Goal: Task Accomplishment & Management: Use online tool/utility

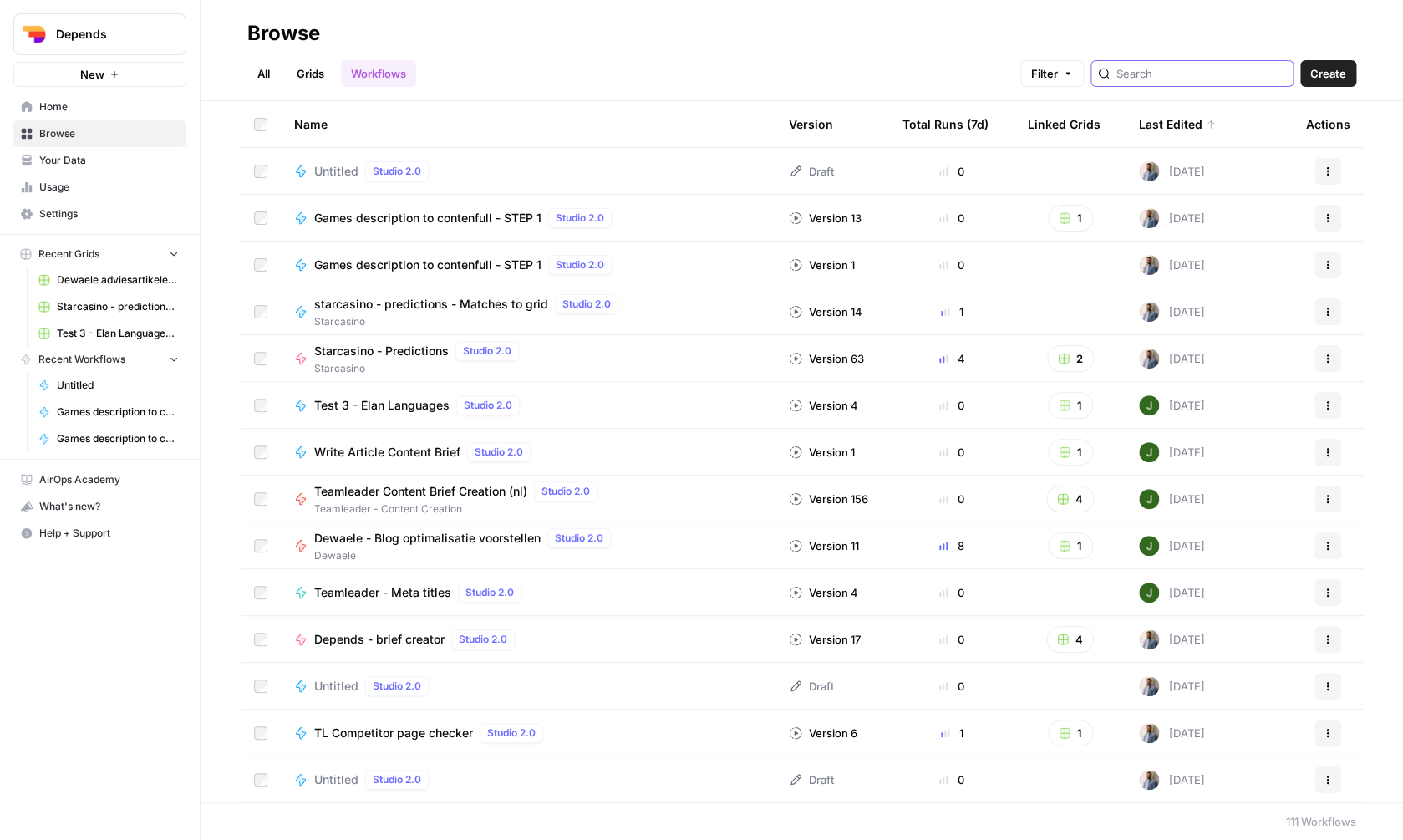
click at [1162, 70] on input "search" at bounding box center [1201, 74] width 170 height 17
type input "content"
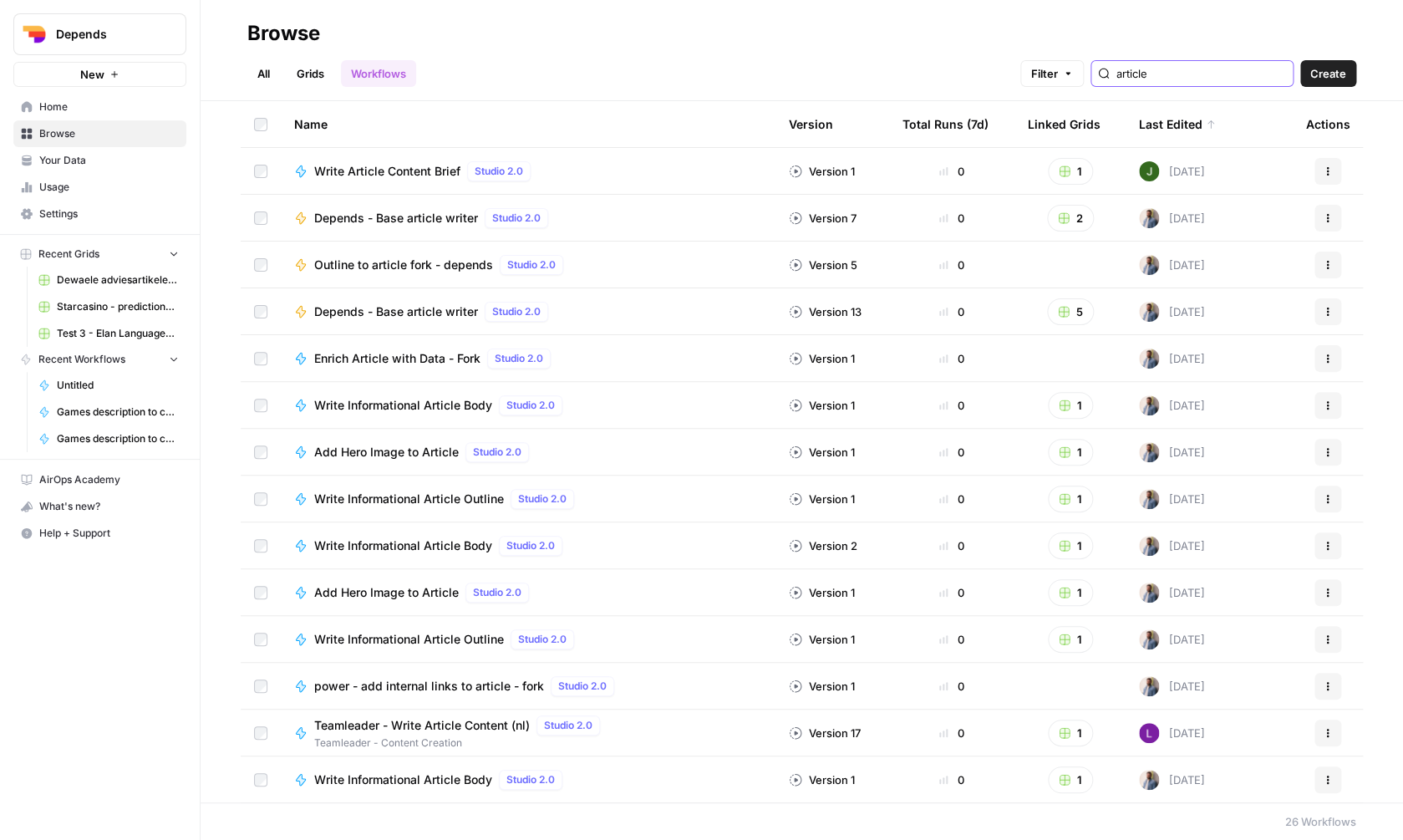
type input "article"
click at [353, 223] on span "Depends - Base article writer" at bounding box center [396, 218] width 164 height 17
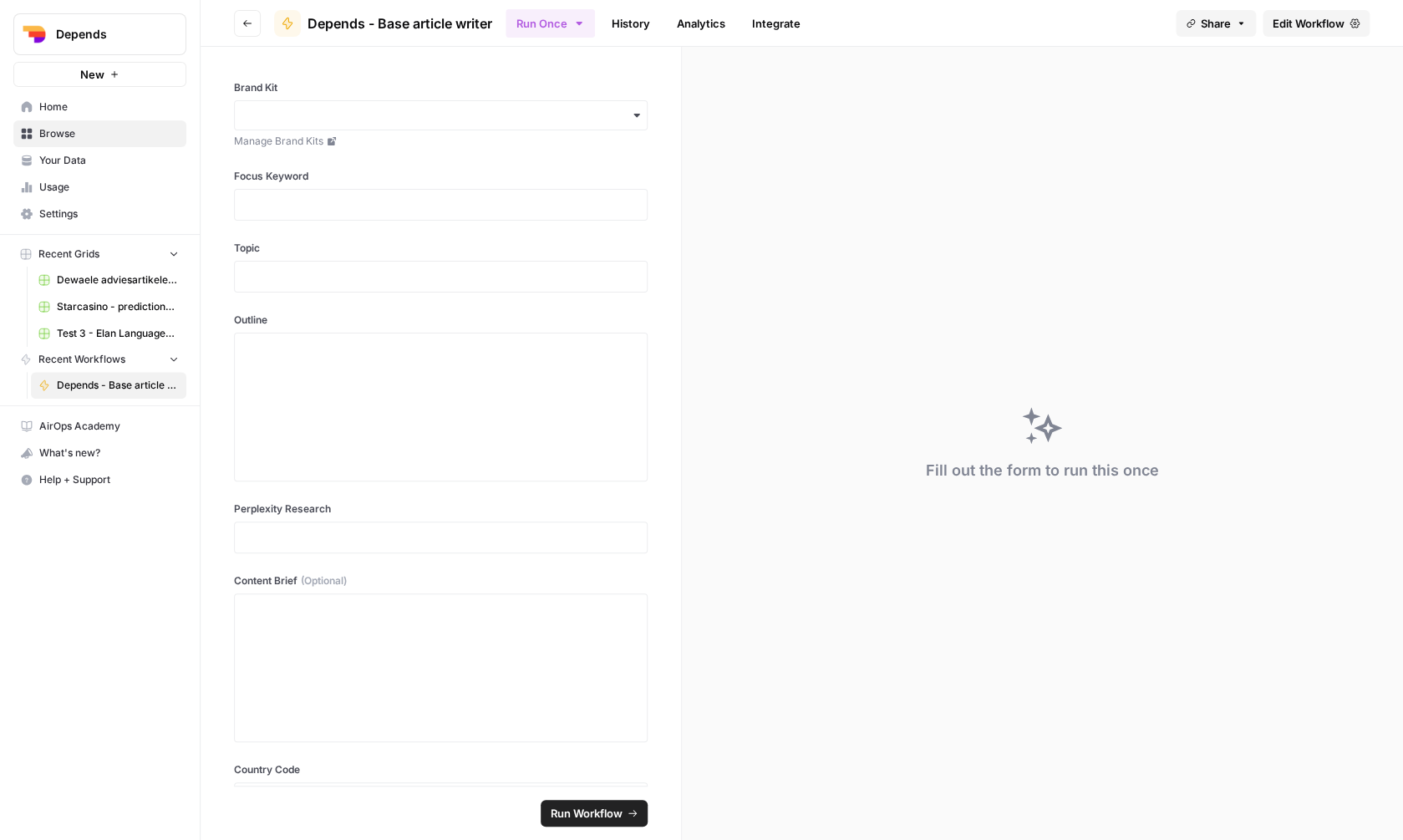
click at [1321, 17] on span "Edit Workflow" at bounding box center [1308, 24] width 72 height 17
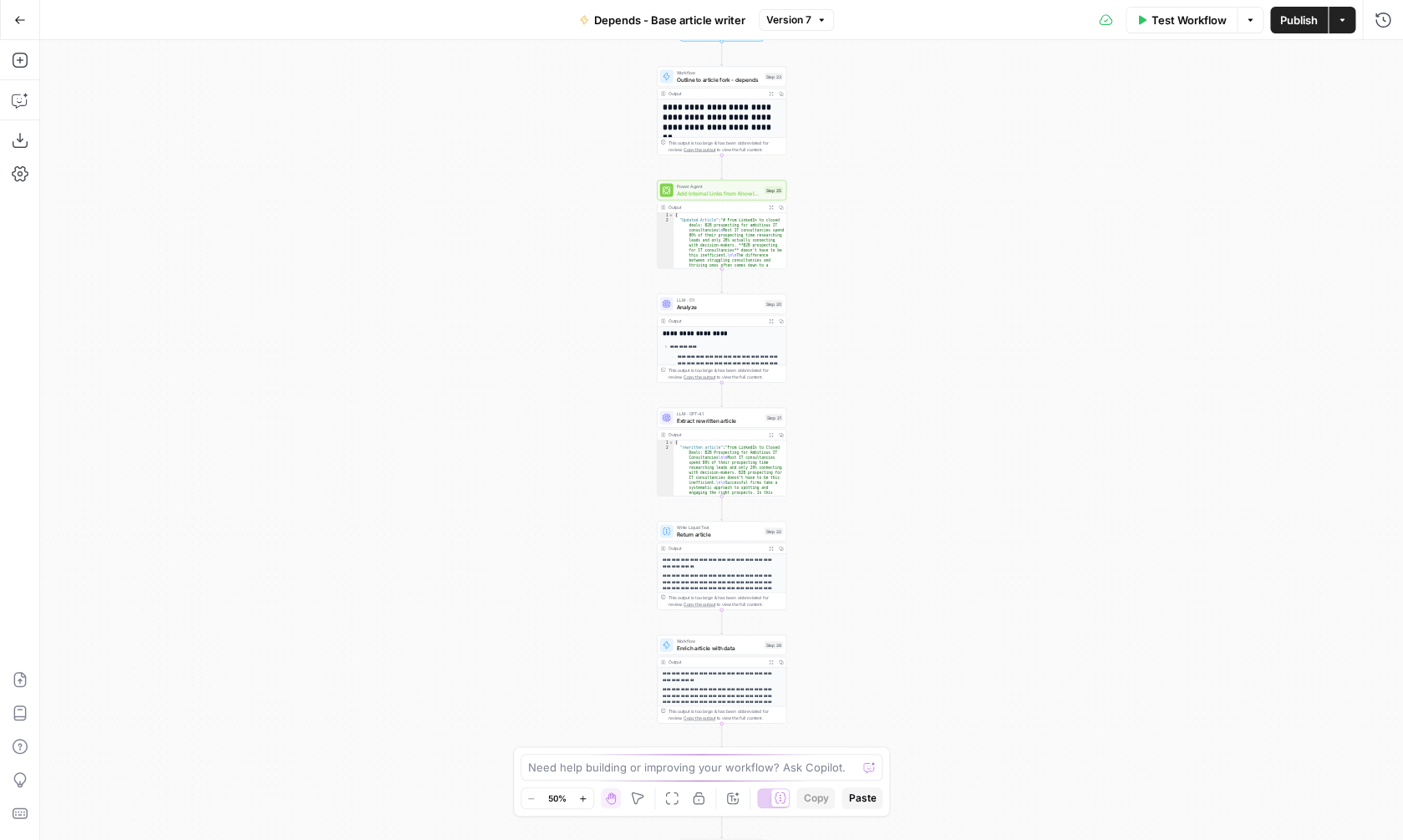
click at [1346, 19] on icon "button" at bounding box center [1342, 20] width 10 height 10
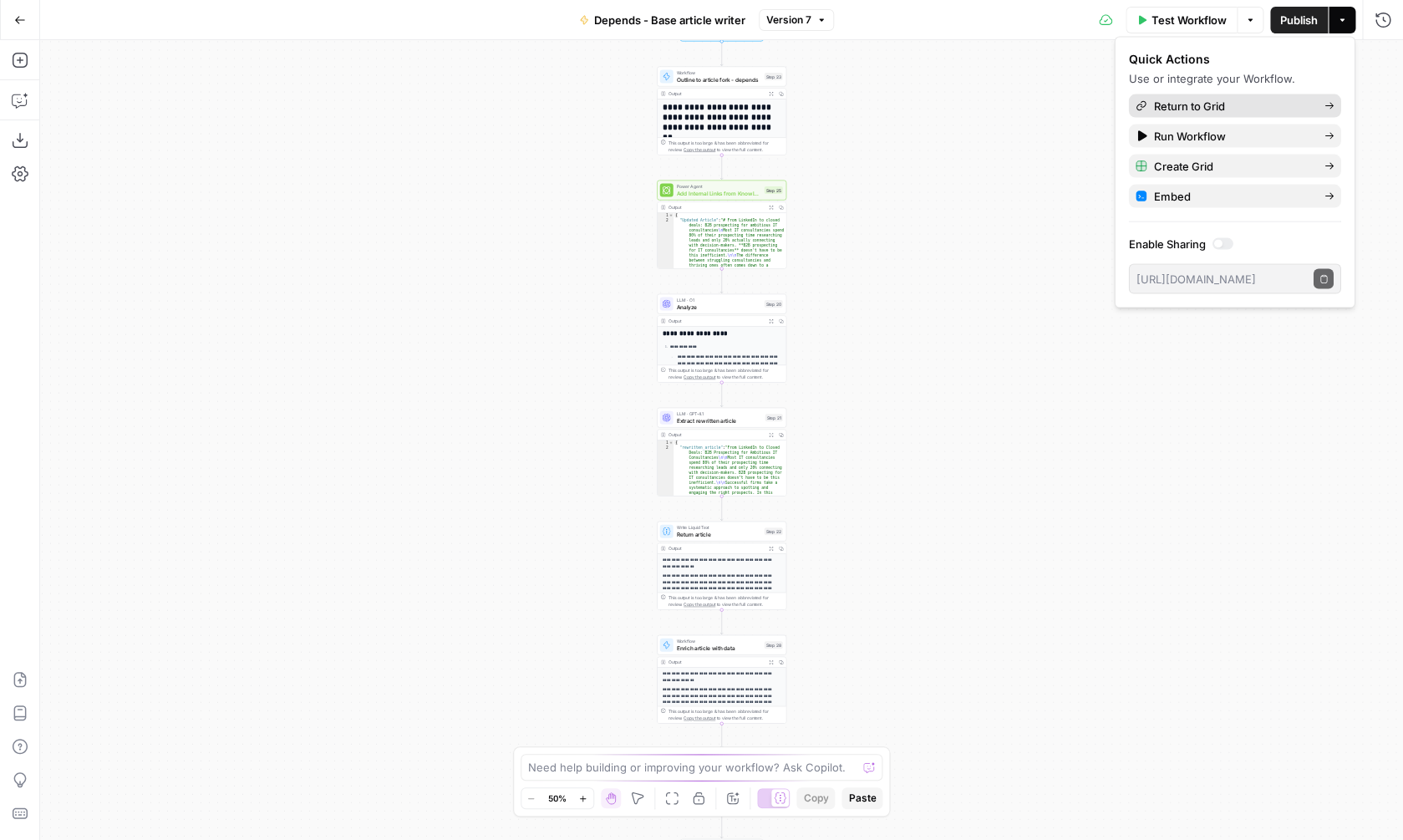
click at [1214, 100] on span "Return to Grid" at bounding box center [1232, 106] width 157 height 17
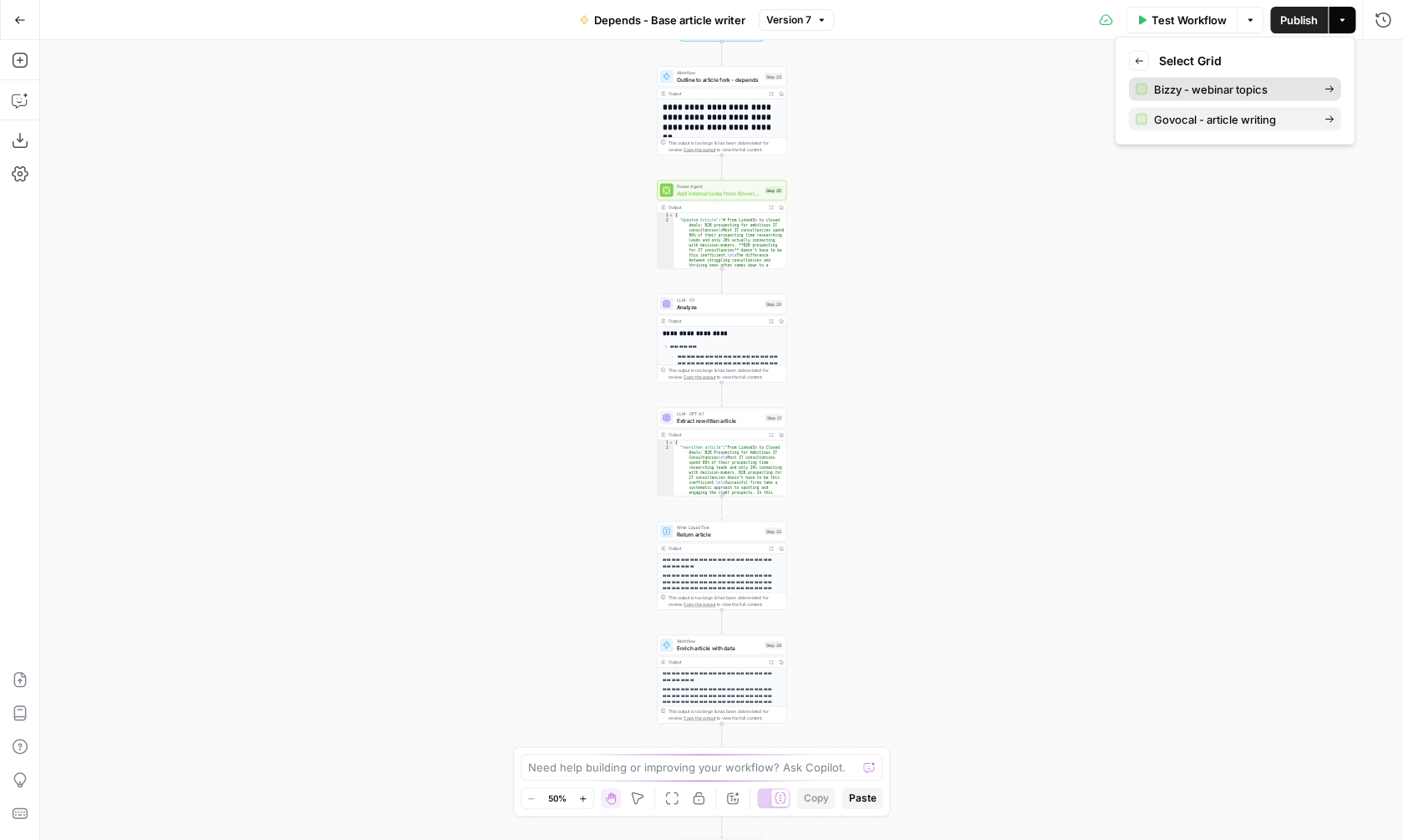
click at [1239, 84] on span "Bizzy - webinar topics" at bounding box center [1232, 89] width 157 height 17
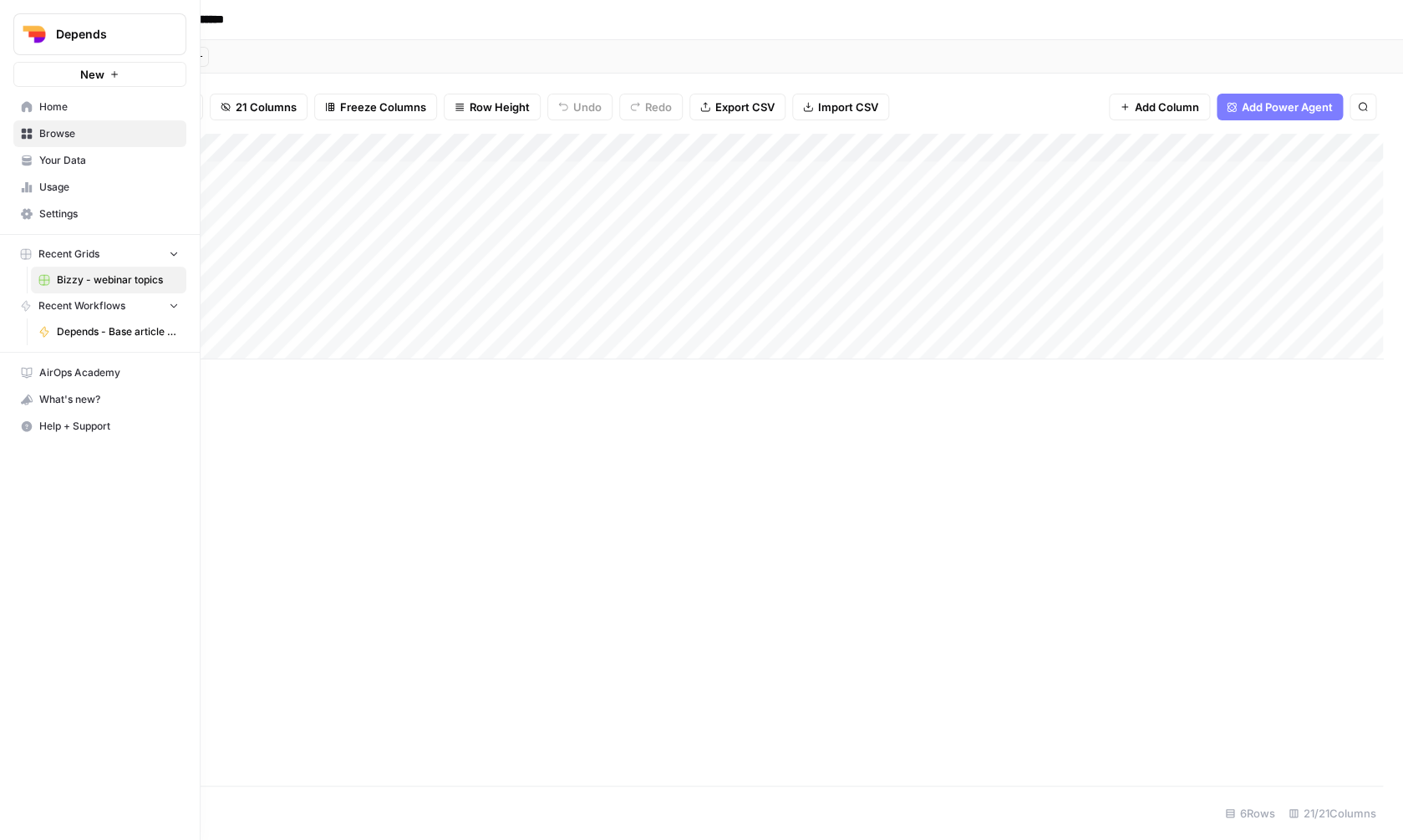
click at [18, 109] on link "Home" at bounding box center [100, 106] width 173 height 26
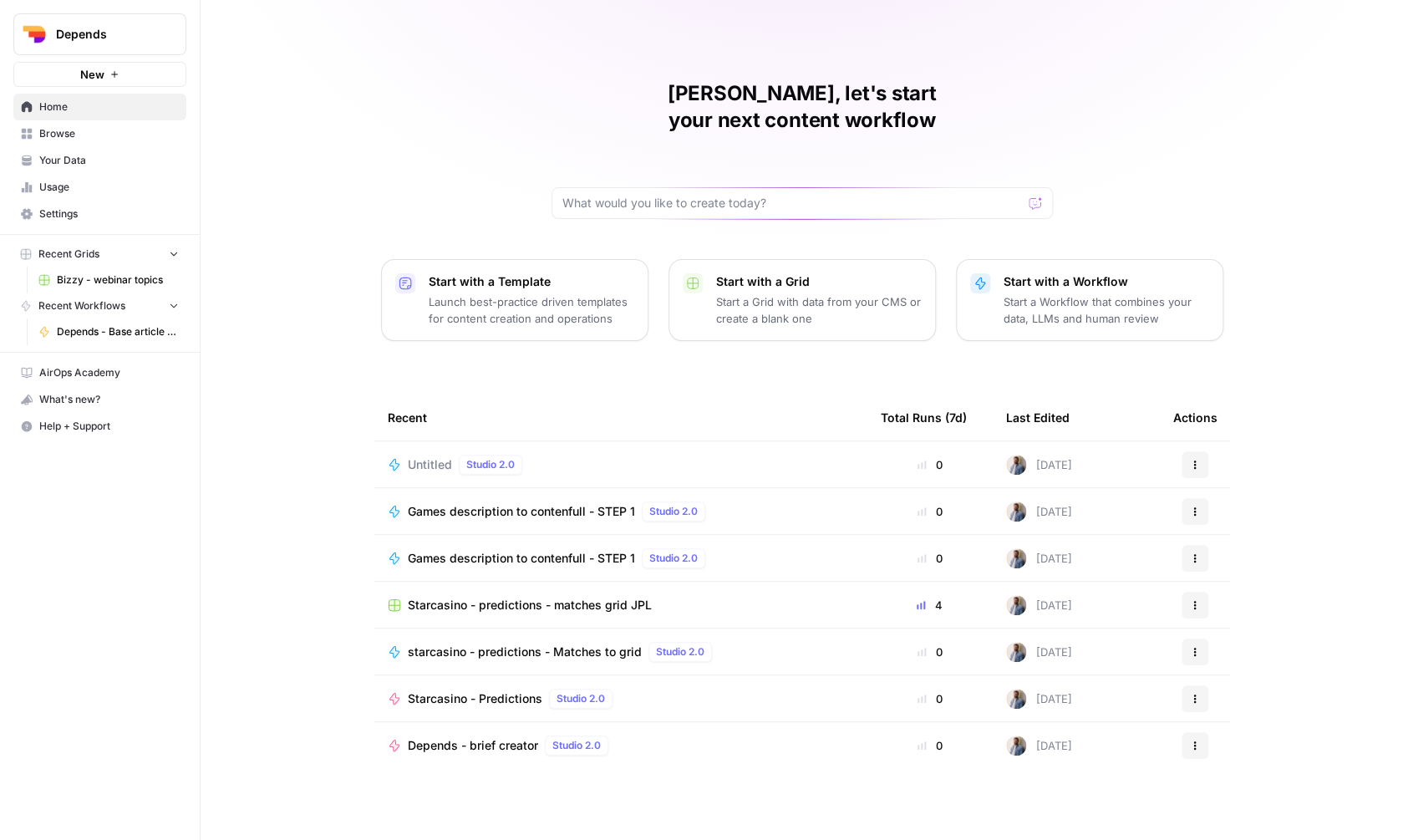
click at [74, 140] on span "Browse" at bounding box center [109, 134] width 139 height 15
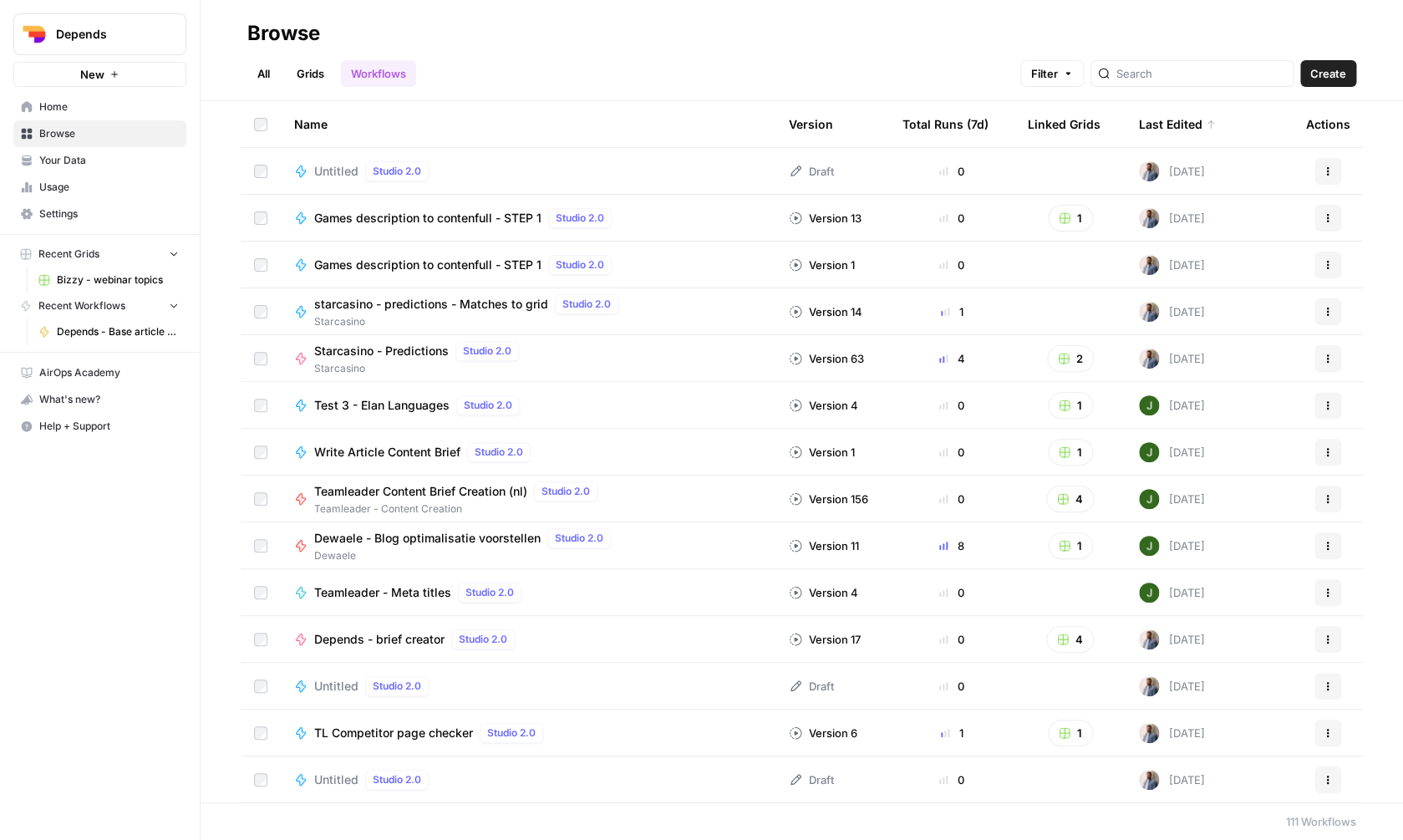
click at [309, 76] on link "Grids" at bounding box center [310, 73] width 48 height 26
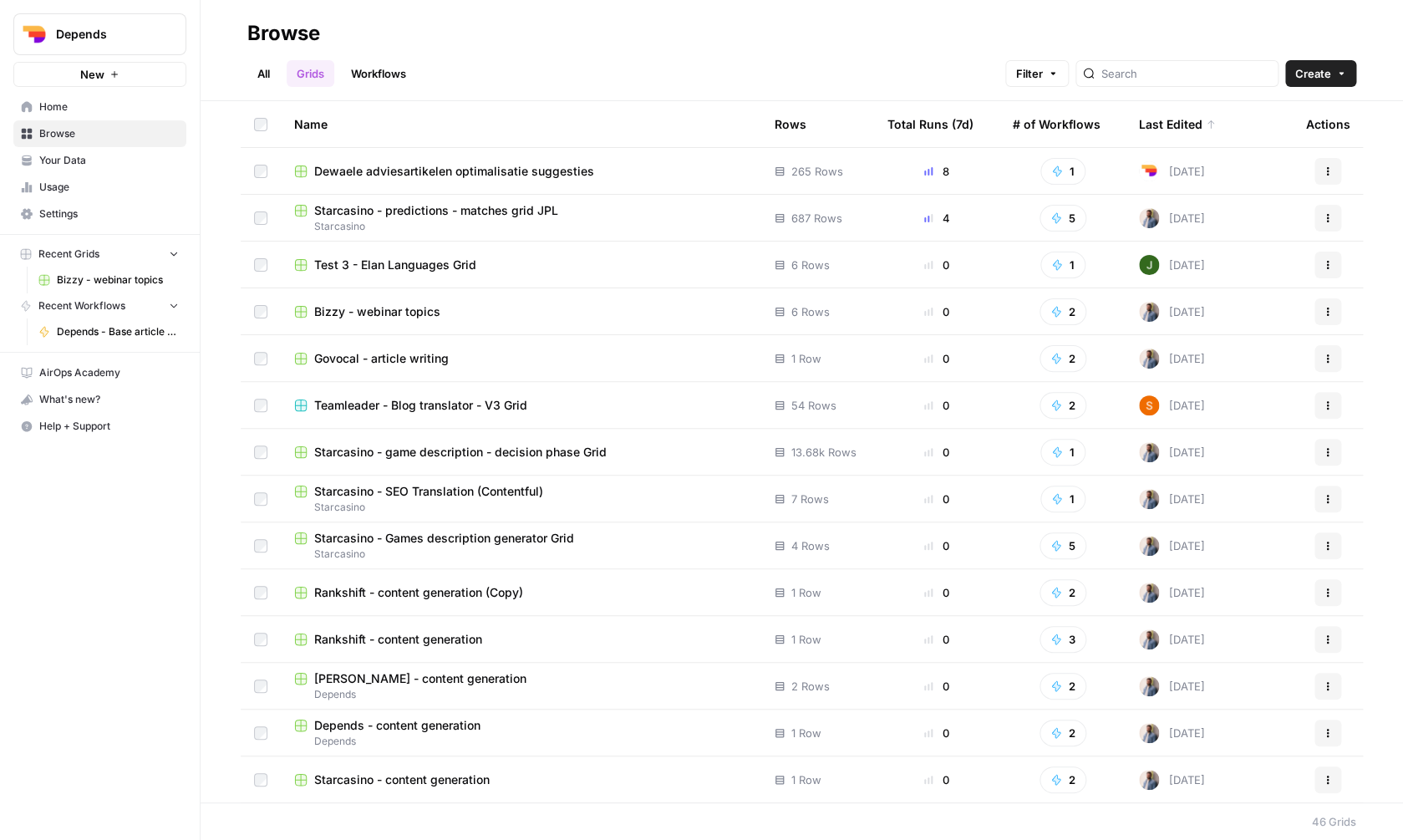
click at [1329, 361] on icon "button" at bounding box center [1327, 358] width 10 height 10
click at [1251, 403] on span "Duplicate" at bounding box center [1253, 397] width 133 height 17
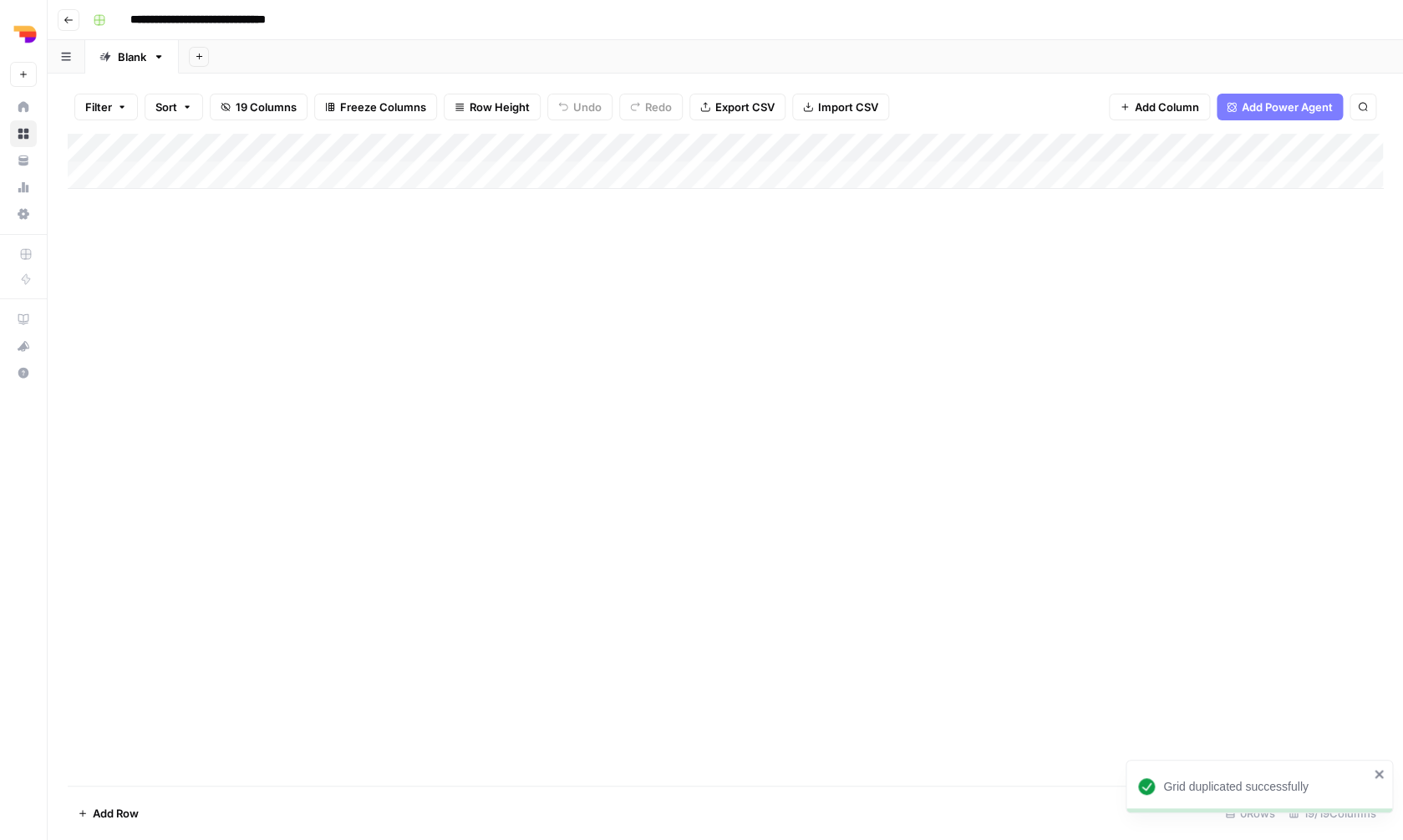
click at [157, 20] on input "**********" at bounding box center [219, 20] width 192 height 26
type input "**********"
click at [496, 341] on div "Add Column" at bounding box center [725, 459] width 1316 height 651
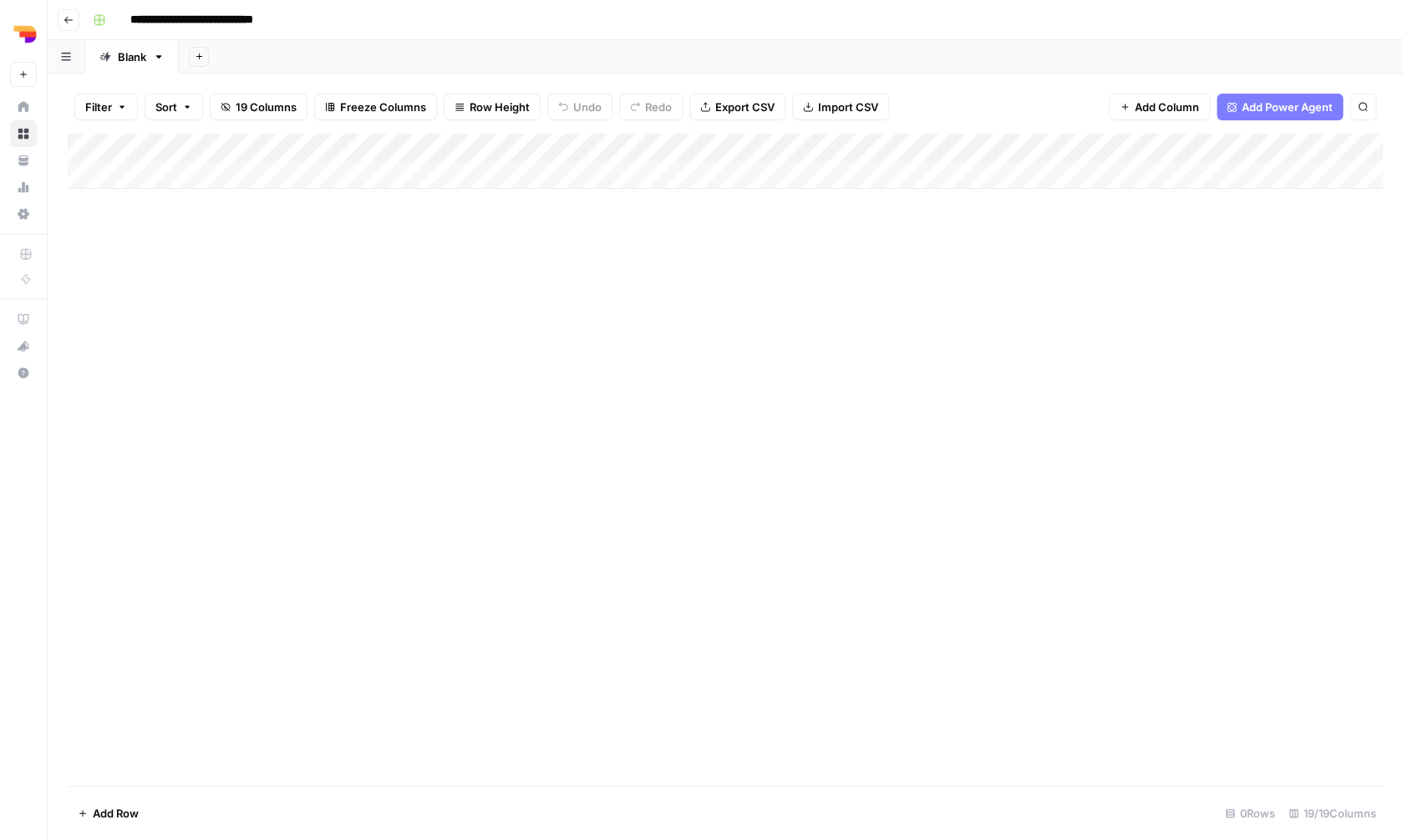
click at [626, 240] on div "Add Column" at bounding box center [725, 459] width 1316 height 651
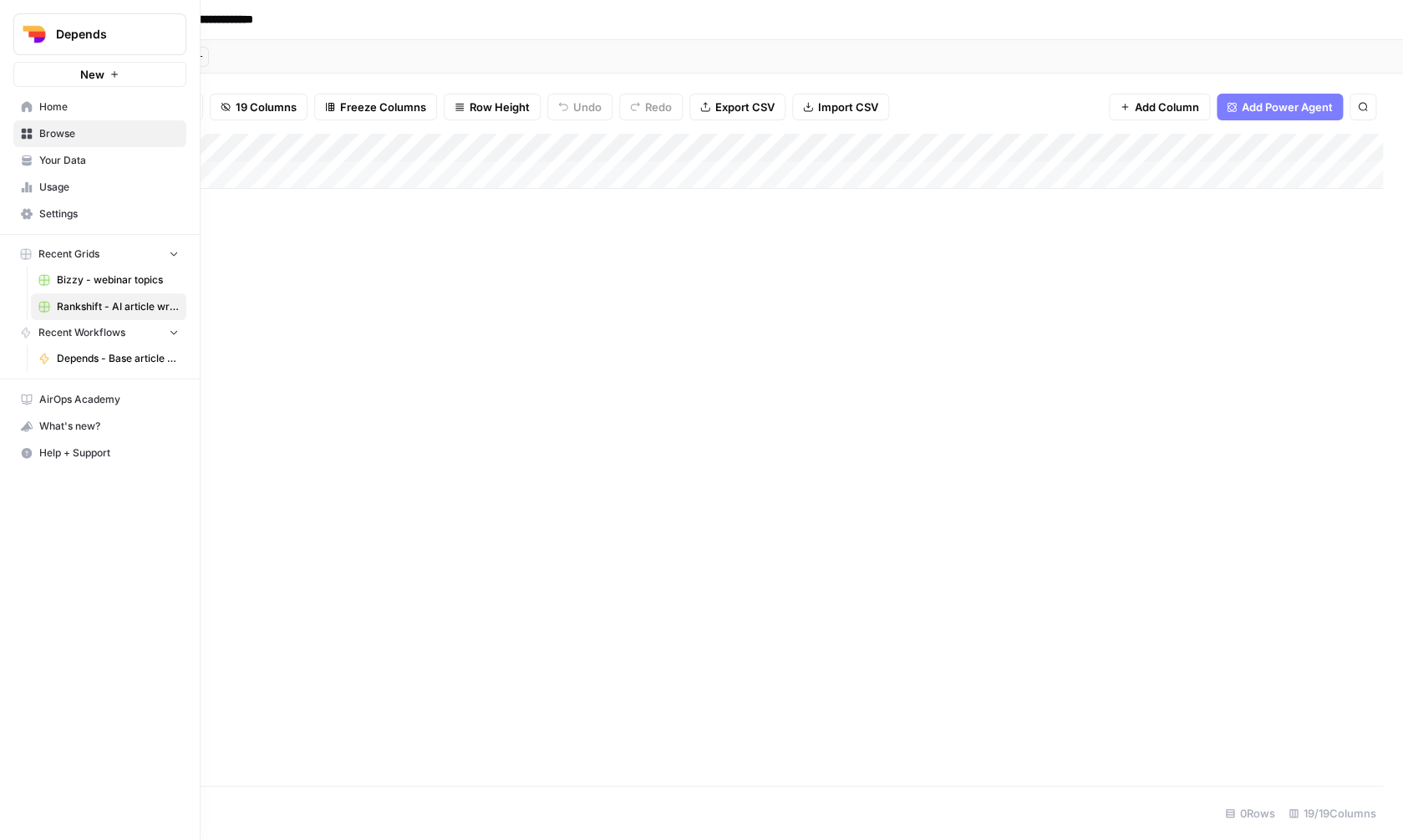
click at [27, 108] on icon at bounding box center [27, 106] width 11 height 11
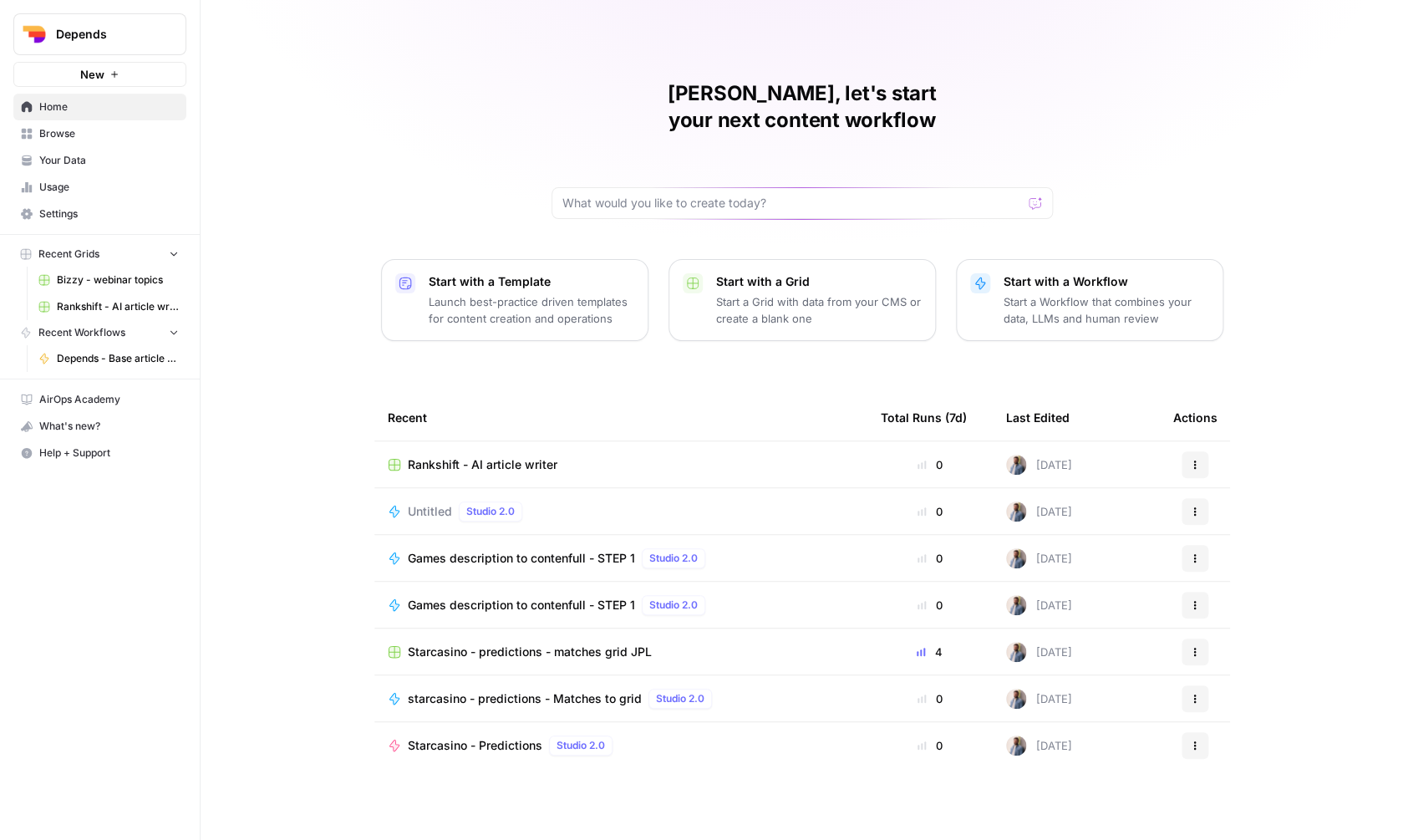
click at [82, 161] on span "Your Data" at bounding box center [109, 161] width 139 height 15
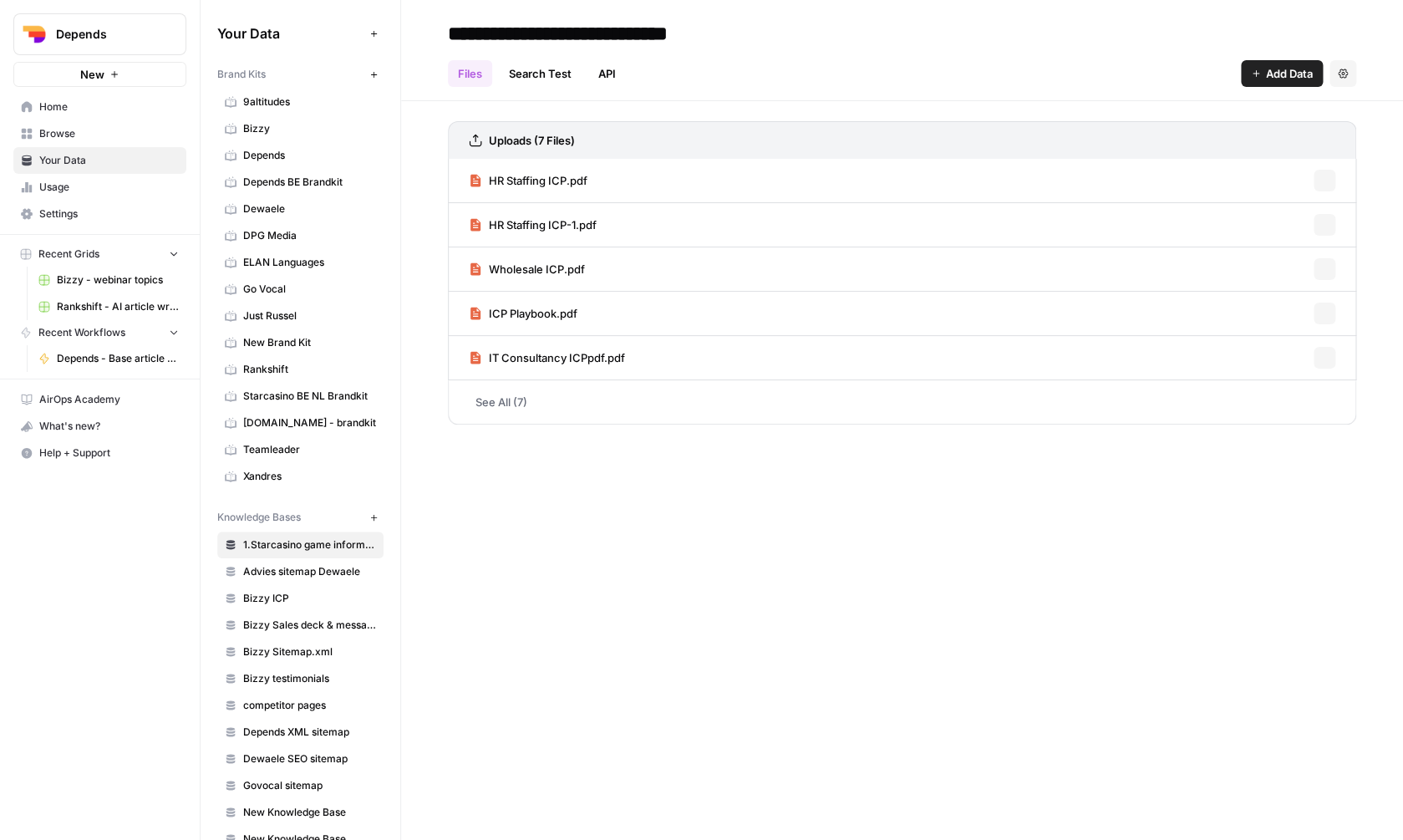
click at [372, 70] on icon "button" at bounding box center [374, 75] width 9 height 9
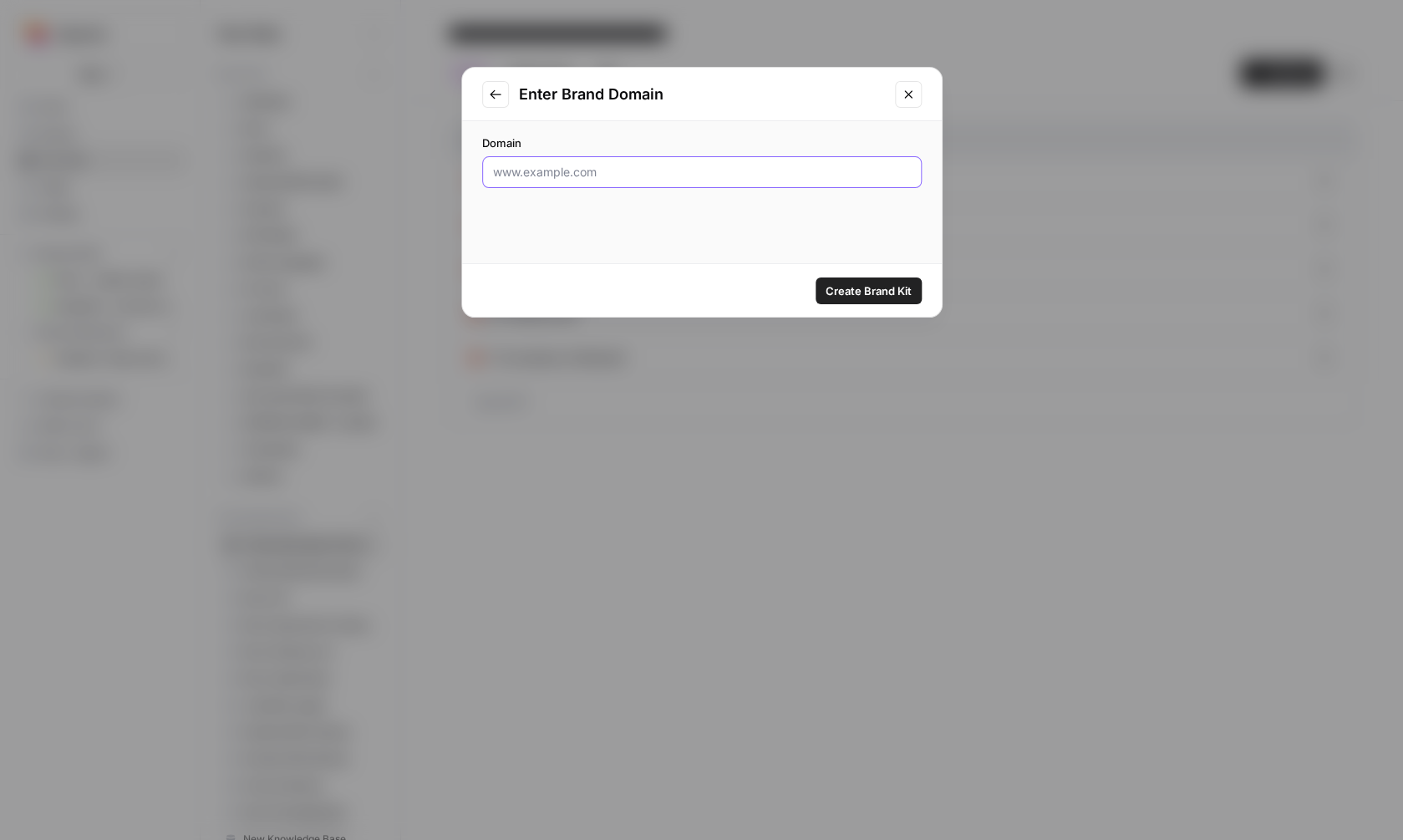
click at [628, 164] on input "Domain" at bounding box center [702, 172] width 418 height 17
paste input "https://www.rankshift.ai/"
type input "https://www.rankshift.ai/"
click at [879, 283] on span "Create Brand Kit" at bounding box center [868, 291] width 86 height 17
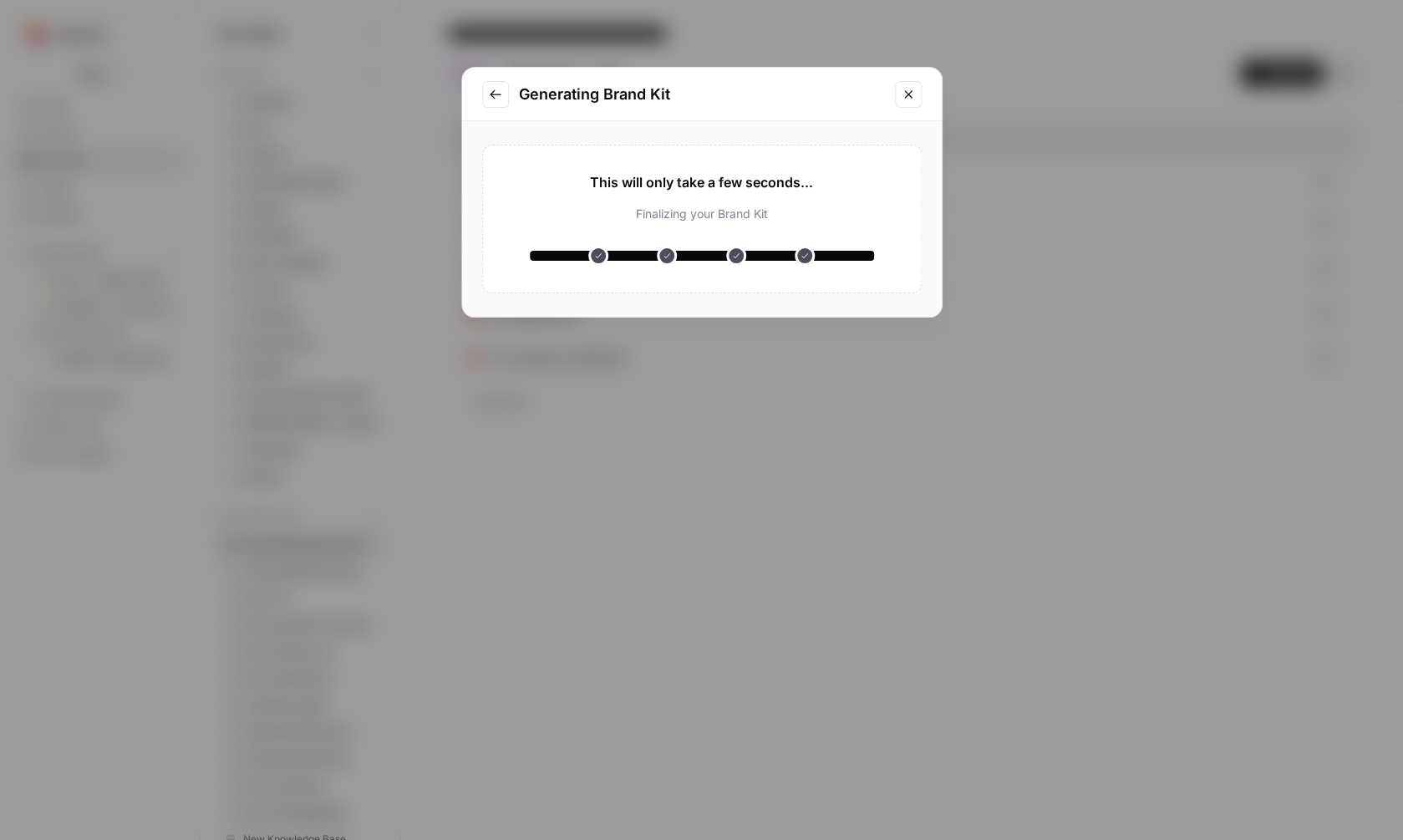
click at [905, 93] on icon "Close modal" at bounding box center [909, 94] width 14 height 14
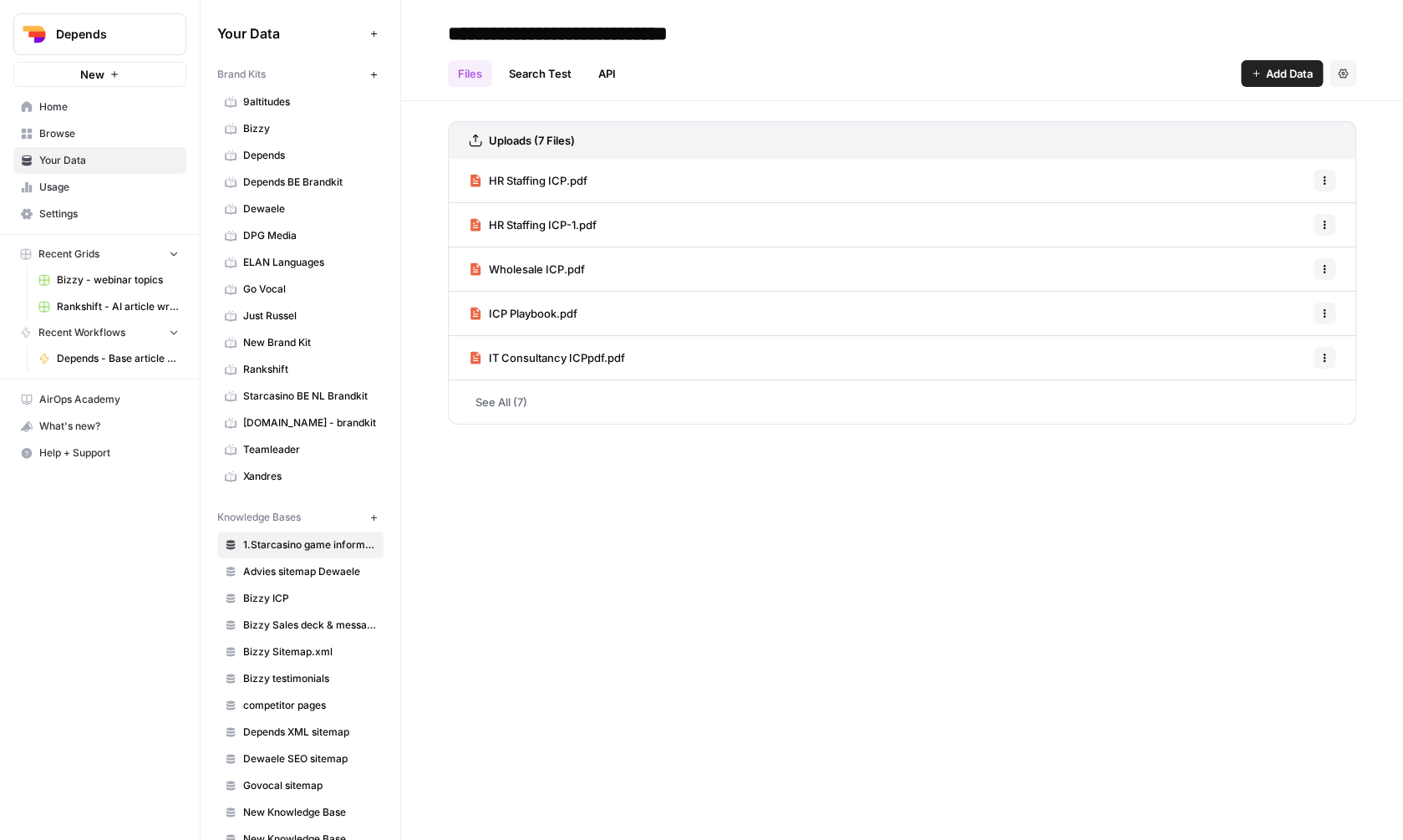
click at [343, 368] on span "Rankshift" at bounding box center [309, 369] width 132 height 15
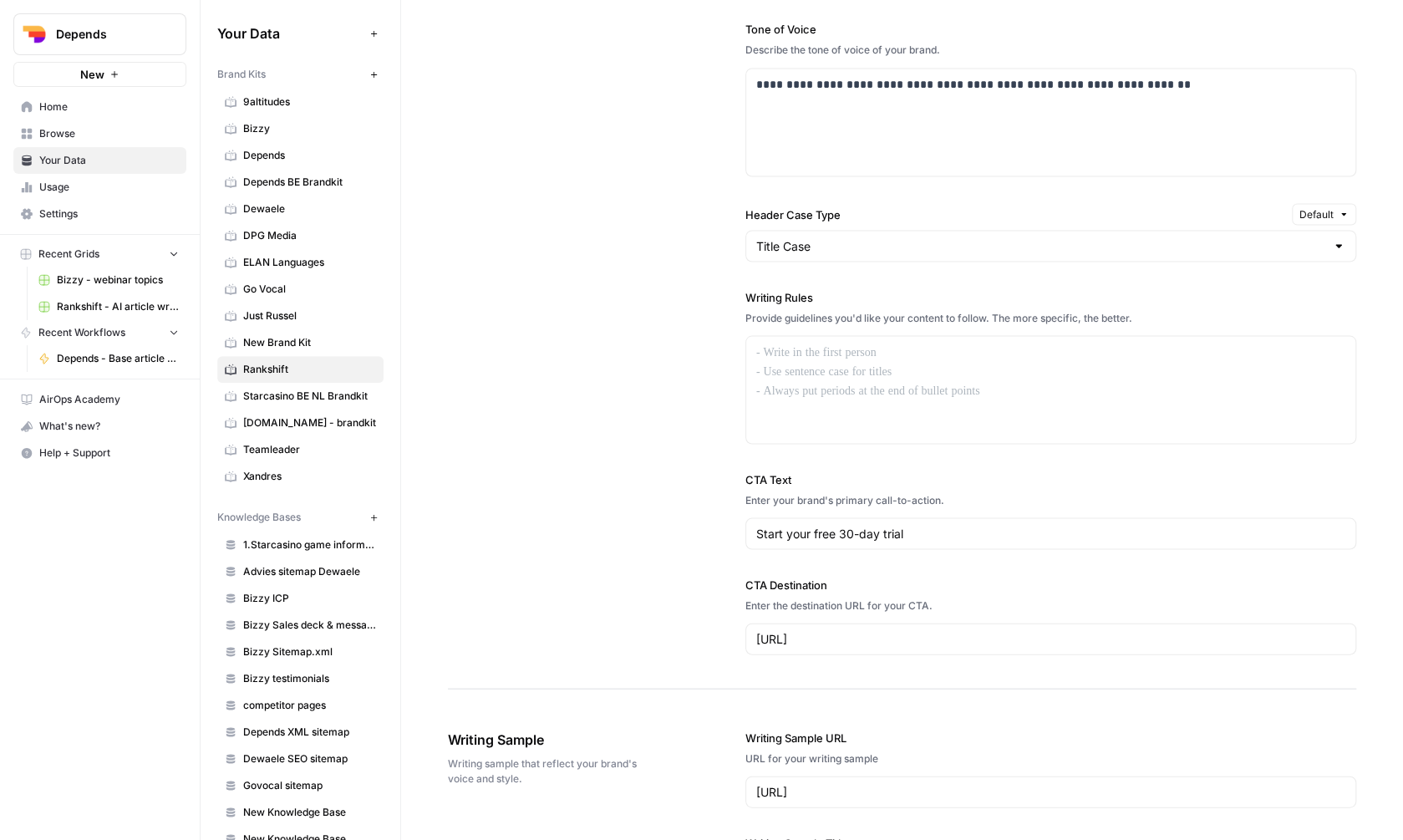
scroll to position [1198, 0]
click at [842, 351] on p at bounding box center [1051, 352] width 589 height 20
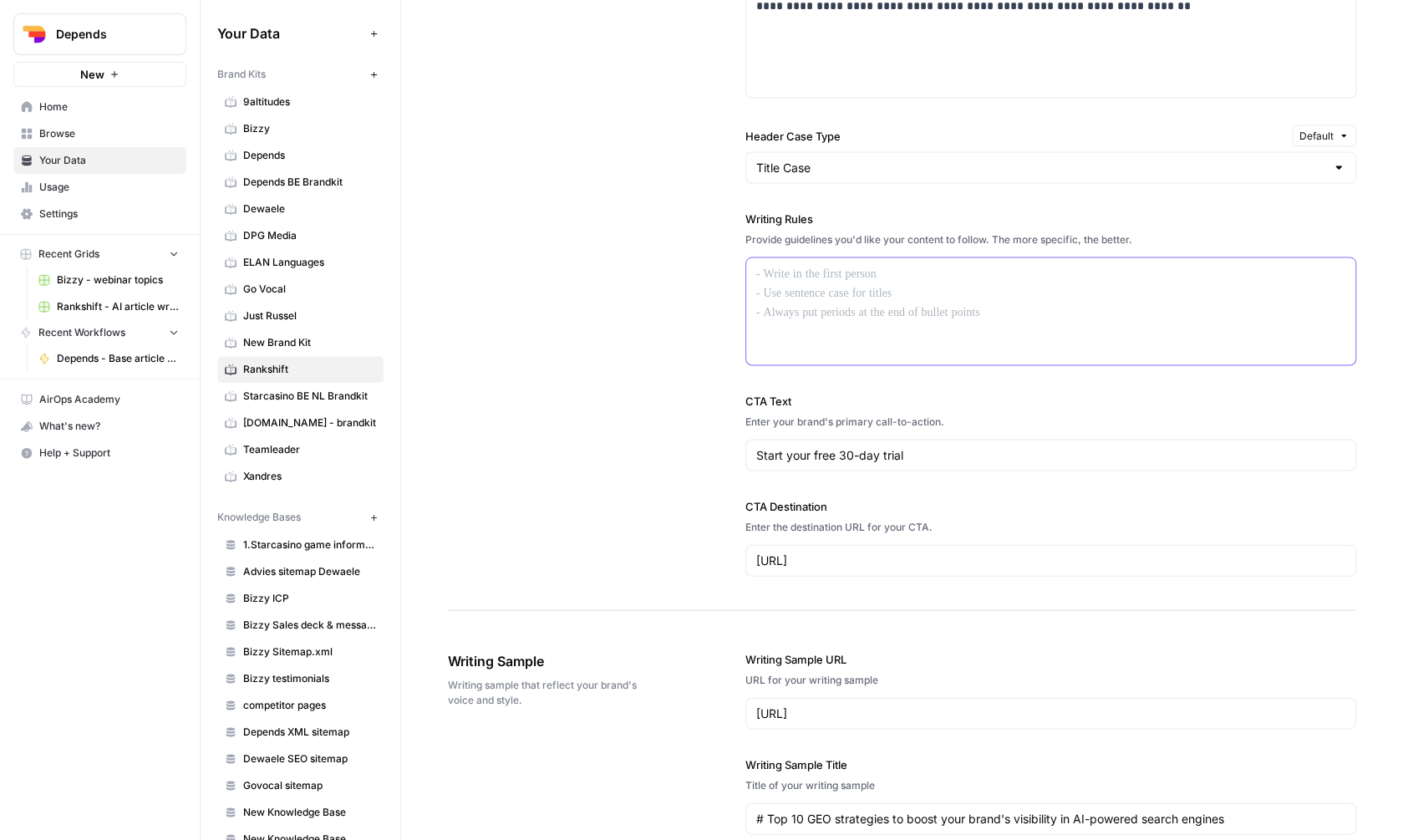
scroll to position [1187, 0]
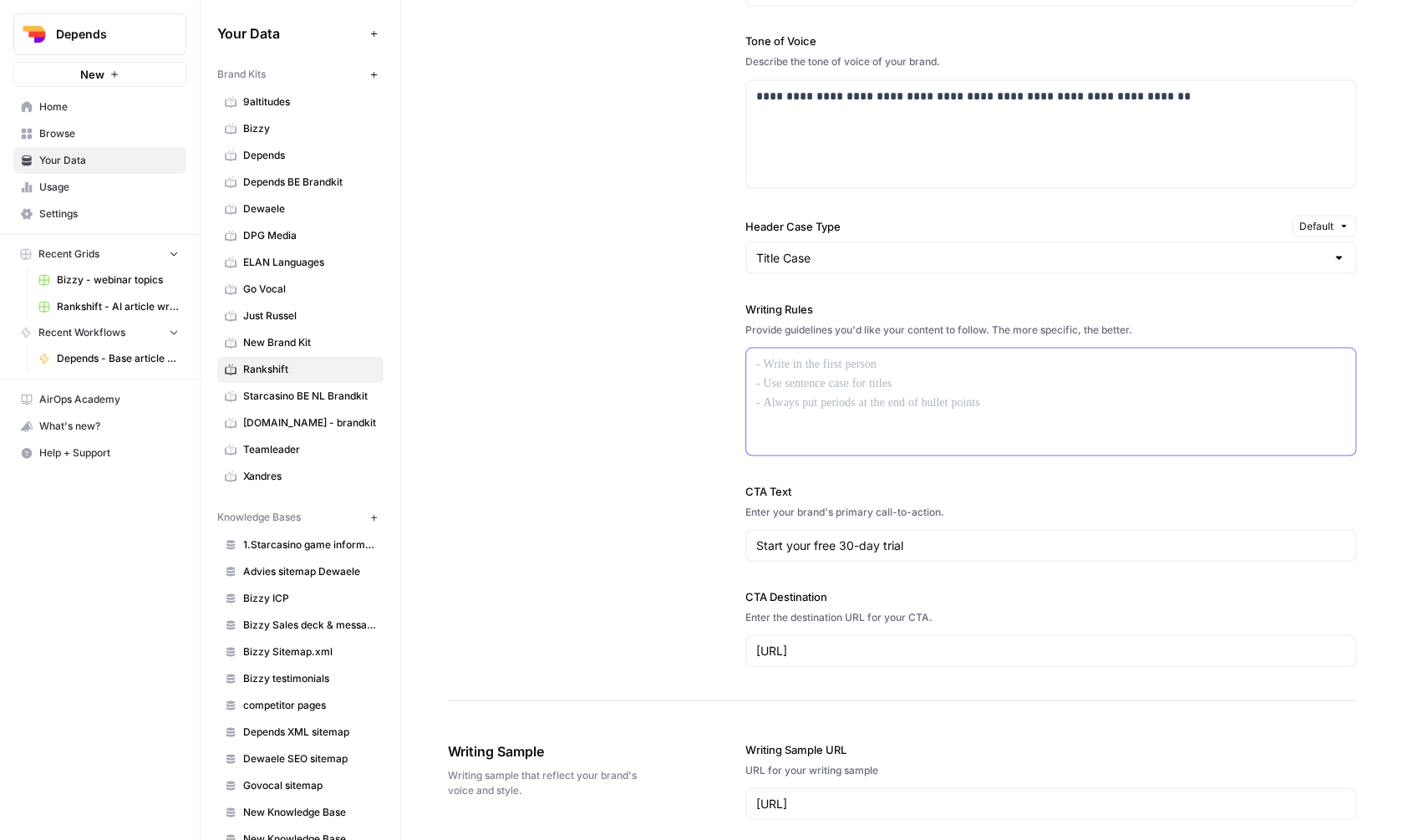
click at [820, 352] on div at bounding box center [1051, 401] width 609 height 107
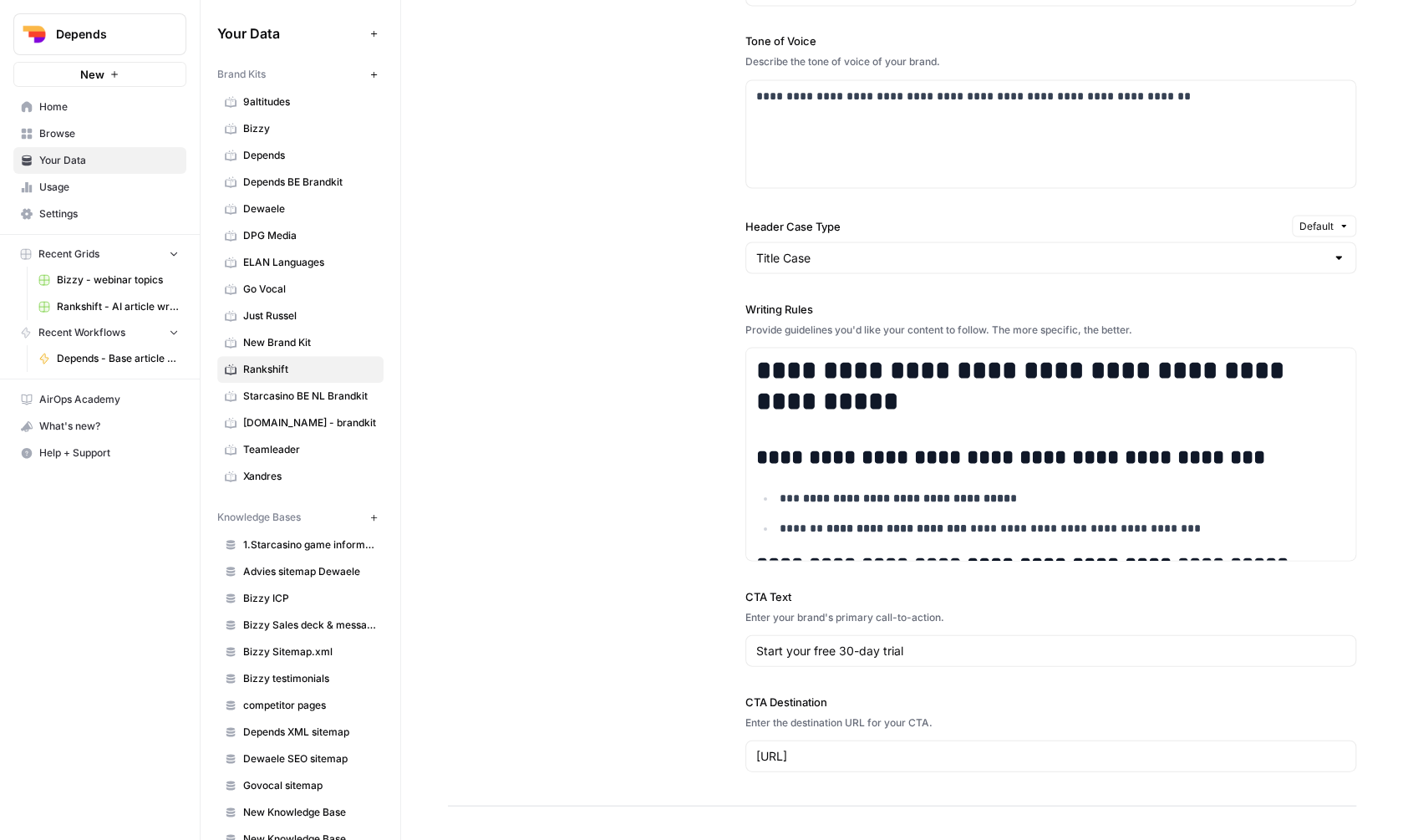
click at [842, 268] on div "Title Case" at bounding box center [1051, 257] width 611 height 31
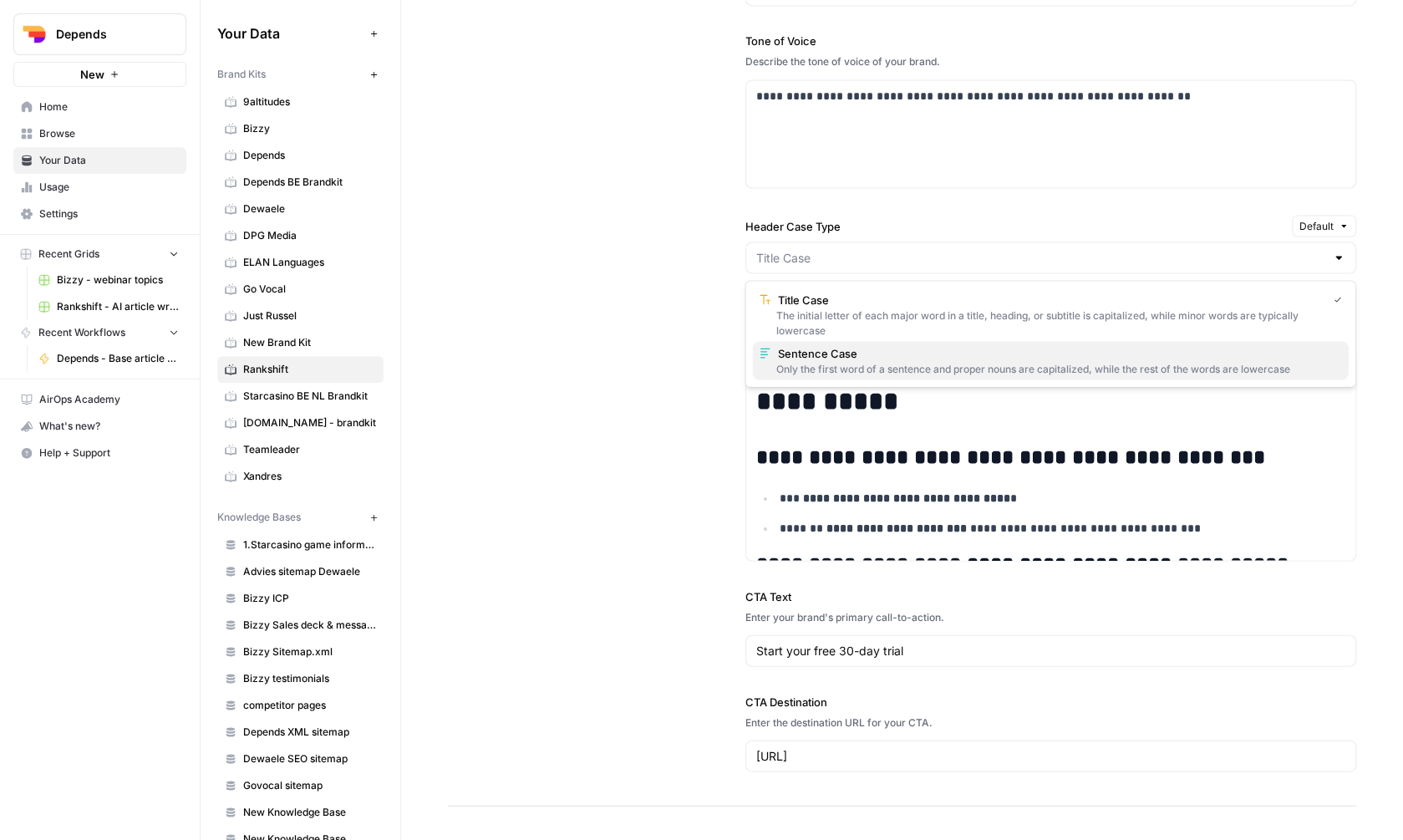
click at [834, 358] on span "Sentence Case" at bounding box center [1056, 353] width 557 height 17
type input "Sentence Case"
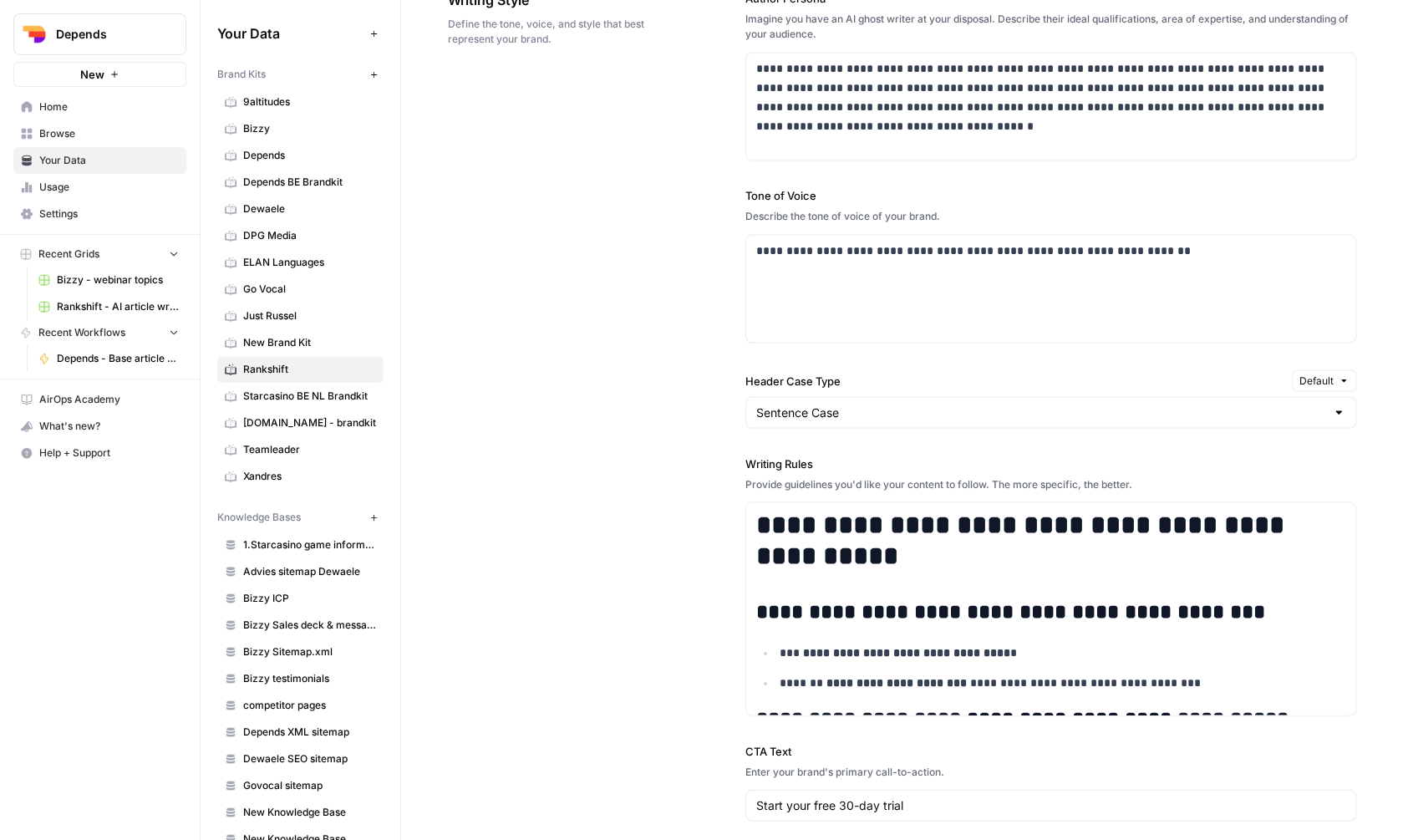
scroll to position [1001, 0]
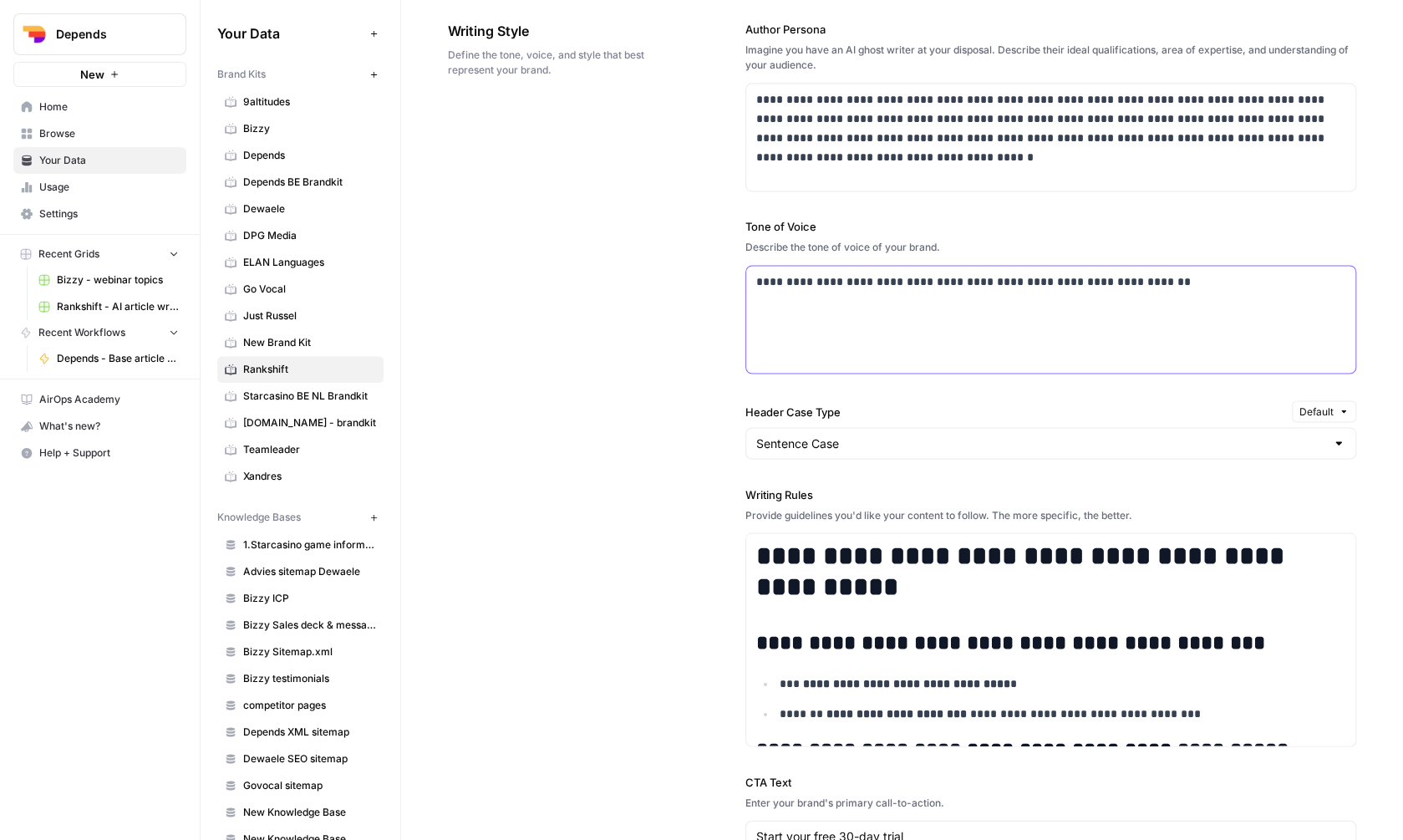
click at [923, 330] on div "**********" at bounding box center [1051, 319] width 609 height 107
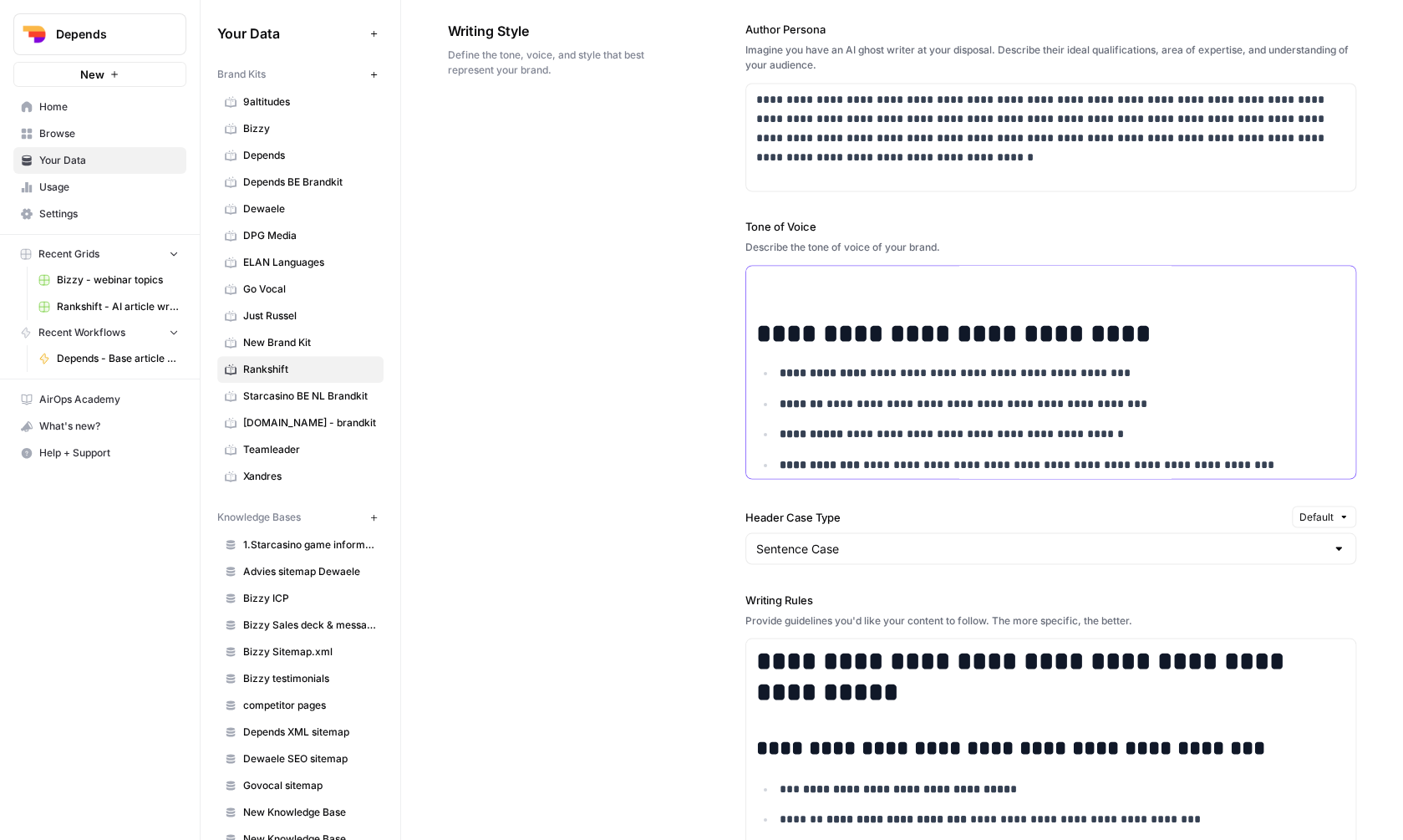
click at [1051, 347] on h1 "**********" at bounding box center [1051, 334] width 589 height 31
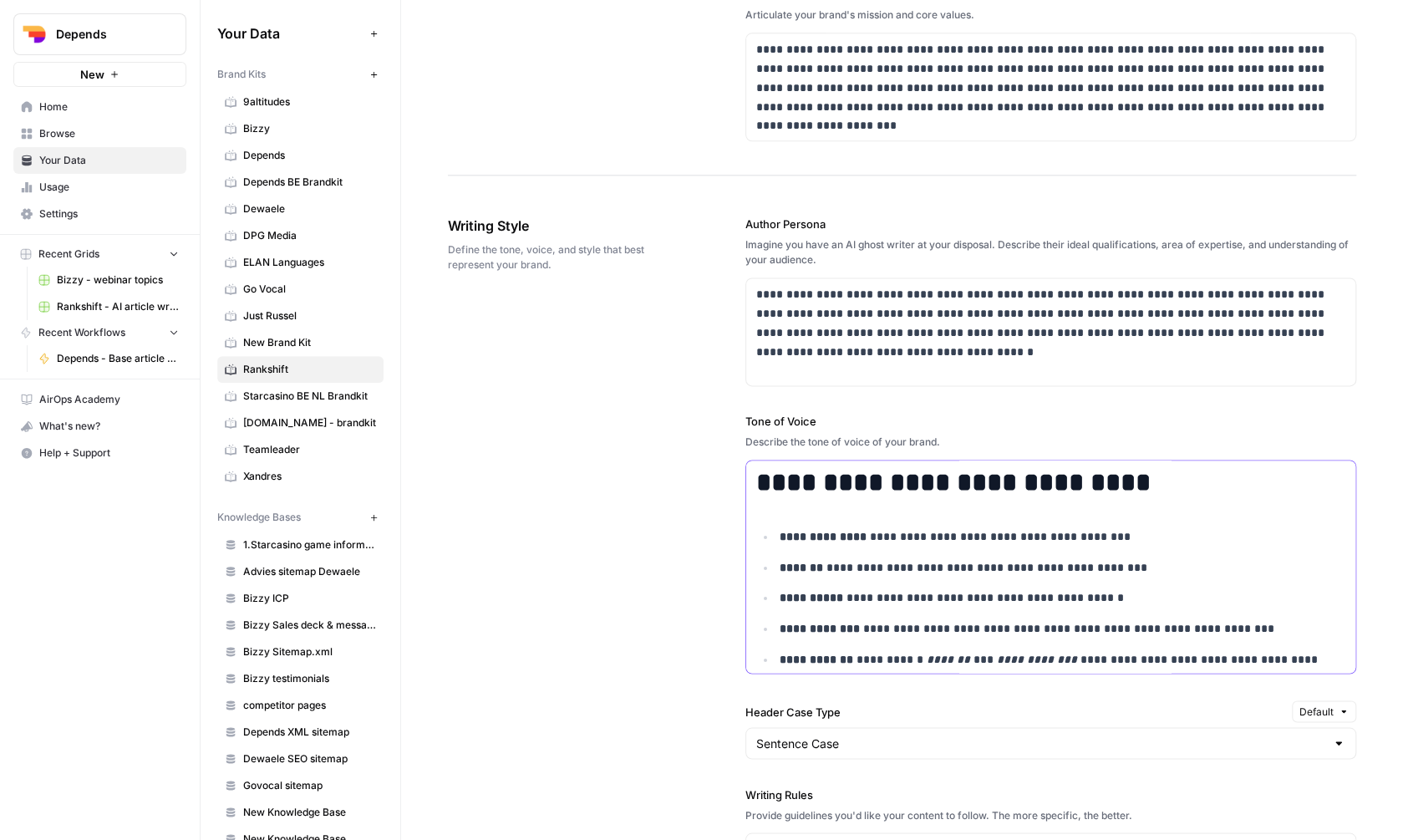
scroll to position [799, 0]
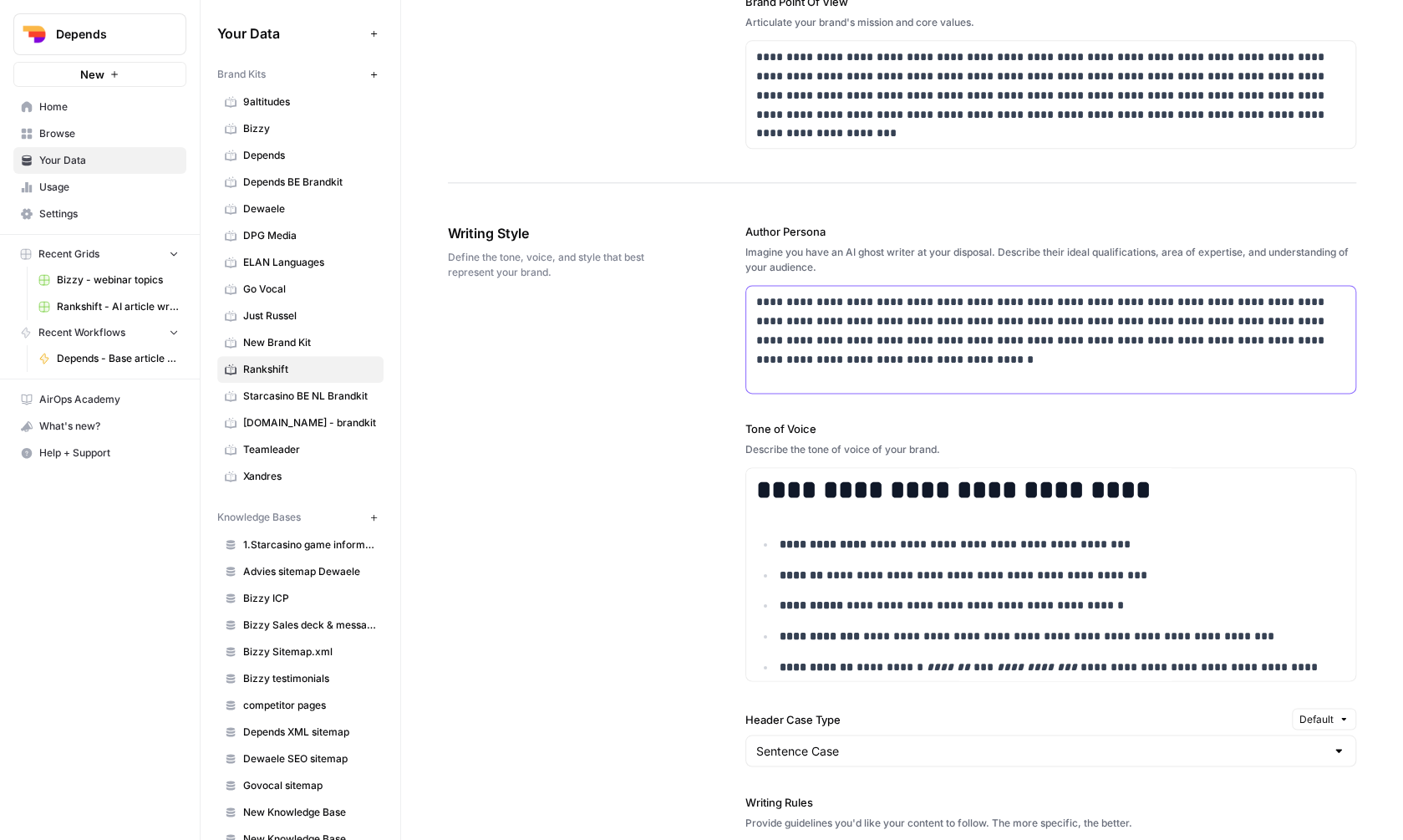
click at [1034, 330] on p "**********" at bounding box center [1051, 330] width 589 height 76
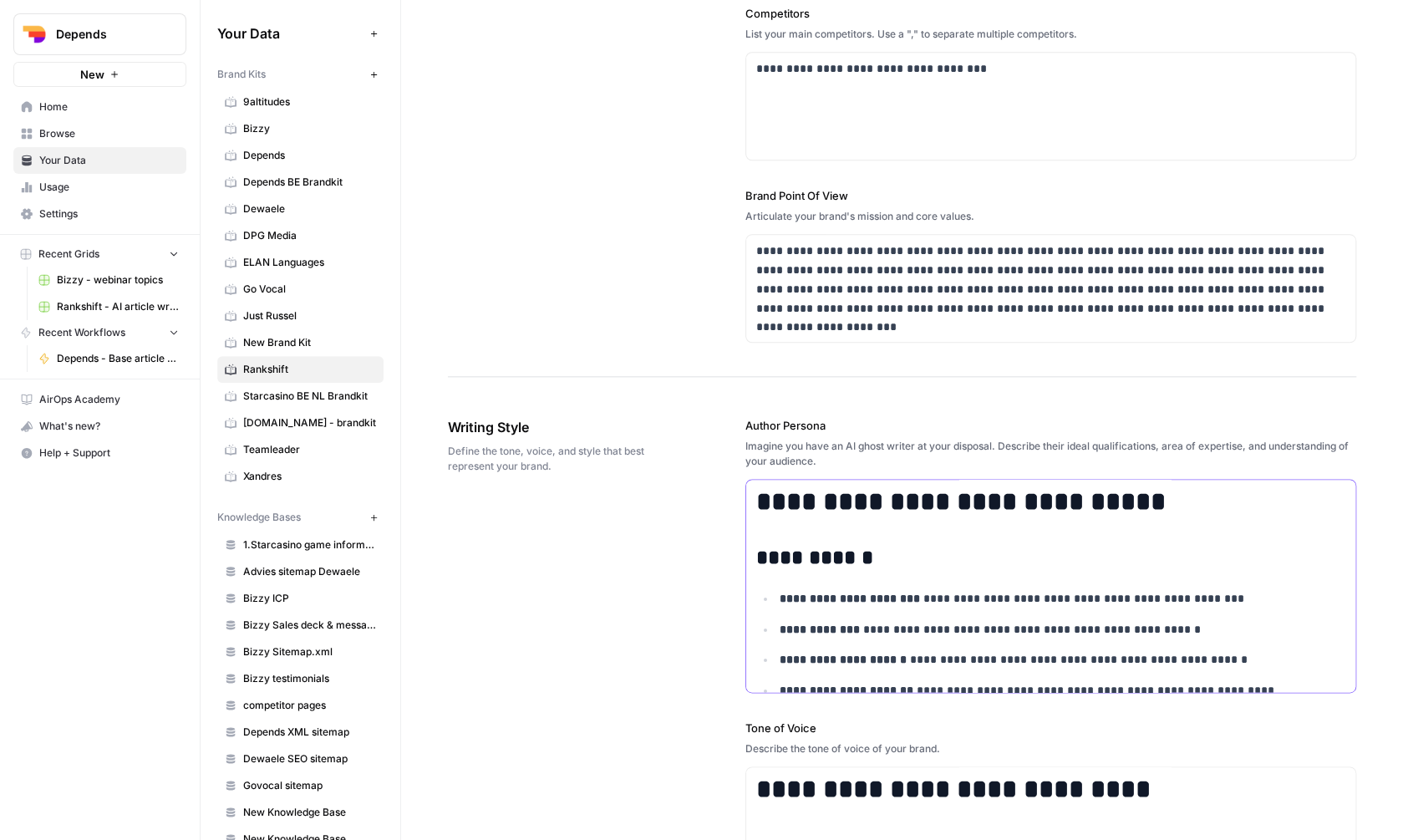
scroll to position [0, 0]
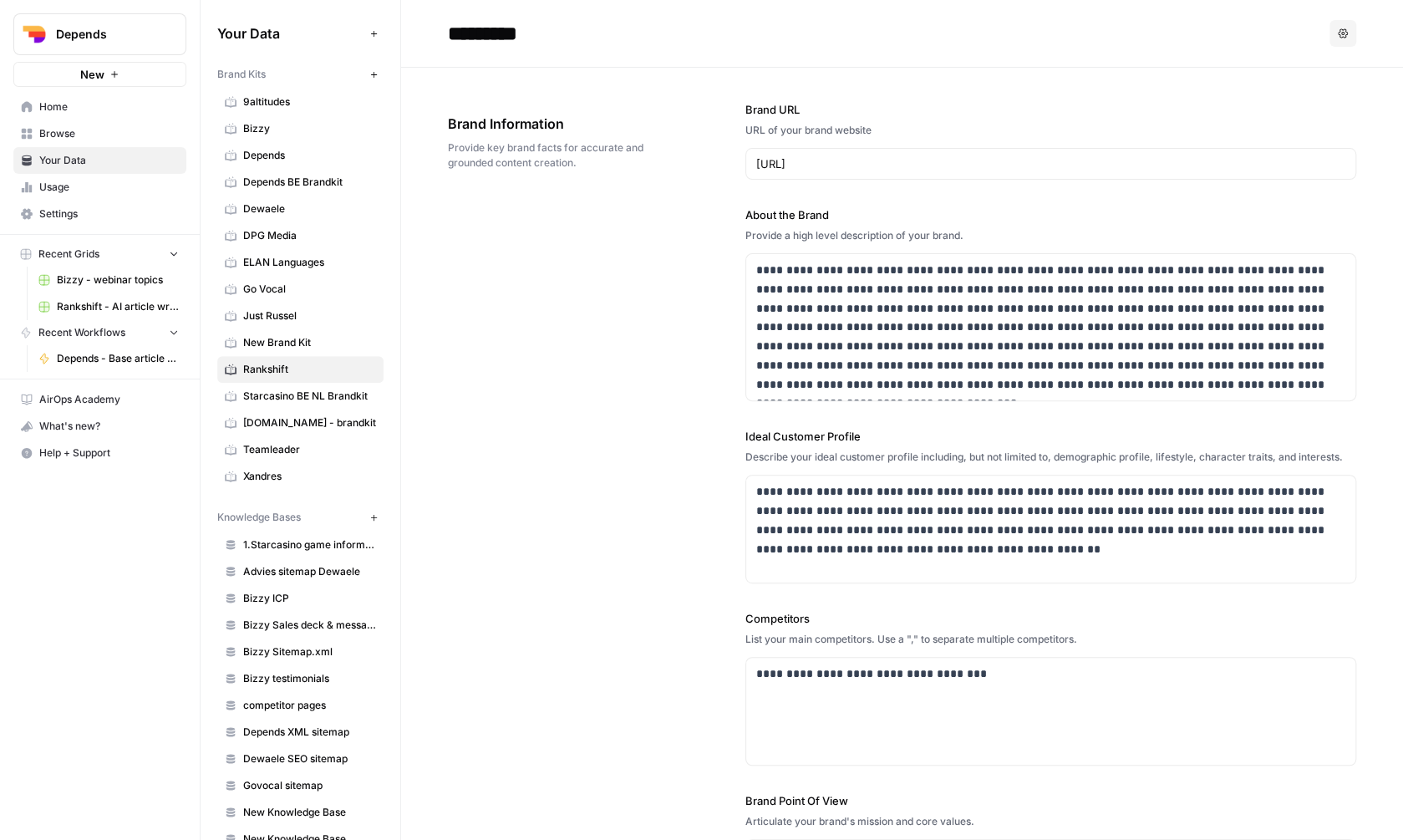
click at [116, 107] on span "Home" at bounding box center [109, 107] width 139 height 15
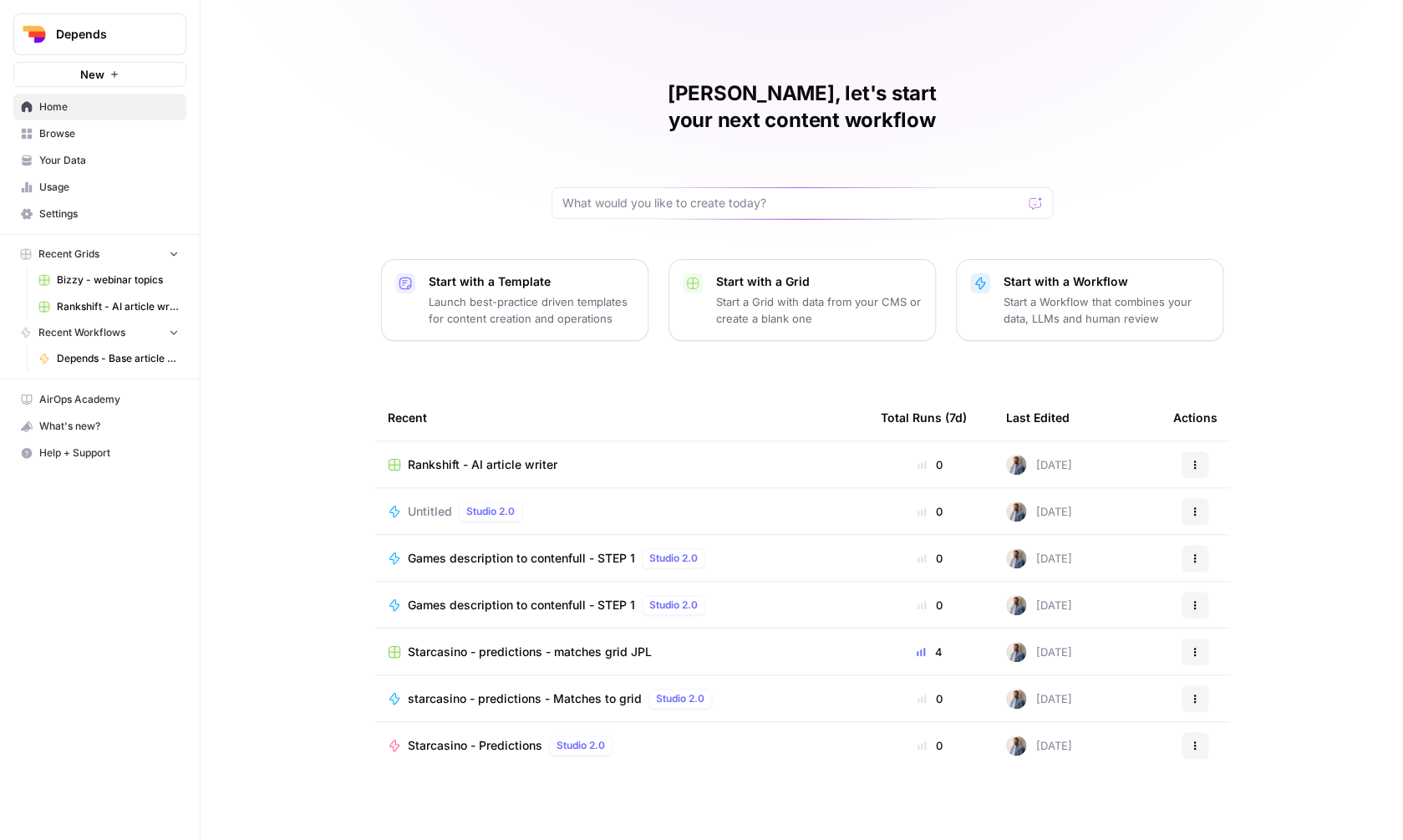
click at [446, 456] on span "Rankshift - AI article writer" at bounding box center [482, 465] width 149 height 17
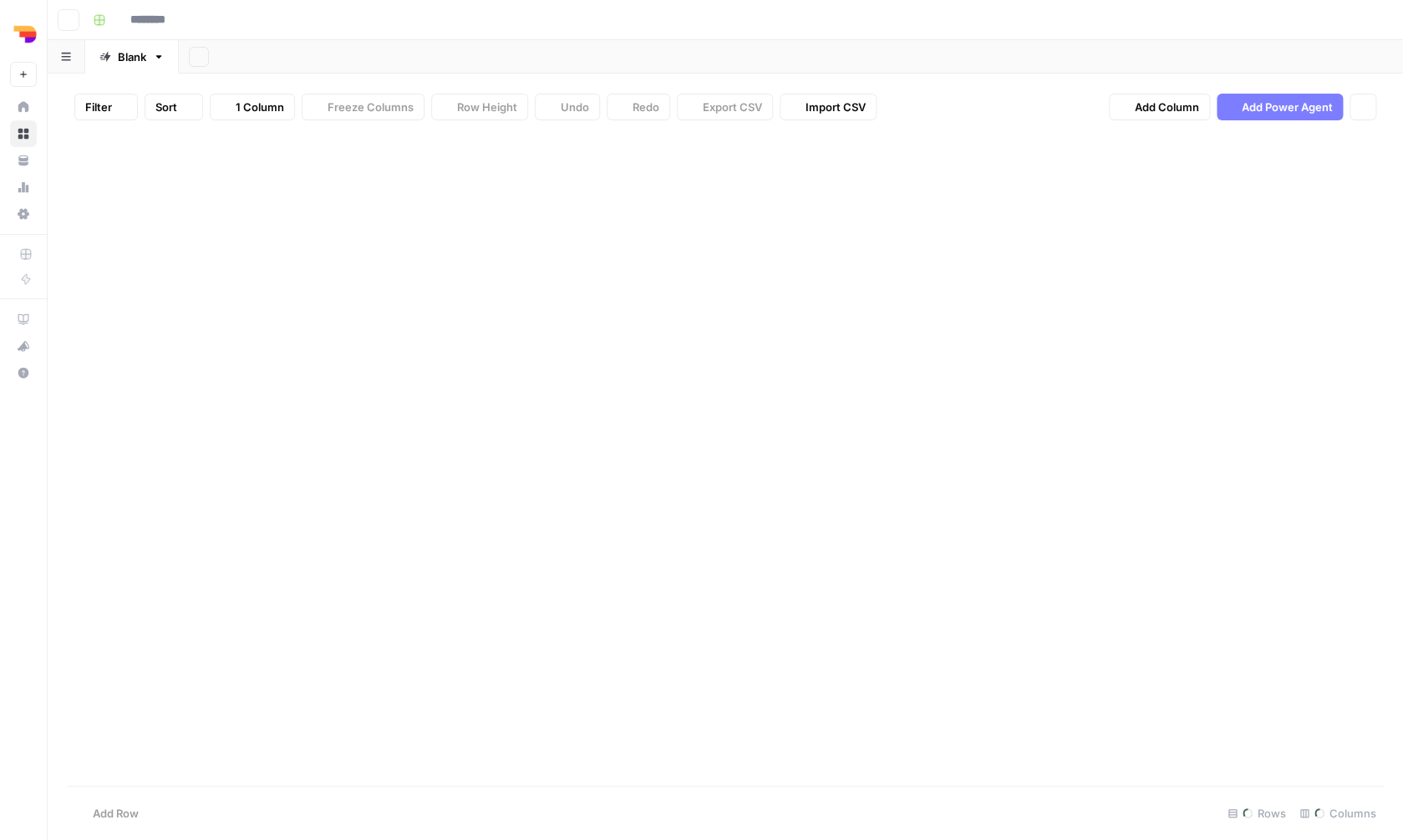
type input "**********"
click at [647, 149] on div "Add Column" at bounding box center [725, 161] width 1316 height 55
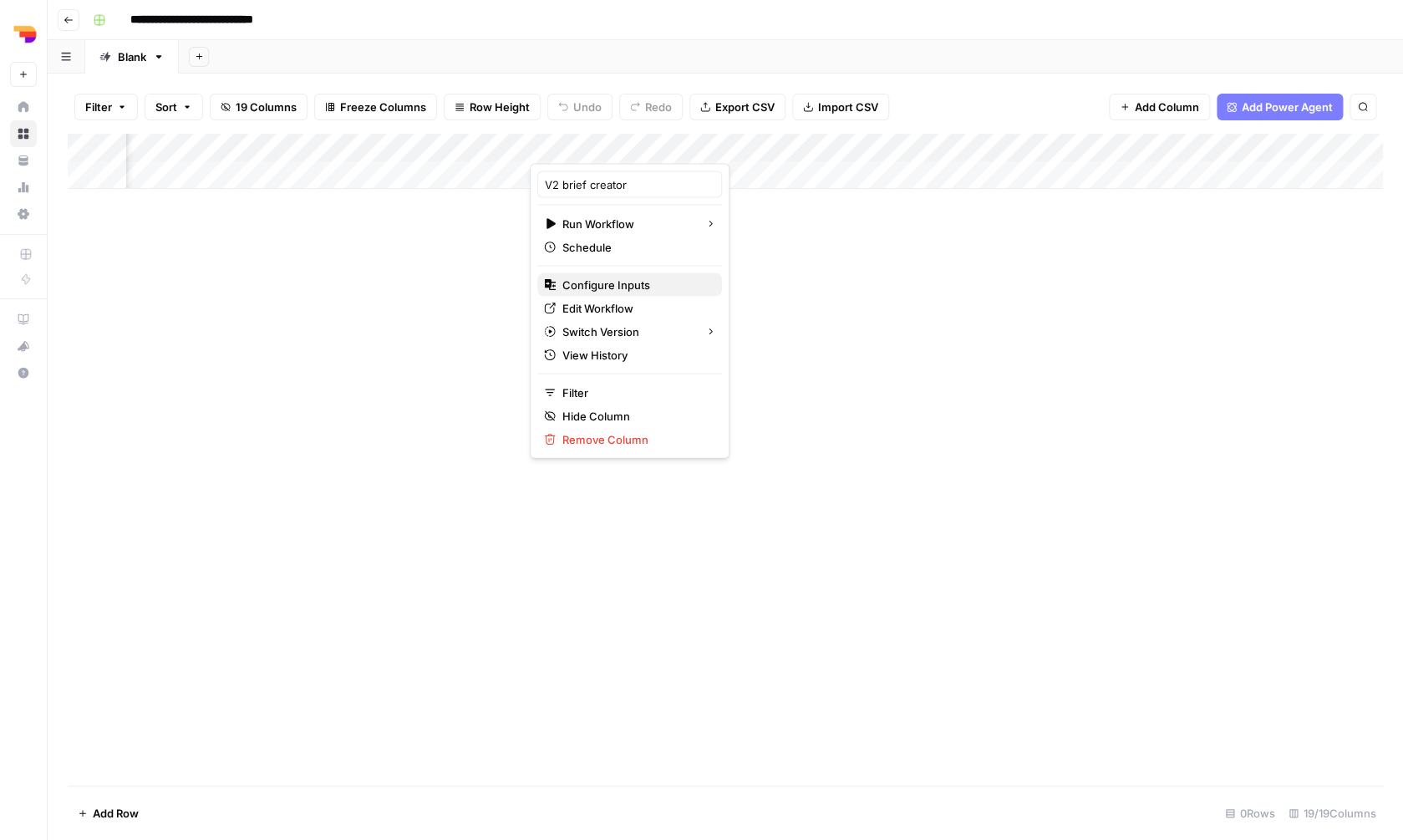
click at [628, 278] on span "Configure Inputs" at bounding box center [635, 285] width 146 height 17
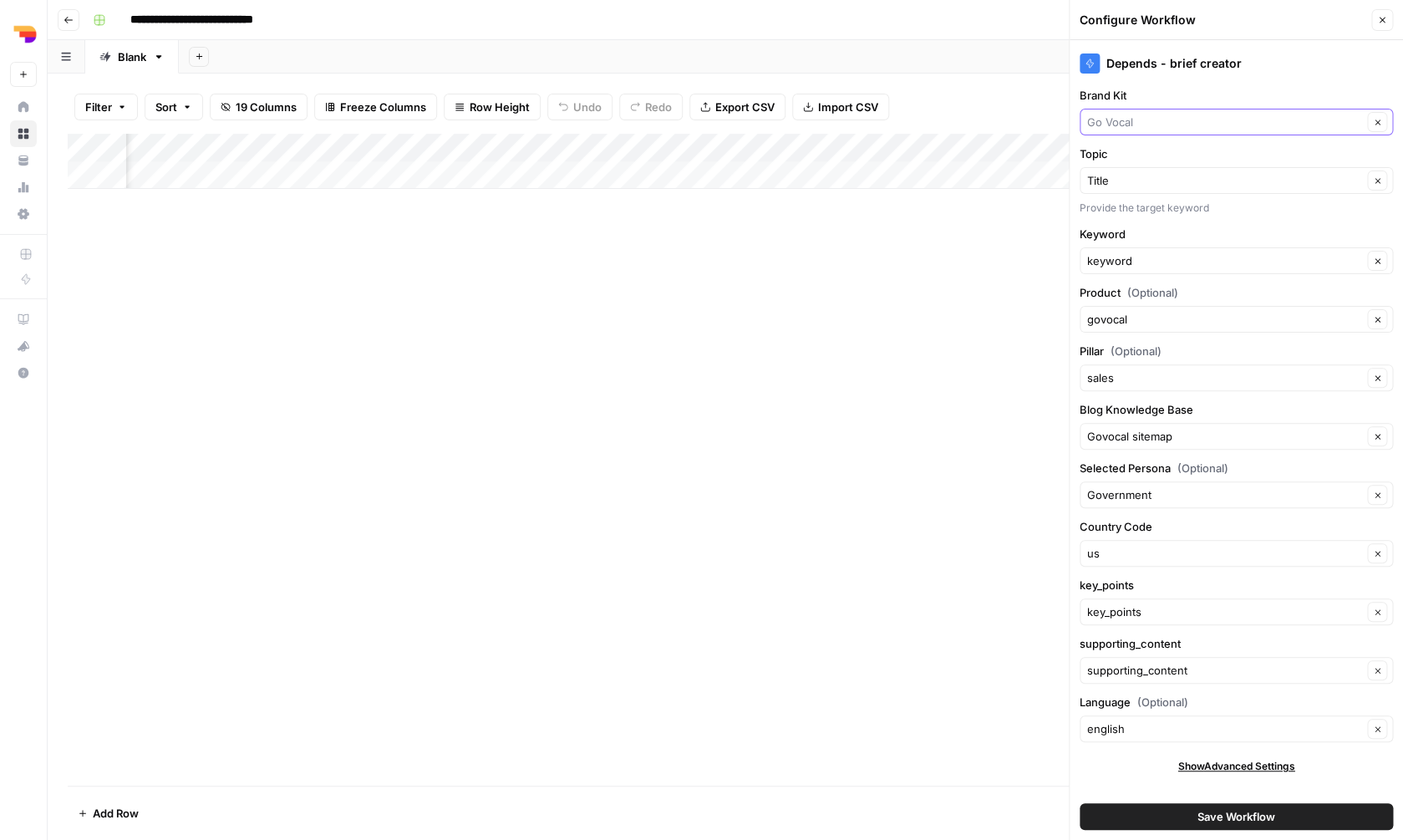
click at [1200, 129] on input "Brand Kit" at bounding box center [1225, 122] width 275 height 17
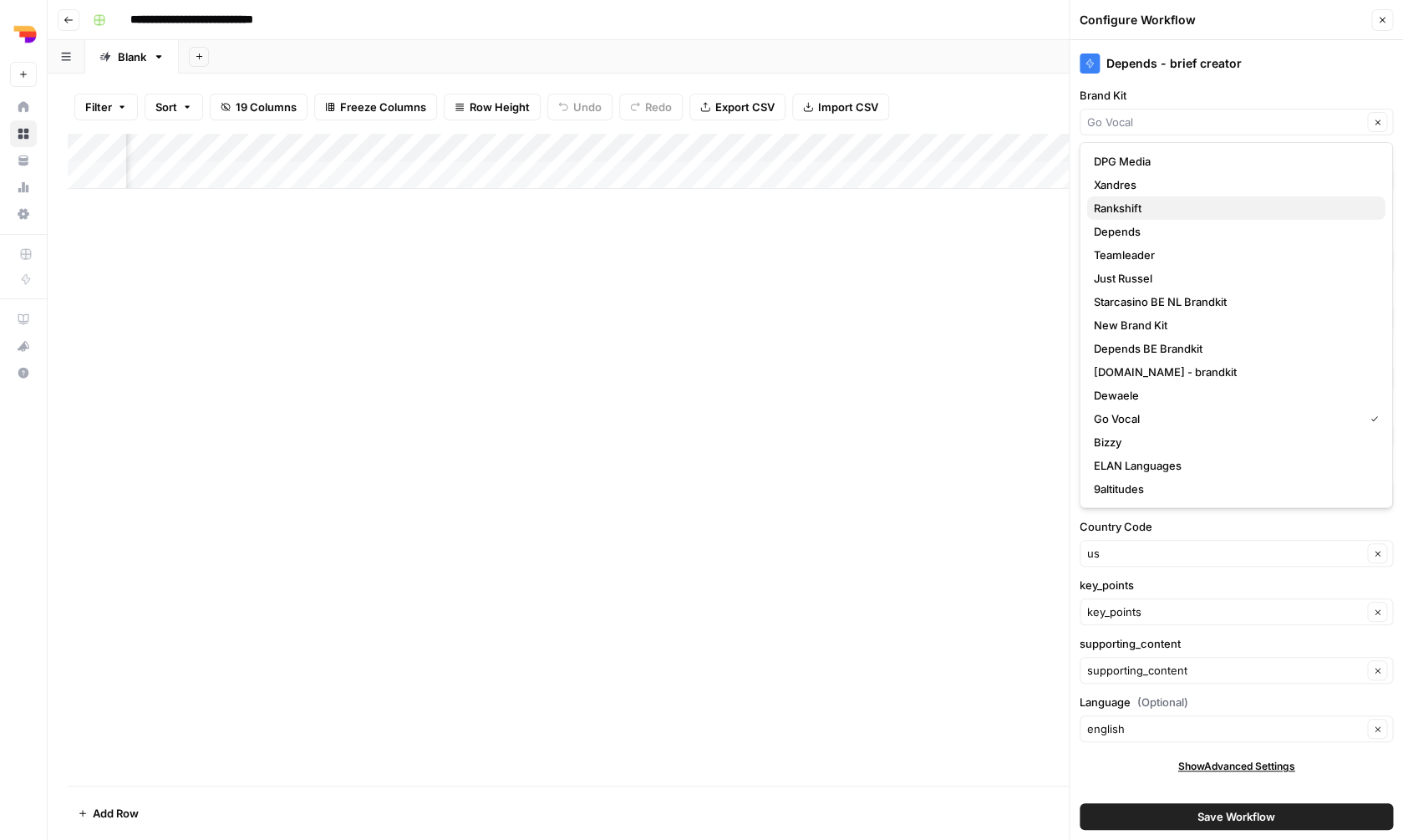
click at [1180, 208] on span "Rankshift" at bounding box center [1233, 208] width 279 height 17
type input "Rankshift"
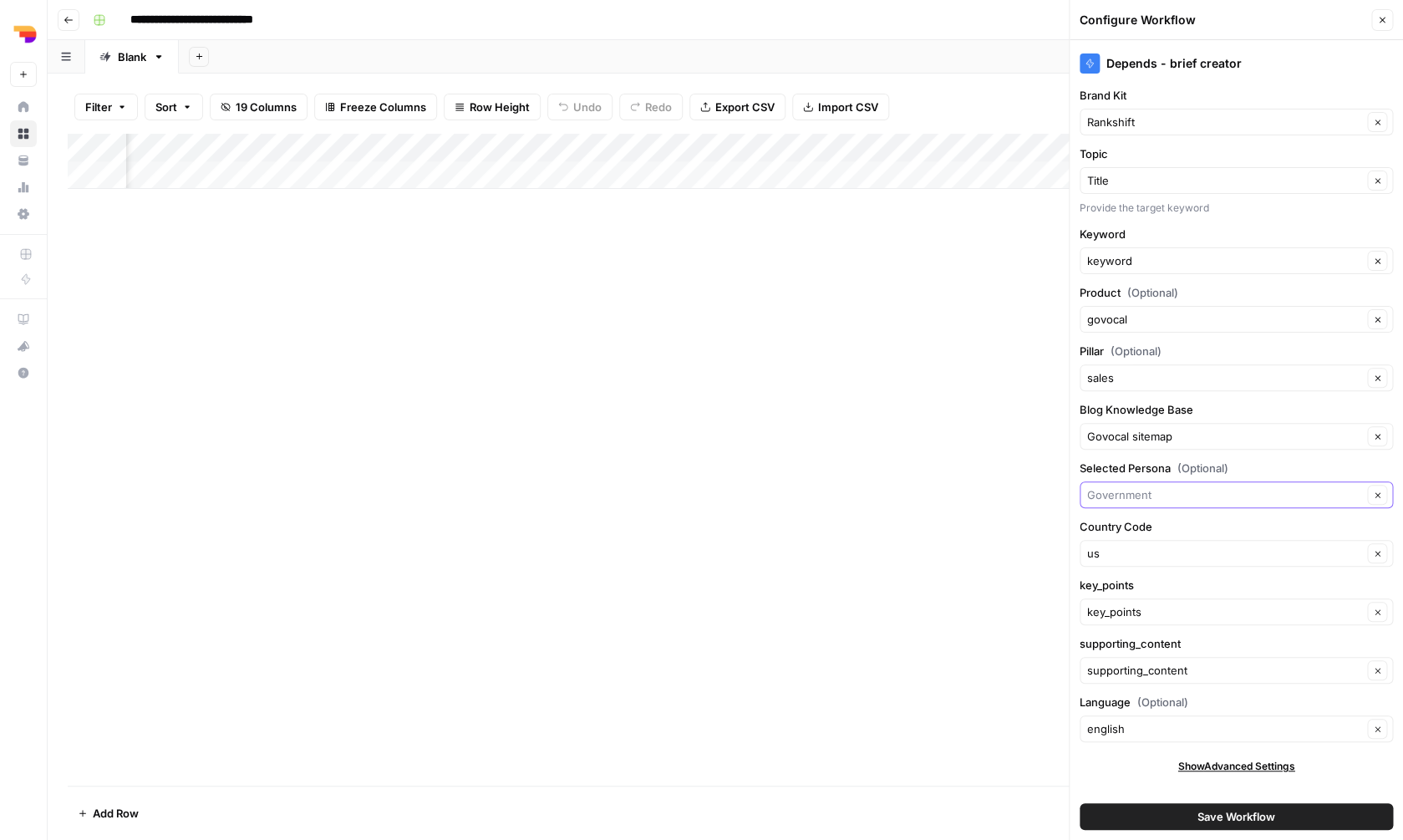
click at [1157, 493] on input "Selected Persona (Optional)" at bounding box center [1225, 495] width 275 height 17
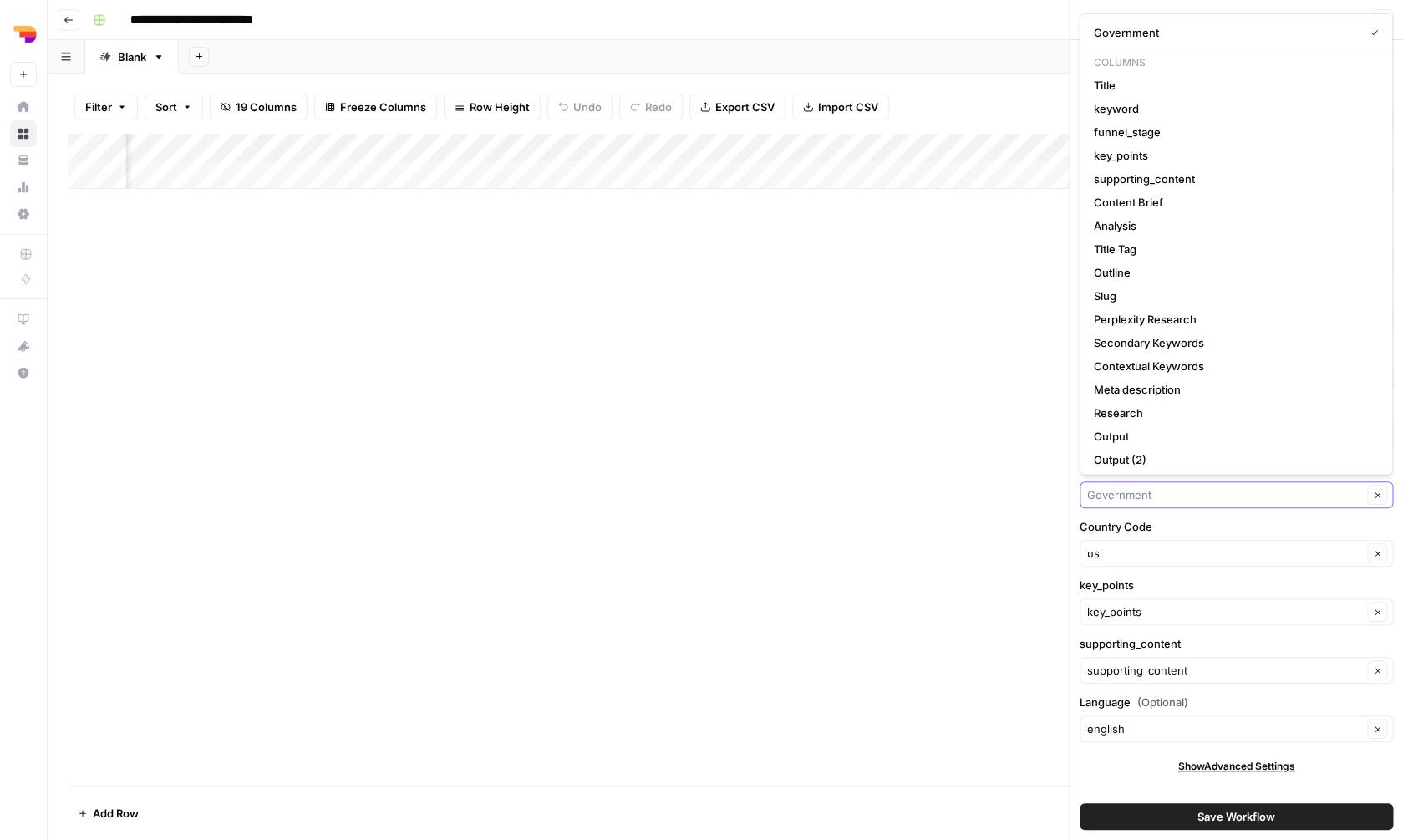
click at [1157, 493] on input "Selected Persona (Optional)" at bounding box center [1225, 495] width 275 height 17
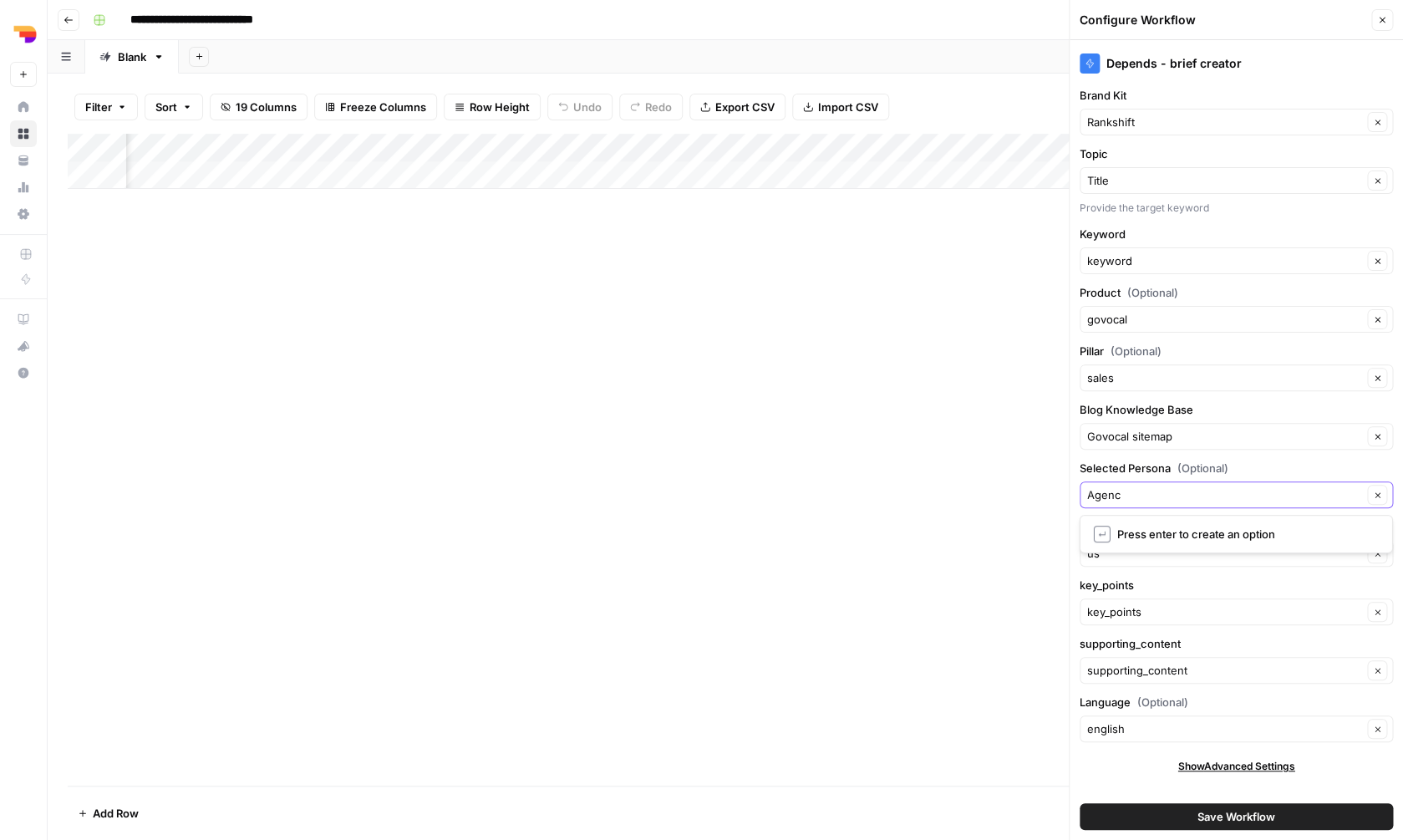
type input "Agenci"
type input "SEO agencies"
click at [1237, 436] on input "Blog Knowledge Base" at bounding box center [1225, 437] width 275 height 17
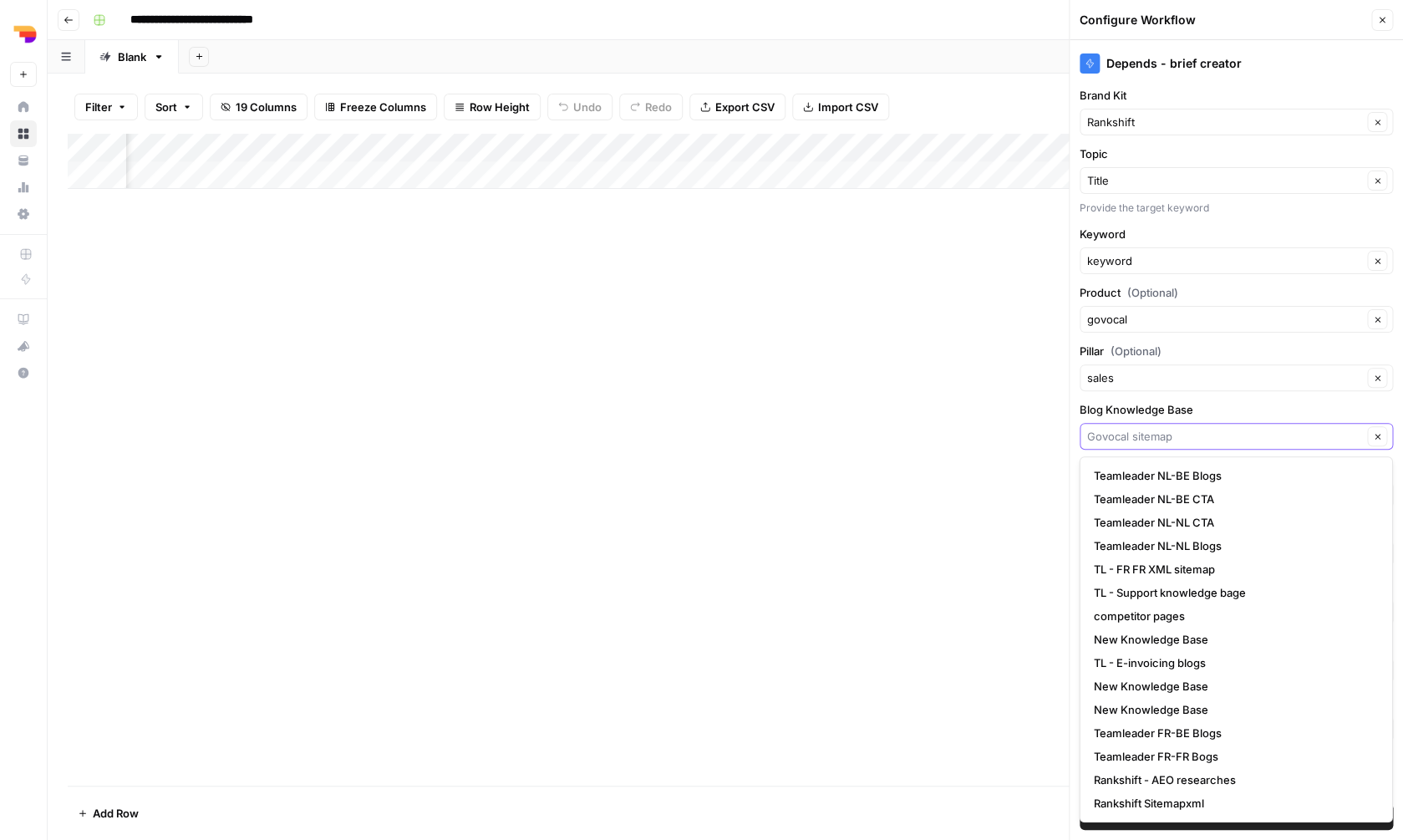
click at [1237, 436] on input "Blog Knowledge Base" at bounding box center [1225, 437] width 275 height 17
click at [1164, 804] on span "Rankshift Sitemapxml" at bounding box center [1233, 803] width 279 height 17
type input "Rankshift Sitemapxml"
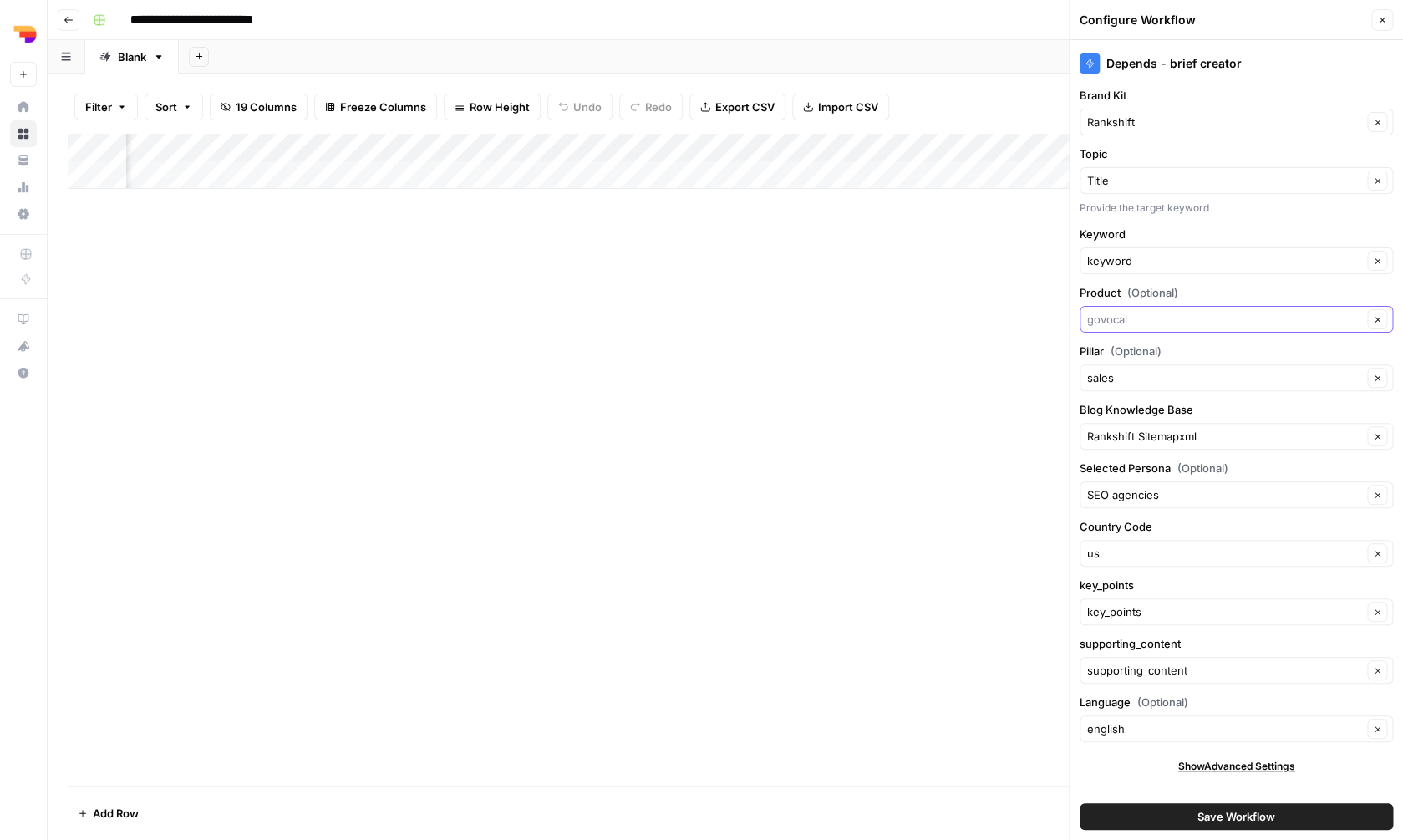
click at [1151, 320] on input "Product (Optional)" at bounding box center [1225, 319] width 275 height 17
type input "Rankshift.ai"
click at [1166, 659] on div "supporting_content Clear" at bounding box center [1236, 669] width 313 height 26
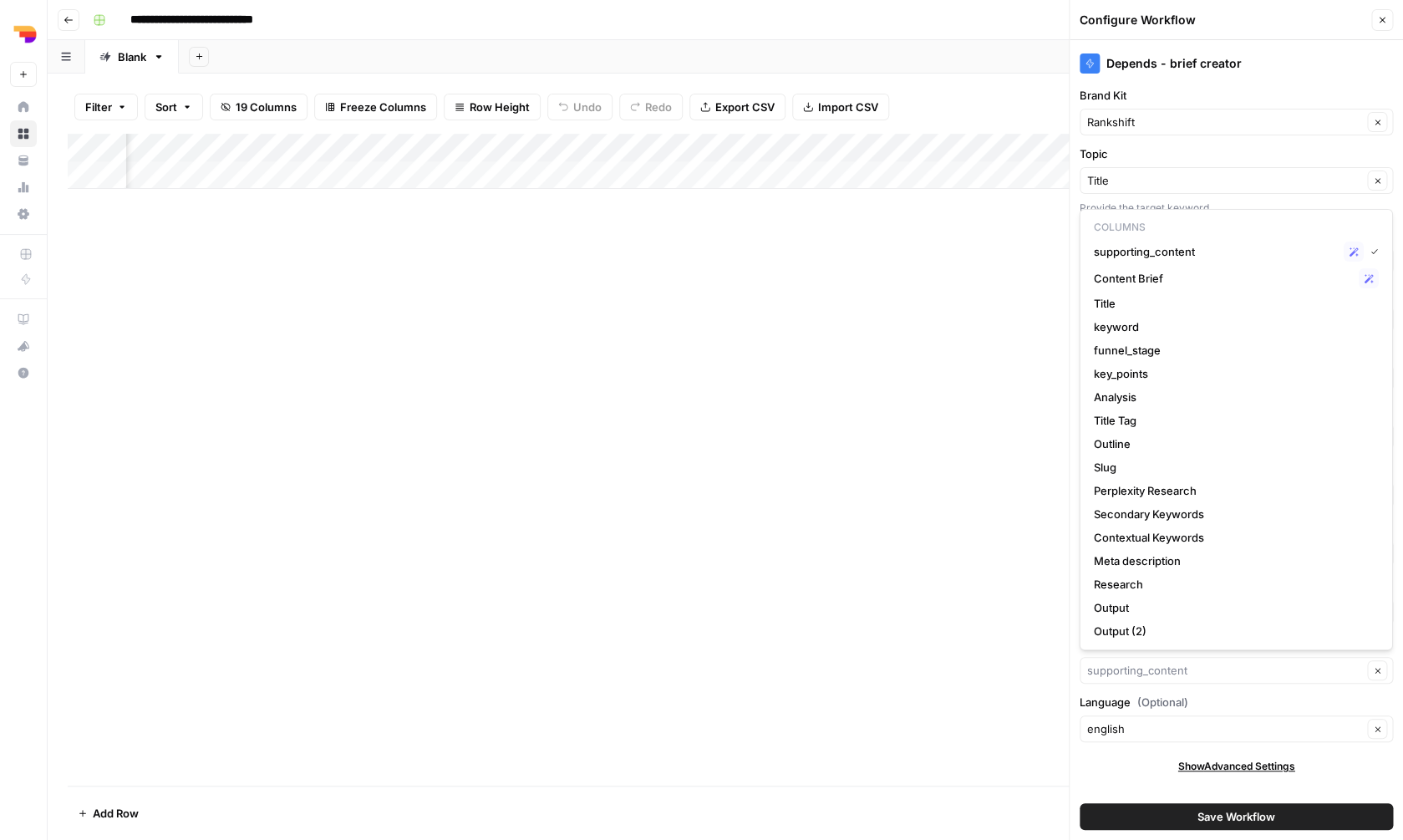
type input "supporting_content"
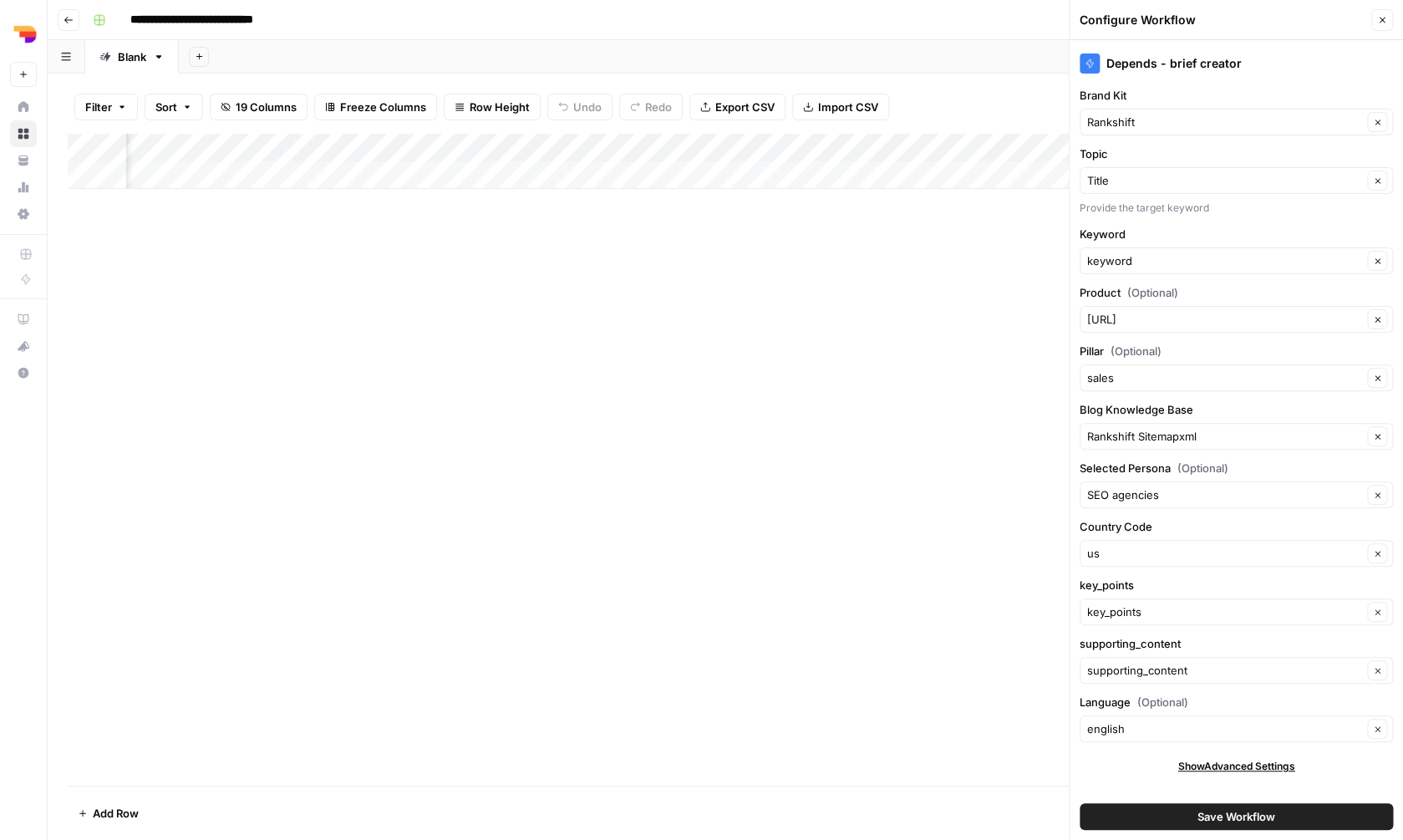
click at [1203, 695] on label "Language (Optional)" at bounding box center [1236, 702] width 313 height 17
click at [1203, 720] on input "english" at bounding box center [1225, 729] width 275 height 17
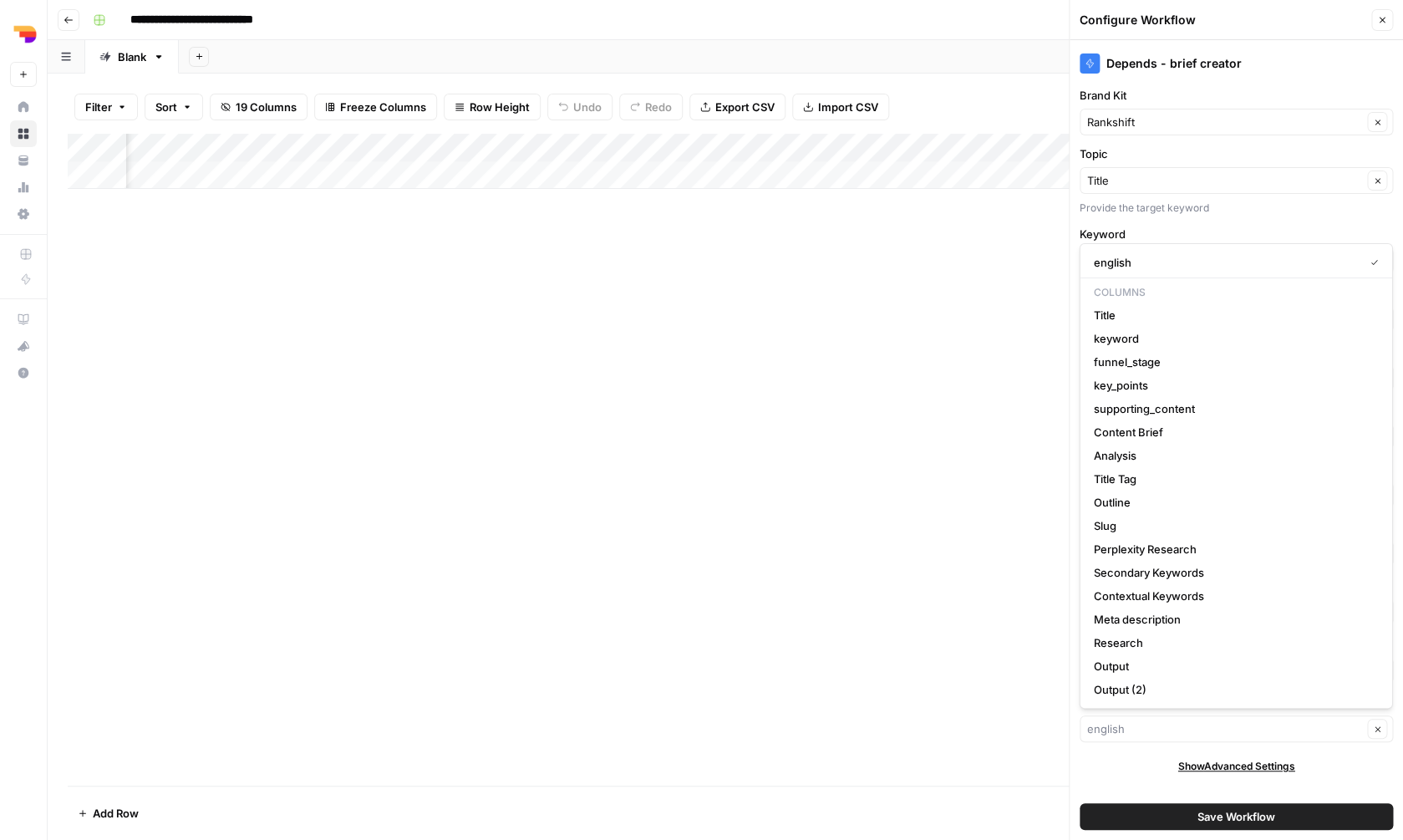
type input "english"
click at [933, 637] on div "Add Column" at bounding box center [725, 459] width 1316 height 651
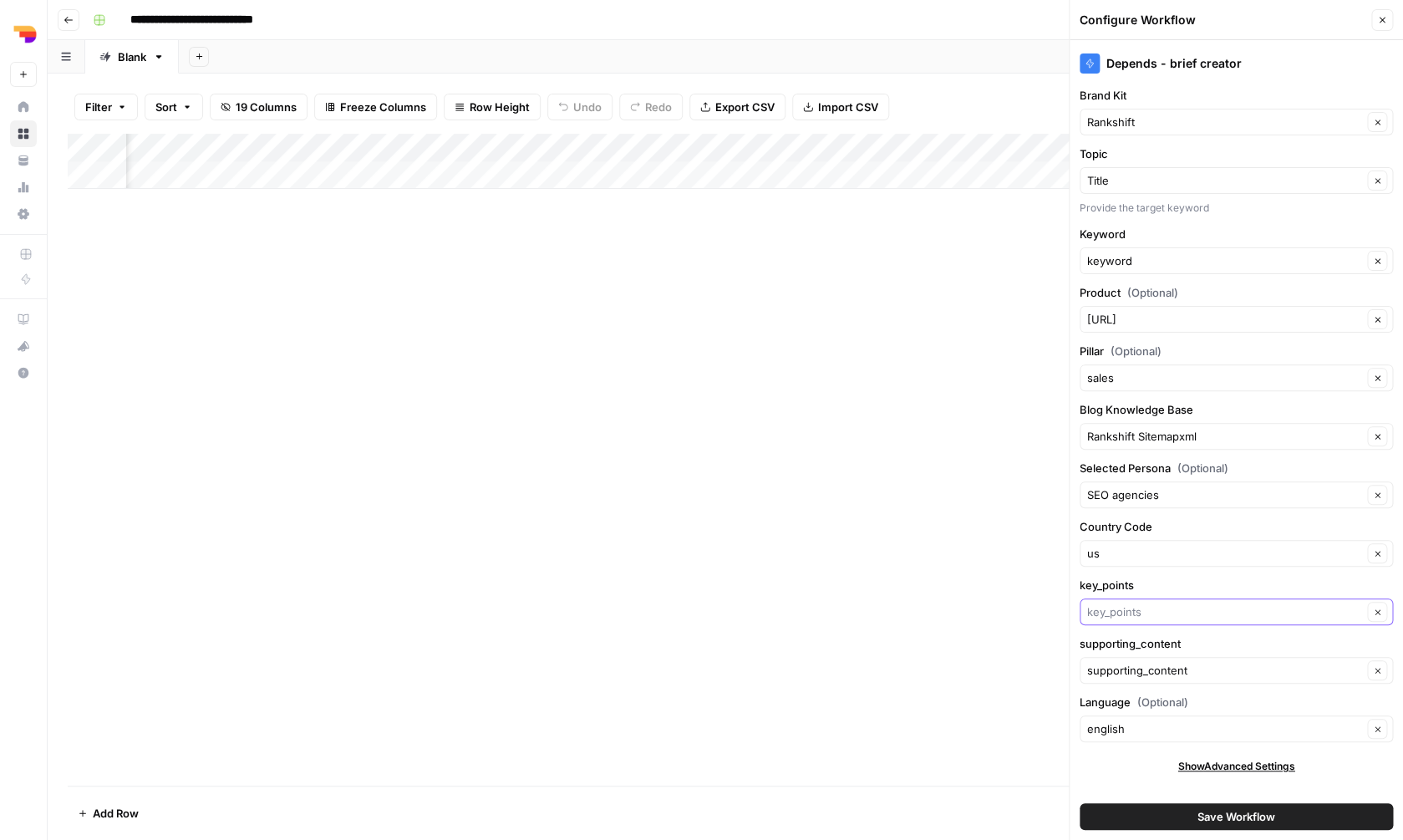
click at [1173, 612] on input "key_points" at bounding box center [1225, 612] width 275 height 17
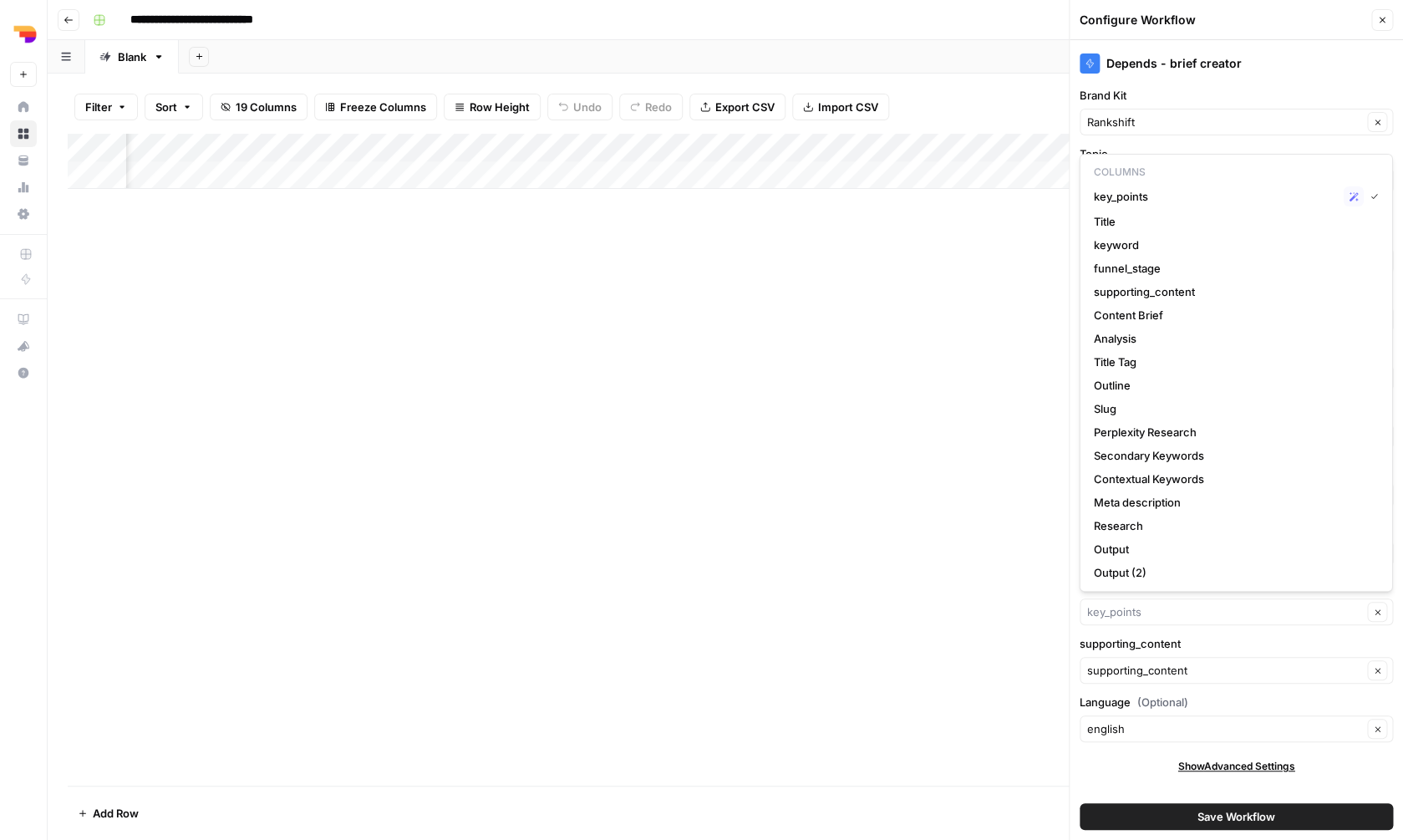
type input "key_points"
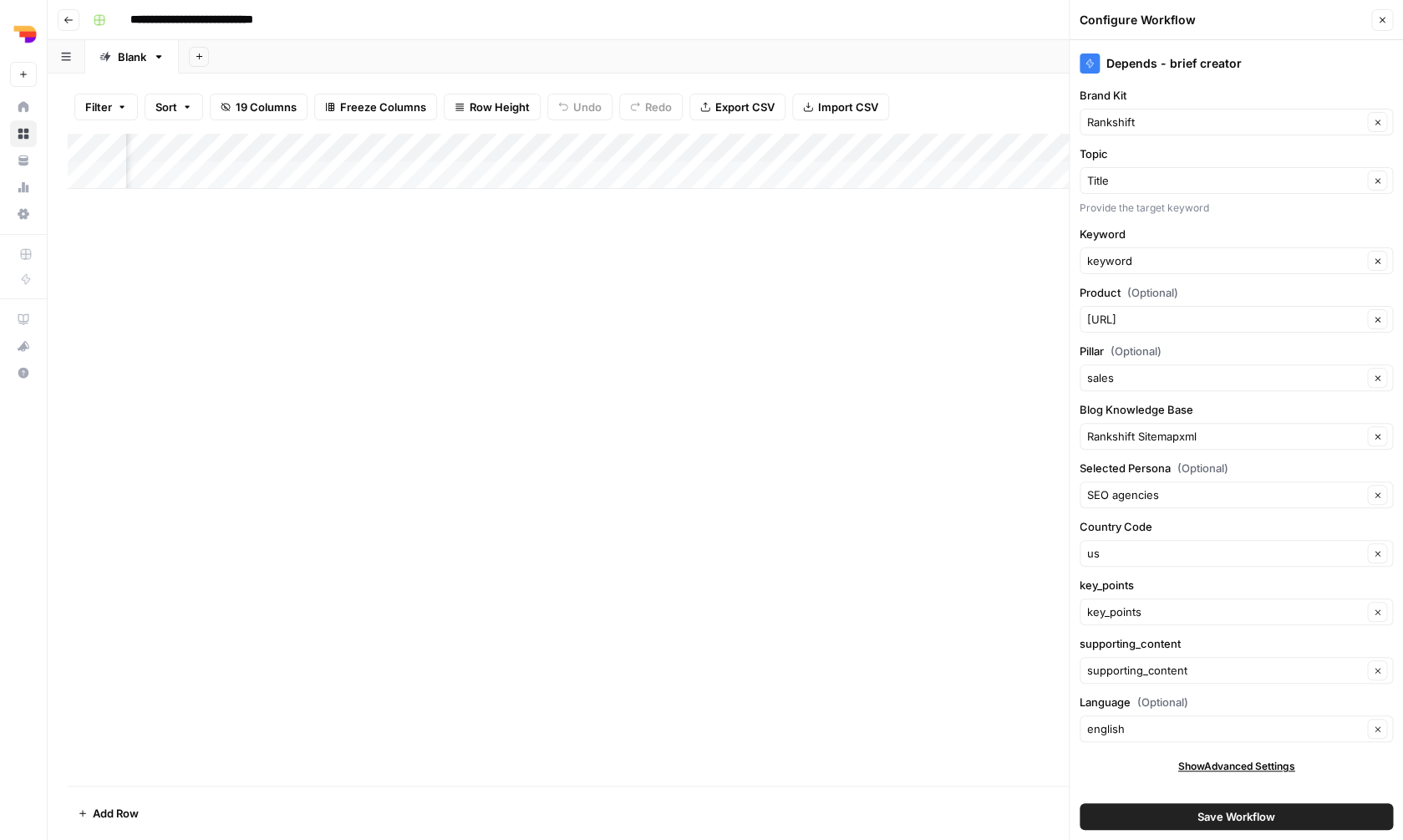
click at [989, 625] on div "Add Column" at bounding box center [725, 459] width 1316 height 651
click at [1200, 667] on input "supporting_content" at bounding box center [1225, 670] width 275 height 17
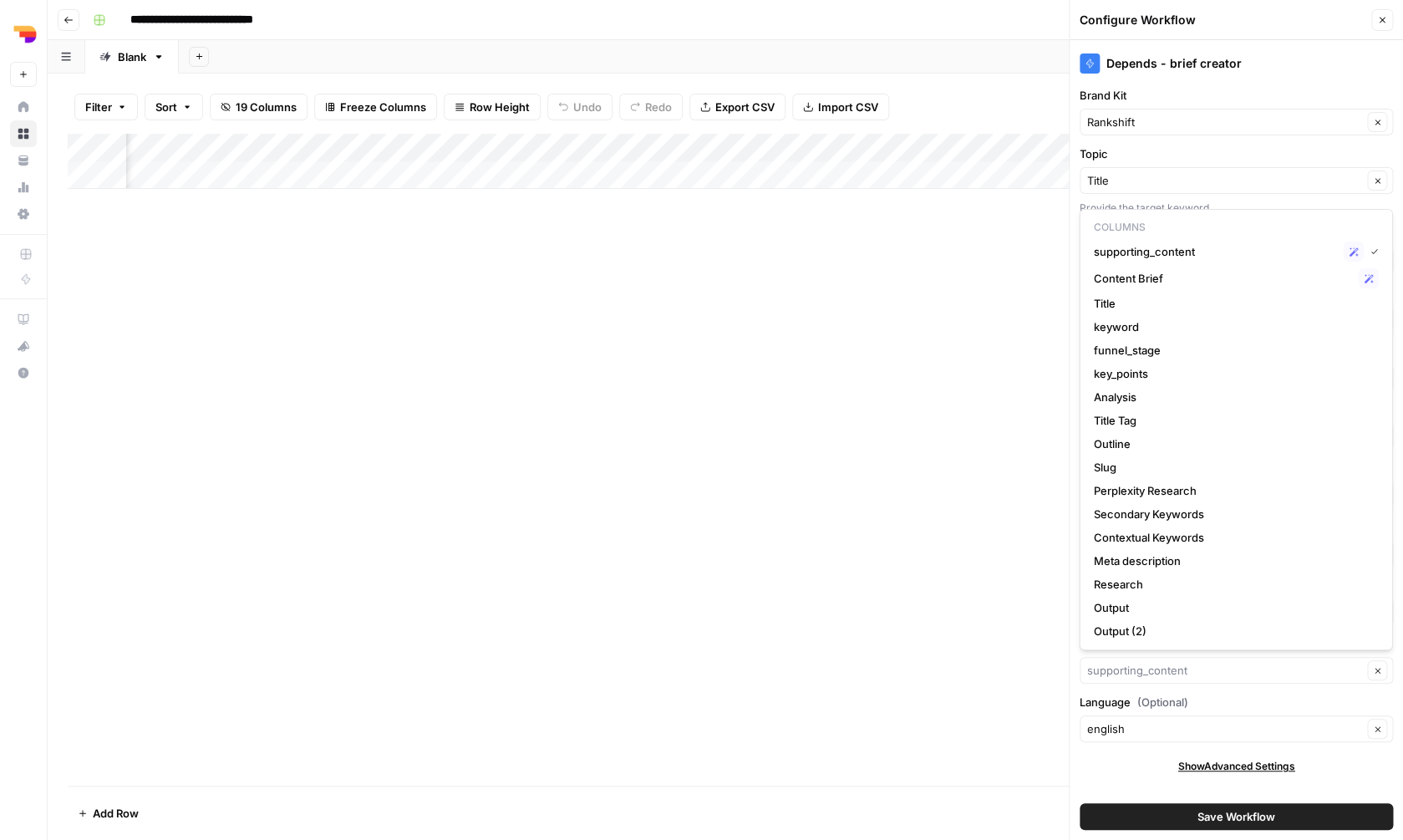
type input "supporting_content"
click at [1018, 580] on div "Add Column" at bounding box center [725, 459] width 1316 height 651
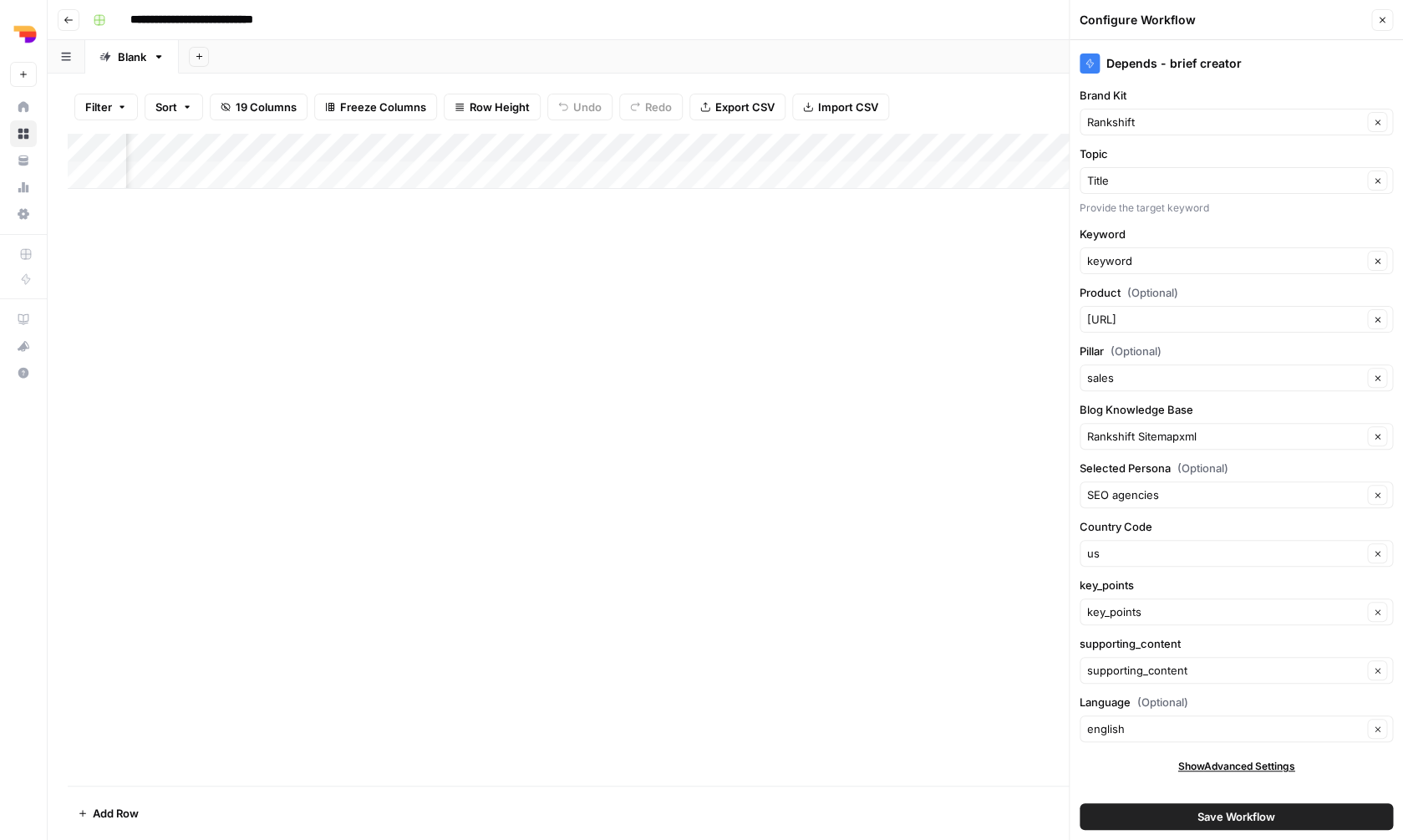
click at [1115, 719] on div "english Clear" at bounding box center [1236, 728] width 313 height 26
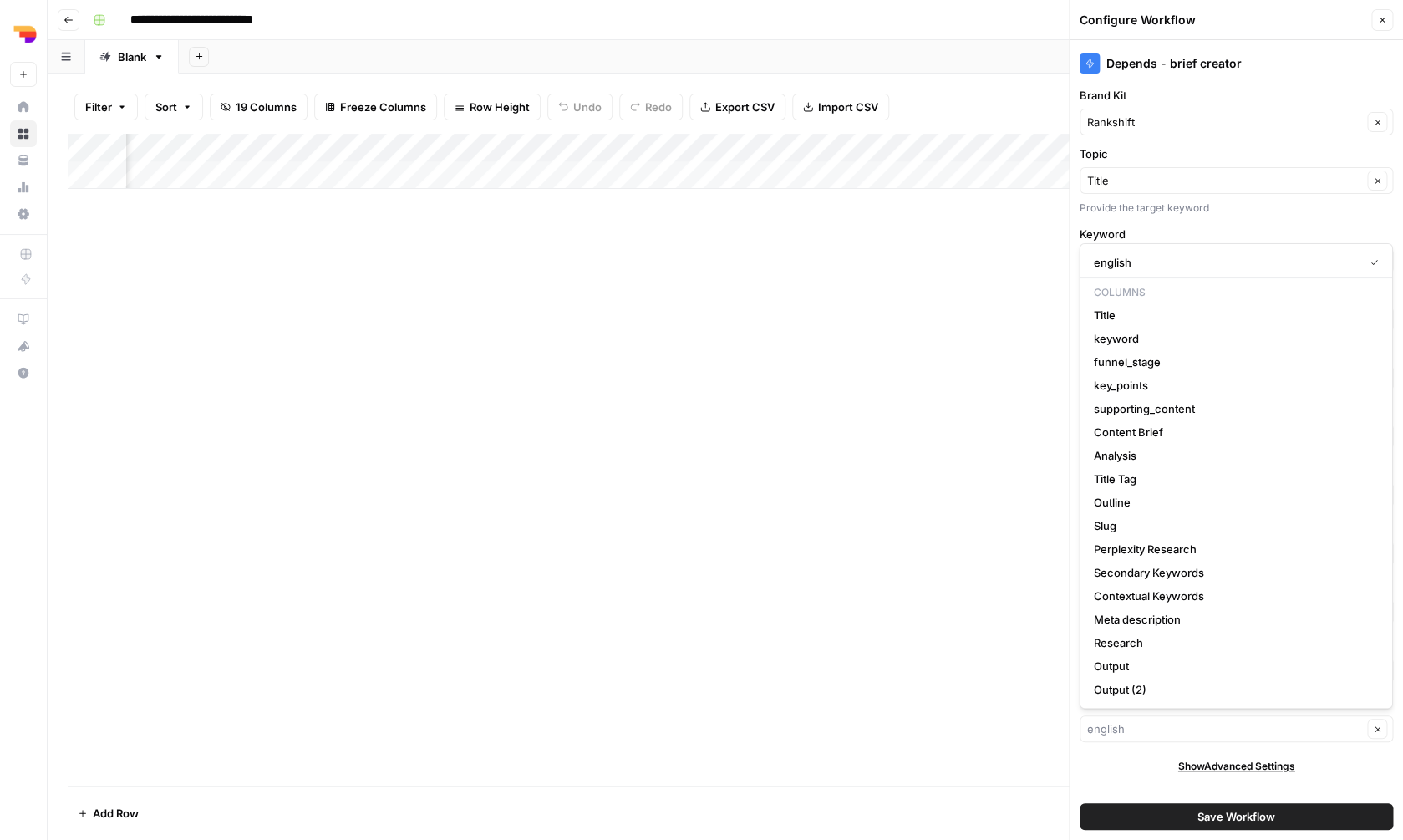
type input "english"
click at [952, 699] on div "Add Column" at bounding box center [725, 459] width 1316 height 651
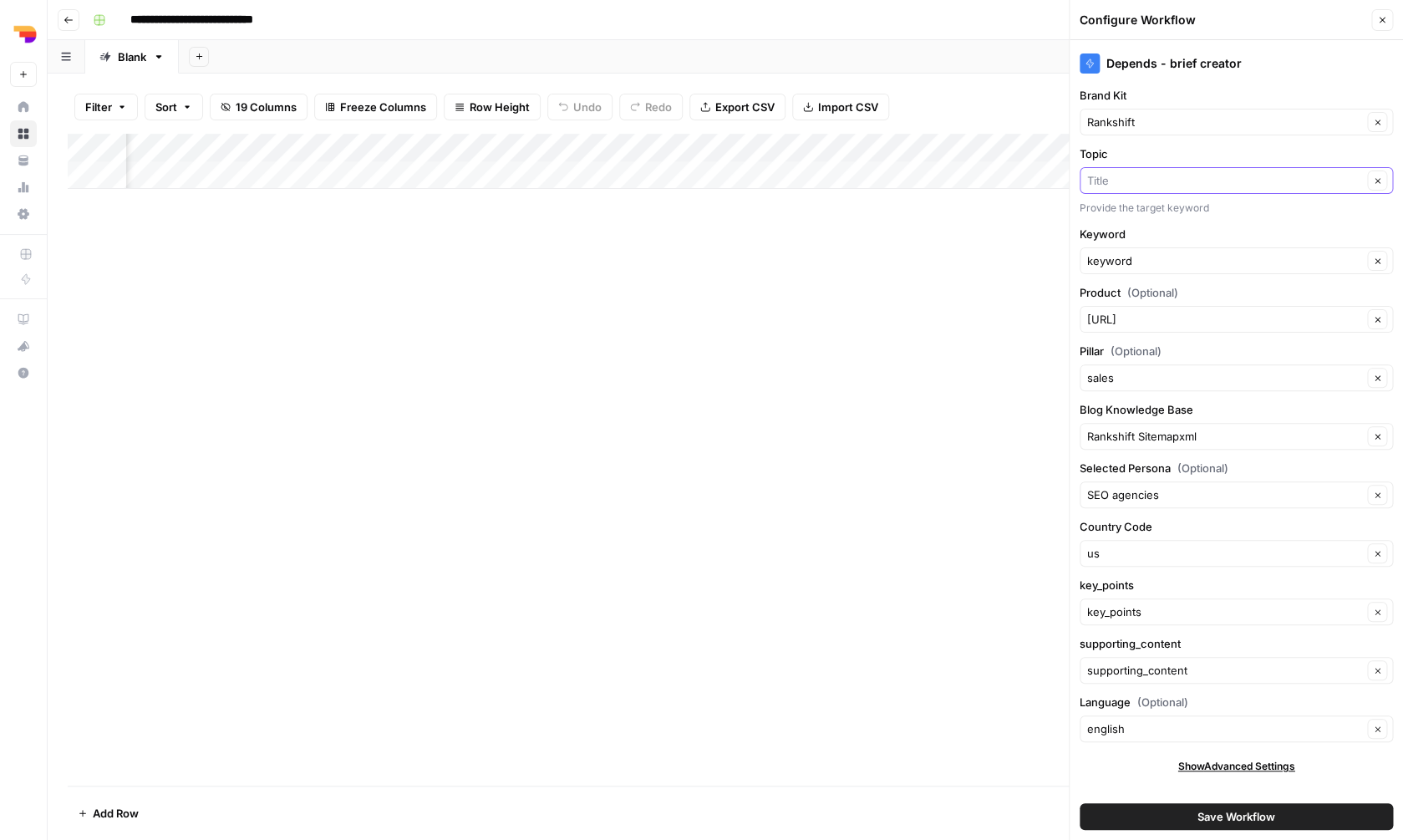
click at [1166, 189] on input "Topic" at bounding box center [1225, 181] width 275 height 17
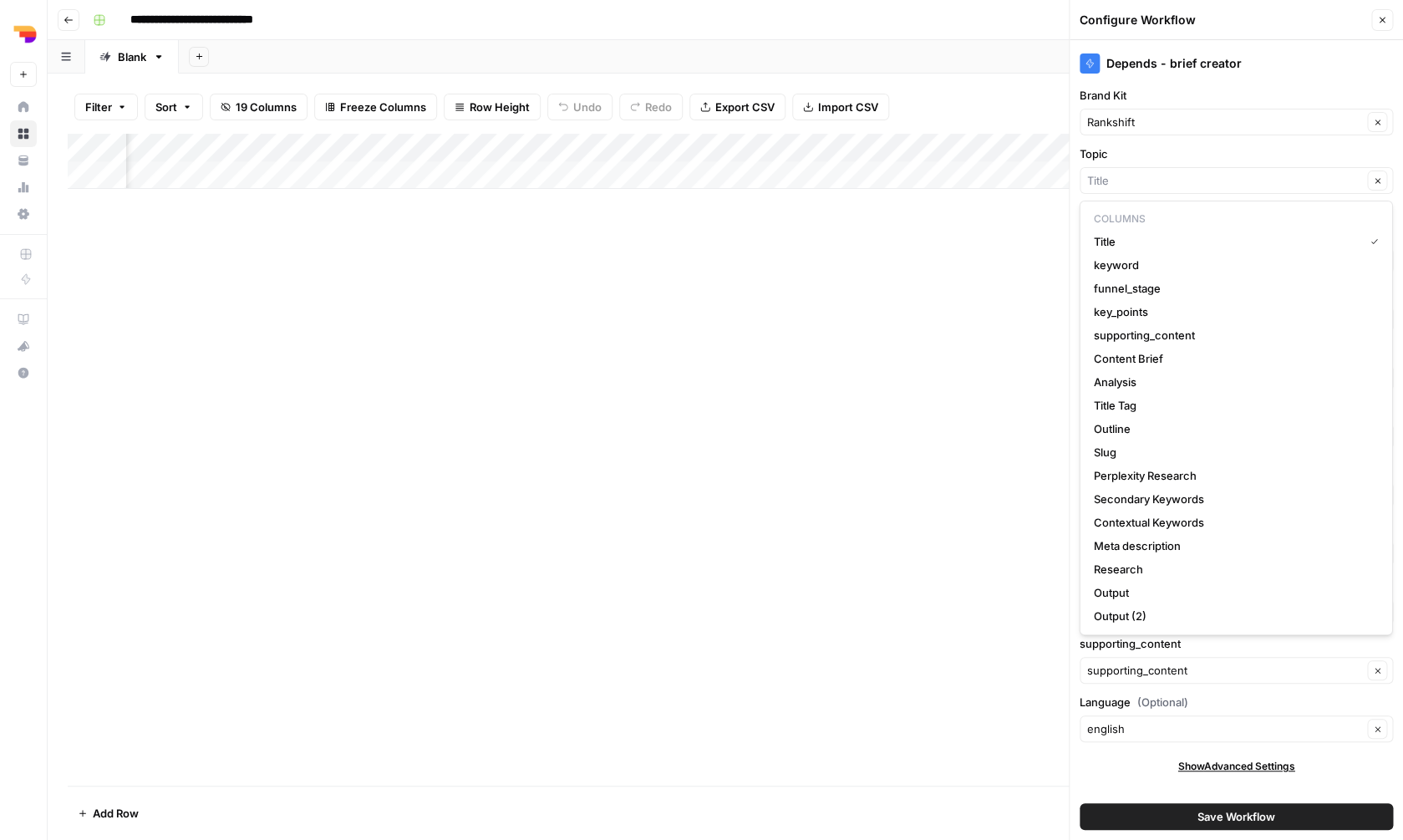
type input "Title"
click at [954, 317] on div "Add Column" at bounding box center [725, 459] width 1316 height 651
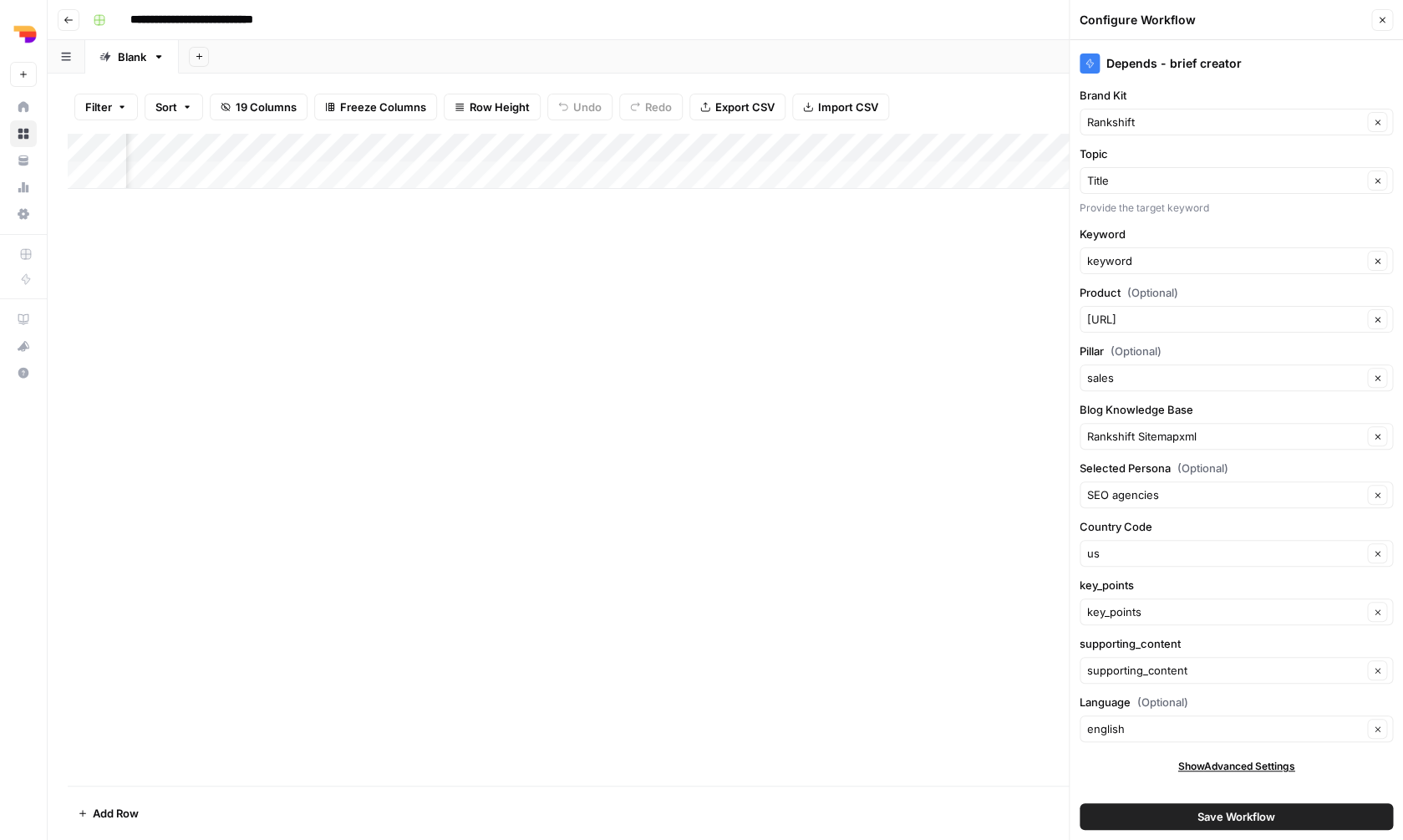
click at [1237, 809] on span "Save Workflow" at bounding box center [1237, 816] width 78 height 17
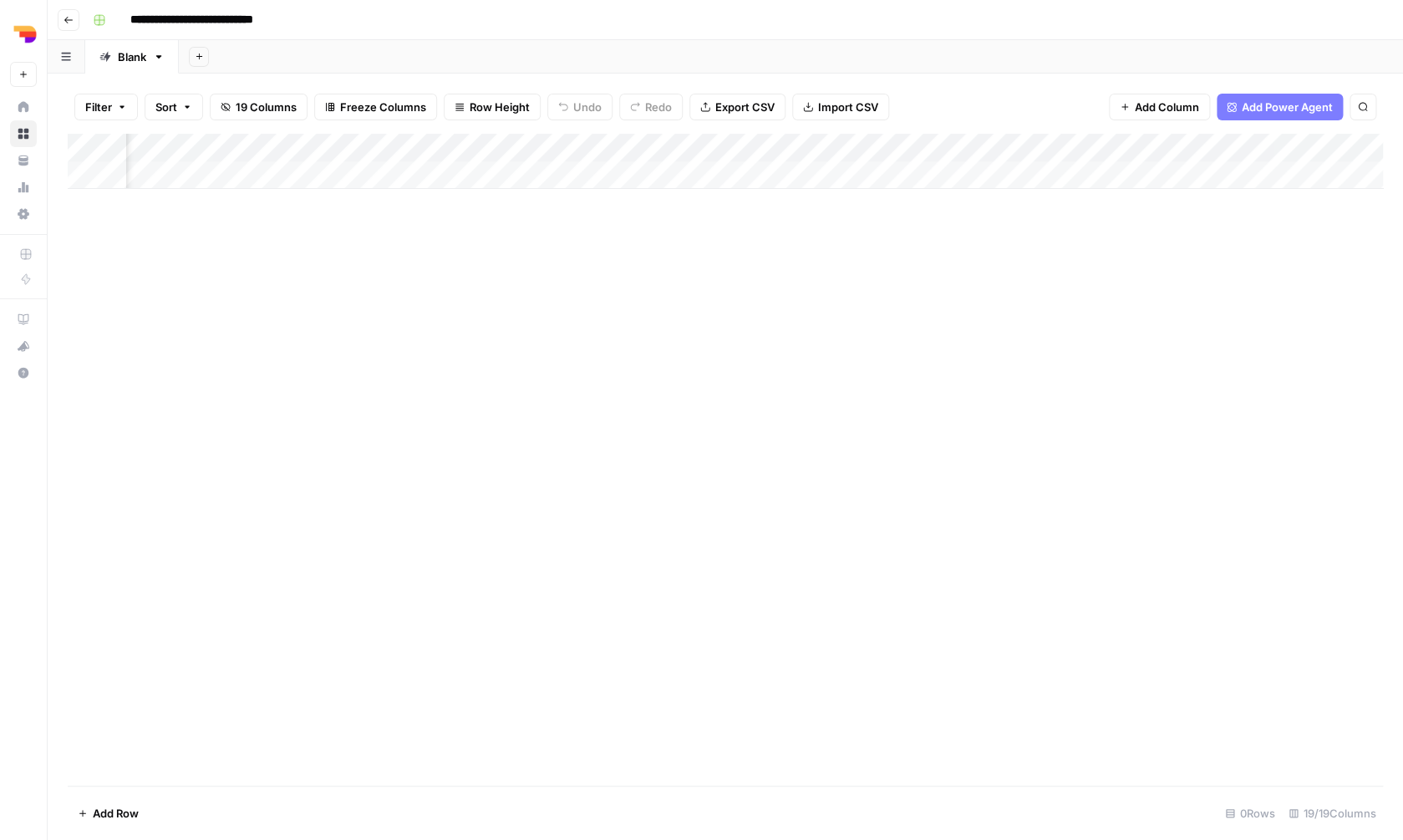
scroll to position [0, 1813]
click at [1095, 146] on div "Add Column" at bounding box center [725, 161] width 1316 height 55
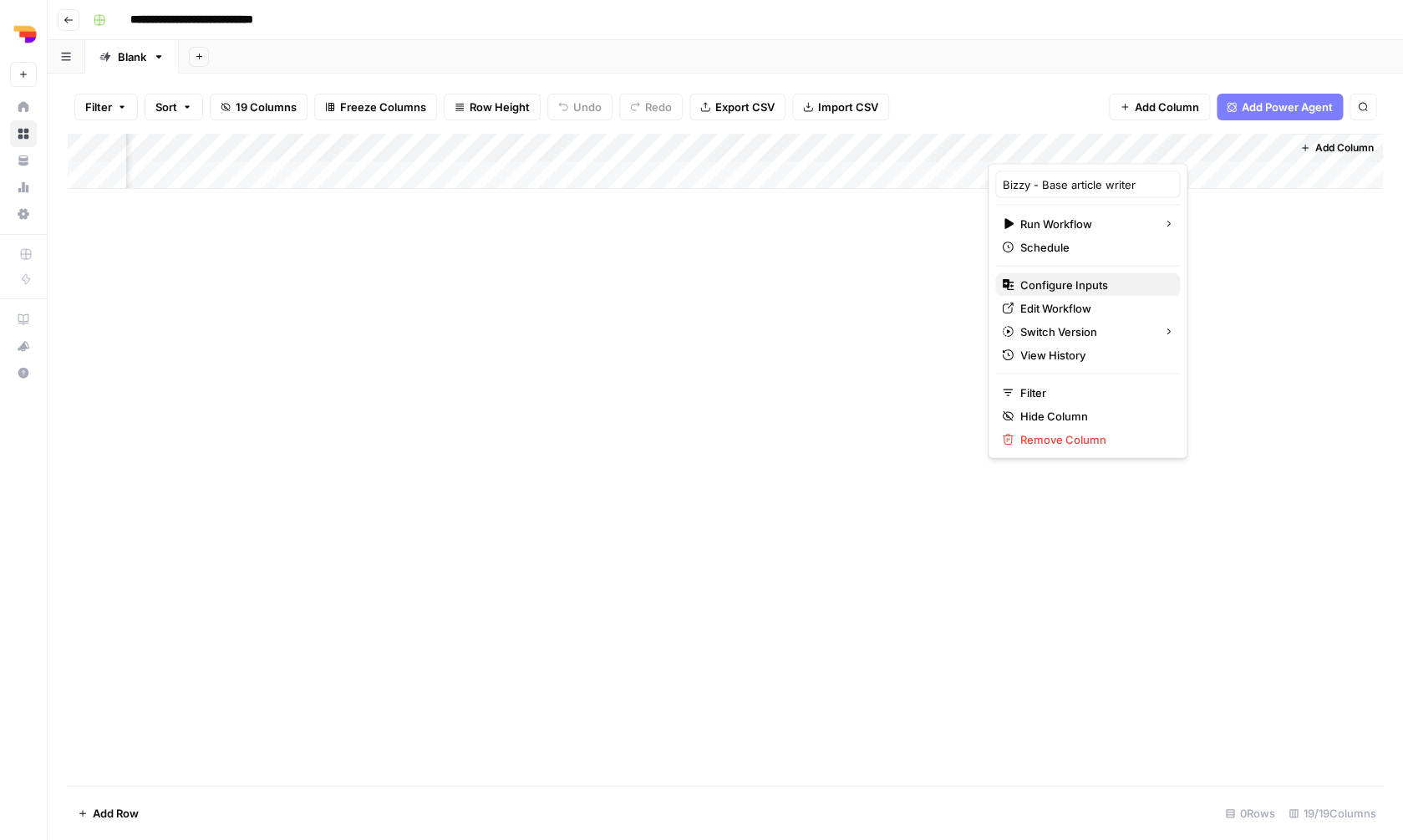
click at [1036, 279] on span "Configure Inputs" at bounding box center [1093, 285] width 146 height 17
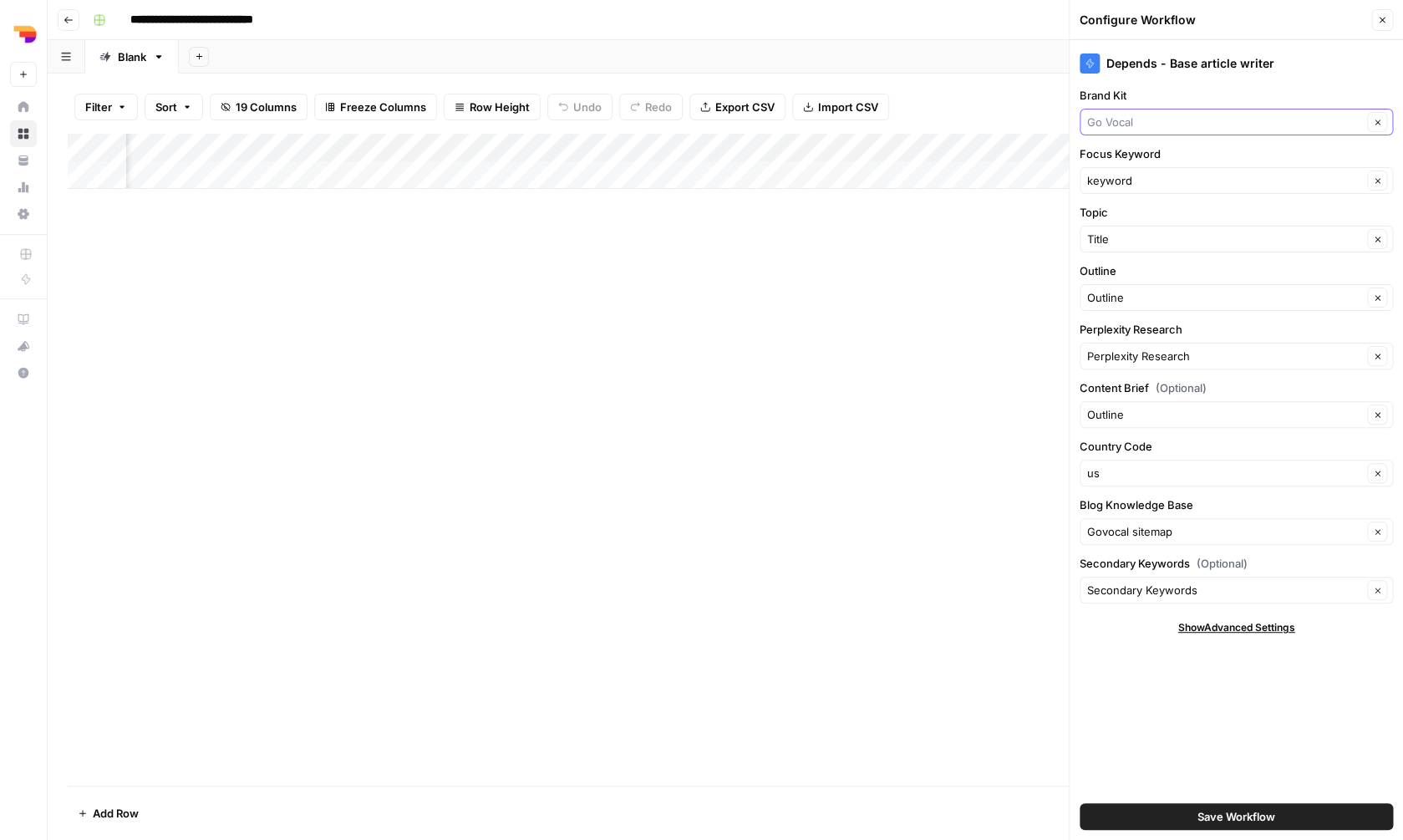
click at [1176, 126] on input "Brand Kit" at bounding box center [1225, 122] width 275 height 17
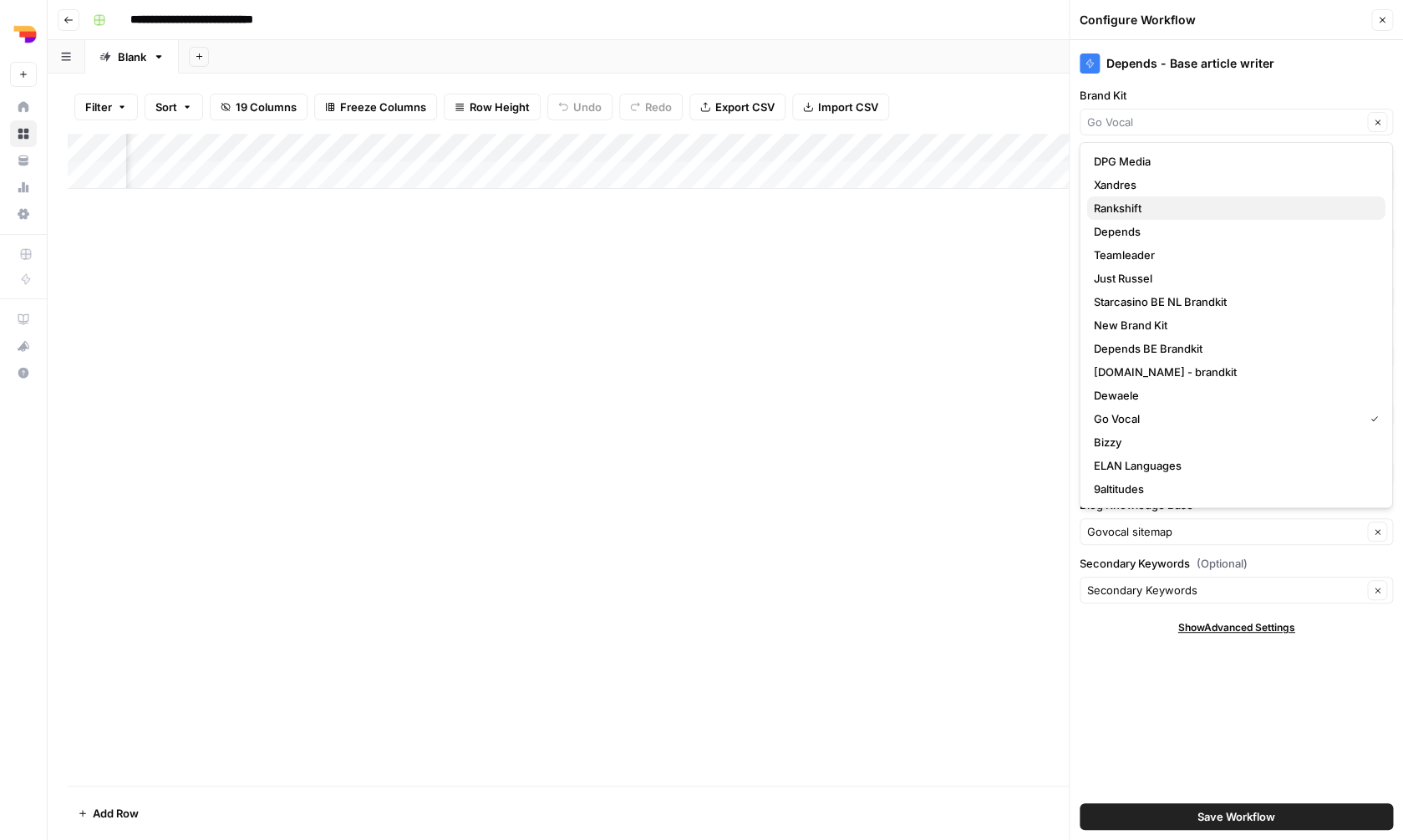
click at [1159, 206] on span "Rankshift" at bounding box center [1233, 208] width 279 height 17
type input "Rankshift"
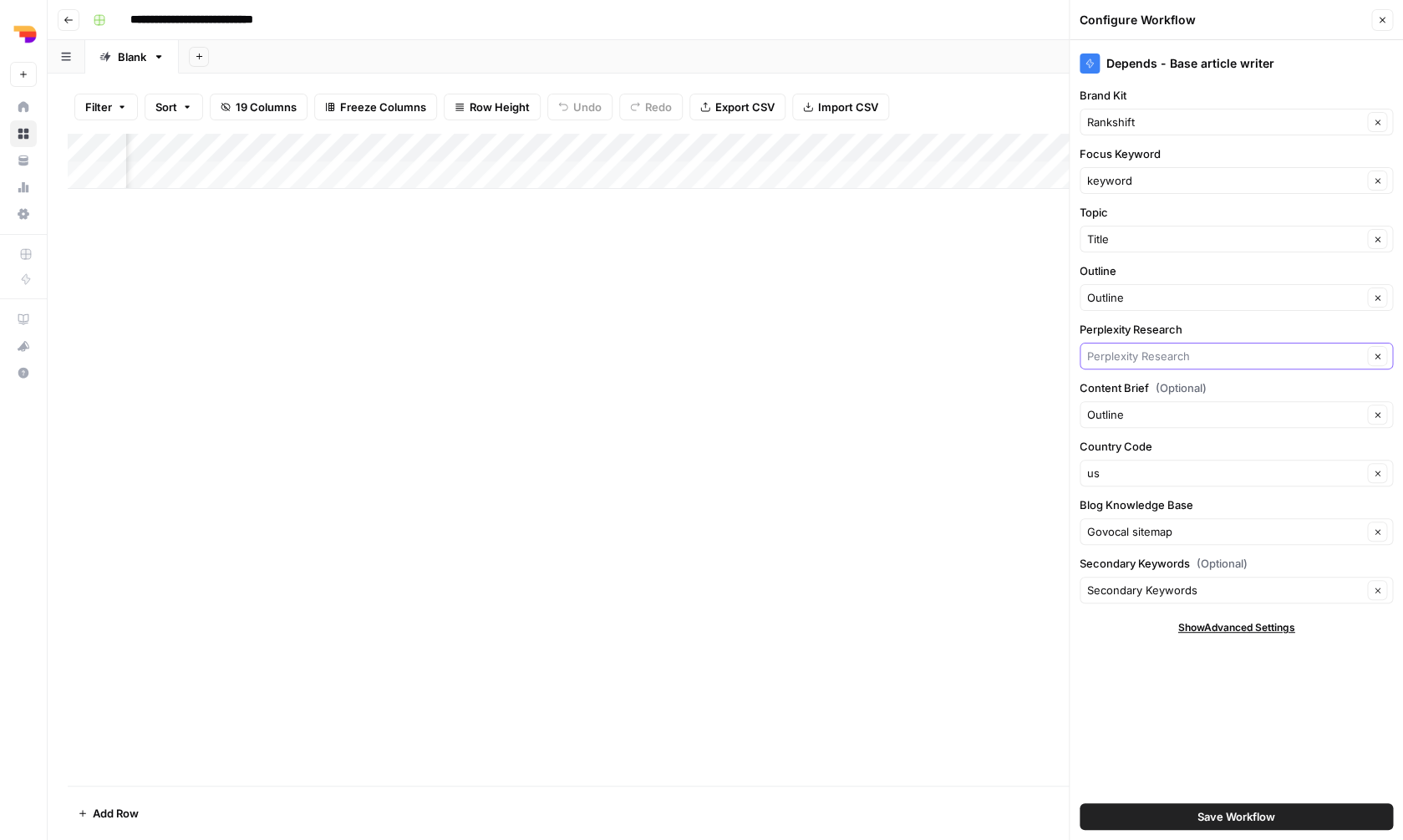
click at [1155, 354] on input "Perplexity Research" at bounding box center [1225, 356] width 275 height 17
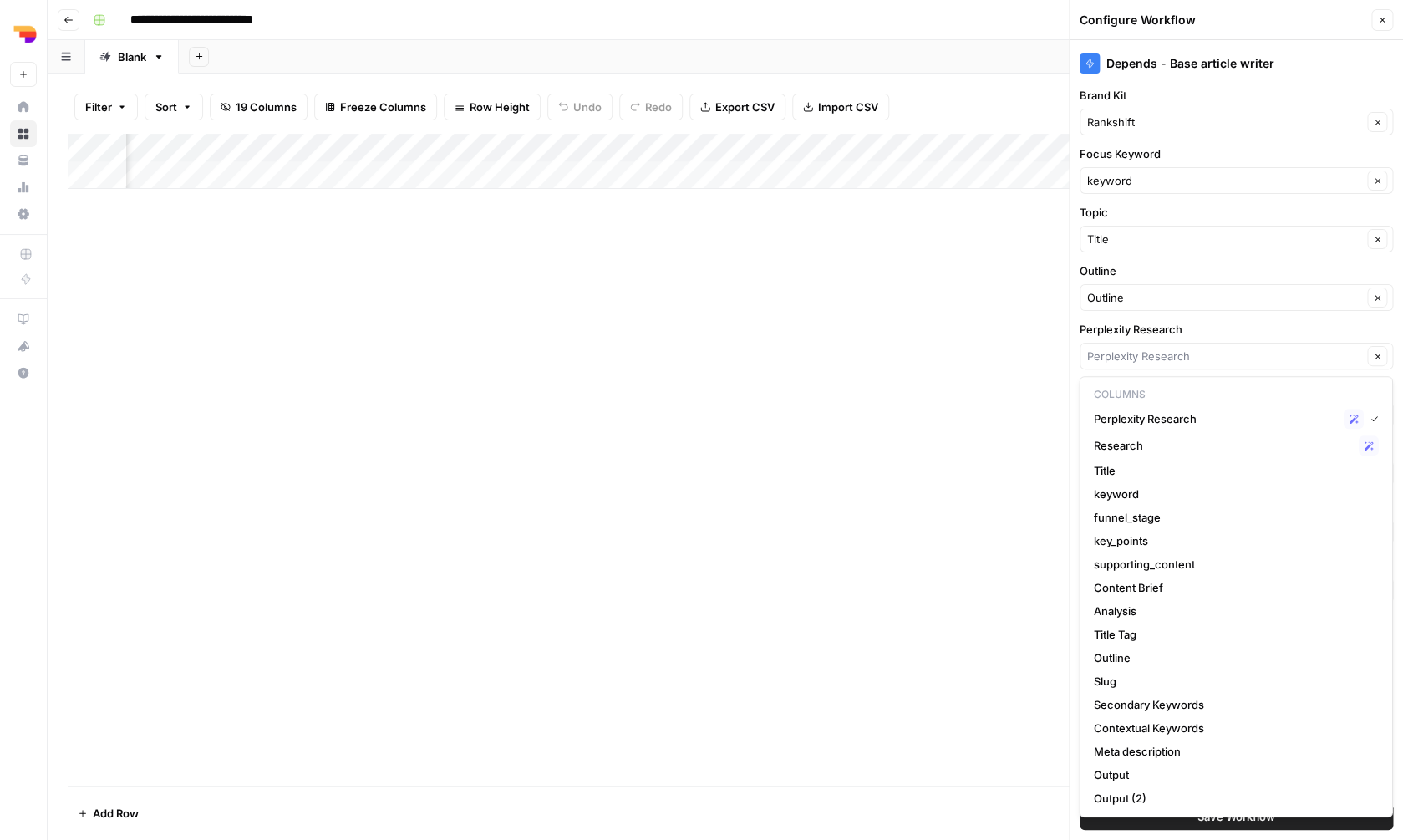
type input "Perplexity Research"
click at [1192, 313] on div "Depends - Base article writer Brand Kit Rankshift Clear Focus Keyword keyword C…" at bounding box center [1236, 440] width 334 height 800
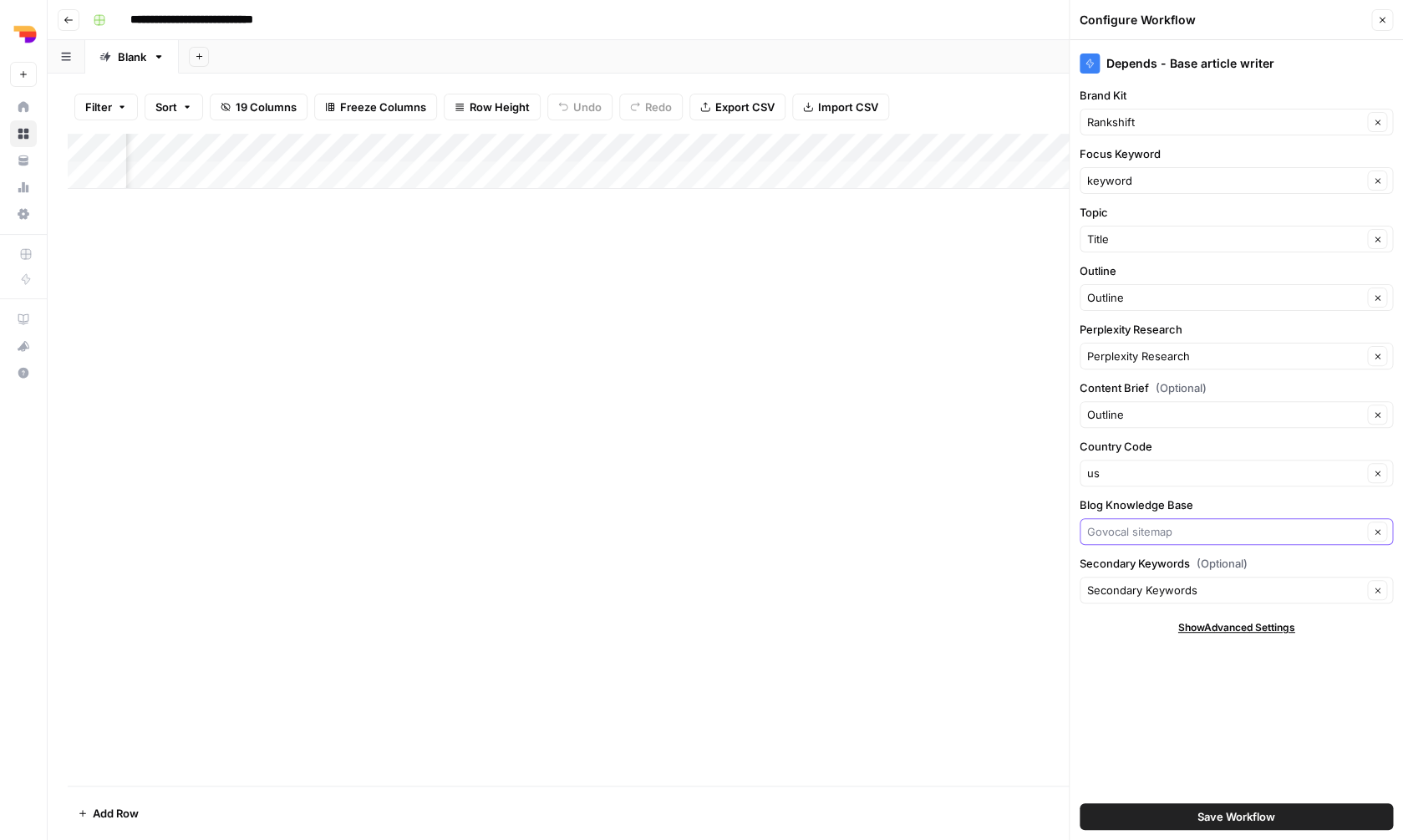
click at [1138, 535] on input "Blog Knowledge Base" at bounding box center [1225, 532] width 275 height 17
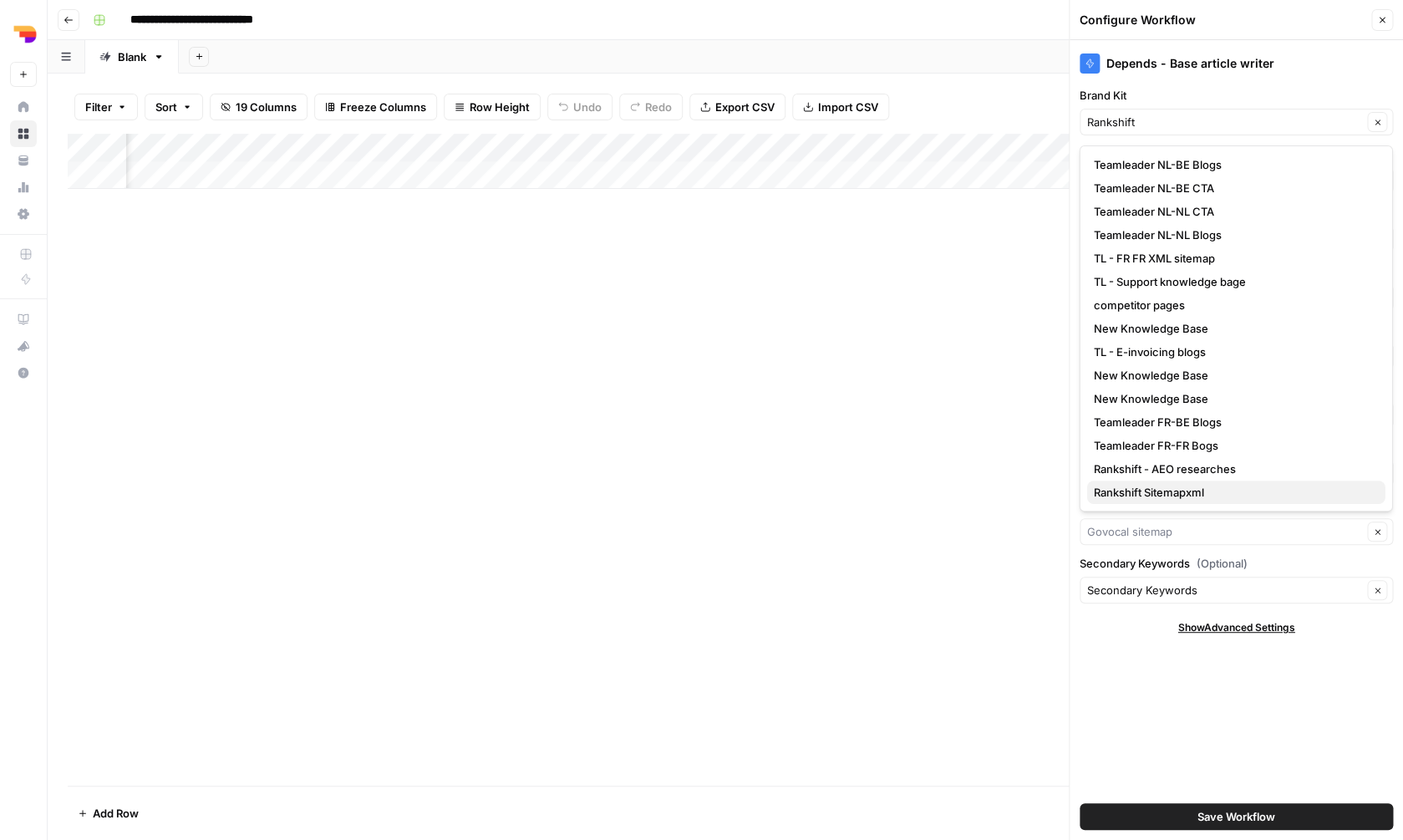
click at [1142, 499] on span "Rankshift Sitemapxml" at bounding box center [1233, 493] width 279 height 17
type input "Rankshift Sitemapxml"
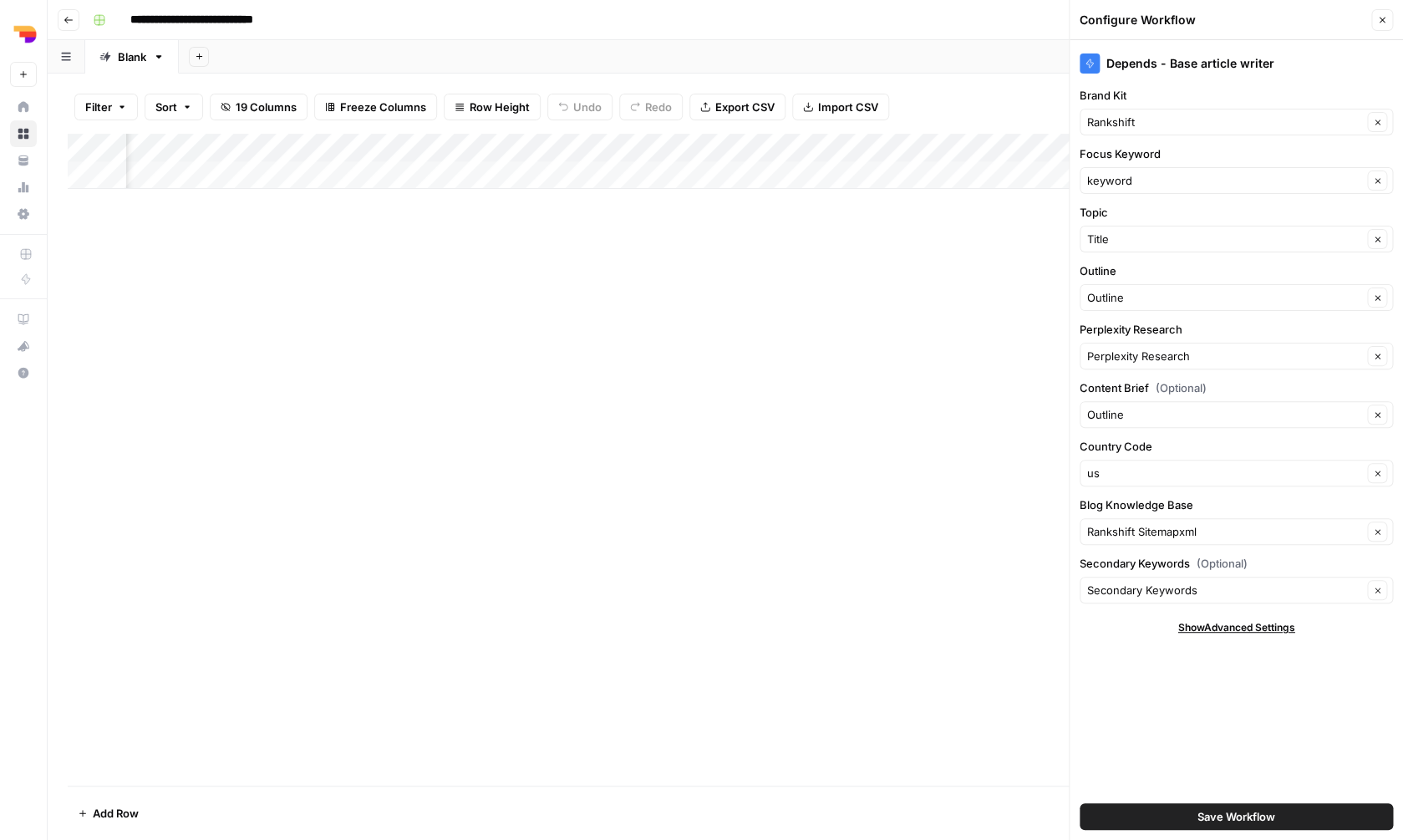
click at [1204, 813] on span "Save Workflow" at bounding box center [1237, 816] width 78 height 17
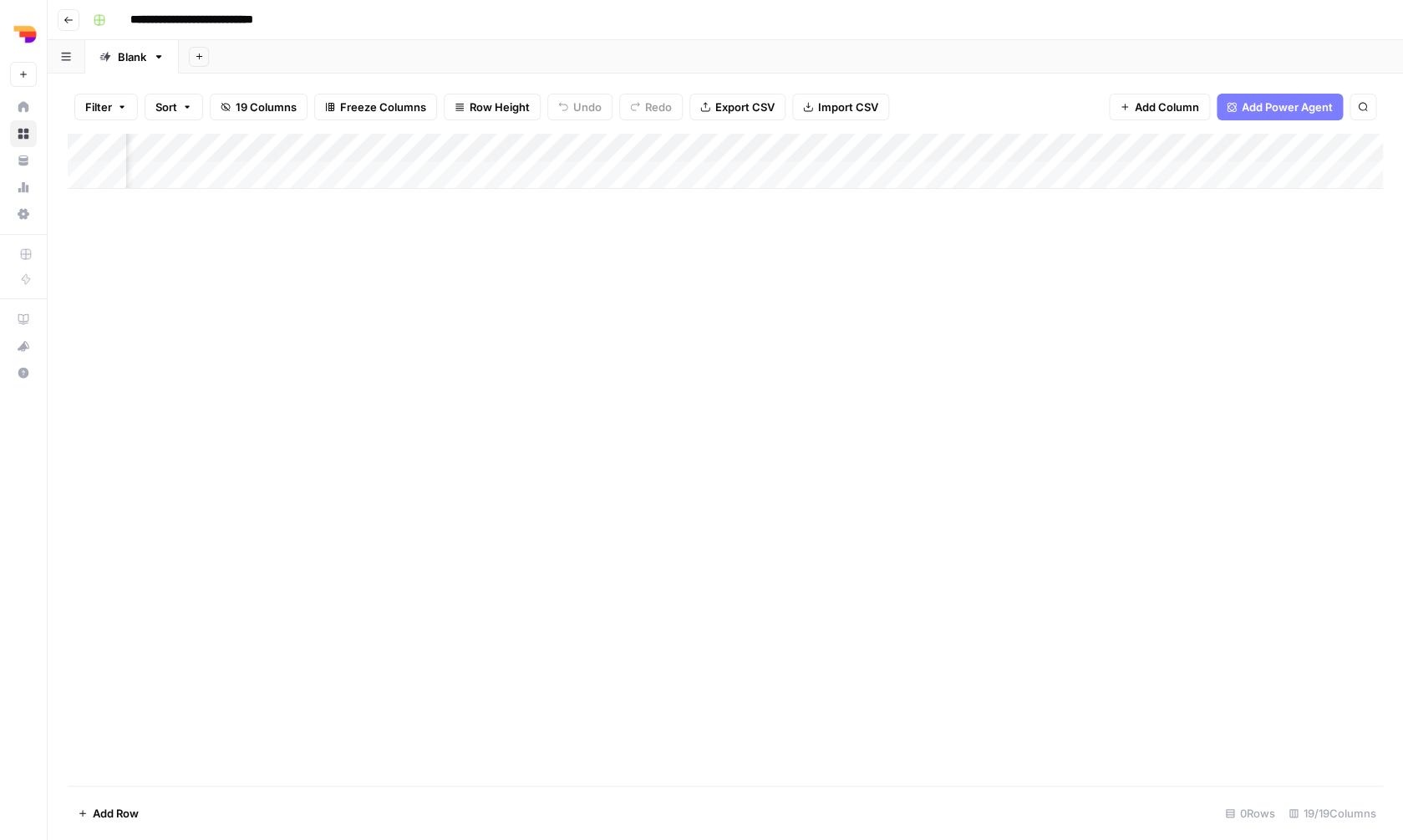
scroll to position [0, 0]
click at [251, 166] on div "Add Column" at bounding box center [725, 161] width 1316 height 55
type textarea "**********"
click at [348, 264] on div "Add Column" at bounding box center [725, 459] width 1316 height 651
click at [431, 170] on div "Add Column" at bounding box center [725, 175] width 1316 height 83
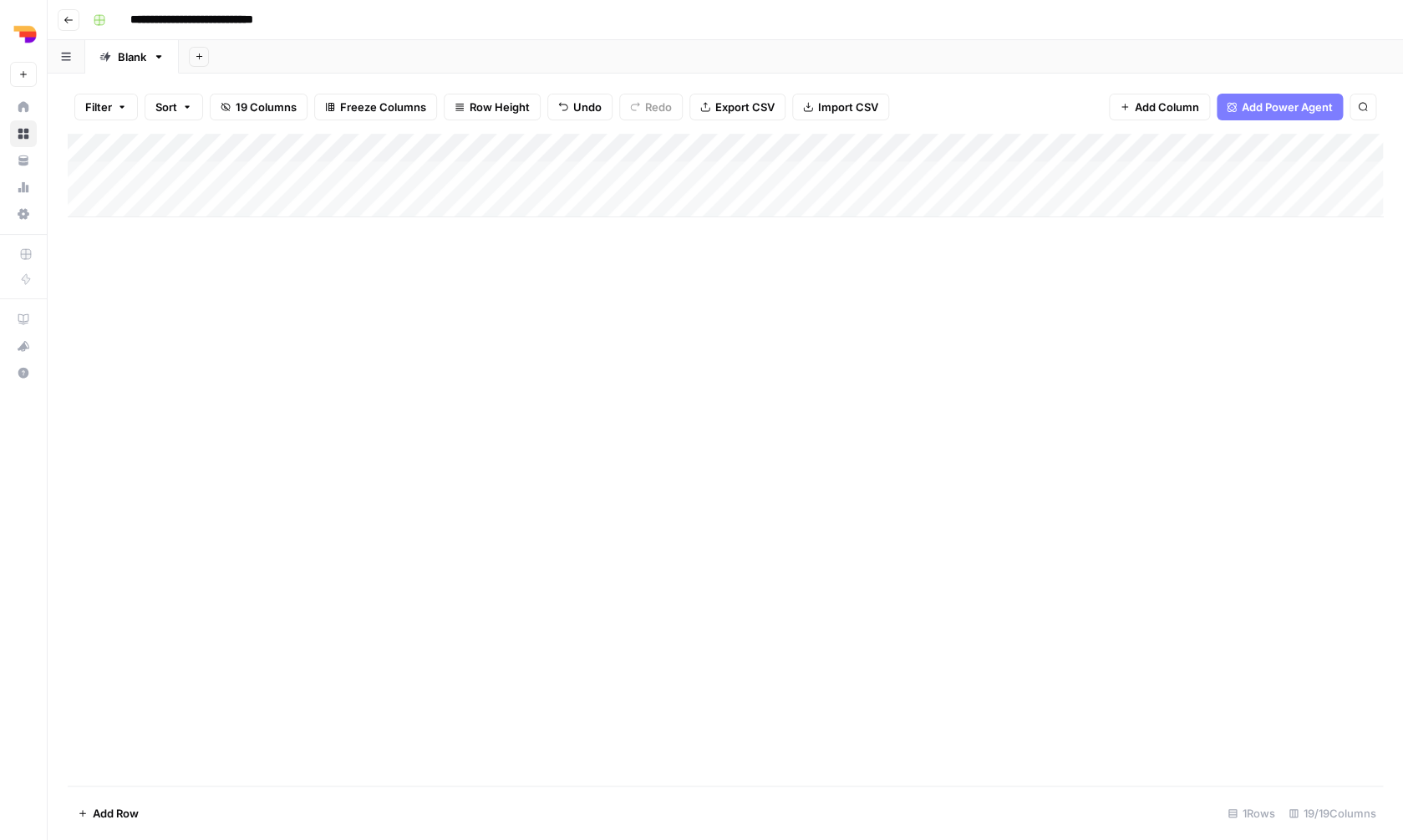
click at [431, 171] on div "Add Column" at bounding box center [725, 175] width 1316 height 83
click at [284, 167] on div "Add Column" at bounding box center [725, 175] width 1316 height 83
click at [284, 167] on textarea "**********" at bounding box center [261, 173] width 271 height 24
click at [420, 165] on div "Add Column" at bounding box center [725, 175] width 1316 height 83
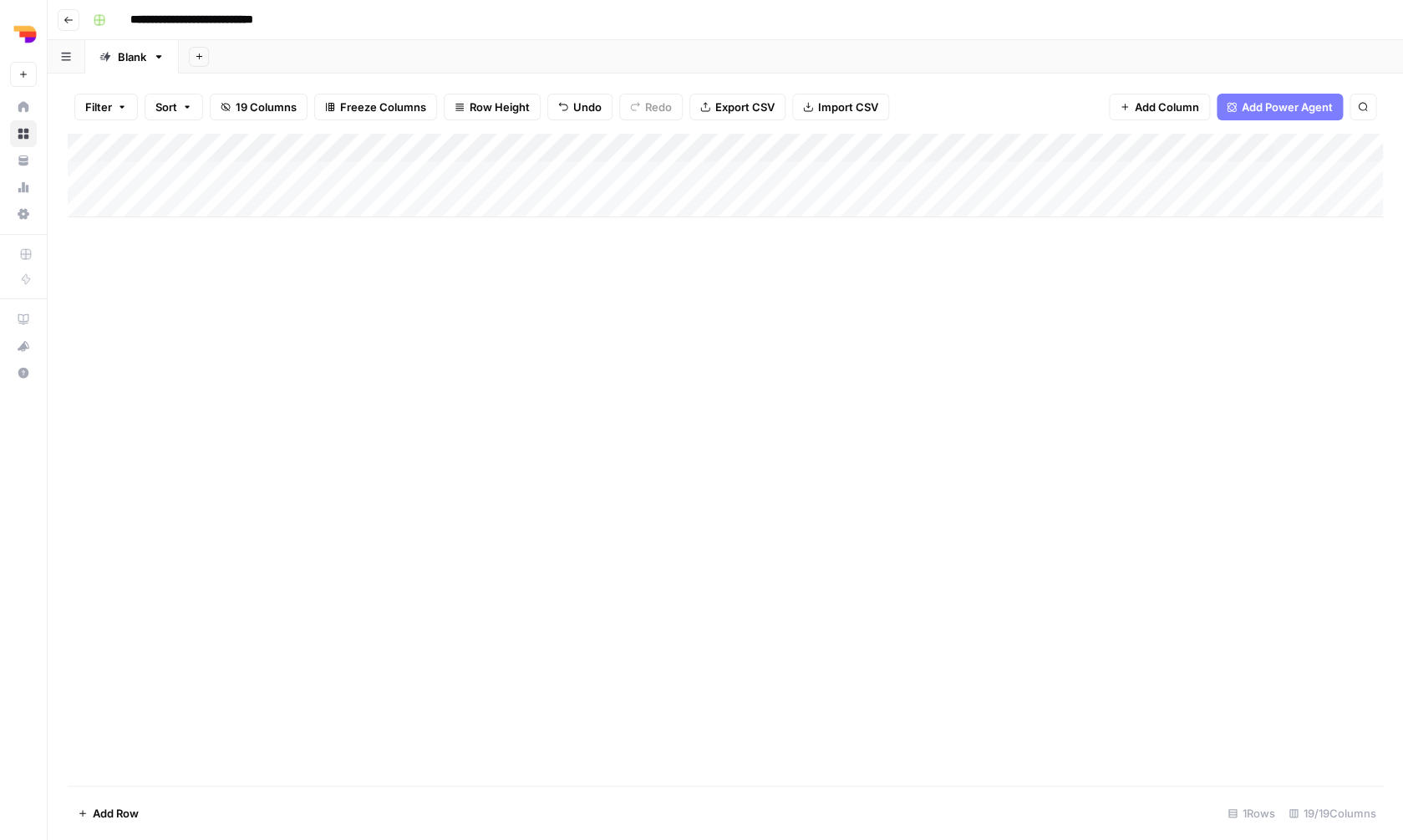
click at [420, 165] on div "Add Column" at bounding box center [725, 175] width 1316 height 83
type textarea "**********"
click at [474, 234] on div "Add Column" at bounding box center [725, 459] width 1316 height 651
click at [603, 178] on div "Add Column" at bounding box center [725, 175] width 1316 height 83
click at [603, 178] on div "Add Column" at bounding box center [725, 175] width 1316 height 83
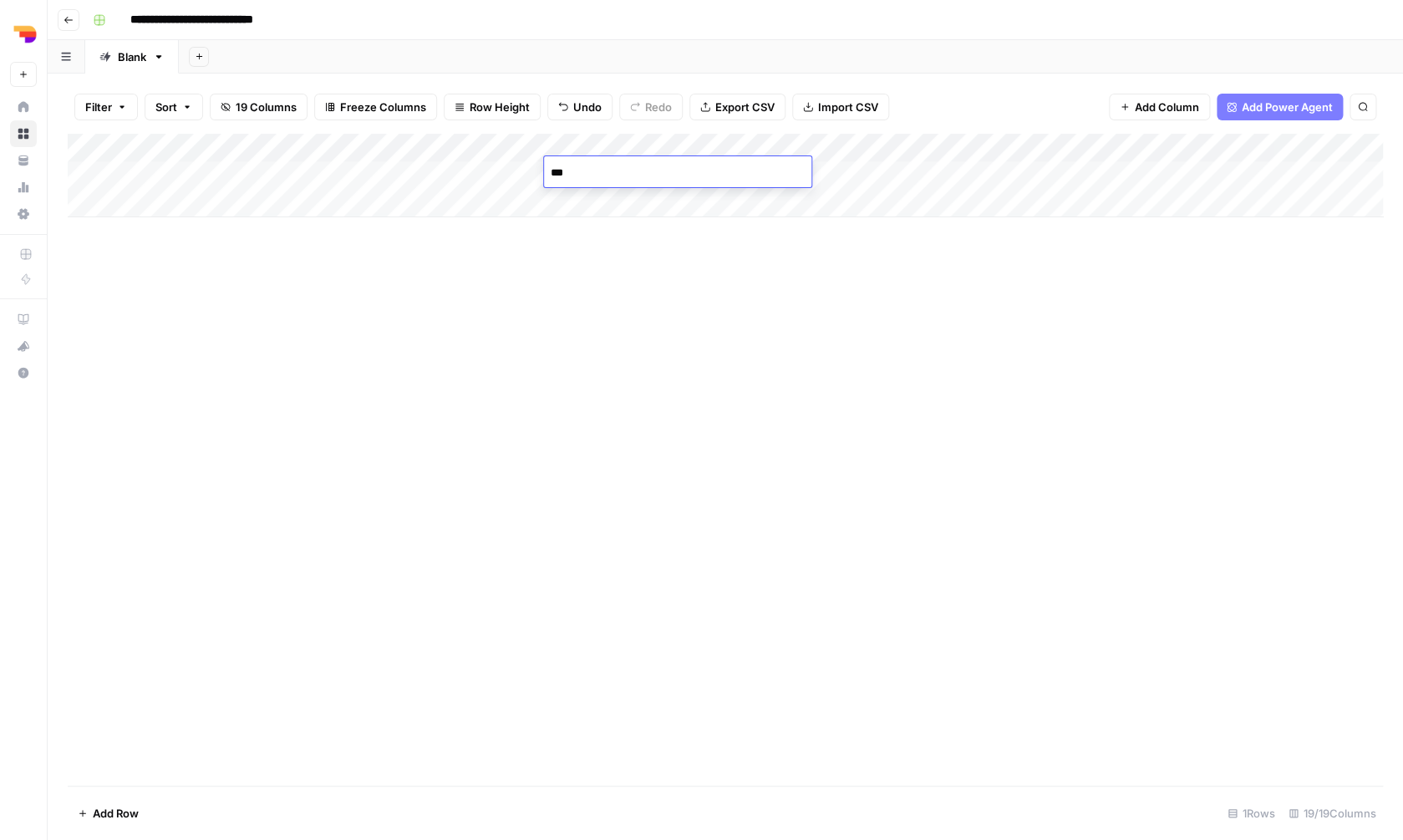
type textarea "****"
click at [654, 338] on div "Add Column" at bounding box center [725, 459] width 1316 height 651
click at [747, 168] on div "Add Column" at bounding box center [725, 175] width 1316 height 83
click at [747, 167] on div "Add Column" at bounding box center [725, 175] width 1316 height 83
type textarea "**********"
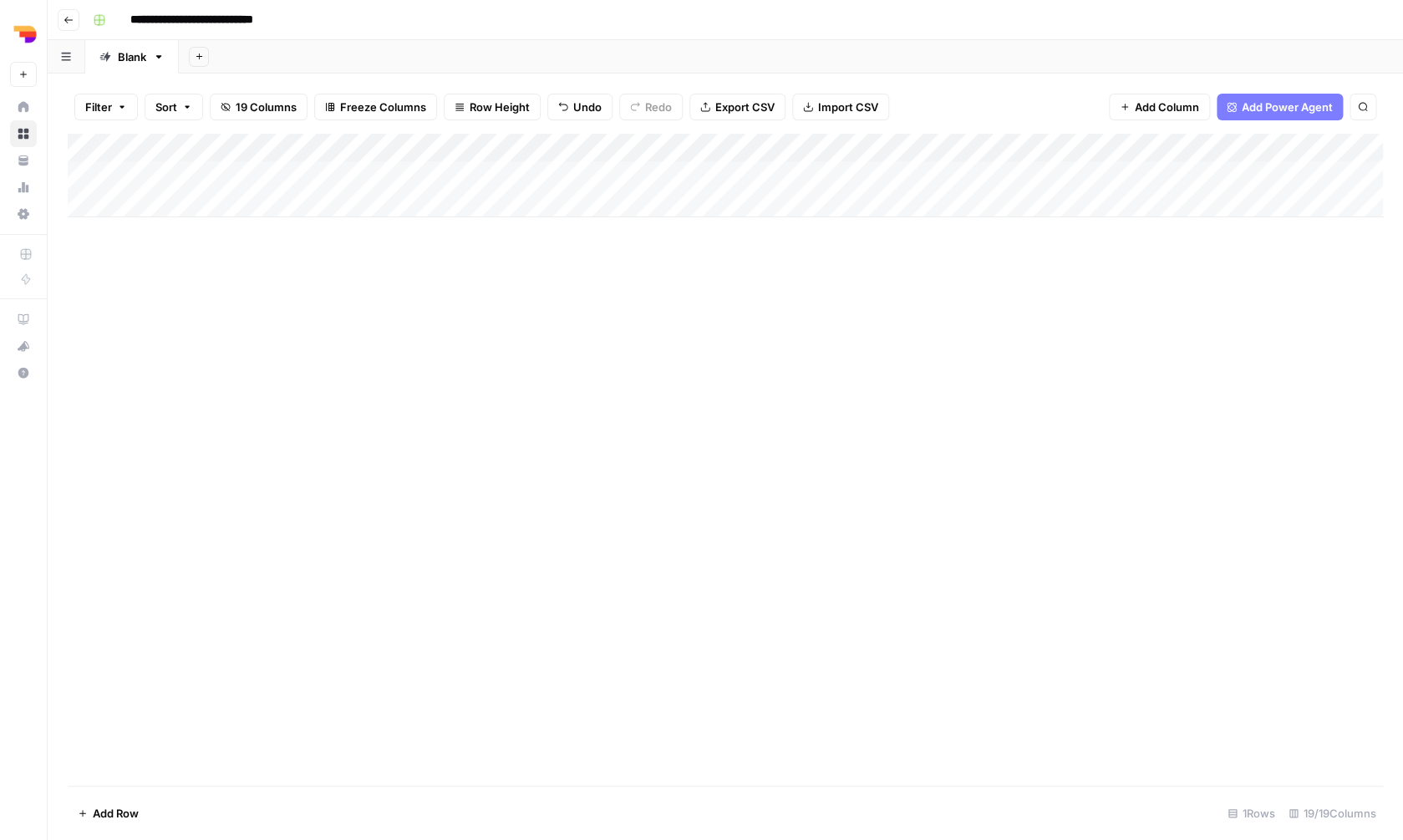
click at [792, 163] on div "Add Column" at bounding box center [725, 175] width 1316 height 83
click at [758, 389] on div "Add Column" at bounding box center [725, 459] width 1316 height 651
click at [886, 182] on div "Add Column" at bounding box center [725, 175] width 1316 height 83
click at [887, 175] on div "Add Column" at bounding box center [725, 175] width 1316 height 83
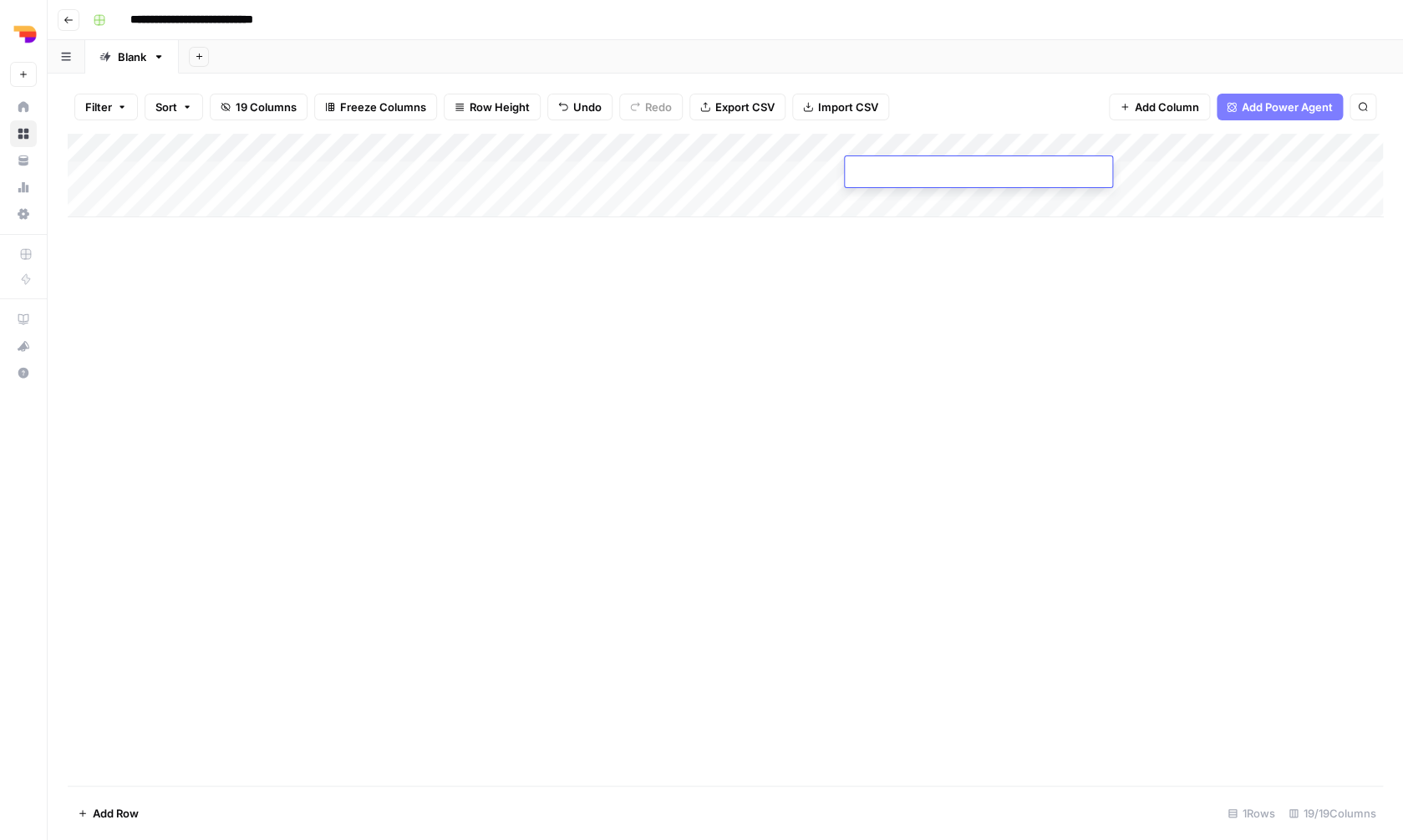
click at [887, 175] on textarea at bounding box center [978, 173] width 268 height 24
click at [867, 268] on div "Add Column" at bounding box center [725, 459] width 1316 height 651
click at [874, 163] on div "Add Column" at bounding box center [725, 175] width 1316 height 83
click at [930, 335] on div "Add Column" at bounding box center [725, 459] width 1316 height 651
click at [1071, 173] on div "Add Column" at bounding box center [725, 175] width 1316 height 83
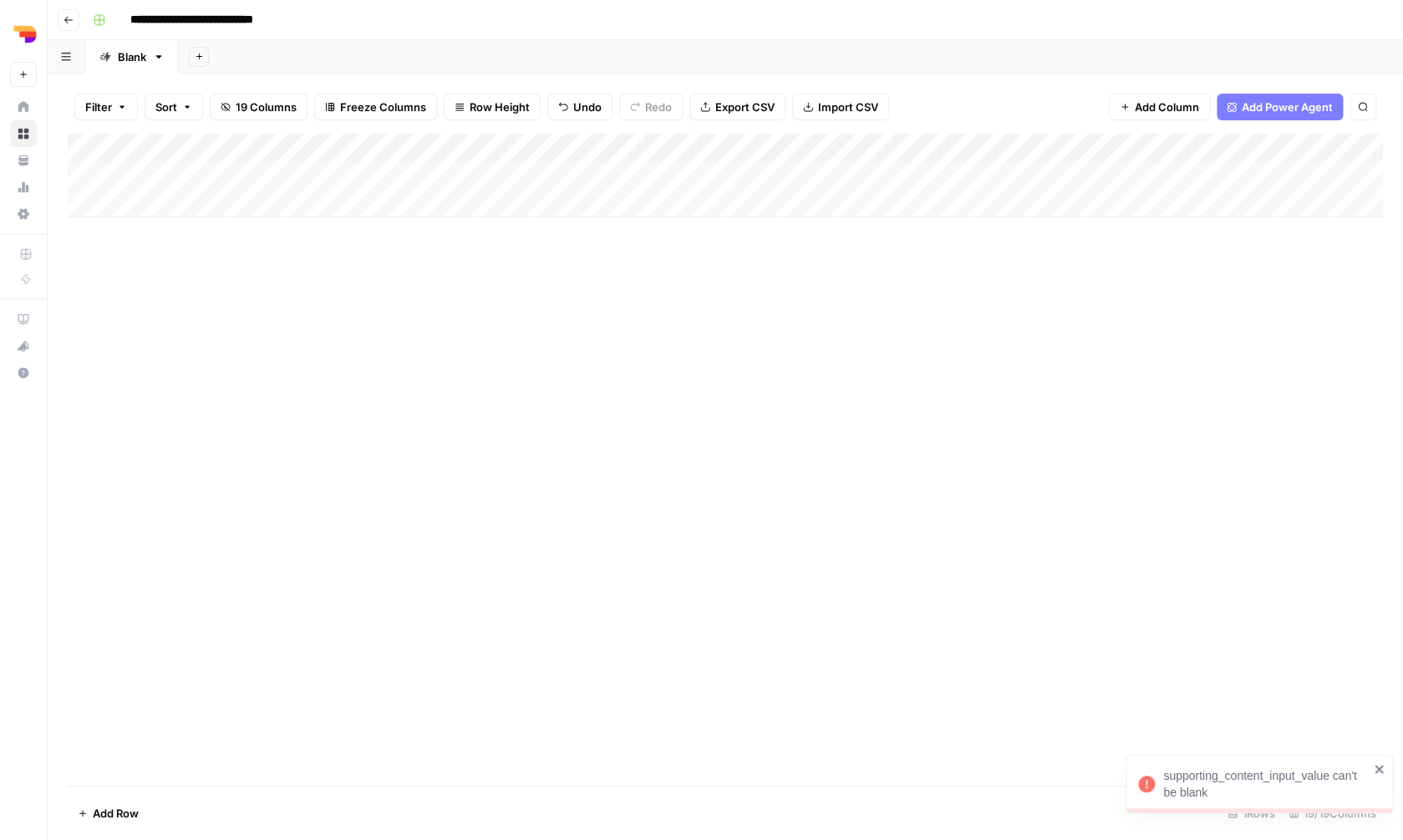
click at [921, 166] on div "Add Column" at bounding box center [725, 175] width 1316 height 83
click at [921, 166] on div "Add Column" at bounding box center [725, 175] width 1316 height 83
click at [898, 268] on div "Add Column" at bounding box center [725, 459] width 1316 height 651
click at [979, 144] on div "Add Column" at bounding box center [725, 175] width 1316 height 83
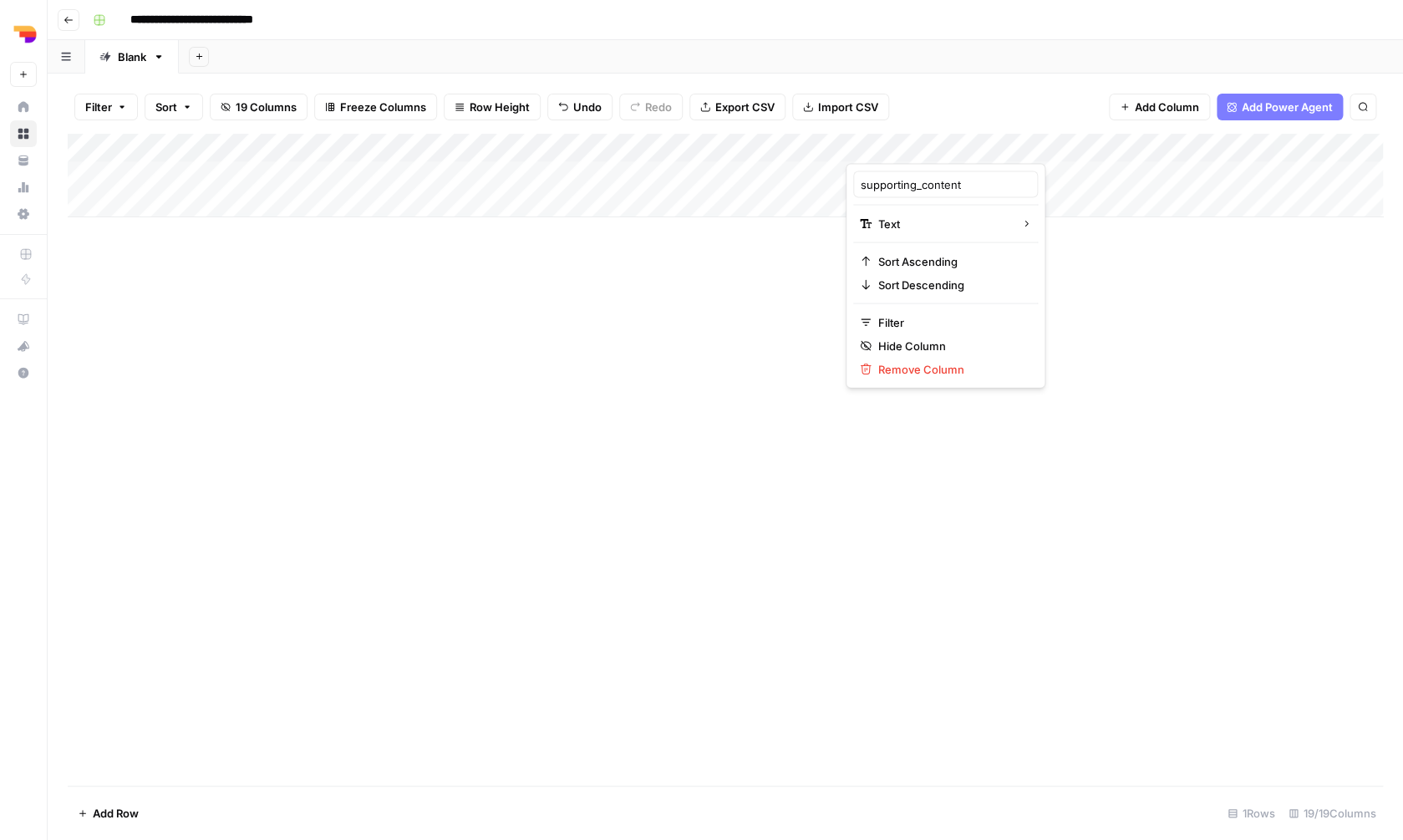
click at [779, 220] on div "Add Column" at bounding box center [725, 459] width 1316 height 651
click at [875, 166] on div "Add Column" at bounding box center [725, 175] width 1316 height 83
type textarea "*"
click at [1068, 171] on div "Add Column" at bounding box center [725, 175] width 1316 height 83
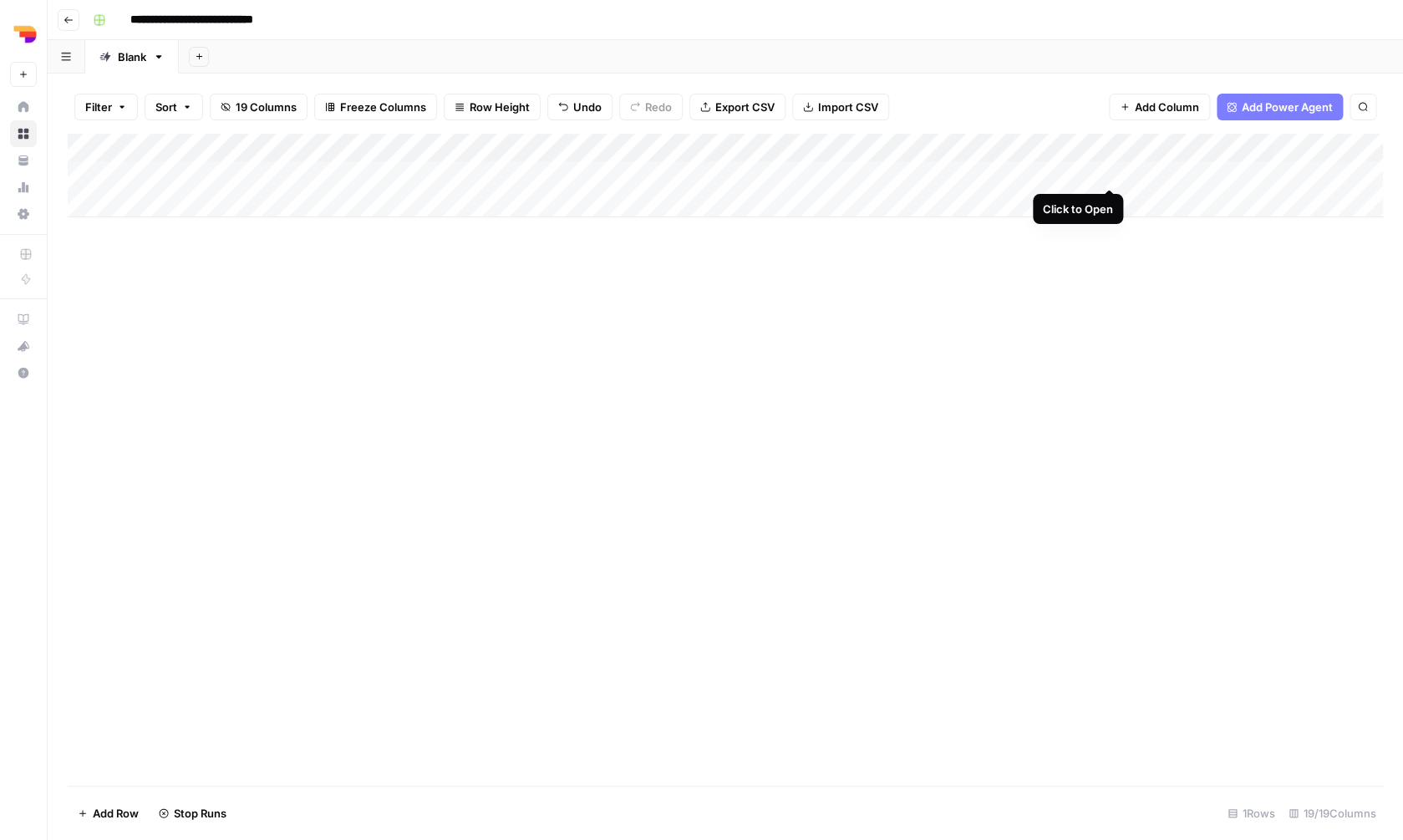
click at [1107, 172] on div "Add Column" at bounding box center [725, 175] width 1316 height 83
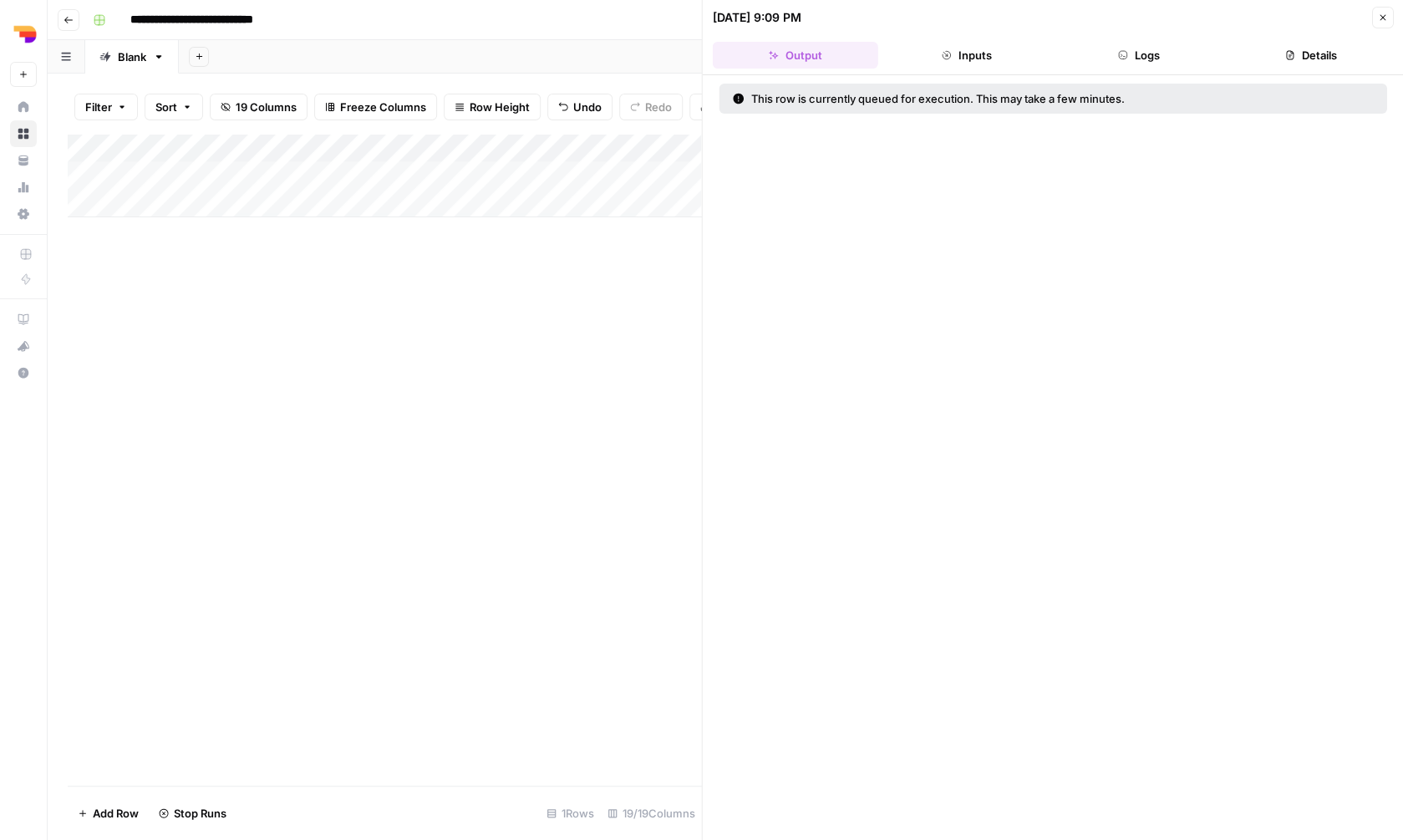
click at [1137, 53] on button "Logs" at bounding box center [1139, 54] width 166 height 26
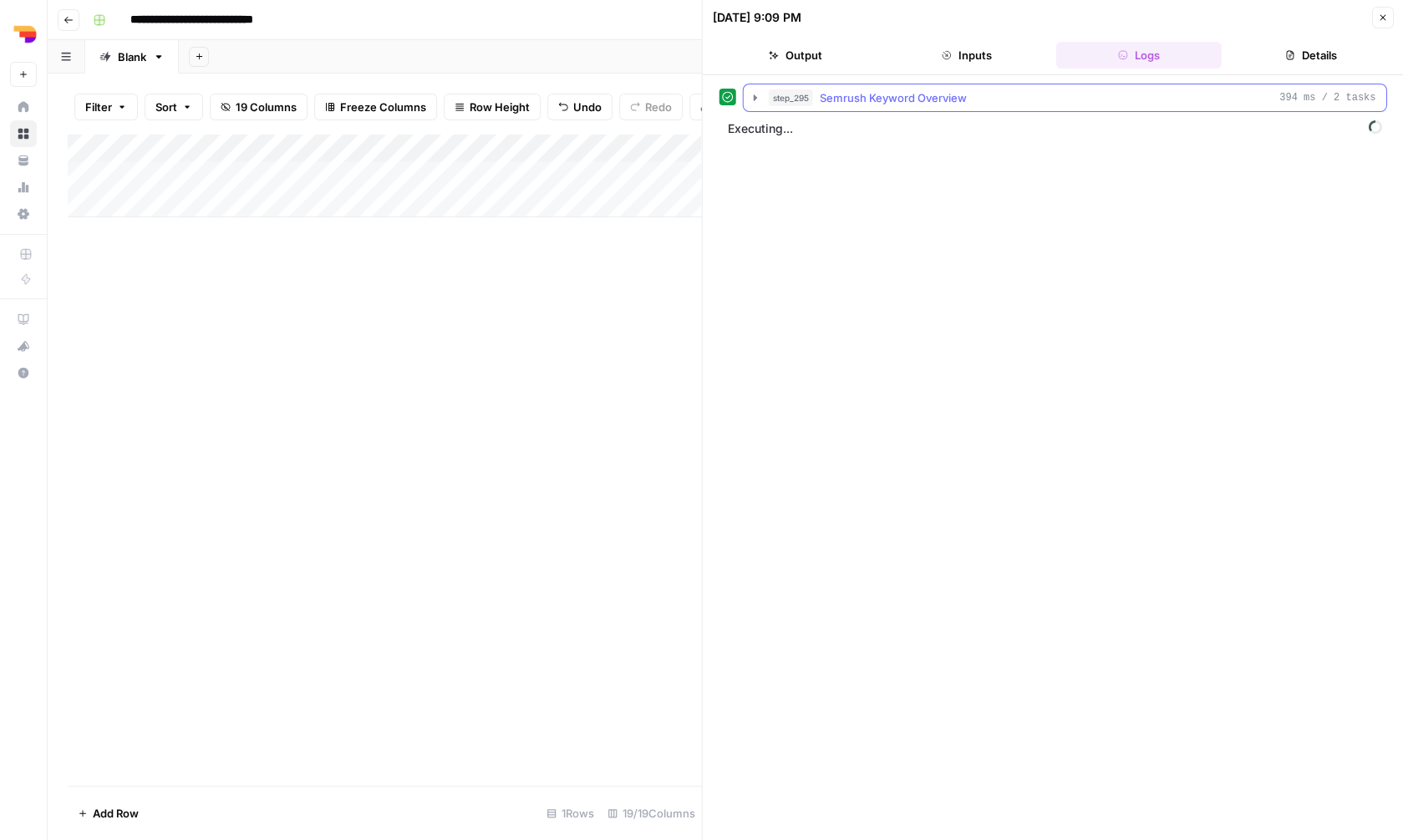
click at [951, 100] on span "Semrush Keyword Overview" at bounding box center [893, 98] width 147 height 17
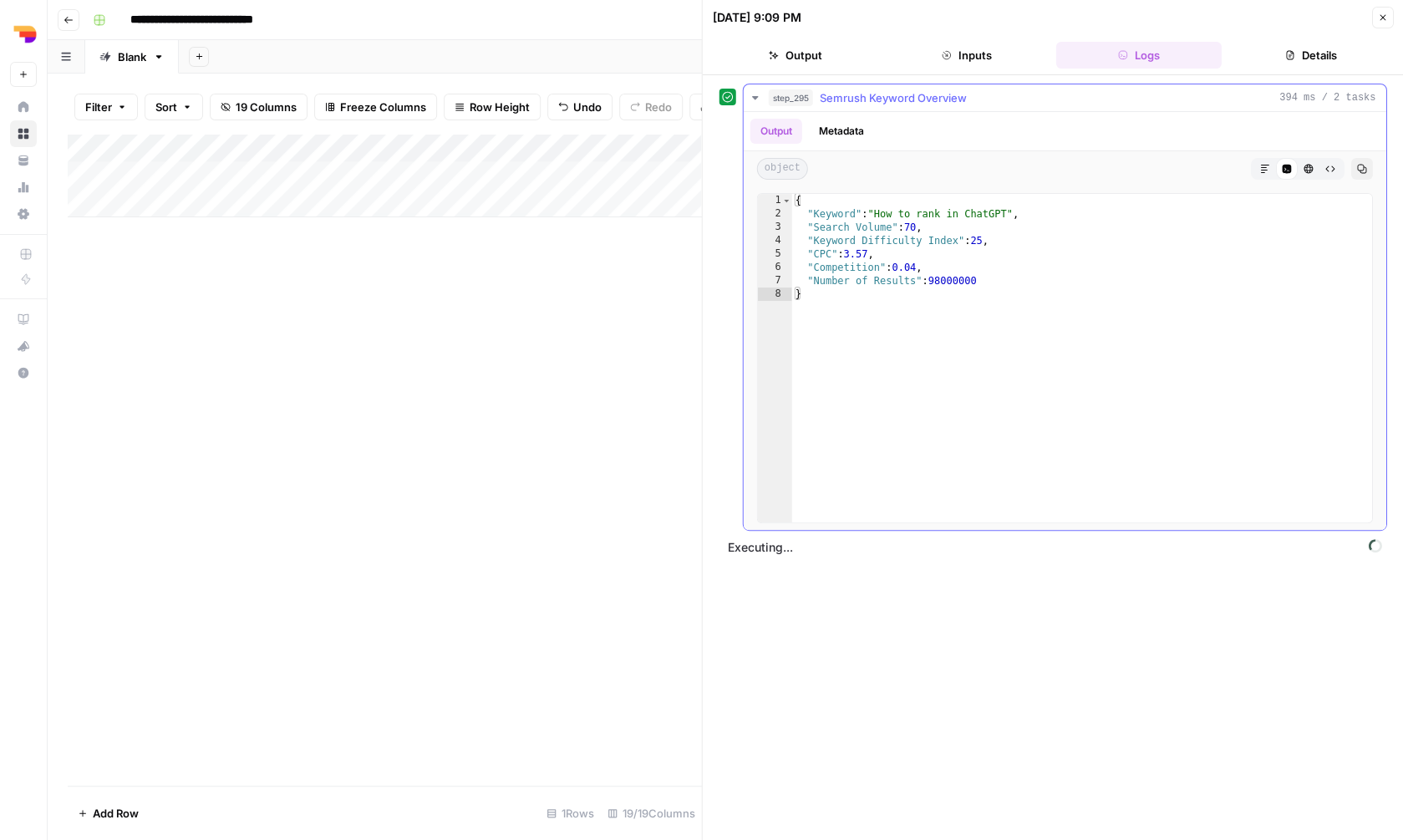
click at [951, 100] on span "Semrush Keyword Overview" at bounding box center [893, 98] width 147 height 17
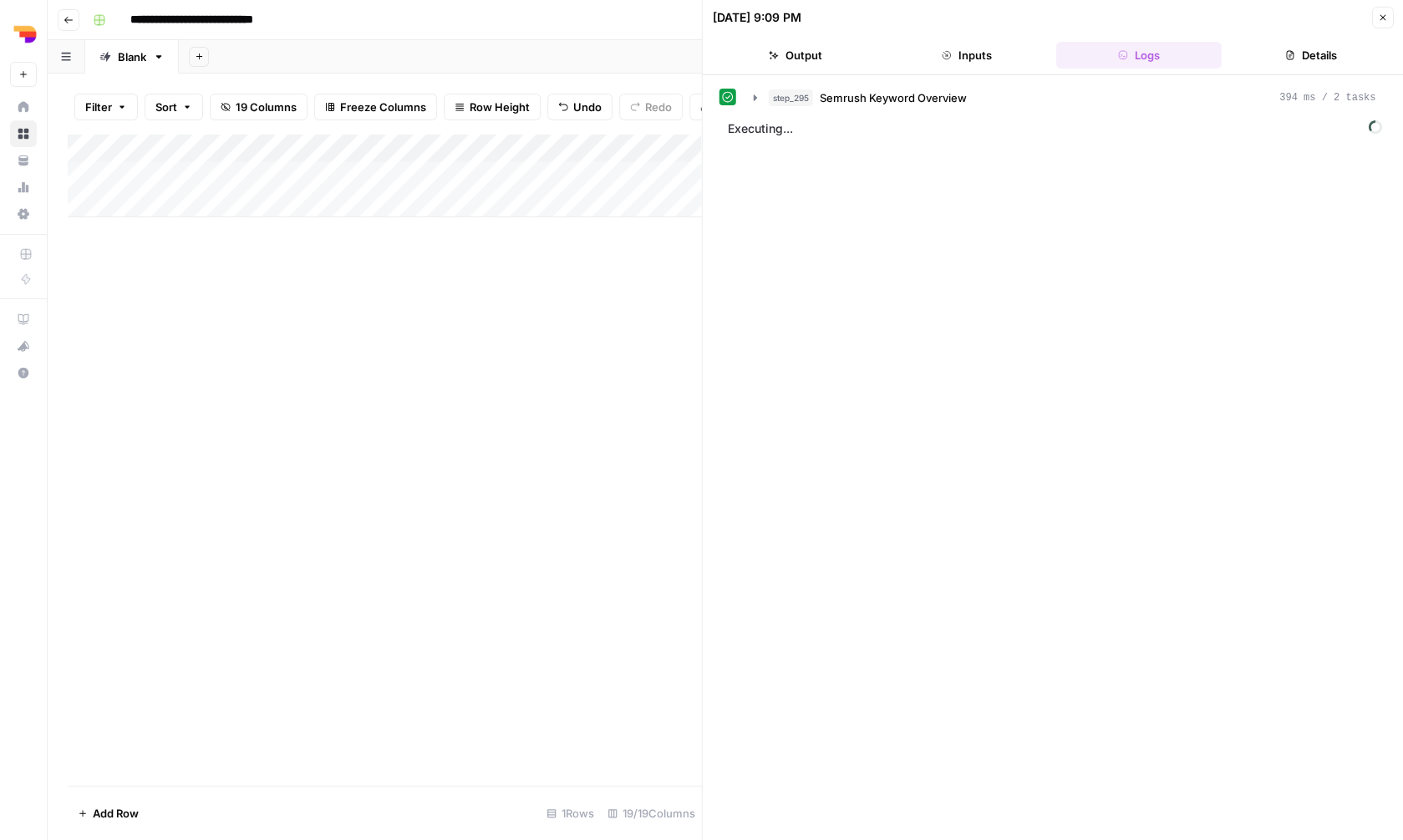
click at [949, 49] on button "Inputs" at bounding box center [966, 54] width 166 height 26
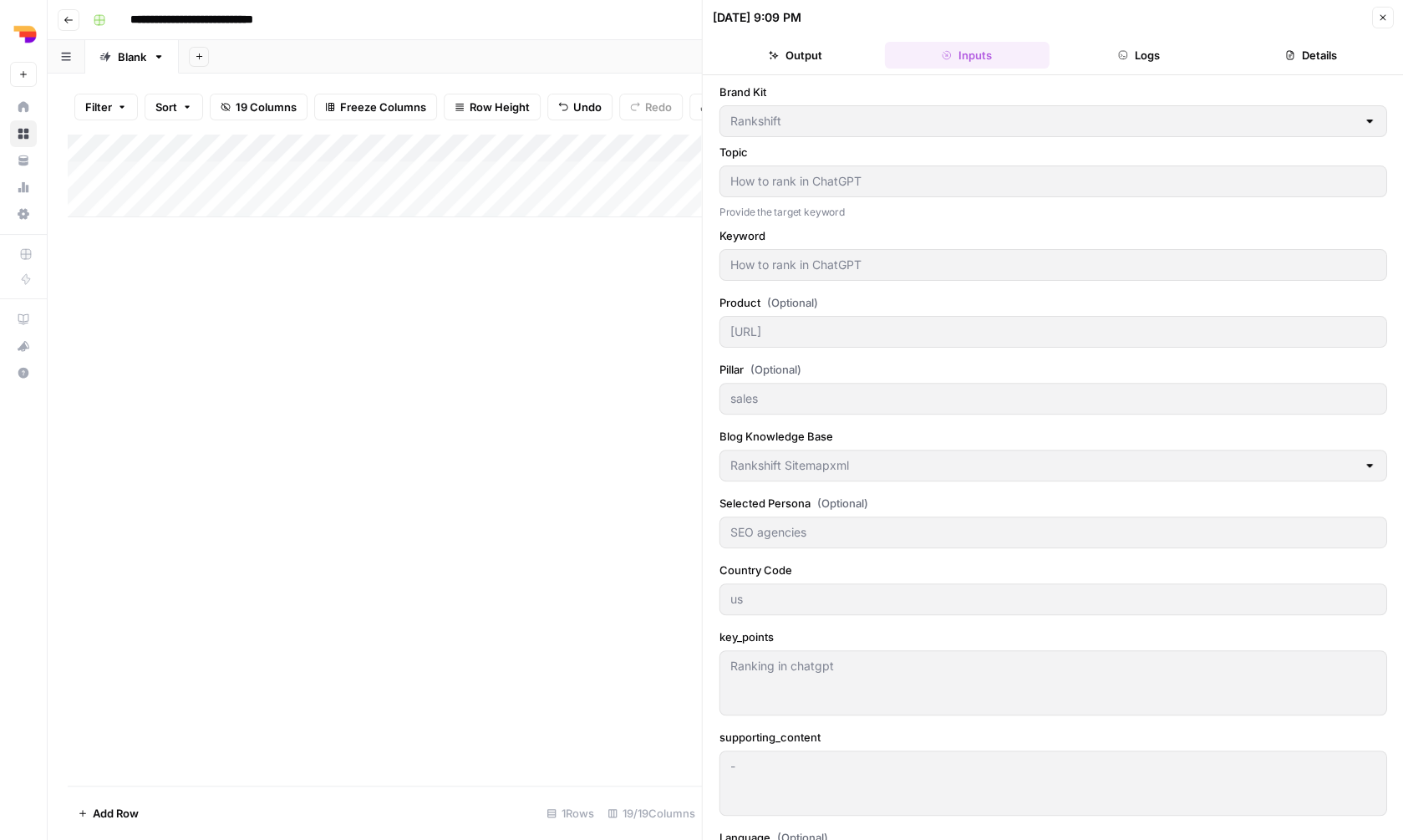
click at [848, 47] on button "Output" at bounding box center [795, 54] width 166 height 26
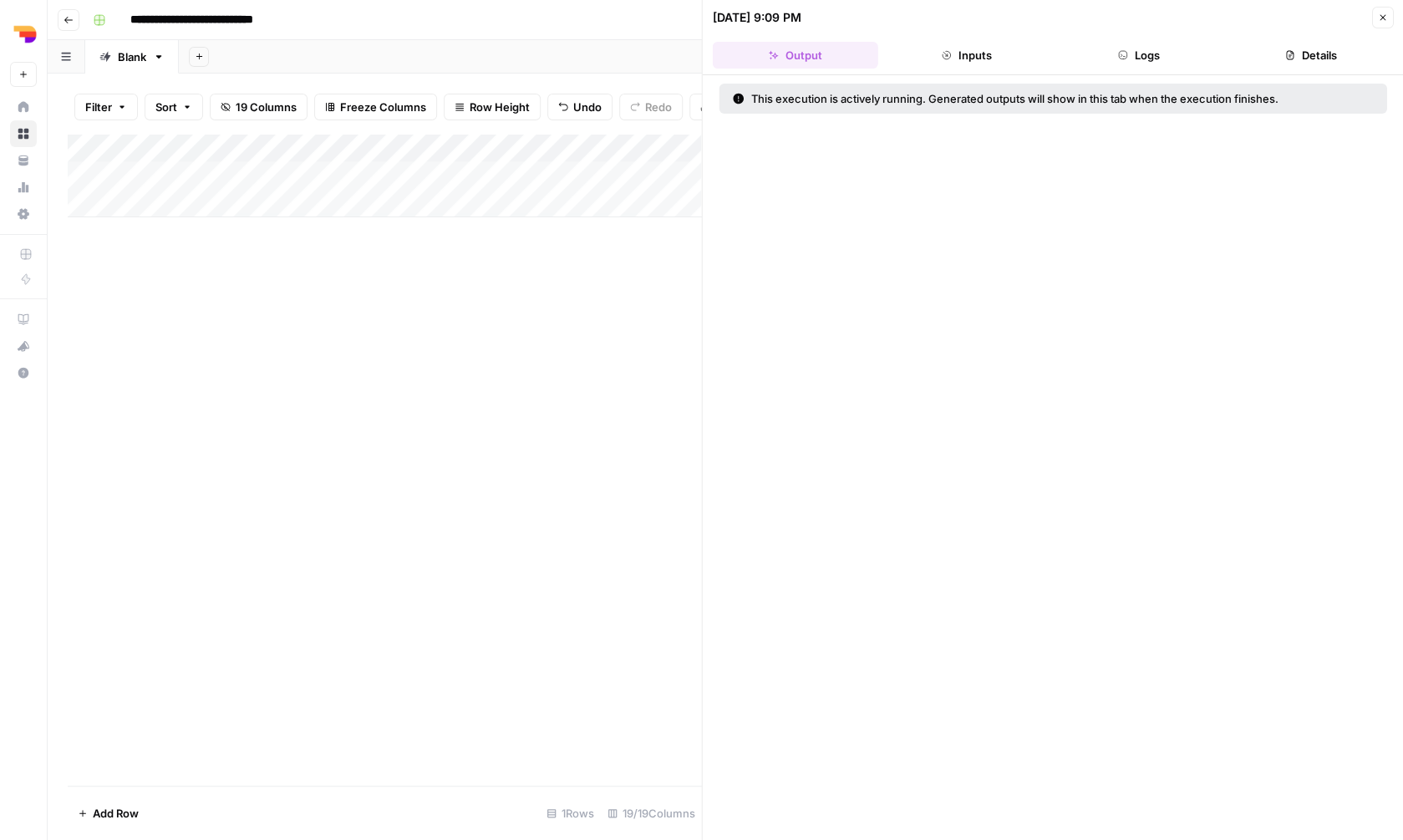
click at [1129, 42] on button "Logs" at bounding box center [1139, 54] width 166 height 26
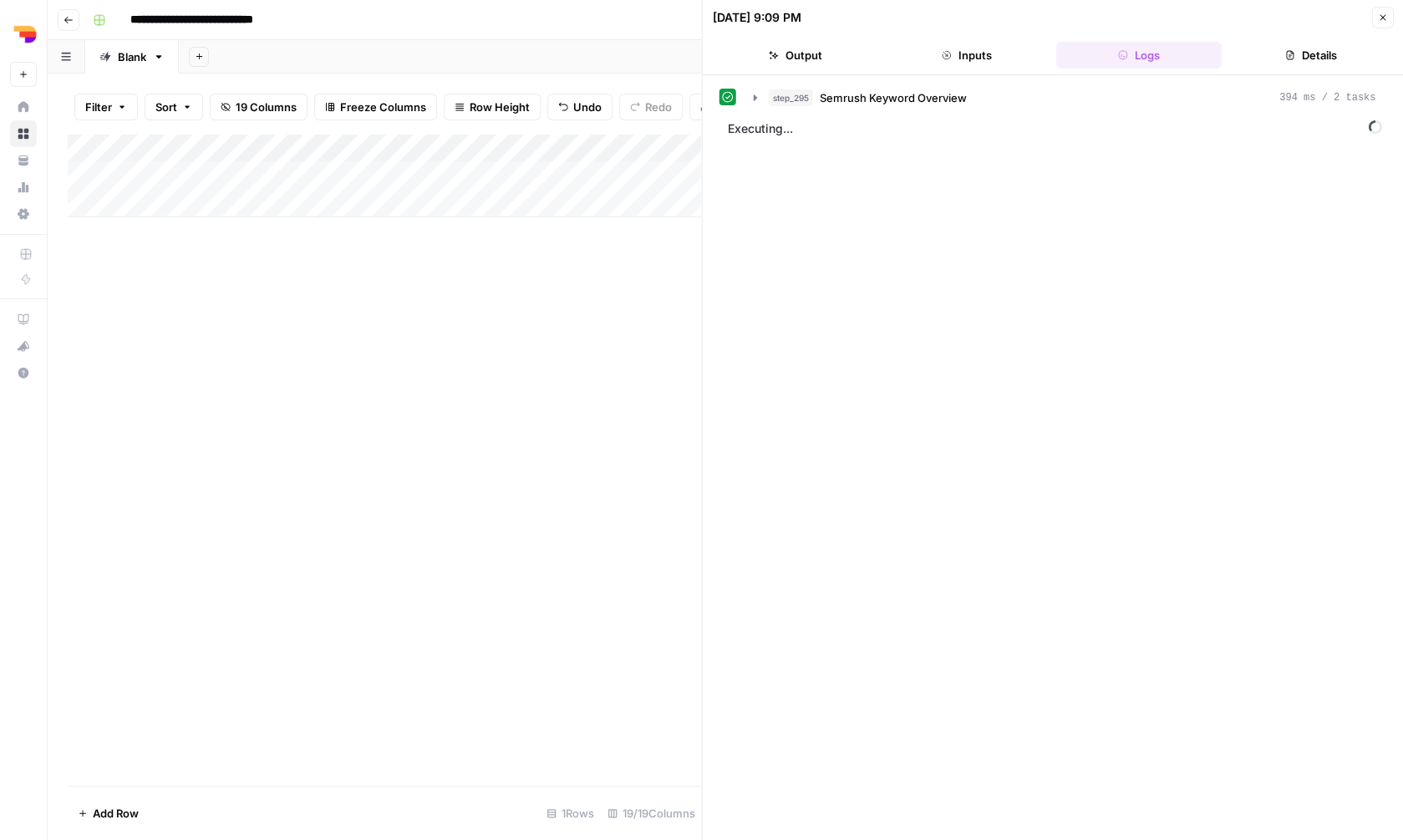
click at [1282, 50] on button "Details" at bounding box center [1310, 54] width 166 height 26
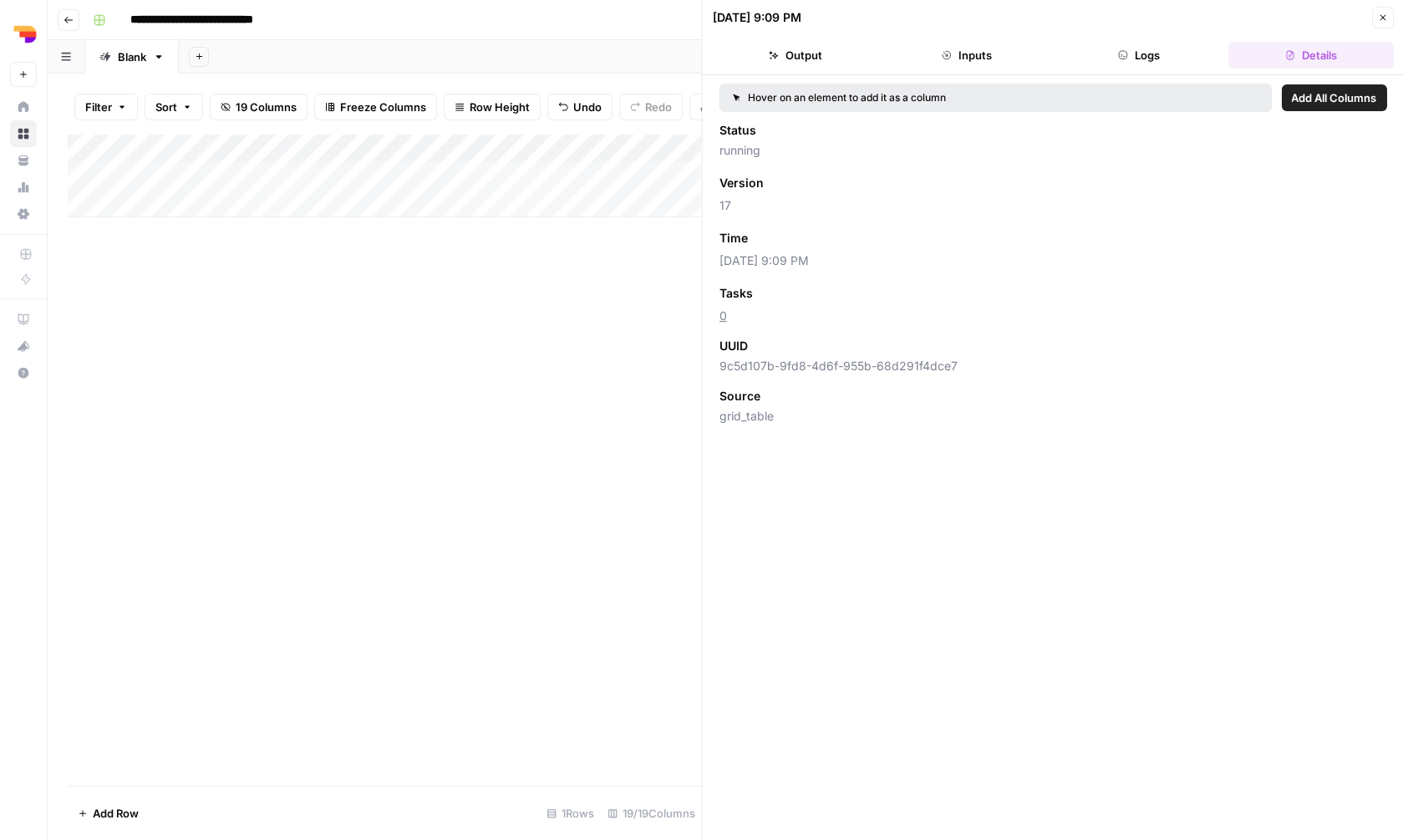
click at [1118, 58] on icon "button" at bounding box center [1123, 55] width 10 height 10
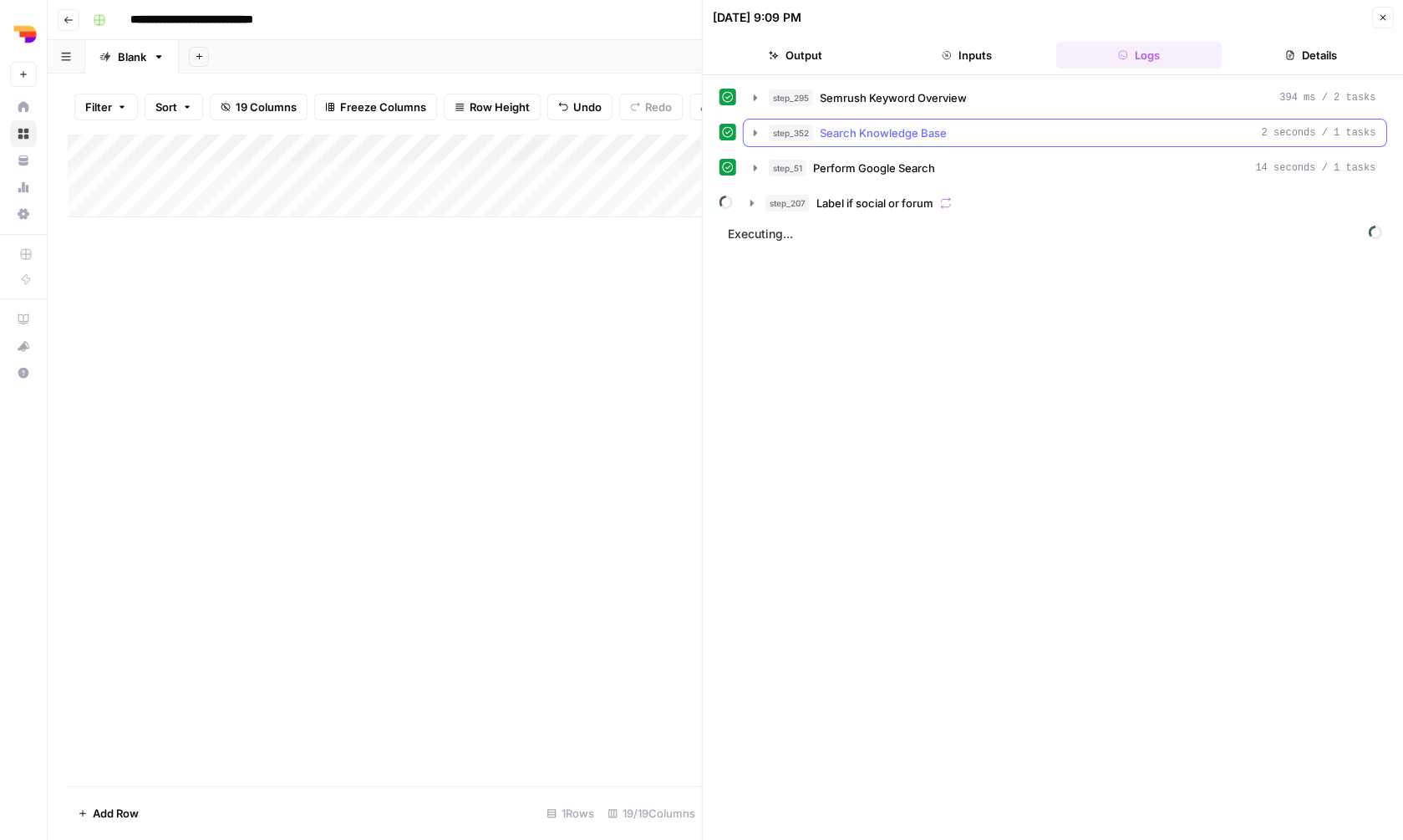
click at [880, 134] on span "Search Knowledge Base" at bounding box center [883, 133] width 127 height 17
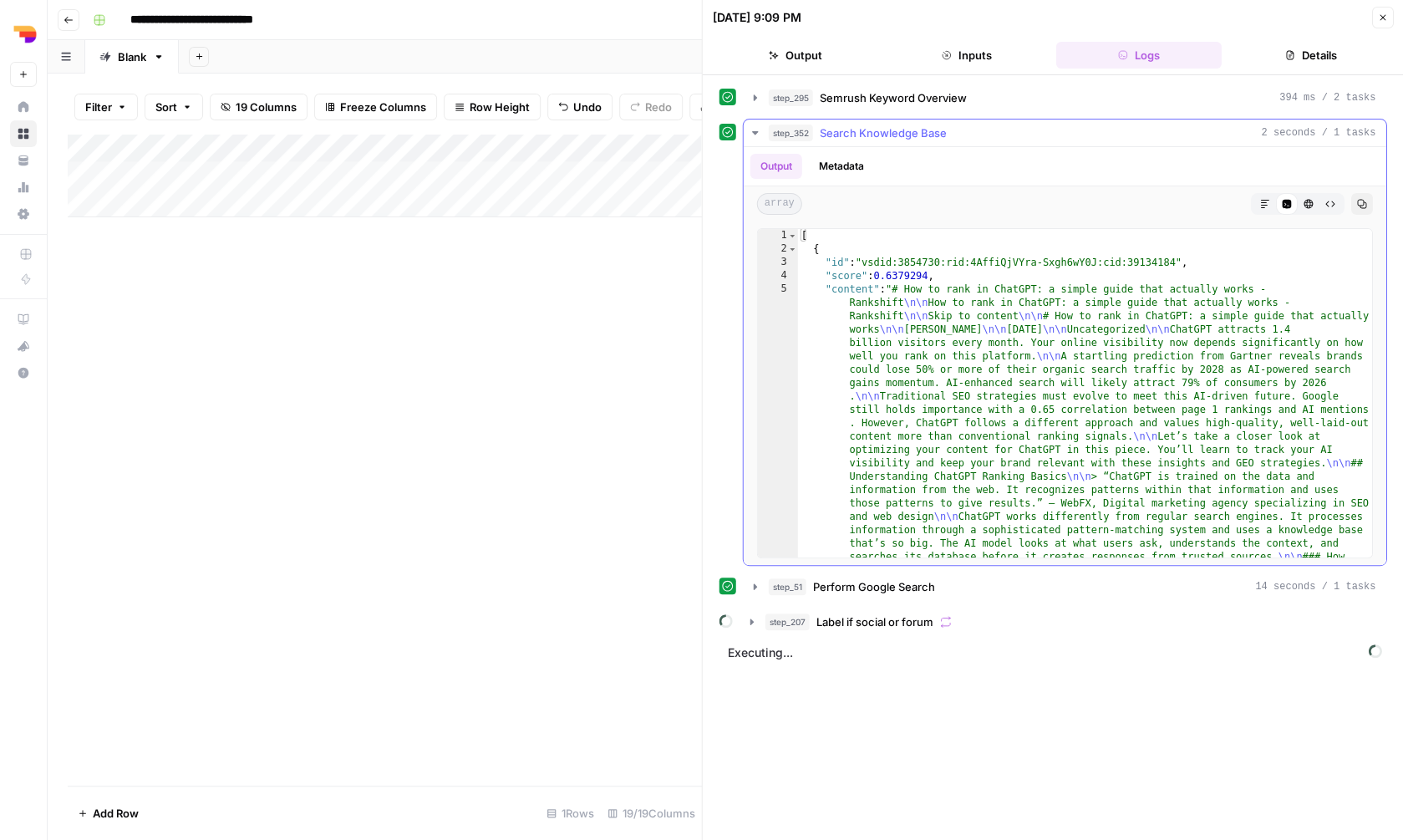
click at [880, 134] on span "Search Knowledge Base" at bounding box center [883, 133] width 127 height 17
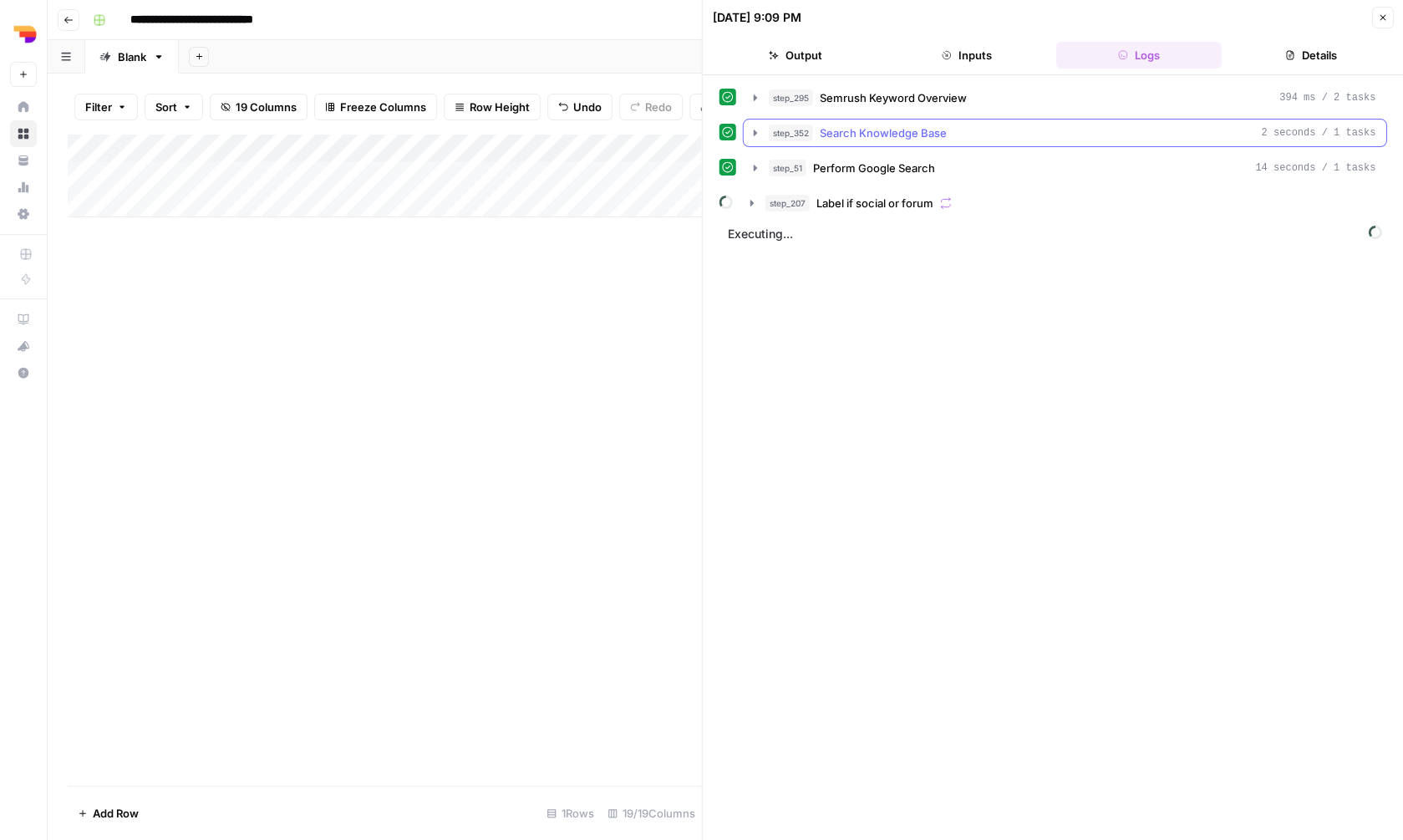
click at [880, 134] on span "Search Knowledge Base" at bounding box center [883, 133] width 127 height 17
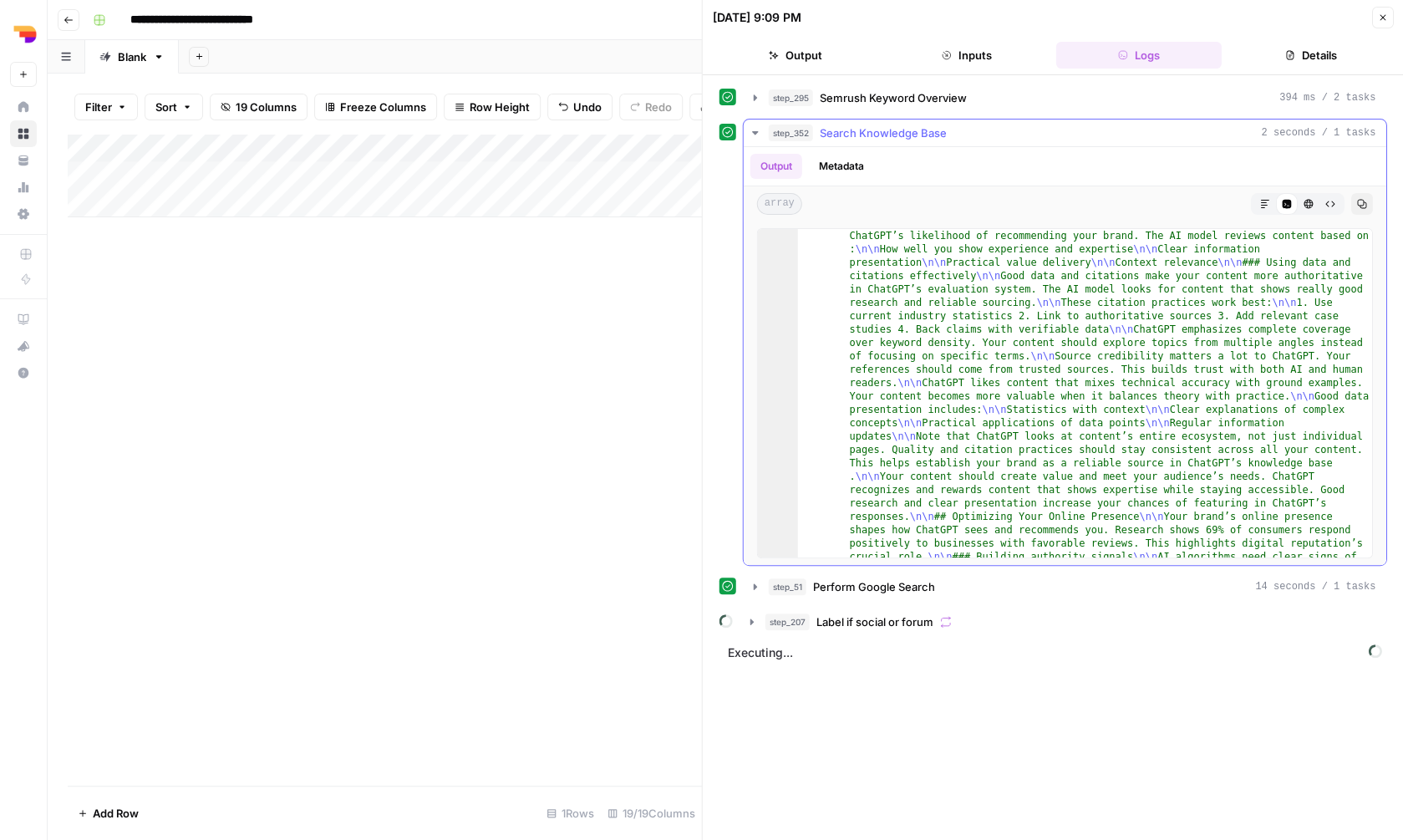
scroll to position [3331, 0]
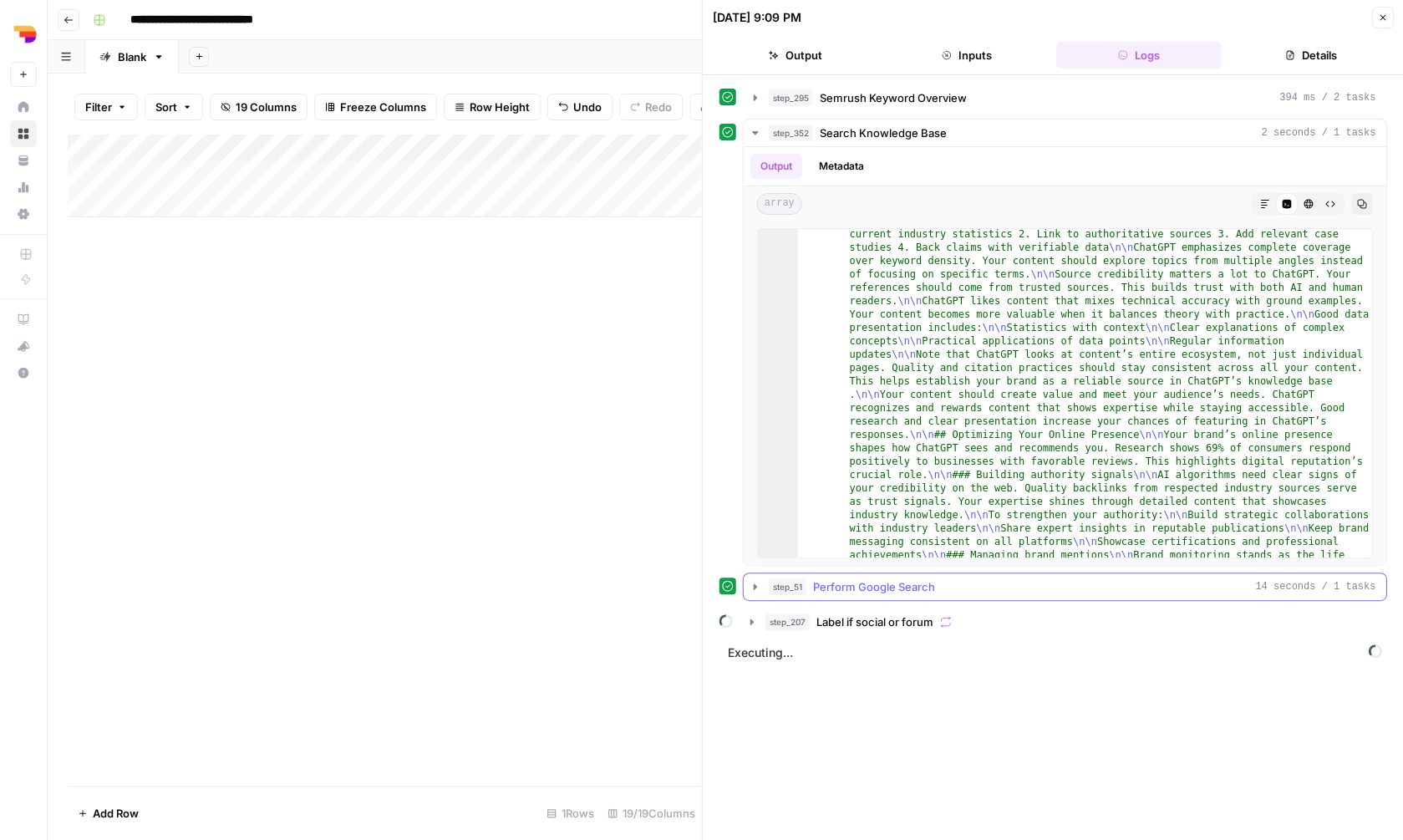
click at [979, 588] on div "step_51 Perform Google Search 14 seconds / 1 tasks" at bounding box center [1072, 587] width 607 height 17
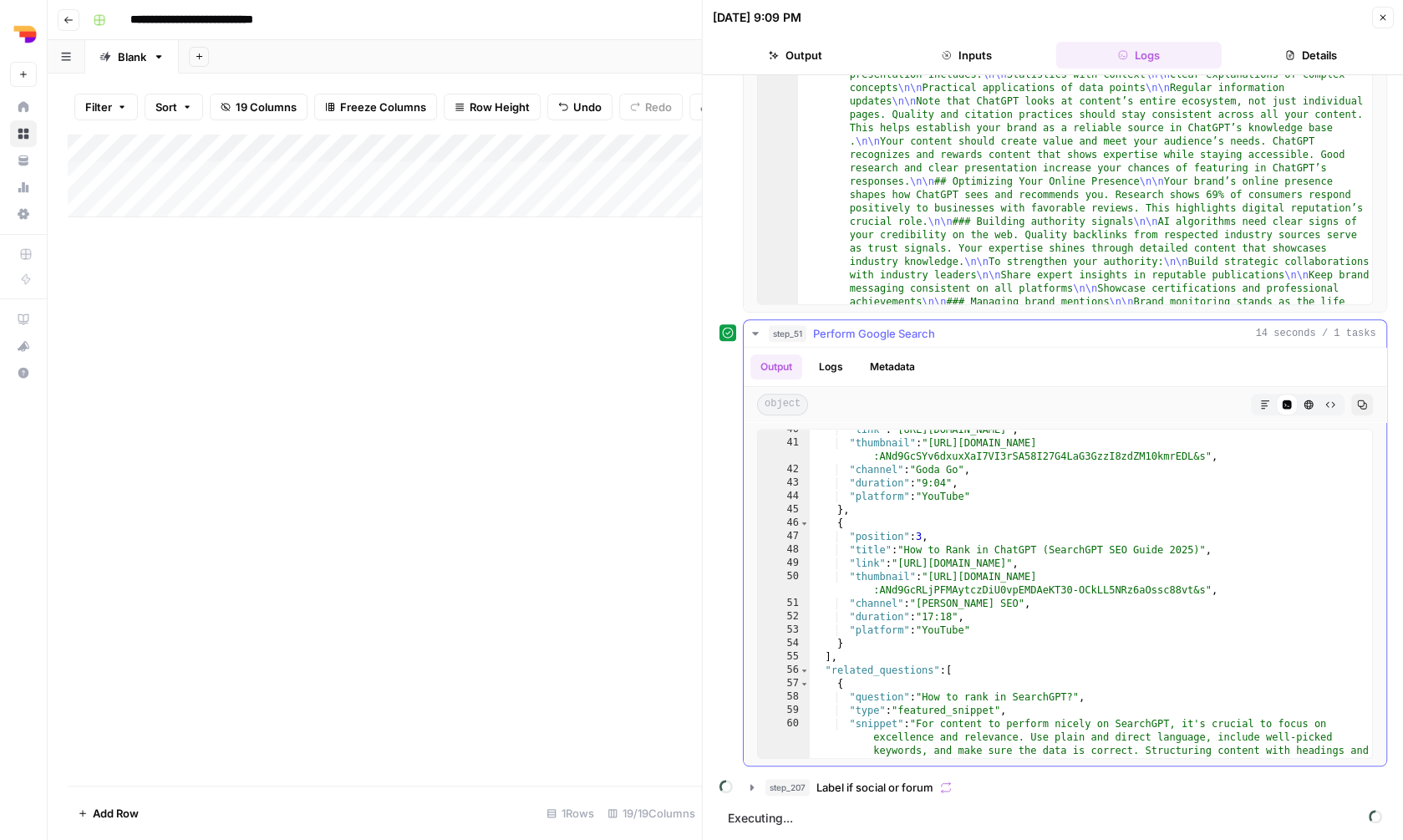
scroll to position [606, 0]
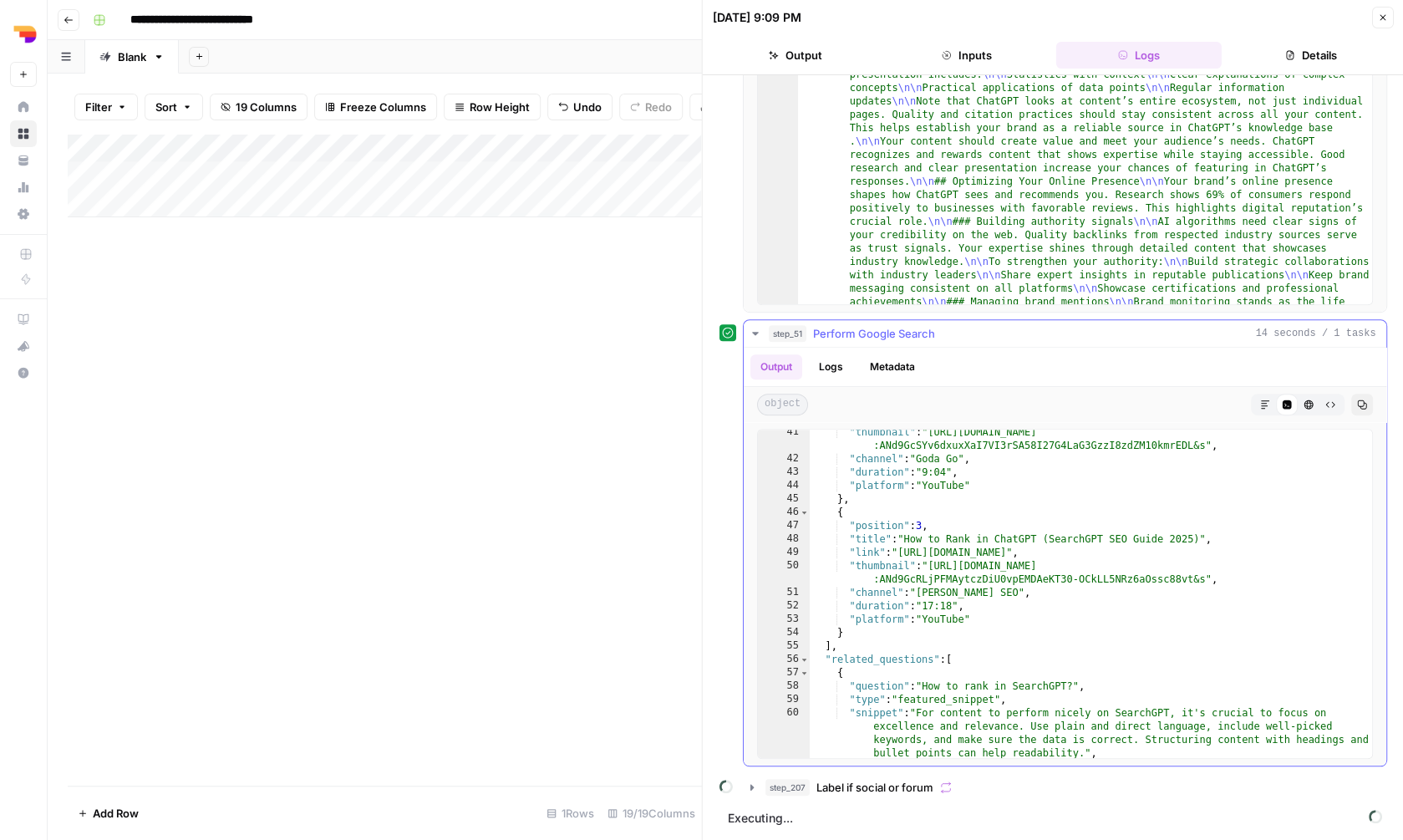
click at [938, 343] on button "step_51 Perform Google Search 14 seconds / 1 tasks" at bounding box center [1065, 333] width 643 height 26
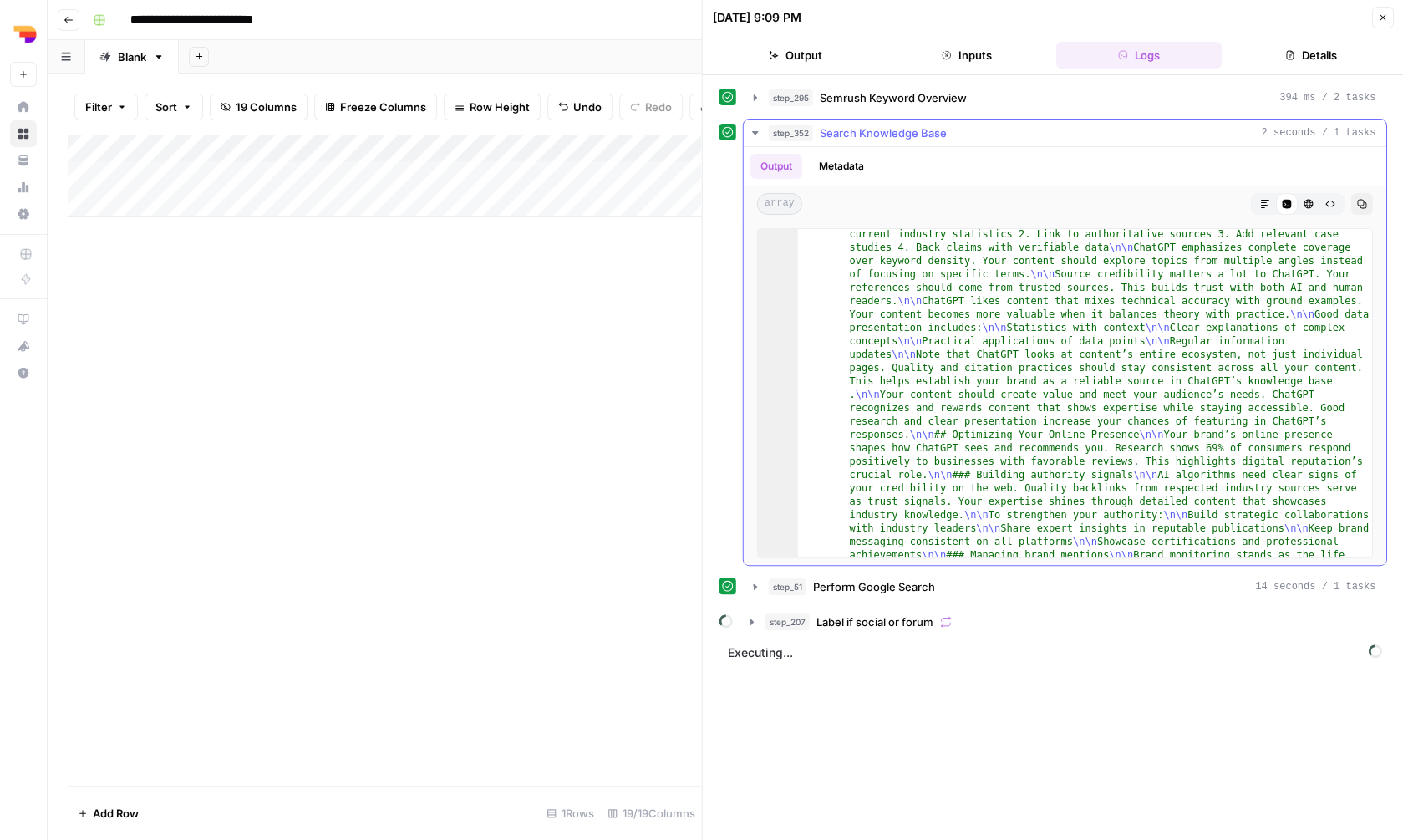
scroll to position [0, 0]
click at [994, 633] on button "step_207 Label if social or forum" at bounding box center [1063, 621] width 646 height 26
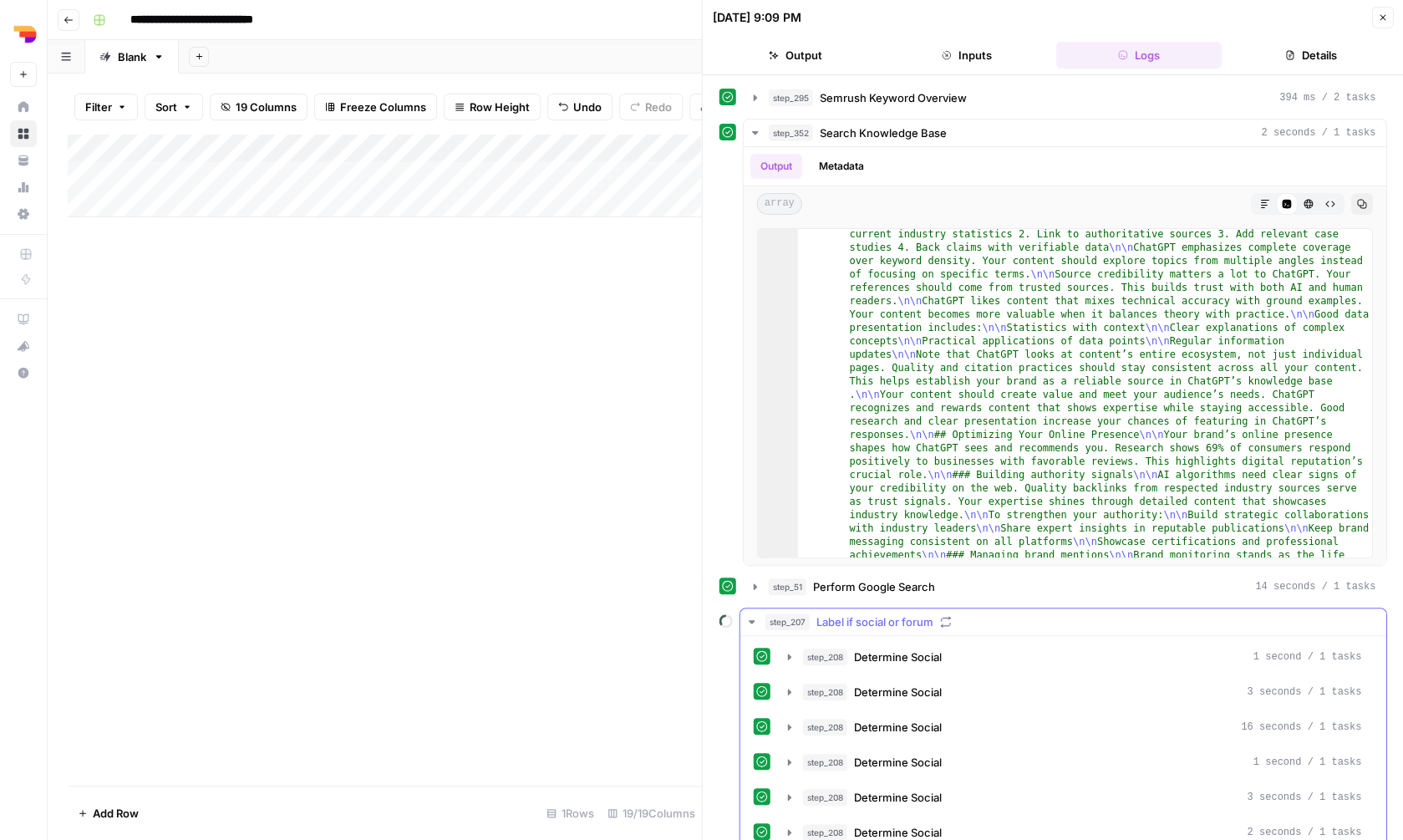
click at [997, 610] on button "step_207 Label if social or forum" at bounding box center [1063, 621] width 646 height 26
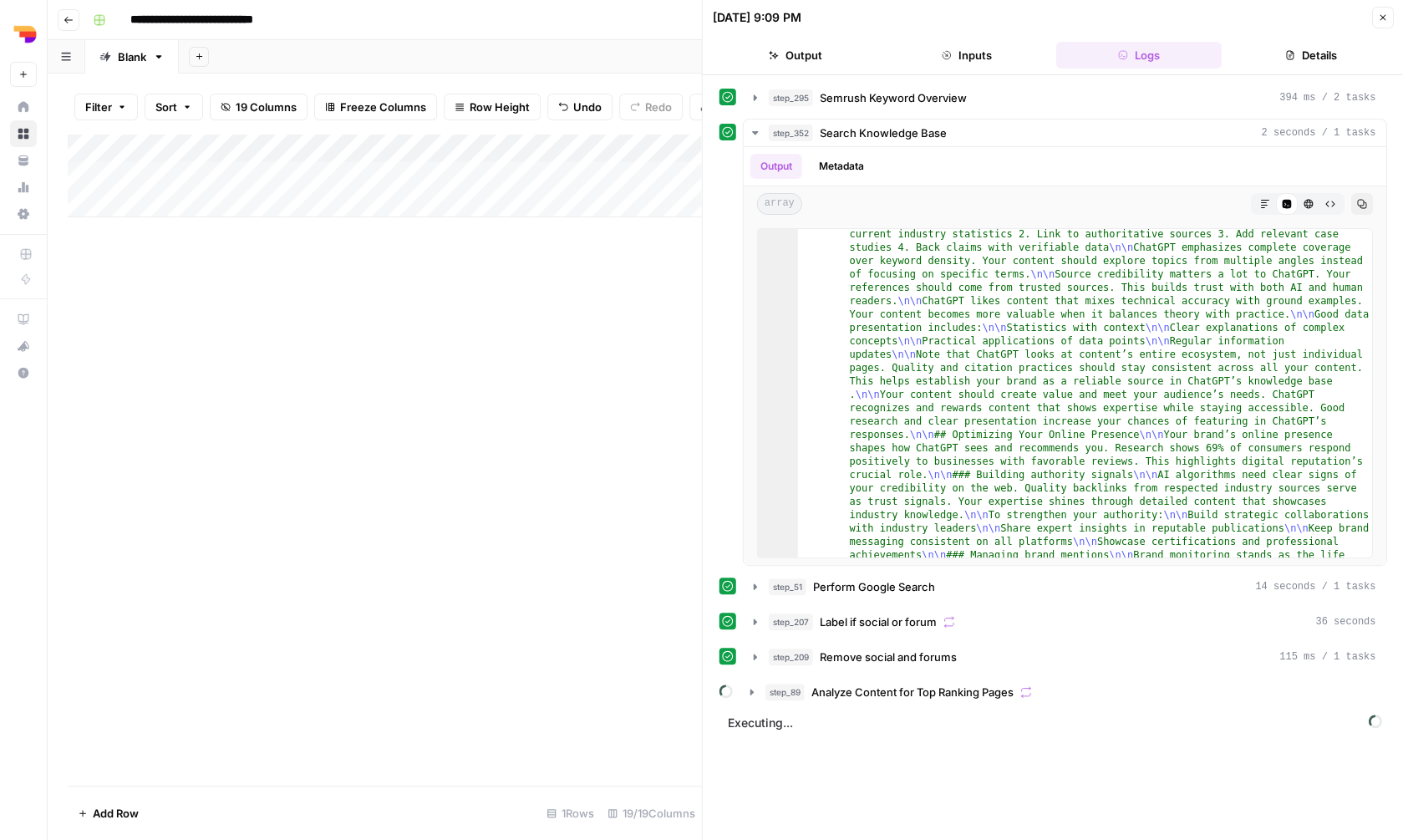
click at [185, 204] on div "Add Column" at bounding box center [385, 175] width 634 height 83
click at [189, 201] on div "Add Column" at bounding box center [385, 189] width 634 height 112
click at [189, 202] on div "Add Column" at bounding box center [385, 189] width 634 height 112
click at [188, 202] on textarea at bounding box center [261, 200] width 271 height 24
click at [199, 180] on div "Add Column" at bounding box center [385, 189] width 634 height 112
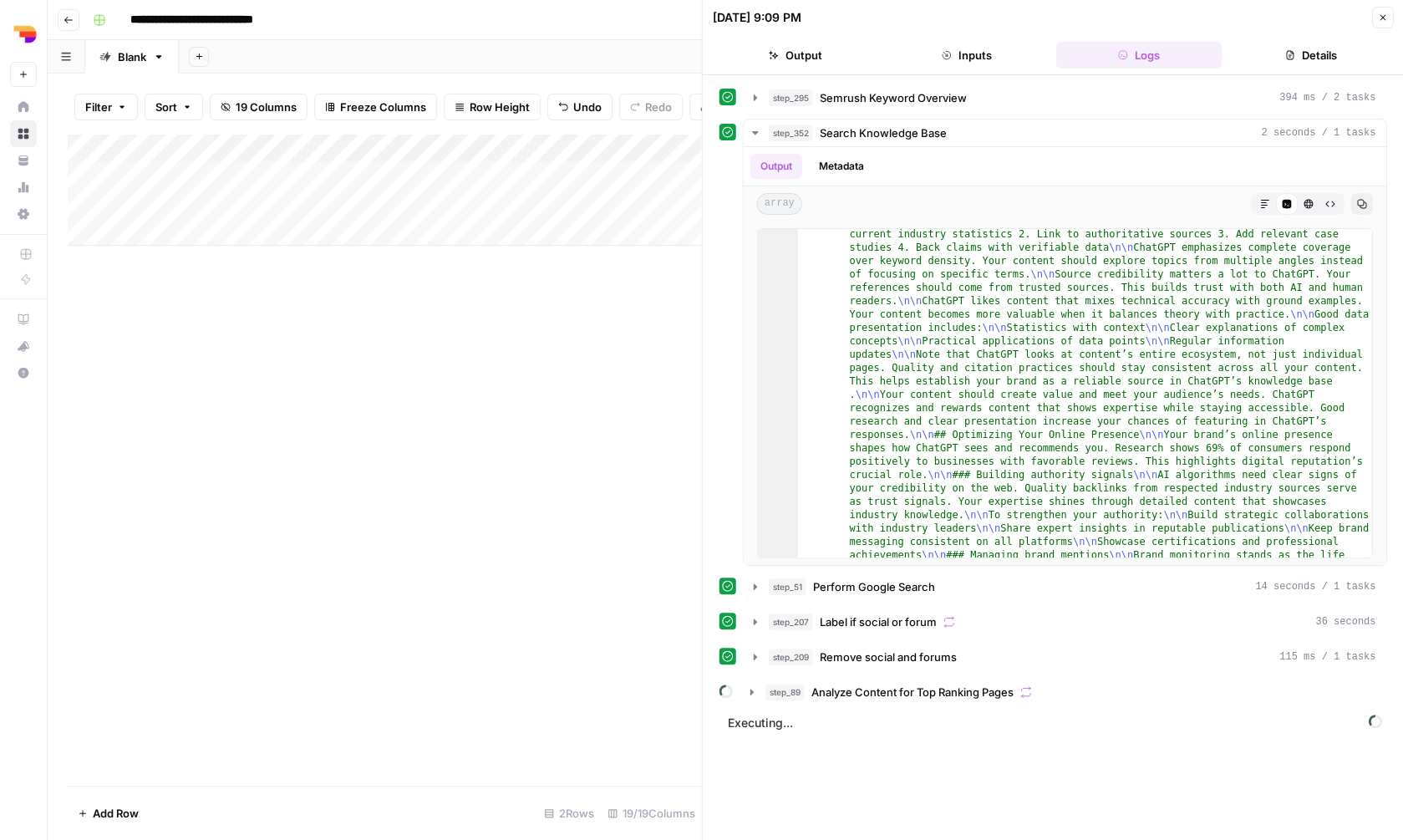
click at [200, 180] on div "Add Column" at bounding box center [385, 189] width 634 height 112
click at [200, 180] on textarea "**********" at bounding box center [261, 172] width 271 height 24
click at [158, 202] on div "Add Column" at bounding box center [385, 189] width 634 height 112
type textarea "**********"
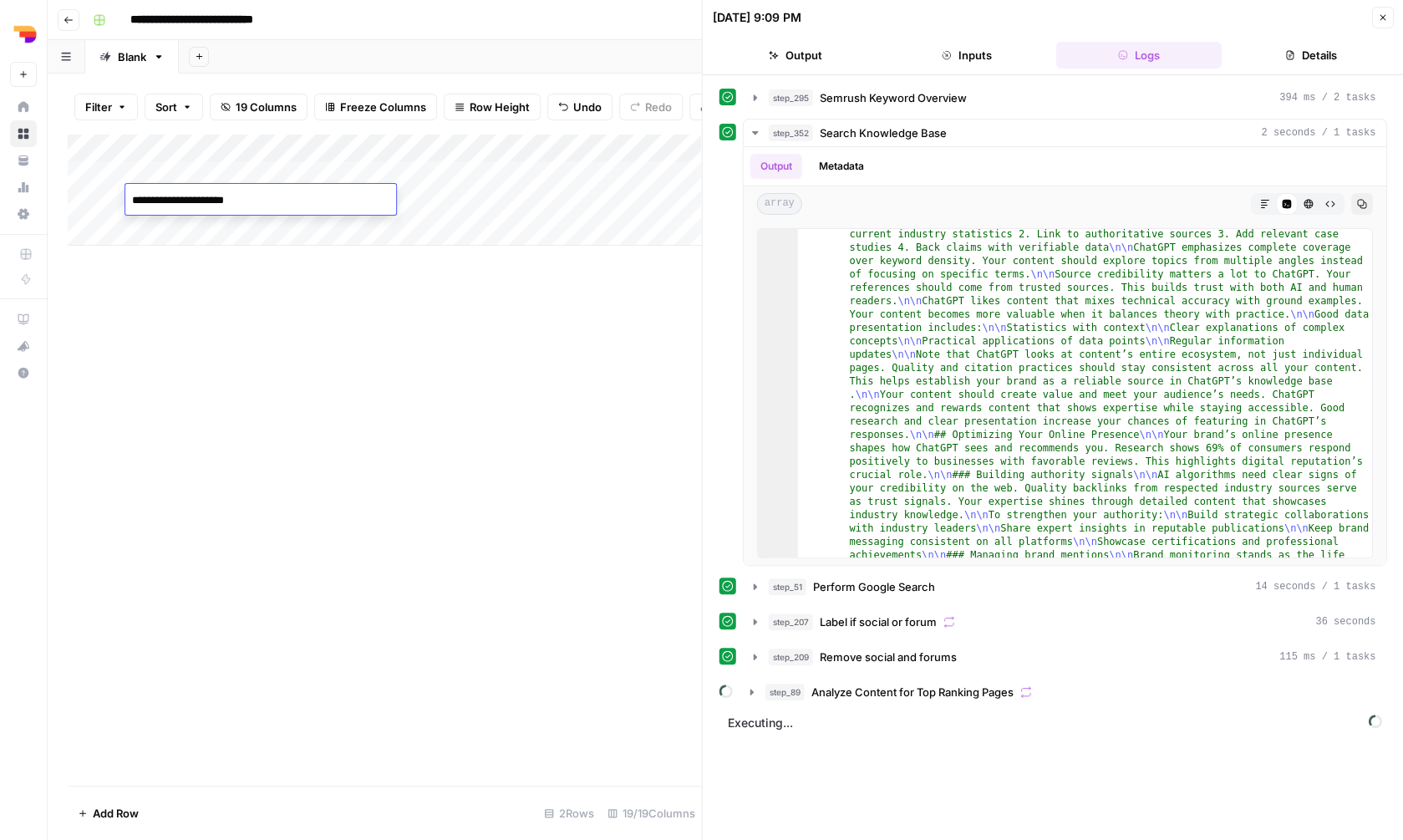
click at [172, 230] on div "Add Column" at bounding box center [385, 189] width 634 height 112
click at [183, 227] on textarea at bounding box center [261, 229] width 271 height 24
type textarea "**********"
click at [183, 257] on div "Add Column" at bounding box center [385, 203] width 634 height 140
type textarea "**********"
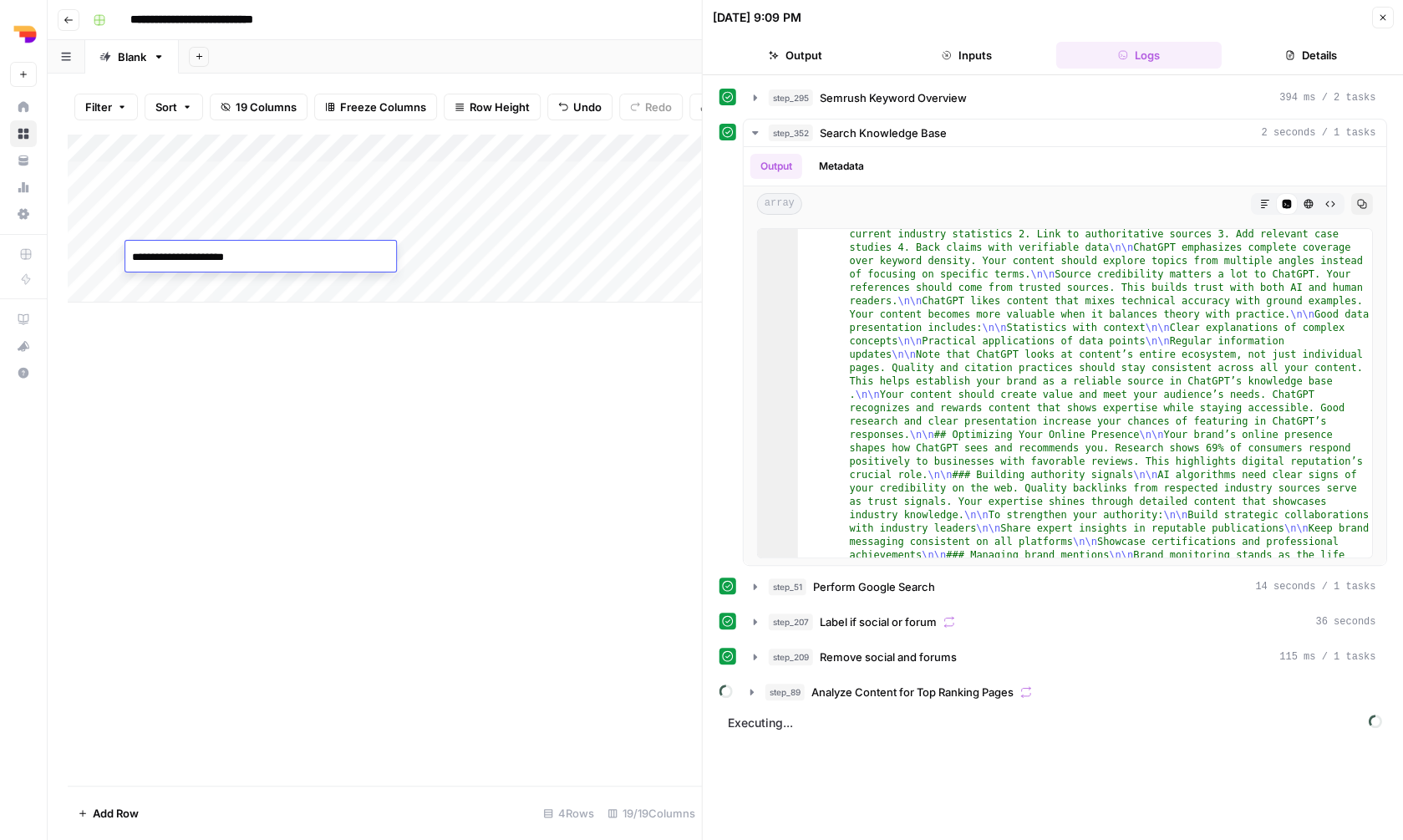
click at [234, 201] on div "Add Column" at bounding box center [385, 217] width 634 height 169
click at [234, 201] on textarea "**********" at bounding box center [261, 200] width 271 height 24
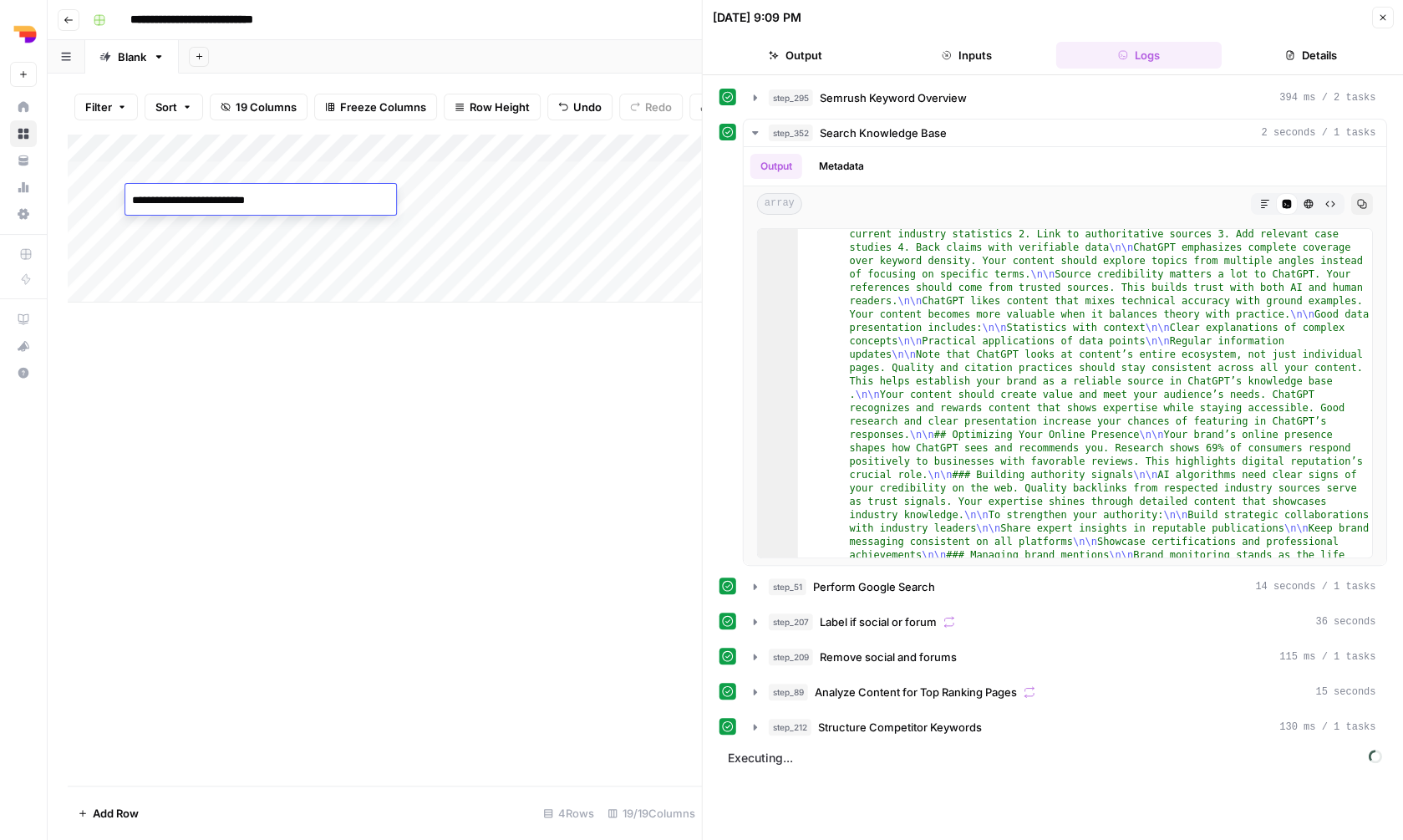
type textarea "**********"
click at [217, 223] on div "Add Column" at bounding box center [385, 217] width 634 height 169
click at [217, 223] on div "Add Column" at bounding box center [385, 217] width 634 height 169
click at [233, 223] on textarea "**********" at bounding box center [261, 229] width 271 height 24
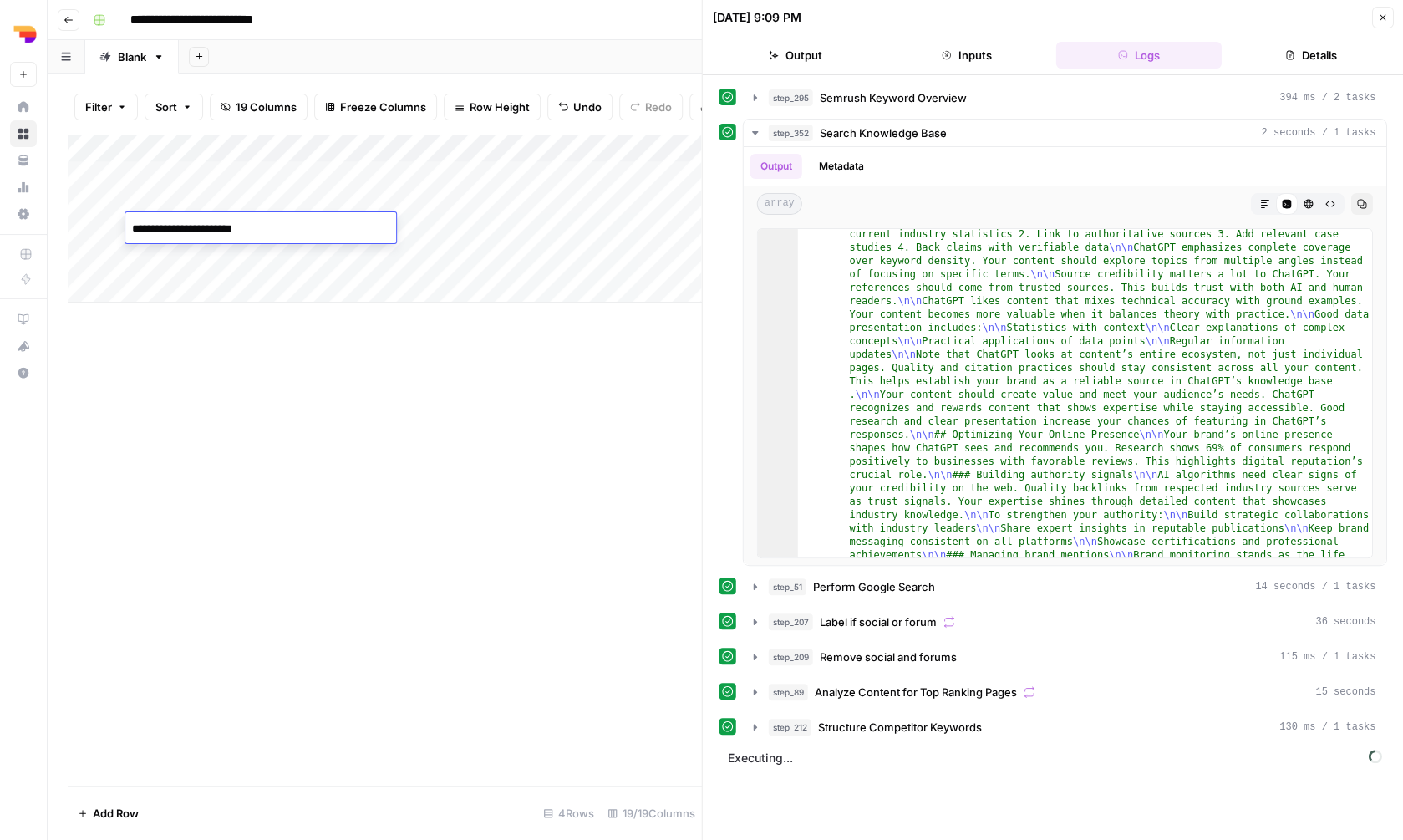
type textarea "**********"
click at [242, 257] on div "Add Column" at bounding box center [385, 217] width 634 height 169
click at [234, 257] on textarea "**********" at bounding box center [261, 257] width 271 height 24
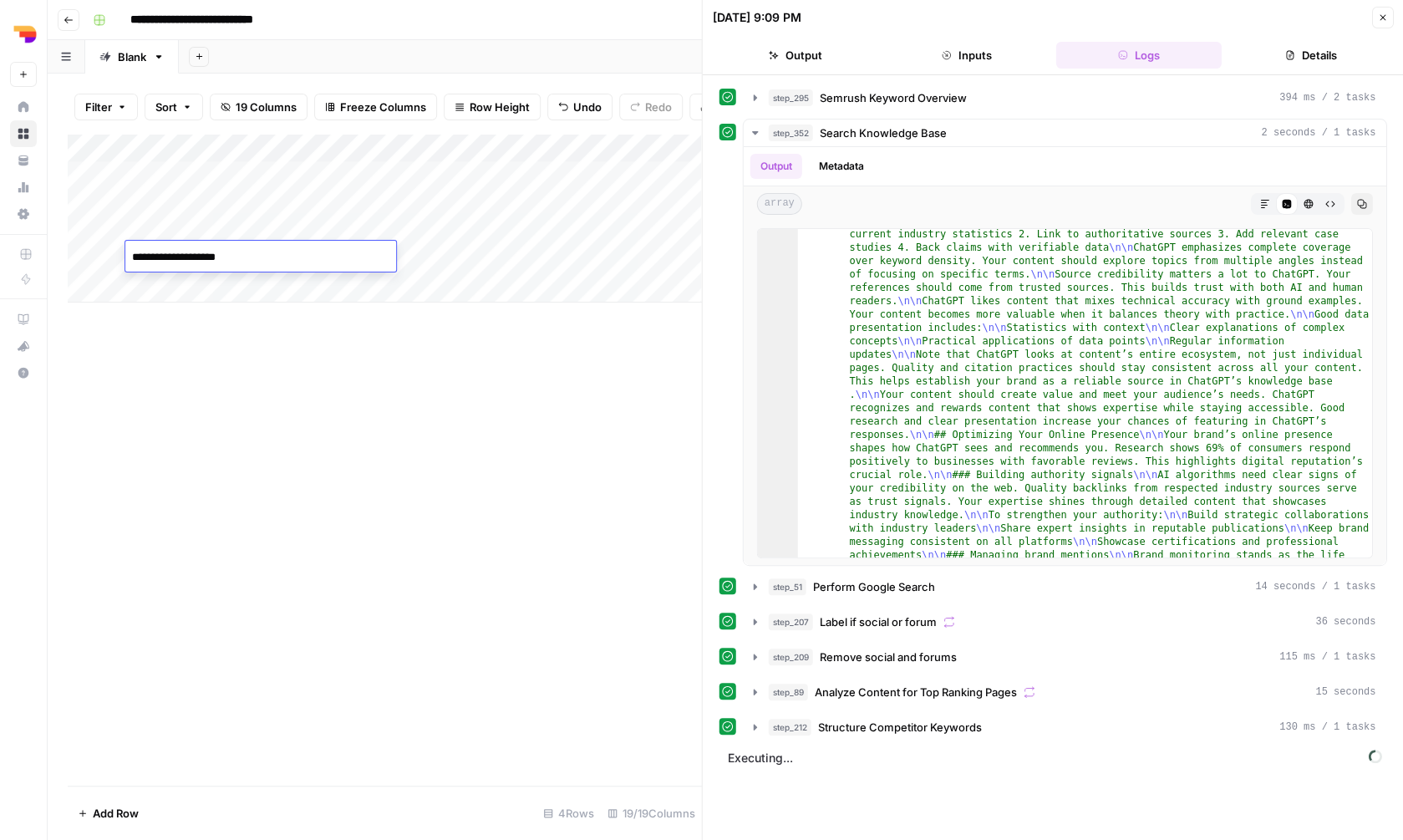
type textarea "**********"
click at [182, 287] on div "Add Column" at bounding box center [385, 217] width 634 height 169
type textarea "**********"
click at [207, 351] on div "Add Column" at bounding box center [385, 459] width 634 height 651
click at [183, 322] on div "Add Column" at bounding box center [385, 232] width 634 height 197
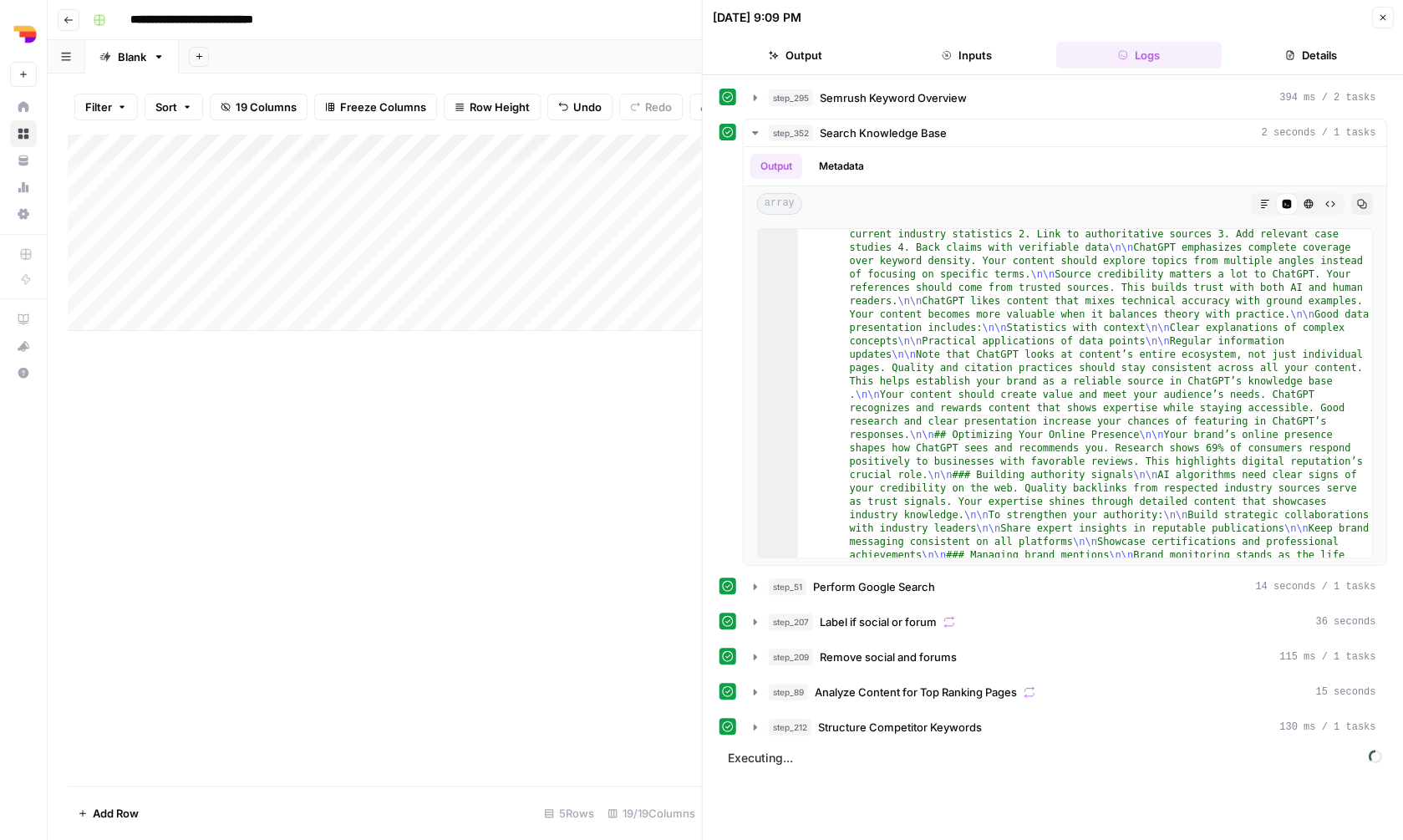
click at [183, 322] on body "**********" at bounding box center [702, 420] width 1403 height 840
type textarea "**********"
click at [203, 510] on div "Add Column" at bounding box center [385, 459] width 634 height 651
click at [265, 210] on div "Add Column" at bounding box center [385, 246] width 634 height 226
click at [265, 194] on div "Add Column" at bounding box center [385, 246] width 634 height 226
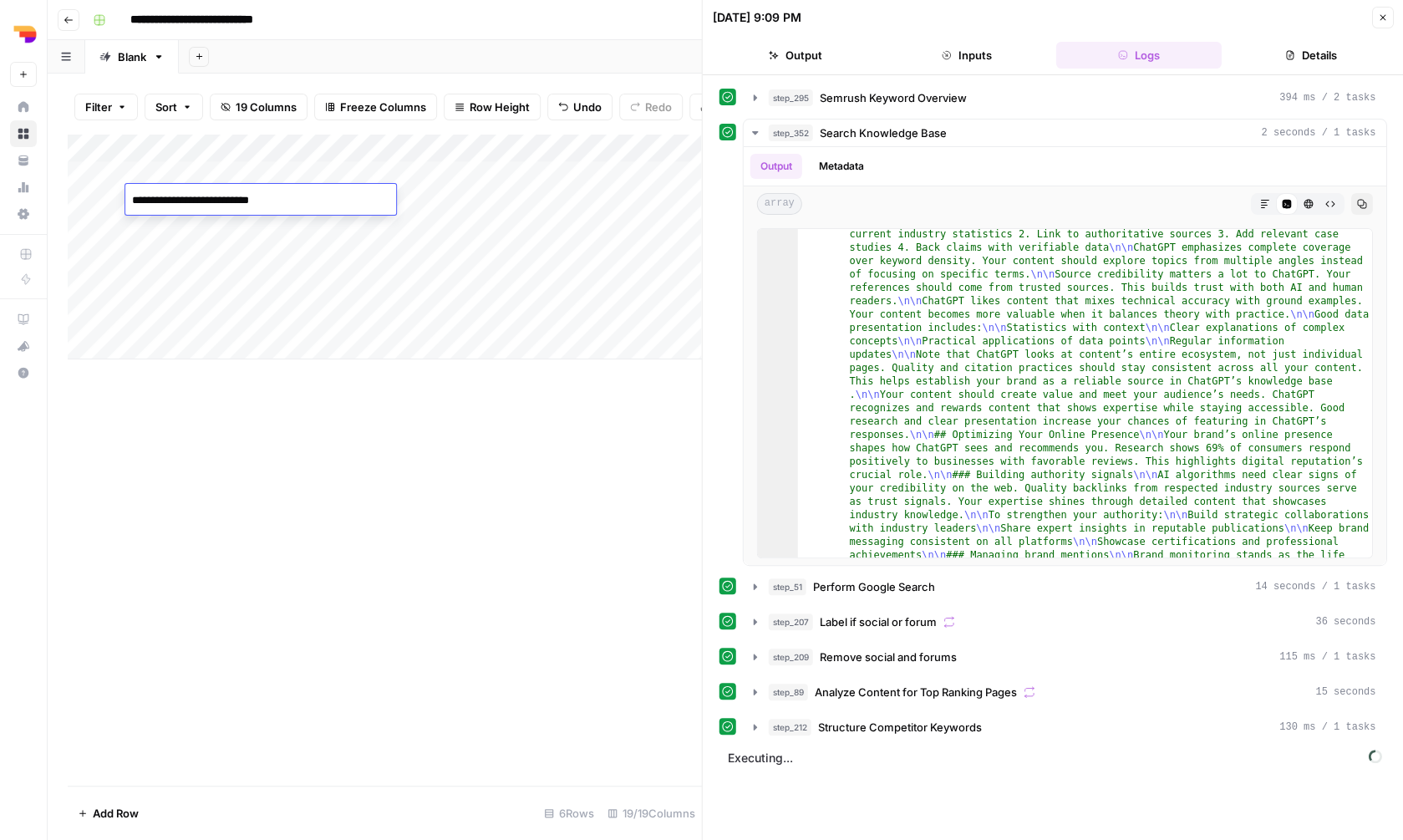
click at [265, 194] on textarea "**********" at bounding box center [261, 200] width 271 height 24
click at [431, 197] on div "Add Column" at bounding box center [385, 246] width 634 height 226
type textarea "**********"
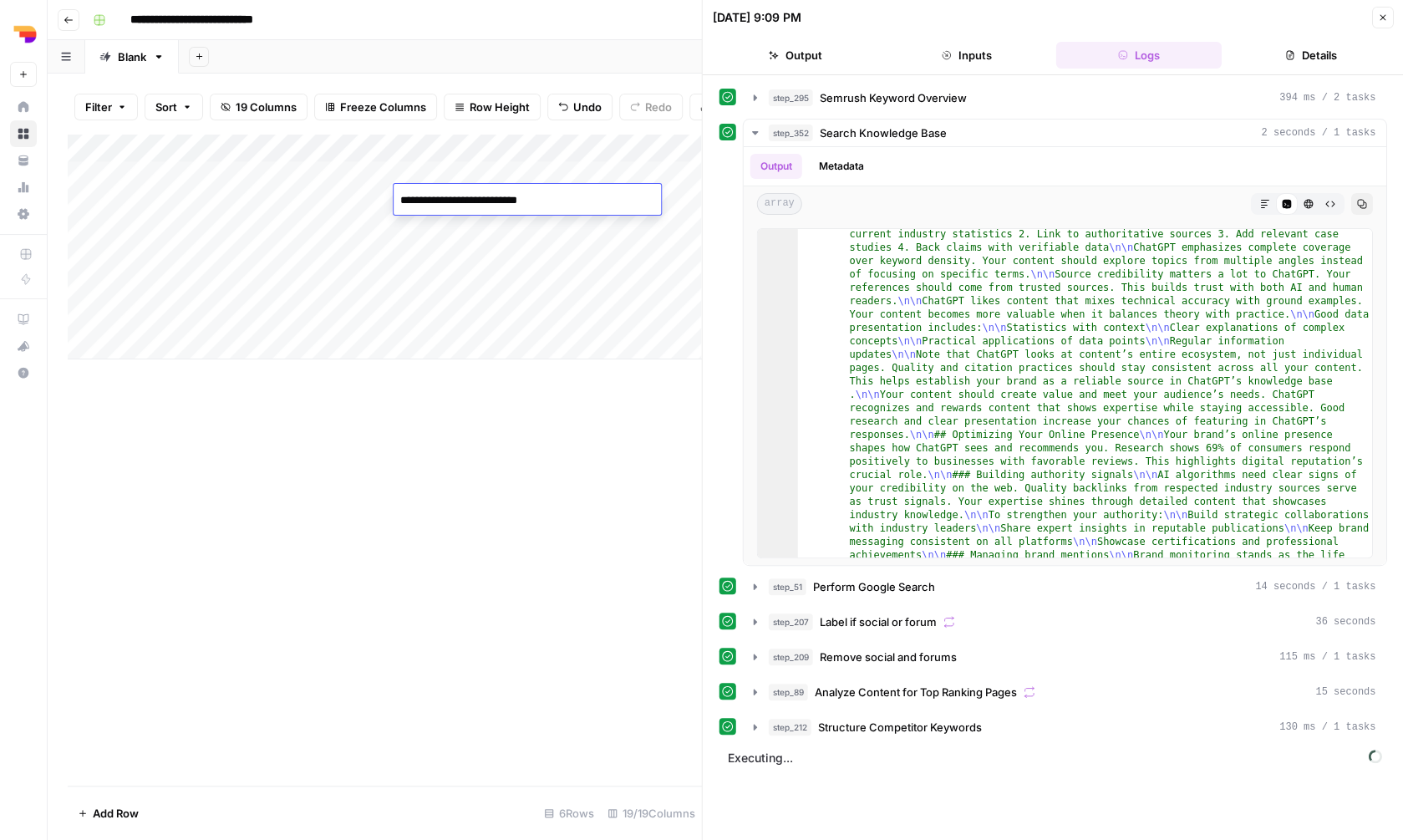
click at [244, 223] on div "Add Column" at bounding box center [385, 246] width 634 height 226
click at [243, 223] on div "Add Column" at bounding box center [385, 246] width 634 height 226
click at [423, 215] on div "Add Column" at bounding box center [385, 246] width 634 height 226
click at [428, 228] on div "Add Column" at bounding box center [385, 246] width 634 height 226
type textarea "**********"
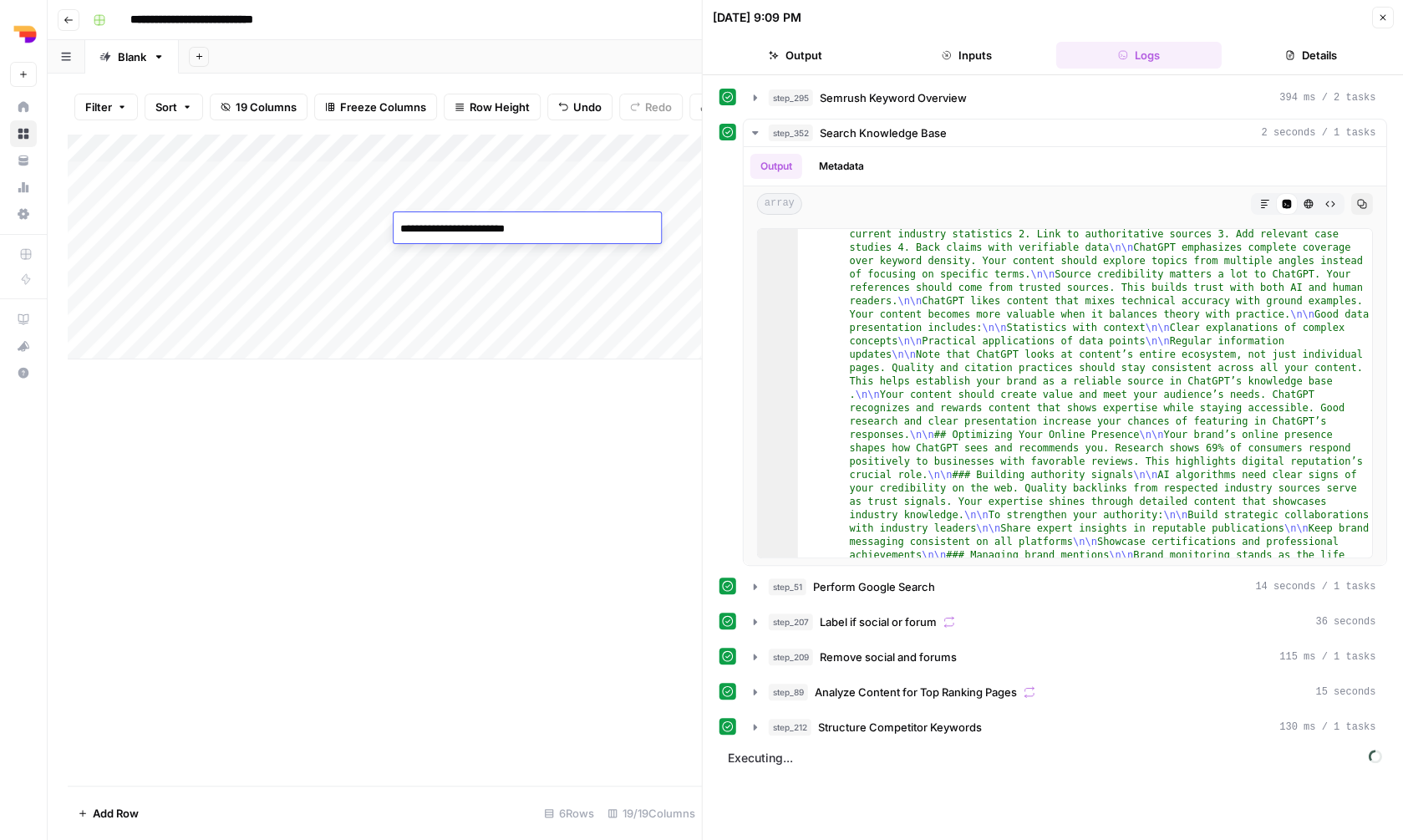
click at [240, 252] on div "Add Column" at bounding box center [385, 246] width 634 height 226
click at [438, 263] on div "Add Column" at bounding box center [385, 246] width 634 height 226
type textarea "**********"
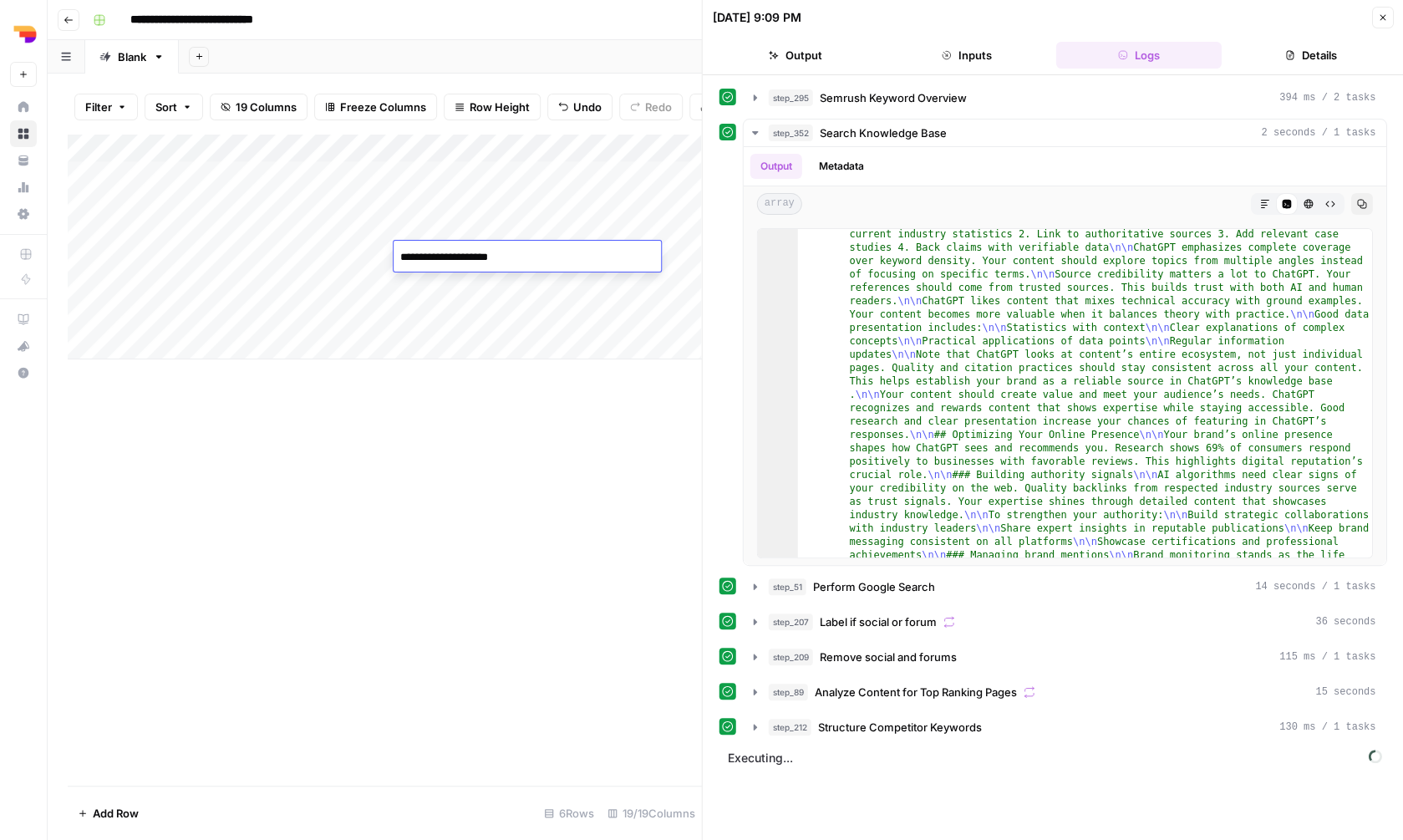
click at [217, 281] on div "Add Column" at bounding box center [385, 246] width 634 height 226
click at [217, 281] on textarea "**********" at bounding box center [261, 286] width 271 height 24
click at [434, 293] on div "Add Column" at bounding box center [385, 246] width 634 height 226
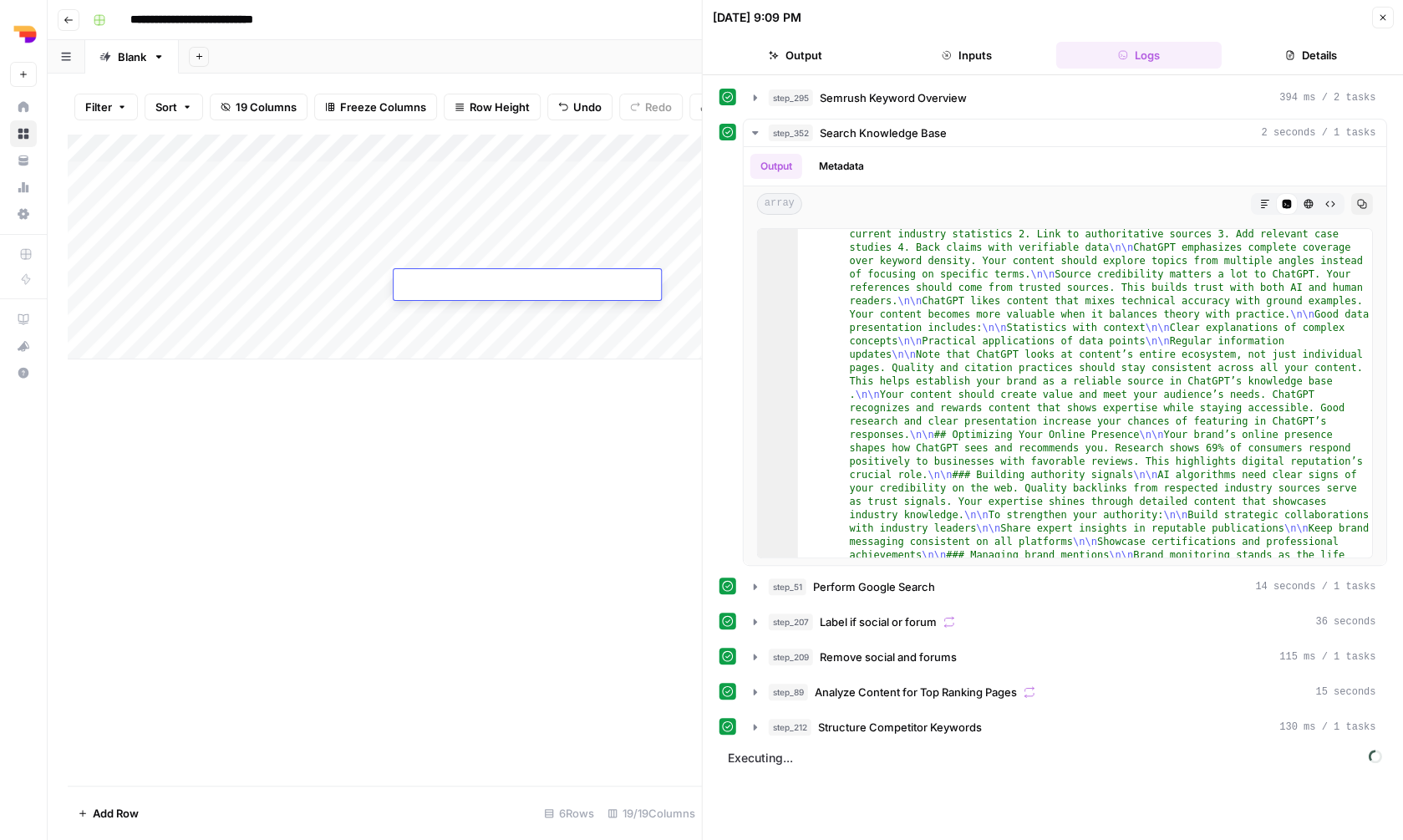
type textarea "**********"
click at [402, 392] on div "Add Column" at bounding box center [385, 459] width 634 height 651
click at [248, 316] on div "Add Column" at bounding box center [385, 246] width 634 height 226
click at [248, 315] on div "Add Column" at bounding box center [385, 246] width 634 height 226
click at [482, 309] on div "Add Column" at bounding box center [385, 246] width 634 height 226
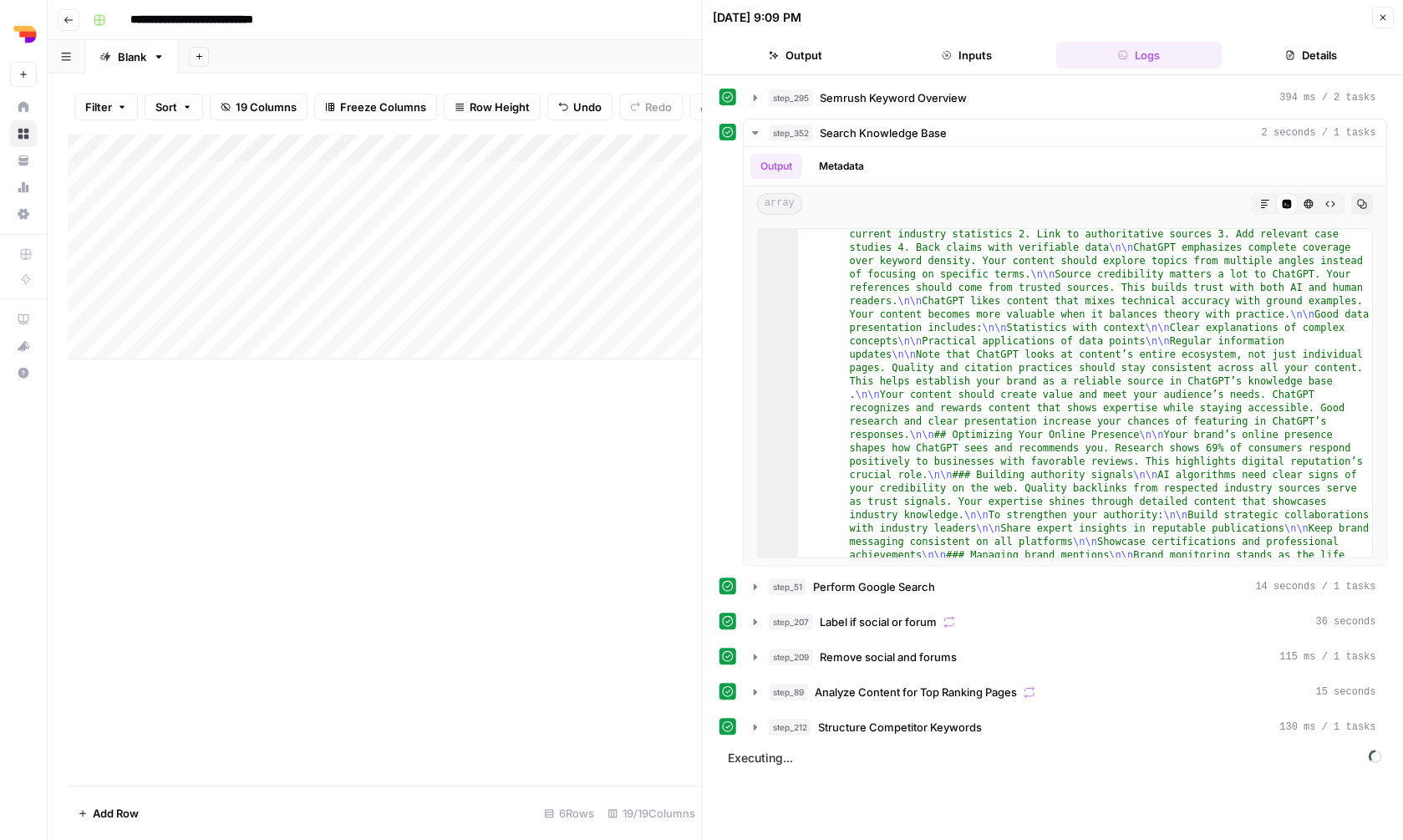
click at [482, 309] on div "Add Column" at bounding box center [385, 246] width 634 height 226
type textarea "**********"
click at [479, 426] on div "Add Column" at bounding box center [385, 459] width 634 height 651
click at [482, 172] on div "Add Column" at bounding box center [385, 246] width 634 height 226
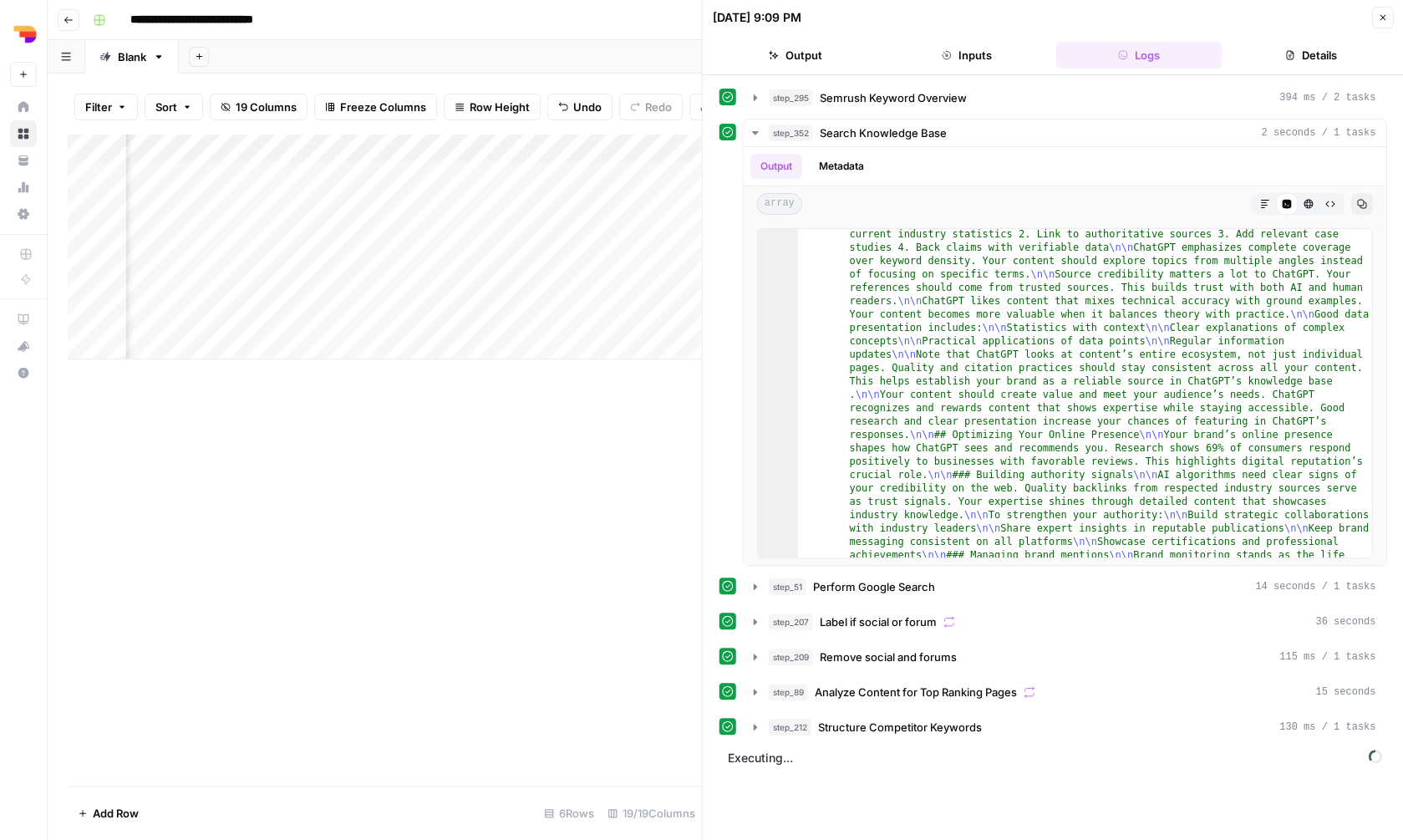
click at [482, 172] on div "Add Column" at bounding box center [385, 246] width 634 height 226
click at [474, 204] on div "Add Column" at bounding box center [385, 246] width 634 height 226
click at [473, 204] on div "Add Column" at bounding box center [385, 246] width 634 height 226
type textarea "****"
click at [460, 228] on div "Add Column" at bounding box center [385, 246] width 634 height 226
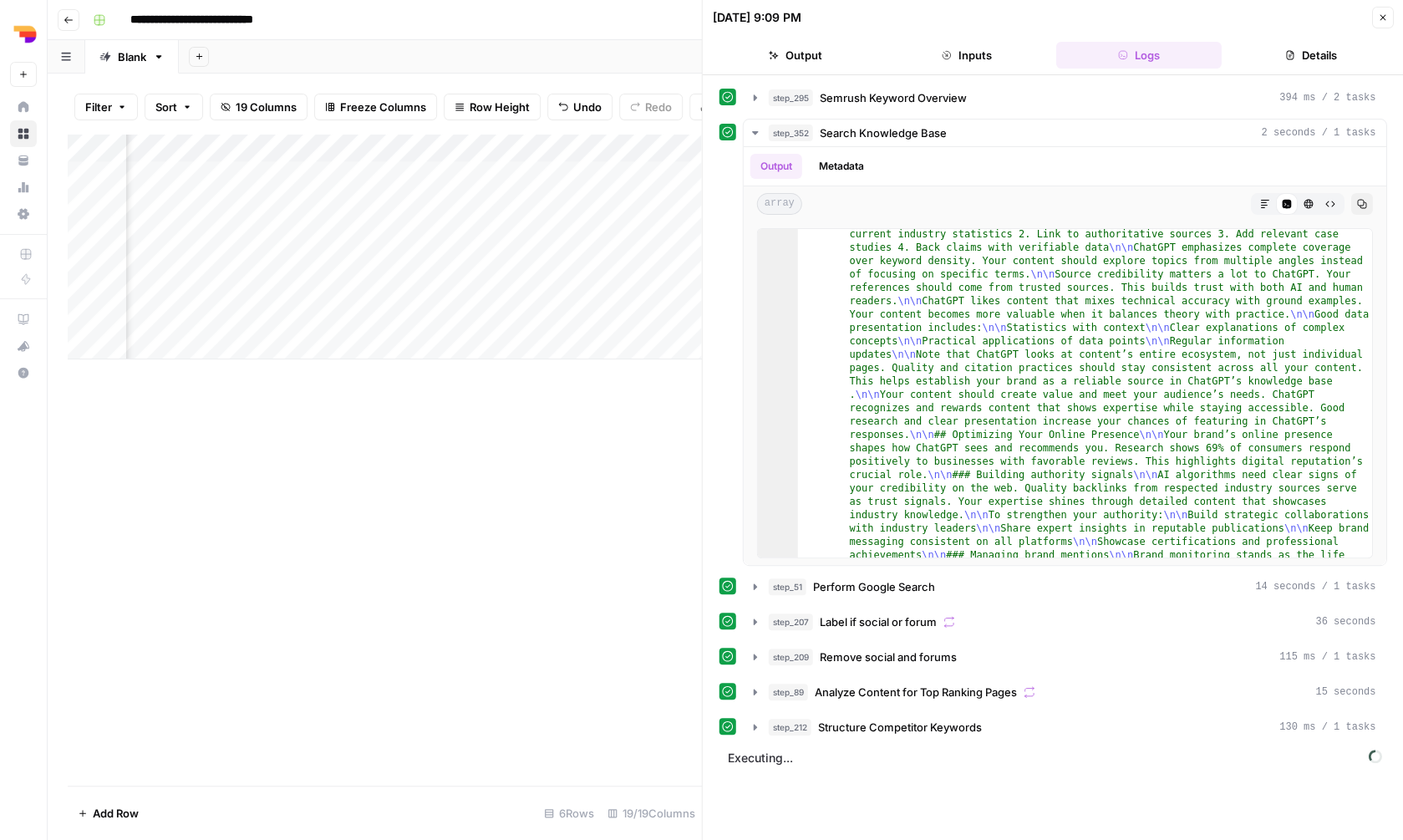
click at [459, 228] on div "Add Column" at bounding box center [385, 246] width 634 height 226
click at [457, 260] on div "Add Column" at bounding box center [385, 246] width 634 height 226
click at [457, 286] on div "Add Column" at bounding box center [385, 246] width 634 height 226
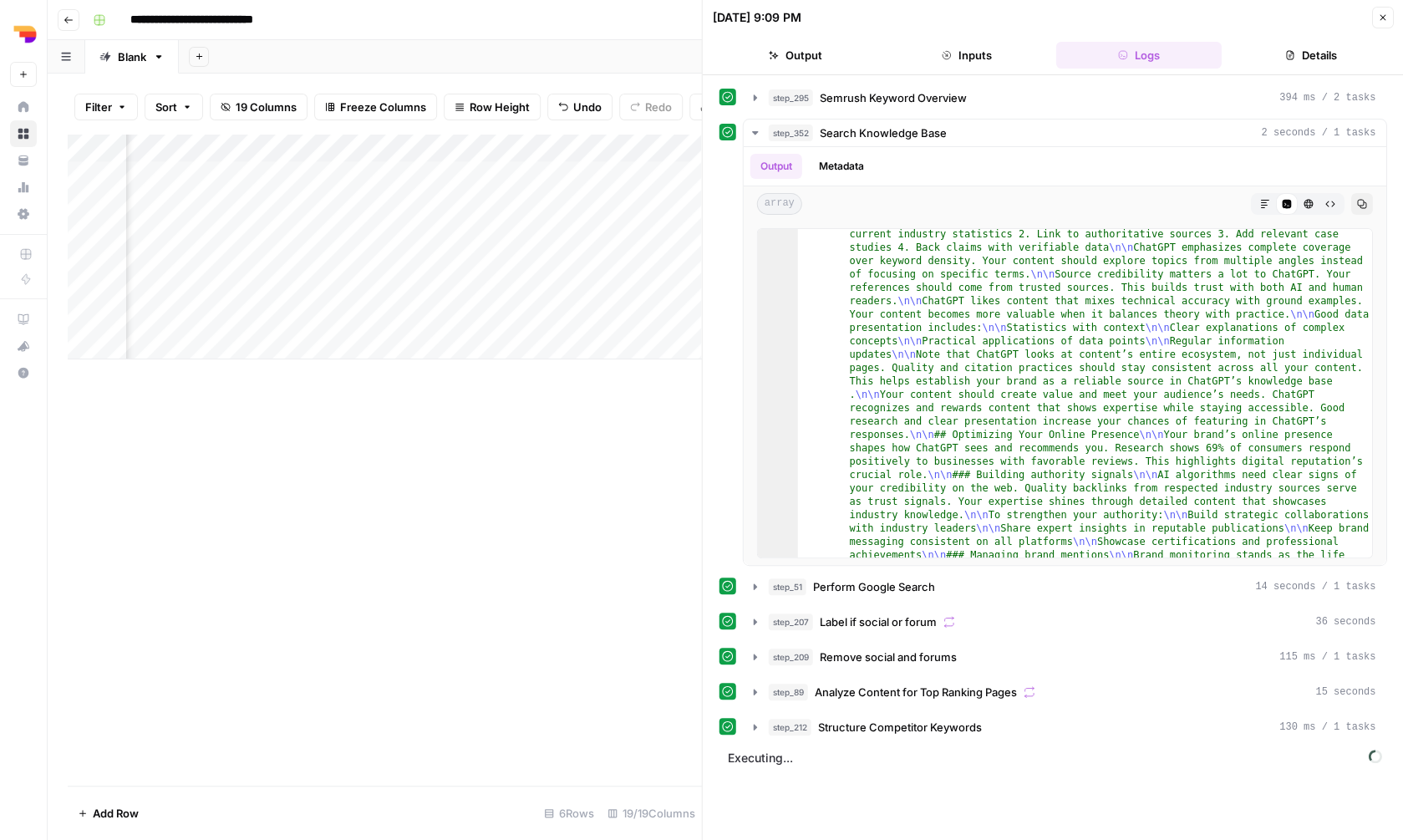
click at [459, 312] on div "Add Column" at bounding box center [385, 246] width 634 height 226
type textarea "****"
click at [482, 441] on div "Add Column" at bounding box center [385, 459] width 634 height 651
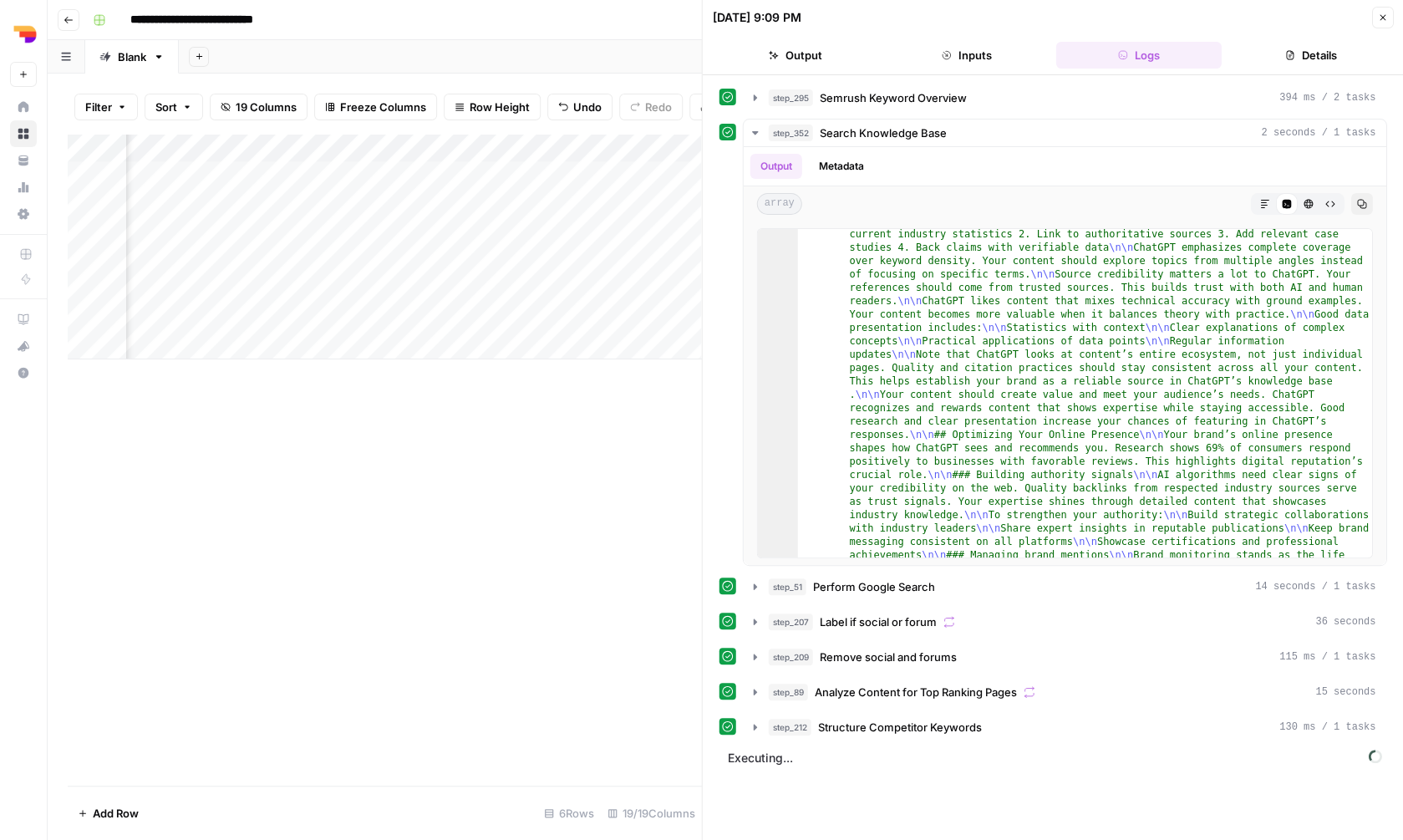
click at [394, 170] on div "Add Column" at bounding box center [385, 246] width 634 height 226
click at [394, 171] on div "Add Column" at bounding box center [385, 246] width 634 height 226
click at [376, 193] on div "Add Column" at bounding box center [385, 246] width 634 height 226
click at [383, 228] on div "Add Column" at bounding box center [385, 246] width 634 height 226
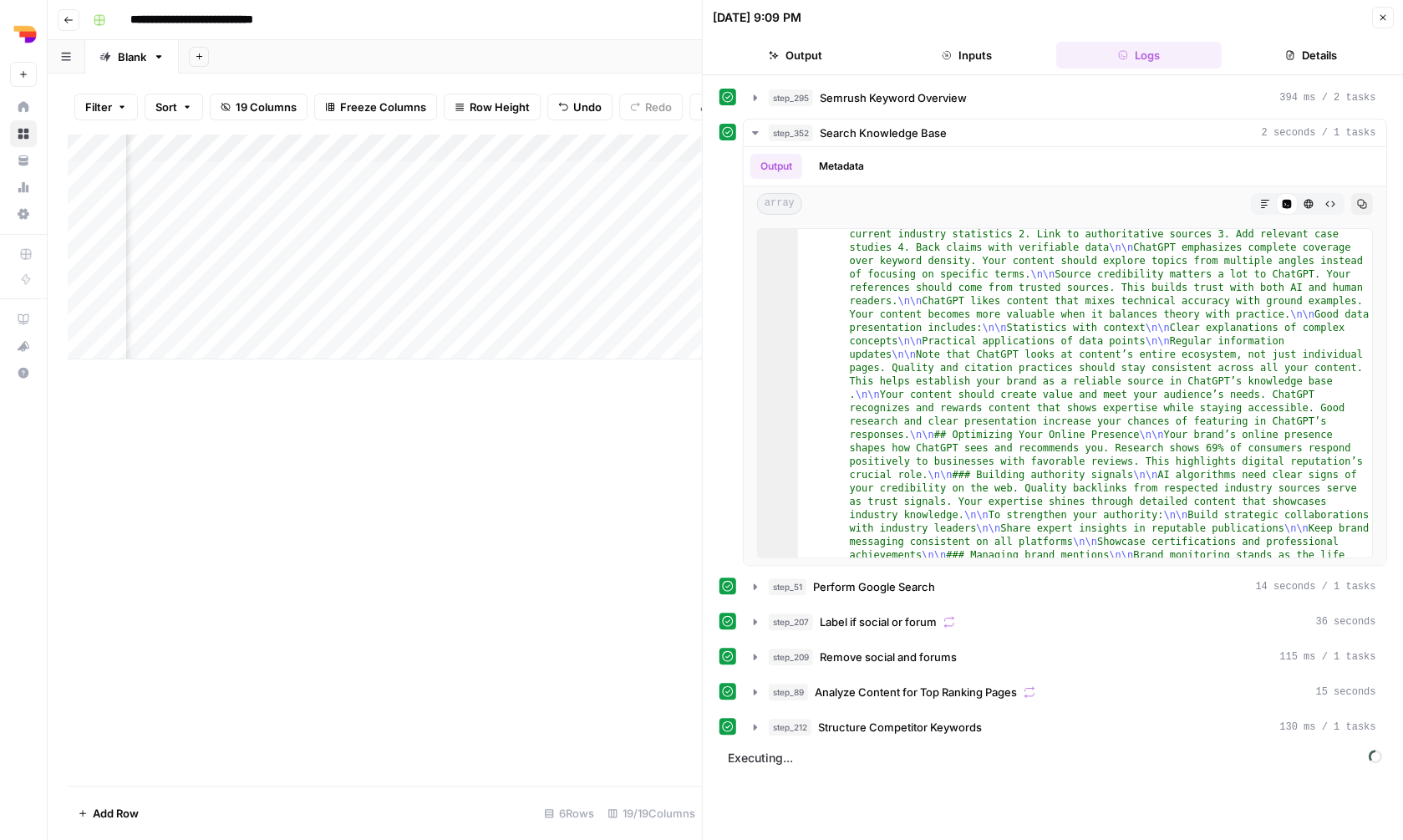
click at [382, 228] on div "Add Column" at bounding box center [385, 246] width 634 height 226
type textarea "**********"
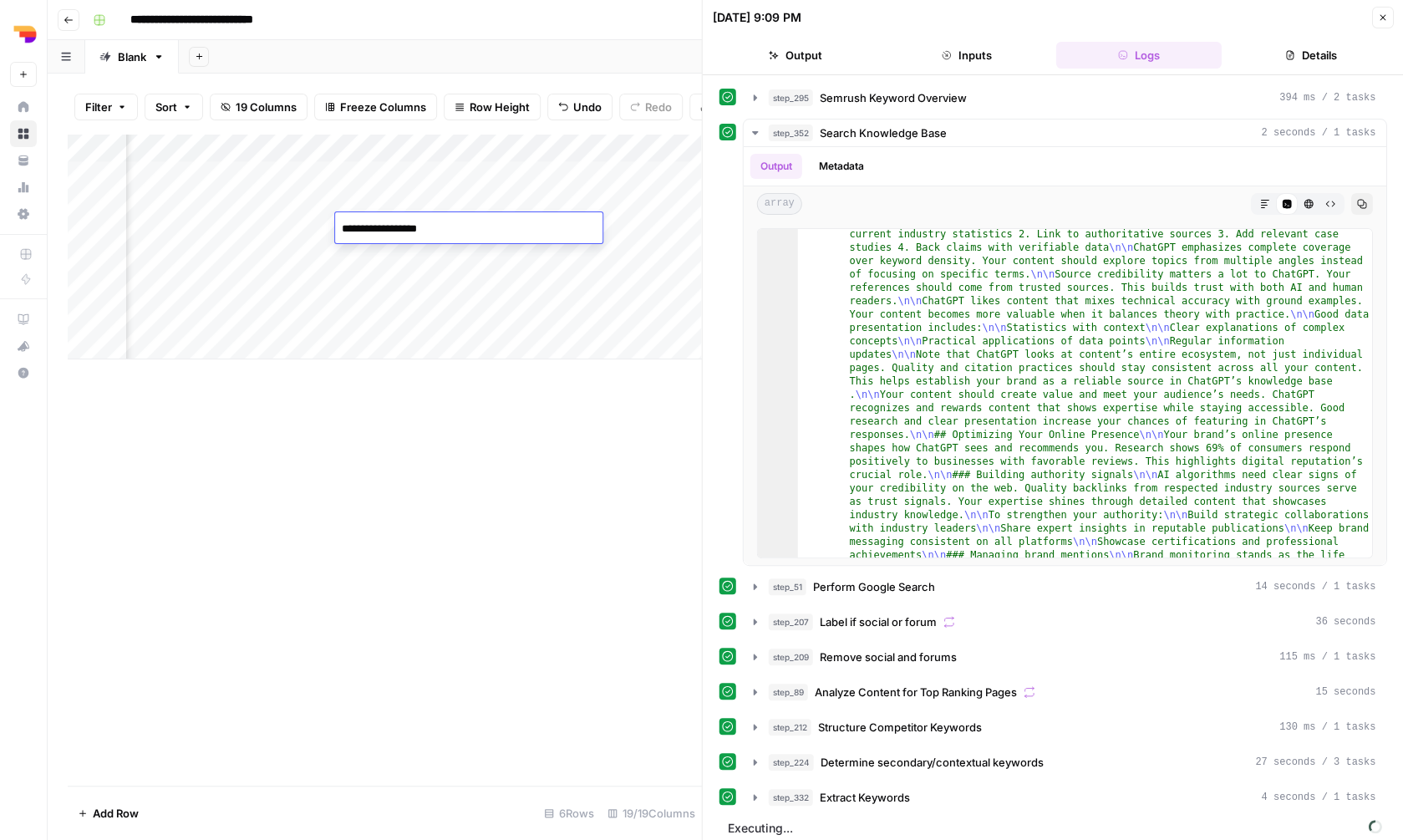
click at [385, 258] on div "Add Column" at bounding box center [385, 246] width 634 height 226
click at [388, 285] on div "Add Column" at bounding box center [385, 246] width 634 height 226
type textarea "**********"
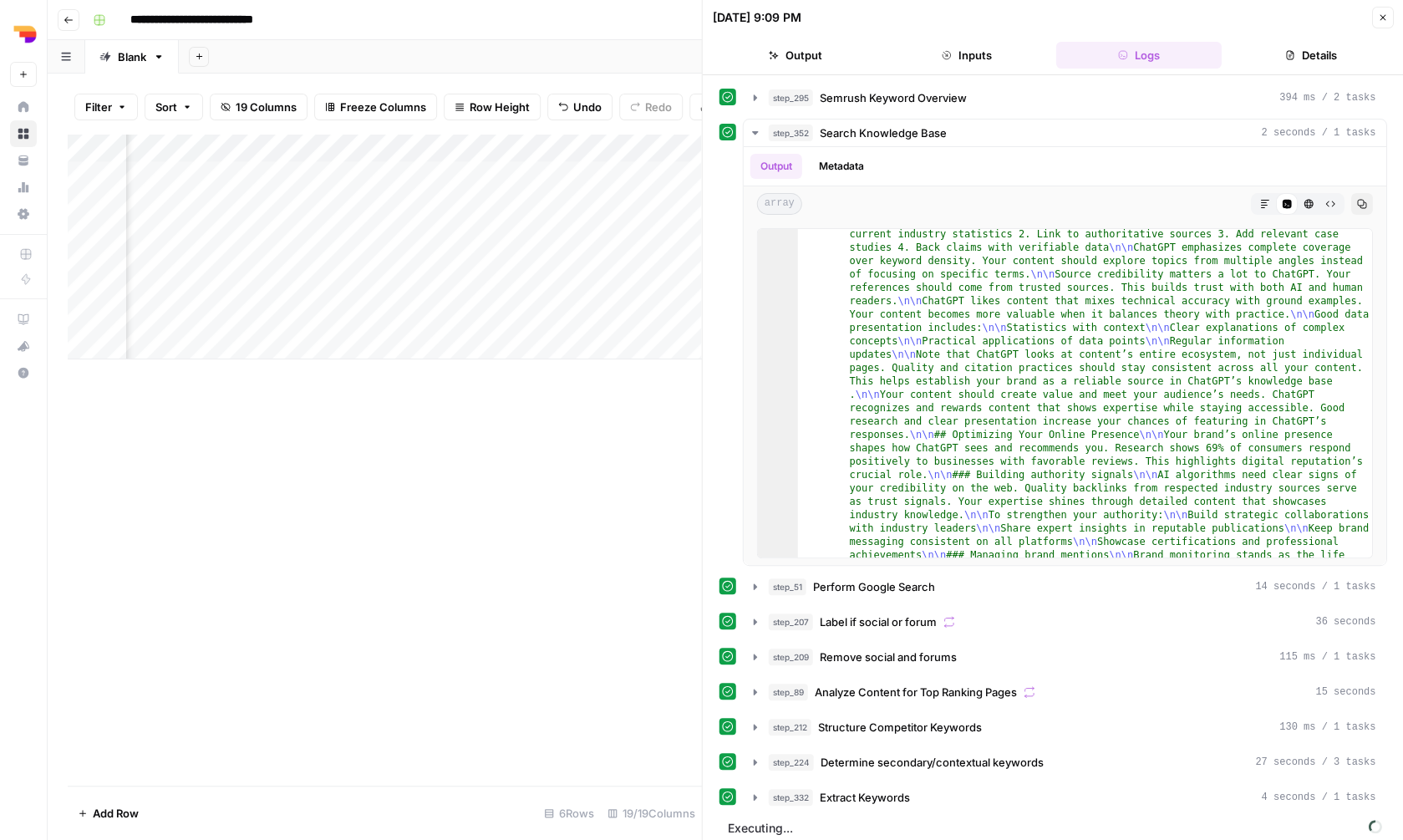
click at [387, 307] on div "Add Column" at bounding box center [385, 246] width 634 height 226
click at [412, 294] on div "Add Column" at bounding box center [385, 246] width 634 height 226
click at [414, 288] on textarea "**********" at bounding box center [469, 286] width 268 height 24
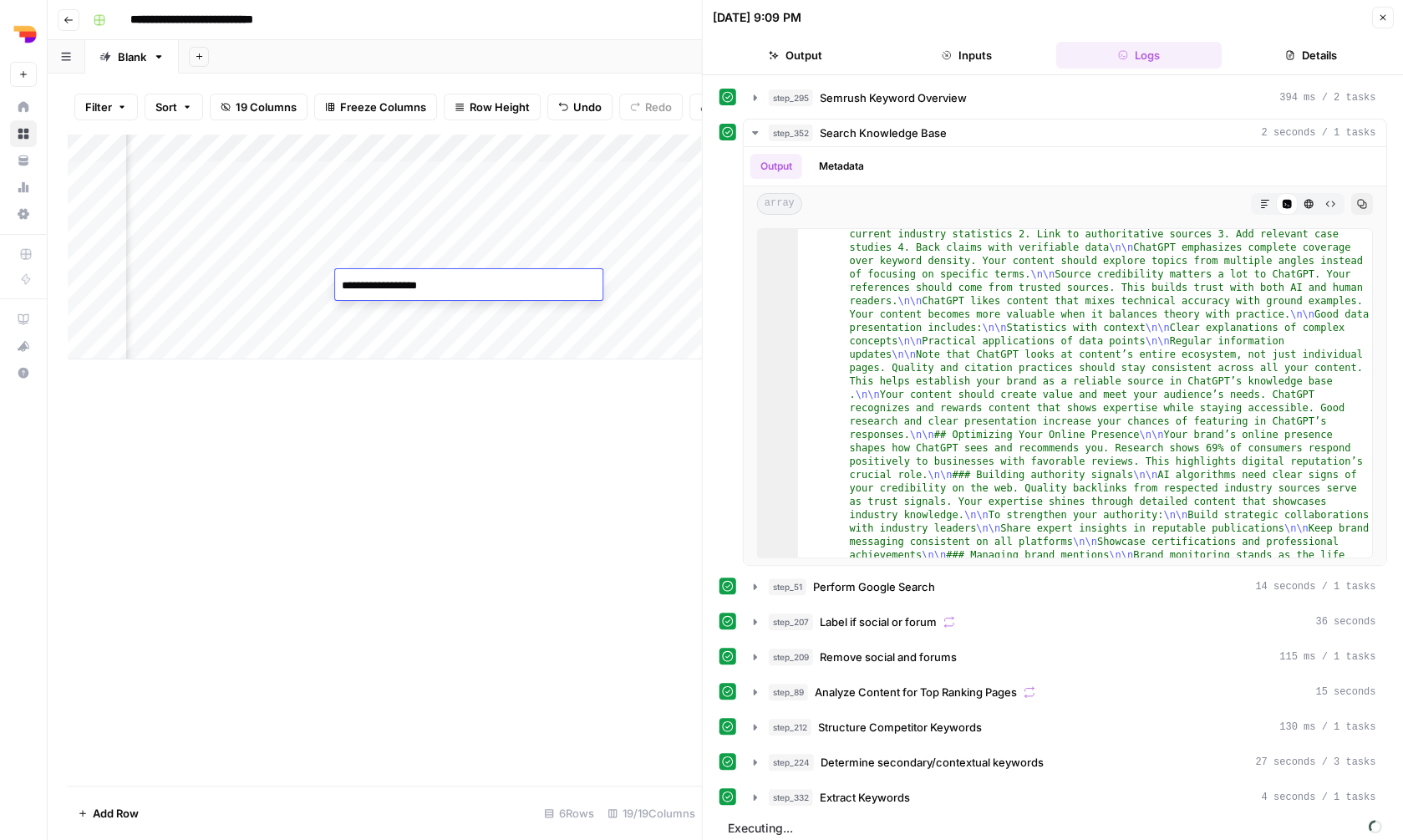
click at [414, 288] on textarea "**********" at bounding box center [469, 286] width 268 height 24
type textarea "**********"
click at [388, 322] on div "Add Column" at bounding box center [385, 246] width 634 height 226
click at [389, 322] on div "Add Column" at bounding box center [385, 246] width 634 height 226
click at [411, 322] on textarea "**********" at bounding box center [469, 314] width 268 height 24
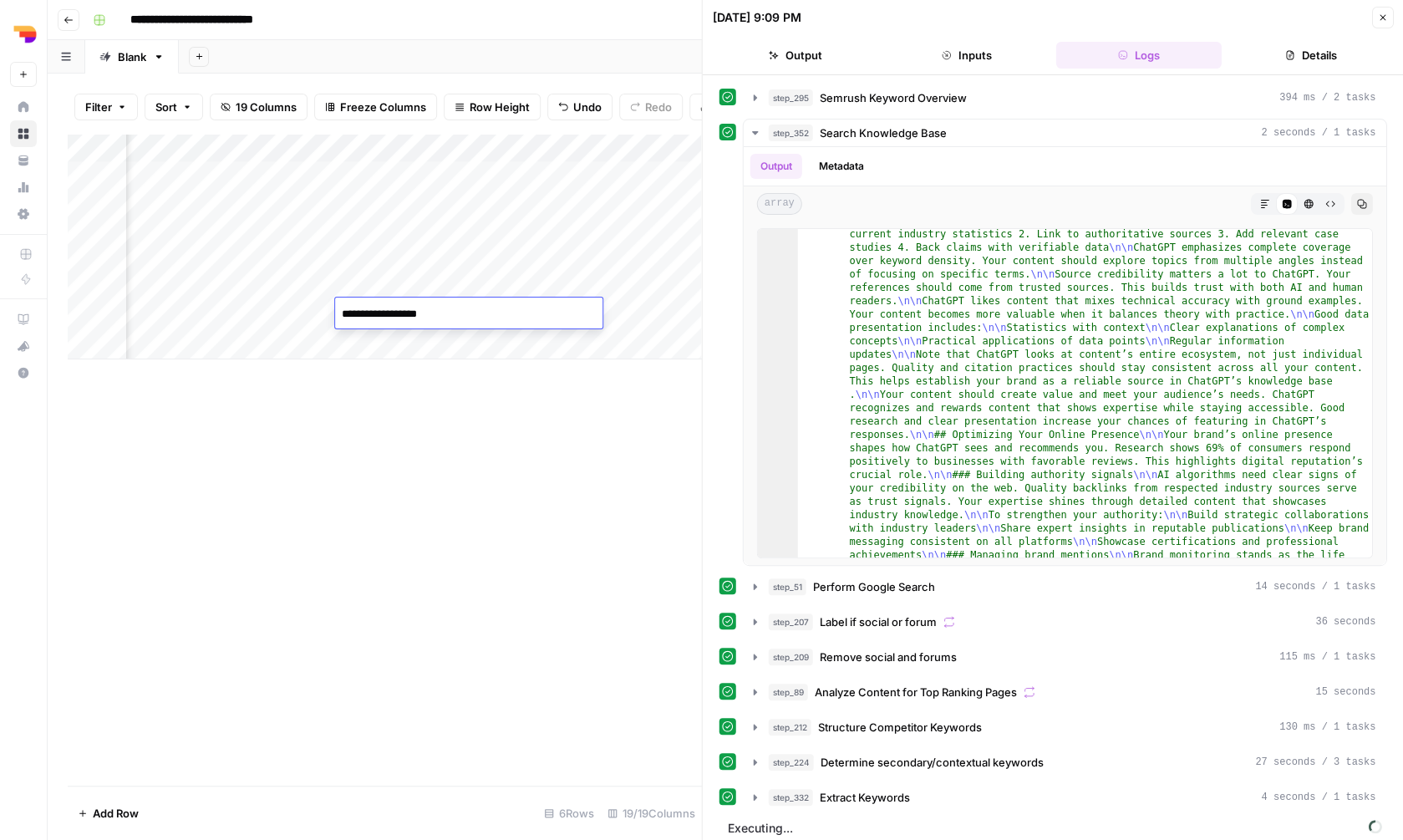
click at [411, 322] on textarea "**********" at bounding box center [469, 314] width 268 height 24
type textarea "**********"
click at [409, 260] on div "Add Column" at bounding box center [385, 246] width 634 height 226
click at [426, 260] on textarea "**********" at bounding box center [469, 257] width 268 height 24
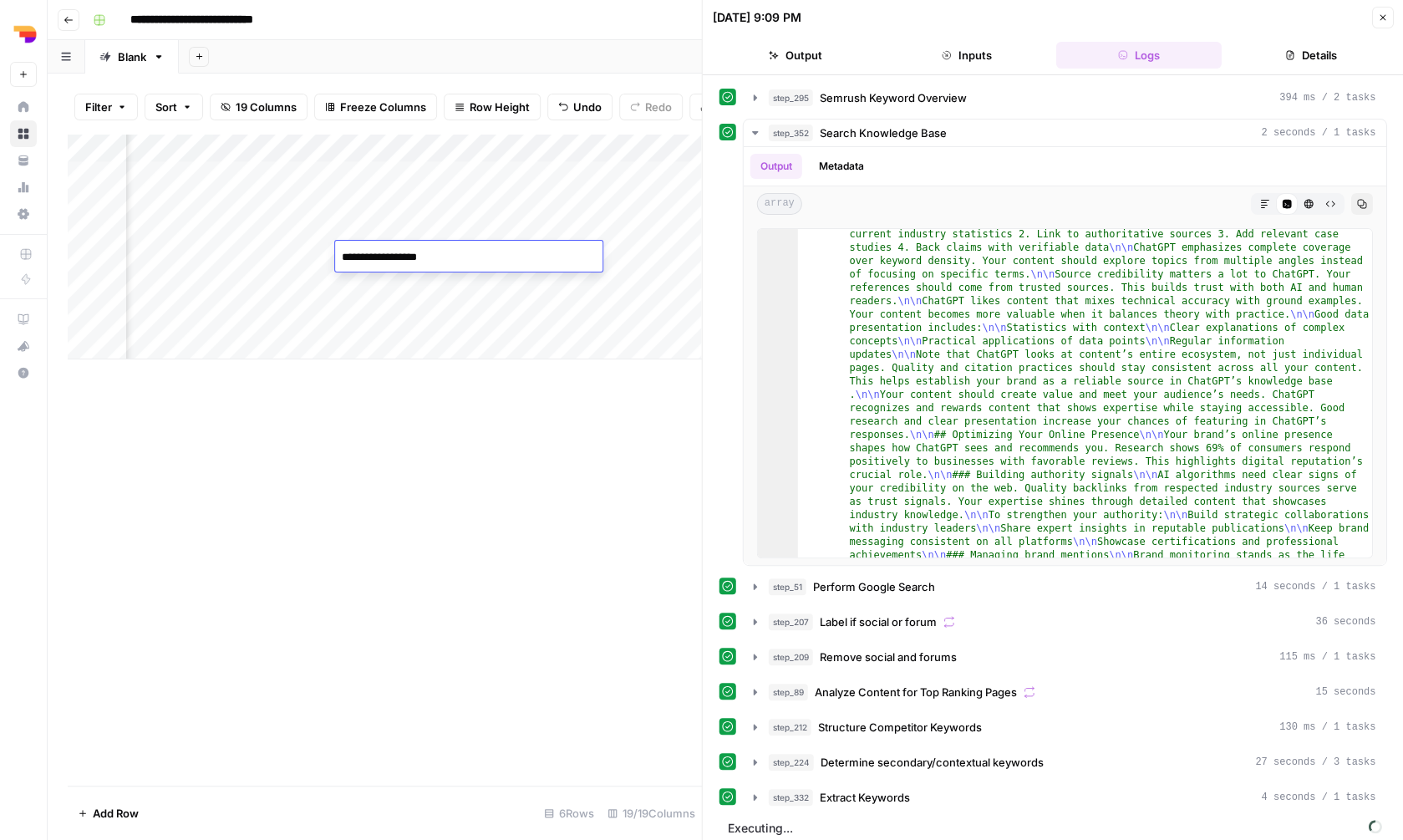
click at [426, 260] on textarea "**********" at bounding box center [469, 257] width 268 height 24
type textarea "**********"
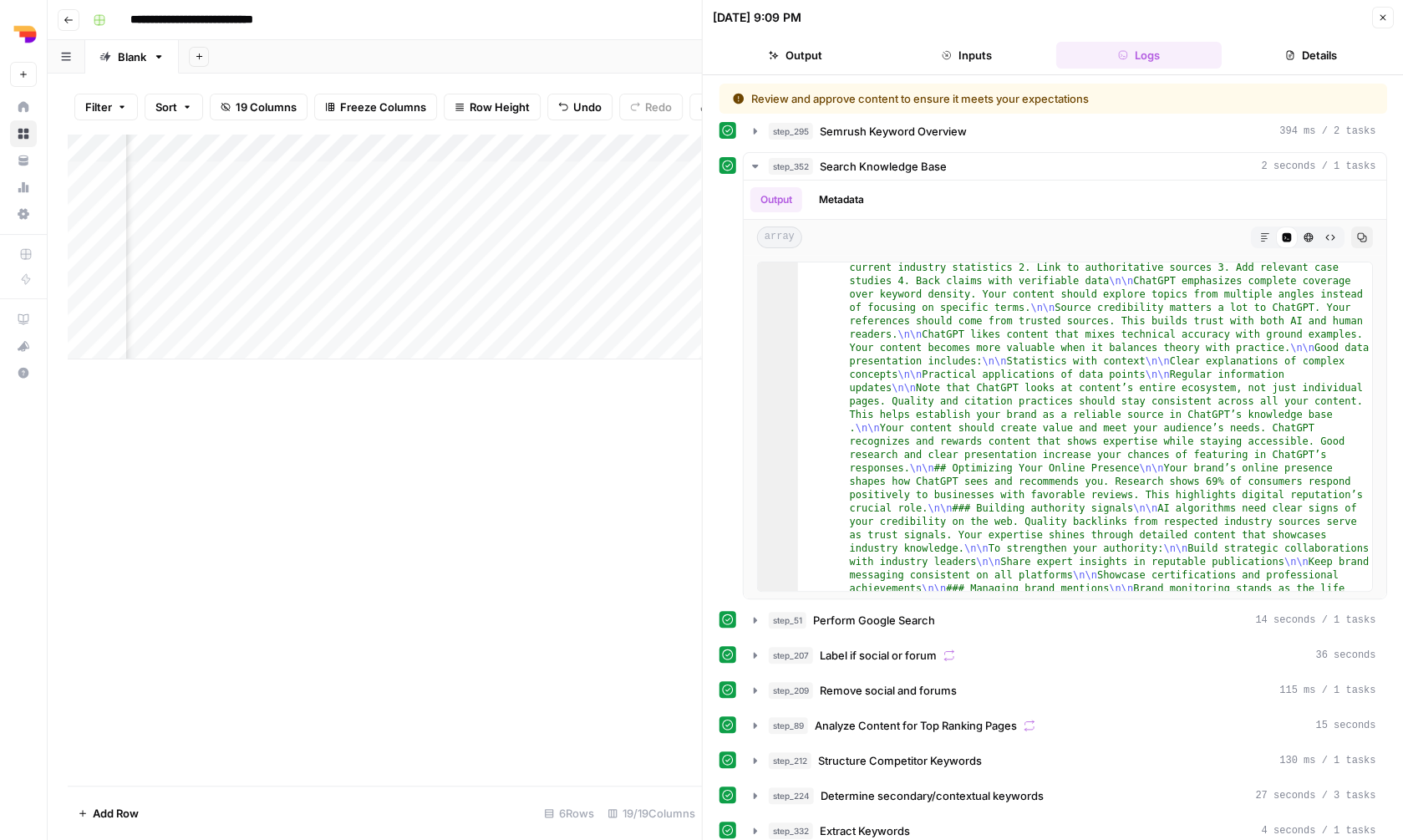
click at [431, 223] on div "Add Column" at bounding box center [385, 246] width 634 height 226
click at [419, 223] on textarea "**********" at bounding box center [469, 229] width 268 height 24
type textarea "**********"
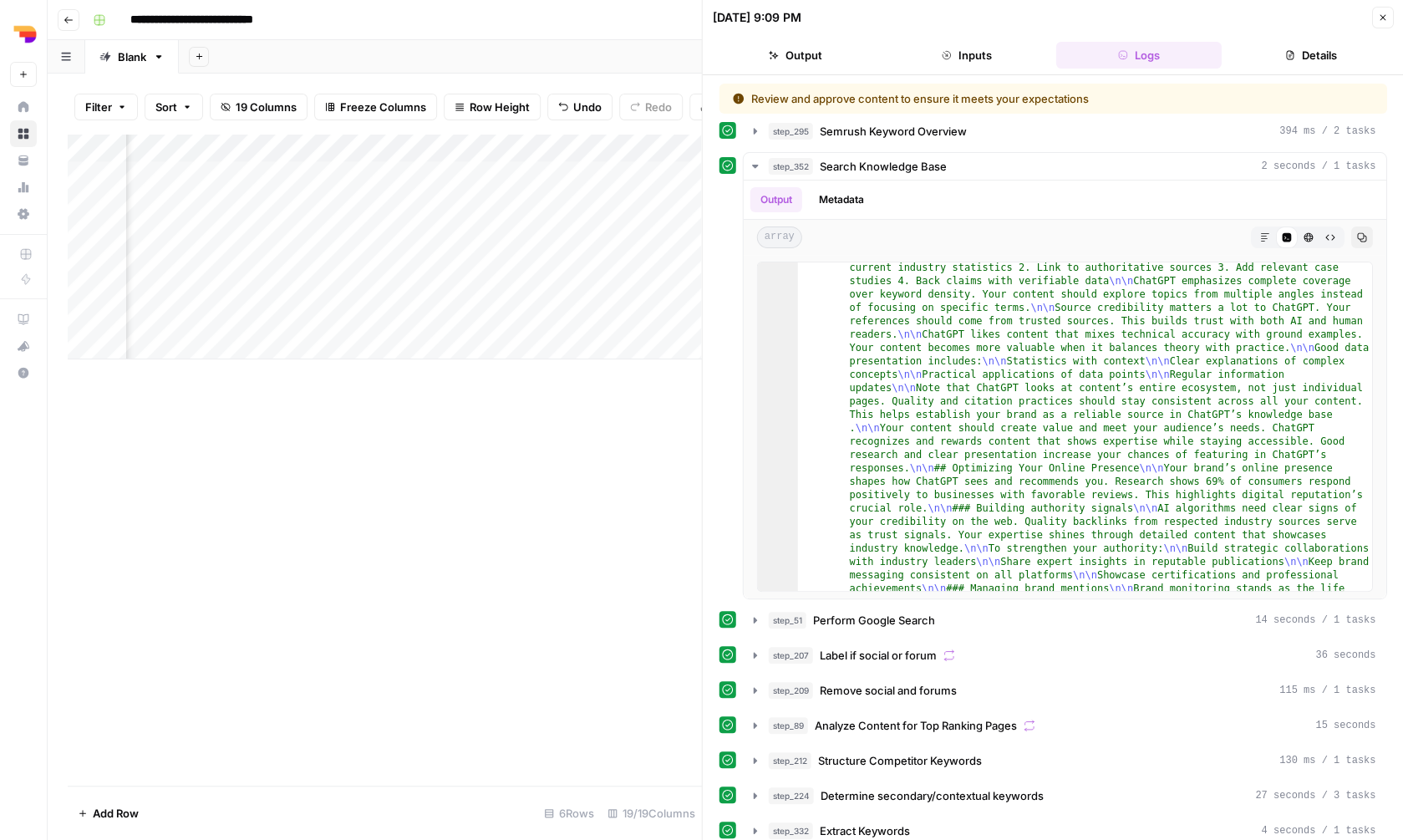
click at [402, 190] on div "Add Column" at bounding box center [385, 246] width 634 height 226
click at [415, 197] on textarea "**********" at bounding box center [469, 200] width 268 height 24
type textarea "**********"
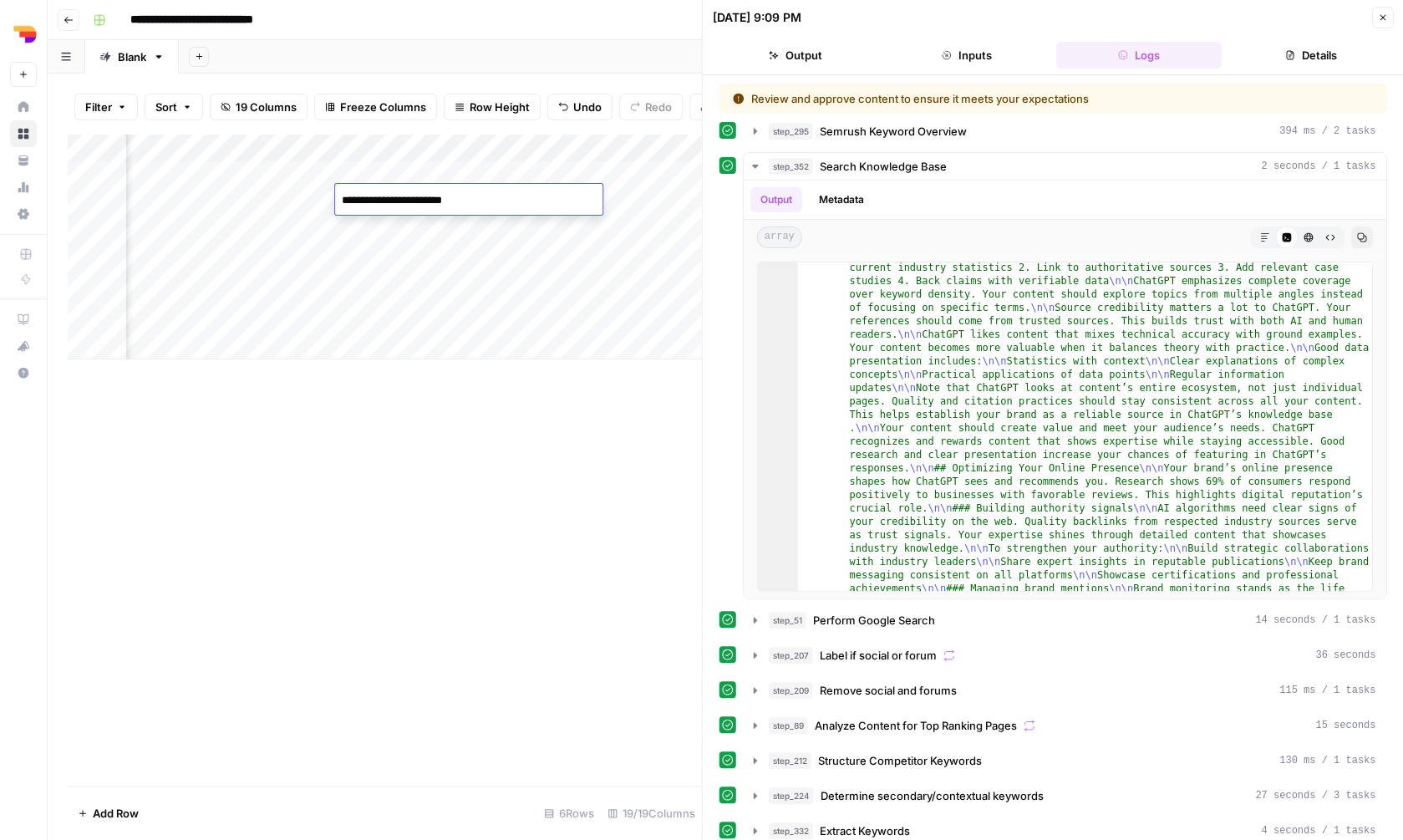
click at [379, 468] on div "Add Column" at bounding box center [385, 459] width 634 height 651
click at [409, 176] on div "Add Column" at bounding box center [385, 246] width 634 height 226
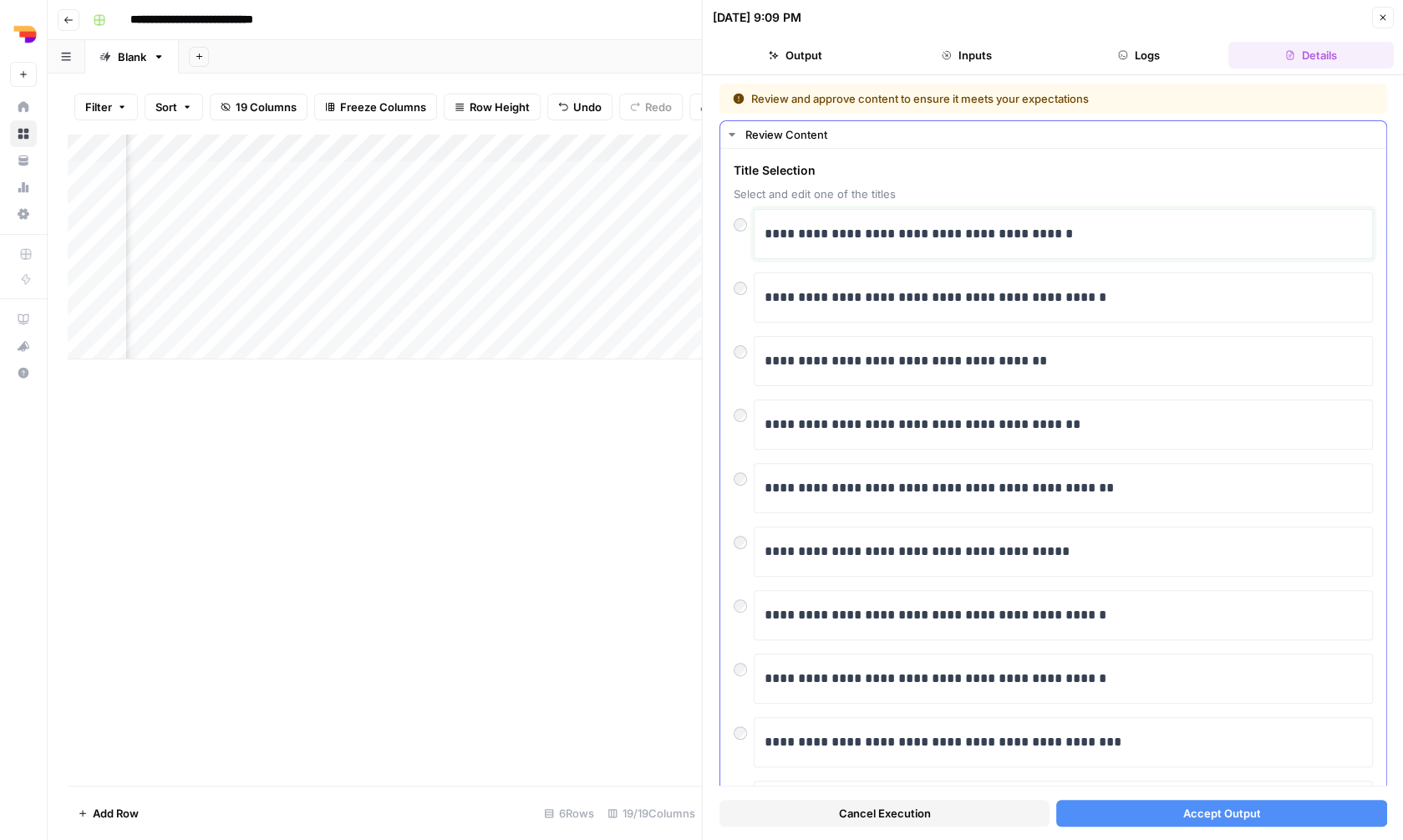
click at [904, 235] on p "**********" at bounding box center [1062, 234] width 597 height 22
click at [1258, 827] on div "Cancel Execution Accept Output" at bounding box center [1053, 809] width 668 height 45
click at [1254, 818] on span "Accept Output" at bounding box center [1221, 813] width 78 height 17
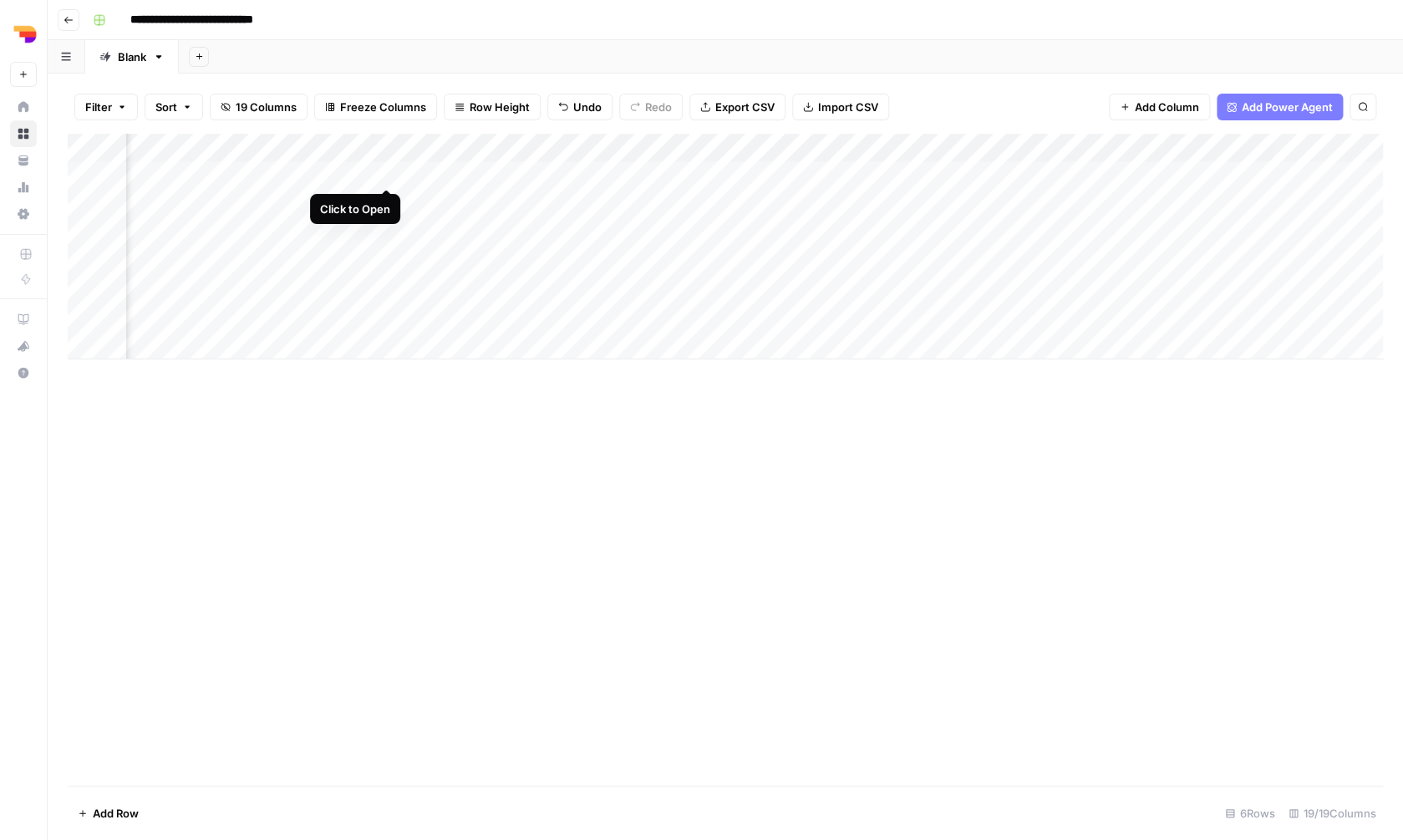
click at [388, 173] on div "Add Column" at bounding box center [725, 246] width 1316 height 226
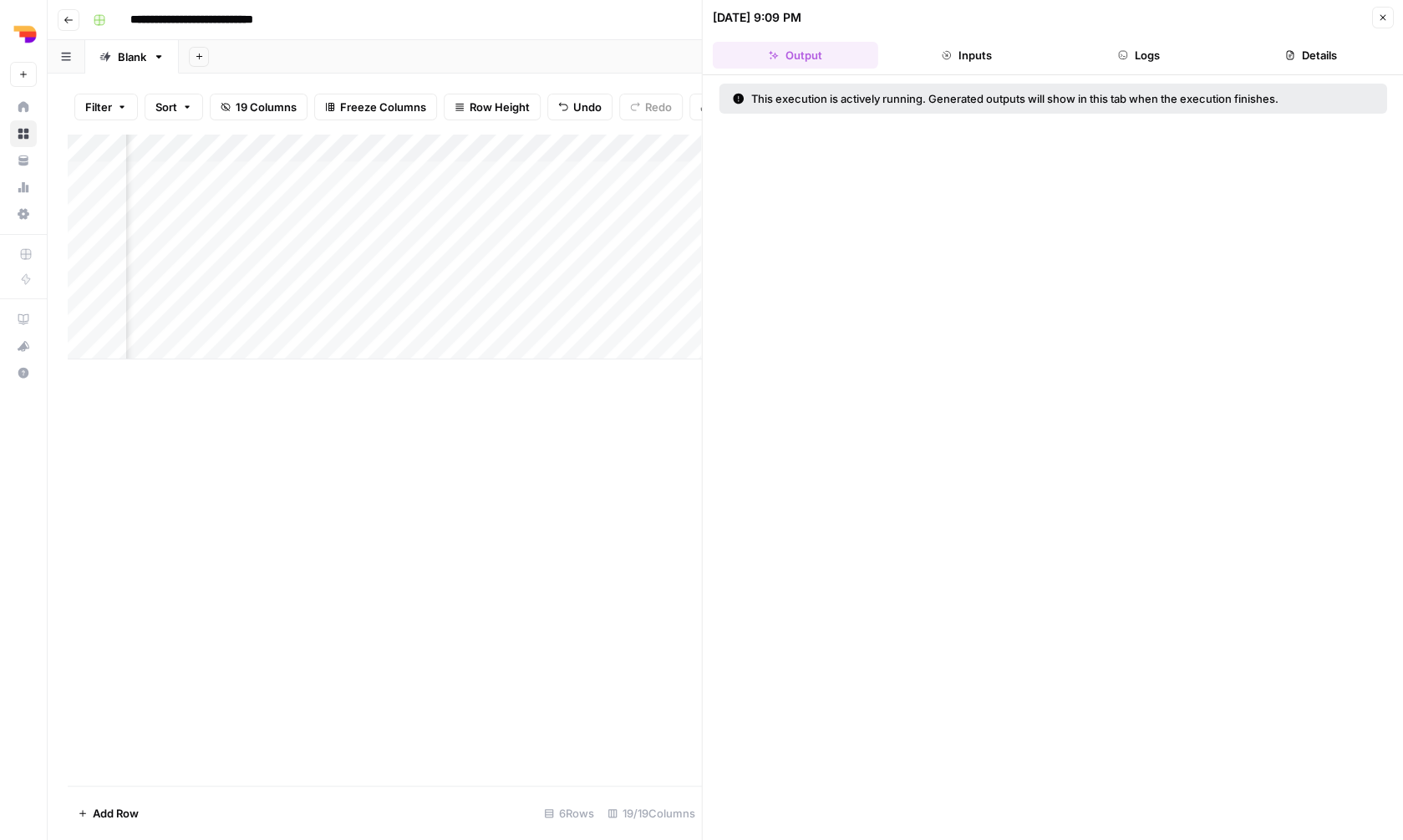
click at [1141, 54] on button "Logs" at bounding box center [1139, 54] width 166 height 26
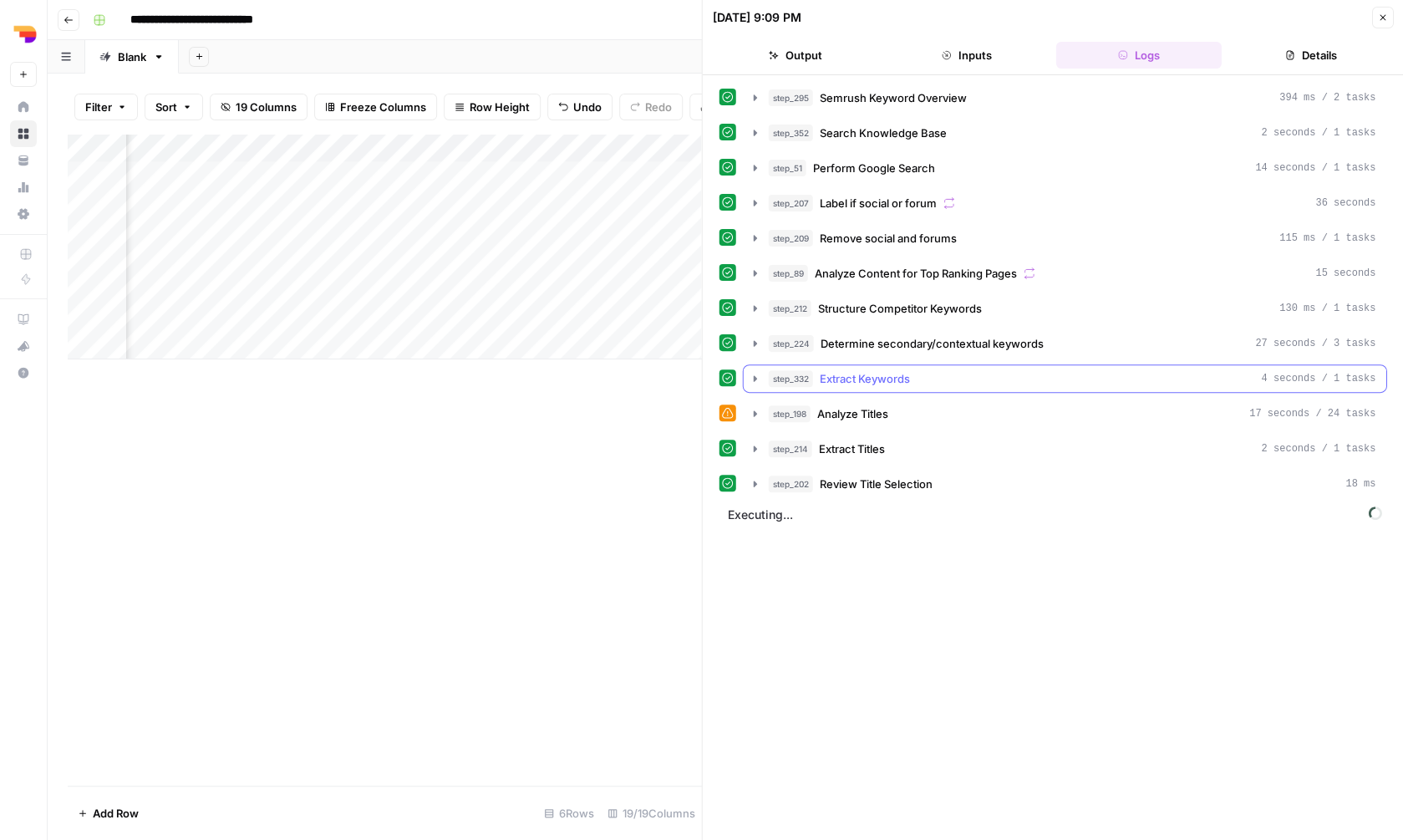
click at [916, 379] on div "step_332 Extract Keywords 4 seconds / 1 tasks" at bounding box center [1072, 379] width 607 height 17
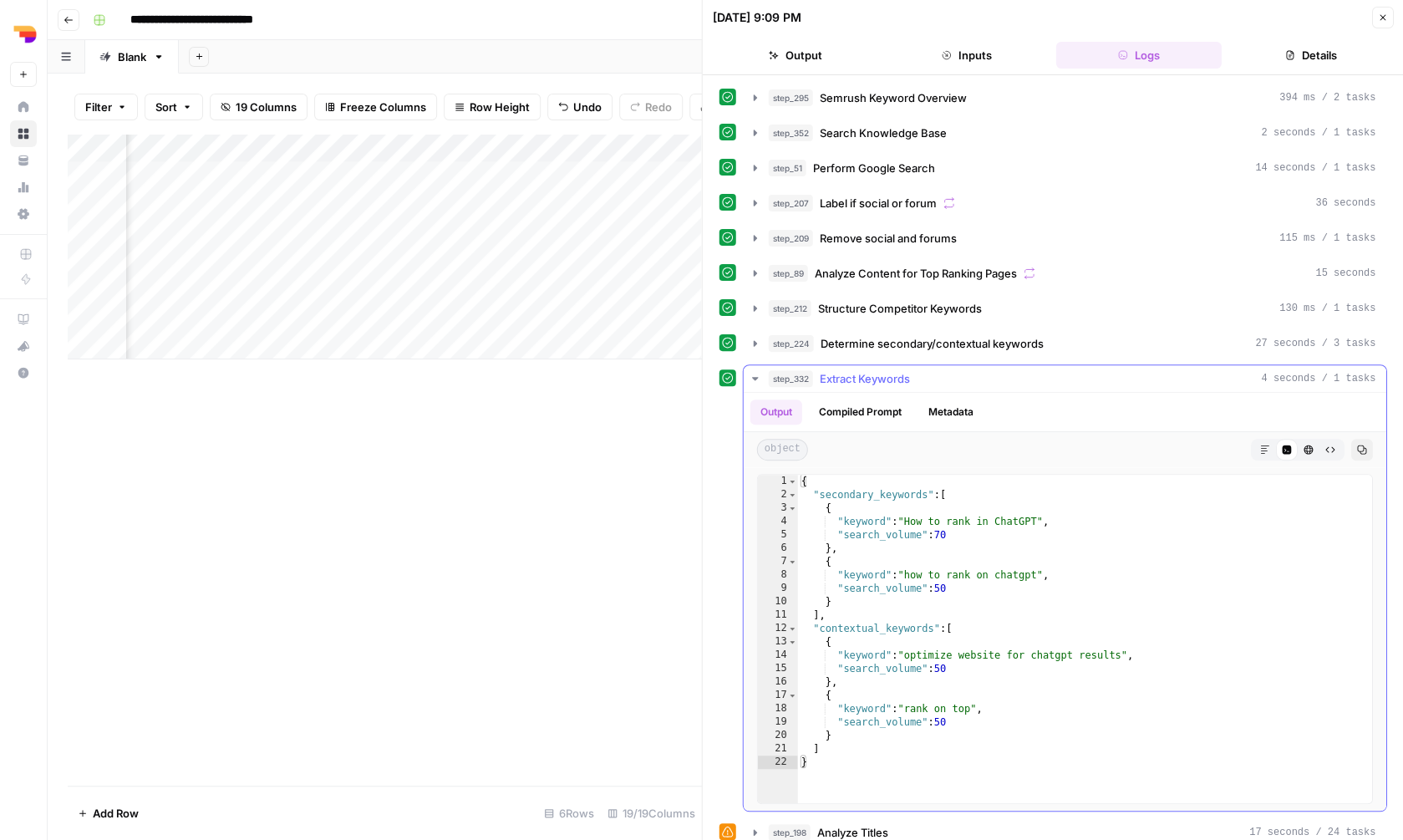
click at [918, 379] on div "step_332 Extract Keywords 4 seconds / 1 tasks" at bounding box center [1072, 379] width 607 height 17
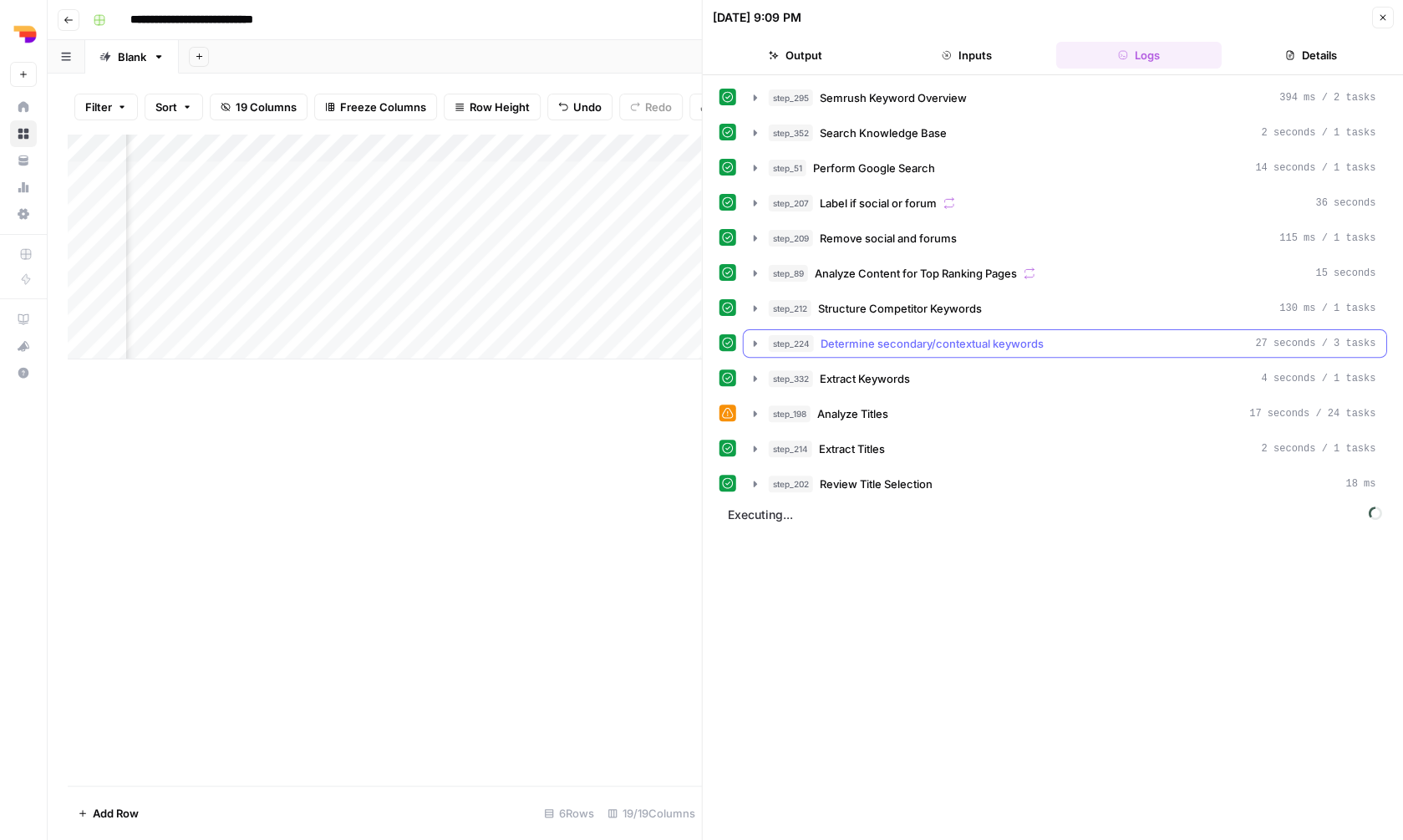
click at [932, 347] on span "Determine secondary/contextual keywords" at bounding box center [932, 344] width 223 height 17
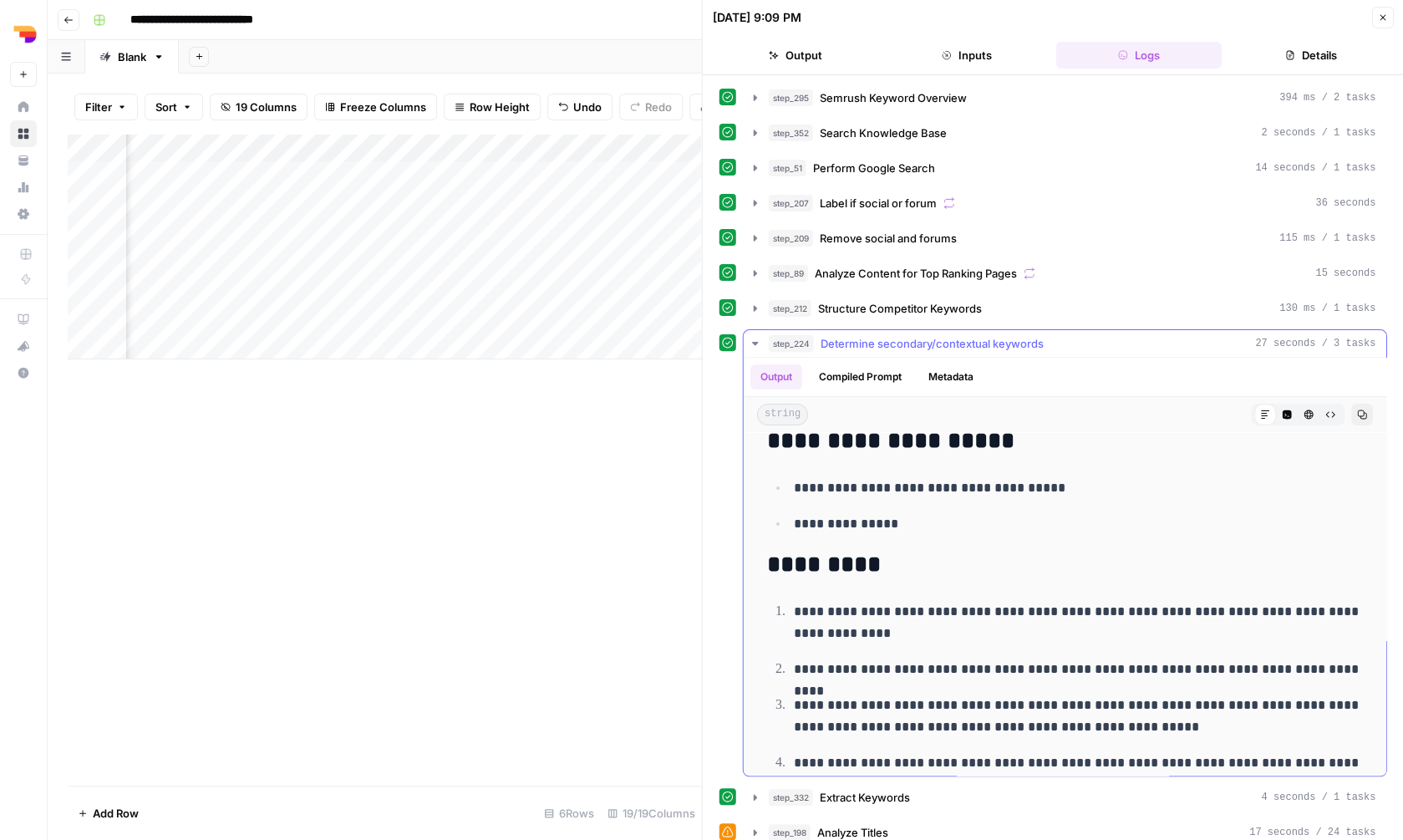
scroll to position [176, 0]
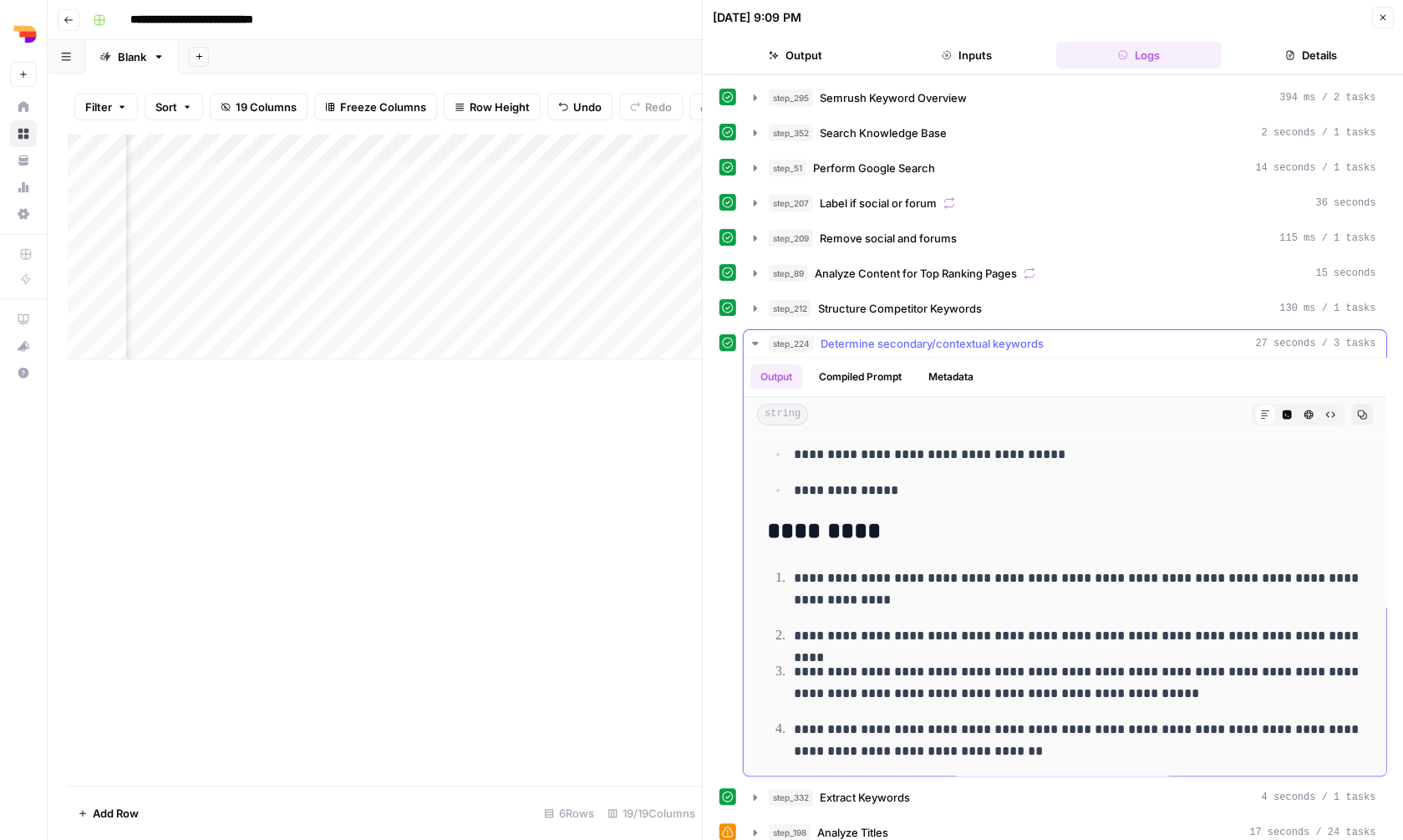
click at [934, 350] on span "Determine secondary/contextual keywords" at bounding box center [932, 344] width 223 height 17
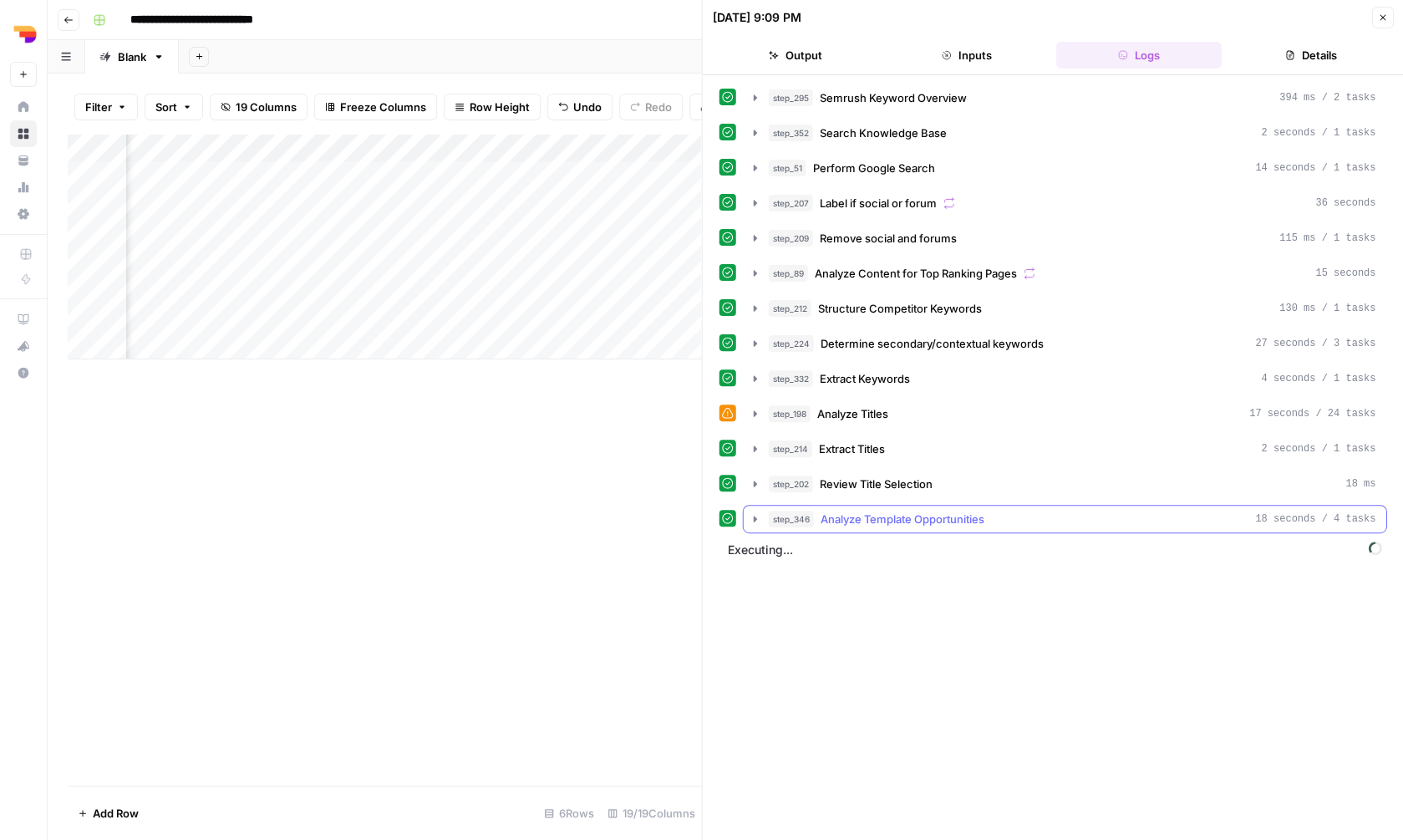
click at [1034, 515] on div "step_346 Analyze Template Opportunities 18 seconds / 4 tasks" at bounding box center [1072, 519] width 607 height 17
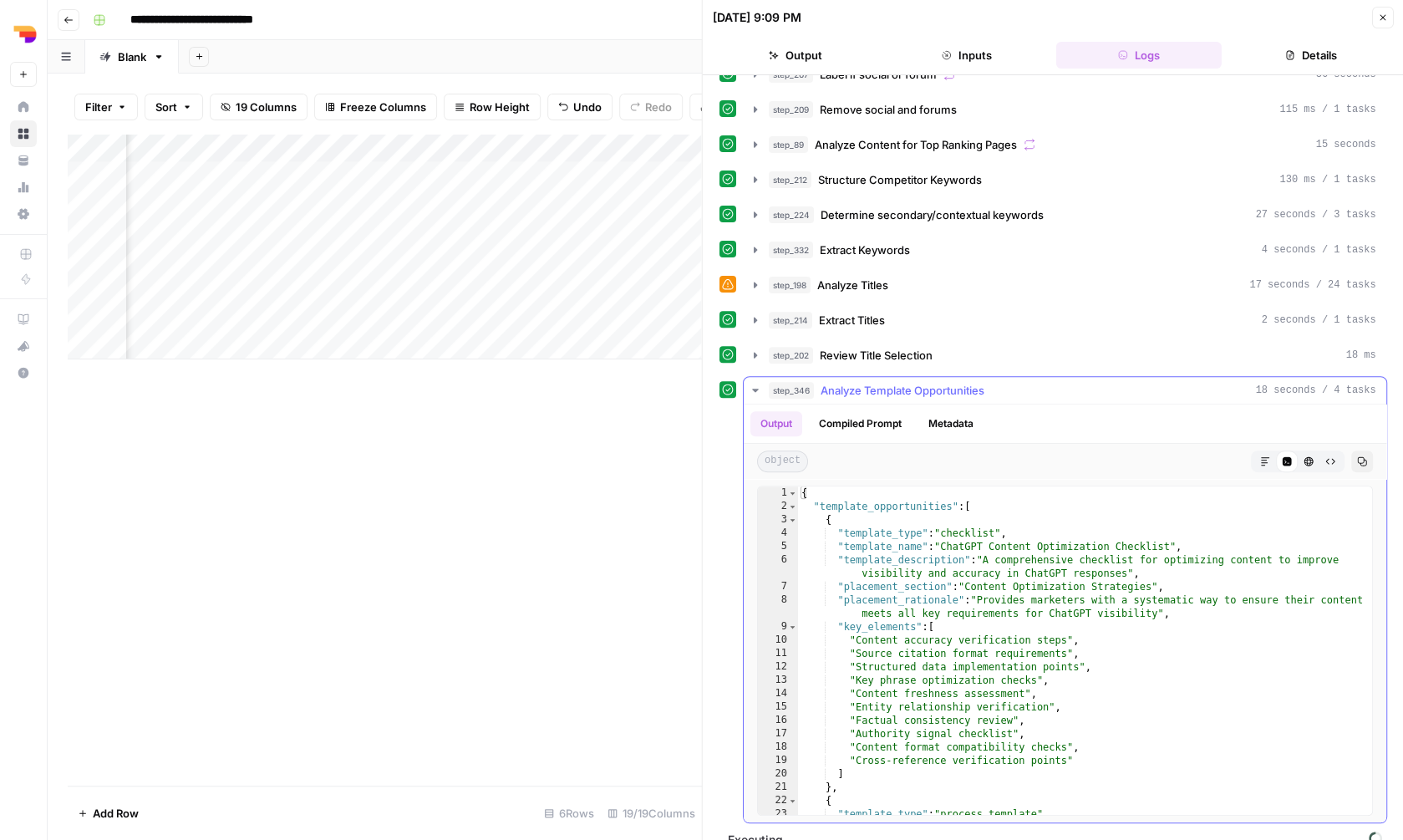
scroll to position [150, 0]
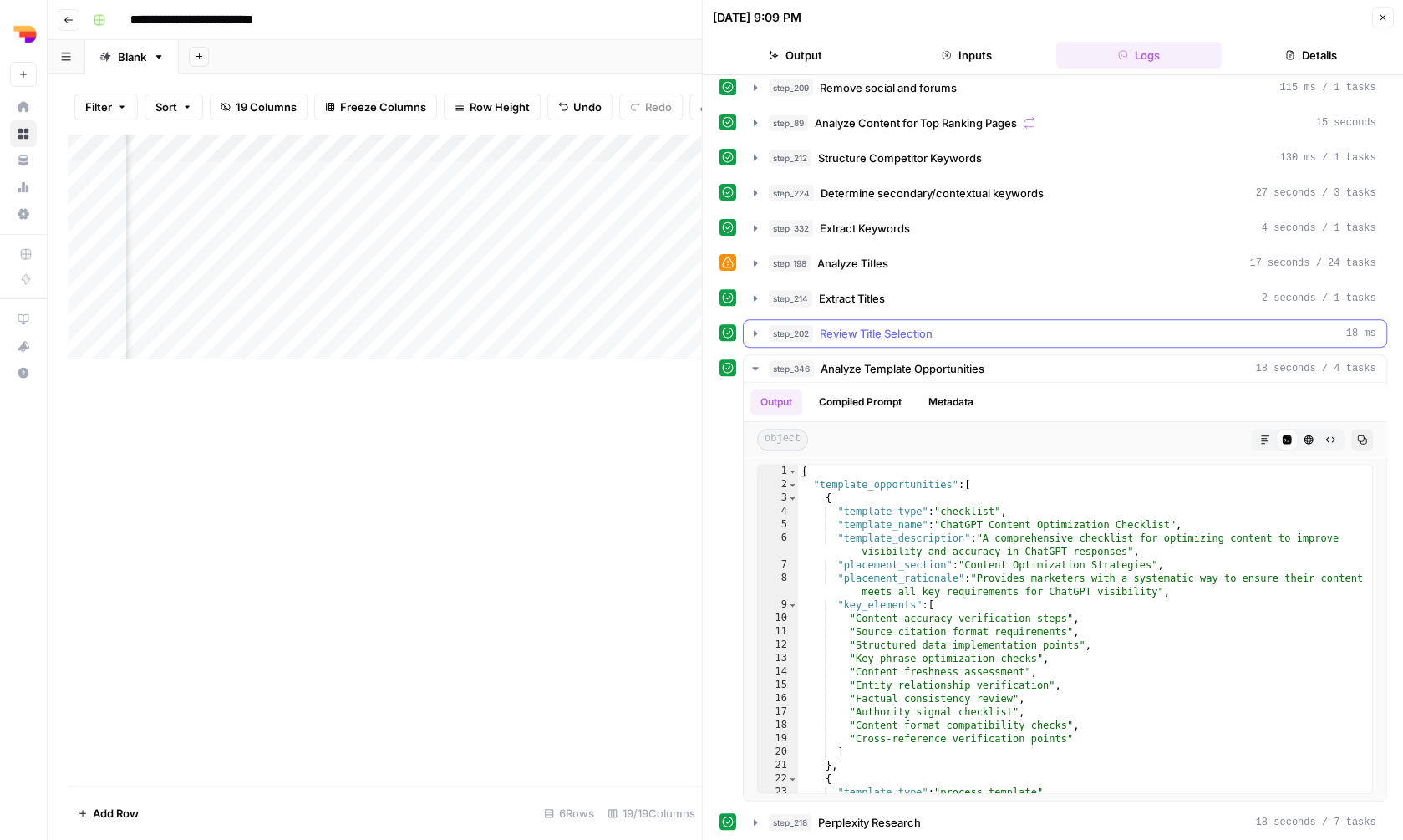
click at [986, 335] on div "step_202 Review Title Selection 18 ms" at bounding box center [1072, 334] width 607 height 17
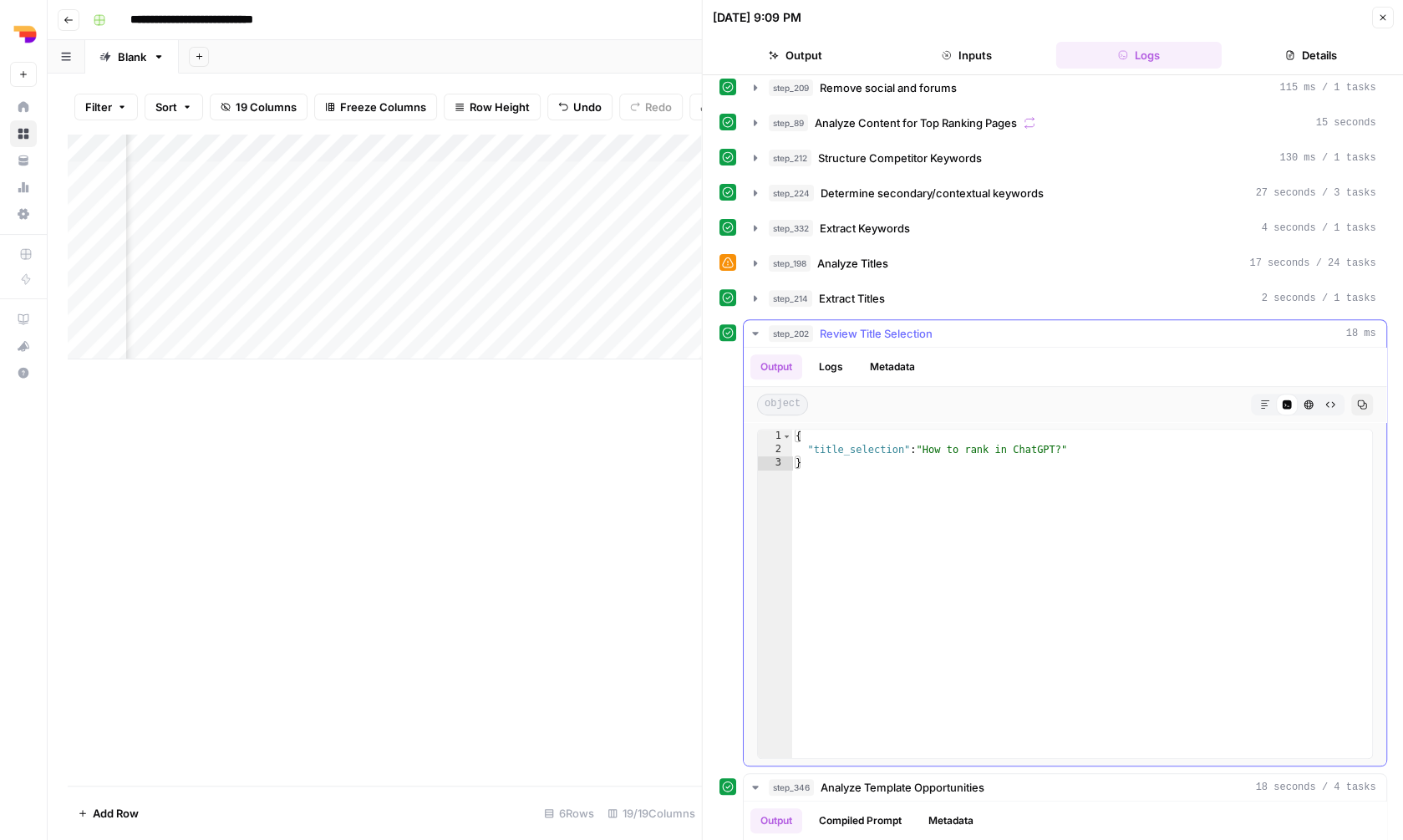
click at [986, 335] on div "step_202 Review Title Selection 18 ms" at bounding box center [1072, 334] width 607 height 17
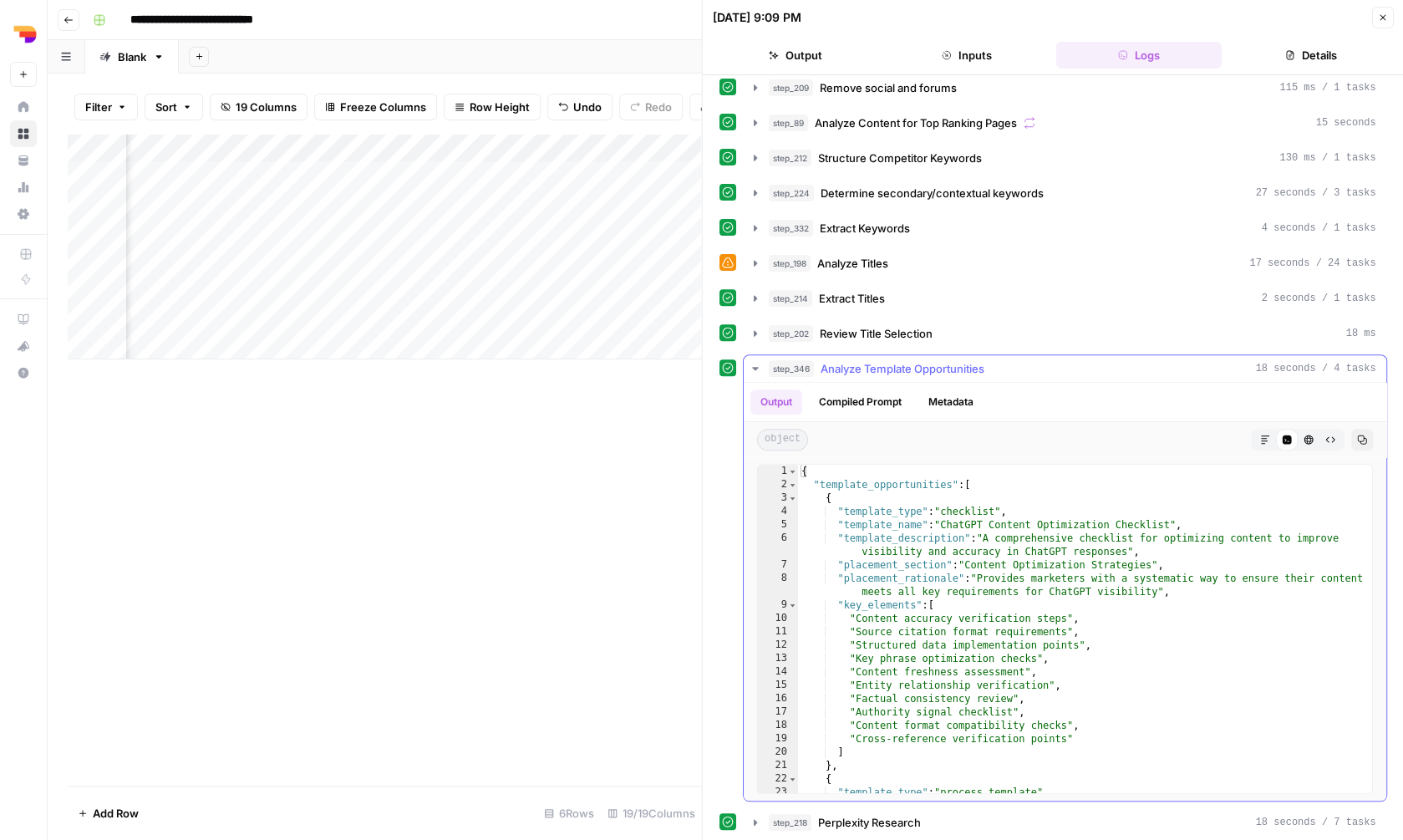
click at [1034, 383] on hr at bounding box center [1065, 382] width 643 height 1
click at [1032, 371] on div "step_346 Analyze Template Opportunities 18 seconds / 4 tasks" at bounding box center [1072, 369] width 607 height 17
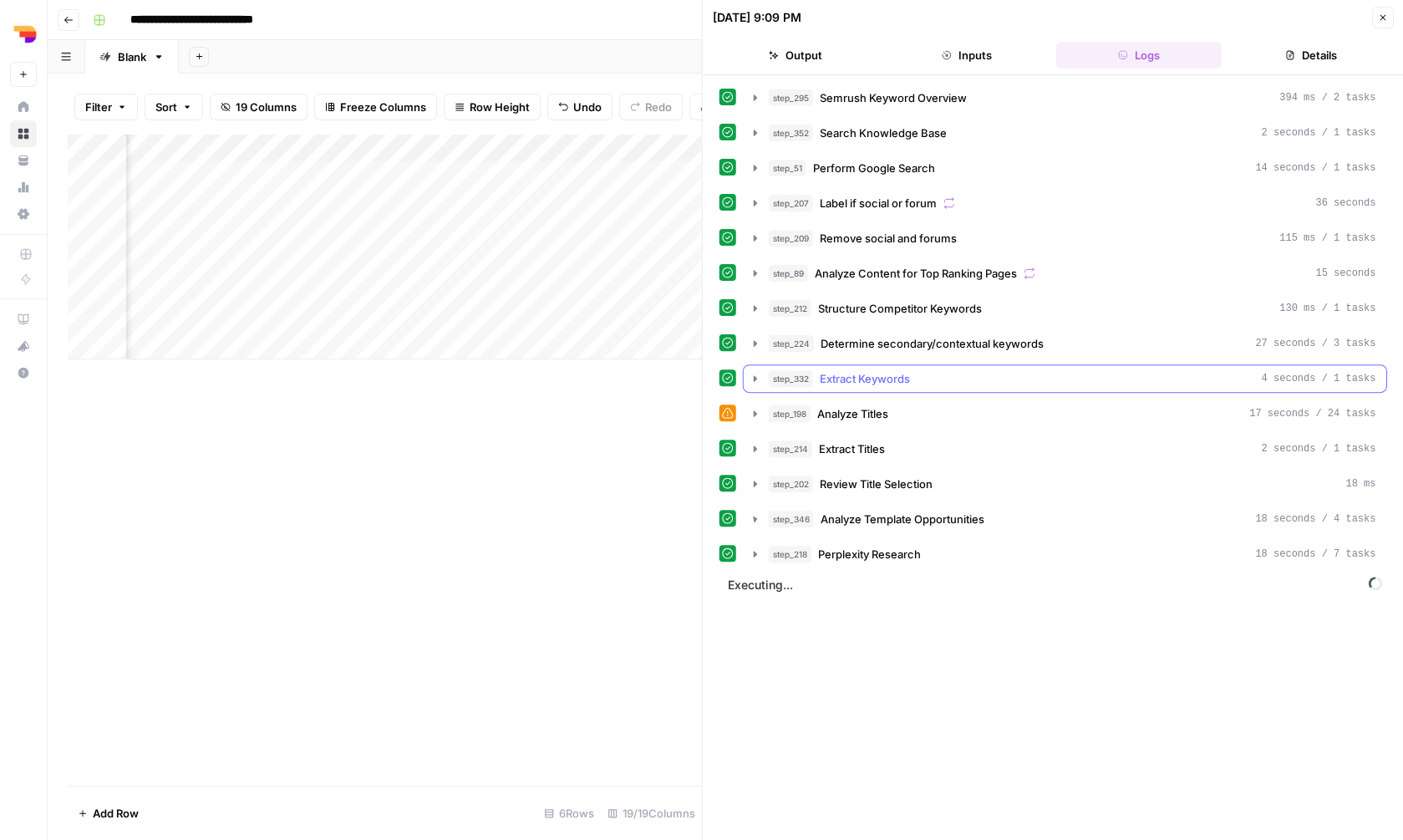
scroll to position [0, 0]
click at [1012, 582] on div "step_233 Blog KB 3 seconds / 1 tasks" at bounding box center [1072, 589] width 607 height 17
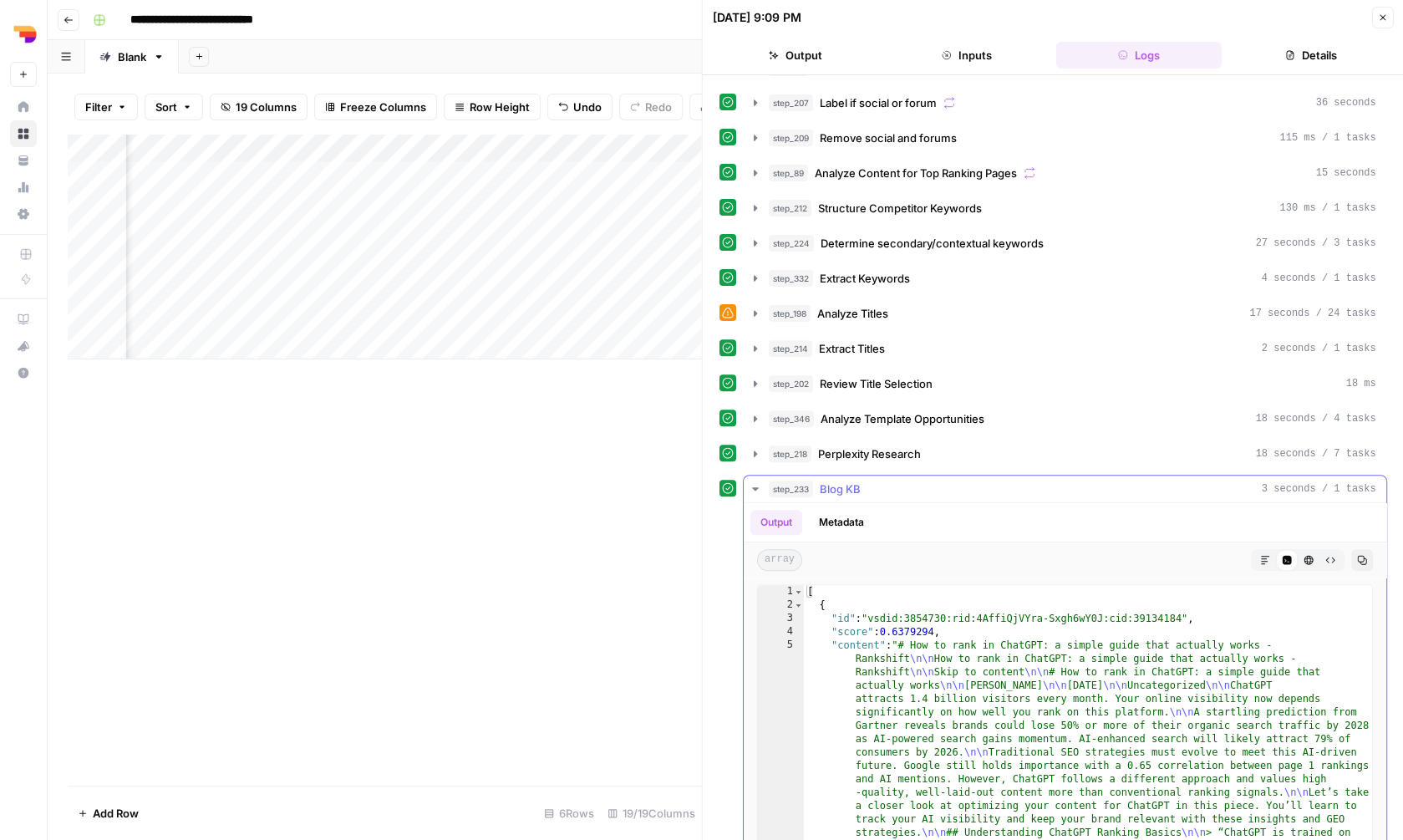
scroll to position [221, 0]
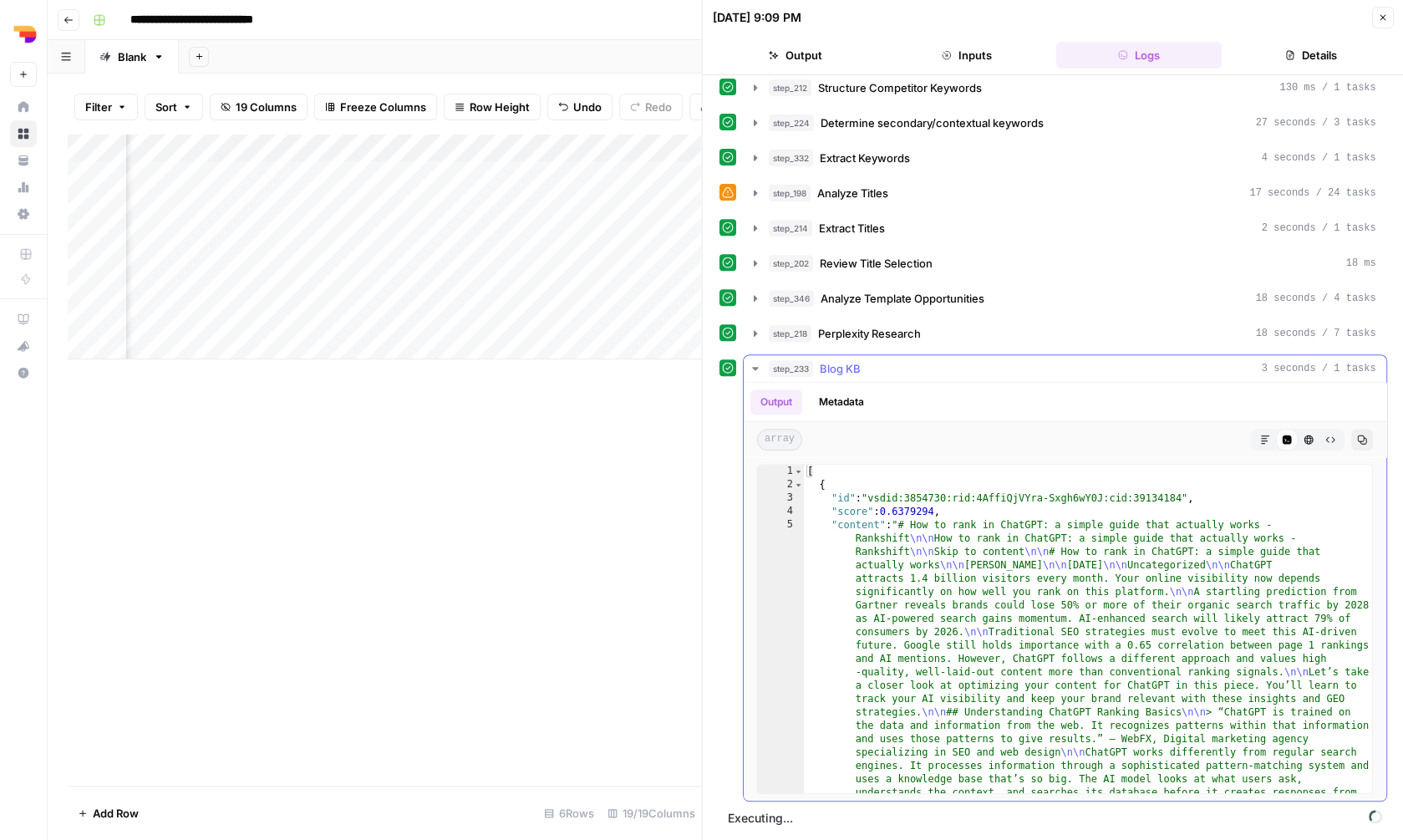
click at [922, 375] on div "step_233 Blog KB 3 seconds / 1 tasks" at bounding box center [1072, 369] width 607 height 17
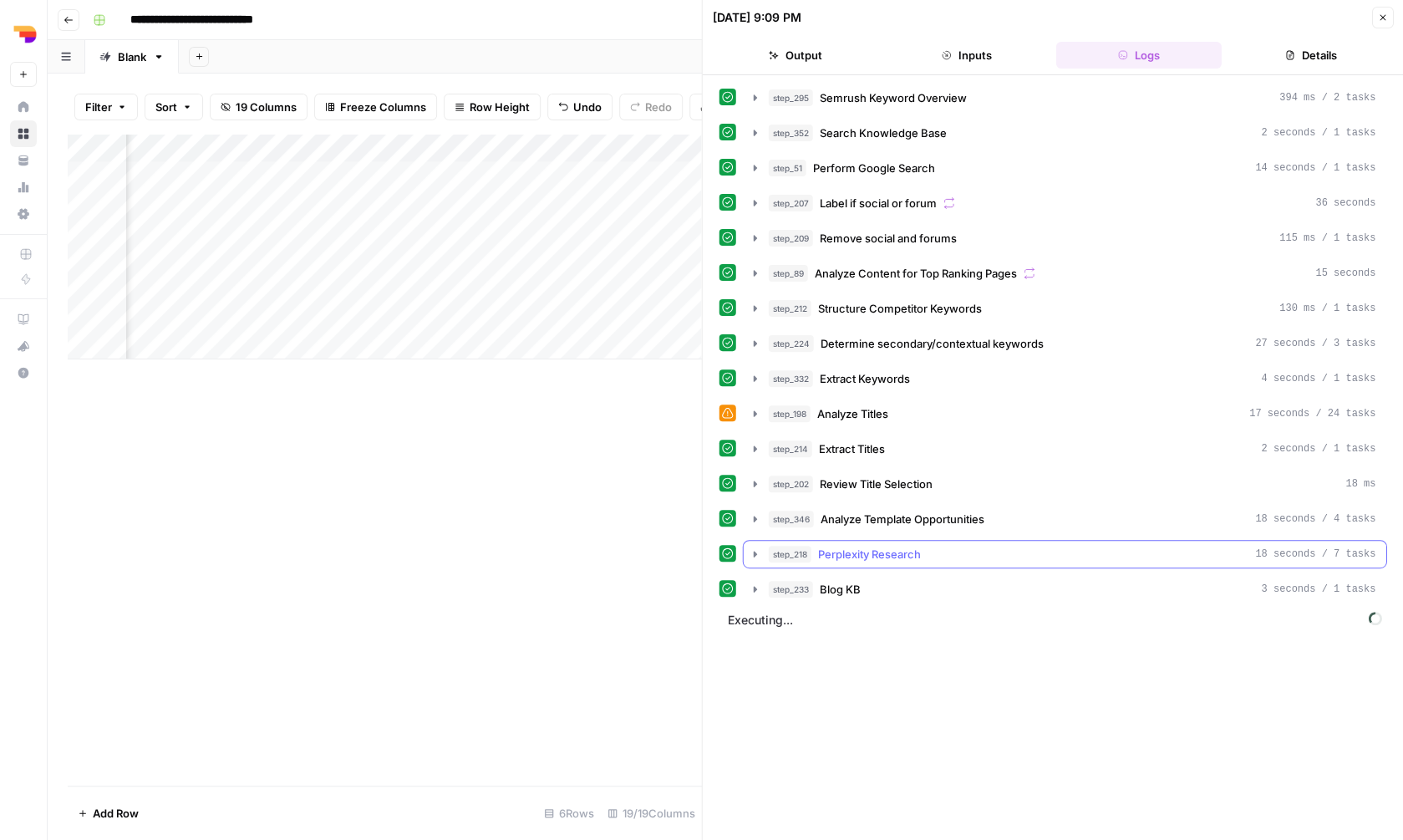
click at [993, 560] on div "step_218 Perplexity Research 18 seconds / 7 tasks" at bounding box center [1072, 554] width 607 height 17
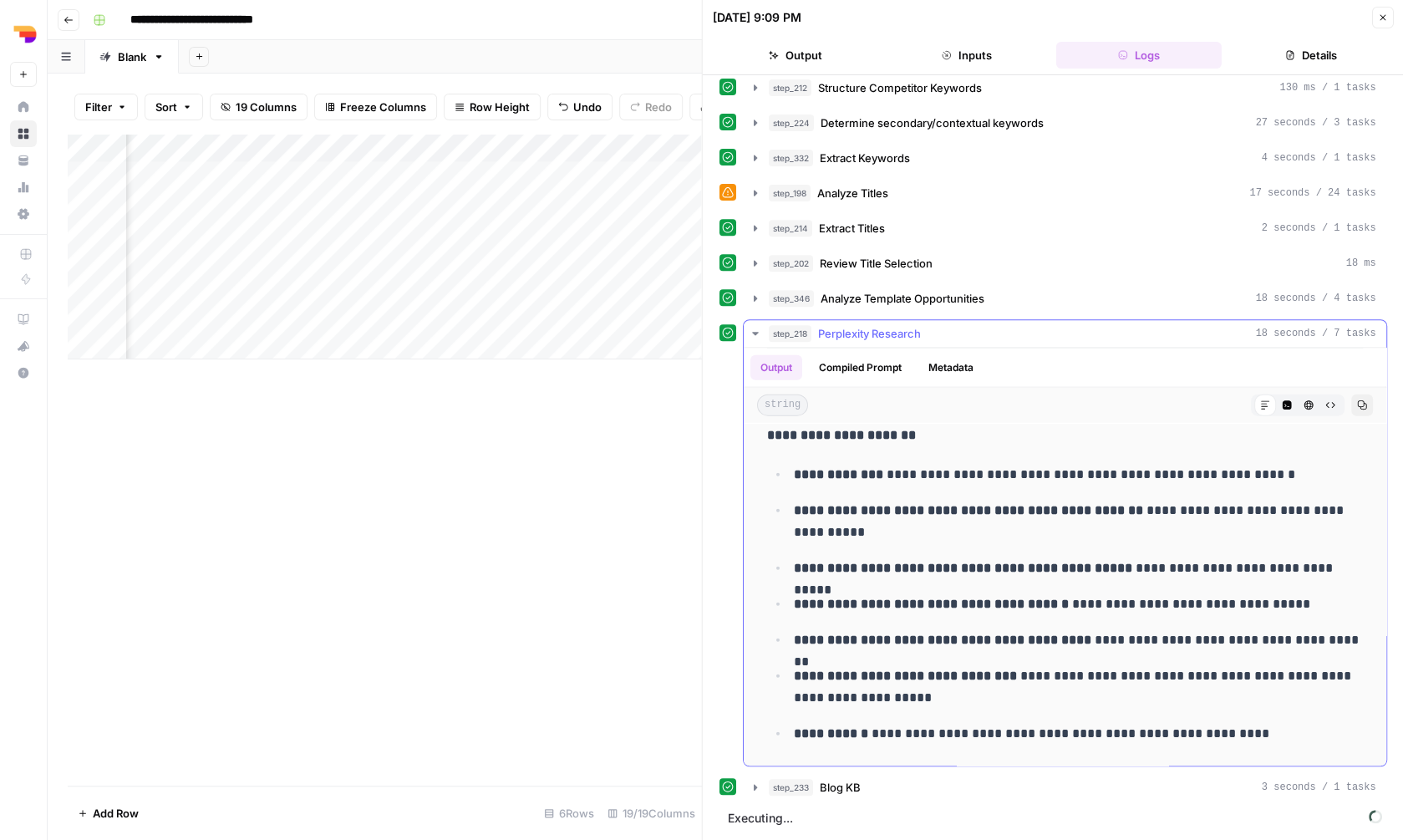
scroll to position [1863, 0]
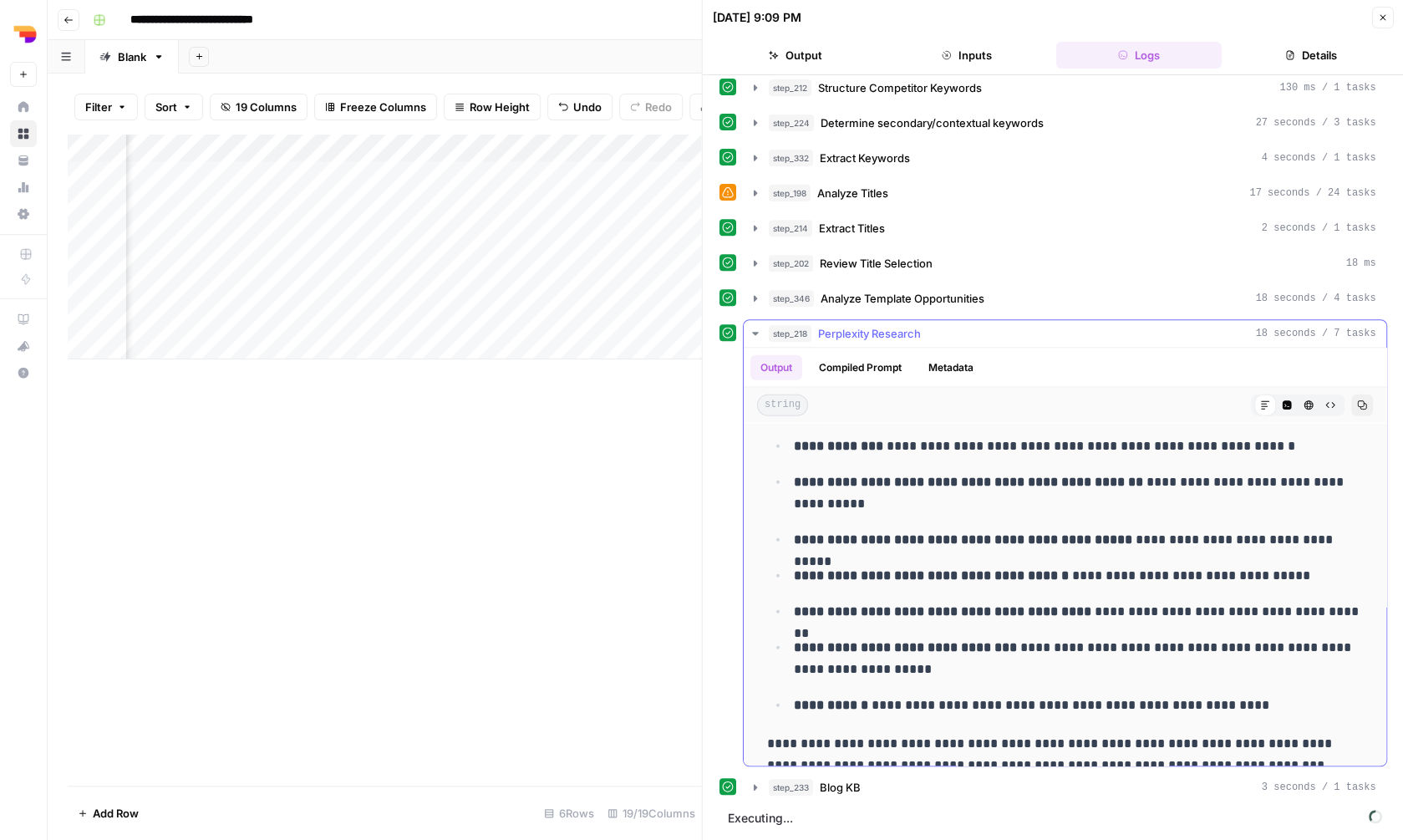
click at [1037, 341] on div "step_218 Perplexity Research 18 seconds / 7 tasks" at bounding box center [1072, 334] width 607 height 17
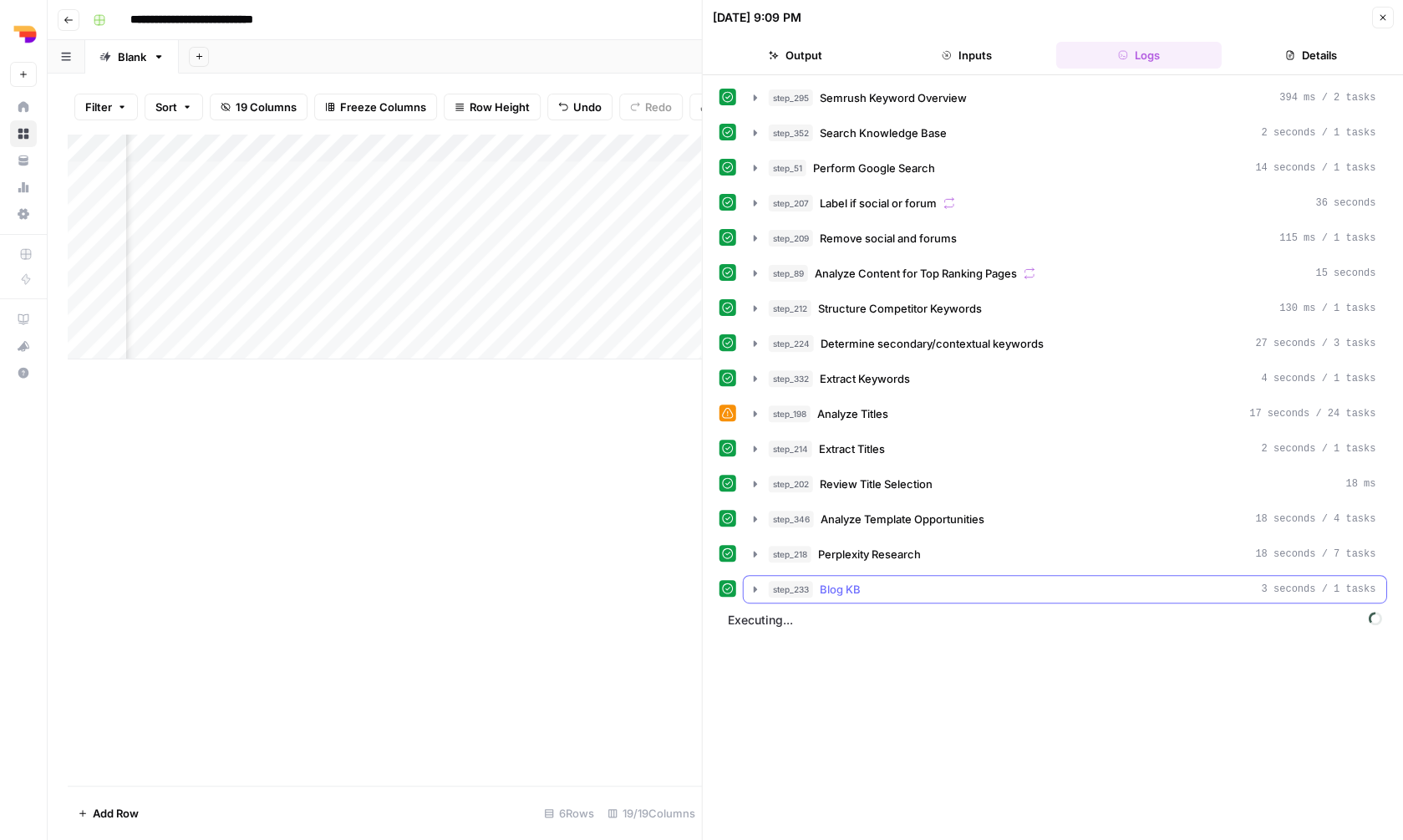
click at [1006, 582] on div "step_233 Blog KB 3 seconds / 1 tasks" at bounding box center [1072, 589] width 607 height 17
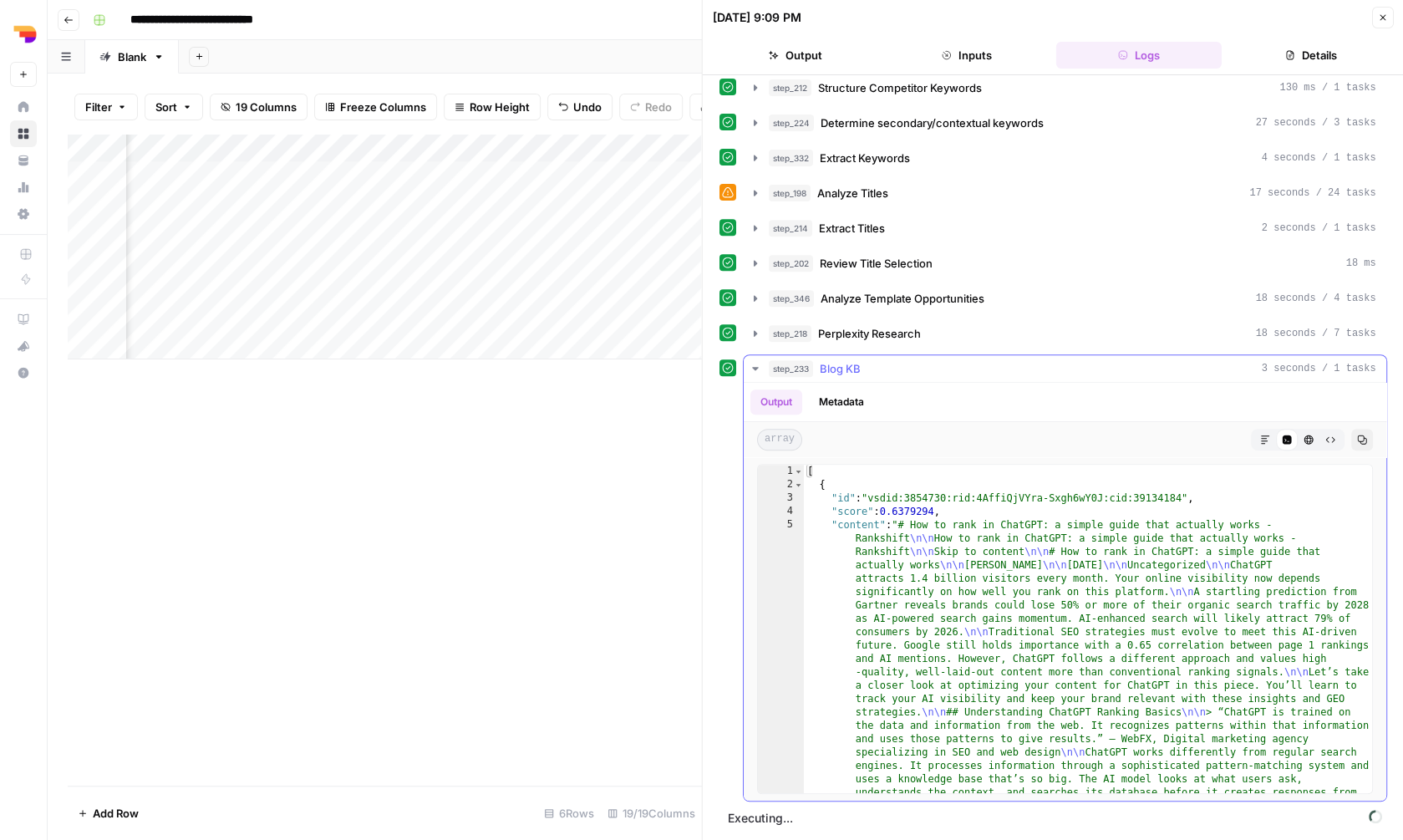
click at [945, 375] on div "step_233 Blog KB 3 seconds / 1 tasks" at bounding box center [1072, 369] width 607 height 17
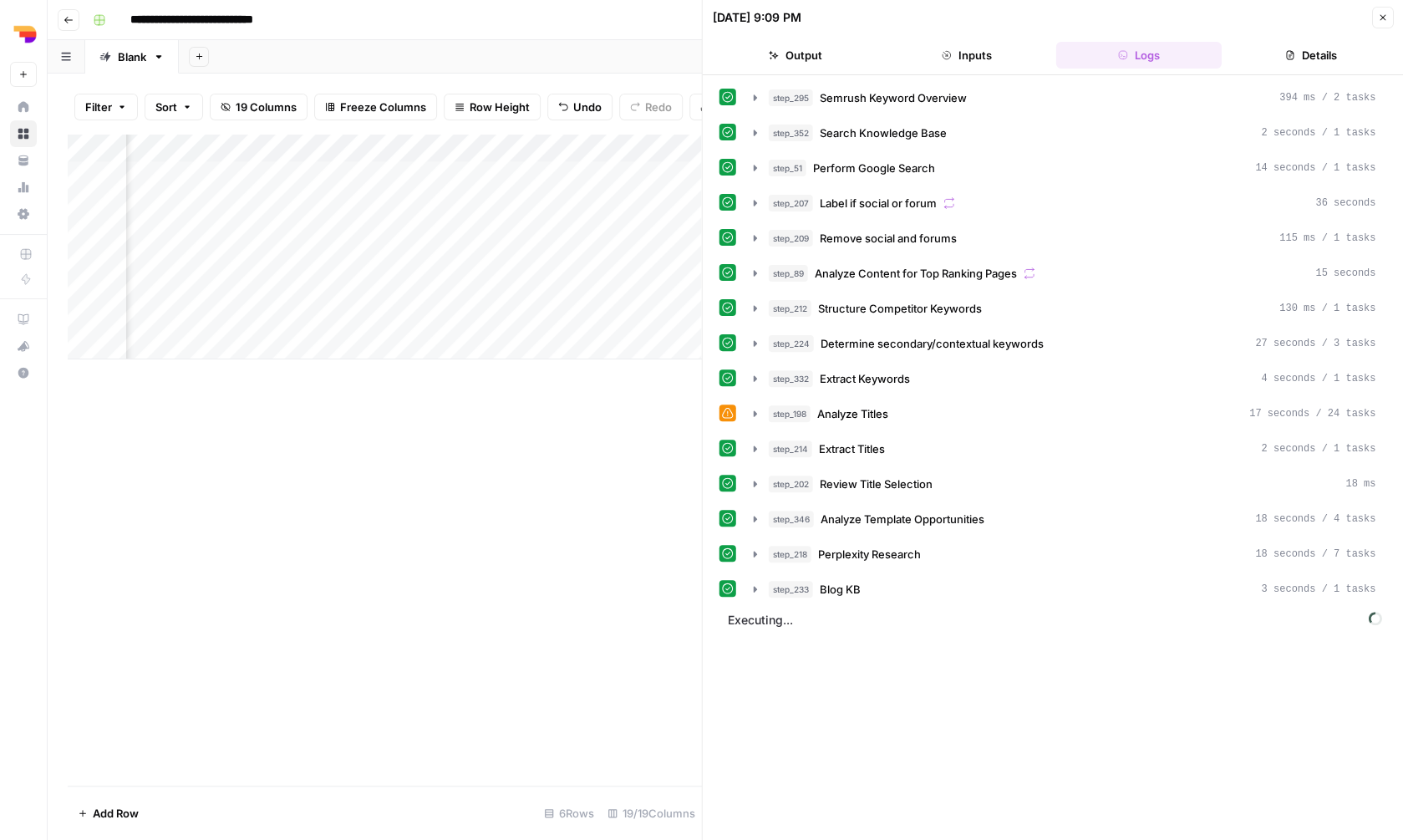
click at [572, 435] on div "Add Column" at bounding box center [385, 459] width 634 height 651
click at [1385, 17] on icon "button" at bounding box center [1382, 18] width 10 height 10
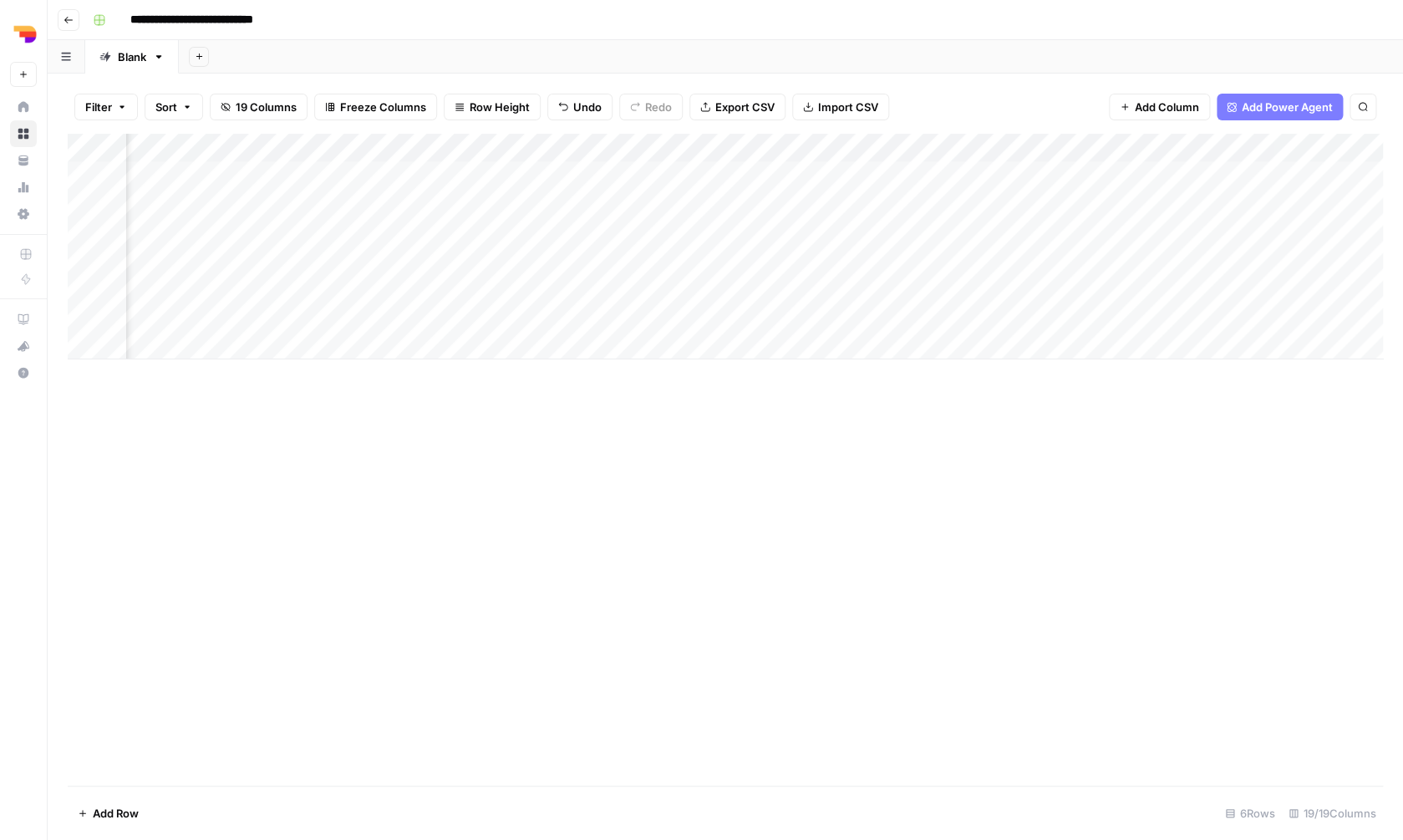
scroll to position [0, 1813]
click at [675, 146] on div "Add Column" at bounding box center [725, 246] width 1316 height 226
click at [655, 302] on span "Remove Column" at bounding box center [642, 308] width 146 height 17
click at [638, 162] on button "Delete" at bounding box center [642, 172] width 56 height 30
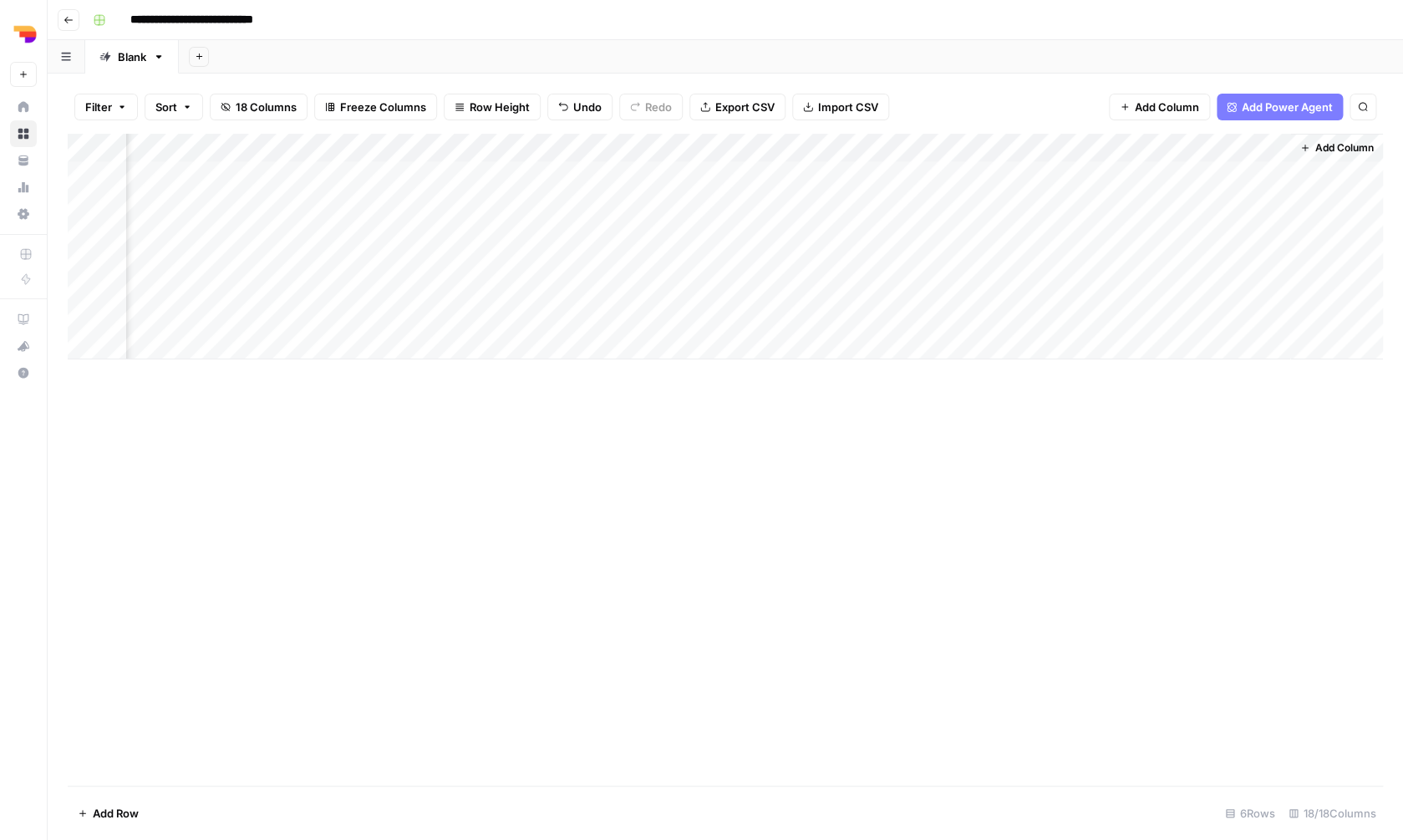
click at [526, 144] on div "Add Column" at bounding box center [725, 246] width 1316 height 226
click at [519, 313] on span "Remove Column" at bounding box center [492, 308] width 146 height 17
click at [632, 196] on span "Delete" at bounding box center [642, 203] width 36 height 17
click at [520, 147] on div "Add Column" at bounding box center [725, 246] width 1316 height 226
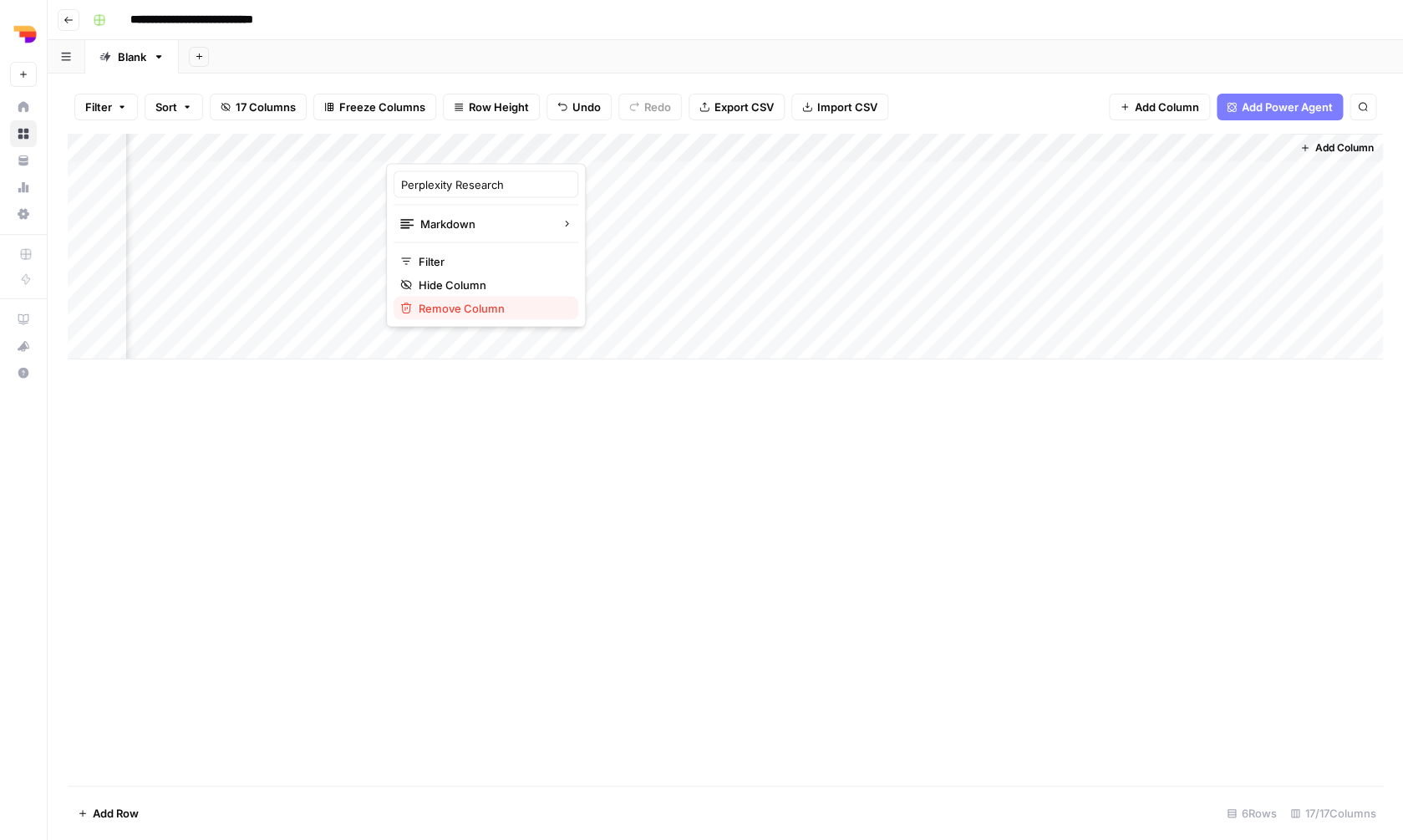
click at [517, 304] on span "Remove Column" at bounding box center [492, 308] width 146 height 17
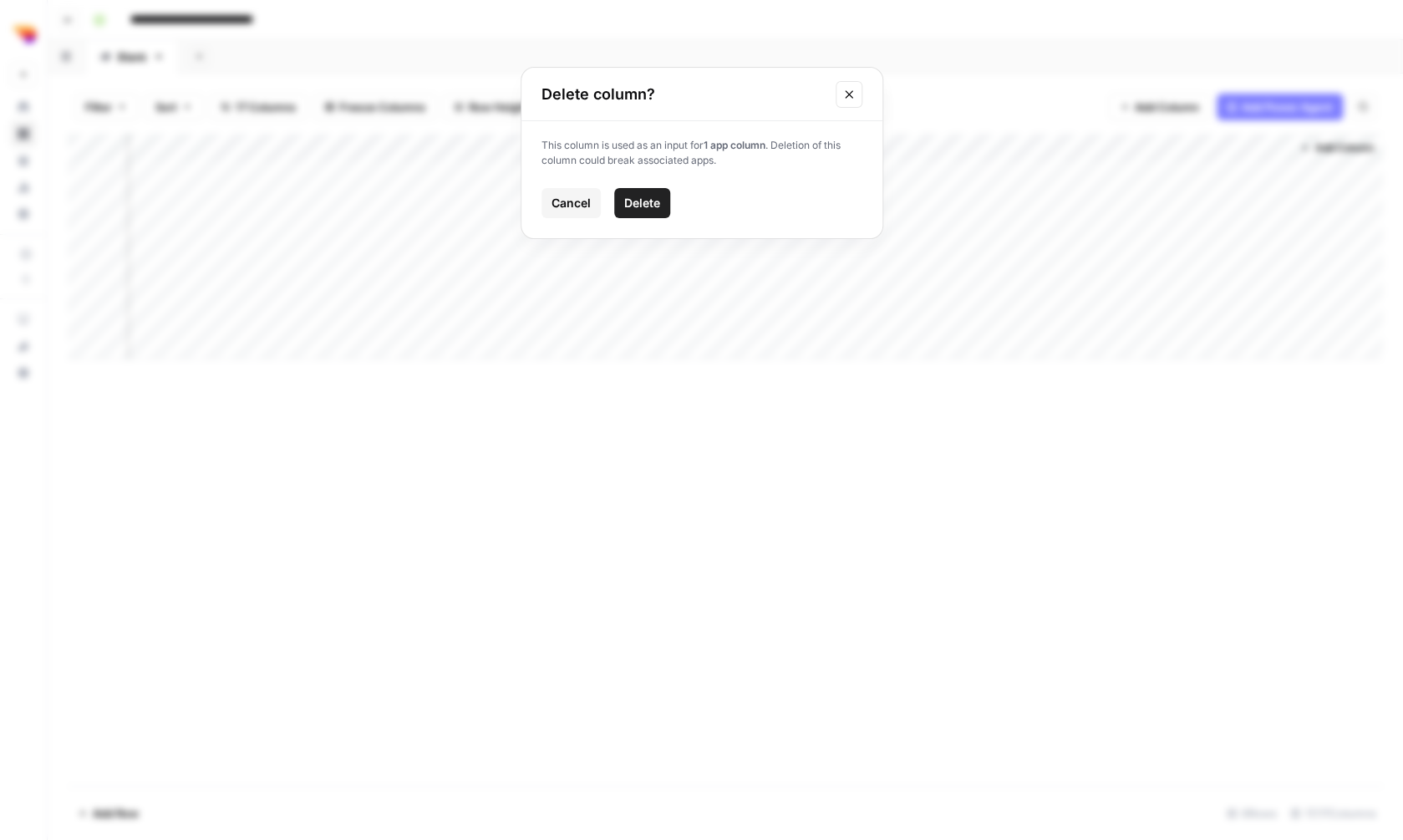
click at [634, 208] on span "Delete" at bounding box center [642, 203] width 36 height 17
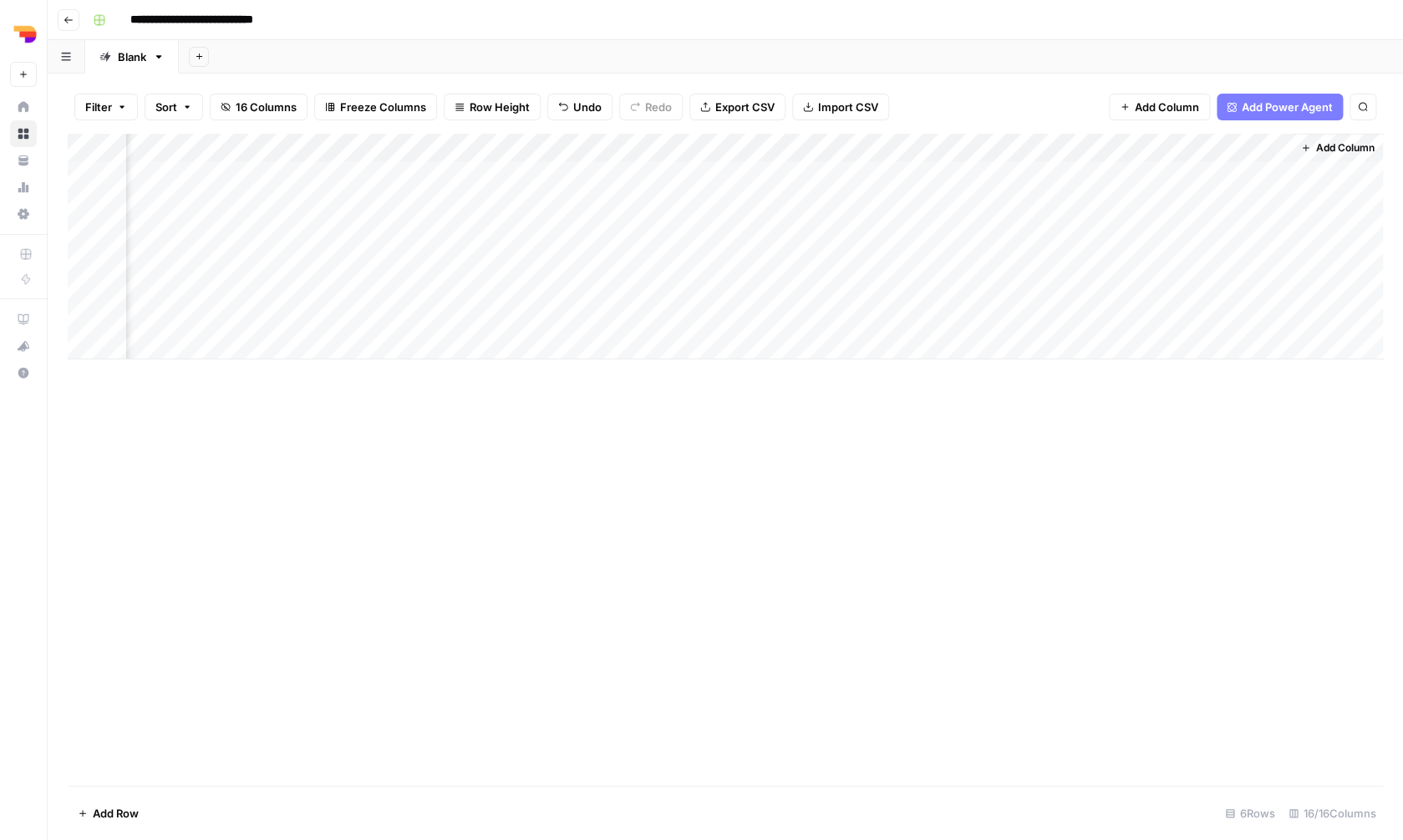
scroll to position [0, 1362]
click at [673, 138] on div "Add Column" at bounding box center [725, 246] width 1316 height 226
click at [620, 399] on div "Add Column" at bounding box center [725, 459] width 1316 height 651
click at [1105, 142] on div "Add Column" at bounding box center [725, 246] width 1316 height 226
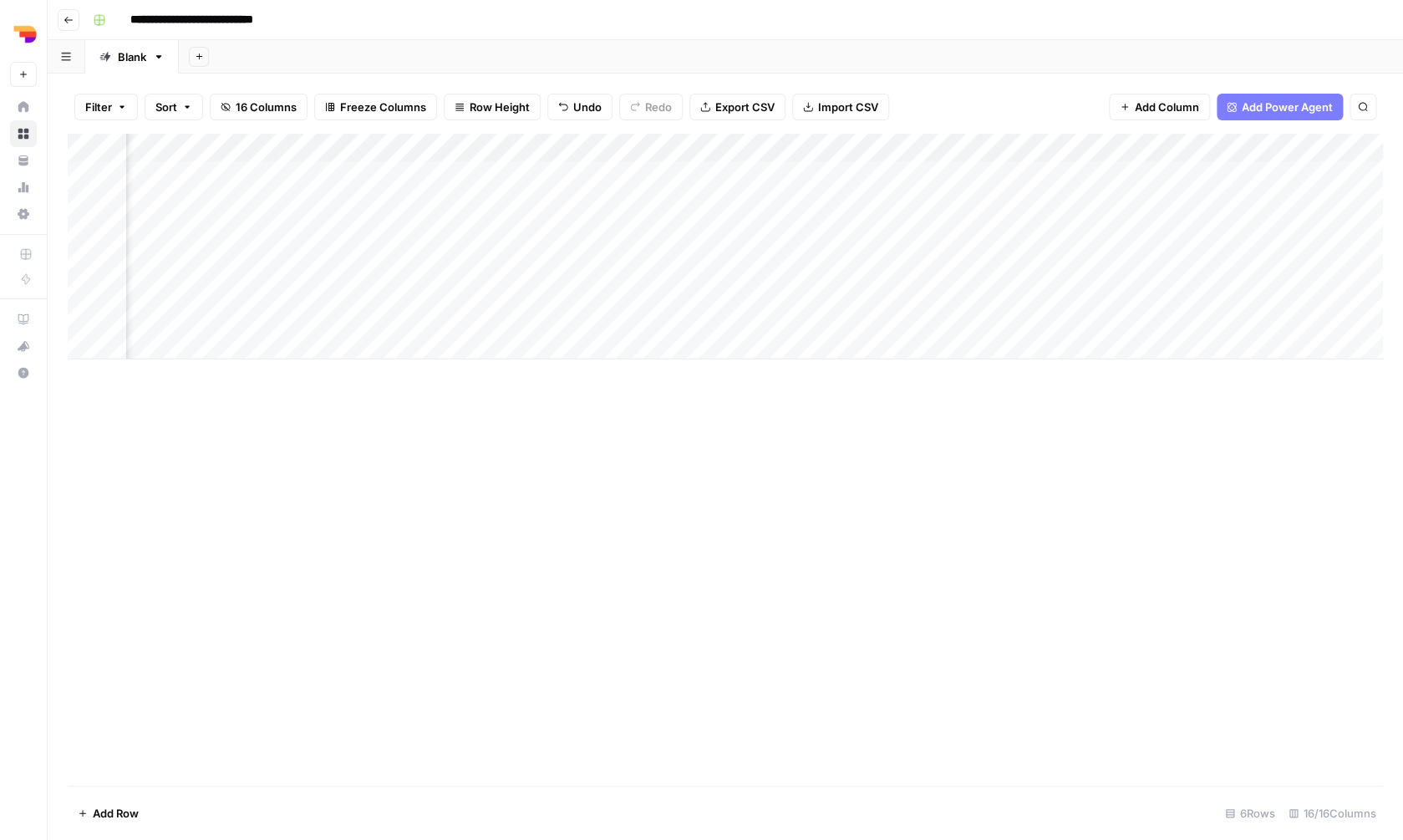
click at [624, 175] on div "Add Column" at bounding box center [725, 246] width 1316 height 226
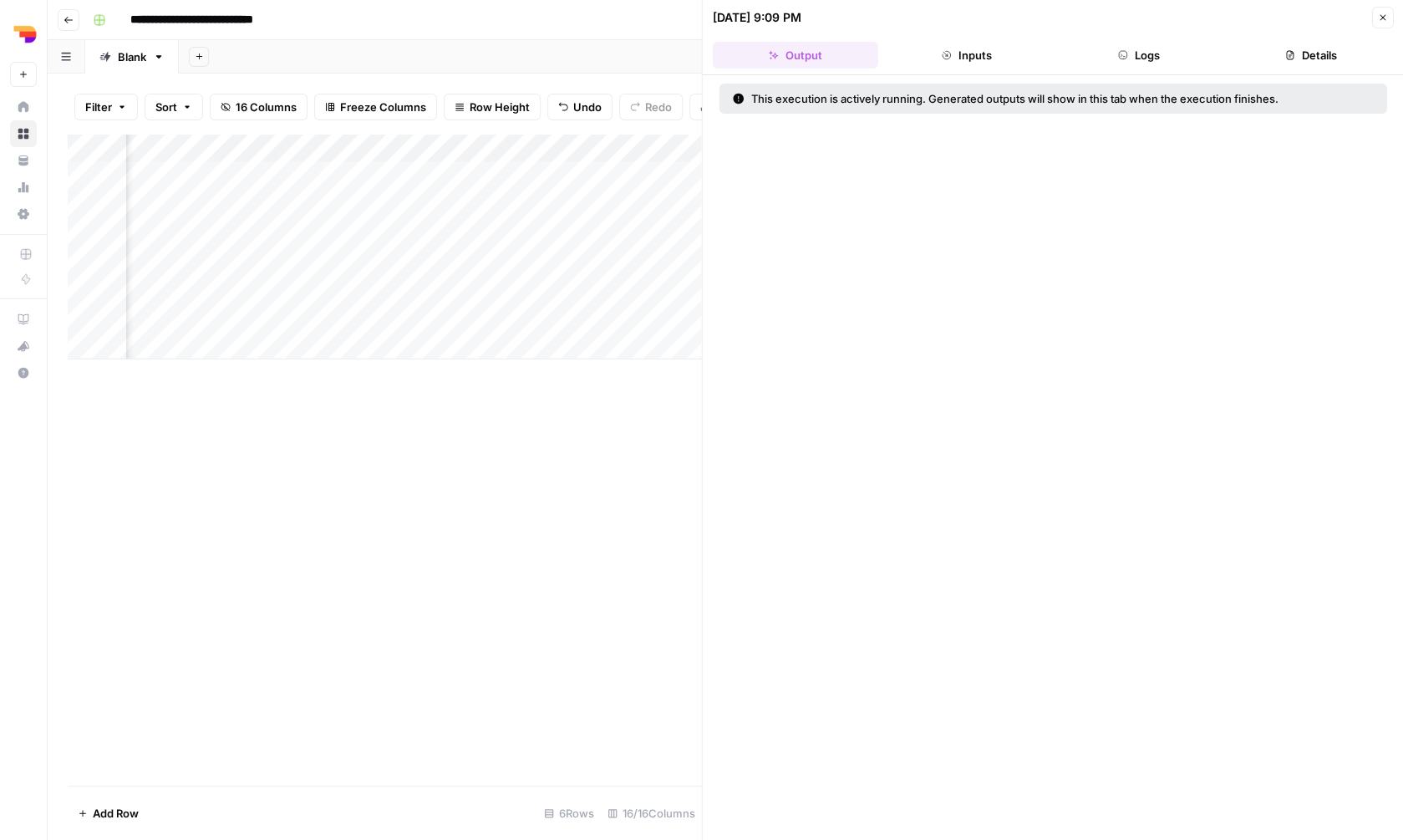
click at [1135, 47] on button "Logs" at bounding box center [1139, 54] width 166 height 26
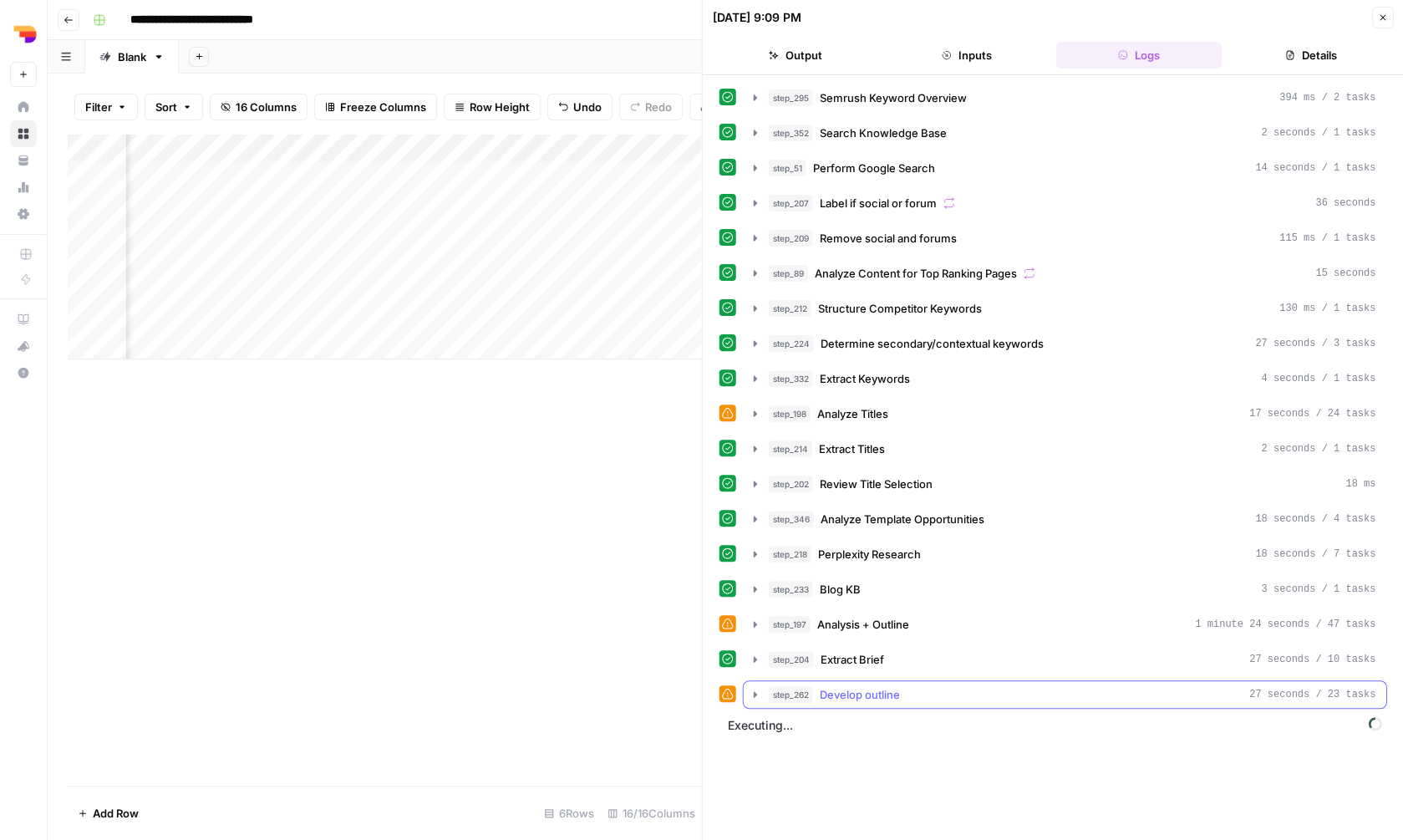
click at [957, 694] on div "step_262 Develop outline 27 seconds / 23 tasks" at bounding box center [1072, 695] width 607 height 17
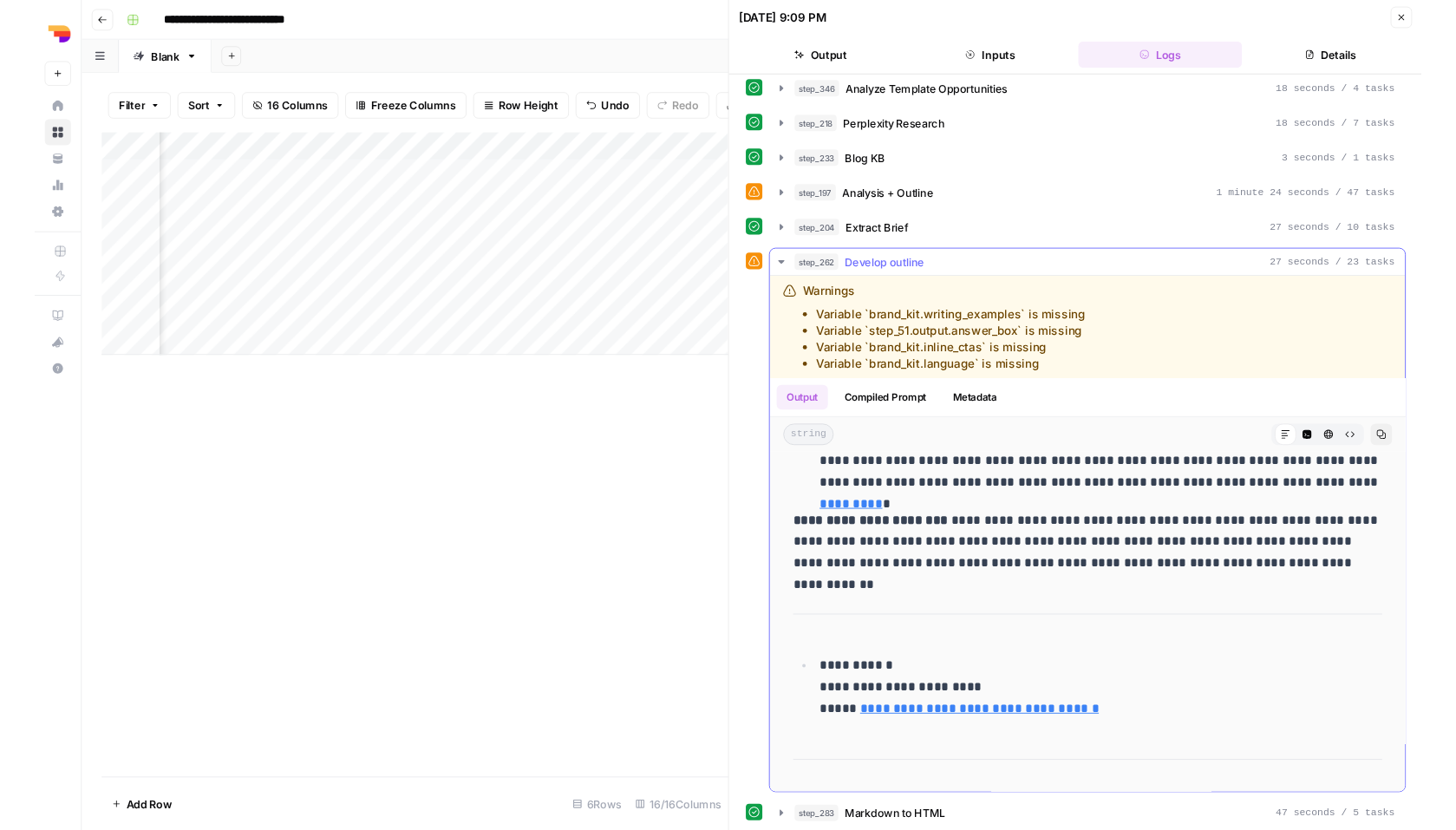
scroll to position [1675, 0]
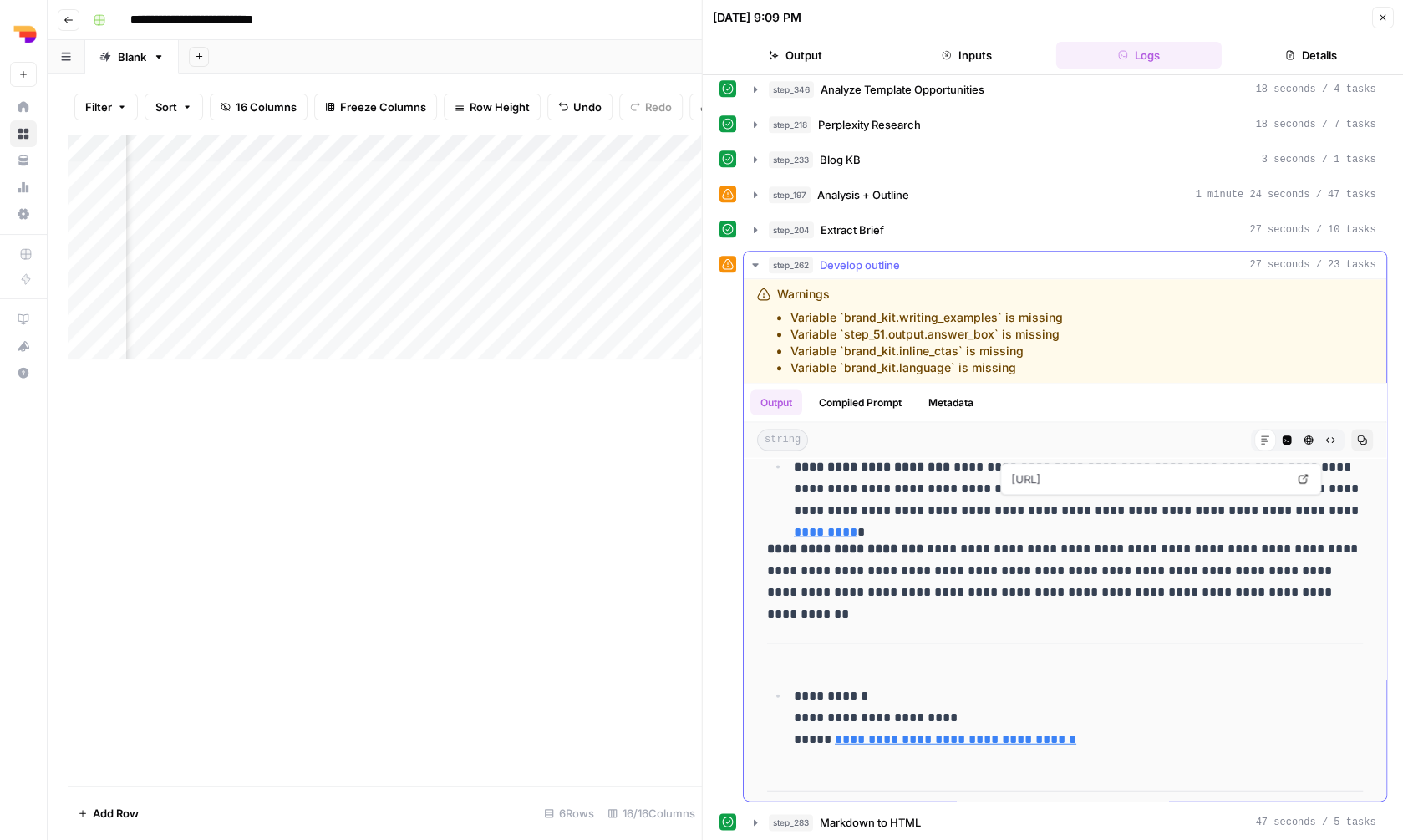
click at [857, 525] on link "*********" at bounding box center [825, 531] width 64 height 13
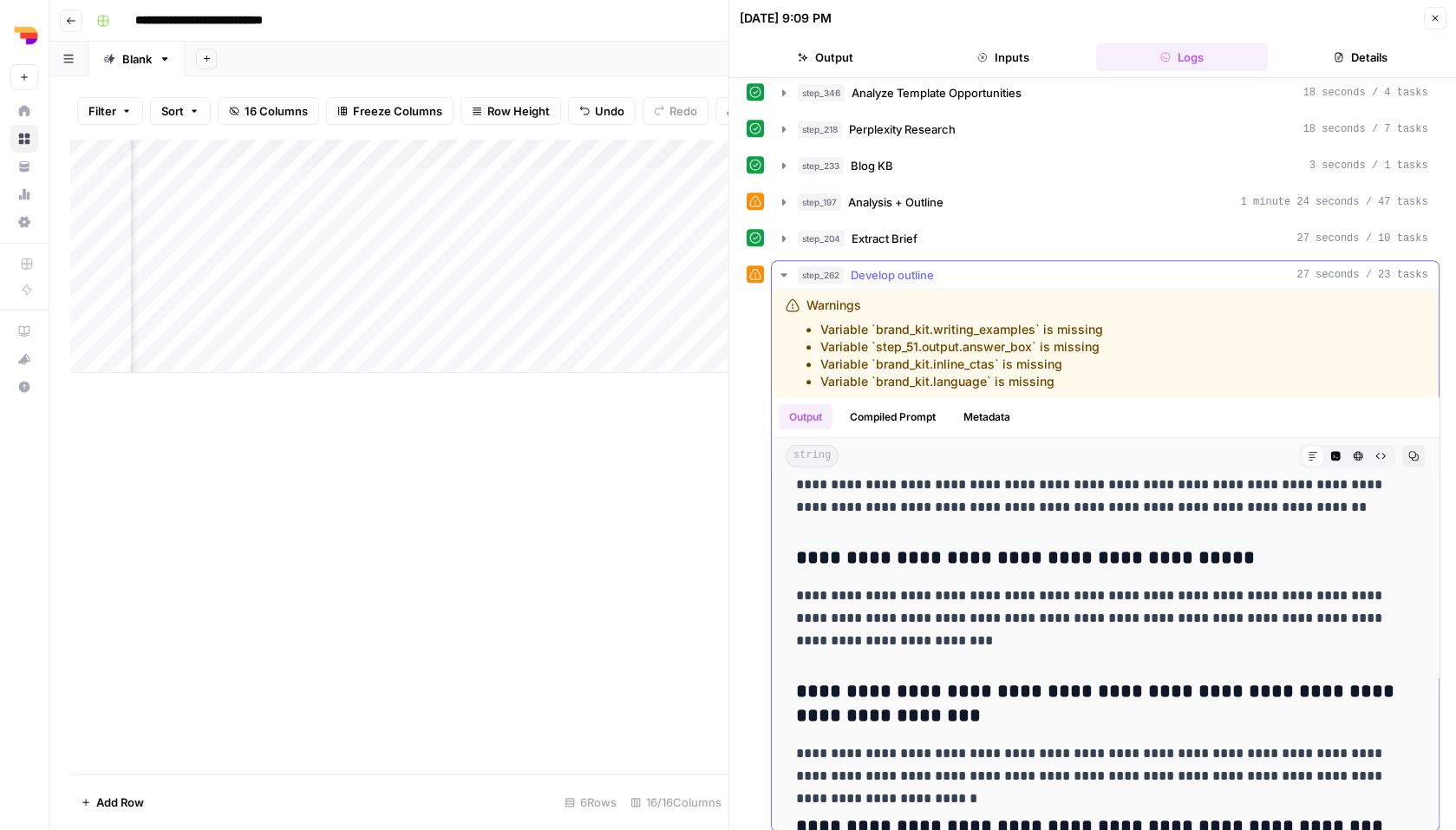
scroll to position [2456, 0]
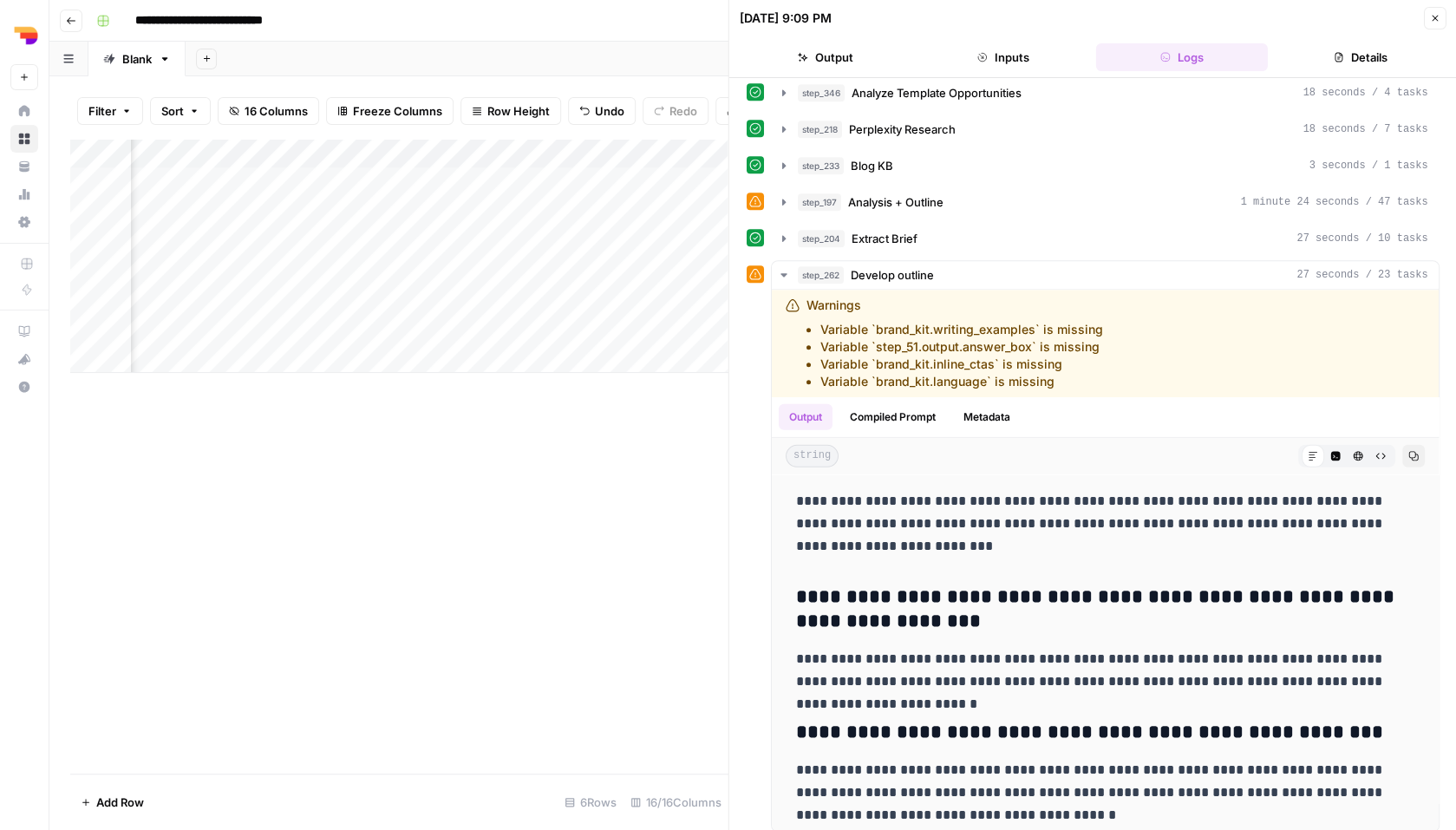
click at [1428, 16] on button "Close" at bounding box center [1435, 19] width 23 height 23
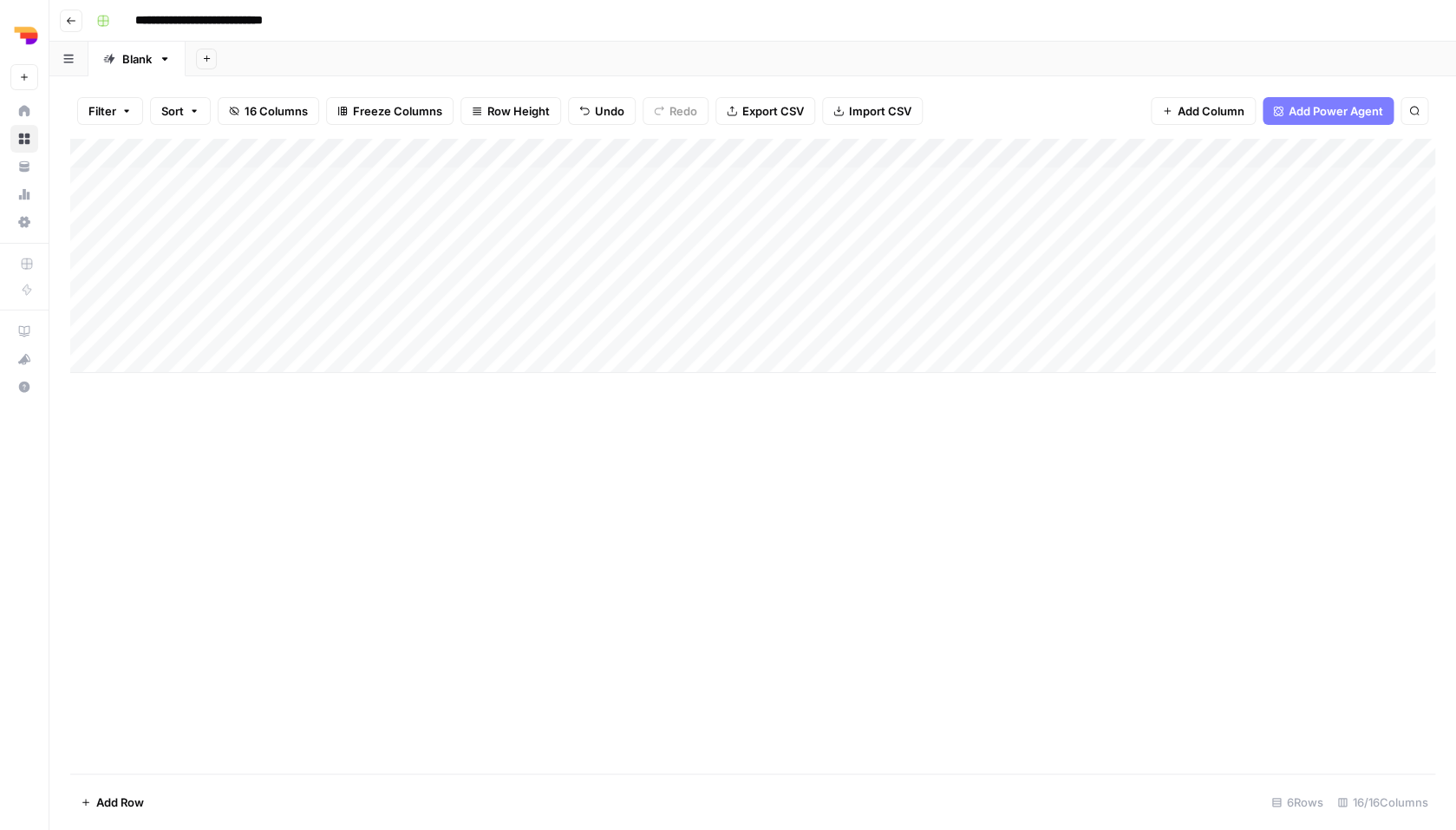
click at [1112, 206] on div "Add Column" at bounding box center [753, 256] width 1365 height 234
click at [923, 214] on div "Add Column" at bounding box center [753, 256] width 1365 height 234
type textarea "*"
click at [897, 246] on div "Add Column" at bounding box center [753, 256] width 1365 height 234
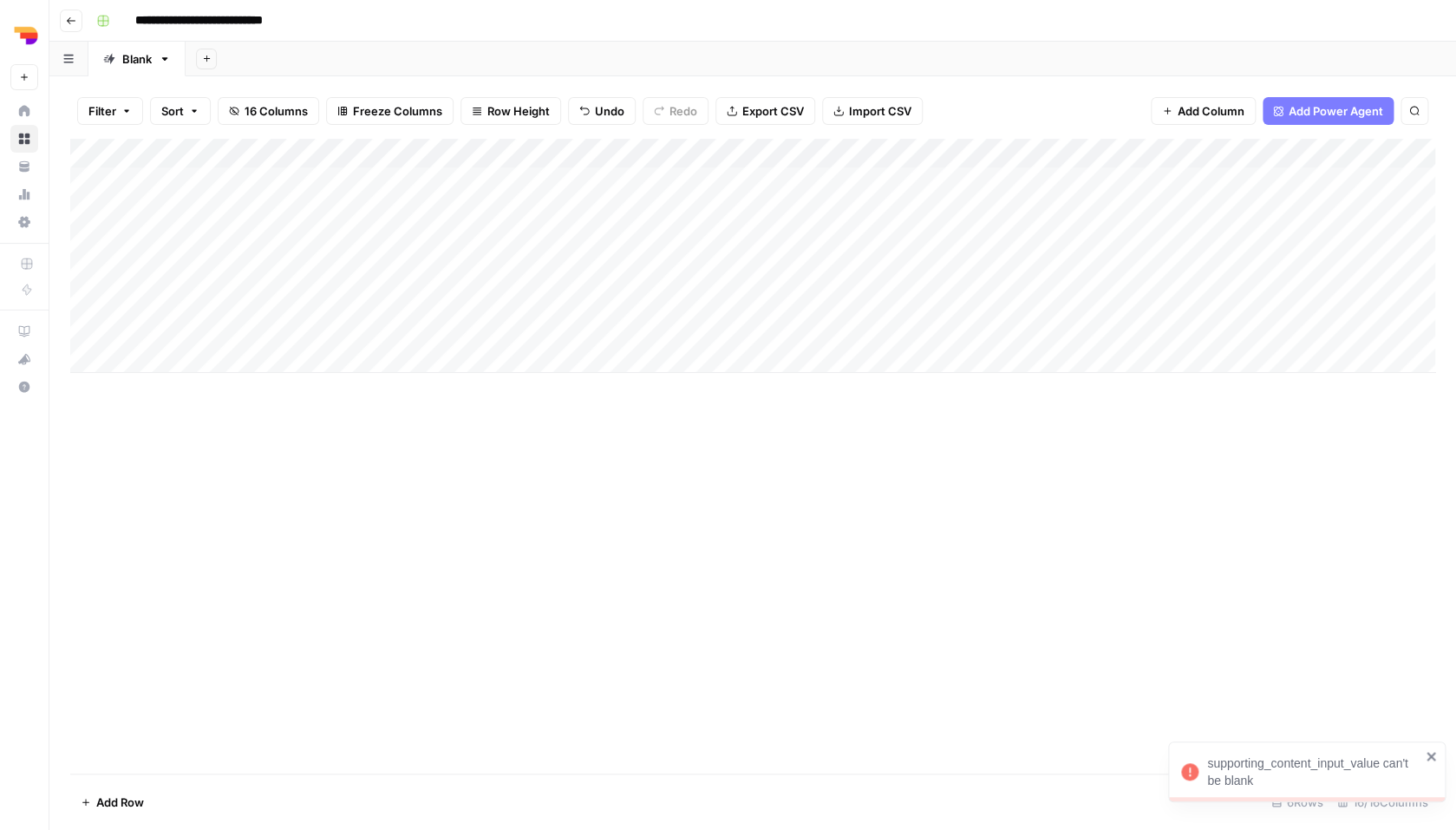
click at [897, 245] on div "Add Column" at bounding box center [753, 256] width 1365 height 234
type textarea "*"
click at [886, 279] on div "Add Column" at bounding box center [753, 256] width 1365 height 234
type textarea "*"
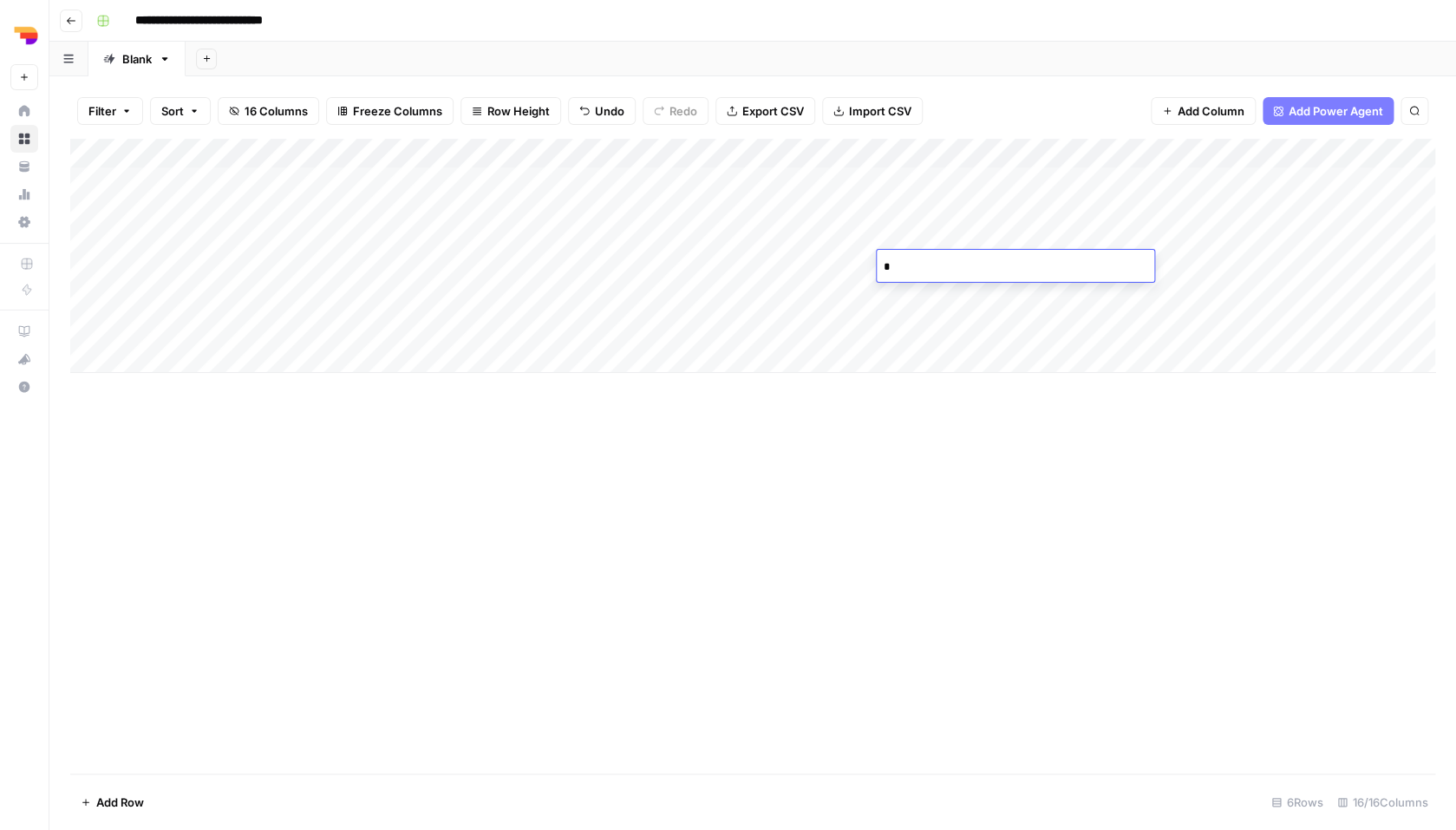
click at [920, 306] on div "Add Column" at bounding box center [753, 256] width 1365 height 234
type textarea "*"
click at [919, 330] on div "Add Column" at bounding box center [753, 256] width 1365 height 234
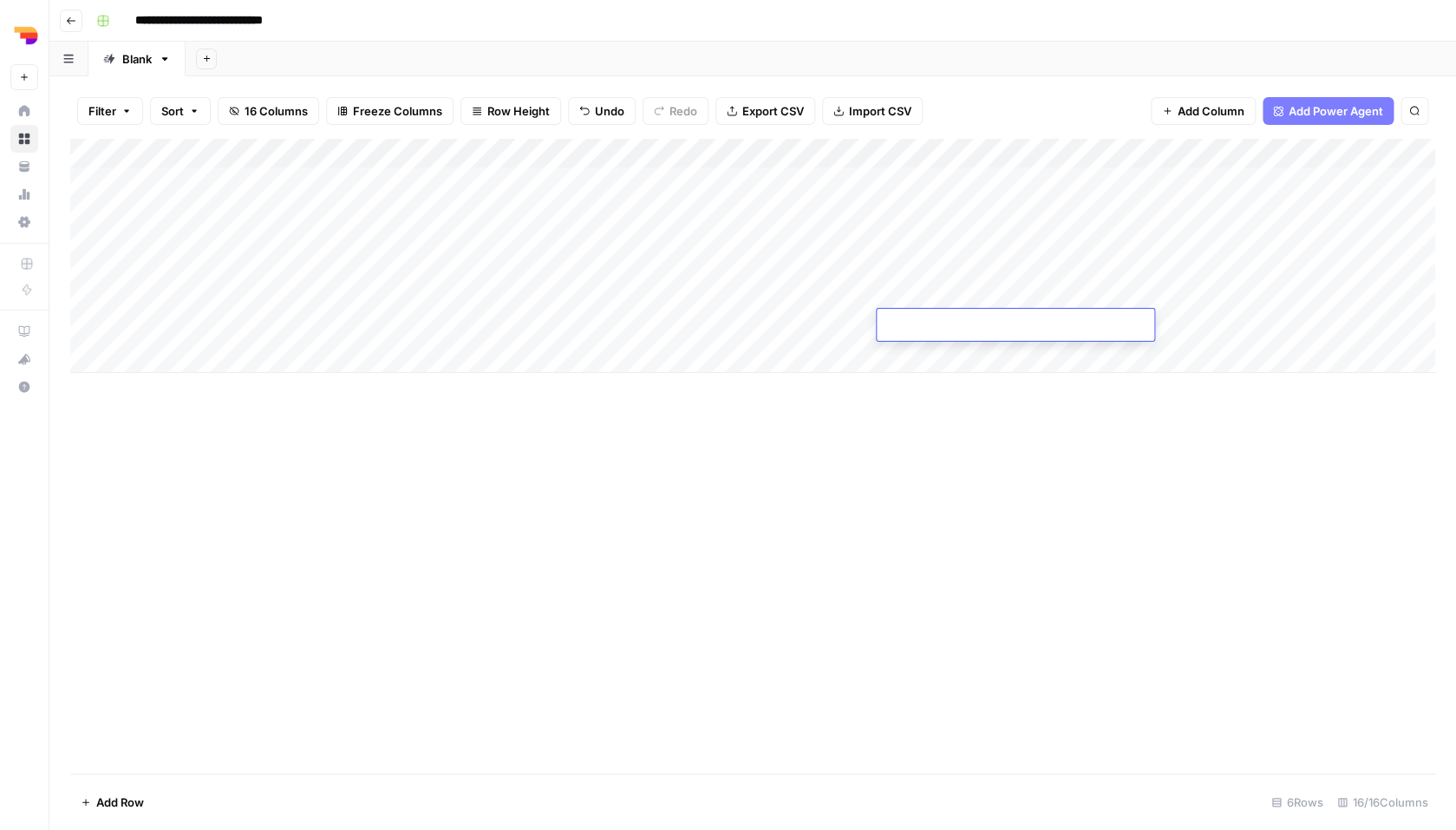
type textarea "*"
click at [896, 499] on div "Add Column" at bounding box center [753, 456] width 1365 height 634
click at [752, 216] on div "Add Column" at bounding box center [753, 256] width 1365 height 234
click at [757, 240] on div "Add Column" at bounding box center [753, 256] width 1365 height 234
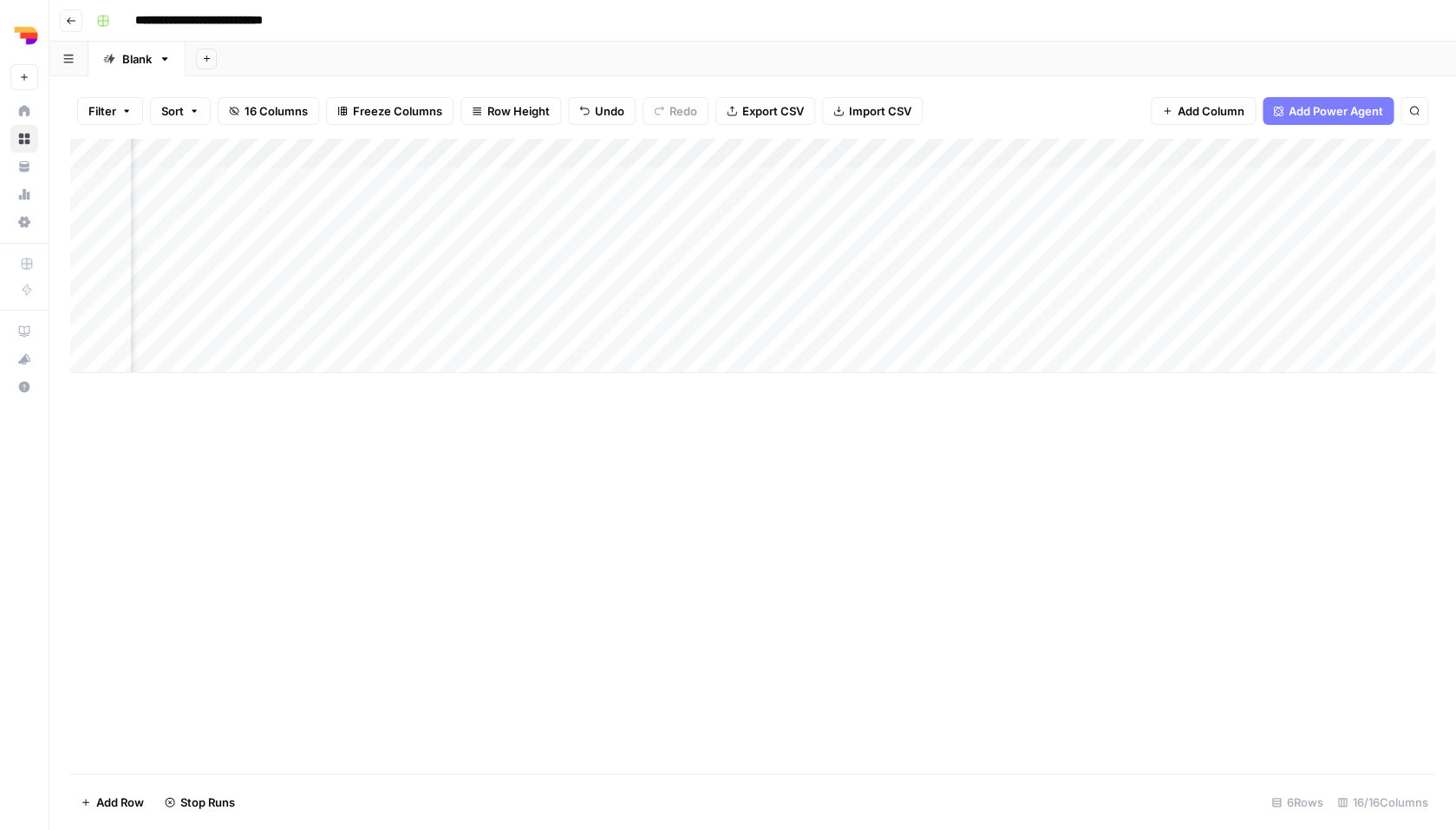
click at [756, 263] on div "Add Column" at bounding box center [753, 256] width 1365 height 234
click at [758, 296] on div "Add Column" at bounding box center [753, 256] width 1365 height 234
click at [762, 317] on div "Add Column" at bounding box center [753, 256] width 1365 height 234
click at [756, 294] on div "Add Column" at bounding box center [753, 256] width 1365 height 234
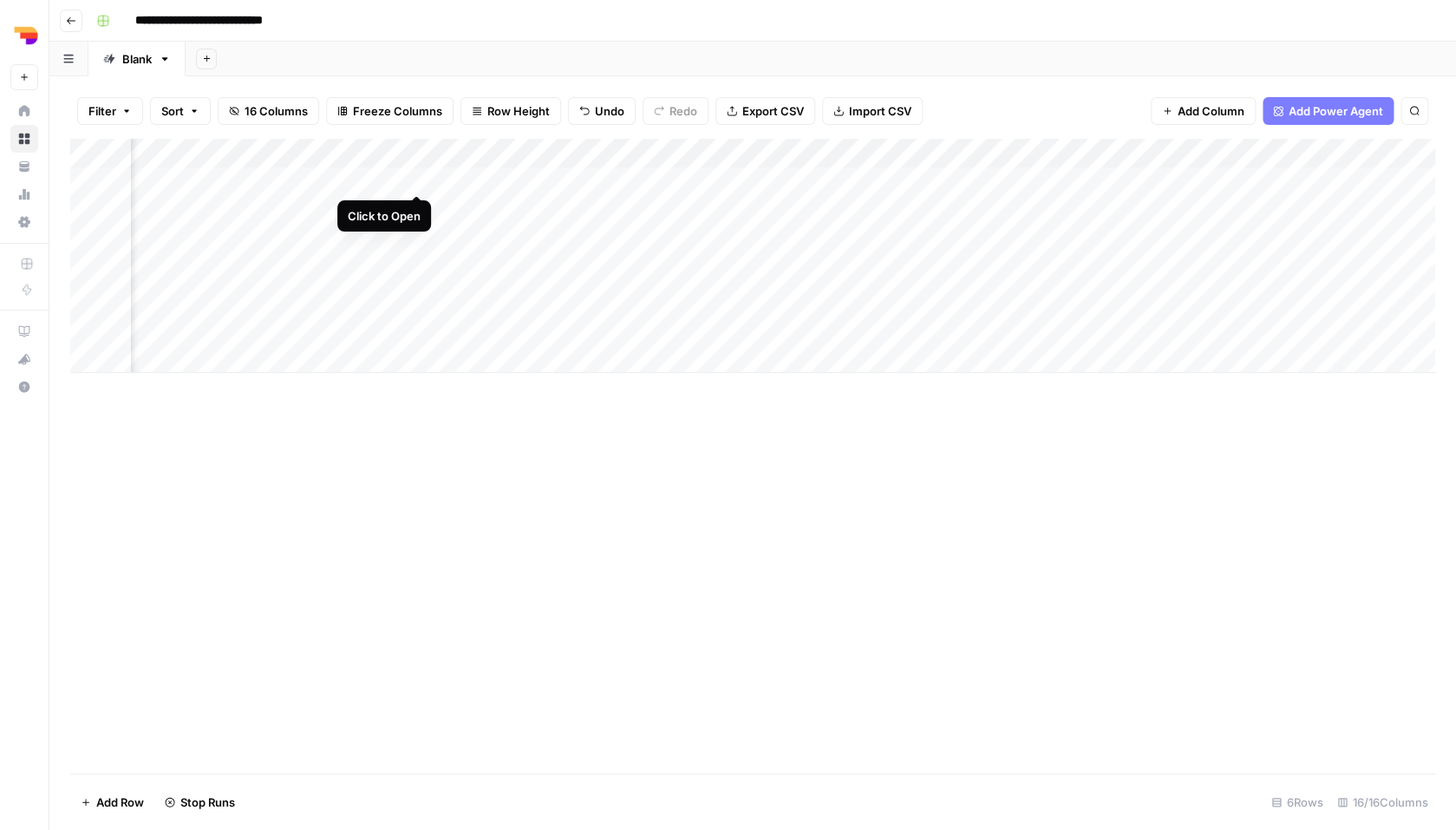
click at [417, 174] on div "Add Column" at bounding box center [753, 256] width 1365 height 234
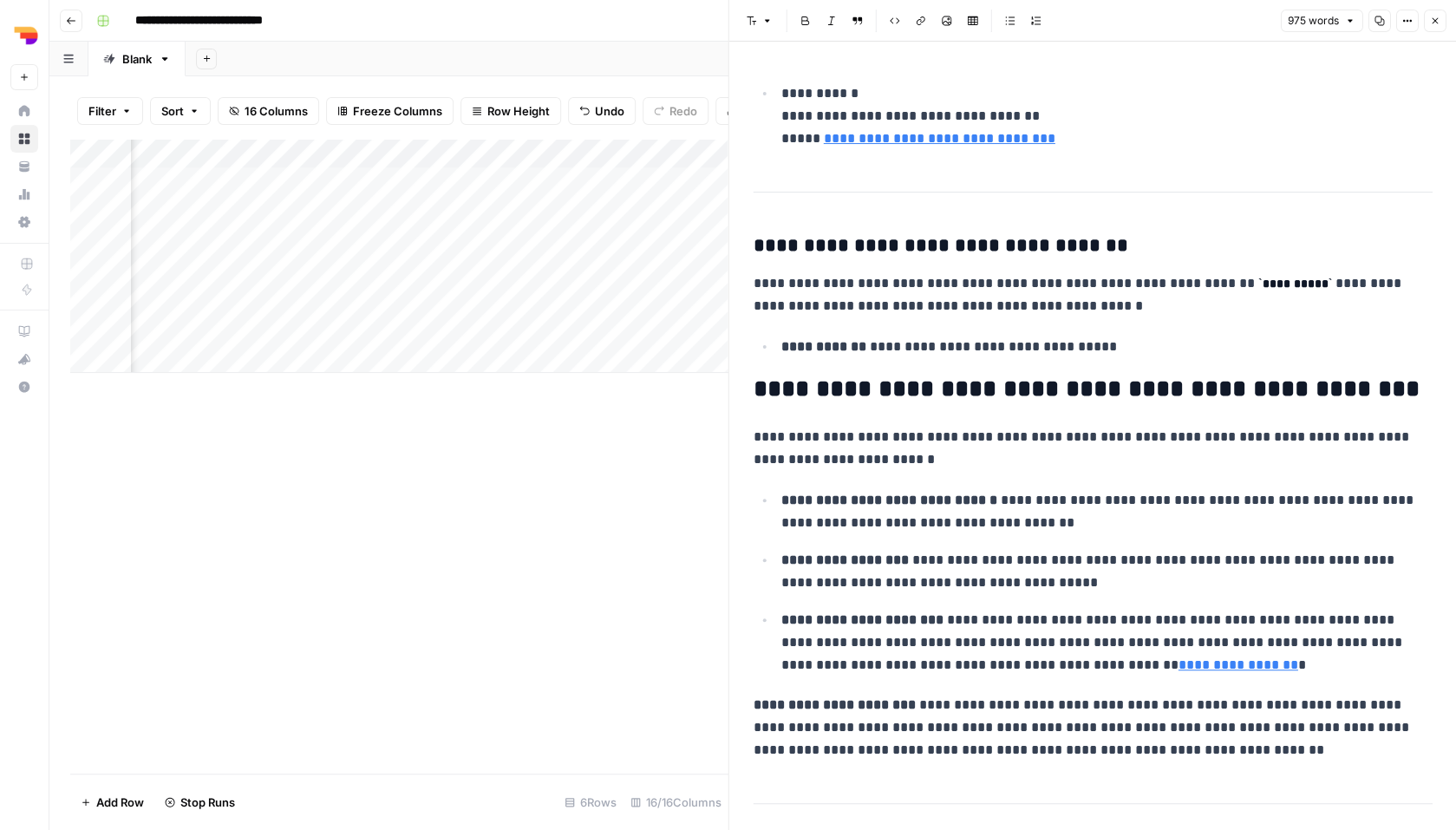
scroll to position [3051, 0]
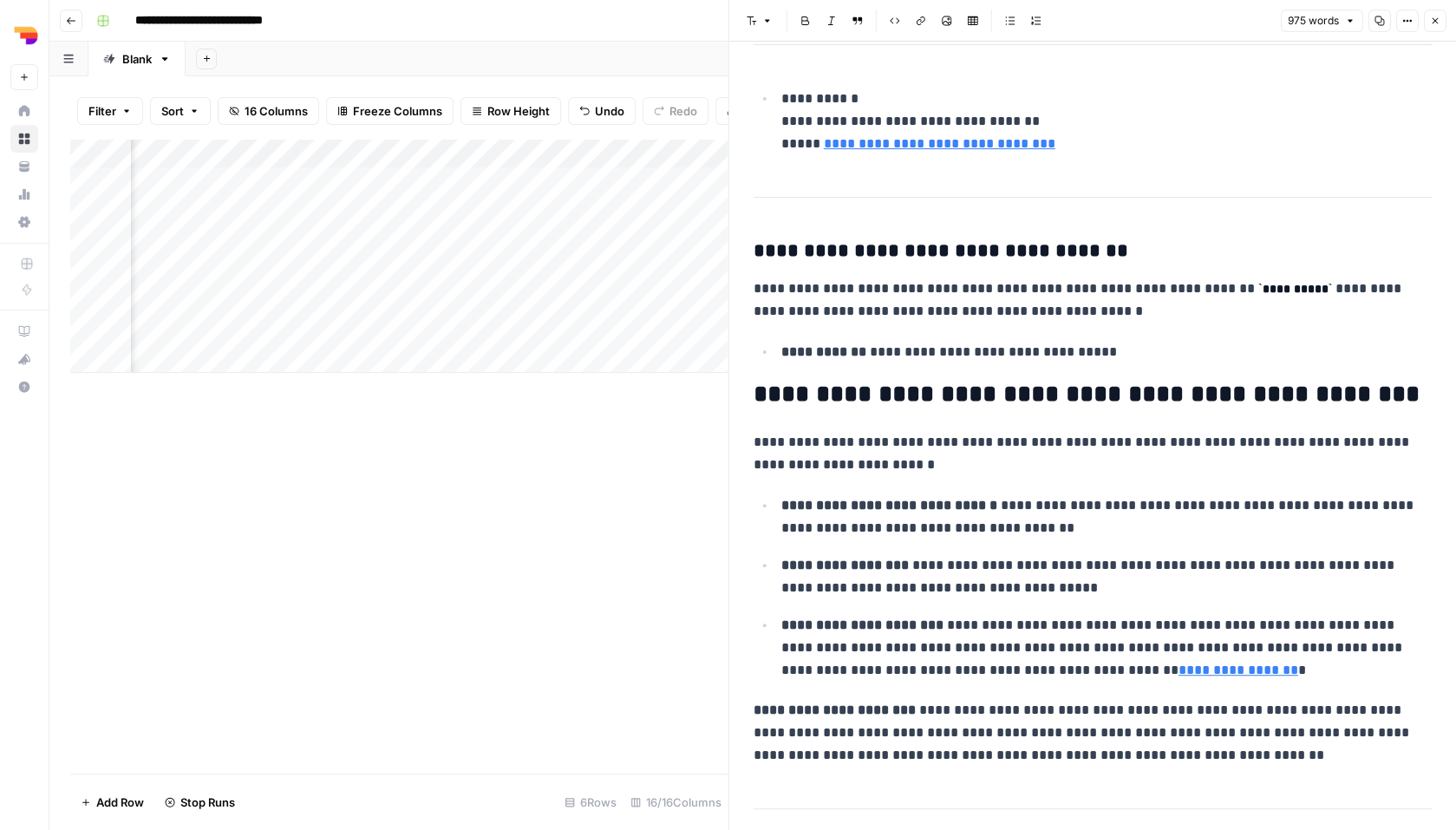
click at [1437, 22] on icon "button" at bounding box center [1434, 21] width 11 height 11
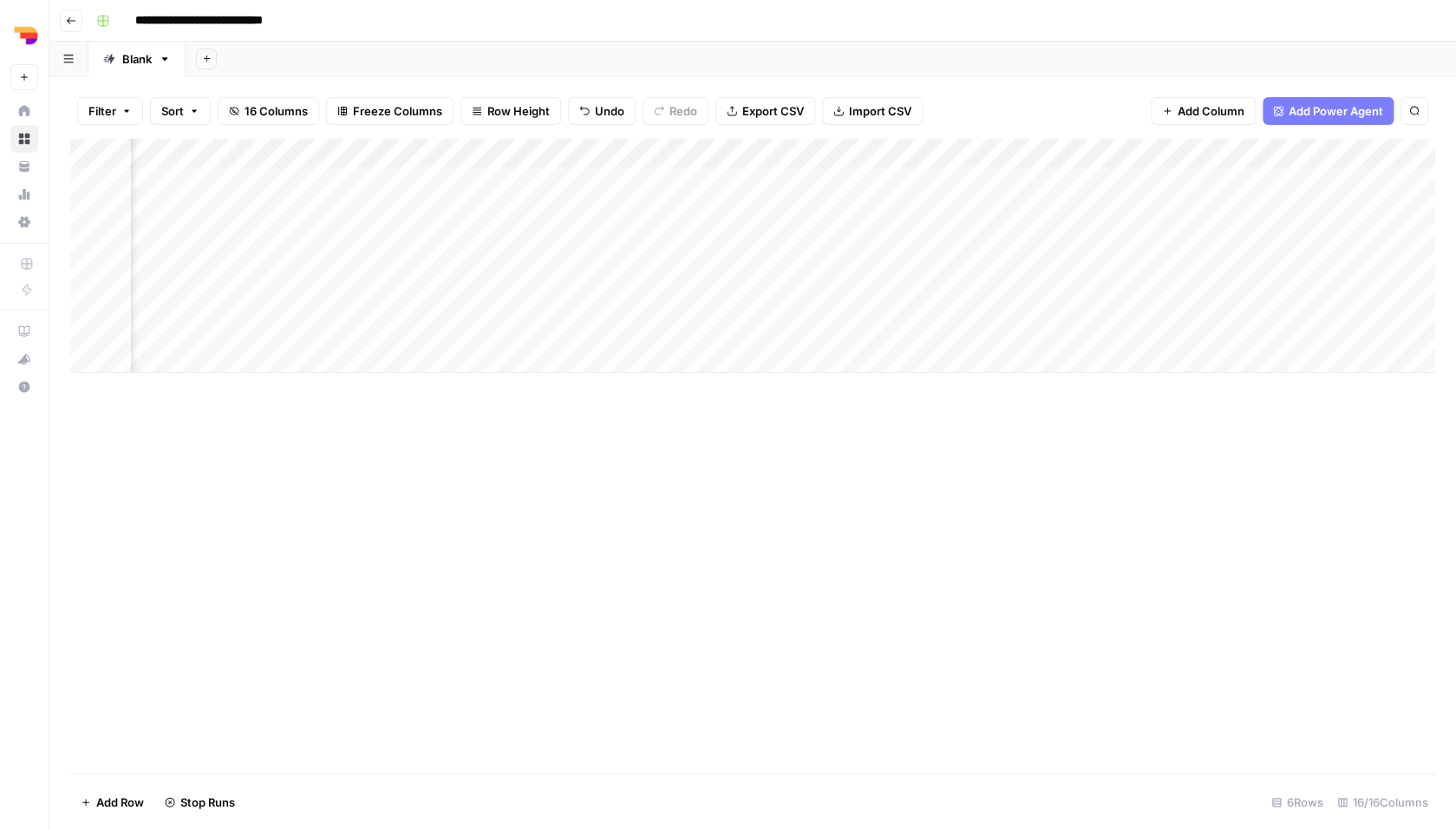
scroll to position [0, 1414]
click at [1147, 152] on div "Add Column" at bounding box center [753, 256] width 1365 height 234
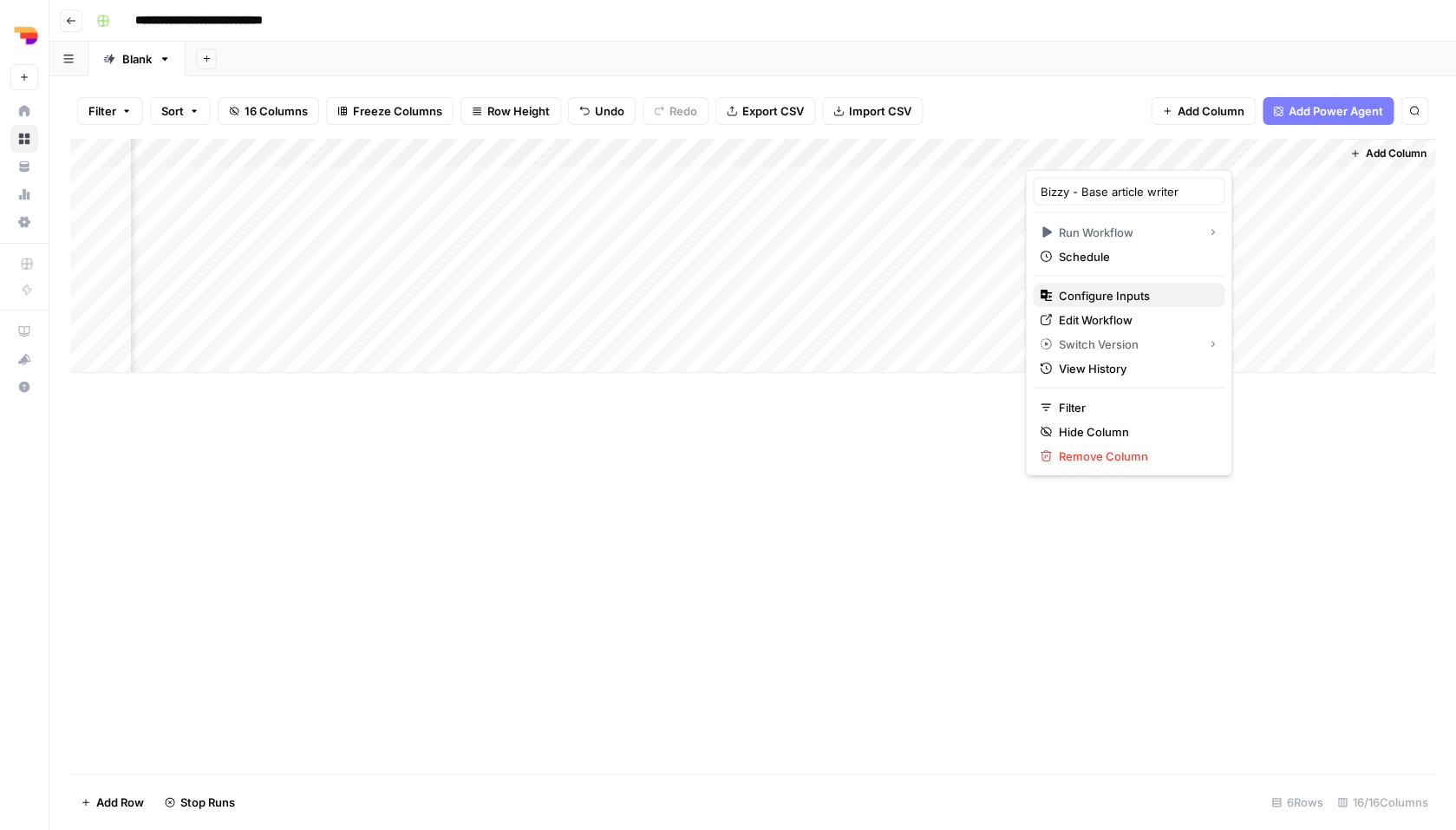
click at [1110, 298] on span "Configure Inputs" at bounding box center [1134, 296] width 152 height 18
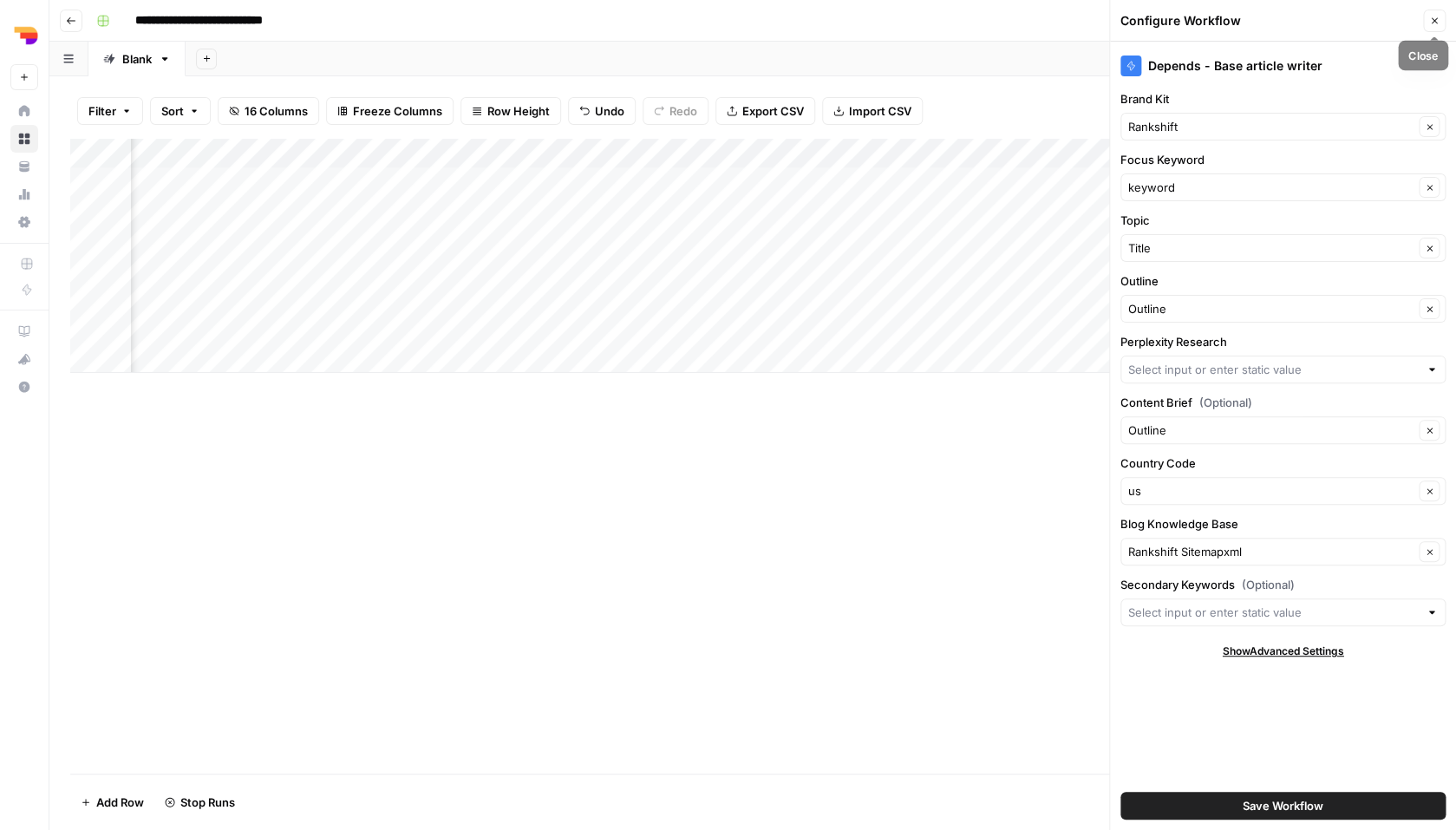
click at [1441, 19] on button "Close" at bounding box center [1435, 21] width 23 height 23
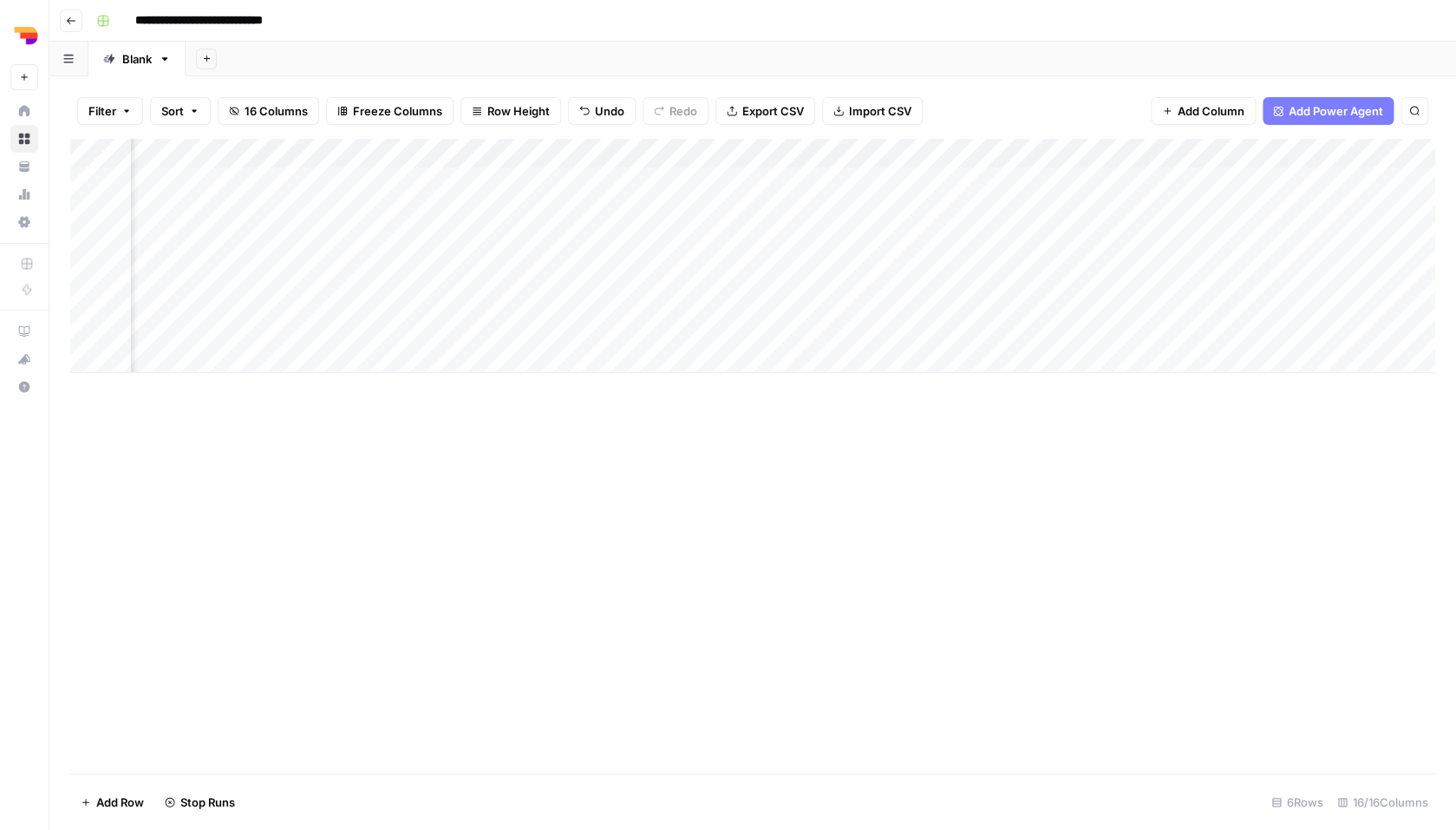
scroll to position [0, 480]
click at [674, 176] on div "Add Column" at bounding box center [753, 256] width 1365 height 234
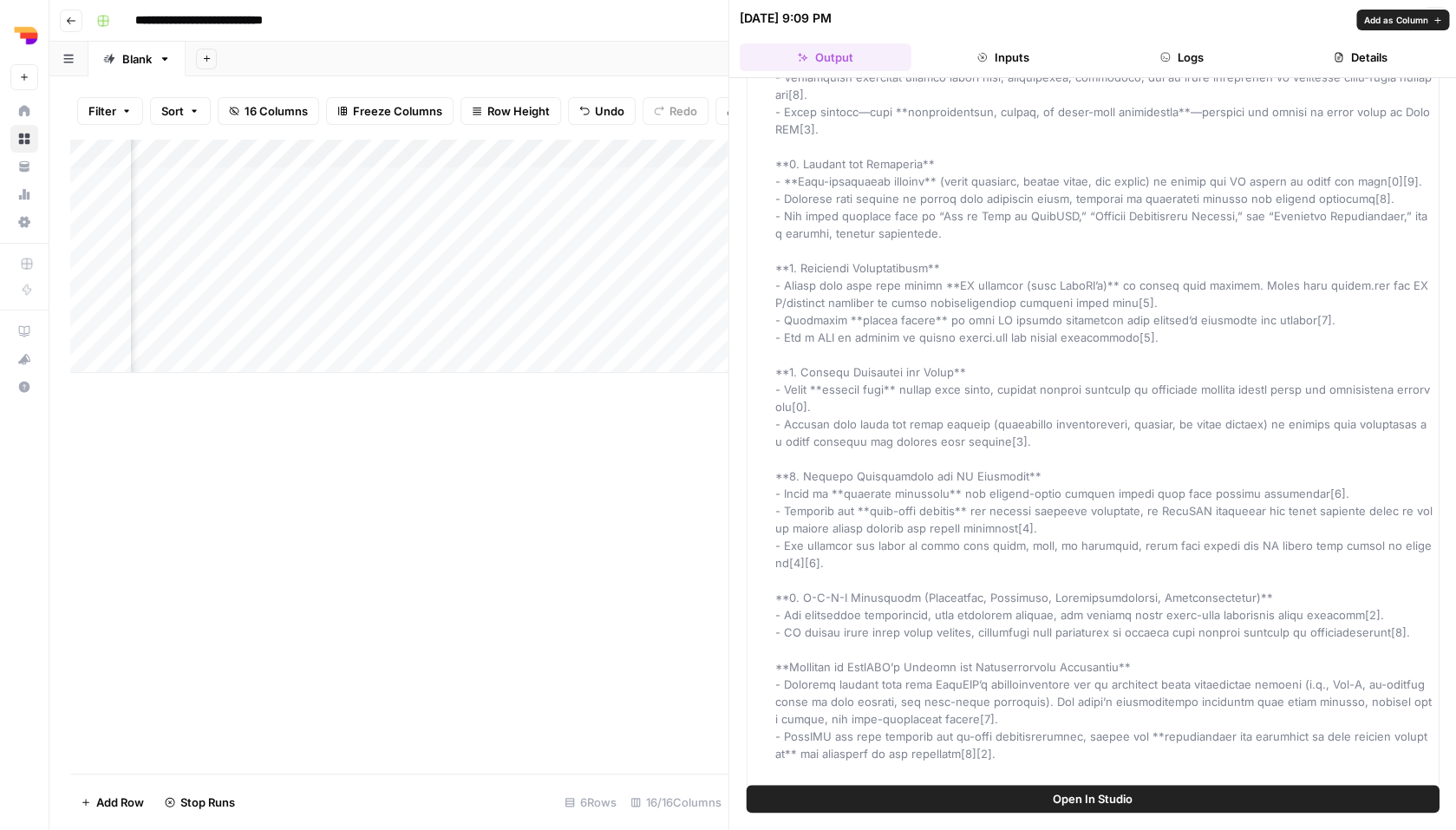
scroll to position [14225, 0]
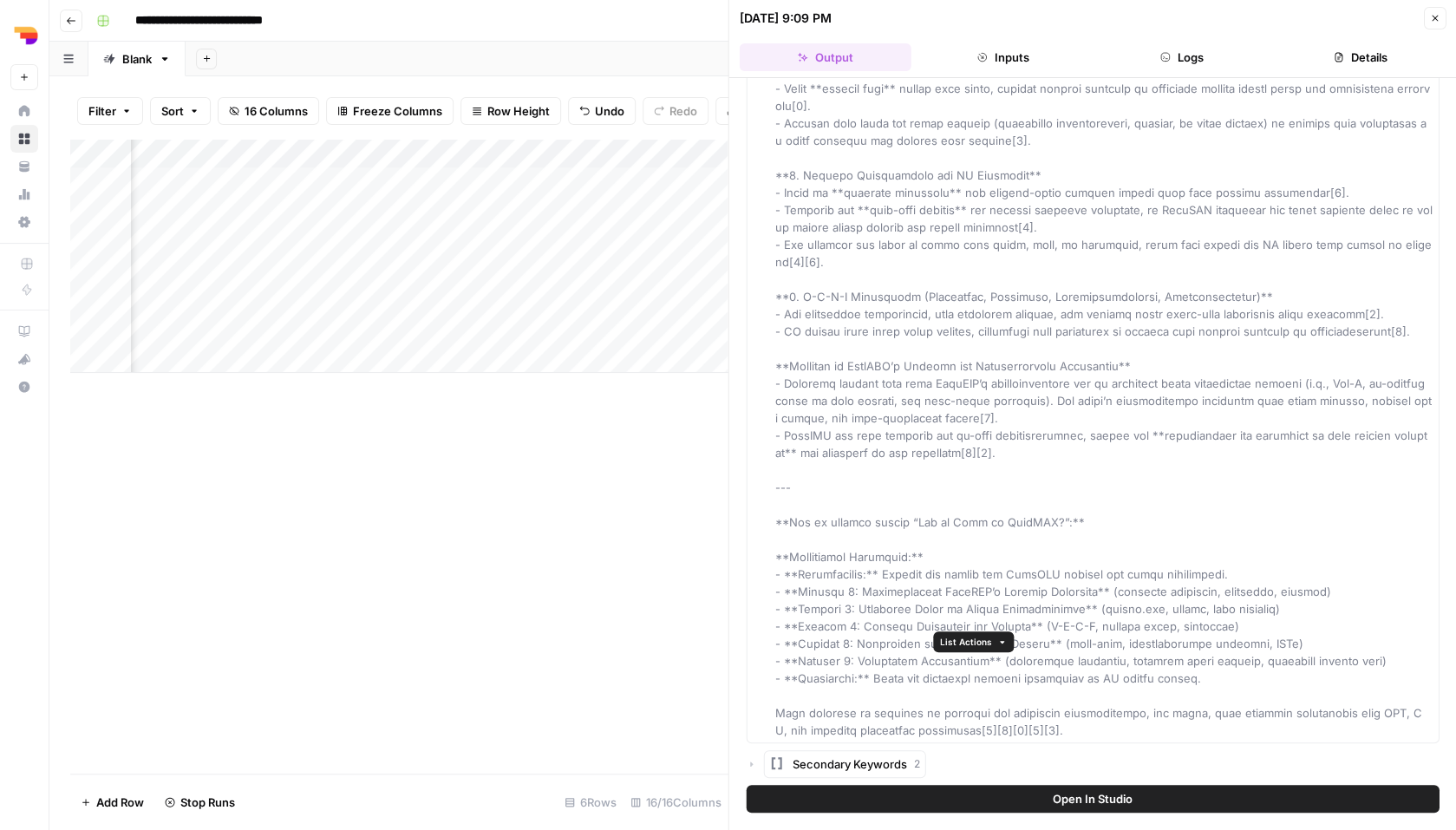
click at [746, 641] on div "Hover on an element to add it as a column Add All Columns More options Content …" at bounding box center [1092, 432] width 727 height 707
click at [751, 759] on icon "button" at bounding box center [752, 764] width 11 height 11
click at [880, 755] on span "Secondary Keywords" at bounding box center [850, 764] width 115 height 18
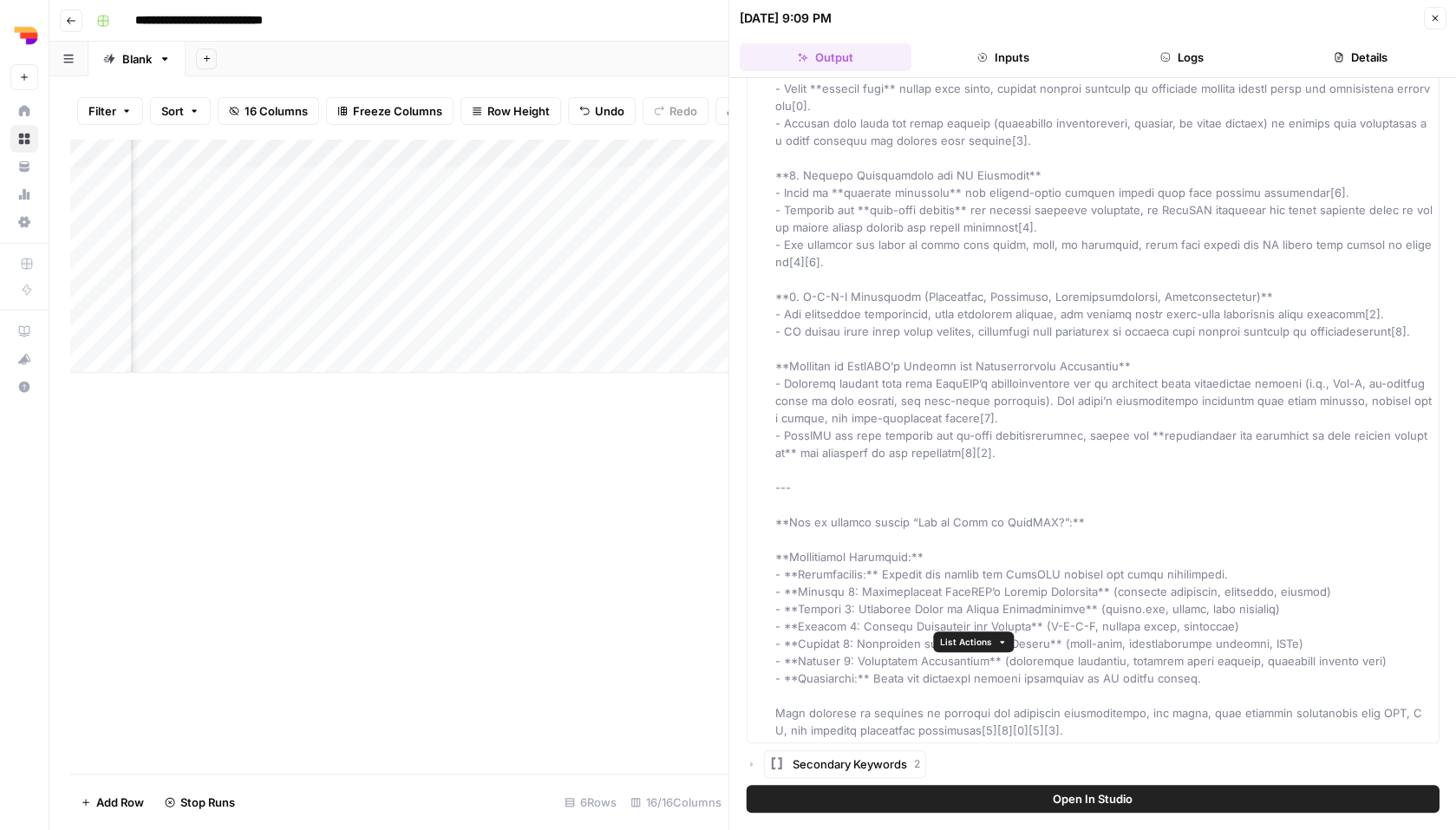
click at [1001, 641] on icon "button" at bounding box center [1001, 641] width 4 height 3
click at [1019, 671] on span "Add as Column" at bounding box center [1022, 672] width 111 height 18
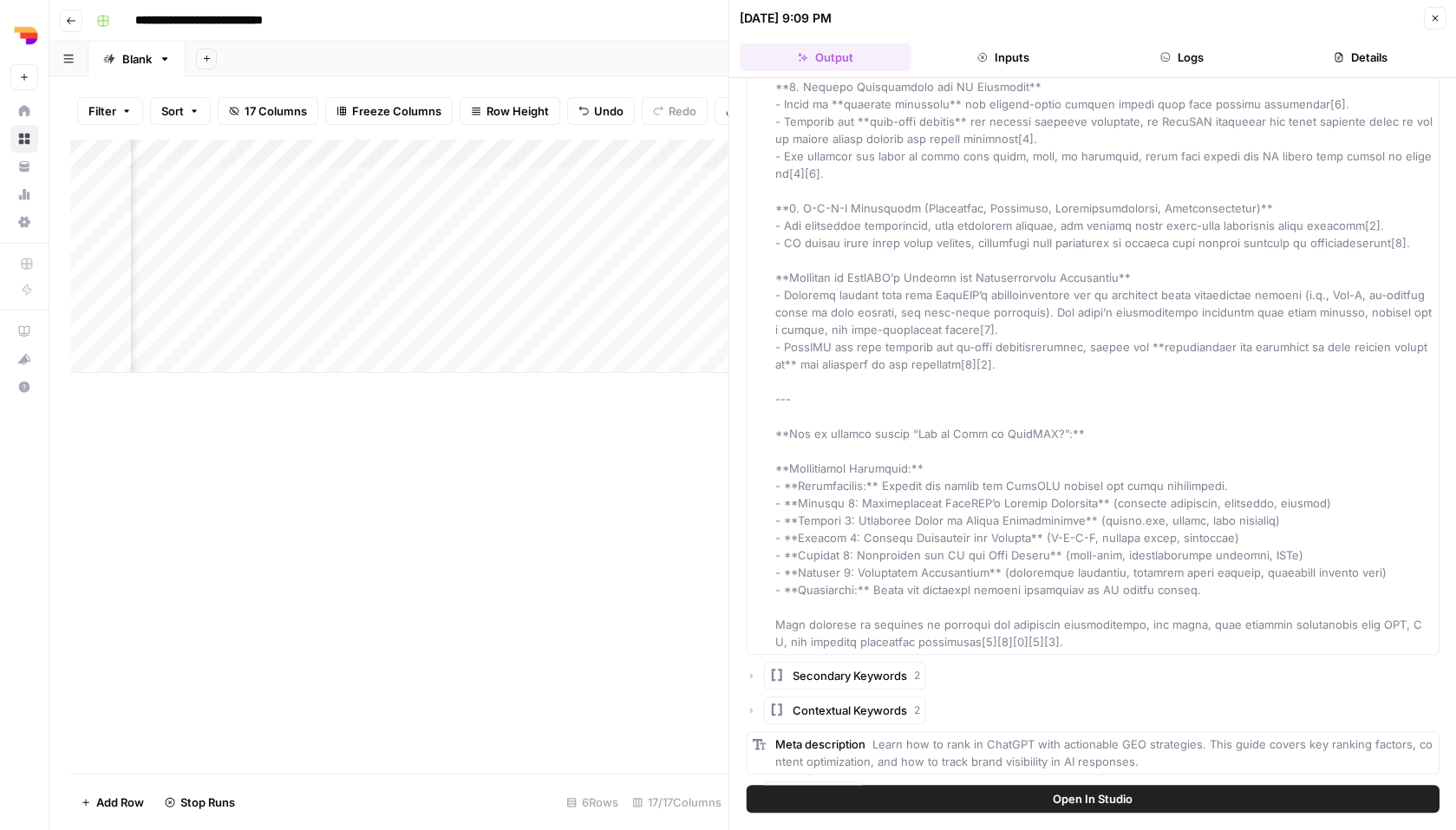
scroll to position [14398, 0]
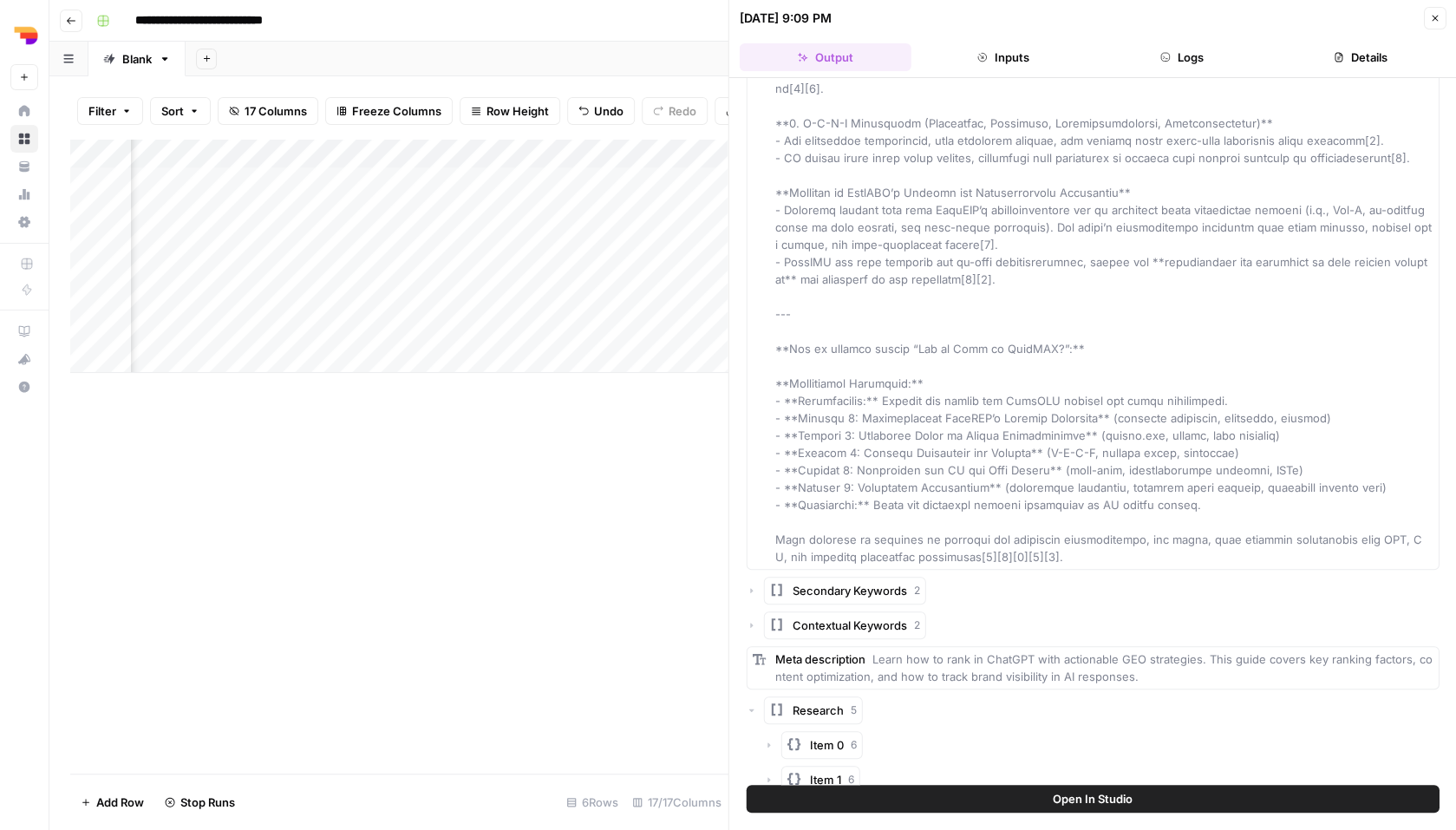
click at [772, 739] on icon "button" at bounding box center [769, 745] width 11 height 11
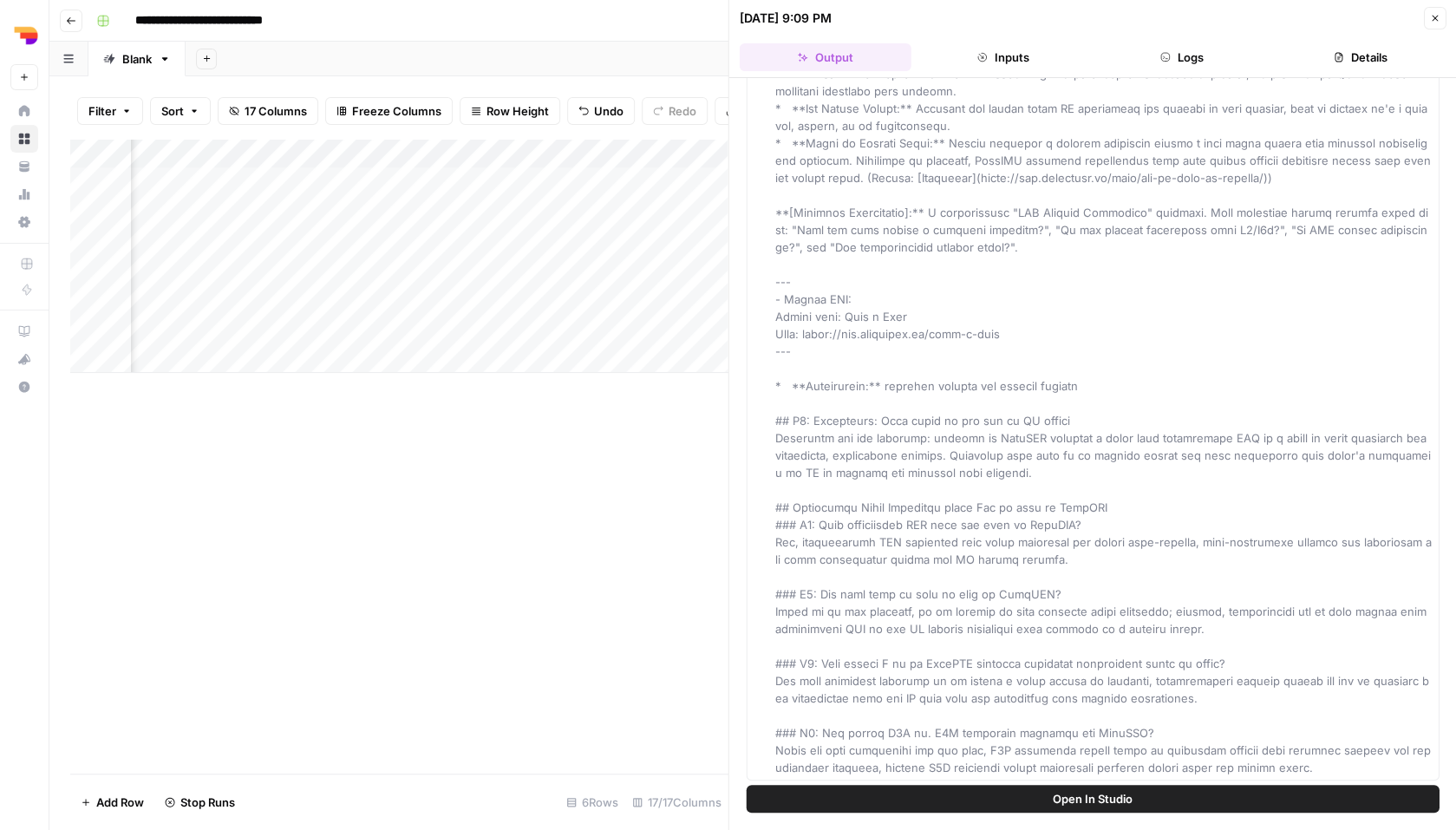
scroll to position [13047, 0]
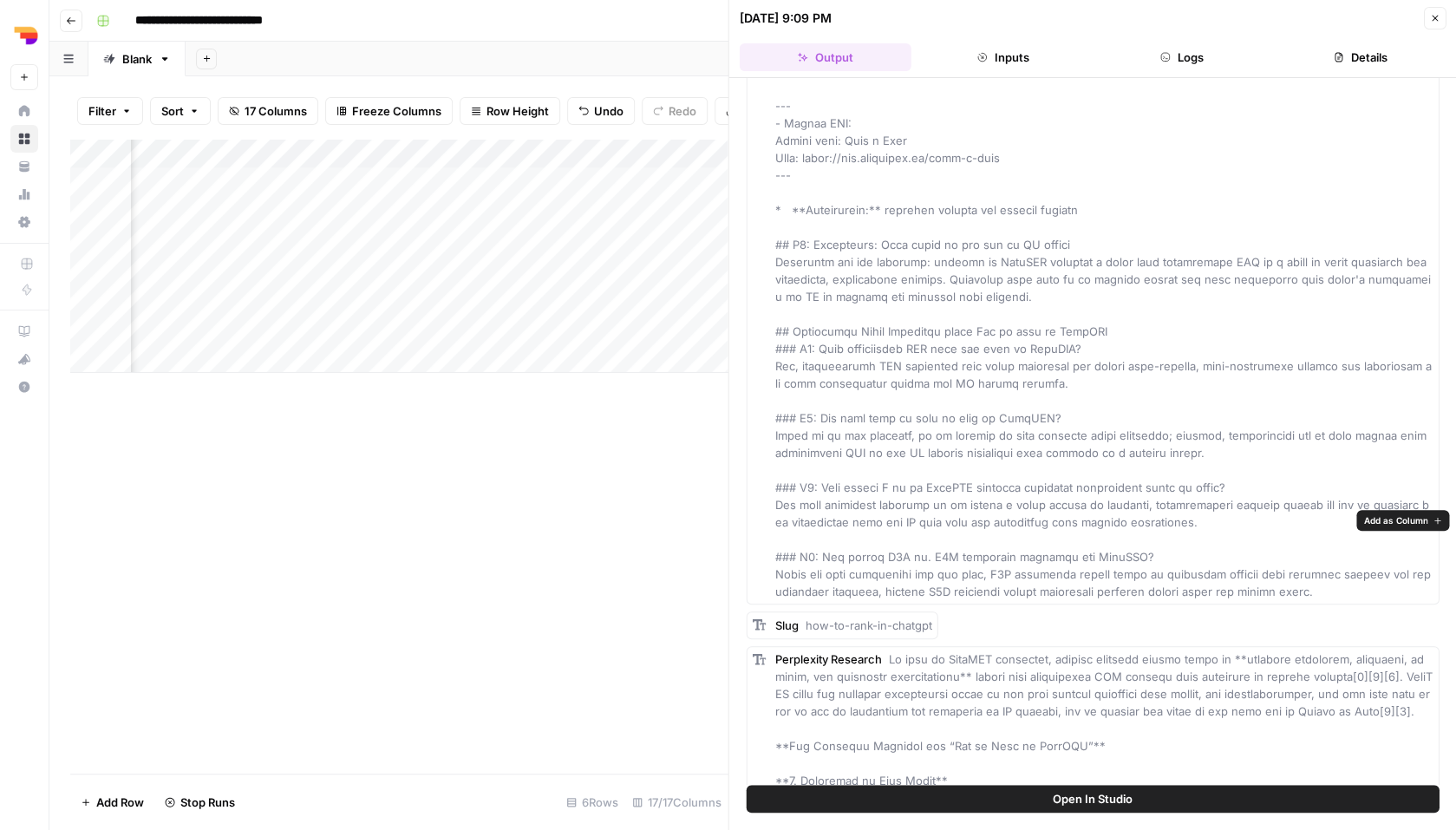
click at [1392, 522] on span "Add as Column" at bounding box center [1395, 520] width 64 height 14
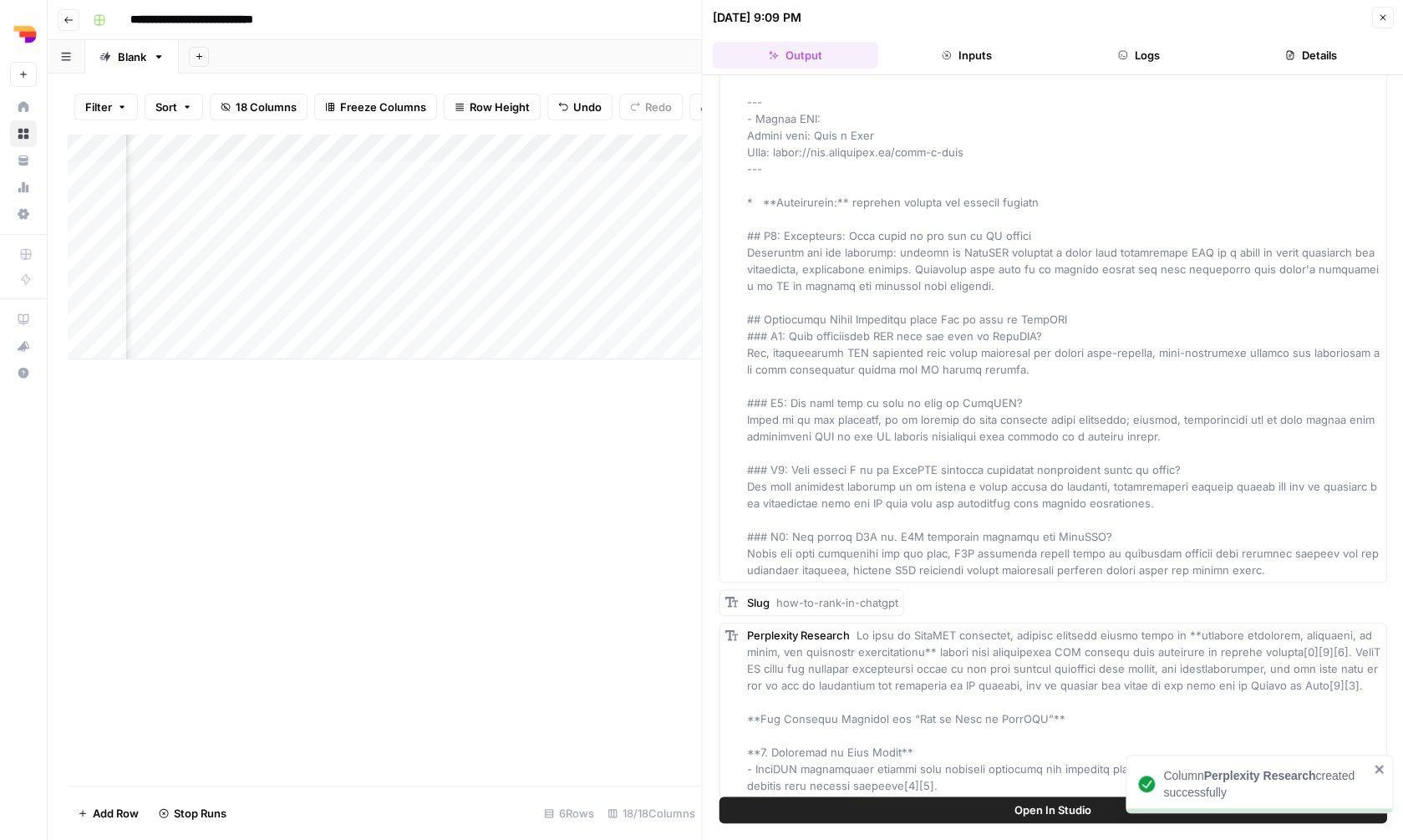
scroll to position [12576, 0]
click at [1387, 14] on icon "button" at bounding box center [1382, 18] width 10 height 10
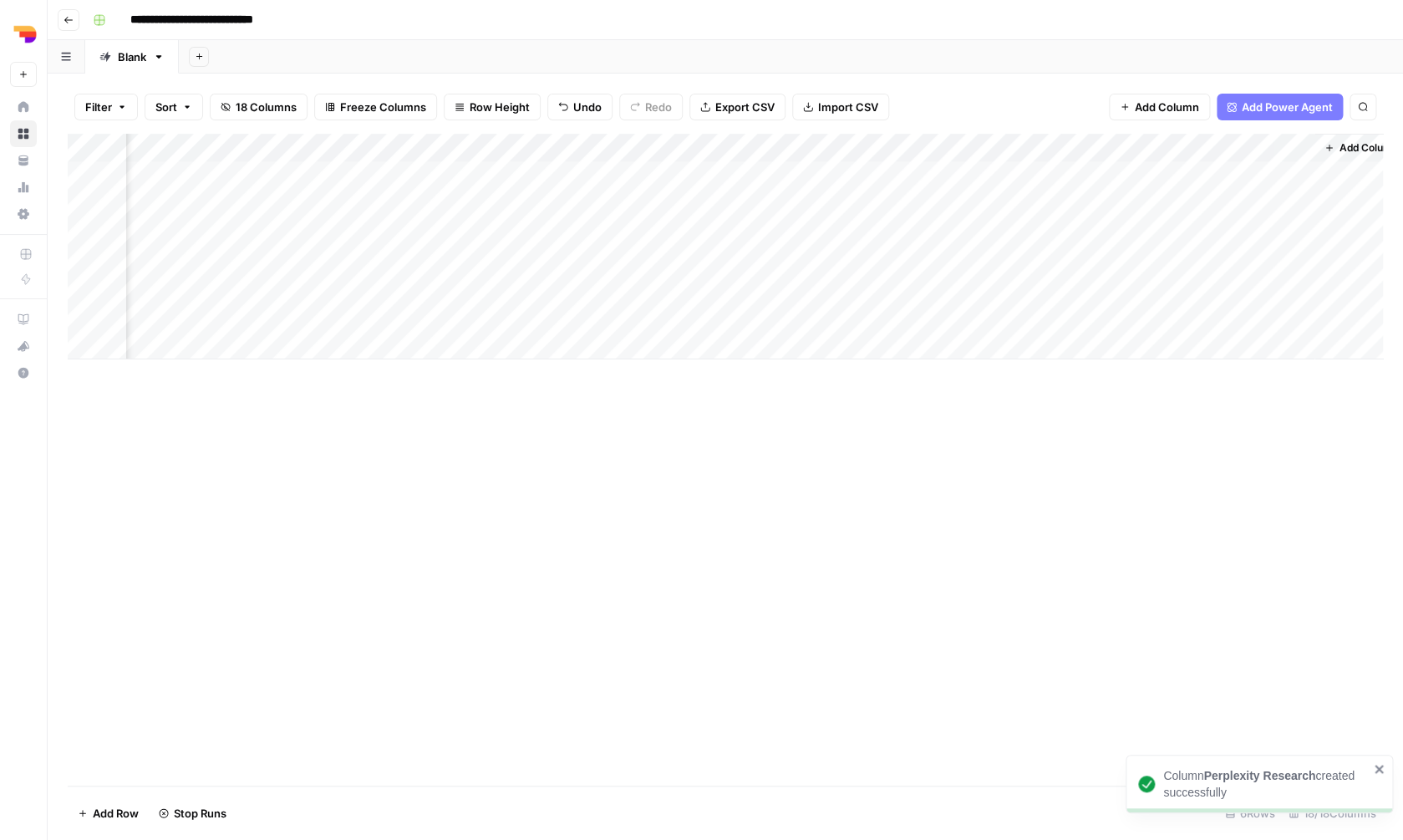
scroll to position [0, 1663]
click at [1110, 149] on div "Add Column" at bounding box center [725, 246] width 1316 height 226
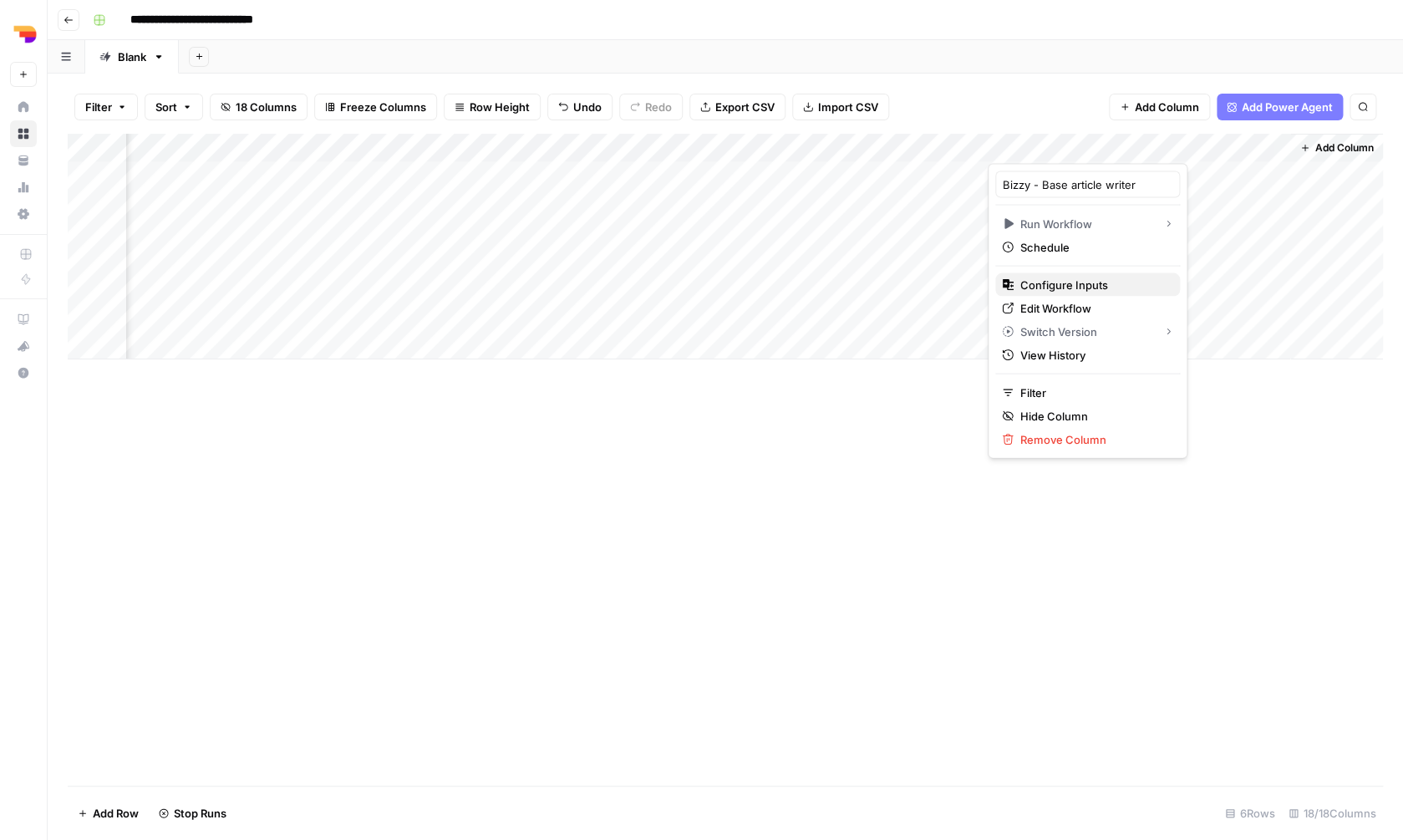
click at [1090, 284] on span "Configure Inputs" at bounding box center [1093, 285] width 146 height 17
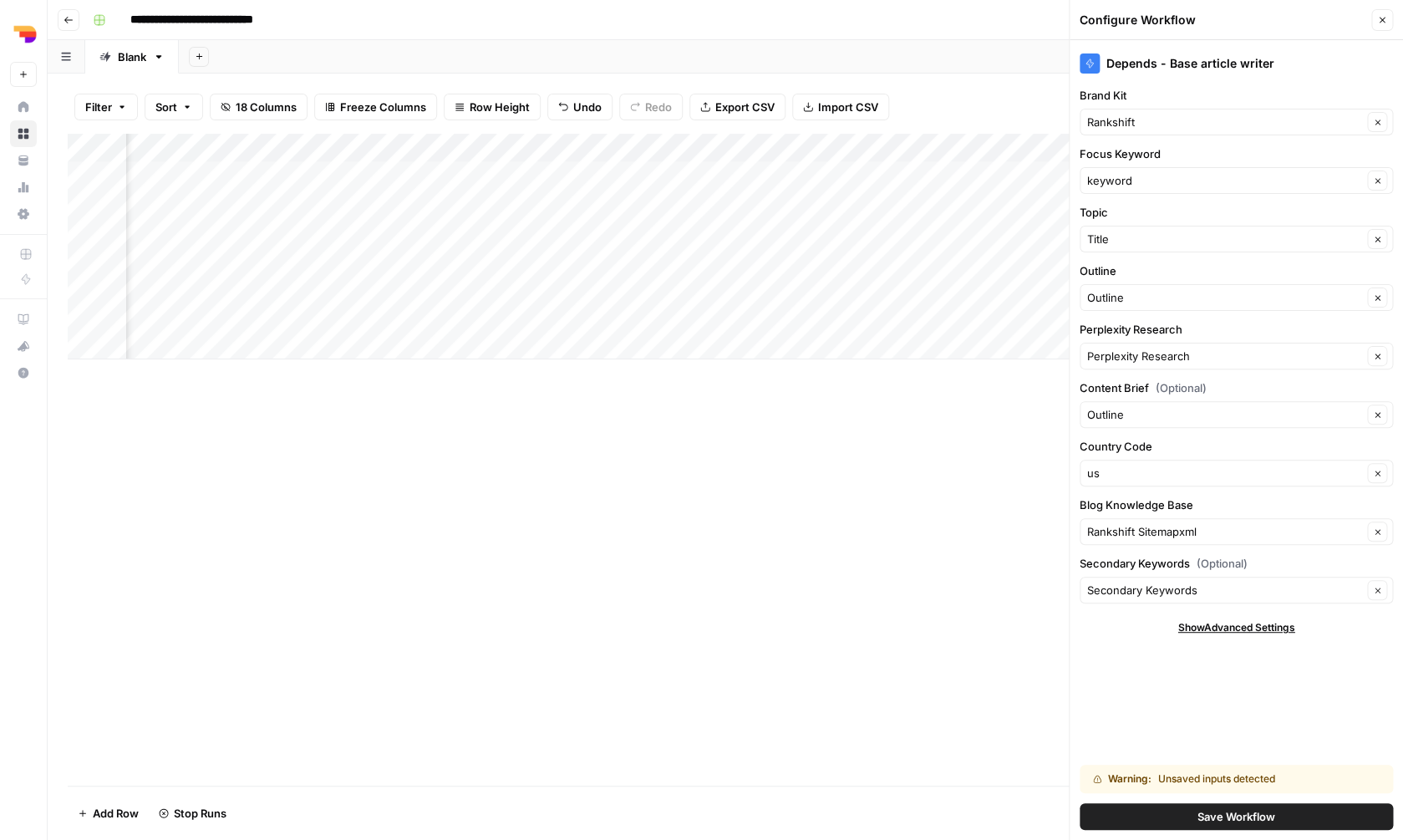
click at [1229, 822] on span "Save Workflow" at bounding box center [1237, 816] width 78 height 17
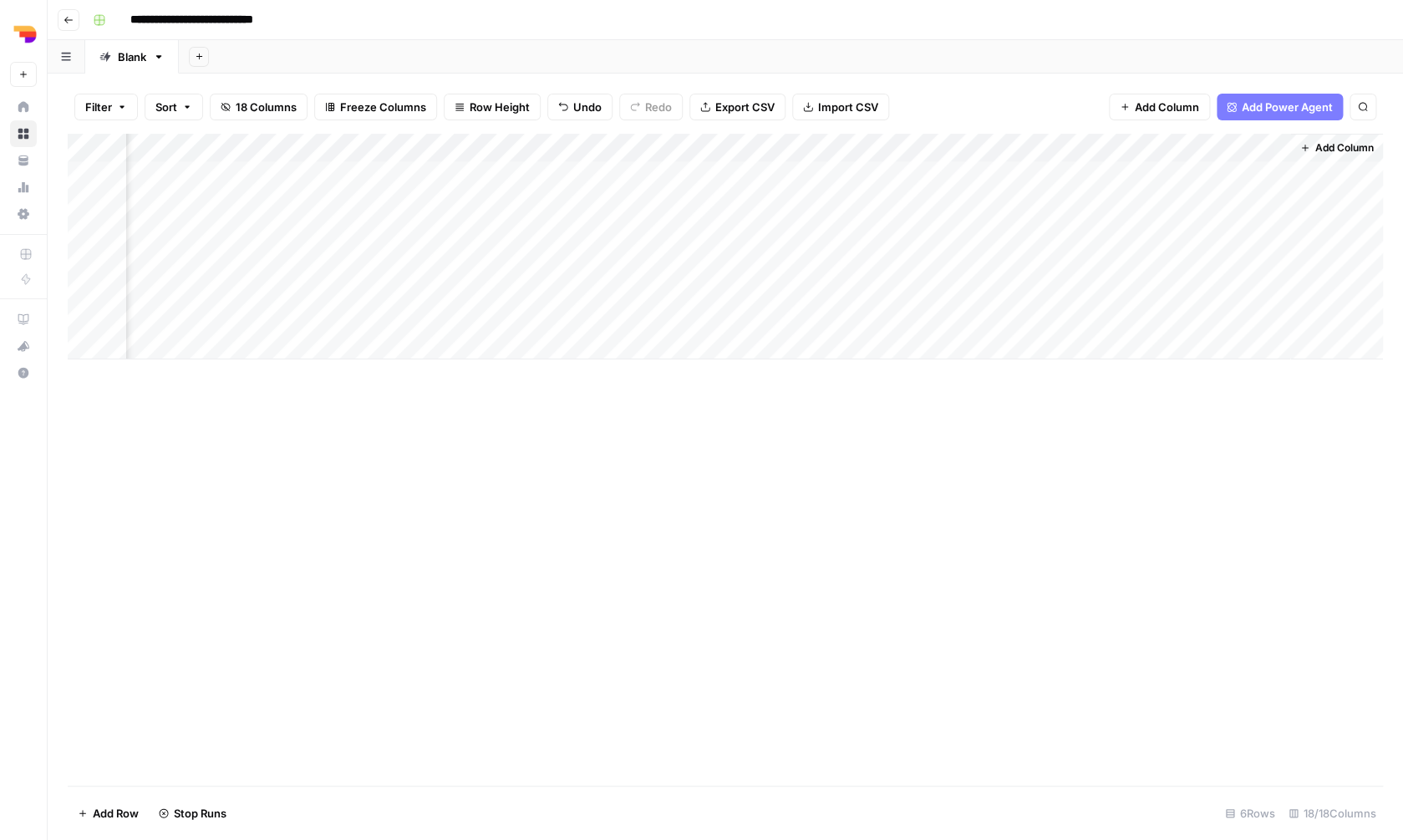
click at [1058, 169] on div "Add Column" at bounding box center [725, 246] width 1316 height 226
click at [1064, 172] on div "Add Column" at bounding box center [725, 246] width 1316 height 226
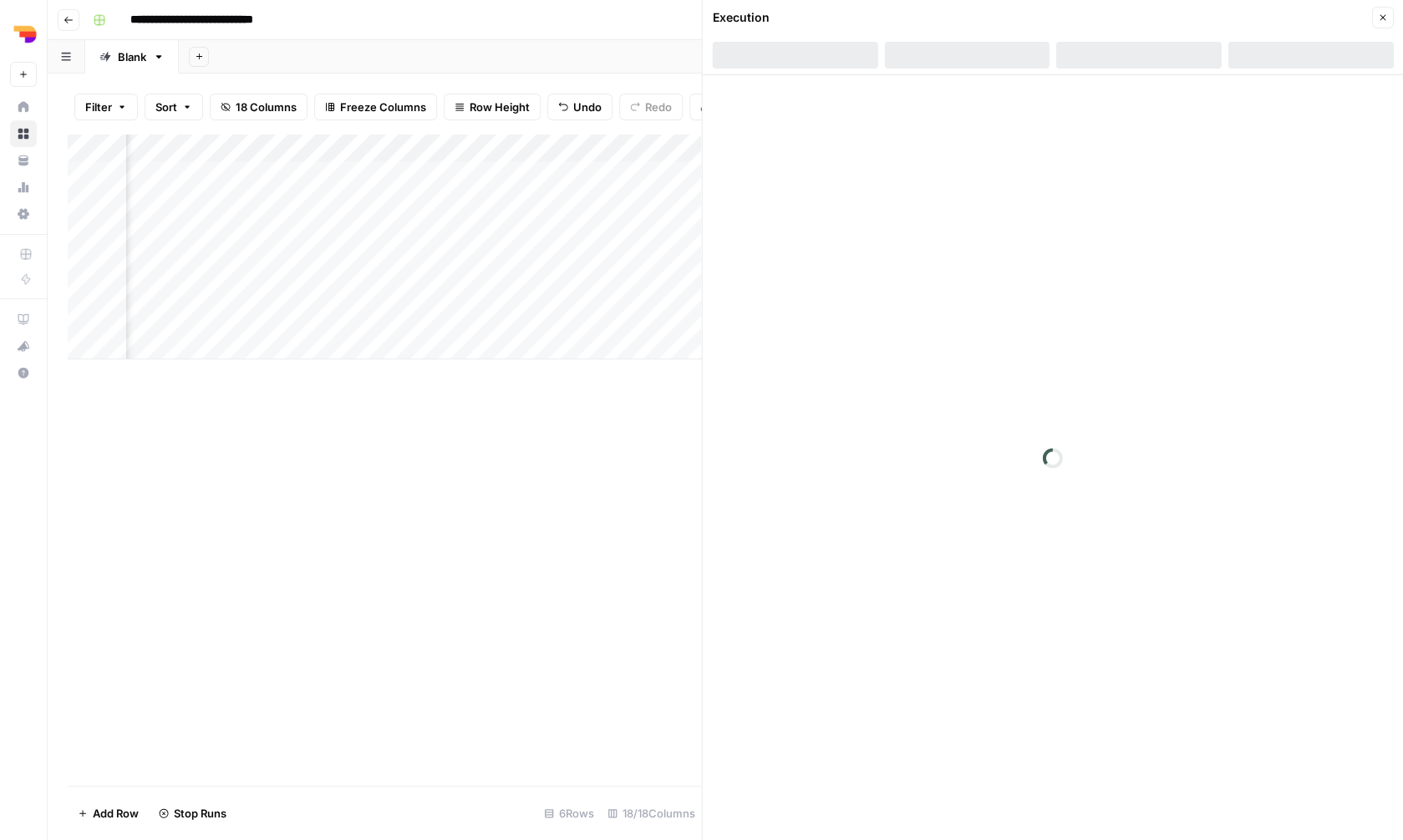
click at [1381, 21] on icon "button" at bounding box center [1382, 18] width 10 height 10
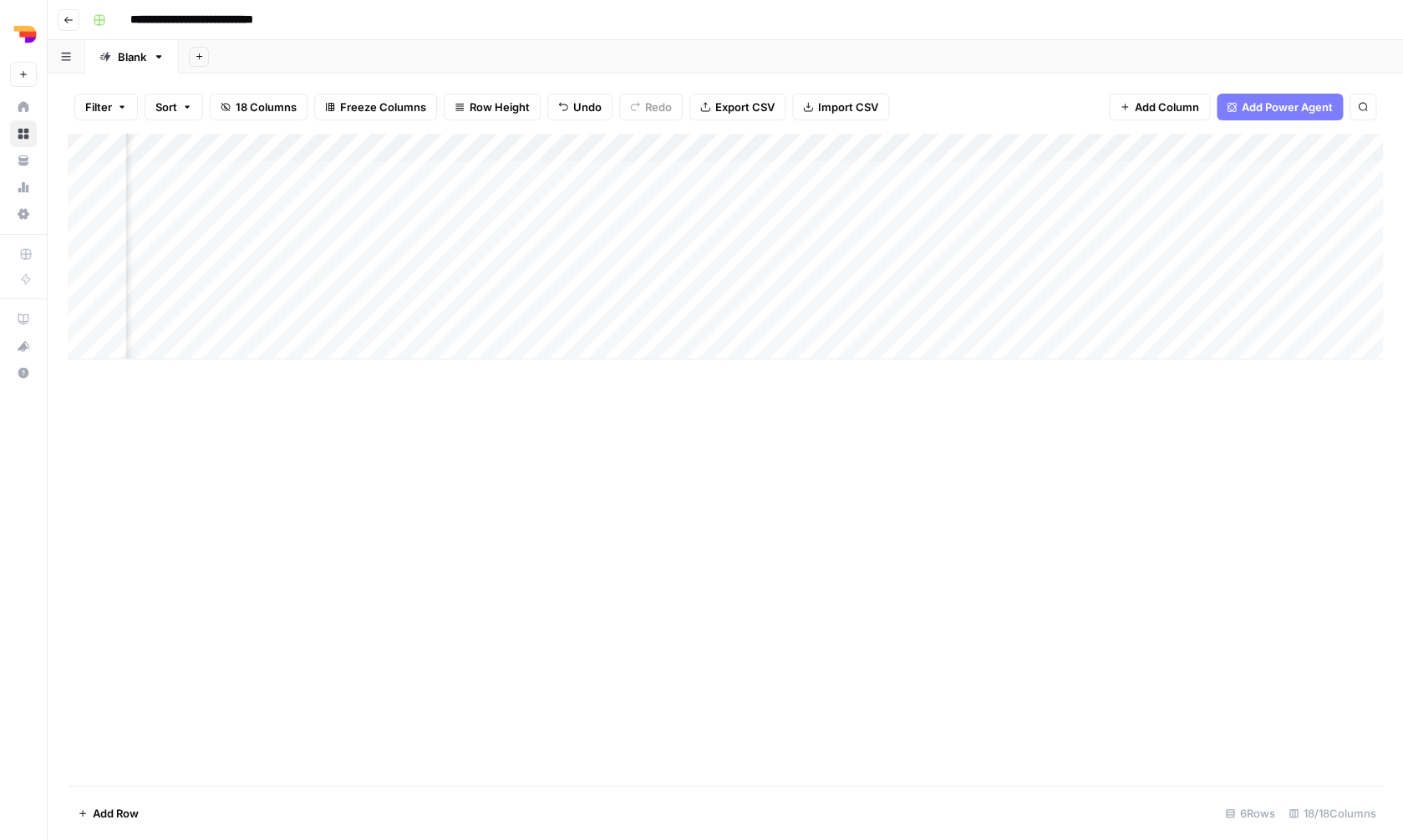
scroll to position [0, 613]
click at [822, 147] on div "Add Column" at bounding box center [725, 246] width 1316 height 226
click at [790, 283] on span "Hide Column" at bounding box center [789, 285] width 146 height 17
click at [668, 149] on div "Add Column" at bounding box center [725, 246] width 1316 height 226
click at [657, 280] on span "Hide Column" at bounding box center [639, 285] width 146 height 17
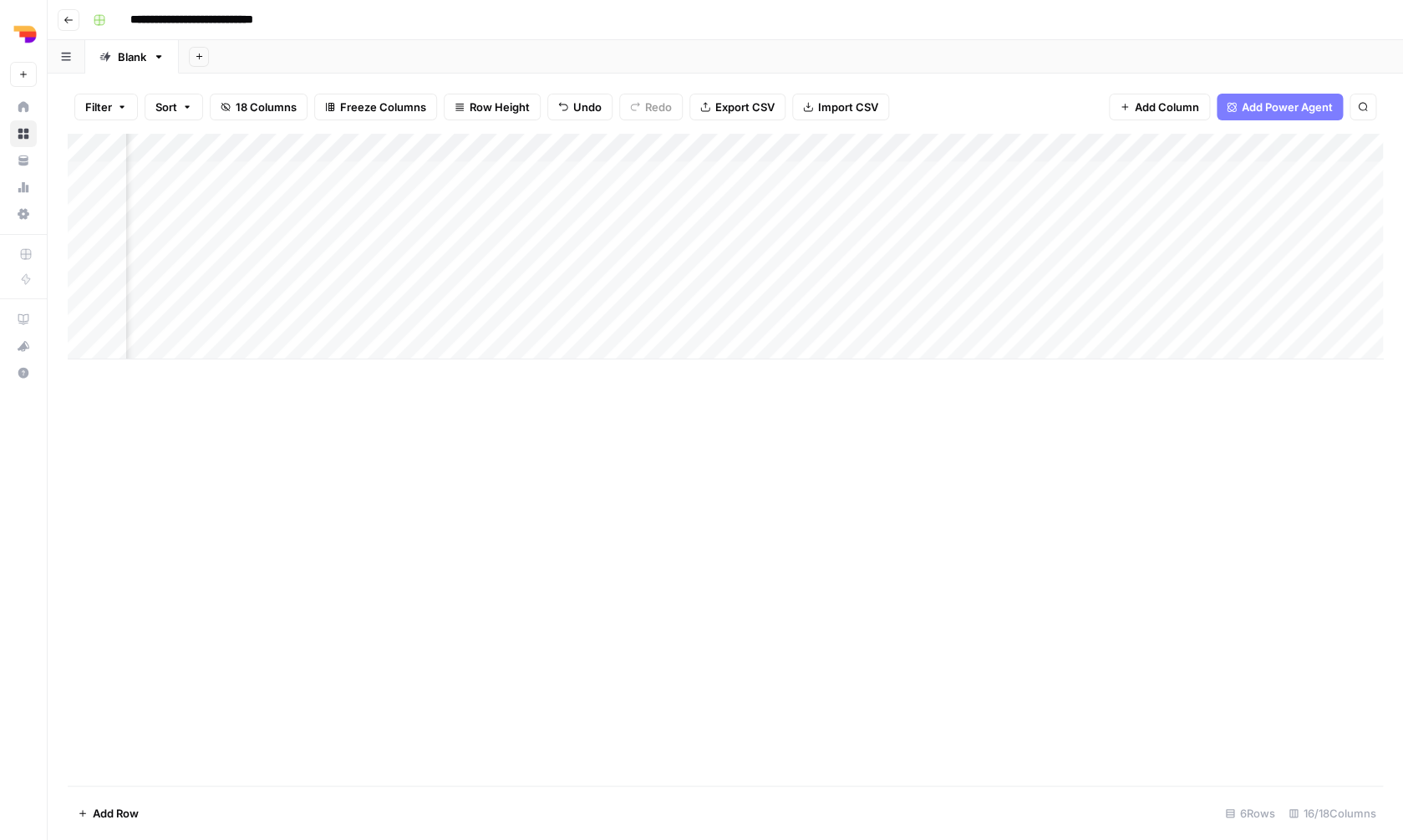
click at [821, 141] on div "Add Column" at bounding box center [725, 246] width 1316 height 226
click at [796, 280] on span "Hide Column" at bounding box center [789, 285] width 146 height 17
click at [824, 144] on div "Add Column" at bounding box center [725, 246] width 1316 height 226
click at [803, 279] on span "Hide Column" at bounding box center [789, 285] width 146 height 17
click at [815, 140] on div "Add Column" at bounding box center [725, 246] width 1316 height 226
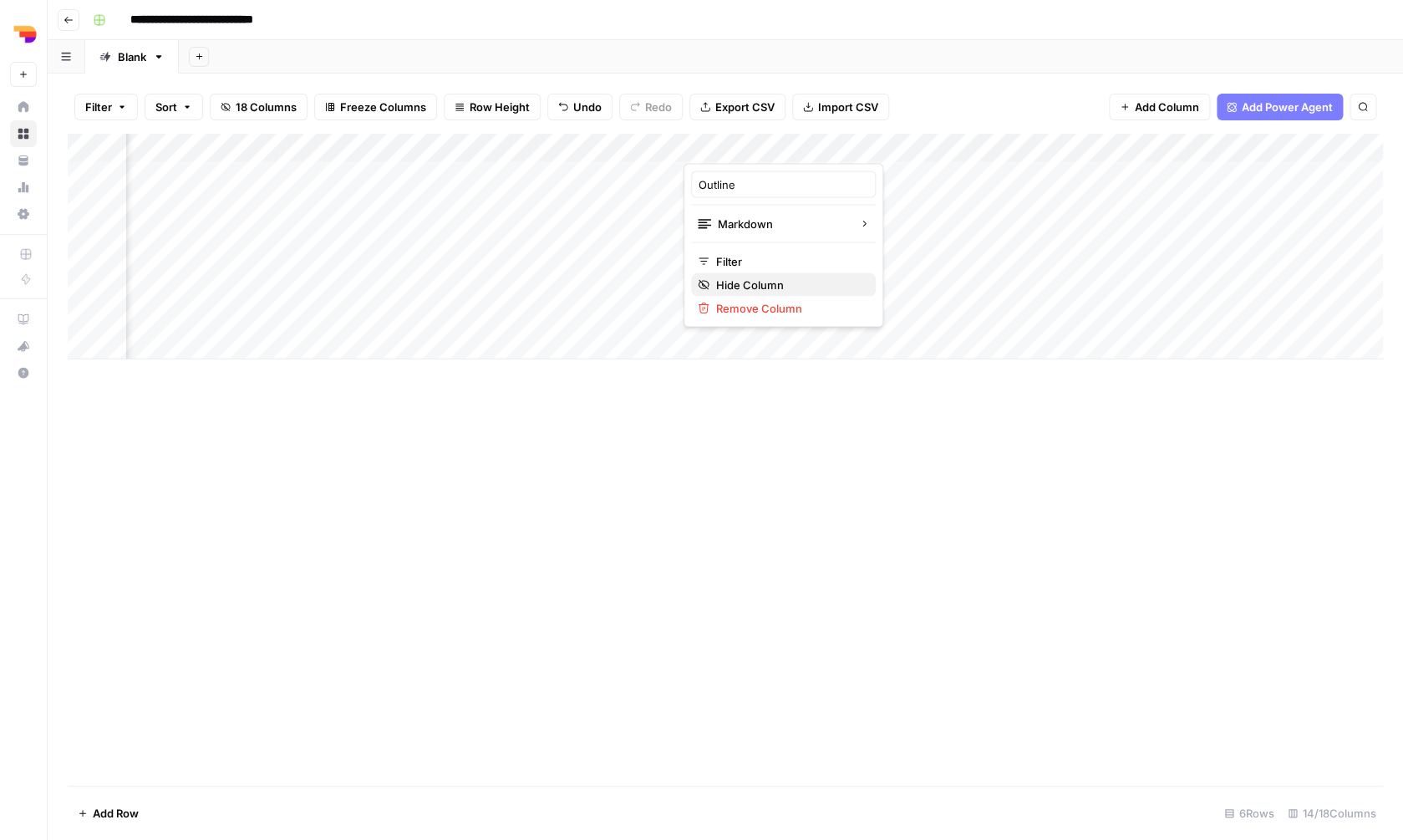
click at [815, 279] on span "Hide Column" at bounding box center [789, 285] width 146 height 17
click at [826, 147] on div "Add Column" at bounding box center [725, 246] width 1316 height 226
click at [819, 285] on span "Hide Column" at bounding box center [789, 285] width 146 height 17
click at [824, 148] on div "Add Column" at bounding box center [725, 246] width 1316 height 226
click at [820, 284] on span "Hide Column" at bounding box center [789, 285] width 146 height 17
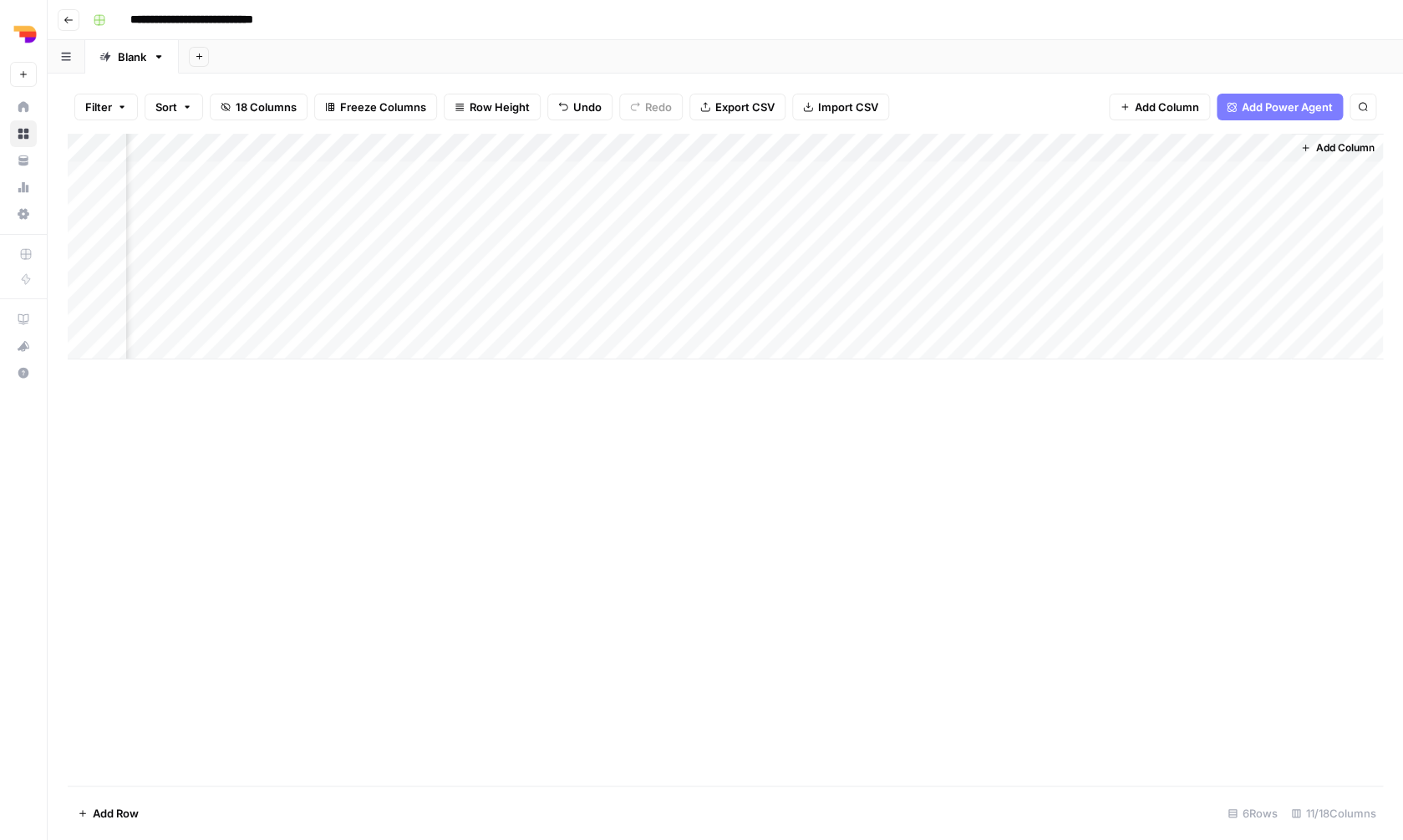
scroll to position [0, 610]
click at [825, 140] on div "Add Column" at bounding box center [725, 246] width 1316 height 226
click at [823, 289] on span "Hide Column" at bounding box center [792, 285] width 146 height 17
click at [978, 149] on div "Add Column" at bounding box center [725, 246] width 1316 height 226
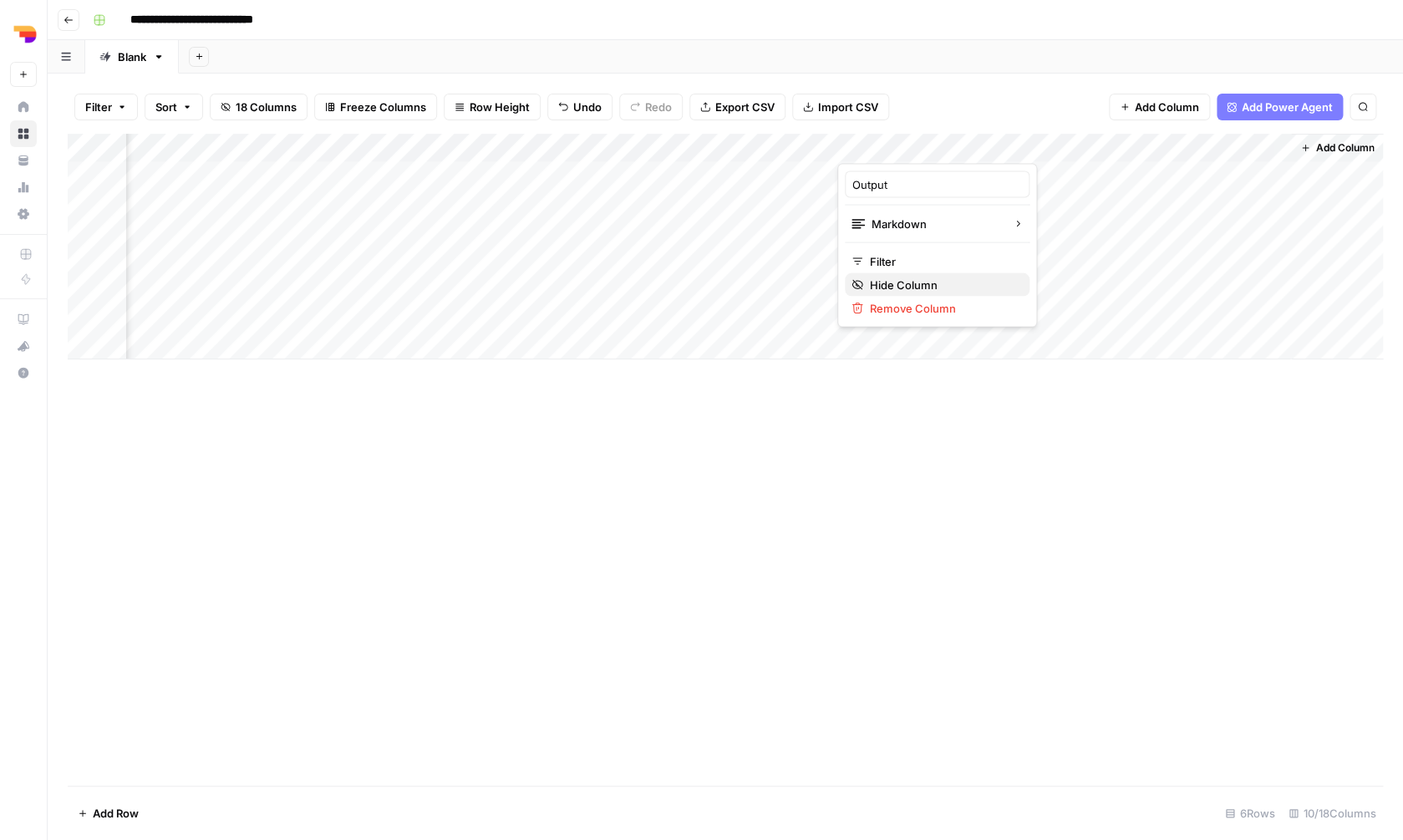
click at [950, 285] on span "Hide Column" at bounding box center [943, 285] width 146 height 17
click at [182, 204] on div "Add Column" at bounding box center [725, 246] width 1316 height 226
click at [182, 204] on textarea "**********" at bounding box center [251, 201] width 271 height 24
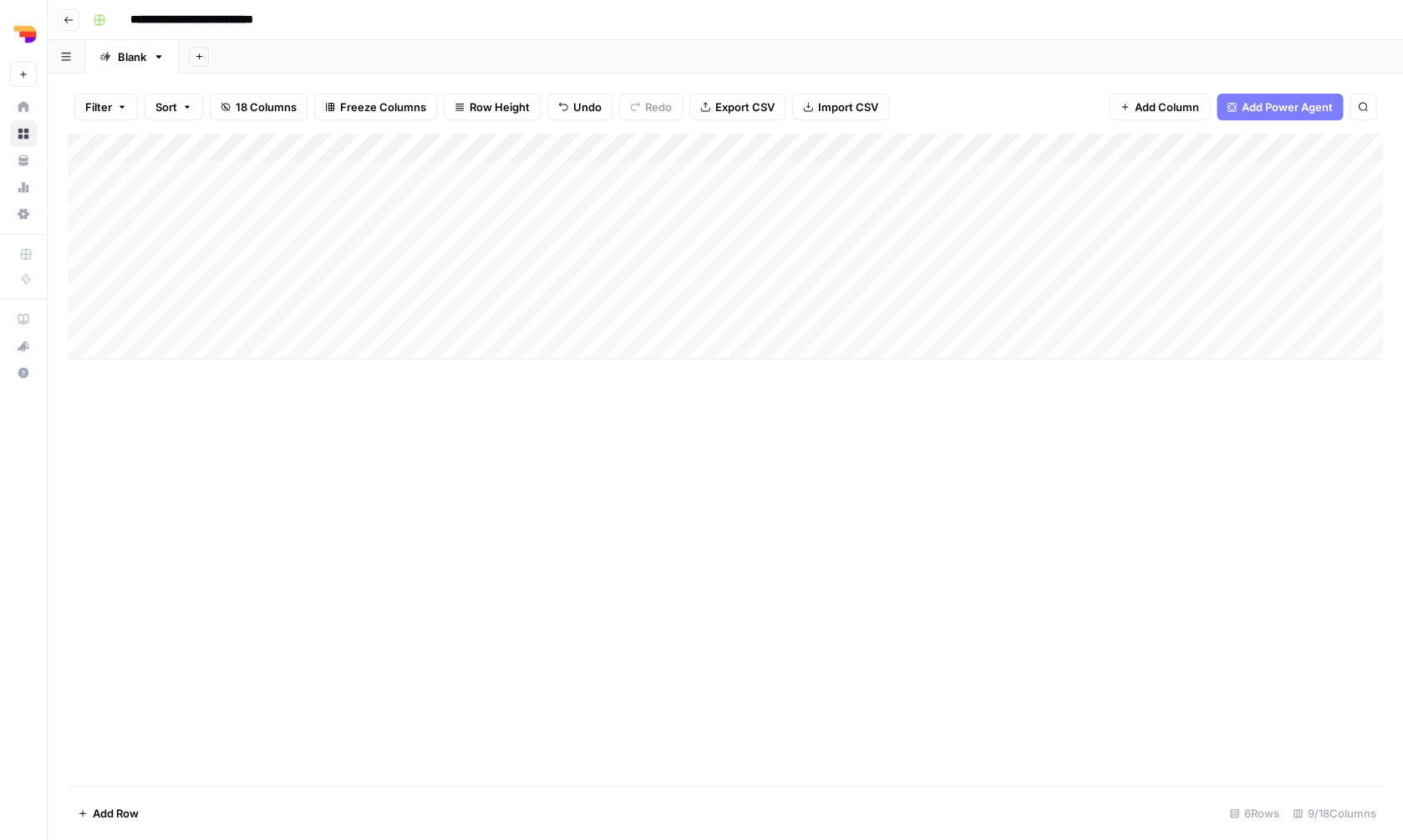
click at [1120, 201] on div "Add Column" at bounding box center [725, 246] width 1316 height 226
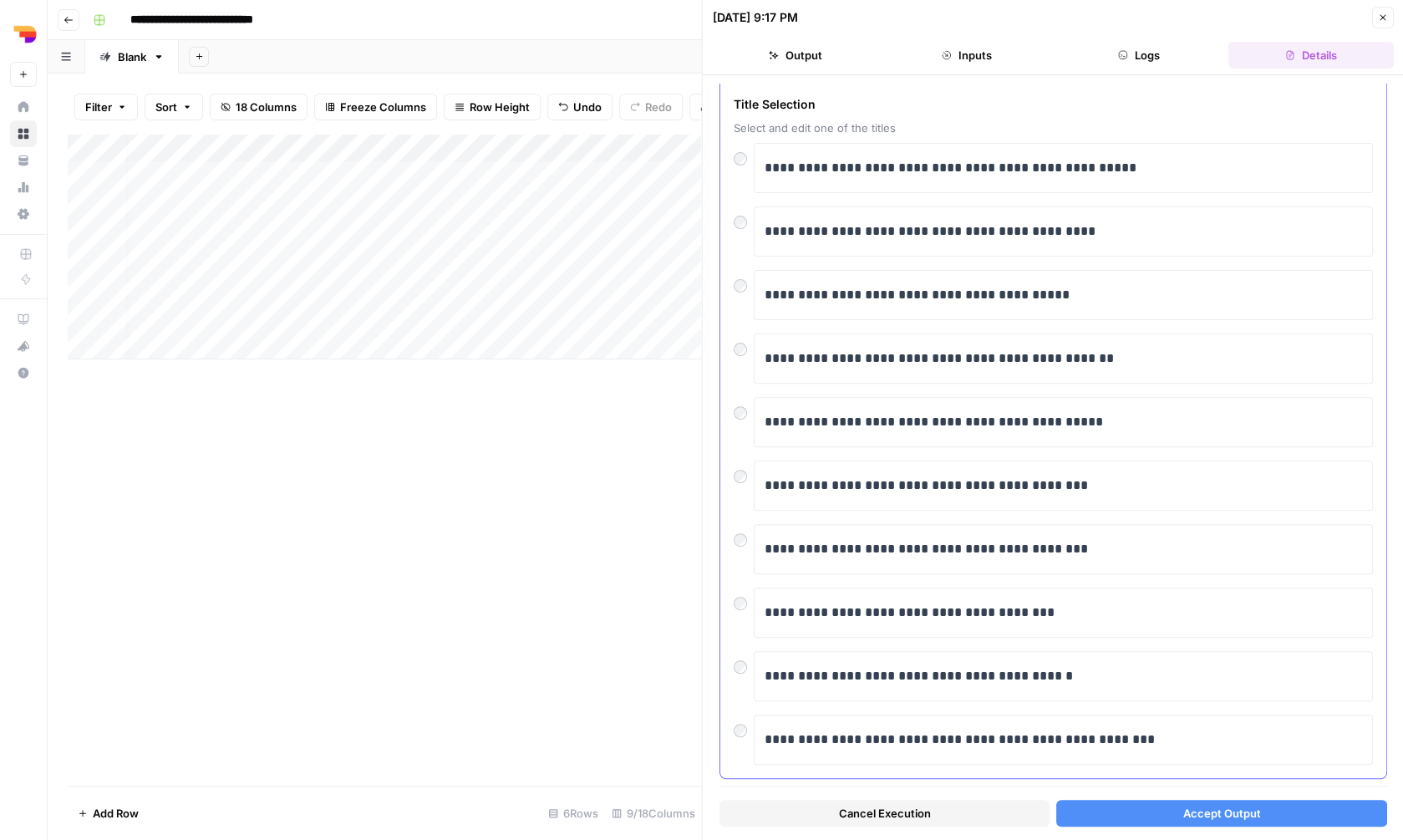
scroll to position [94, 0]
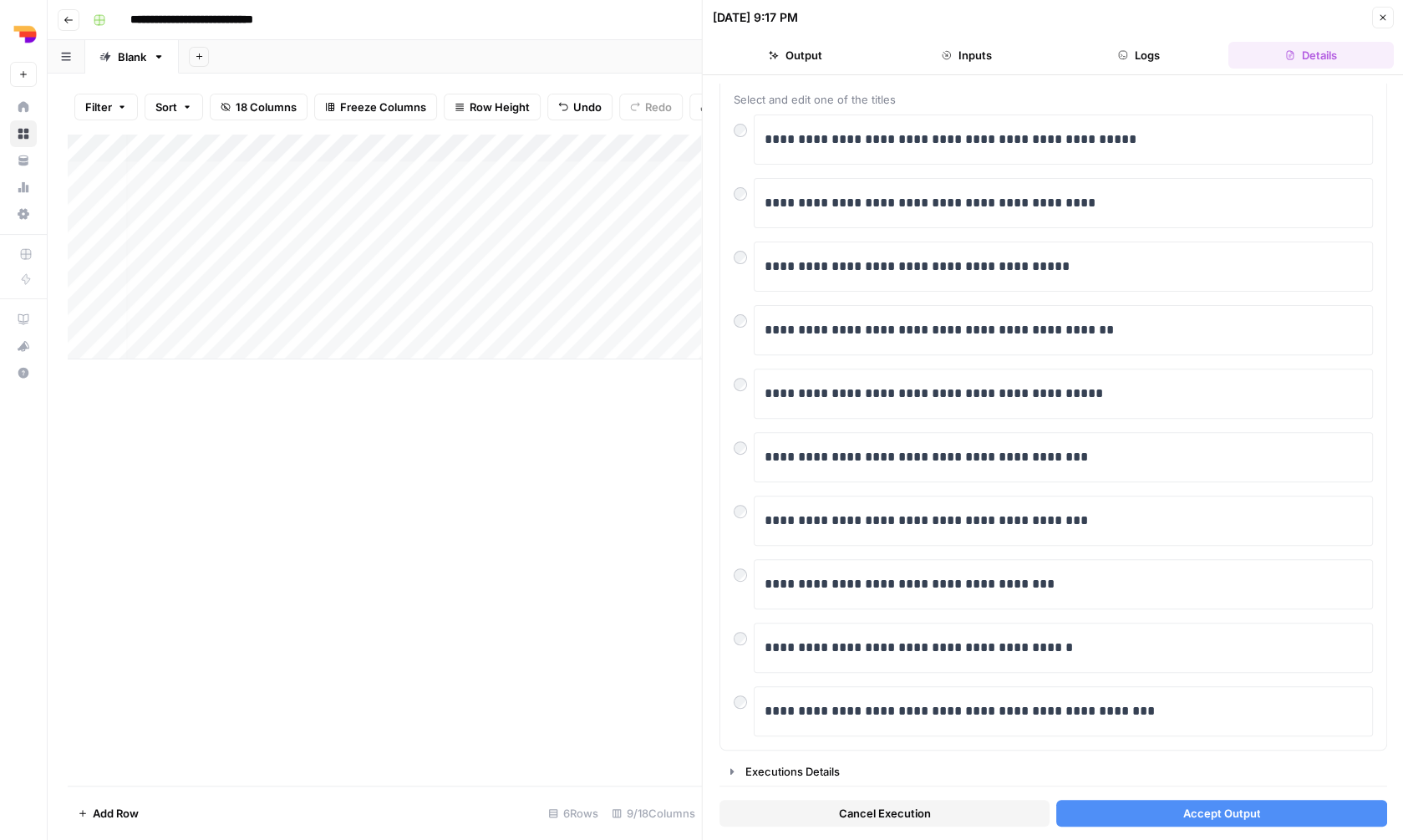
click at [1239, 807] on span "Accept Output" at bounding box center [1221, 813] width 78 height 17
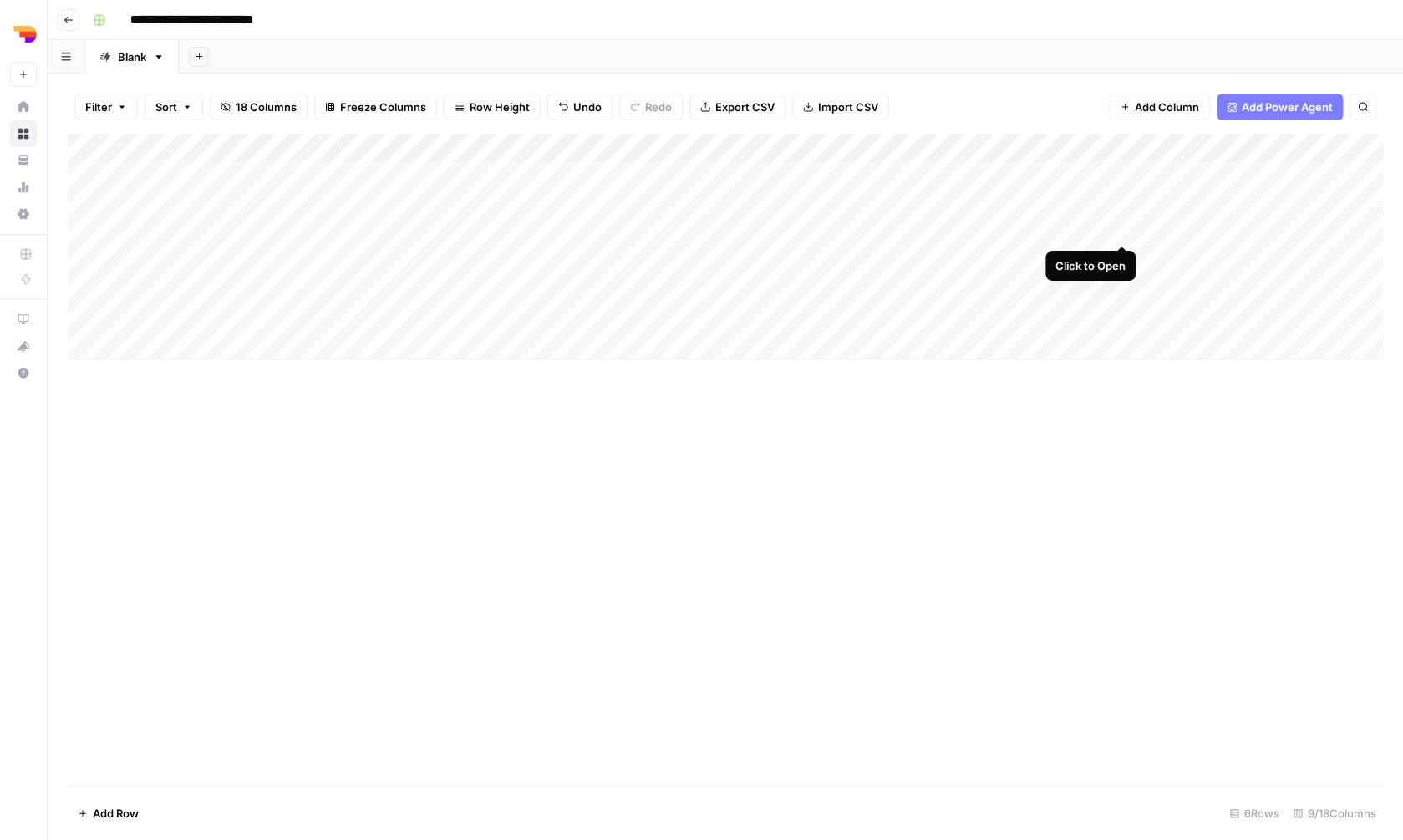
click at [1119, 228] on div "Add Column" at bounding box center [725, 246] width 1316 height 226
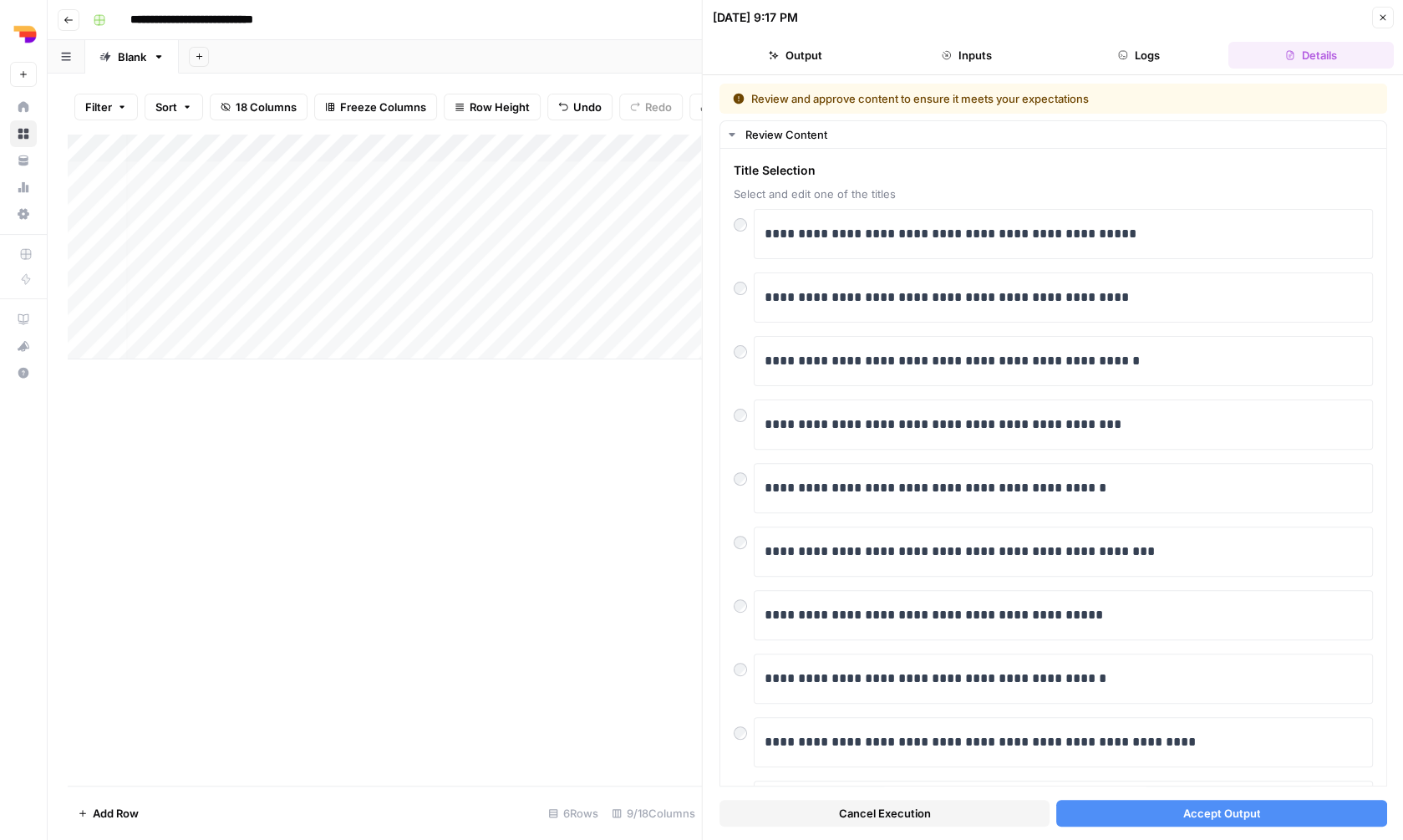
click at [1125, 803] on button "Accept Output" at bounding box center [1221, 813] width 330 height 26
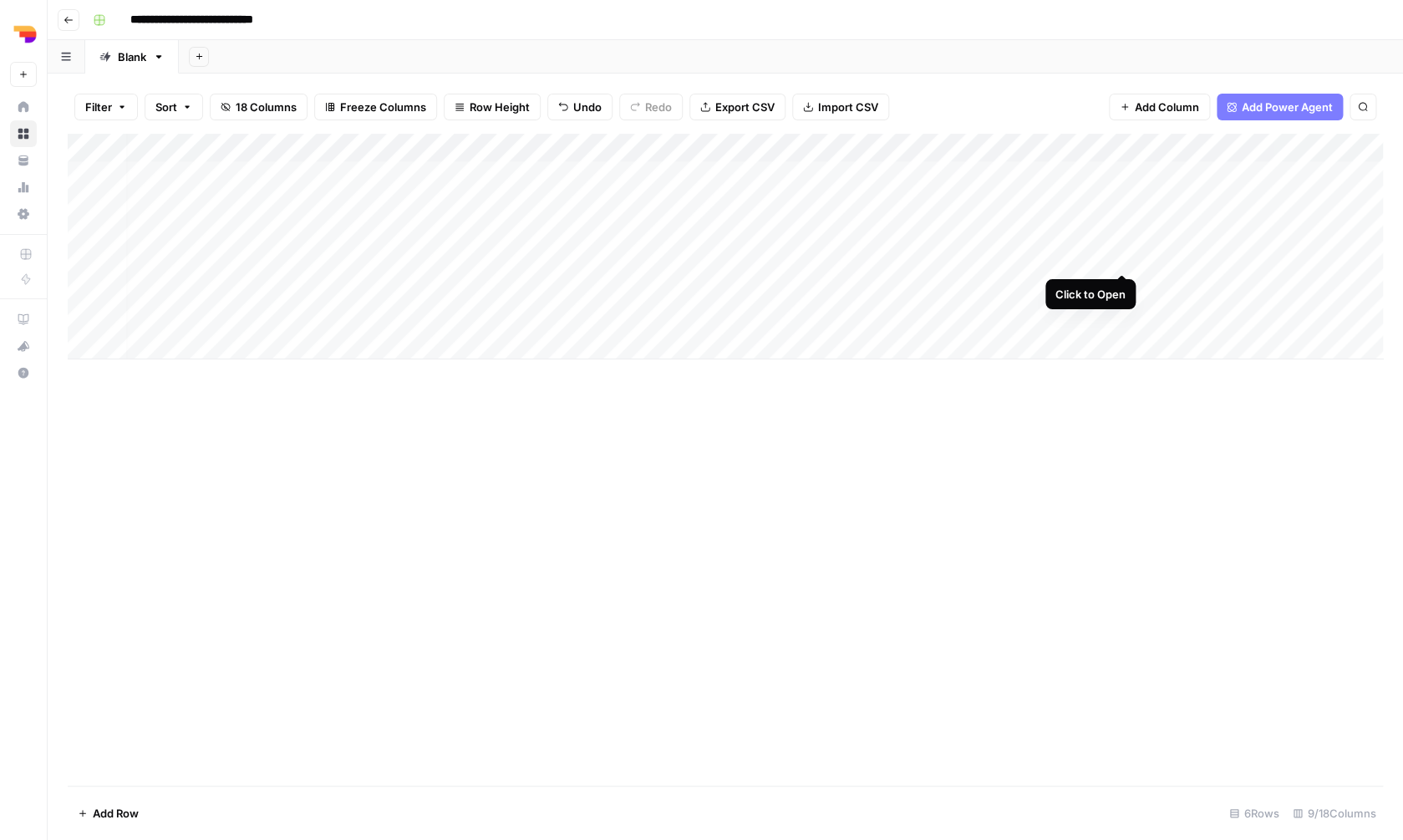
click at [1118, 249] on div "Add Column" at bounding box center [725, 246] width 1316 height 226
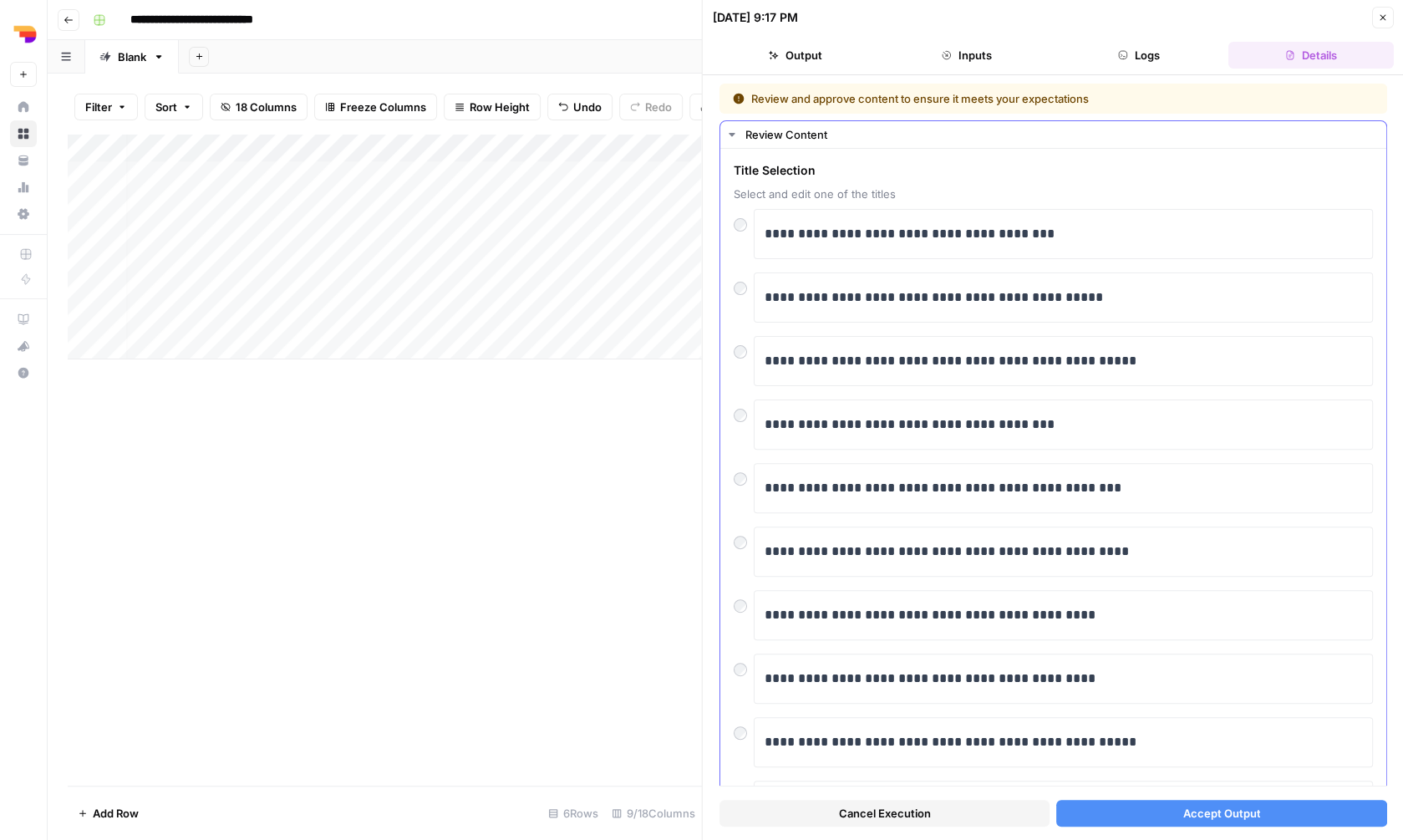
scroll to position [94, 0]
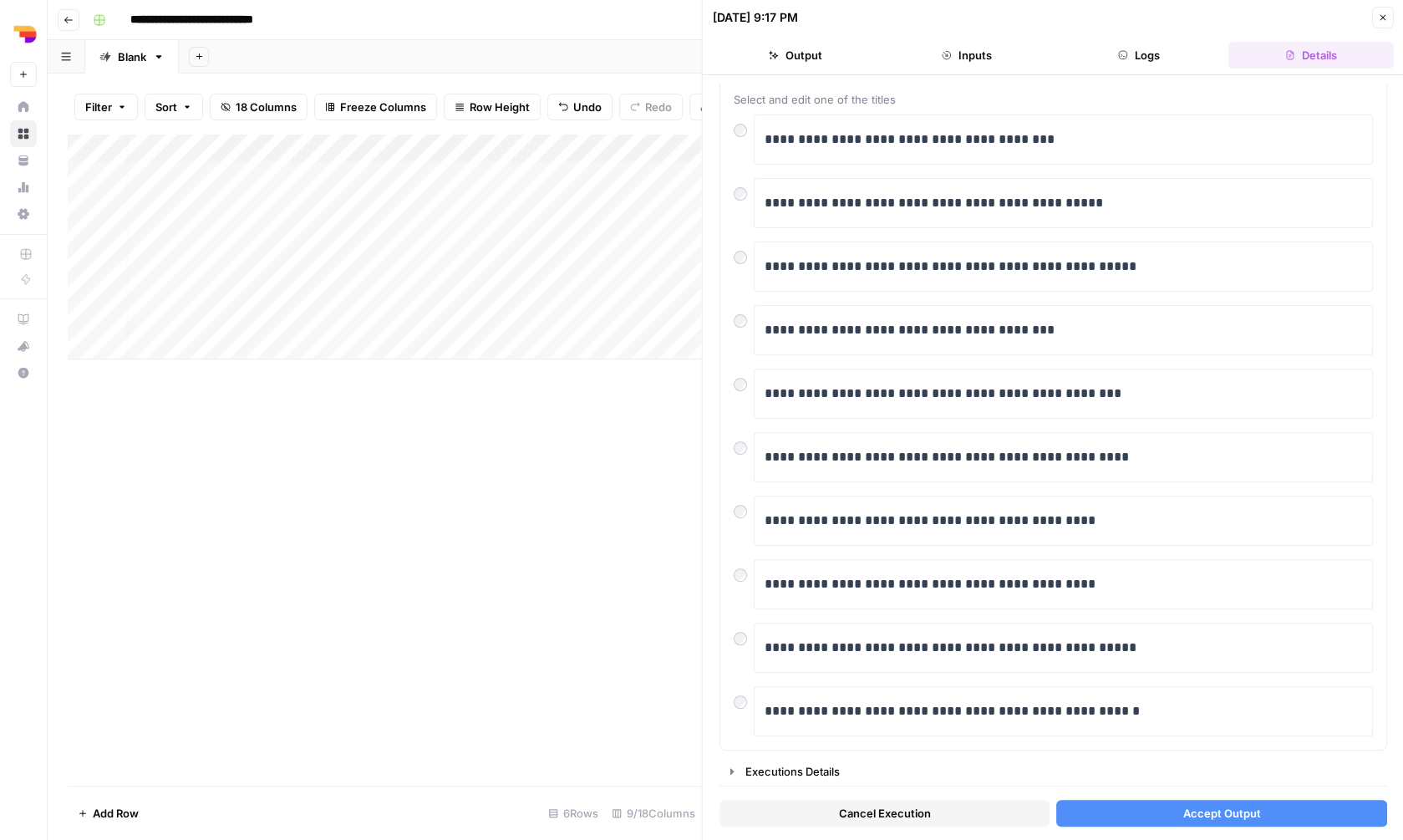
click at [1135, 805] on button "Accept Output" at bounding box center [1221, 813] width 330 height 26
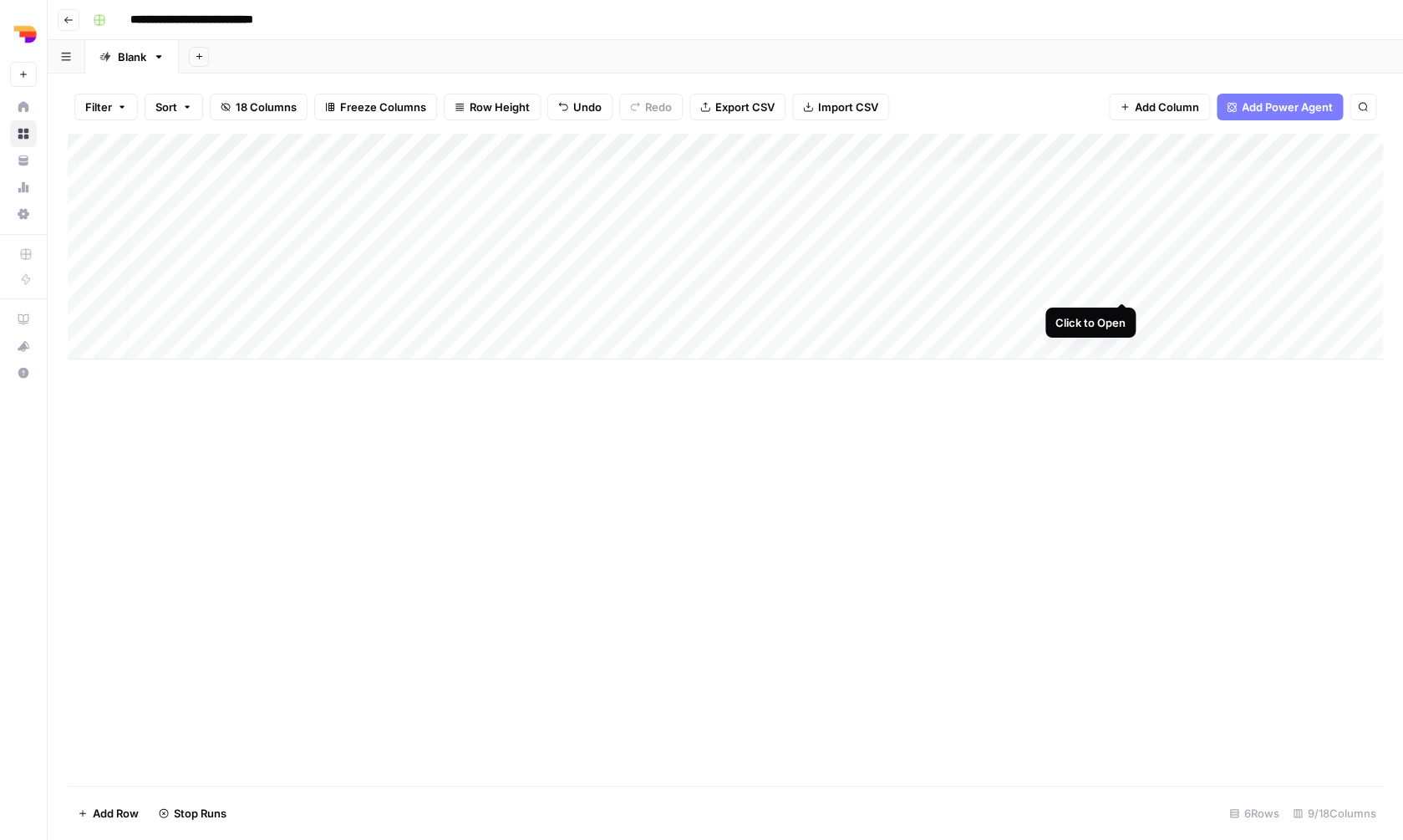
click at [1119, 285] on div "Add Column" at bounding box center [725, 246] width 1316 height 226
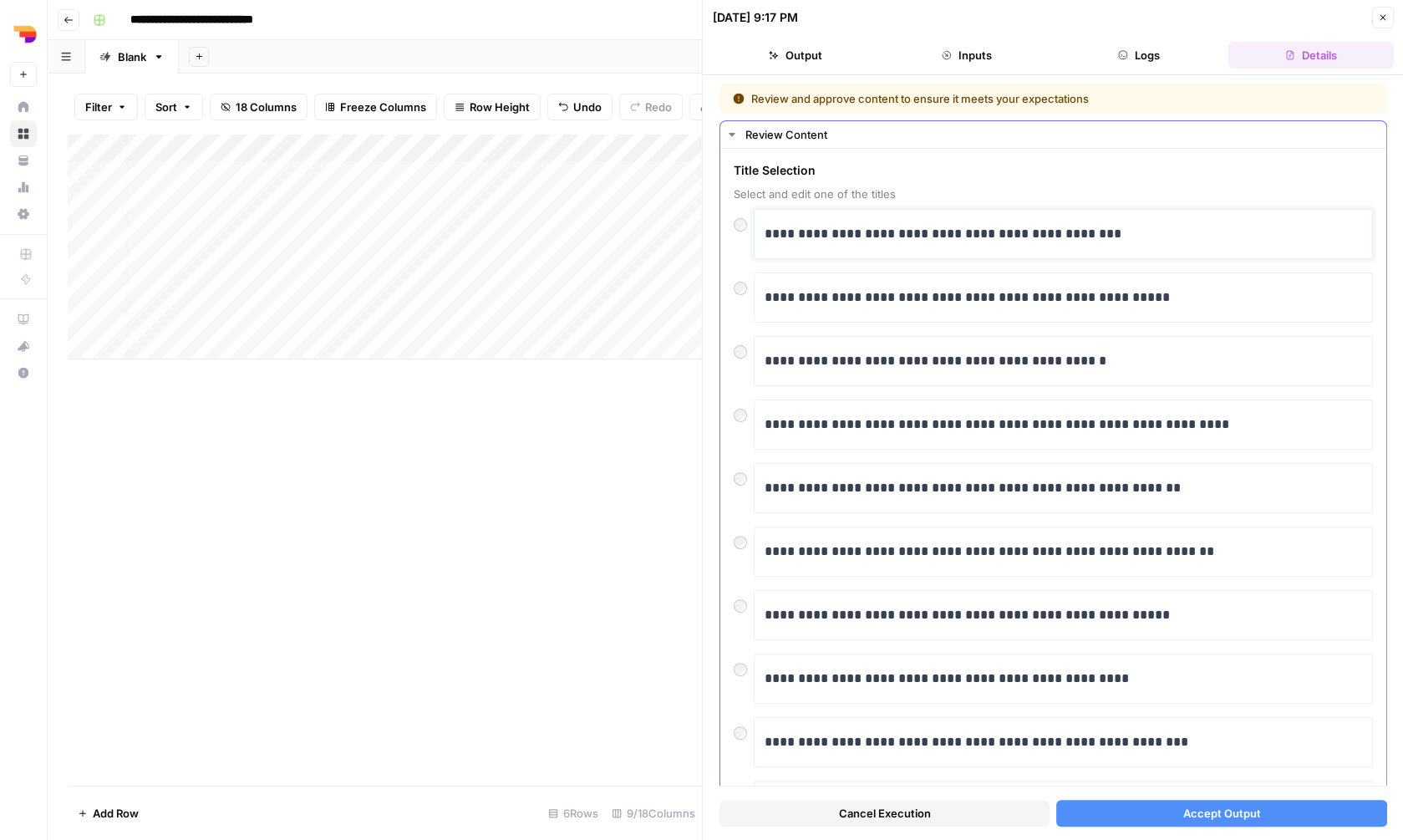
click at [989, 237] on p "**********" at bounding box center [1062, 234] width 597 height 22
click at [988, 237] on p "**********" at bounding box center [1062, 234] width 597 height 22
click at [1082, 812] on button "Accept Output" at bounding box center [1221, 813] width 330 height 26
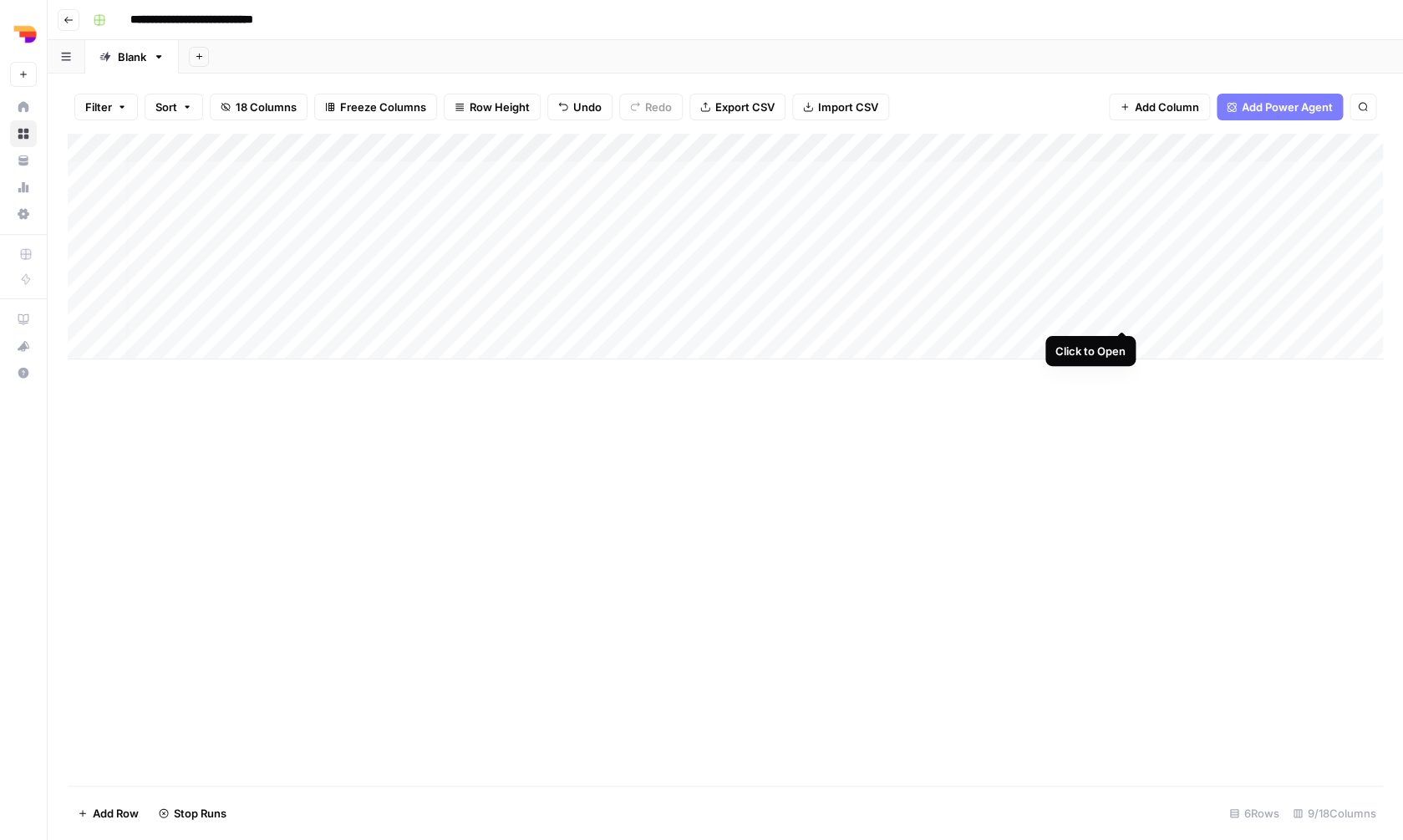
click at [1124, 314] on div "Add Column" at bounding box center [725, 246] width 1316 height 226
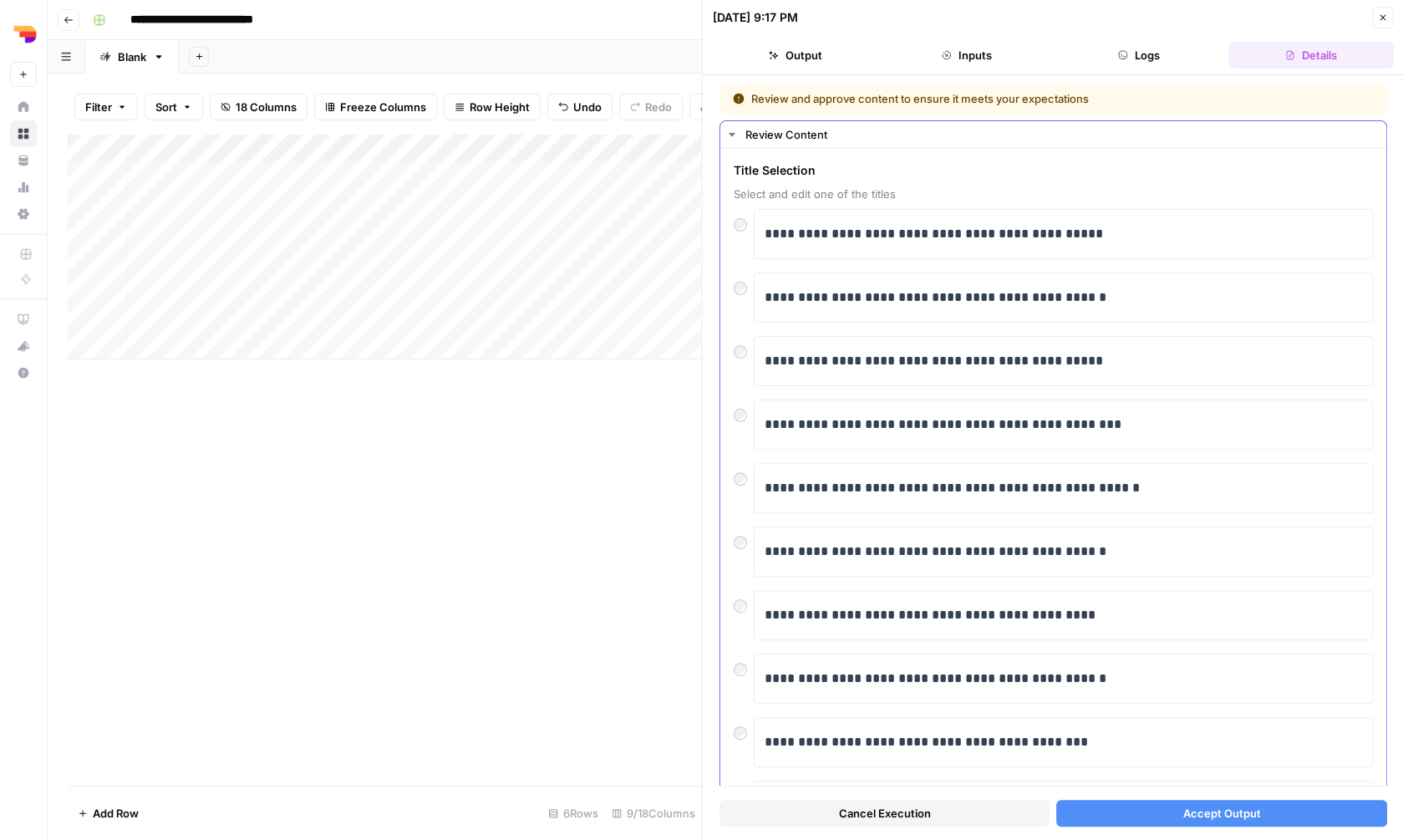
scroll to position [0, 9]
click at [993, 239] on p "**********" at bounding box center [1062, 234] width 597 height 22
click at [993, 238] on p "**********" at bounding box center [1062, 234] width 597 height 22
click at [1119, 803] on button "Accept Output" at bounding box center [1221, 813] width 330 height 26
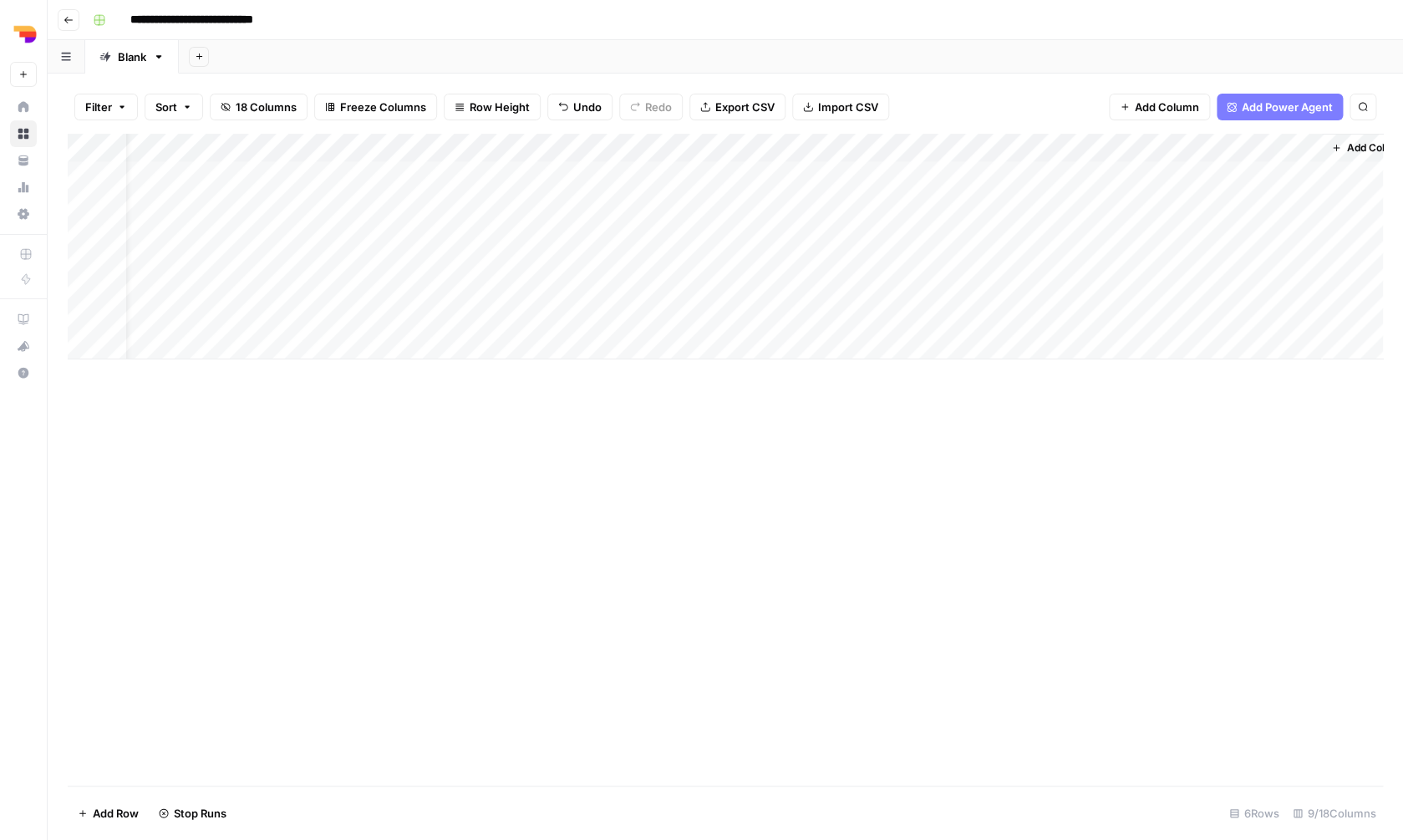
scroll to position [0, 309]
click at [1104, 173] on div "Add Column" at bounding box center [725, 246] width 1316 height 226
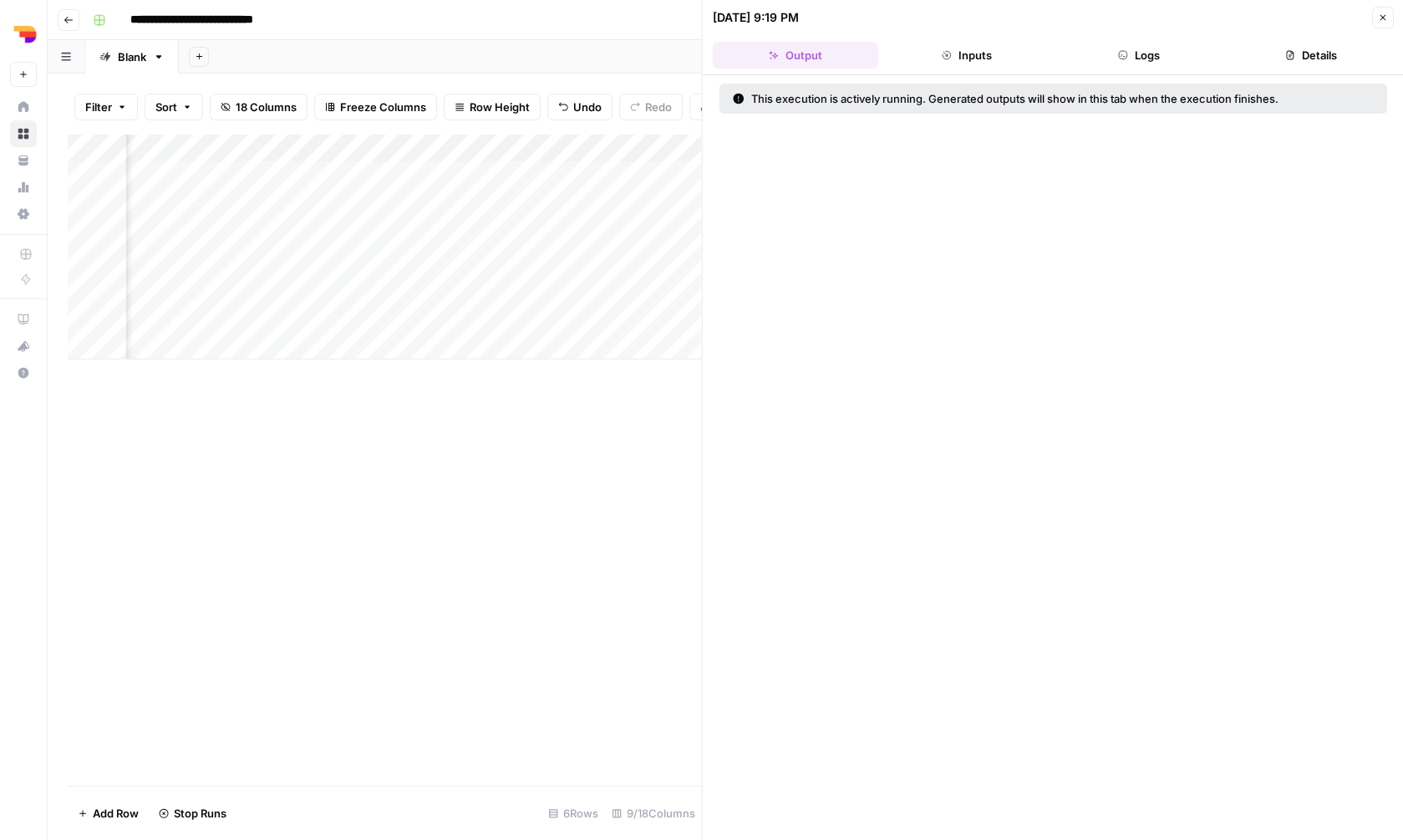
click at [935, 51] on button "Inputs" at bounding box center [966, 54] width 166 height 26
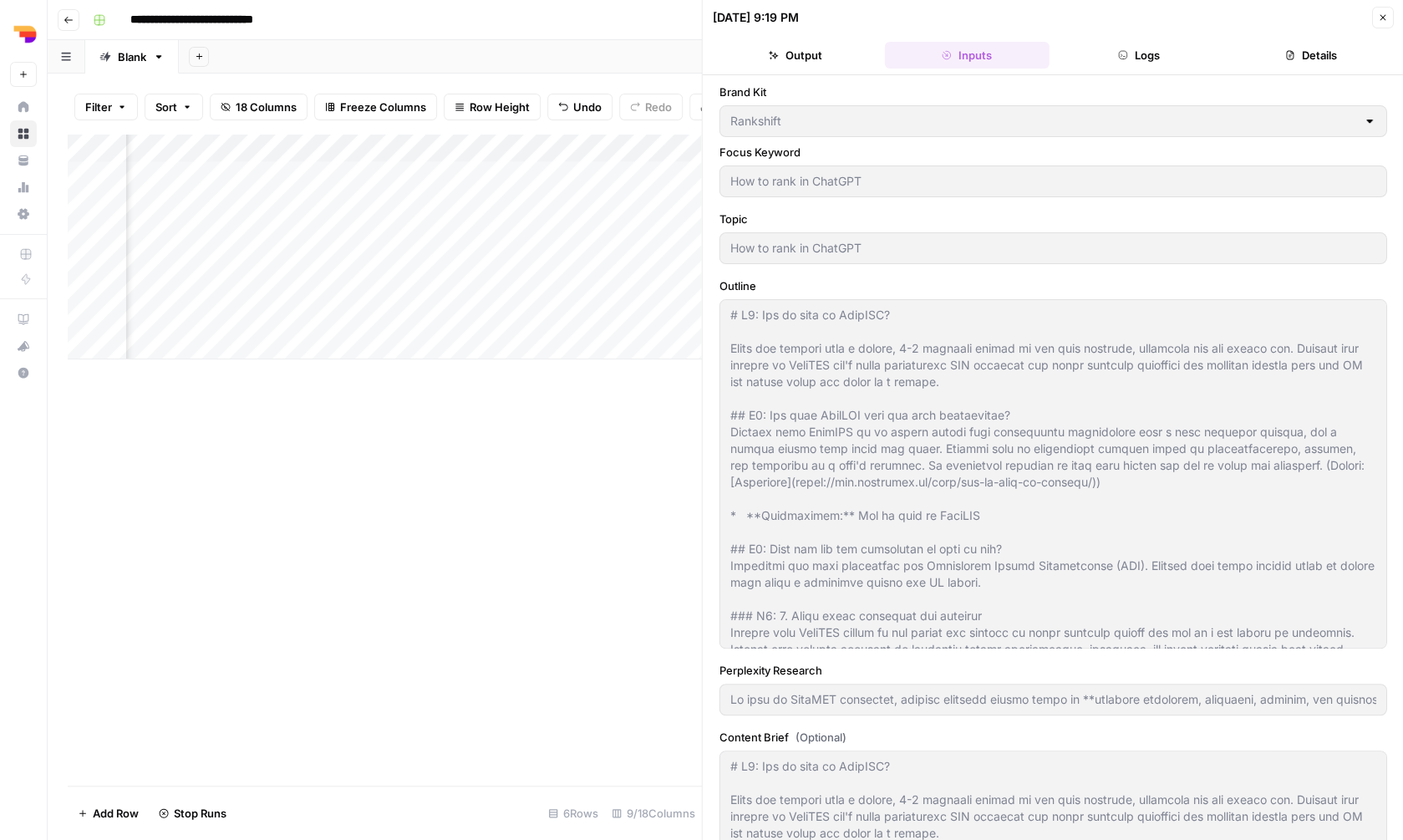
type input "To rank in ChatGPT responses, content creators should focus on **semantic relev…"
click at [1102, 47] on button "Logs" at bounding box center [1139, 54] width 166 height 26
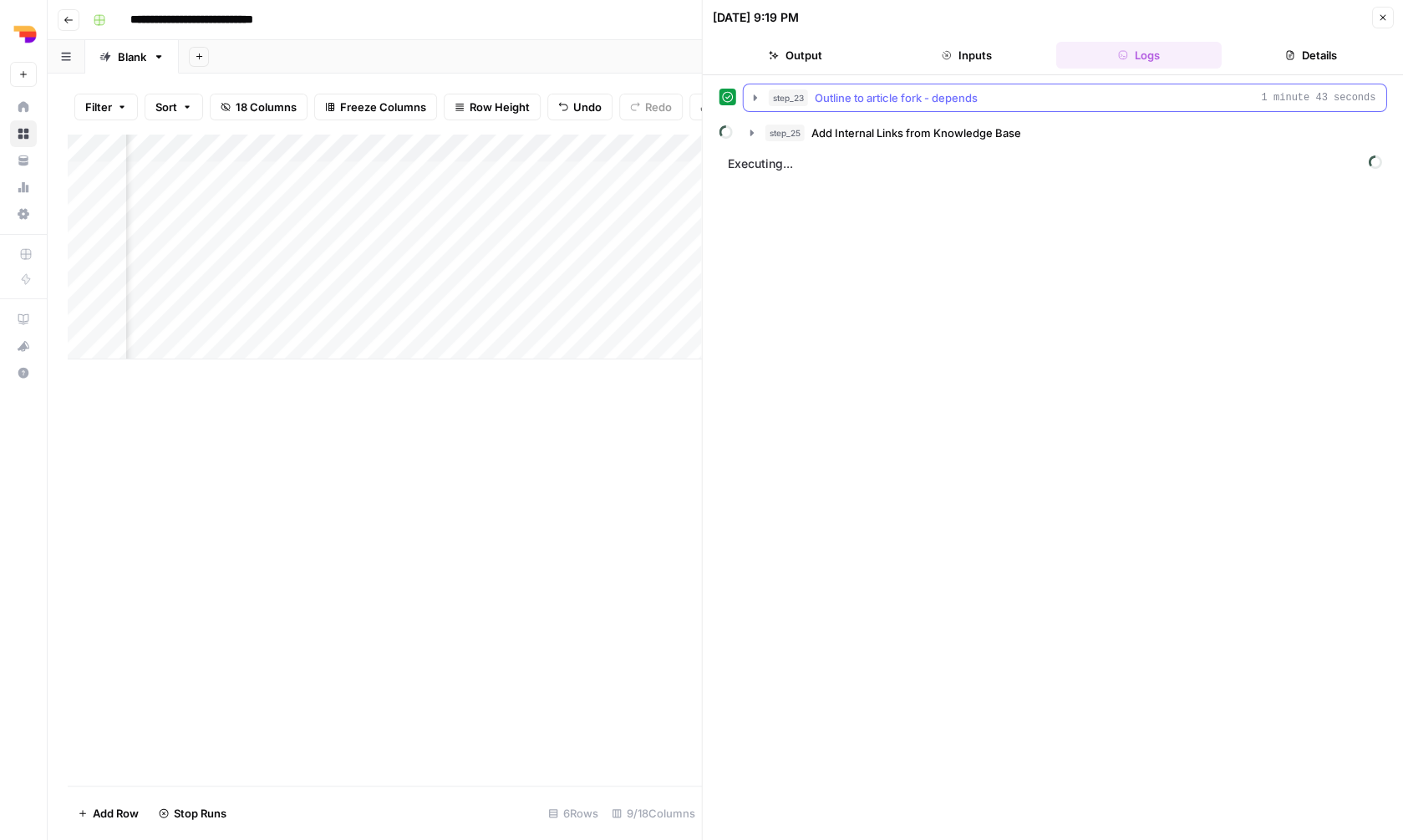
click at [985, 107] on button "step_23 Outline to article fork - depends 1 minute 43 seconds" at bounding box center [1065, 97] width 643 height 26
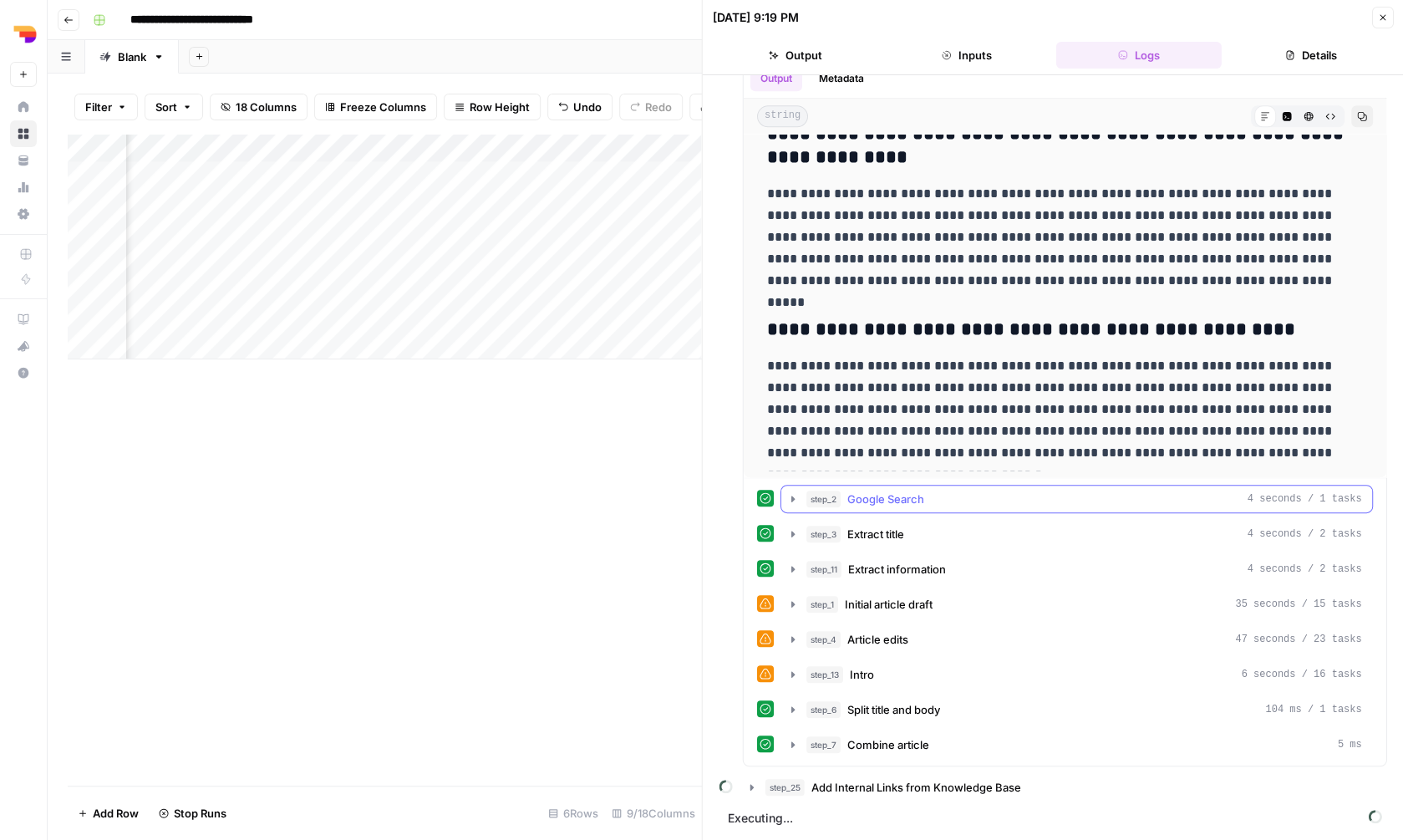
scroll to position [0, 0]
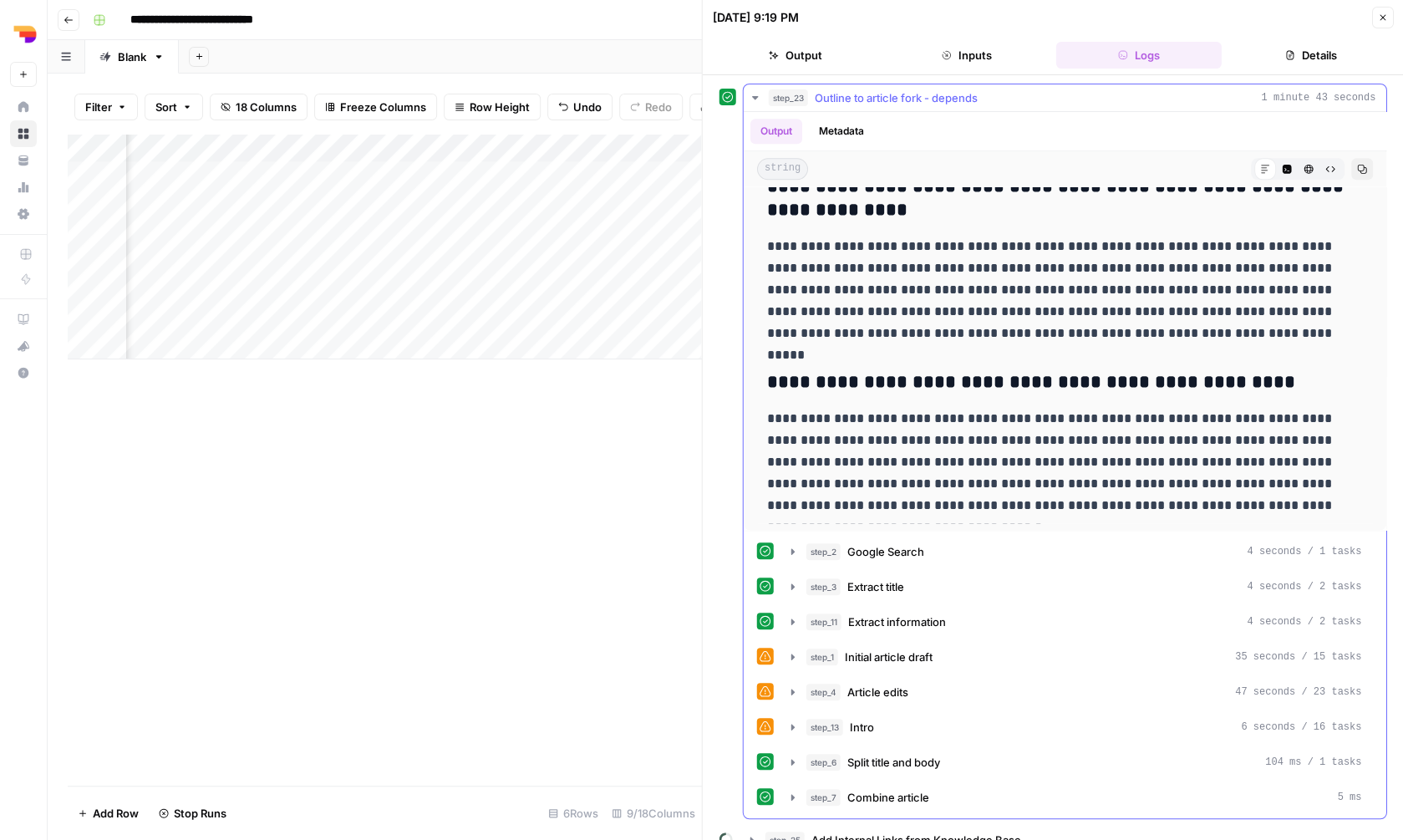
click at [1022, 105] on div "step_23 Outline to article fork - depends 1 minute 43 seconds" at bounding box center [1072, 98] width 607 height 17
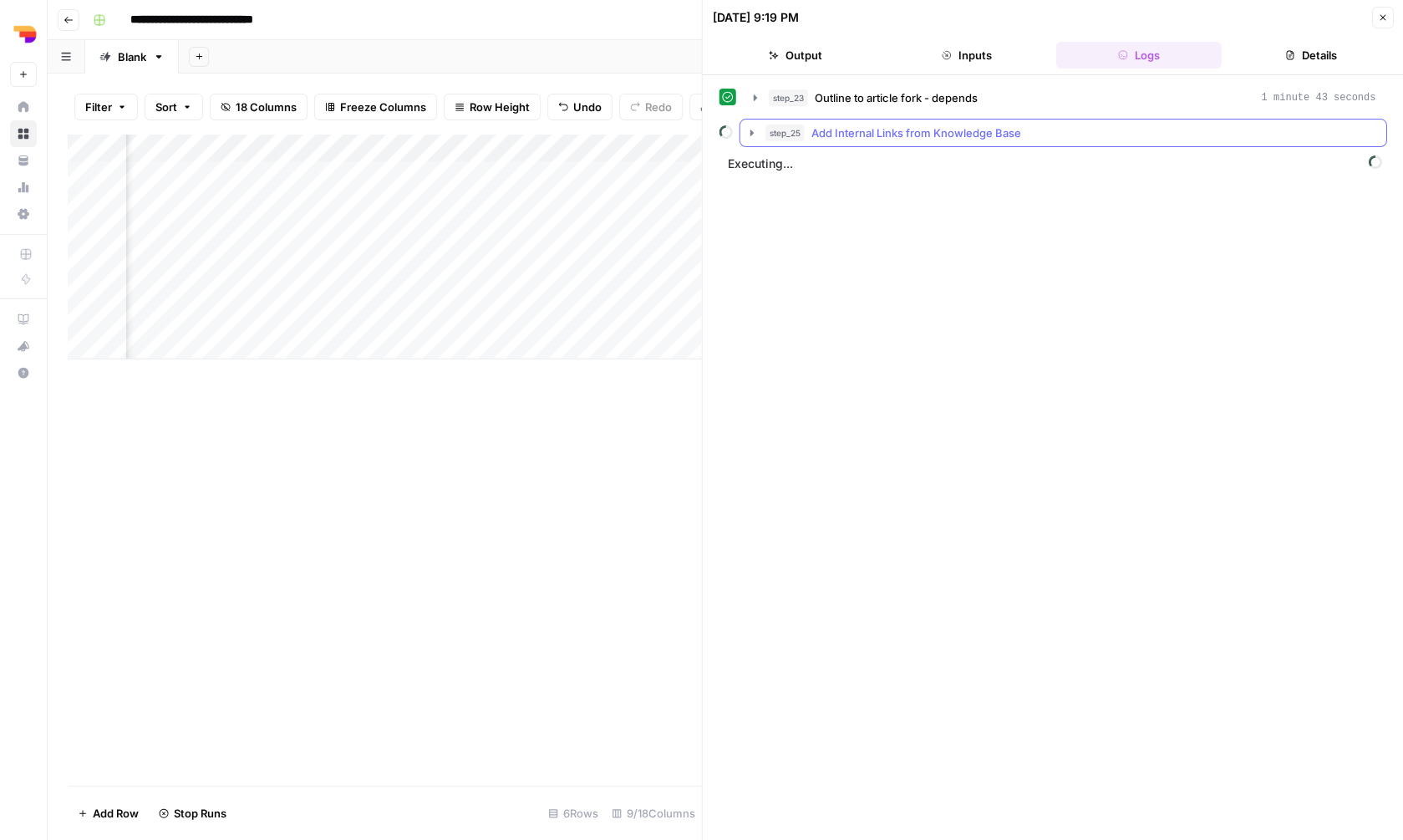
click at [1062, 136] on div "step_25 Add Internal Links from Knowledge Base" at bounding box center [1070, 133] width 611 height 17
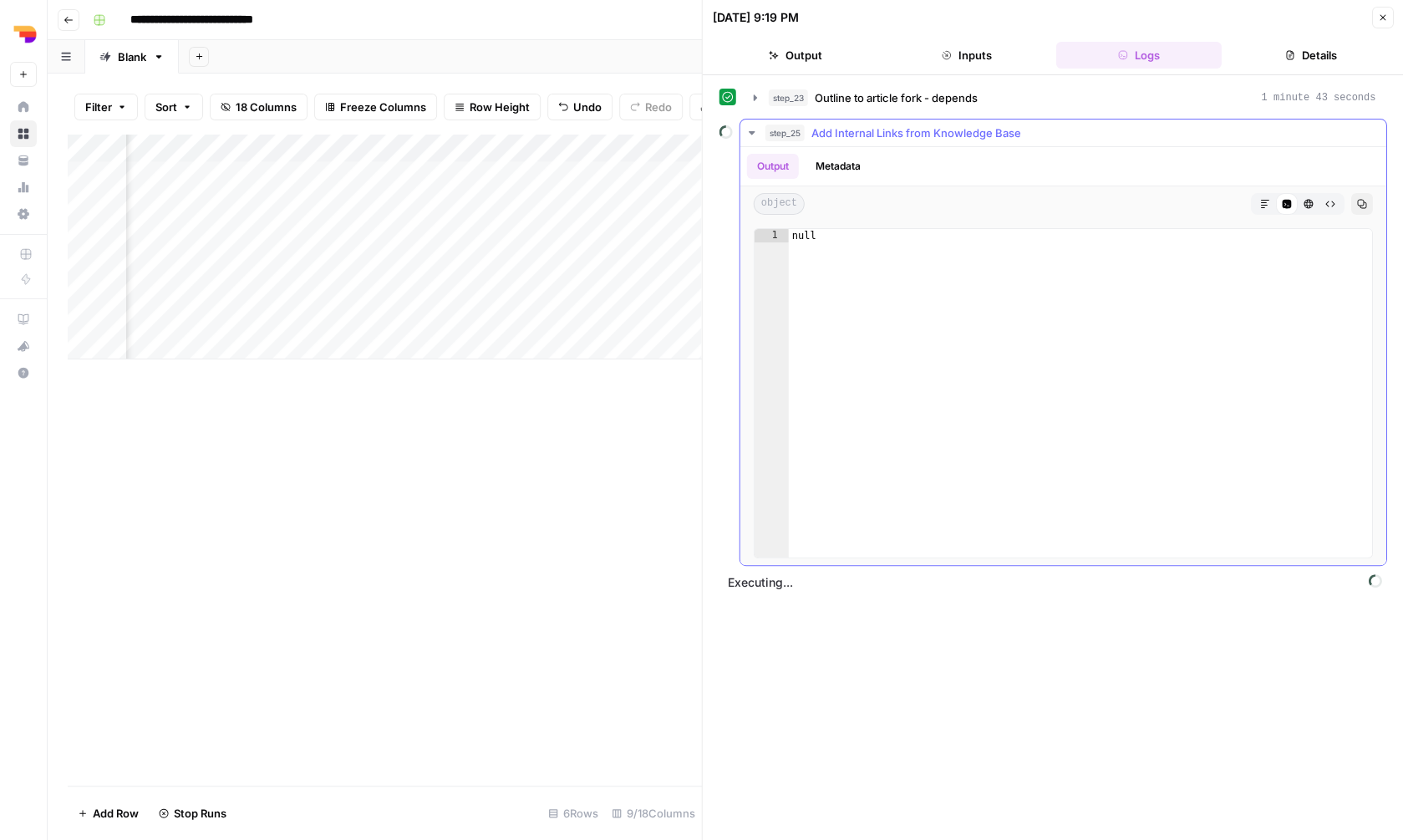
click at [1062, 136] on div "step_25 Add Internal Links from Knowledge Base" at bounding box center [1070, 133] width 611 height 17
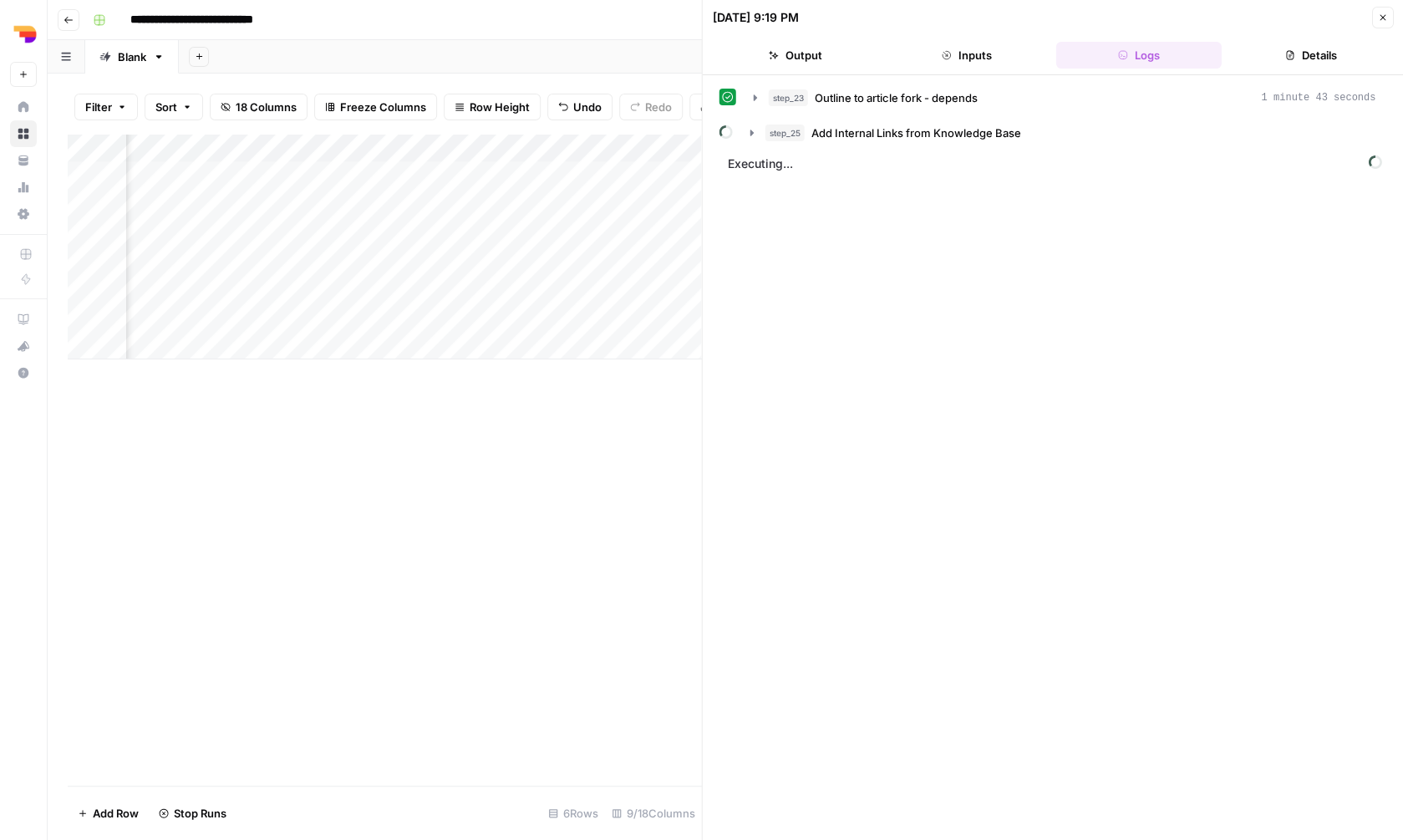
click at [1378, 18] on icon "button" at bounding box center [1382, 18] width 10 height 10
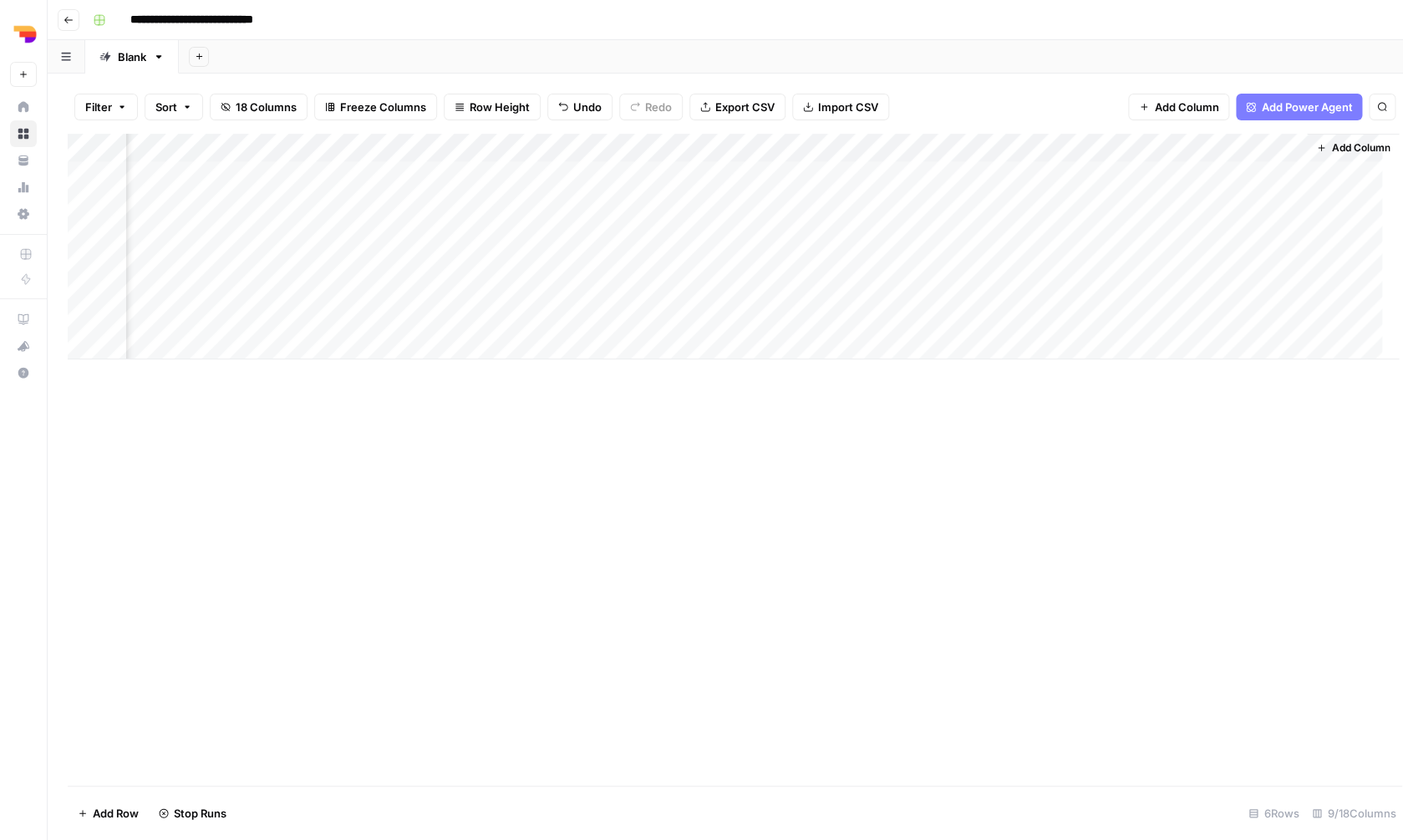
scroll to position [0, 289]
click at [820, 200] on div "Add Column" at bounding box center [725, 246] width 1316 height 226
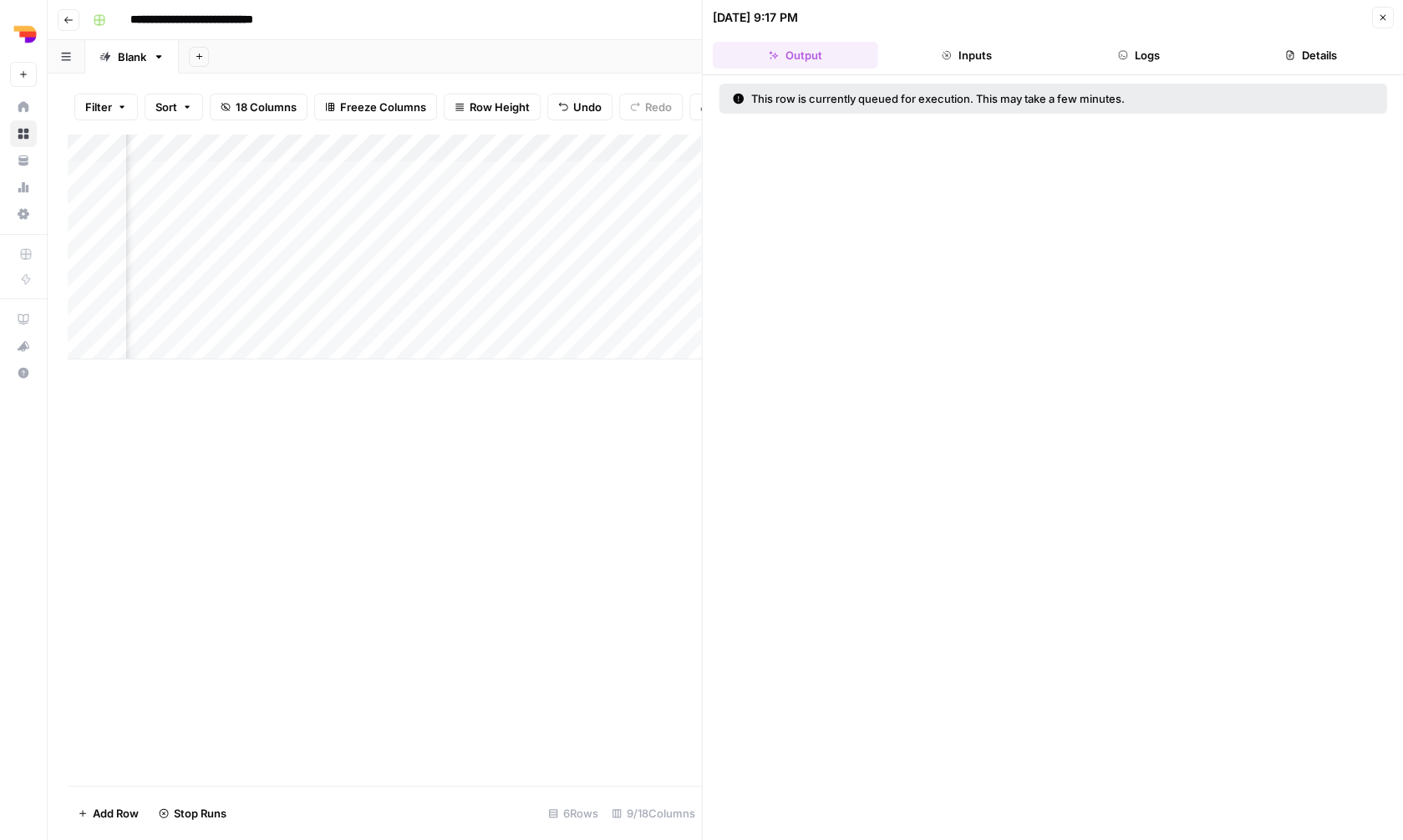
click at [951, 51] on icon "button" at bounding box center [947, 55] width 10 height 10
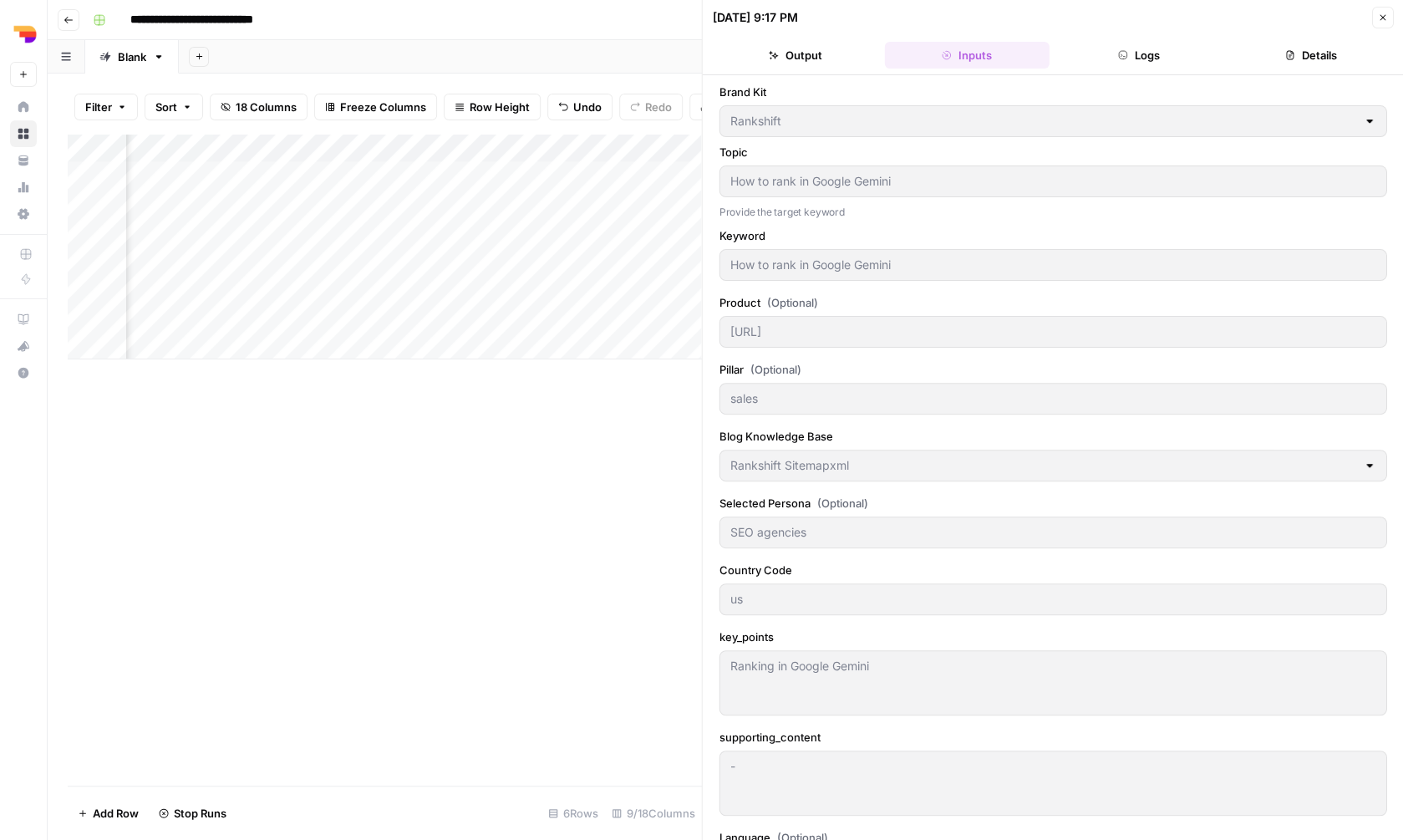
click at [1097, 43] on button "Logs" at bounding box center [1139, 54] width 166 height 26
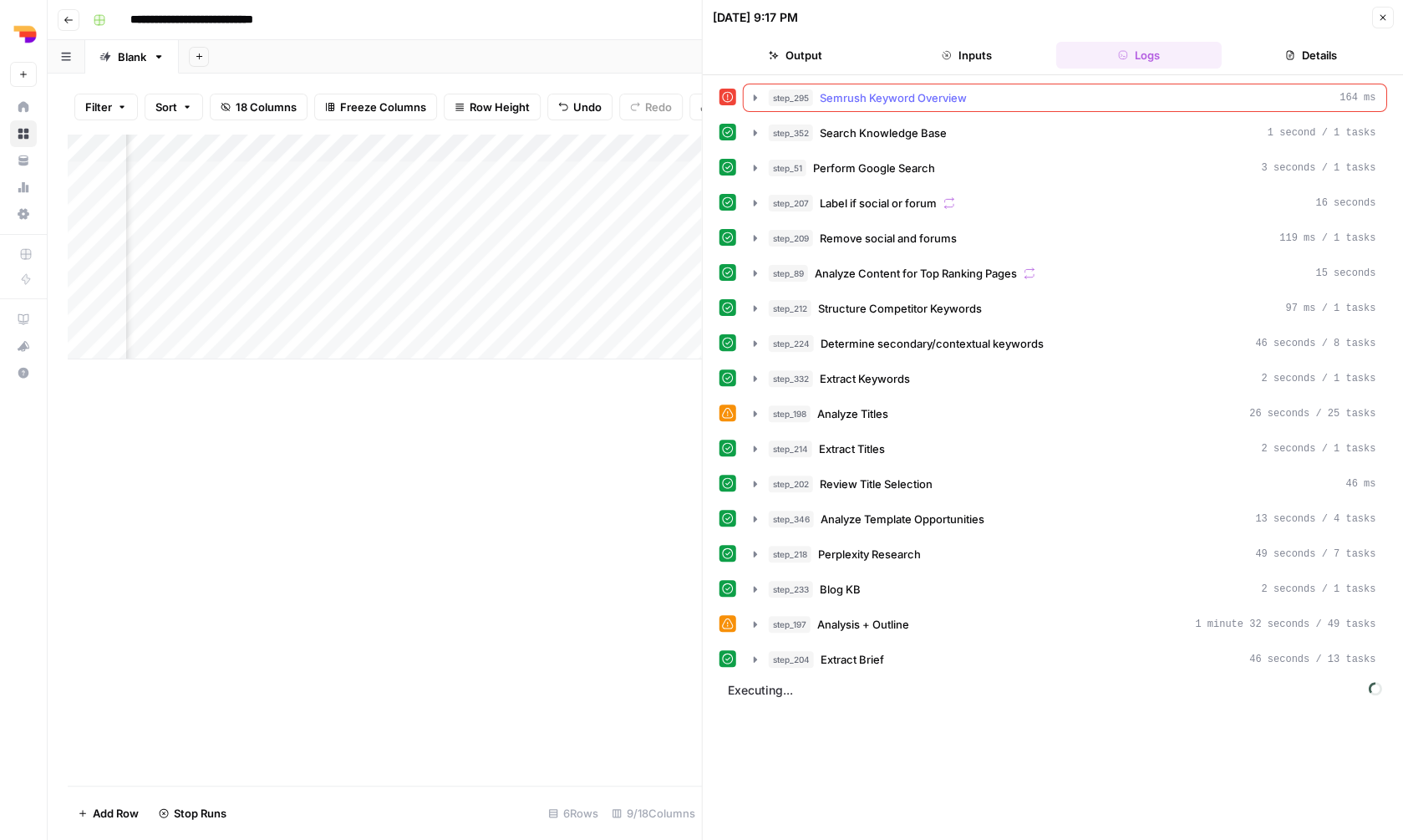
click at [1004, 107] on button "step_295 Semrush Keyword Overview 164 ms" at bounding box center [1065, 97] width 643 height 26
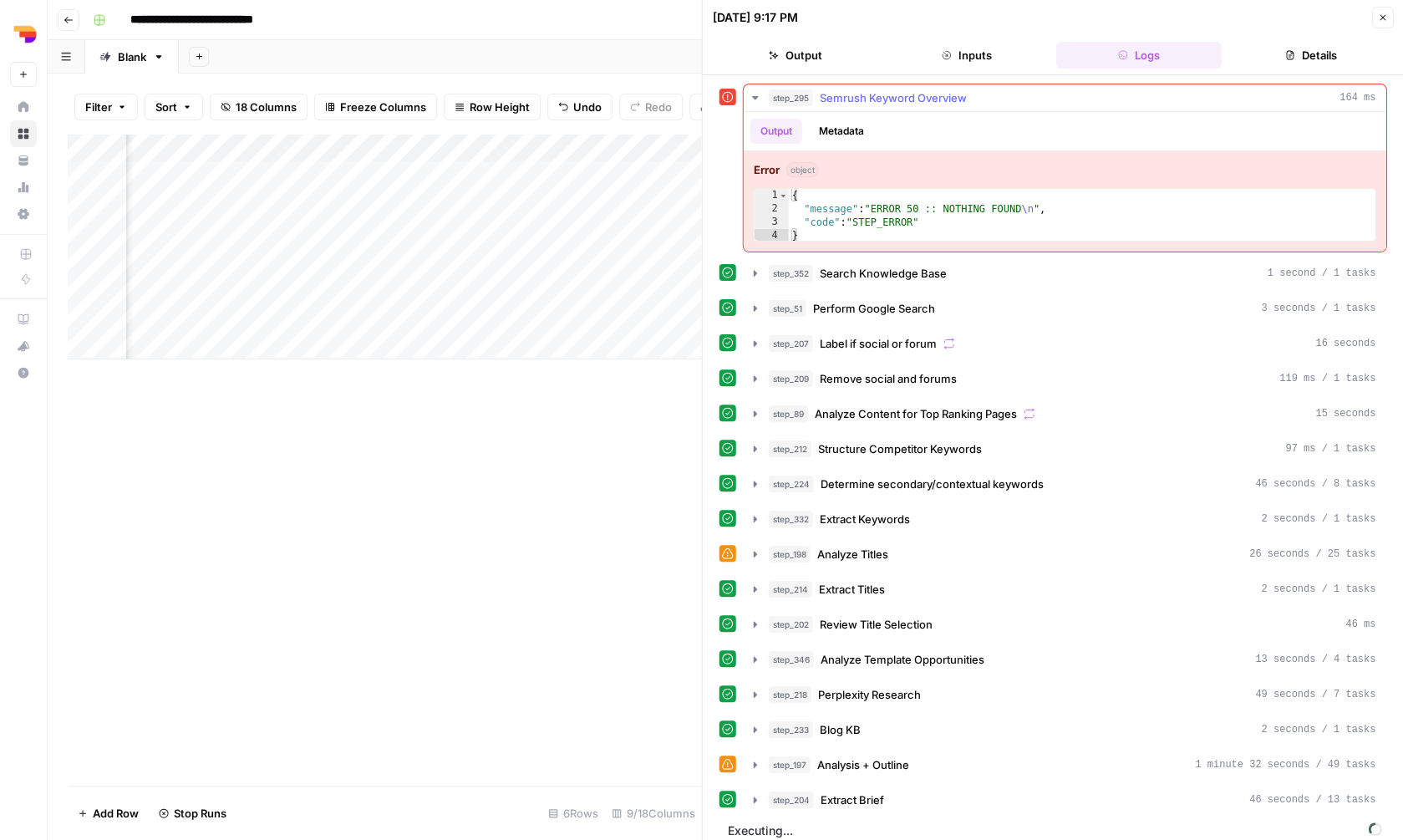
click at [1005, 108] on button "step_295 Semrush Keyword Overview 164 ms" at bounding box center [1065, 97] width 643 height 26
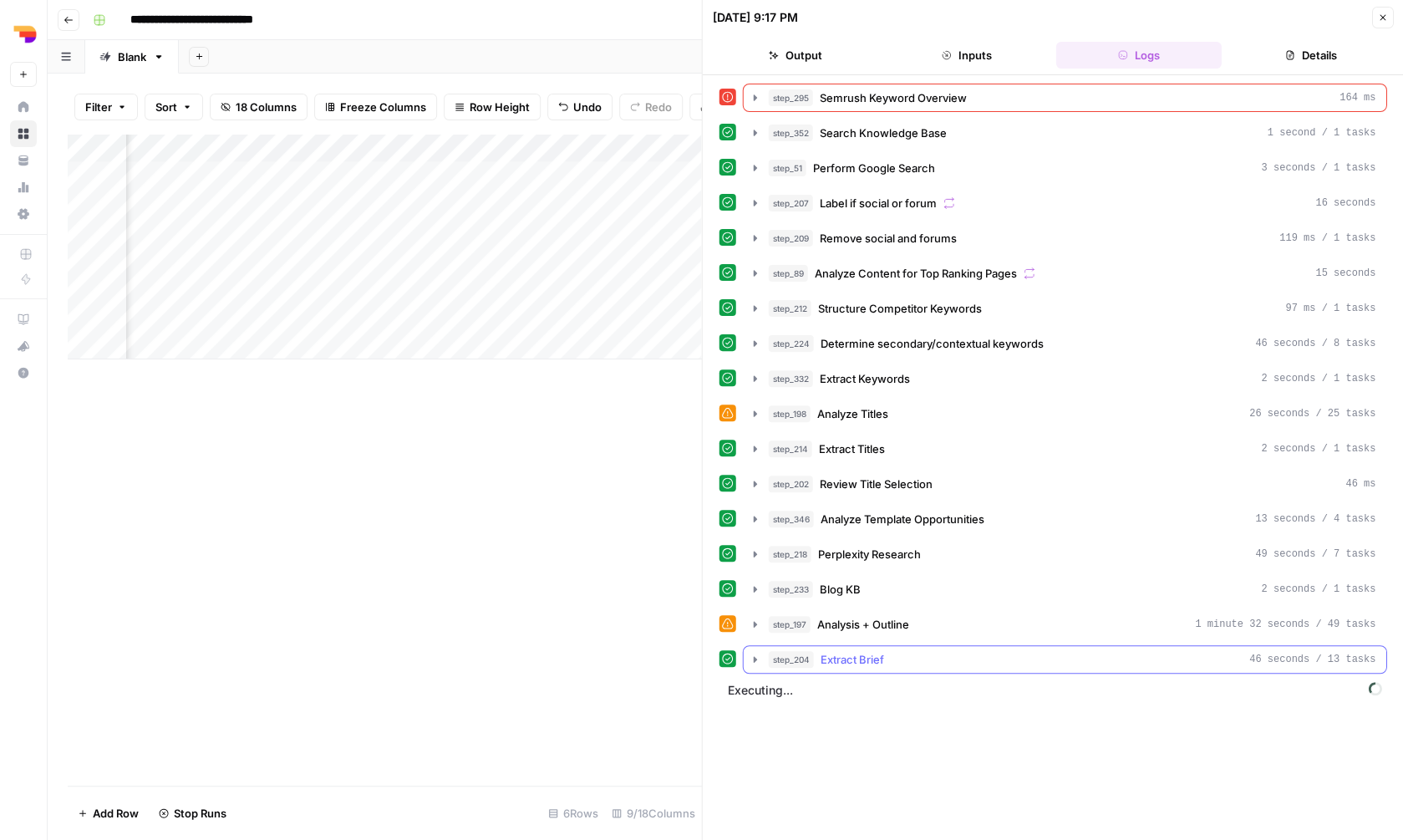
click at [921, 662] on div "step_204 Extract Brief 46 seconds / 13 tasks" at bounding box center [1072, 659] width 607 height 17
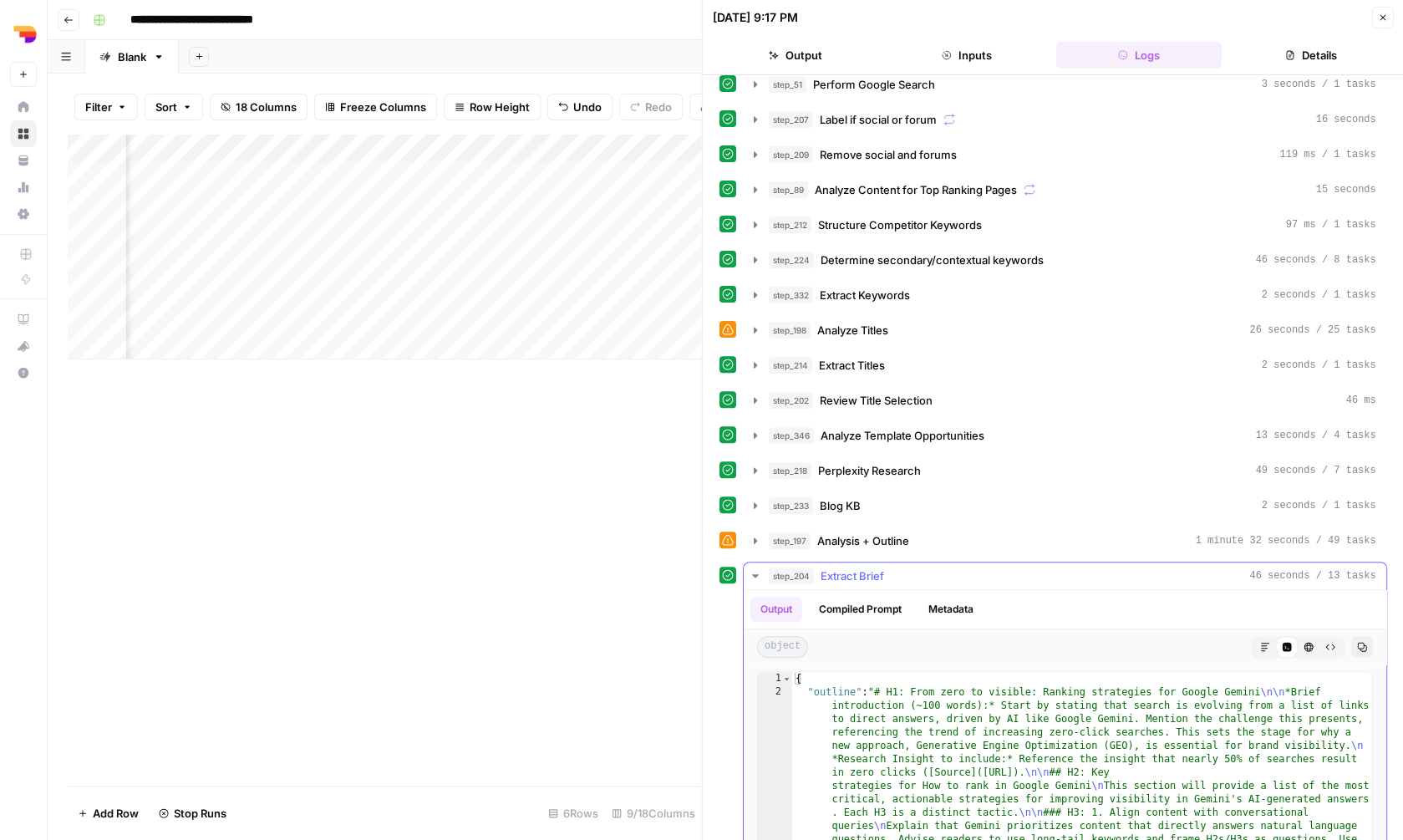
scroll to position [82, 0]
click at [935, 575] on div "step_204 Extract Brief 46 seconds / 13 tasks" at bounding box center [1072, 577] width 607 height 17
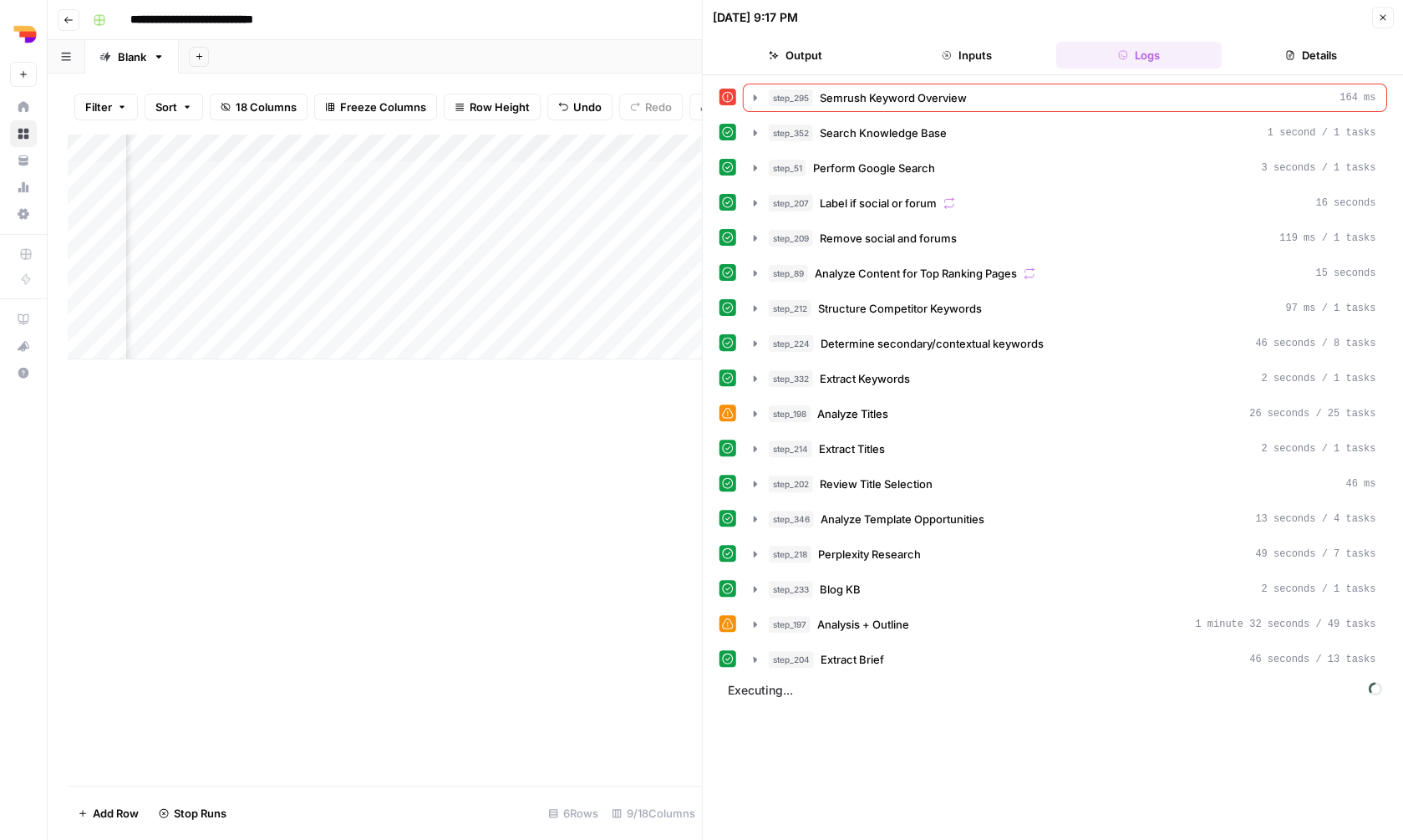
scroll to position [0, 0]
click at [942, 618] on div "step_197 Analysis + Outline 1 minute 32 seconds / 49 tasks" at bounding box center [1072, 624] width 607 height 17
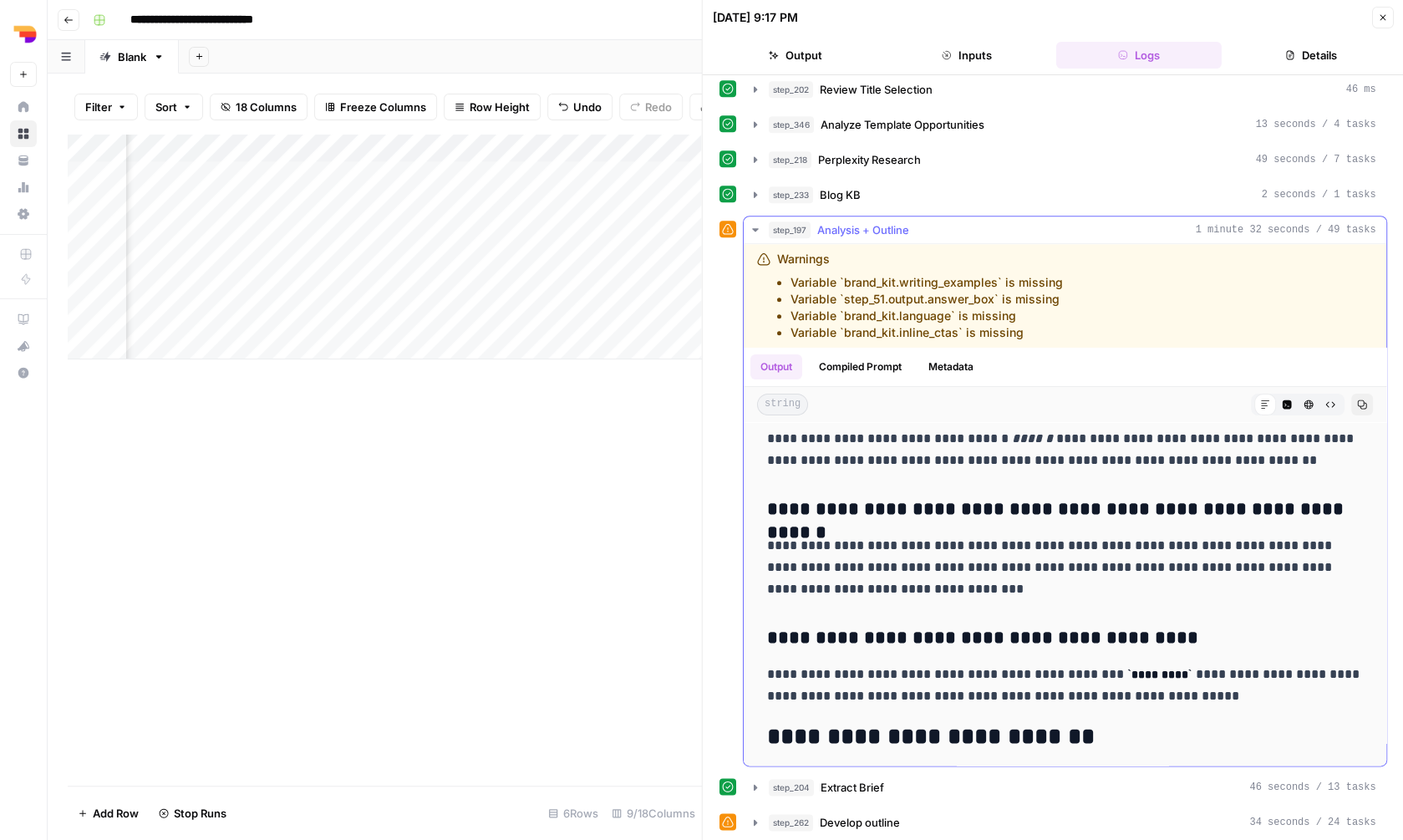
scroll to position [15002, 0]
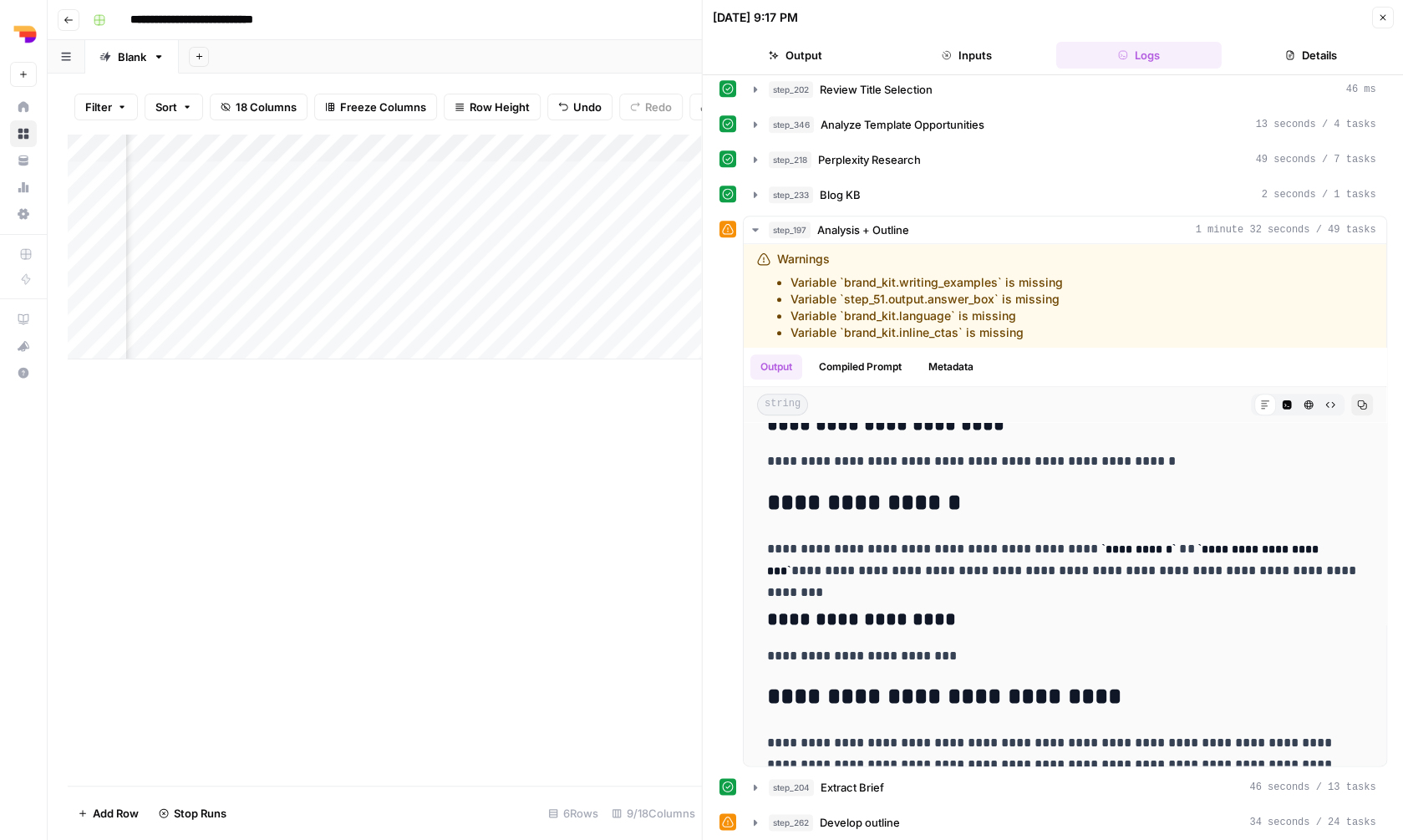
click at [1382, 20] on icon "button" at bounding box center [1382, 18] width 10 height 10
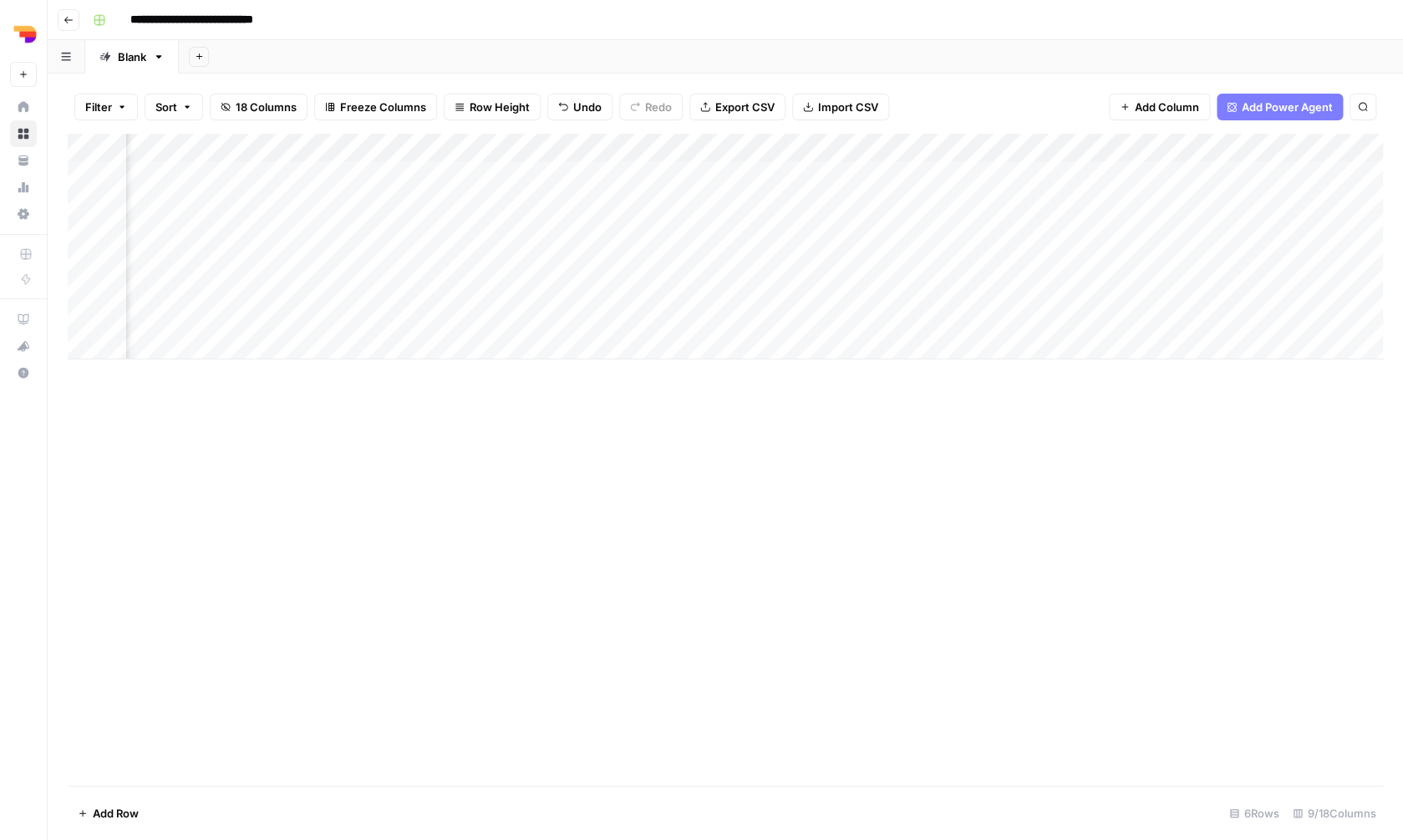
scroll to position [0, 309]
click at [1062, 200] on div "Add Column" at bounding box center [725, 246] width 1316 height 226
click at [1062, 228] on div "Add Column" at bounding box center [725, 246] width 1316 height 226
click at [1058, 256] on div "Add Column" at bounding box center [725, 246] width 1316 height 226
click at [1066, 252] on div "Add Column" at bounding box center [725, 246] width 1316 height 226
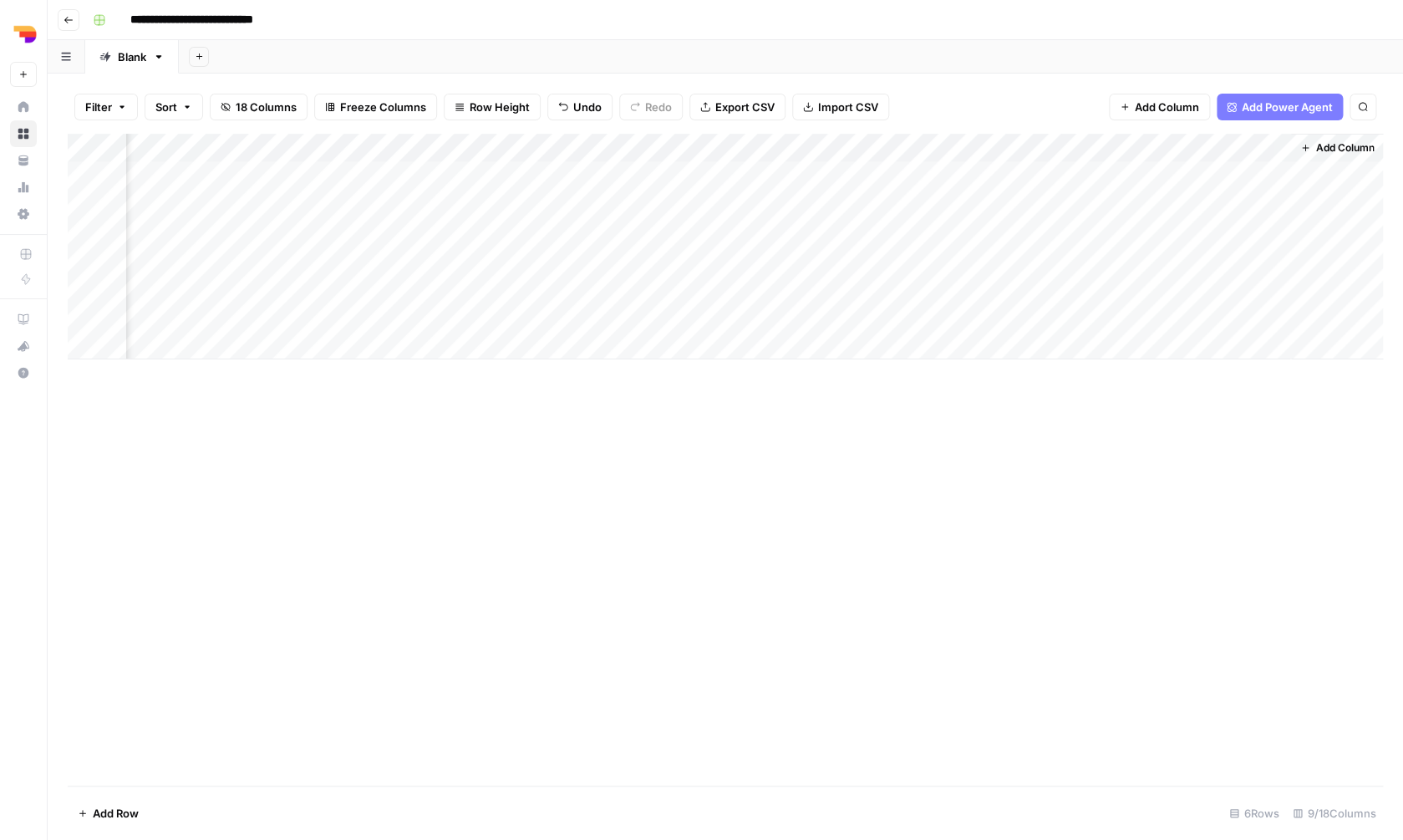
click at [1062, 226] on div "Add Column" at bounding box center [725, 246] width 1316 height 226
click at [1062, 199] on div "Add Column" at bounding box center [725, 246] width 1316 height 226
click at [1062, 200] on div "Add Column" at bounding box center [725, 246] width 1316 height 226
click at [1102, 172] on div "Add Column" at bounding box center [725, 246] width 1316 height 226
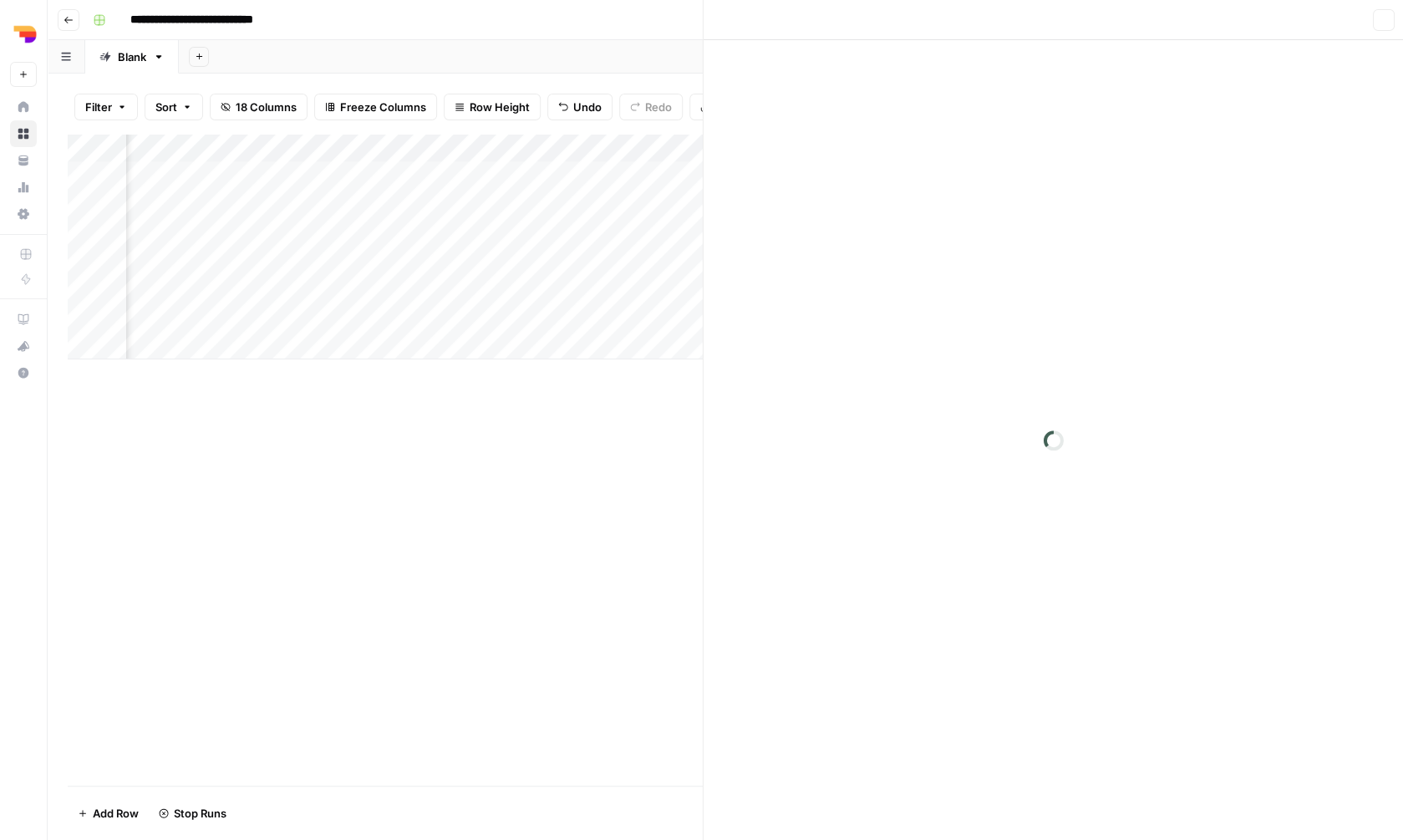
scroll to position [0, 307]
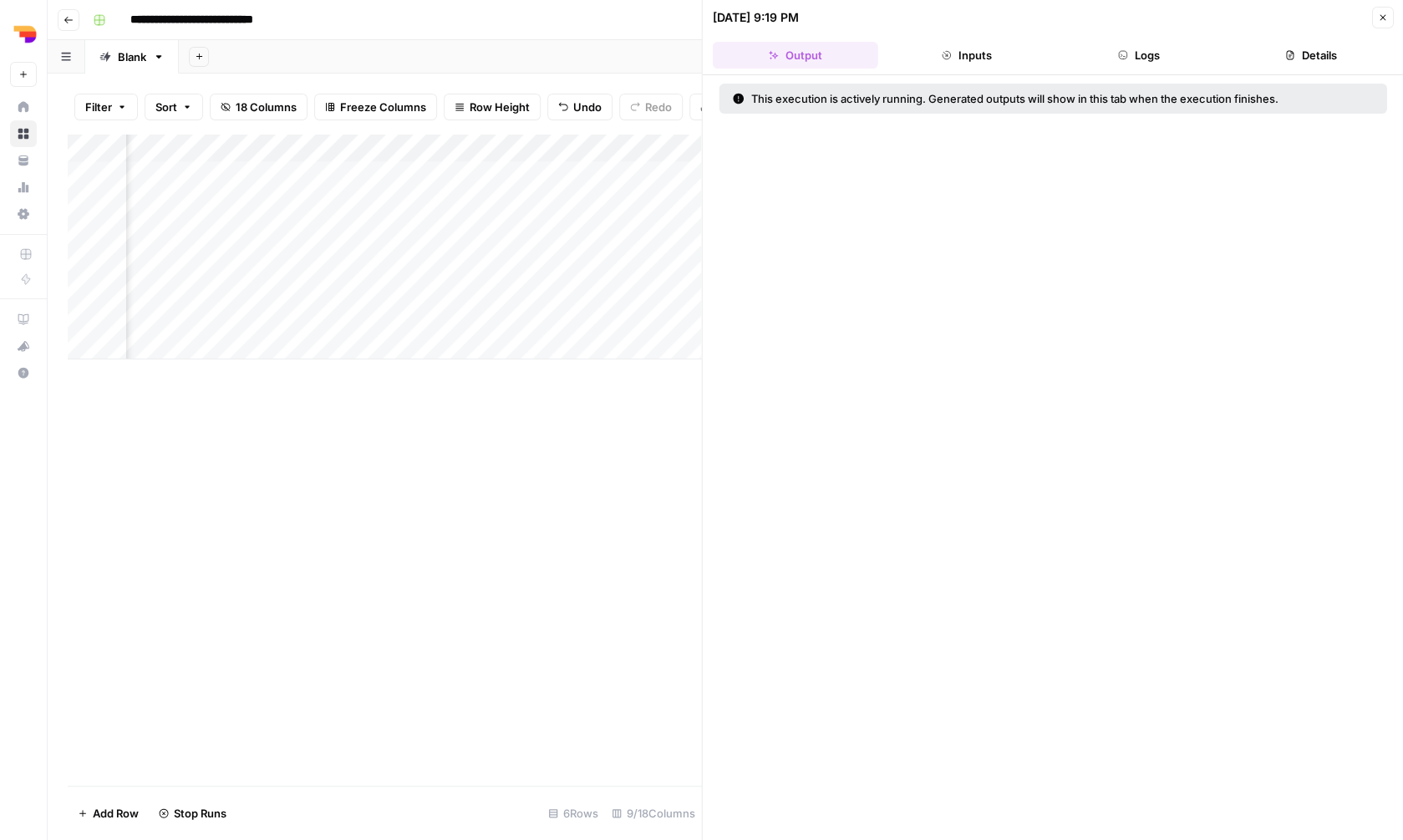
click at [971, 51] on button "Inputs" at bounding box center [966, 54] width 166 height 26
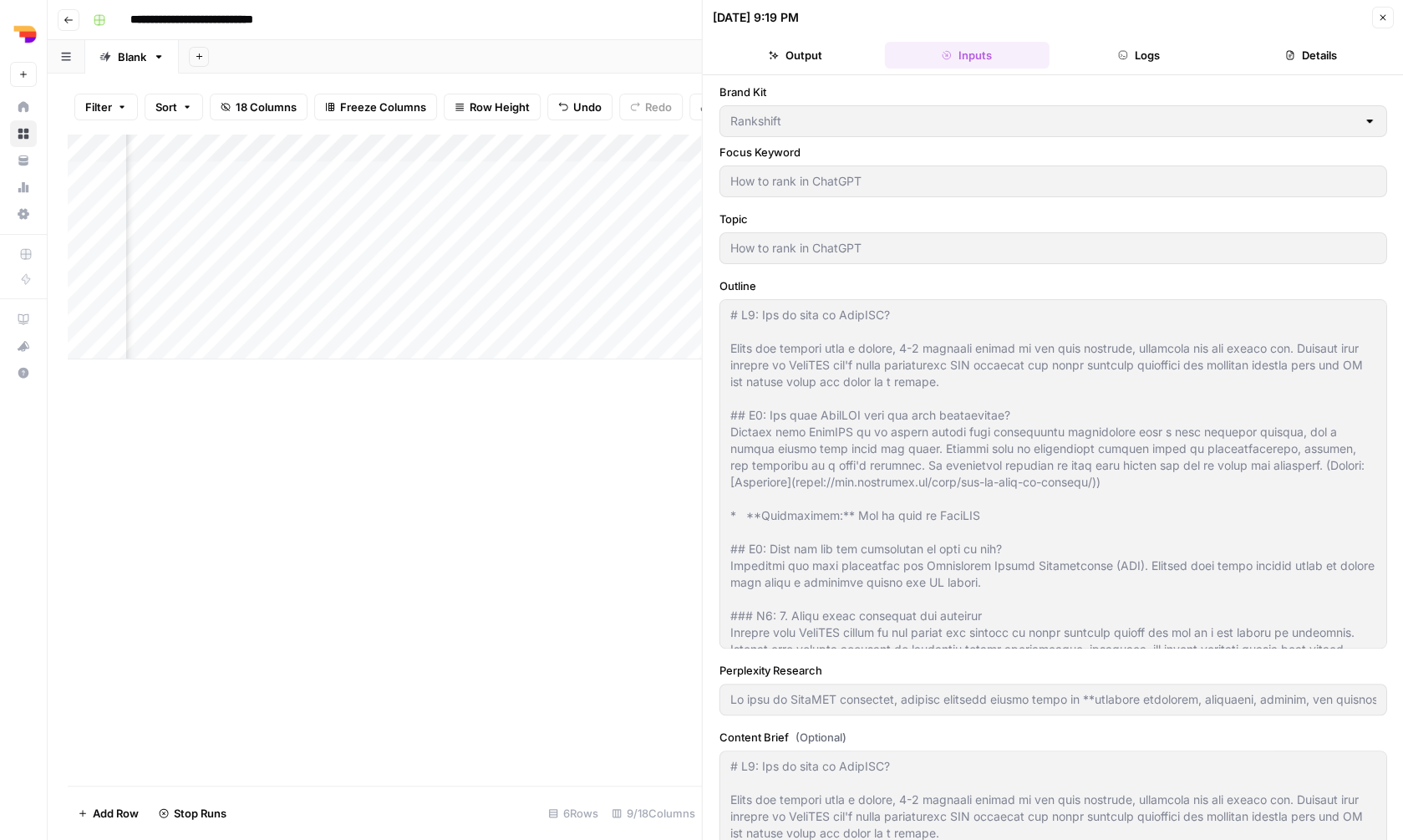
click at [1151, 35] on header "08/21/25 at 9:19 PM Close Output Inputs Logs Details" at bounding box center [1052, 37] width 701 height 76
type input "To rank in ChatGPT responses, content creators should focus on **semantic relev…"
click at [1147, 56] on button "Logs" at bounding box center [1139, 54] width 166 height 26
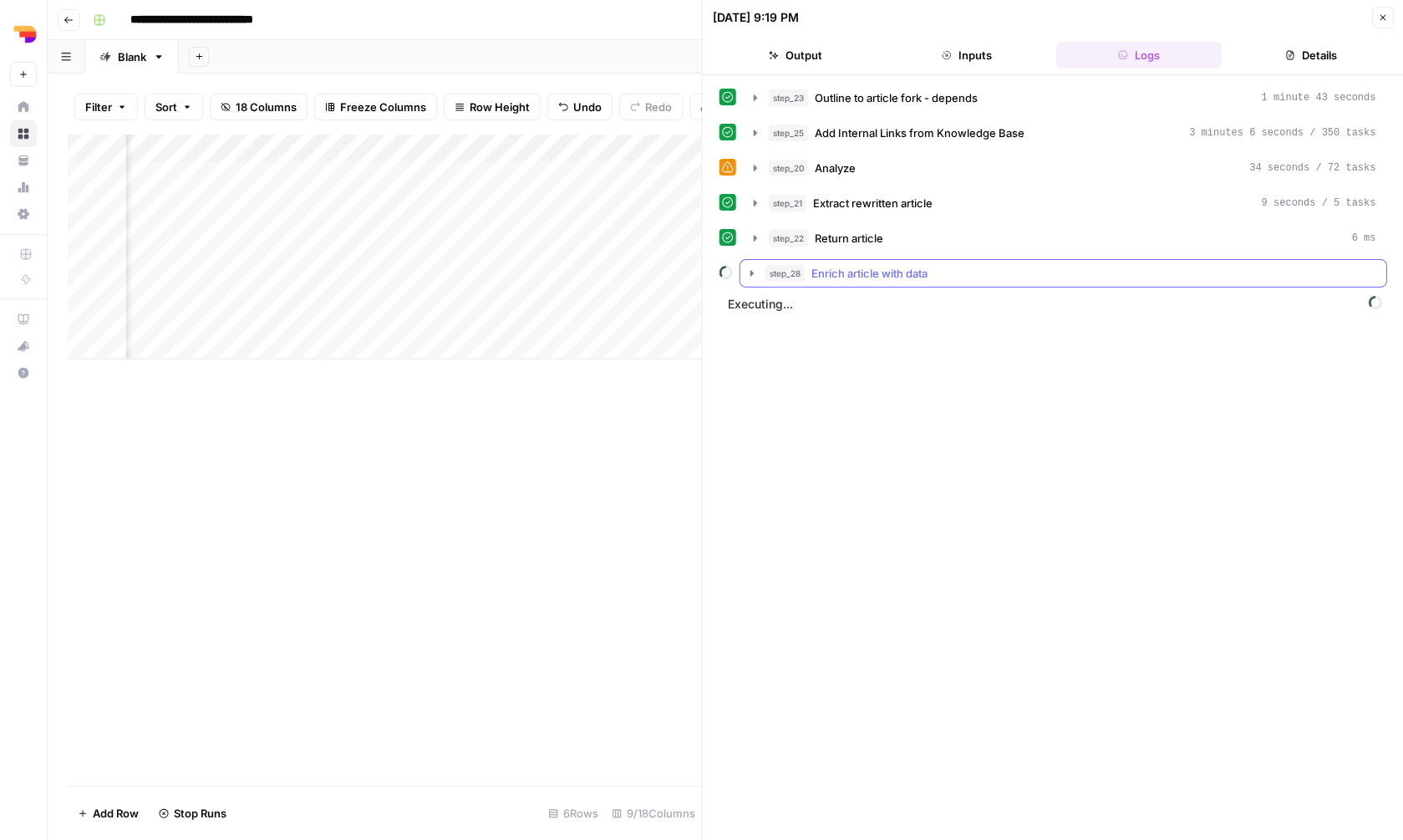
click at [983, 281] on div "step_28 Enrich article with data" at bounding box center [1070, 273] width 611 height 17
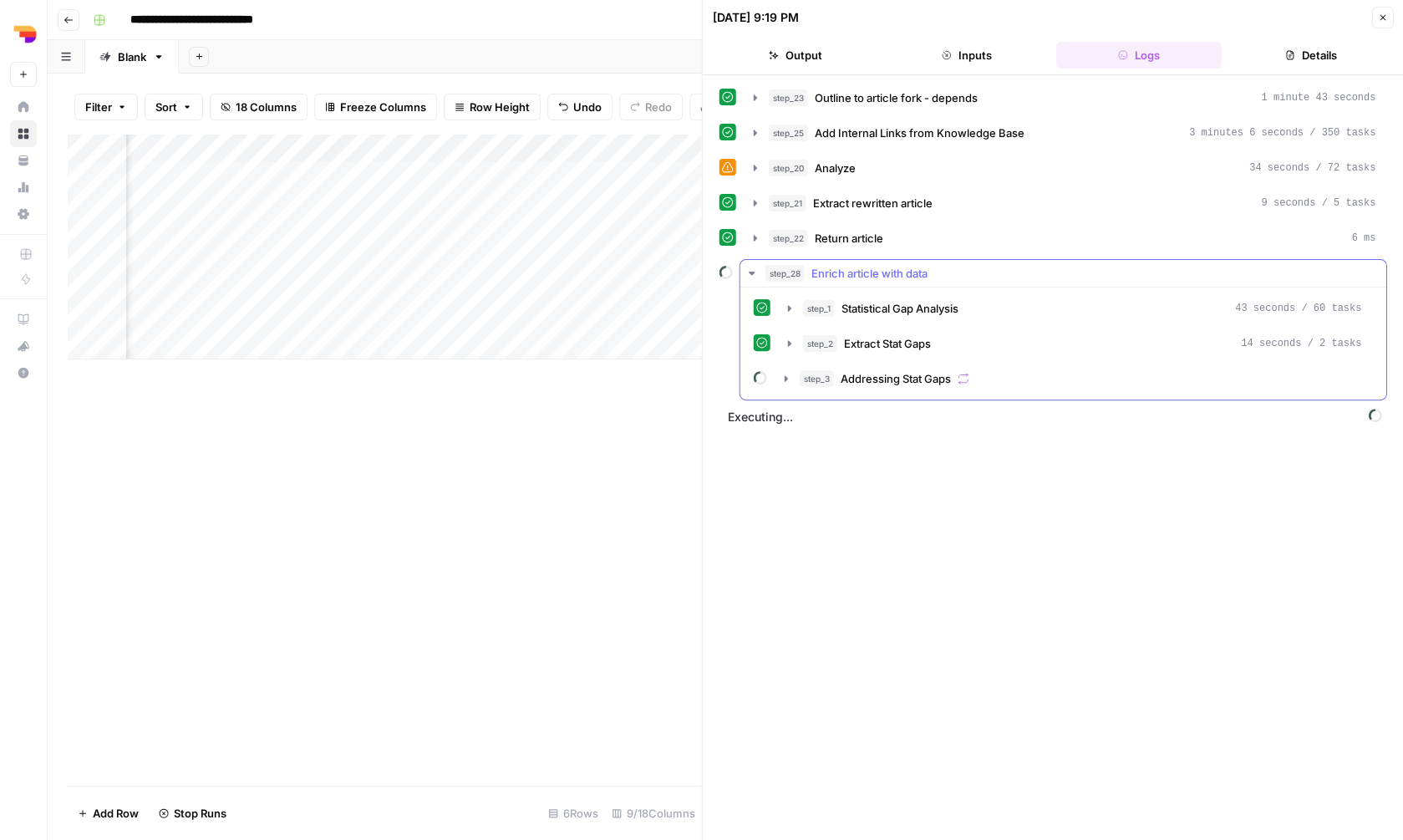
click at [983, 279] on div "step_28 Enrich article with data" at bounding box center [1070, 273] width 611 height 17
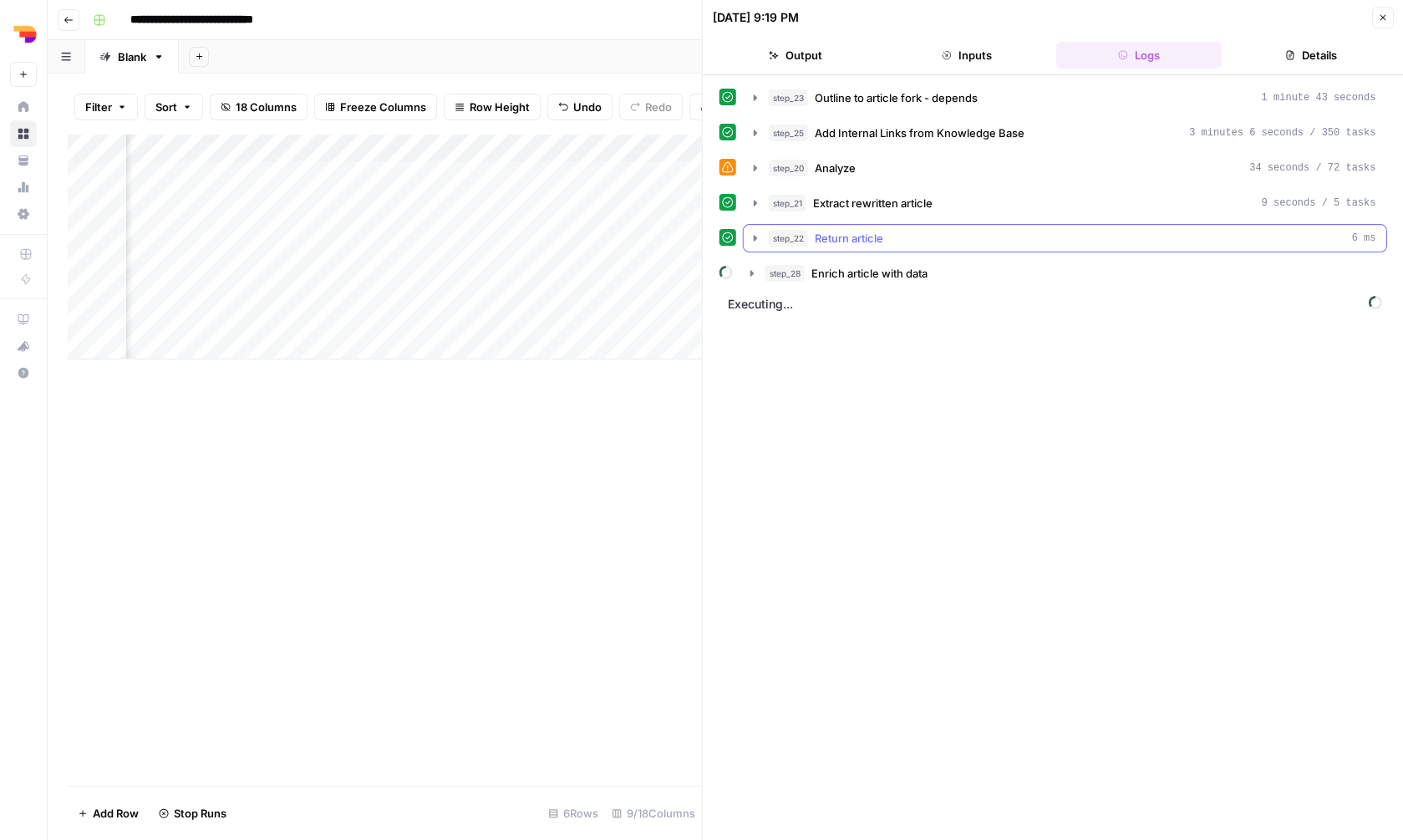
click at [989, 248] on button "step_22 Return article 6 ms" at bounding box center [1065, 238] width 643 height 26
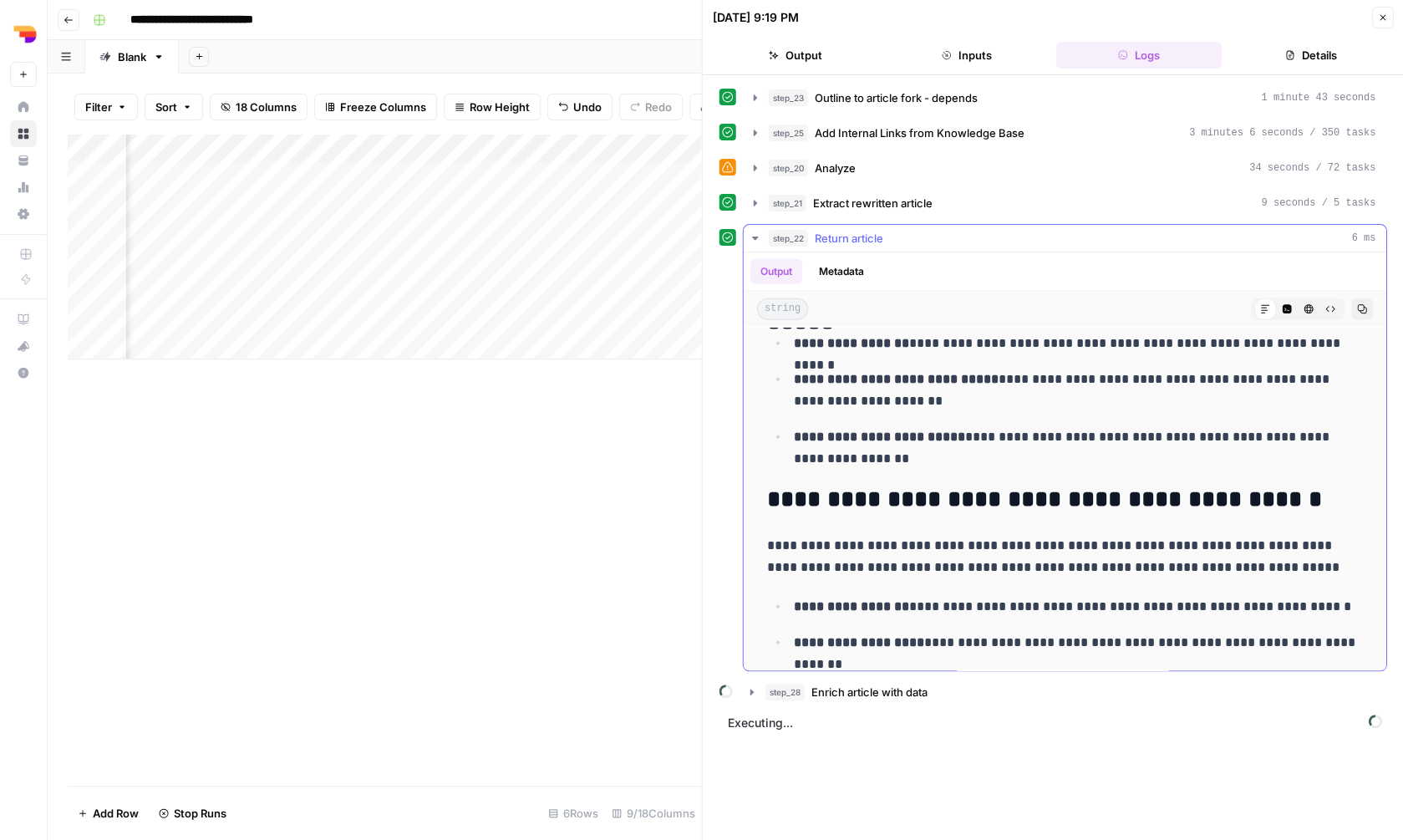
scroll to position [1972, 0]
click at [1098, 242] on div "step_22 Return article 6 ms" at bounding box center [1072, 239] width 607 height 17
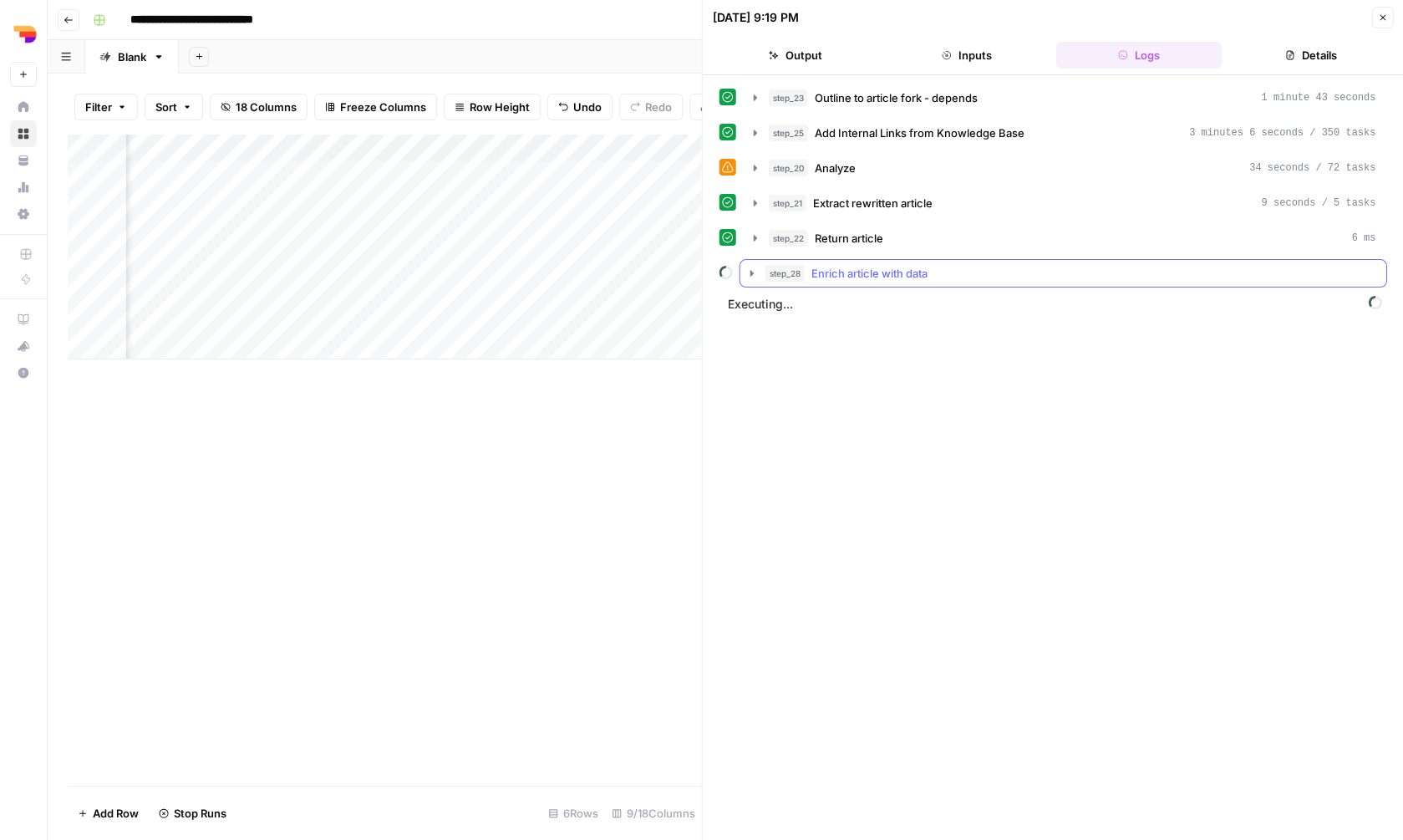
click at [1068, 281] on div "step_28 Enrich article with data" at bounding box center [1070, 273] width 611 height 17
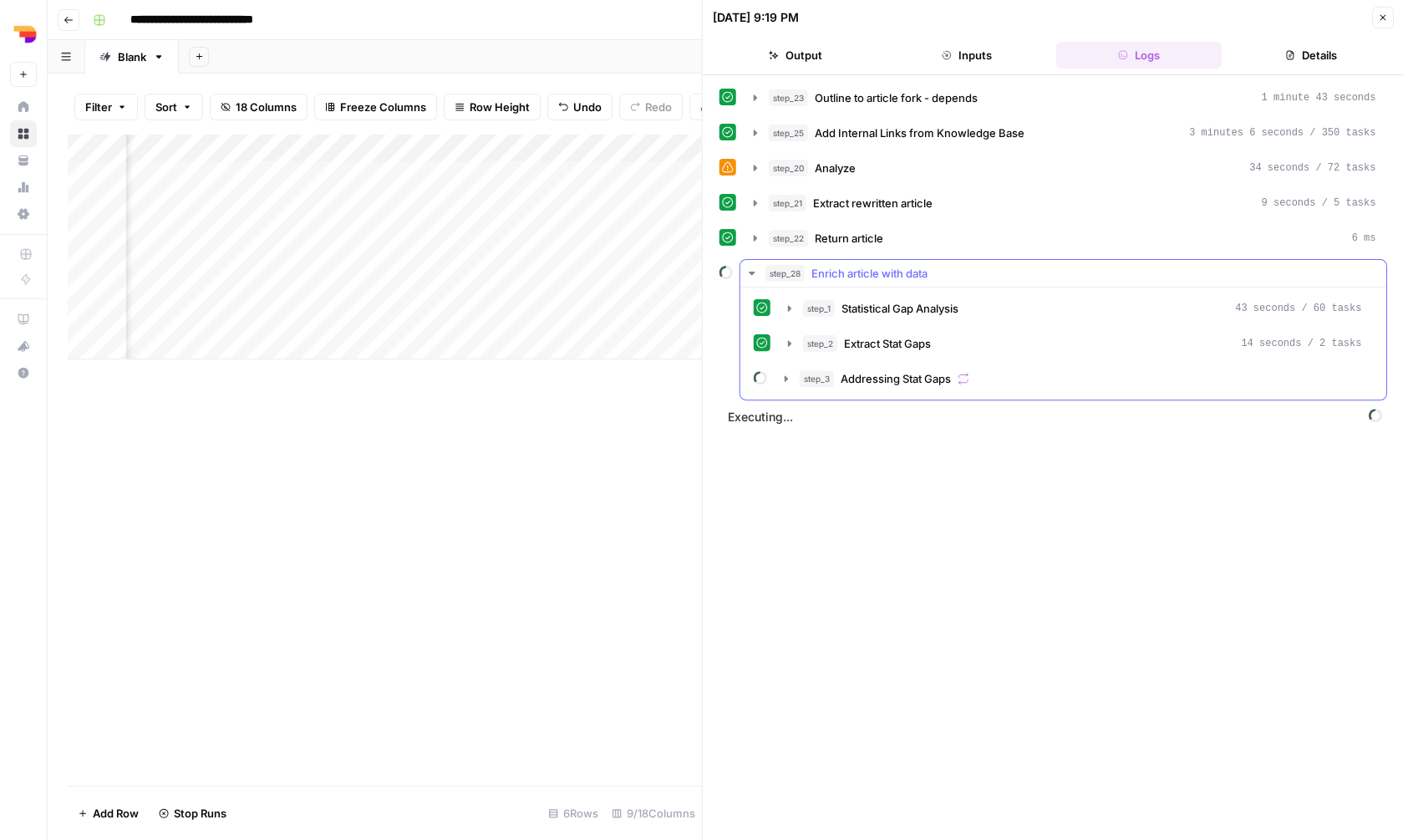
click at [1065, 272] on div "step_28 Enrich article with data" at bounding box center [1070, 273] width 611 height 17
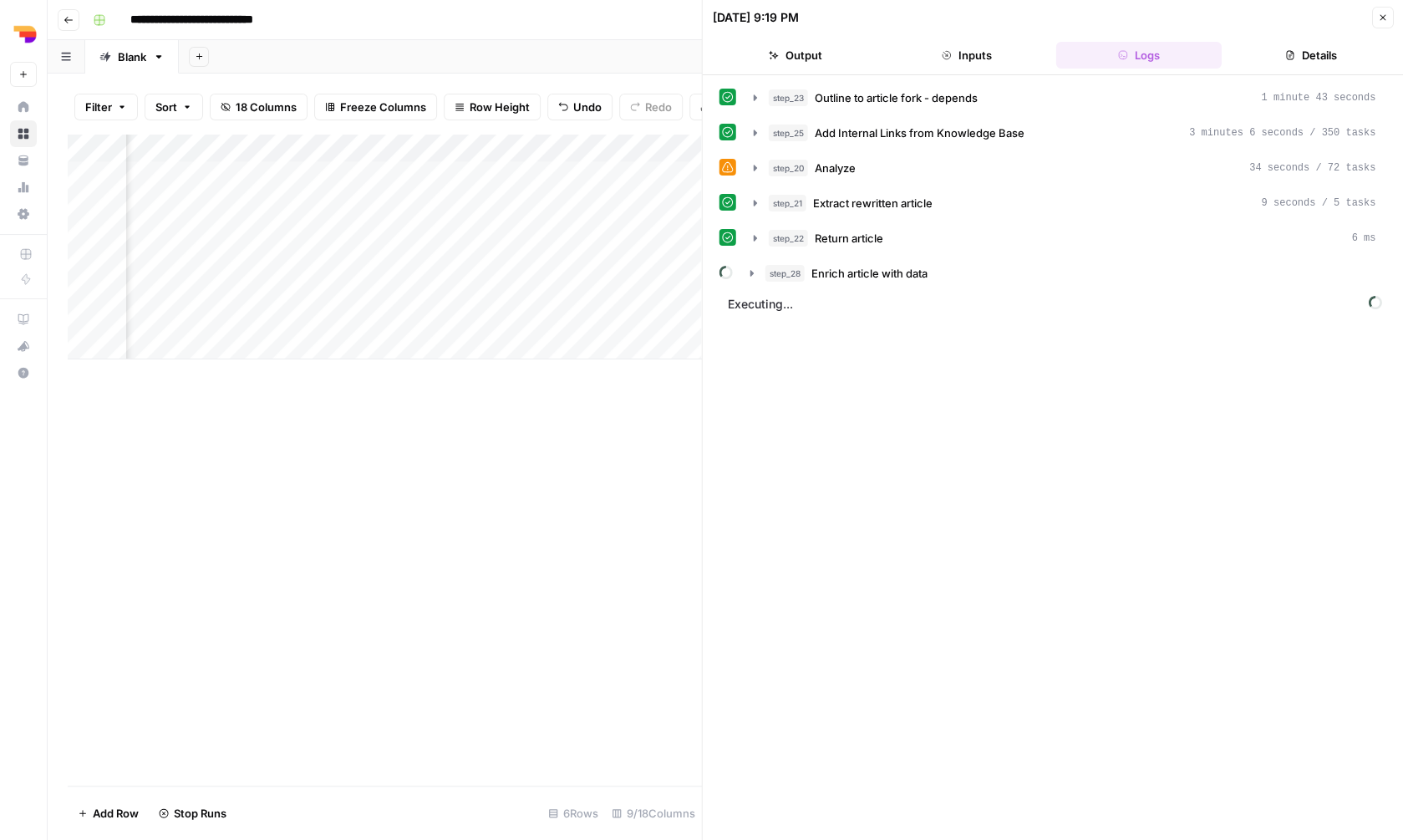
click at [1382, 11] on button "Close" at bounding box center [1383, 18] width 22 height 22
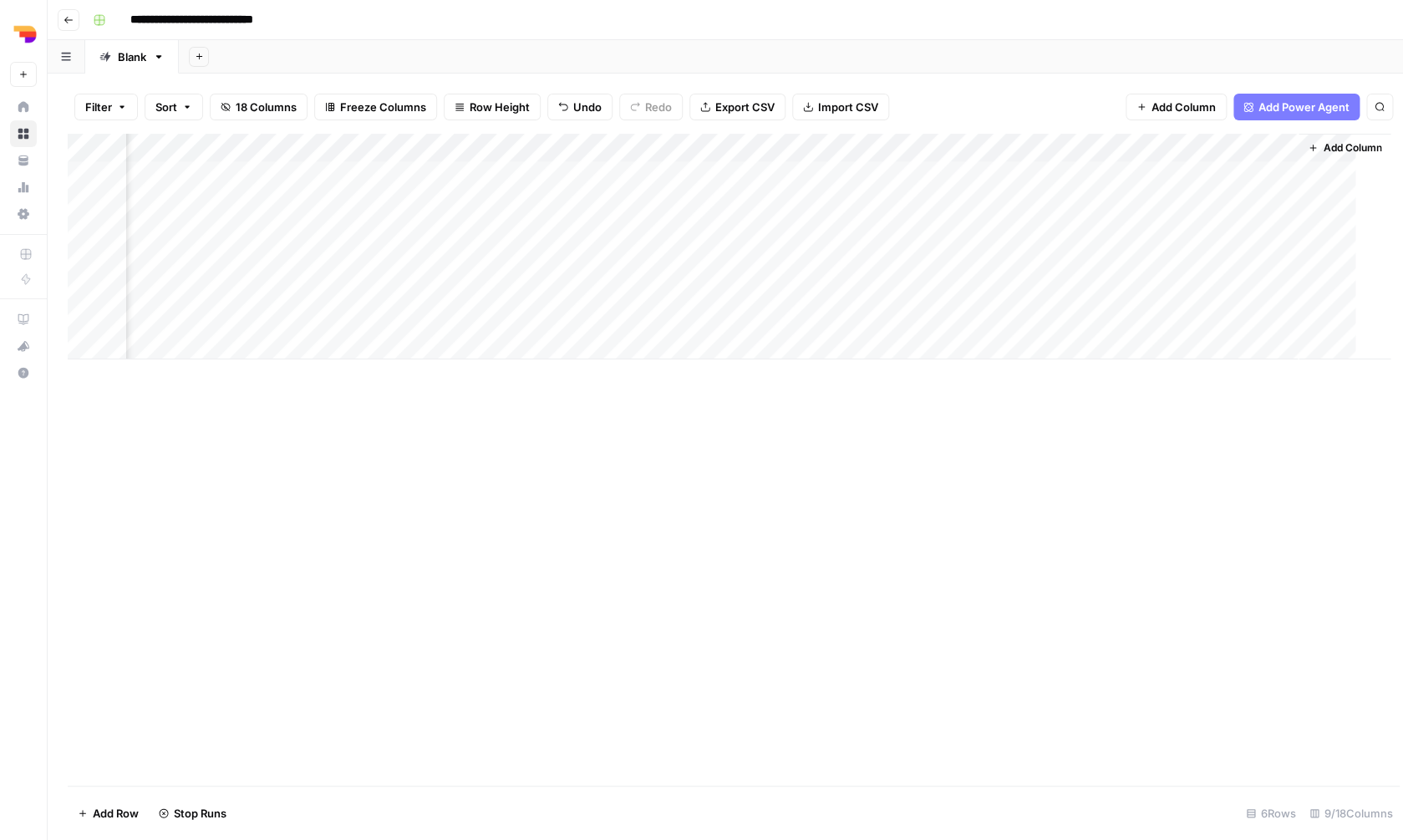
scroll to position [0, 289]
click at [821, 228] on div "Add Column" at bounding box center [725, 246] width 1316 height 226
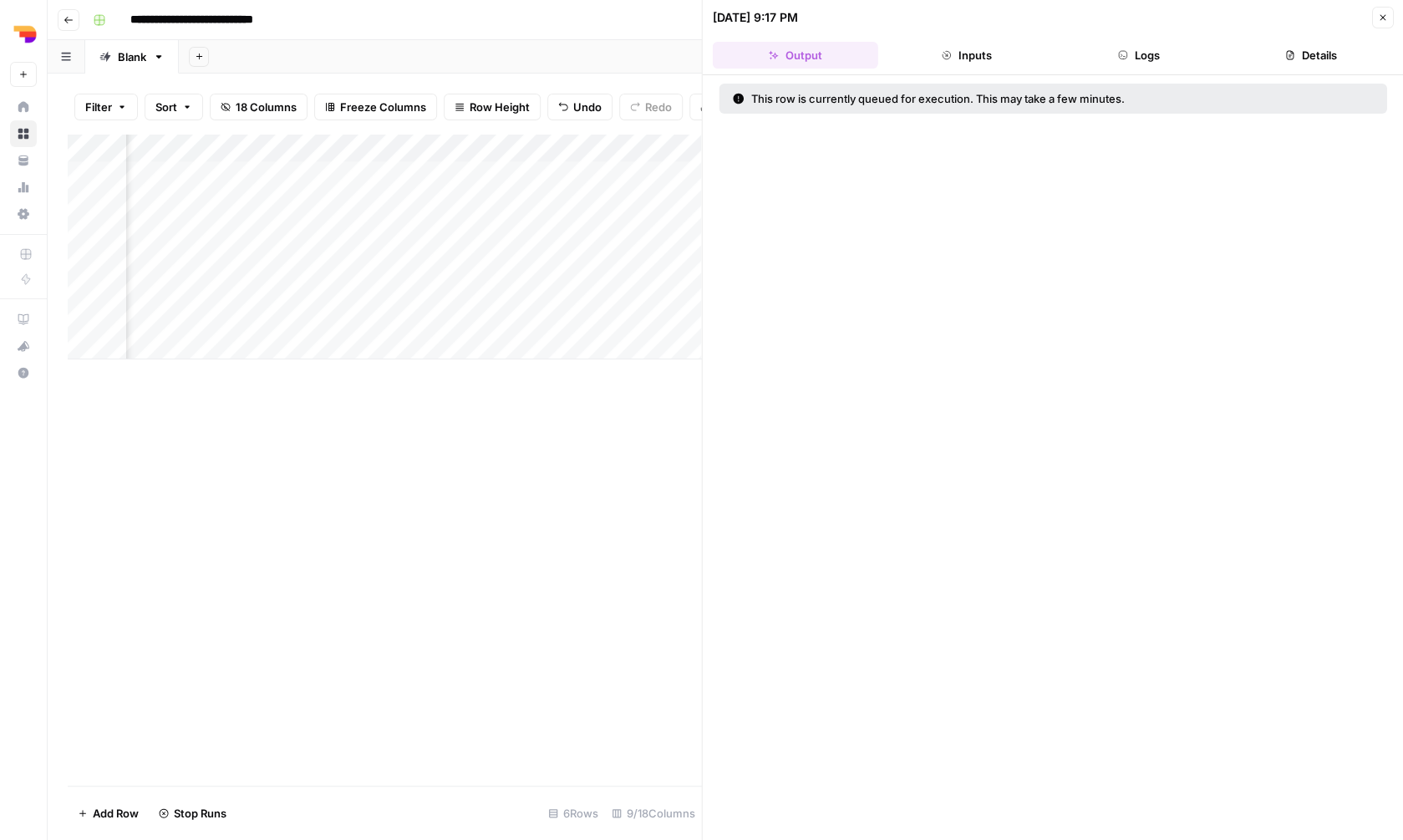
click at [967, 46] on button "Inputs" at bounding box center [966, 54] width 166 height 26
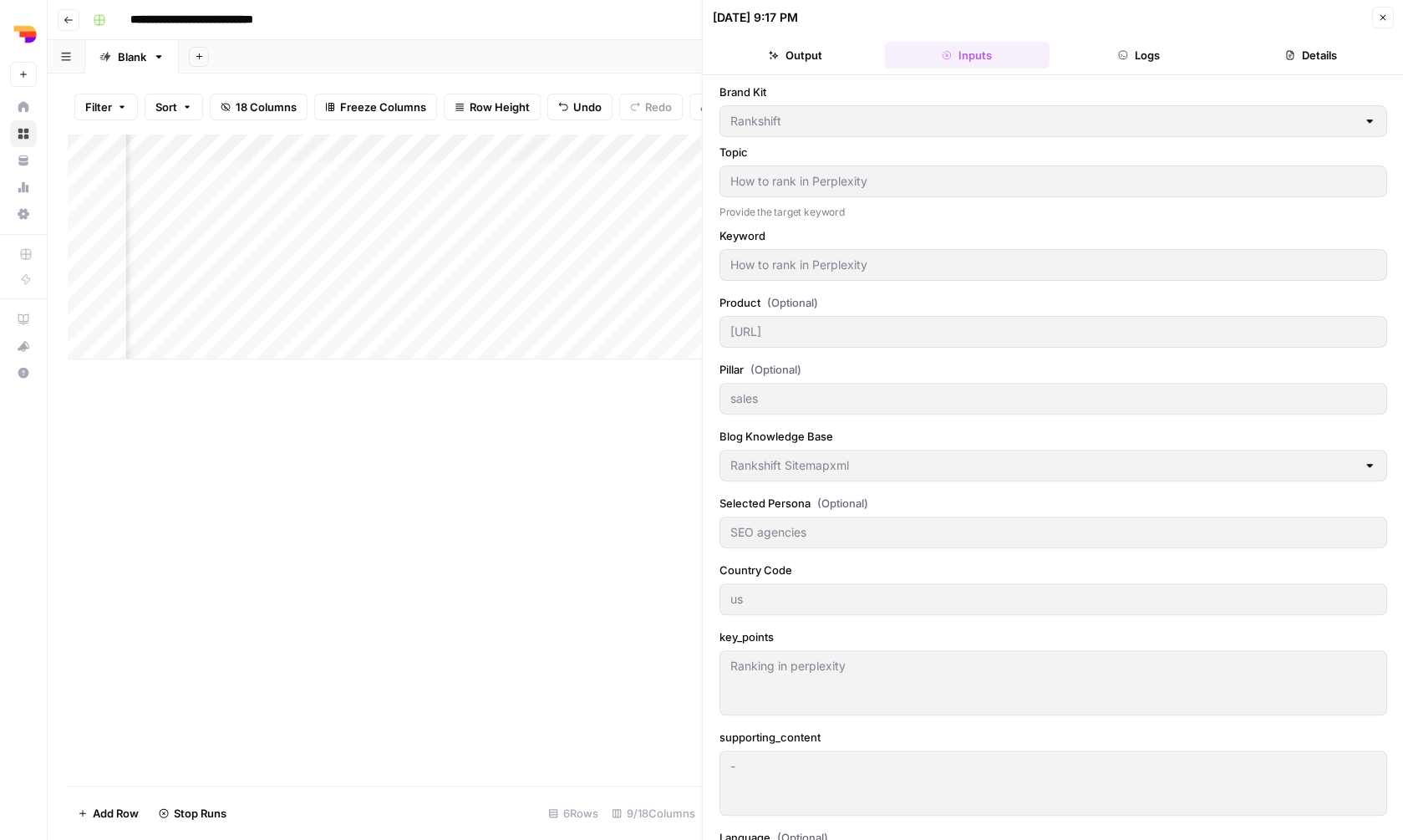
click at [1114, 52] on button "Logs" at bounding box center [1139, 54] width 166 height 26
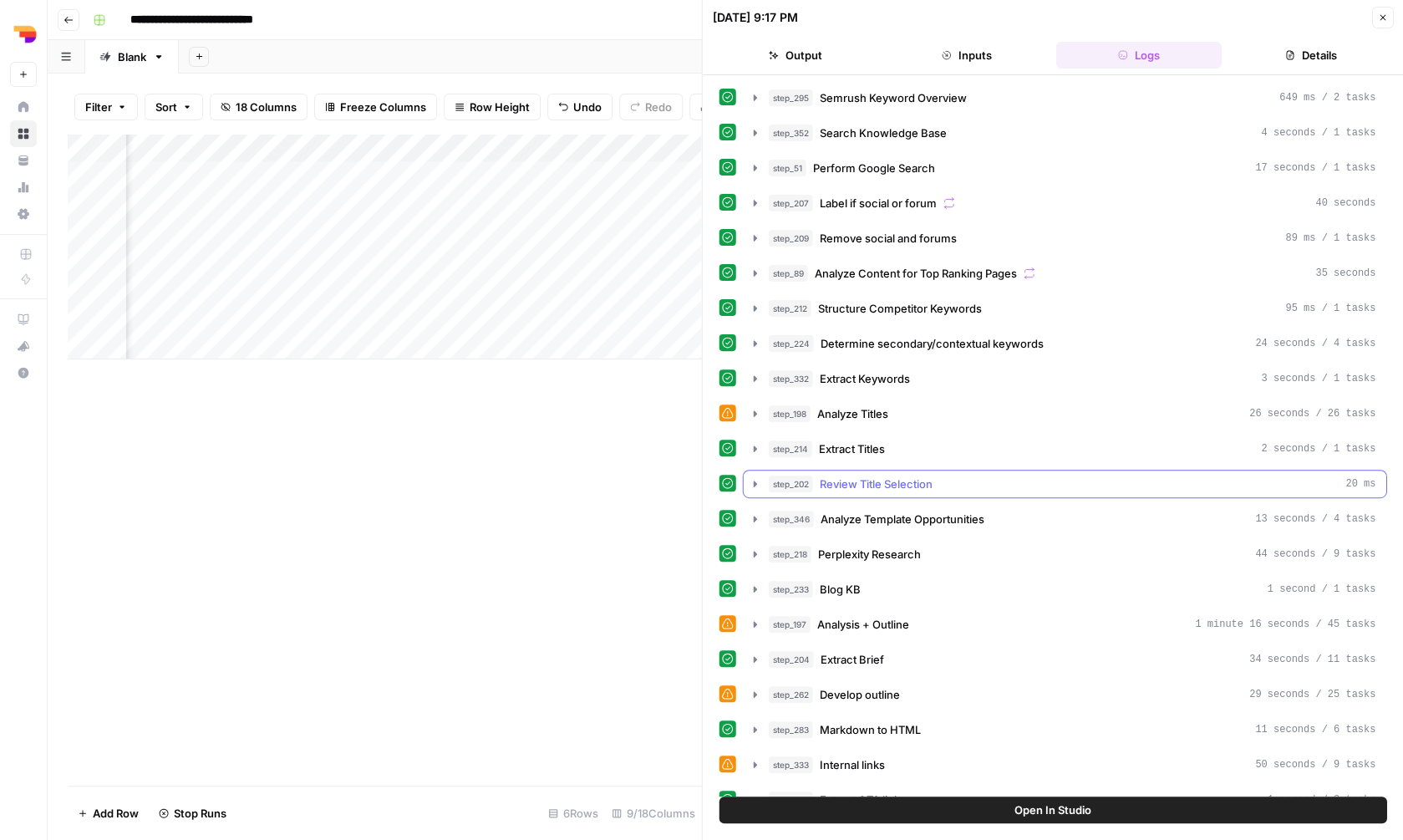
click at [938, 486] on div "step_202 Review Title Selection 20 ms" at bounding box center [1072, 484] width 607 height 17
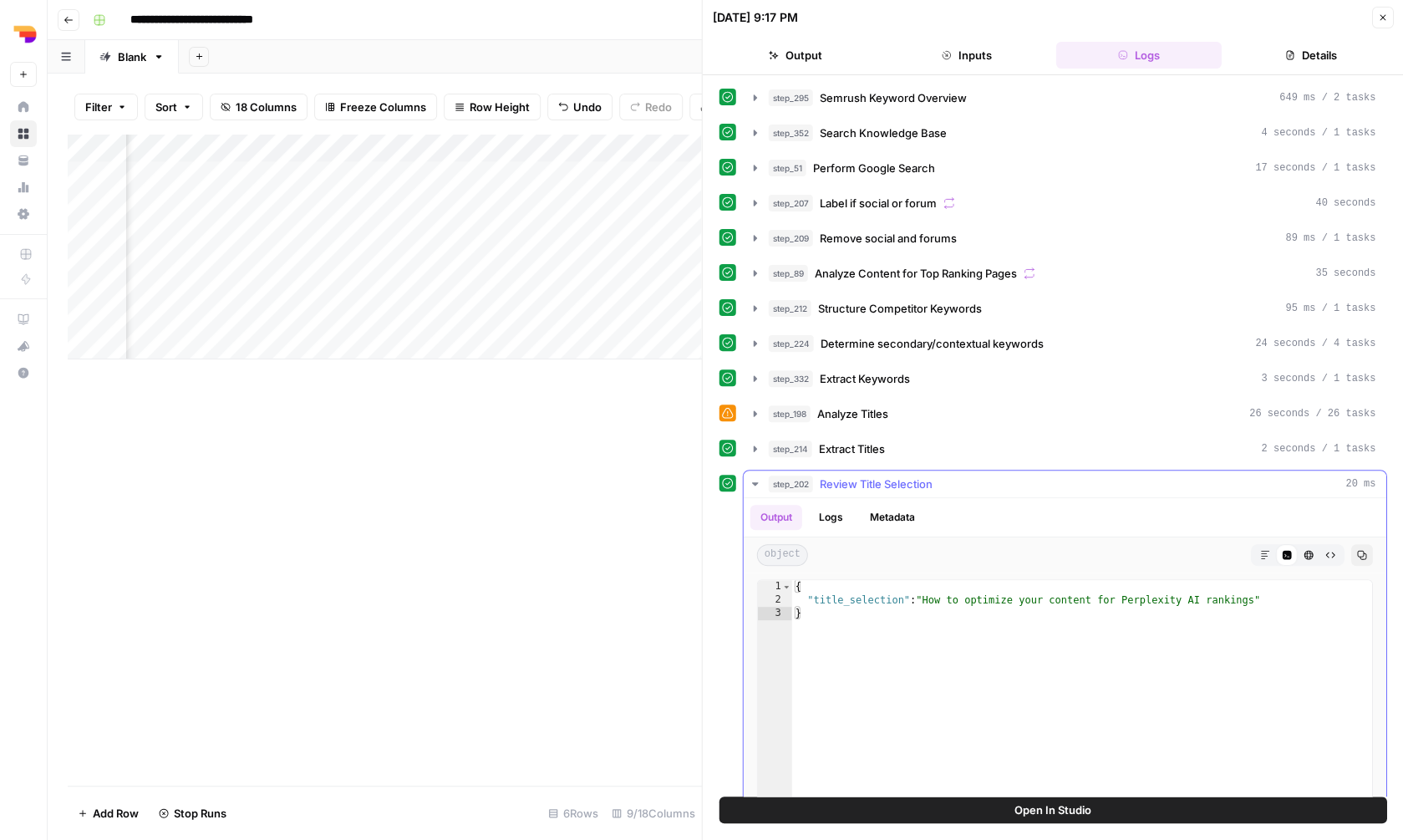
click at [938, 486] on div "step_202 Review Title Selection 20 ms" at bounding box center [1072, 484] width 607 height 17
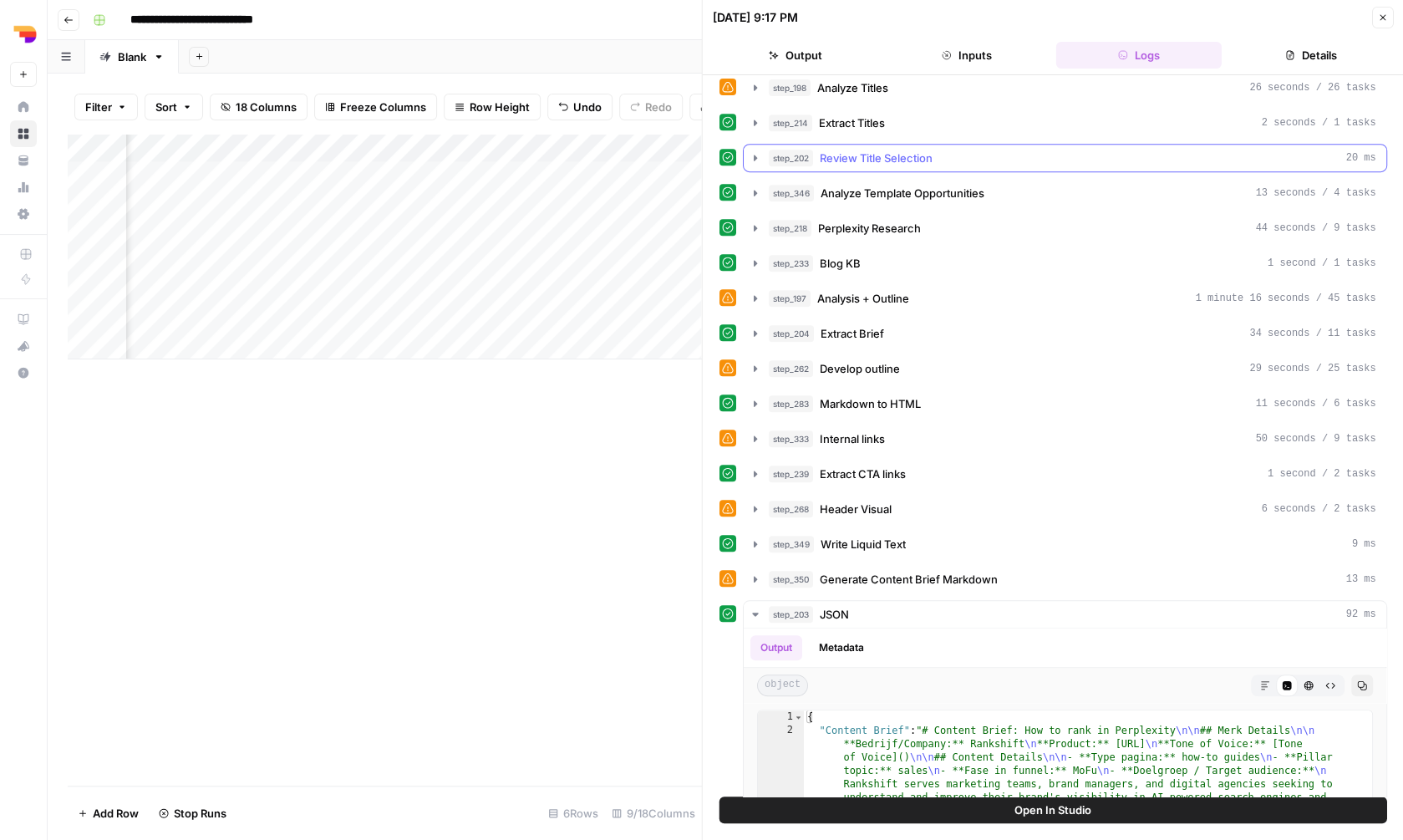
scroll to position [585, 0]
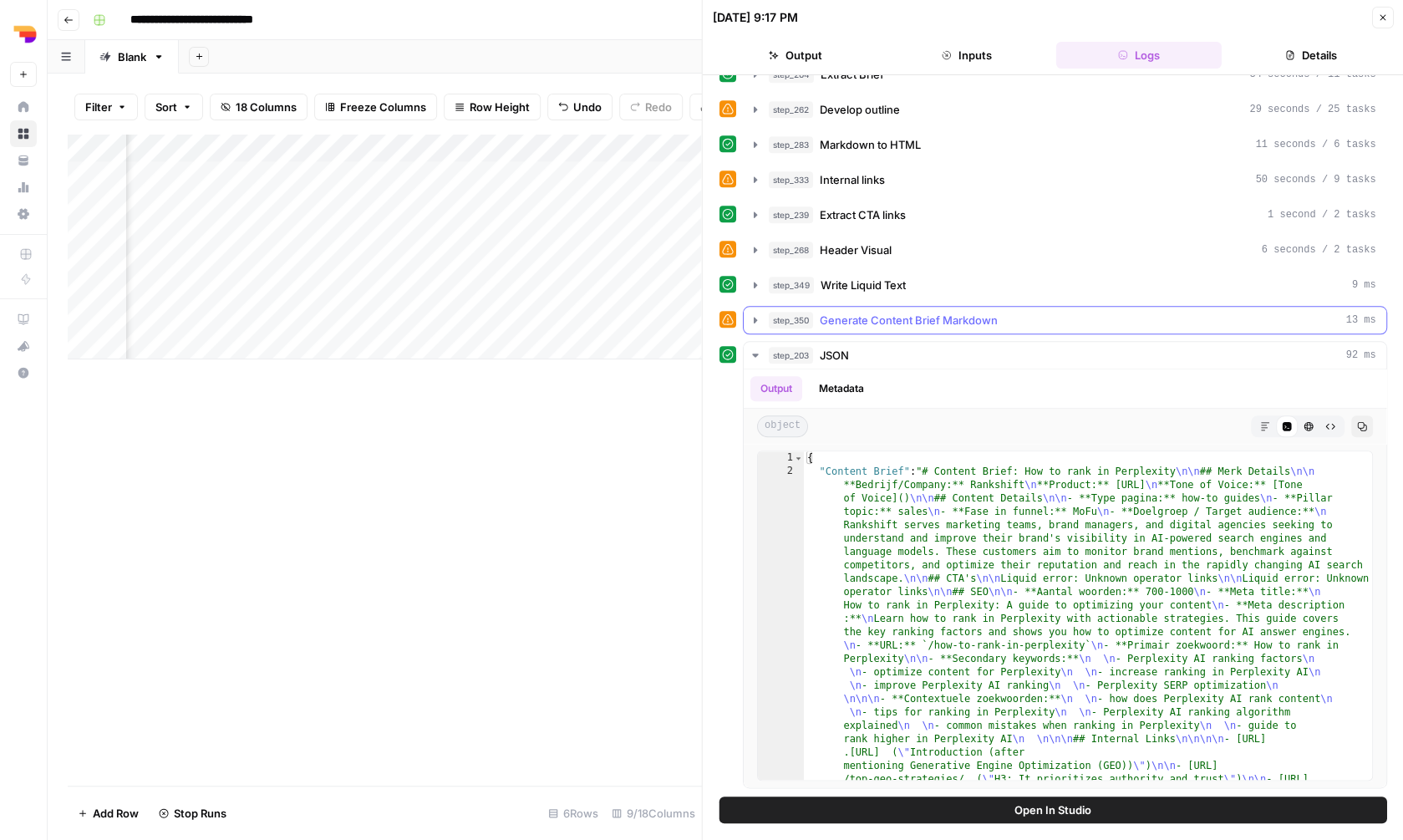
click at [935, 320] on span "Generate Content Brief Markdown" at bounding box center [909, 320] width 178 height 17
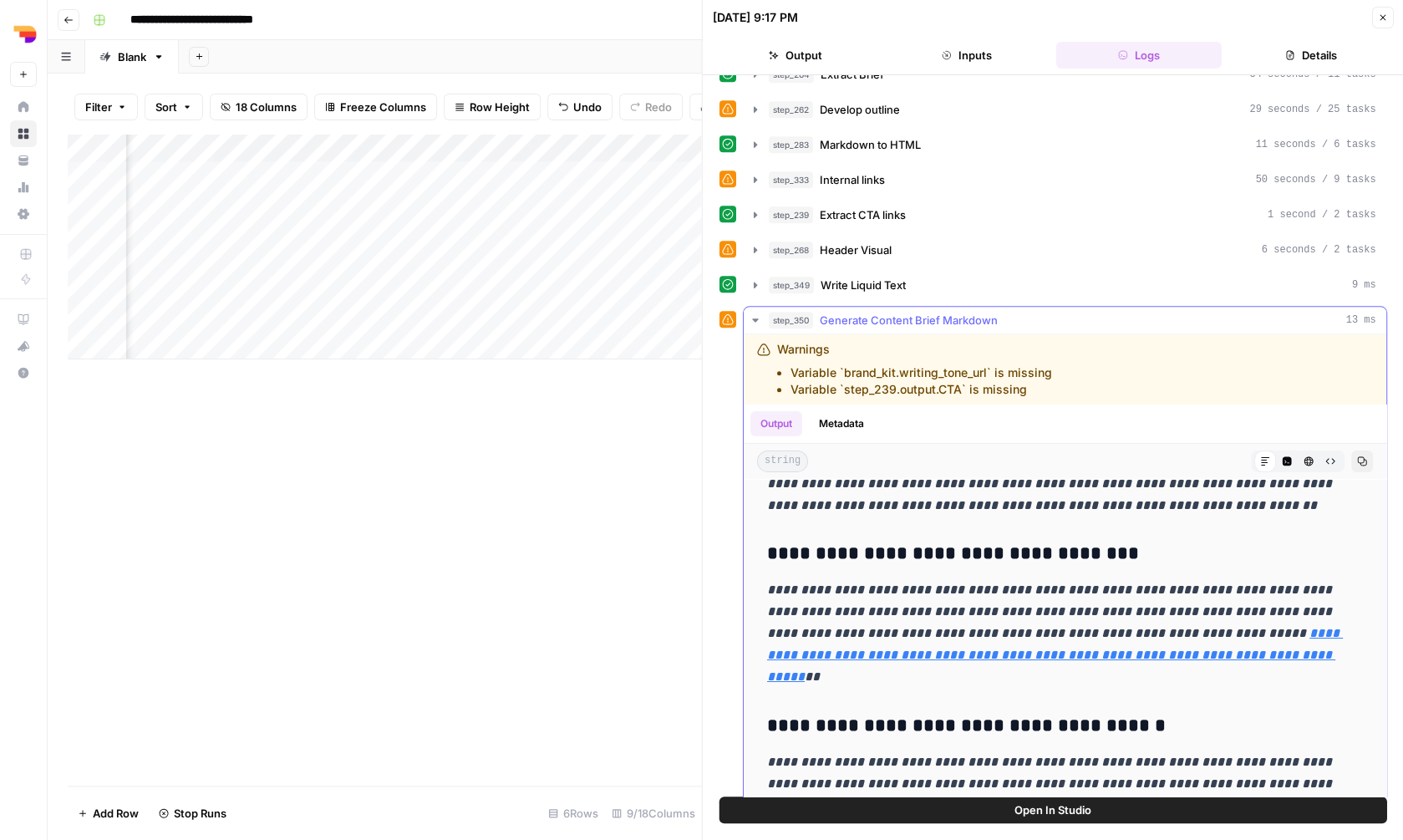
scroll to position [2551, 0]
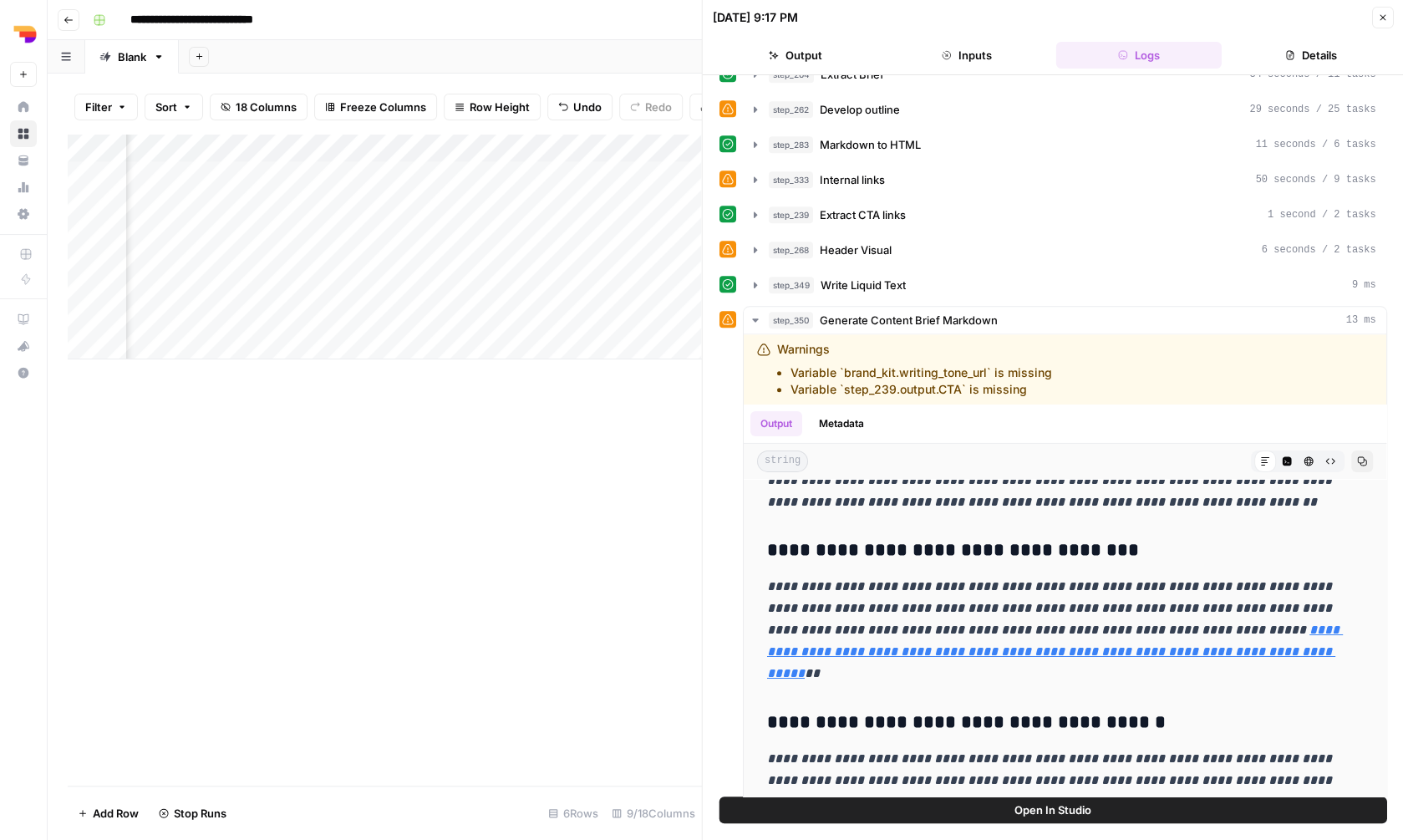
click at [1387, 23] on button "Close" at bounding box center [1383, 18] width 22 height 22
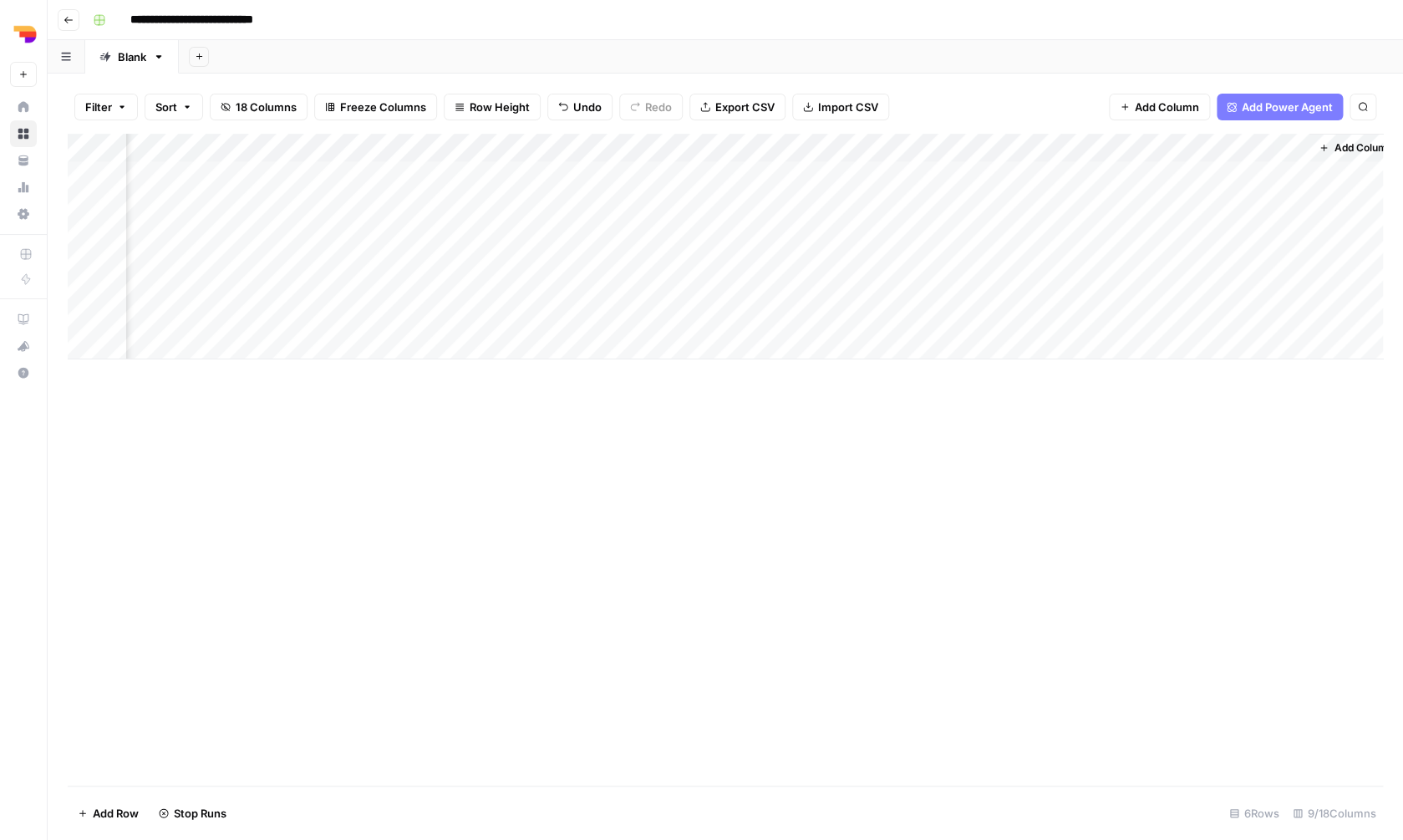
click at [1123, 171] on div "Add Column" at bounding box center [725, 246] width 1316 height 226
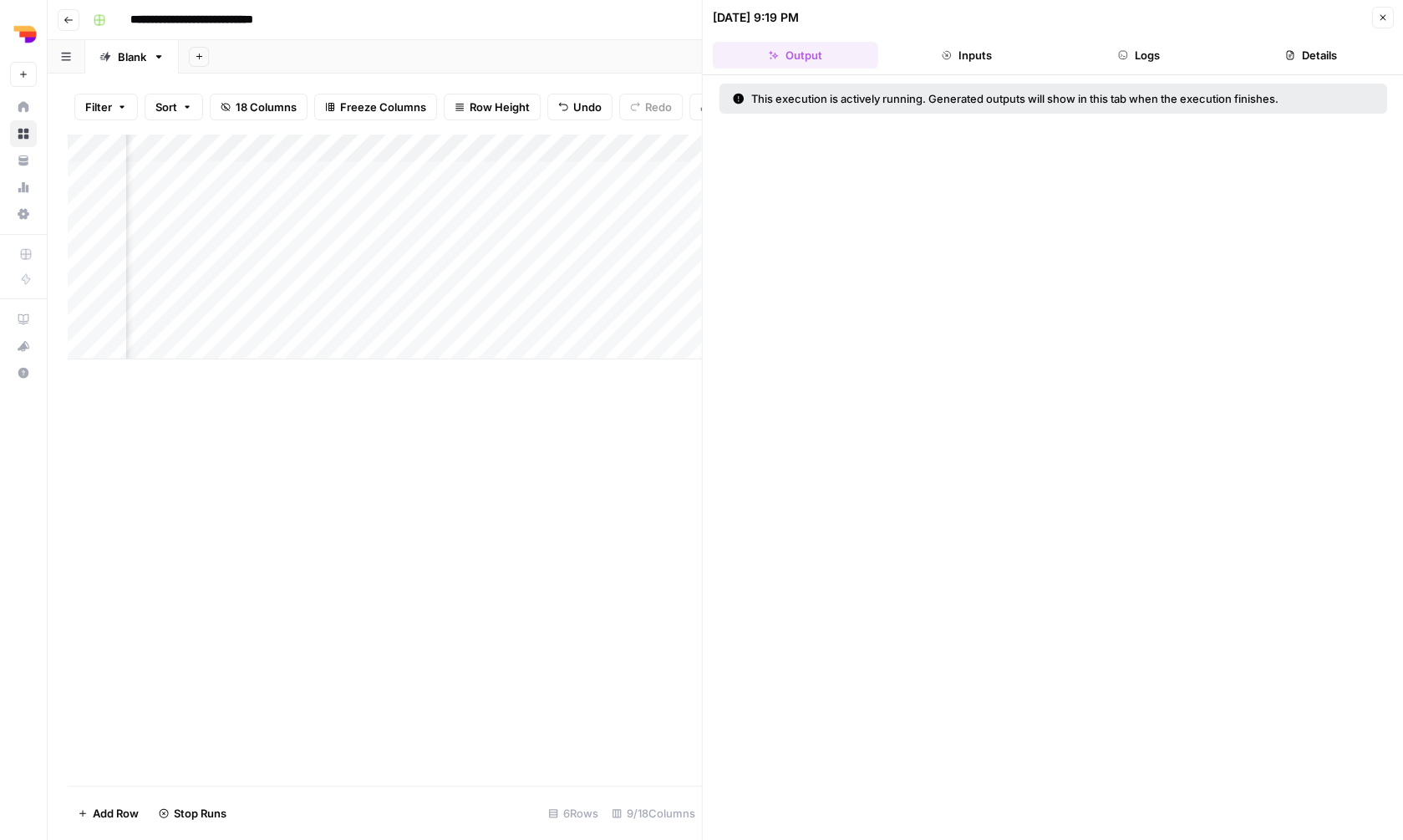
click at [955, 54] on button "Inputs" at bounding box center [966, 54] width 166 height 26
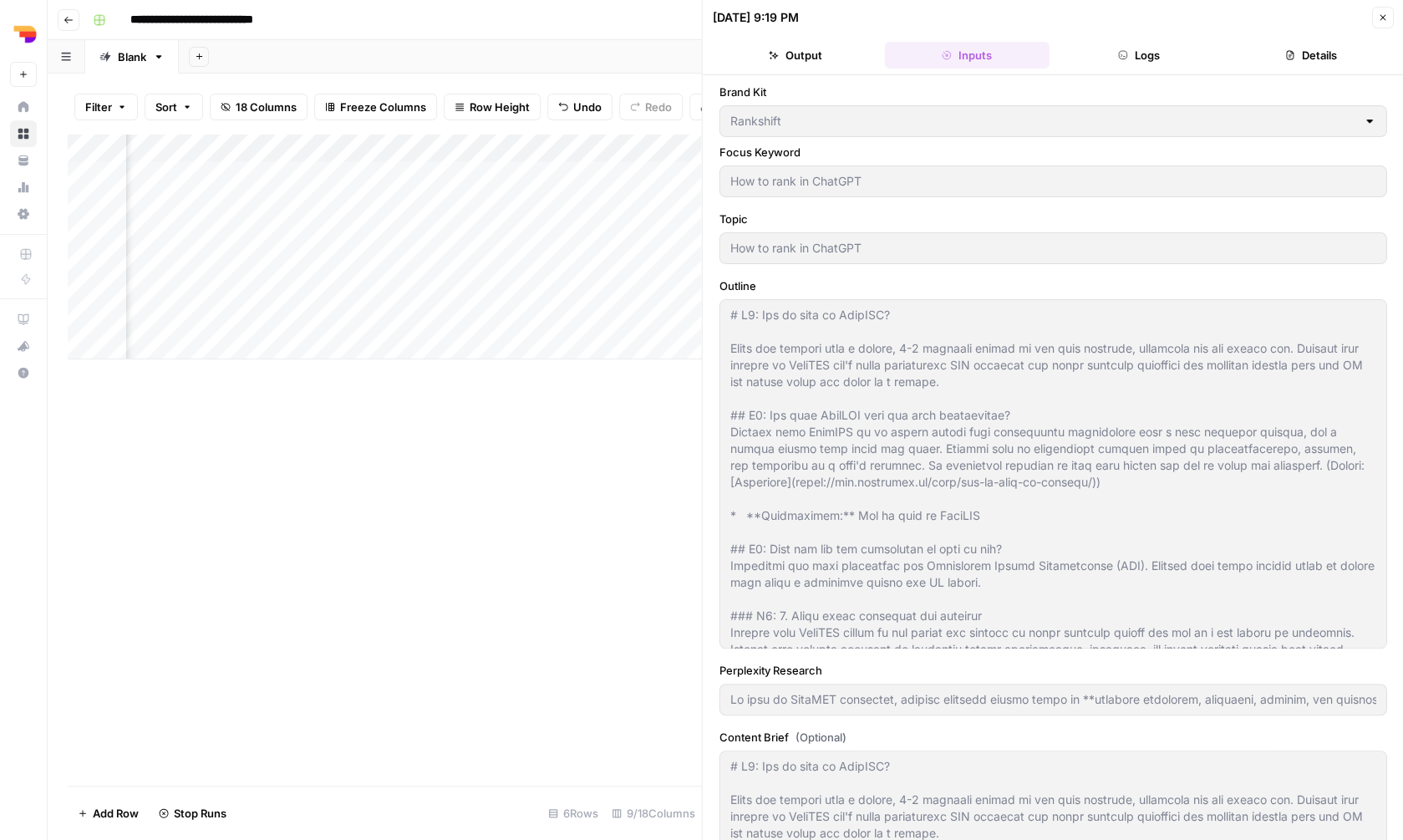
click at [1102, 54] on button "Logs" at bounding box center [1139, 54] width 166 height 26
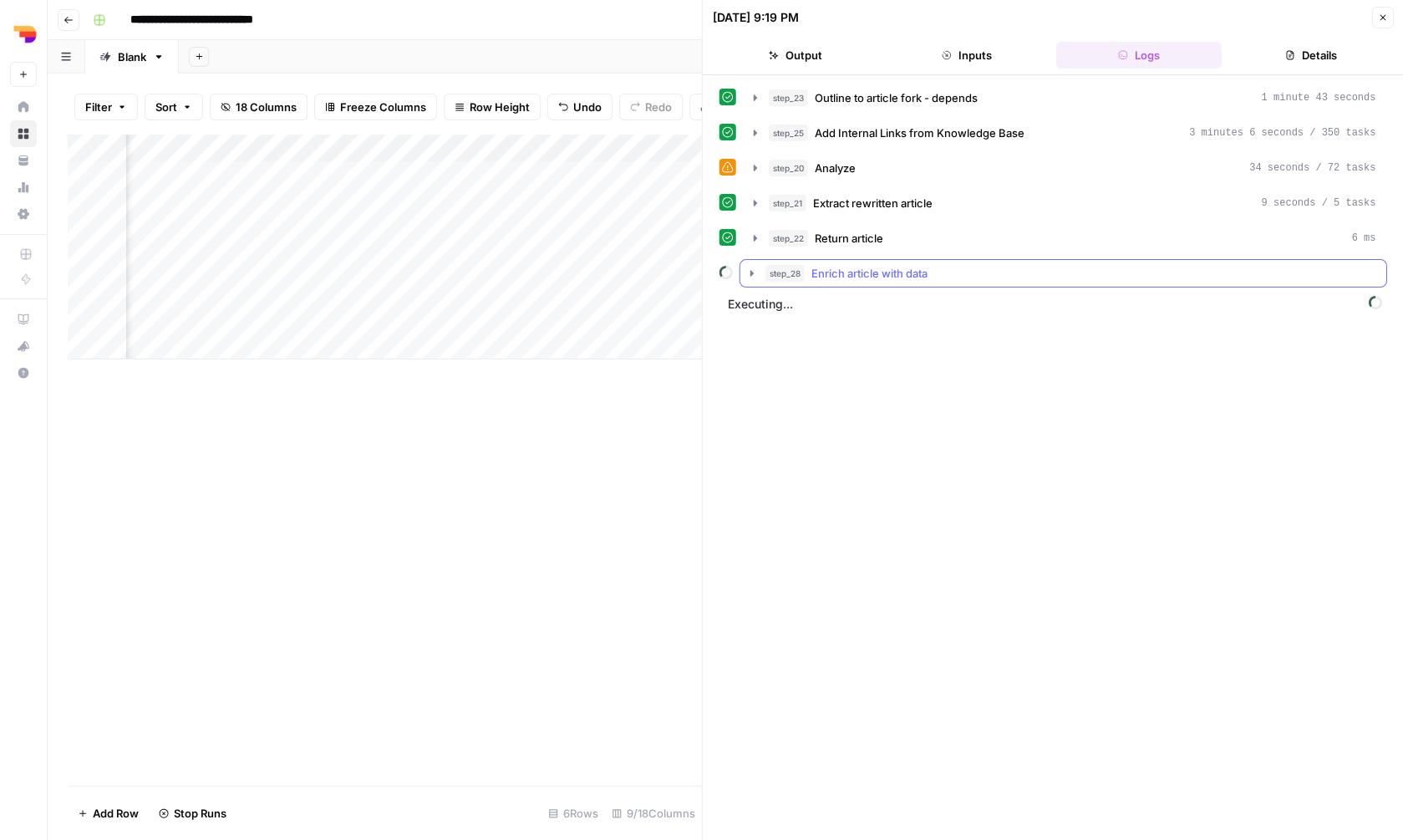
click at [961, 277] on div "step_28 Enrich article with data" at bounding box center [1070, 273] width 611 height 17
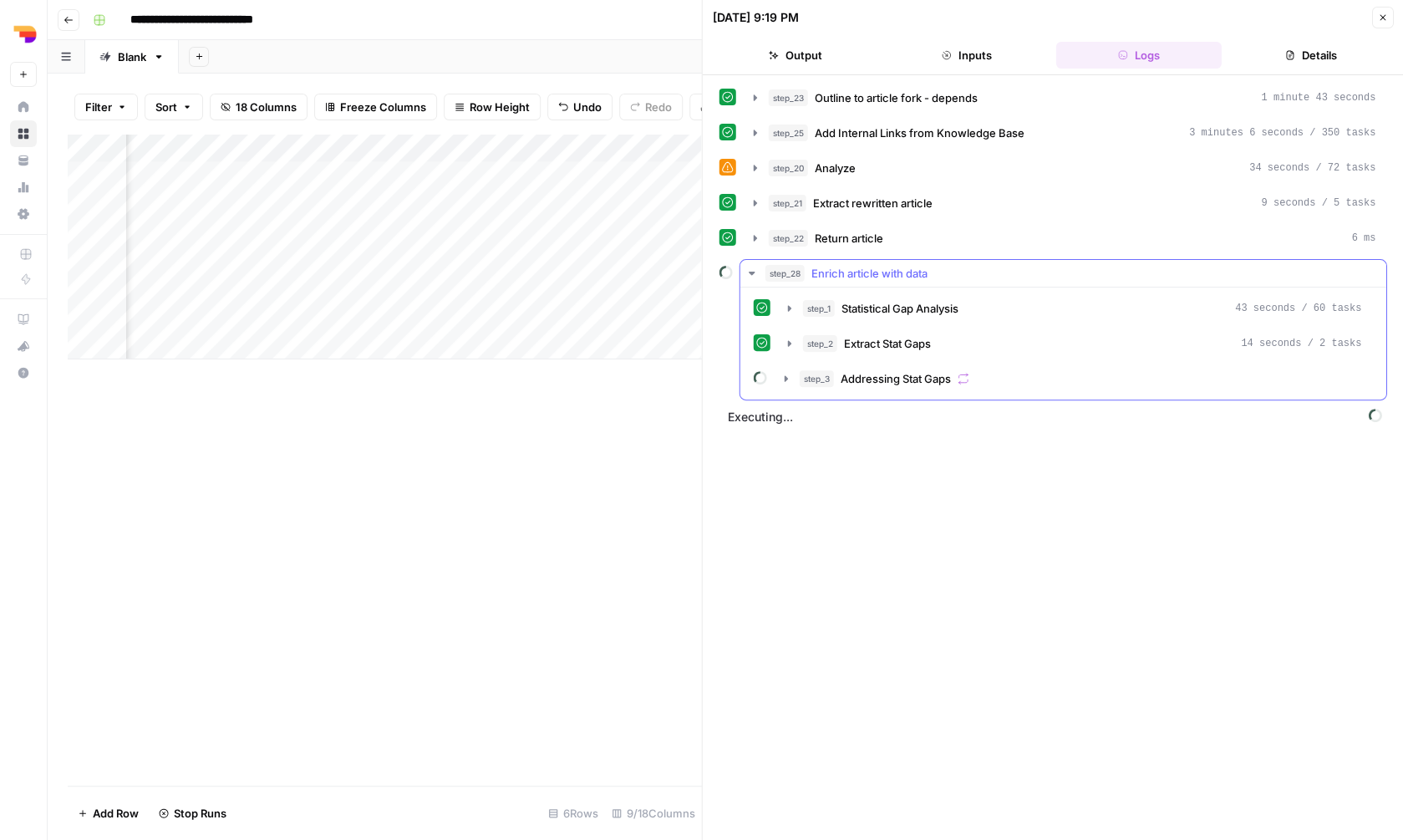
click at [1029, 393] on div "step_1 Statistical Gap Analysis 43 seconds / 60 tasks step_2 Extract Stat Gaps …" at bounding box center [1063, 343] width 646 height 112
click at [1030, 381] on div "step_3 Addressing Stat Gaps" at bounding box center [1081, 379] width 562 height 17
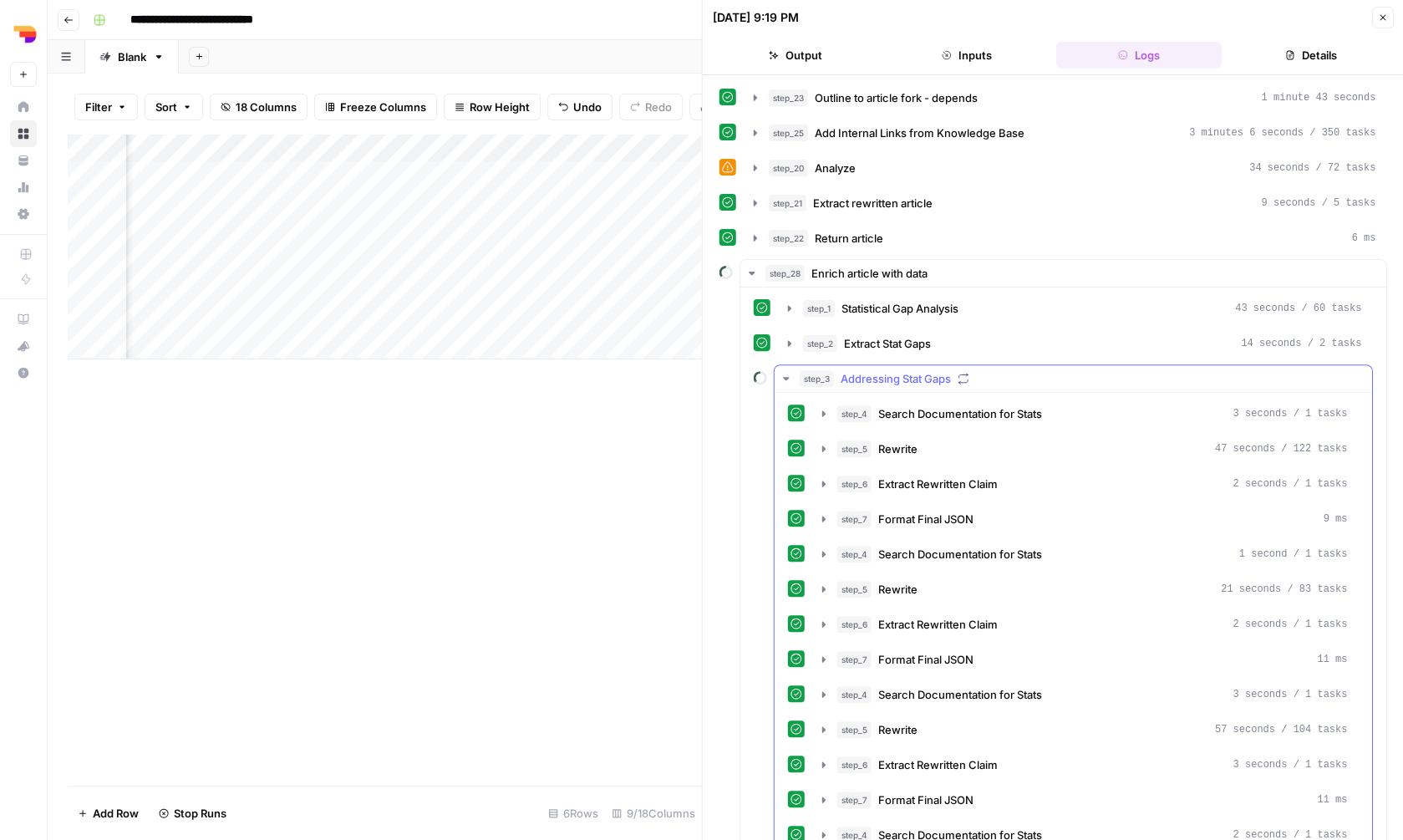
click at [1021, 373] on div "step_3 Addressing Stat Gaps" at bounding box center [1081, 379] width 562 height 17
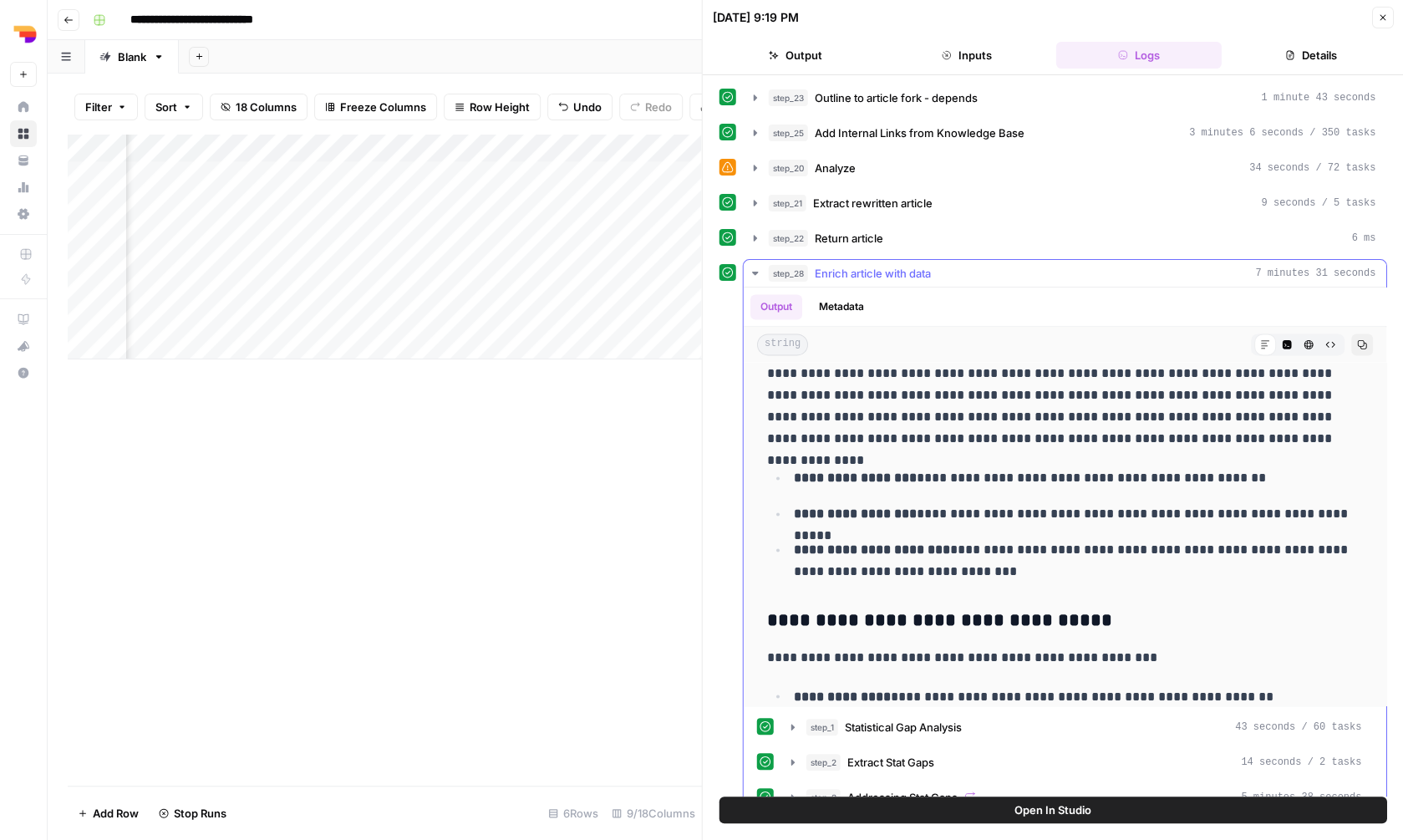
scroll to position [1341, 0]
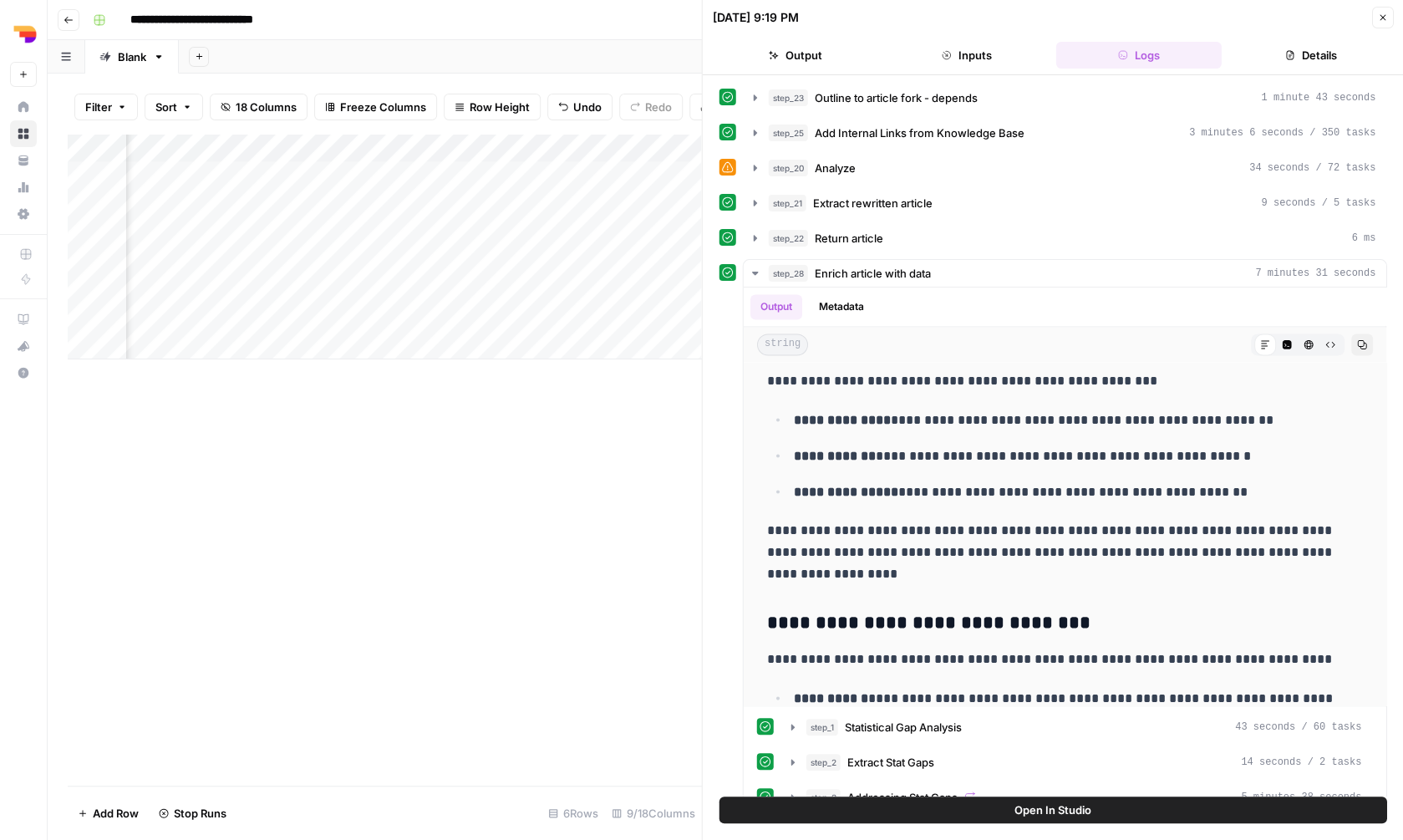
click at [1378, 16] on icon "button" at bounding box center [1382, 18] width 10 height 10
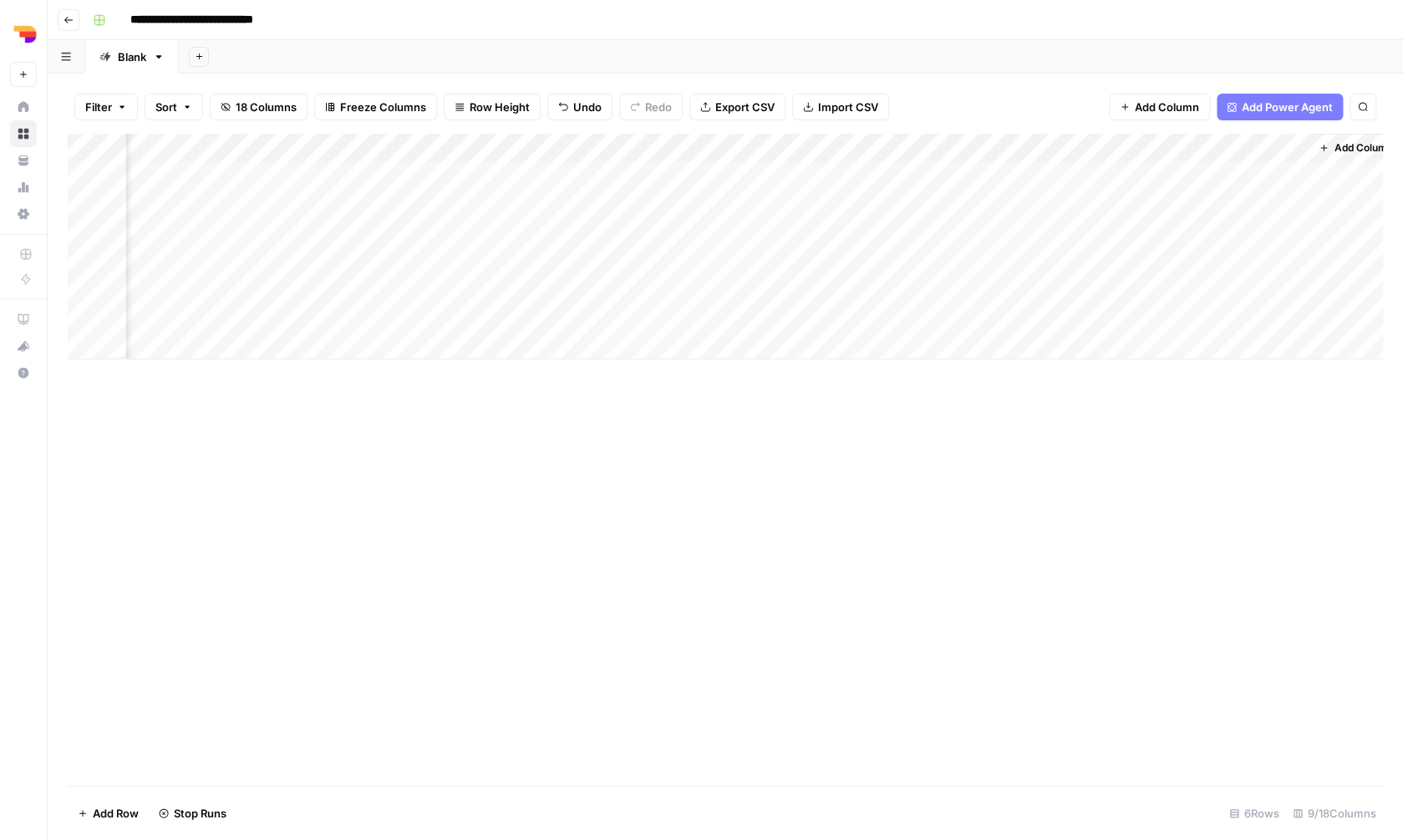
scroll to position [0, 309]
click at [1268, 169] on div "Add Column" at bounding box center [725, 246] width 1316 height 226
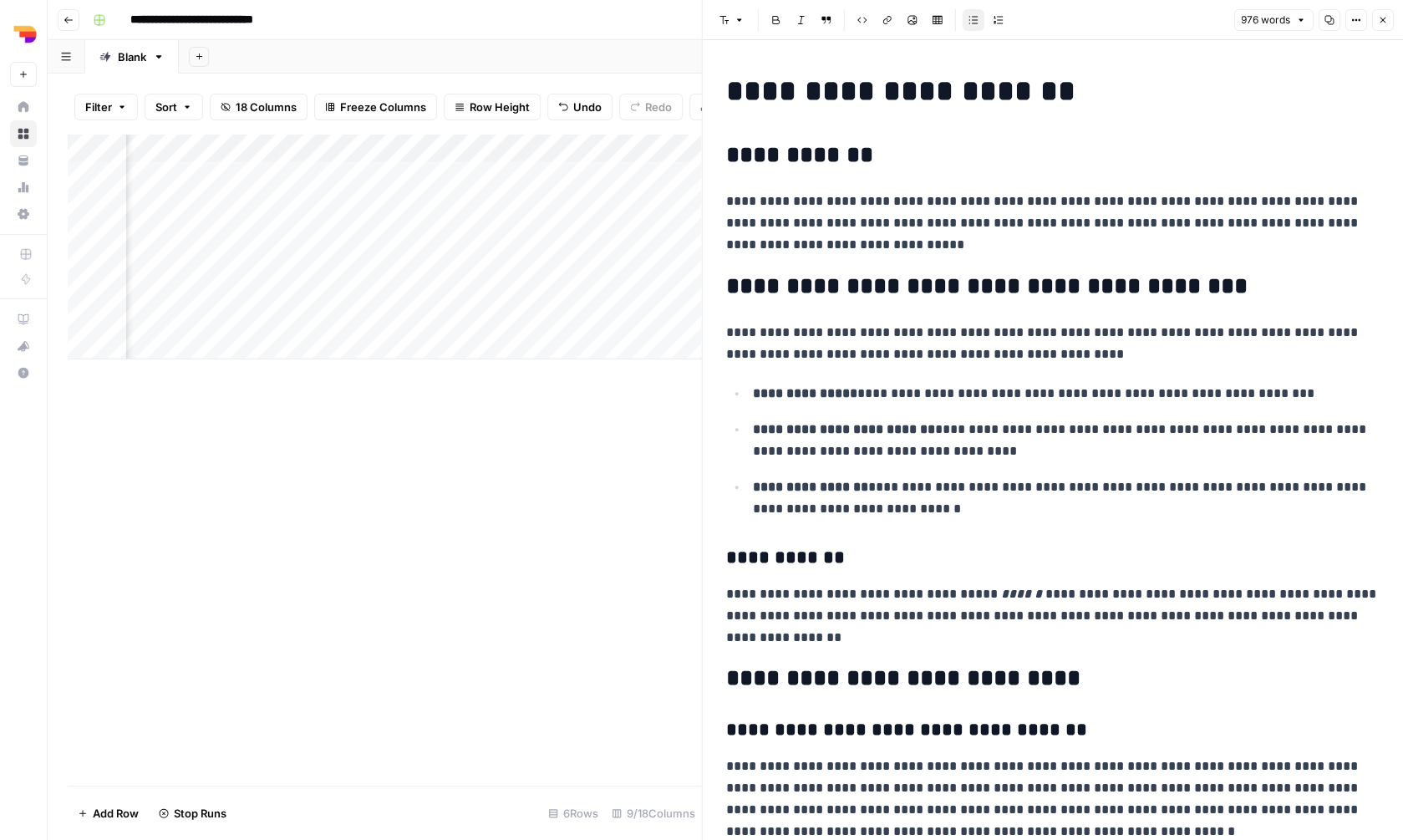
click at [1383, 21] on icon "button" at bounding box center [1382, 20] width 10 height 10
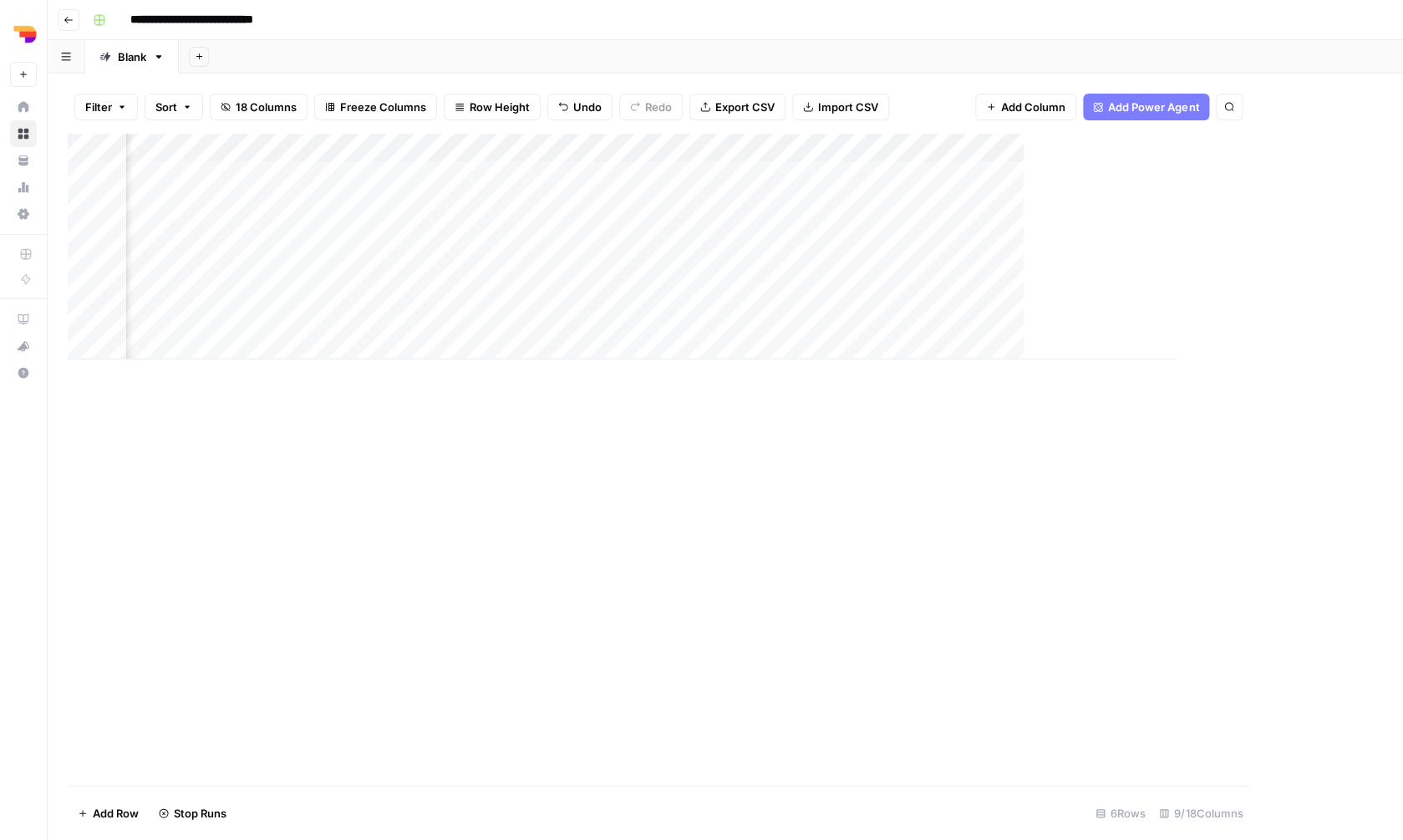
scroll to position [0, 289]
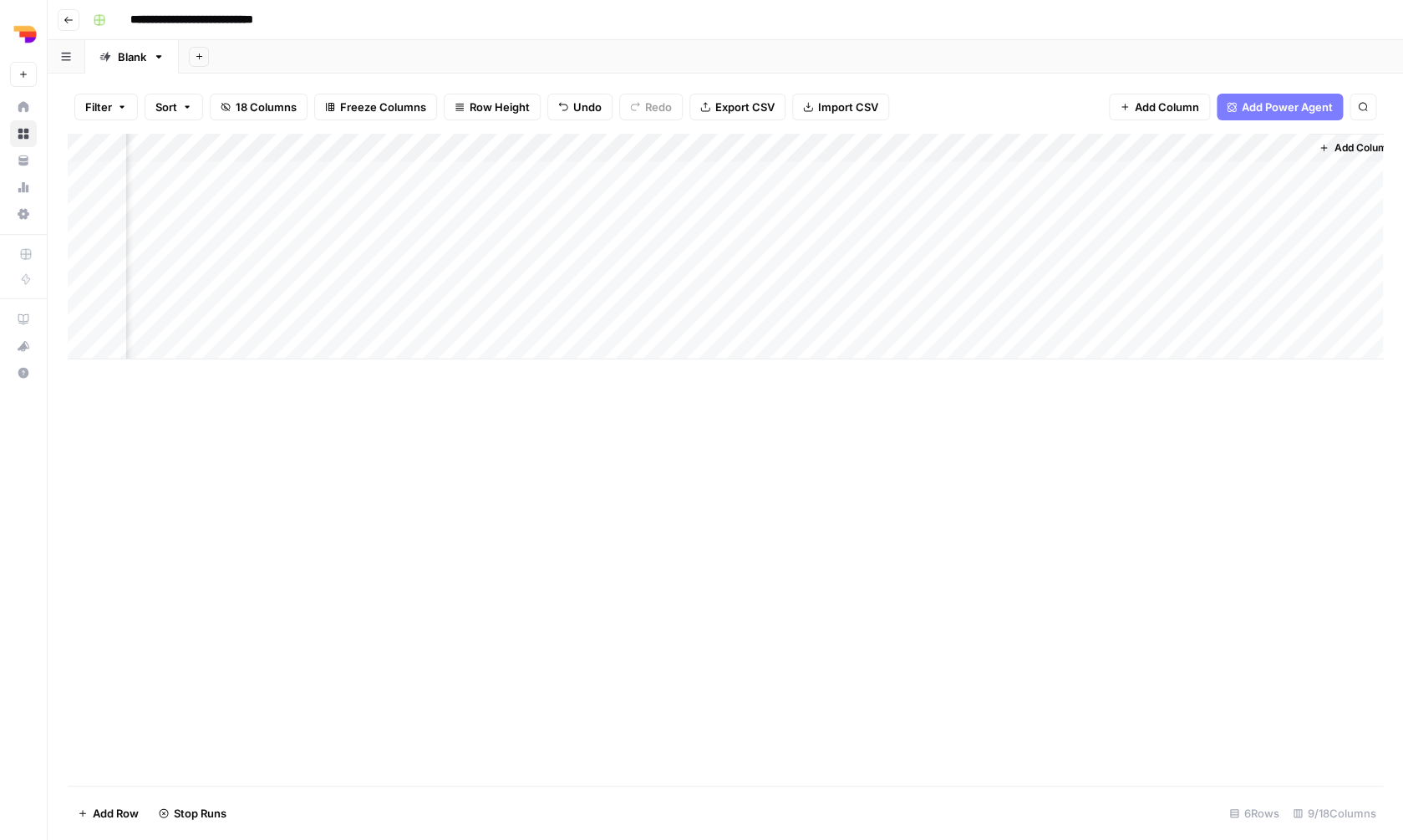
click at [1128, 145] on div "Add Column" at bounding box center [725, 246] width 1316 height 226
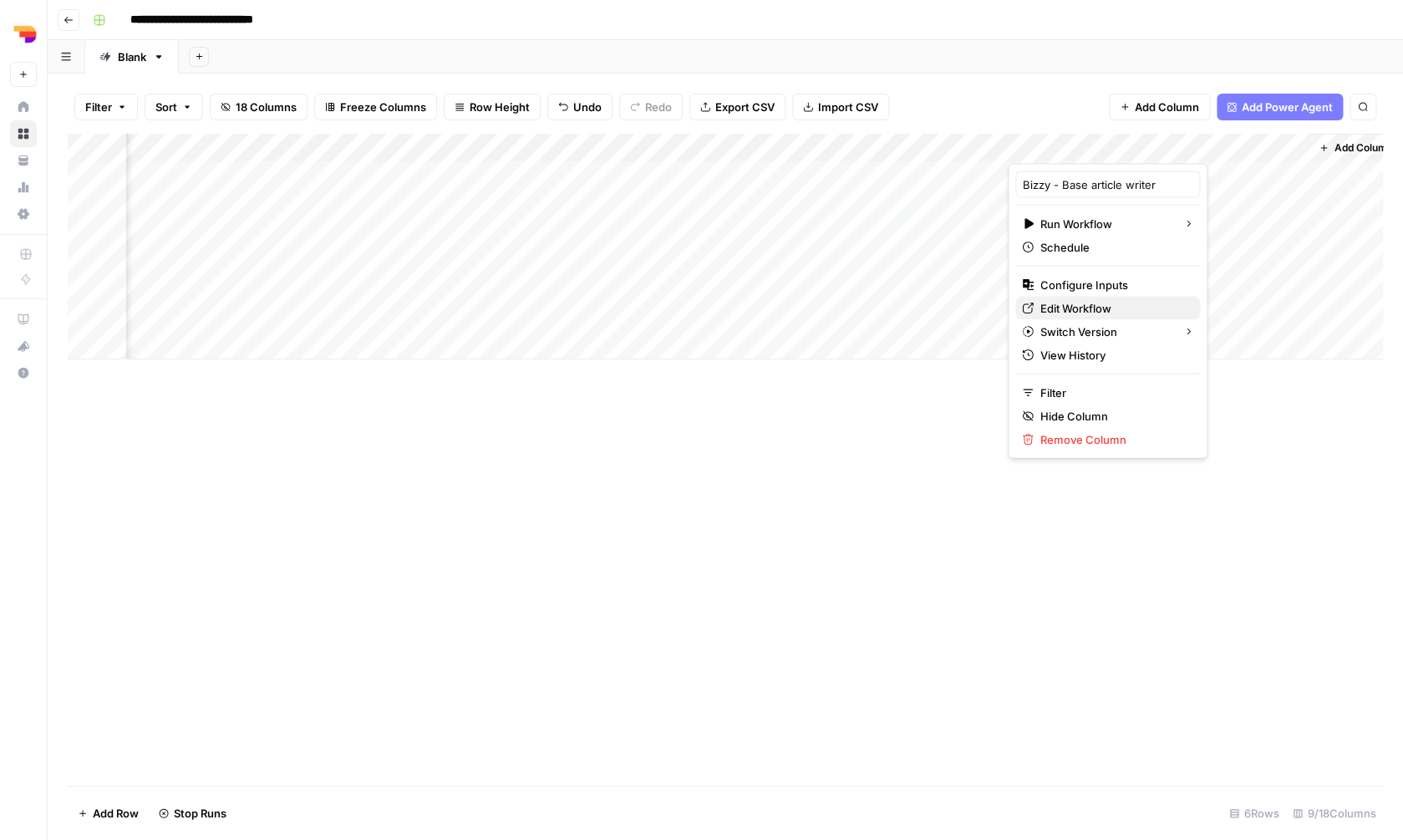
click at [1102, 307] on span "Edit Workflow" at bounding box center [1113, 308] width 146 height 17
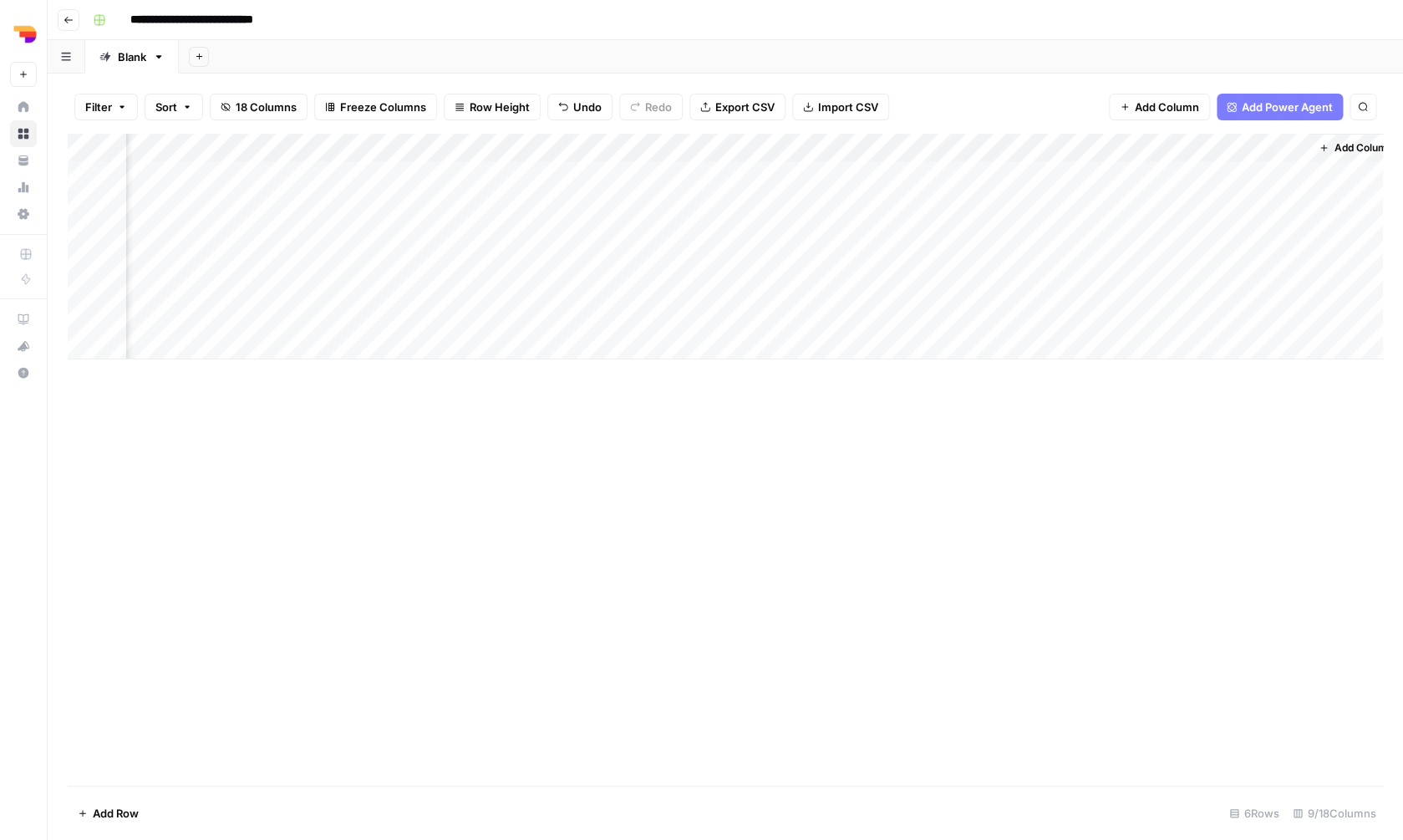
click at [637, 521] on div "Add Column" at bounding box center [725, 459] width 1316 height 651
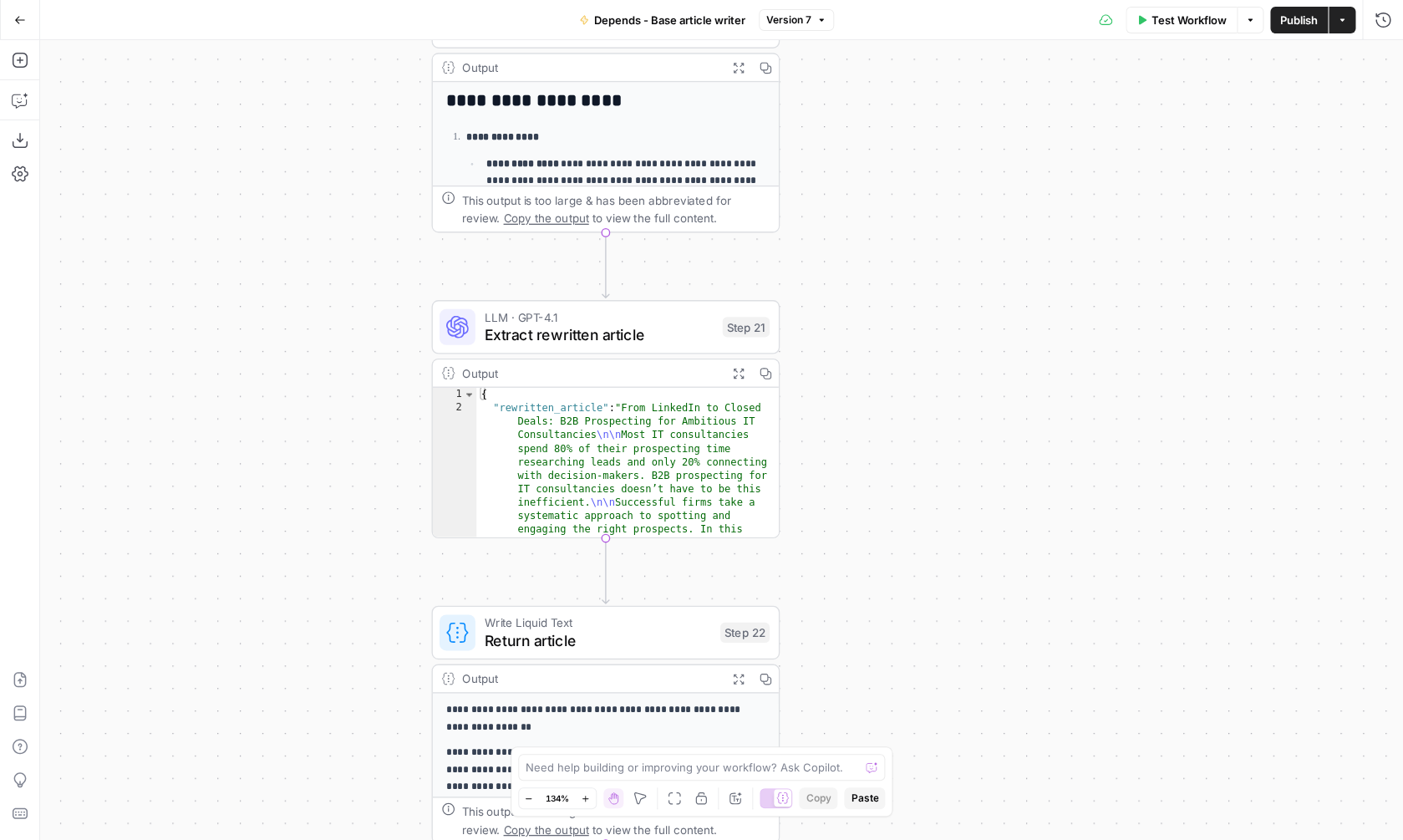
click at [655, 318] on span "LLM · GPT-4.1" at bounding box center [600, 317] width 229 height 19
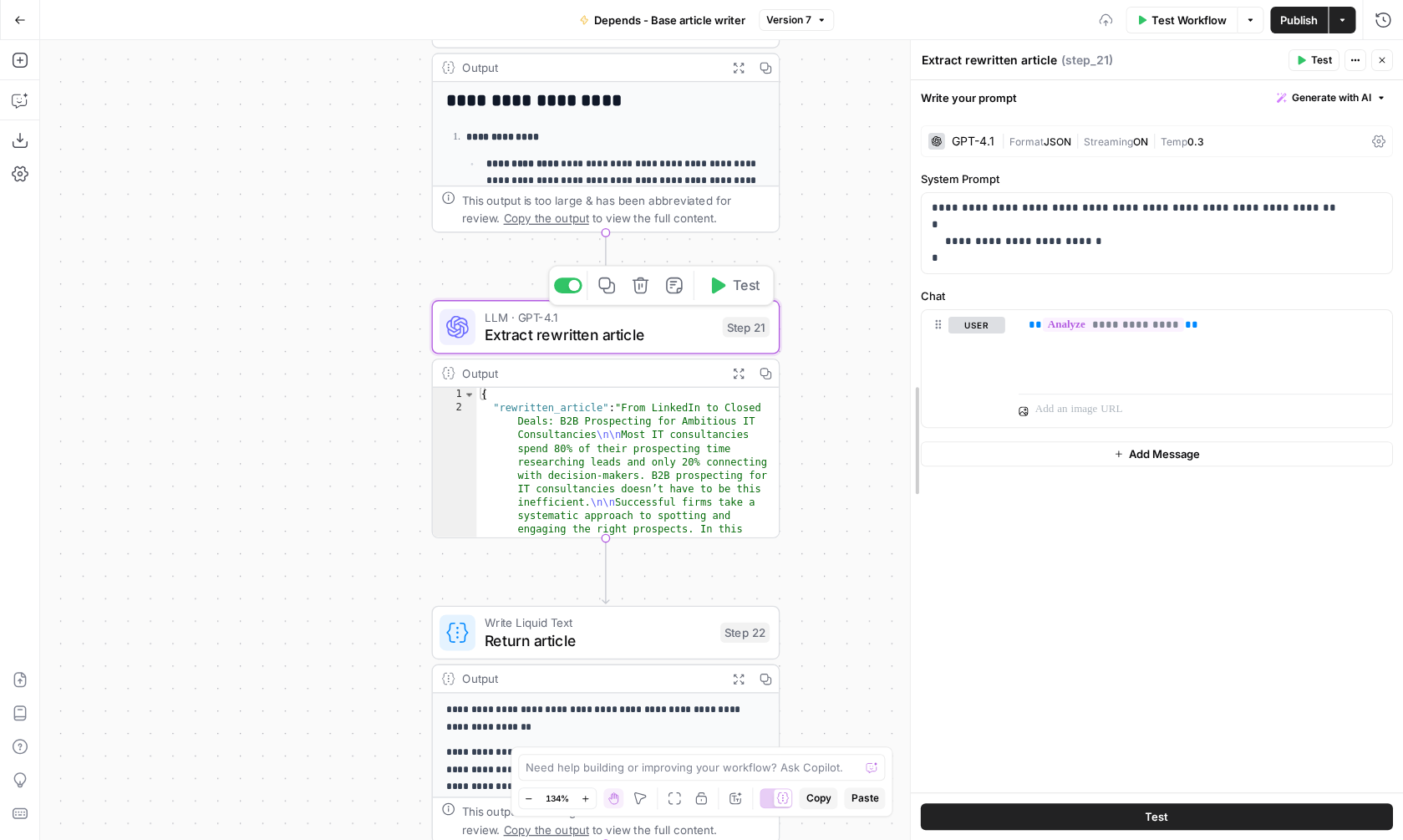
click at [907, 285] on div at bounding box center [911, 440] width 17 height 800
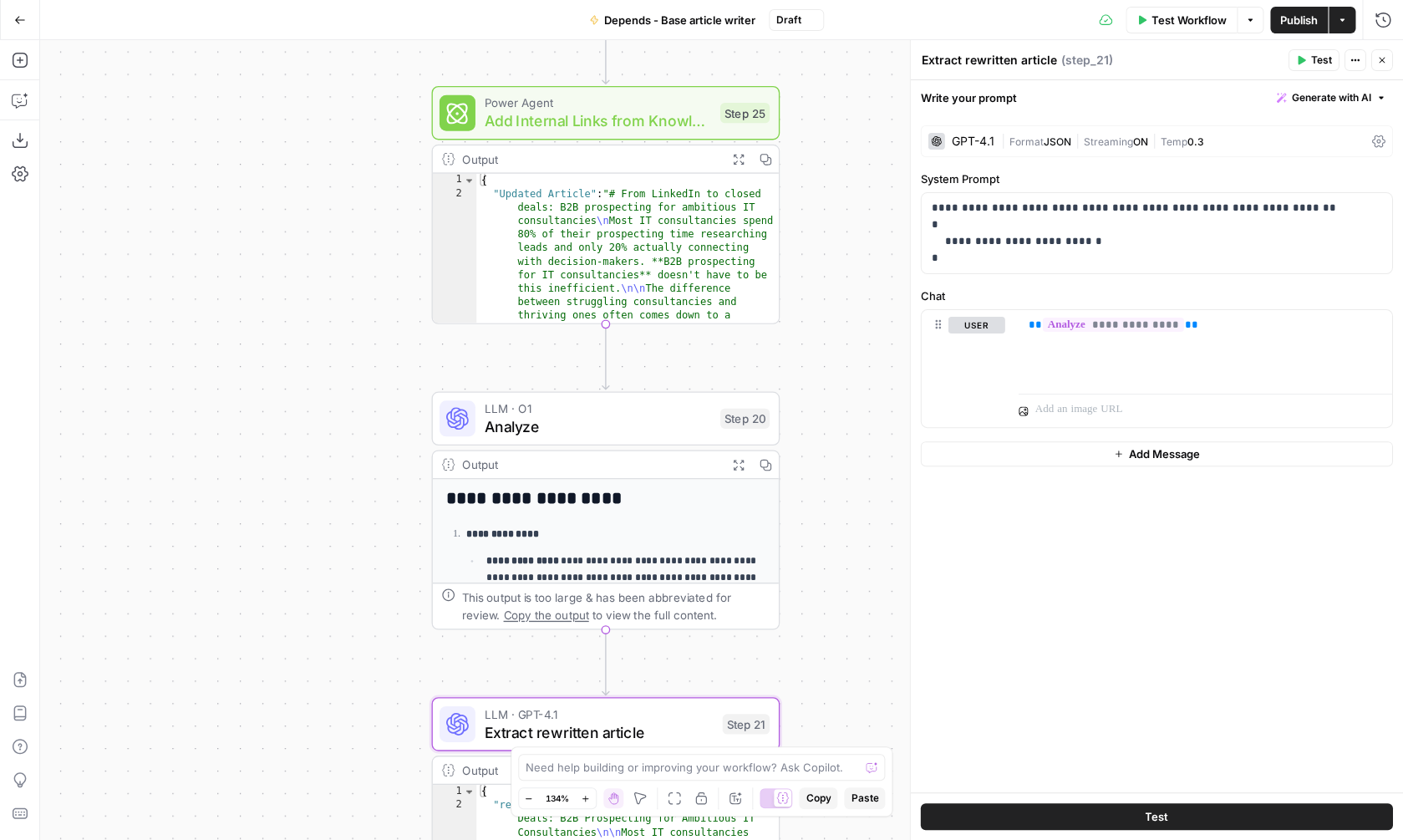
drag, startPoint x: 836, startPoint y: 232, endPoint x: 831, endPoint y: 646, distance: 414.0
click at [831, 646] on div "**********" at bounding box center [721, 440] width 1363 height 800
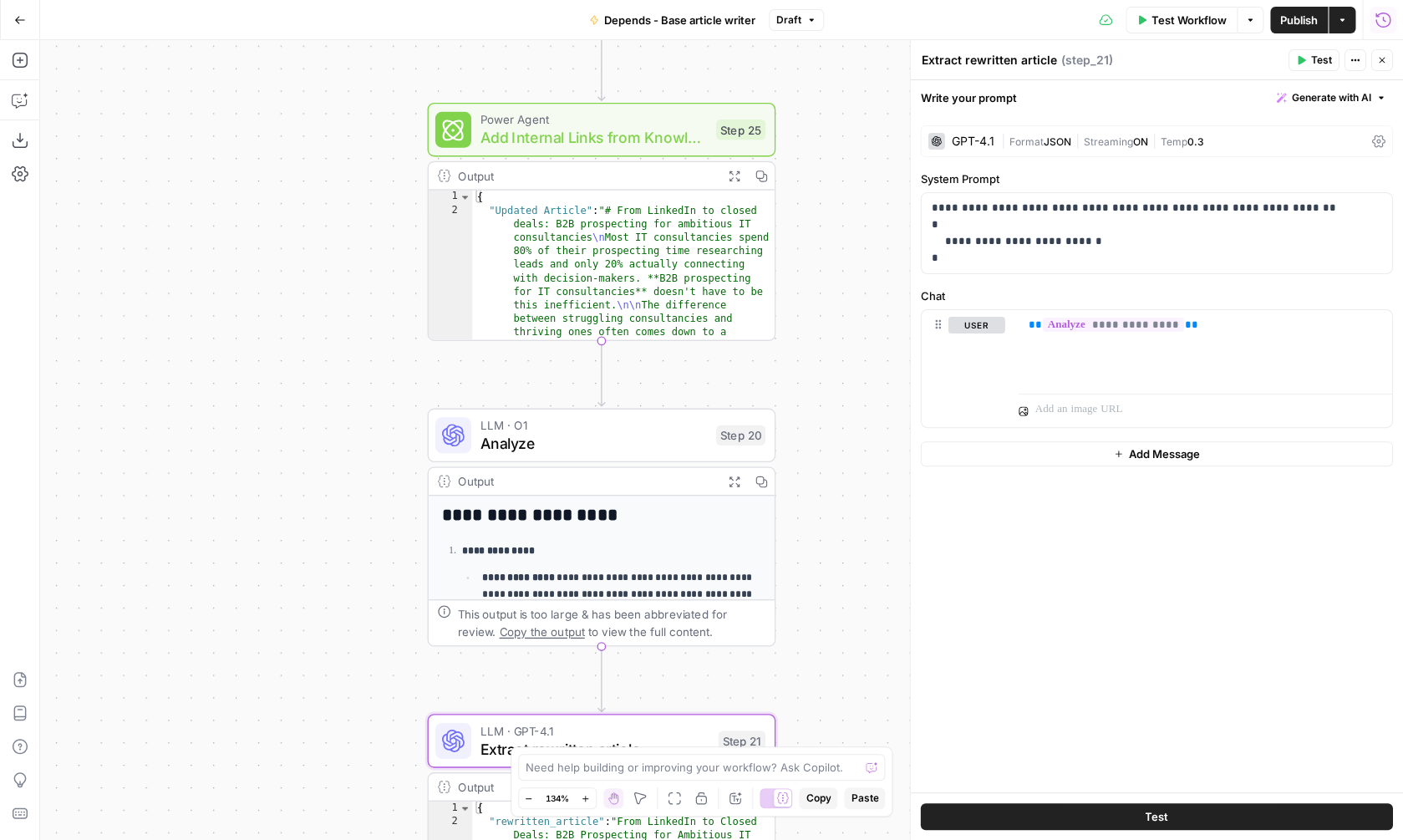
click at [1377, 10] on button "Run History" at bounding box center [1383, 20] width 26 height 26
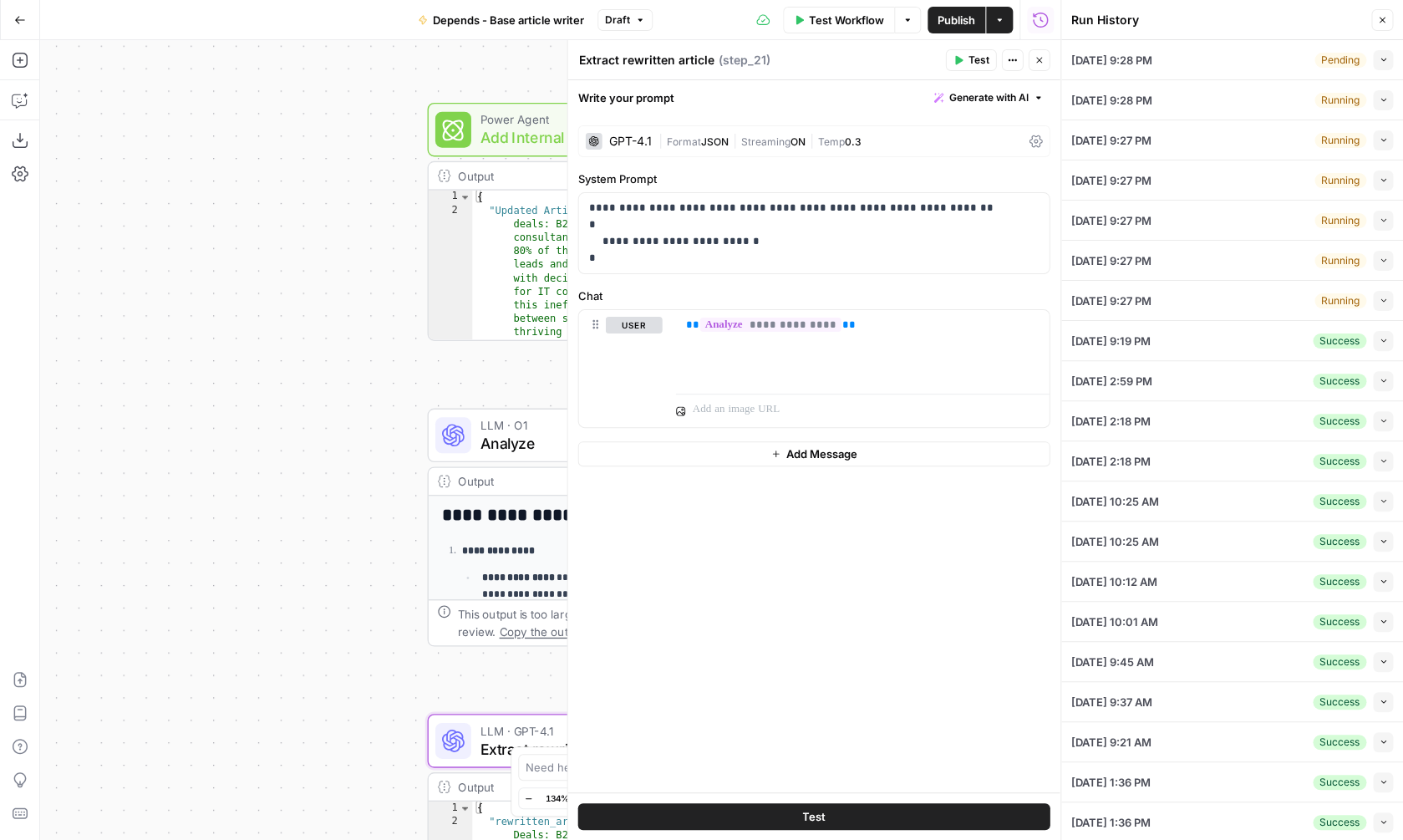
click at [1382, 337] on icon "button" at bounding box center [1383, 341] width 9 height 9
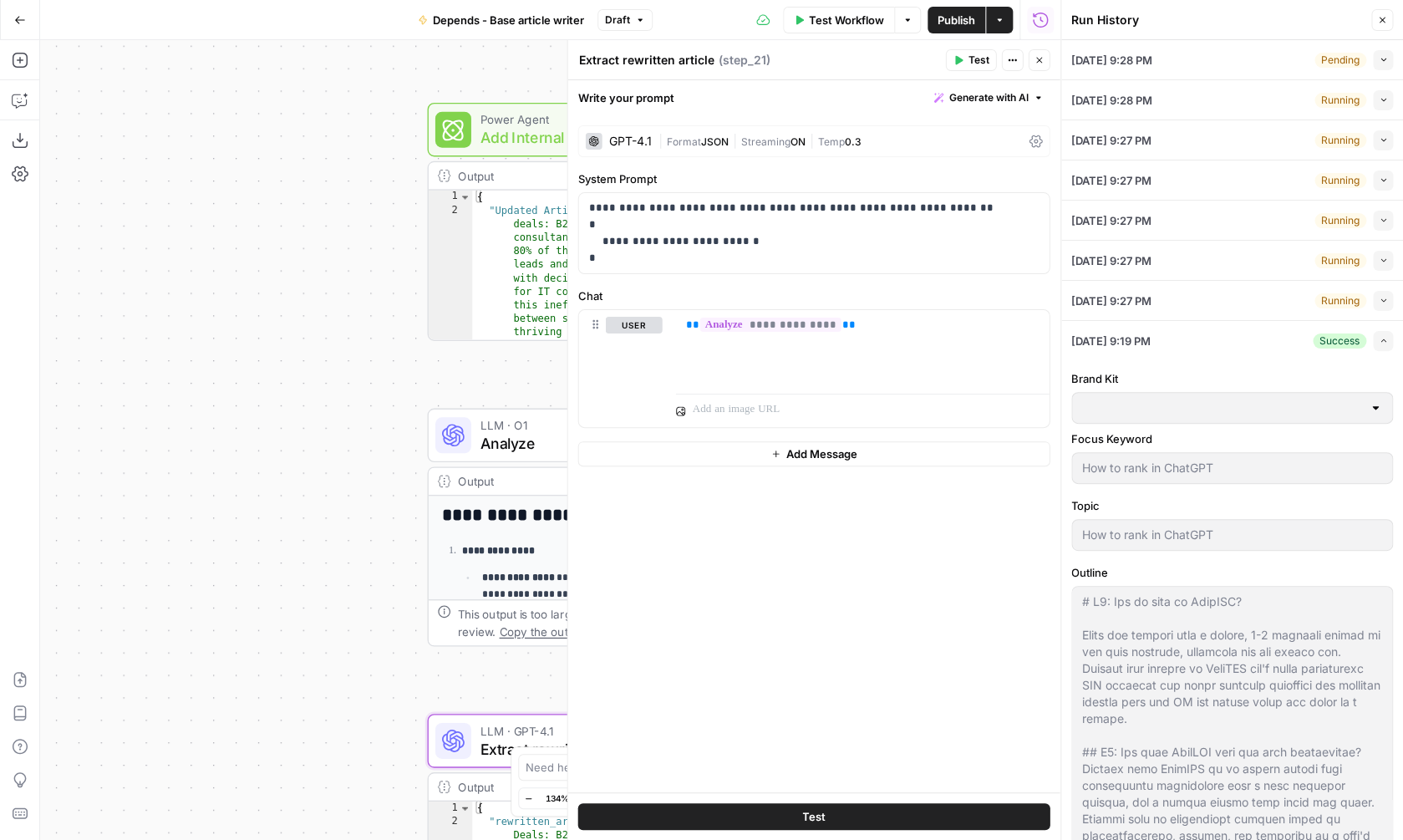
type input "Rankshift"
type input "Rankshift Sitemapxml"
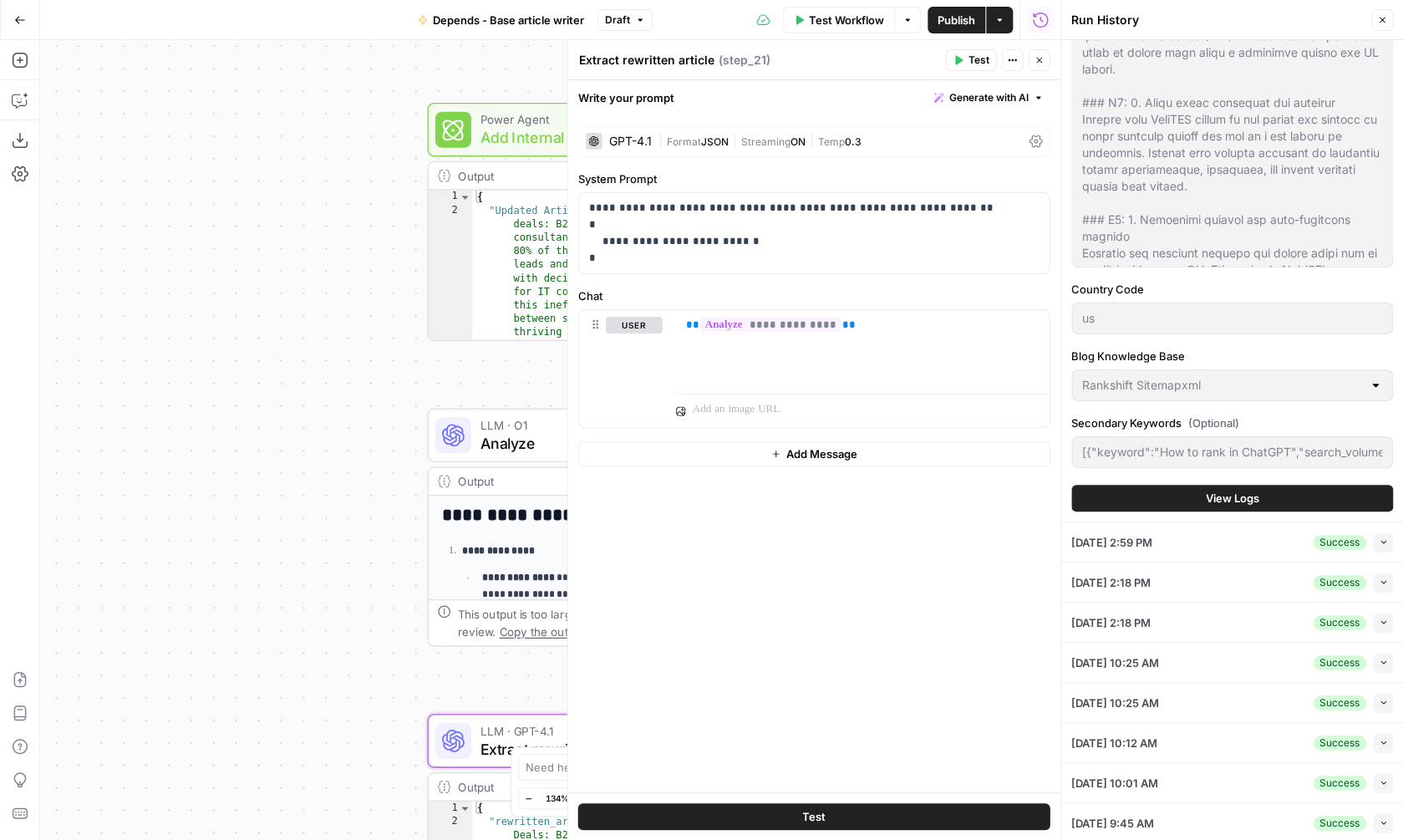
scroll to position [1124, 0]
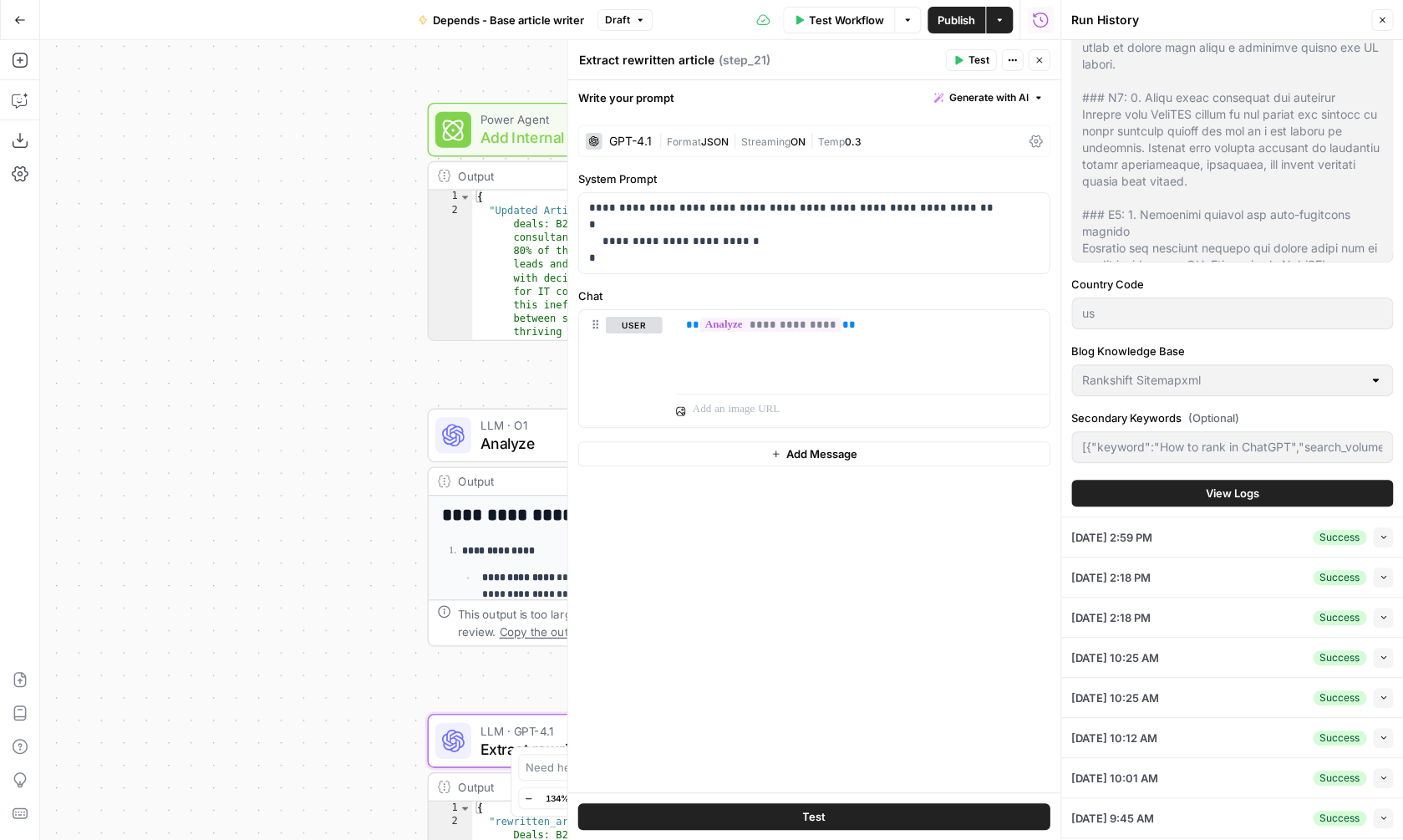
click at [1209, 487] on span "View Logs" at bounding box center [1232, 493] width 54 height 17
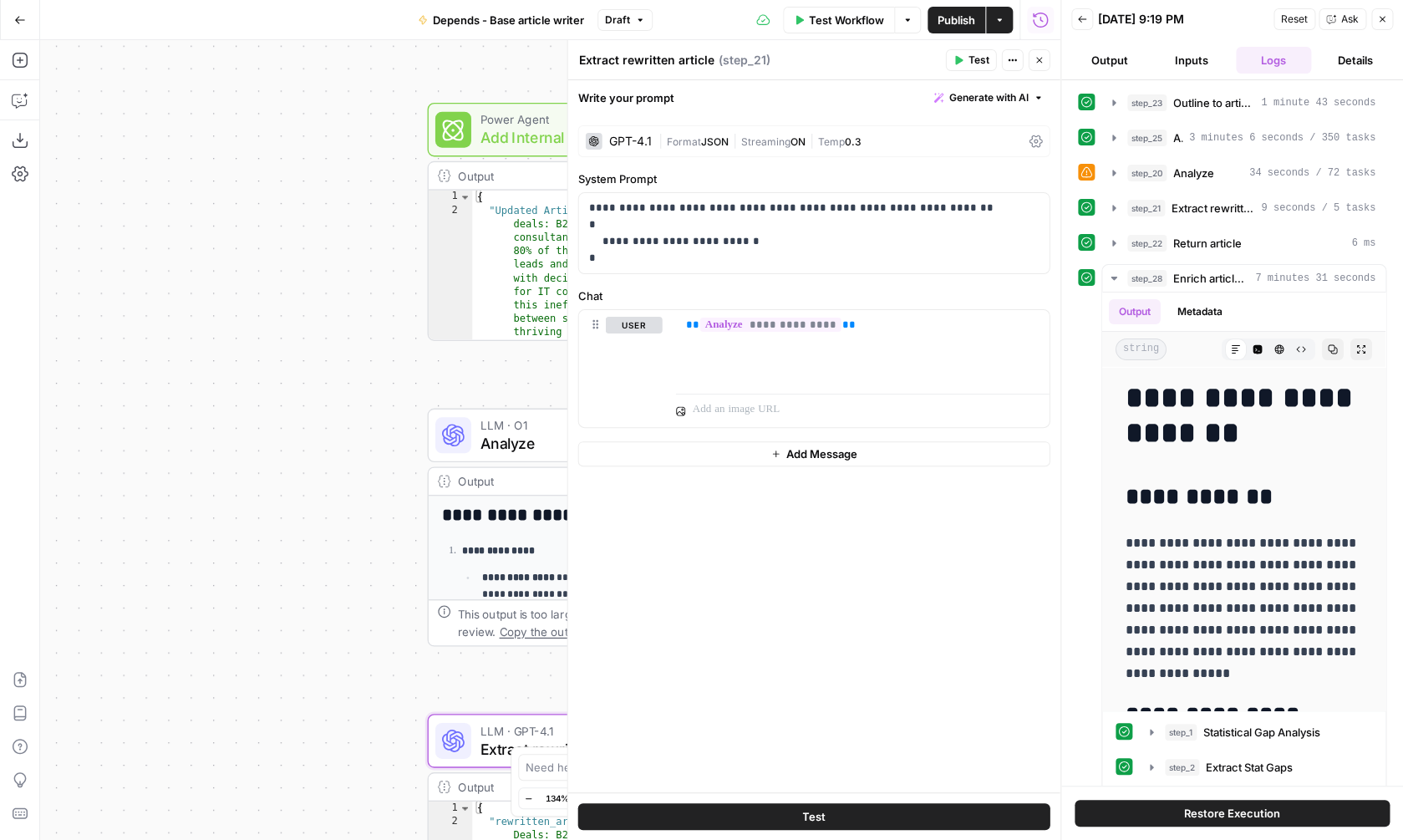
click at [1186, 813] on span "Restore Execution" at bounding box center [1231, 813] width 96 height 17
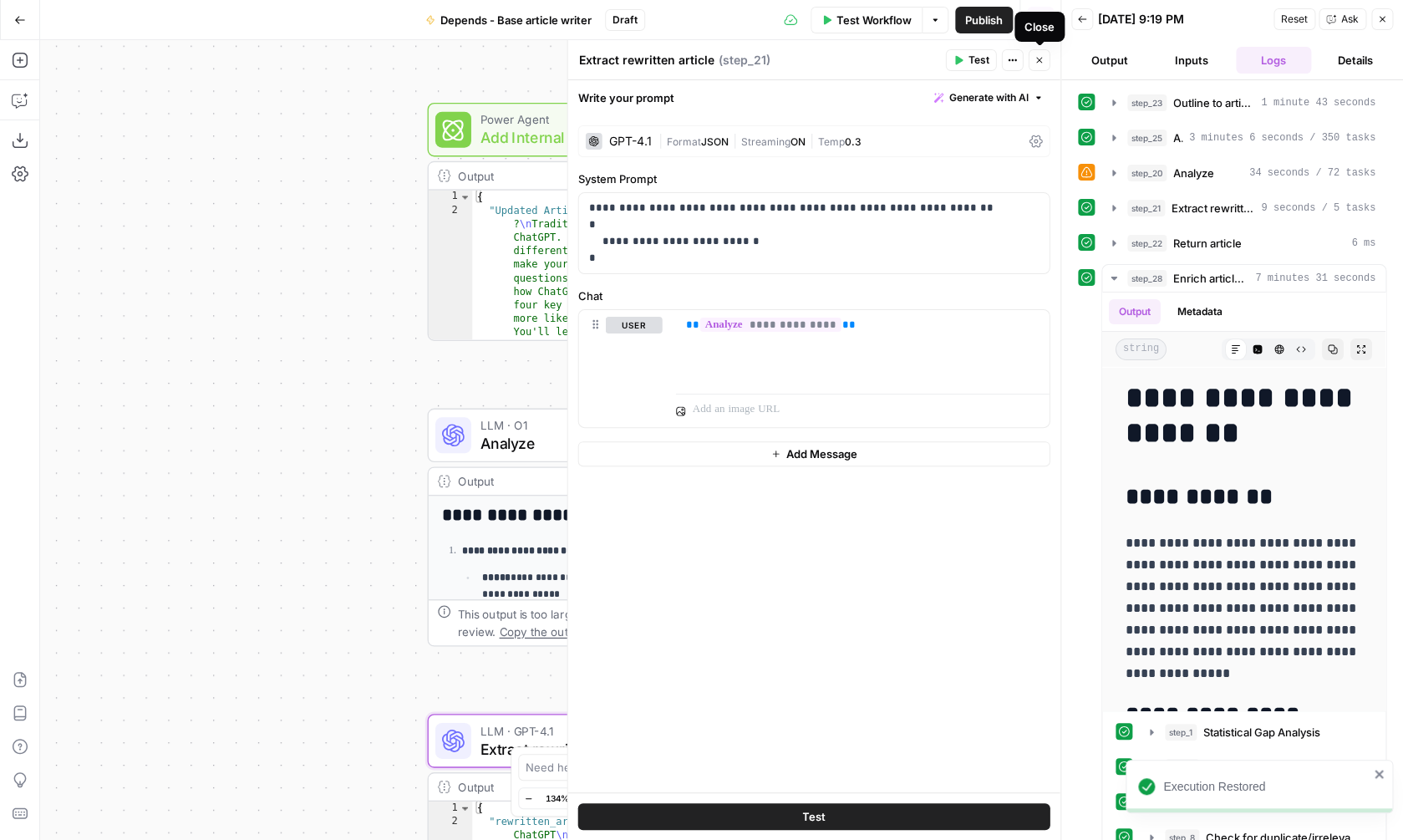
click at [1037, 61] on icon "button" at bounding box center [1040, 60] width 10 height 10
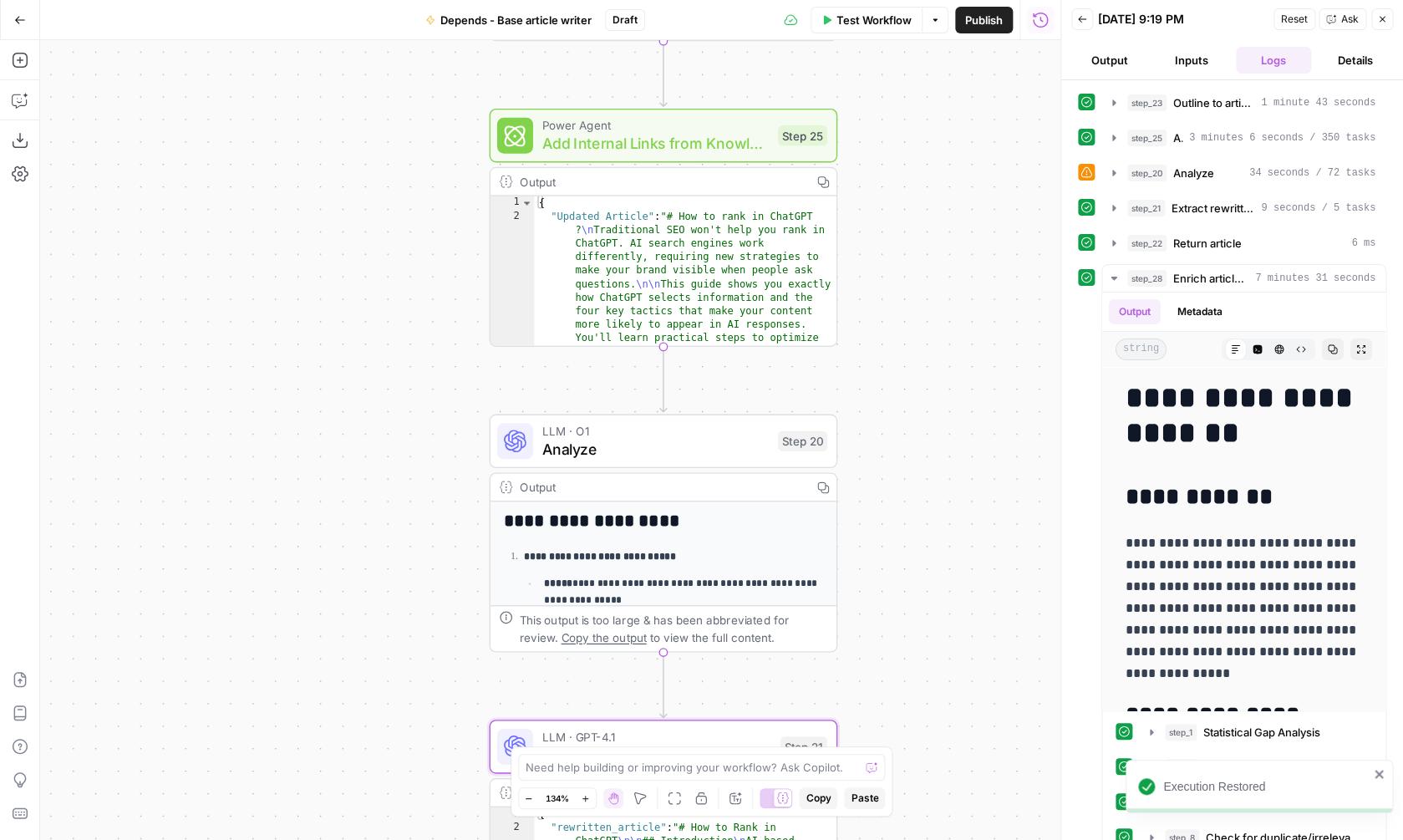
drag, startPoint x: 863, startPoint y: 220, endPoint x: 924, endPoint y: -31, distance: 258.3
click at [924, 40] on div "**********" at bounding box center [549, 440] width 1020 height 800
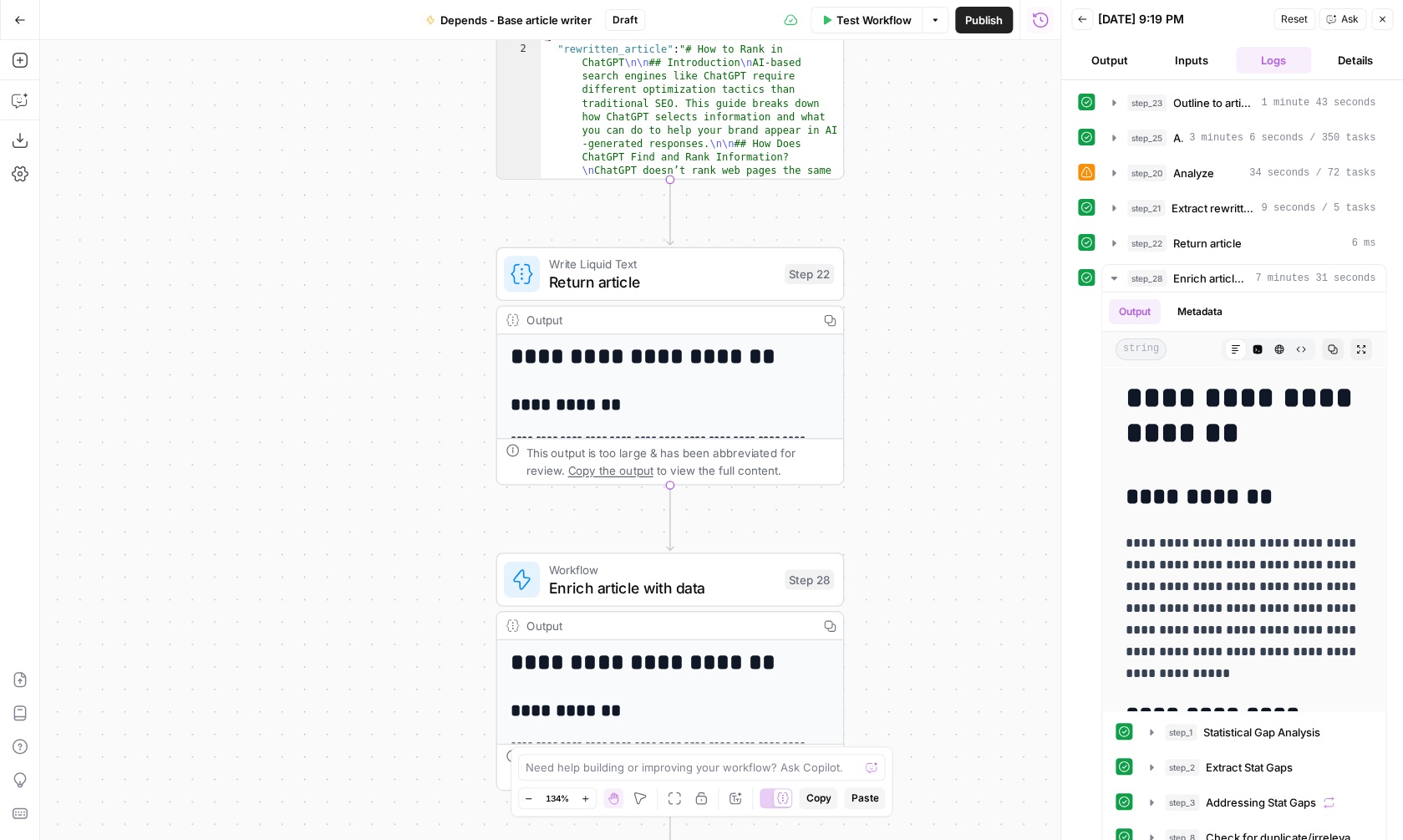
drag, startPoint x: 881, startPoint y: 445, endPoint x: 887, endPoint y: -69, distance: 514.0
click at [887, 40] on div "**********" at bounding box center [549, 440] width 1020 height 800
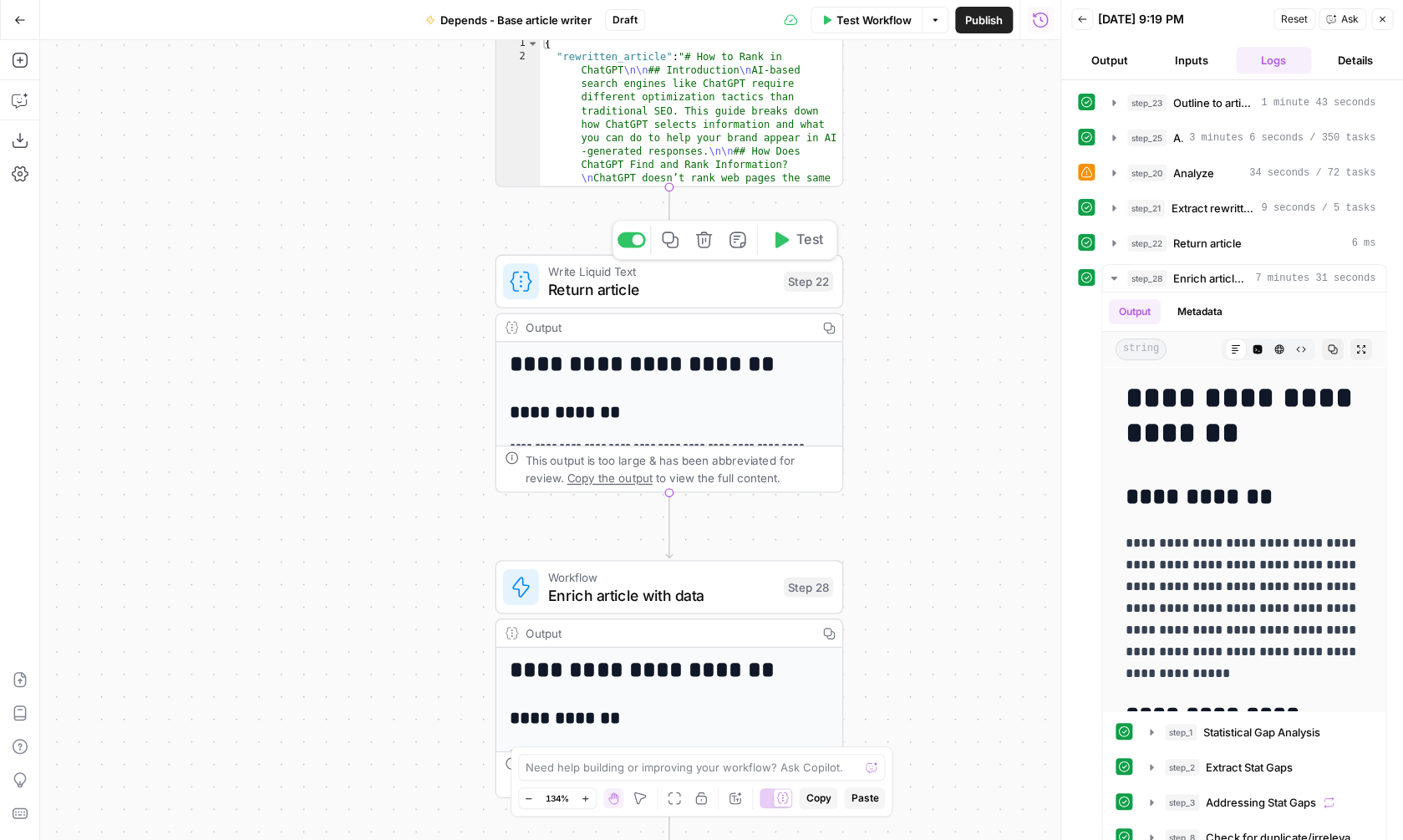
click at [833, 332] on icon "button" at bounding box center [828, 327] width 11 height 11
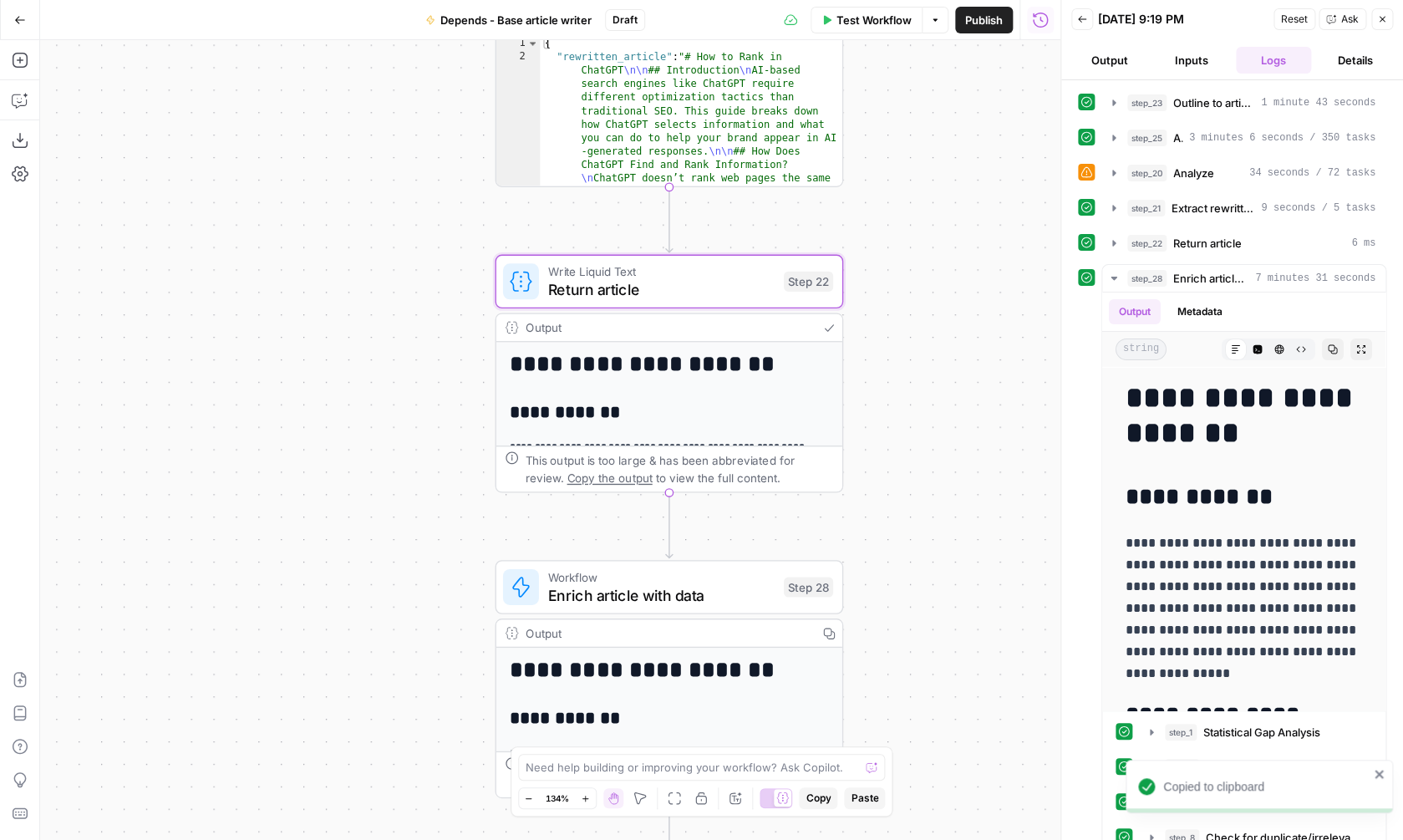
click at [834, 333] on icon "button" at bounding box center [828, 327] width 13 height 13
click at [715, 285] on span "Return article" at bounding box center [661, 290] width 227 height 23
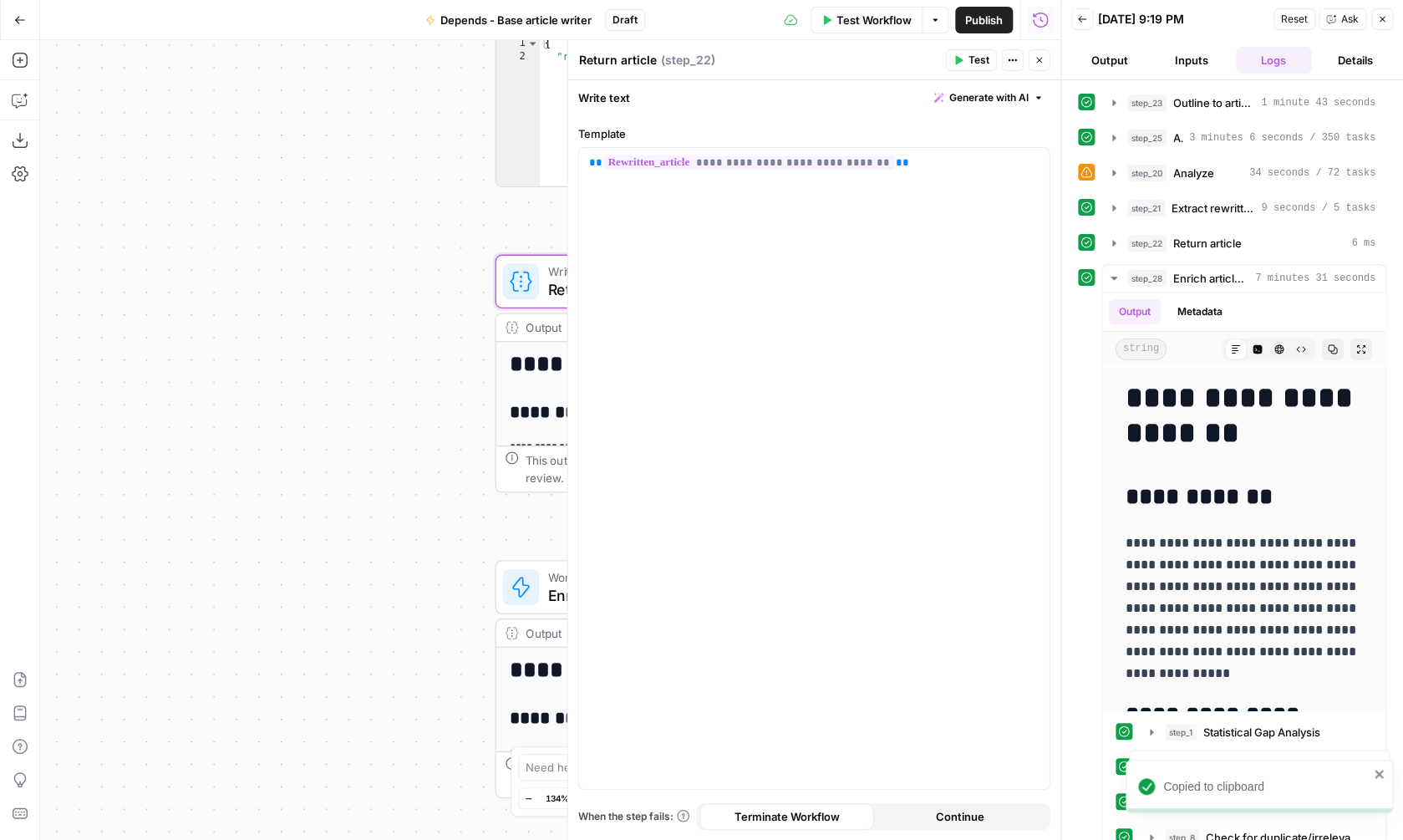
click at [1041, 65] on icon "button" at bounding box center [1040, 60] width 10 height 10
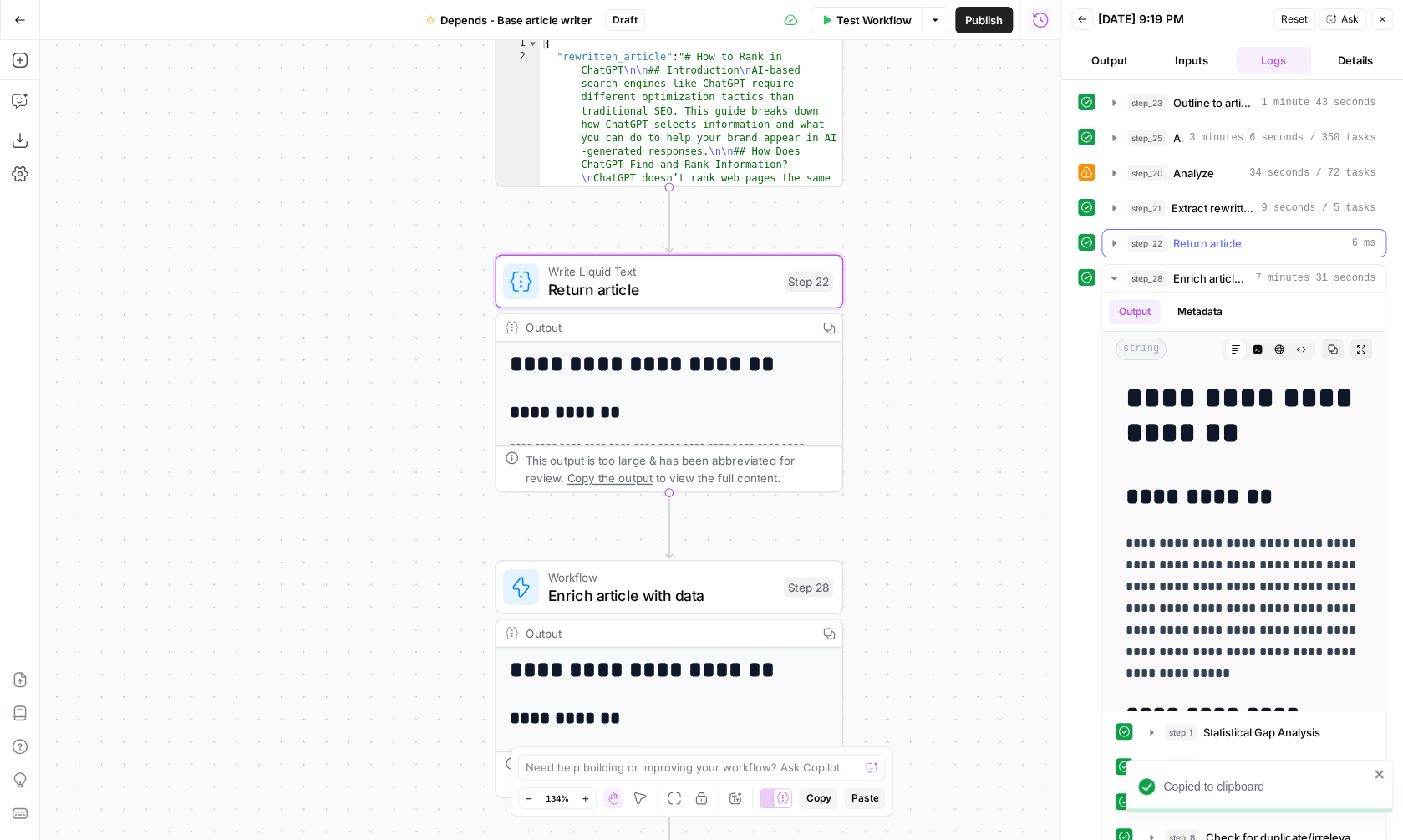
click at [1233, 234] on button "step_22 Return article 6 ms" at bounding box center [1244, 243] width 284 height 26
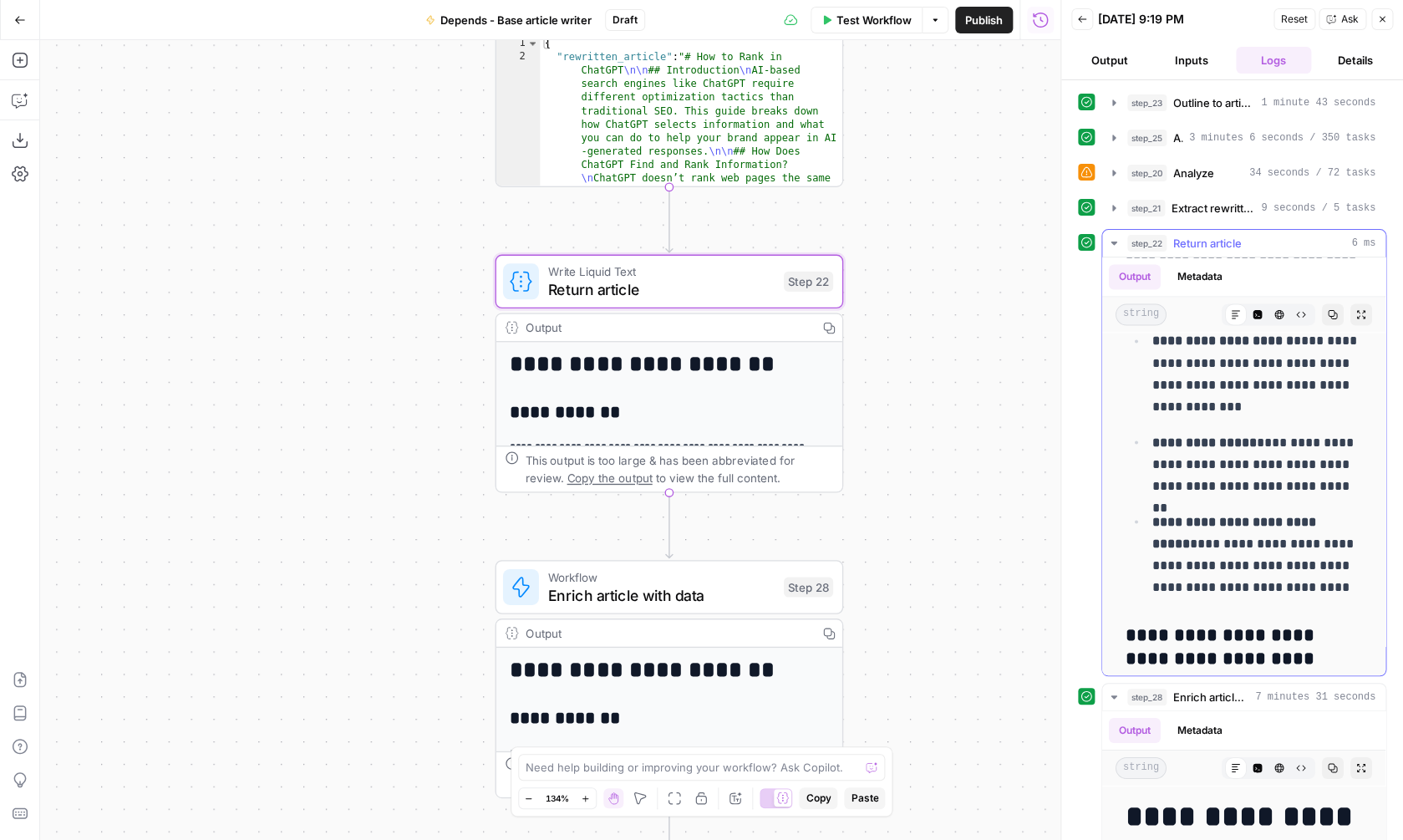
scroll to position [1311, 0]
click at [750, 296] on span "Return article" at bounding box center [661, 290] width 227 height 23
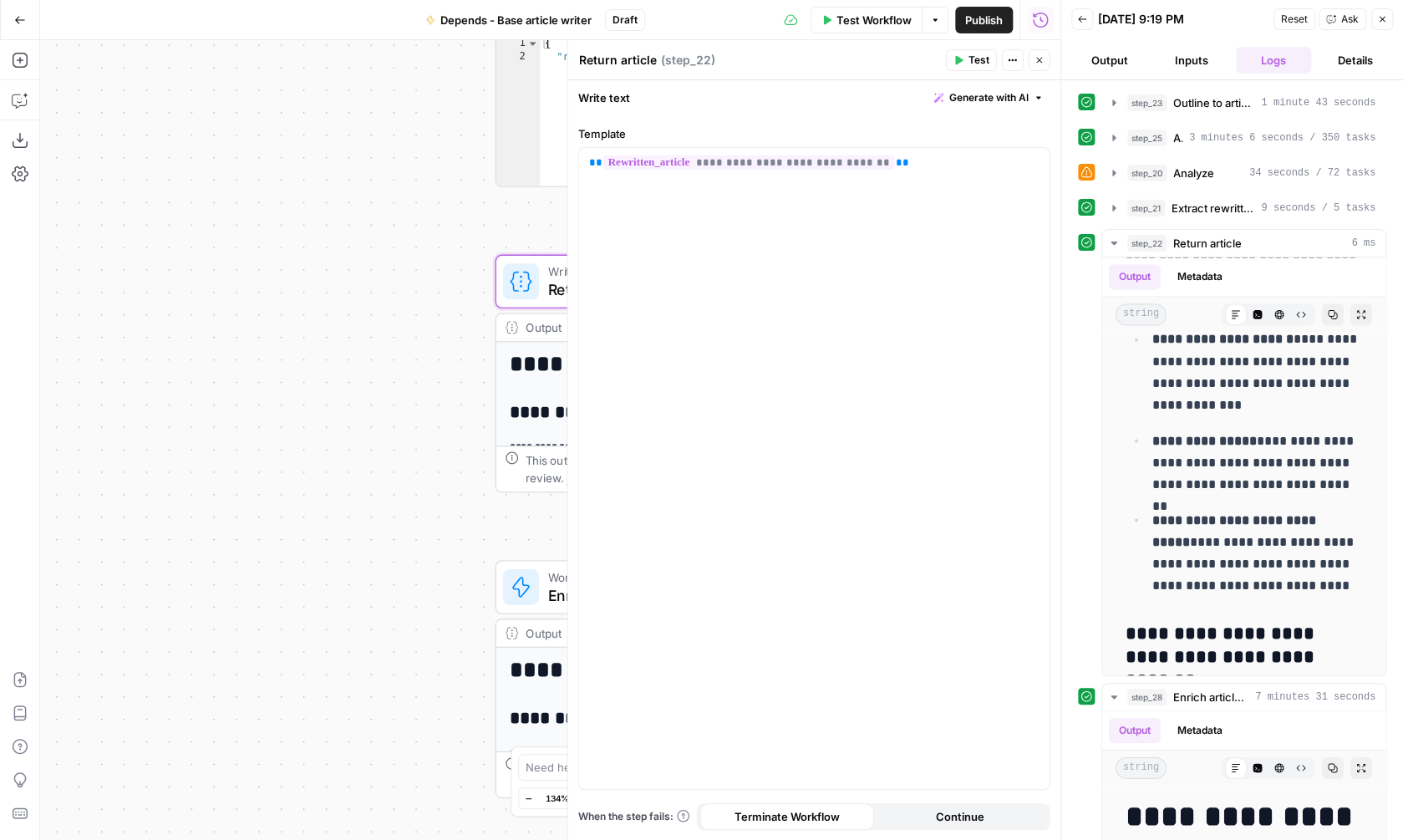
click at [1045, 65] on button "Close" at bounding box center [1040, 60] width 22 height 22
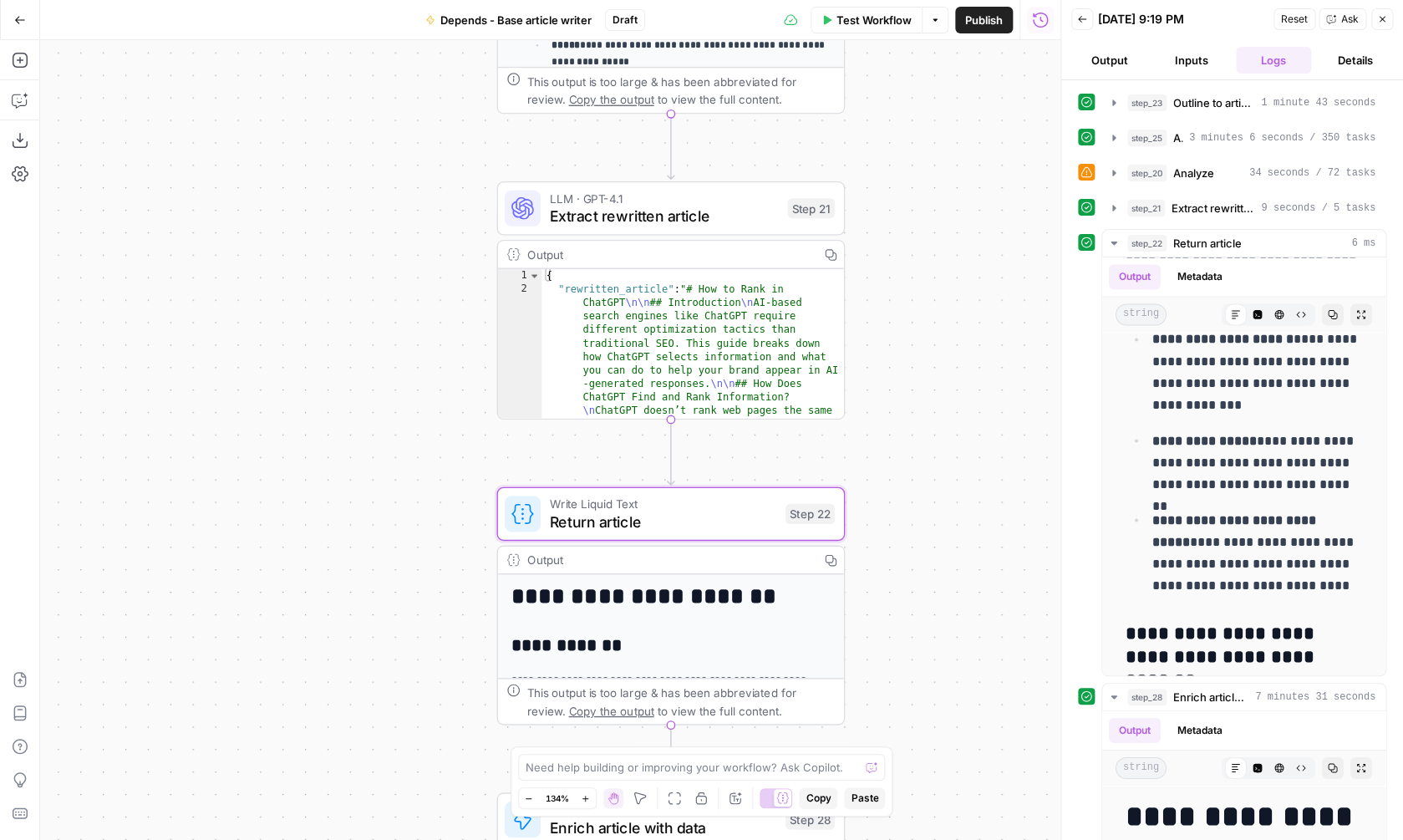
drag, startPoint x: 925, startPoint y: 194, endPoint x: 931, endPoint y: 532, distance: 338.1
click at [931, 532] on div "**********" at bounding box center [549, 440] width 1020 height 800
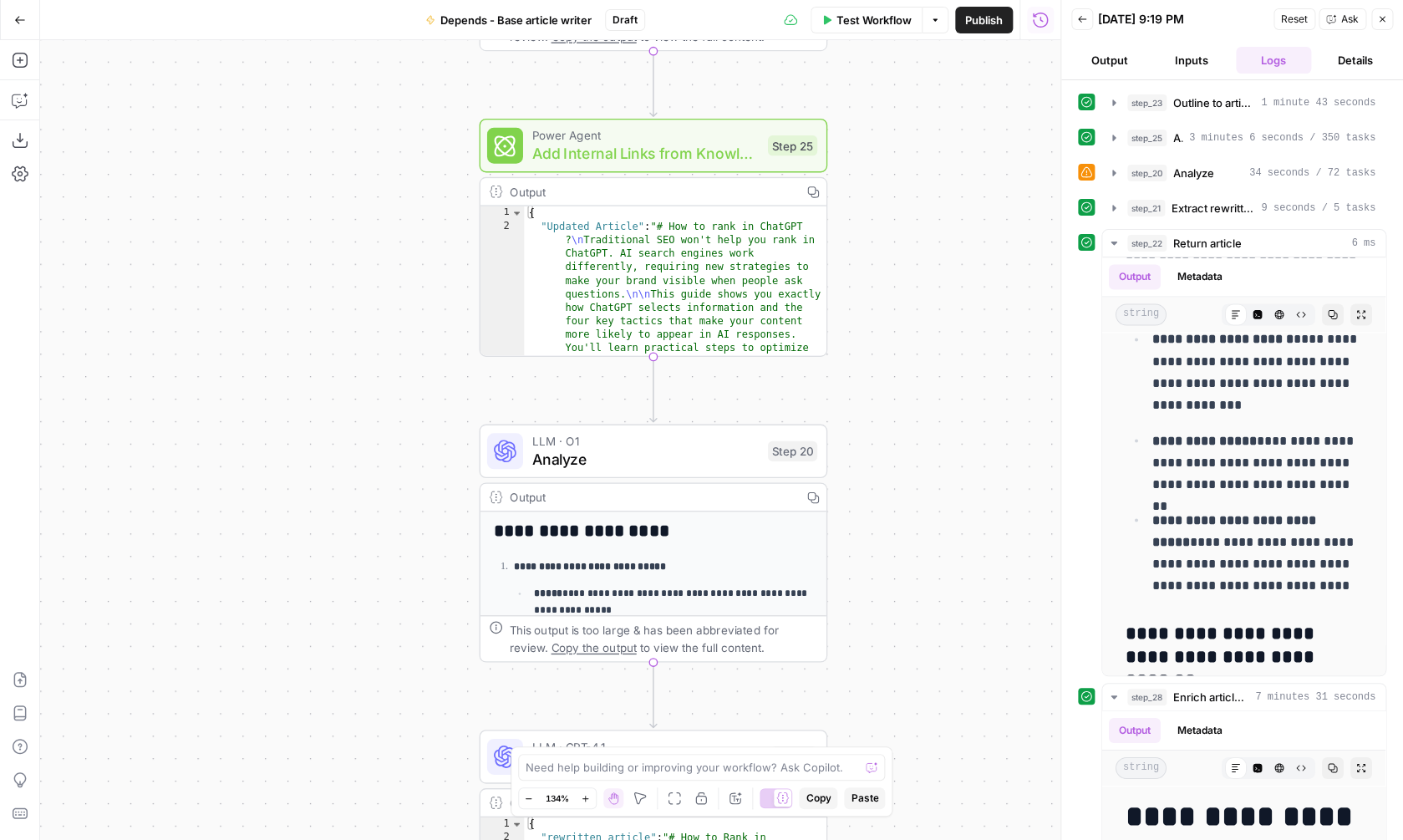
drag, startPoint x: 937, startPoint y: 257, endPoint x: 918, endPoint y: 746, distance: 489.4
click at [918, 746] on div "**********" at bounding box center [549, 440] width 1020 height 800
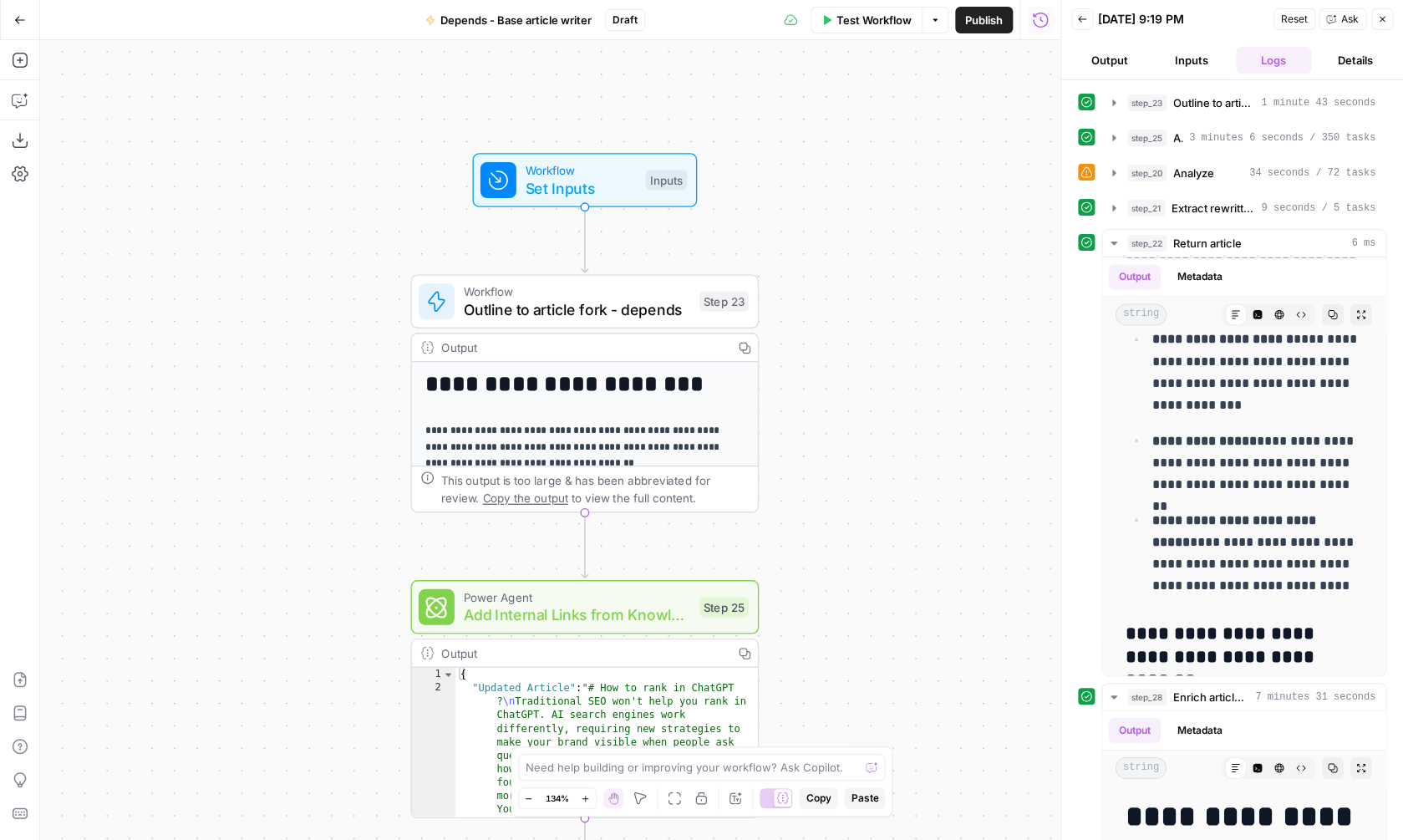
drag, startPoint x: 944, startPoint y: 285, endPoint x: 871, endPoint y: 678, distance: 399.7
click at [871, 678] on div "**********" at bounding box center [549, 440] width 1020 height 800
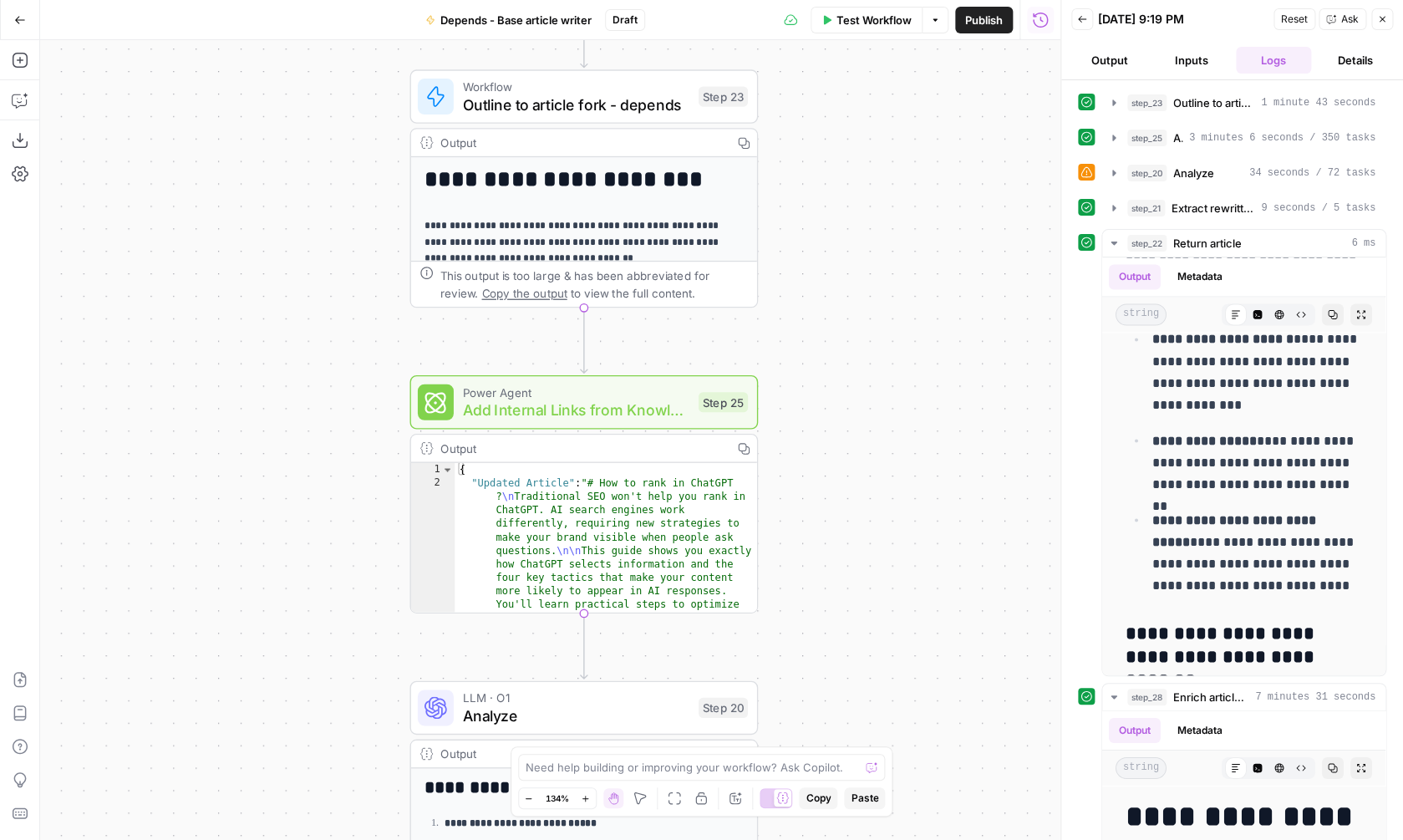
drag, startPoint x: 871, startPoint y: 678, endPoint x: 871, endPoint y: 466, distance: 212.0
click at [871, 465] on div "**********" at bounding box center [549, 440] width 1020 height 800
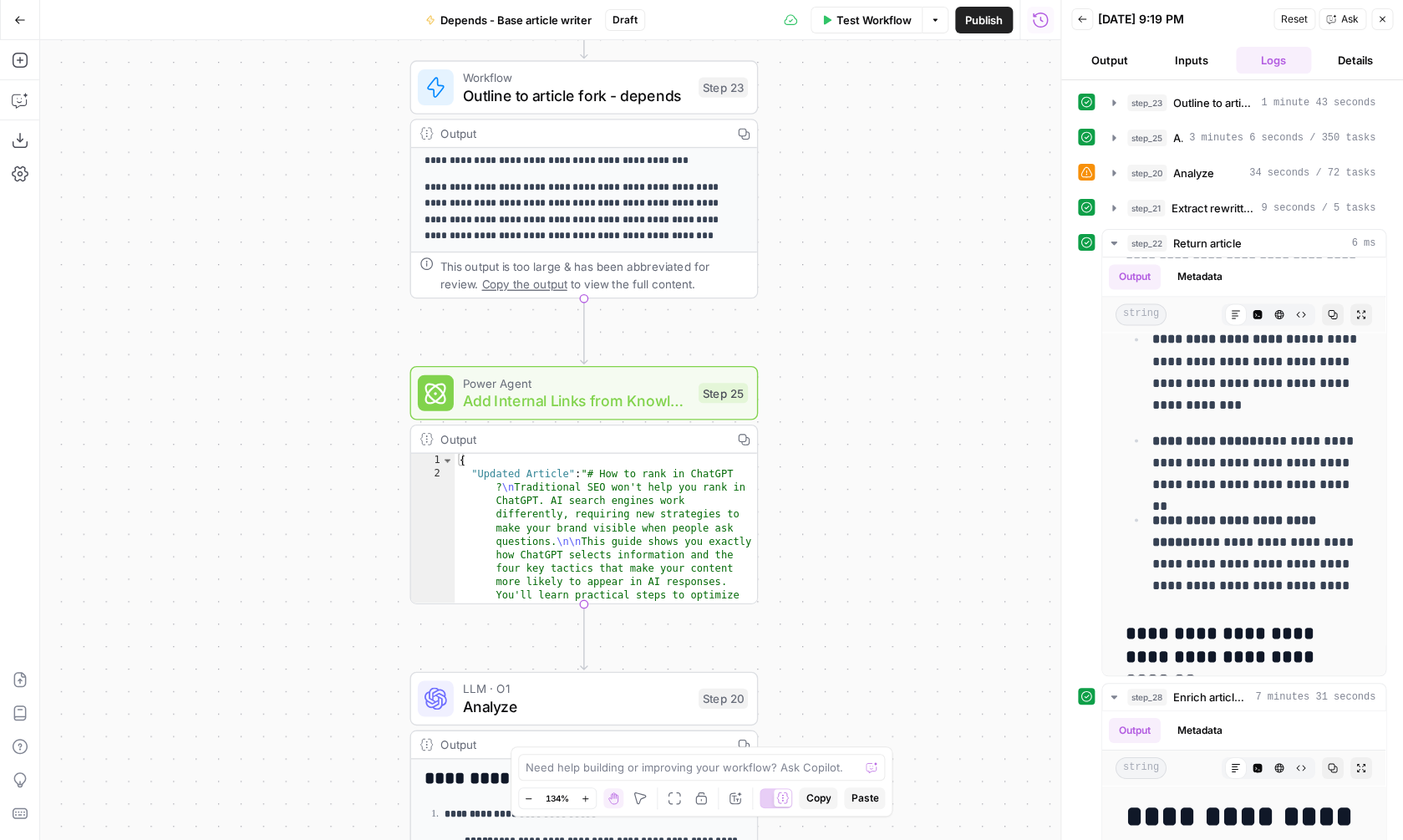
scroll to position [243, 0]
click at [635, 90] on span "Outline to article fork - depends" at bounding box center [576, 95] width 227 height 23
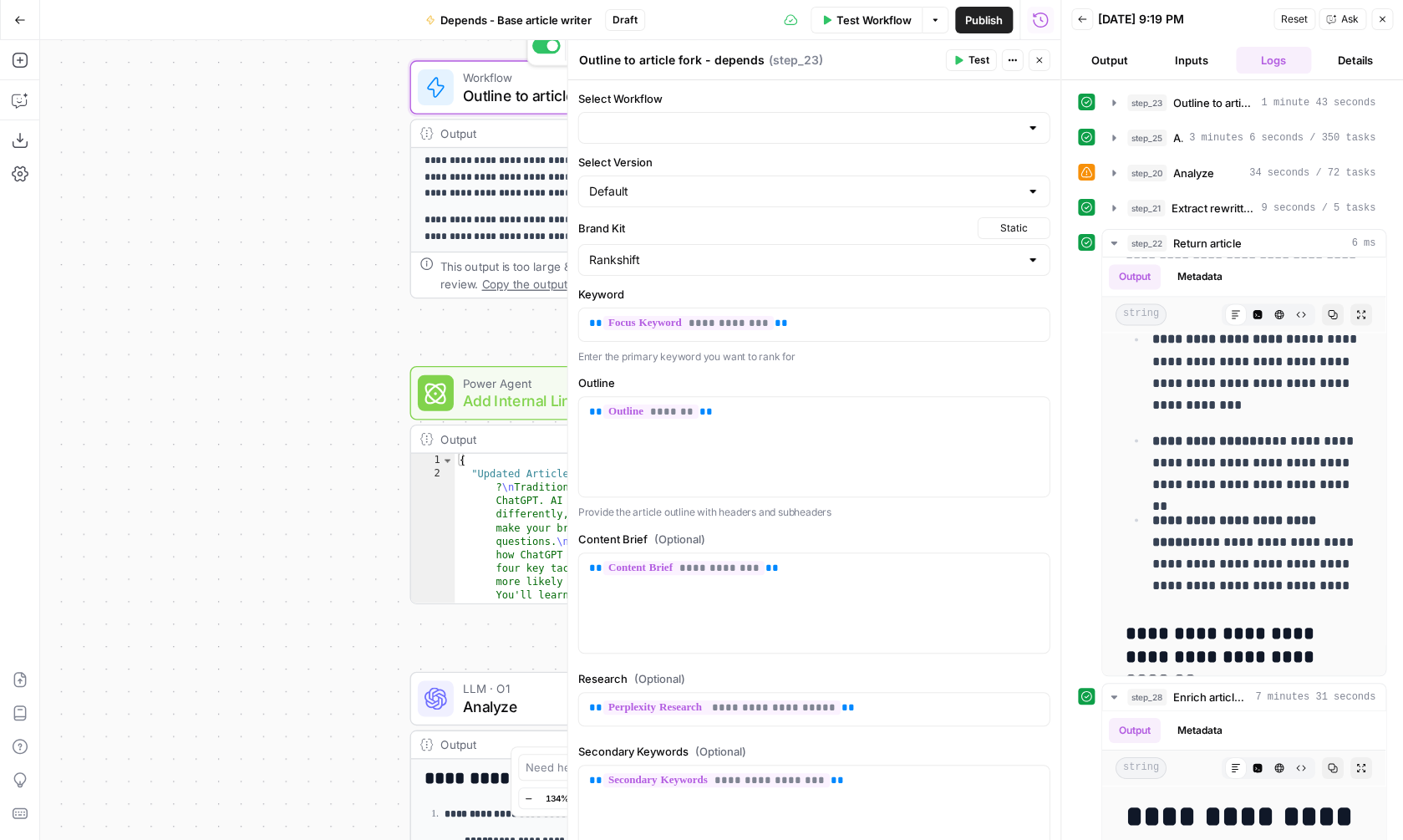
type input "Outline to article fork - depends"
click at [1211, 115] on button "step_23 Outline to article fork - depends 1 minute 43 seconds" at bounding box center [1244, 102] width 284 height 26
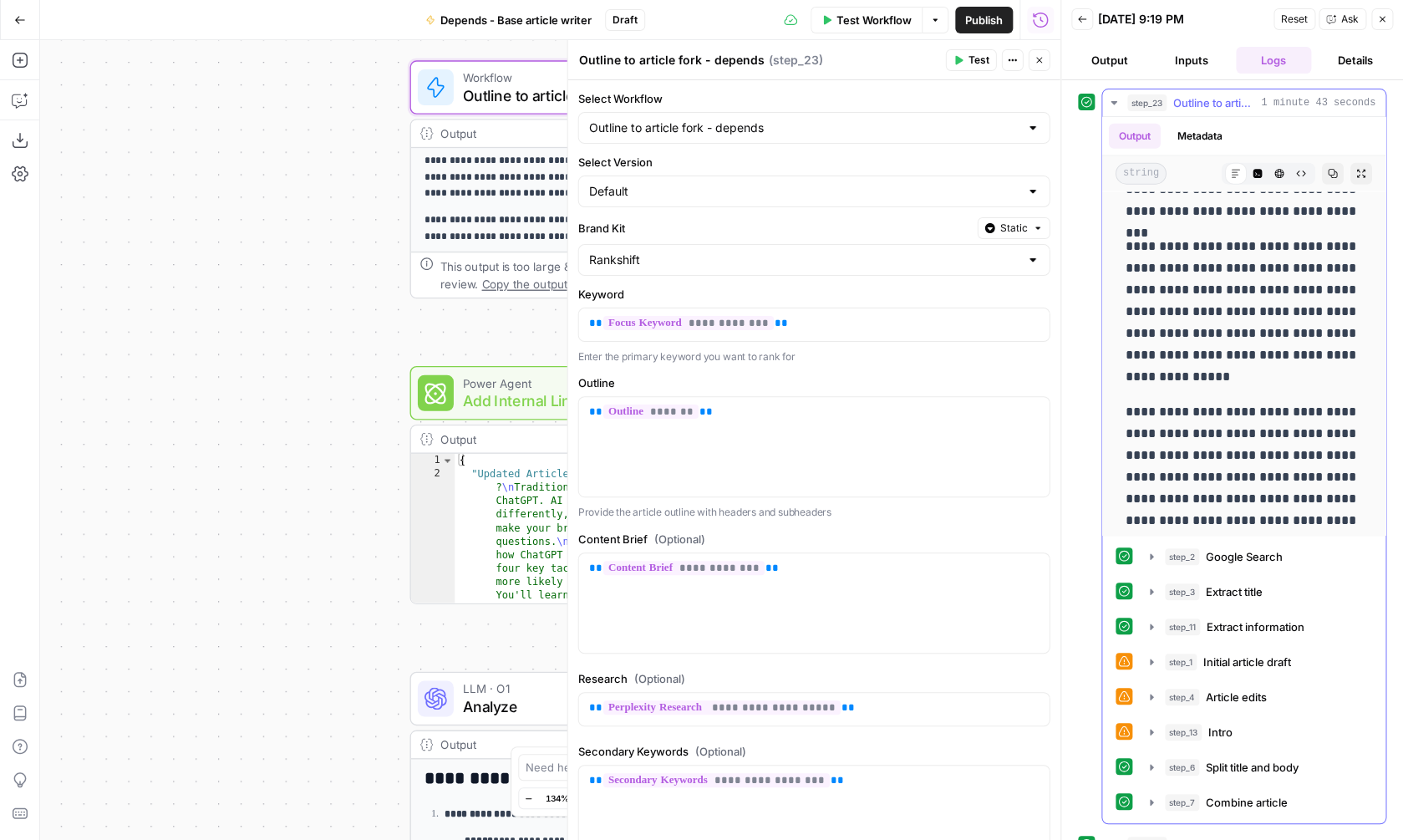
scroll to position [1778, 0]
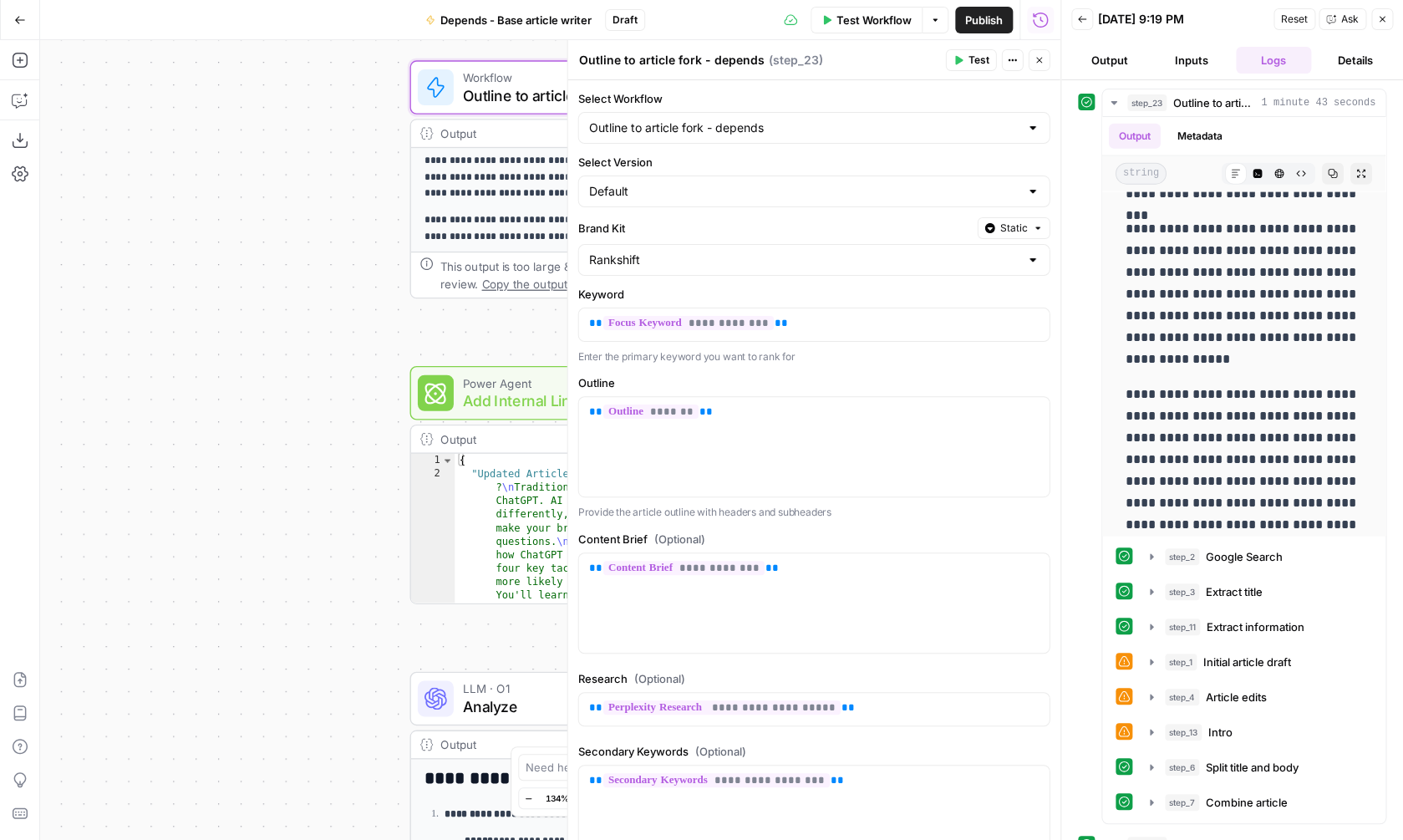
click at [1041, 59] on icon "button" at bounding box center [1039, 60] width 6 height 6
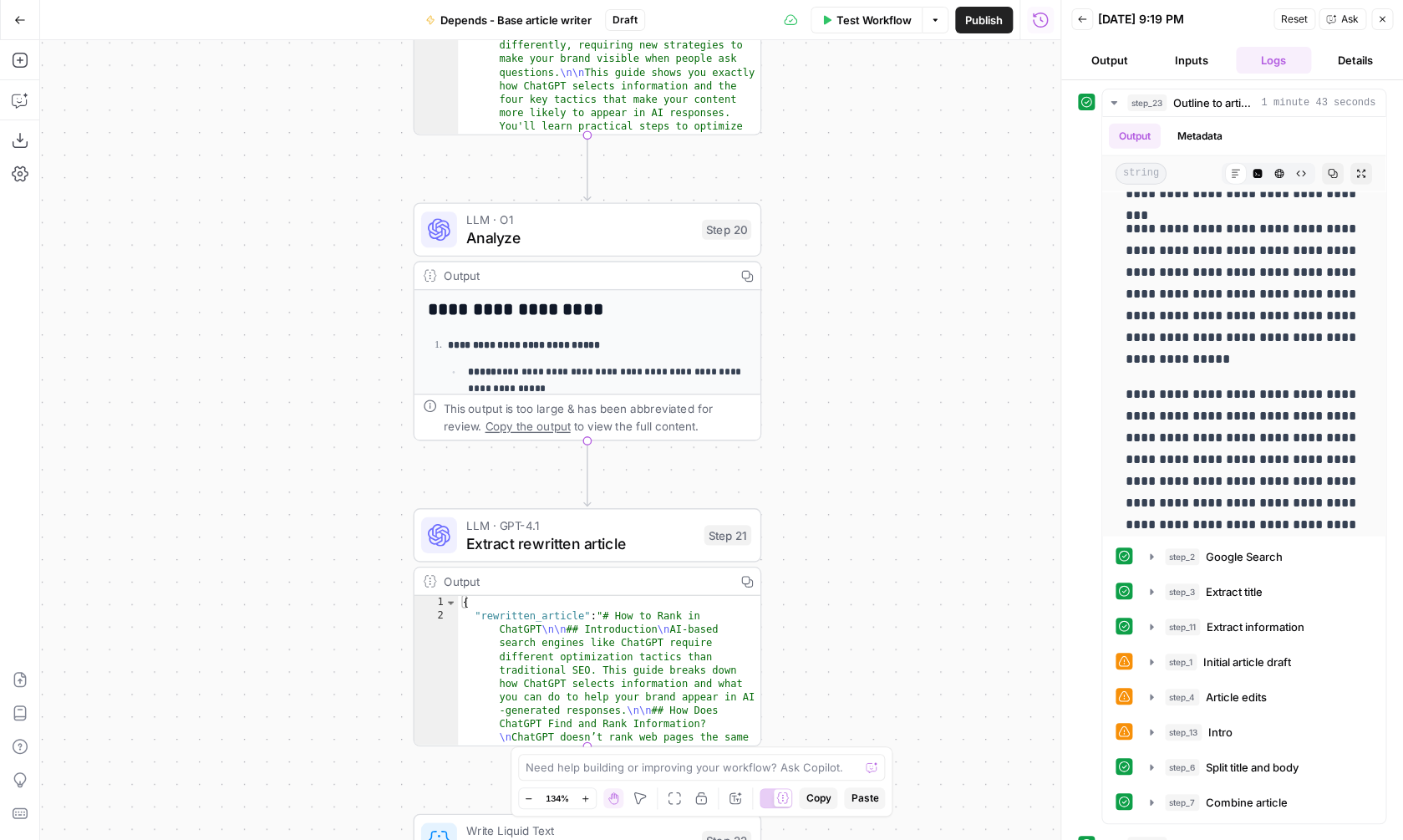
drag, startPoint x: 893, startPoint y: 500, endPoint x: 895, endPoint y: 33, distance: 467.0
click at [895, 40] on div "**********" at bounding box center [549, 440] width 1020 height 800
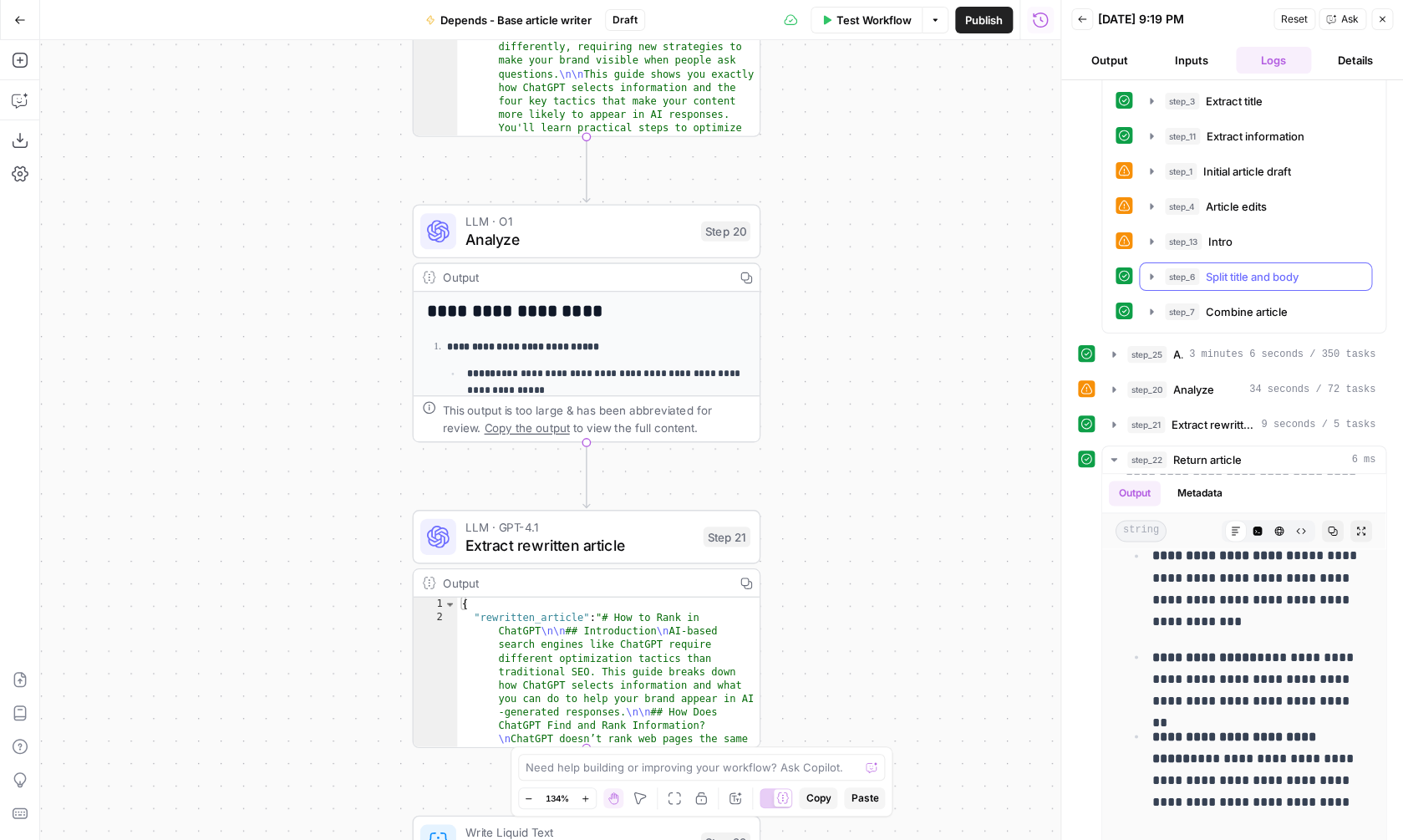
scroll to position [494, 0]
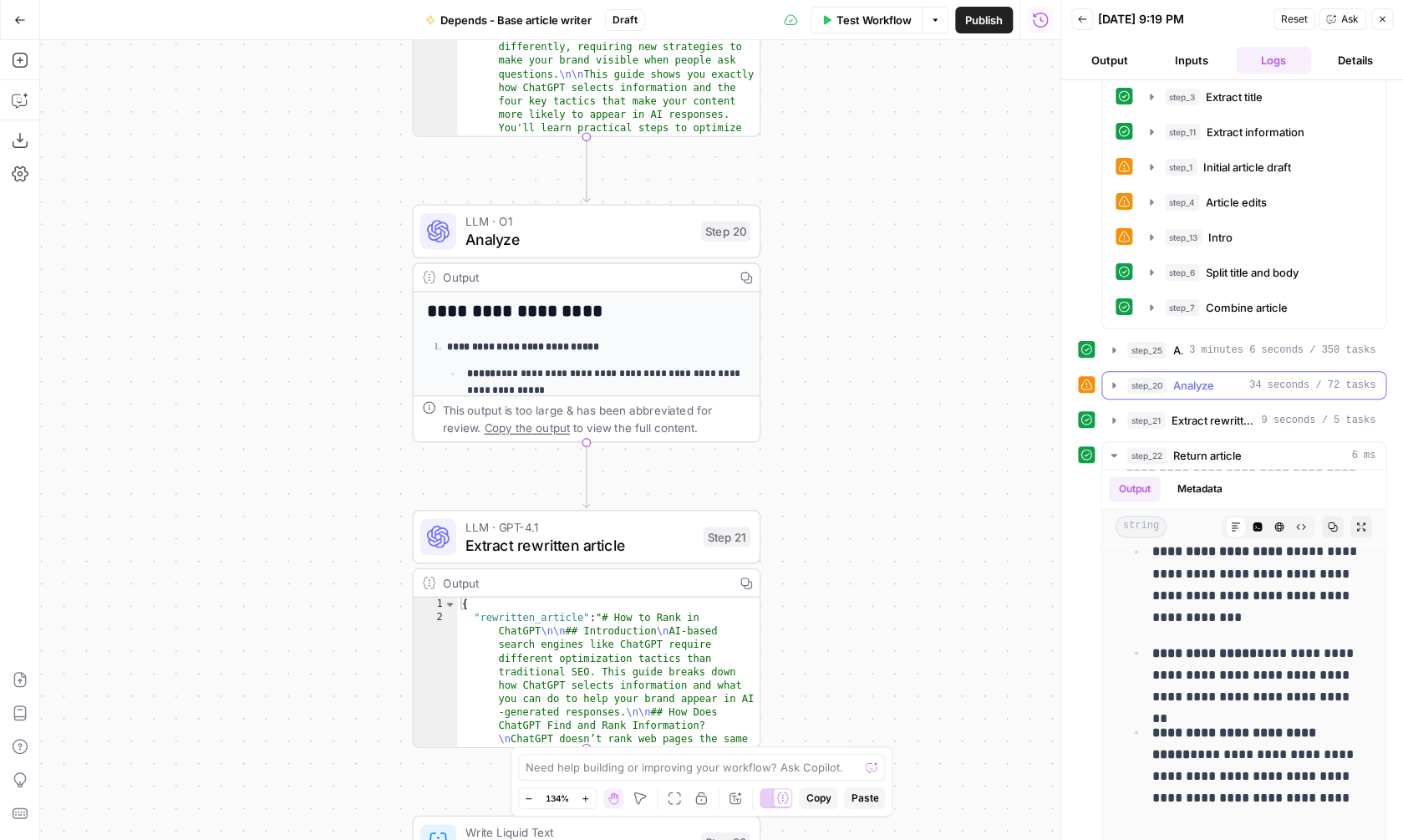
click at [1220, 386] on div "step_20 Analyze 34 seconds / 72 tasks" at bounding box center [1251, 386] width 248 height 17
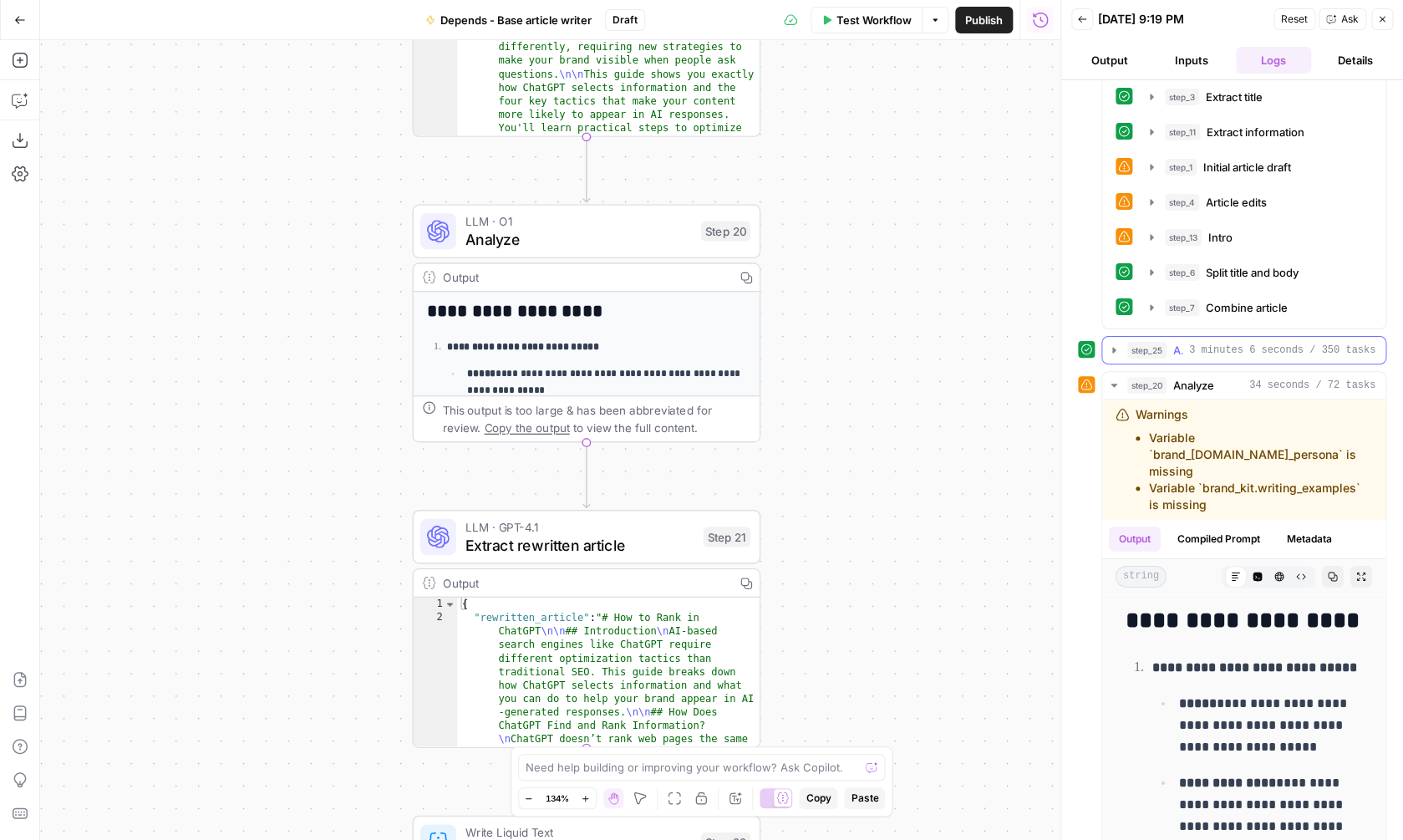
click at [1219, 339] on button "step_25 Add Internal Links from Knowledge Base 3 minutes 6 seconds / 350 tasks" at bounding box center [1244, 350] width 284 height 26
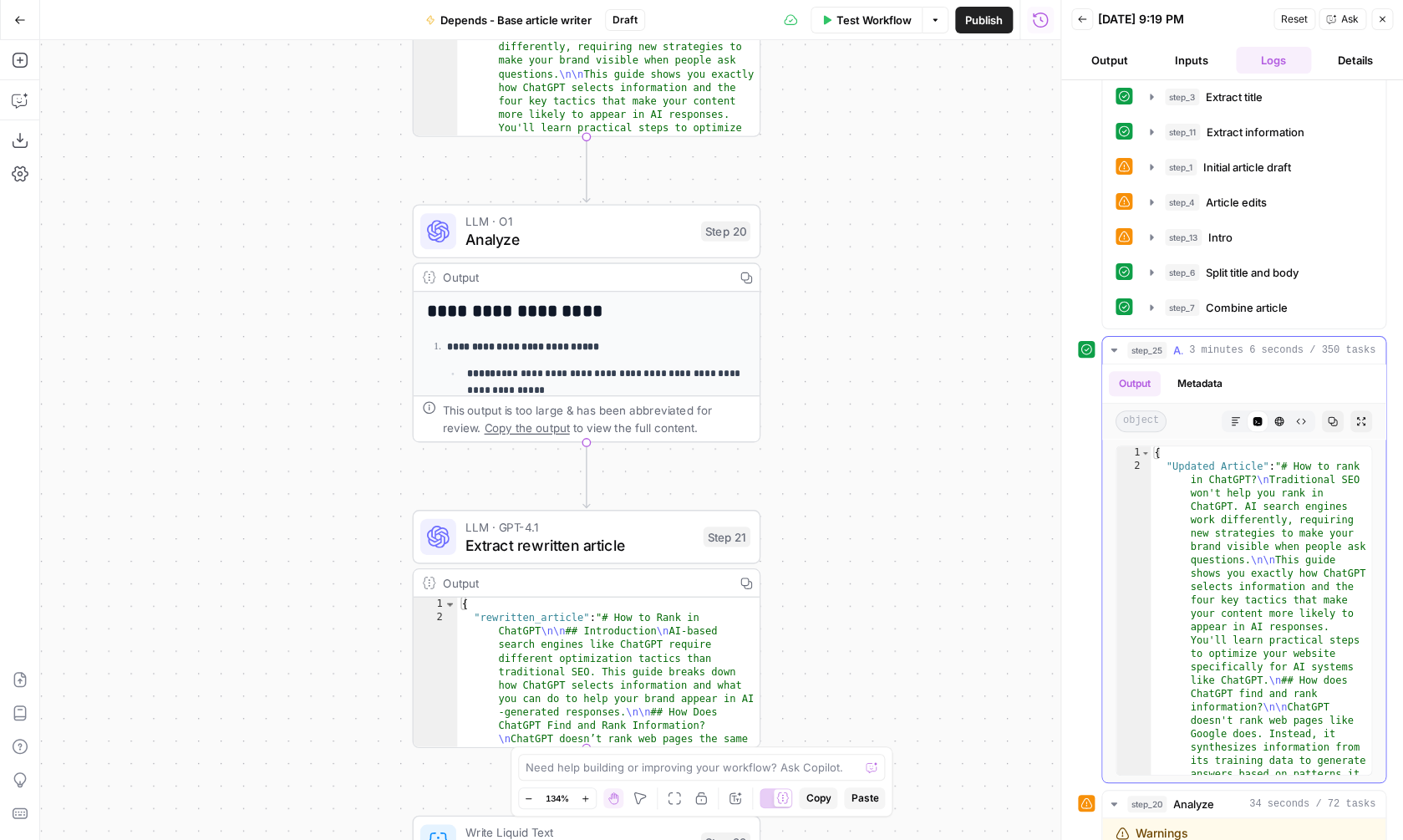
click at [1220, 338] on button "step_25 Add Internal Links from Knowledge Base 3 minutes 6 seconds / 350 tasks" at bounding box center [1244, 350] width 284 height 26
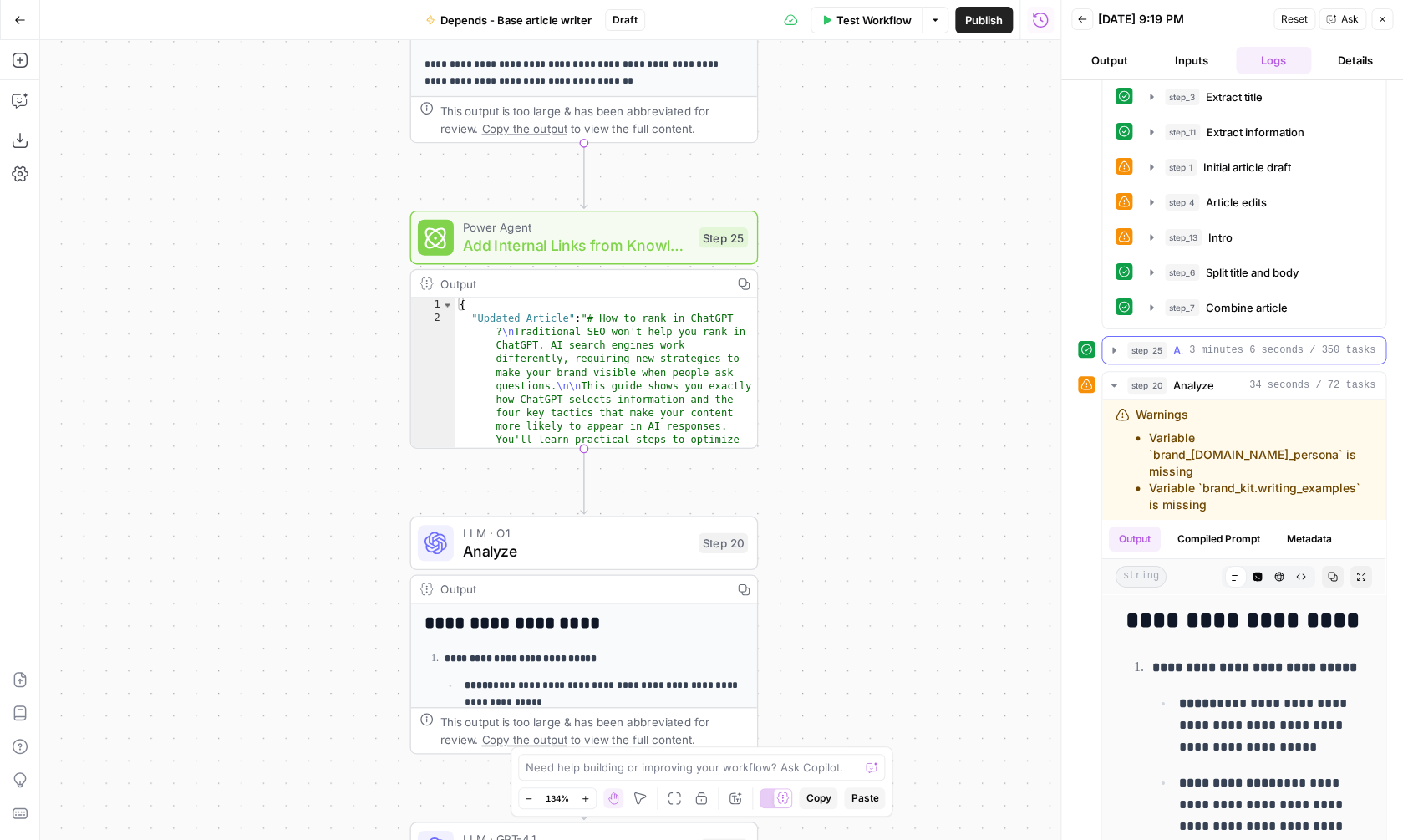
click at [1215, 359] on button "step_25 Add Internal Links from Knowledge Base 3 minutes 6 seconds / 350 tasks" at bounding box center [1244, 350] width 284 height 26
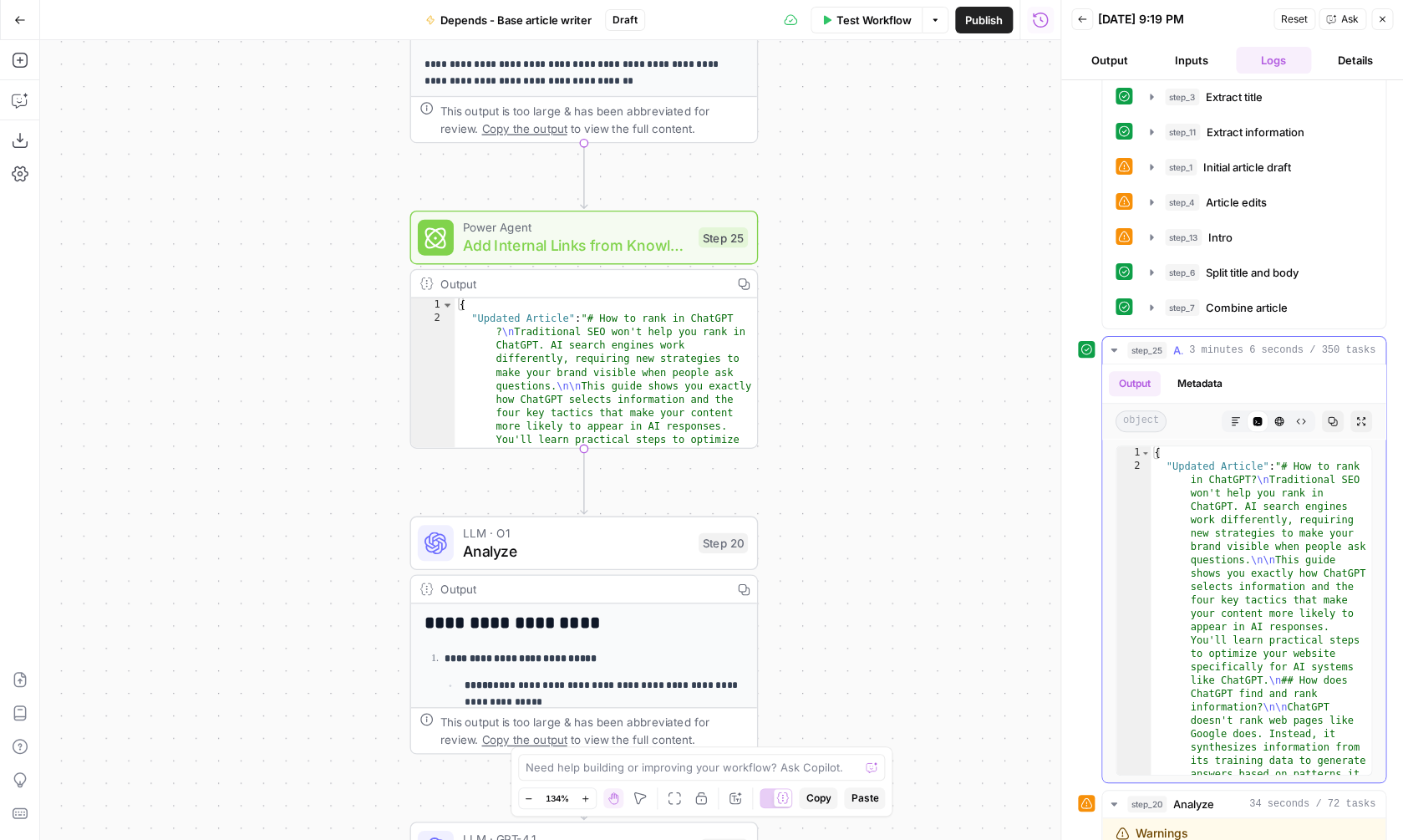
click at [1216, 358] on button "step_25 Add Internal Links from Knowledge Base 3 minutes 6 seconds / 350 tasks" at bounding box center [1244, 350] width 284 height 26
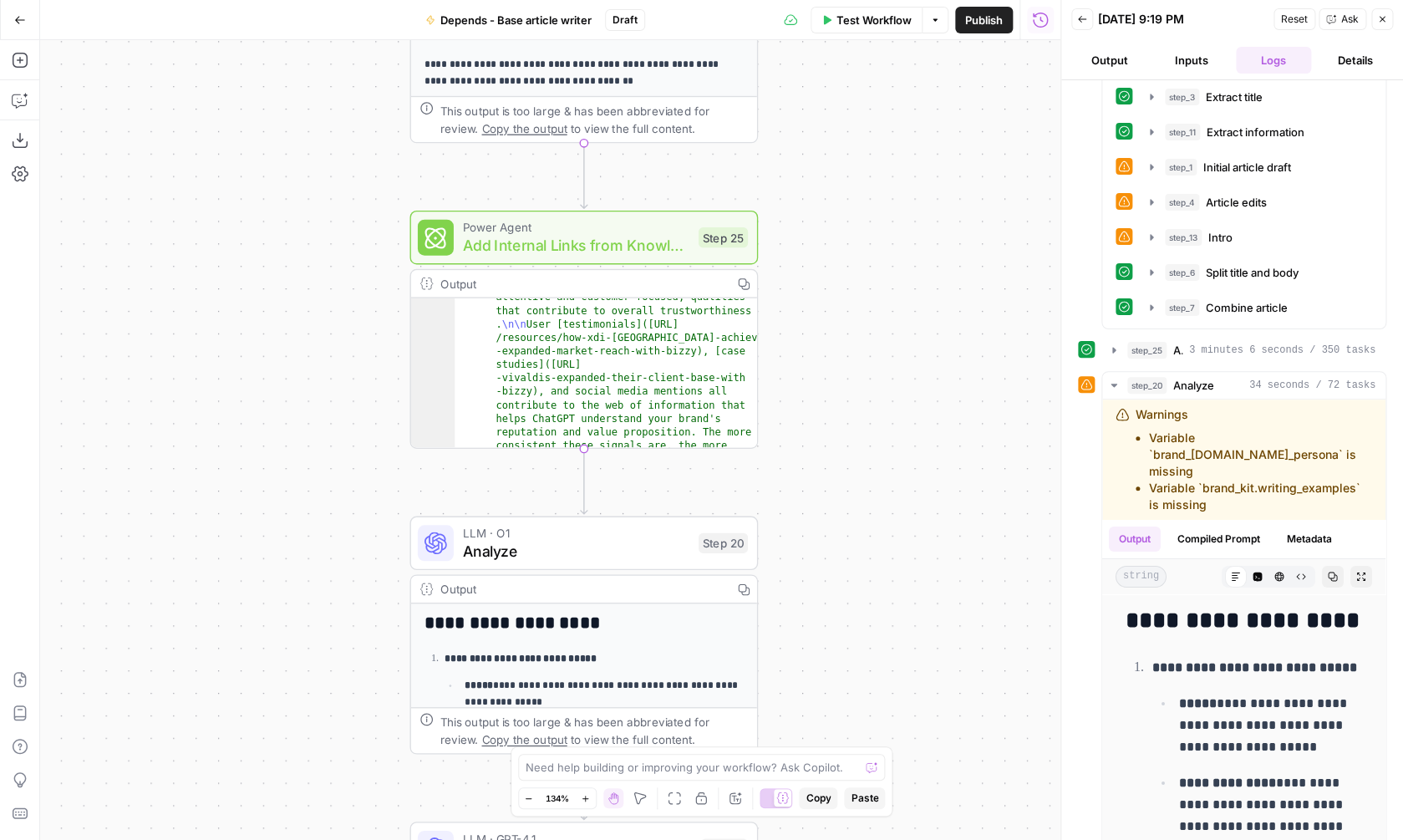
scroll to position [990, 0]
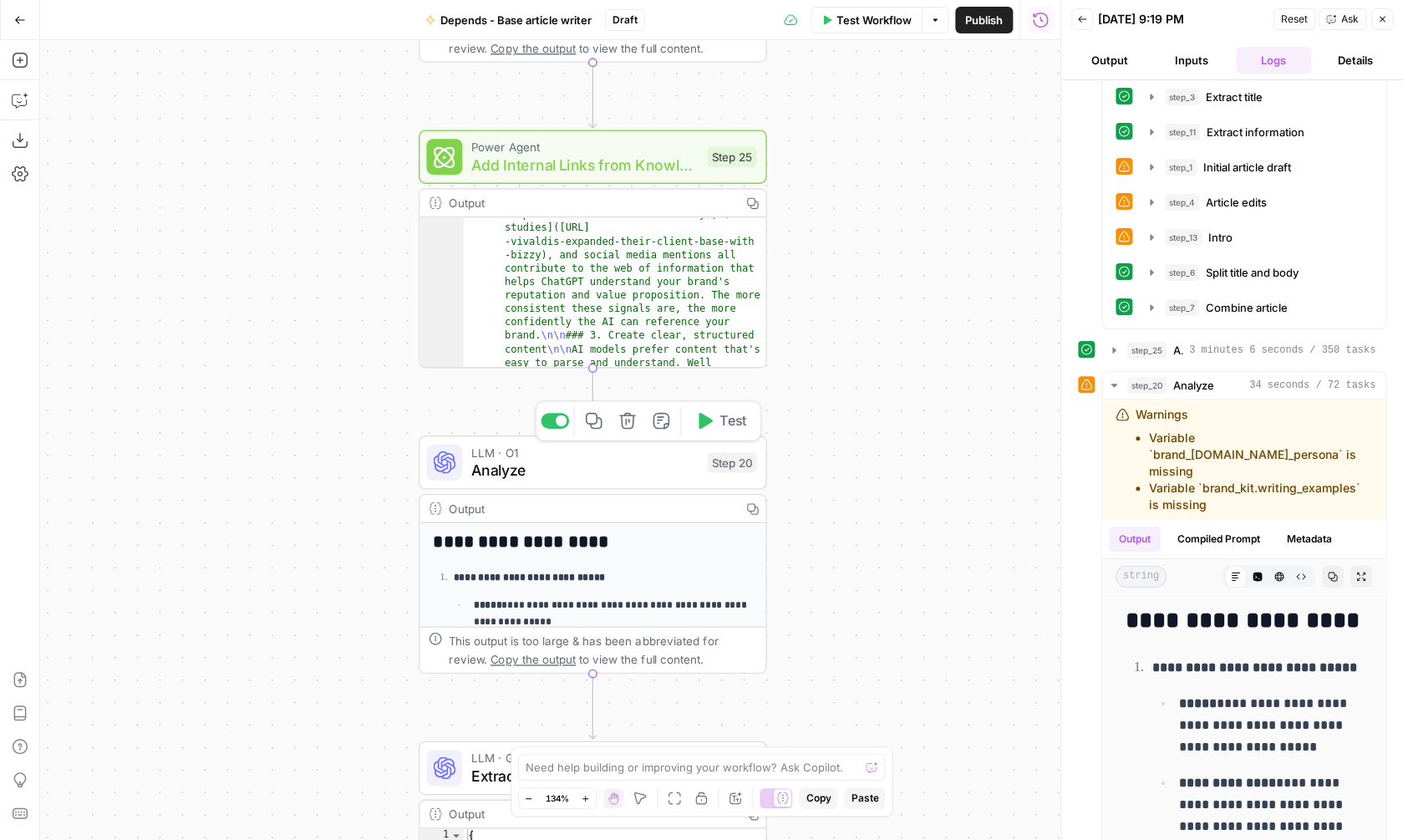
click at [635, 493] on div "**********" at bounding box center [593, 555] width 348 height 238
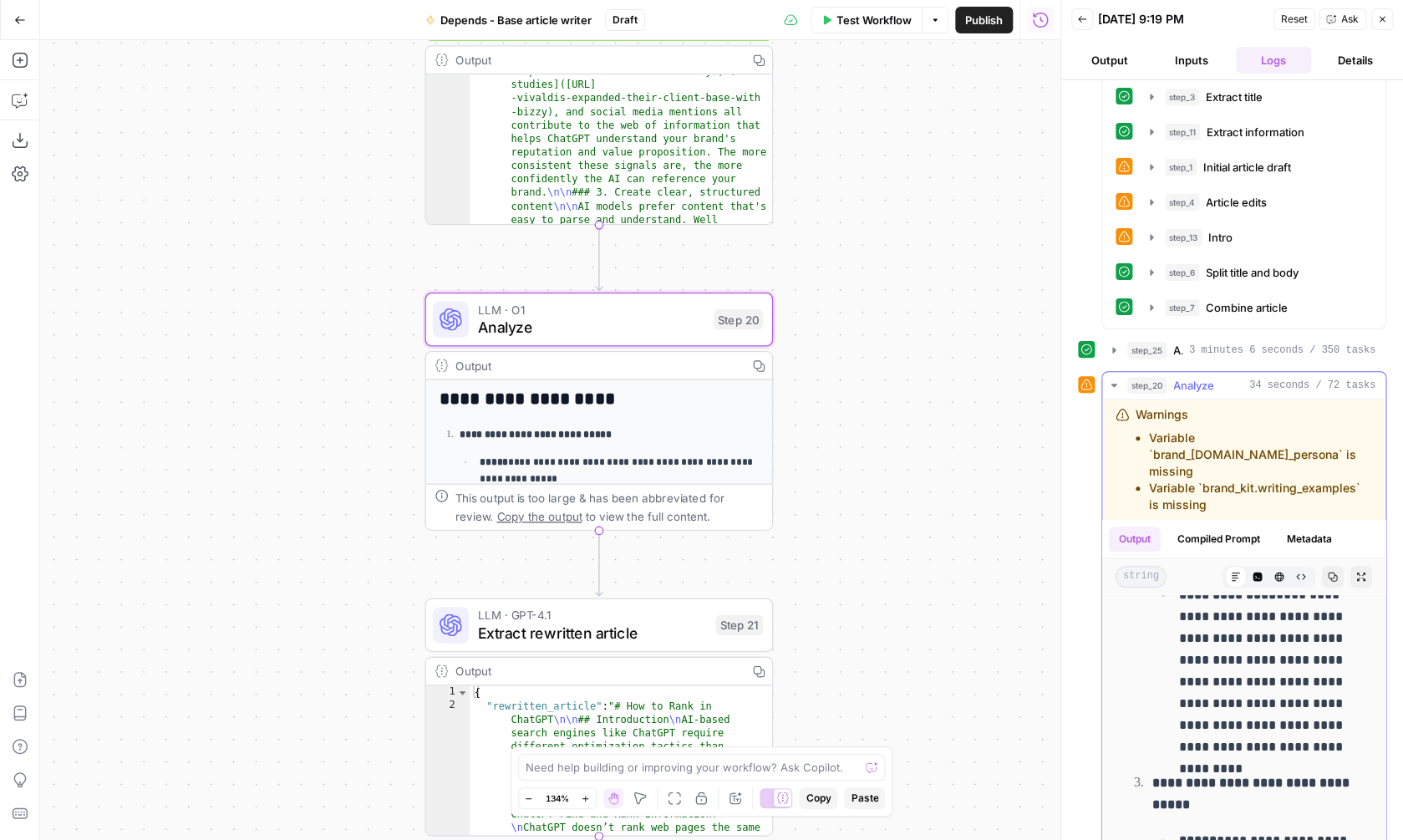
scroll to position [482, 0]
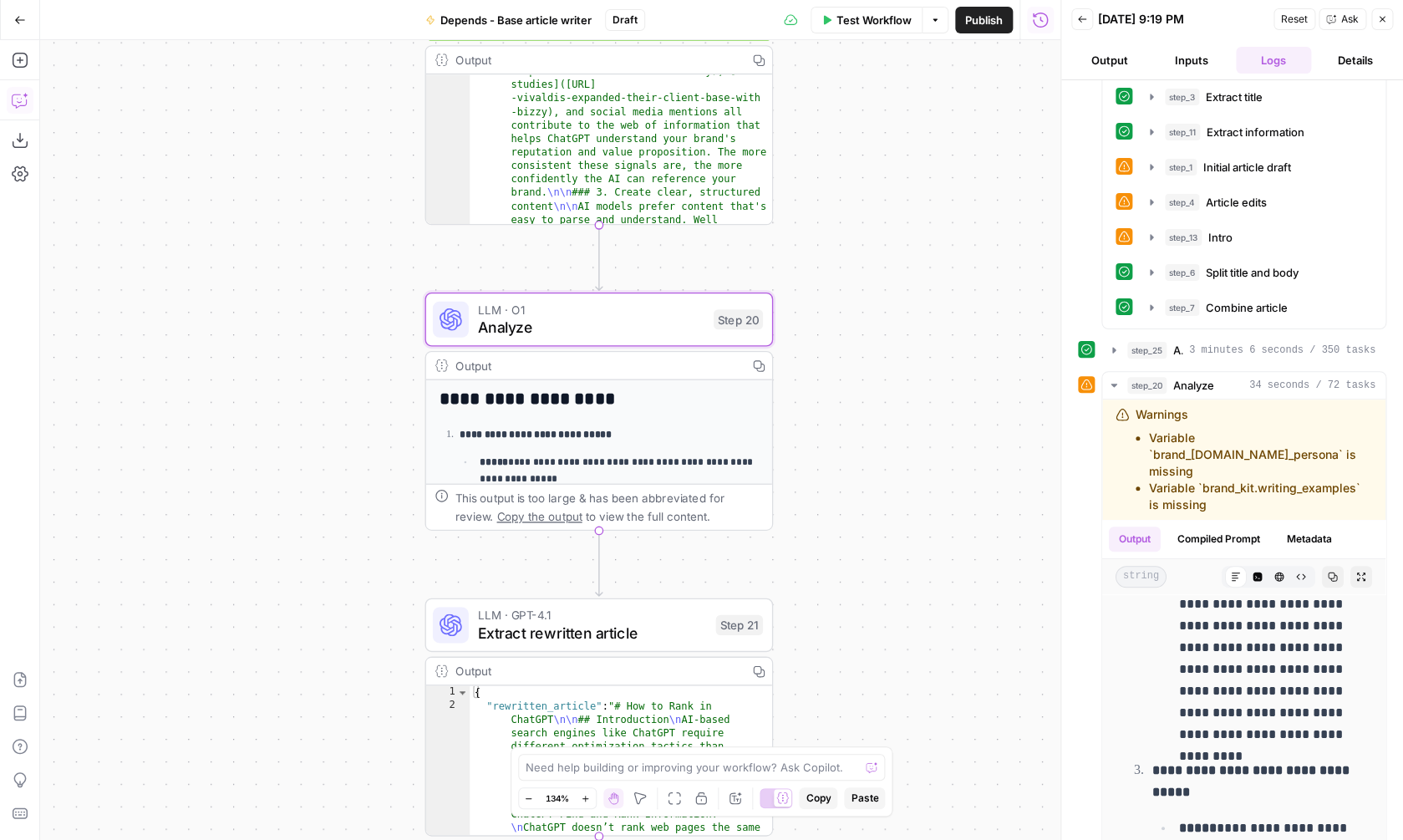
click at [26, 105] on icon "button" at bounding box center [20, 100] width 17 height 17
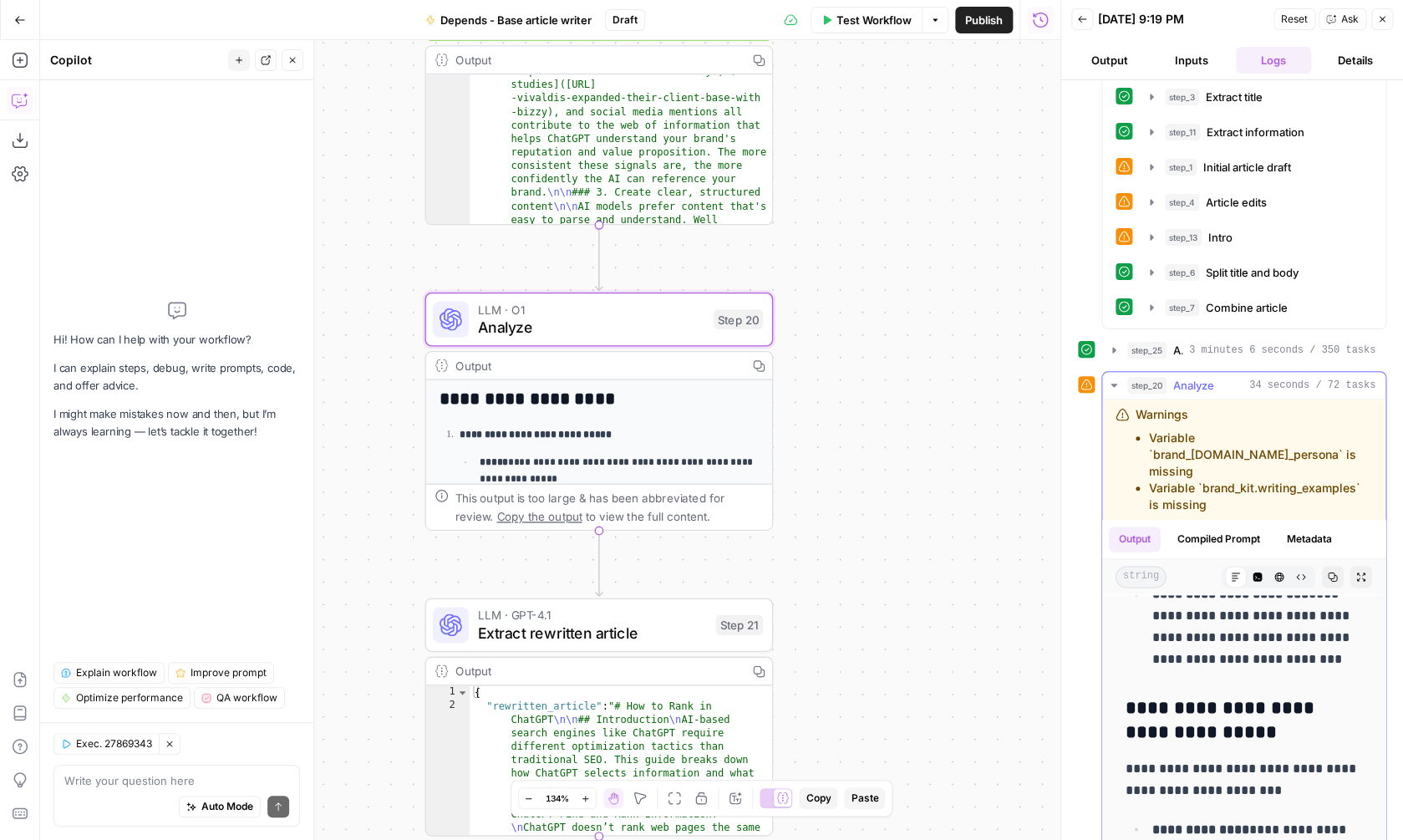
scroll to position [4009, 0]
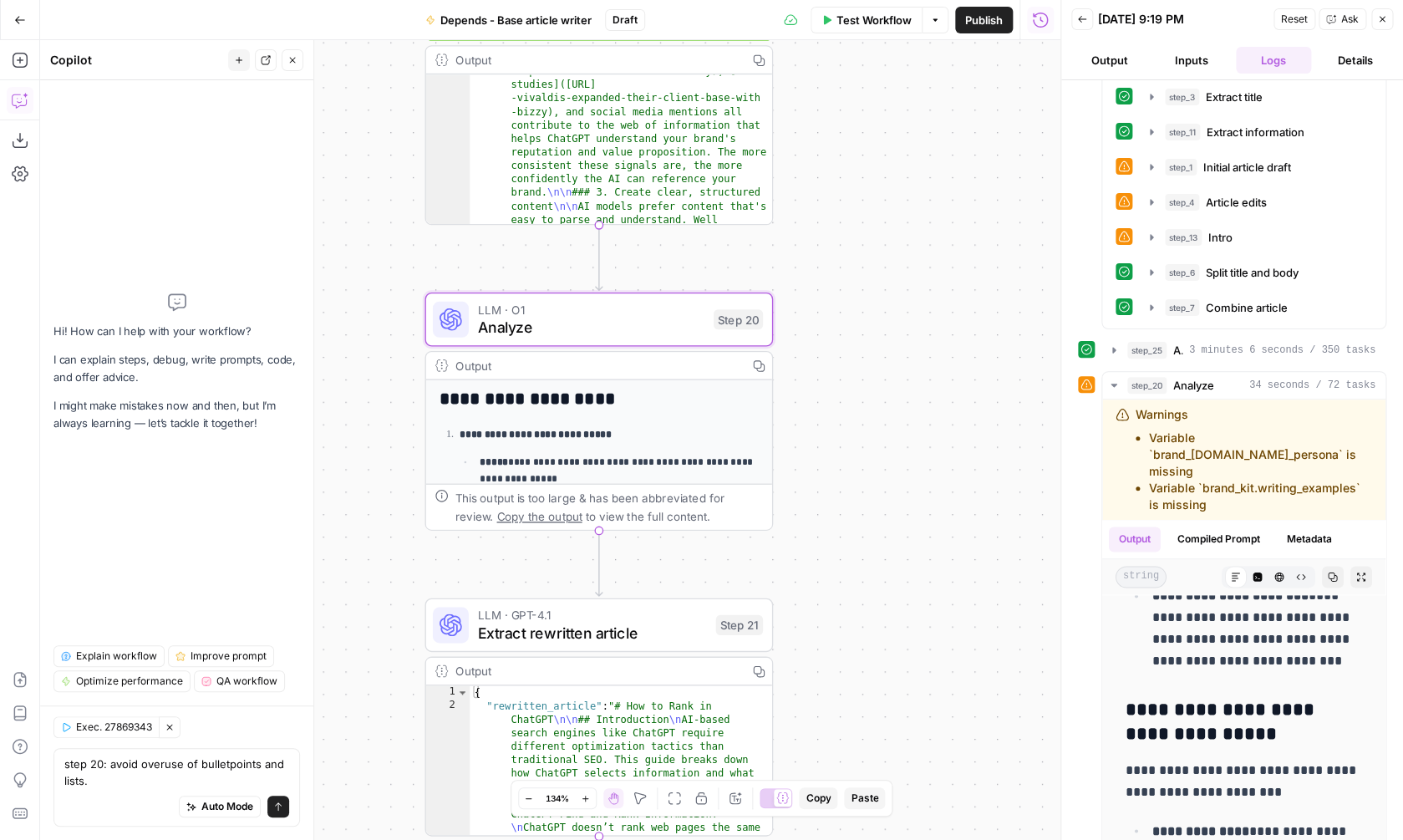
type textarea "step 20: avoid overuse of bulletpoints and lists."
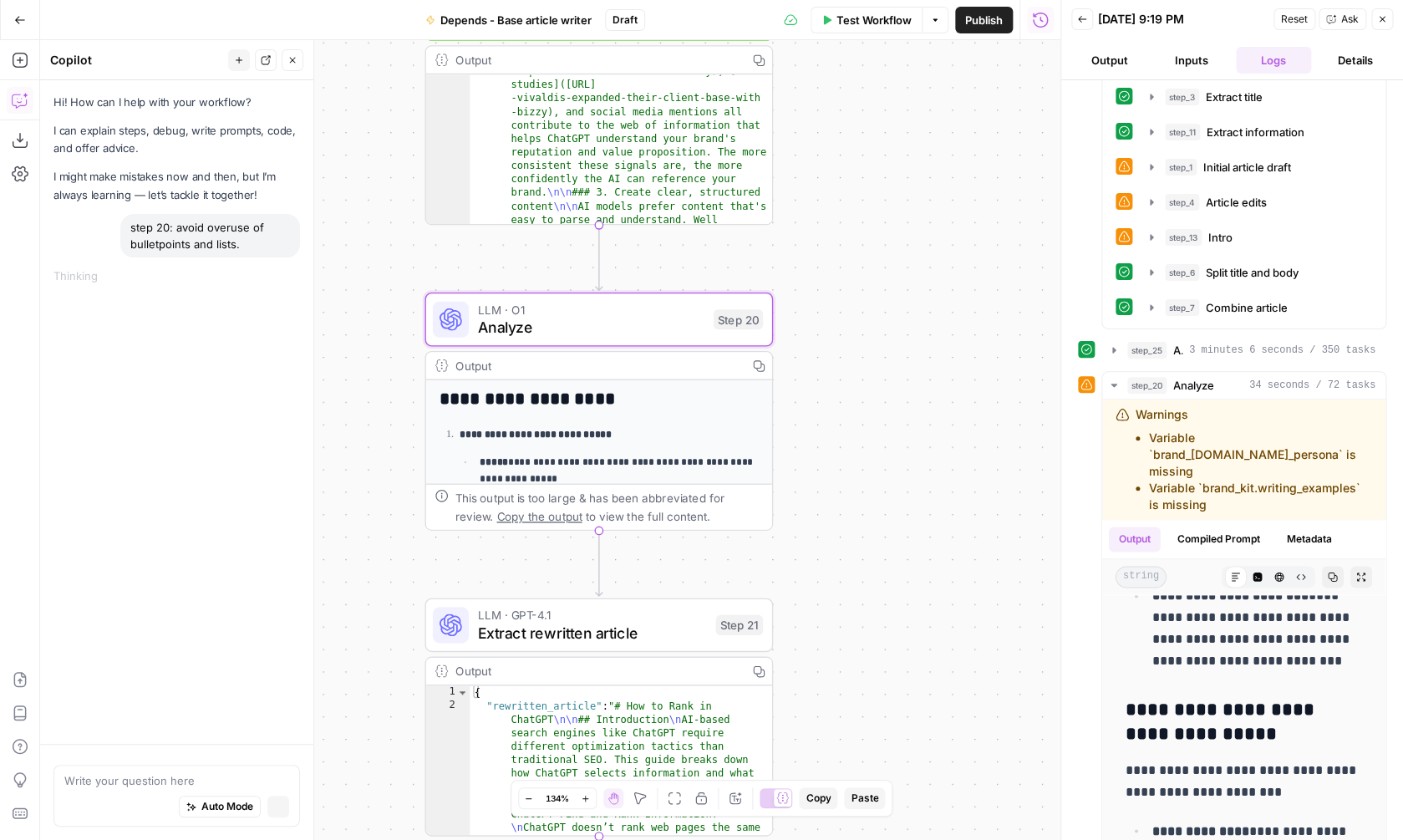
scroll to position [0, 0]
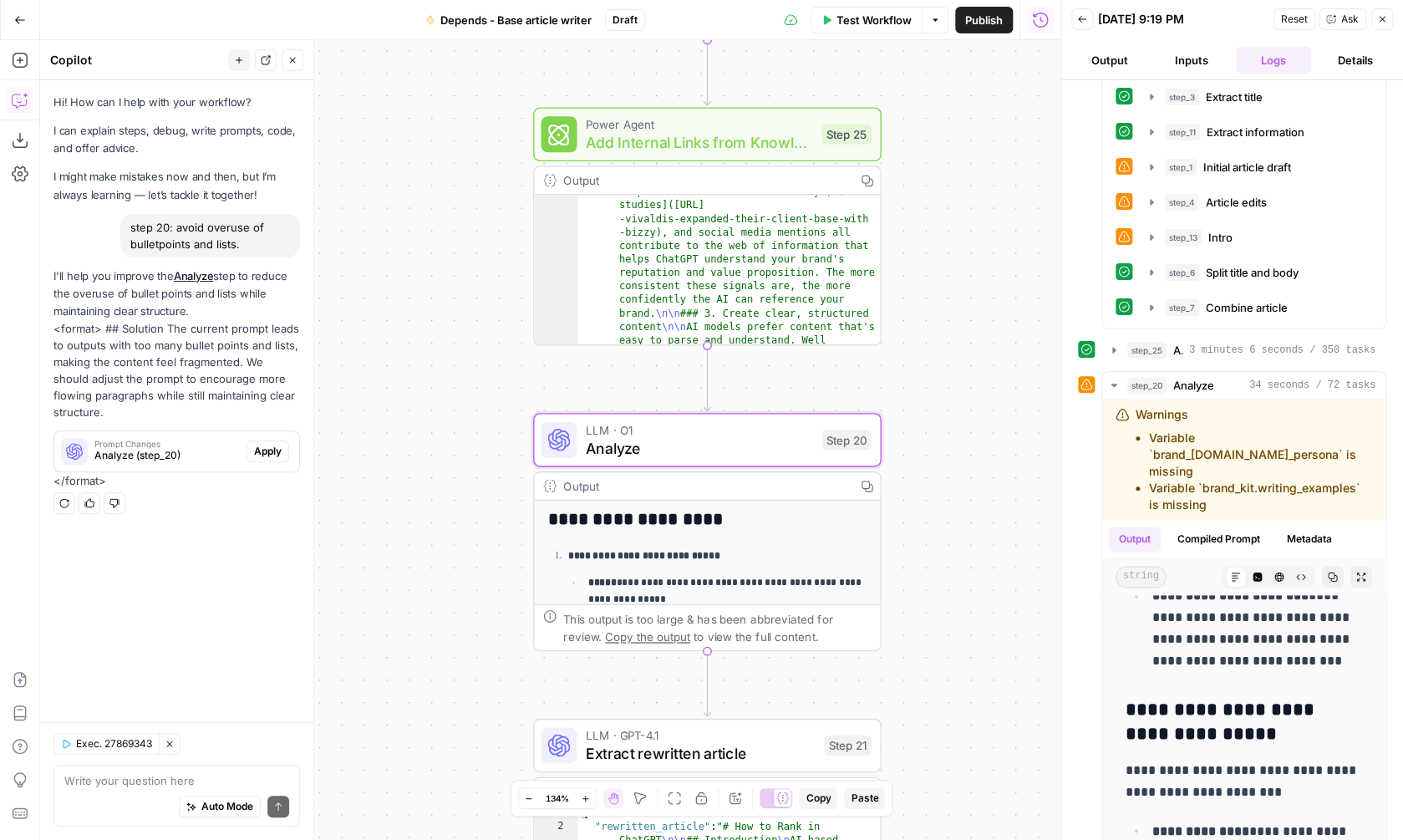
click at [271, 458] on span "Apply" at bounding box center [268, 451] width 27 height 15
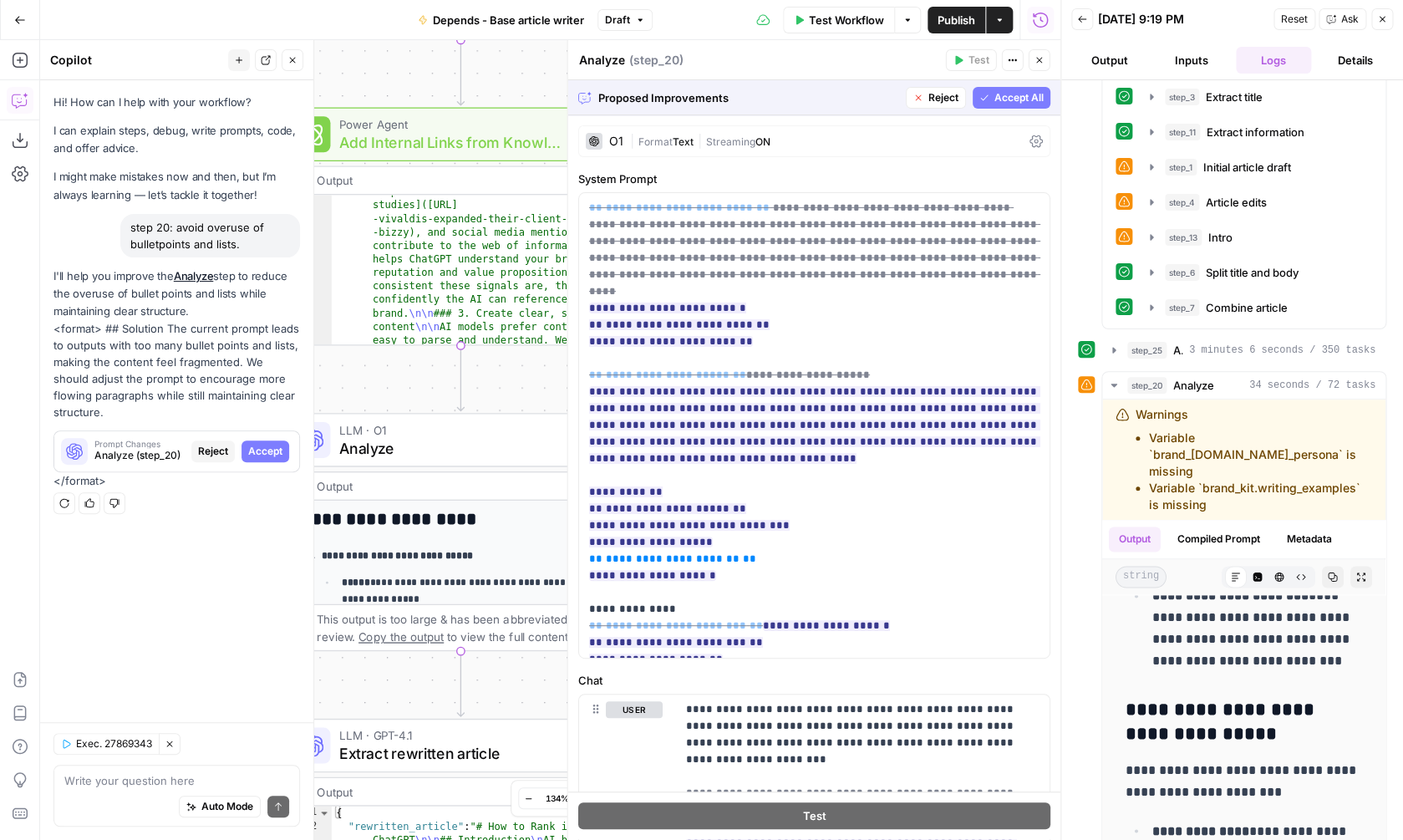
click at [1009, 98] on span "Accept All" at bounding box center [1019, 98] width 49 height 15
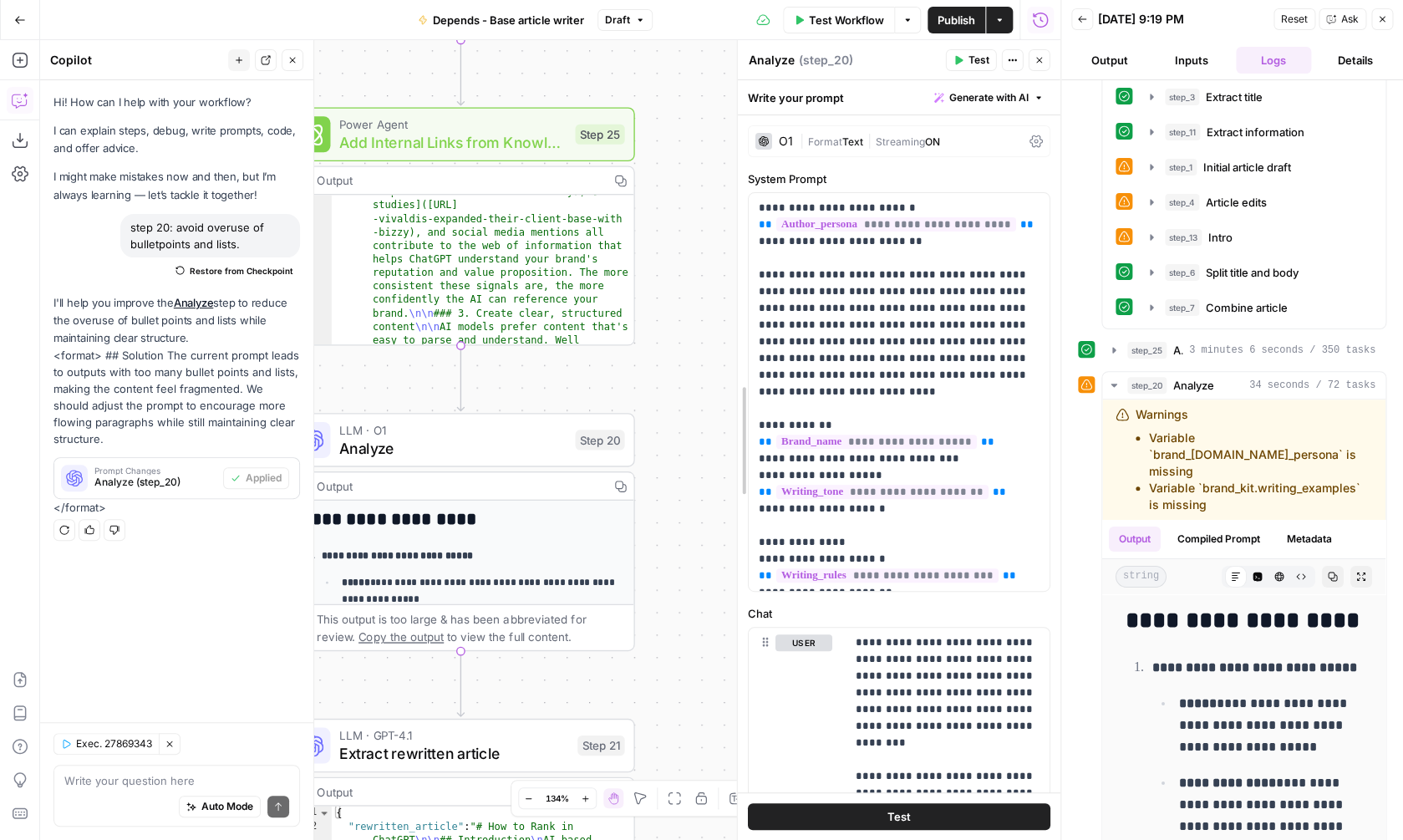
drag, startPoint x: 573, startPoint y: 385, endPoint x: 743, endPoint y: 380, distance: 170.1
click at [743, 381] on div "**********" at bounding box center [899, 440] width 324 height 800
click at [876, 142] on span "|" at bounding box center [869, 140] width 13 height 17
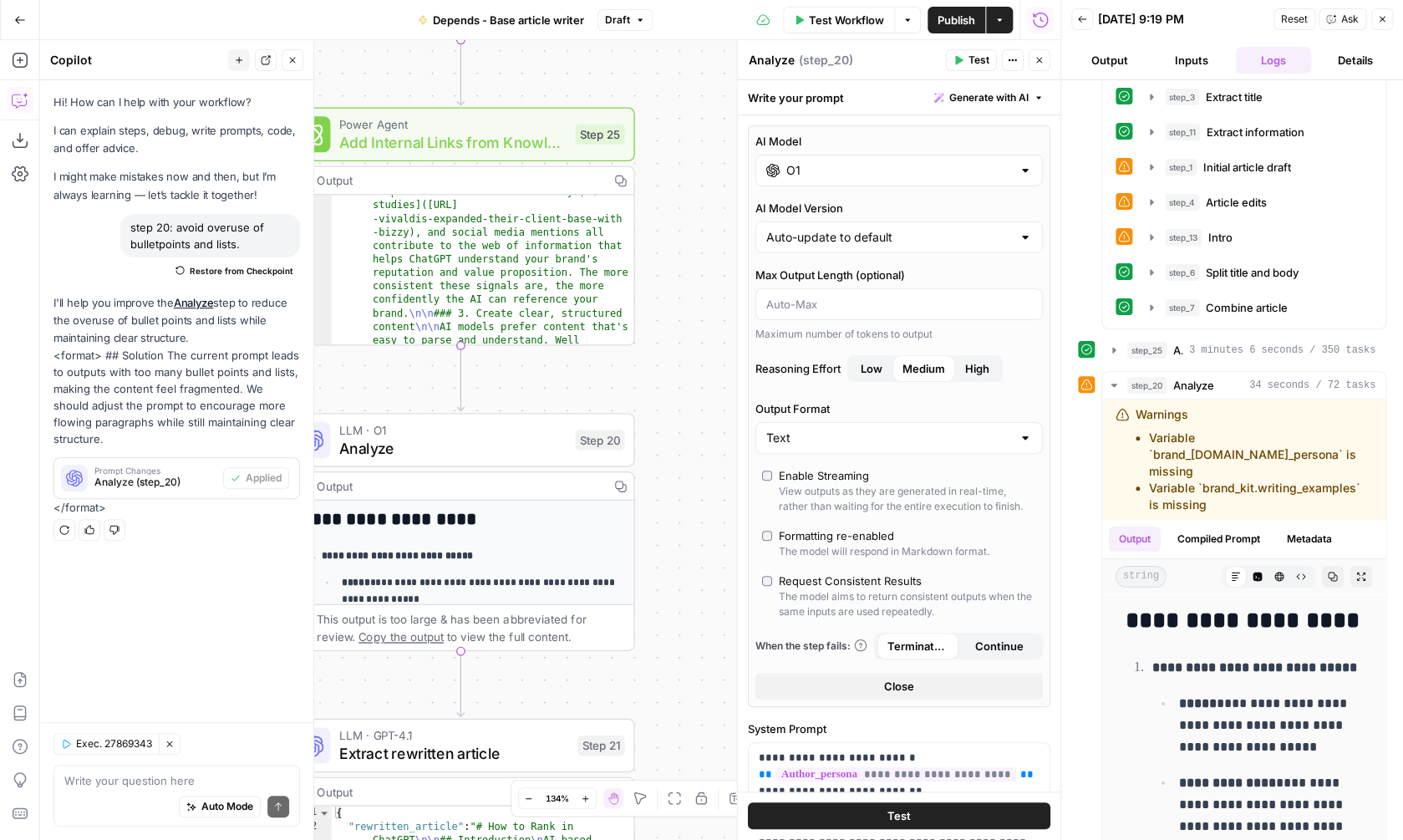
click at [930, 177] on input "O1" at bounding box center [899, 171] width 226 height 17
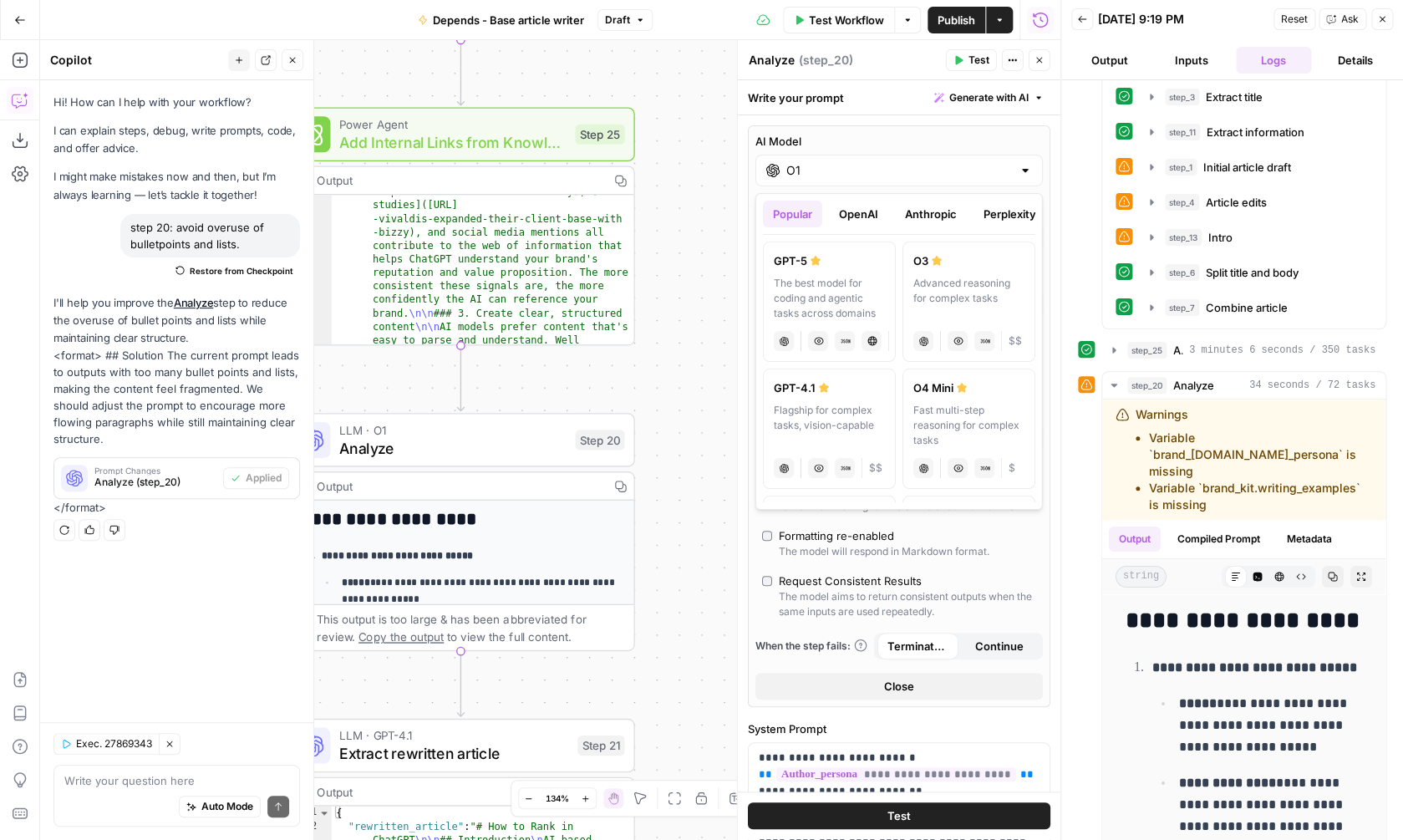
click at [931, 212] on button "Anthropic" at bounding box center [931, 213] width 72 height 26
click at [864, 296] on div "Powerful model for complex and writing tasks" at bounding box center [829, 298] width 111 height 45
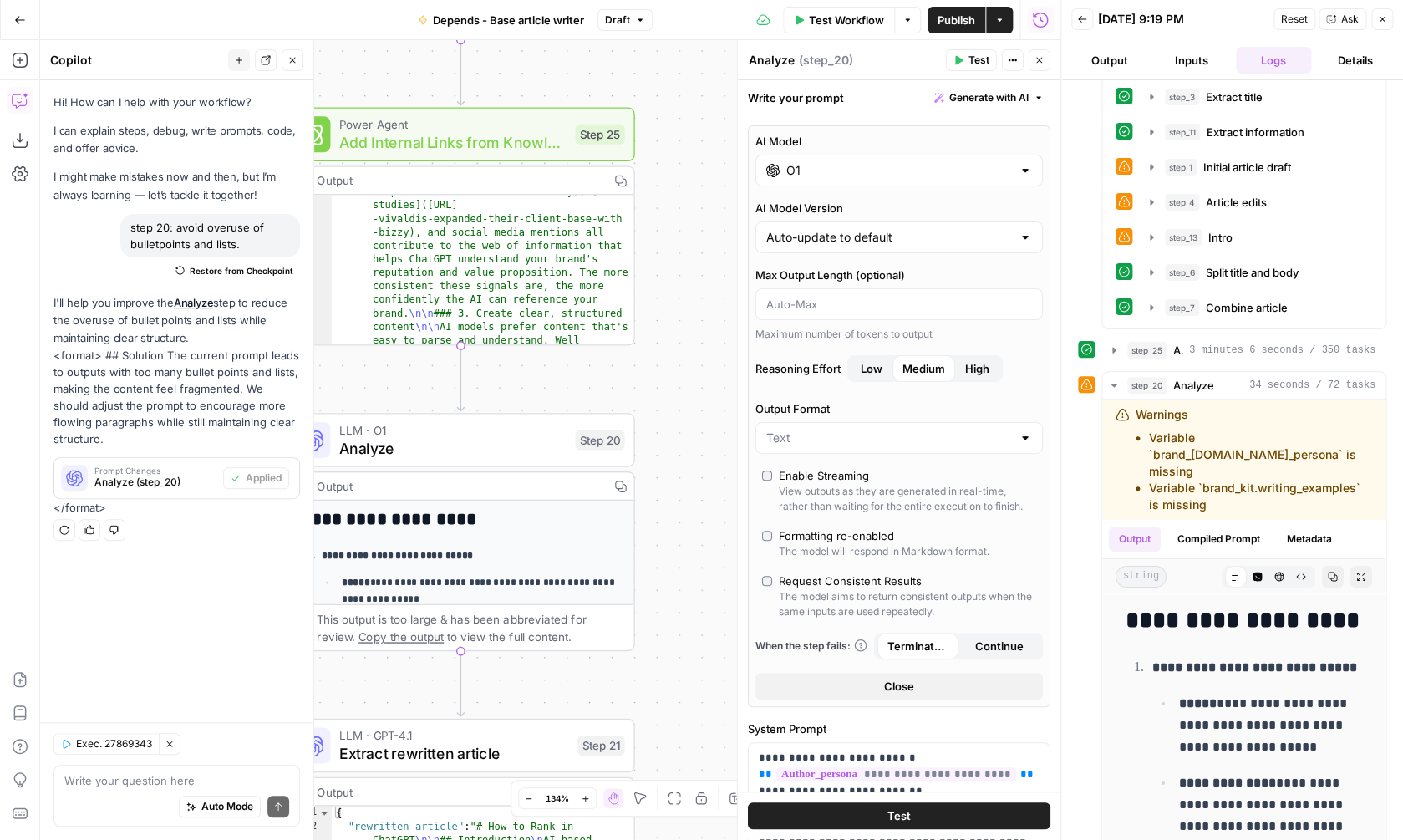
type input "Claude Opus 4.1"
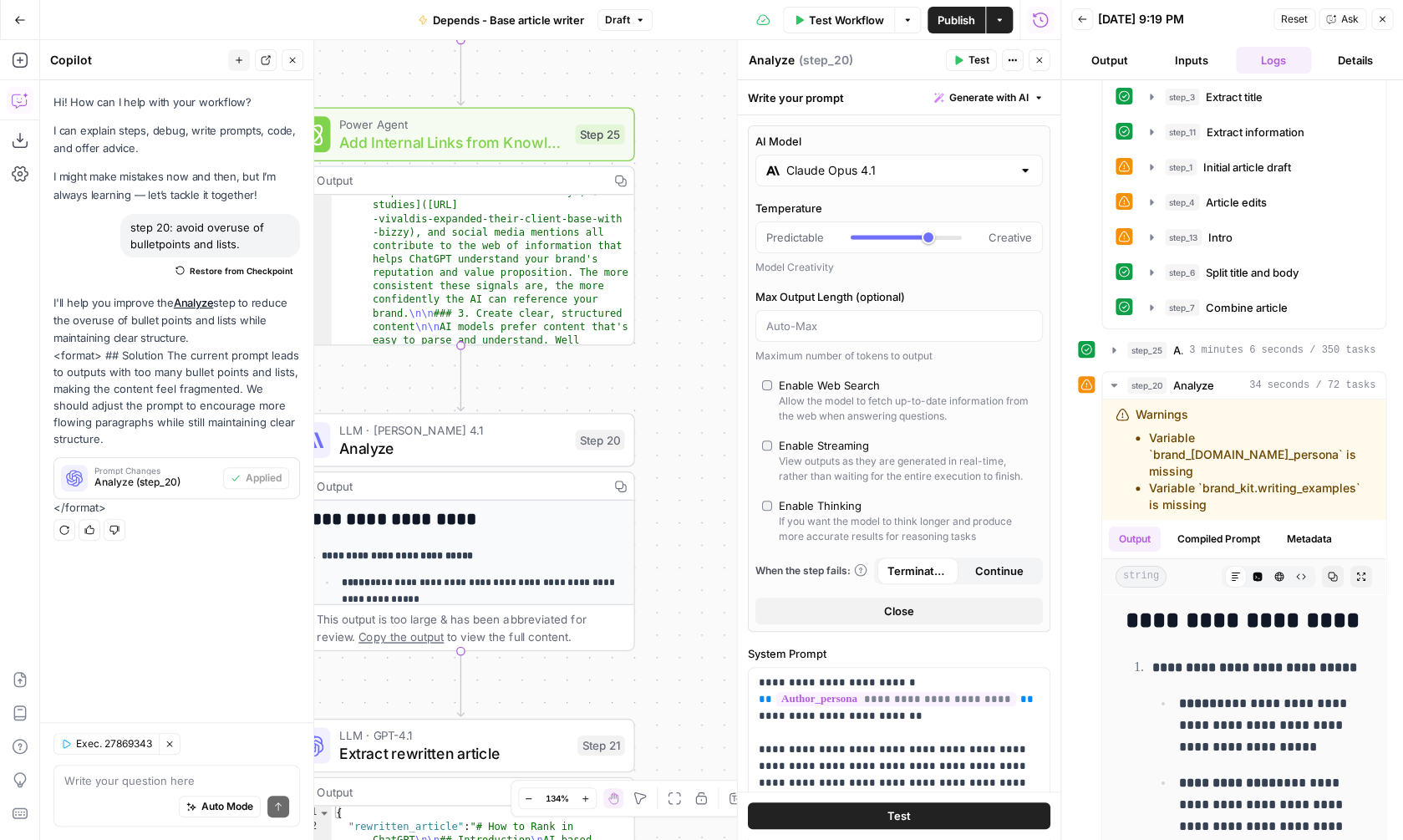
click at [700, 493] on div "**********" at bounding box center [549, 440] width 1020 height 800
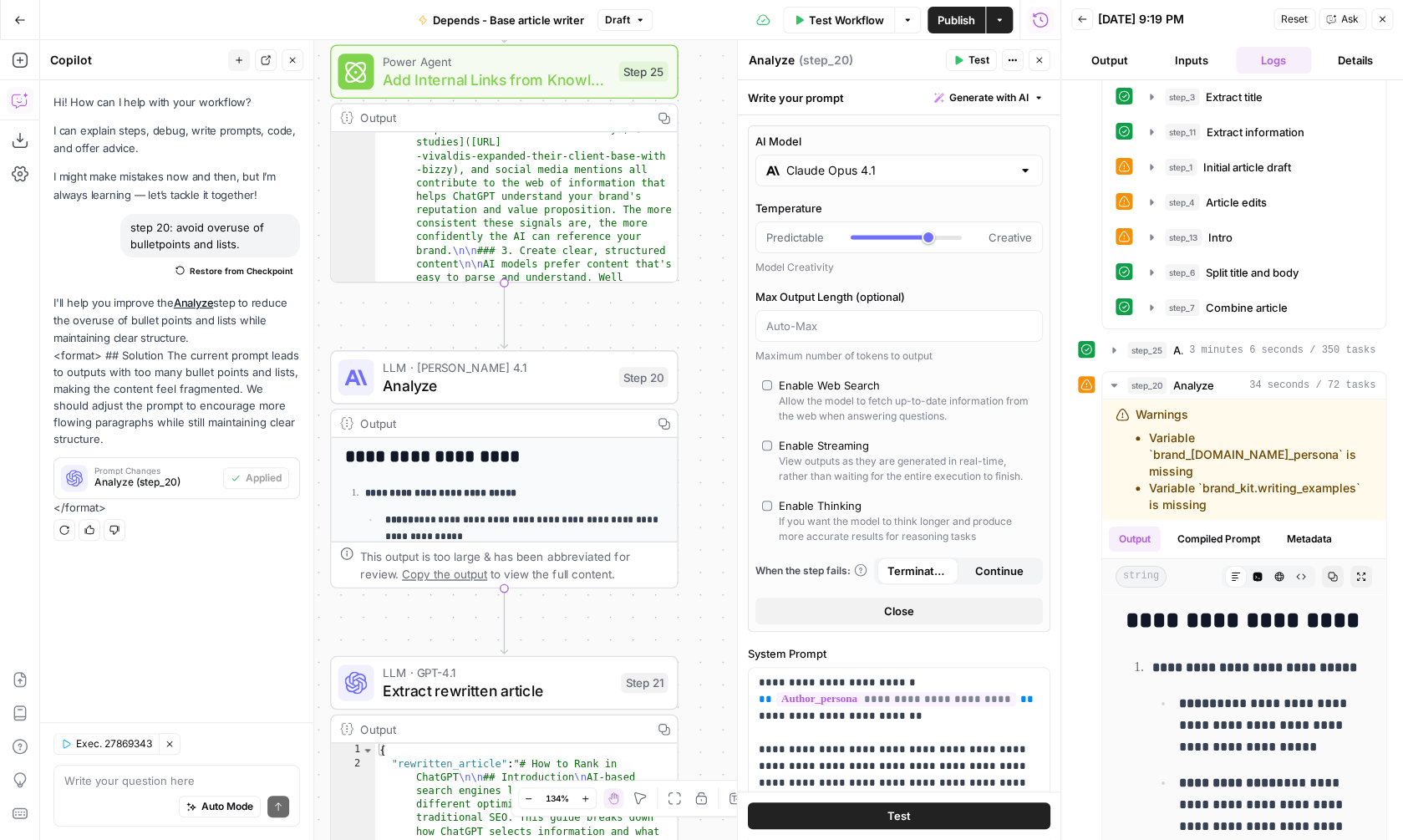
drag, startPoint x: 700, startPoint y: 493, endPoint x: 744, endPoint y: 433, distance: 74.4
click at [745, 432] on div "**********" at bounding box center [549, 440] width 1020 height 800
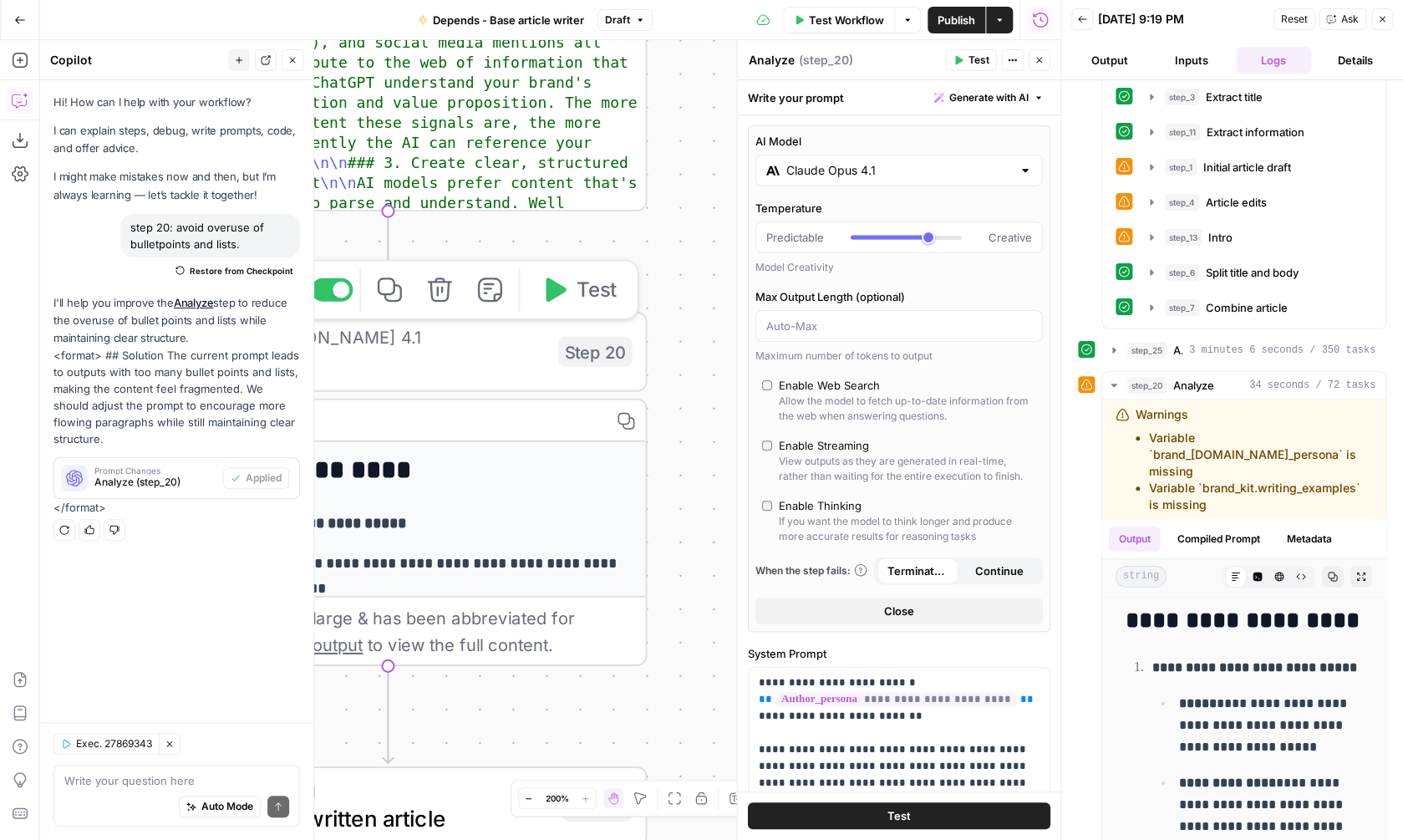
click at [551, 298] on icon "button" at bounding box center [555, 290] width 20 height 25
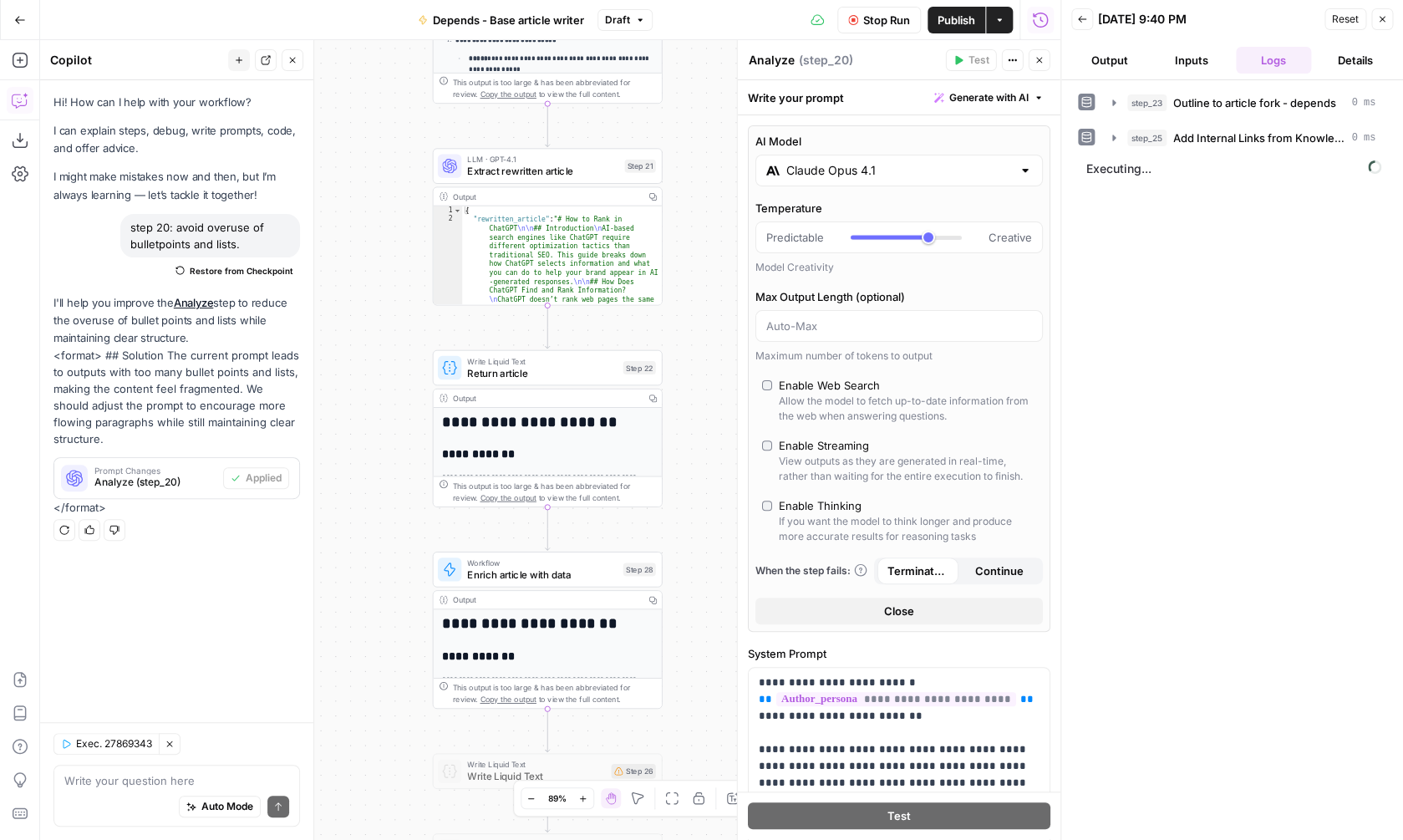
drag, startPoint x: 685, startPoint y: 521, endPoint x: 712, endPoint y: 55, distance: 466.8
click at [712, 55] on div "**********" at bounding box center [549, 440] width 1020 height 800
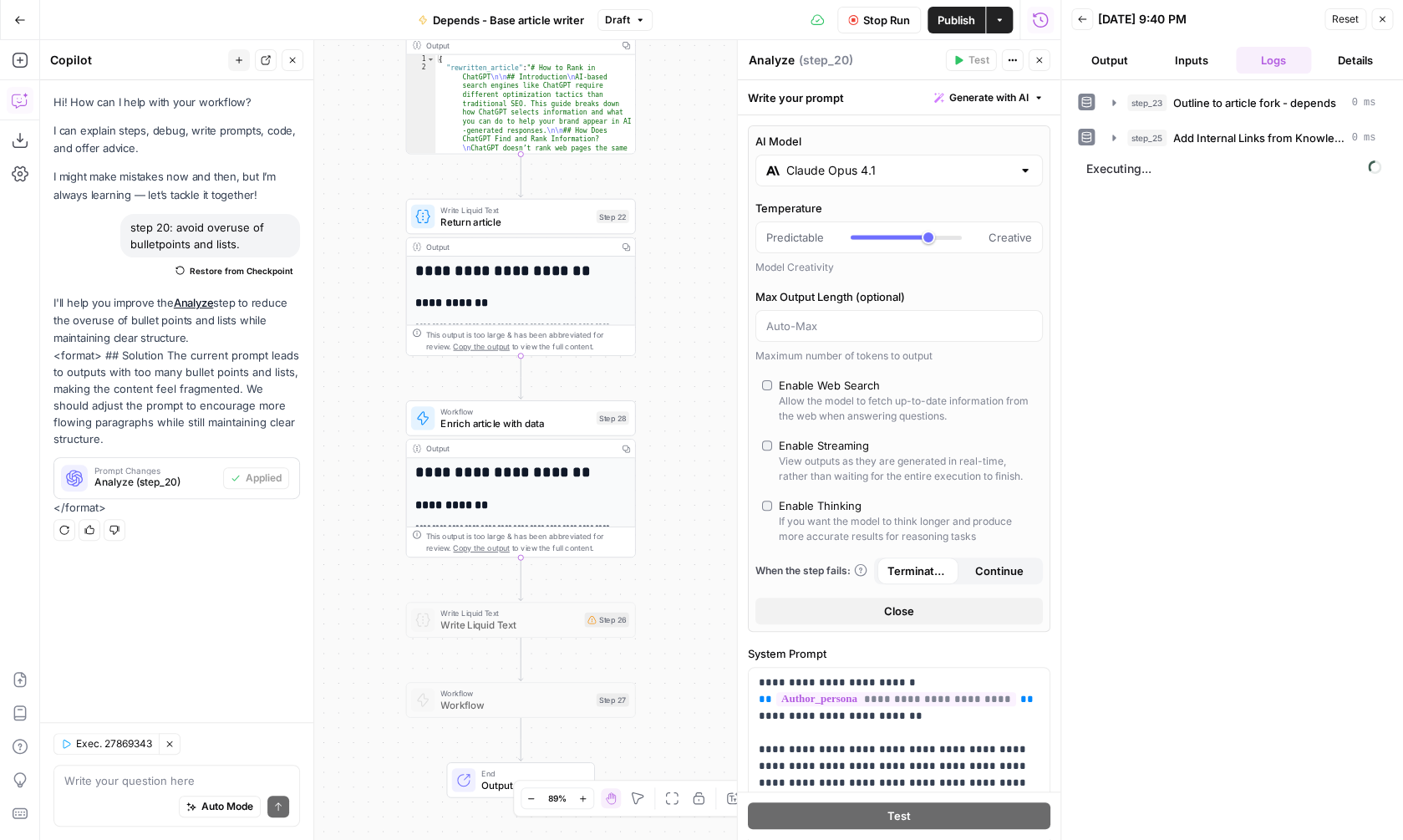
drag, startPoint x: 702, startPoint y: 538, endPoint x: 660, endPoint y: 507, distance: 52.2
click at [660, 507] on div "**********" at bounding box center [549, 440] width 1020 height 800
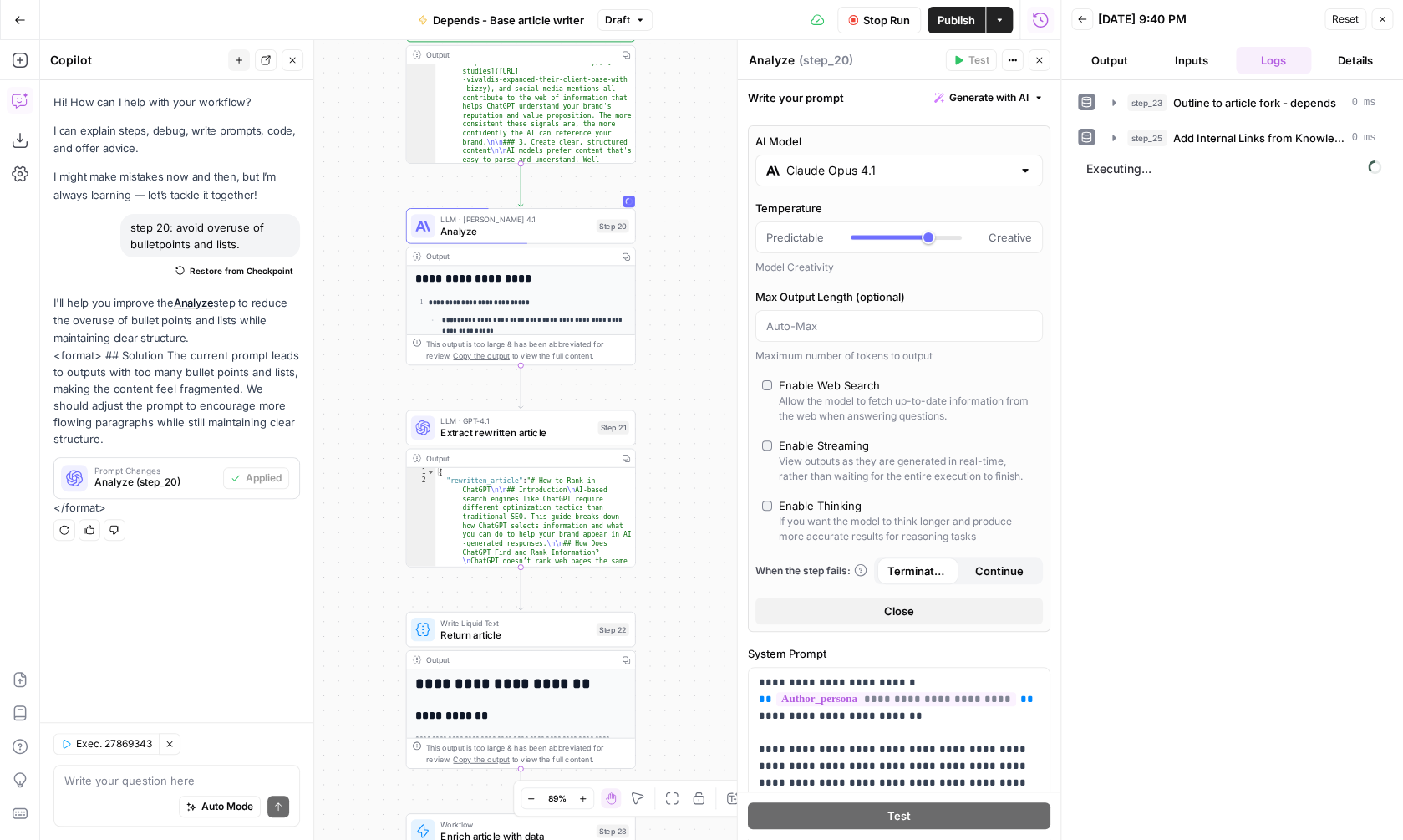
drag, startPoint x: 665, startPoint y: 280, endPoint x: 663, endPoint y: 693, distance: 413.0
click at [663, 693] on div "**********" at bounding box center [549, 440] width 1020 height 800
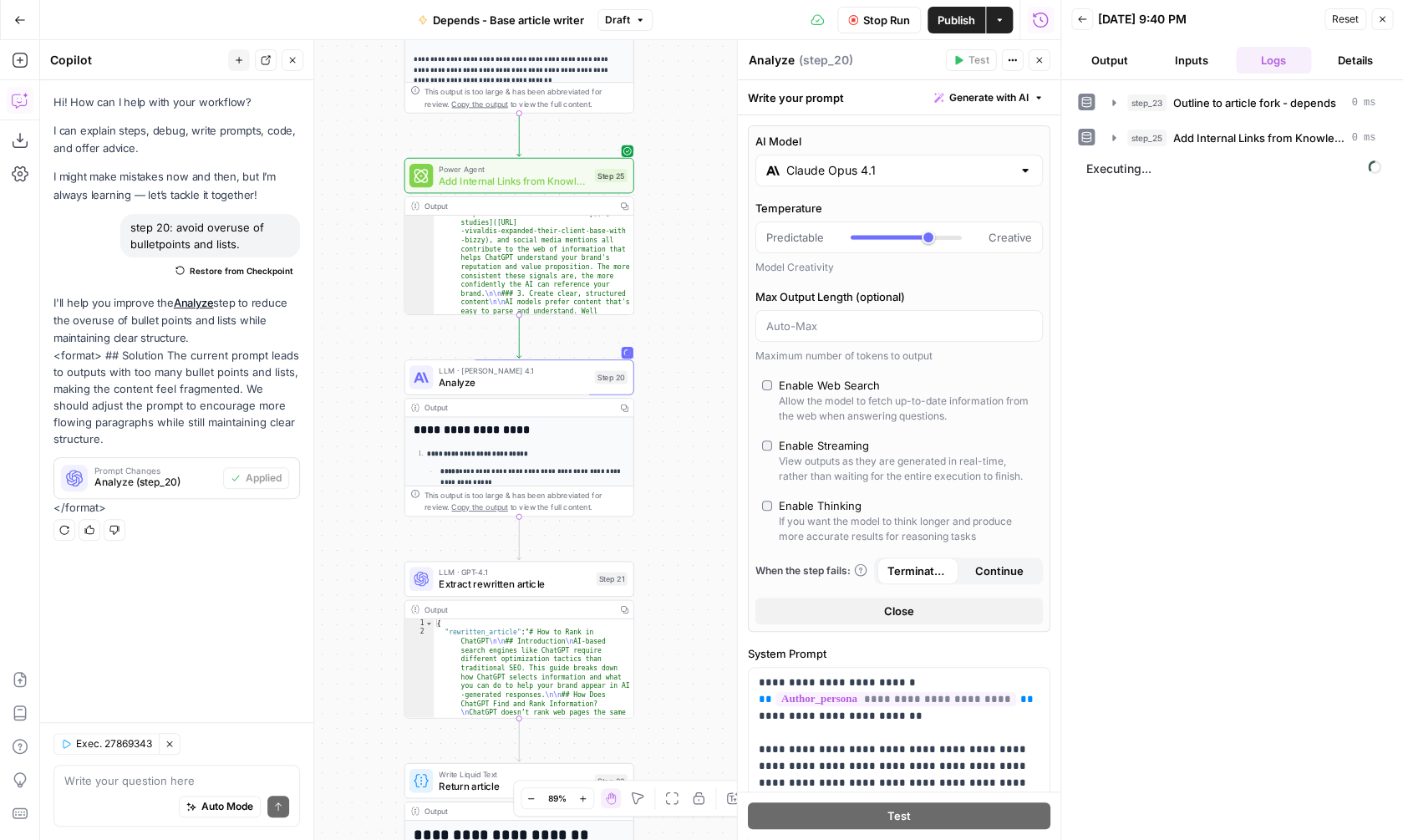
drag, startPoint x: 688, startPoint y: 328, endPoint x: 681, endPoint y: 494, distance: 166.1
click at [685, 493] on div "**********" at bounding box center [549, 440] width 1020 height 800
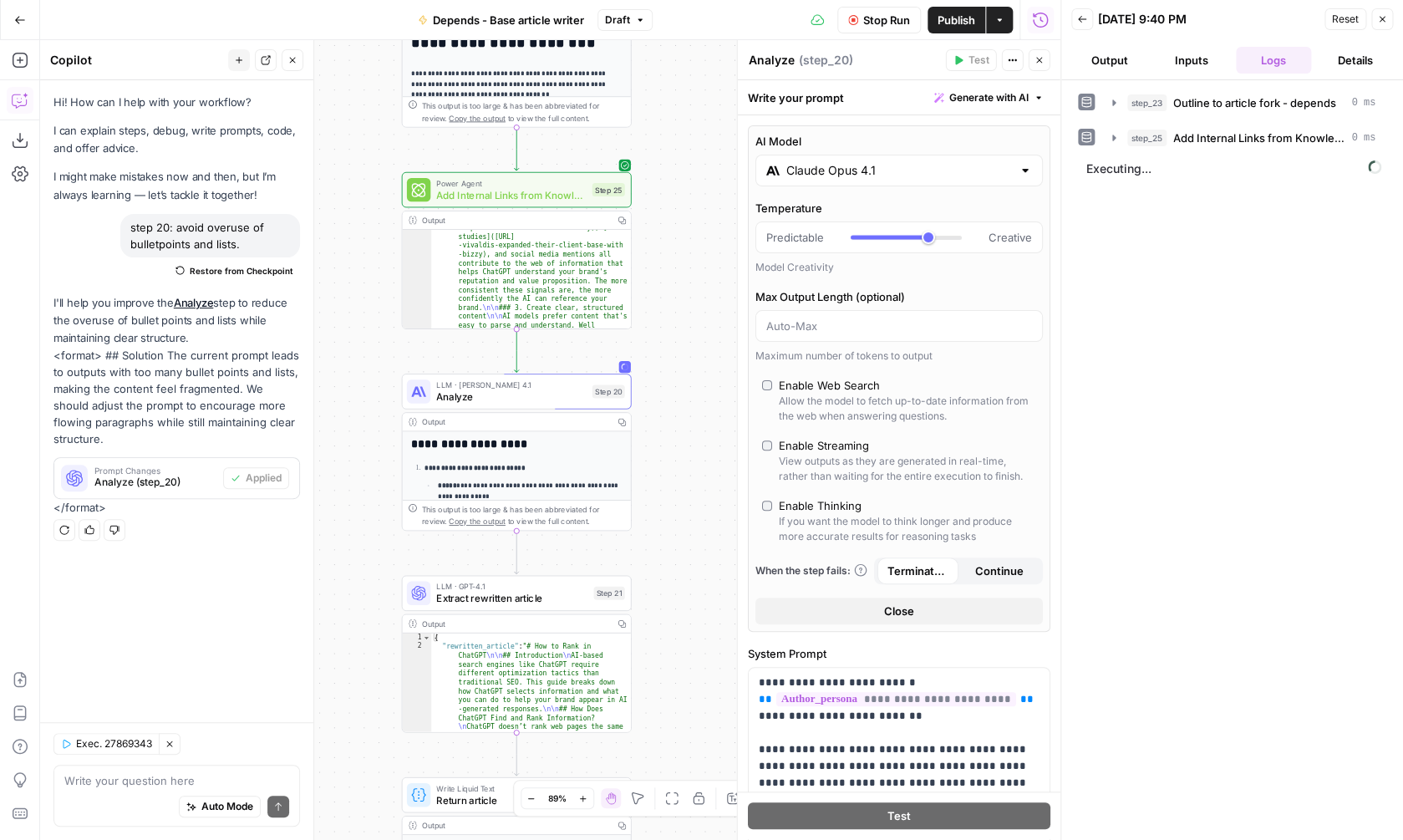
click at [678, 323] on div "**********" at bounding box center [549, 440] width 1020 height 800
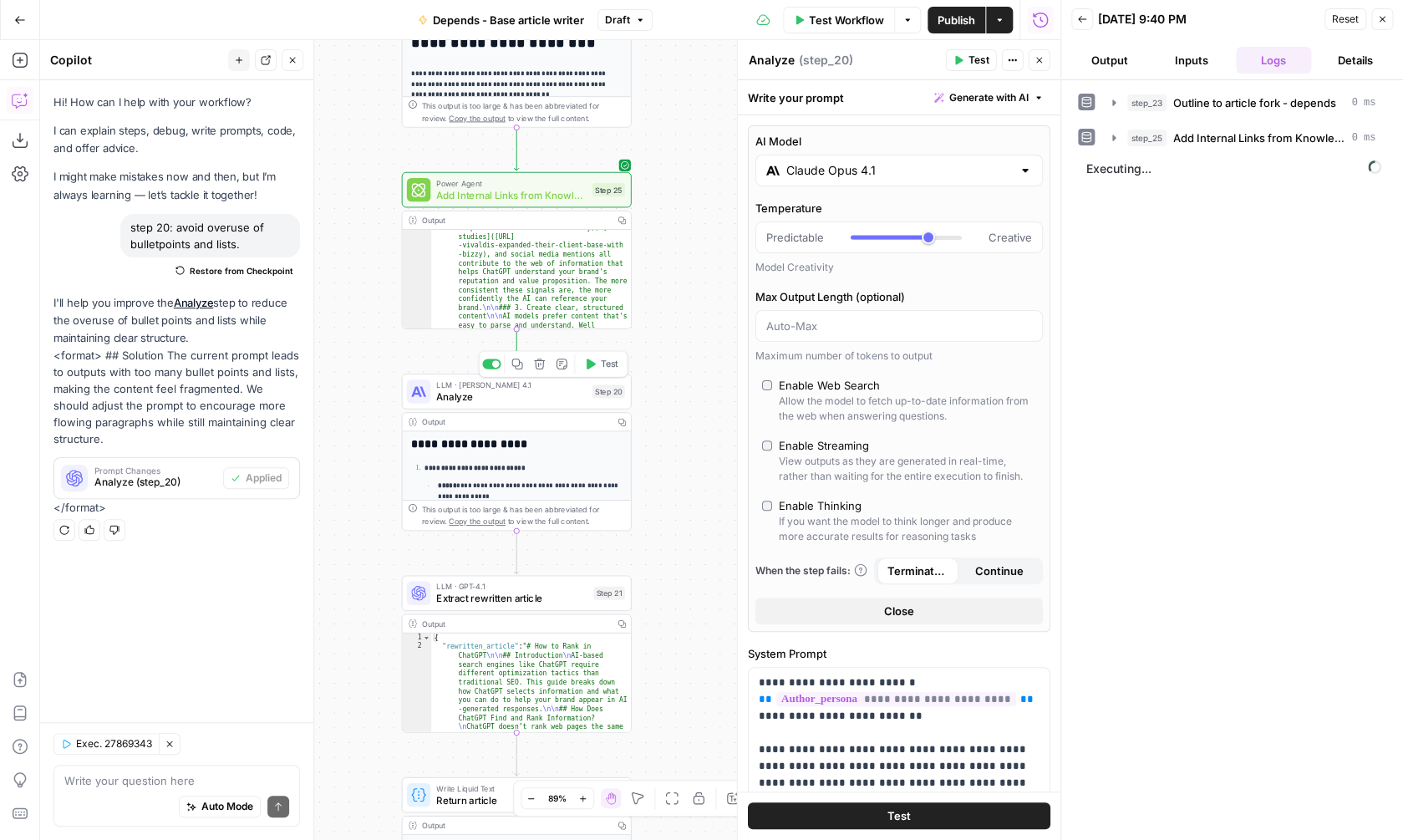
click at [568, 403] on span "Analyze" at bounding box center [511, 397] width 149 height 15
click at [1172, 170] on span "Executing..." at bounding box center [1233, 168] width 305 height 26
click at [670, 445] on div "**********" at bounding box center [549, 440] width 1020 height 800
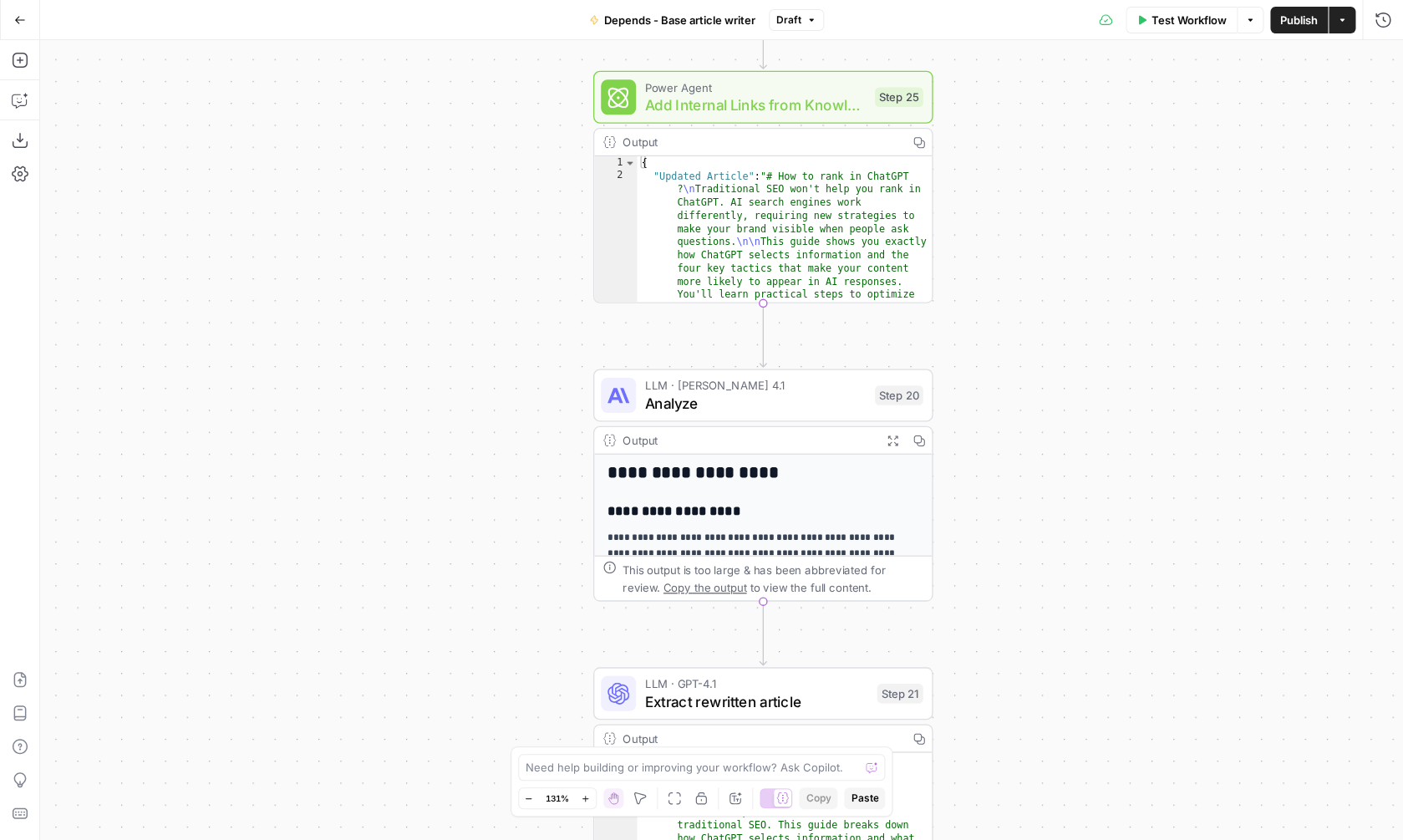
click at [902, 442] on button "Expand Output" at bounding box center [892, 440] width 26 height 26
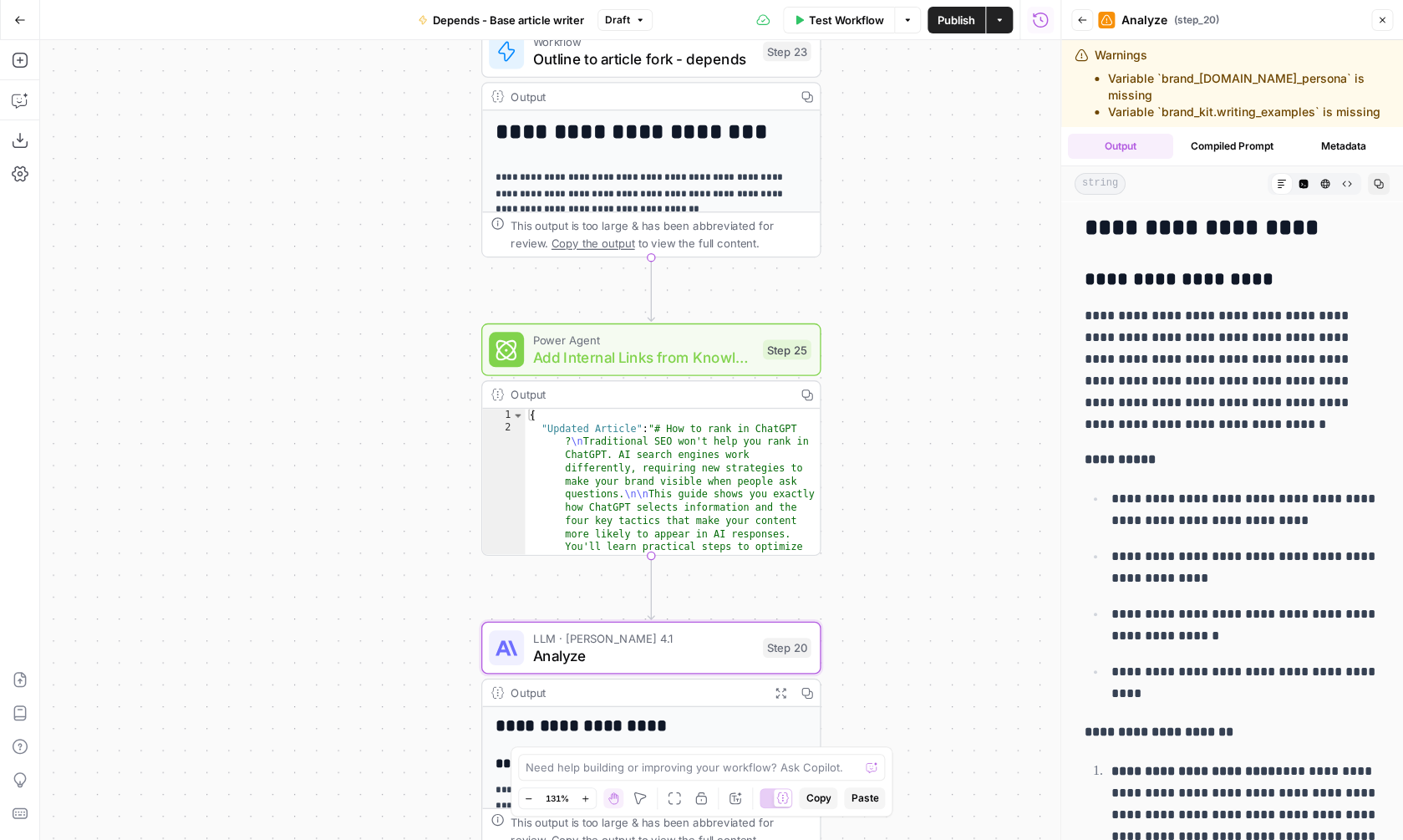
drag, startPoint x: 965, startPoint y: 273, endPoint x: 835, endPoint y: 554, distance: 309.6
click at [835, 554] on div "**********" at bounding box center [549, 440] width 1020 height 800
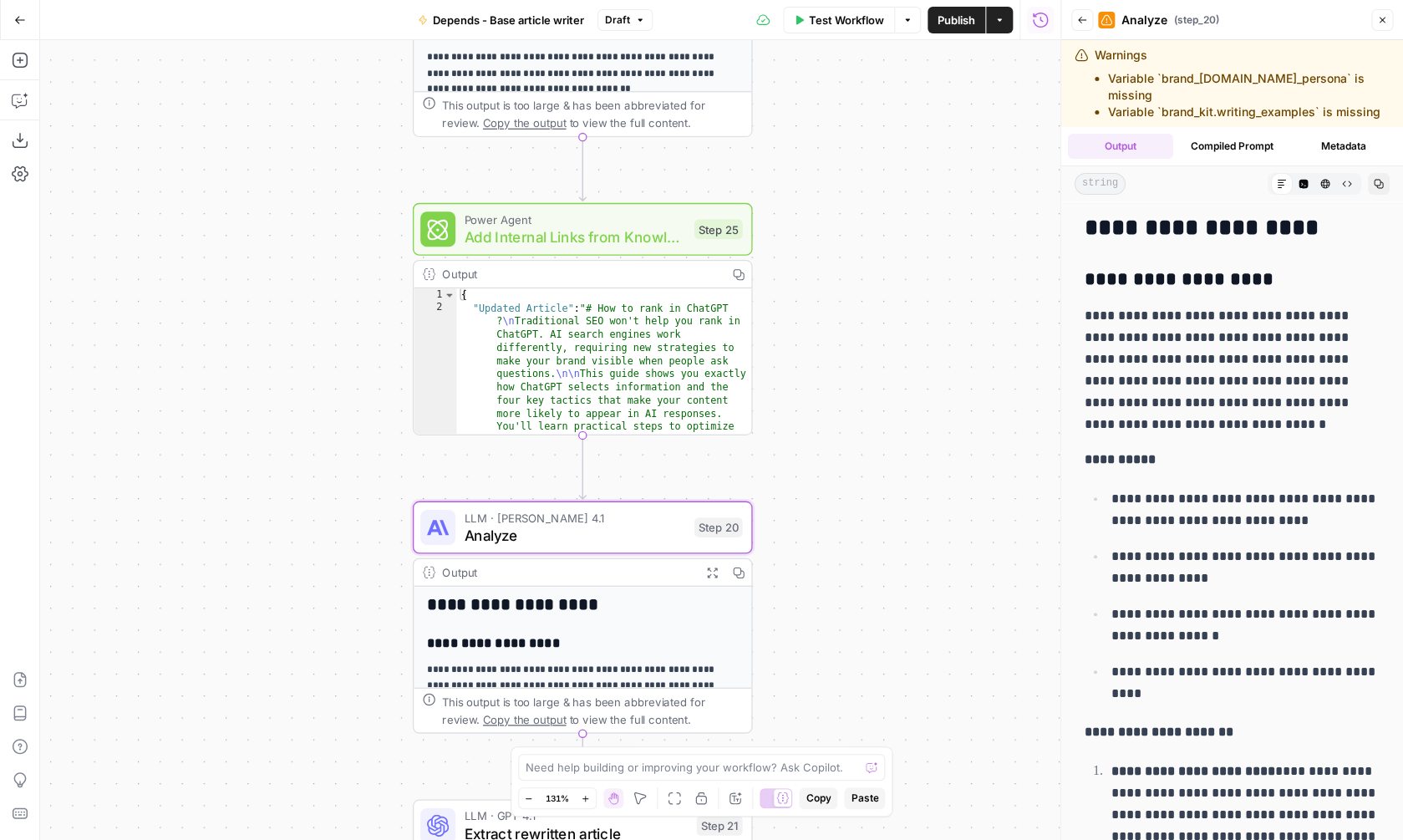
drag, startPoint x: 901, startPoint y: 213, endPoint x: 842, endPoint y: 21, distance: 200.9
click at [842, 40] on div "**********" at bounding box center [549, 440] width 1020 height 800
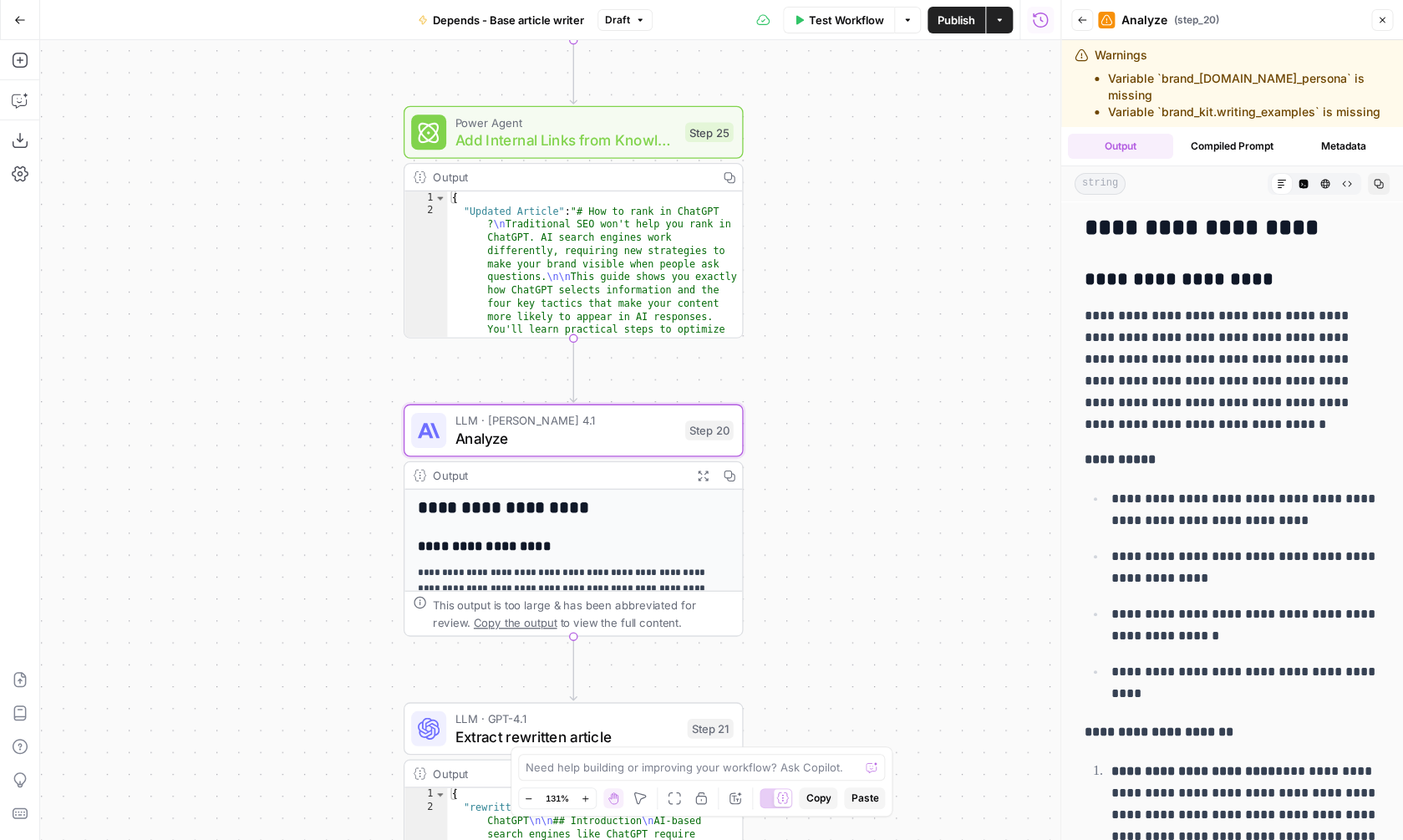
drag, startPoint x: 904, startPoint y: 466, endPoint x: 901, endPoint y: 324, distance: 142.0
click at [902, 322] on div "**********" at bounding box center [549, 440] width 1020 height 800
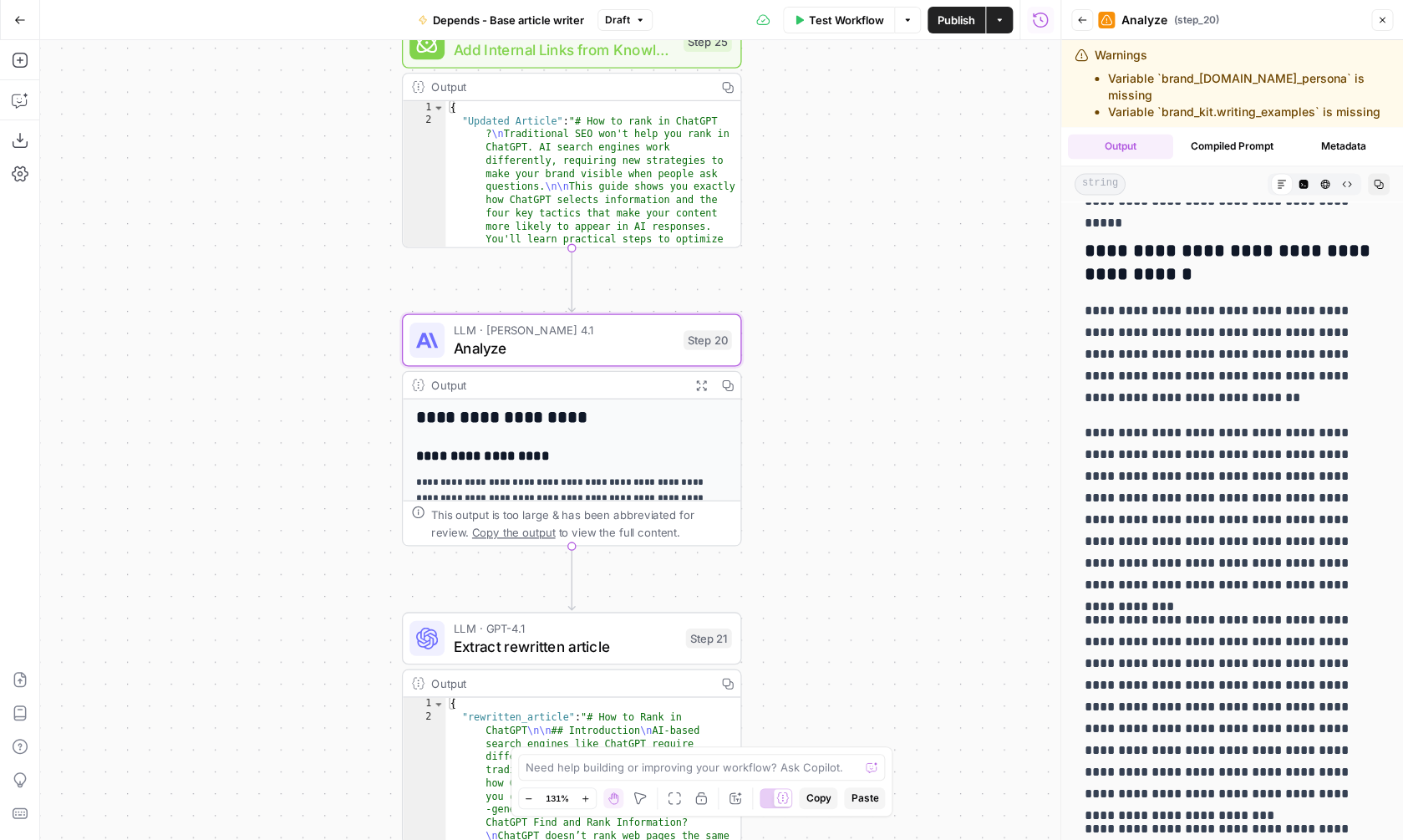
scroll to position [4090, 0]
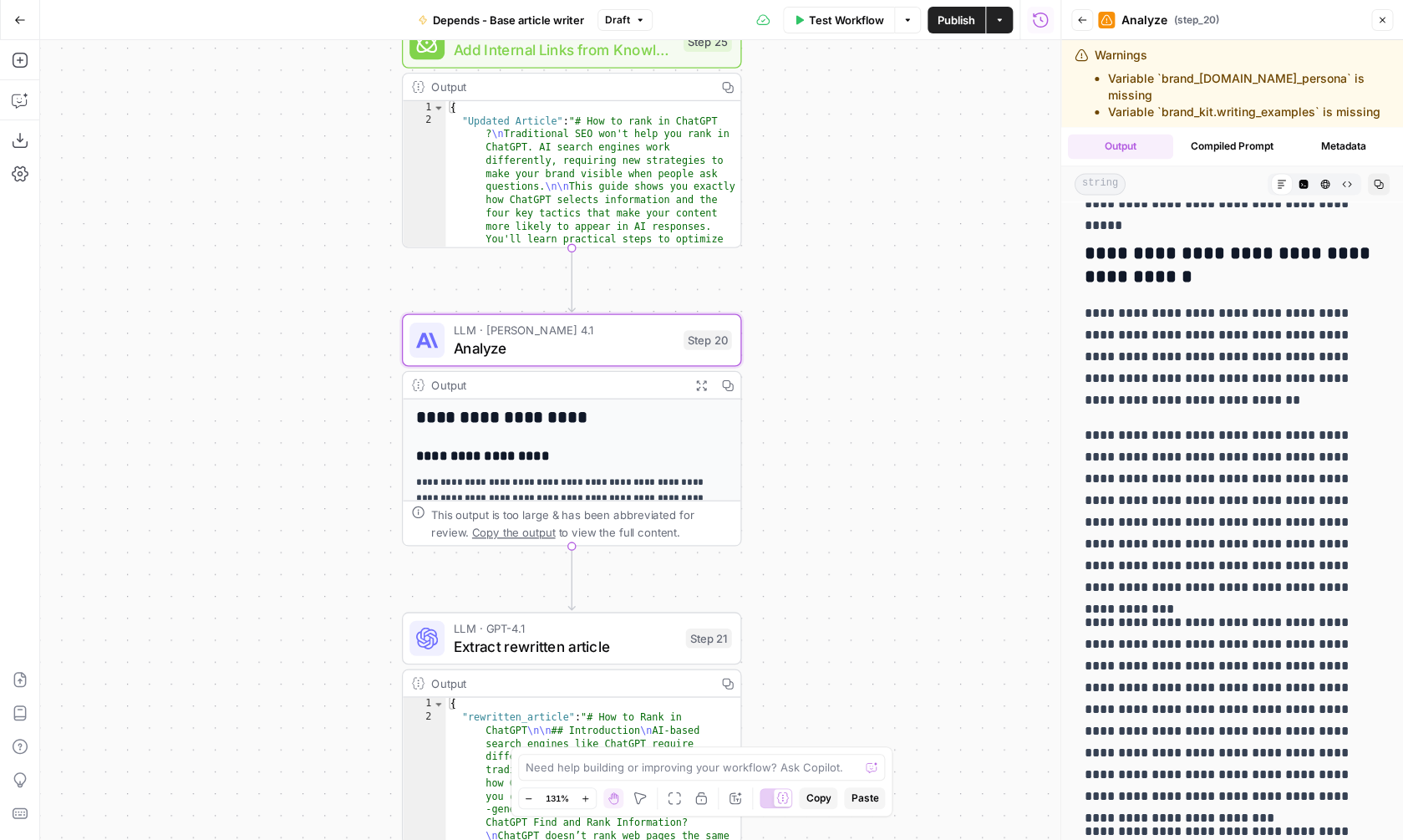
click at [1147, 514] on p "**********" at bounding box center [1231, 510] width 295 height 174
copy p "*"
click at [22, 105] on icon "button" at bounding box center [20, 100] width 17 height 17
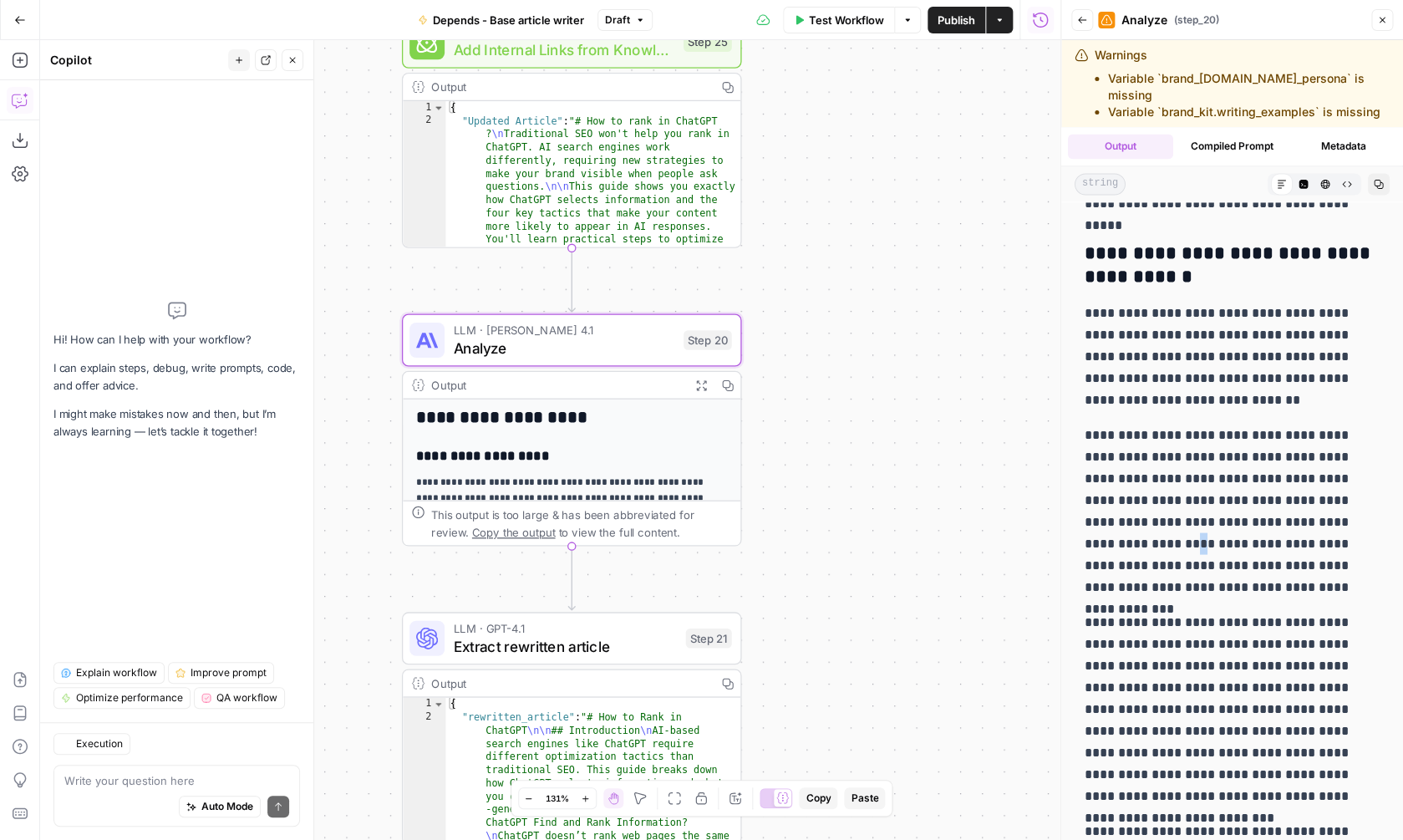
click at [174, 784] on textarea at bounding box center [177, 781] width 225 height 17
type textarea "Neve"
type textarea "Step 20 never use — in the content"
click at [281, 799] on button "Send" at bounding box center [279, 807] width 22 height 22
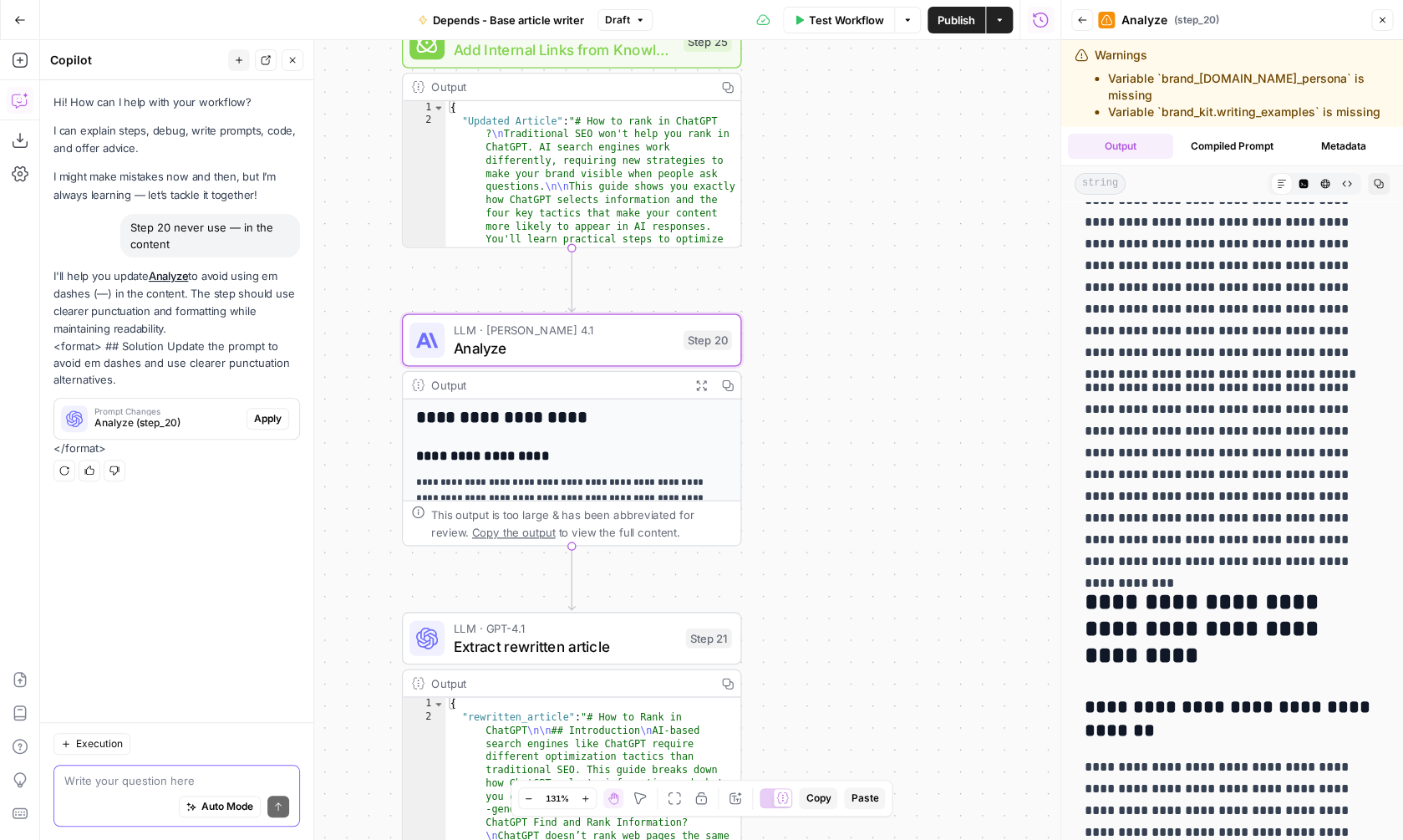
scroll to position [5274, 0]
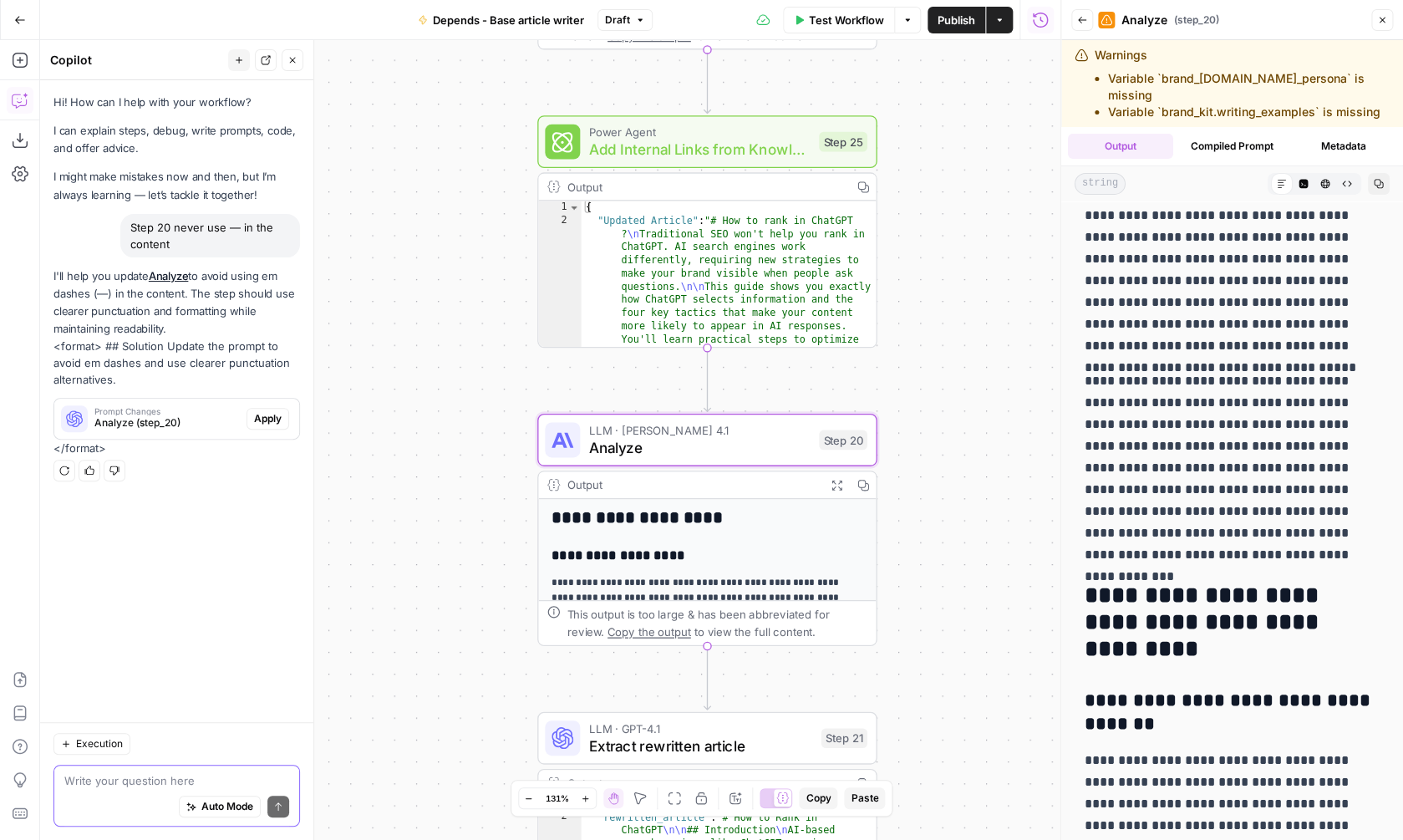
click at [211, 421] on span "Analyze (step_20)" at bounding box center [166, 423] width 145 height 15
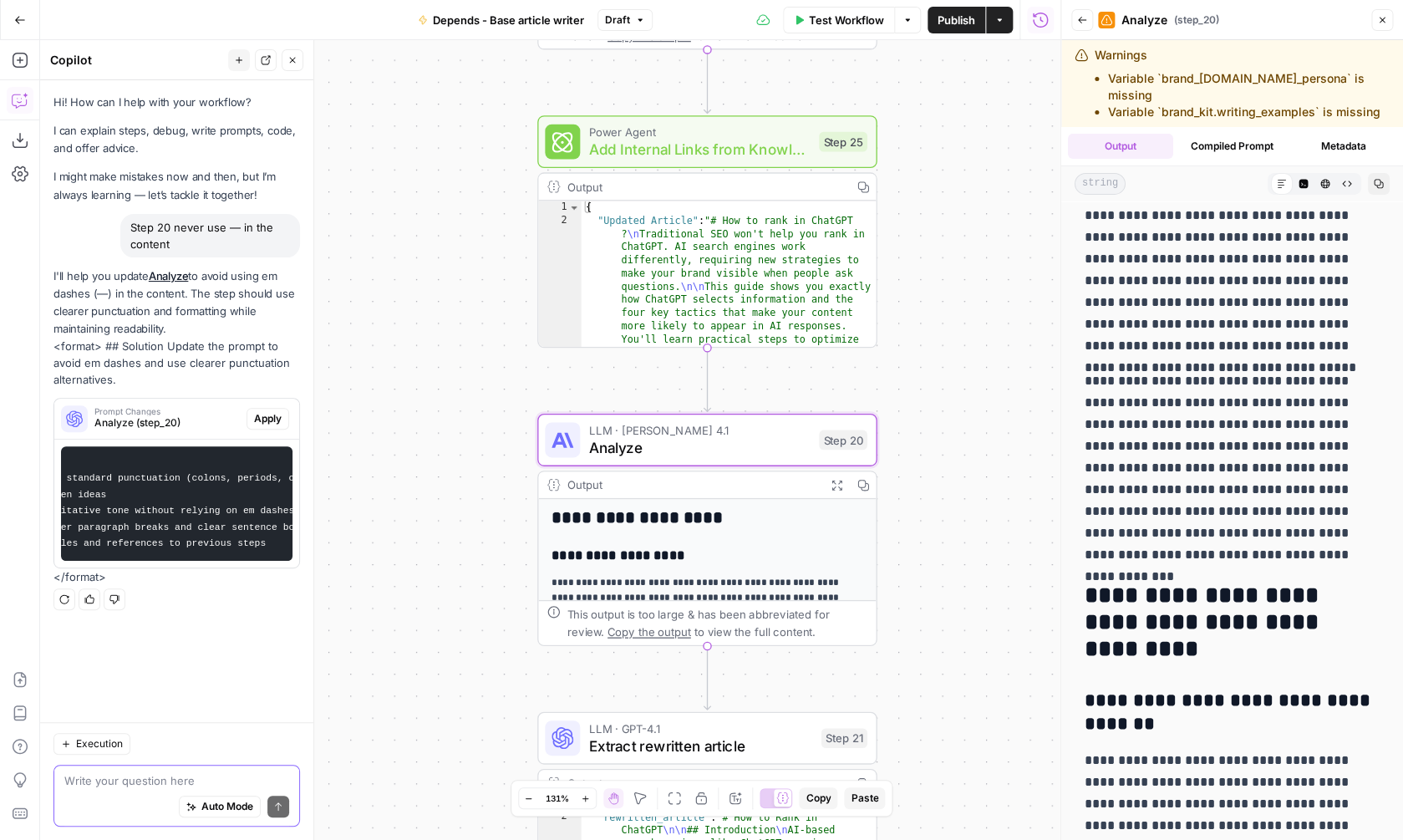
scroll to position [0, 271]
click at [271, 422] on span "Apply" at bounding box center [268, 419] width 27 height 15
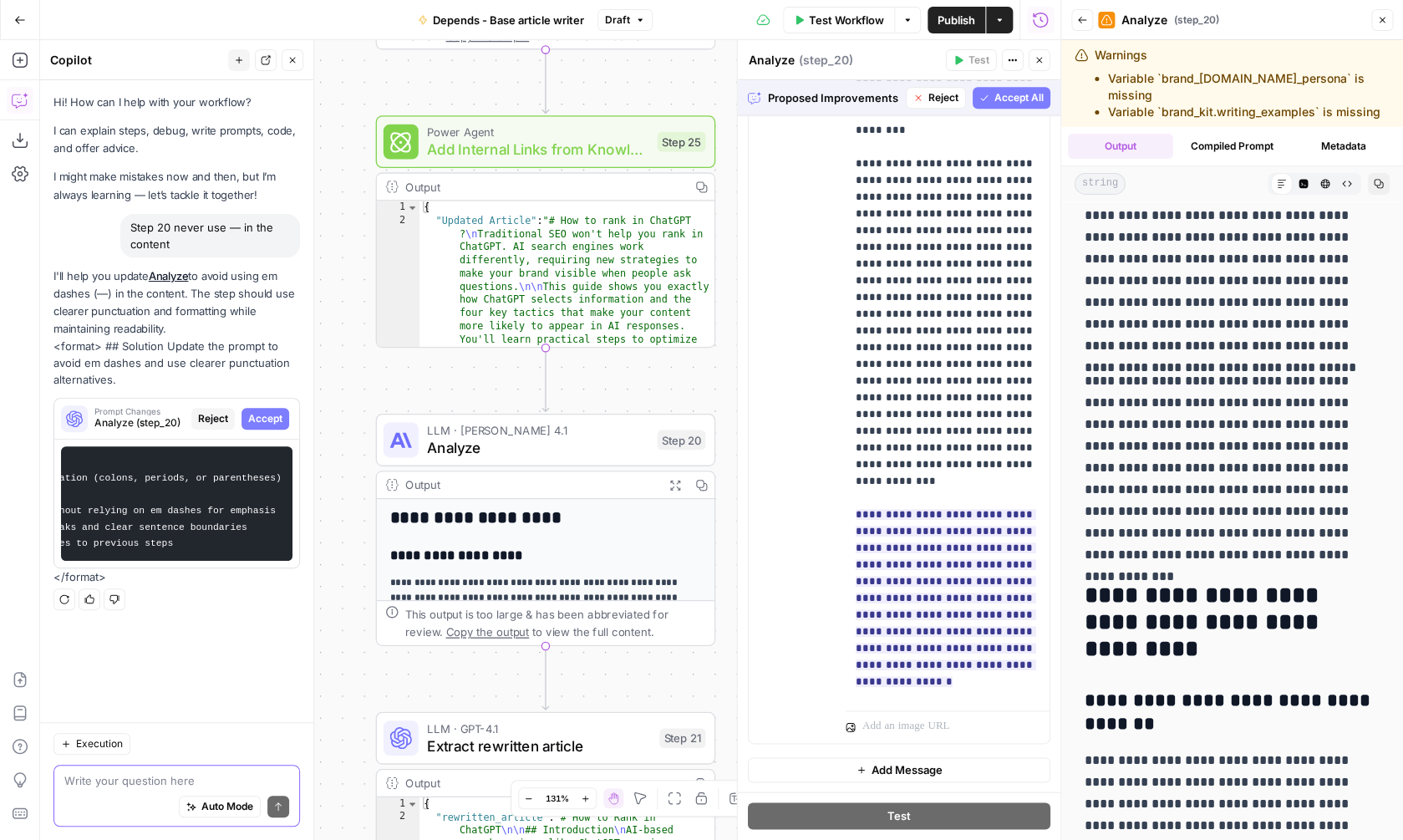
scroll to position [0, 0]
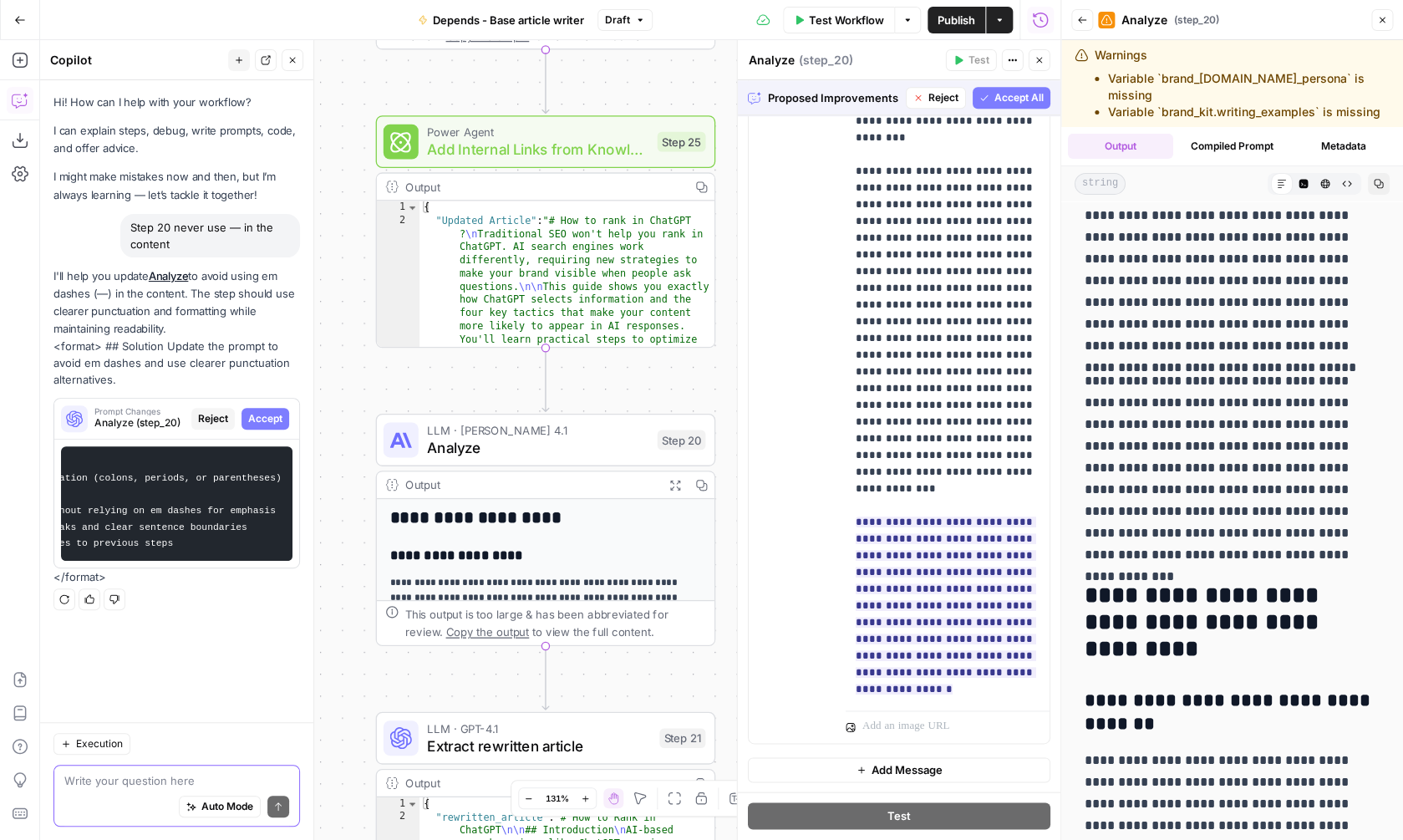
click at [998, 100] on span "Accept All" at bounding box center [1019, 98] width 49 height 15
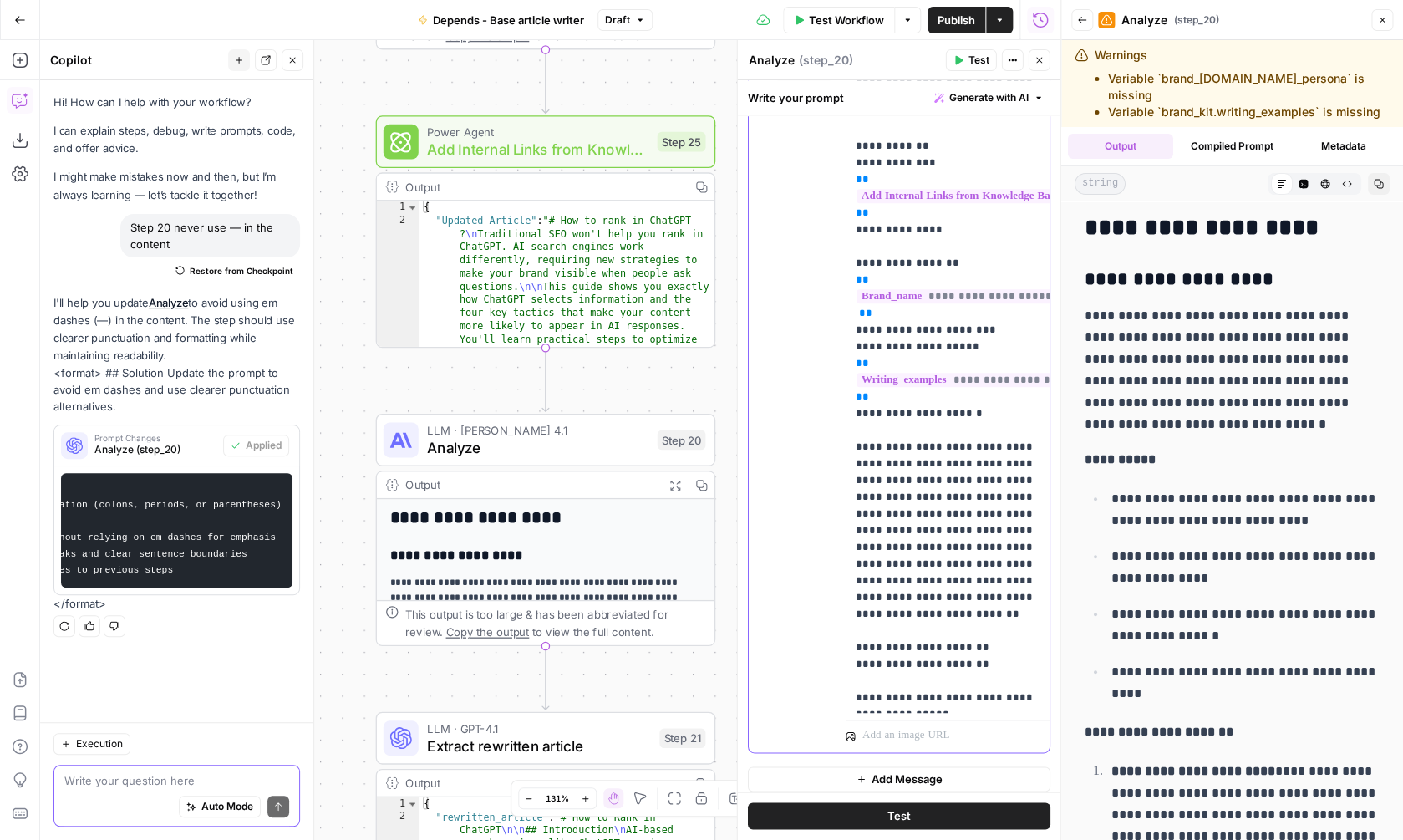
click at [939, 608] on p "**********" at bounding box center [947, 80] width 183 height 1254
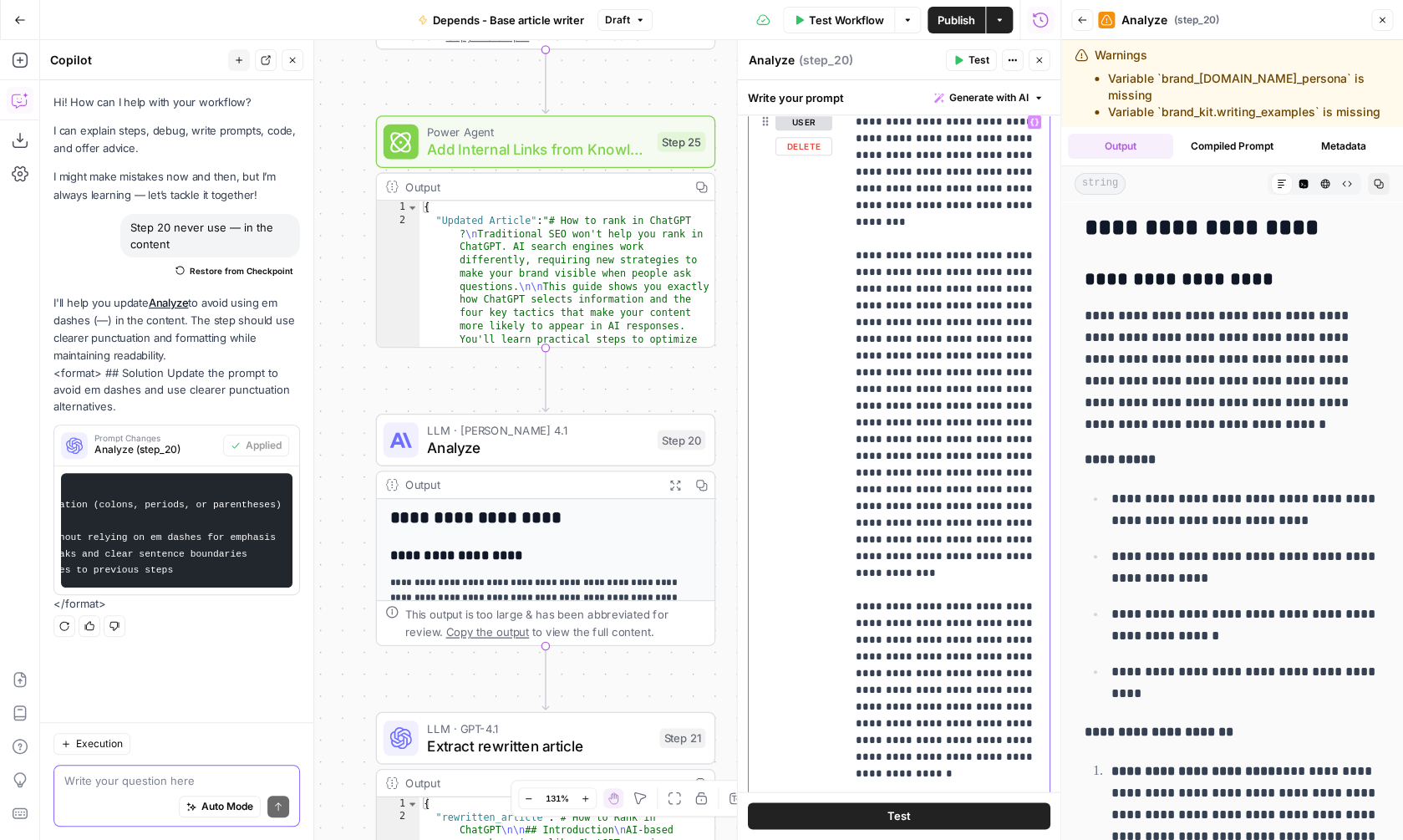
scroll to position [503, 0]
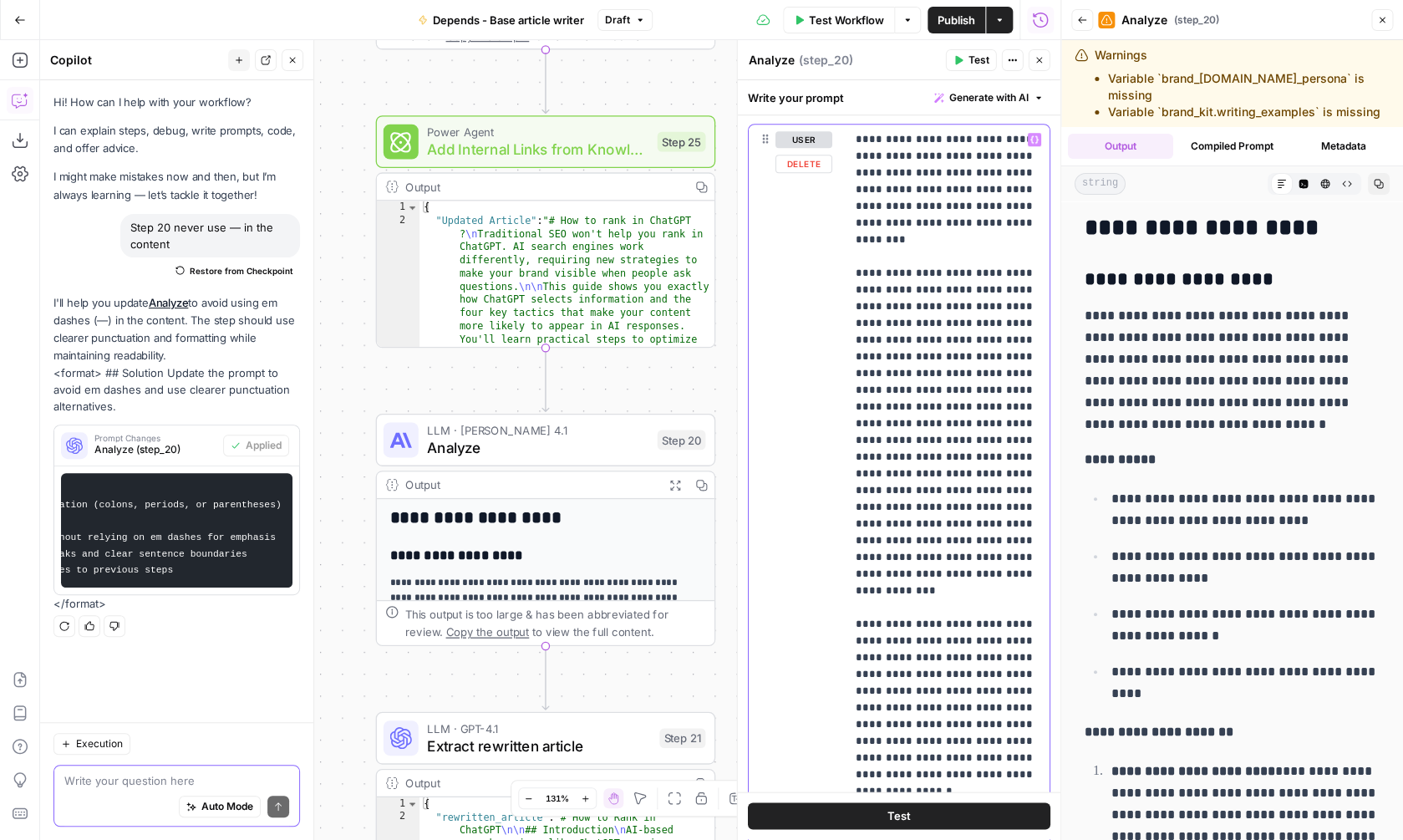
click at [851, 386] on div "**********" at bounding box center [948, 465] width 204 height 681
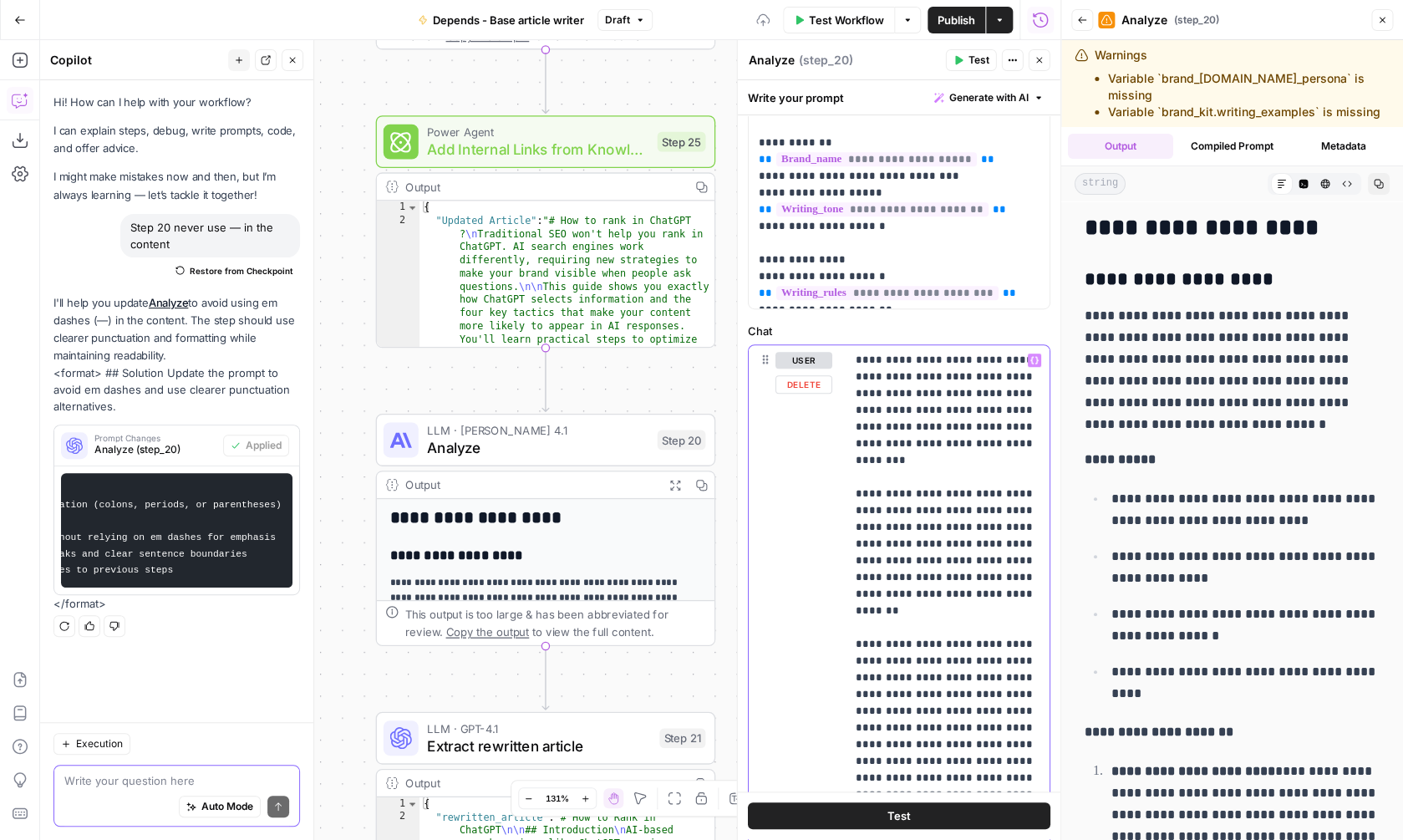
scroll to position [281, 0]
click at [956, 14] on span "Publish" at bounding box center [956, 20] width 37 height 17
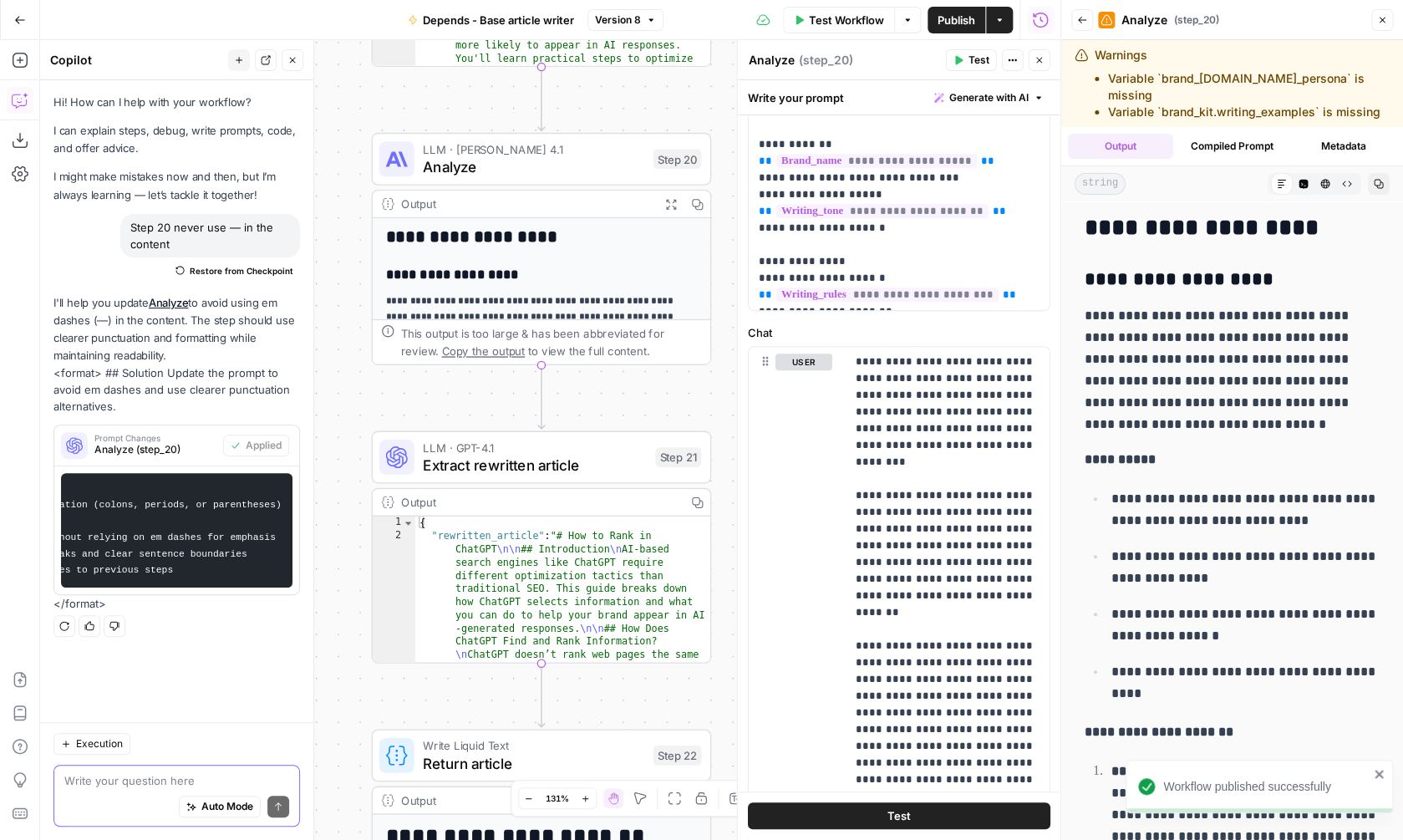
drag, startPoint x: 725, startPoint y: 447, endPoint x: 734, endPoint y: 25, distance: 422.1
click at [734, 40] on div "**********" at bounding box center [549, 440] width 1020 height 800
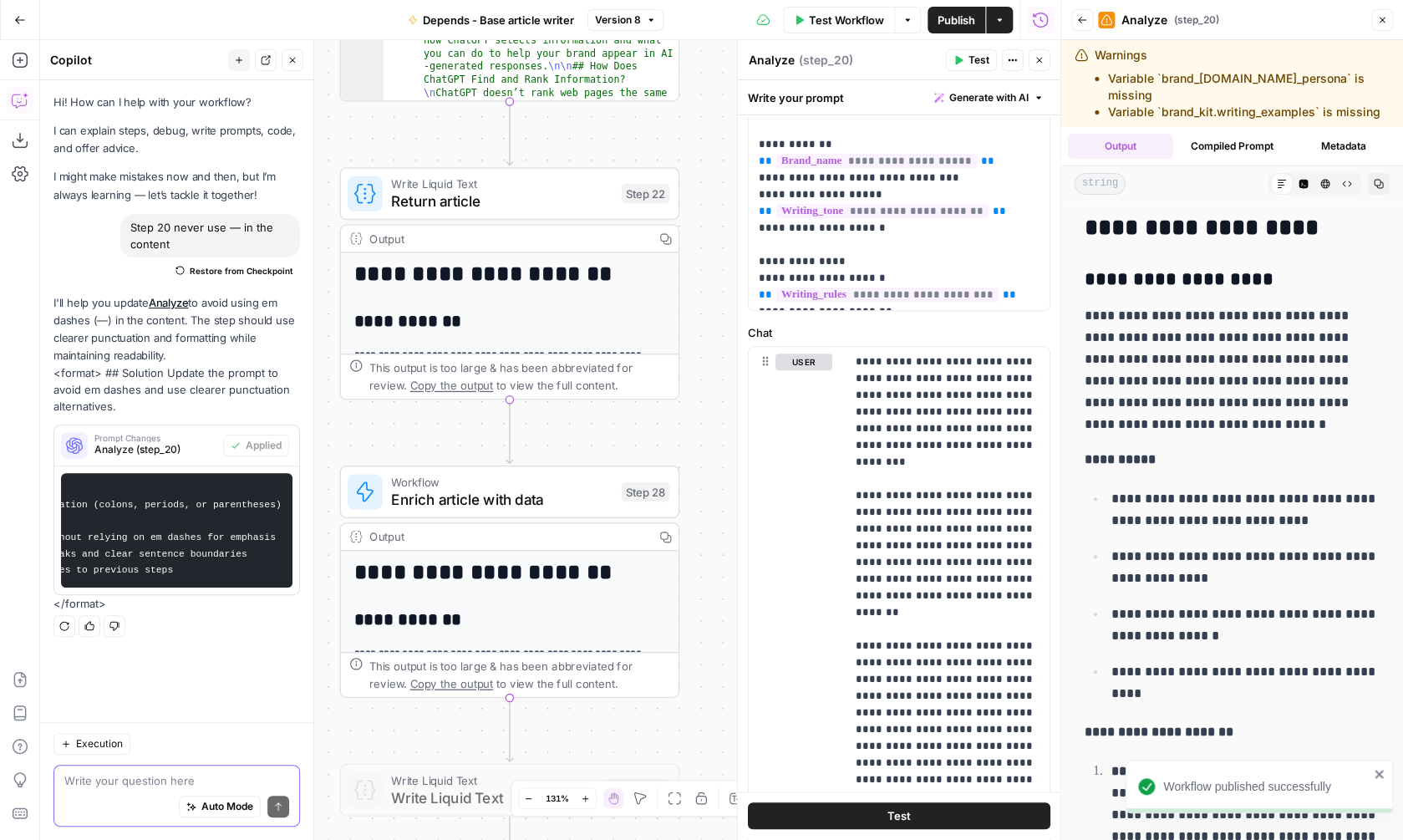
drag, startPoint x: 725, startPoint y: 561, endPoint x: 671, endPoint y: 136, distance: 428.4
click at [671, 136] on div "**********" at bounding box center [549, 440] width 1020 height 800
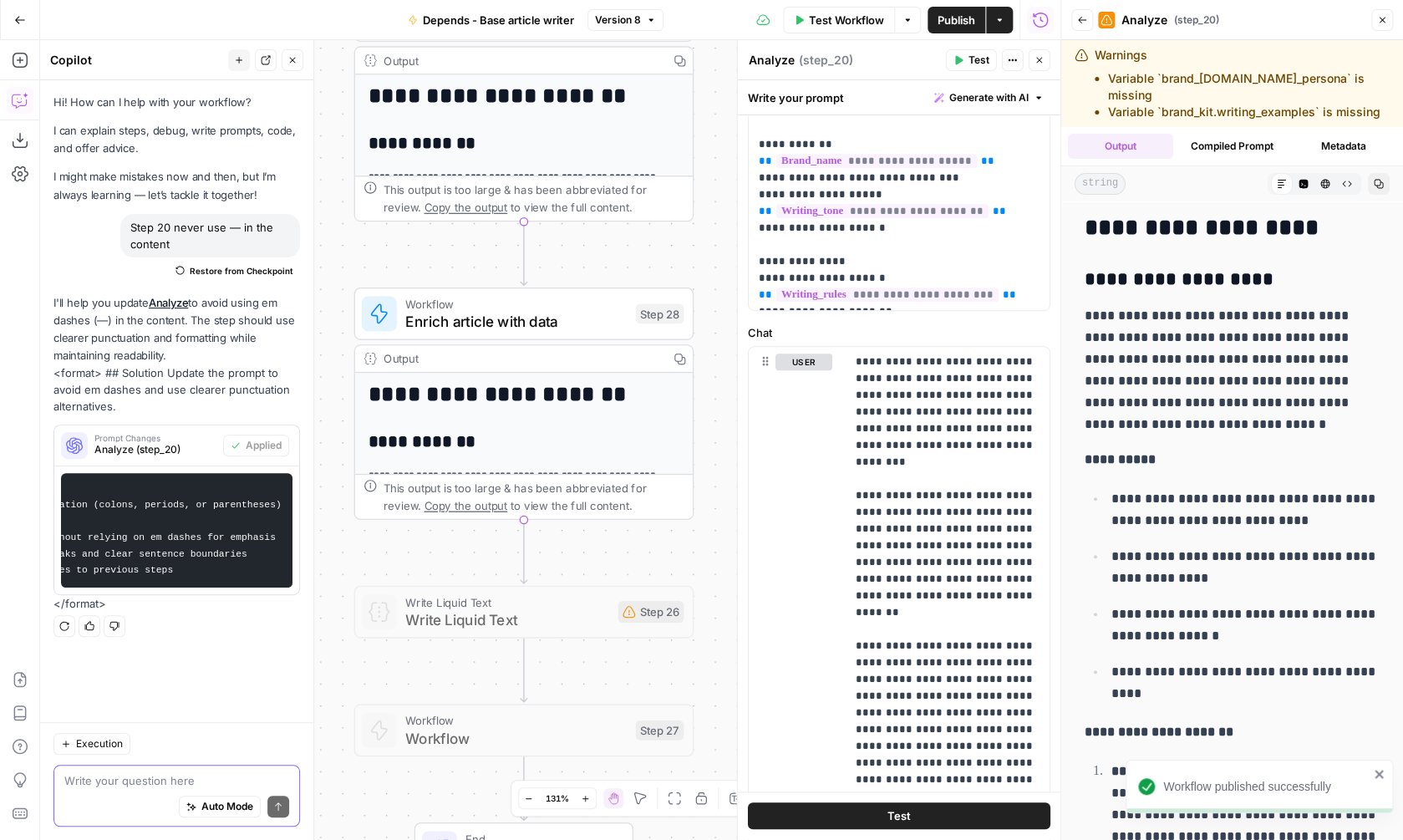
drag, startPoint x: 674, startPoint y: 431, endPoint x: 696, endPoint y: 258, distance: 174.4
click at [697, 257] on div "**********" at bounding box center [549, 440] width 1020 height 800
click at [562, 319] on span "Enrich article with data" at bounding box center [514, 321] width 222 height 22
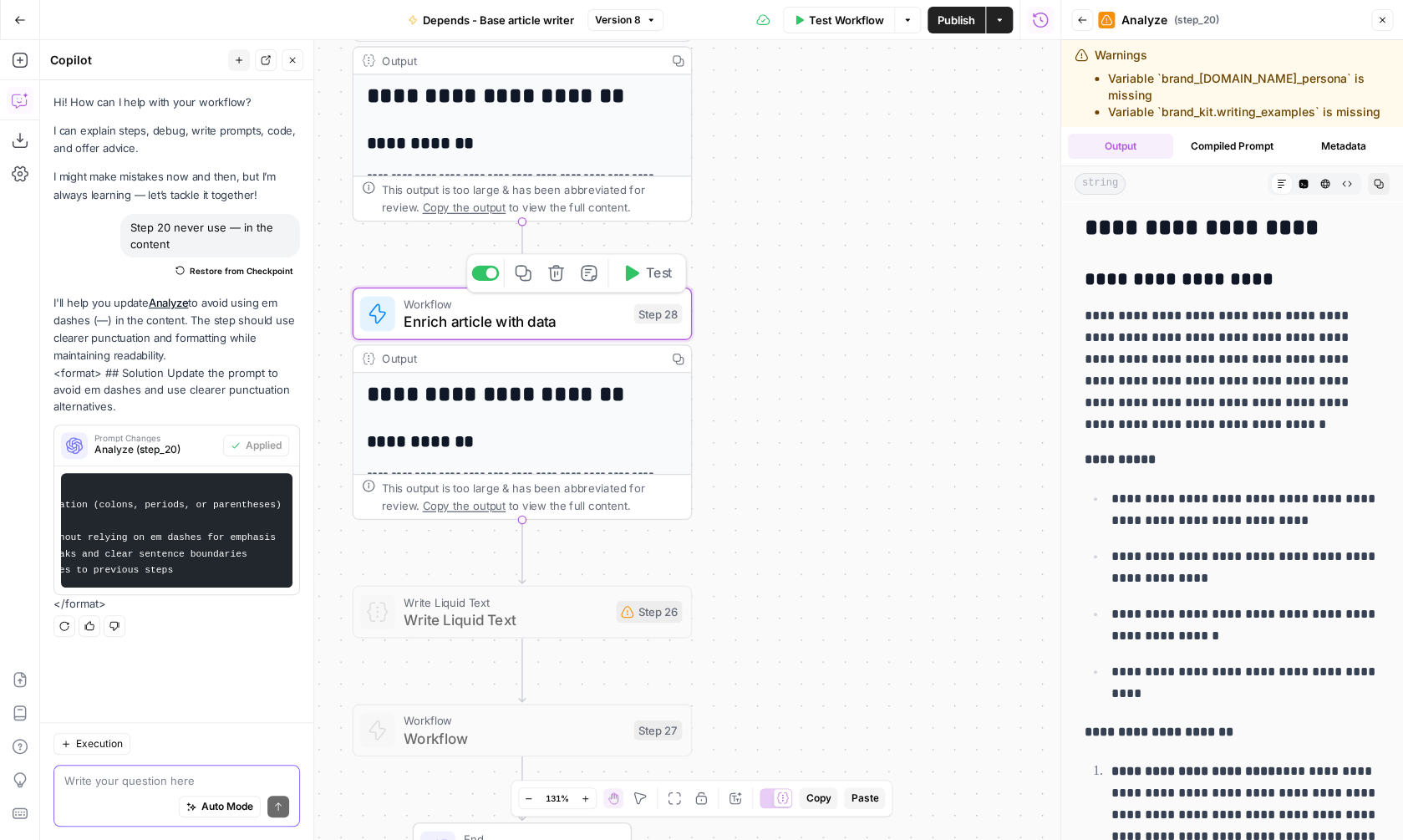
type textarea "Enrich article with data"
type input "Enrich Article with Data - Fork"
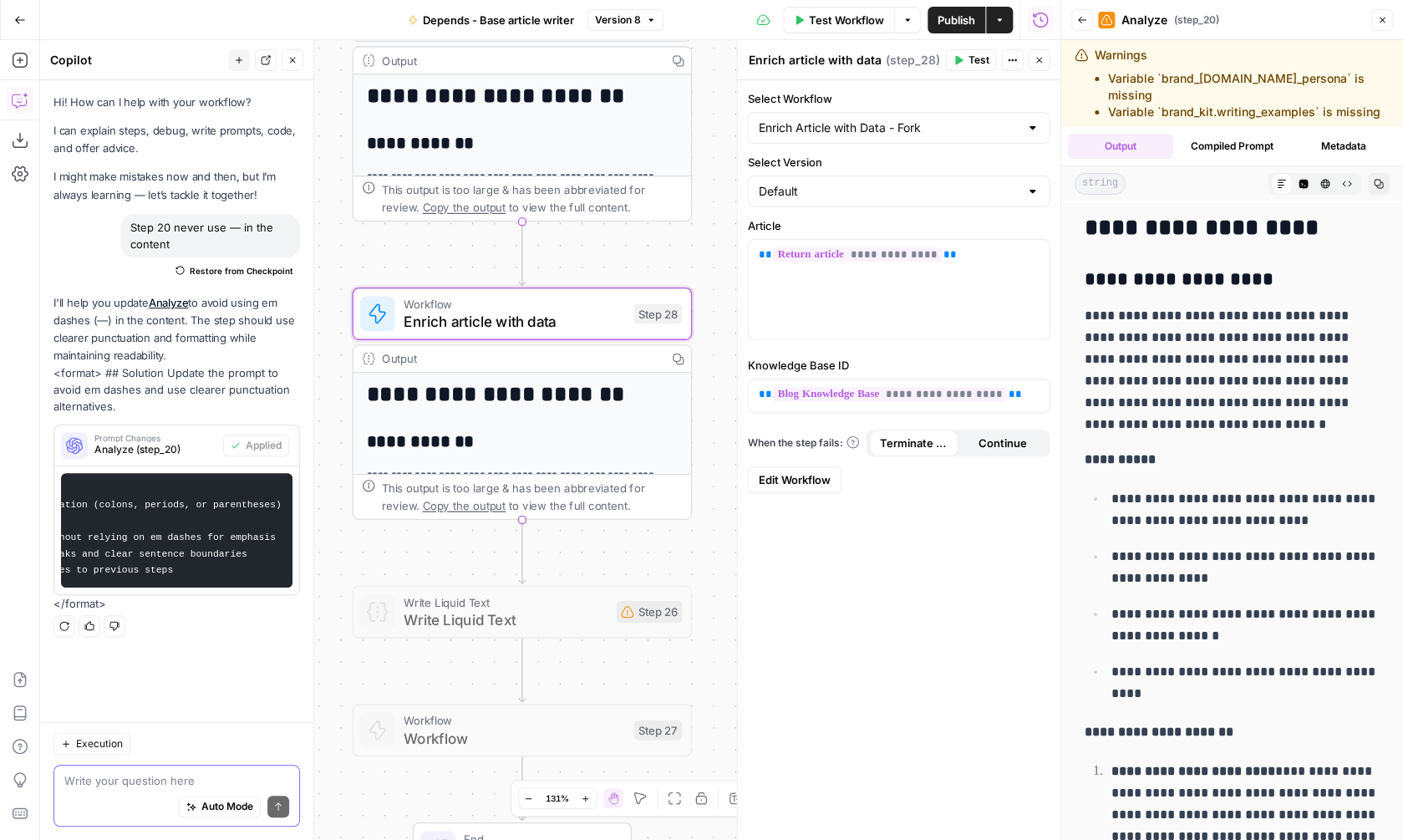
click at [775, 482] on span "Edit Workflow" at bounding box center [794, 480] width 72 height 17
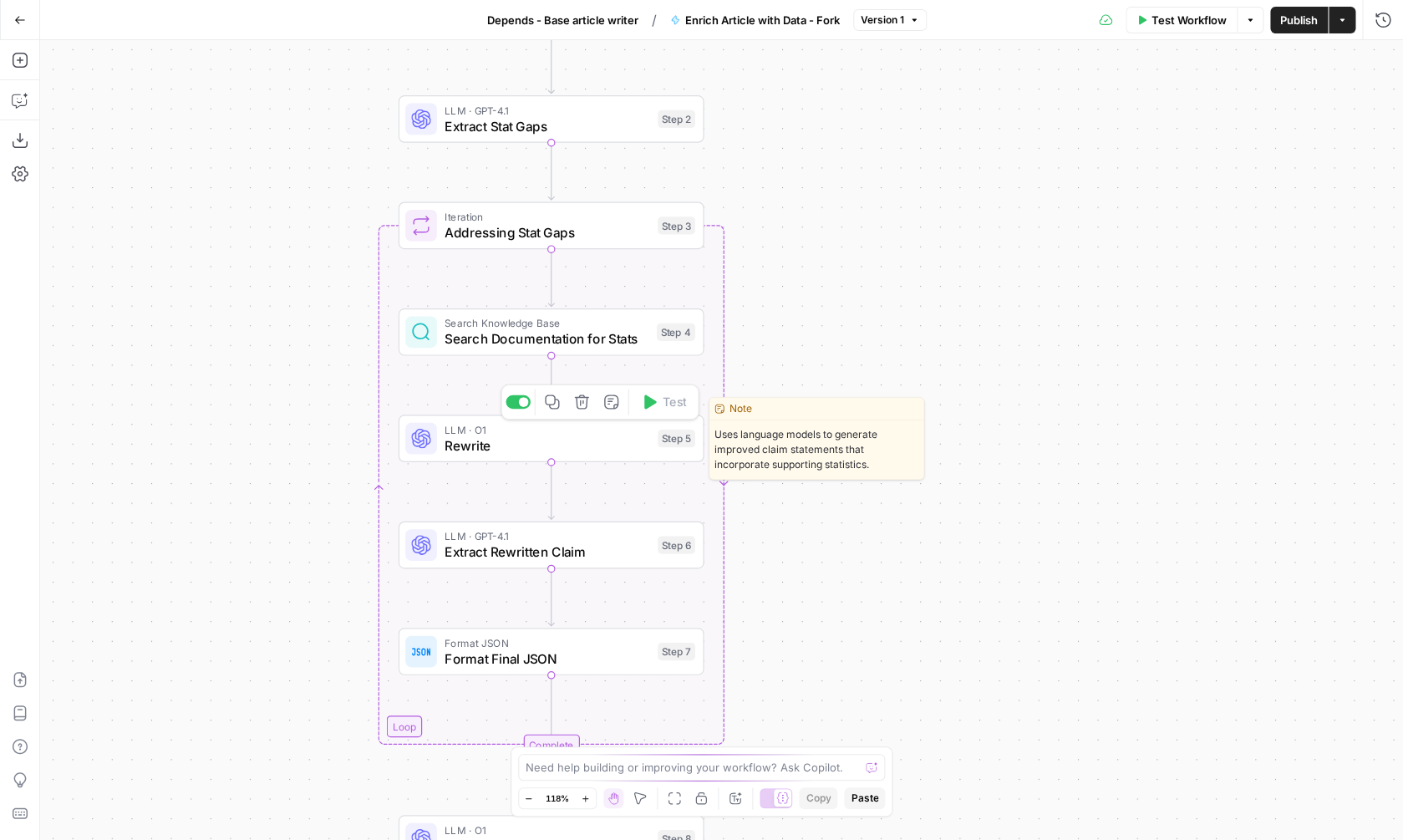
click at [559, 443] on span "Rewrite" at bounding box center [546, 446] width 205 height 20
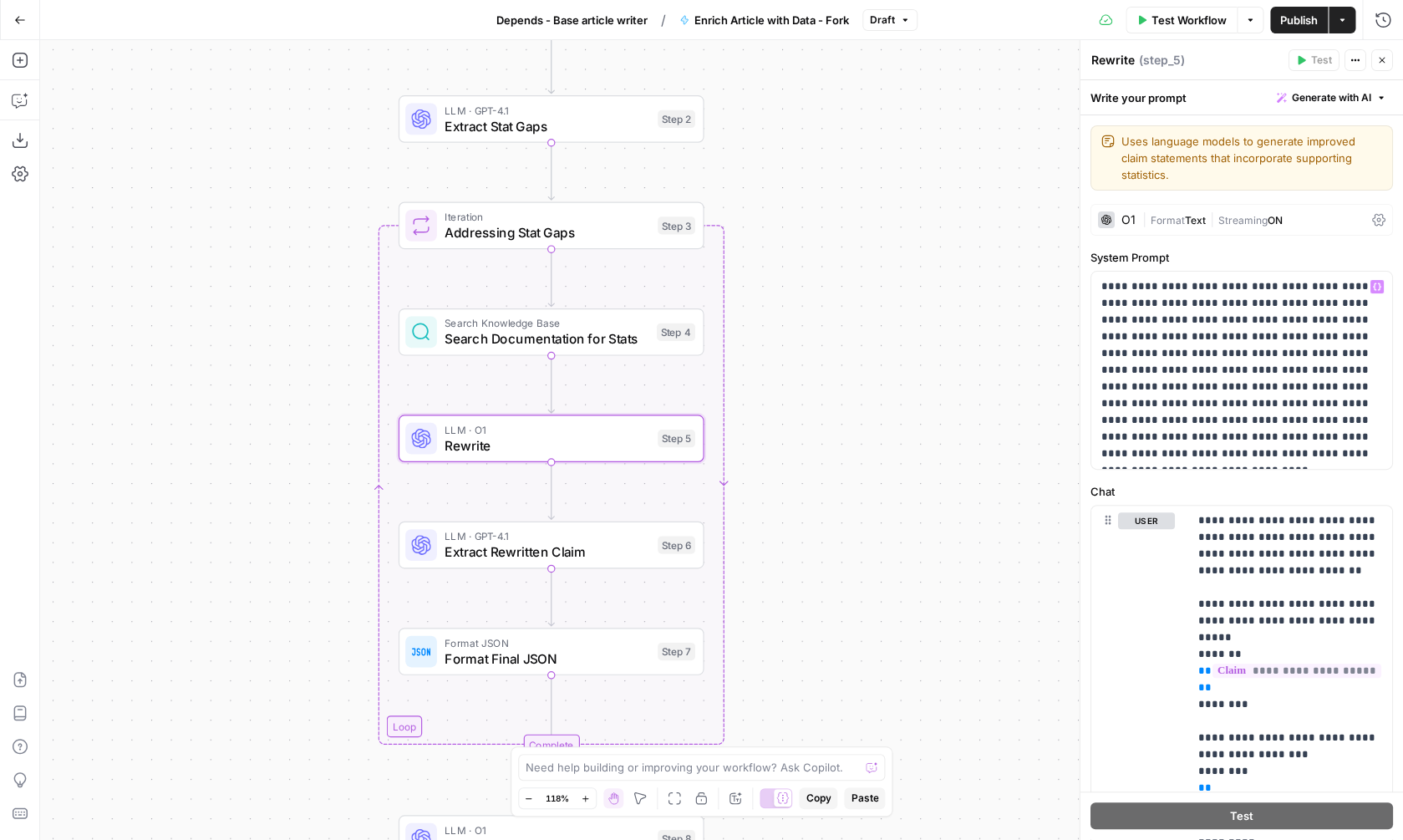
click at [1200, 204] on div "O1 | Format Text | Streaming ON" at bounding box center [1242, 219] width 302 height 31
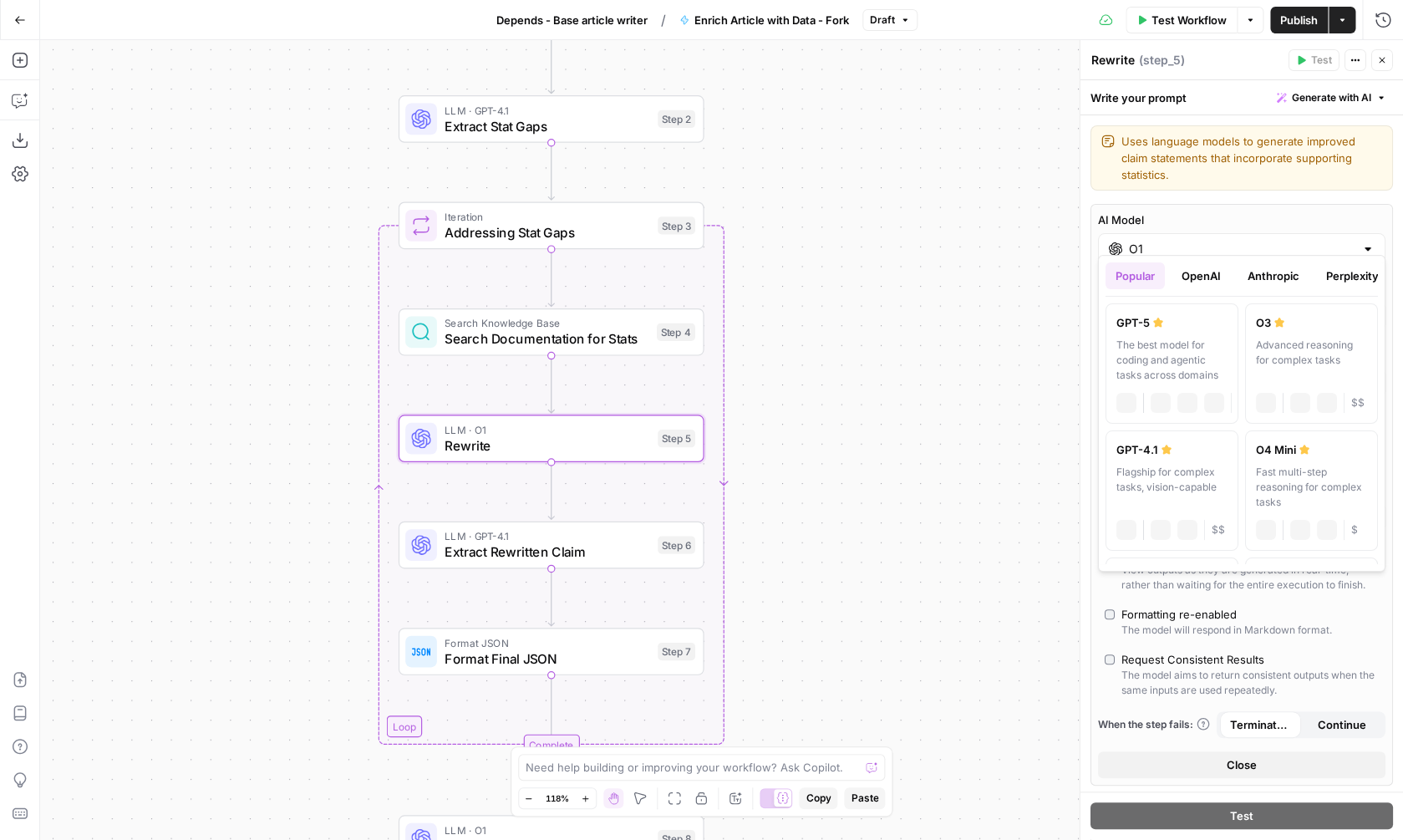
click at [1199, 240] on input "O1" at bounding box center [1242, 249] width 226 height 17
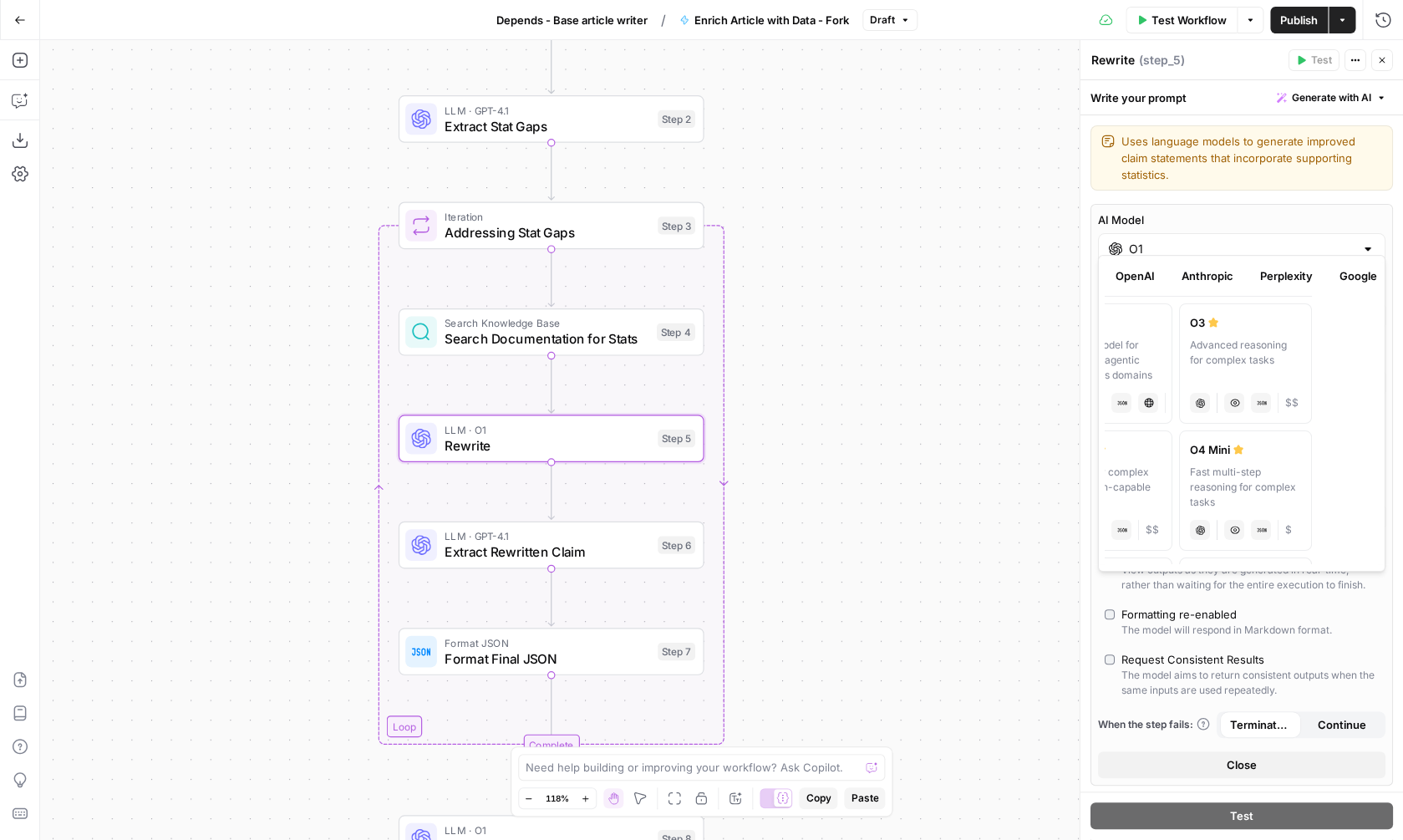
scroll to position [0, 132]
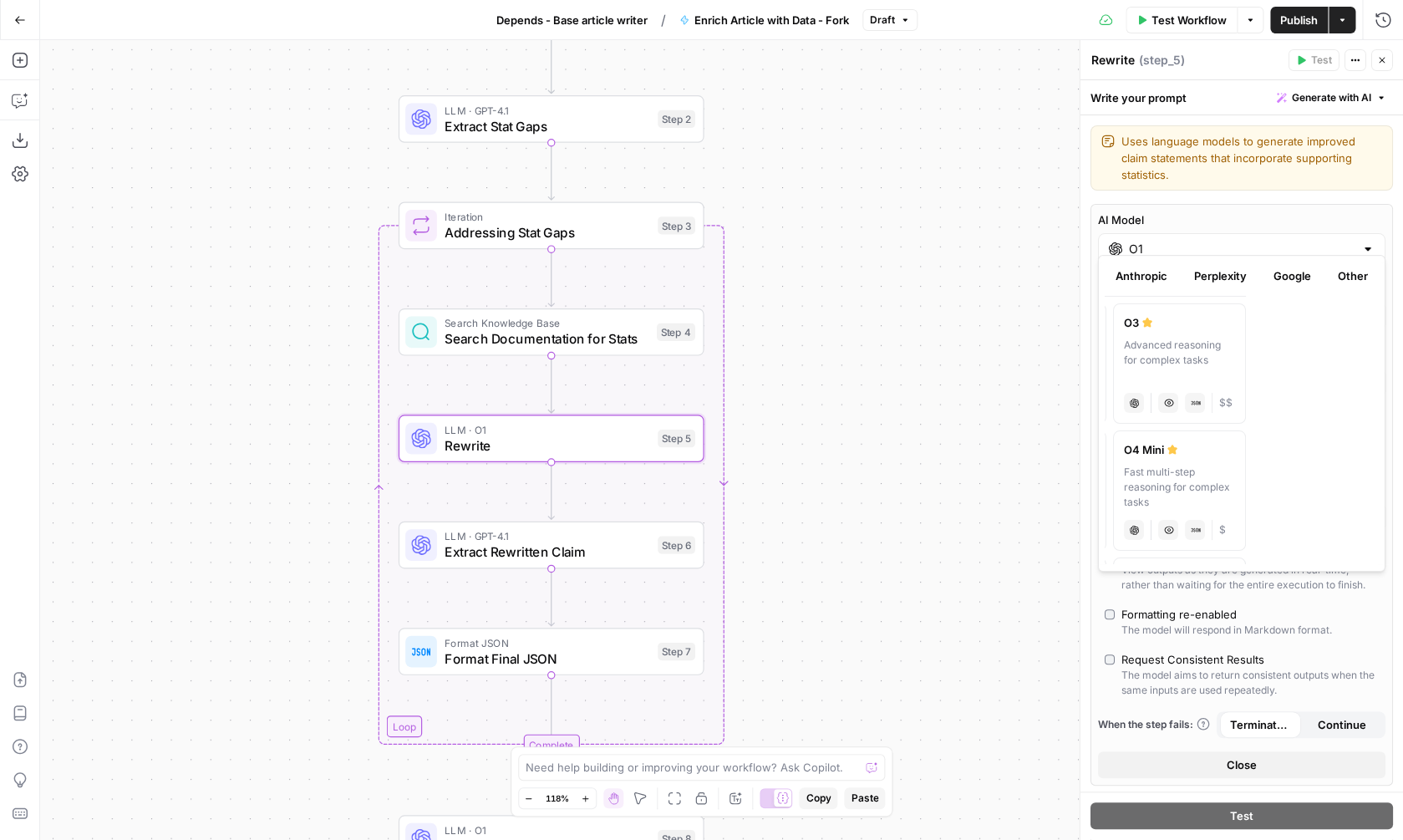
click at [1275, 282] on button "Google" at bounding box center [1293, 275] width 58 height 26
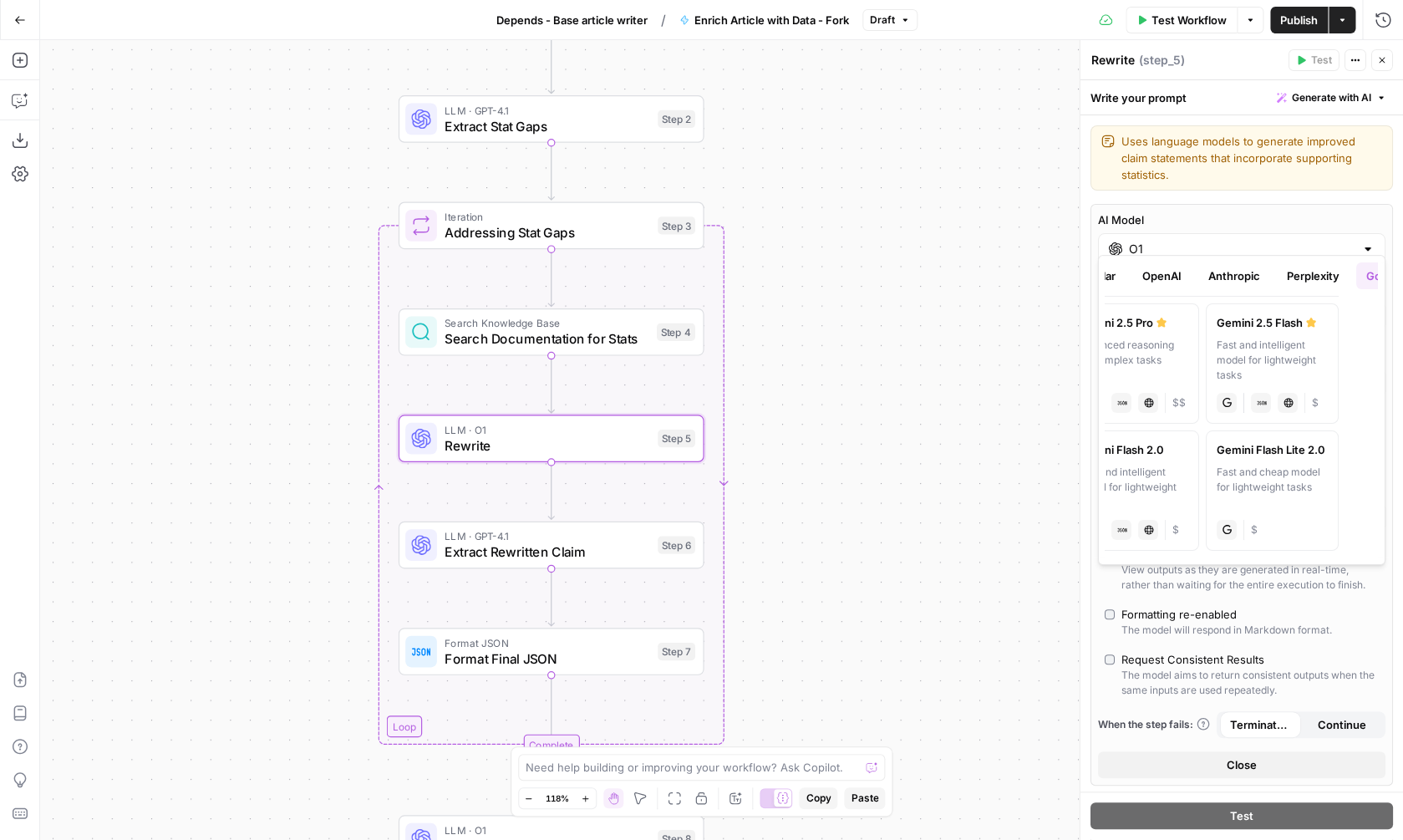
scroll to position [0, 0]
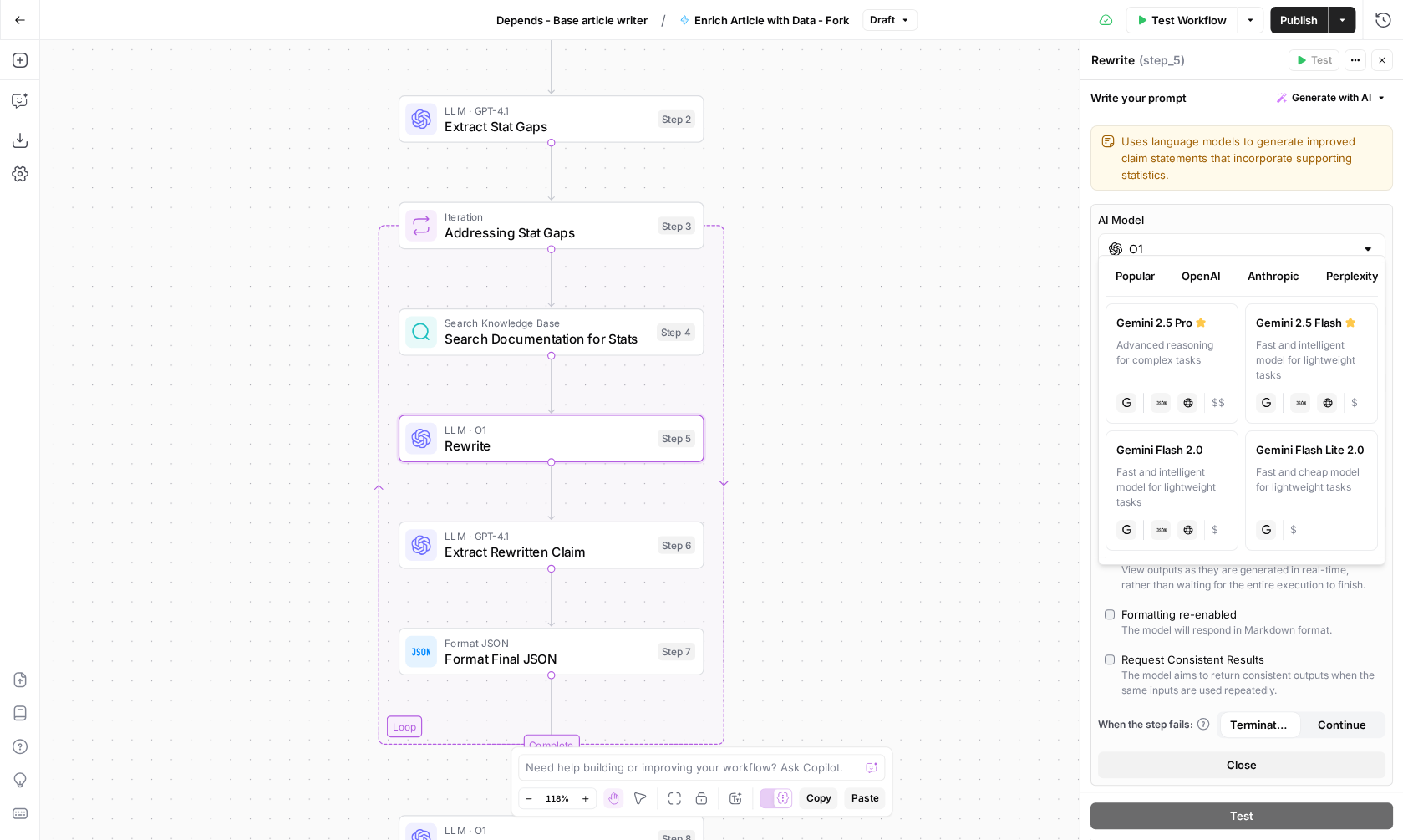
click at [1190, 364] on div "Advanced reasoning for complex tasks" at bounding box center [1171, 359] width 111 height 45
type input "Gemini 2.5 Pro"
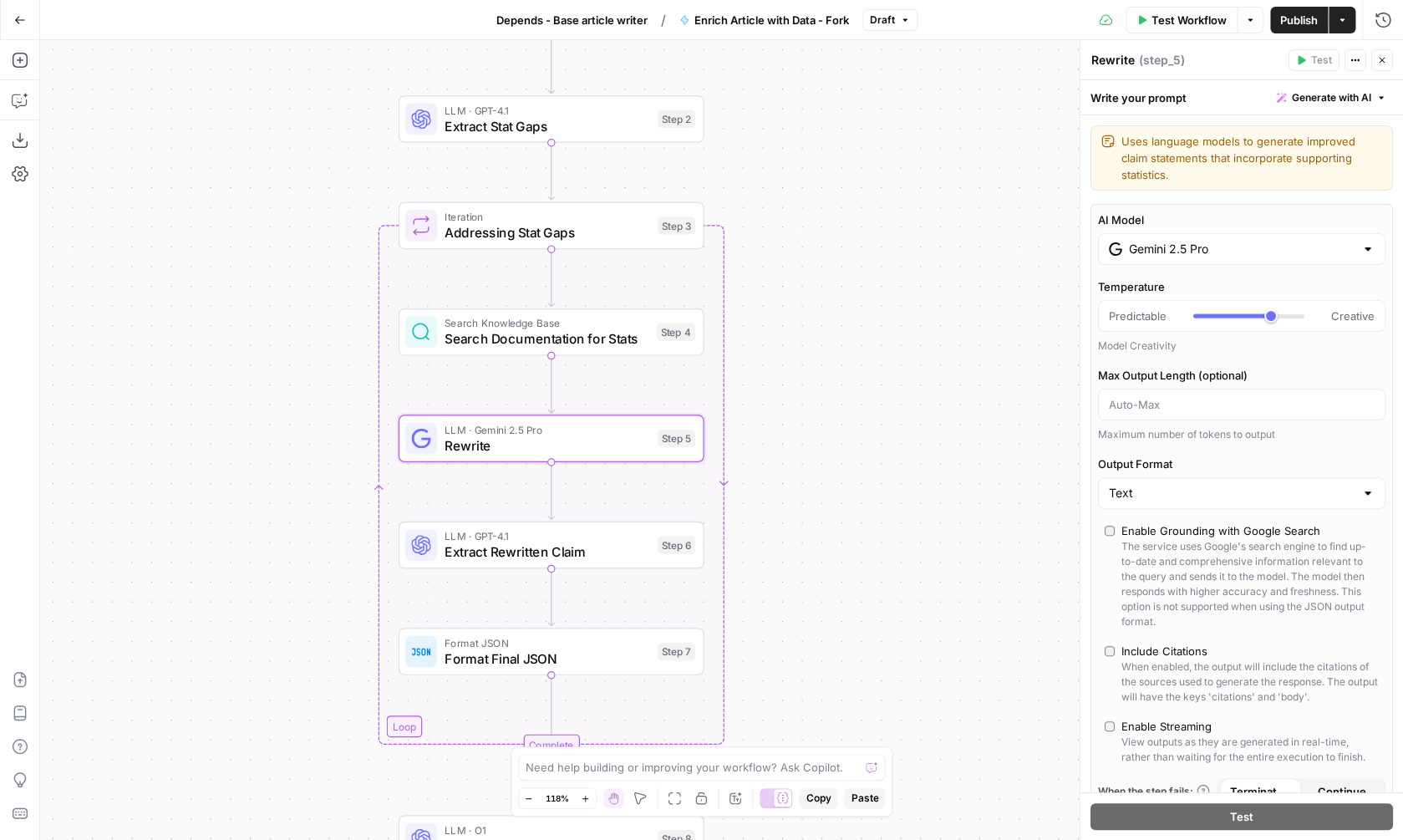
click at [1386, 59] on icon "button" at bounding box center [1382, 60] width 10 height 10
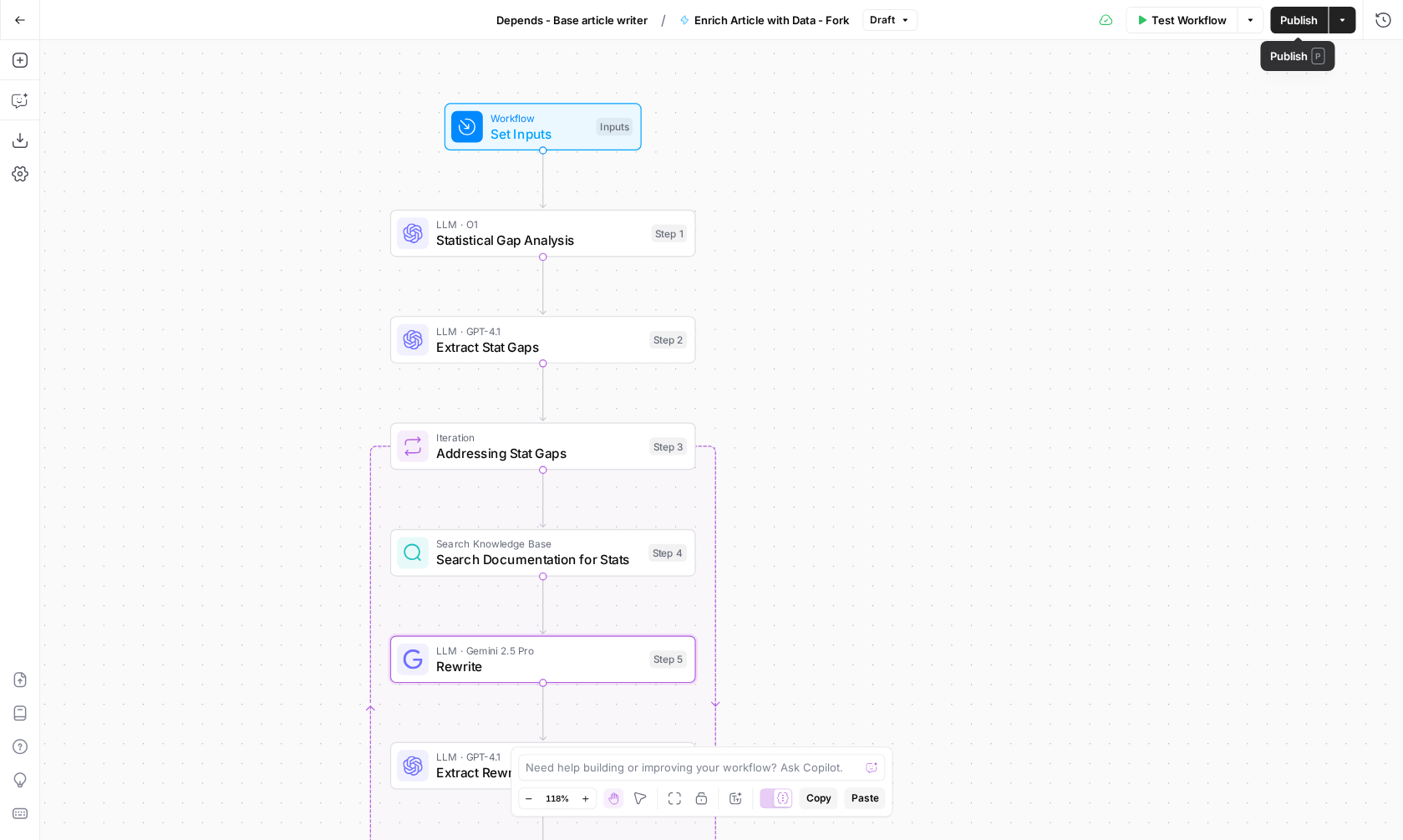
click at [1286, 25] on span "Publish" at bounding box center [1299, 20] width 37 height 17
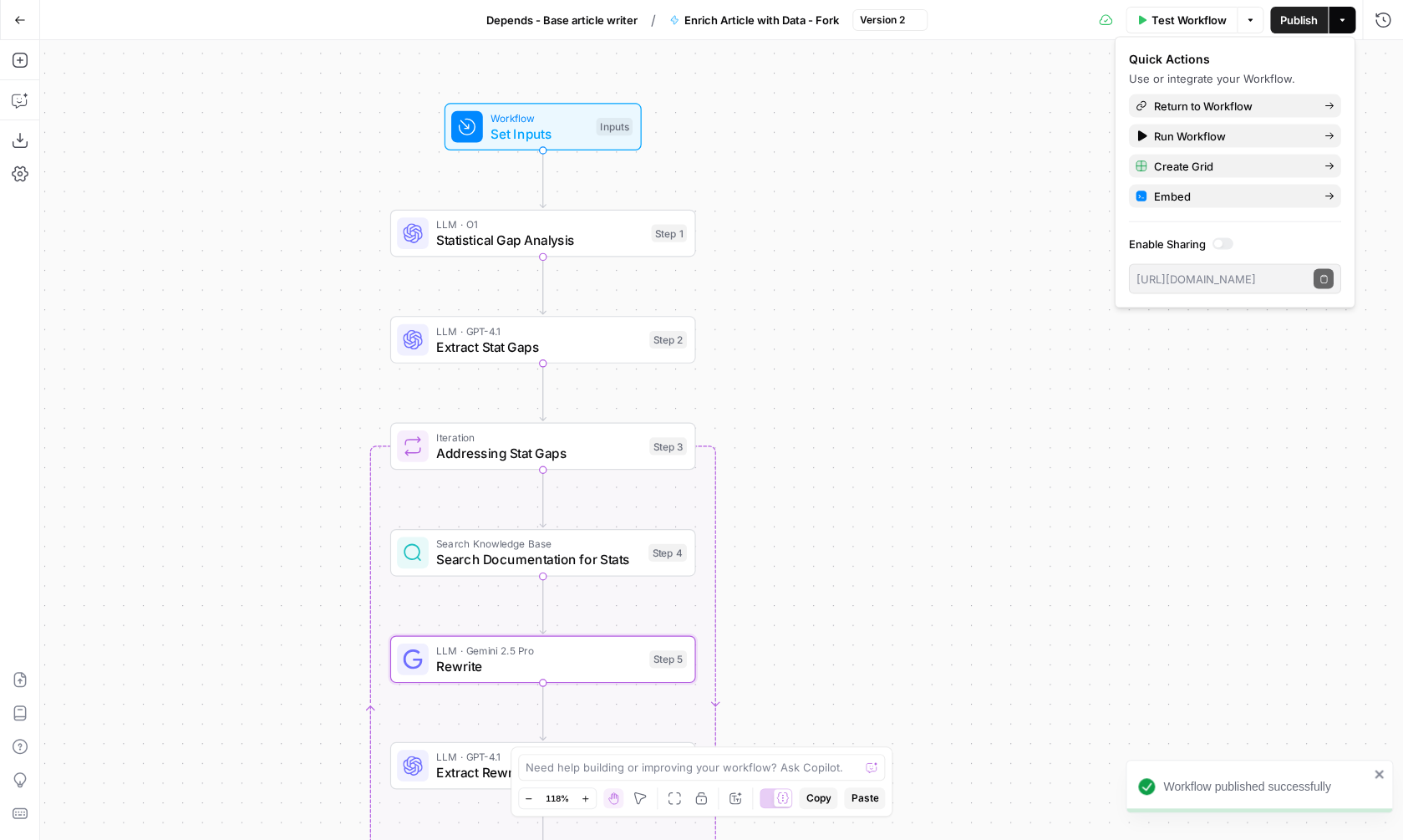
click at [594, 16] on span "Depends - Base article writer" at bounding box center [562, 20] width 151 height 17
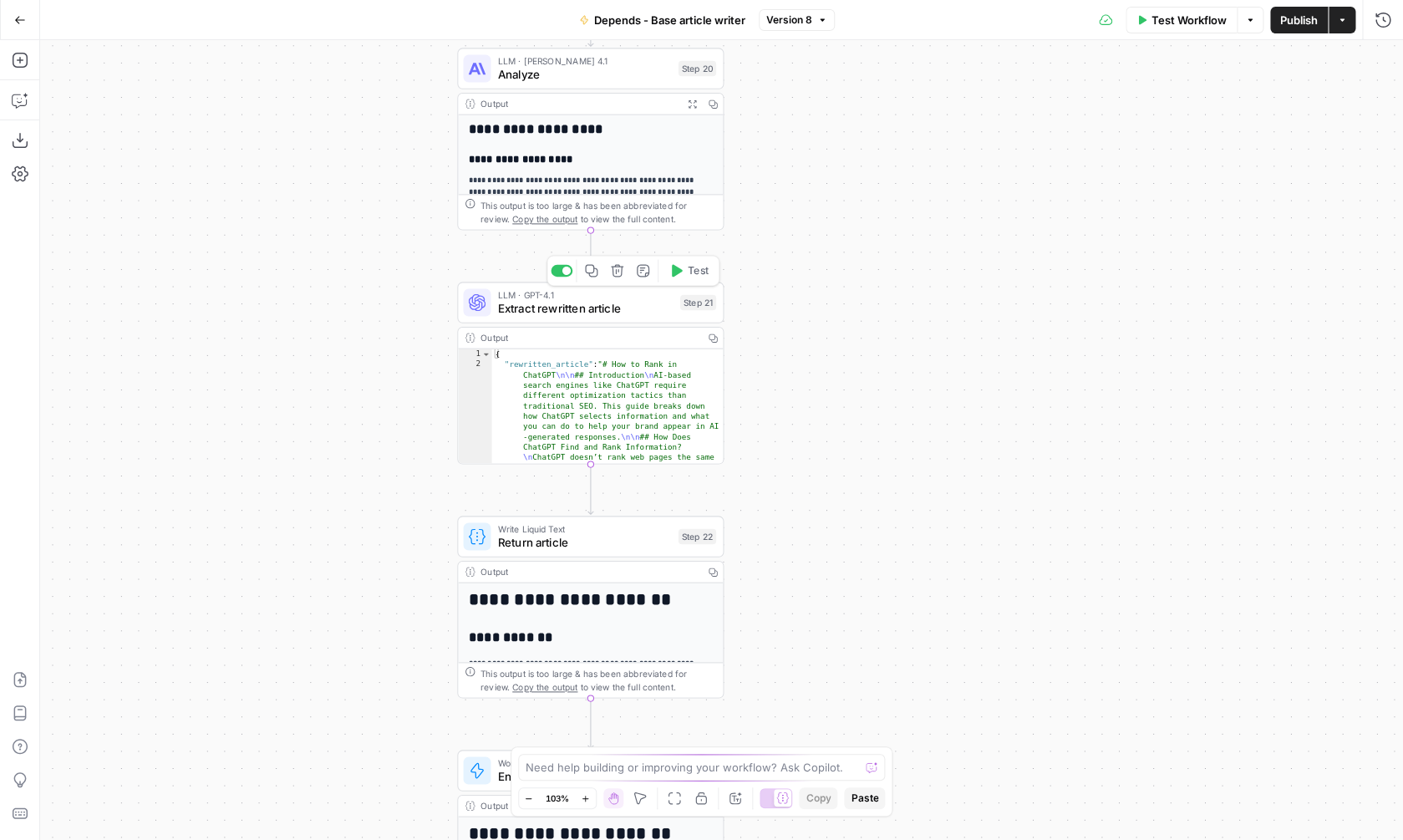
click at [606, 317] on span "Extract rewritten article" at bounding box center [585, 308] width 176 height 18
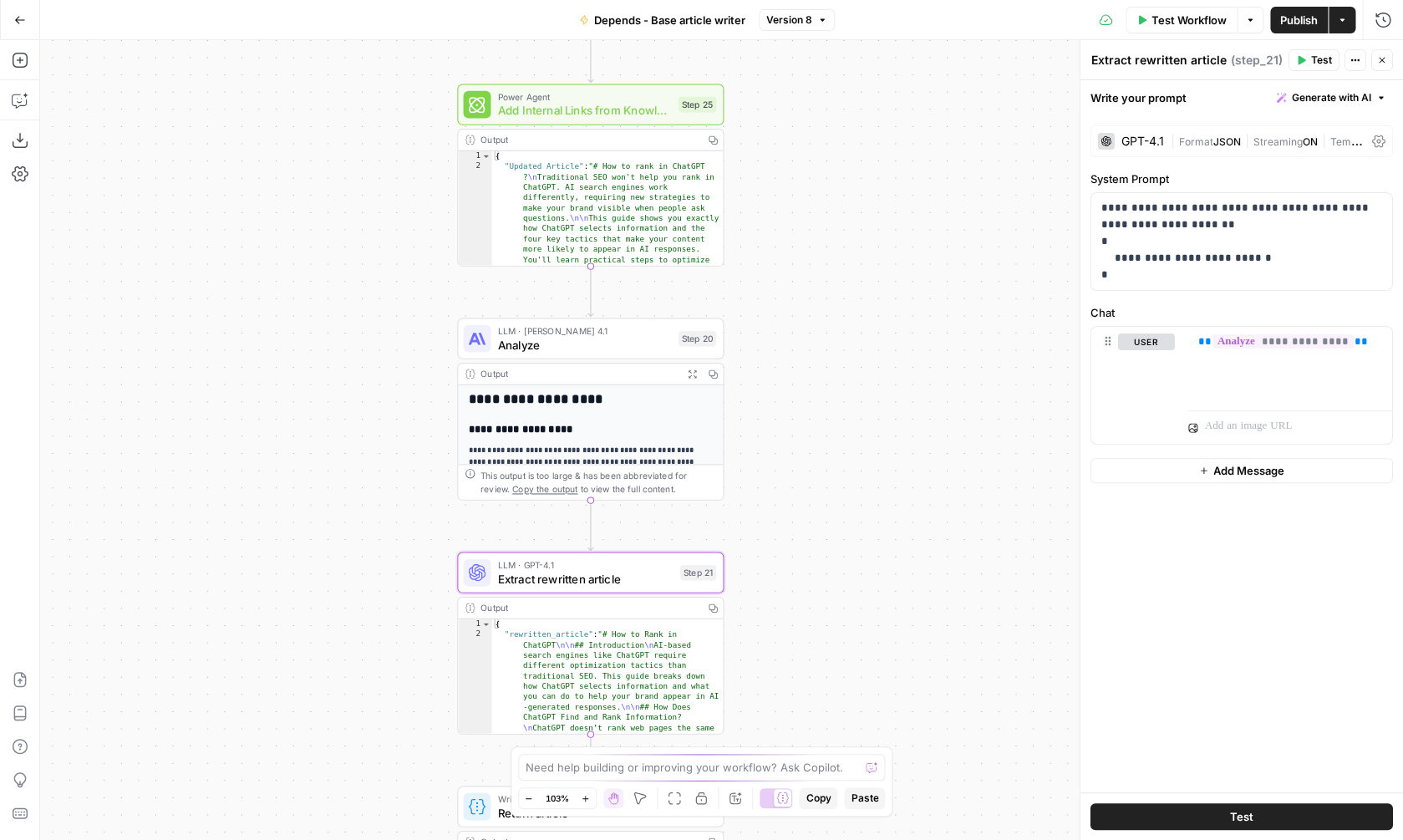
drag, startPoint x: 864, startPoint y: 263, endPoint x: 854, endPoint y: 532, distance: 269.2
click at [859, 533] on div "**********" at bounding box center [721, 440] width 1363 height 800
click at [585, 346] on span "Analyze" at bounding box center [579, 344] width 174 height 18
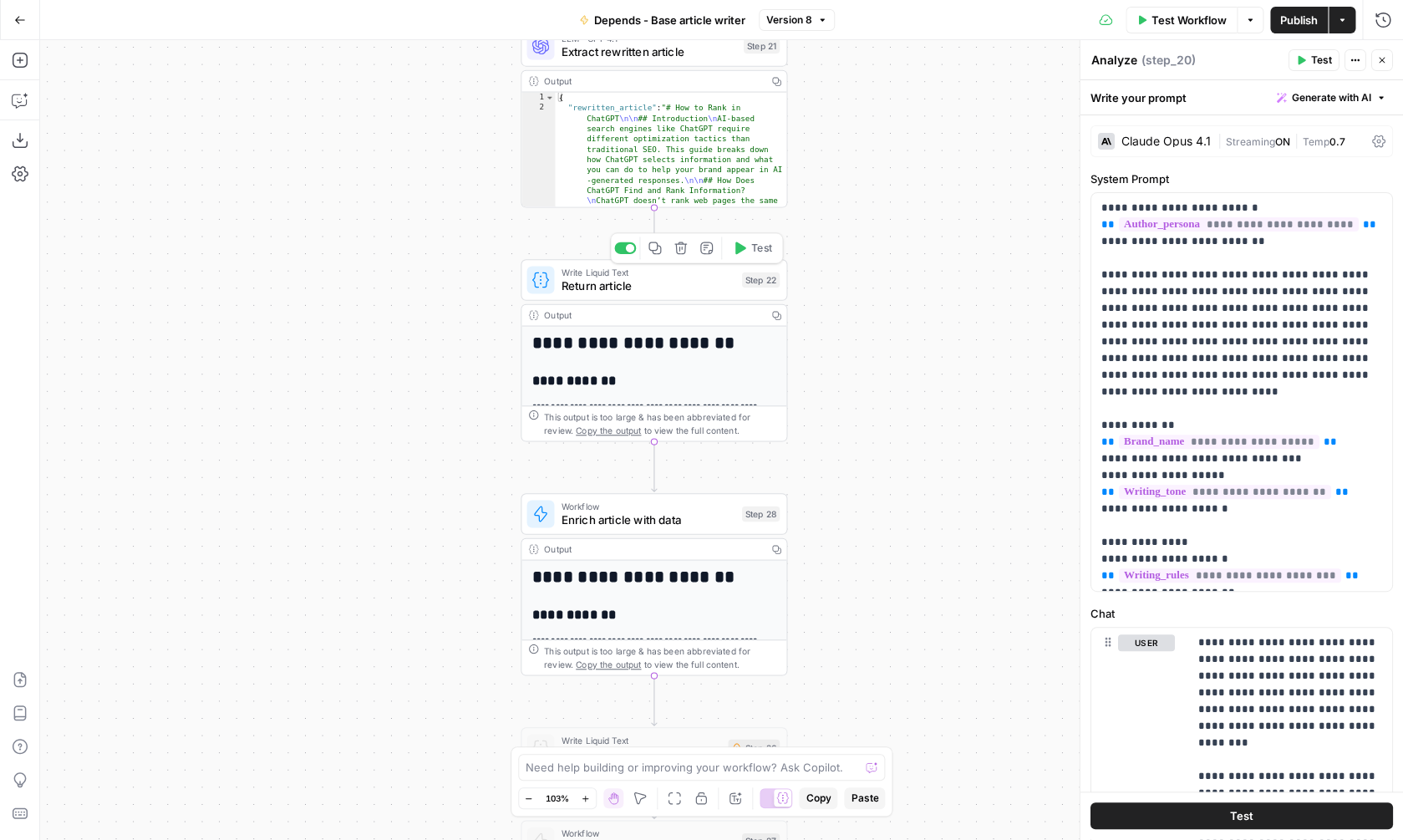
click at [683, 290] on span "Return article" at bounding box center [648, 286] width 174 height 18
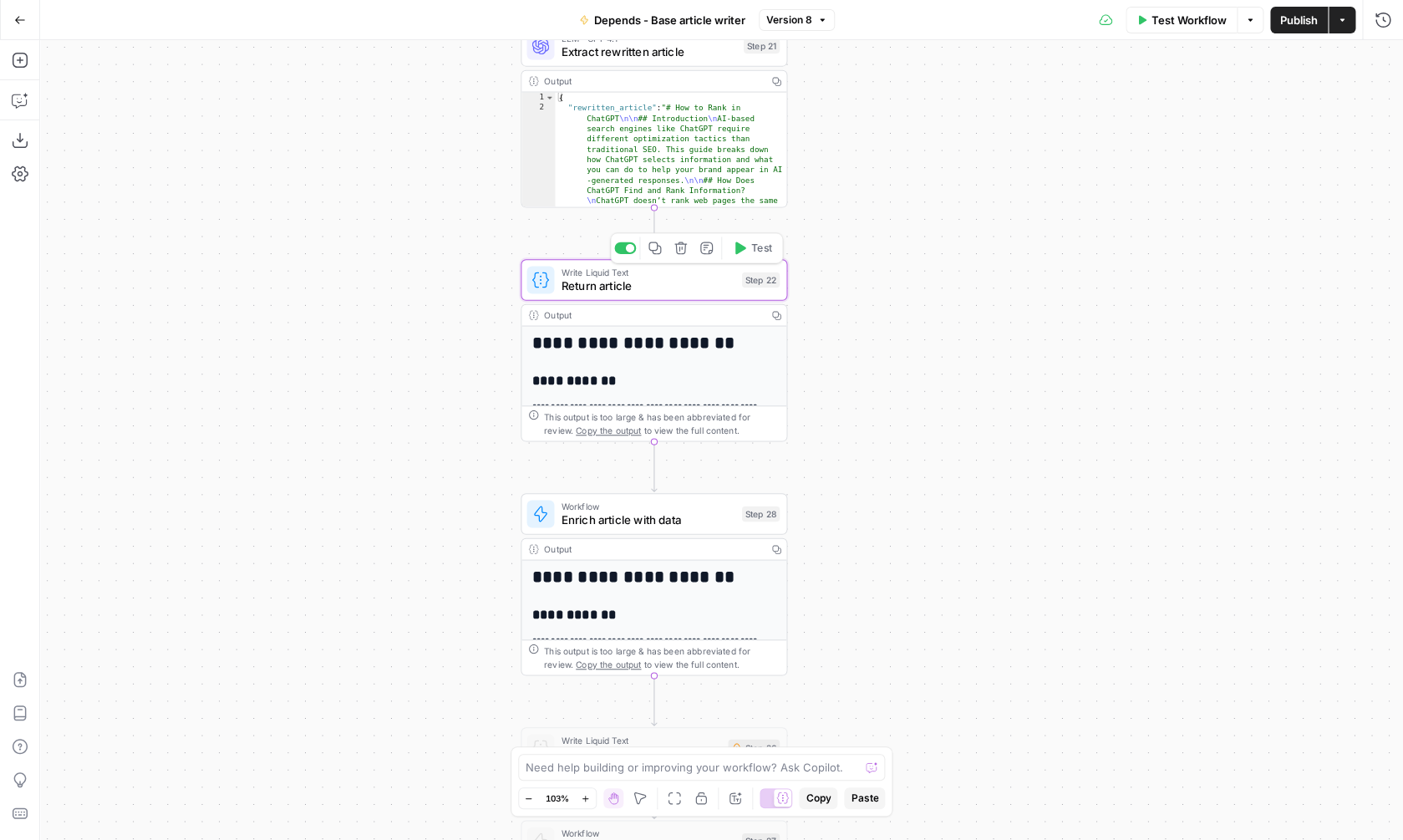
type textarea "Return article"
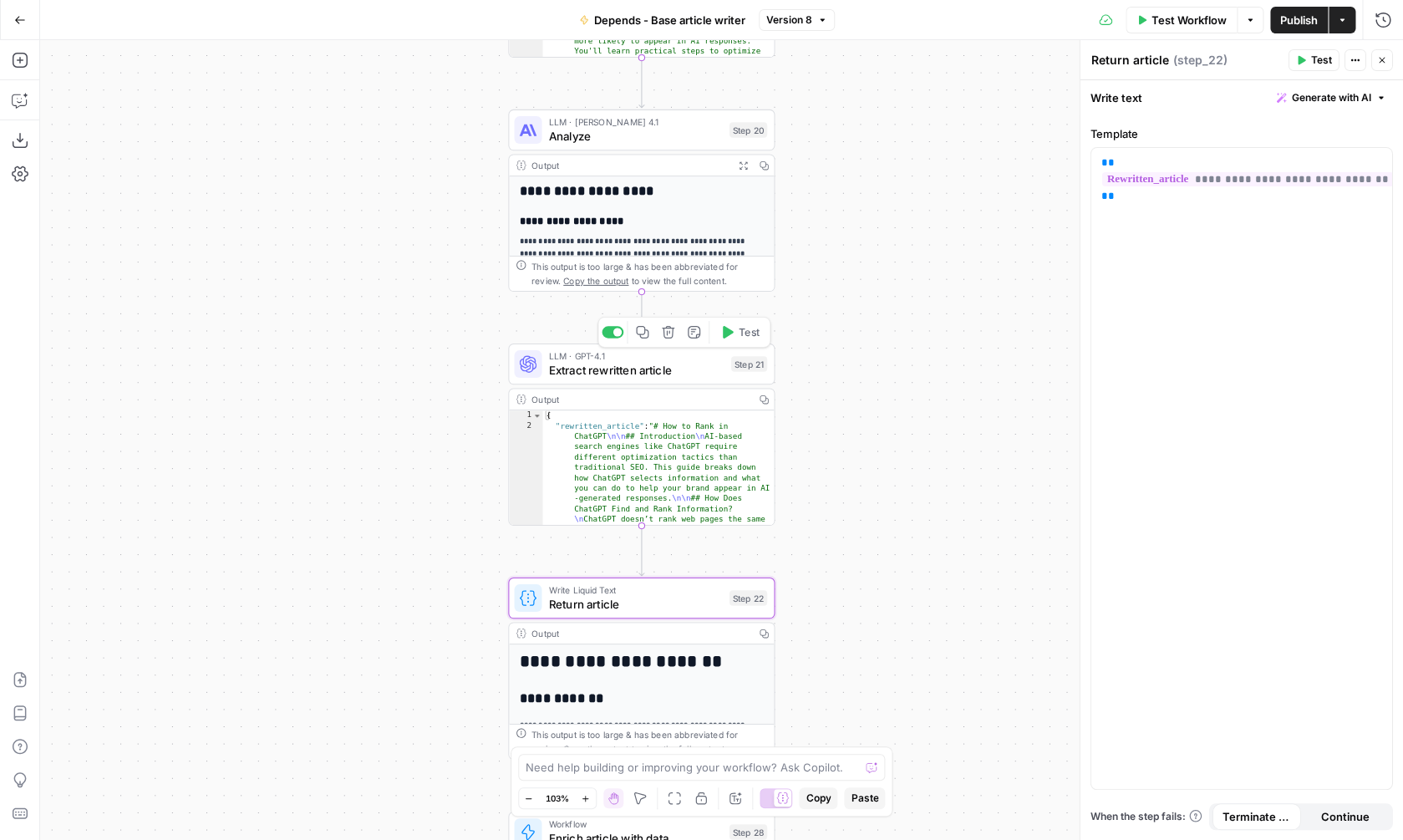
click at [741, 333] on span "Test" at bounding box center [749, 332] width 21 height 16
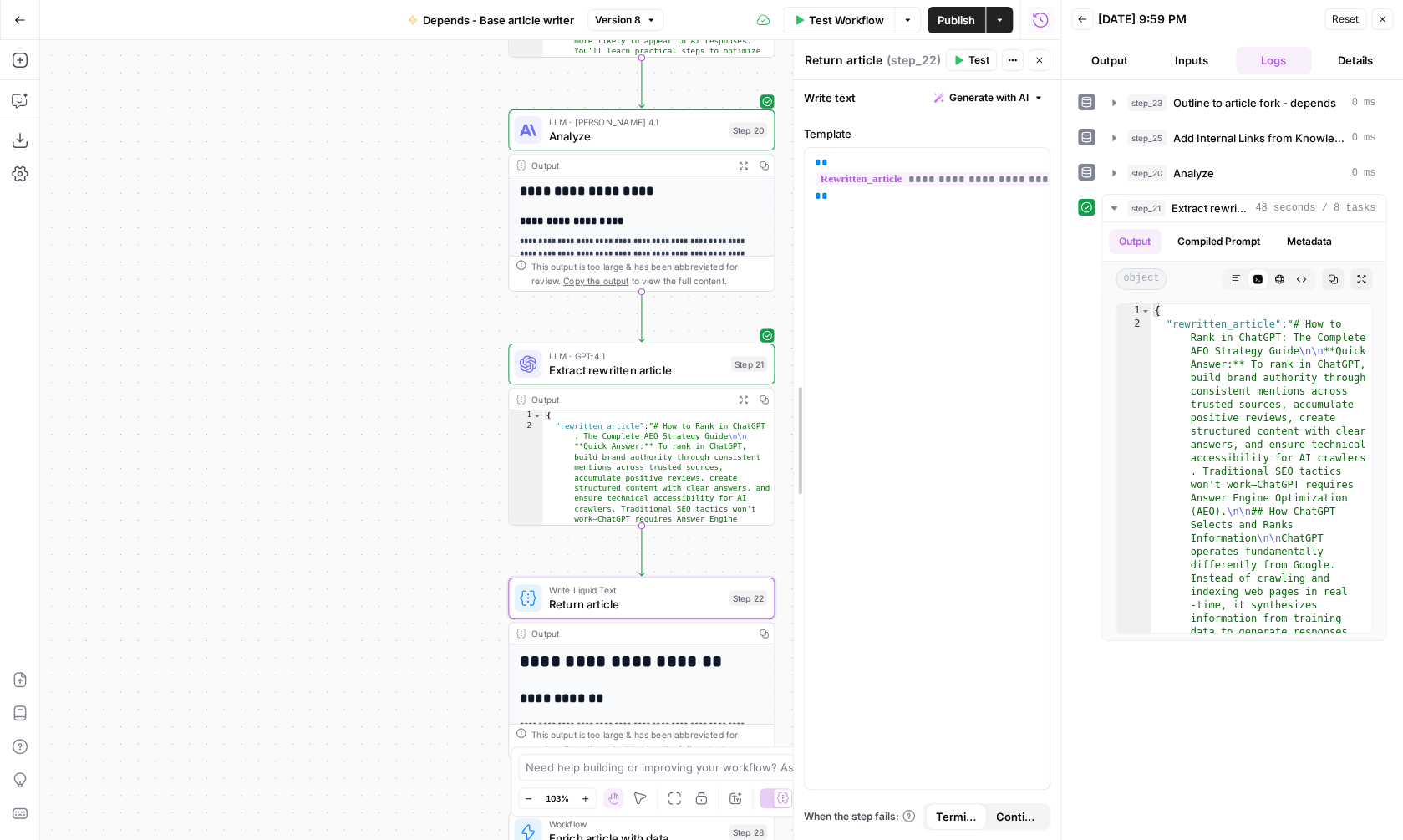
drag, startPoint x: 740, startPoint y: 364, endPoint x: 862, endPoint y: 366, distance: 122.0
click at [862, 366] on div "**********" at bounding box center [927, 440] width 268 height 800
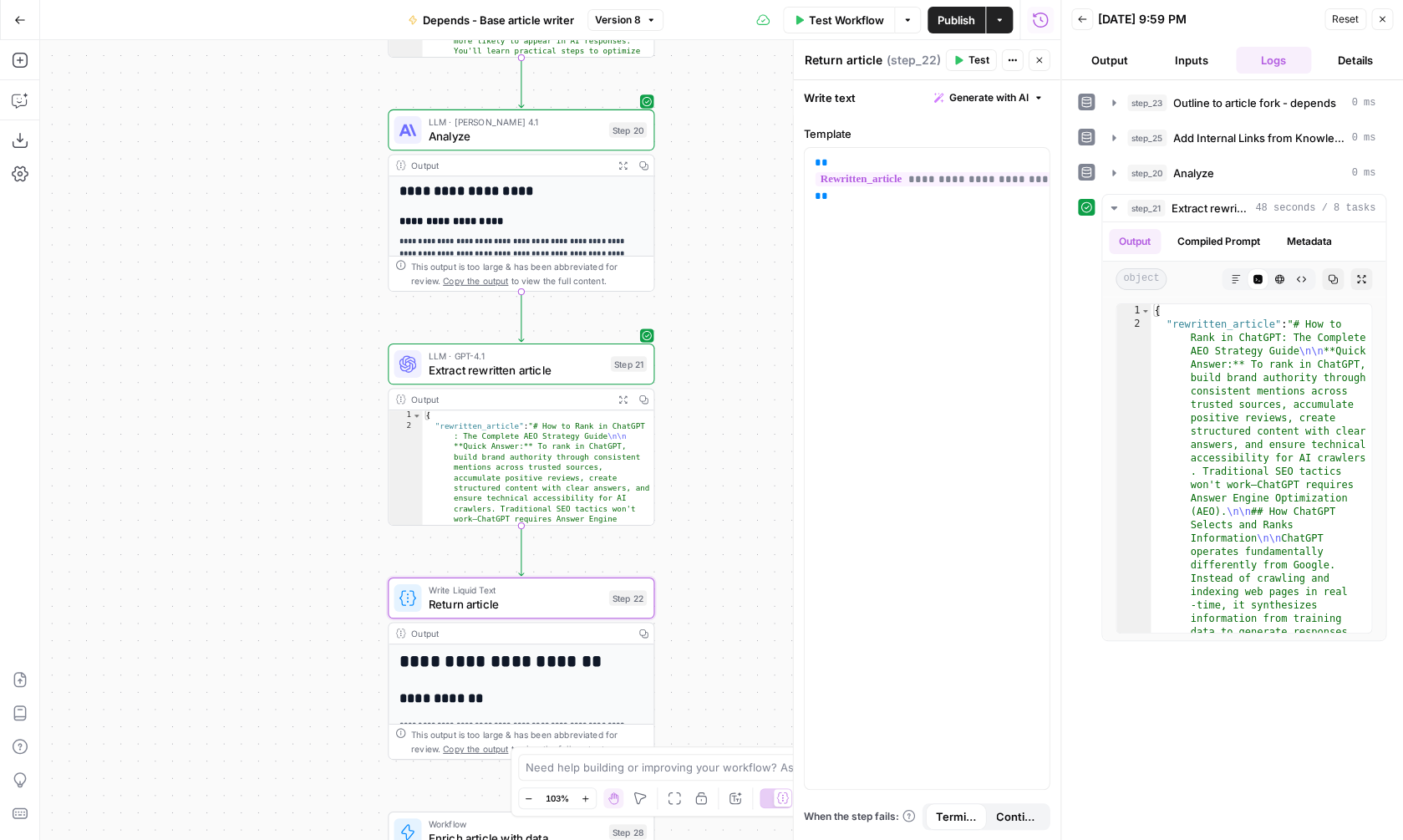
drag, startPoint x: 476, startPoint y: 382, endPoint x: 355, endPoint y: 382, distance: 121.0
click at [355, 382] on div "**********" at bounding box center [549, 440] width 1020 height 800
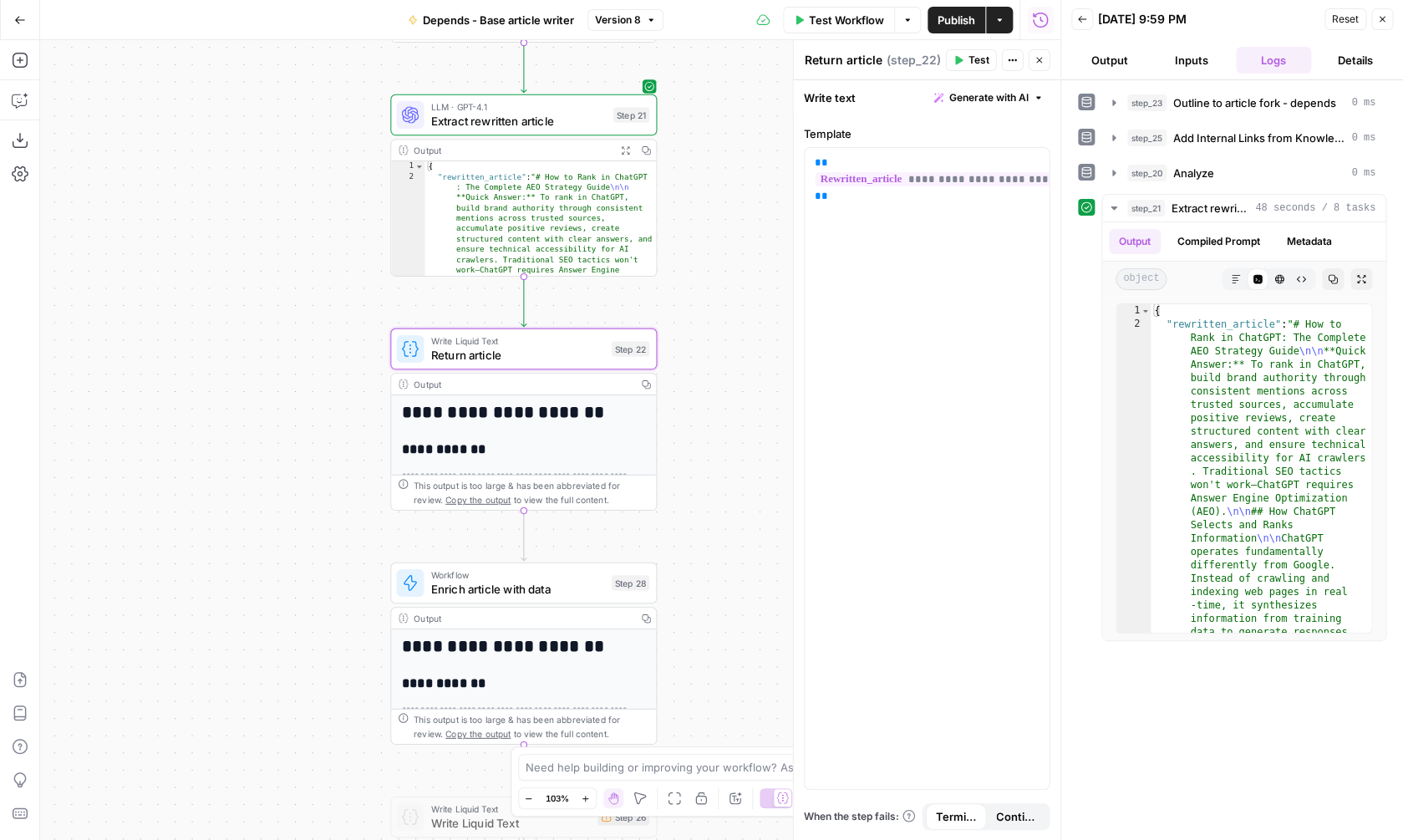
drag, startPoint x: 346, startPoint y: 399, endPoint x: 353, endPoint y: 98, distance: 301.1
click at [353, 98] on div "**********" at bounding box center [549, 440] width 1020 height 800
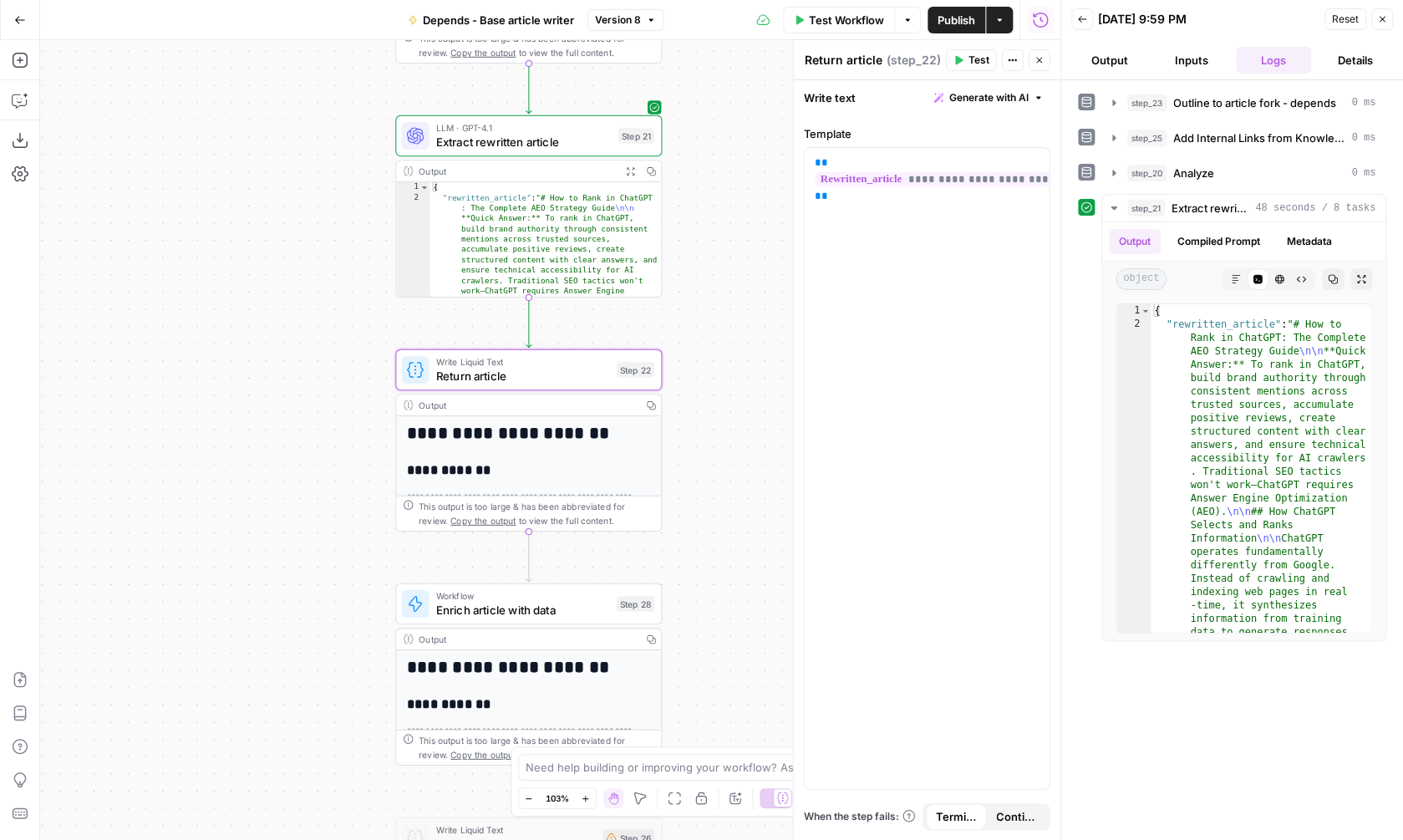
drag, startPoint x: 330, startPoint y: 235, endPoint x: 329, endPoint y: 310, distance: 75.0
click at [329, 310] on div "**********" at bounding box center [549, 440] width 1020 height 800
click at [639, 332] on span "Test" at bounding box center [635, 337] width 21 height 16
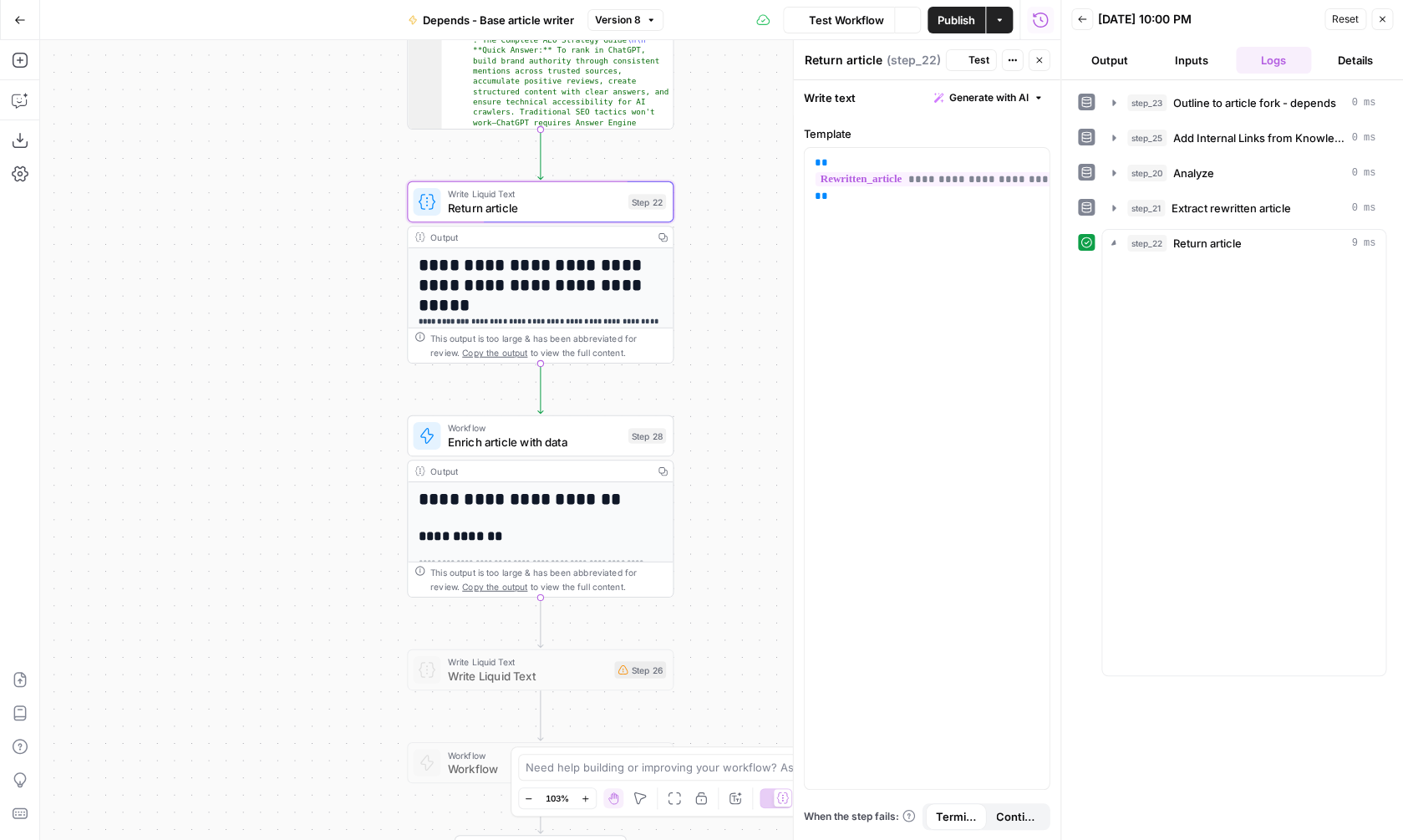
drag, startPoint x: 707, startPoint y: 380, endPoint x: 720, endPoint y: 212, distance: 168.5
click at [720, 212] on div "**********" at bounding box center [549, 440] width 1020 height 800
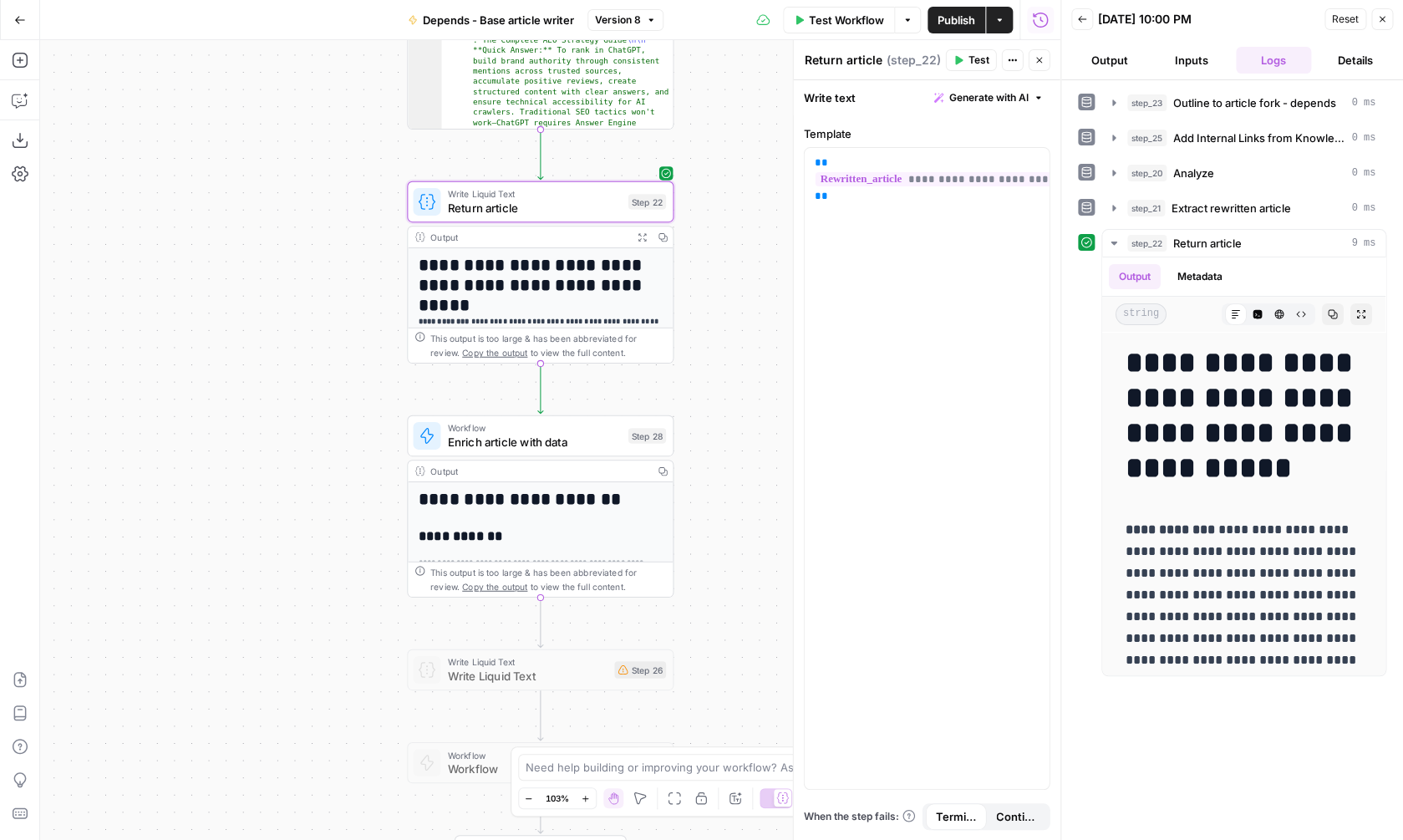
click at [698, 369] on div "**********" at bounding box center [549, 440] width 1020 height 800
click at [646, 237] on icon "button" at bounding box center [641, 237] width 9 height 9
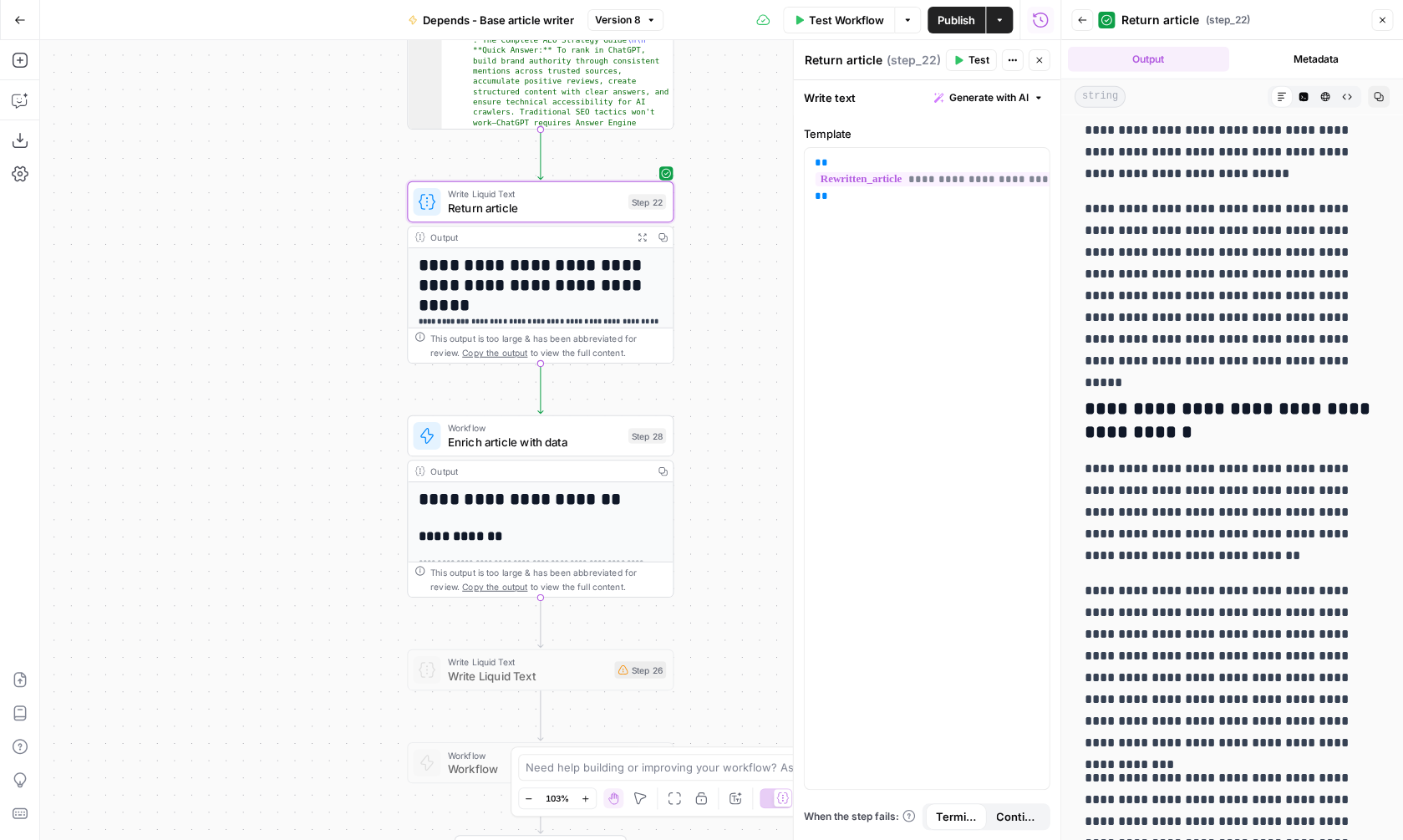
scroll to position [2143, 0]
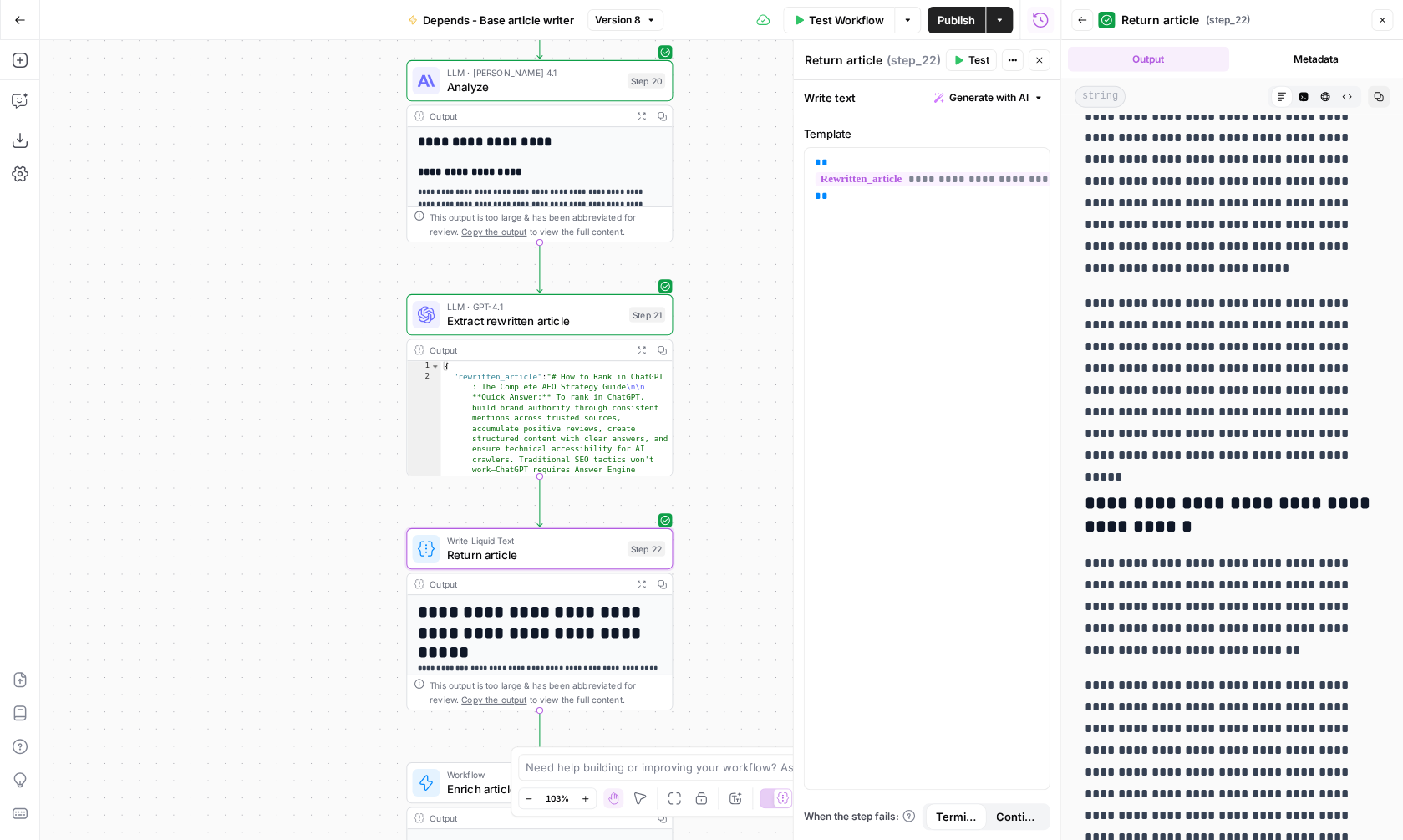
drag, startPoint x: 747, startPoint y: 240, endPoint x: 744, endPoint y: 583, distance: 343.0
click at [746, 585] on div "**********" at bounding box center [549, 440] width 1020 height 800
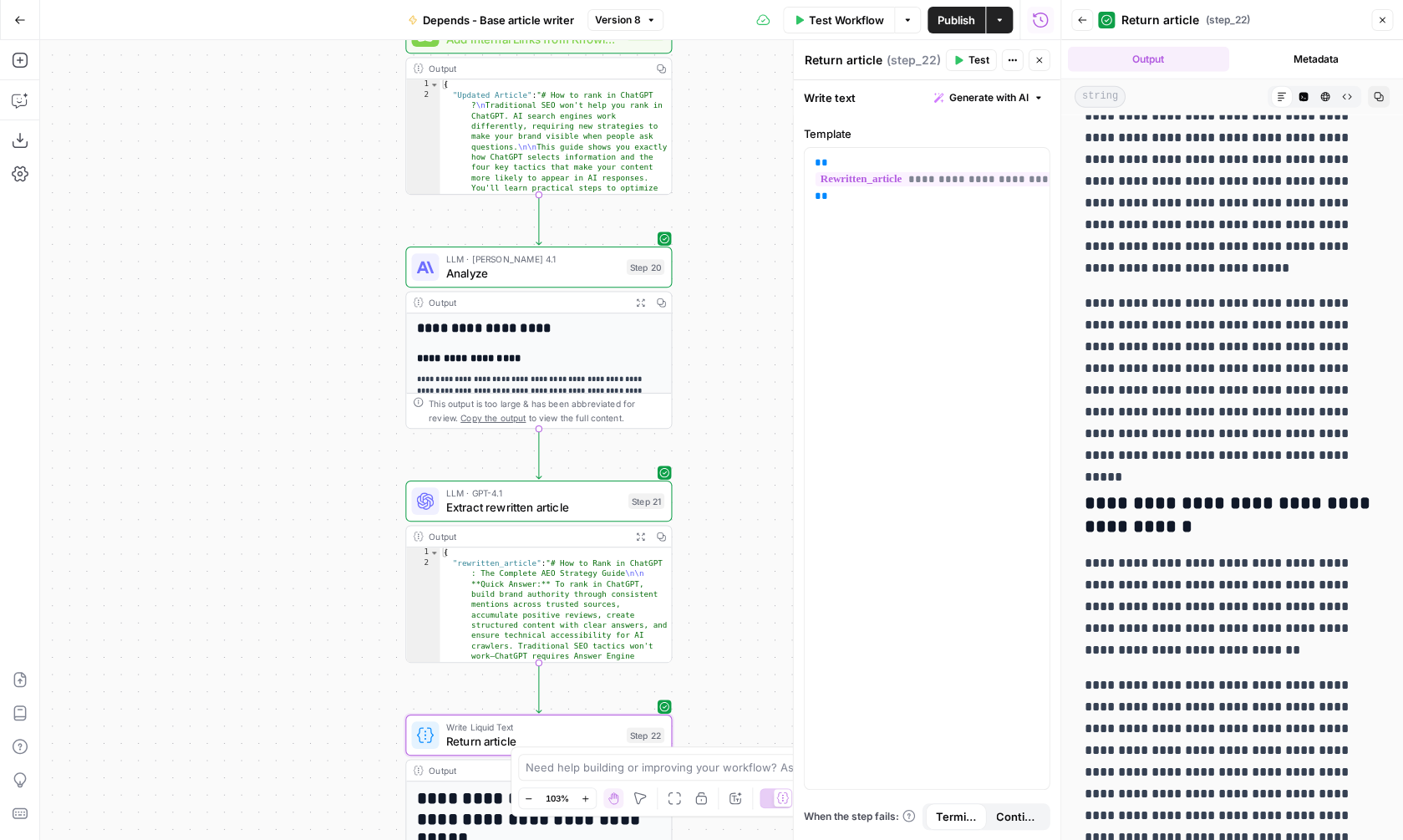
drag, startPoint x: 736, startPoint y: 207, endPoint x: 735, endPoint y: 396, distance: 189.0
click at [735, 396] on div "**********" at bounding box center [549, 440] width 1020 height 800
click at [589, 268] on span "Analyze" at bounding box center [531, 273] width 174 height 18
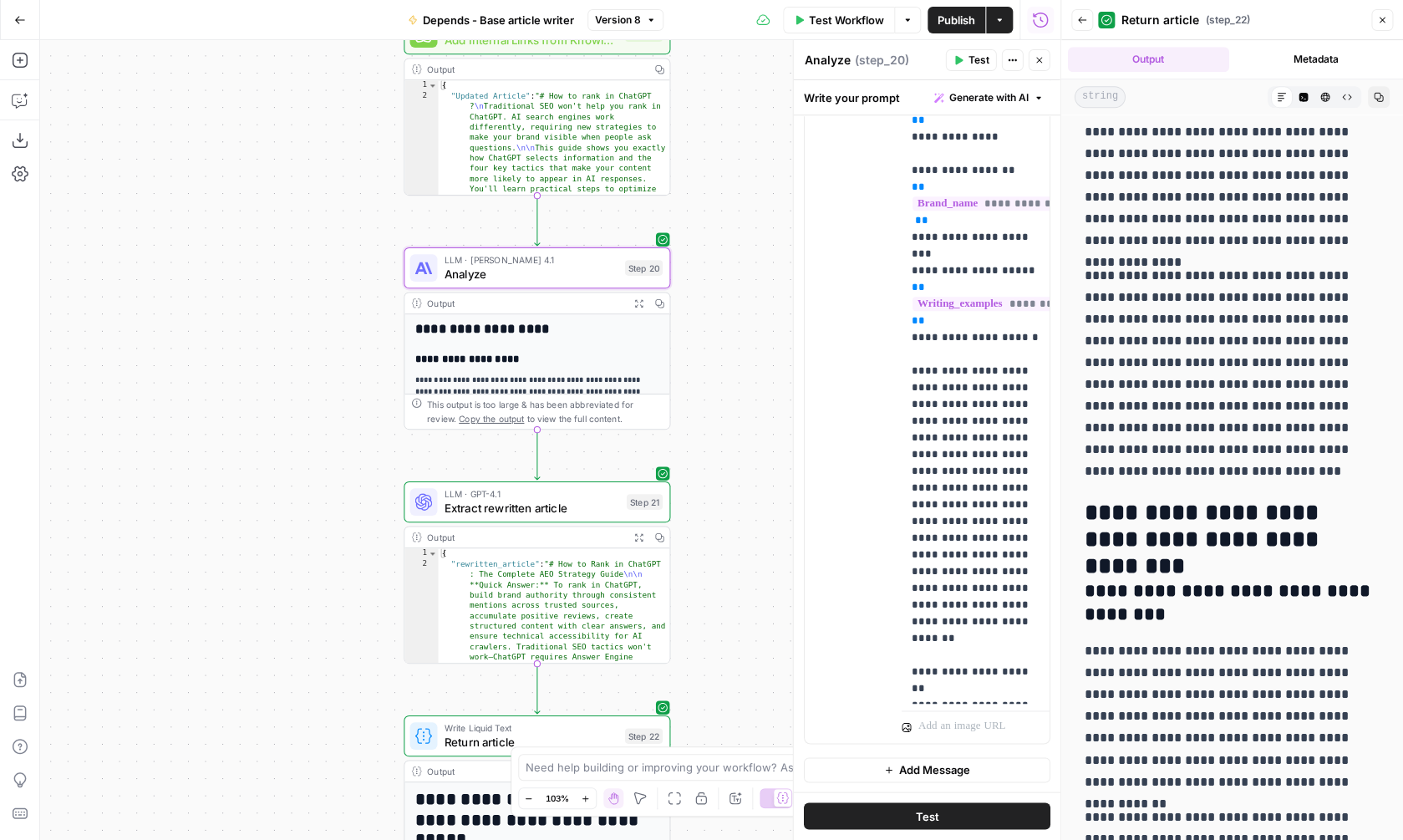
scroll to position [493, 0]
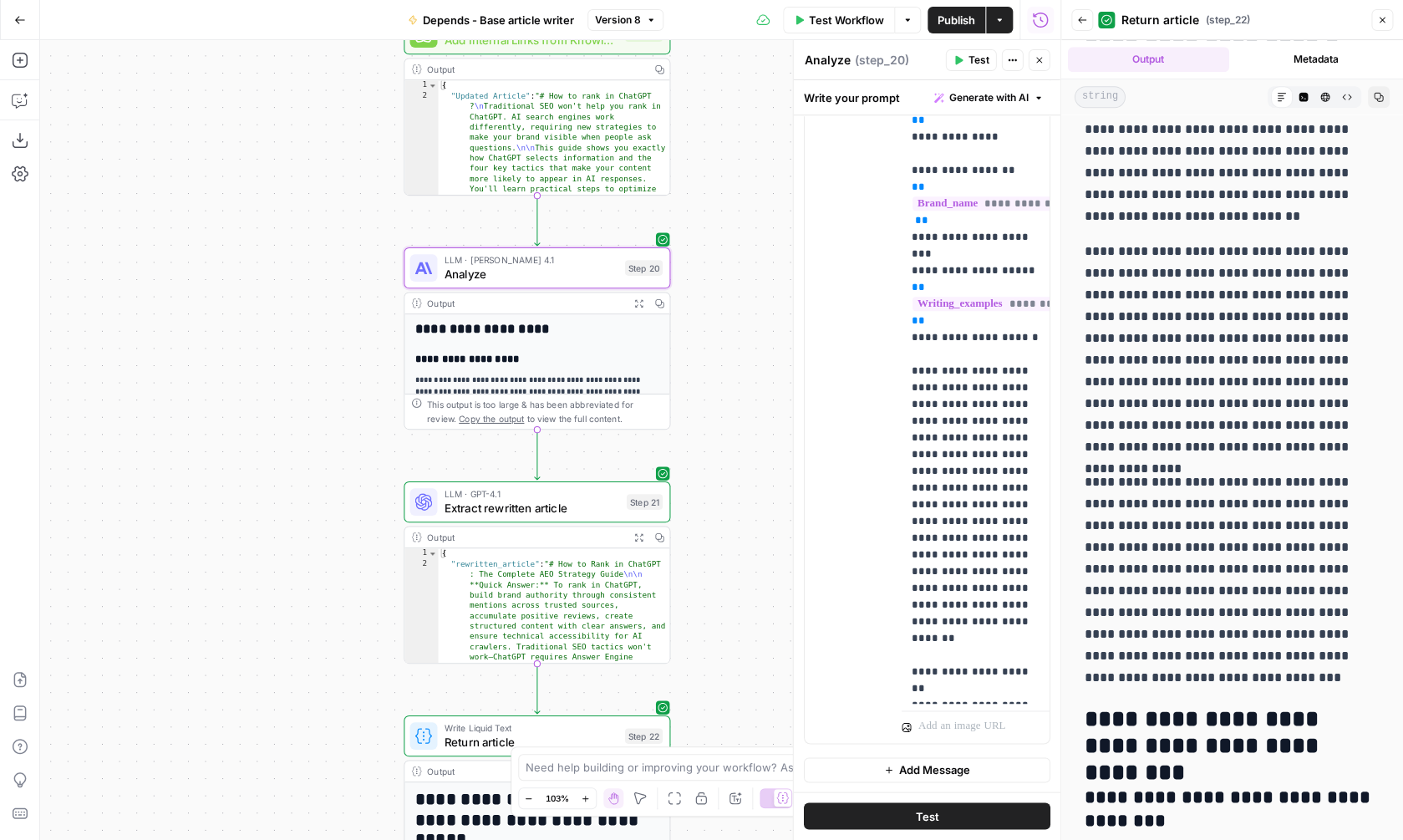
click at [1374, 92] on button "Copy" at bounding box center [1379, 97] width 22 height 22
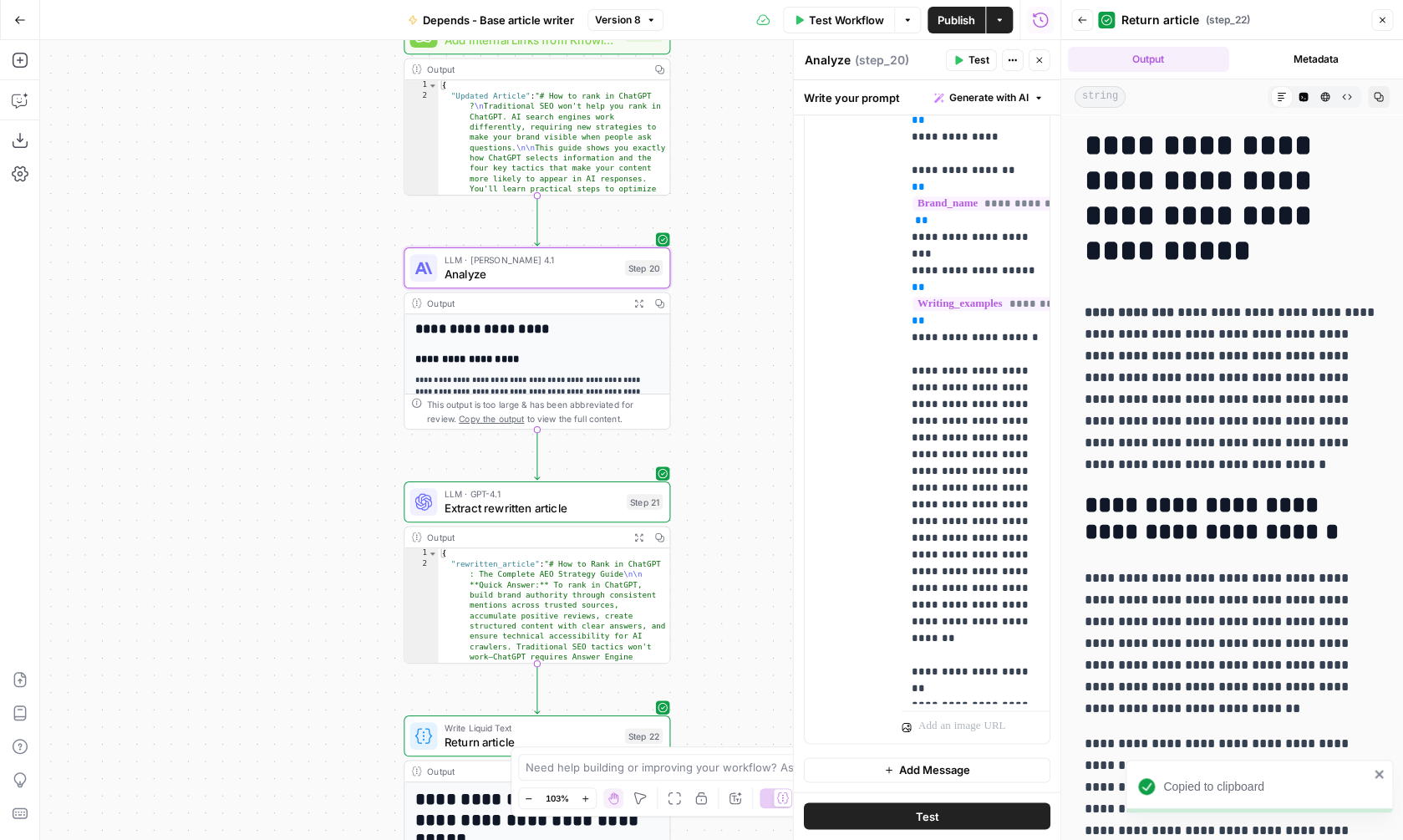
drag, startPoint x: 1085, startPoint y: 139, endPoint x: 1237, endPoint y: 558, distance: 445.7
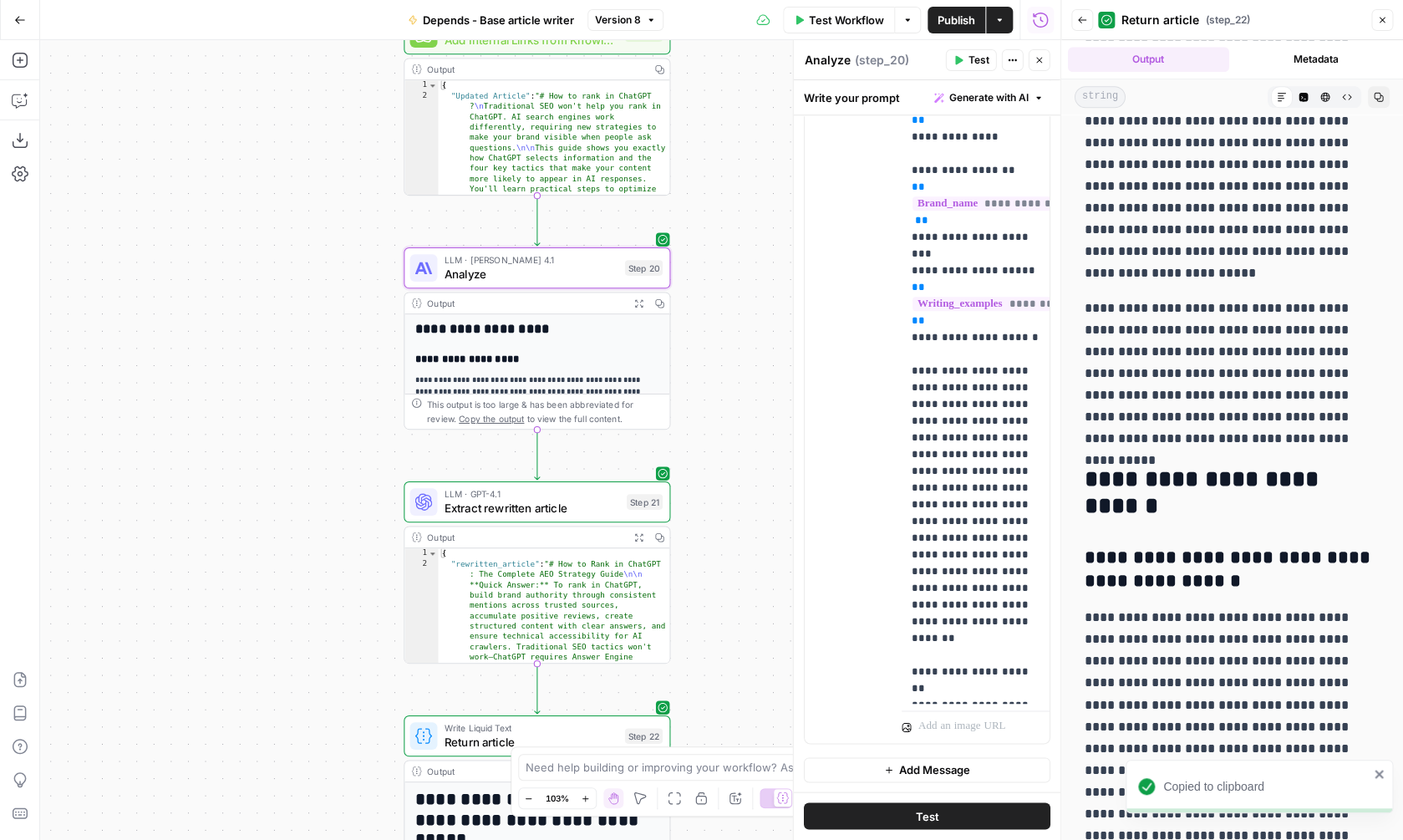
scroll to position [7529, 0]
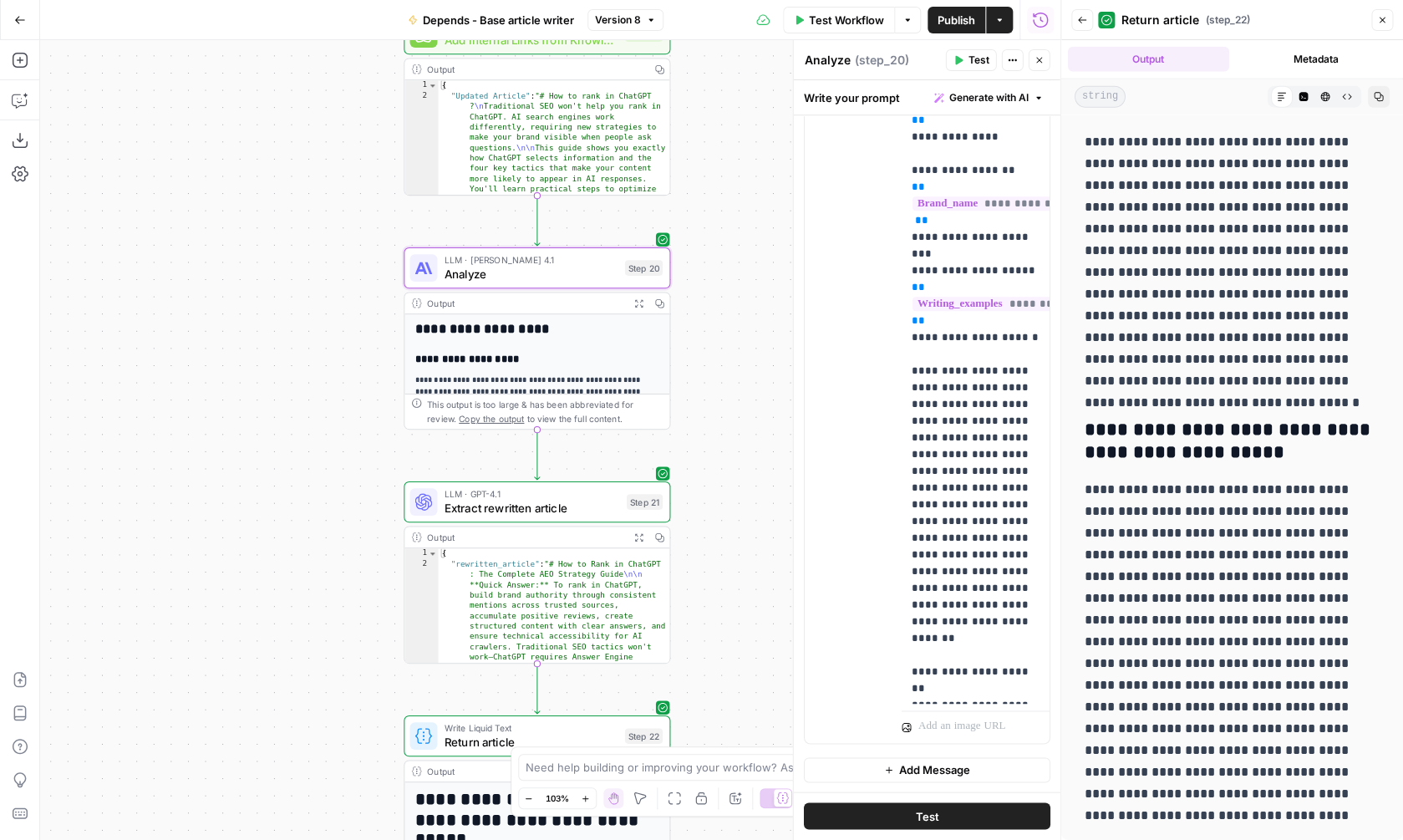
click at [1346, 810] on p "**********" at bounding box center [1231, 652] width 295 height 347
copy div "**********"
click at [582, 275] on span "Analyze" at bounding box center [531, 273] width 174 height 18
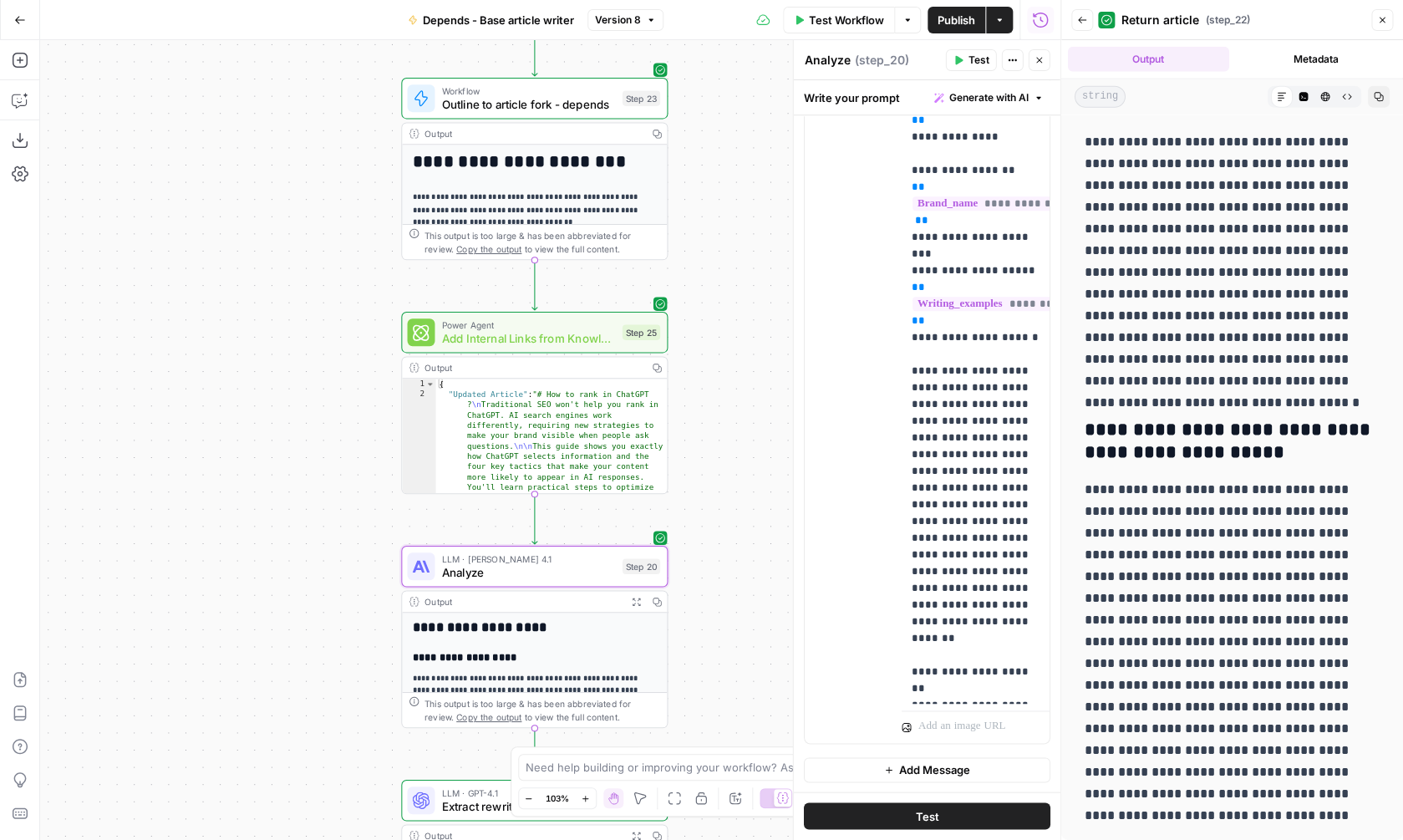
drag, startPoint x: 714, startPoint y: 234, endPoint x: 710, endPoint y: 538, distance: 304.0
click at [711, 537] on div "**********" at bounding box center [549, 440] width 1020 height 800
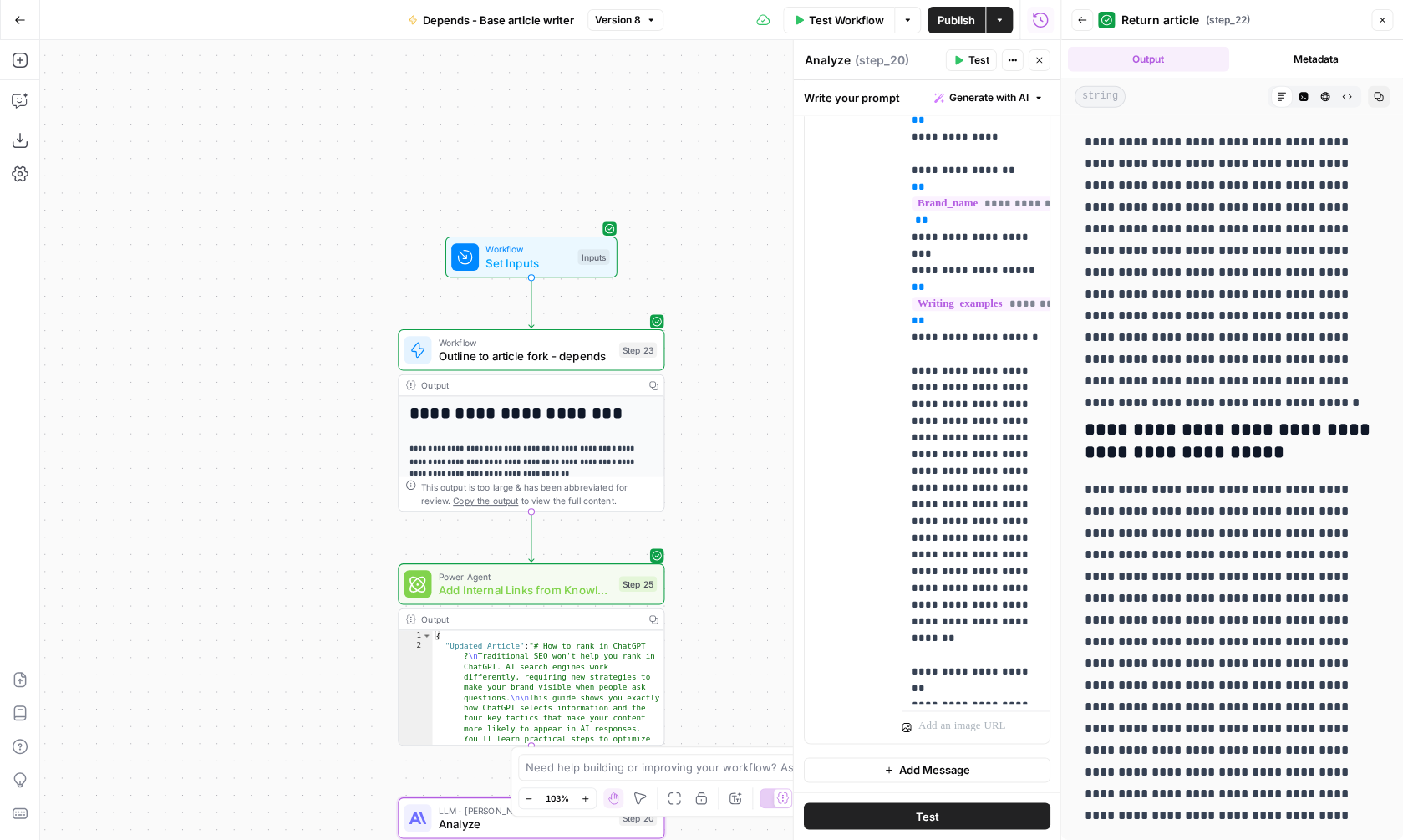
drag, startPoint x: 756, startPoint y: 293, endPoint x: 753, endPoint y: 541, distance: 248.0
click at [753, 541] on div "**********" at bounding box center [549, 440] width 1020 height 800
click at [572, 362] on span "Outline to article fork - depends" at bounding box center [526, 356] width 174 height 18
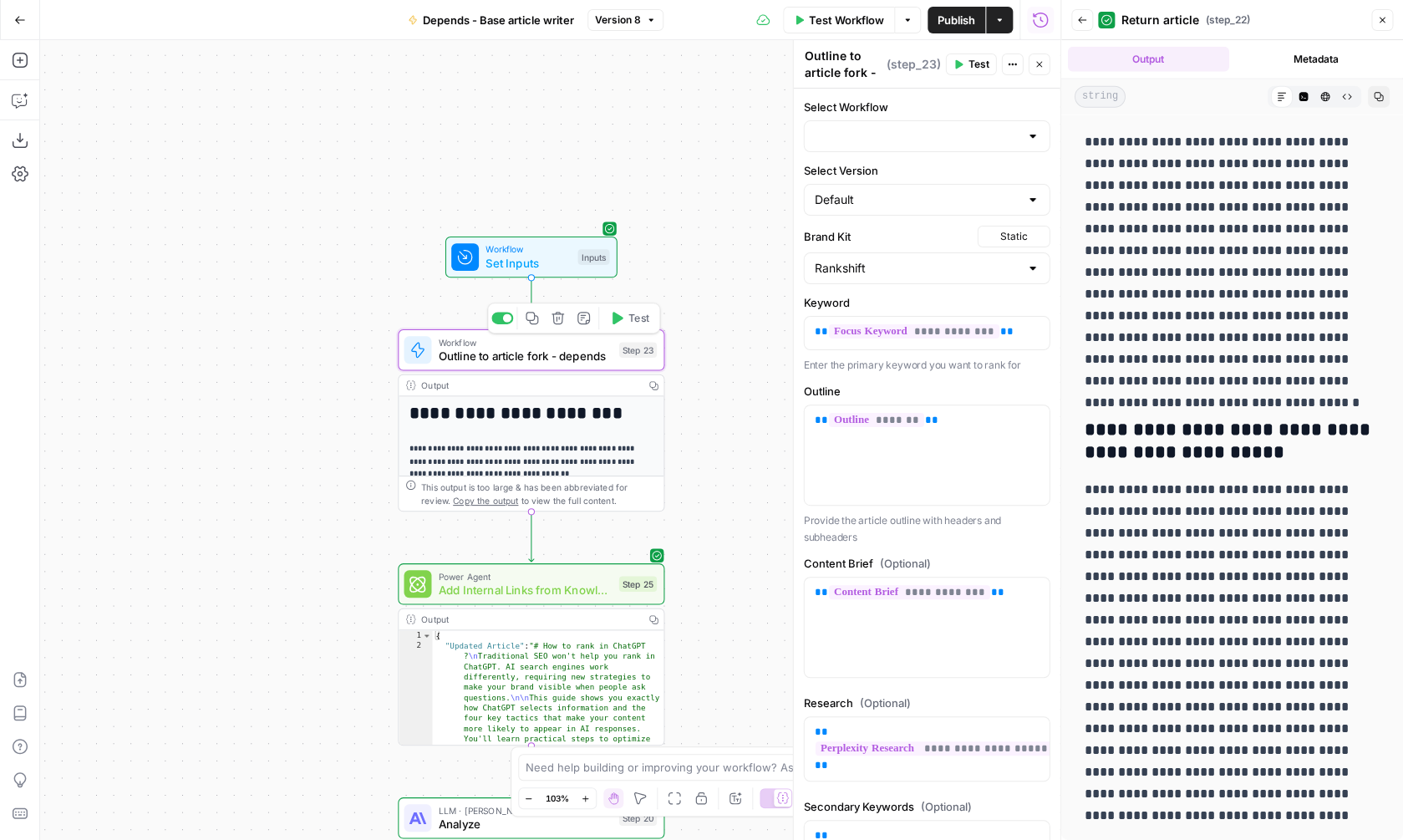
type input "Outline to article fork - depends"
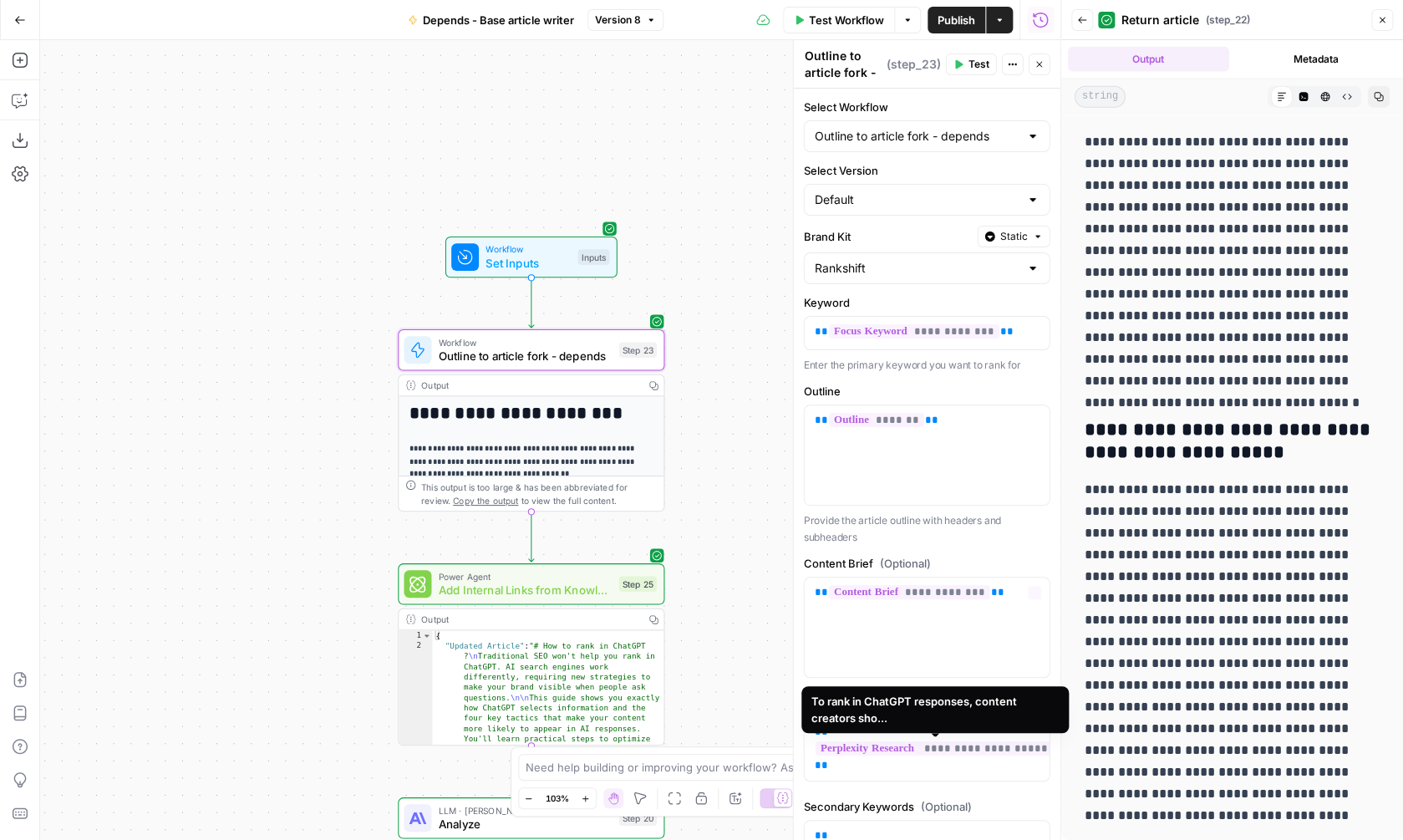
scroll to position [244, 0]
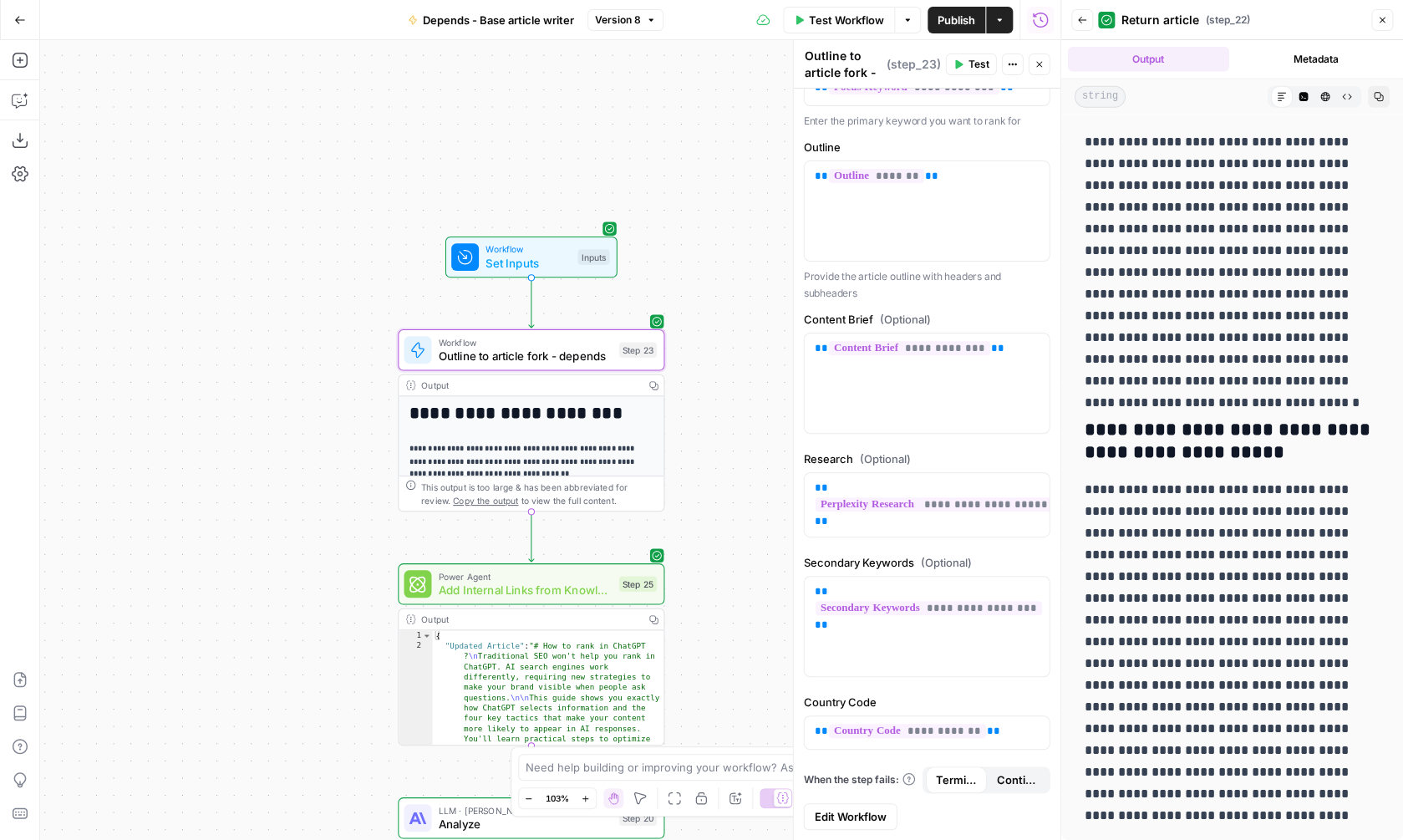
click at [858, 810] on span "Edit Workflow" at bounding box center [850, 816] width 72 height 17
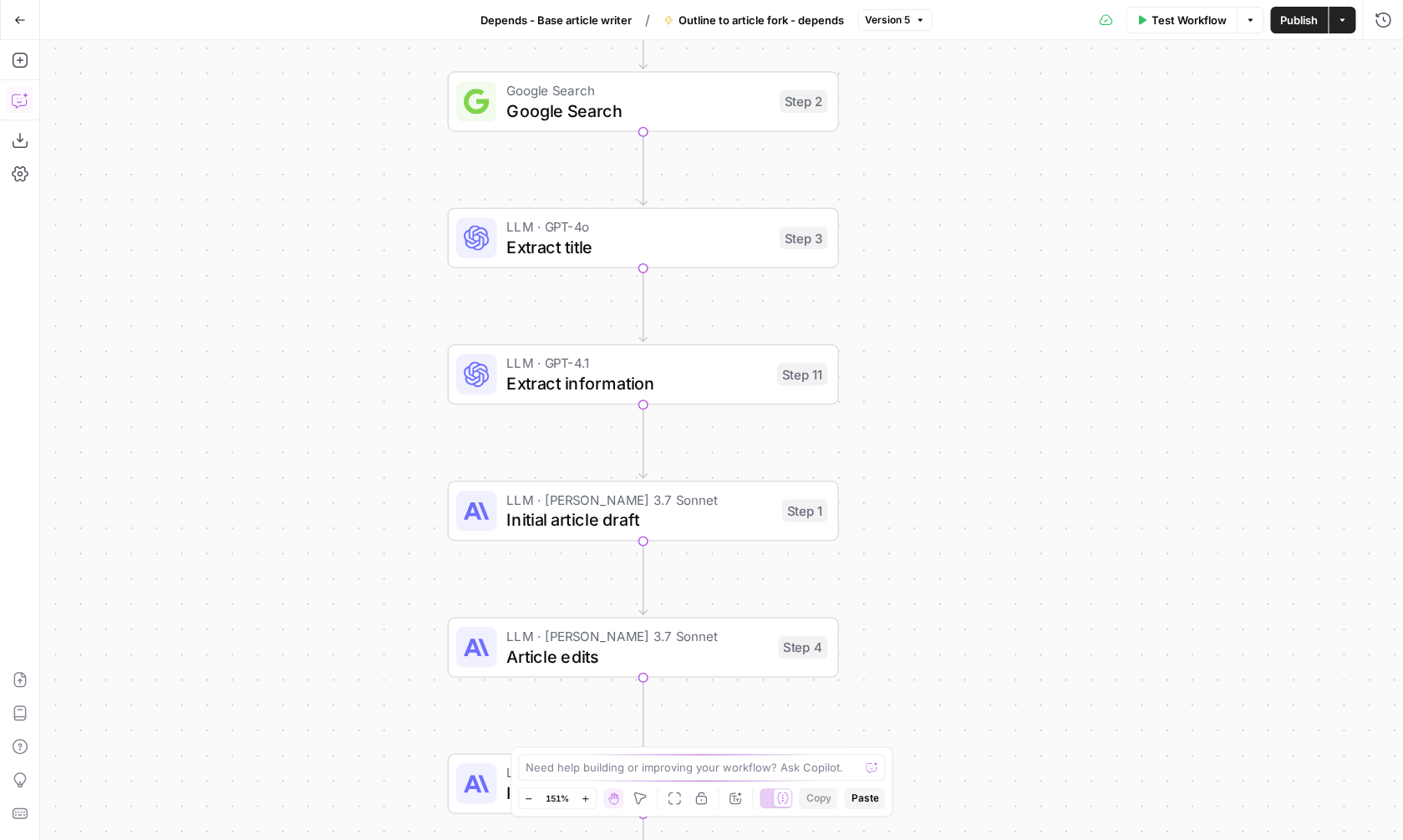
click at [20, 96] on icon "button" at bounding box center [20, 100] width 17 height 17
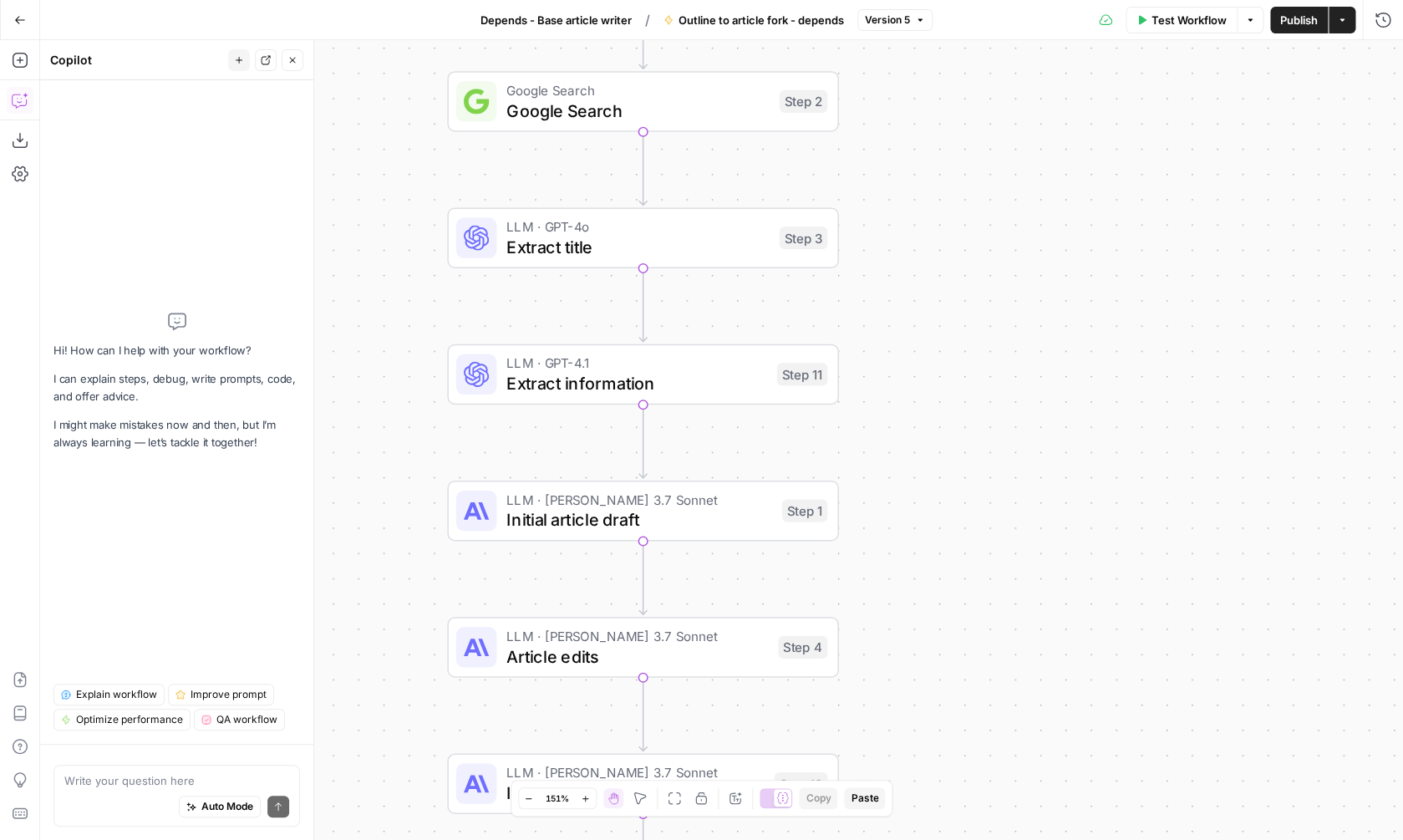
click at [113, 766] on div "Write your question here Auto Mode Send" at bounding box center [177, 795] width 246 height 62
type textarea "We s"
type textarea "IT should"
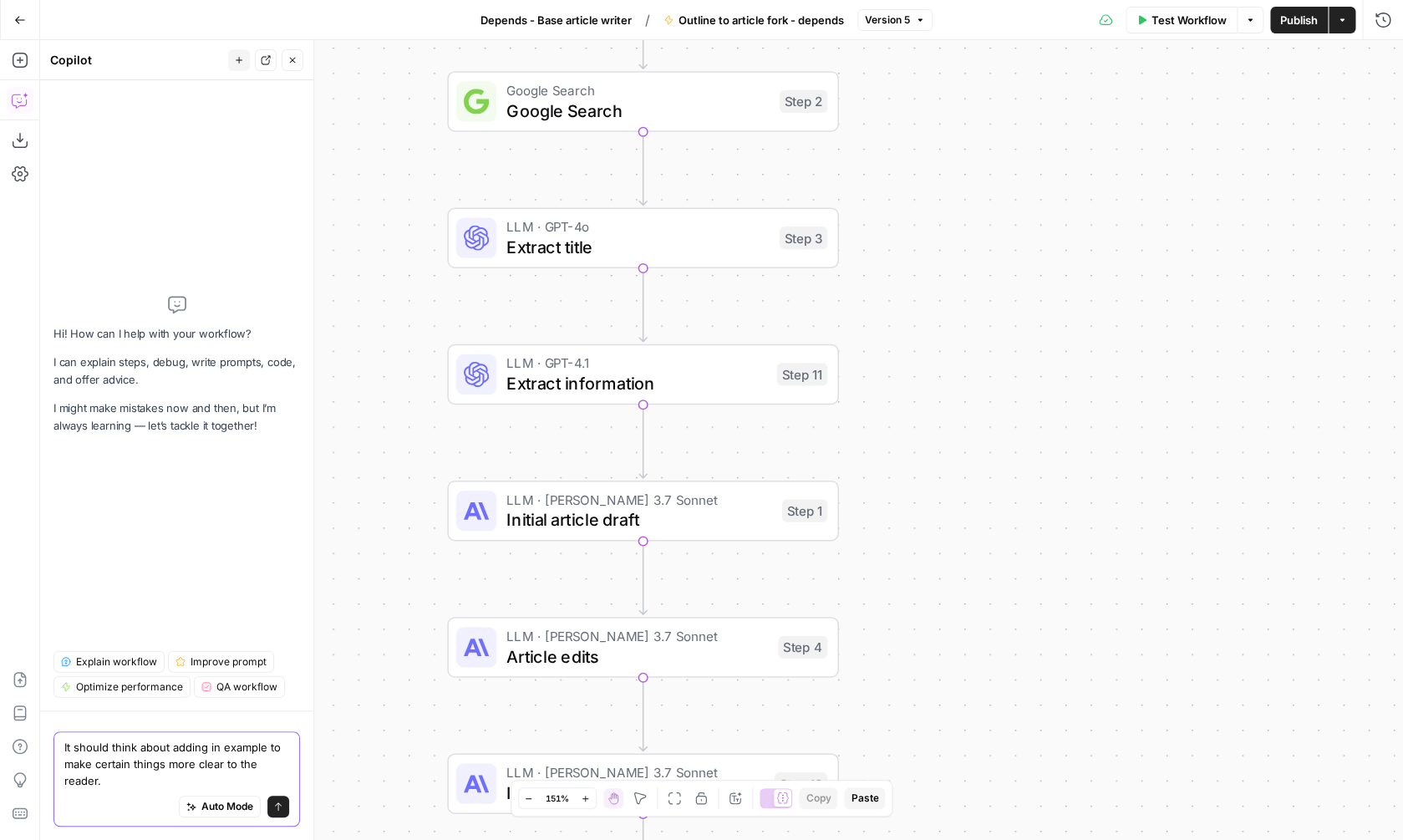
type textarea "It should think about adding in example to make certain things more clear to th…"
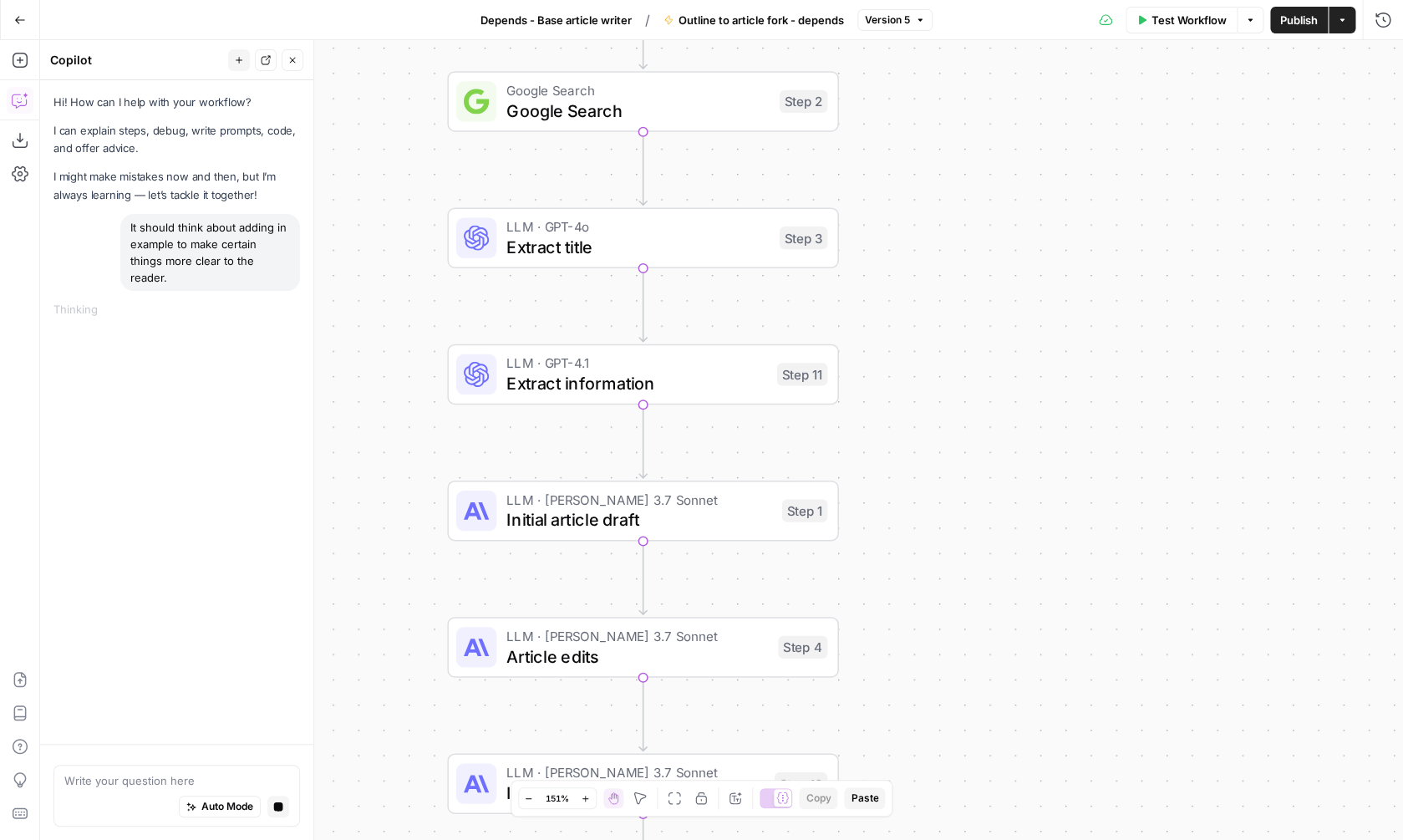
click at [673, 530] on span "Initial article draft" at bounding box center [639, 519] width 265 height 25
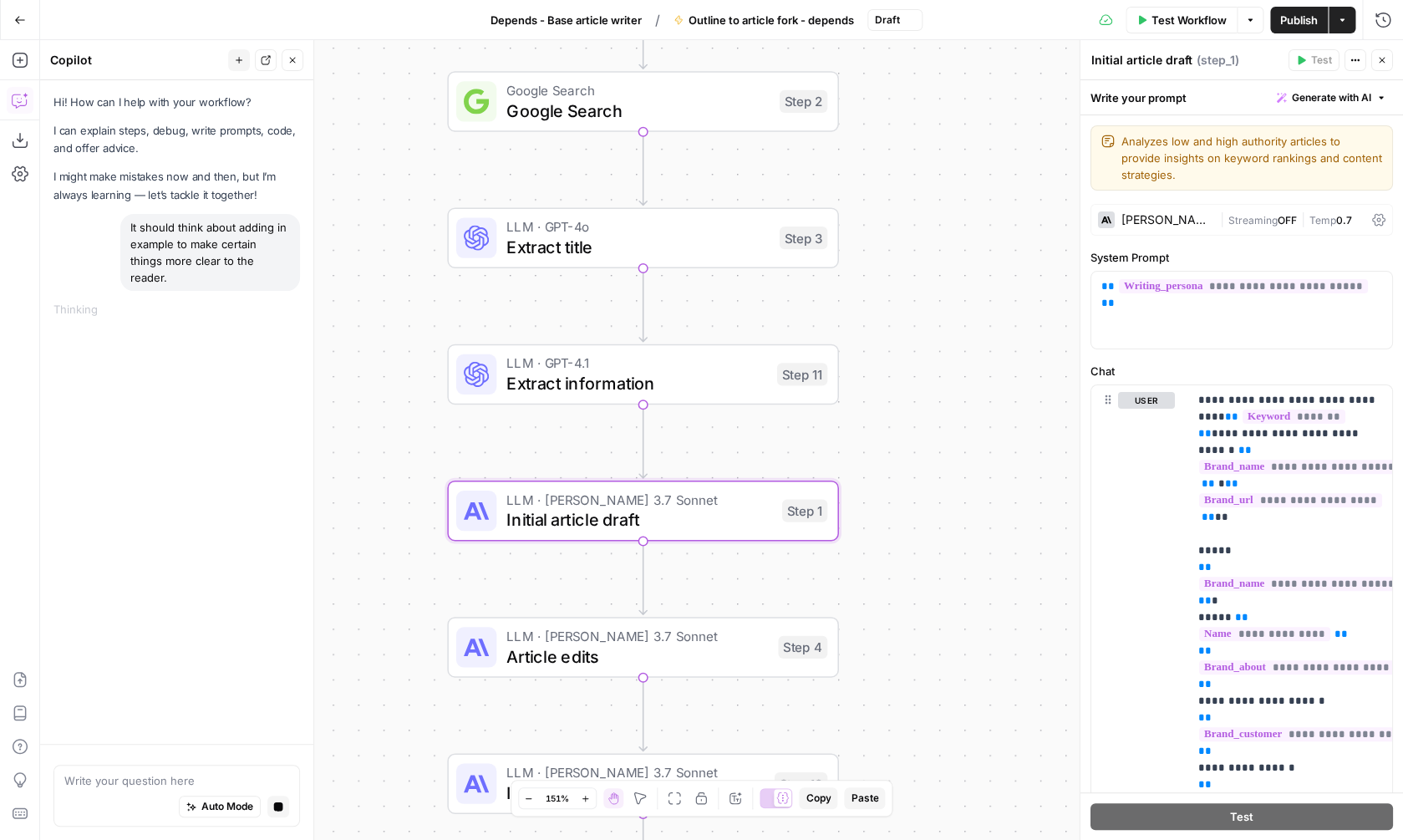
click at [1242, 224] on span "Streaming" at bounding box center [1252, 220] width 49 height 13
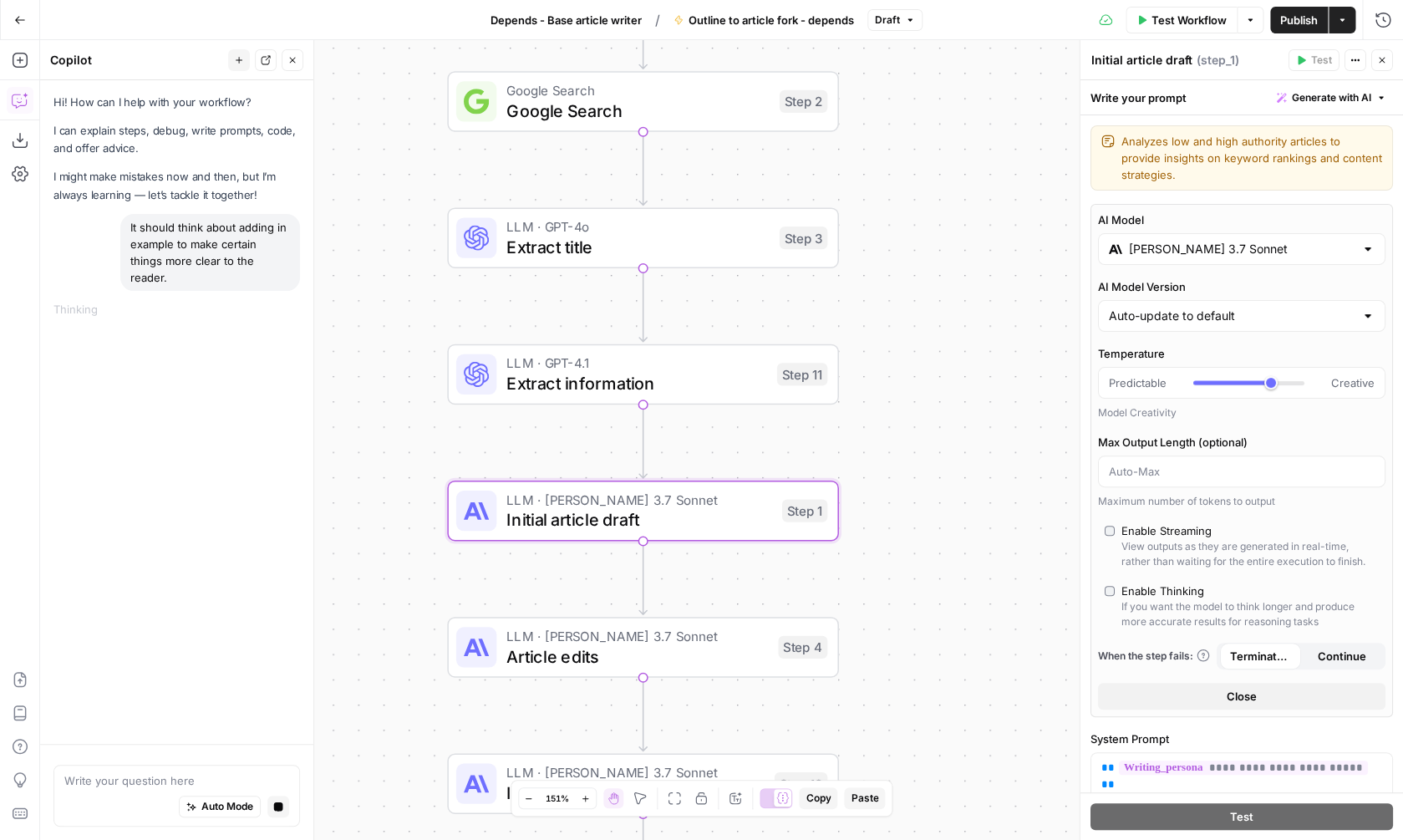
click at [1238, 240] on div "Claude 3.7 Sonnet" at bounding box center [1242, 249] width 287 height 31
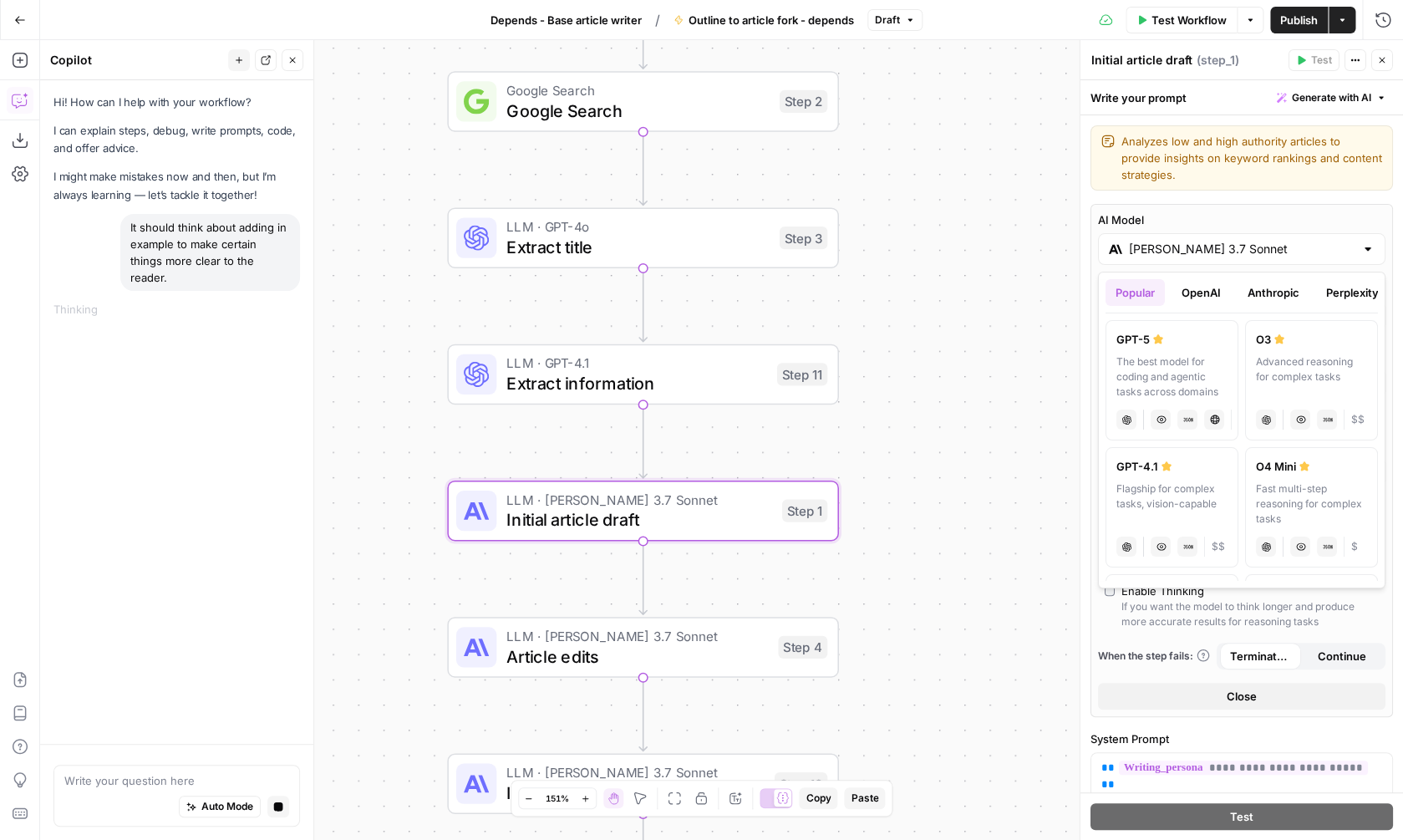
click at [1271, 296] on button "Anthropic" at bounding box center [1273, 292] width 72 height 26
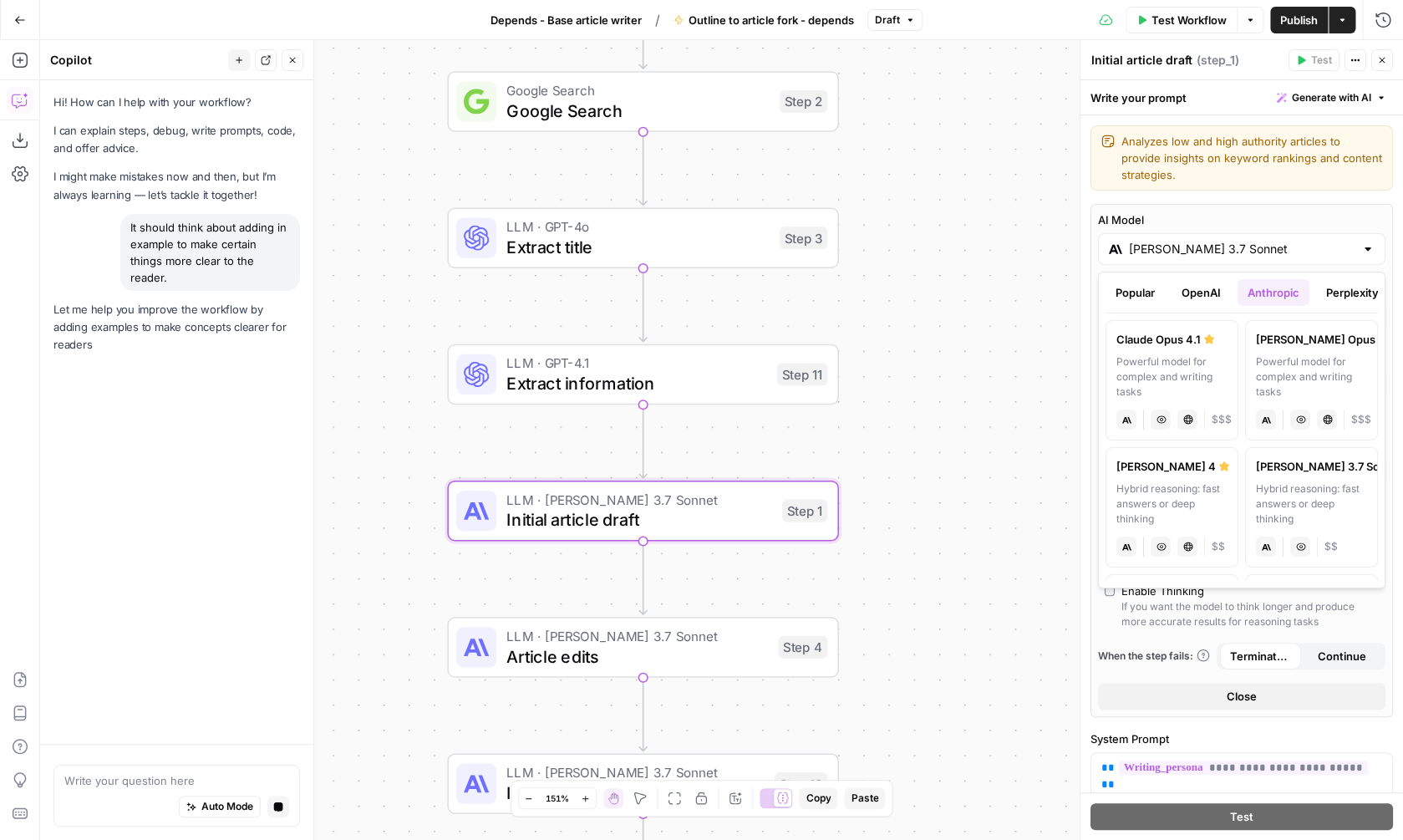
click at [1321, 371] on div "Powerful model for complex and writing tasks" at bounding box center [1311, 376] width 111 height 45
type input "Claude Opus 4"
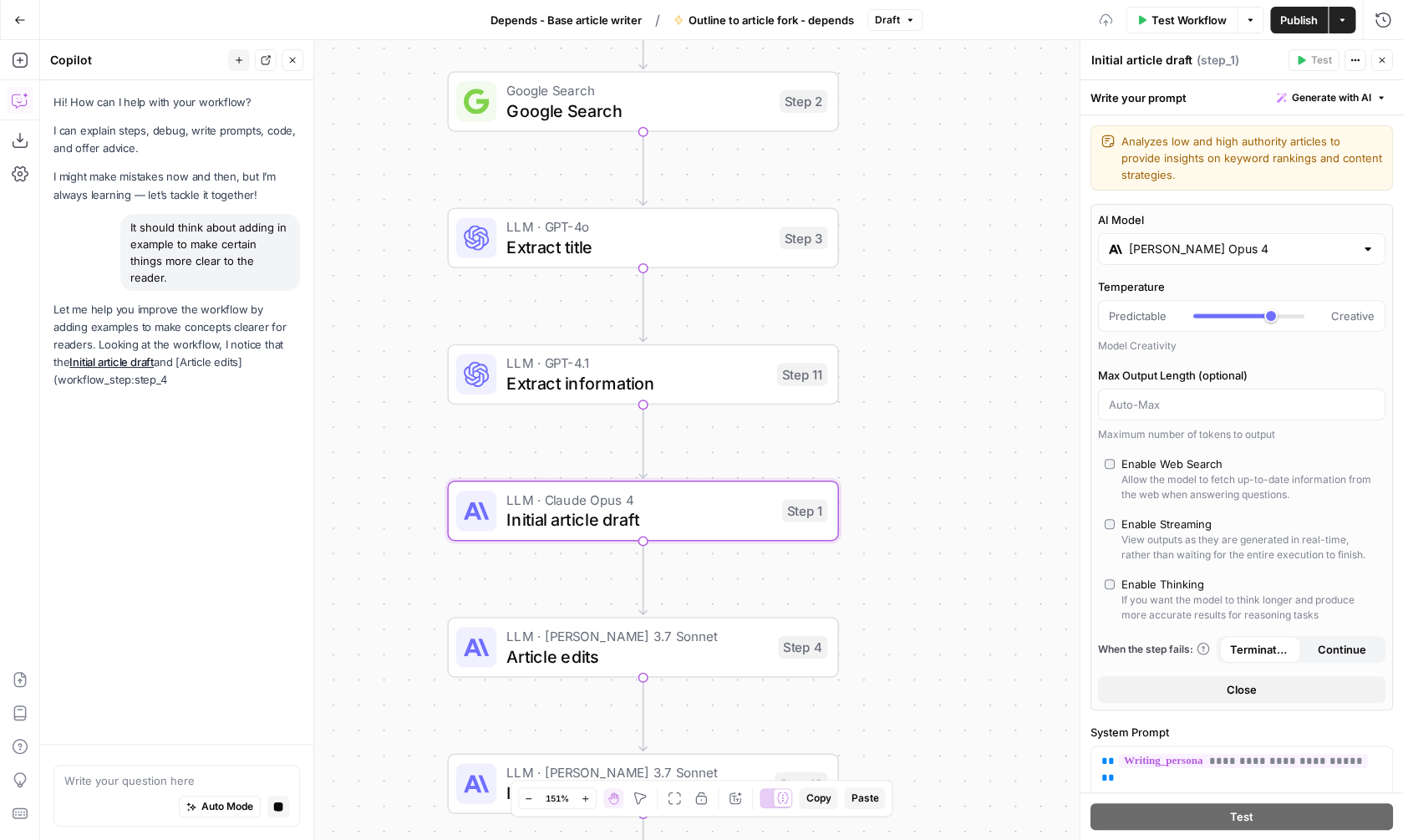
click at [1006, 354] on div "Workflow Set Inputs Inputs Google Search Google Search Step 2 LLM · GPT-4o Extr…" at bounding box center [721, 440] width 1363 height 800
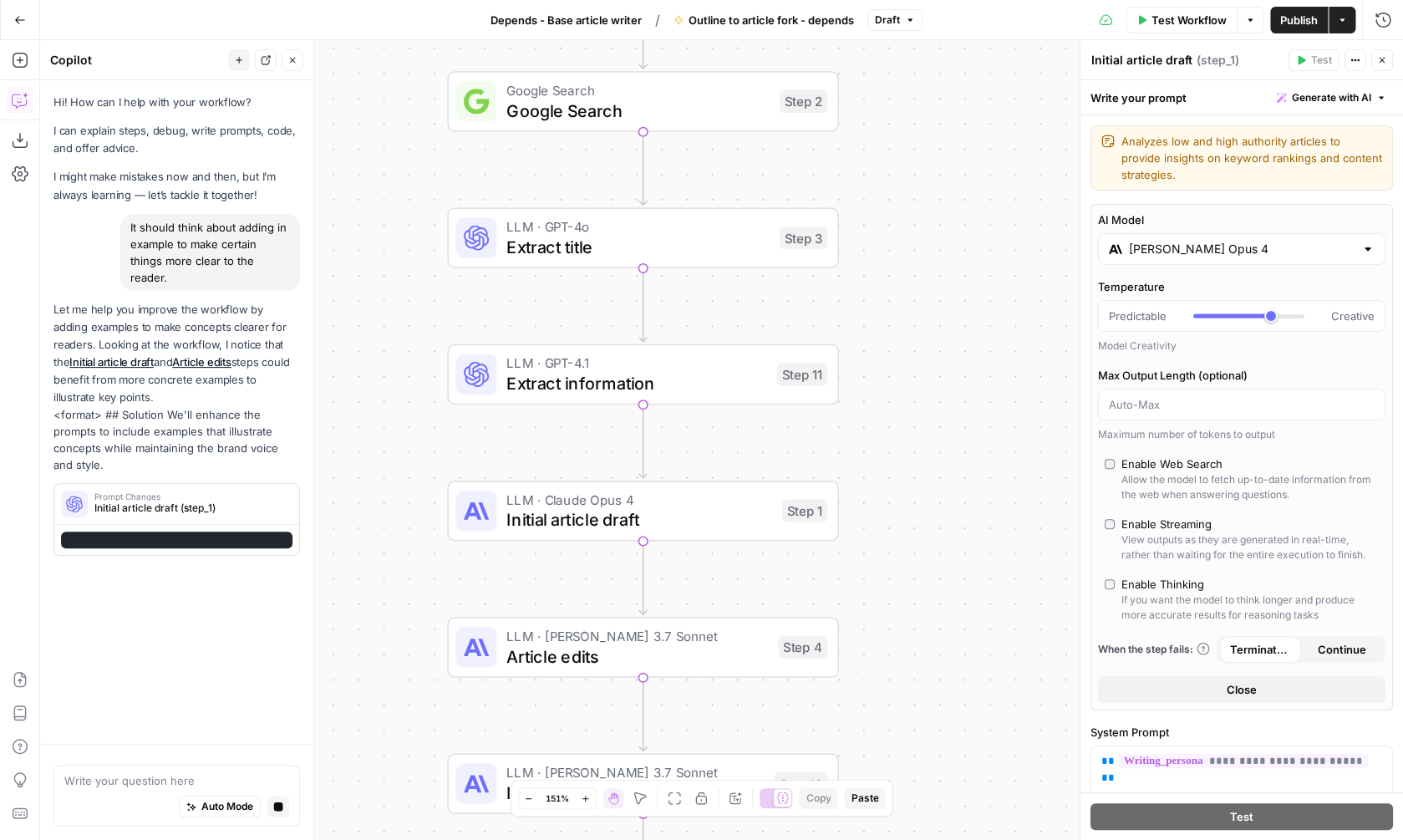
click at [1389, 69] on button "Close" at bounding box center [1383, 60] width 22 height 22
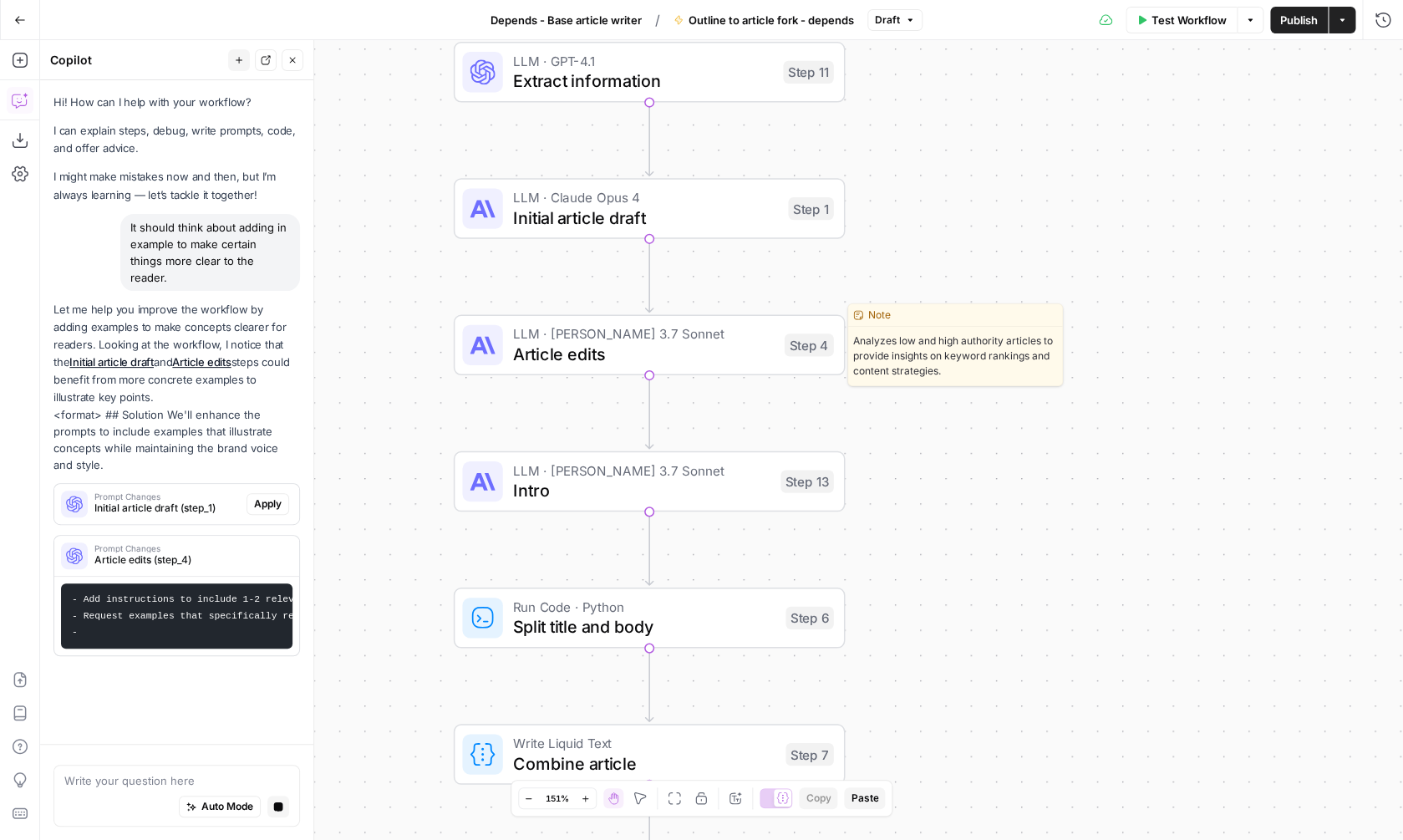
click at [745, 363] on span "Article edits" at bounding box center [644, 353] width 262 height 25
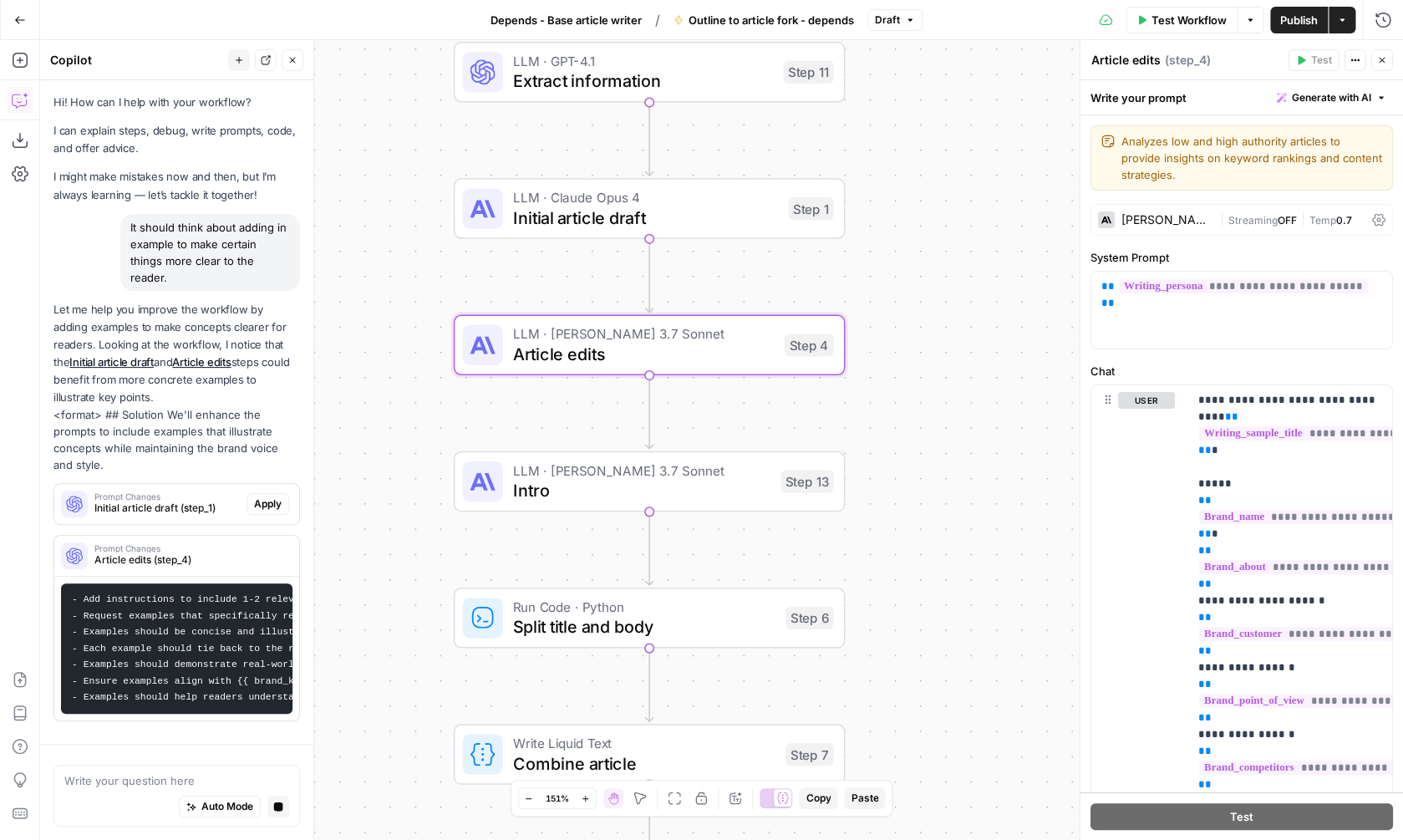
click at [1293, 217] on span "OFF" at bounding box center [1286, 220] width 20 height 13
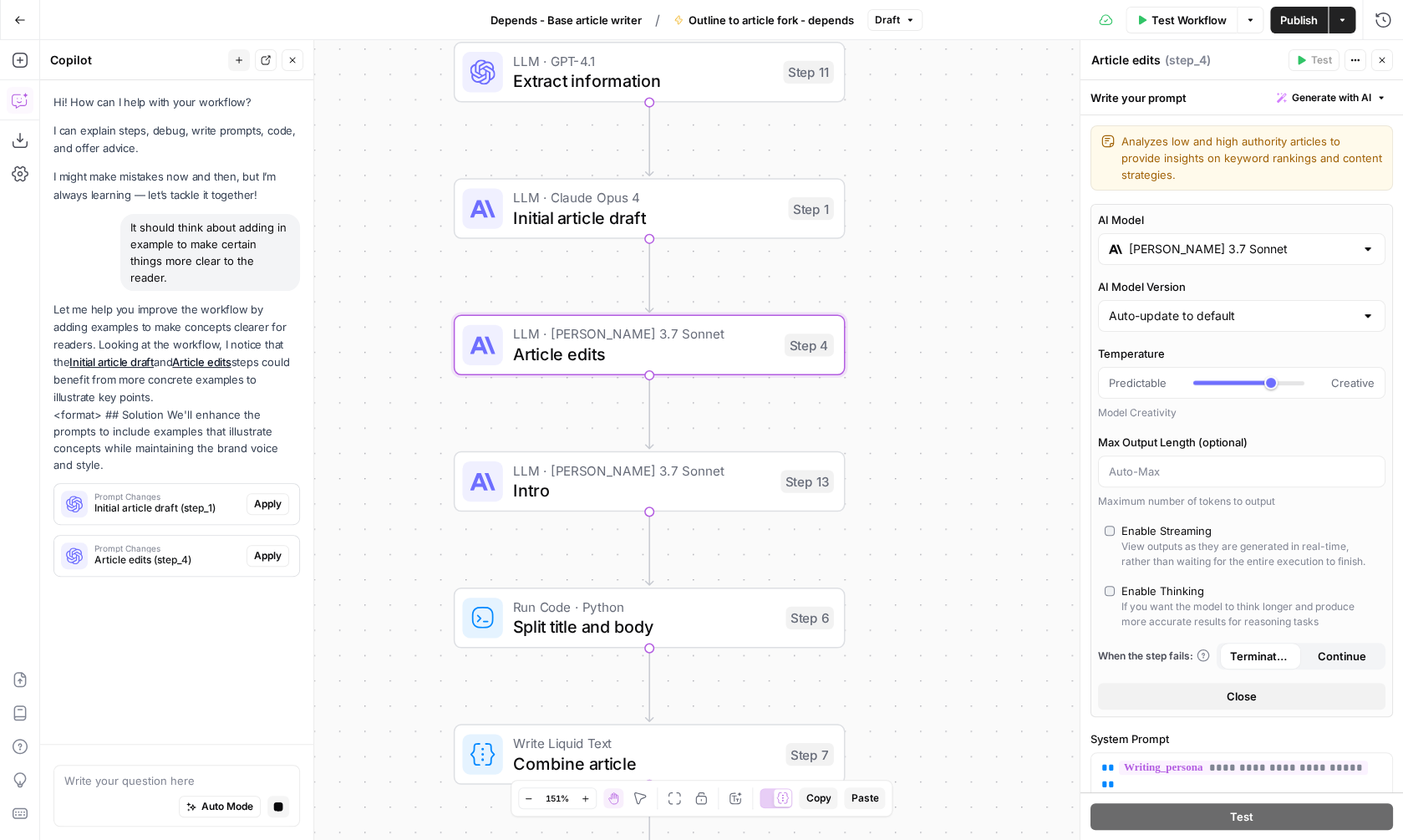
click at [1306, 254] on input "Claude 3.7 Sonnet" at bounding box center [1242, 249] width 226 height 17
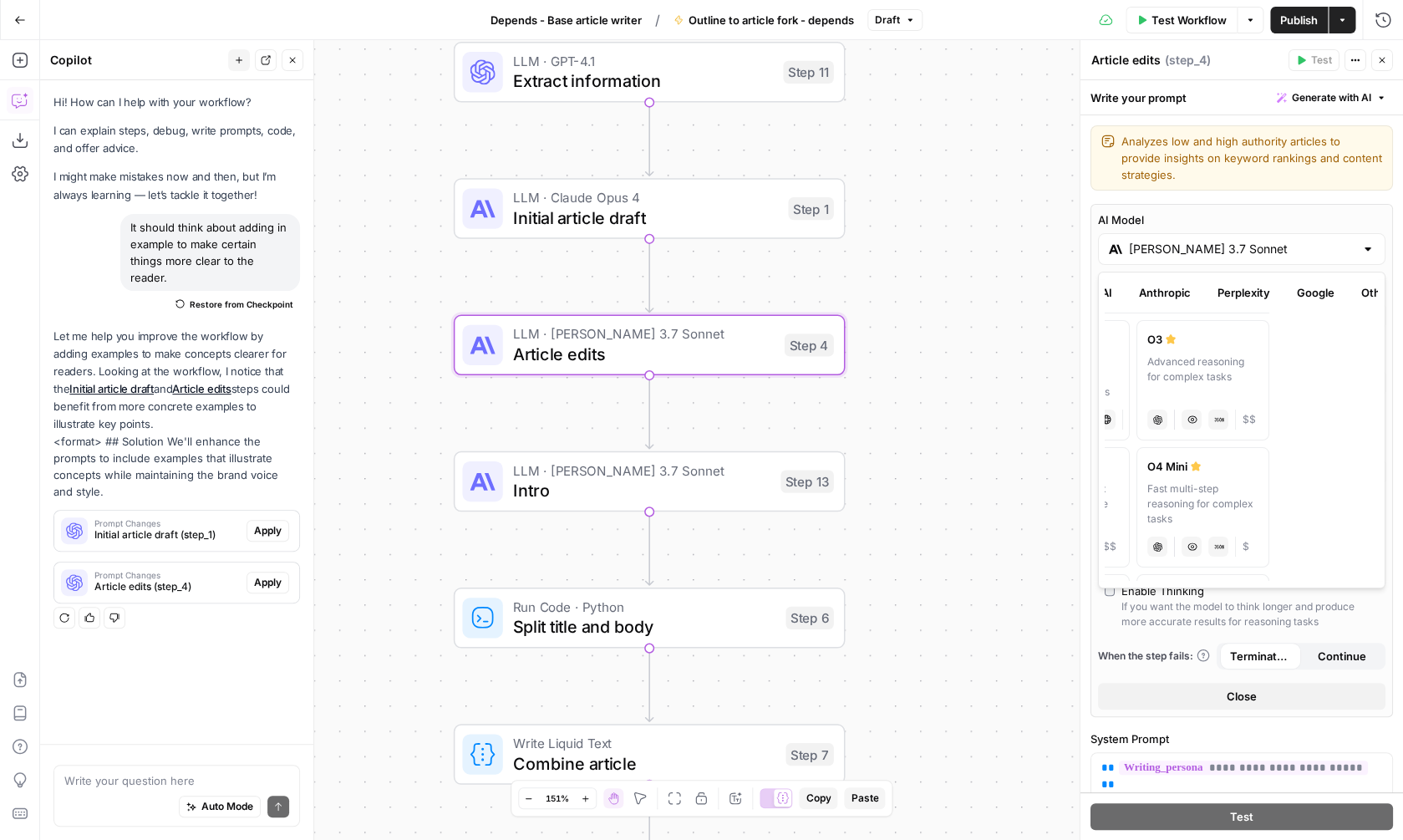
scroll to position [0, 132]
click at [1292, 286] on button "Google" at bounding box center [1293, 292] width 58 height 26
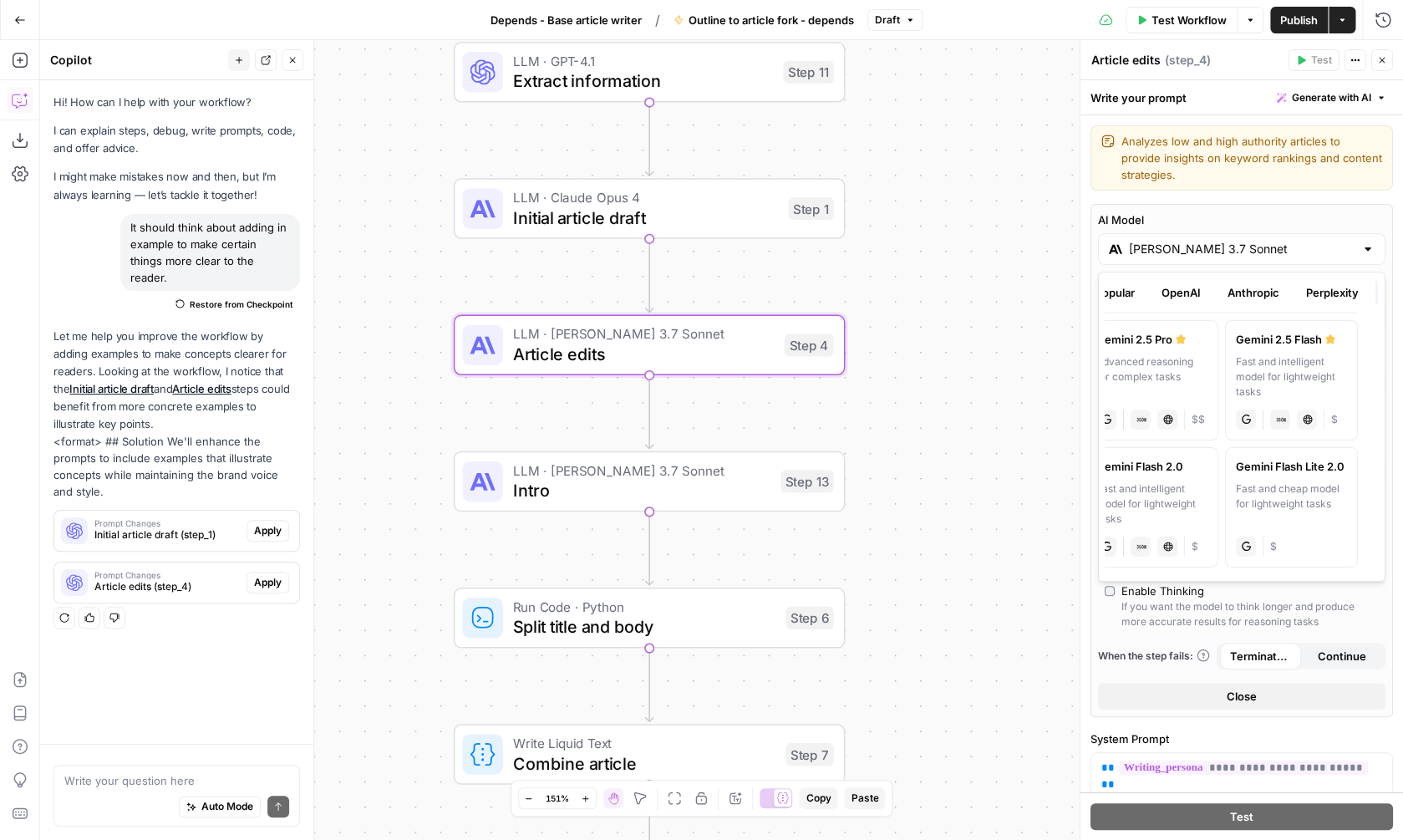
scroll to position [0, 0]
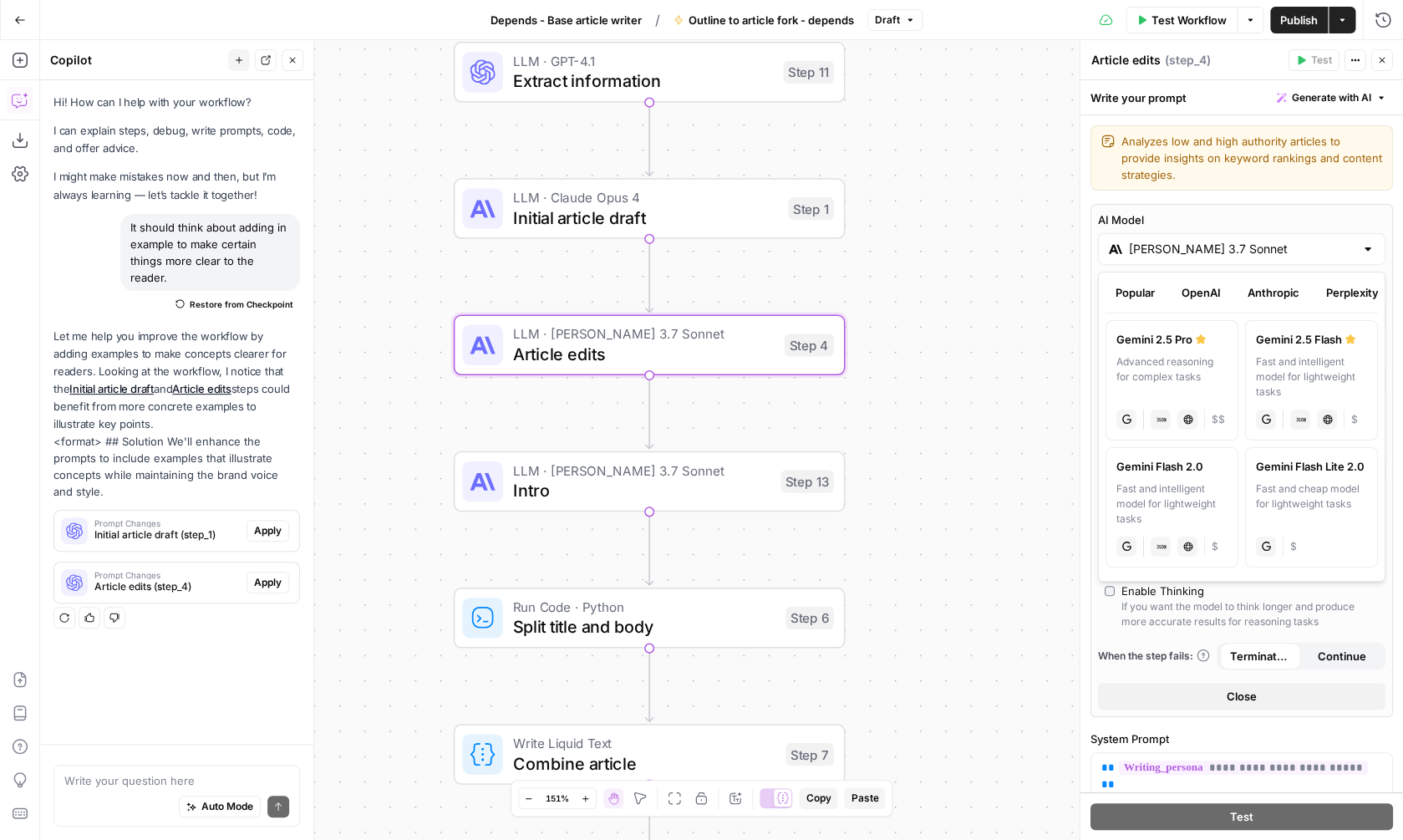
click at [1281, 286] on button "Anthropic" at bounding box center [1273, 292] width 72 height 26
click at [1293, 381] on div "Powerful model for complex and writing tasks" at bounding box center [1311, 376] width 111 height 45
type input "Claude Opus 4"
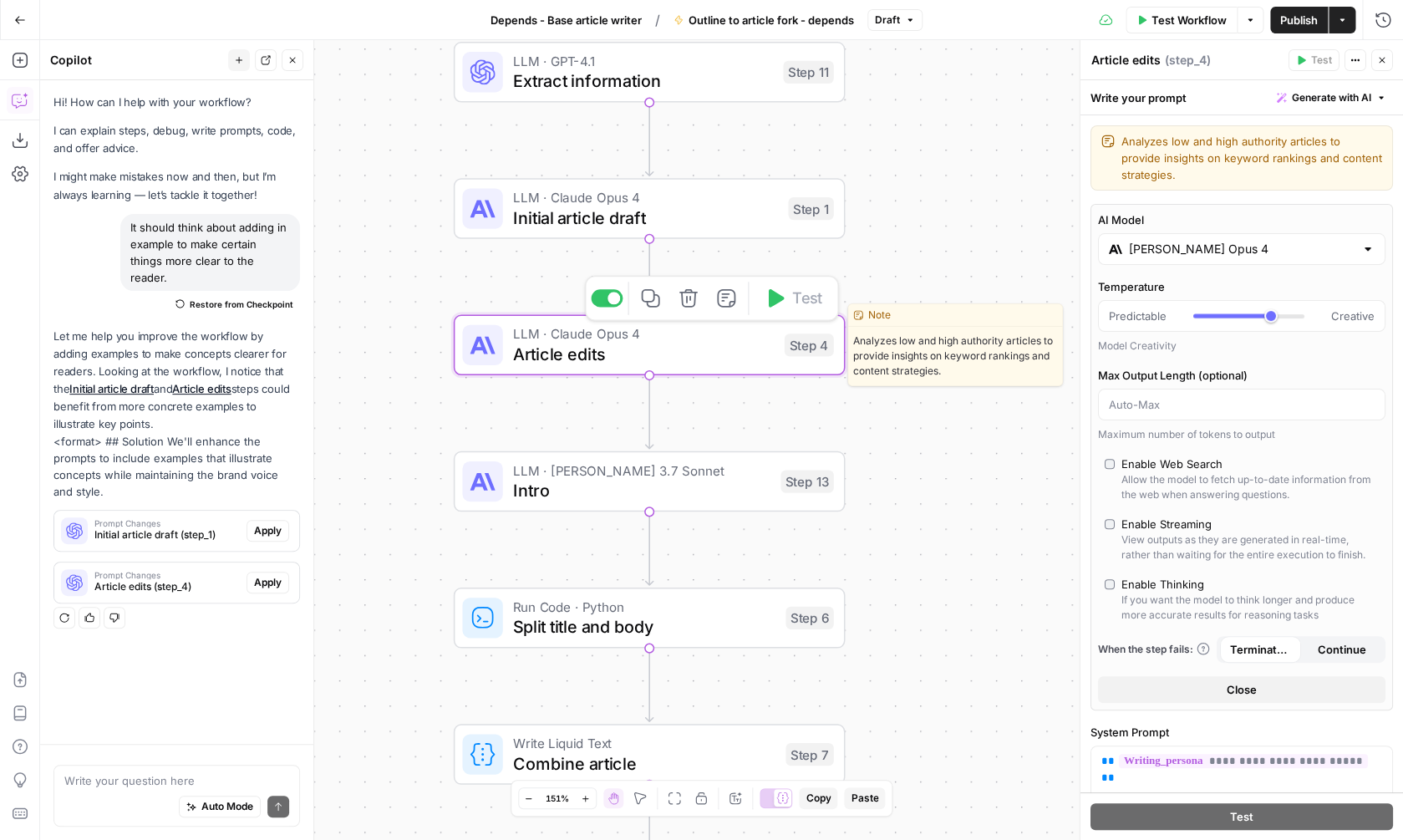
click at [940, 368] on span "Analyzes low and high authority articles to provide insights on keyword ranking…" at bounding box center [955, 356] width 214 height 59
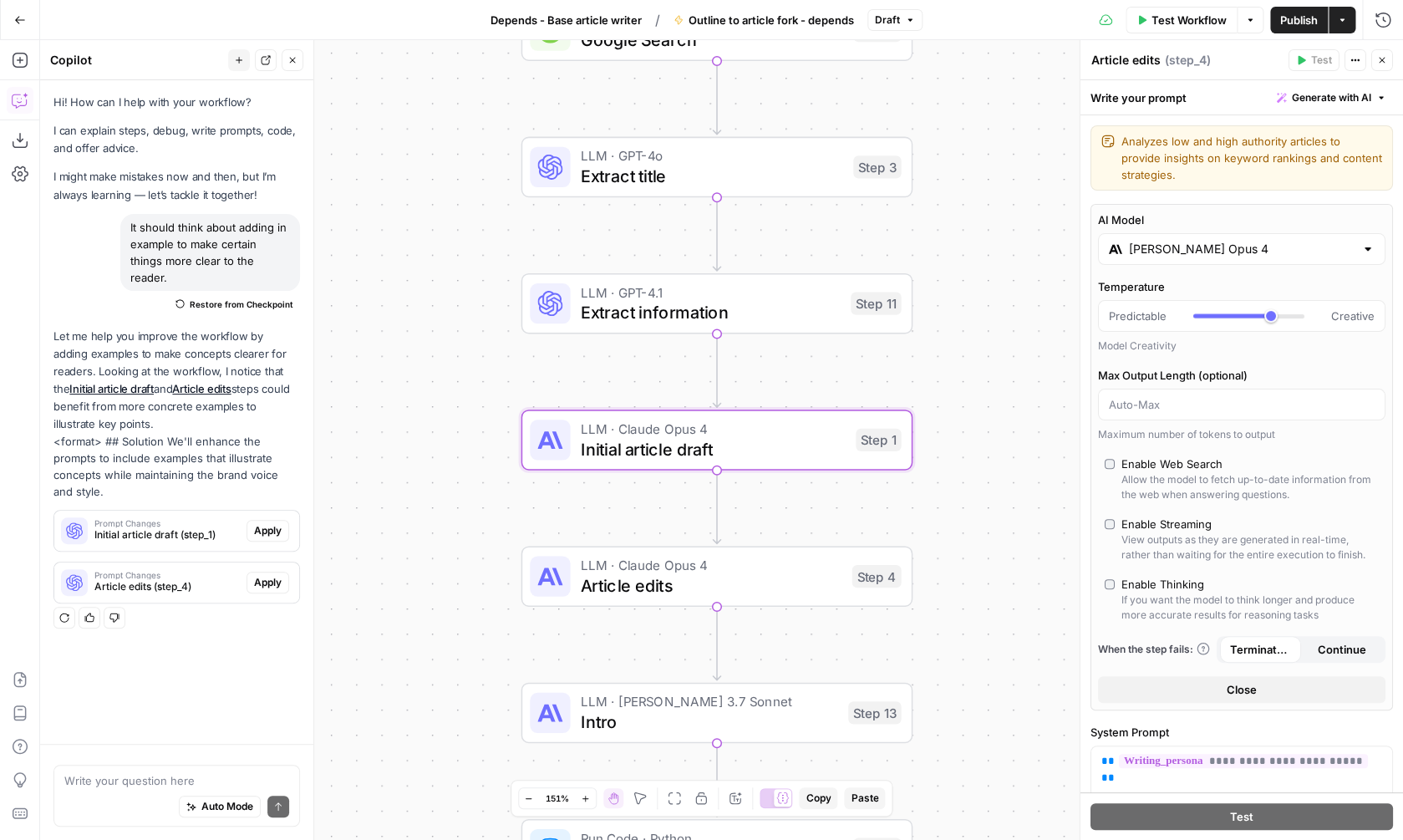
click at [267, 534] on span "Apply" at bounding box center [268, 531] width 27 height 15
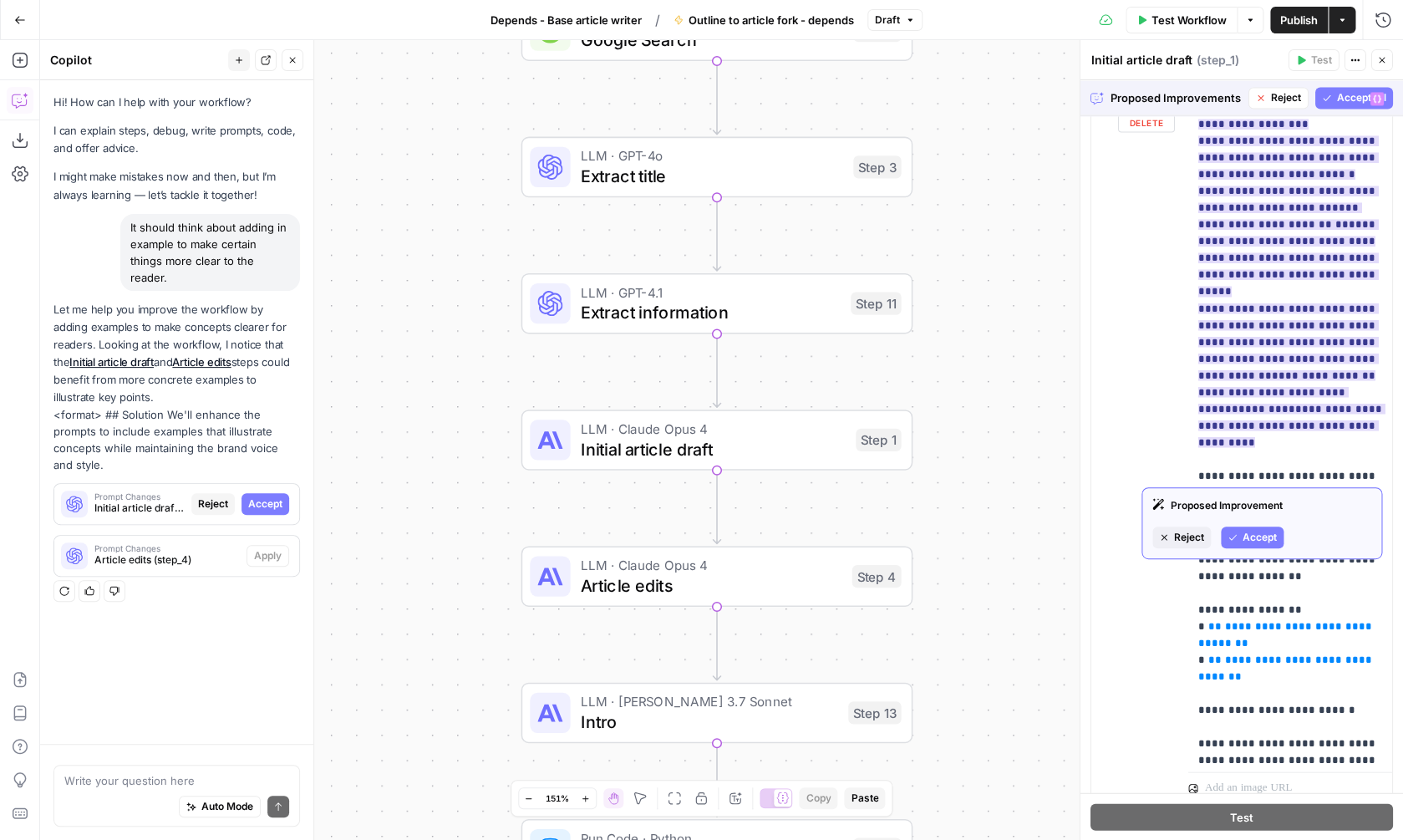
scroll to position [1002, 0]
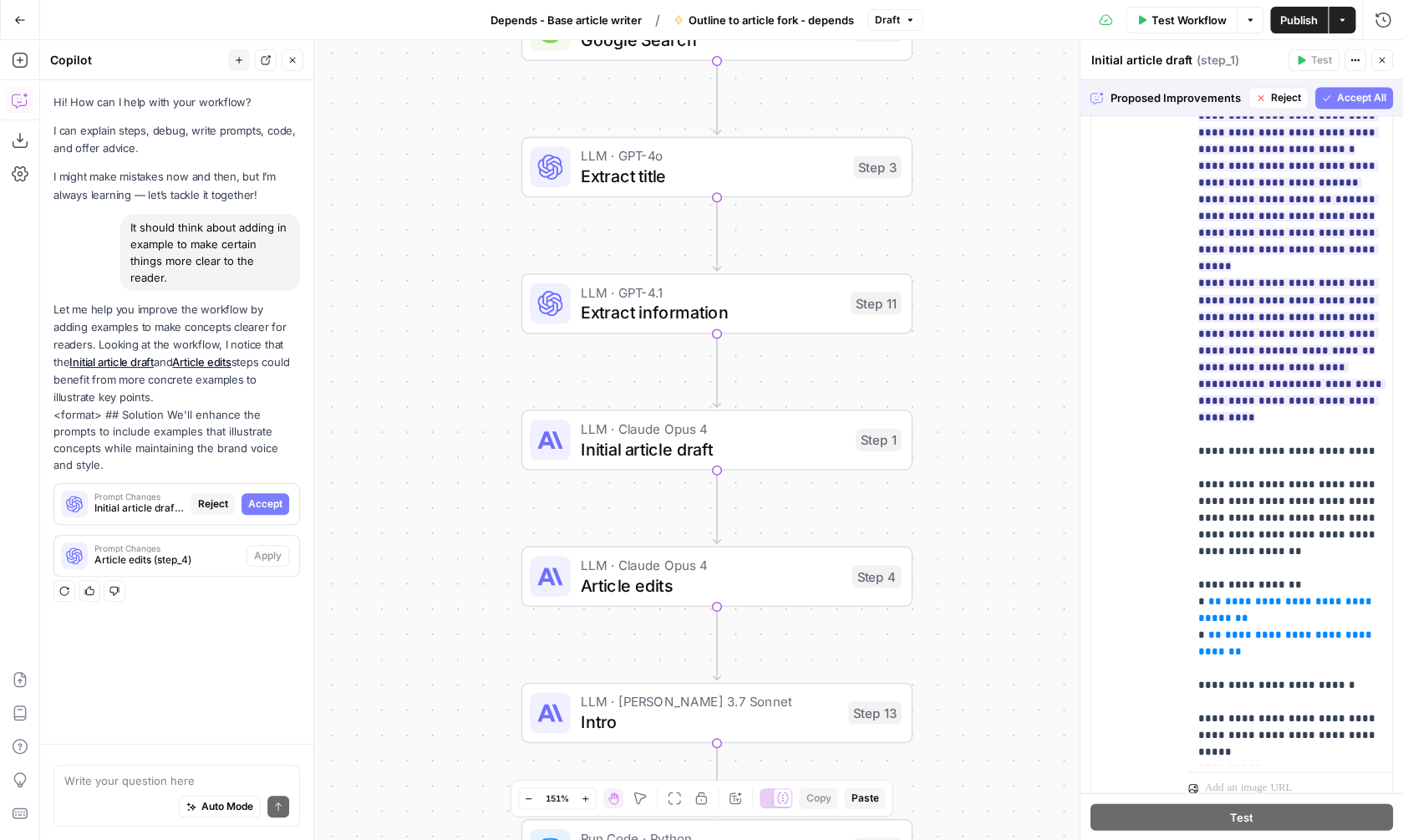
click at [1346, 96] on span "Accept All" at bounding box center [1361, 98] width 49 height 15
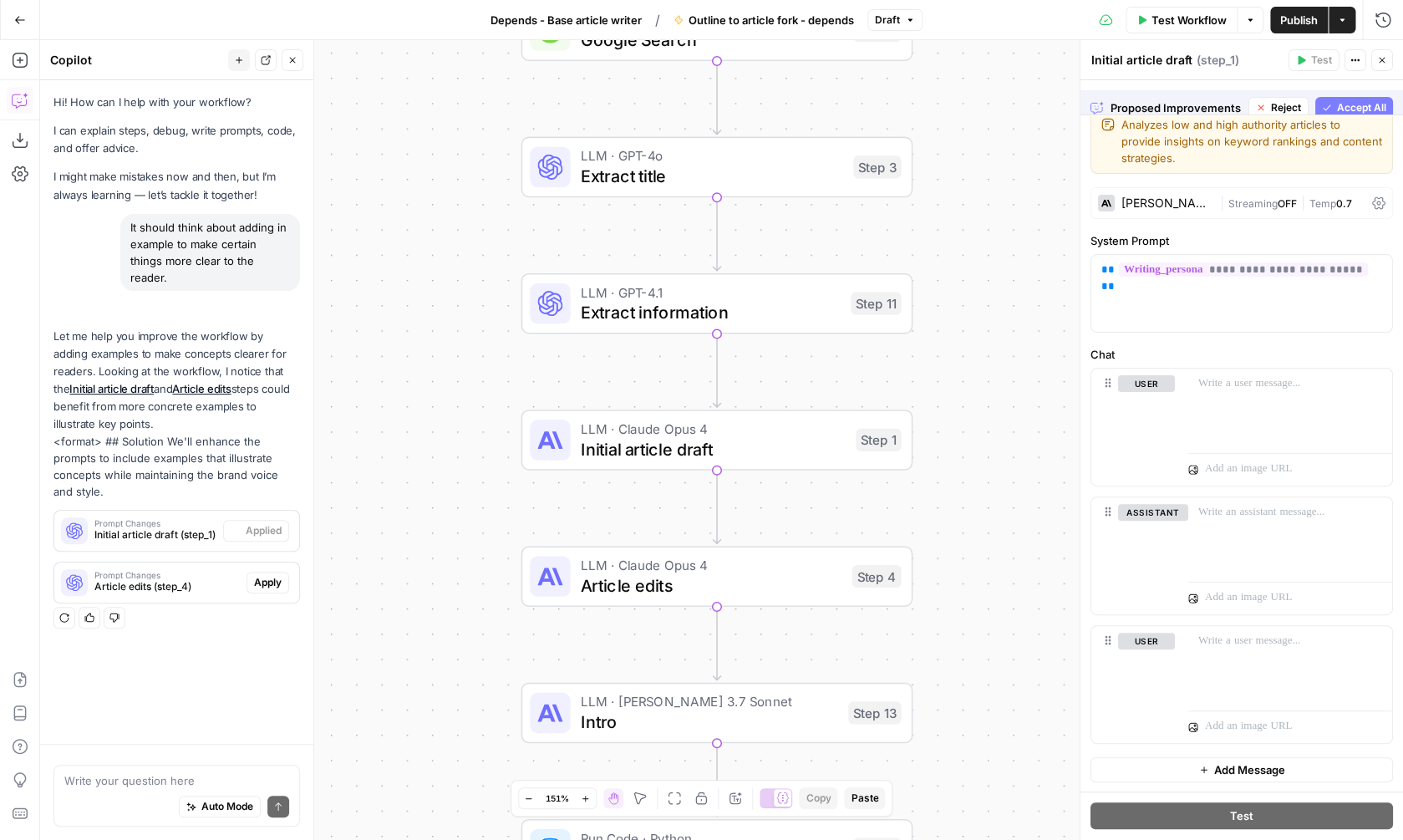
scroll to position [18, 0]
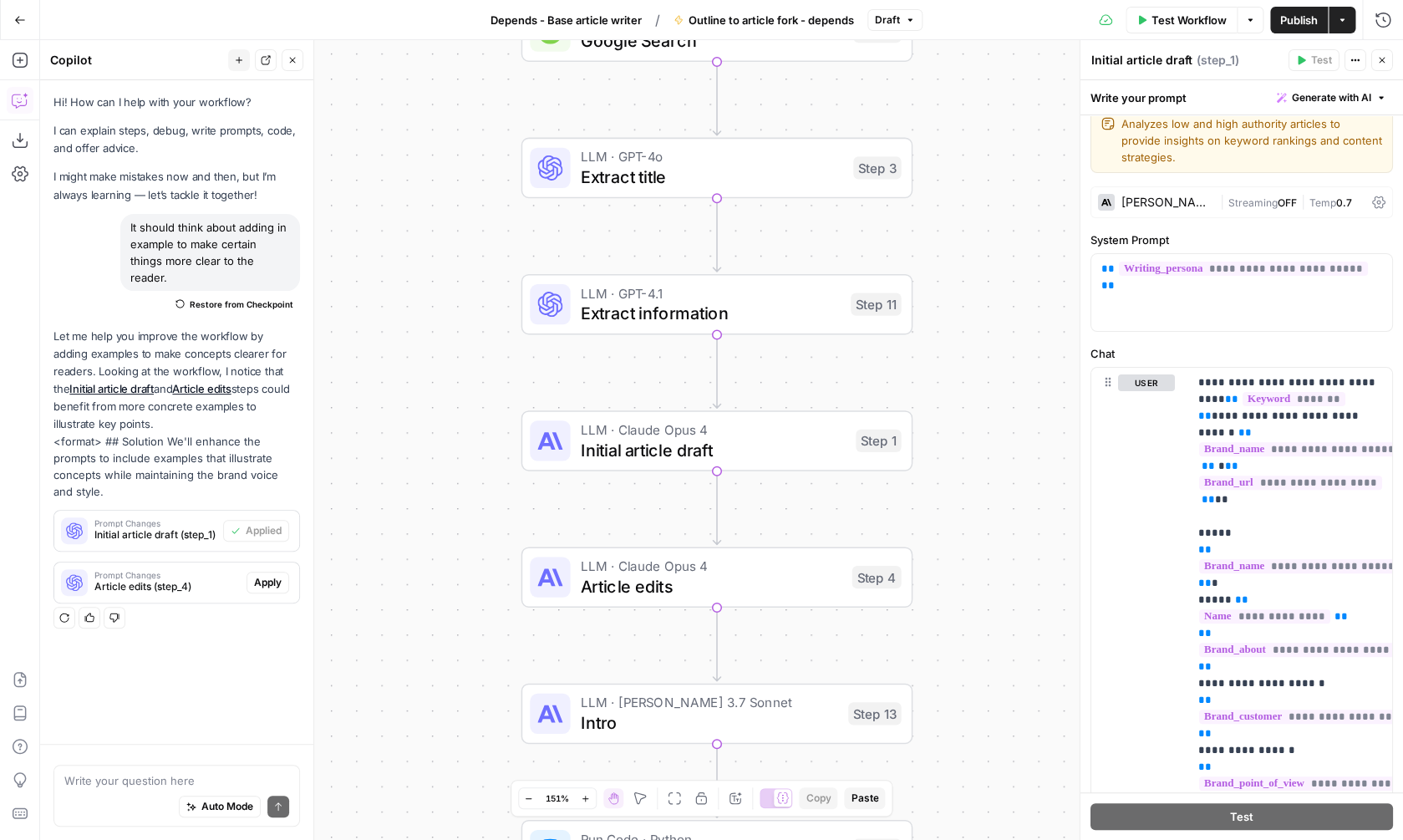
drag, startPoint x: 1000, startPoint y: 445, endPoint x: 1013, endPoint y: 569, distance: 124.7
click at [1013, 569] on div "Workflow Set Inputs Inputs Google Search Google Search Step 2 LLM · GPT-4o Extr…" at bounding box center [721, 440] width 1363 height 800
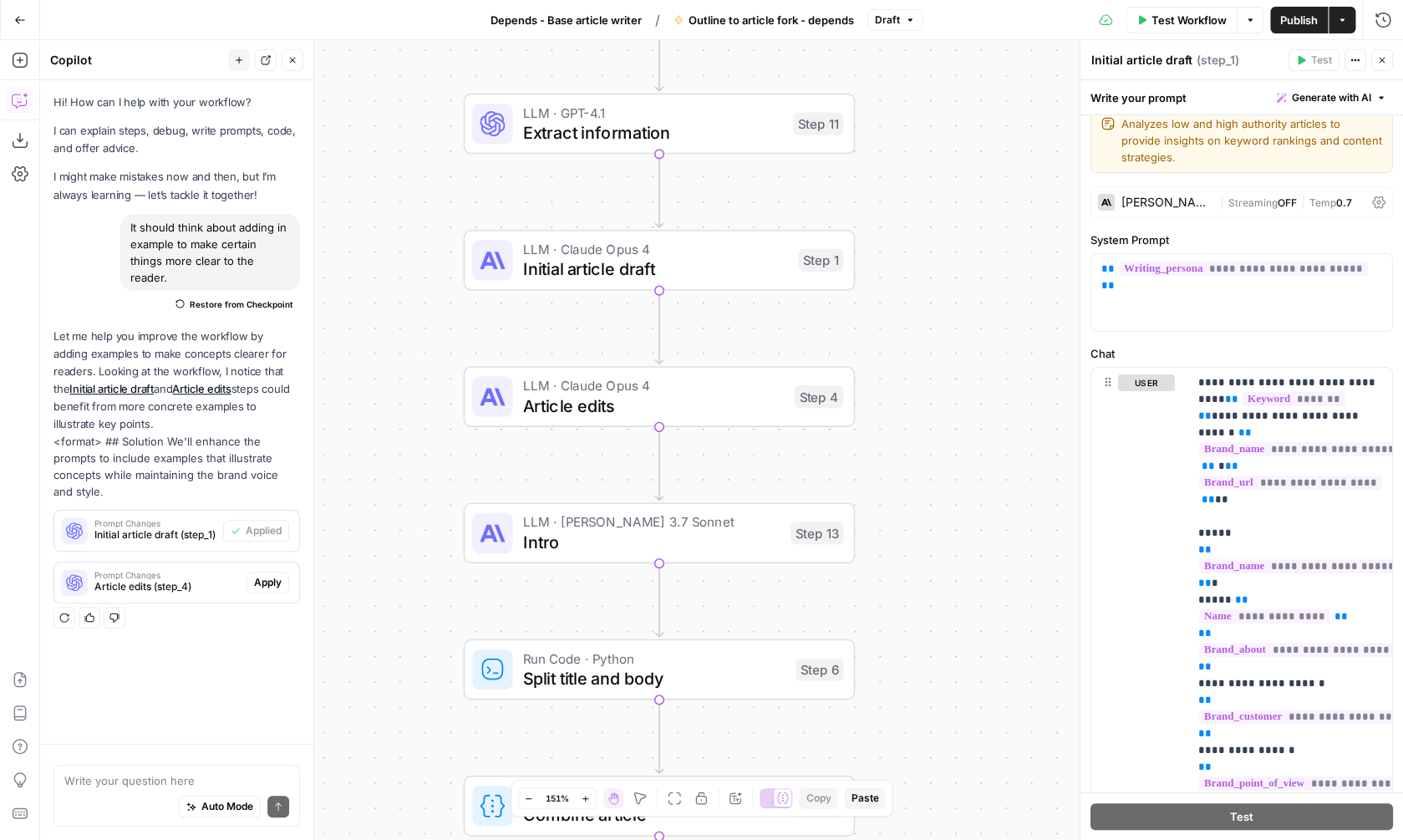
drag, startPoint x: 1035, startPoint y: 325, endPoint x: 969, endPoint y: 6, distance: 325.8
click at [969, 40] on div "Workflow Set Inputs Inputs Google Search Google Search Step 2 LLM · GPT-4o Extr…" at bounding box center [721, 440] width 1363 height 800
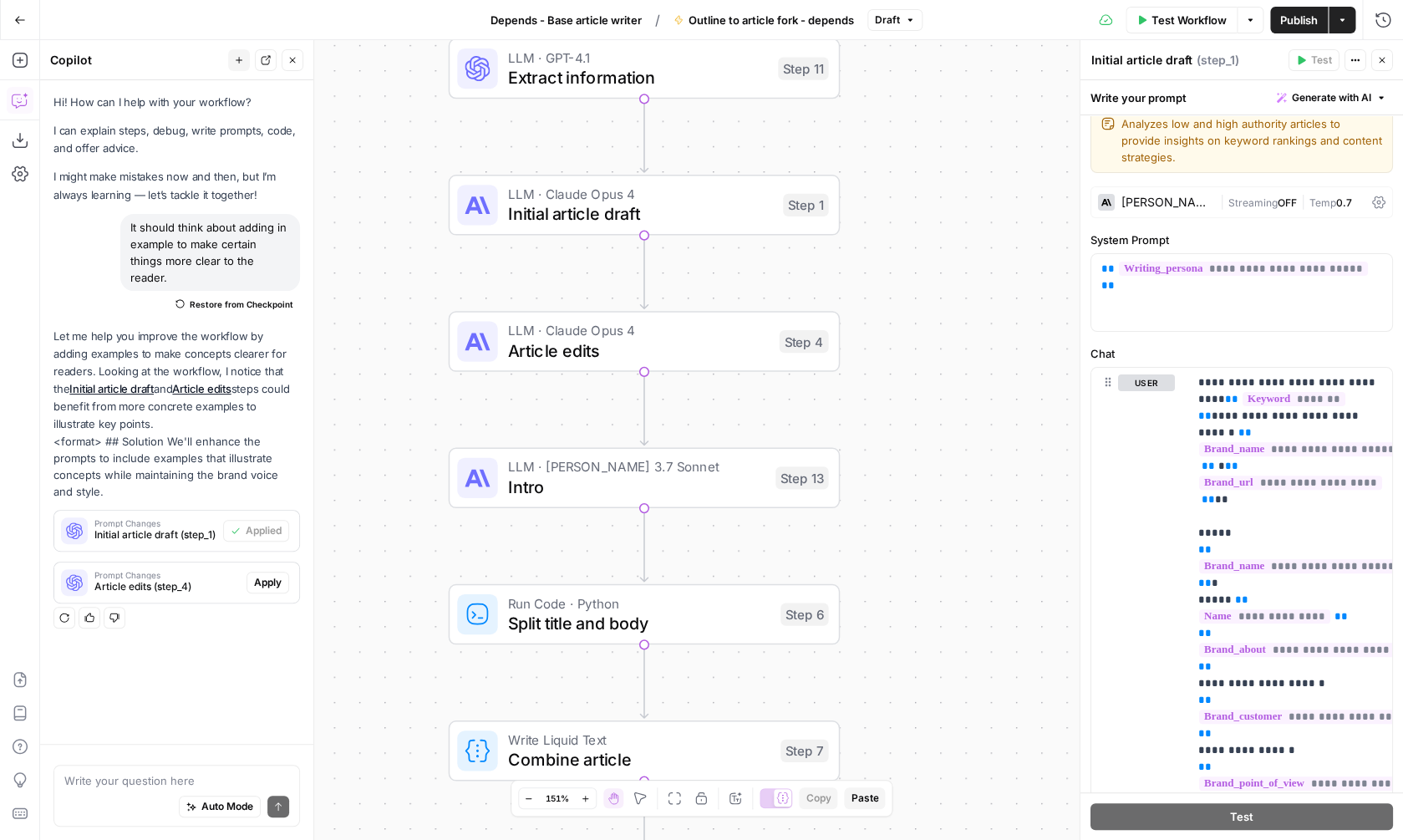
drag, startPoint x: 946, startPoint y: 521, endPoint x: 926, endPoint y: 482, distance: 43.8
click at [926, 482] on div "Workflow Set Inputs Inputs Google Search Google Search Step 2 LLM · GPT-4o Extr…" at bounding box center [721, 440] width 1363 height 800
click at [703, 498] on span "Intro" at bounding box center [636, 487] width 257 height 25
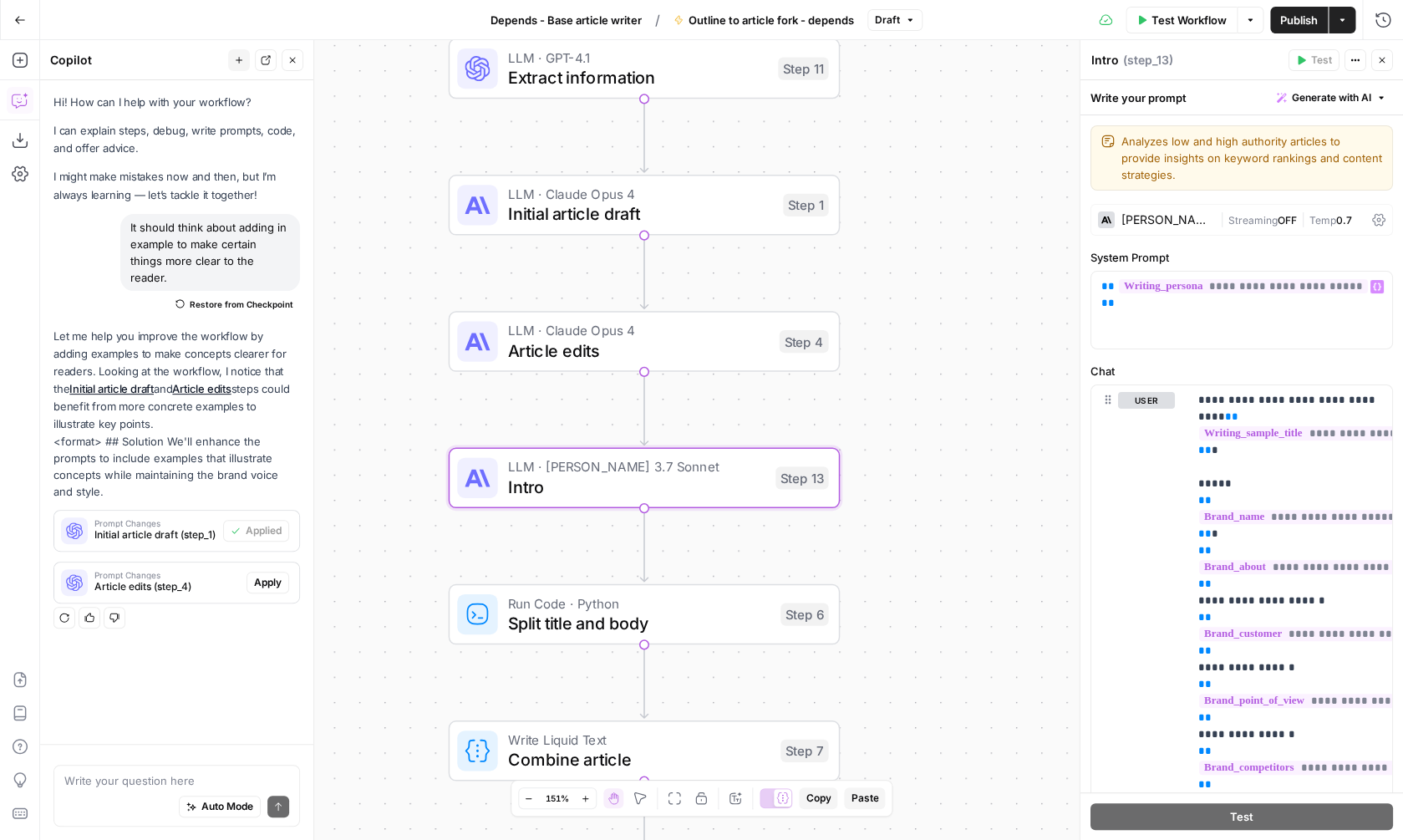
click at [1237, 224] on span "Streaming" at bounding box center [1252, 220] width 49 height 13
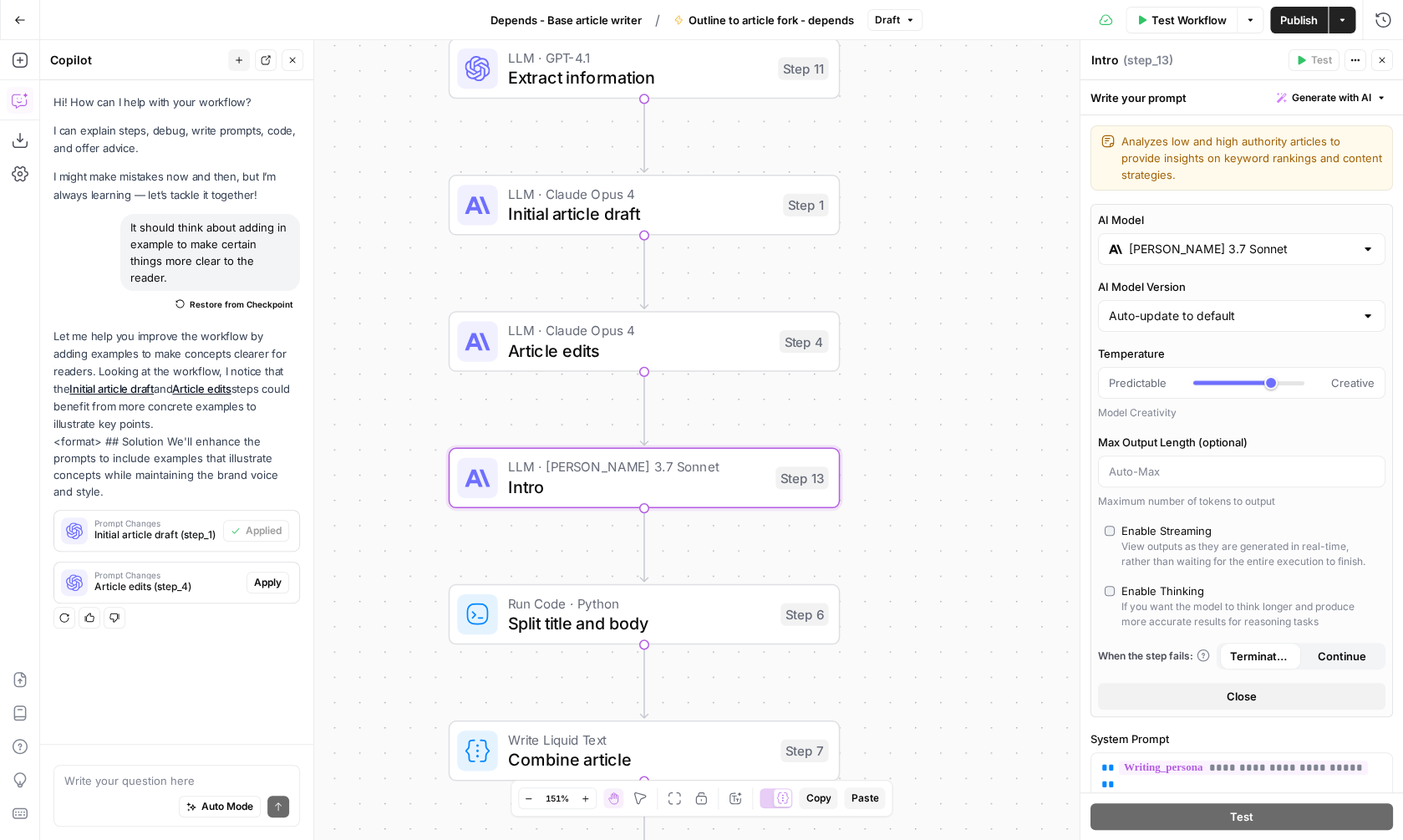
click at [1226, 240] on div "Claude 3.7 Sonnet" at bounding box center [1242, 249] width 287 height 31
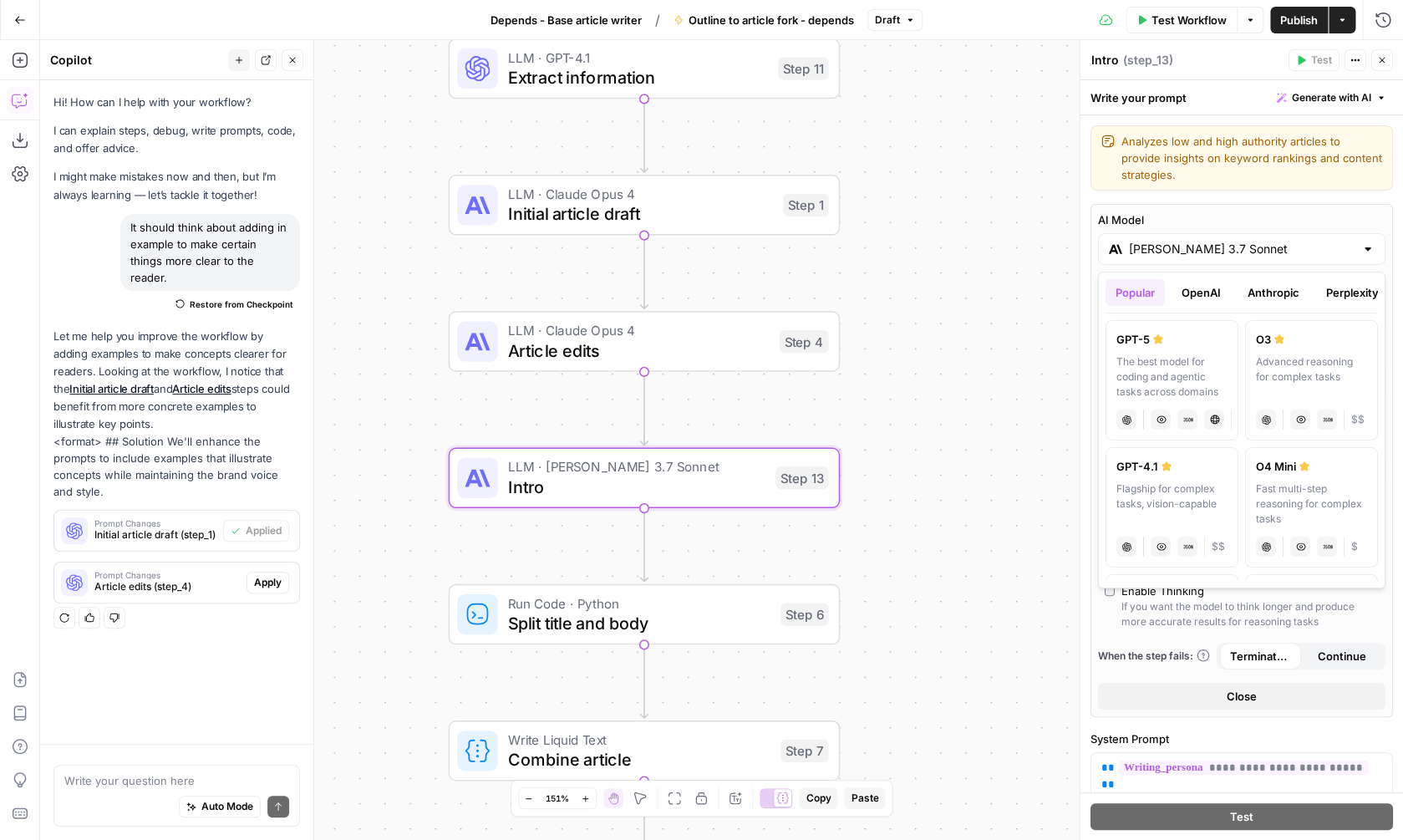
click at [1260, 289] on button "Anthropic" at bounding box center [1273, 292] width 72 height 26
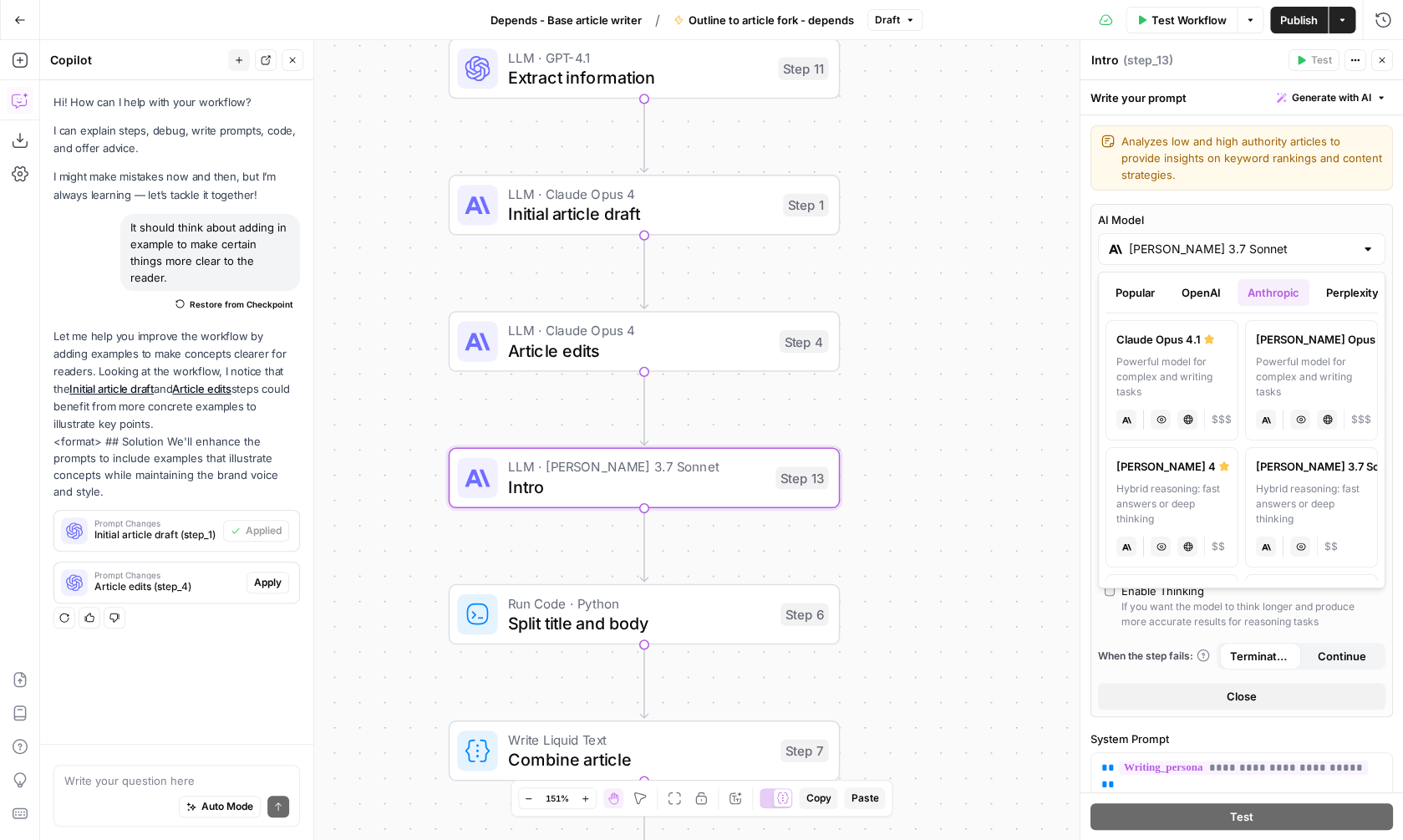
click at [1307, 363] on div "Powerful model for complex and writing tasks" at bounding box center [1311, 376] width 111 height 45
type input "Claude Opus 4"
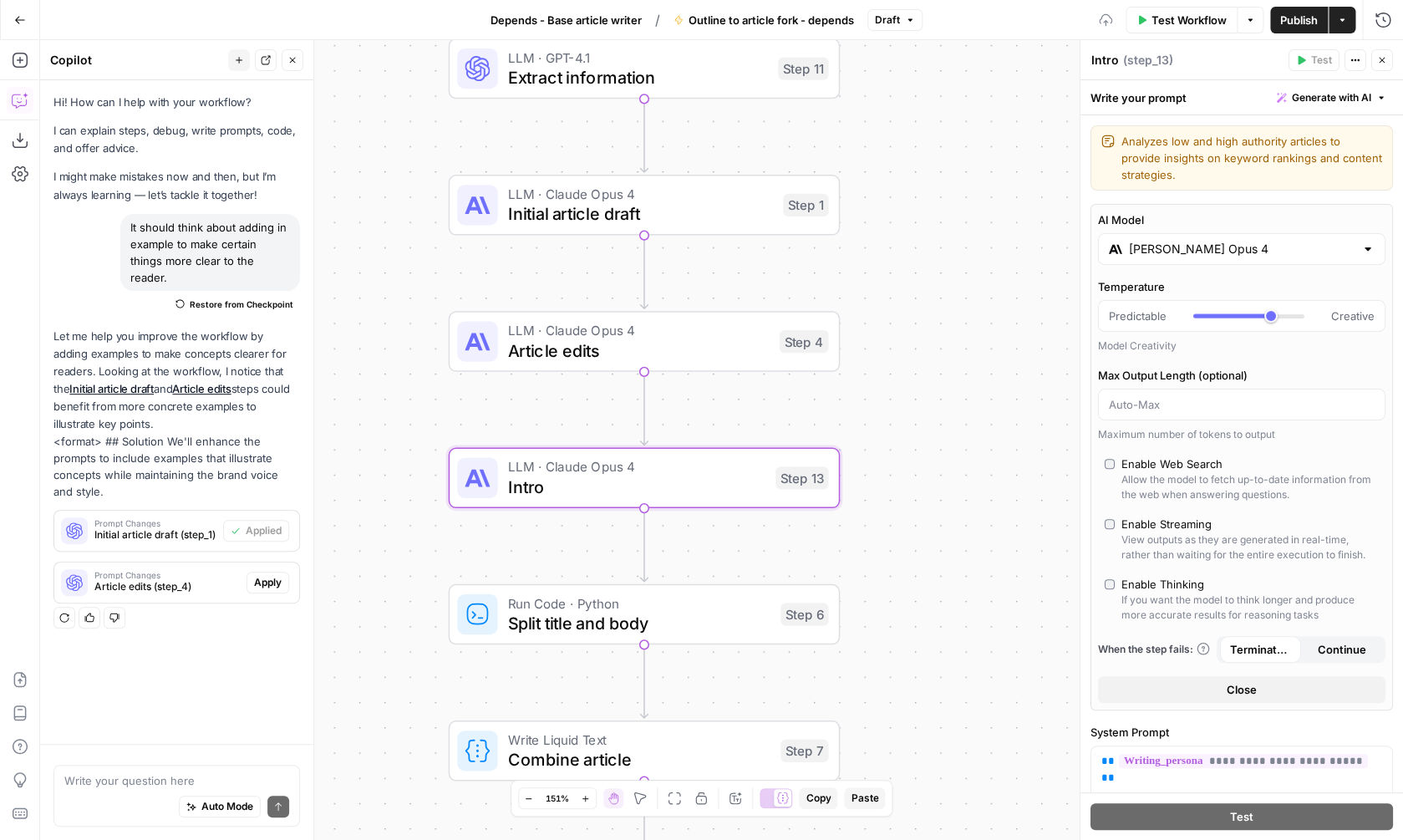
click at [972, 351] on div "Workflow Set Inputs Inputs Google Search Google Search Step 2 LLM · GPT-4o Extr…" at bounding box center [721, 440] width 1363 height 800
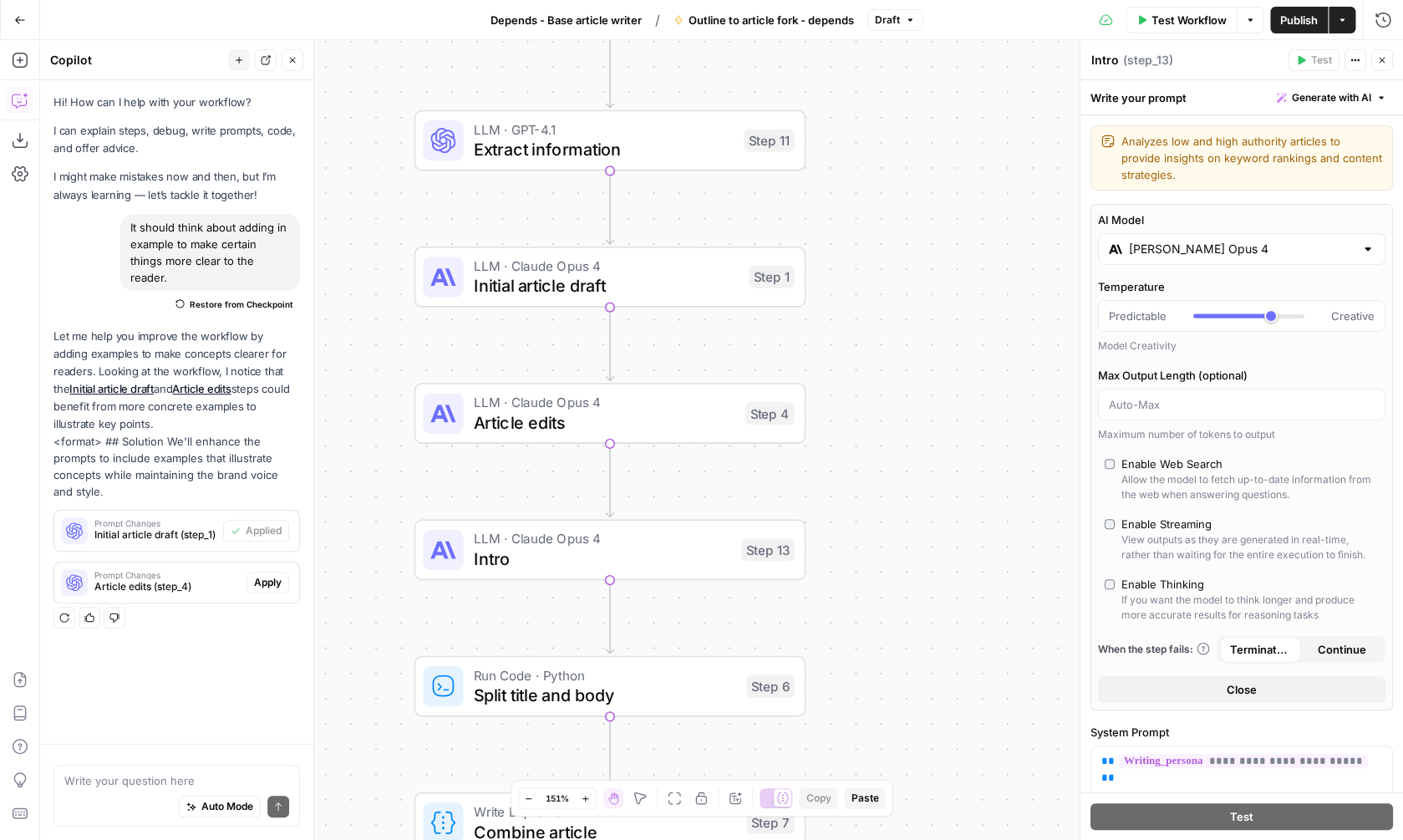
drag, startPoint x: 918, startPoint y: 273, endPoint x: 866, endPoint y: 485, distance: 218.3
click at [866, 485] on div "Workflow Set Inputs Inputs Google Search Google Search Step 2 LLM · GPT-4o Extr…" at bounding box center [721, 440] width 1363 height 800
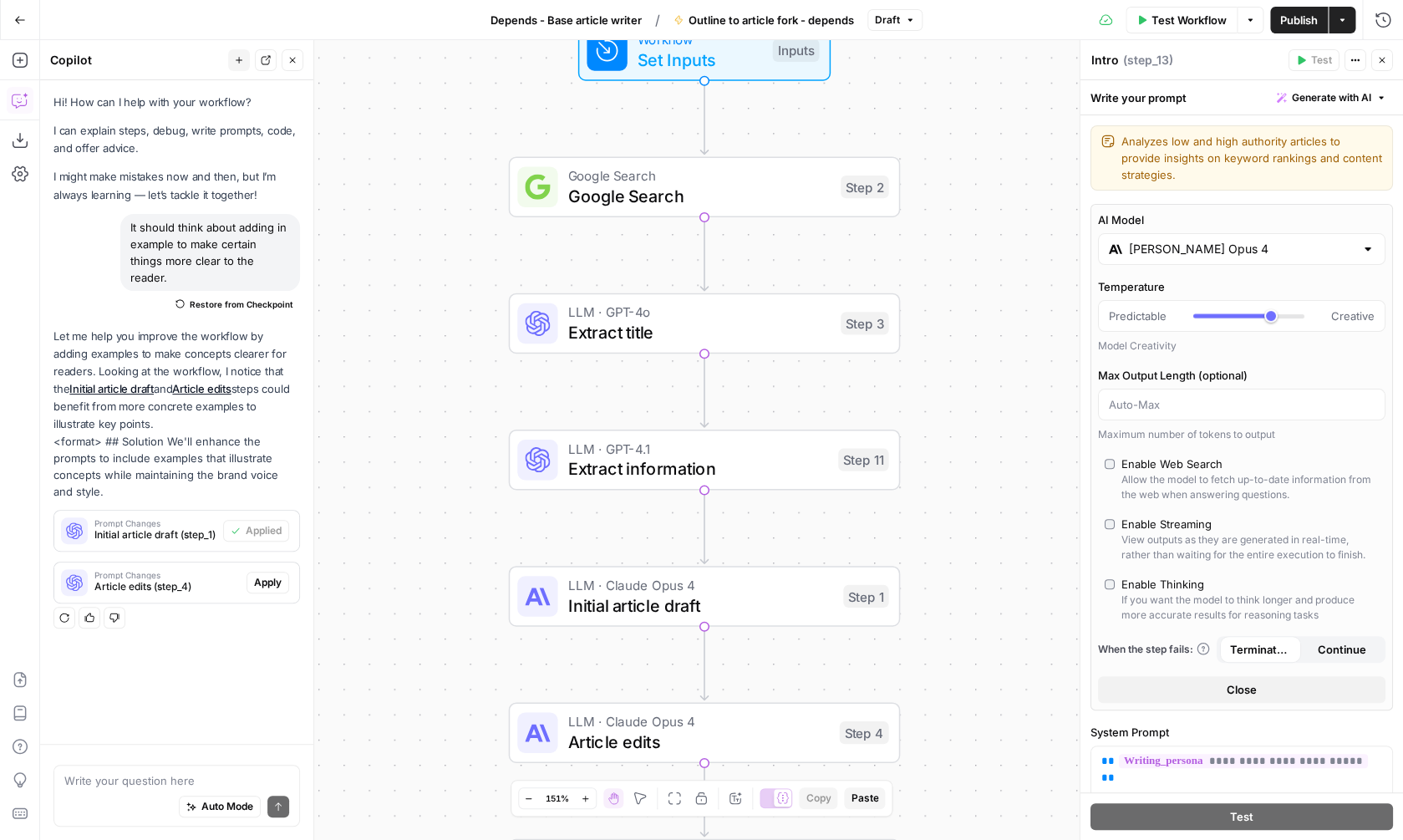
drag, startPoint x: 887, startPoint y: 206, endPoint x: 999, endPoint y: 385, distance: 211.2
click at [999, 385] on div "Workflow Set Inputs Inputs Google Search Google Search Step 2 LLM · GPT-4o Extr…" at bounding box center [721, 440] width 1363 height 800
click at [779, 205] on span "Google Search" at bounding box center [699, 195] width 262 height 25
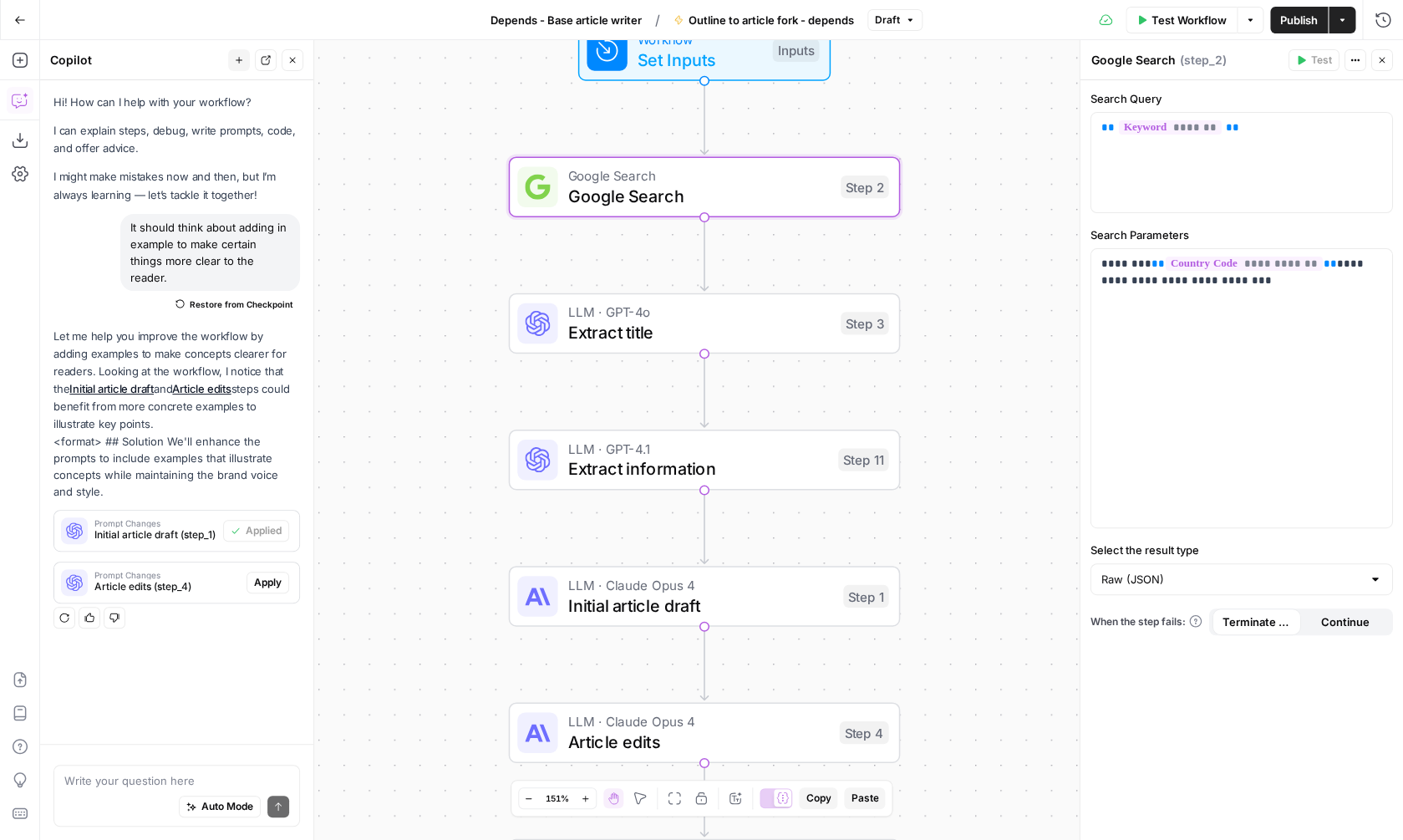
click at [1282, 17] on span "Publish" at bounding box center [1299, 20] width 37 height 17
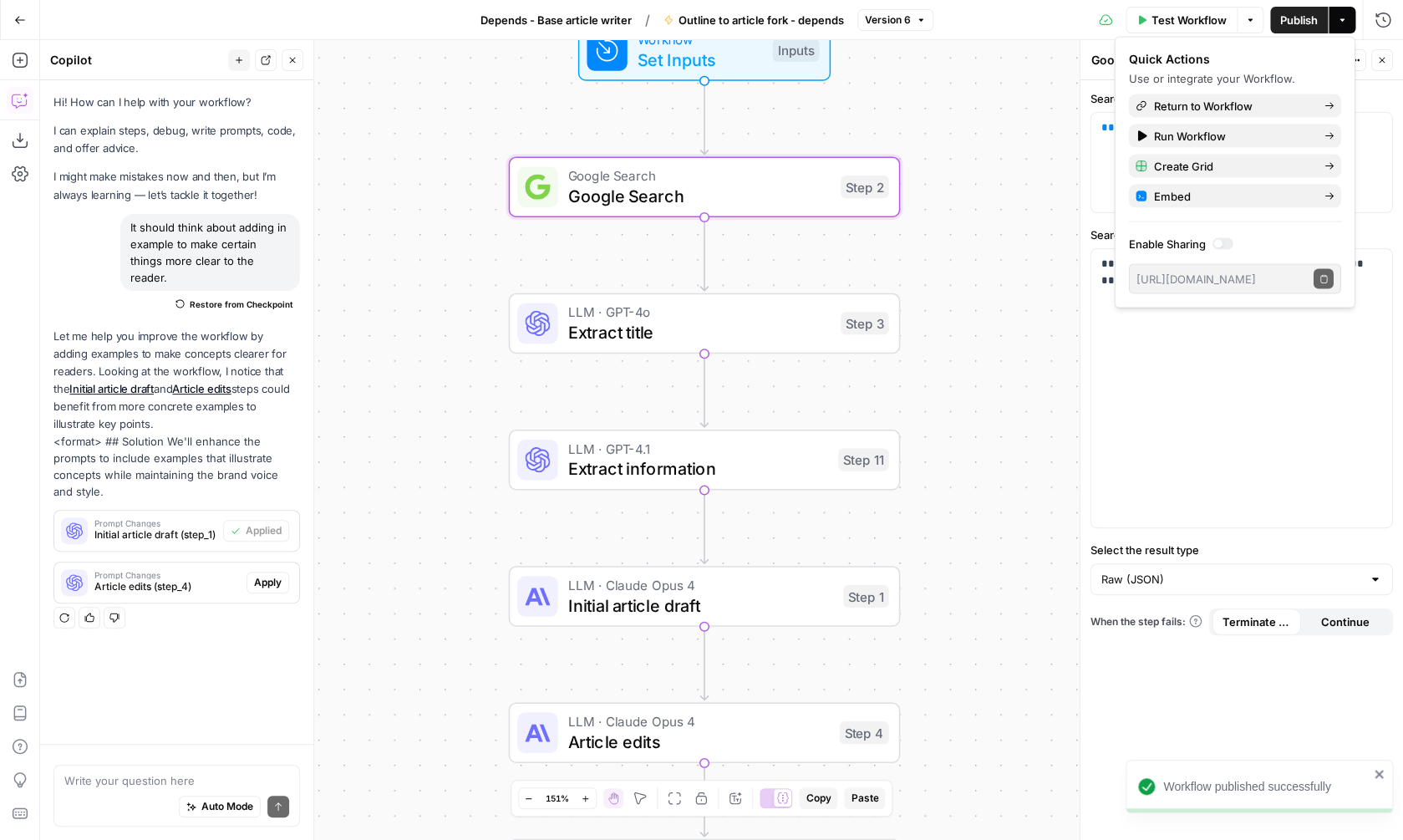
click at [570, 20] on span "Depends - Base article writer" at bounding box center [556, 20] width 151 height 17
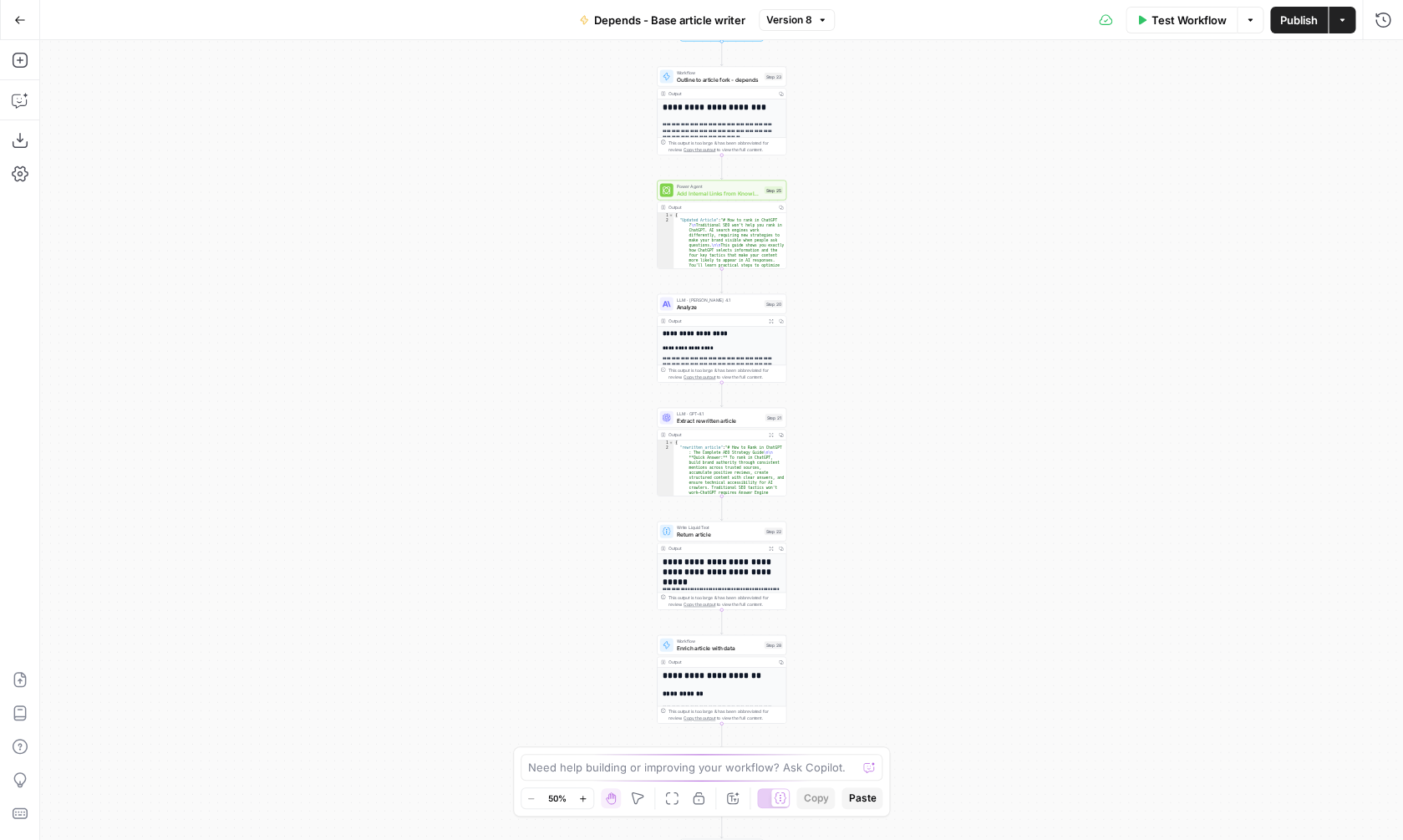
click at [1288, 25] on span "Publish" at bounding box center [1299, 20] width 37 height 17
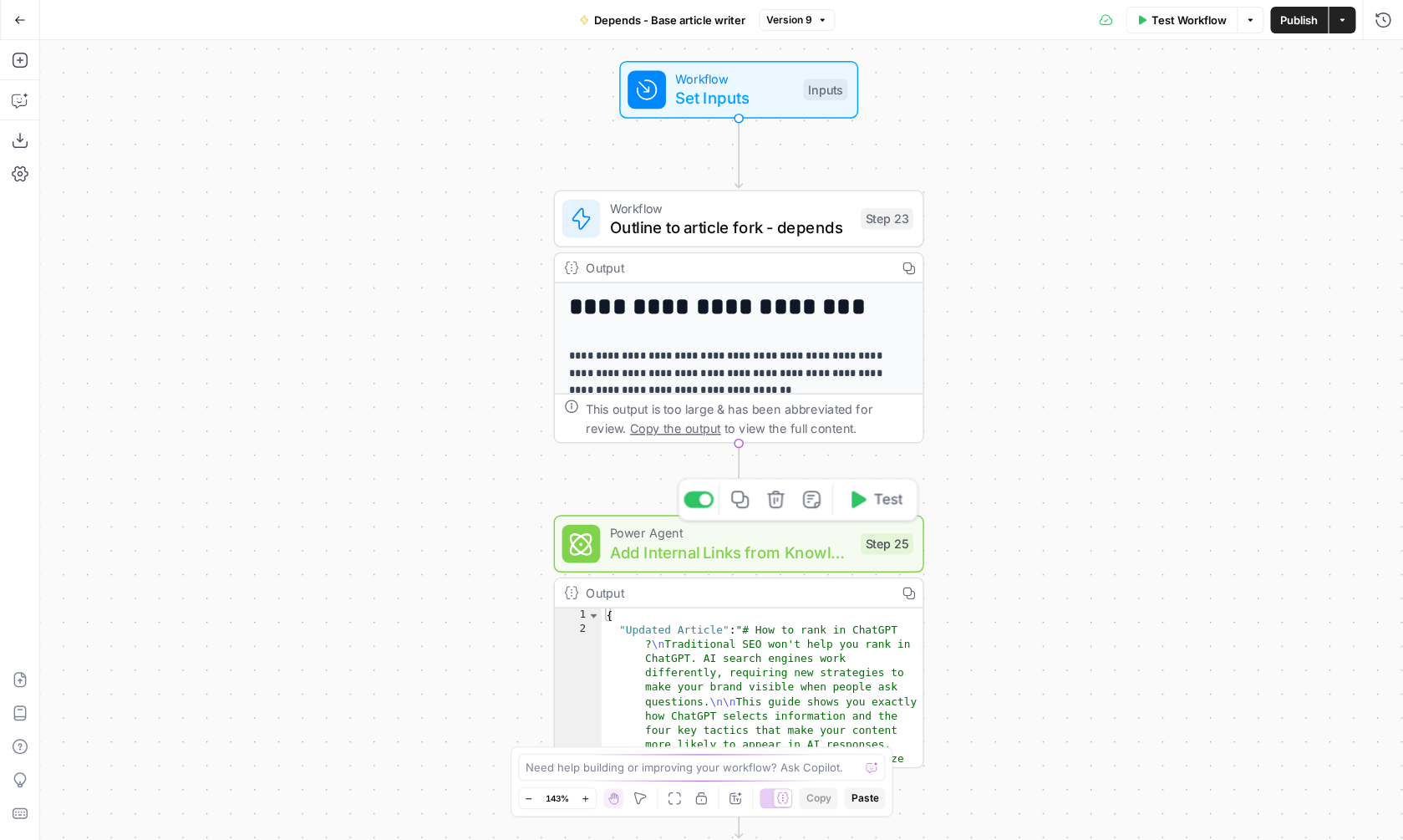
click at [741, 542] on span "Add Internal Links from Knowledge Base" at bounding box center [730, 552] width 241 height 25
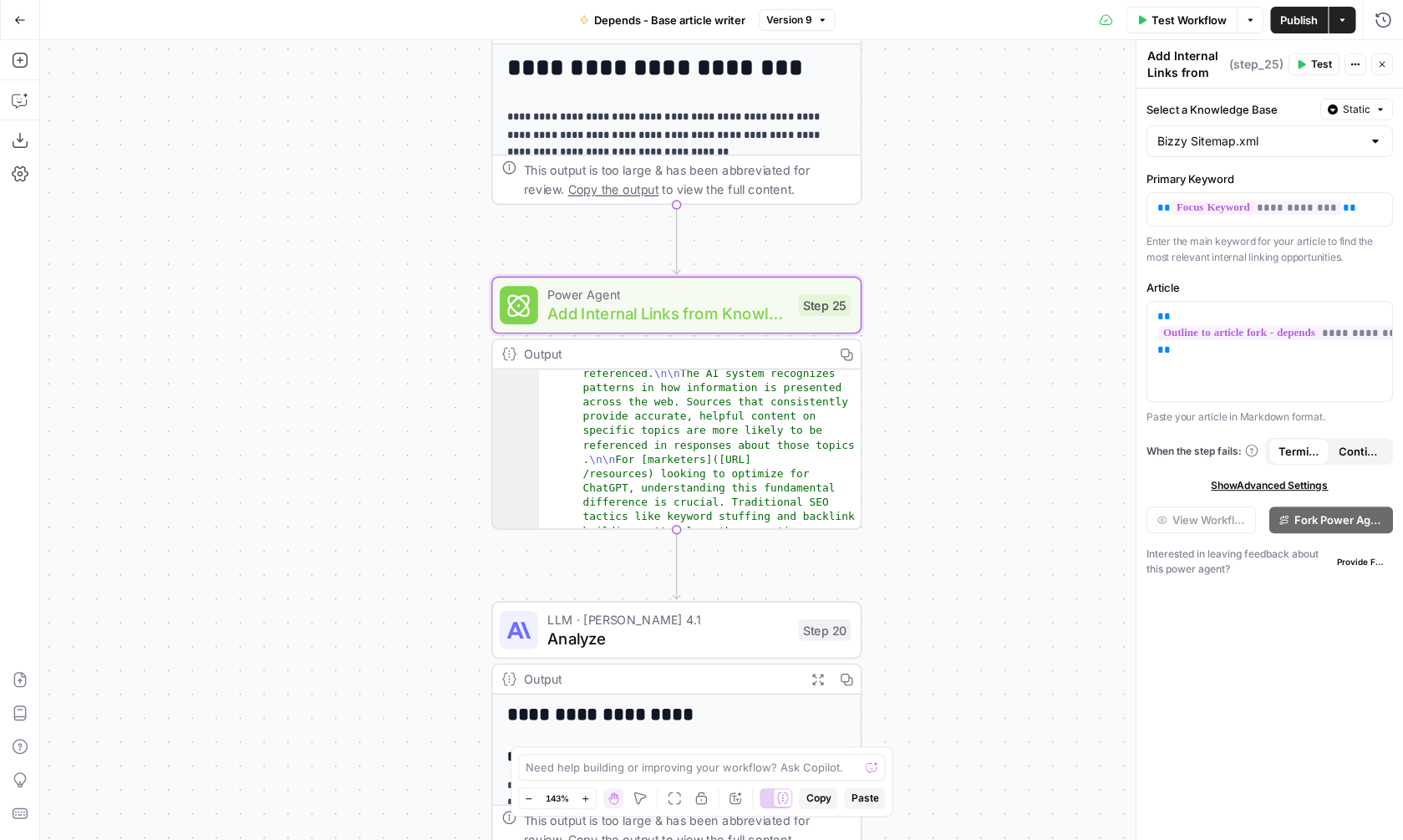
scroll to position [323, 0]
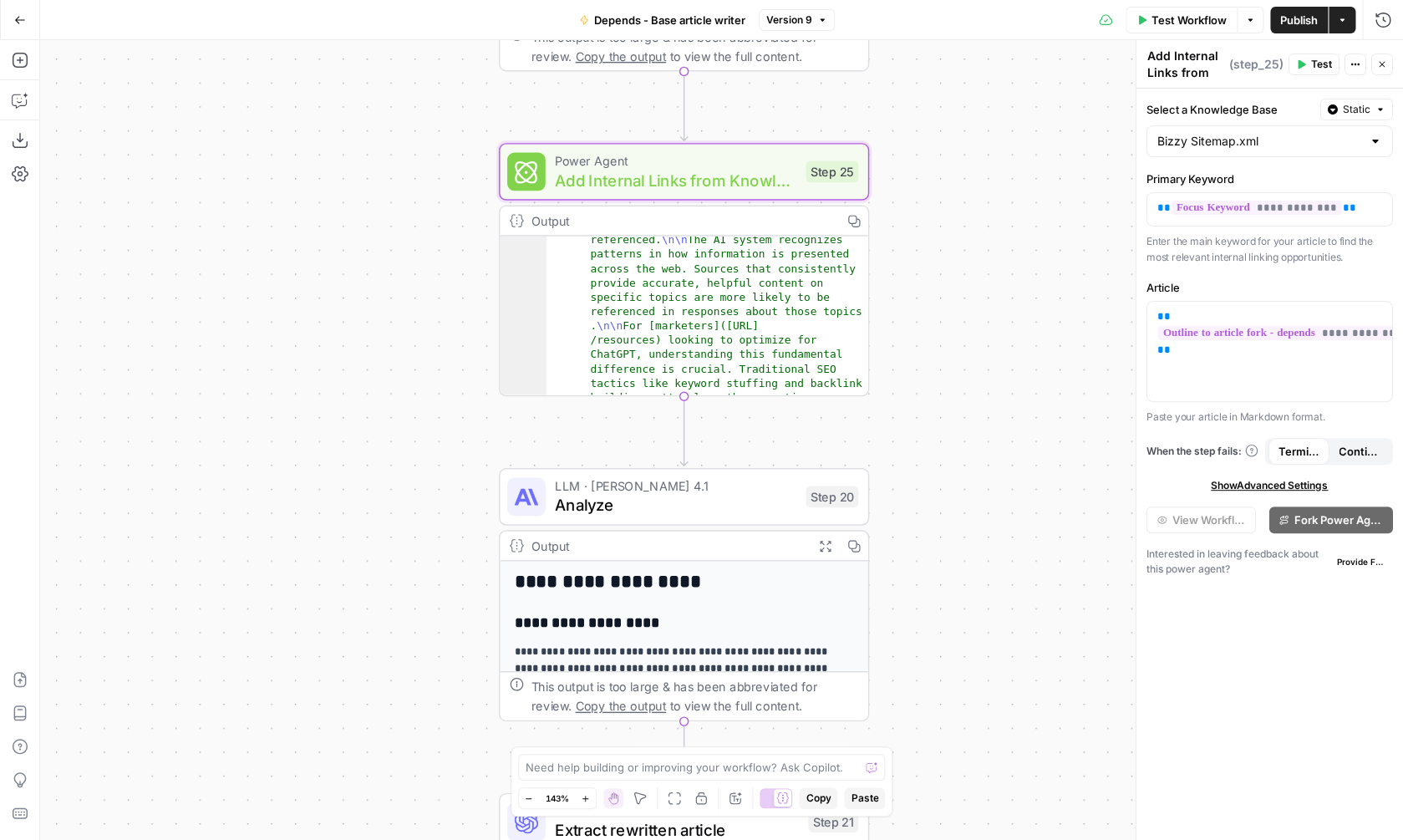
click at [703, 493] on span "Analyze" at bounding box center [675, 505] width 241 height 25
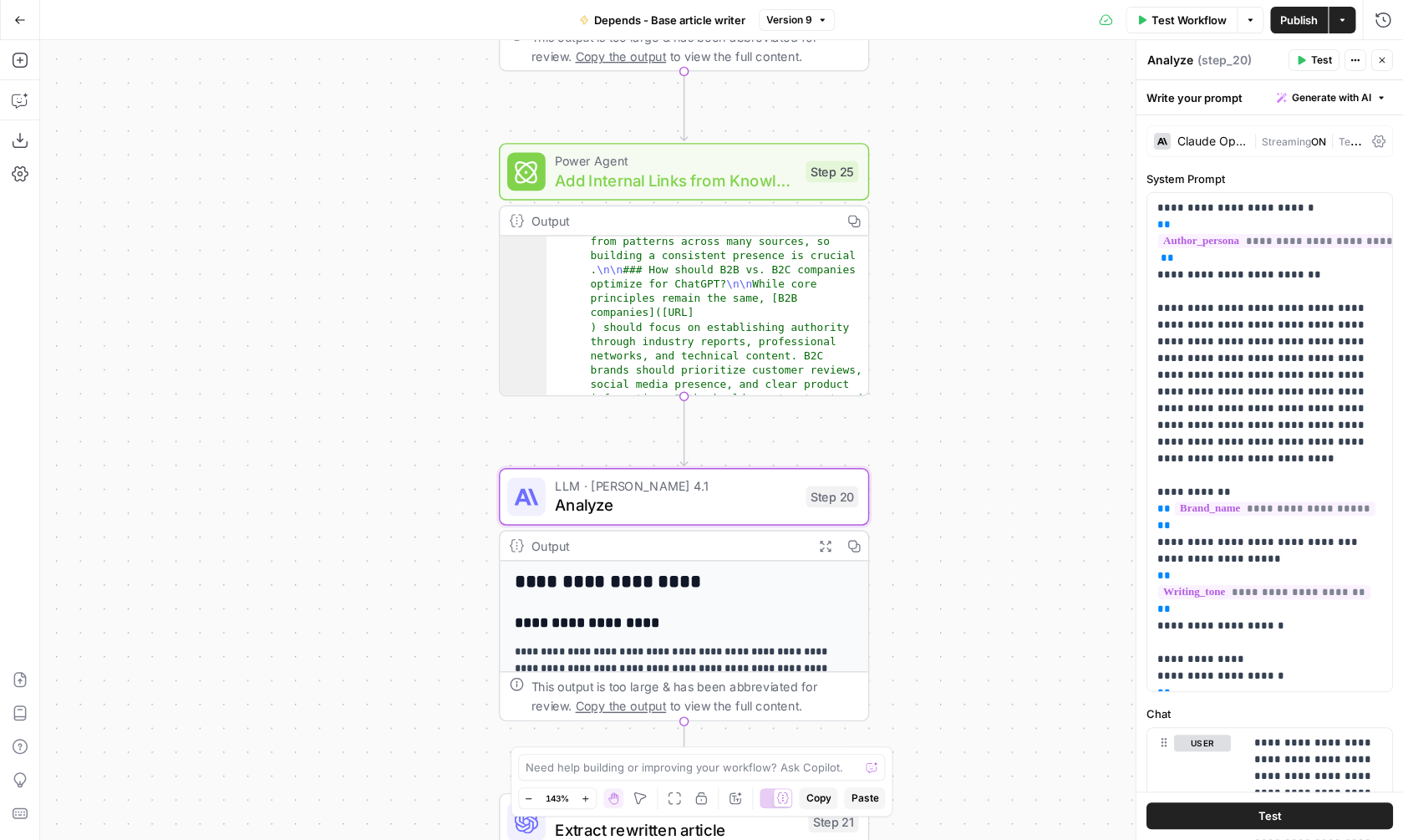
scroll to position [2697, 0]
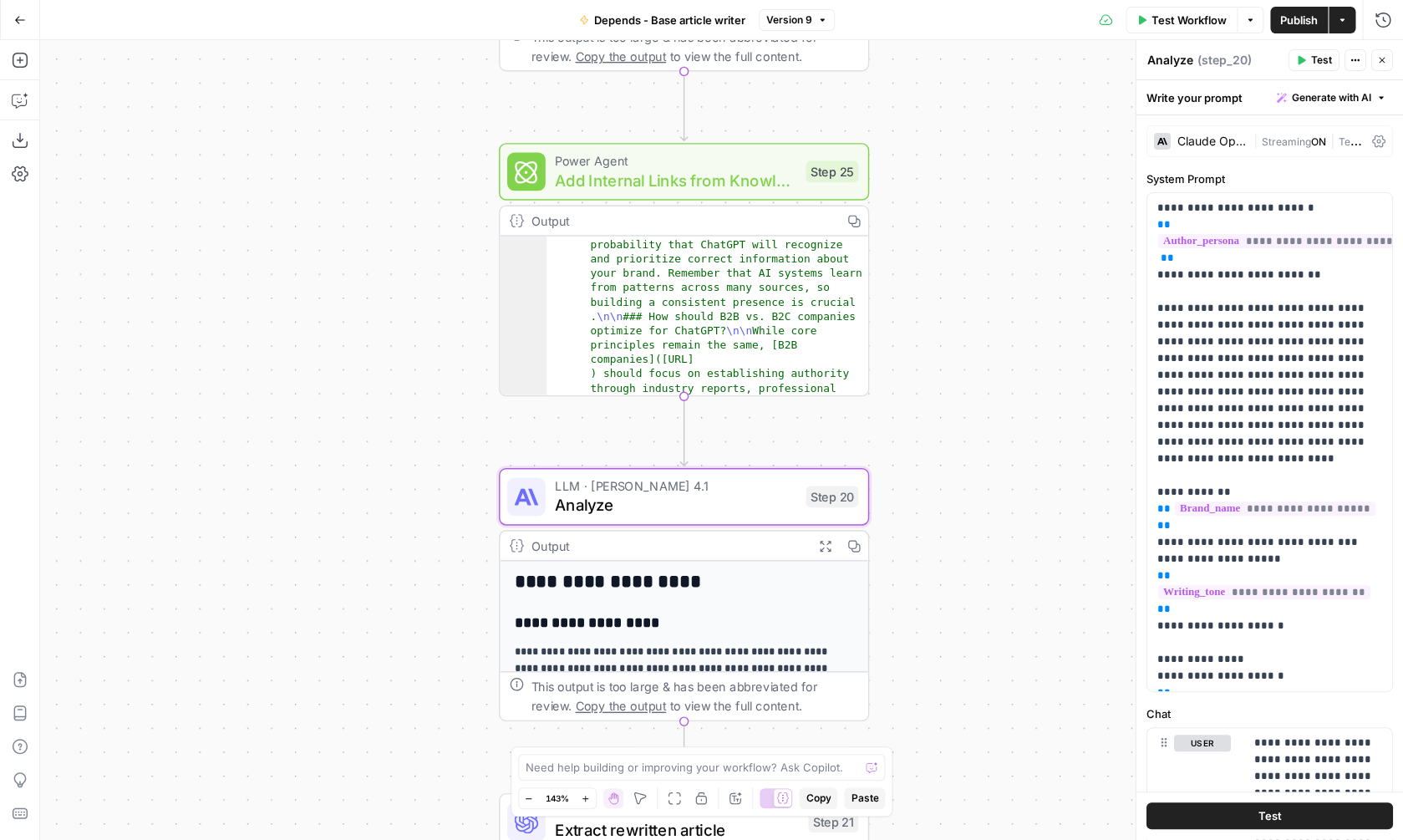
click at [757, 172] on span "Add Internal Links from Knowledge Base" at bounding box center [675, 180] width 241 height 25
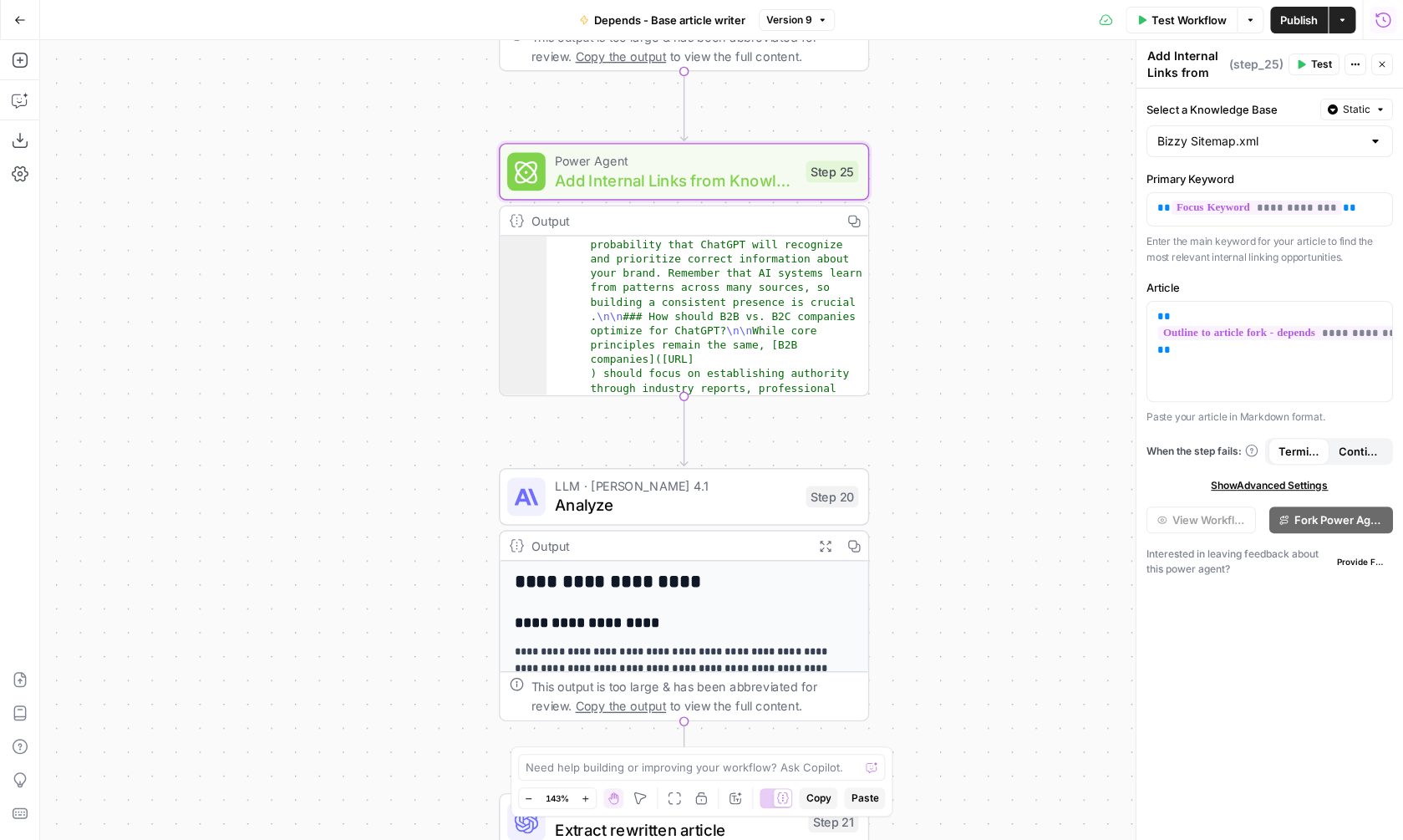
click at [1387, 15] on icon "button" at bounding box center [1383, 20] width 15 height 15
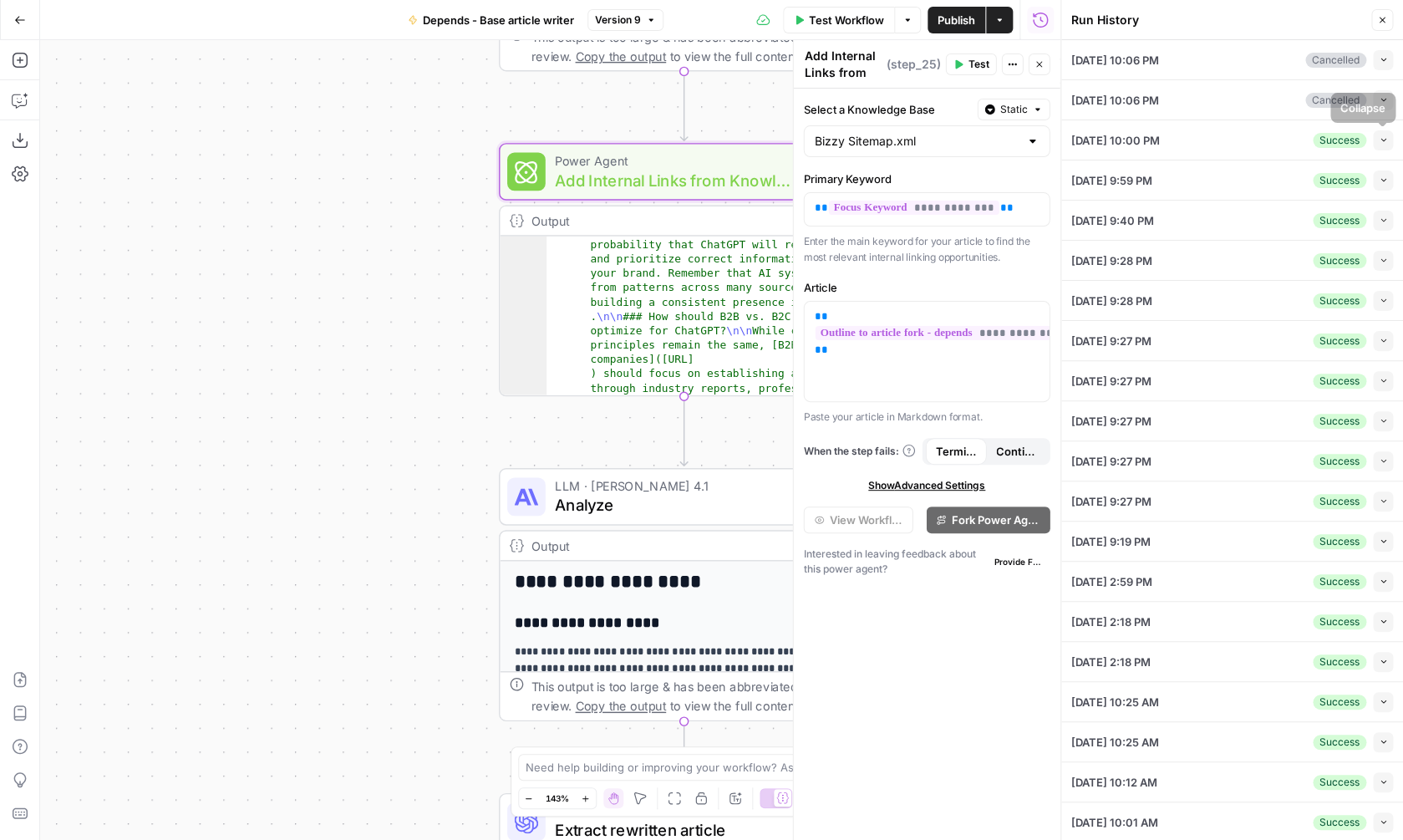
click at [1383, 49] on div "[DATE] 10:06 PM Cancelled Collapse" at bounding box center [1231, 59] width 322 height 39
click at [1383, 59] on icon "button" at bounding box center [1383, 59] width 9 height 9
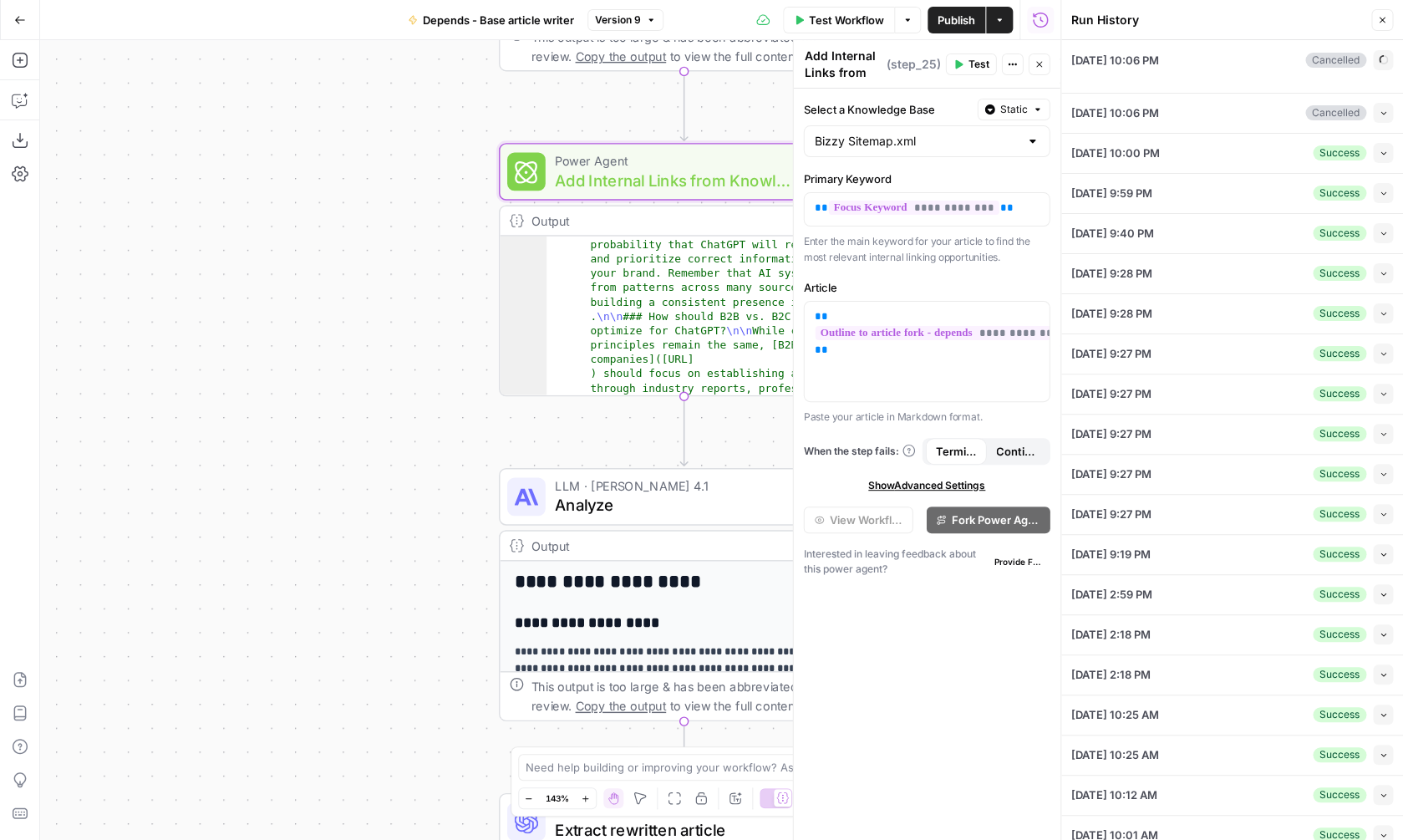
type textarea "# H1: How to rank in AI mode (Introductory Paragraph - no header) Start by dire…"
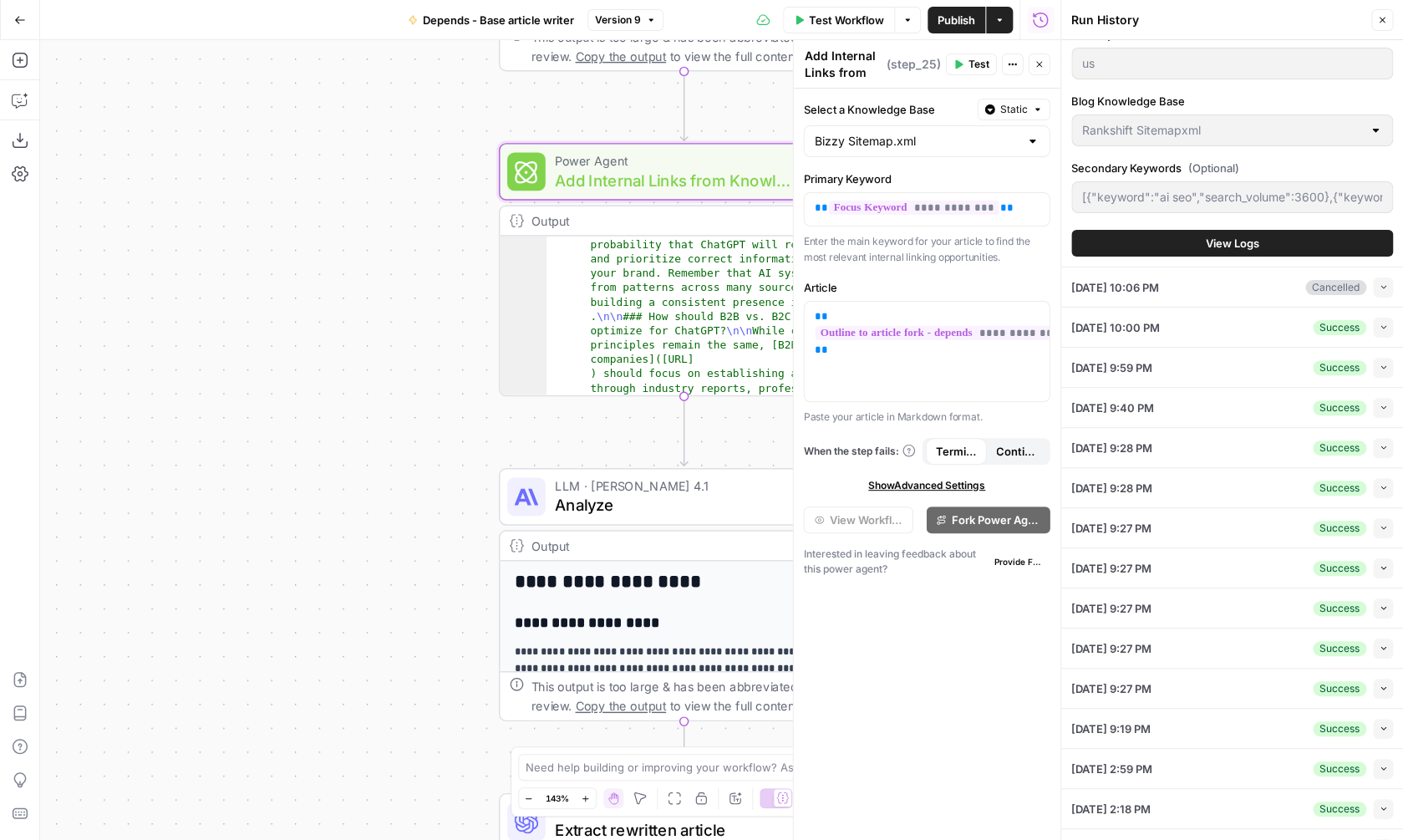
scroll to position [1041, 0]
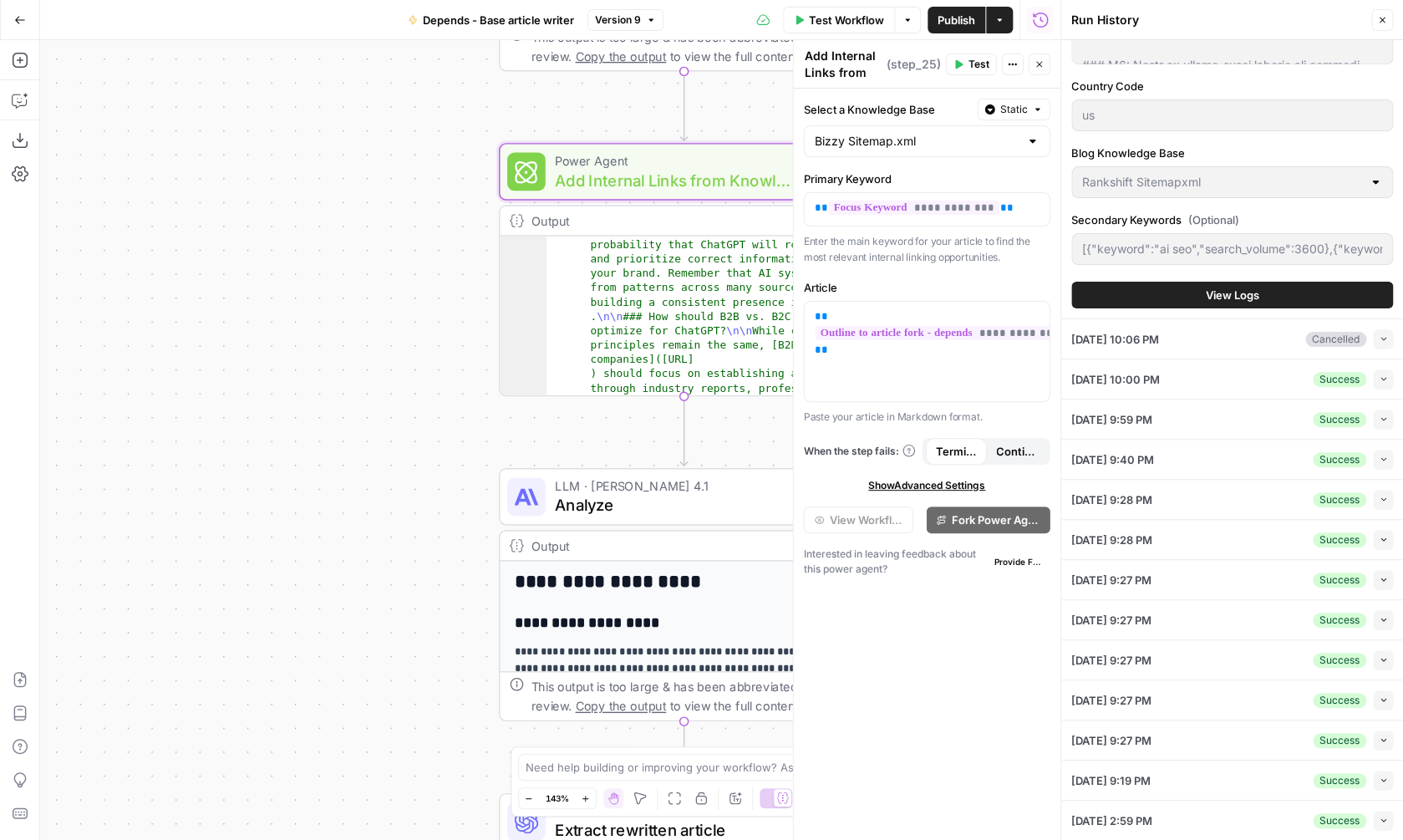
click at [1253, 296] on span "View Logs" at bounding box center [1232, 295] width 54 height 17
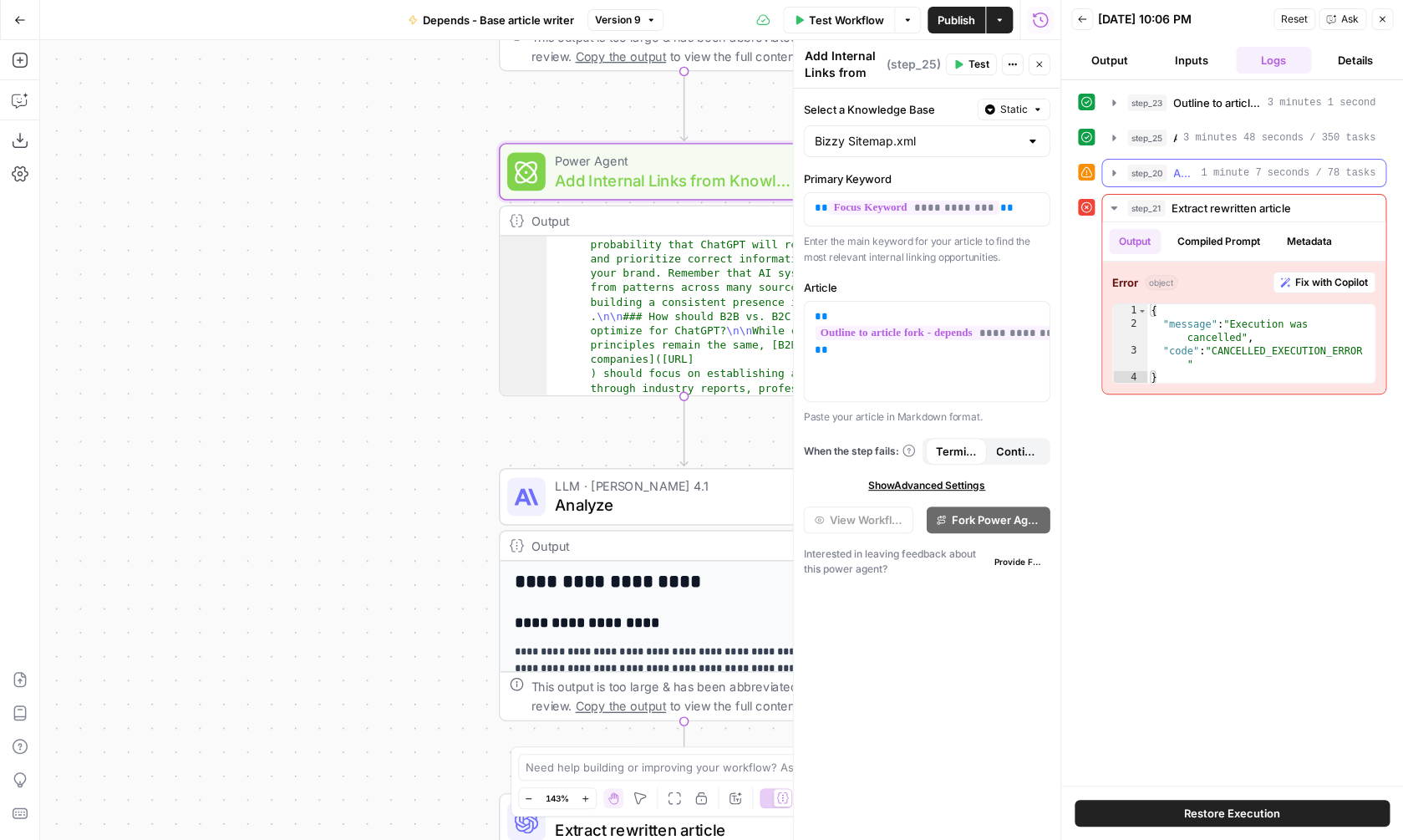
click at [1263, 169] on span "1 minute 7 seconds / 78 tasks" at bounding box center [1288, 173] width 175 height 15
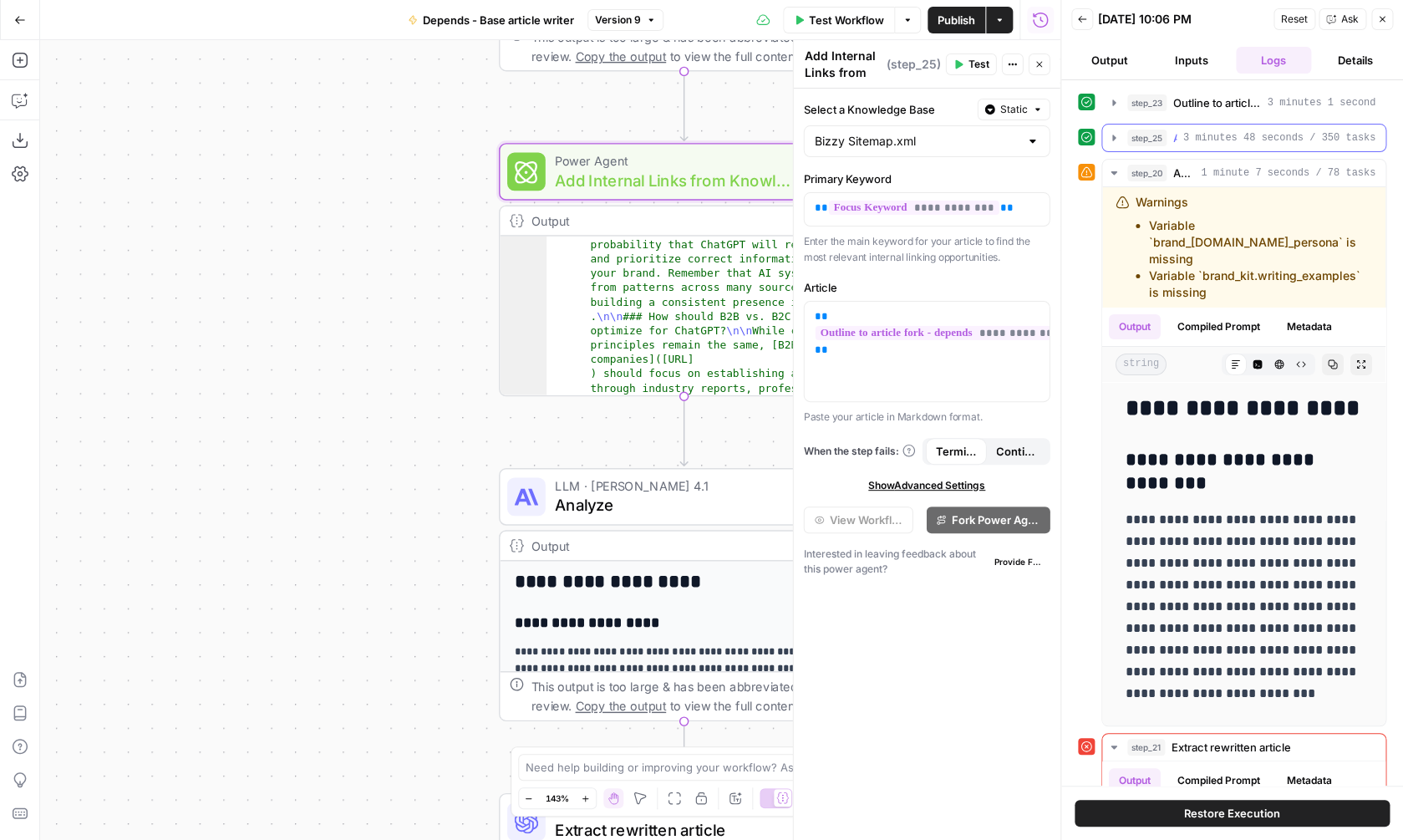
click at [1248, 142] on span "3 minutes 48 seconds / 350 tasks" at bounding box center [1279, 138] width 192 height 15
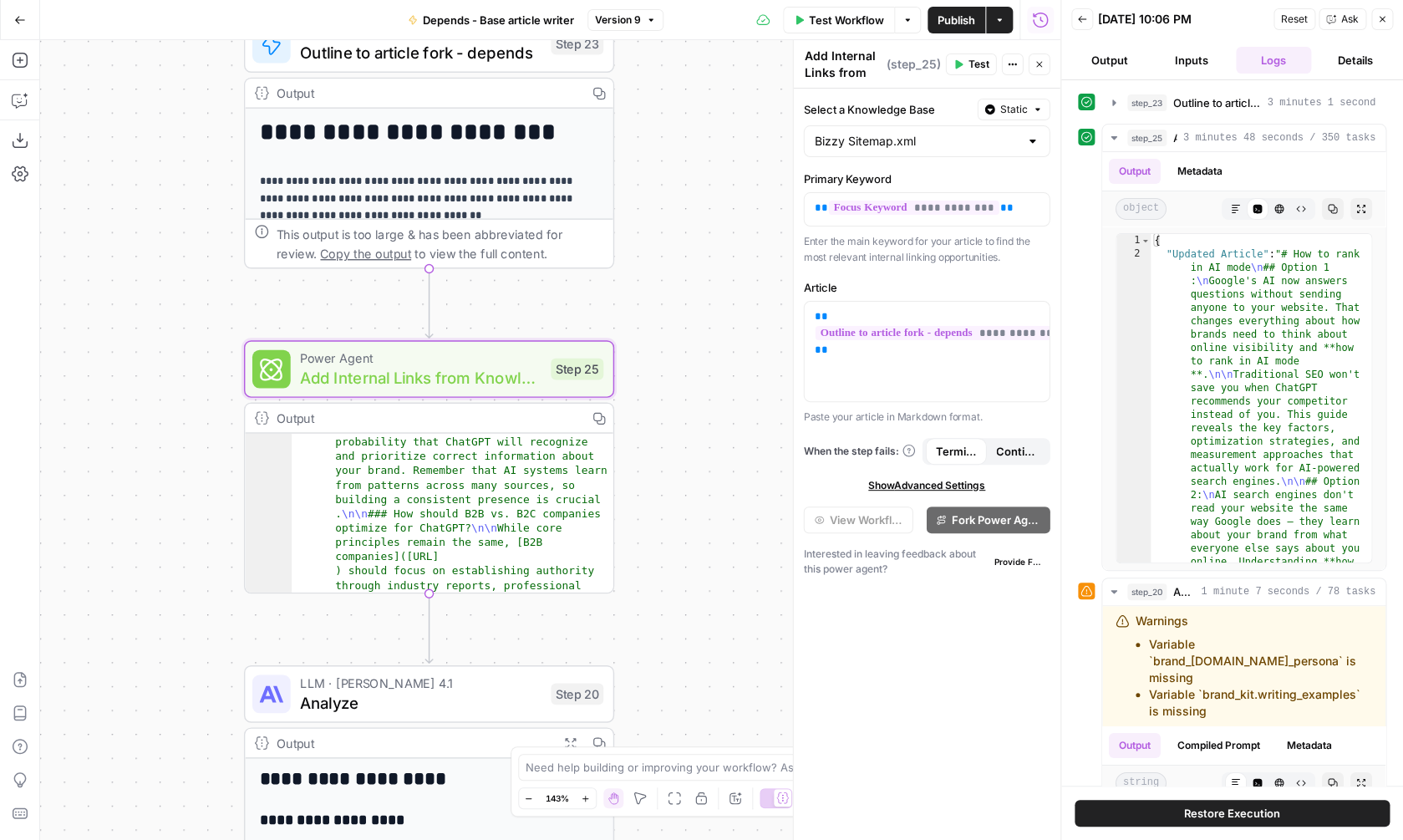
drag, startPoint x: 428, startPoint y: 138, endPoint x: 166, endPoint y: 341, distance: 331.4
click at [166, 341] on div "**********" at bounding box center [549, 440] width 1020 height 800
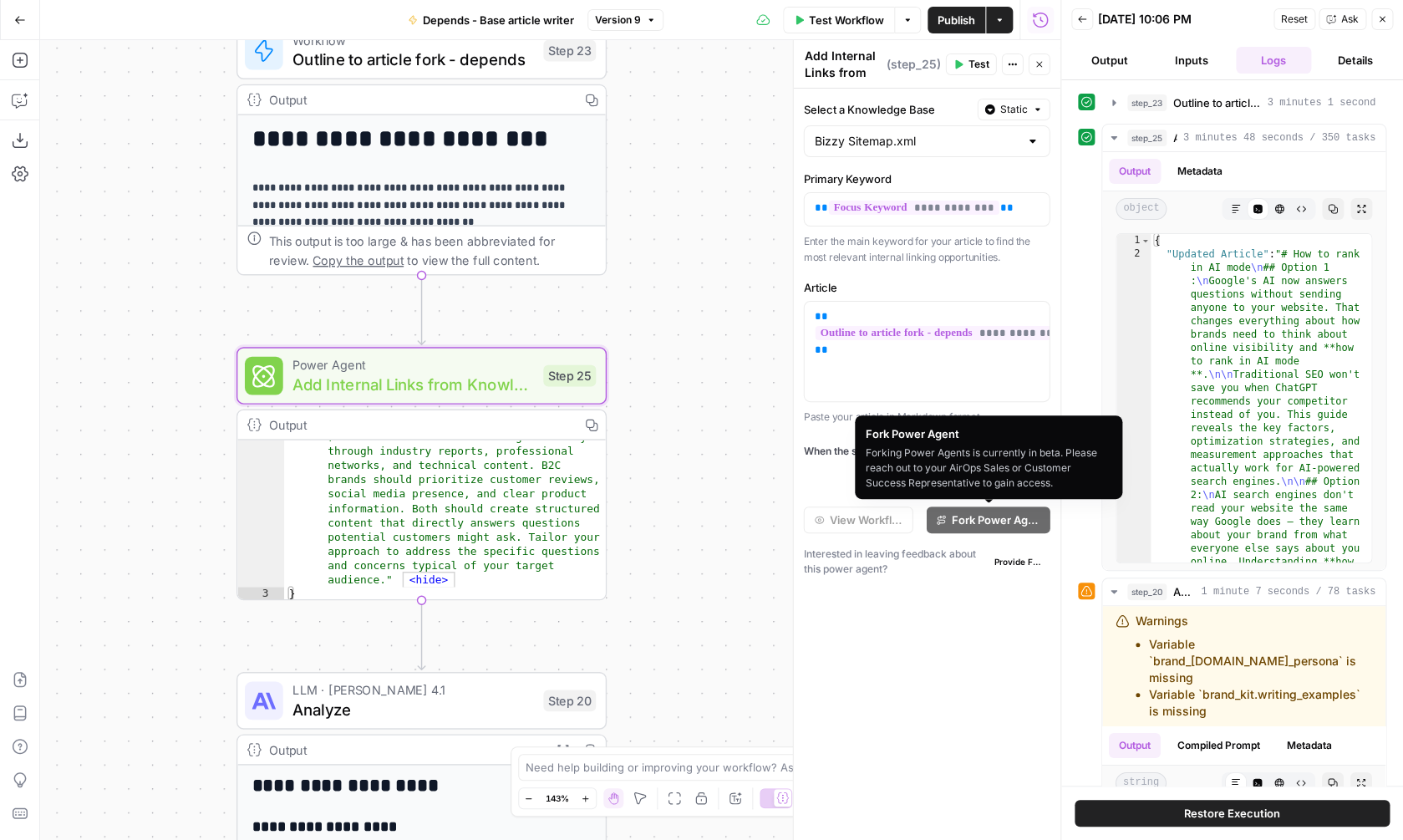
click at [906, 658] on div "**********" at bounding box center [927, 464] width 267 height 752
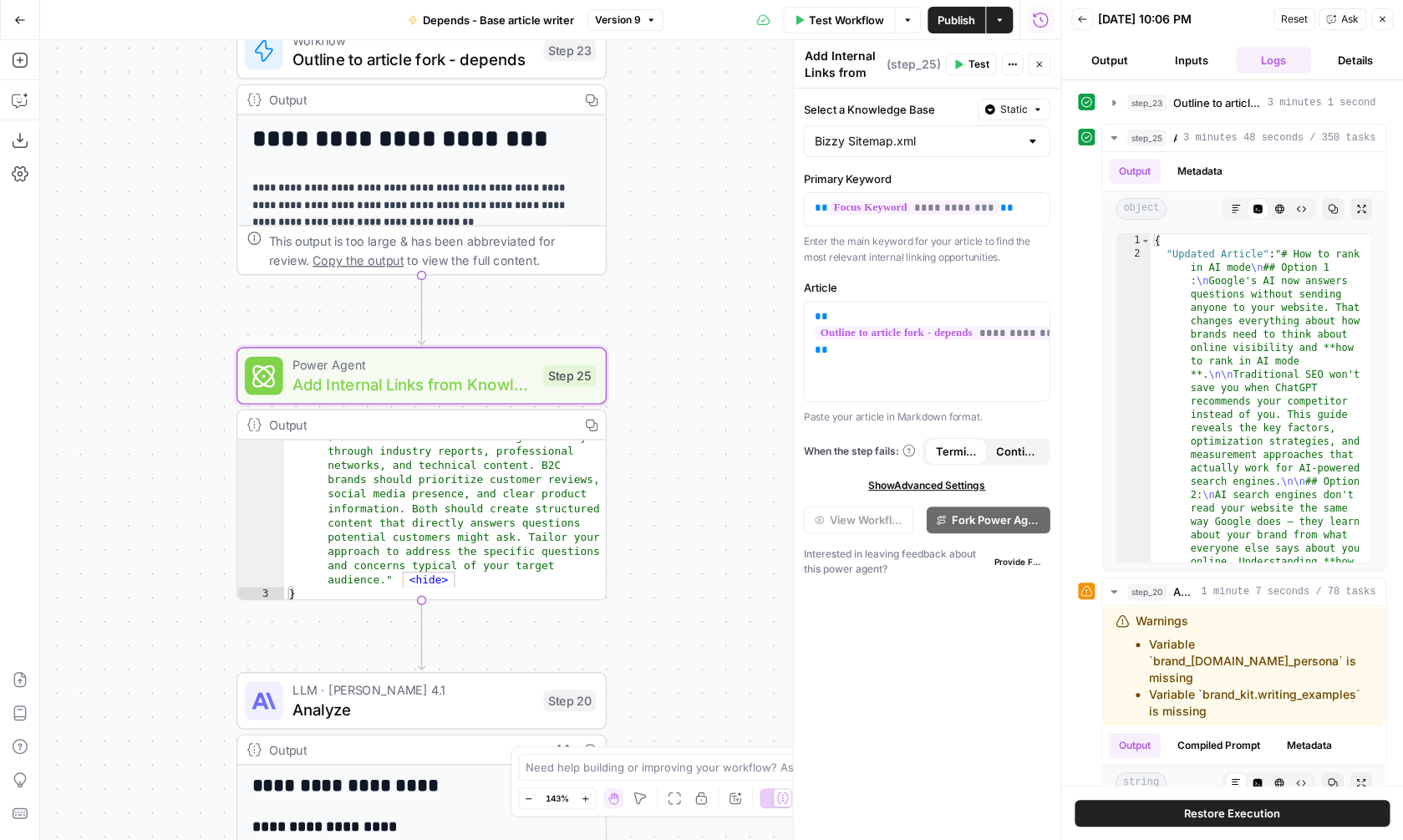
click at [894, 600] on div "**********" at bounding box center [927, 464] width 267 height 752
click at [25, 65] on icon "button" at bounding box center [20, 60] width 17 height 17
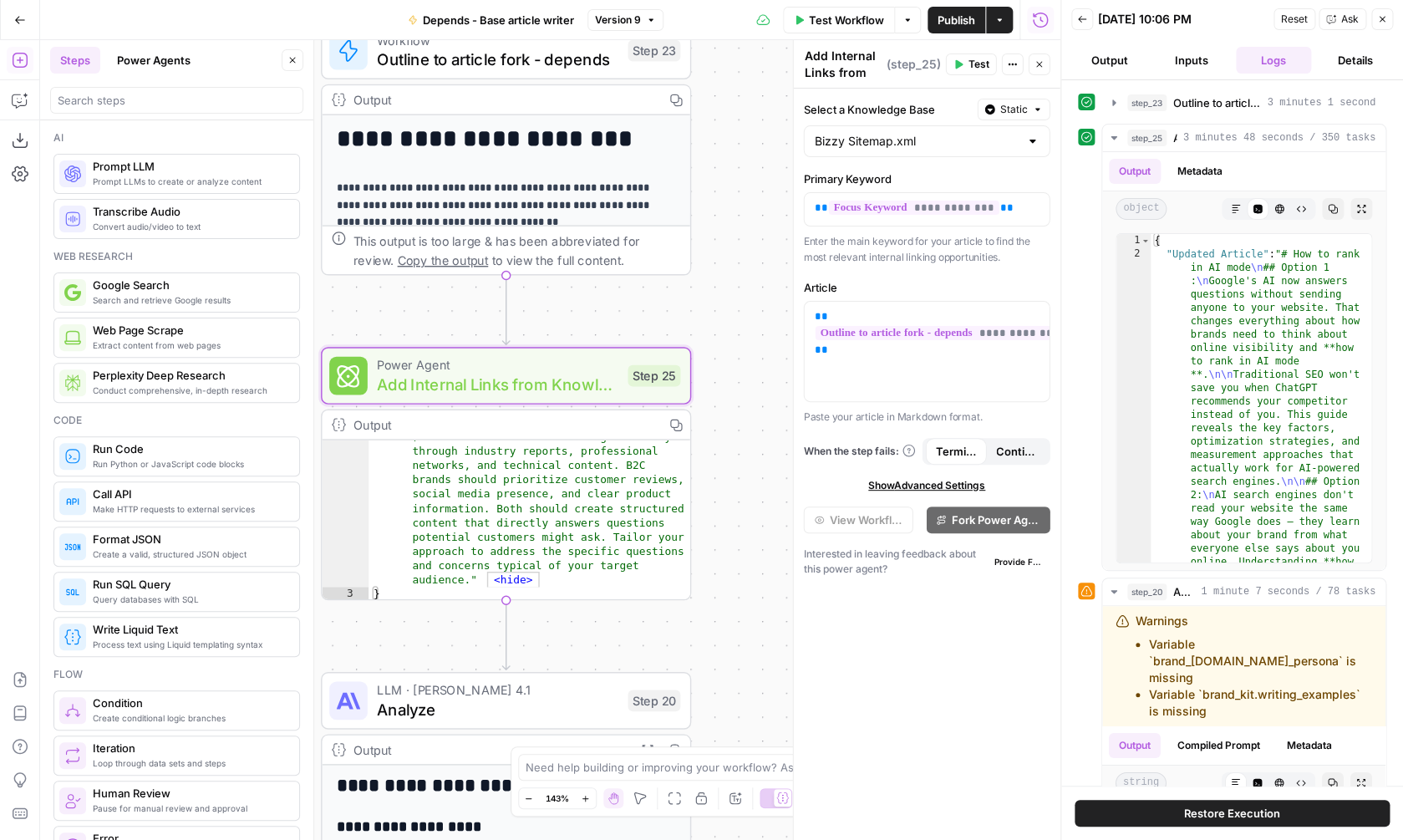
click at [166, 59] on button "Power Agents" at bounding box center [154, 59] width 93 height 26
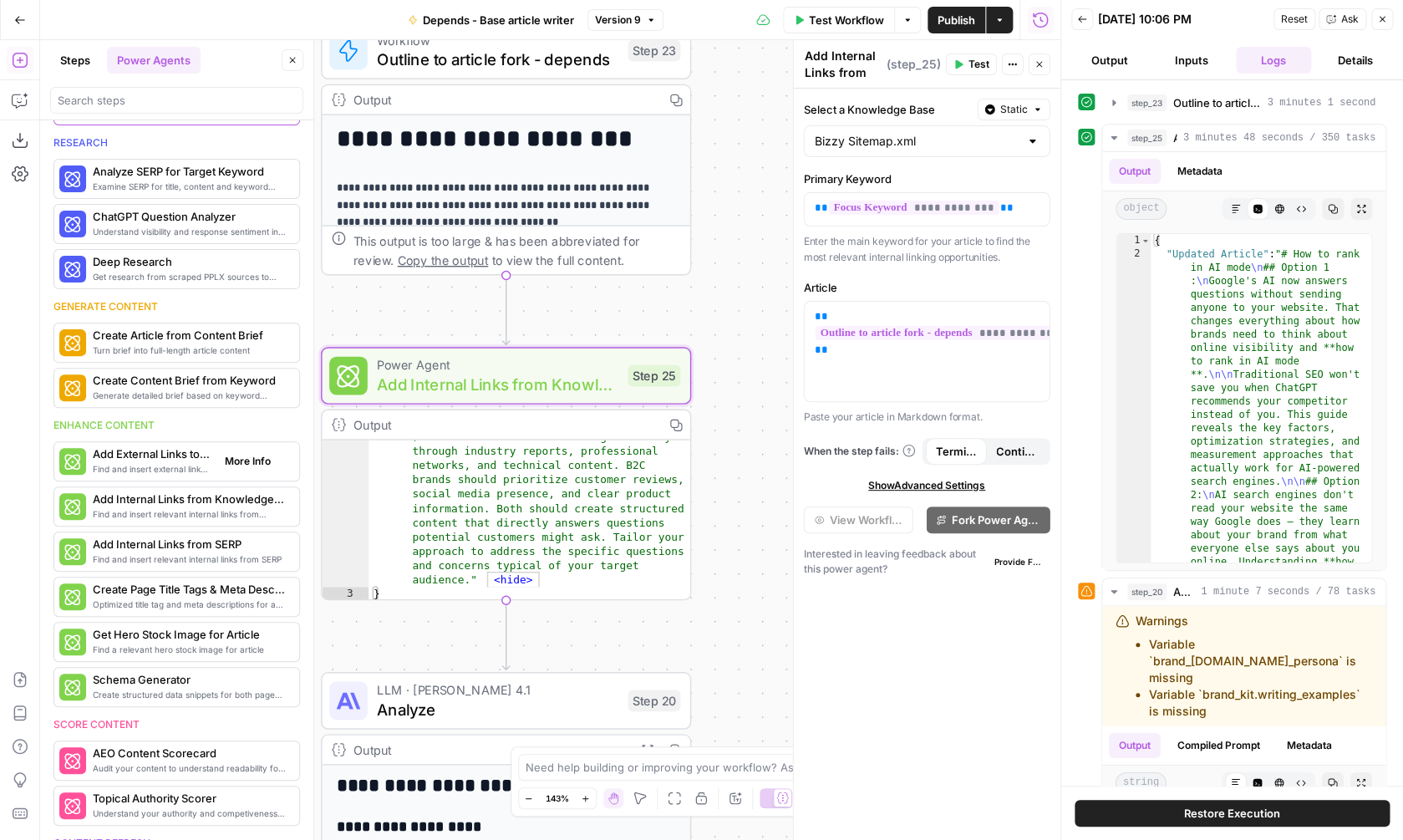
scroll to position [89, 0]
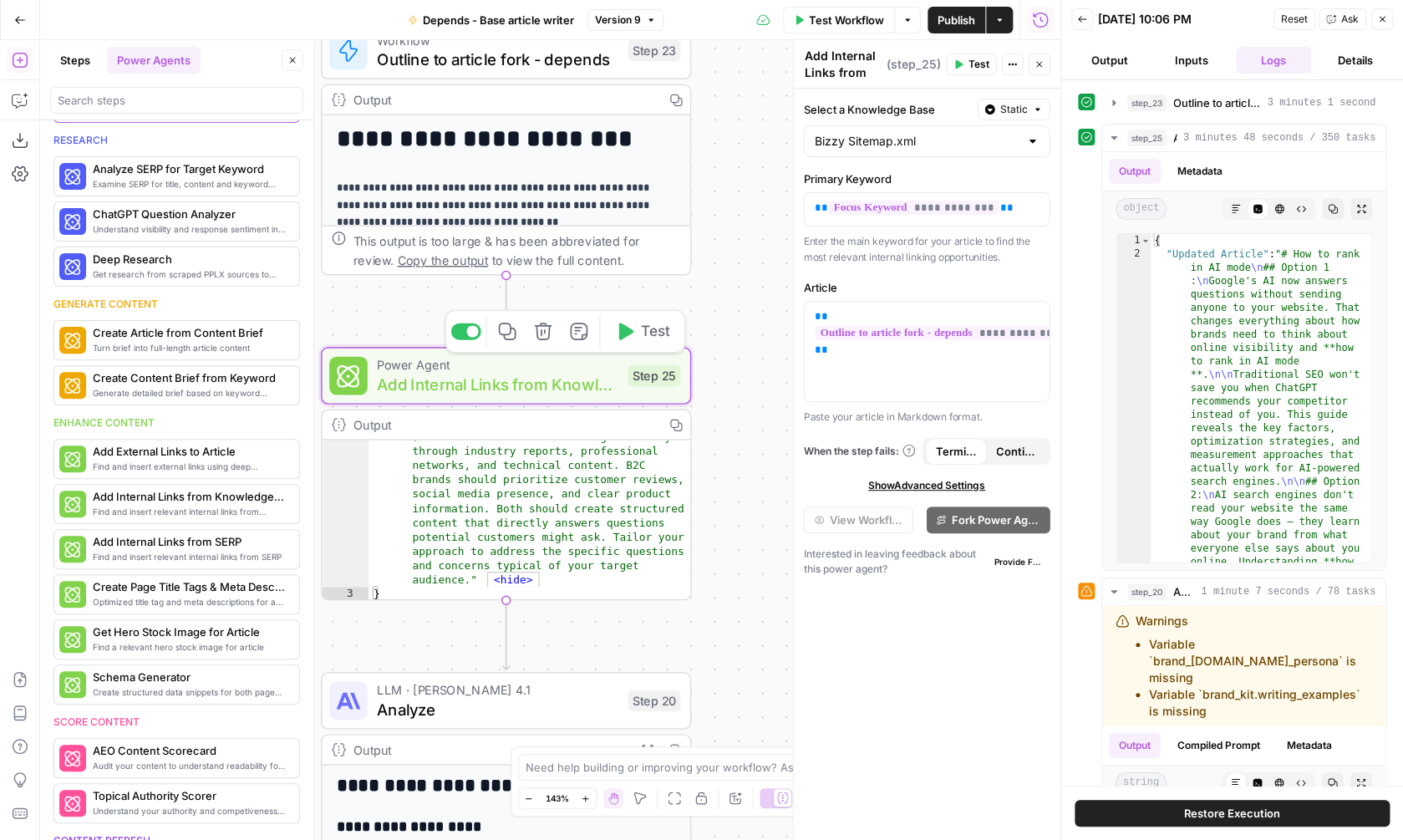
click at [497, 365] on span "Power Agent" at bounding box center [498, 364] width 241 height 20
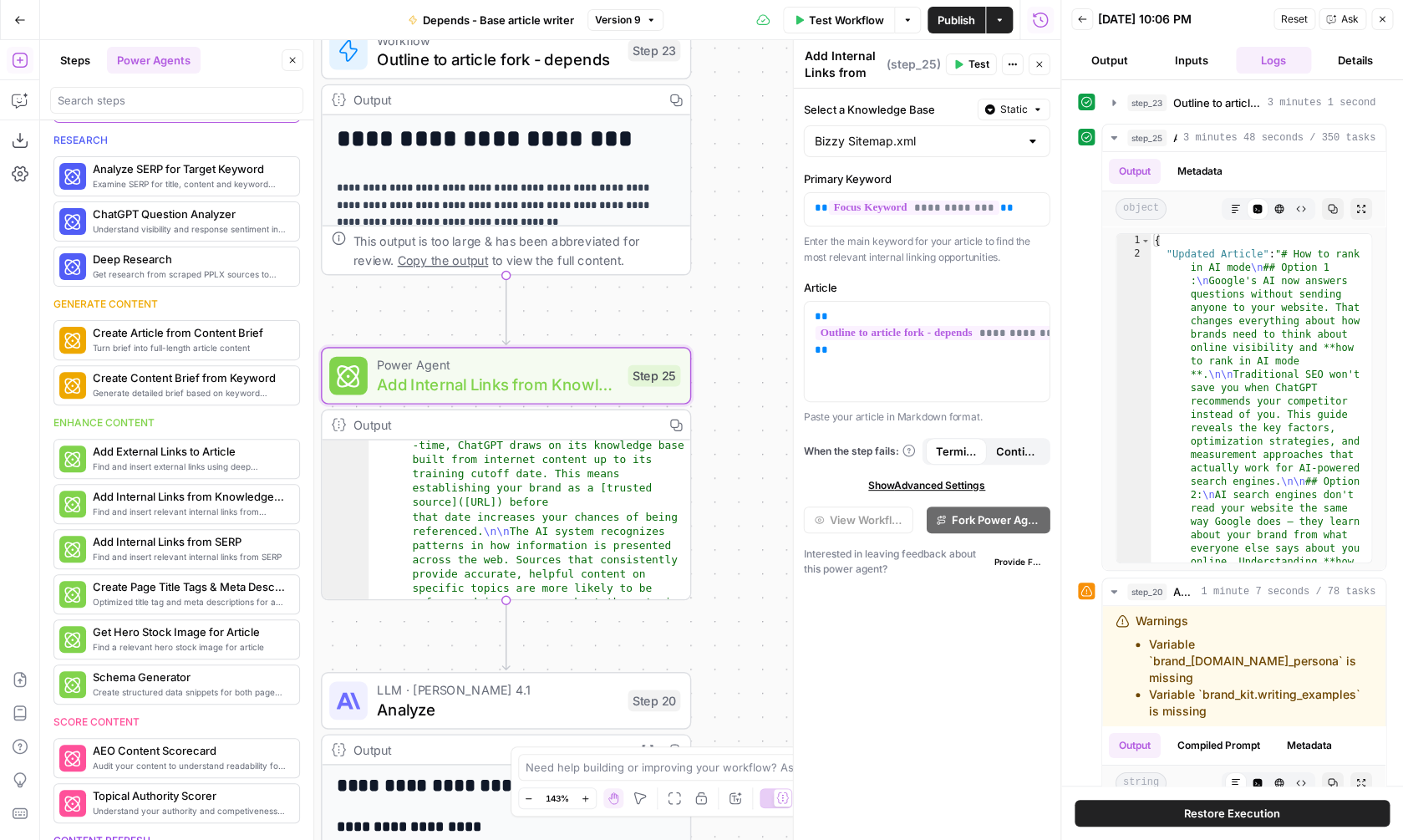
scroll to position [268, 0]
click at [969, 144] on input "Select a Knowledge Base" at bounding box center [916, 141] width 205 height 17
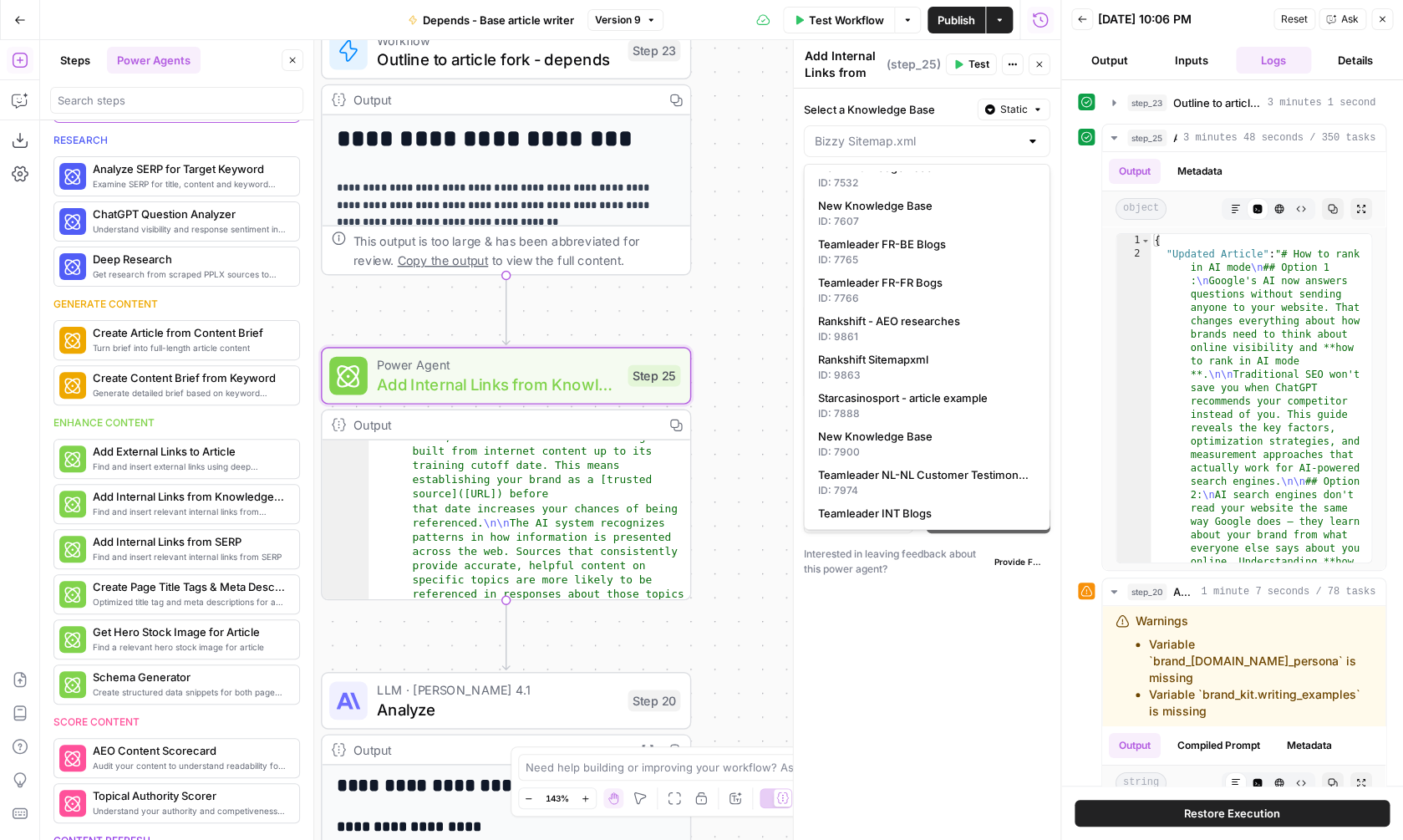
scroll to position [346, 0]
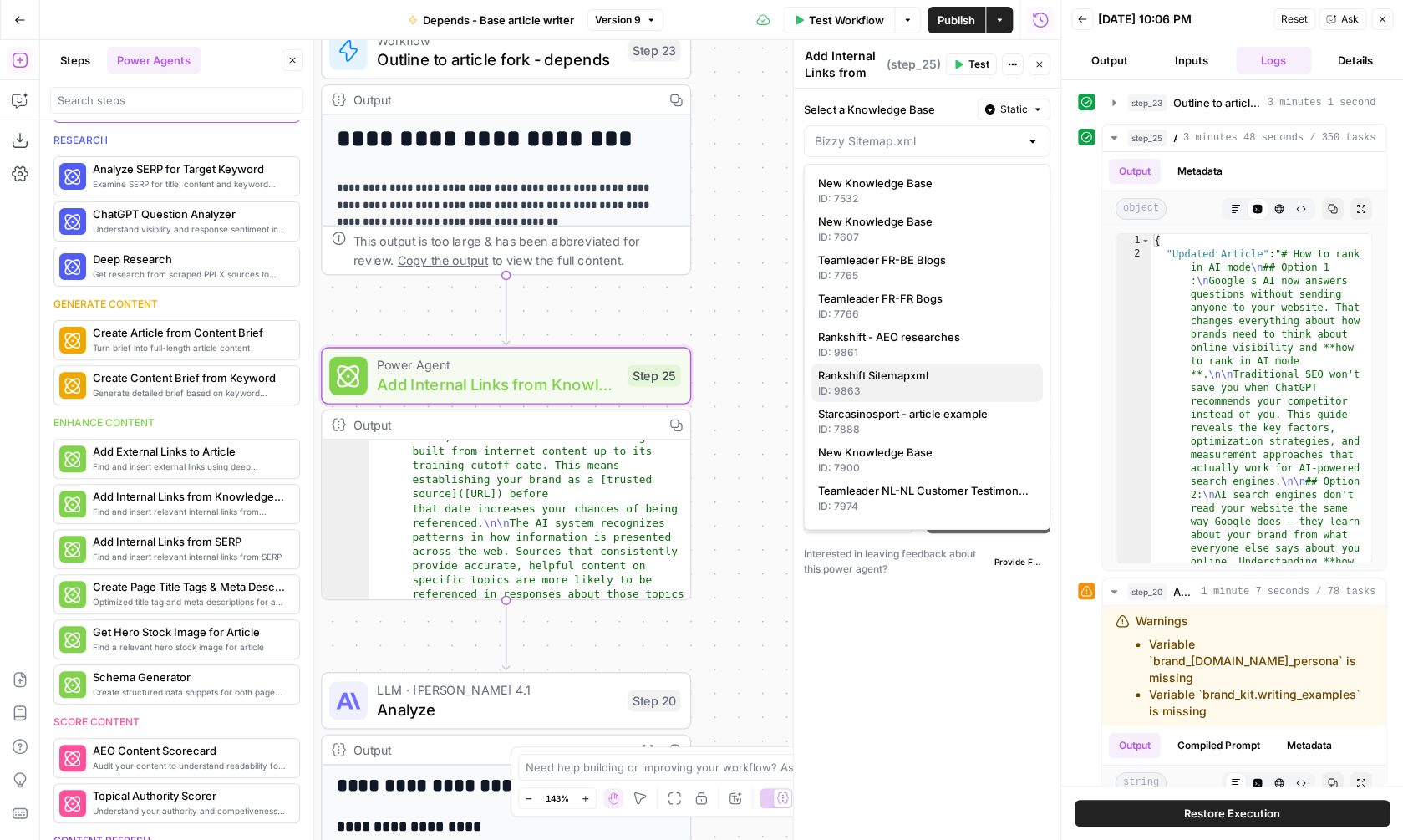
click at [922, 379] on span "Rankshift Sitemapxml" at bounding box center [923, 375] width 211 height 17
type input "Rankshift Sitemapxml"
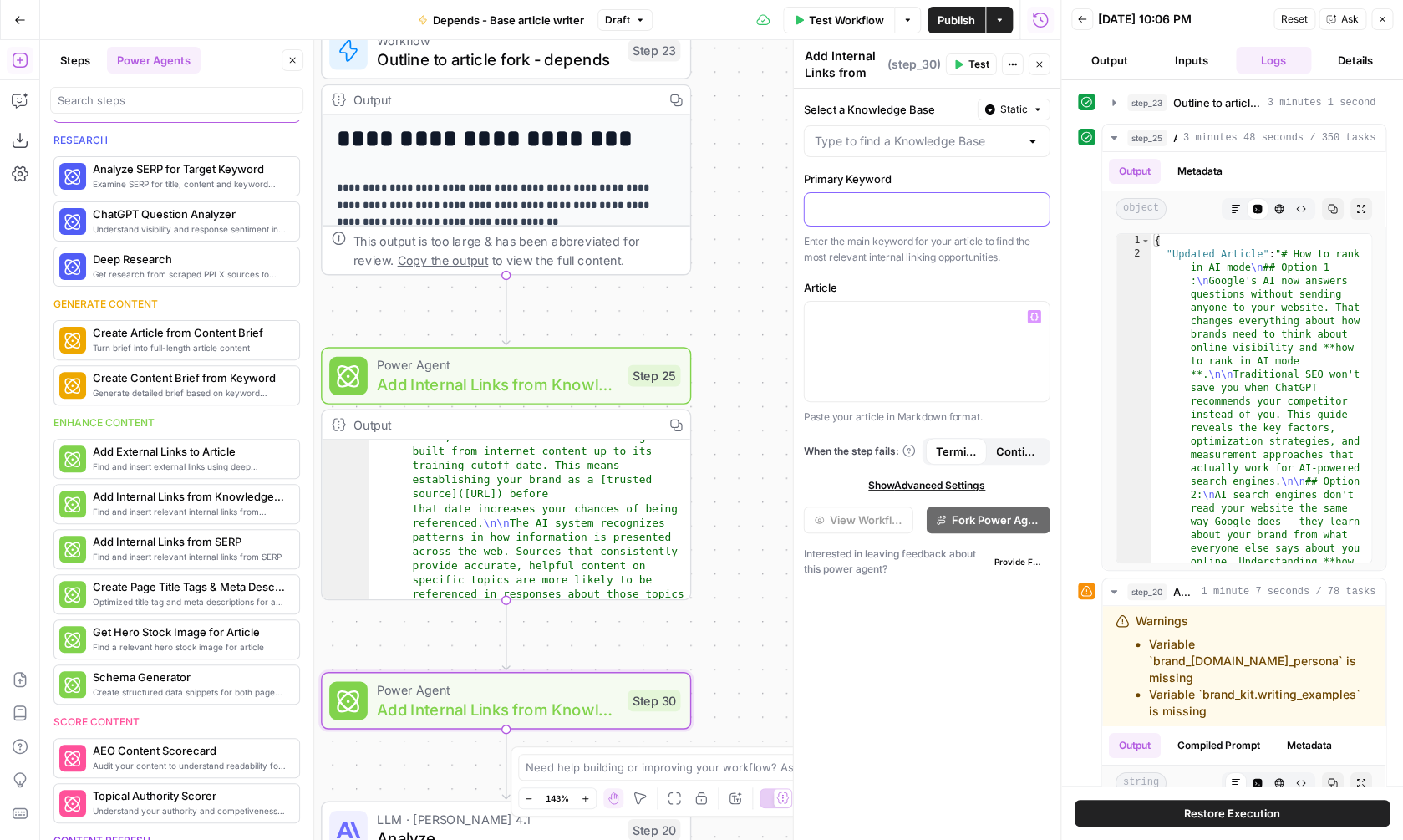
click at [882, 198] on div at bounding box center [927, 209] width 245 height 32
click at [1033, 210] on icon "button" at bounding box center [1034, 208] width 8 height 8
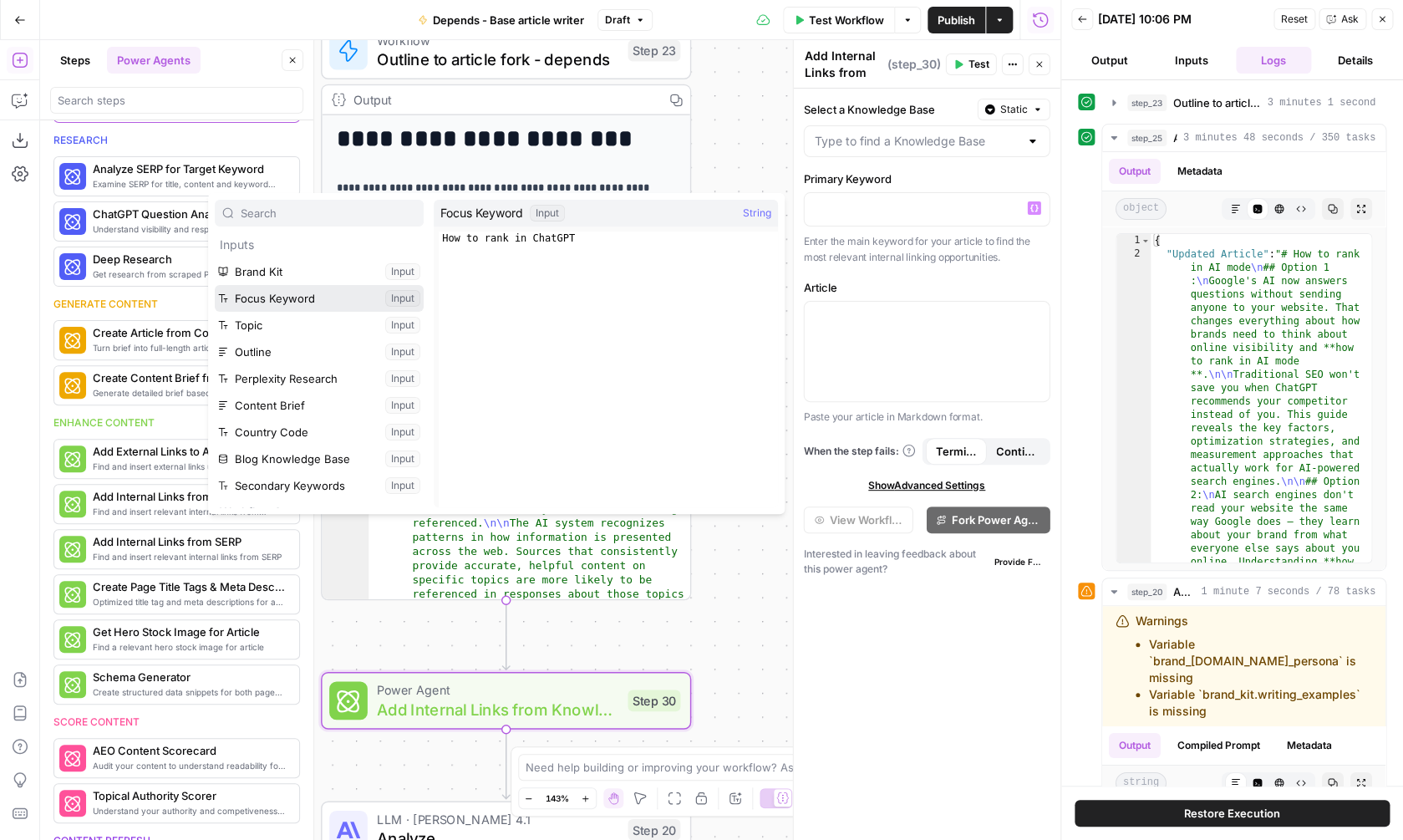
click at [335, 302] on button "Select variable Focus Keyword" at bounding box center [319, 298] width 209 height 26
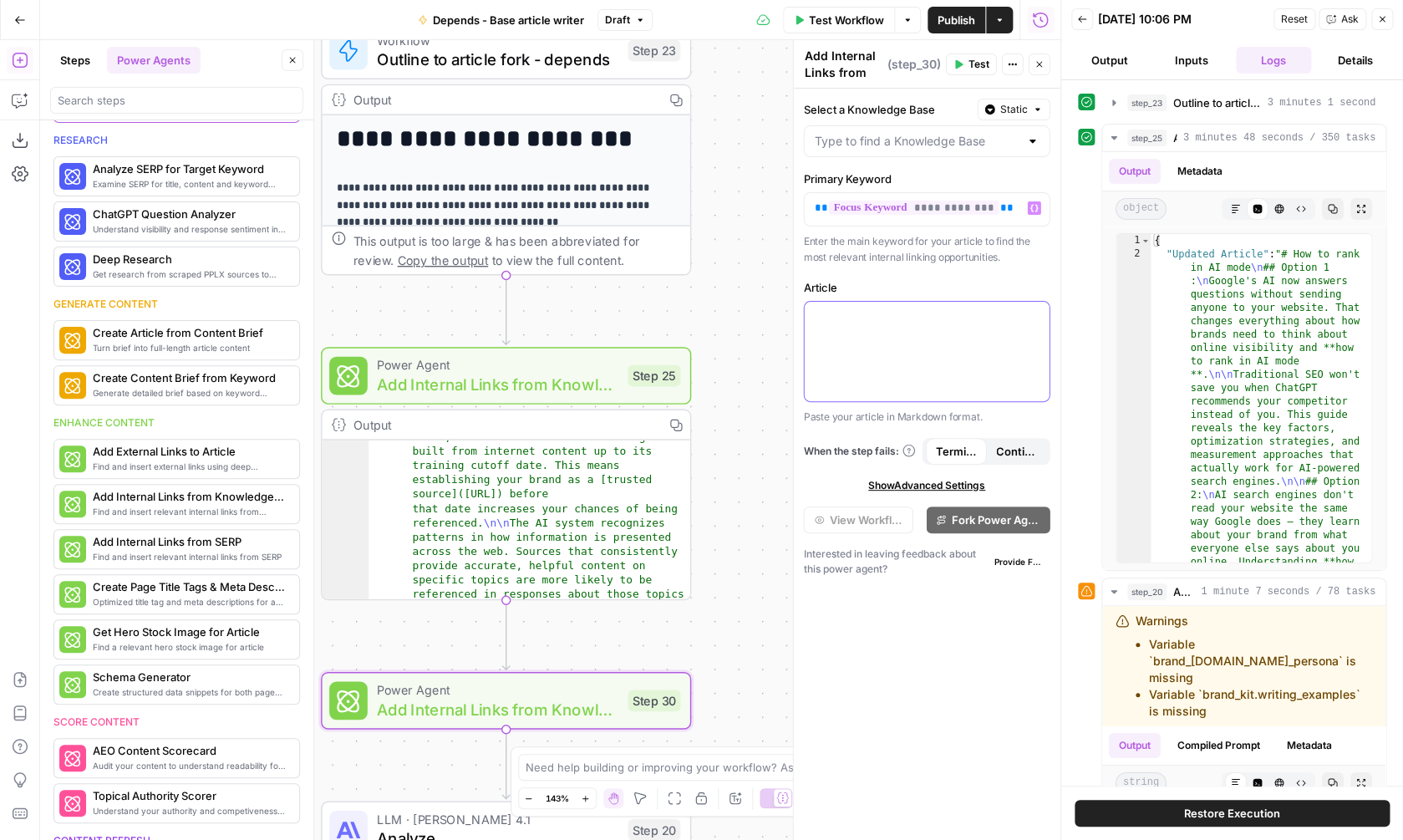
click at [833, 360] on div at bounding box center [927, 351] width 245 height 99
click at [1030, 319] on icon "button" at bounding box center [1034, 317] width 8 height 8
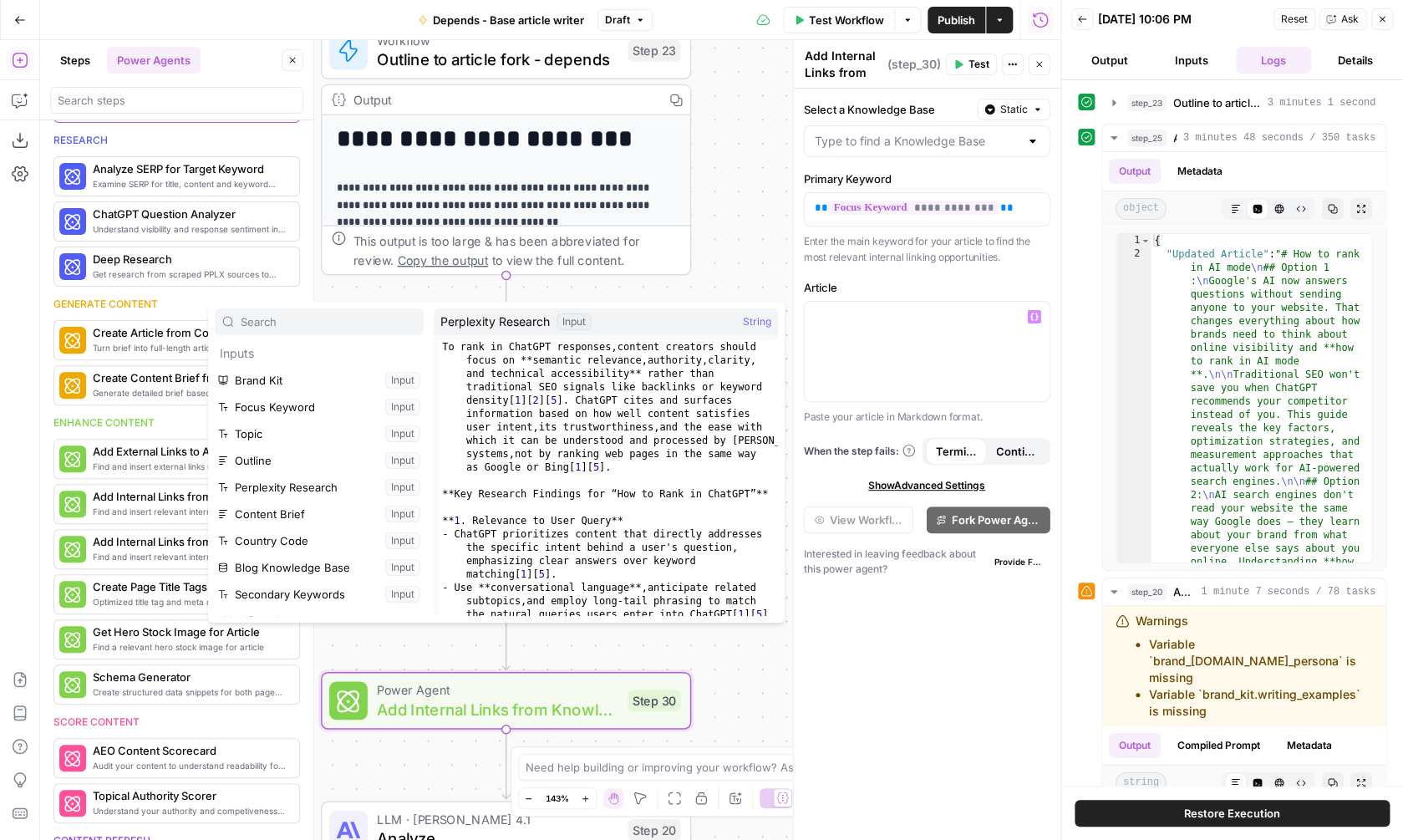
scroll to position [72, 0]
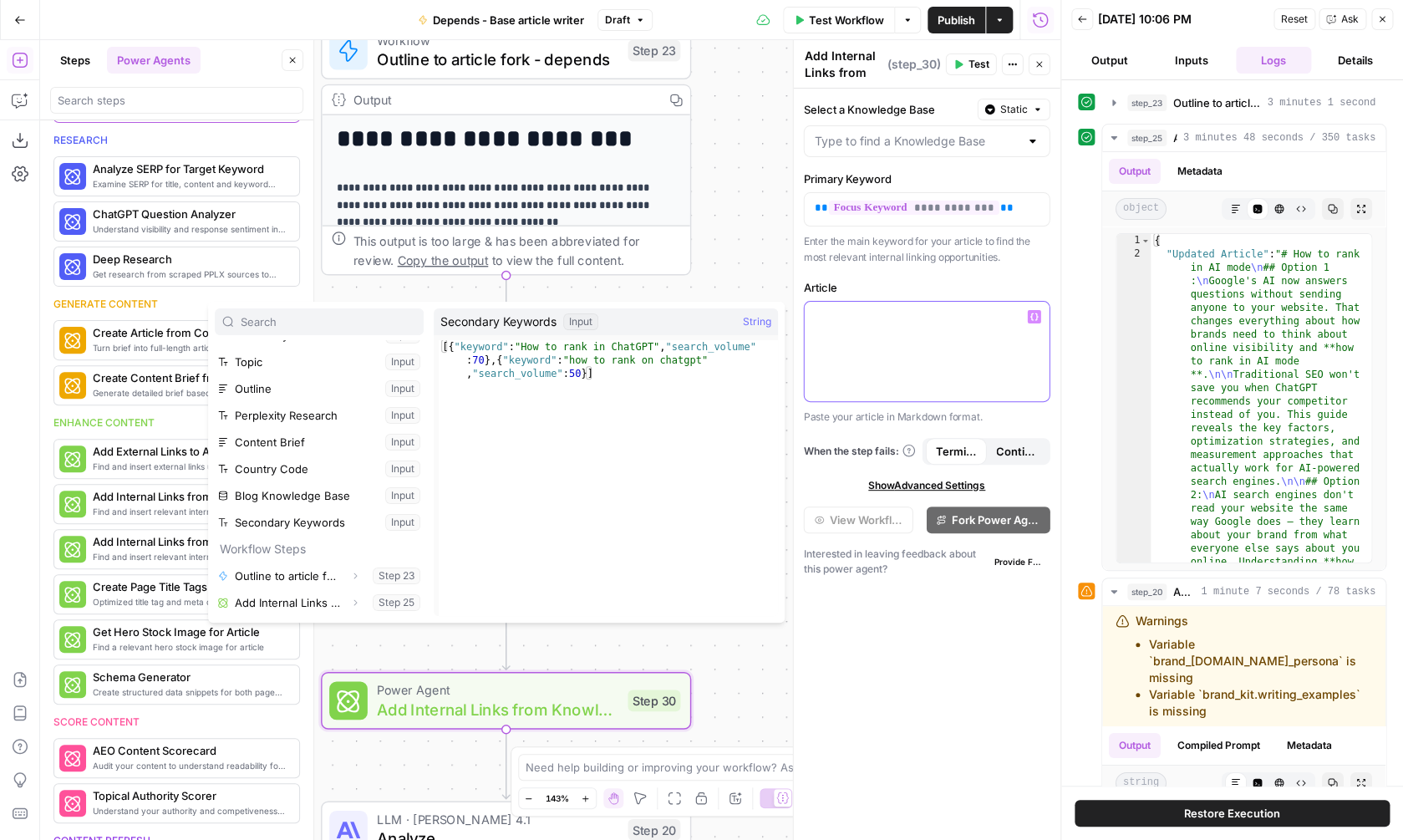
click at [972, 370] on div at bounding box center [927, 351] width 245 height 99
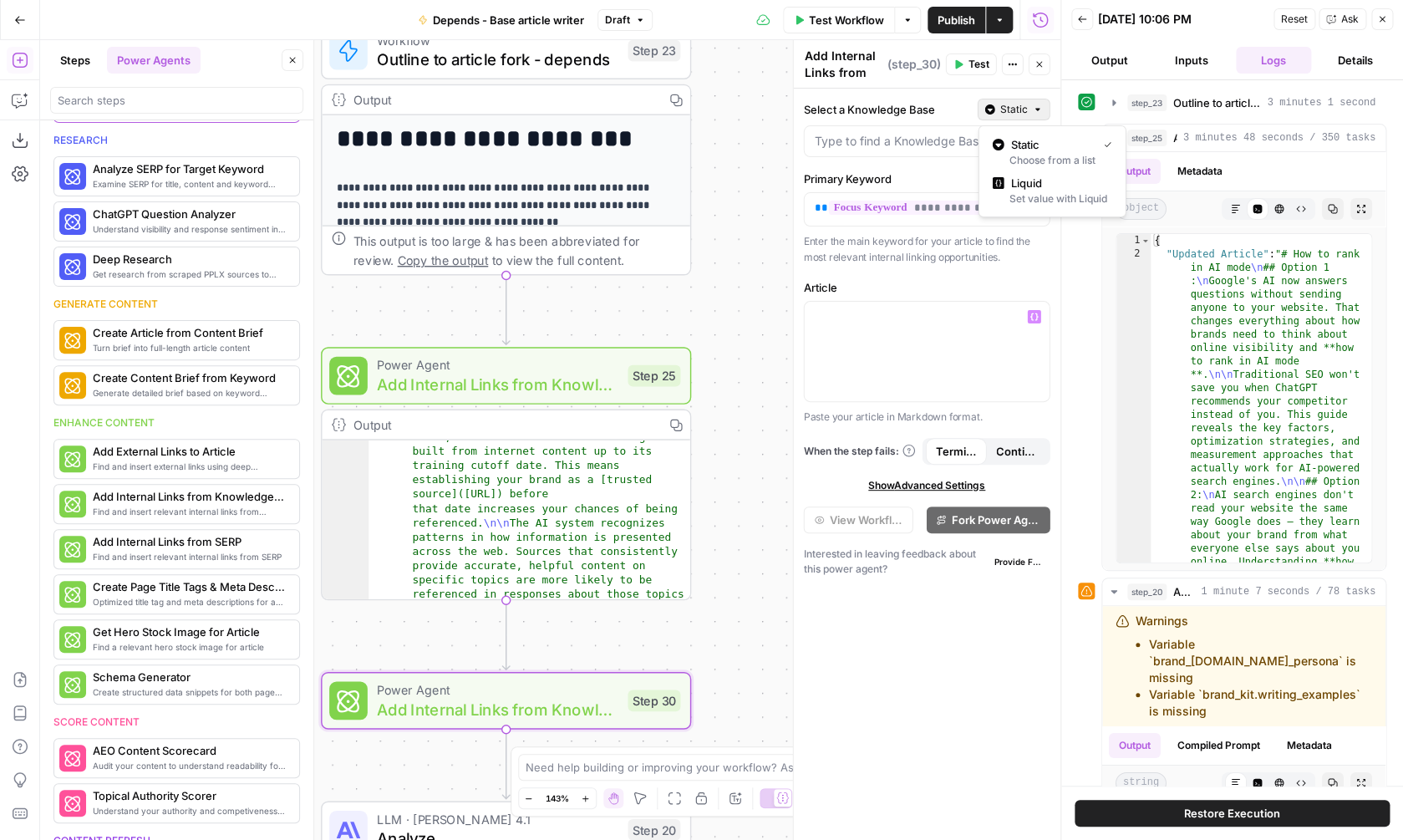
click at [1014, 110] on span "Static" at bounding box center [1014, 110] width 27 height 15
click at [984, 99] on button "Static" at bounding box center [1014, 110] width 73 height 22
click at [939, 145] on input "Select a Knowledge Base" at bounding box center [916, 141] width 205 height 17
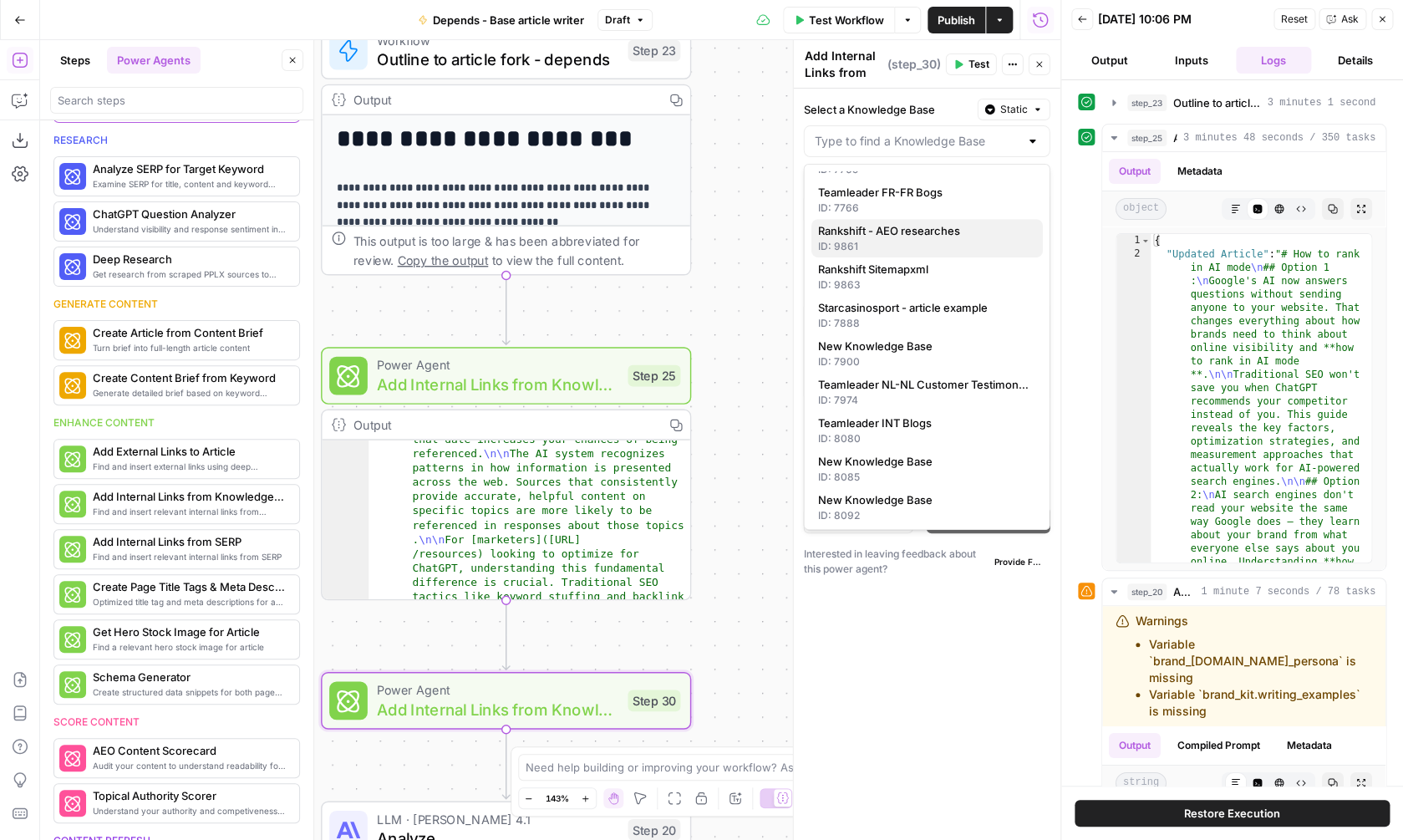
scroll to position [413, 0]
click at [938, 144] on input "Select a Knowledge Base" at bounding box center [916, 141] width 205 height 17
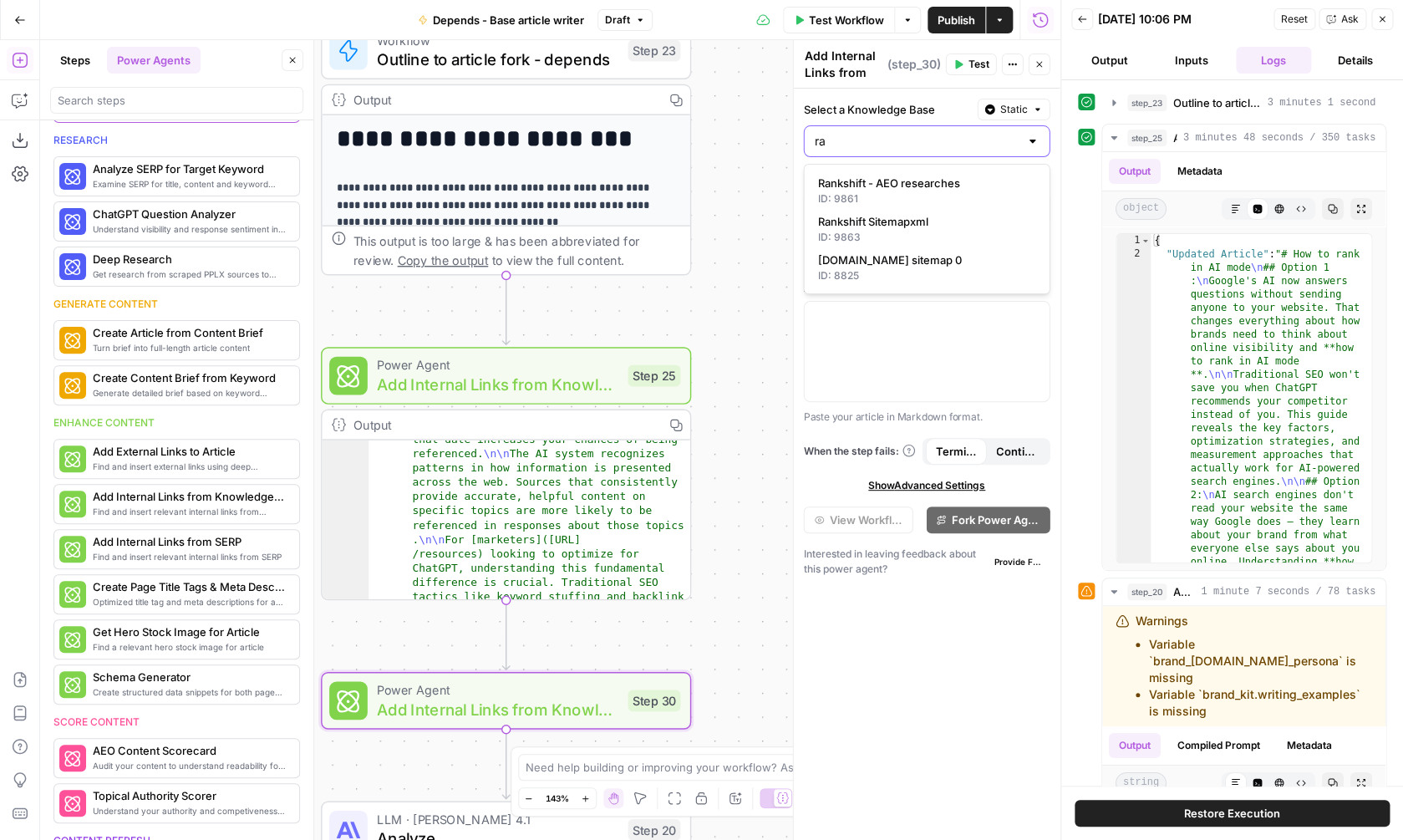
scroll to position [0, 0]
click at [943, 185] on span "Rankshift - AEO researches" at bounding box center [923, 183] width 211 height 17
type input "Rankshift - AEO researches"
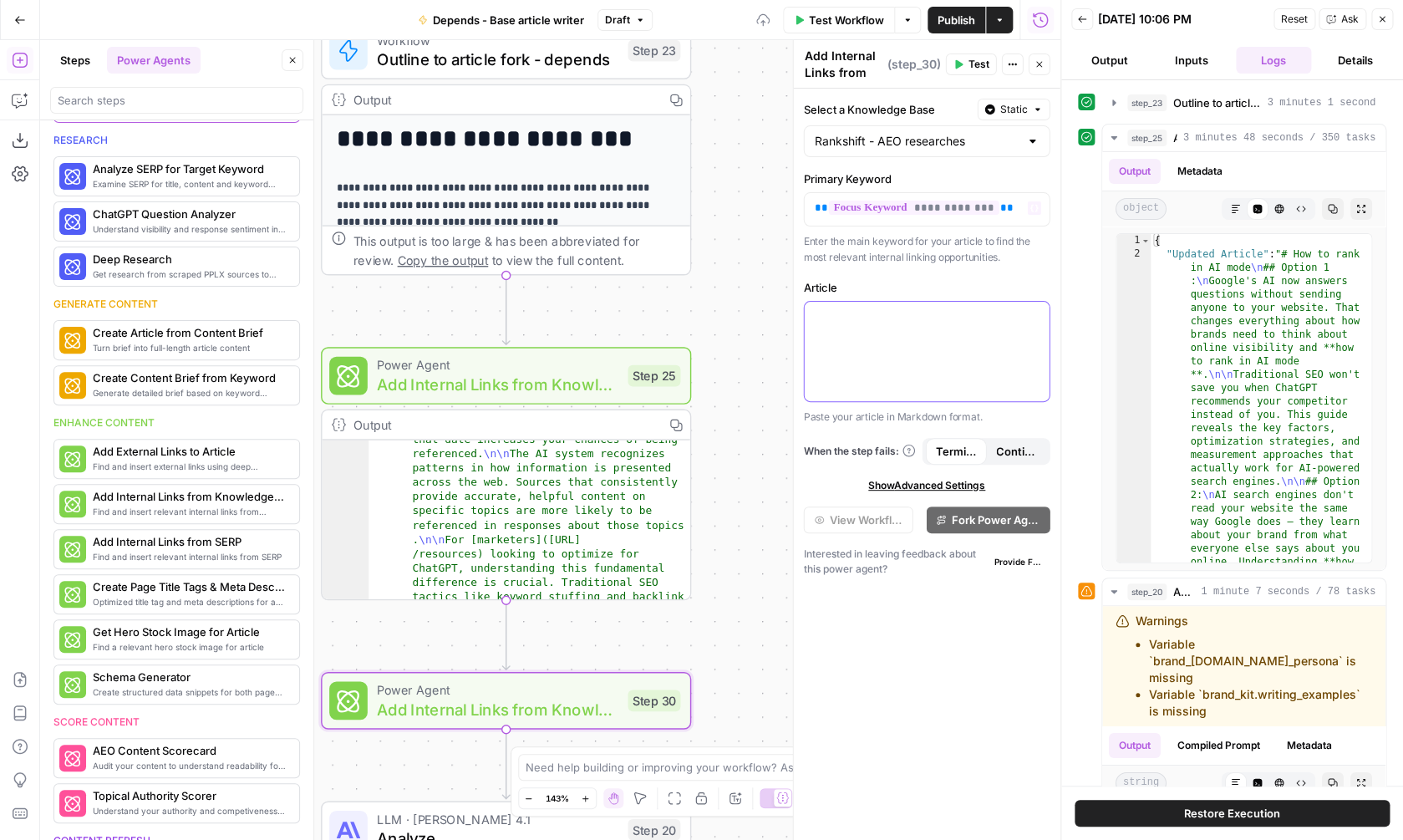
click at [924, 356] on div at bounding box center [927, 351] width 245 height 99
click at [1036, 317] on icon "button" at bounding box center [1034, 317] width 8 height 8
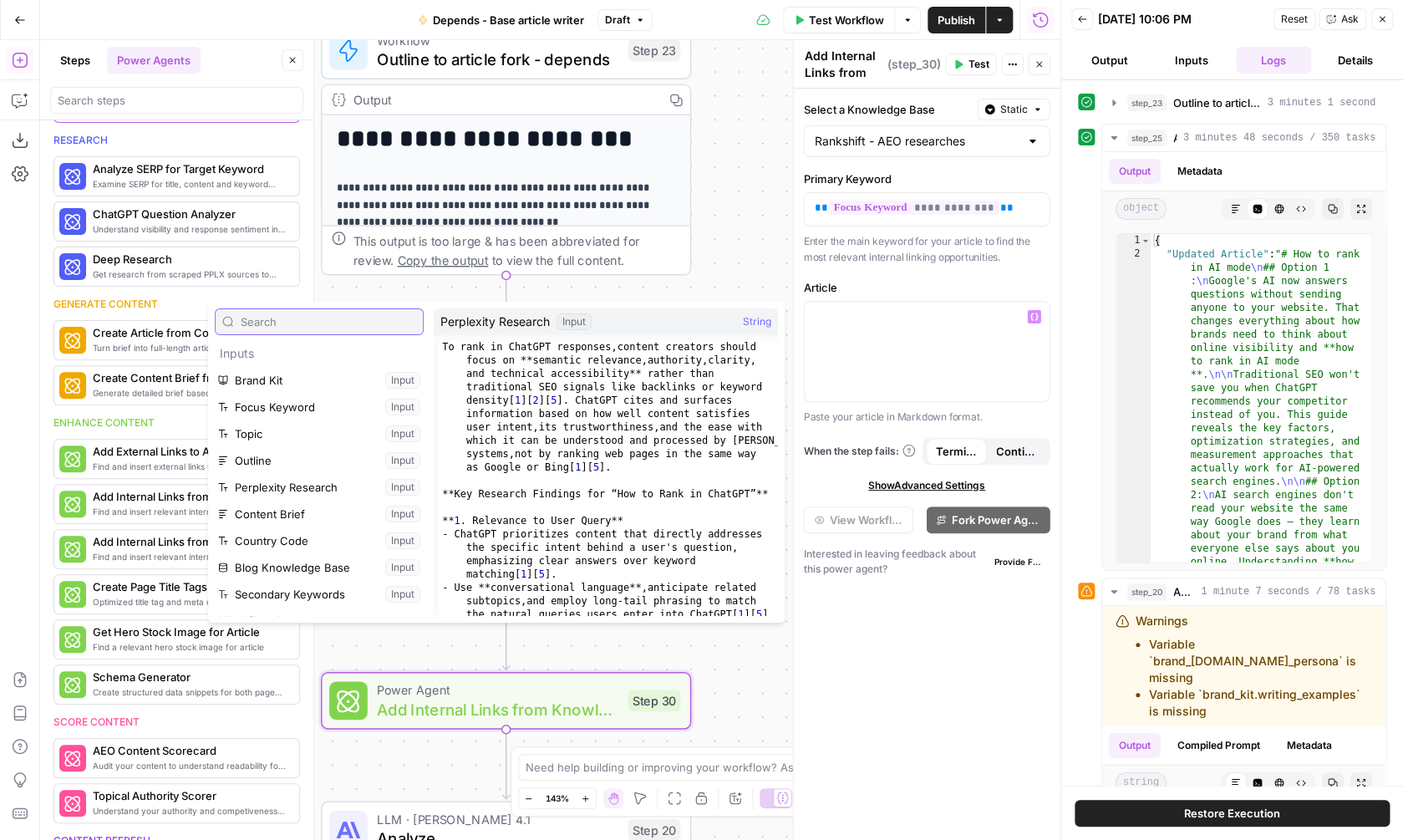
scroll to position [72, 0]
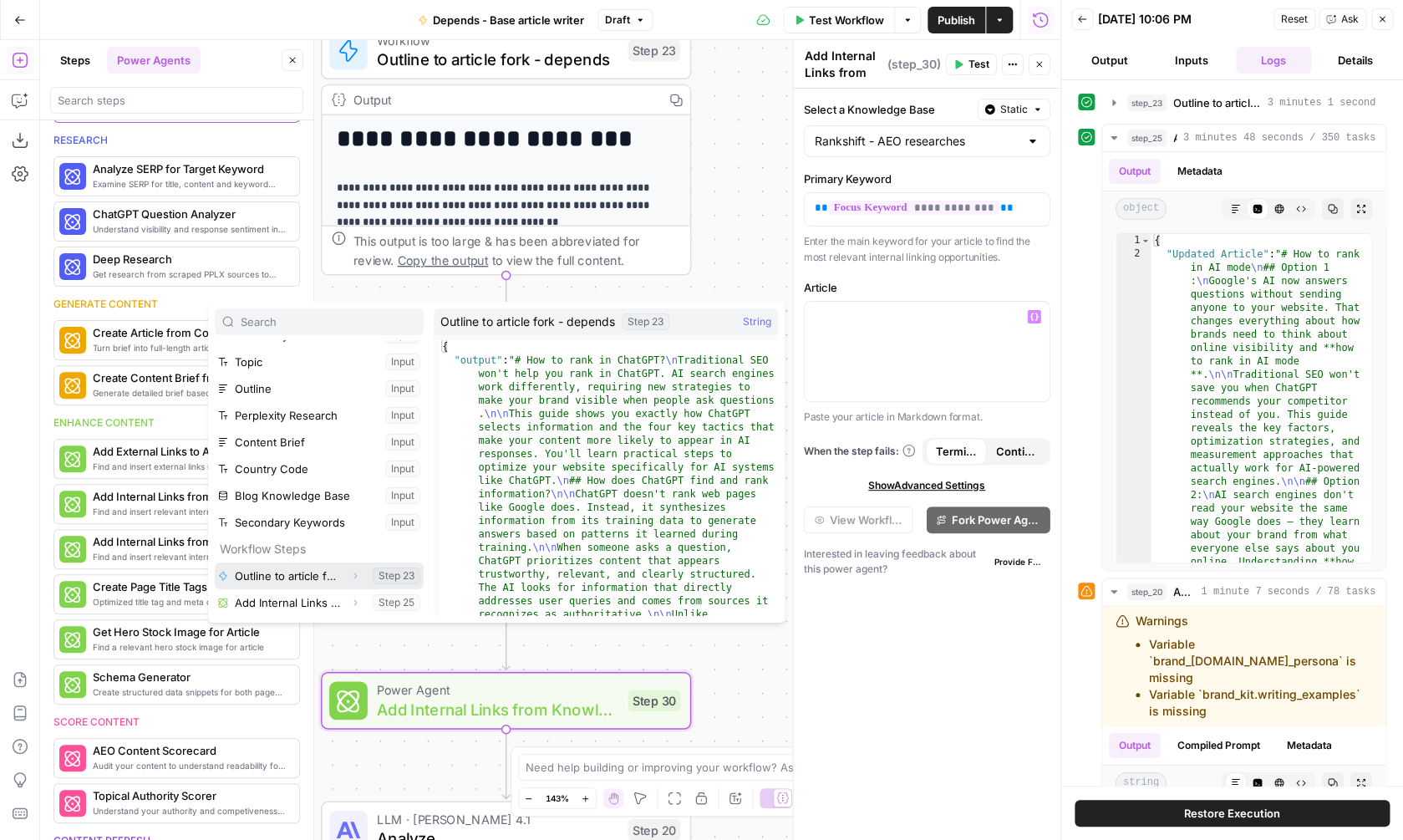
click at [352, 578] on icon "button" at bounding box center [355, 576] width 10 height 10
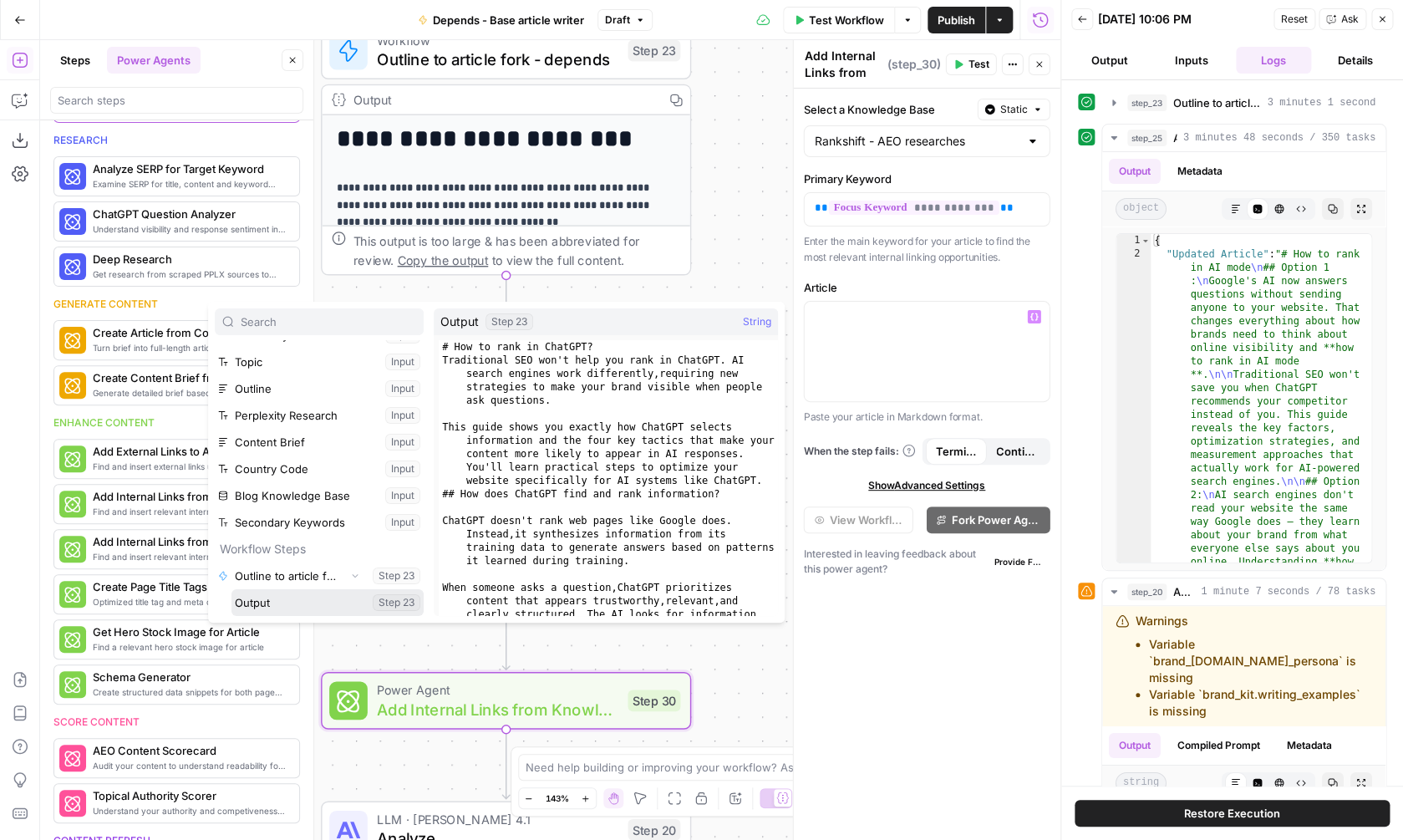
click at [326, 599] on button "Select variable Output" at bounding box center [328, 602] width 192 height 26
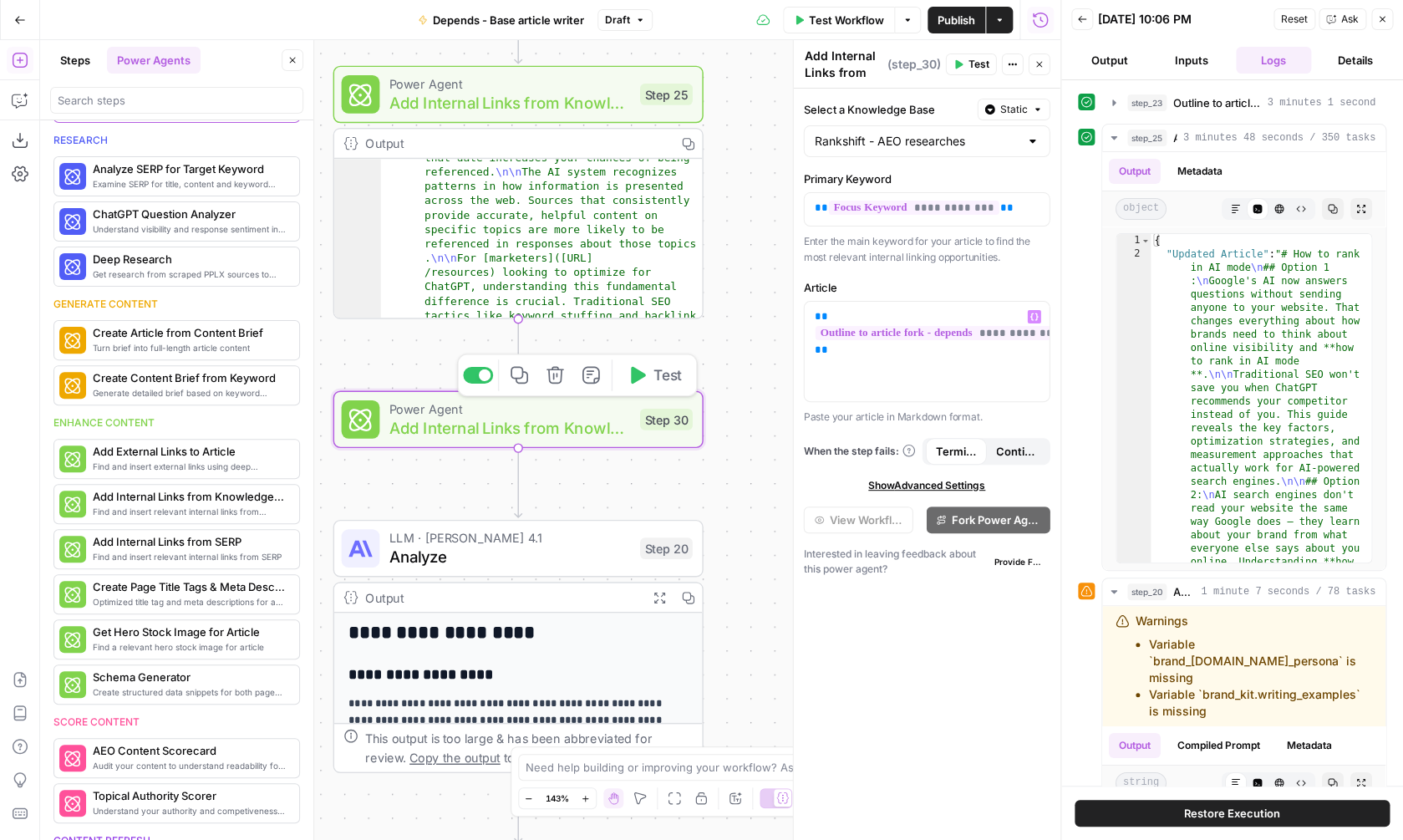
click at [619, 438] on span "Add Internal Links from Knowledge Base" at bounding box center [510, 427] width 241 height 25
click at [569, 533] on span "LLM · Claude Opus 4.1" at bounding box center [510, 538] width 241 height 20
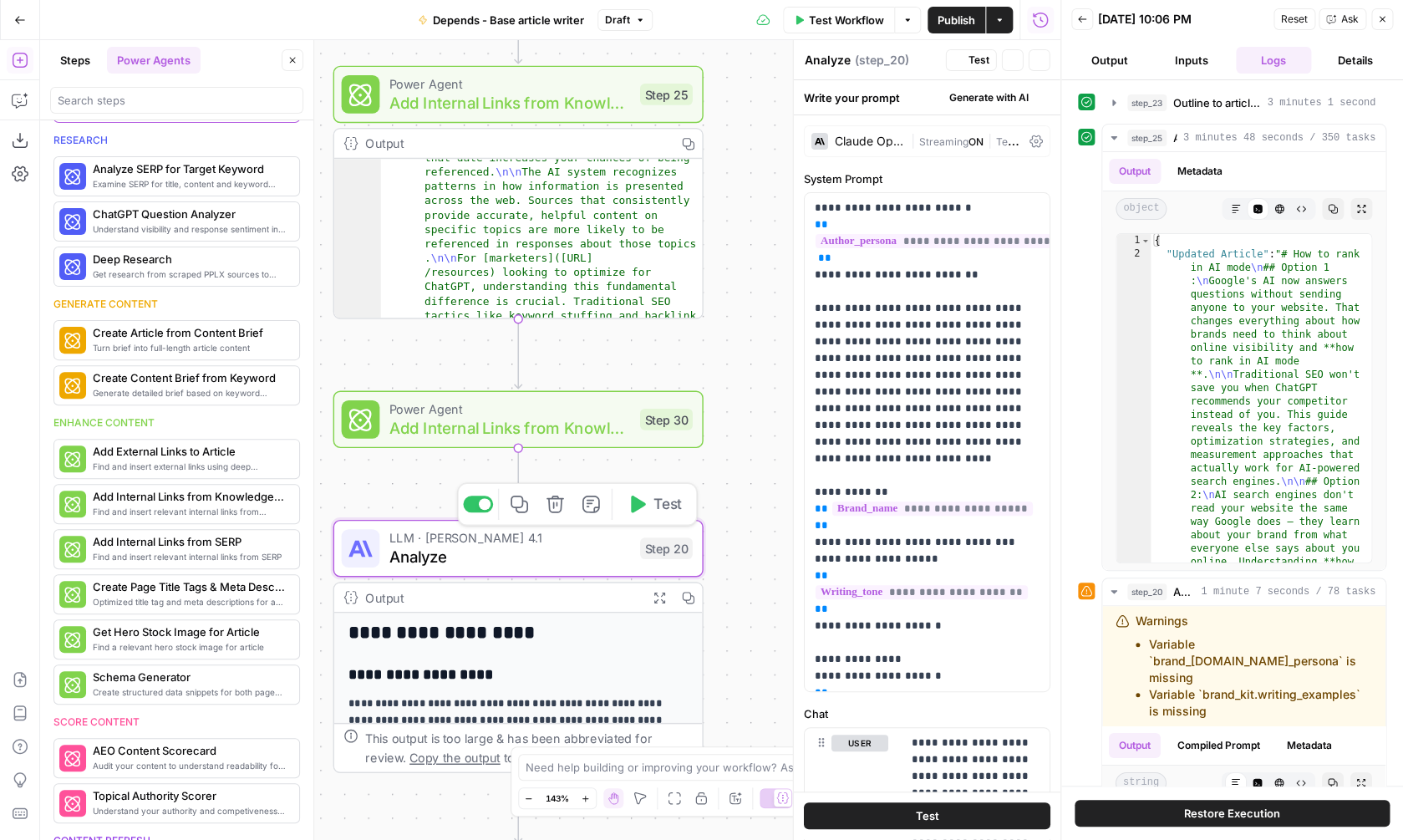
scroll to position [0, 0]
click at [15, 104] on icon "button" at bounding box center [20, 100] width 17 height 17
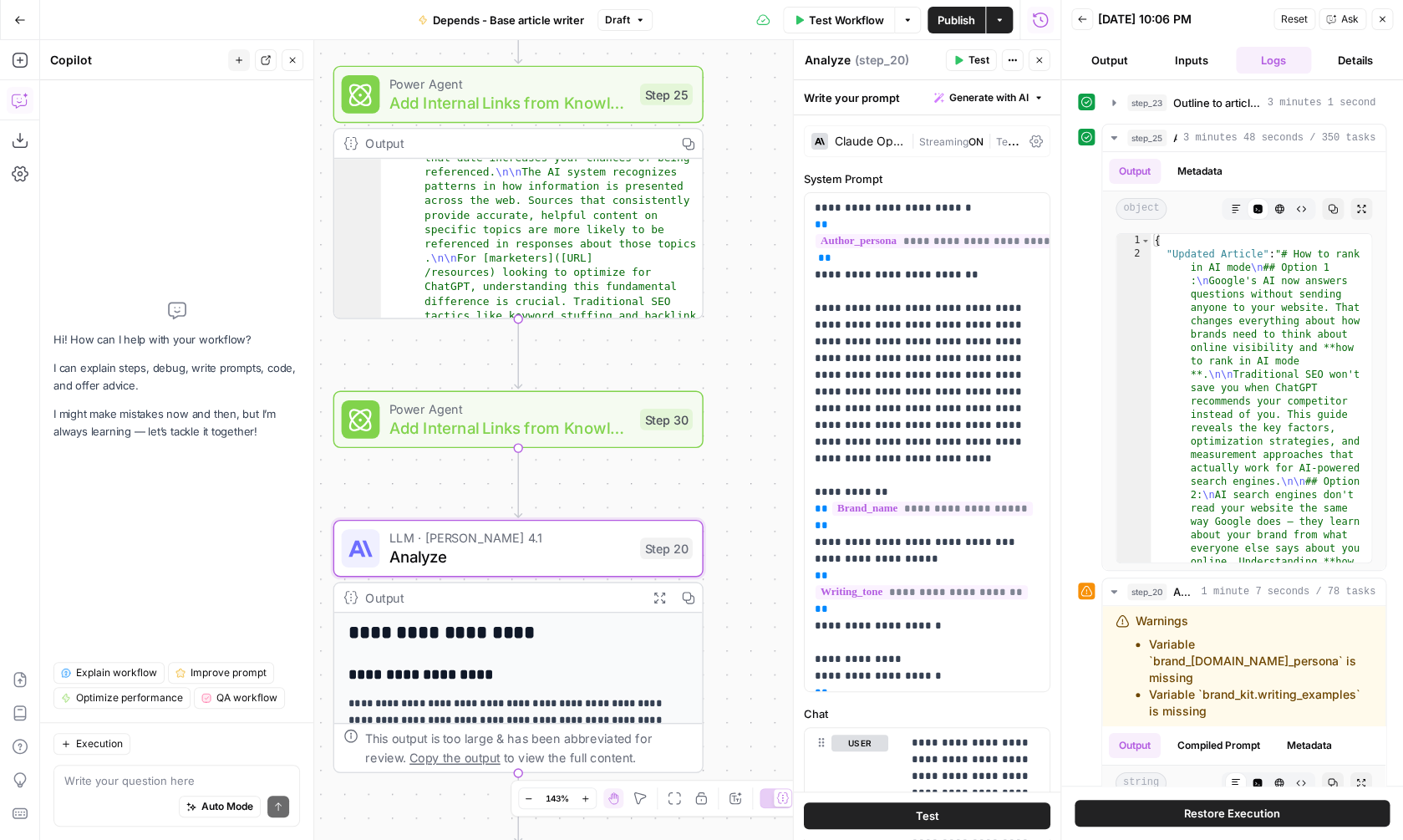
click at [167, 792] on div "Auto Mode Send" at bounding box center [177, 807] width 225 height 37
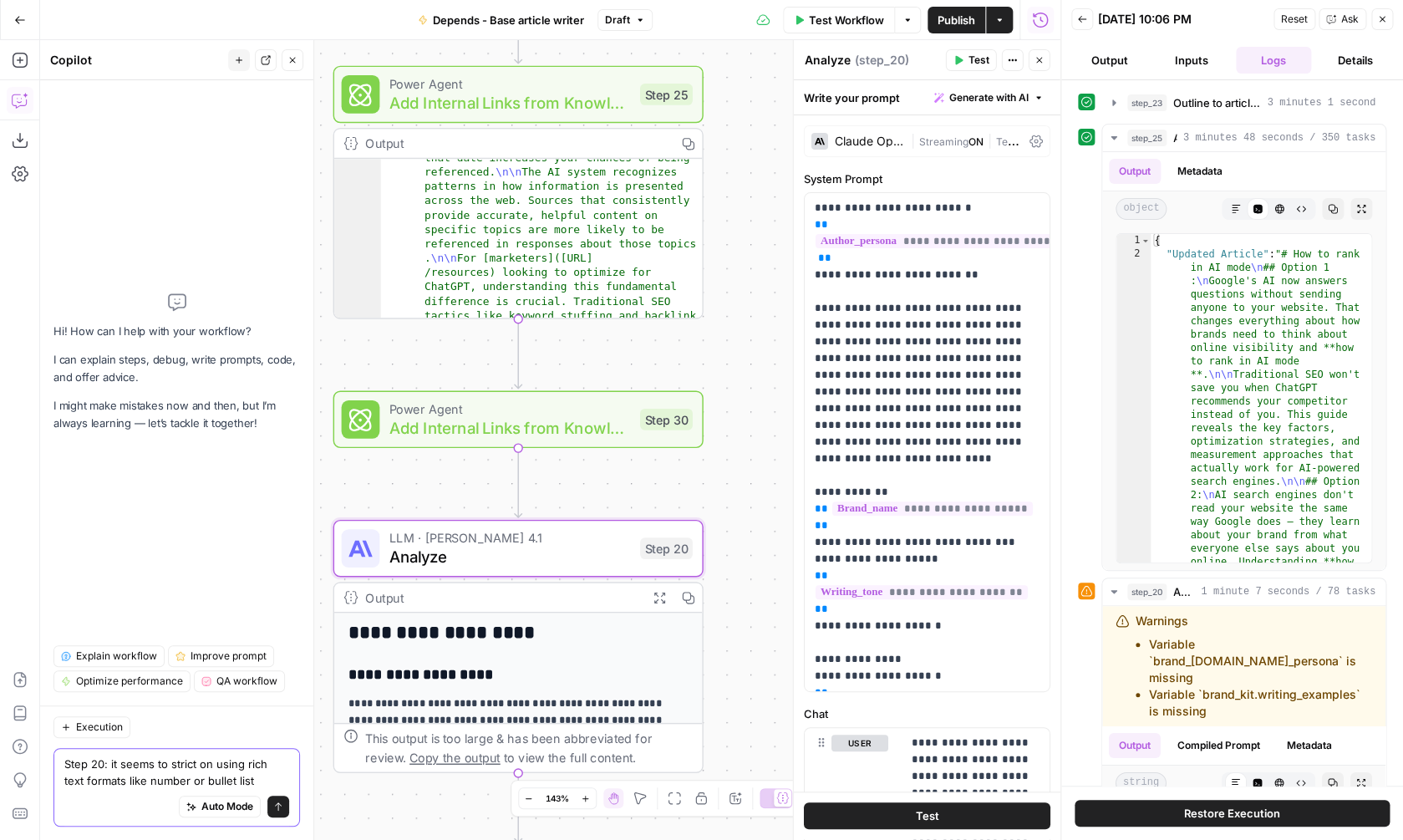
type textarea "Step 20: it seems to strict on using rich text formats like number or bullet li…"
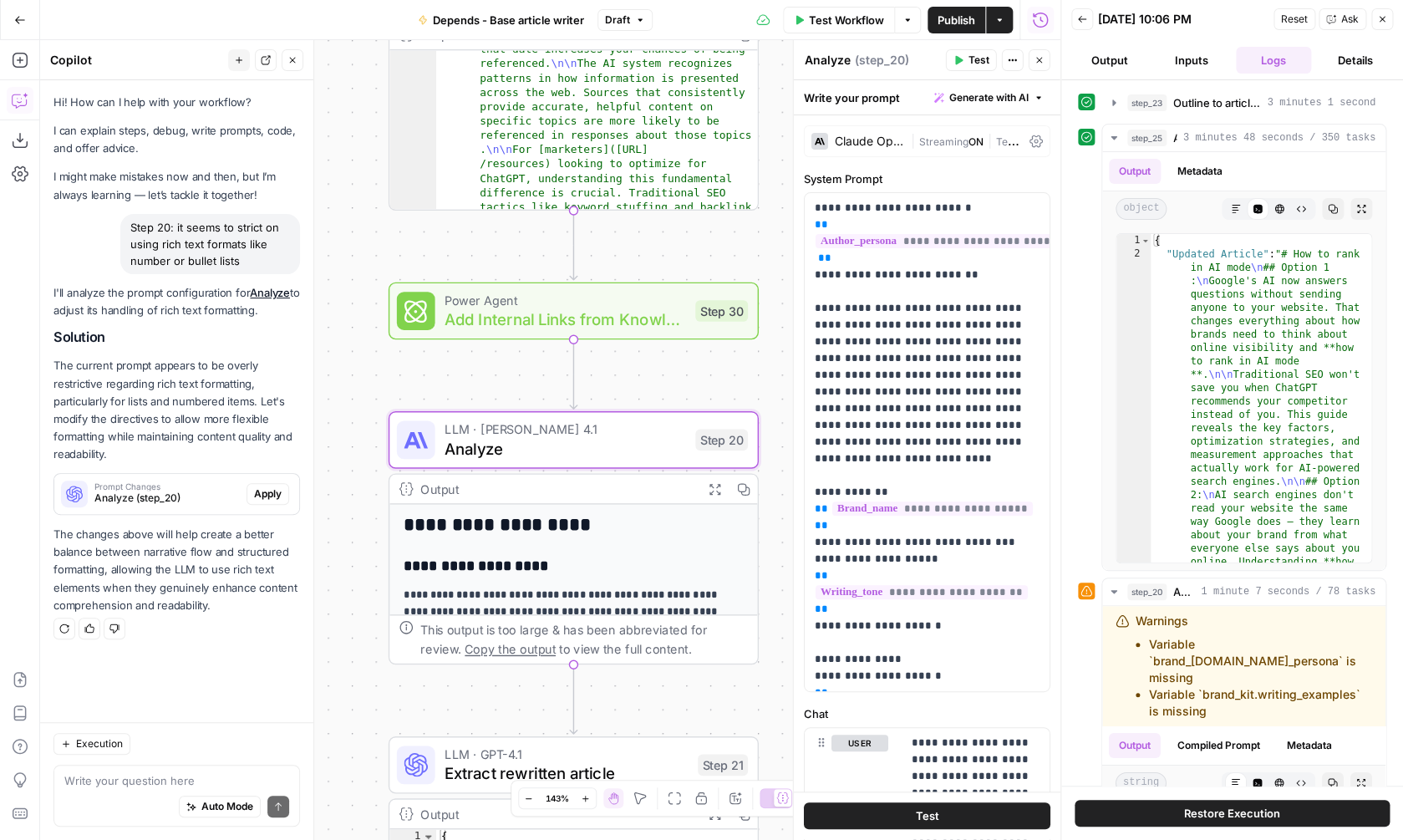
click at [264, 492] on span "Apply" at bounding box center [268, 494] width 27 height 15
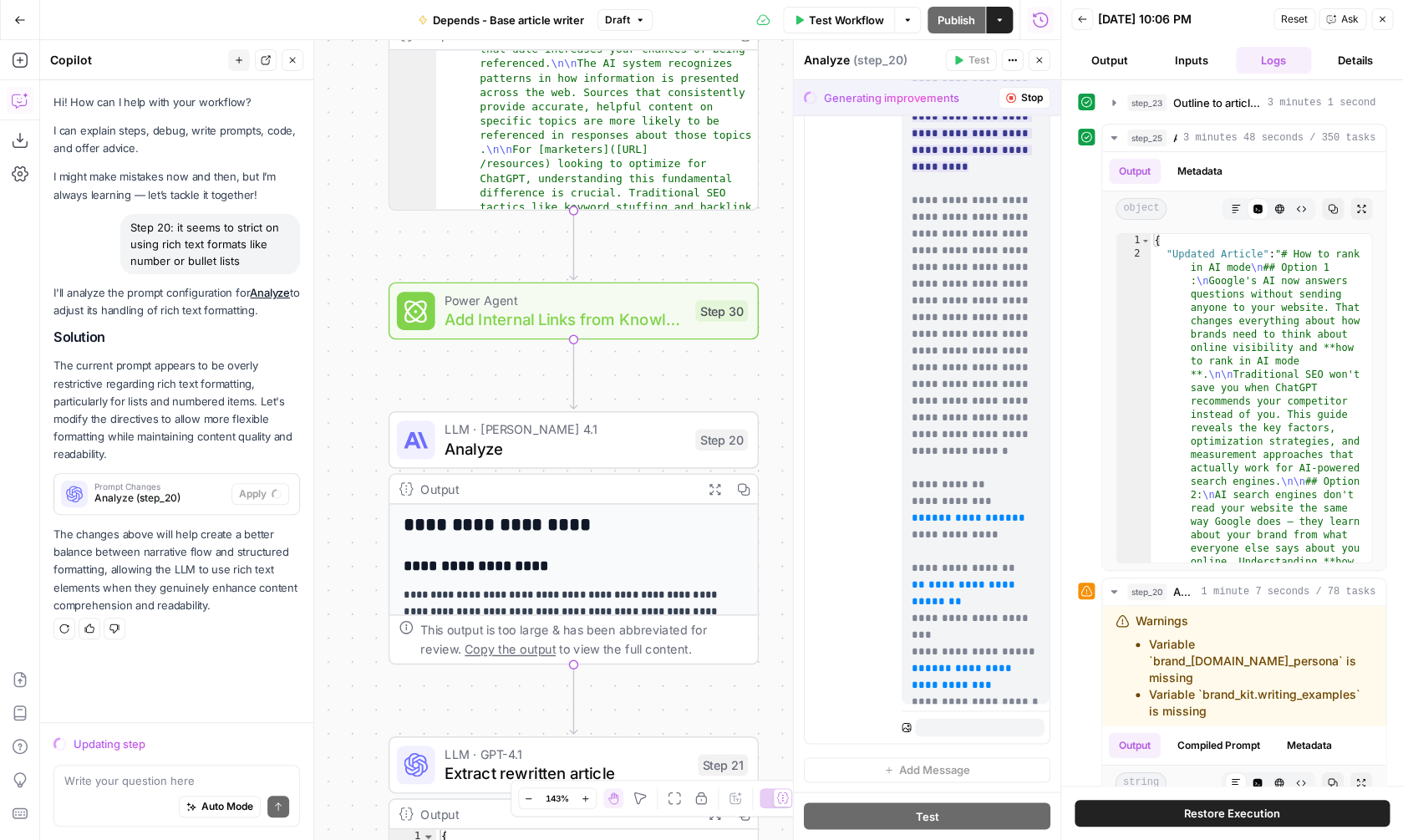
scroll to position [1505, 0]
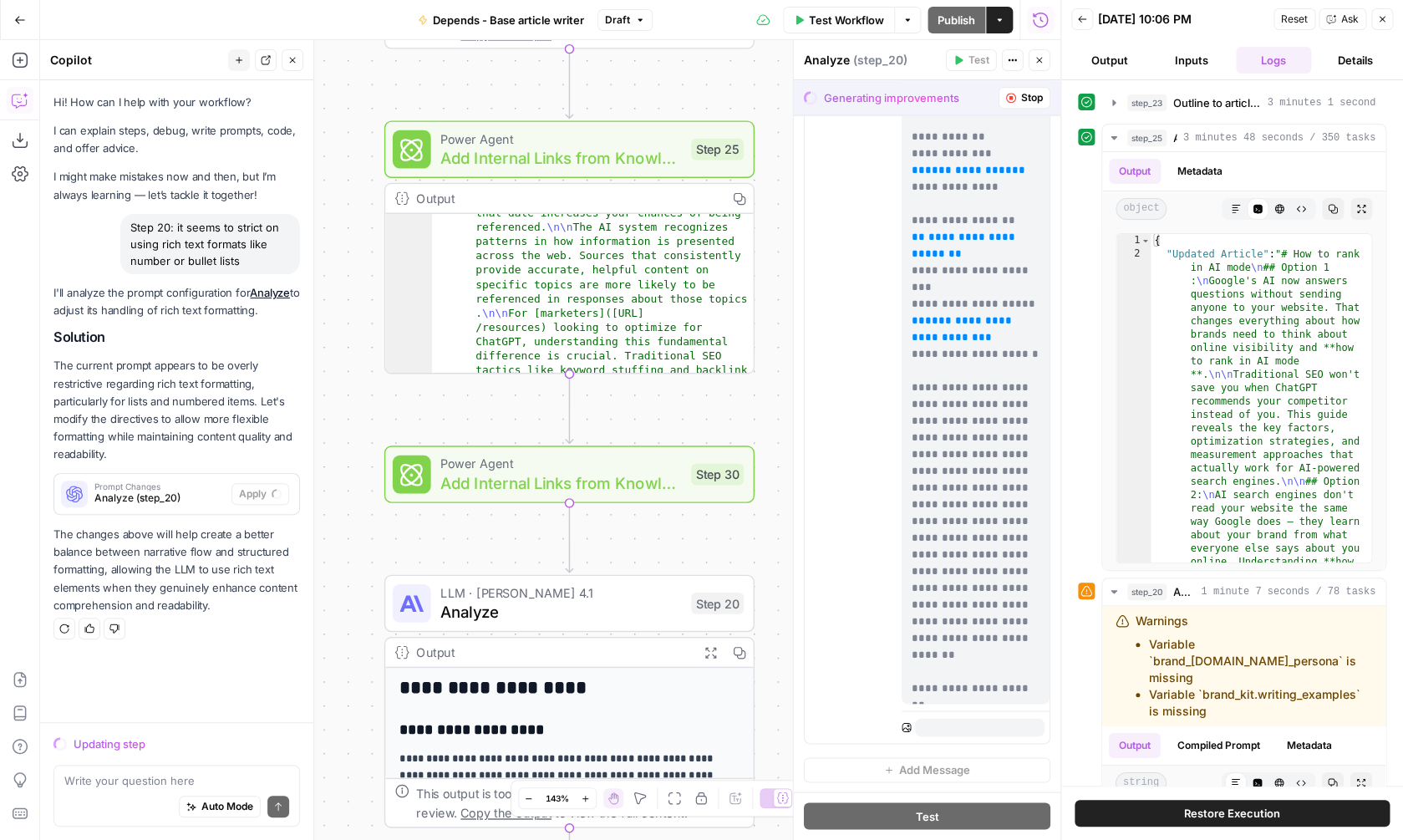
click at [589, 471] on span "Power Agent" at bounding box center [561, 463] width 241 height 20
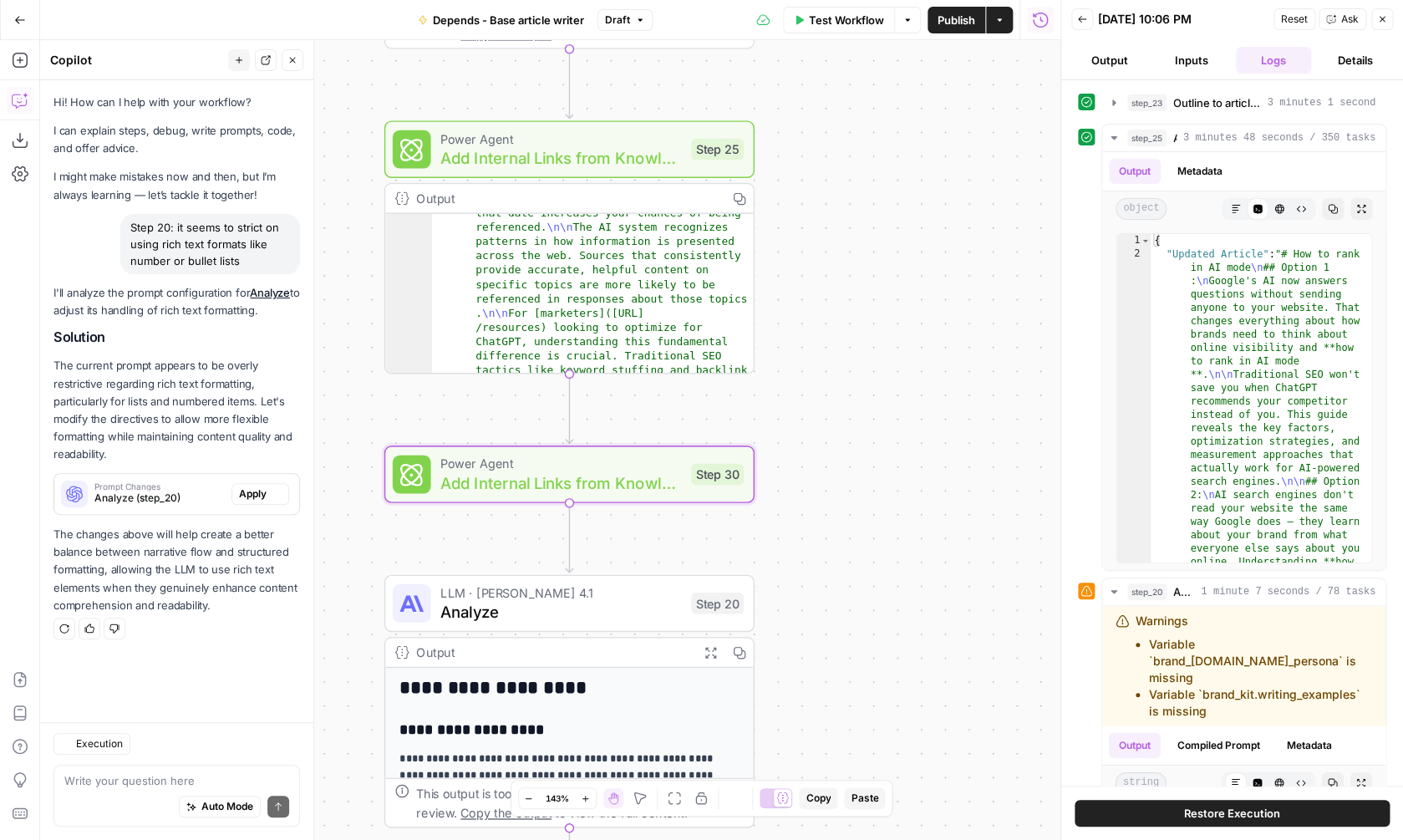
type textarea "Add Internal Links from Knowledge Base"
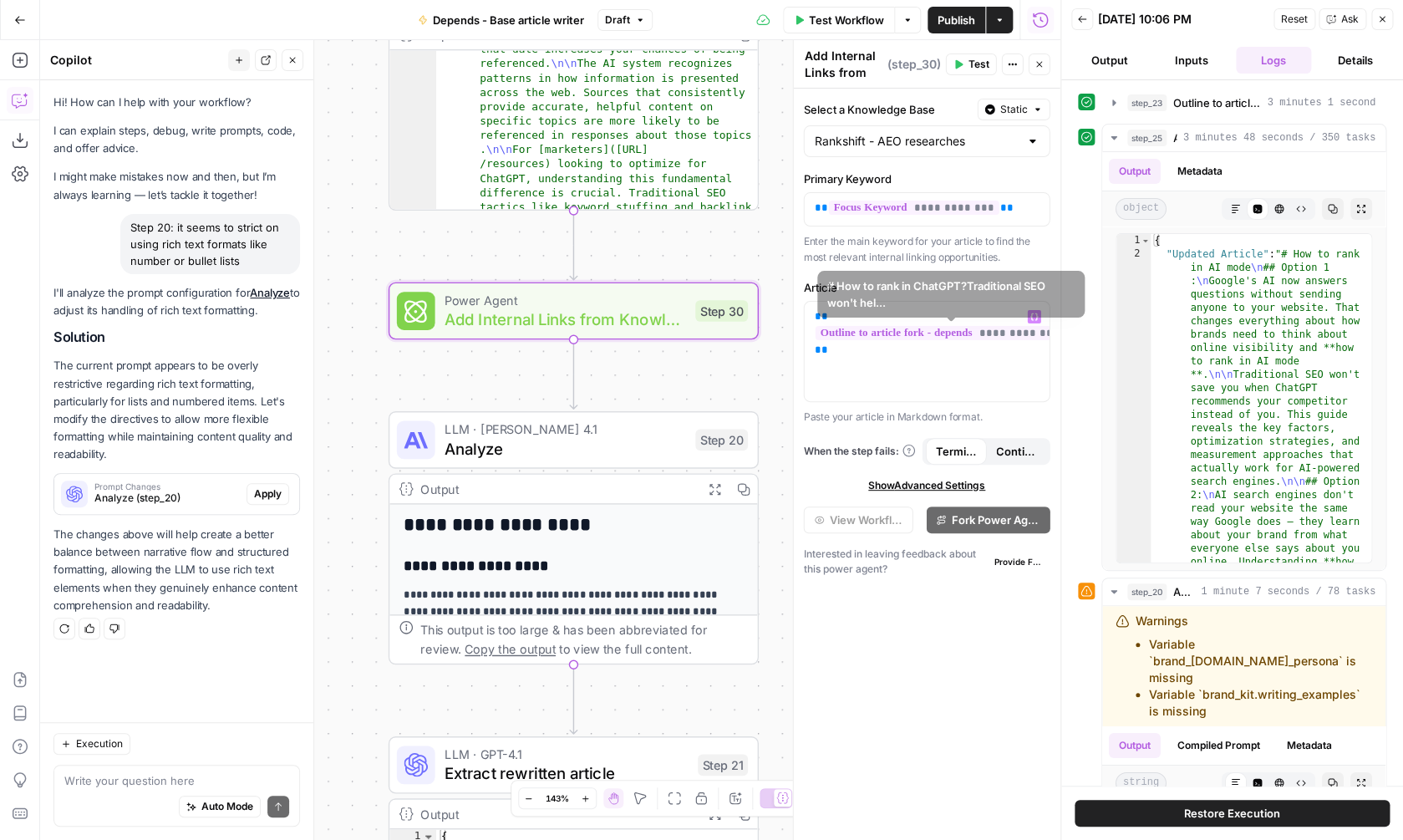
click at [886, 334] on span "**********" at bounding box center [943, 333] width 256 height 14
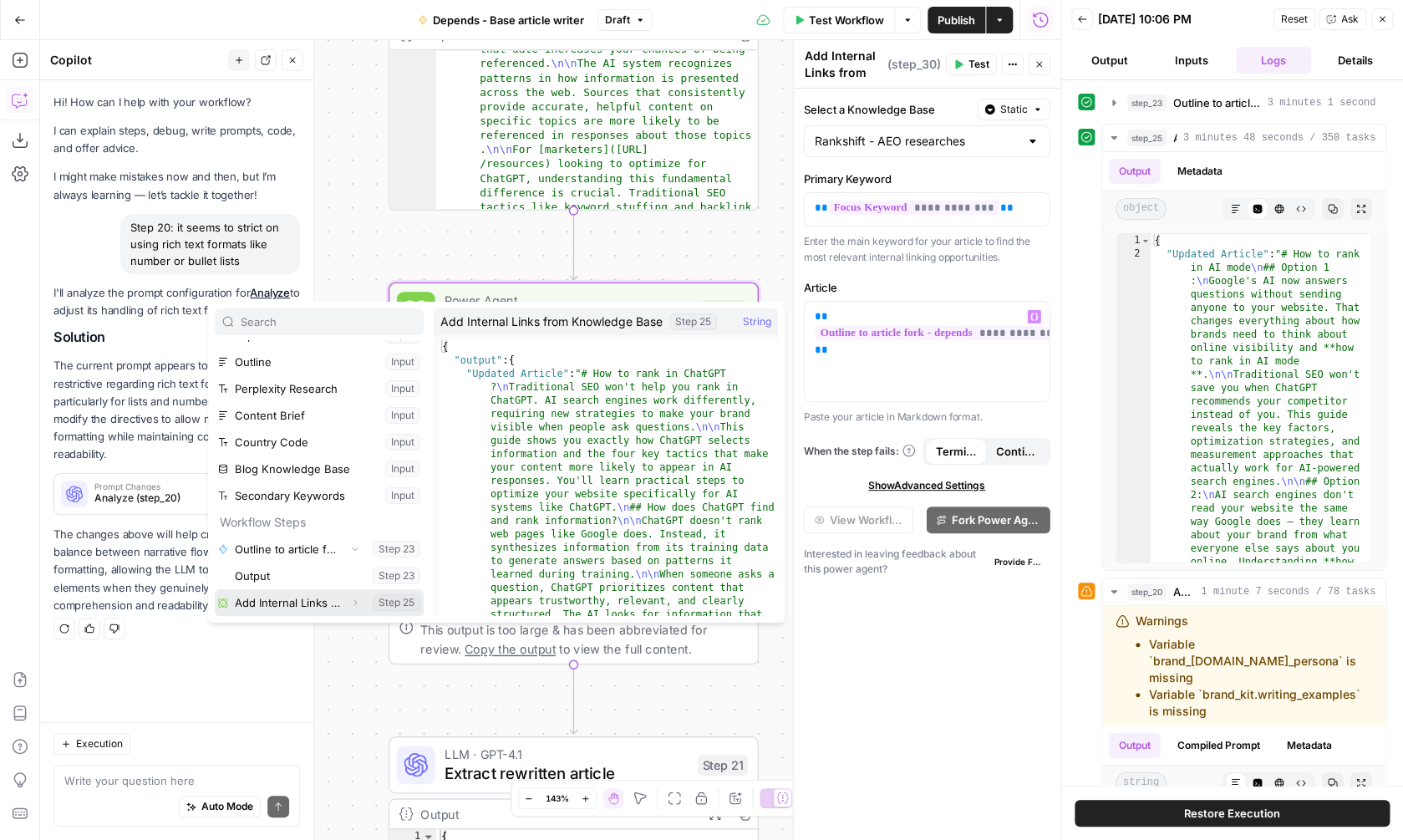
click at [357, 595] on button "Expand" at bounding box center [355, 603] width 22 height 22
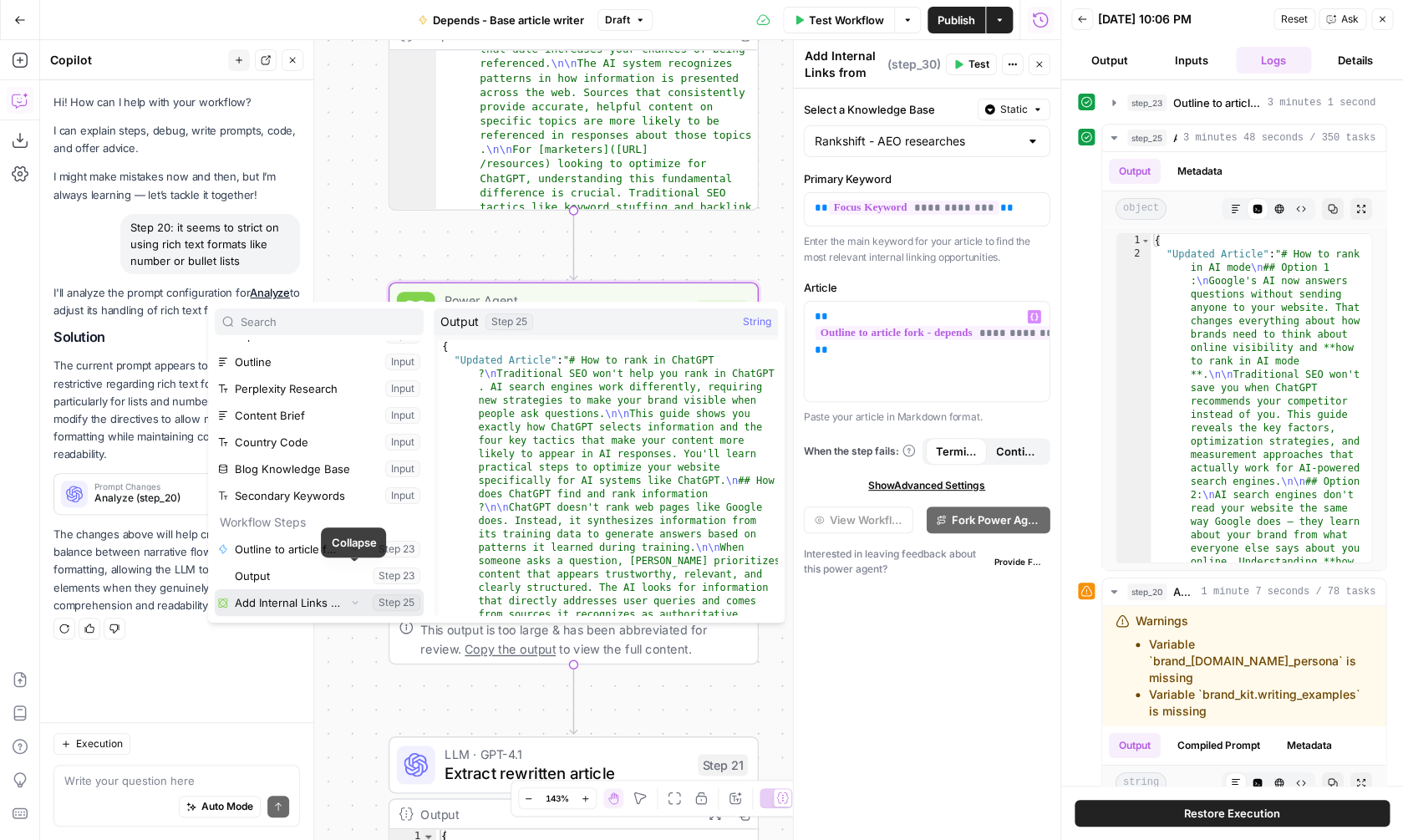
scroll to position [126, 0]
click at [279, 601] on icon "button" at bounding box center [285, 602] width 10 height 10
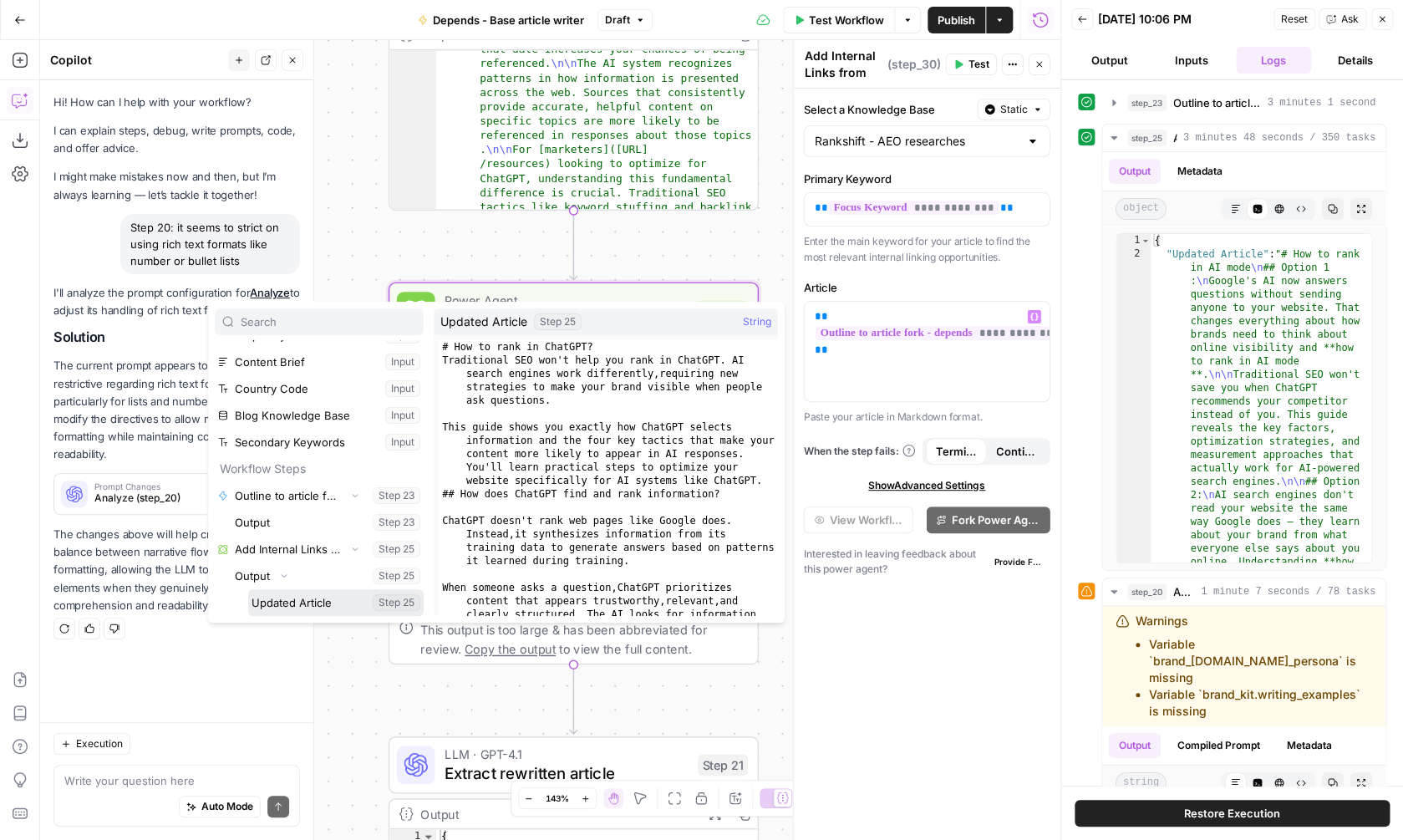
click at [295, 600] on button "Select variable Updated Article" at bounding box center [335, 602] width 176 height 26
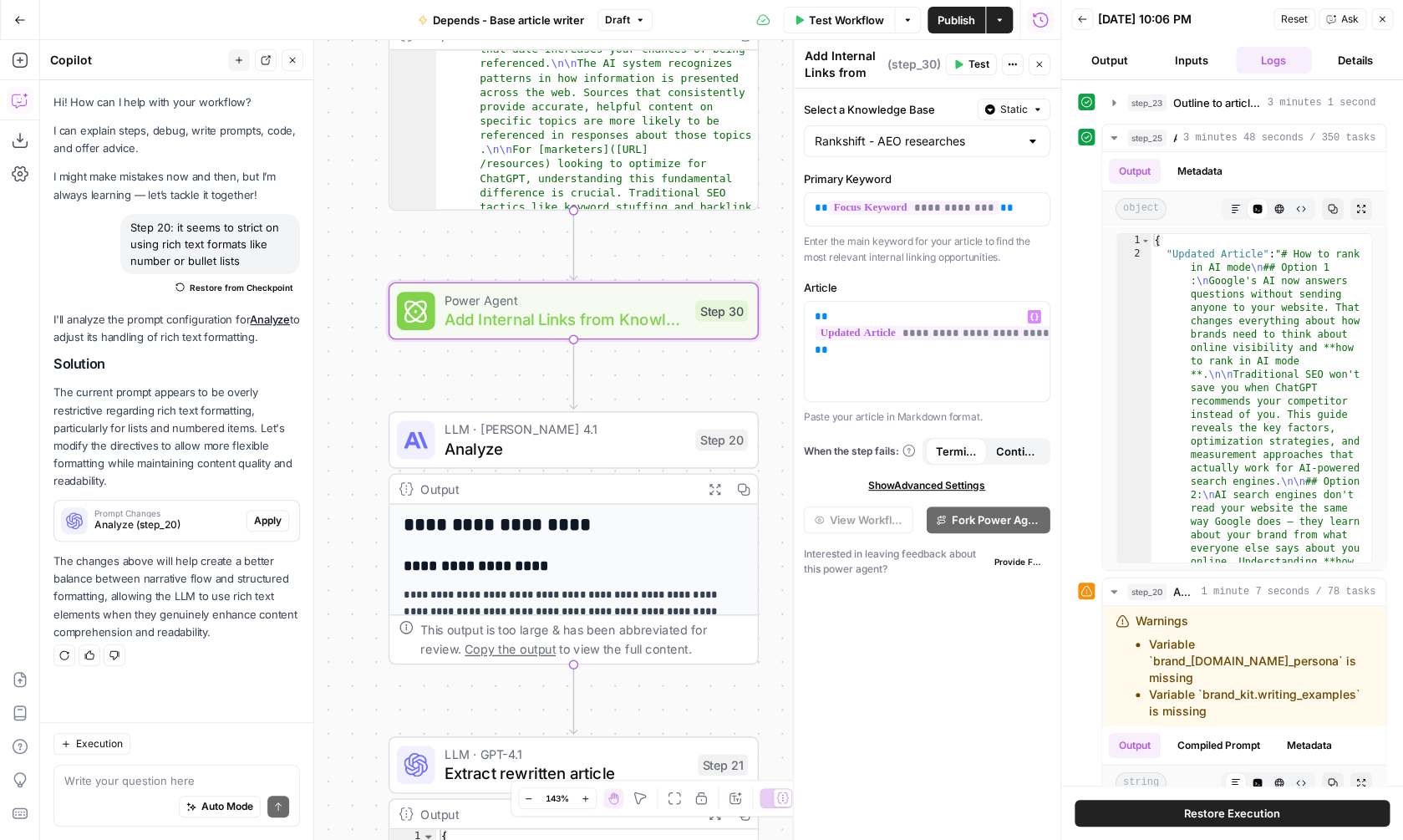
click at [774, 259] on div "**********" at bounding box center [549, 440] width 1020 height 800
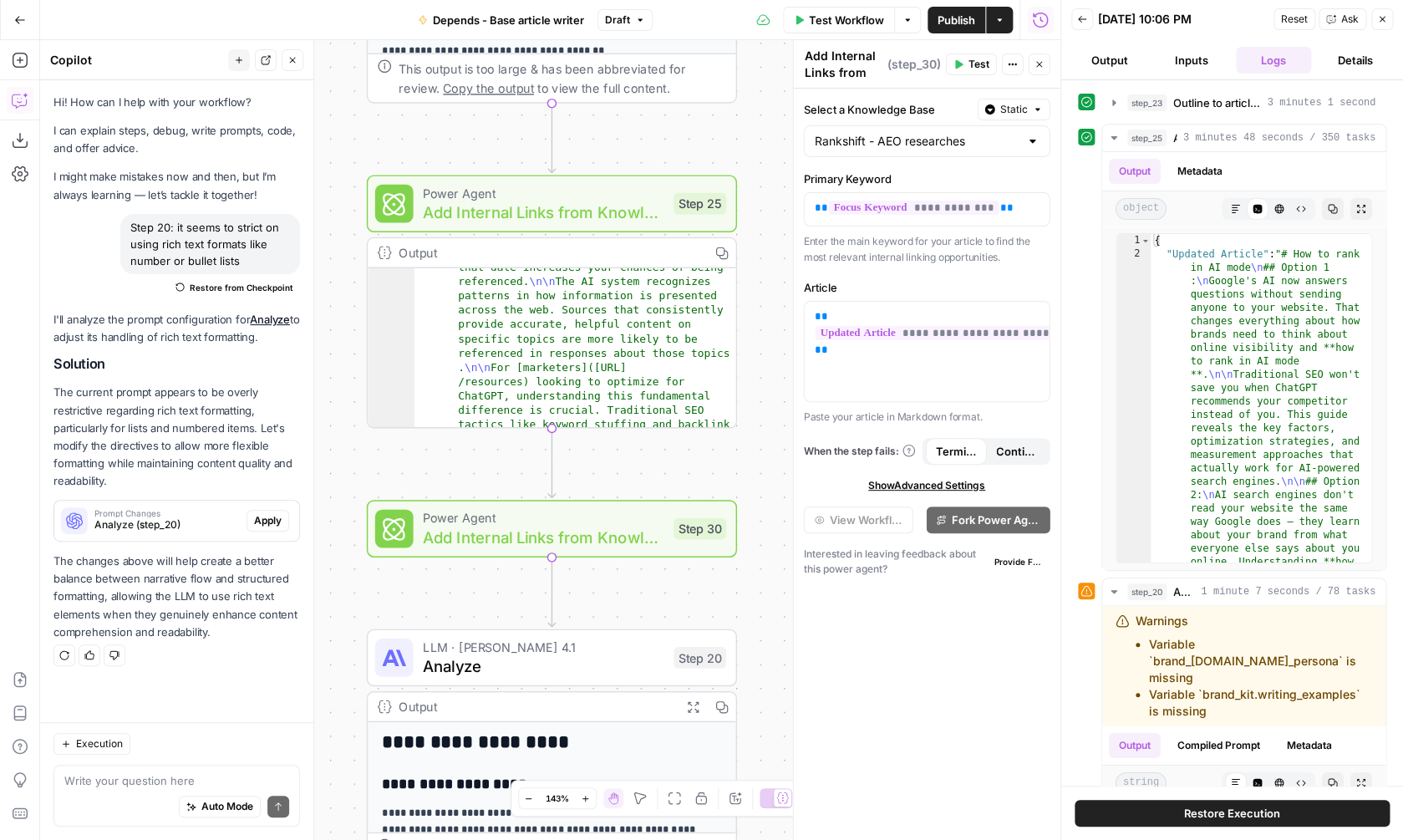
click at [585, 524] on span "Power Agent" at bounding box center [544, 517] width 241 height 20
click at [571, 546] on span "Add Internal Links from Knowledge Base" at bounding box center [544, 537] width 241 height 25
click at [593, 487] on icon "button" at bounding box center [589, 484] width 20 height 20
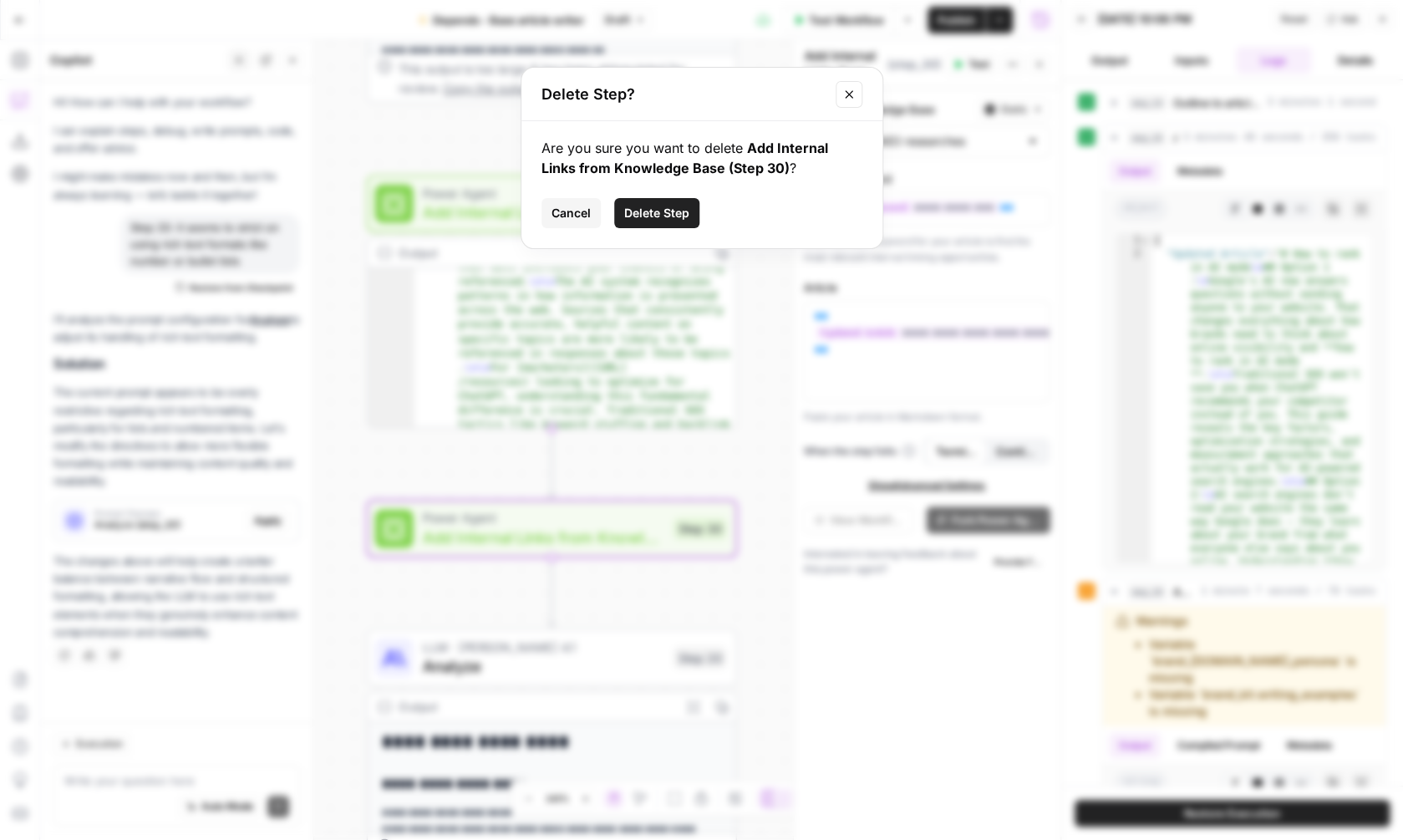
click at [651, 213] on span "Delete Step" at bounding box center [656, 213] width 65 height 17
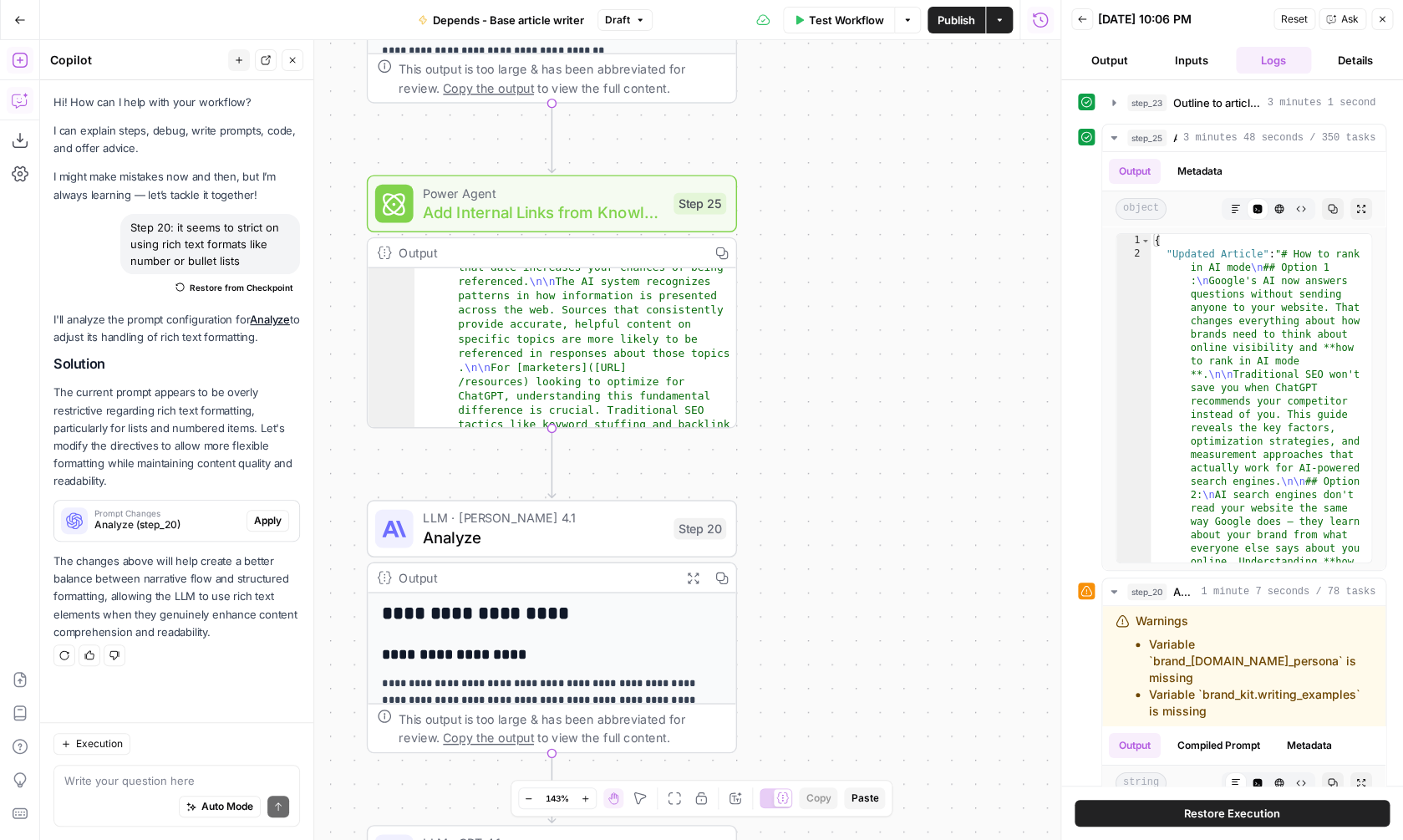
click at [24, 59] on icon "button" at bounding box center [20, 60] width 17 height 17
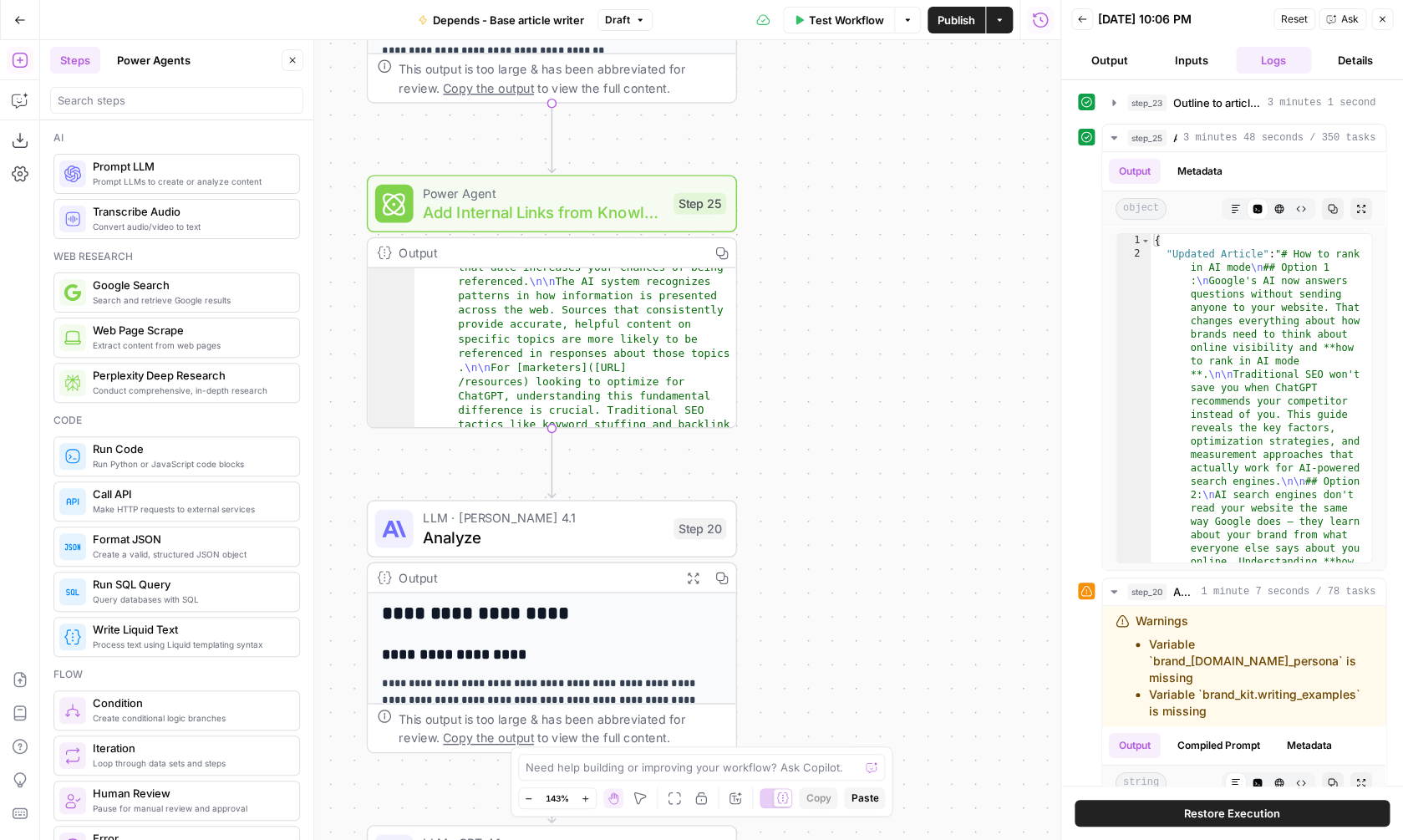
click at [149, 51] on button "Power Agents" at bounding box center [154, 59] width 93 height 26
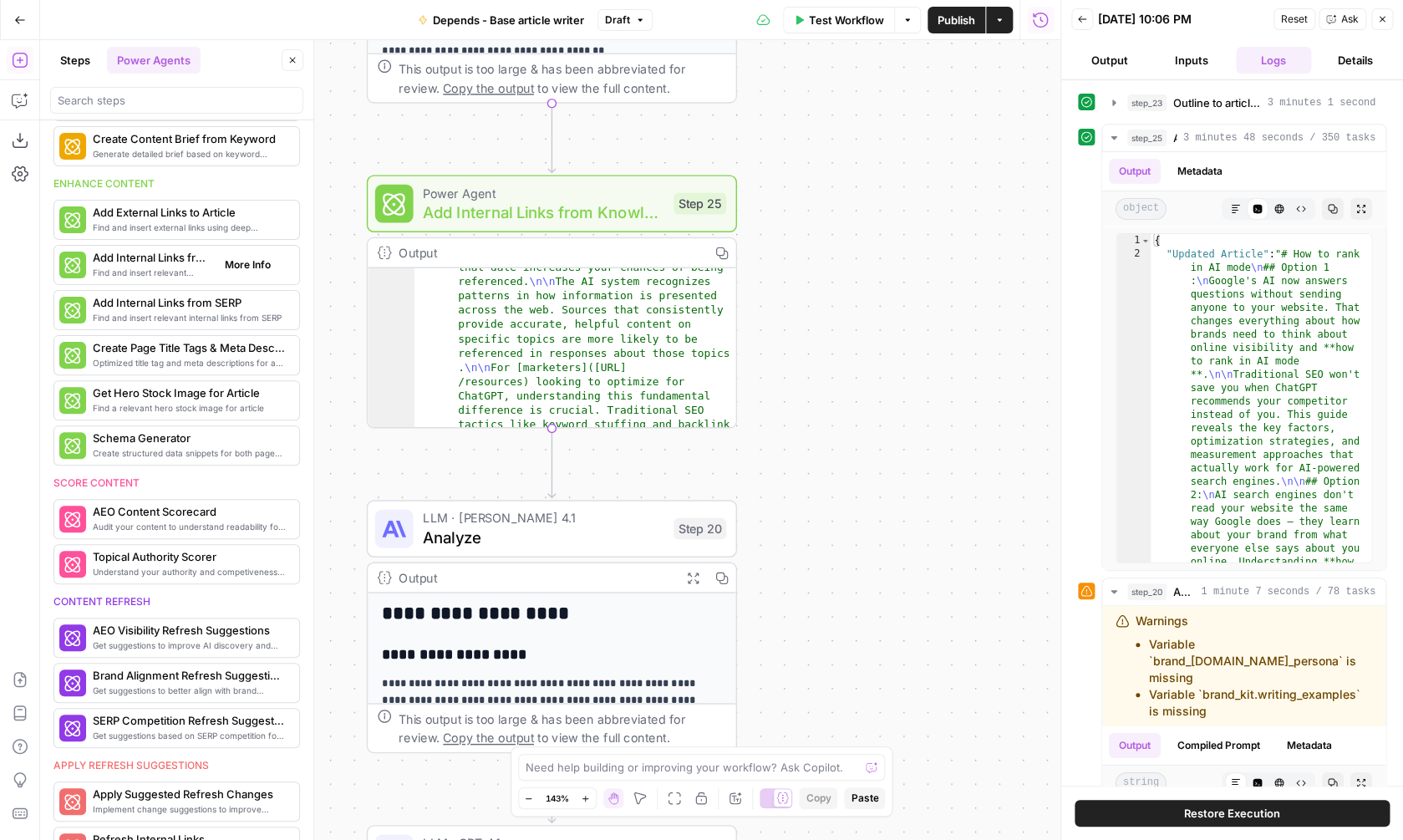
scroll to position [234, 0]
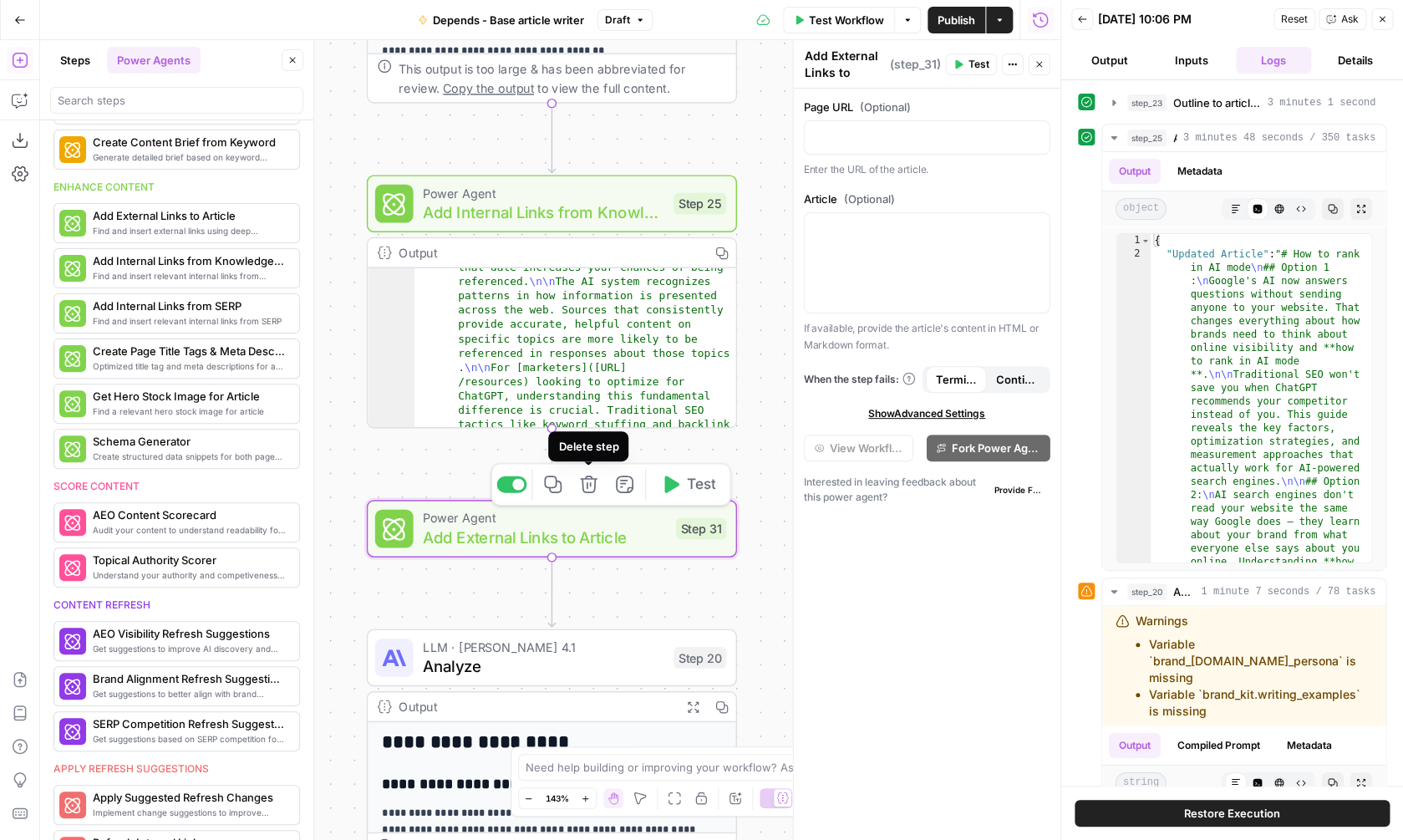
click at [595, 493] on icon "button" at bounding box center [589, 484] width 20 height 20
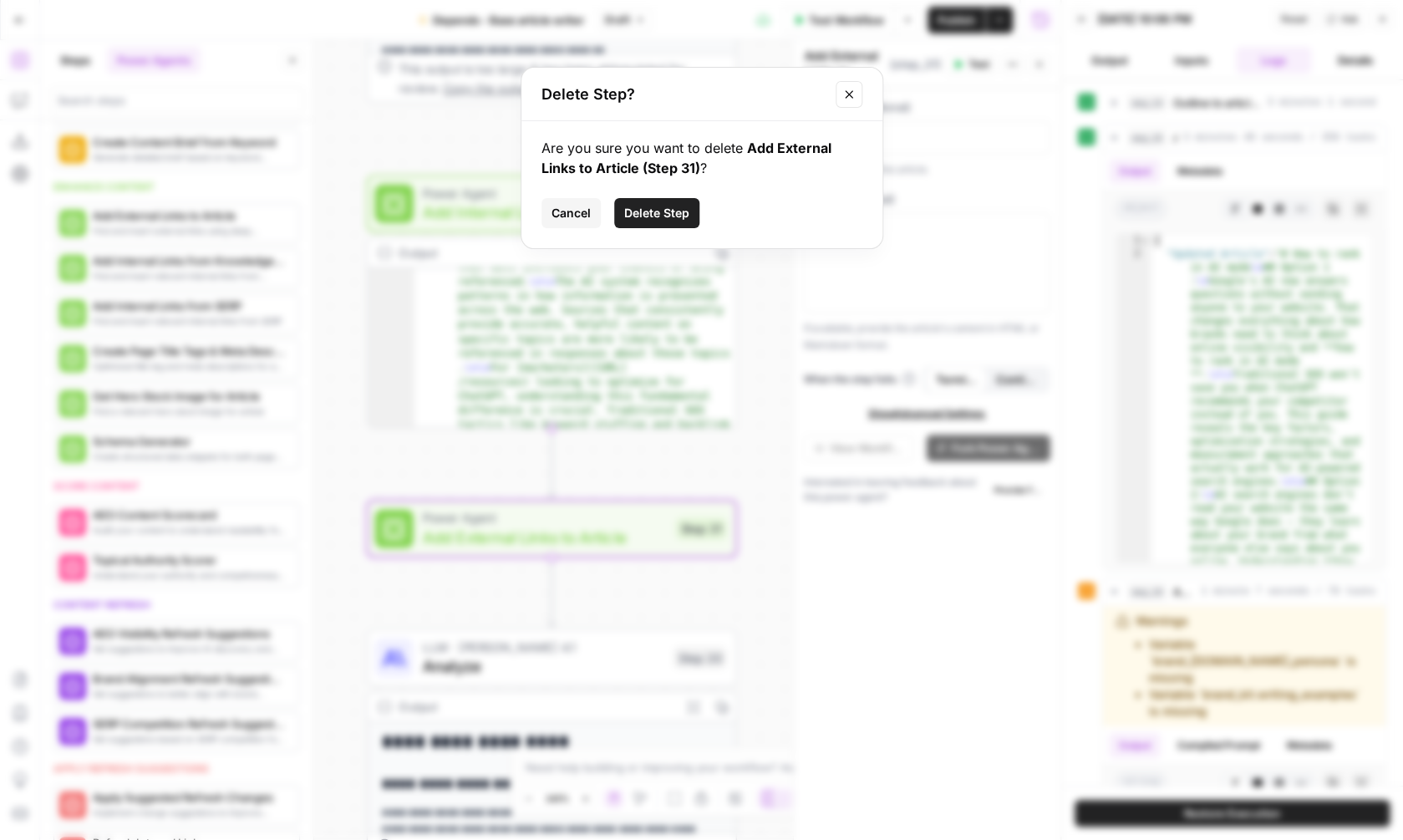
click at [672, 222] on button "Delete Step" at bounding box center [656, 212] width 85 height 30
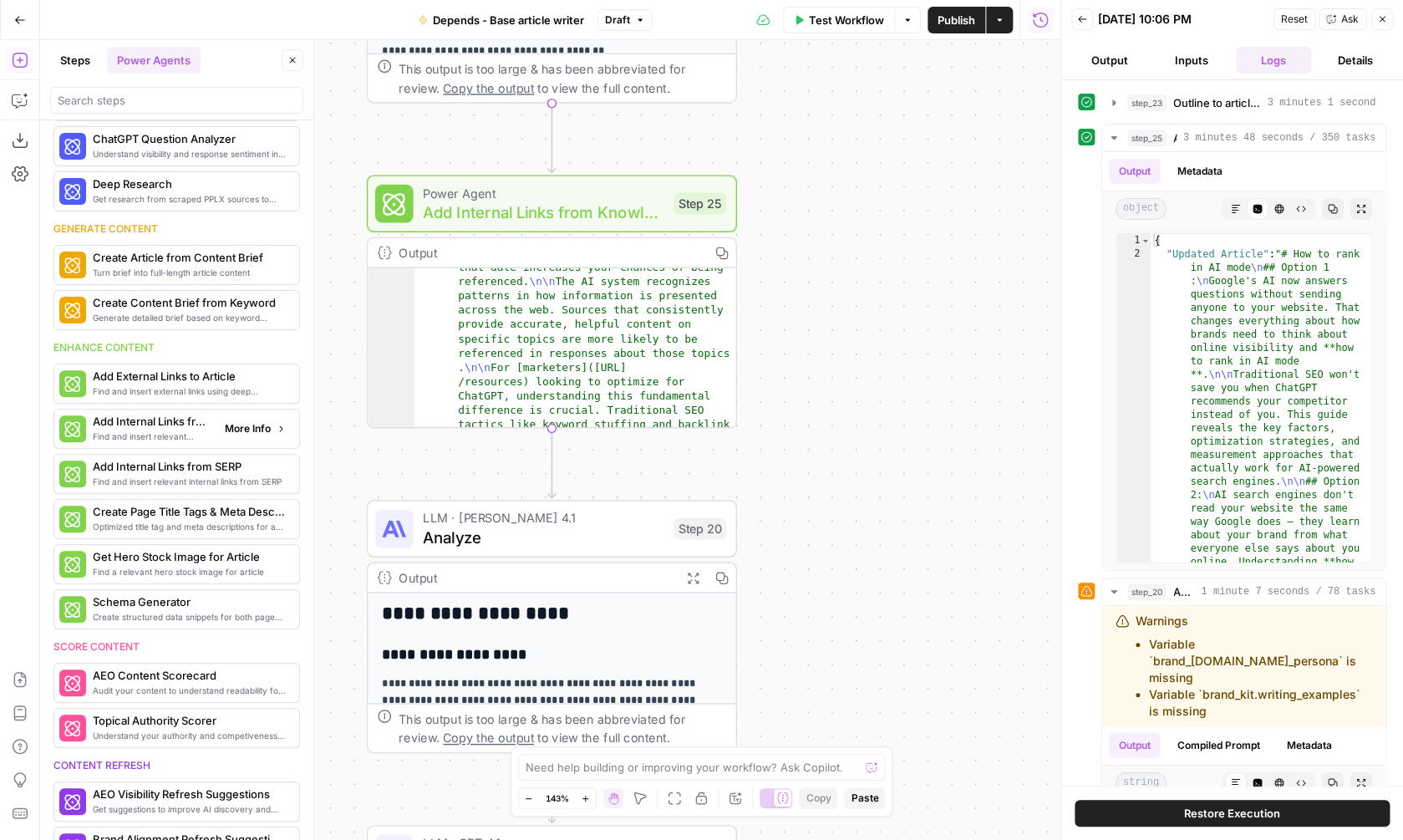
scroll to position [70, 0]
click at [66, 45] on header "Steps Power Agents Close" at bounding box center [177, 80] width 273 height 80
click at [69, 53] on button "Steps" at bounding box center [75, 59] width 50 height 26
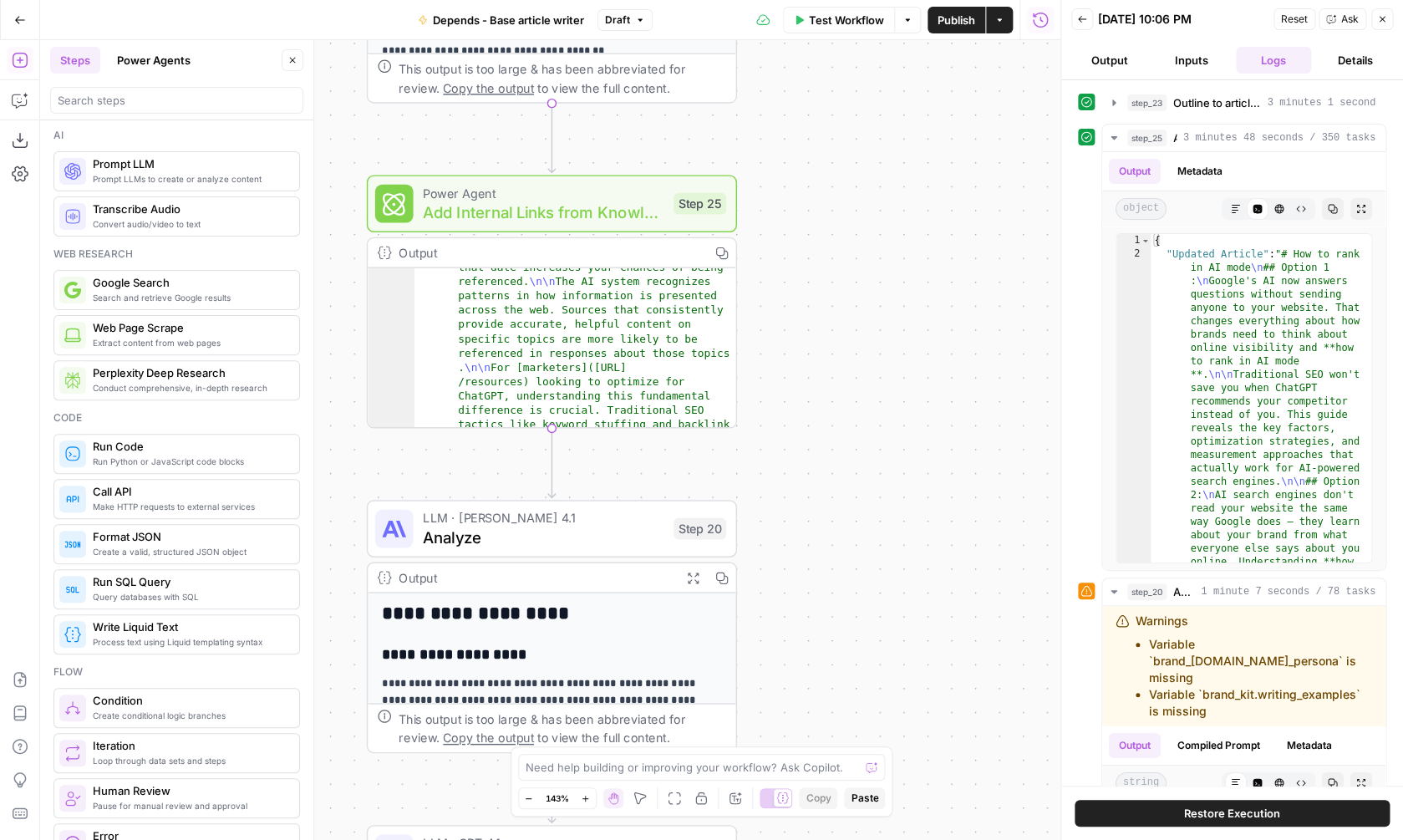
scroll to position [0, 0]
click at [616, 224] on div "Power Agent Add Internal Links from Knowledge Base Step 25 Copy step Delete ste…" at bounding box center [552, 204] width 370 height 58
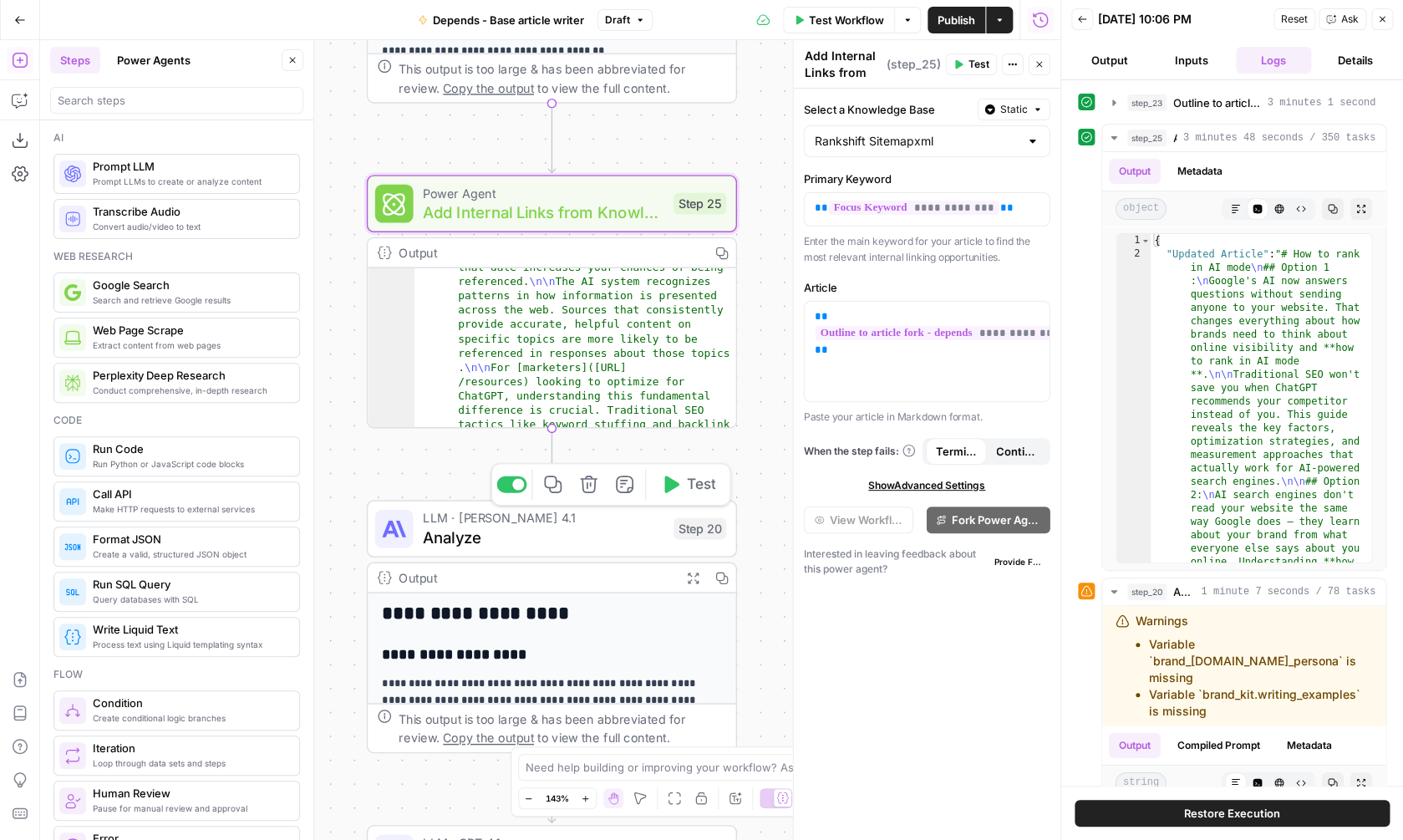
click at [602, 533] on span "Analyze" at bounding box center [544, 537] width 241 height 25
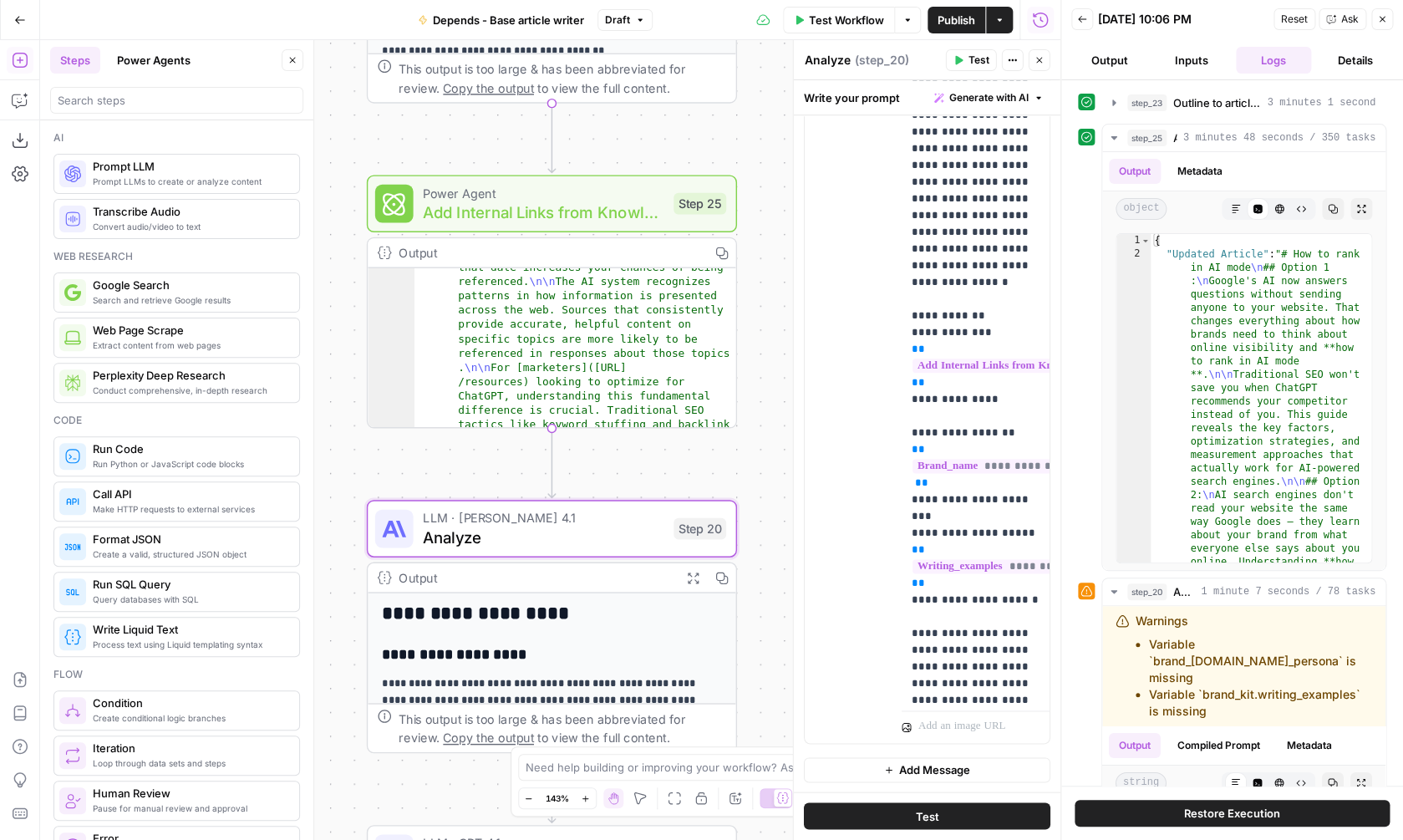
scroll to position [726, 0]
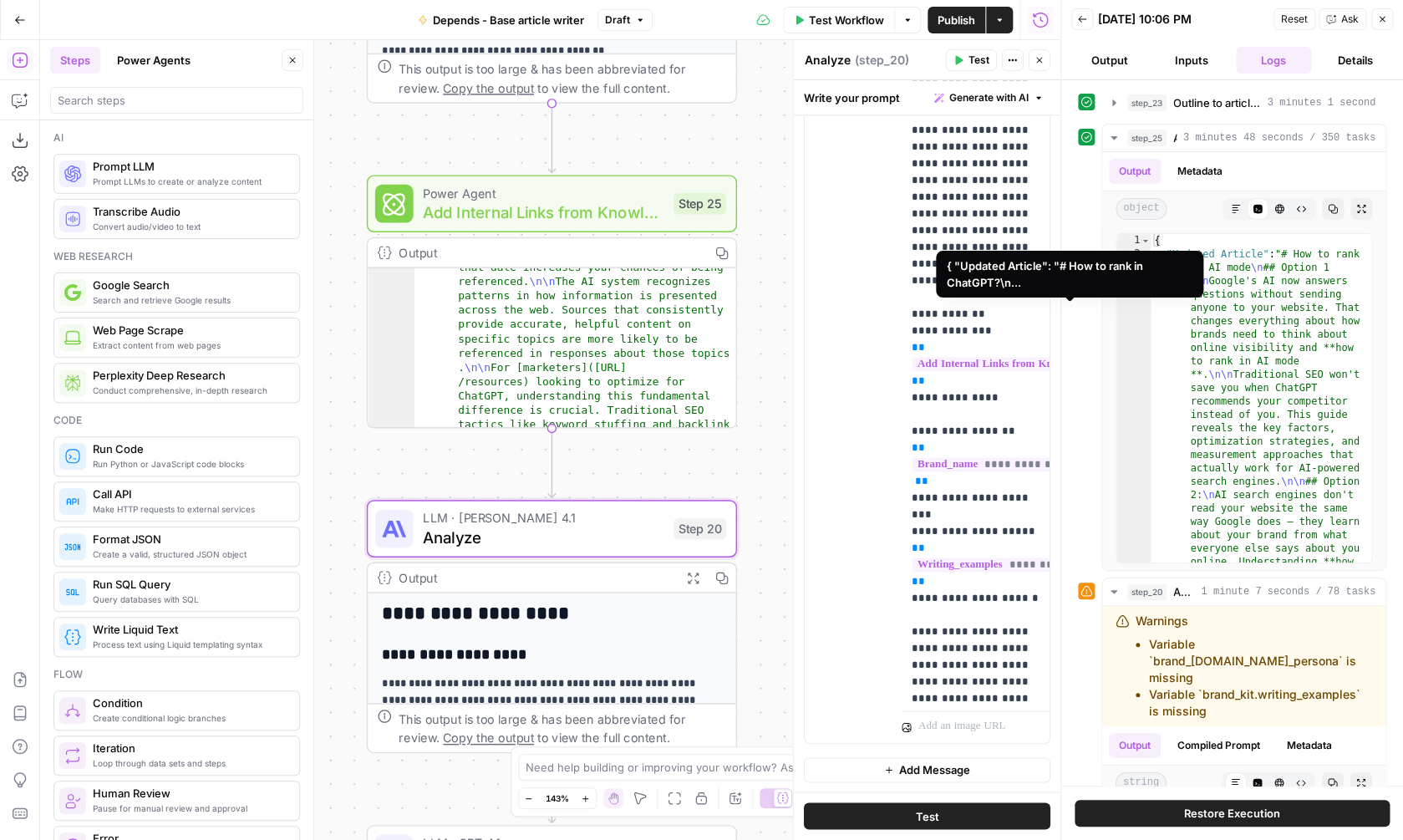
click at [959, 357] on span "**********" at bounding box center [1062, 364] width 301 height 14
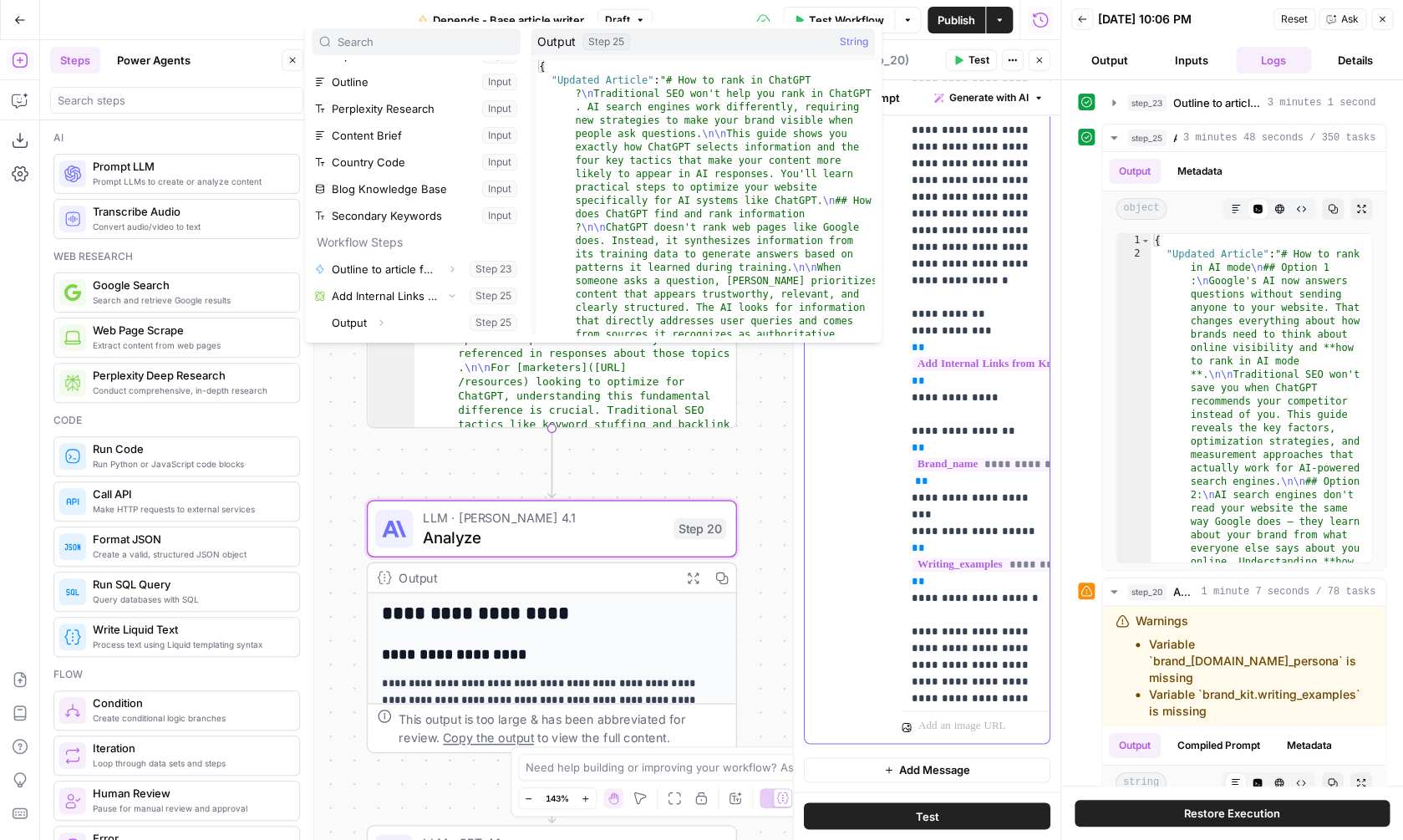
click at [957, 231] on p "**********" at bounding box center [975, 130] width 128 height 1655
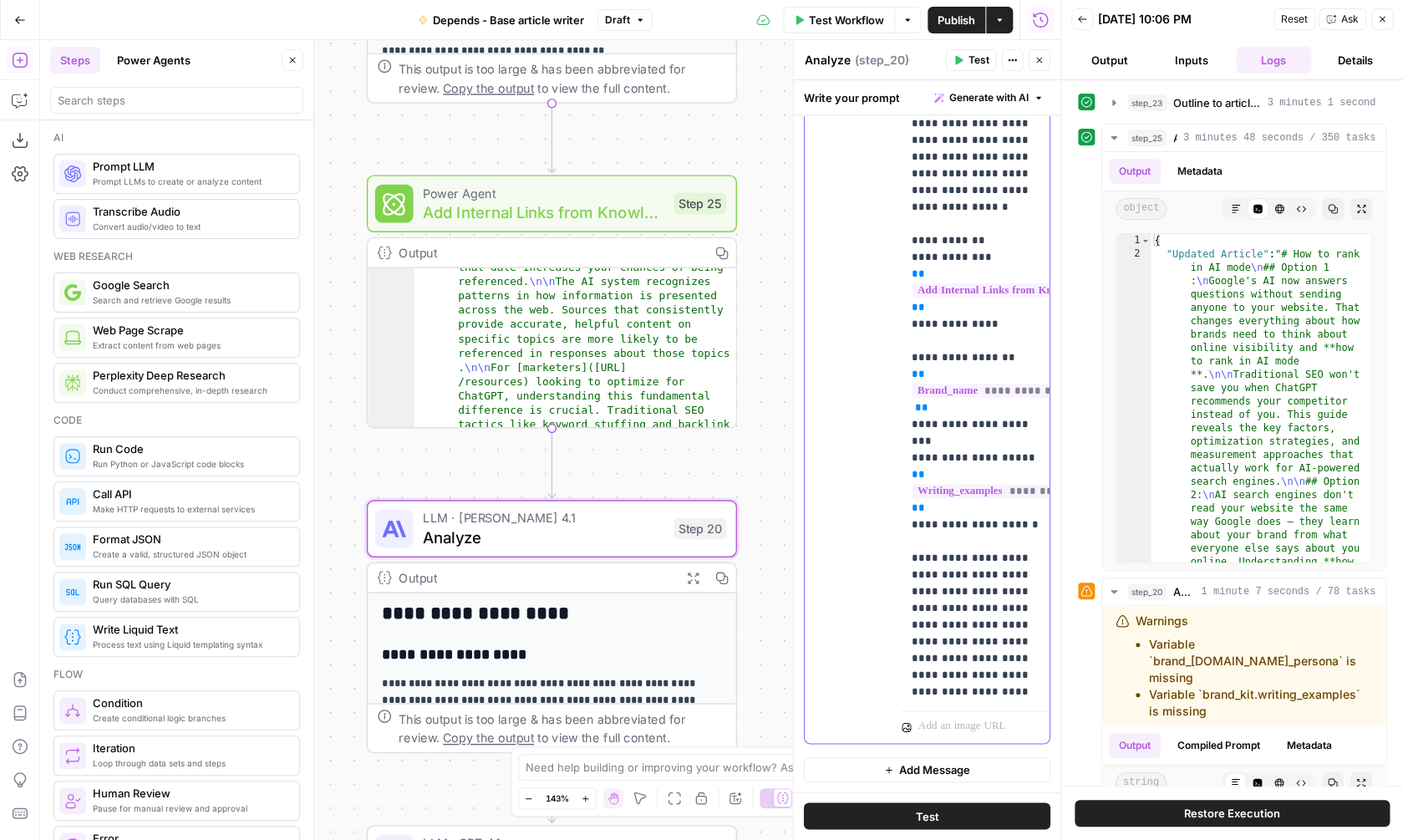
scroll to position [801, 0]
click at [978, 483] on span "**********" at bounding box center [1041, 490] width 259 height 14
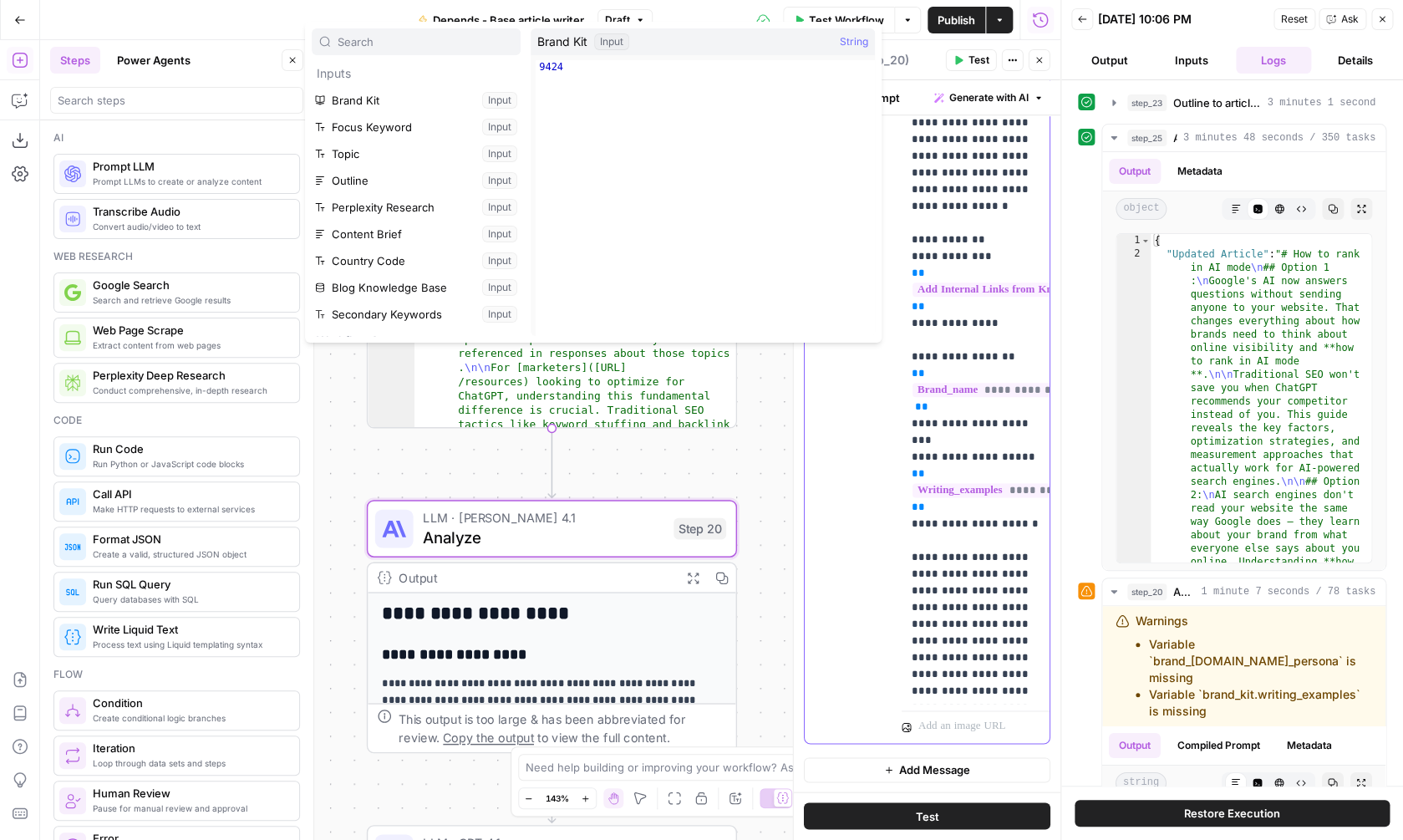
click at [978, 392] on p "**********" at bounding box center [975, 56] width 128 height 1655
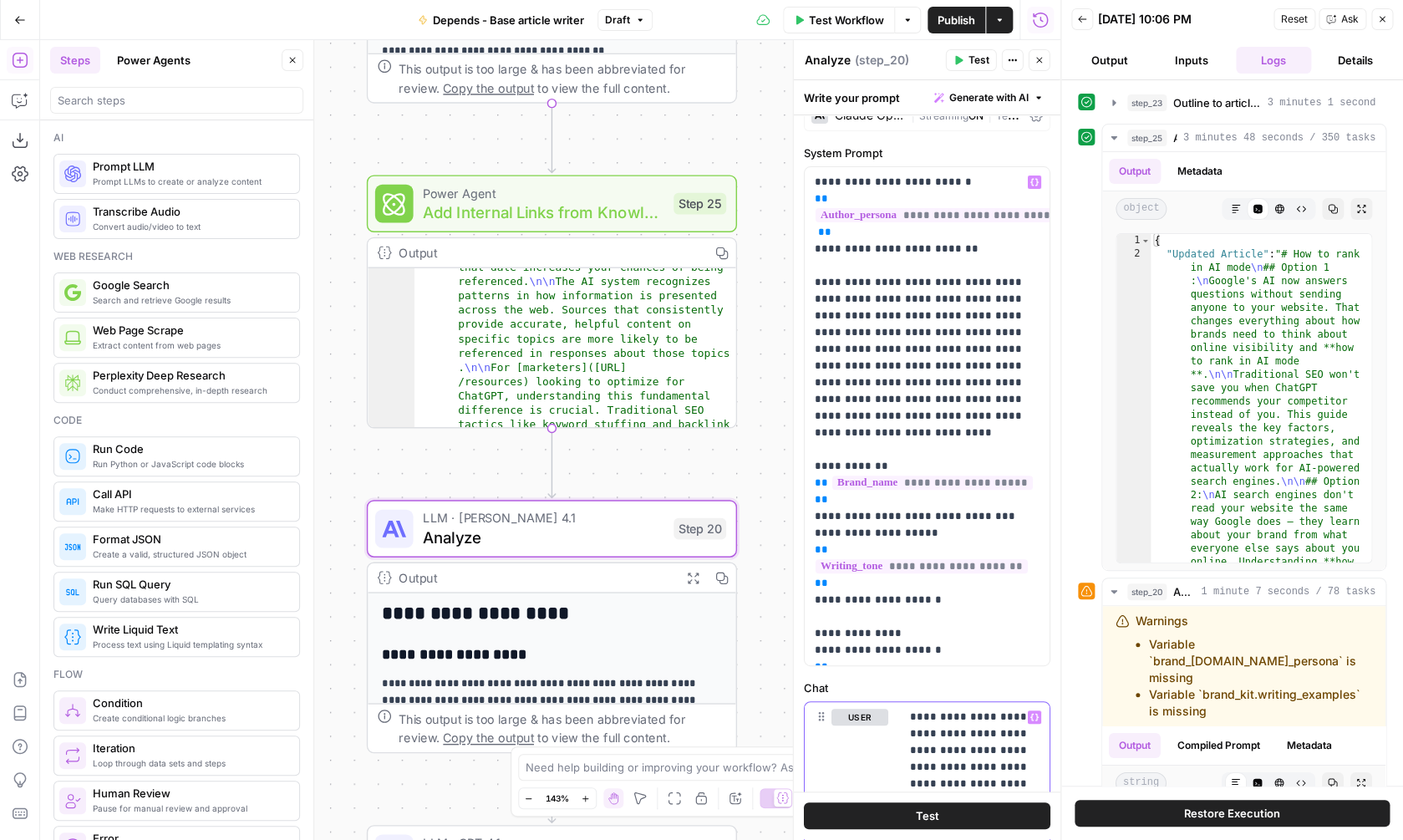
scroll to position [0, 0]
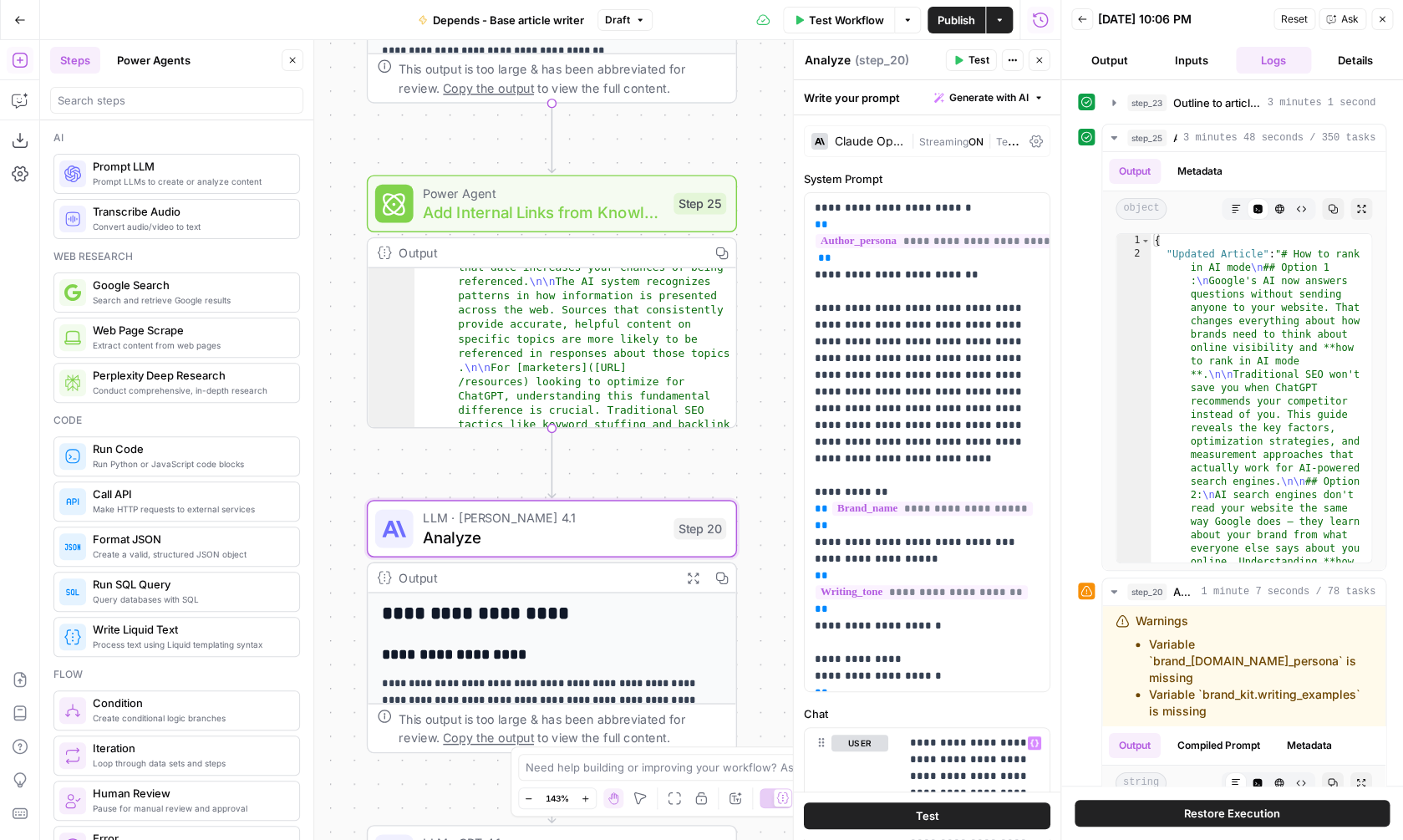
click at [949, 25] on span "Publish" at bounding box center [956, 20] width 37 height 17
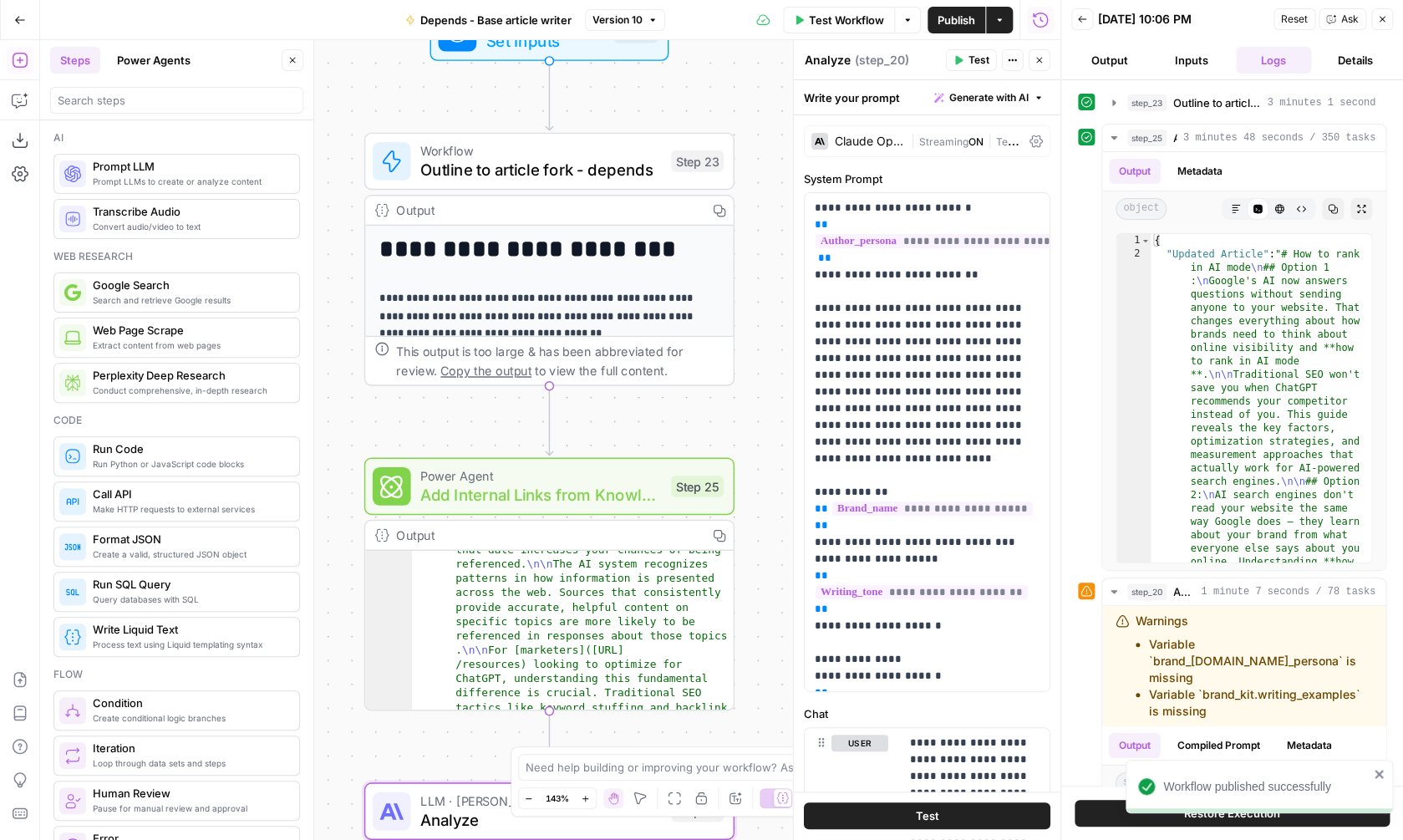
drag, startPoint x: 767, startPoint y: 149, endPoint x: 763, endPoint y: 431, distance: 282.0
click at [763, 431] on div "**********" at bounding box center [549, 440] width 1020 height 800
click at [676, 448] on icon "button" at bounding box center [666, 442] width 20 height 20
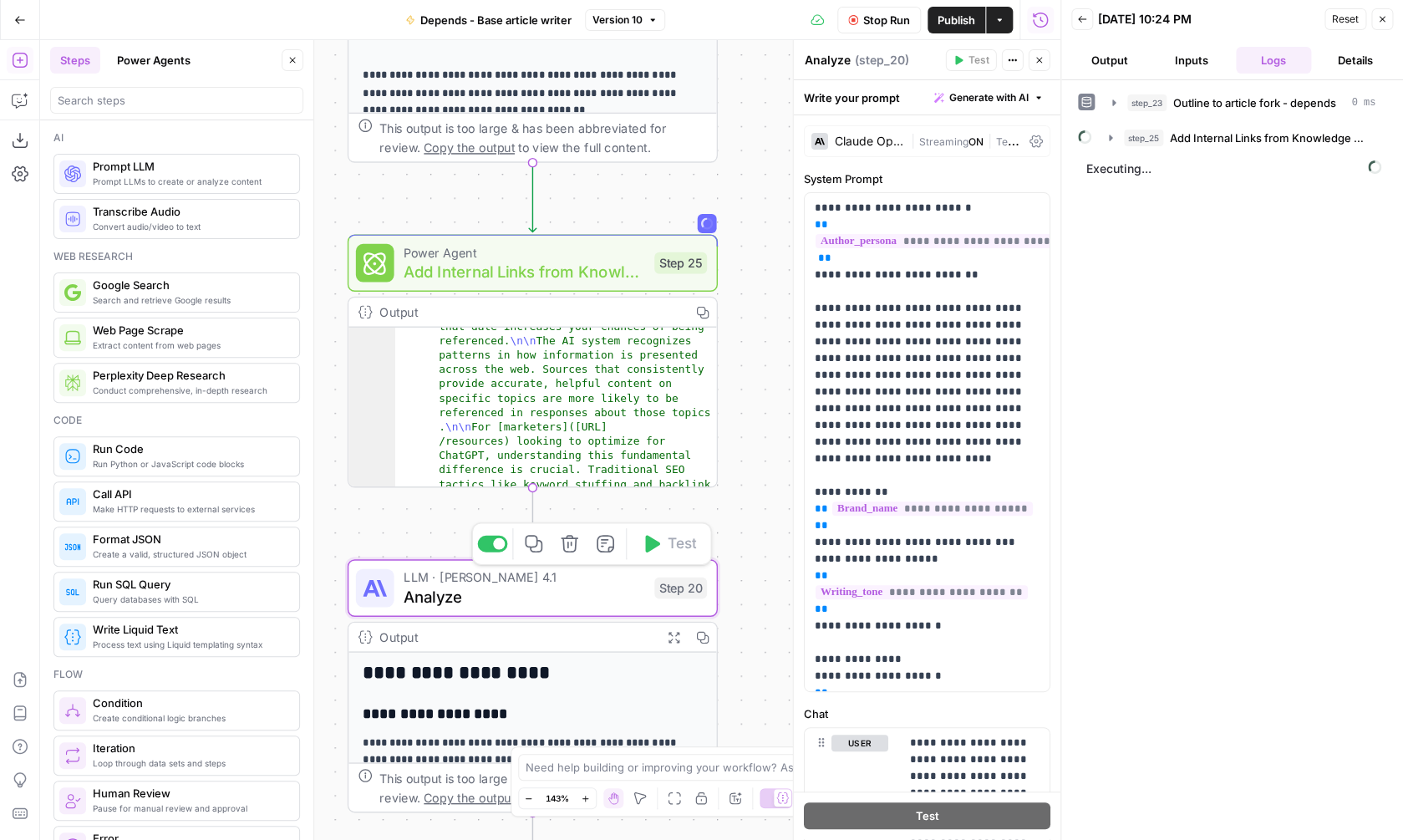
click at [539, 580] on span "LLM · [PERSON_NAME] 4.1" at bounding box center [524, 577] width 241 height 20
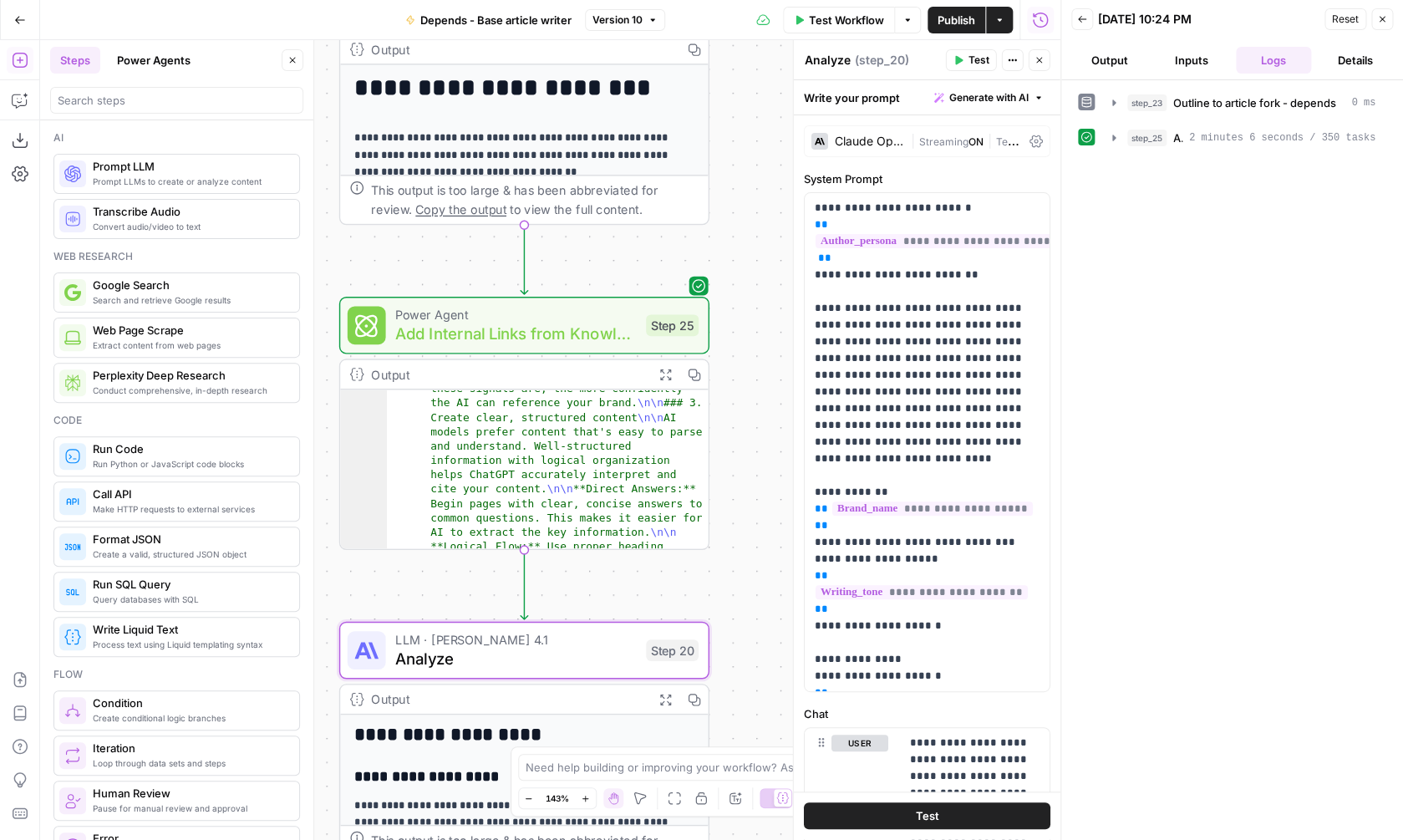
scroll to position [1056, 0]
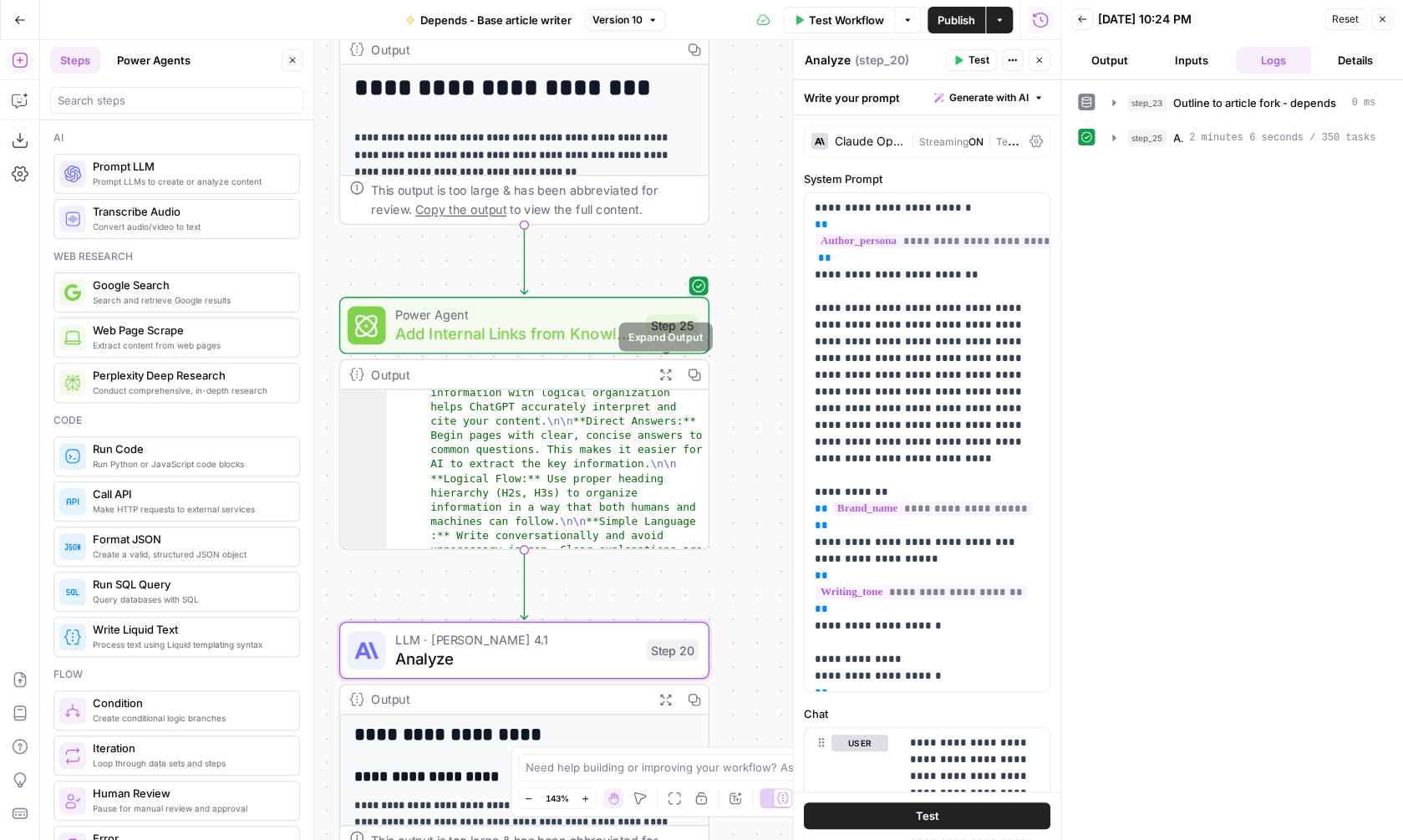
click at [663, 372] on icon "button" at bounding box center [664, 374] width 11 height 11
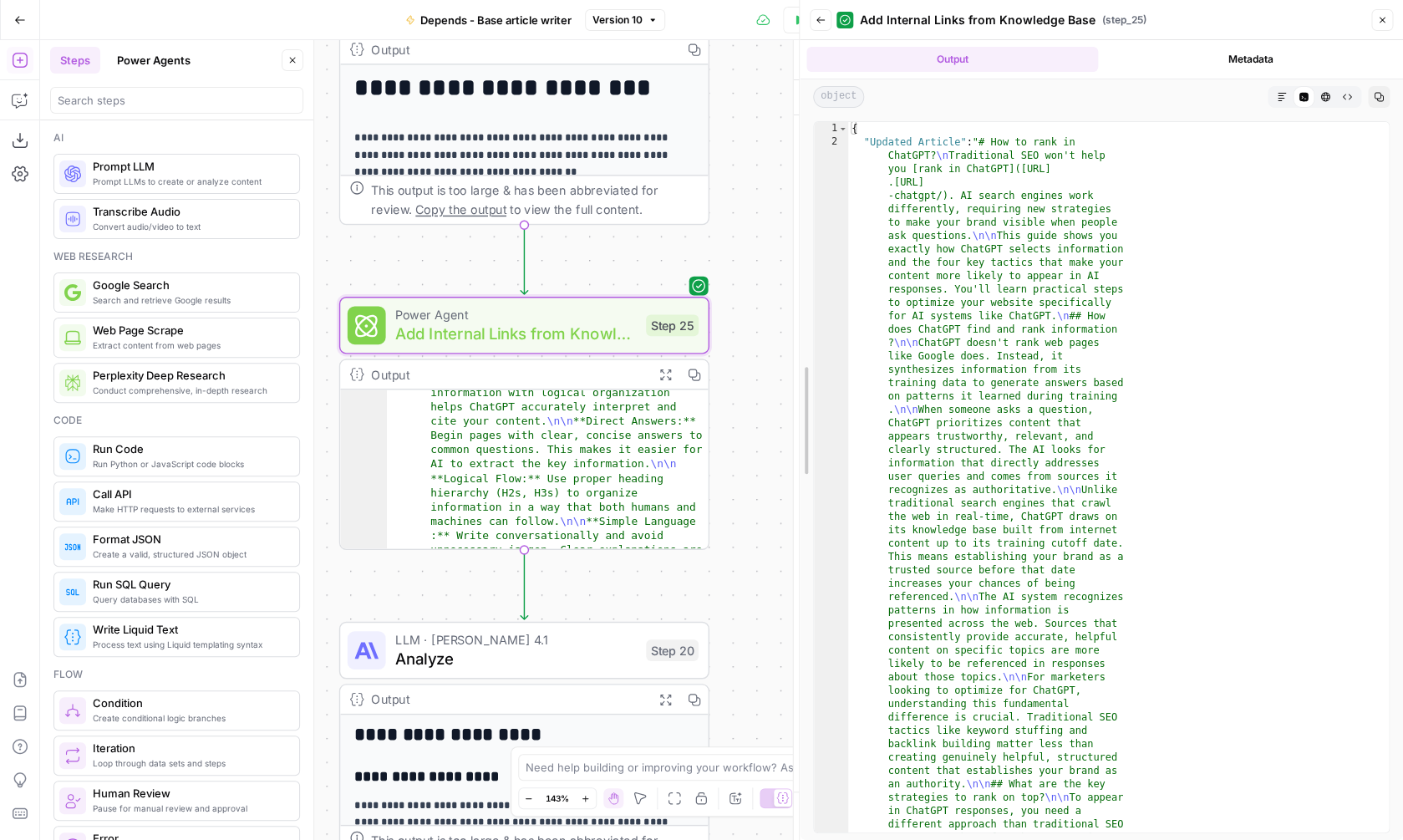
drag, startPoint x: 1069, startPoint y: 426, endPoint x: 803, endPoint y: 420, distance: 266.1
click at [803, 420] on div "Back Add Internal Links from Knowledge Base ( step_25 ) Close Output Metadata o…" at bounding box center [1101, 420] width 604 height 840
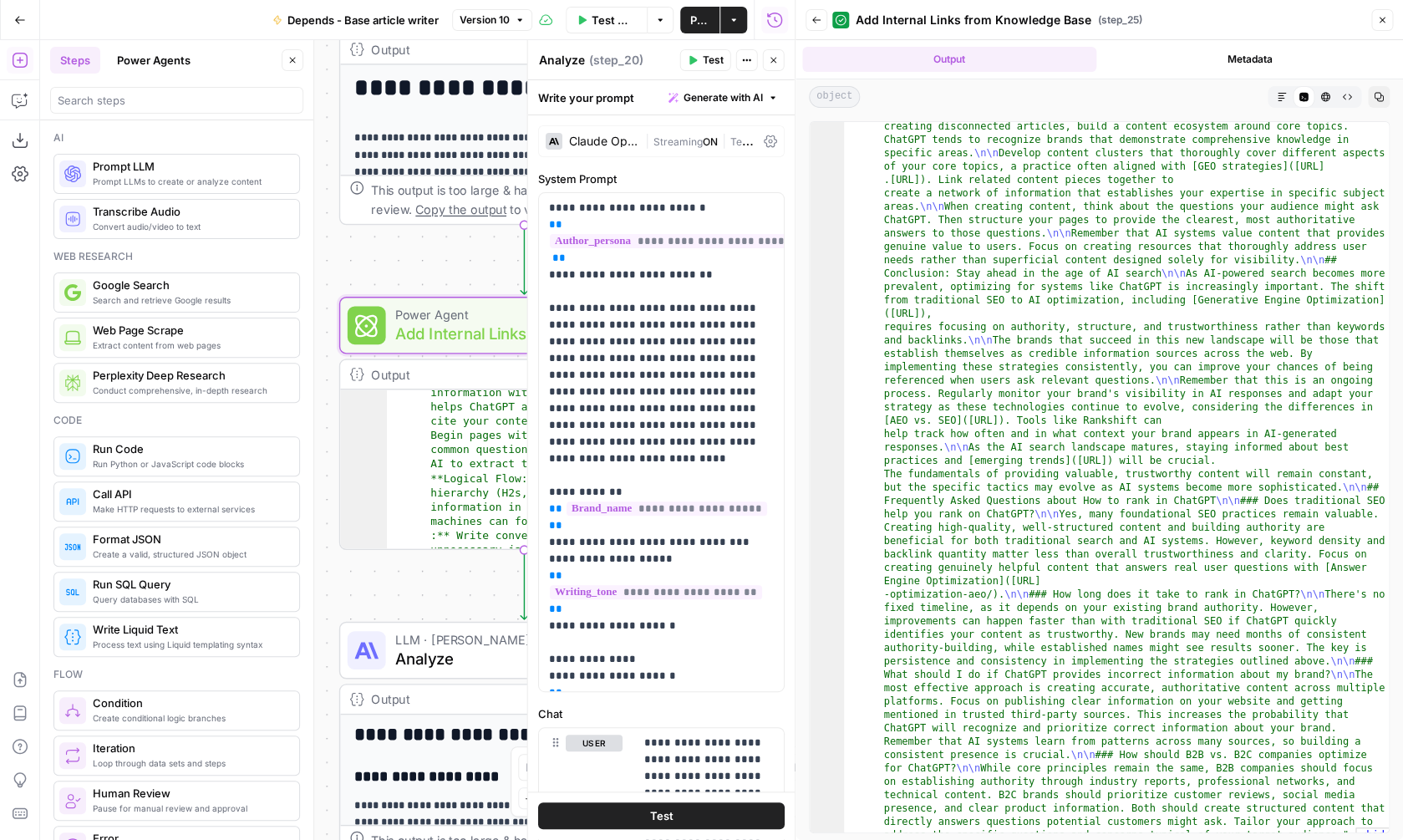
scroll to position [1242, 0]
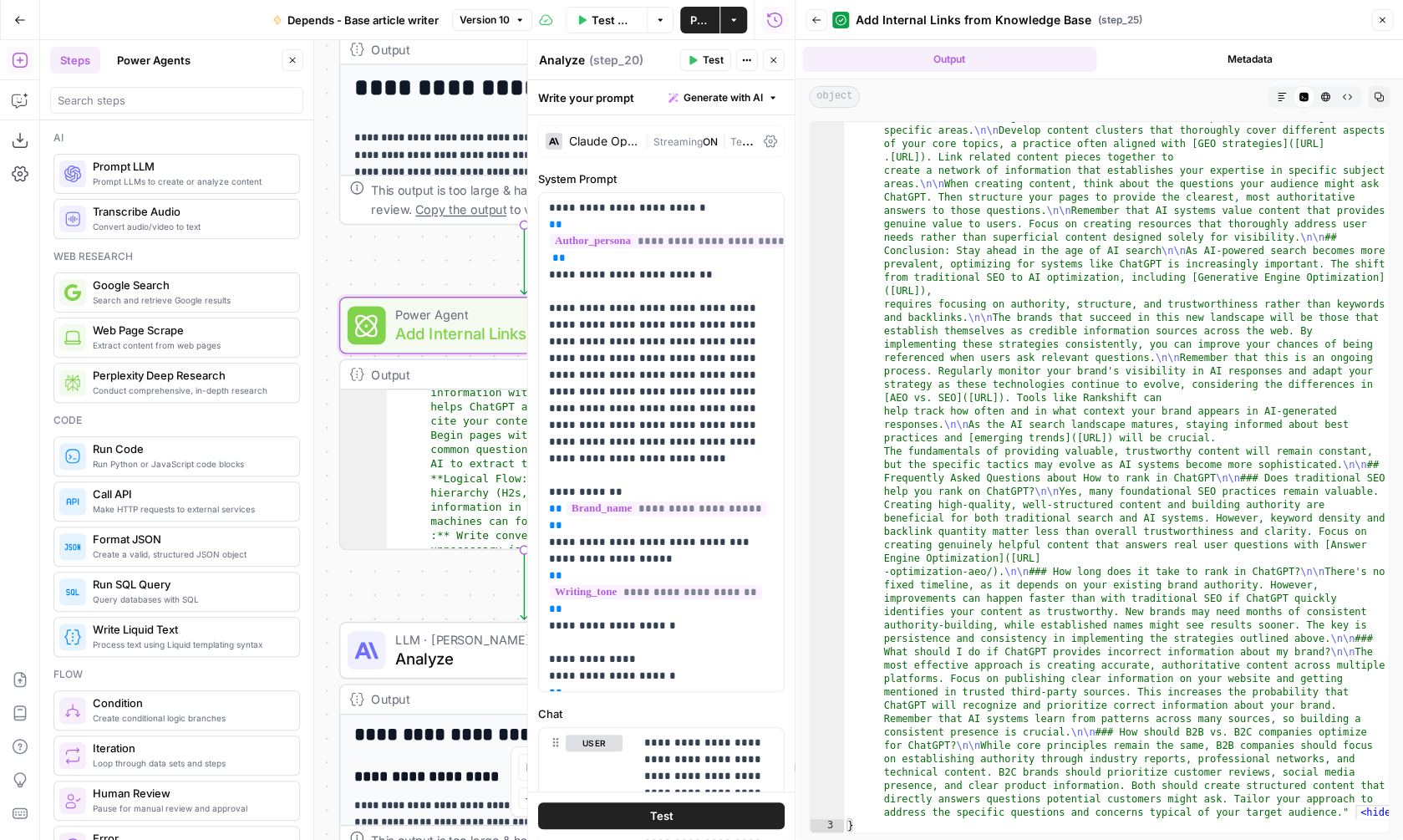
click at [1374, 22] on button "Close" at bounding box center [1383, 20] width 22 height 22
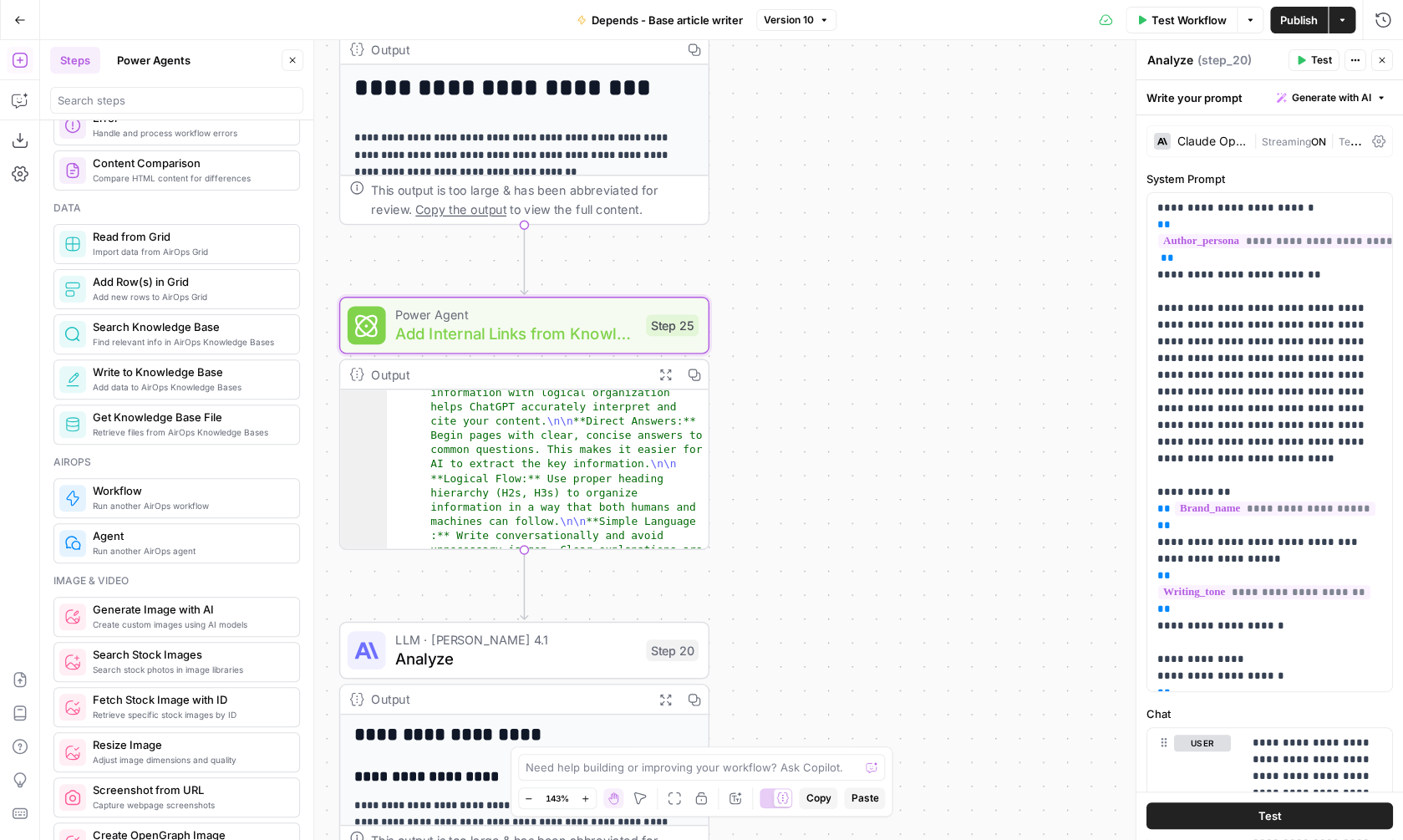
scroll to position [721, 0]
click at [175, 70] on button "Power Agents" at bounding box center [154, 59] width 93 height 26
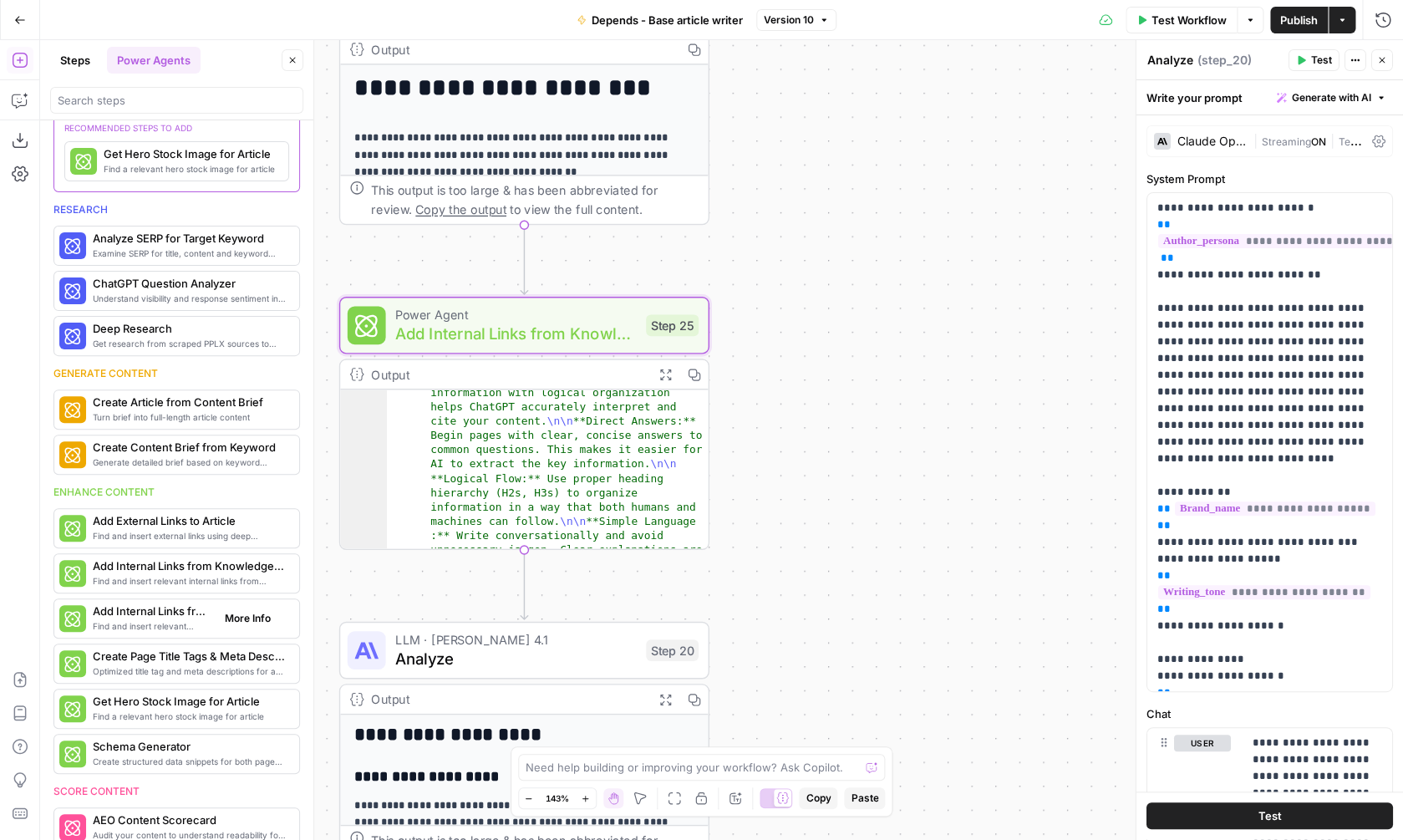
scroll to position [0, 0]
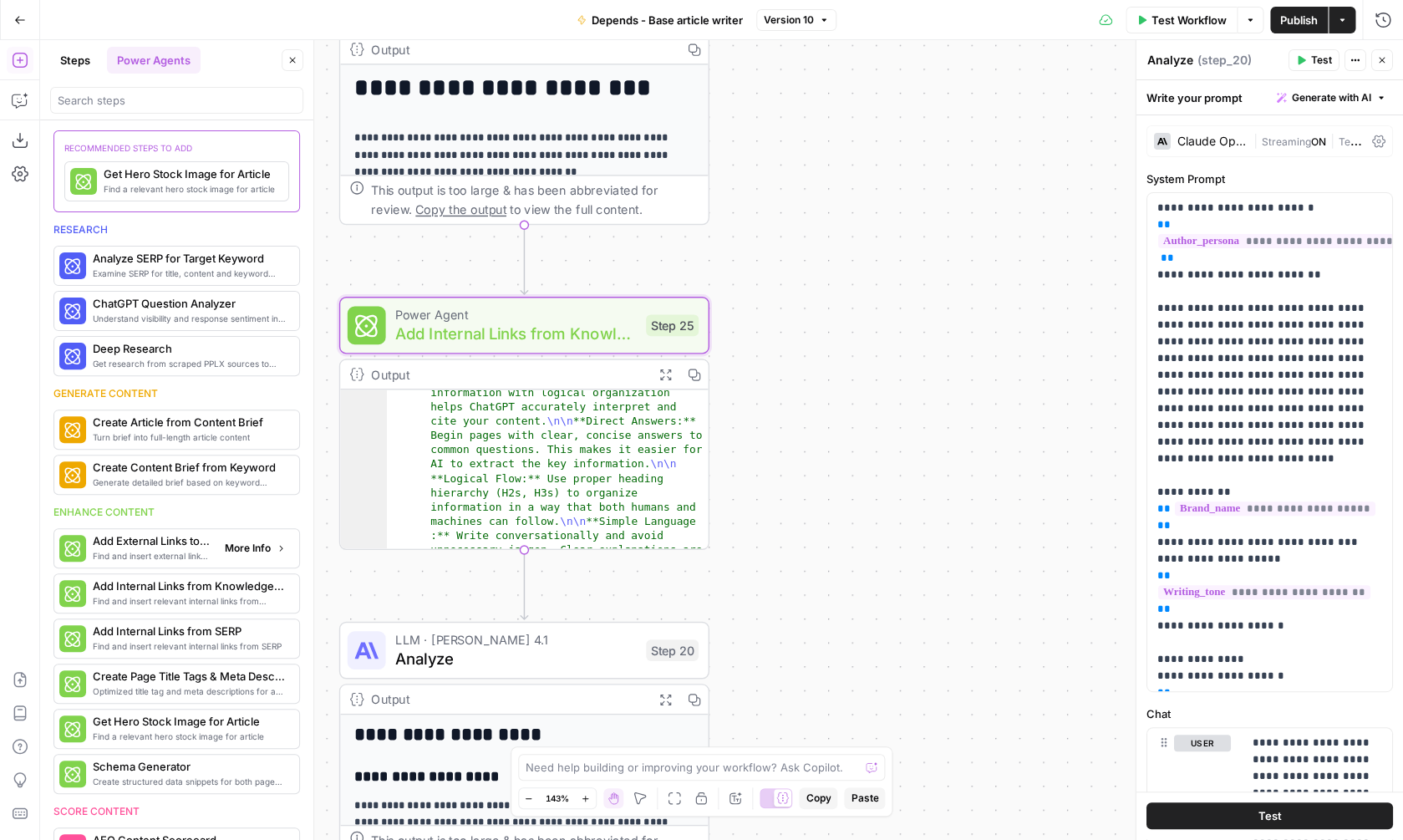
click at [234, 554] on span "More Info" at bounding box center [248, 549] width 46 height 15
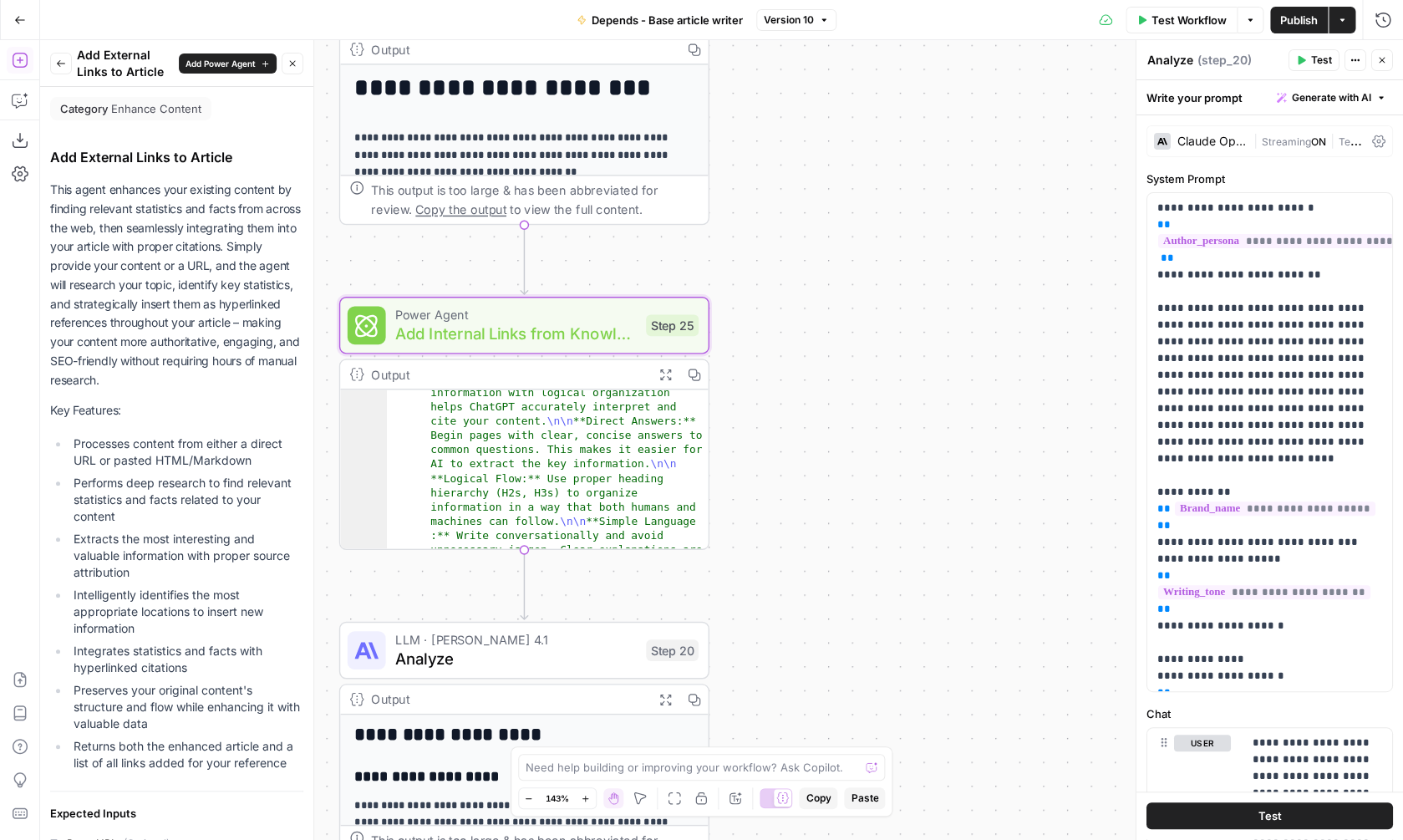
click at [57, 65] on icon "button" at bounding box center [61, 64] width 10 height 10
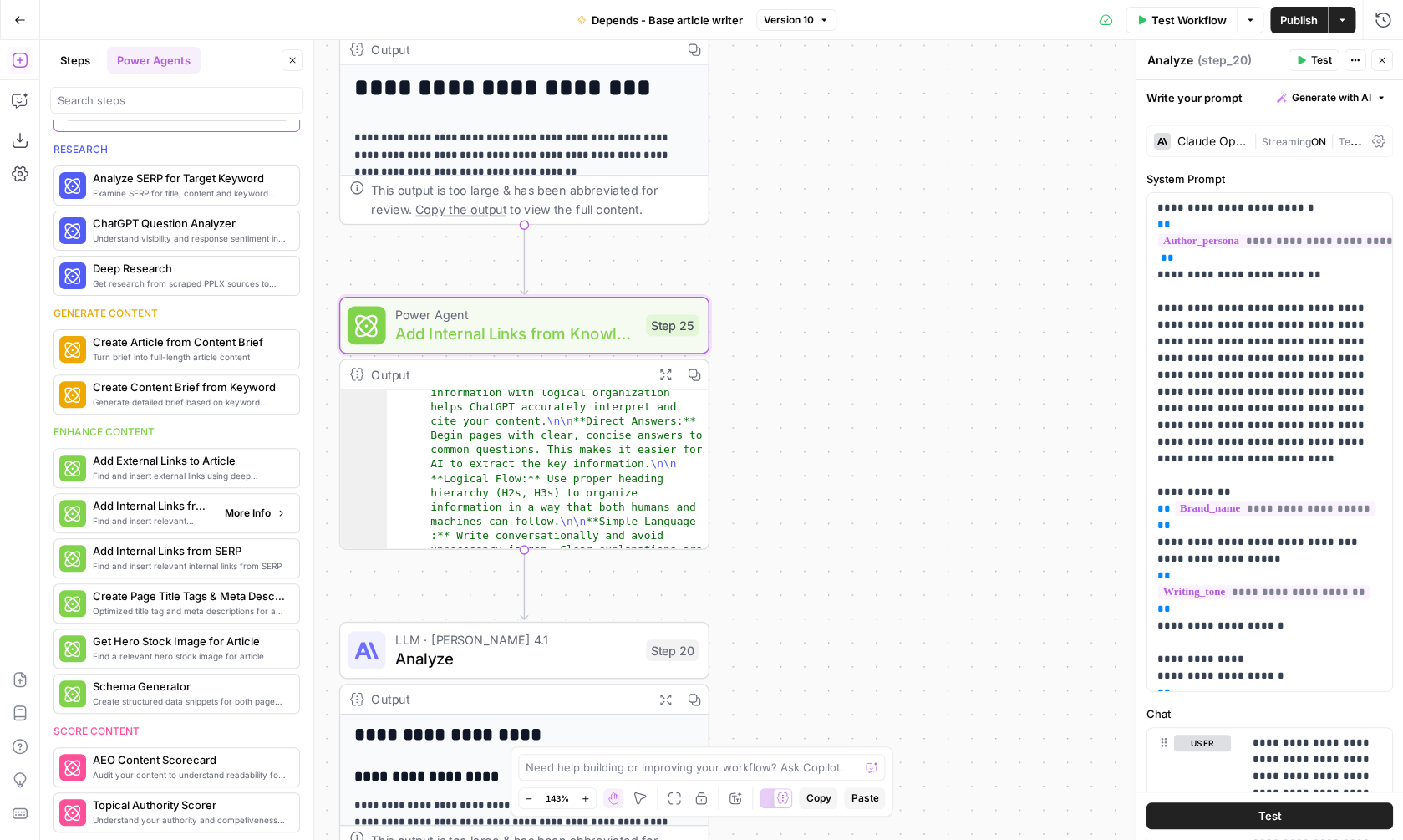
scroll to position [88, 0]
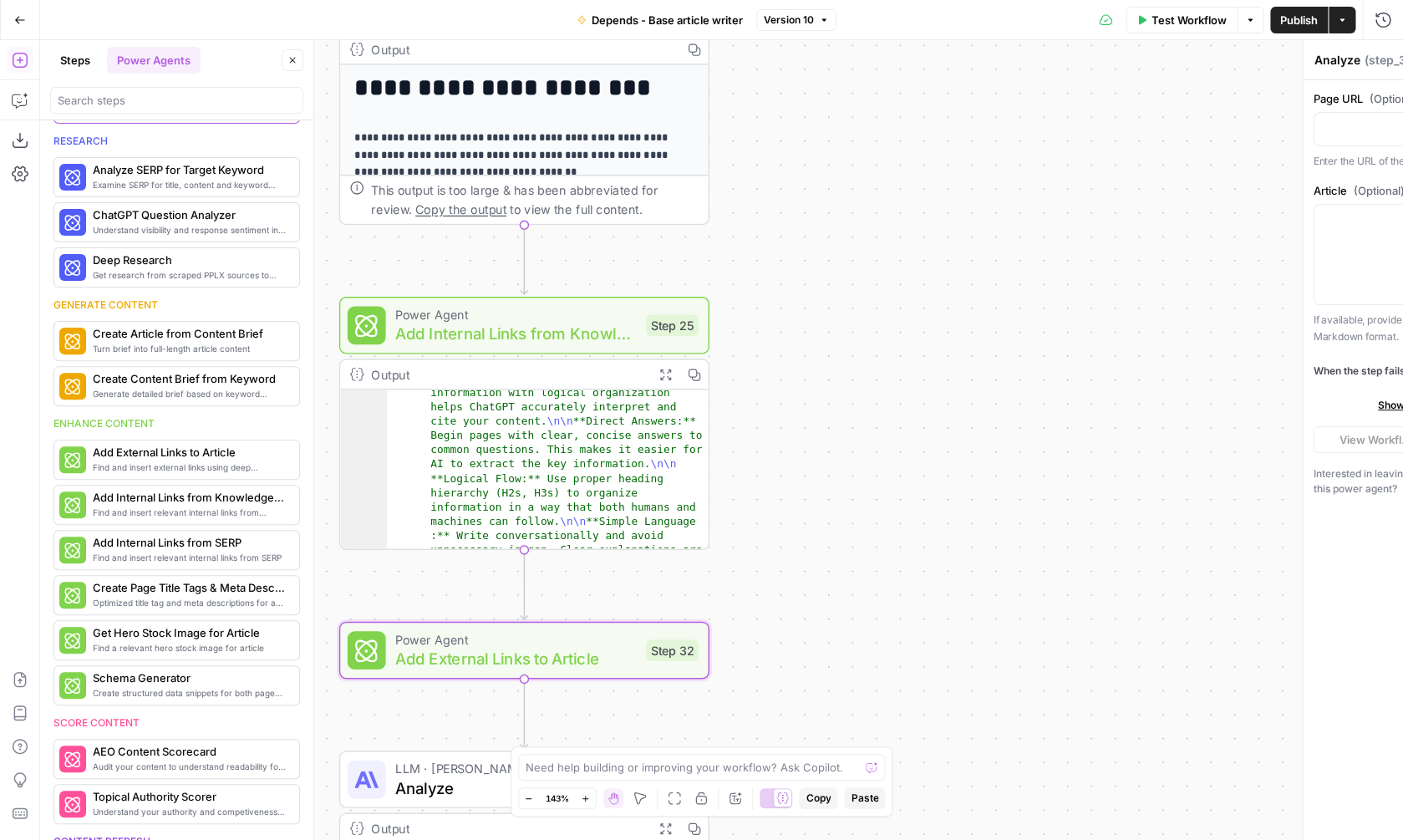
type textarea "Add External Links to Article"
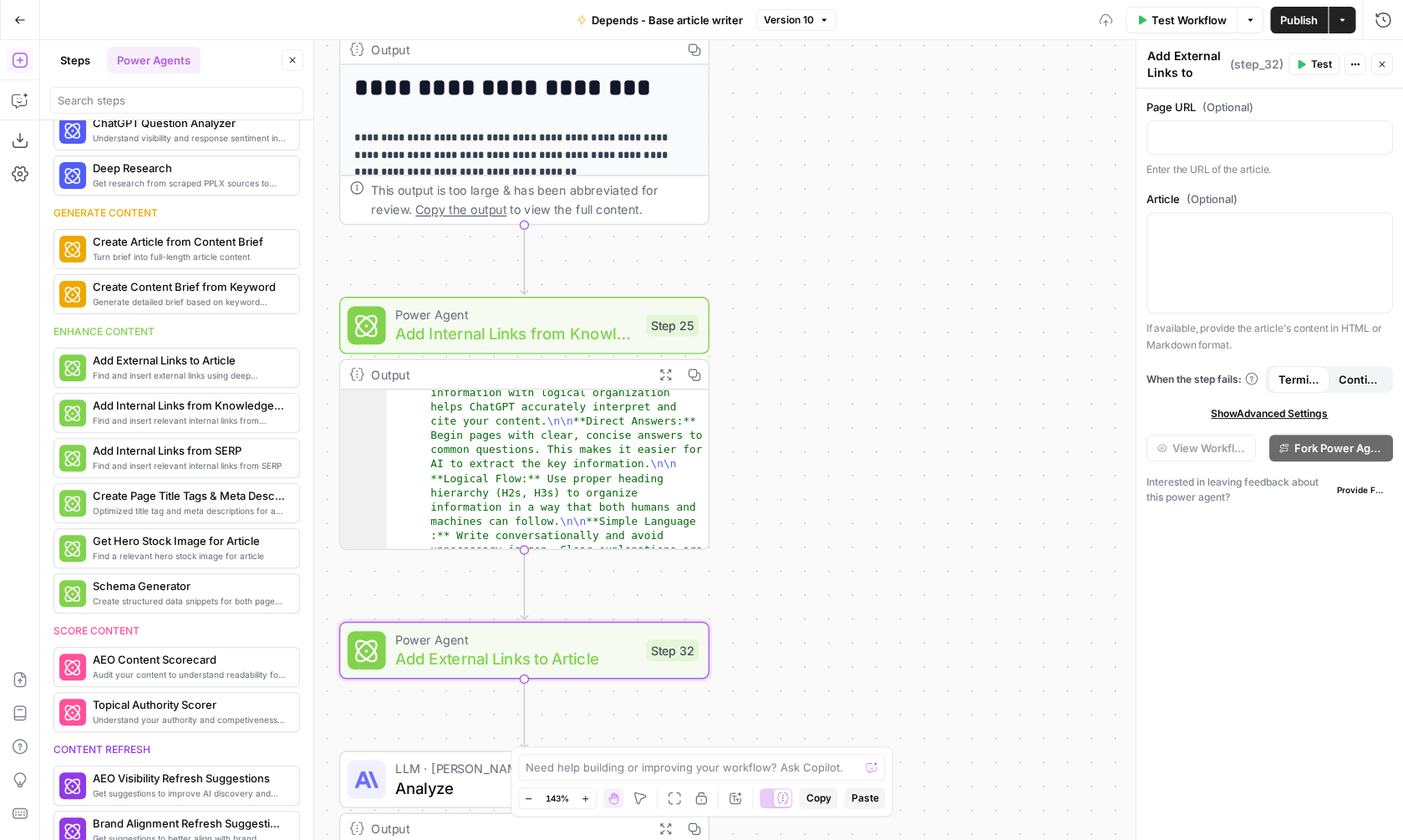
scroll to position [0, 0]
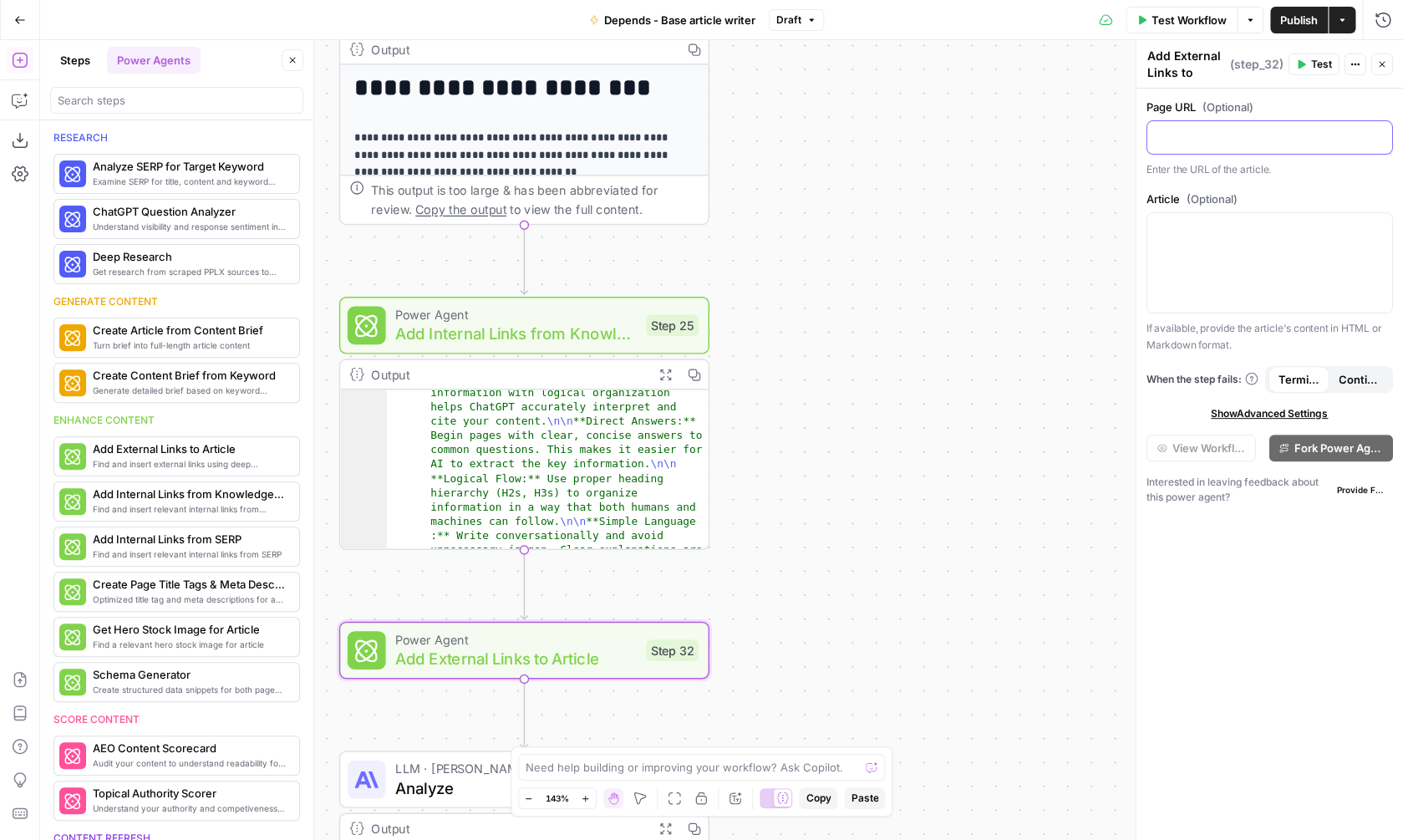
click at [1244, 138] on p at bounding box center [1270, 137] width 225 height 17
click at [570, 616] on button "Delete step" at bounding box center [561, 606] width 31 height 31
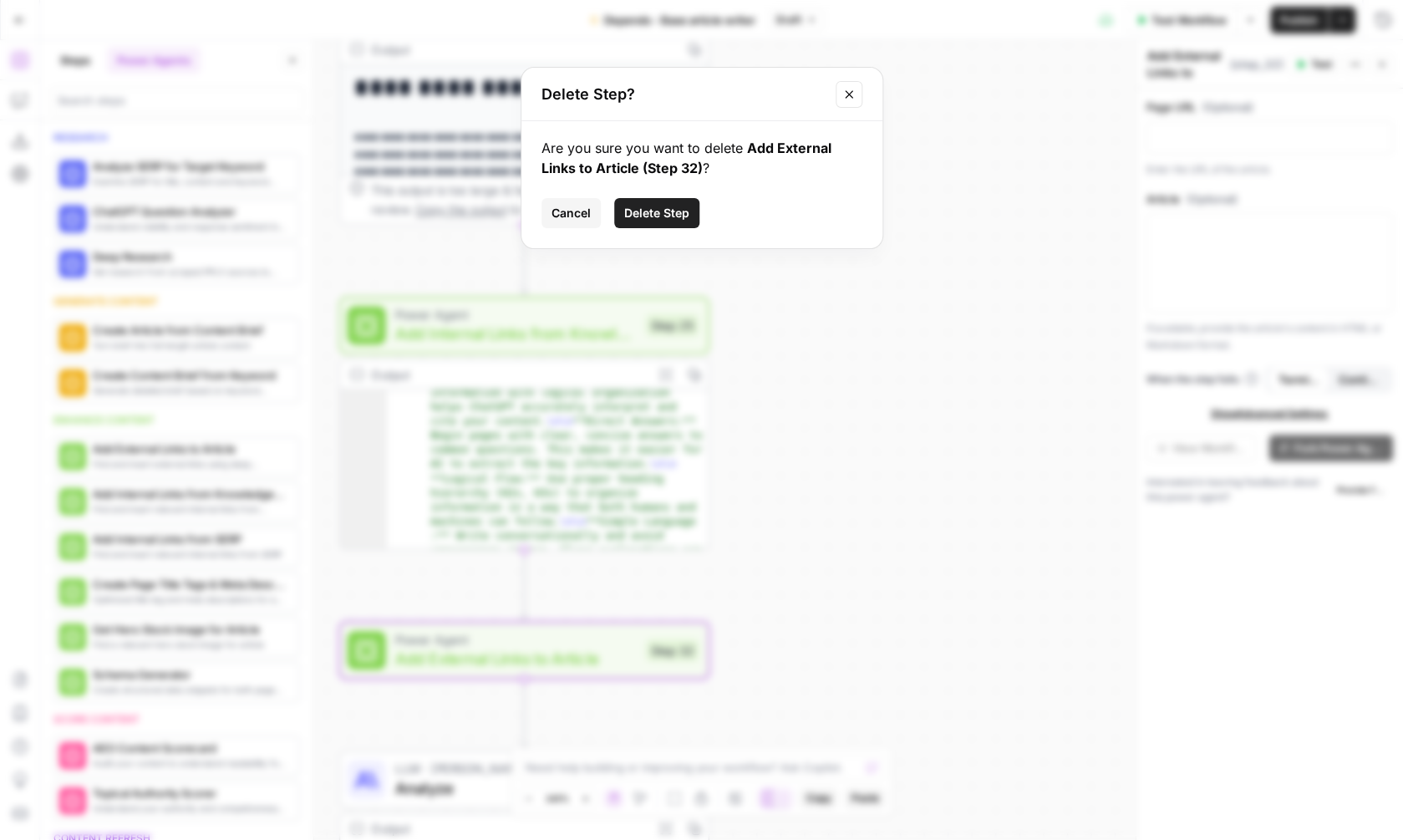
click at [679, 214] on span "Delete Step" at bounding box center [656, 213] width 65 height 17
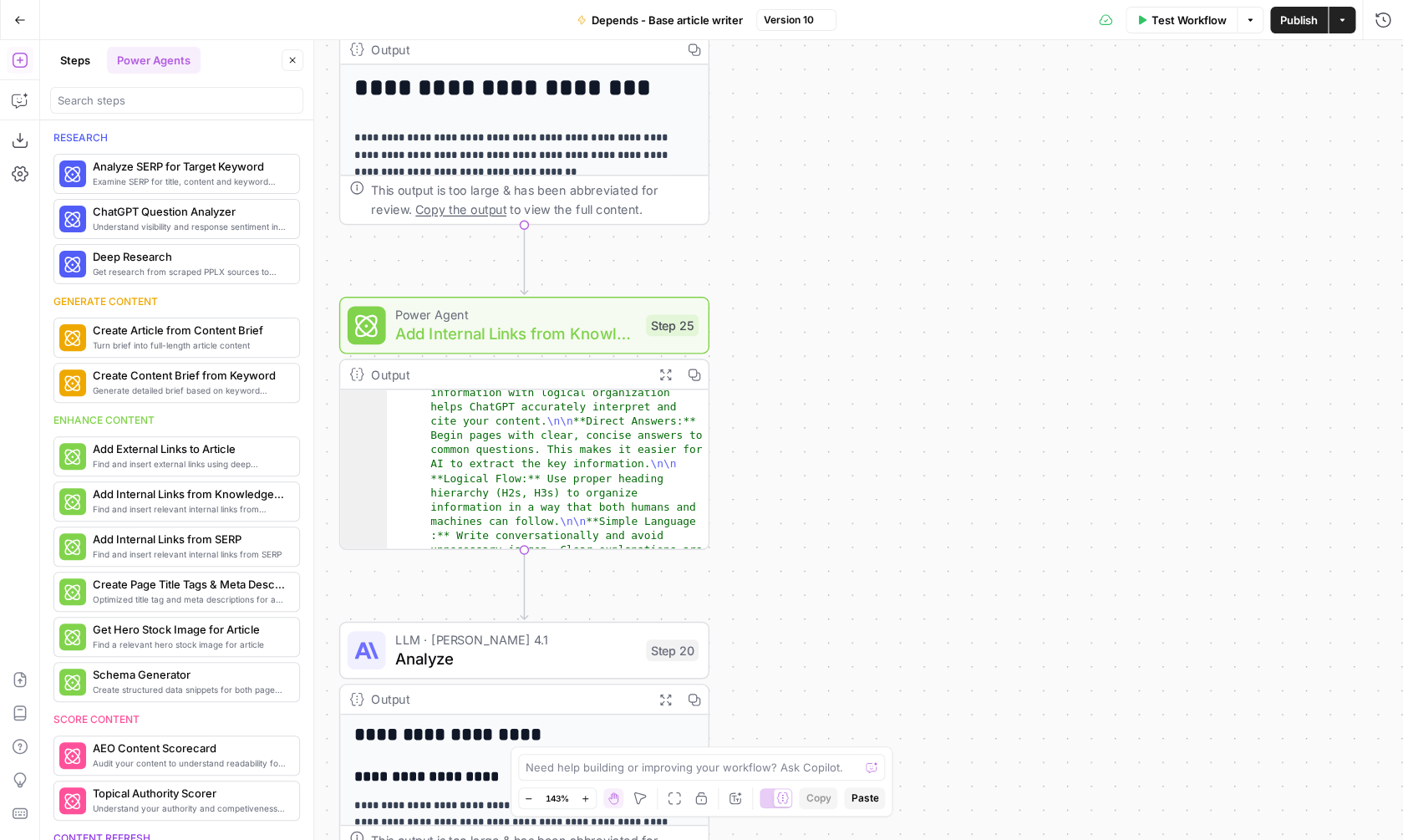
click at [879, 426] on div "**********" at bounding box center [721, 440] width 1363 height 800
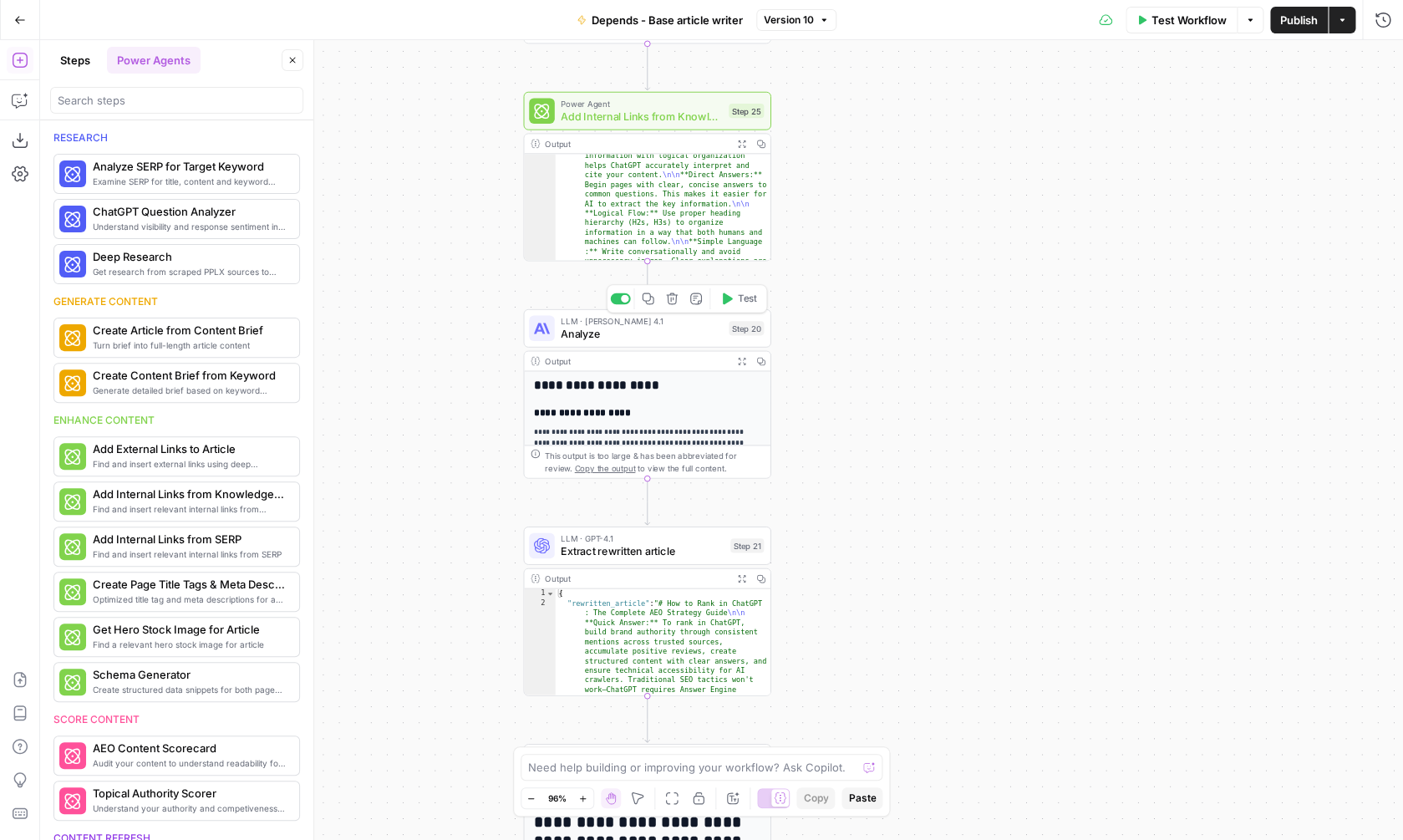
click at [744, 297] on span "Test" at bounding box center [747, 298] width 20 height 14
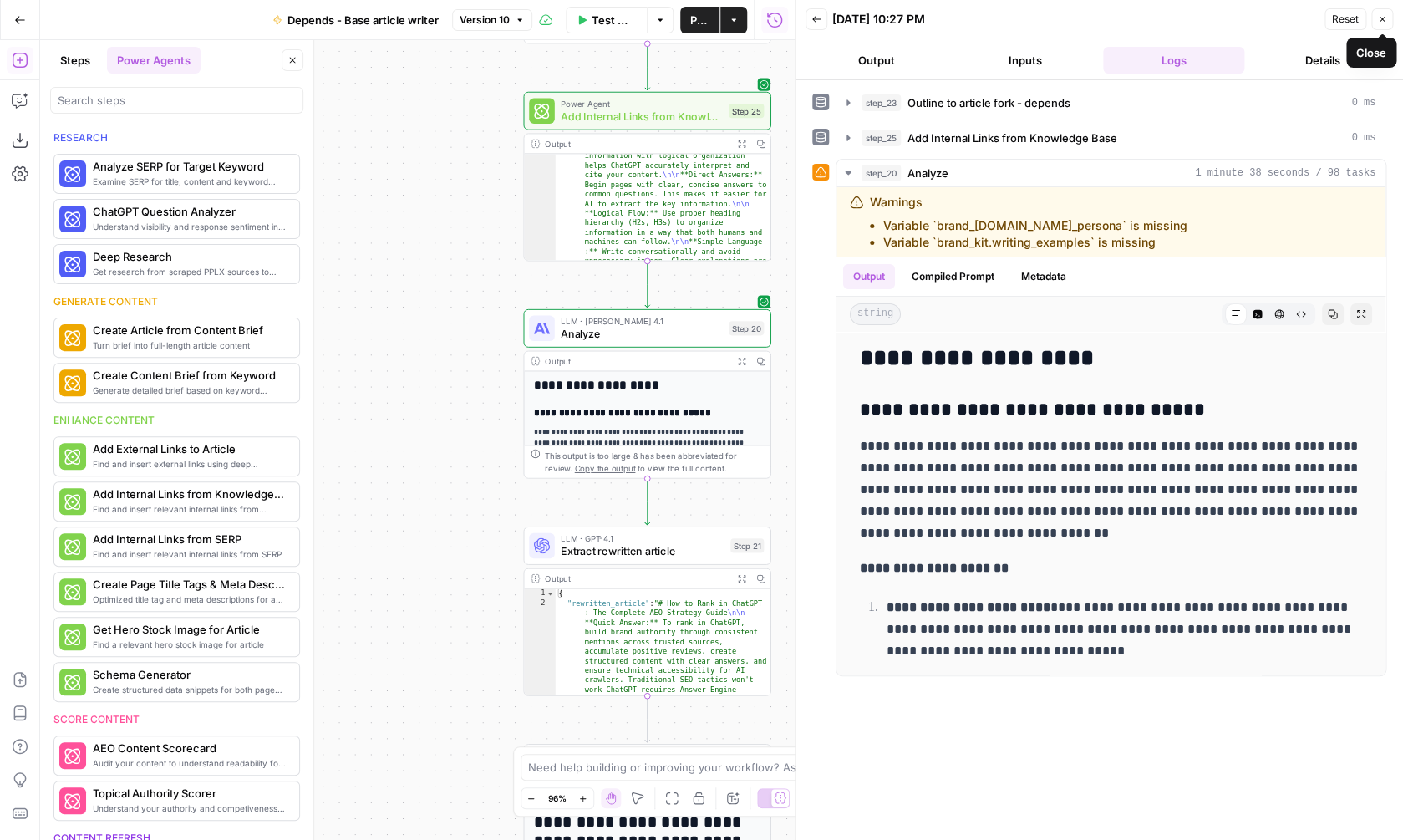
click at [1378, 21] on icon "button" at bounding box center [1382, 20] width 10 height 10
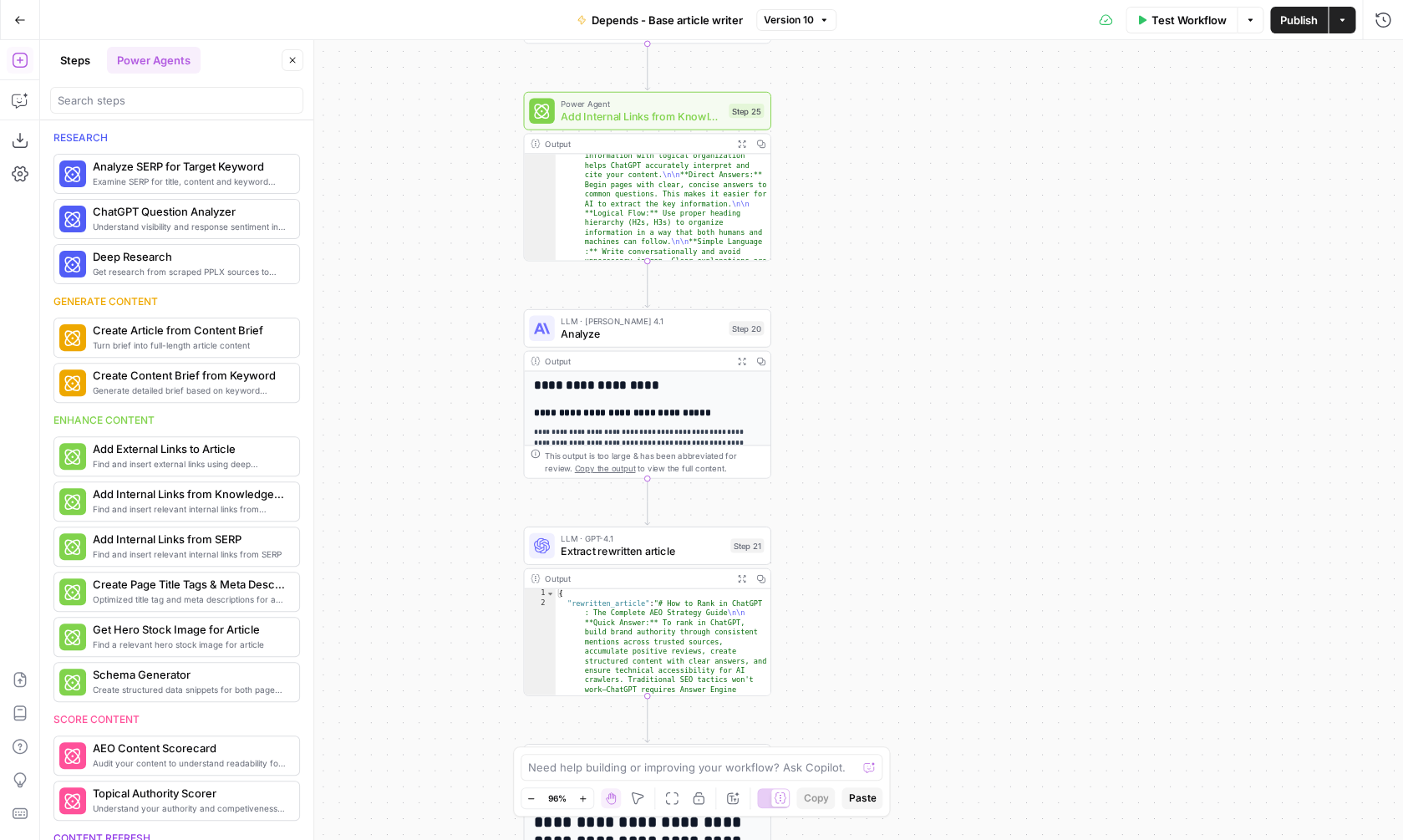
click at [1304, 24] on span "Publish" at bounding box center [1299, 20] width 37 height 17
click at [32, 26] on button "Go Back" at bounding box center [20, 20] width 30 height 30
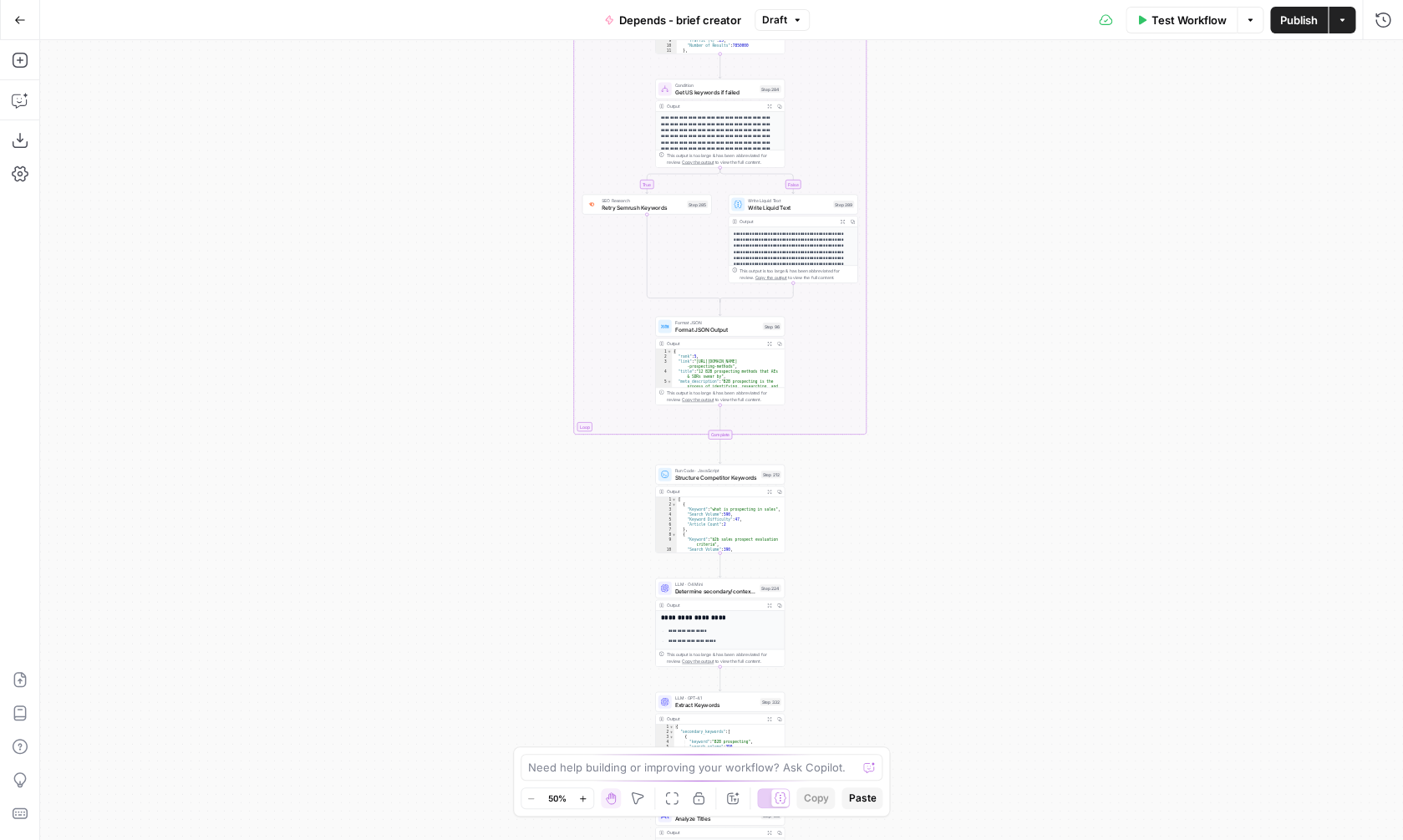
drag, startPoint x: 1051, startPoint y: 128, endPoint x: 1050, endPoint y: 704, distance: 576.0
click at [1051, 703] on div "true false Workflow Set Inputs Inputs SEO Research Semrush Keyword Overview Ste…" at bounding box center [721, 440] width 1363 height 800
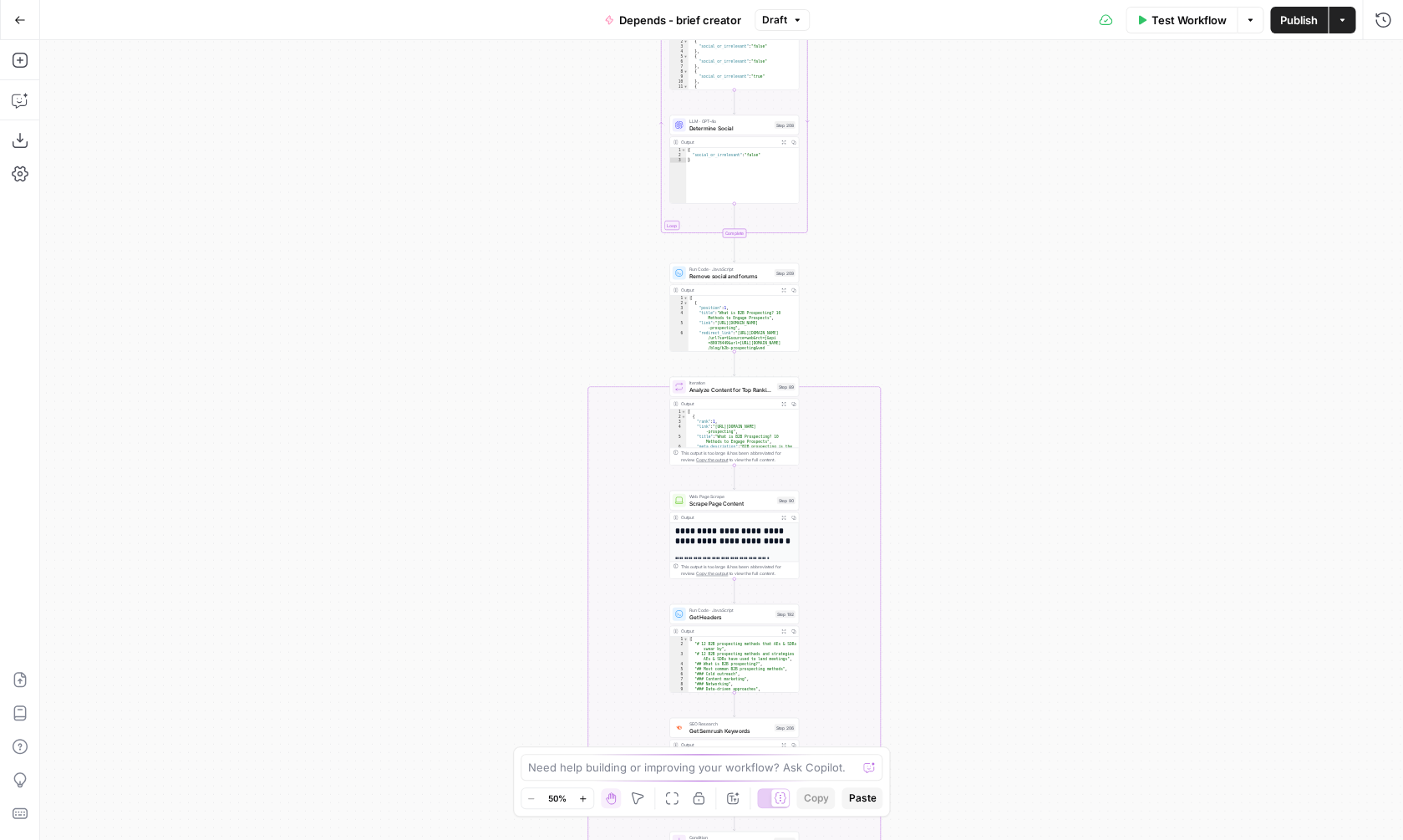
drag, startPoint x: 987, startPoint y: 128, endPoint x: 998, endPoint y: 595, distance: 467.1
click at [999, 596] on div "true false Workflow Set Inputs Inputs SEO Research Semrush Keyword Overview Ste…" at bounding box center [721, 440] width 1363 height 800
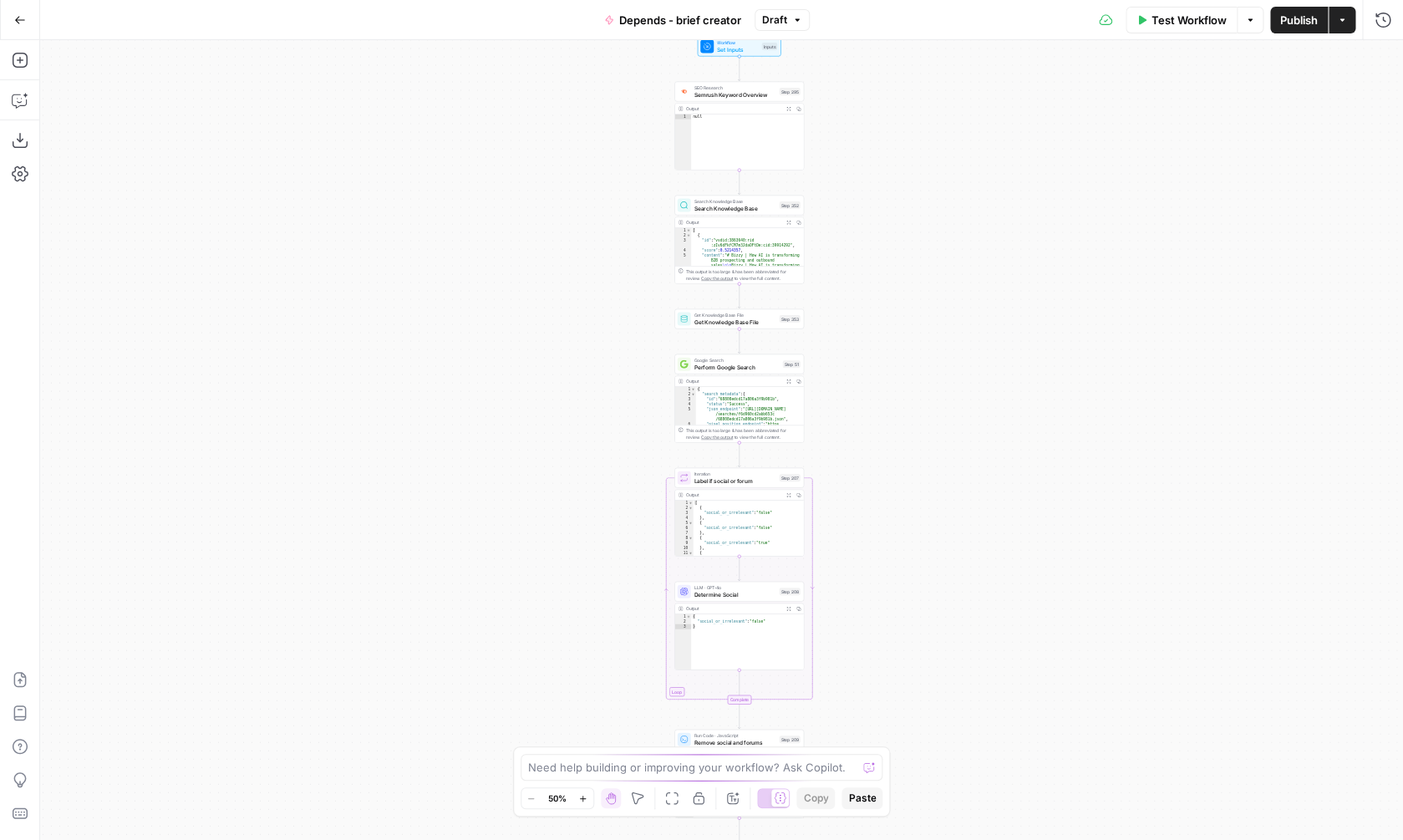
drag, startPoint x: 979, startPoint y: 189, endPoint x: 983, endPoint y: 651, distance: 462.0
click at [984, 651] on div "true false Workflow Set Inputs Inputs SEO Research Semrush Keyword Overview Ste…" at bounding box center [721, 440] width 1363 height 800
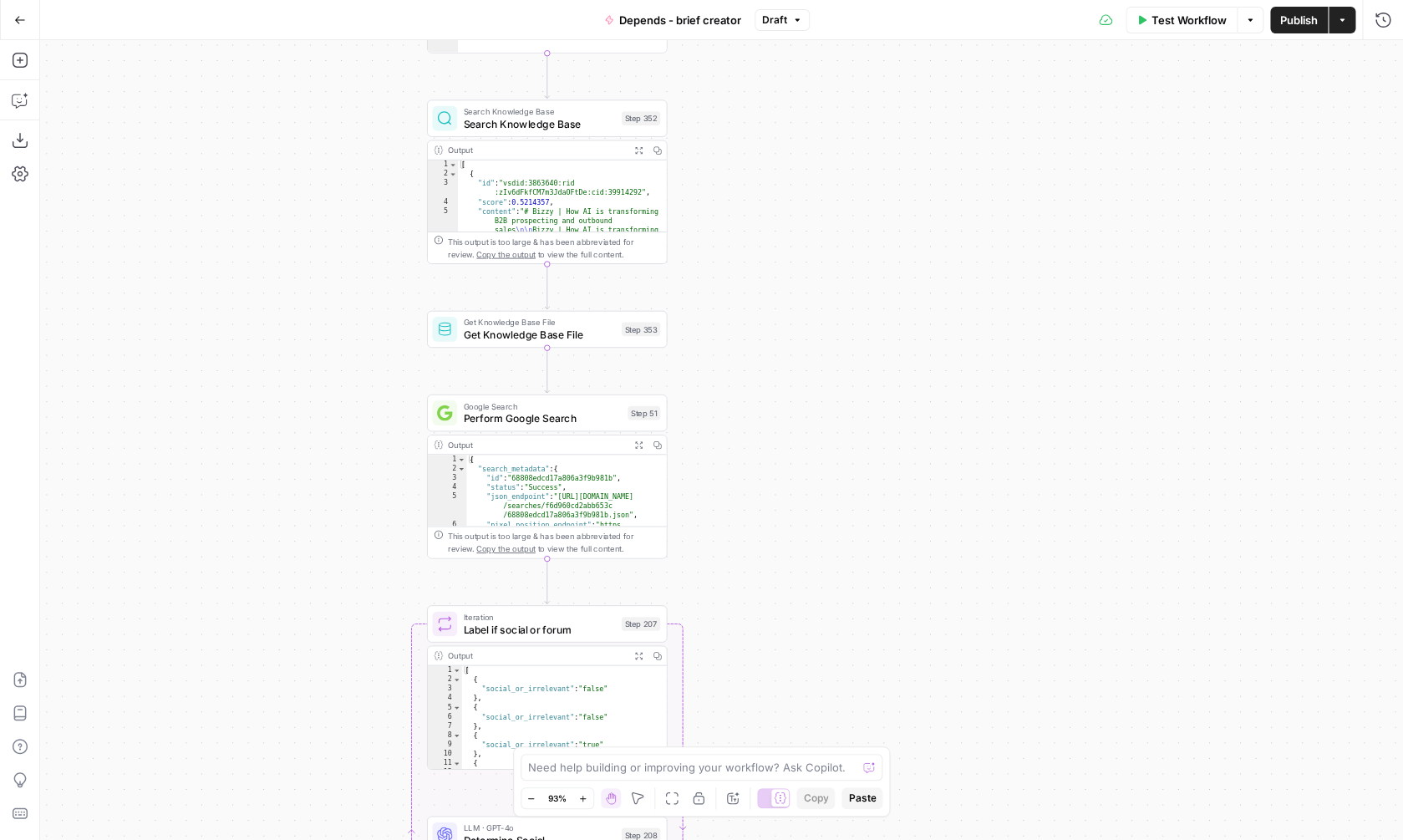
drag, startPoint x: 895, startPoint y: 312, endPoint x: 913, endPoint y: 629, distance: 317.5
click at [913, 629] on div "true false Workflow Set Inputs Inputs SEO Research Semrush Keyword Overview Ste…" at bounding box center [721, 440] width 1363 height 800
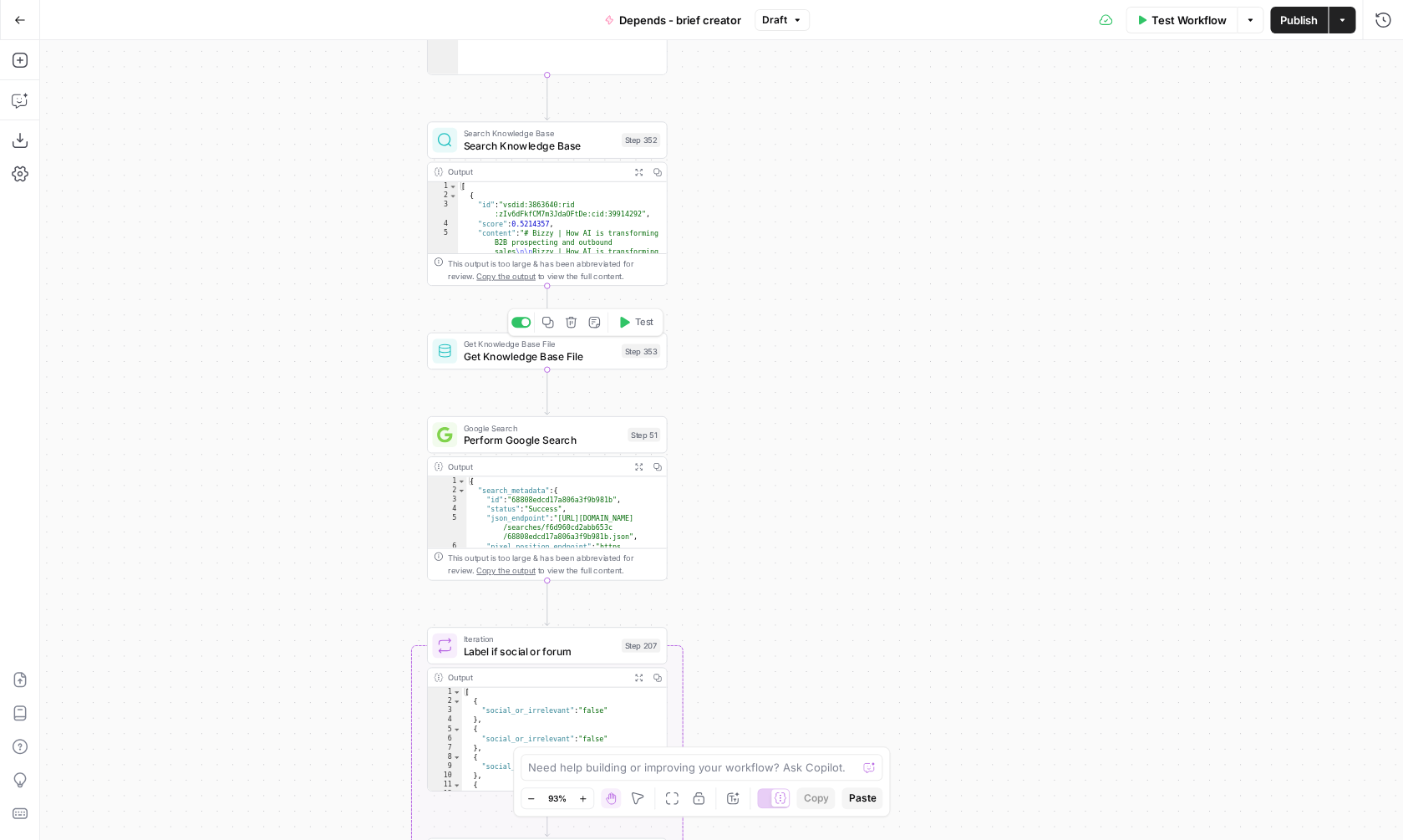
click at [557, 369] on div "Get Knowledge Base File Get Knowledge Base File Step 353 Copy step Delete step …" at bounding box center [547, 352] width 240 height 37
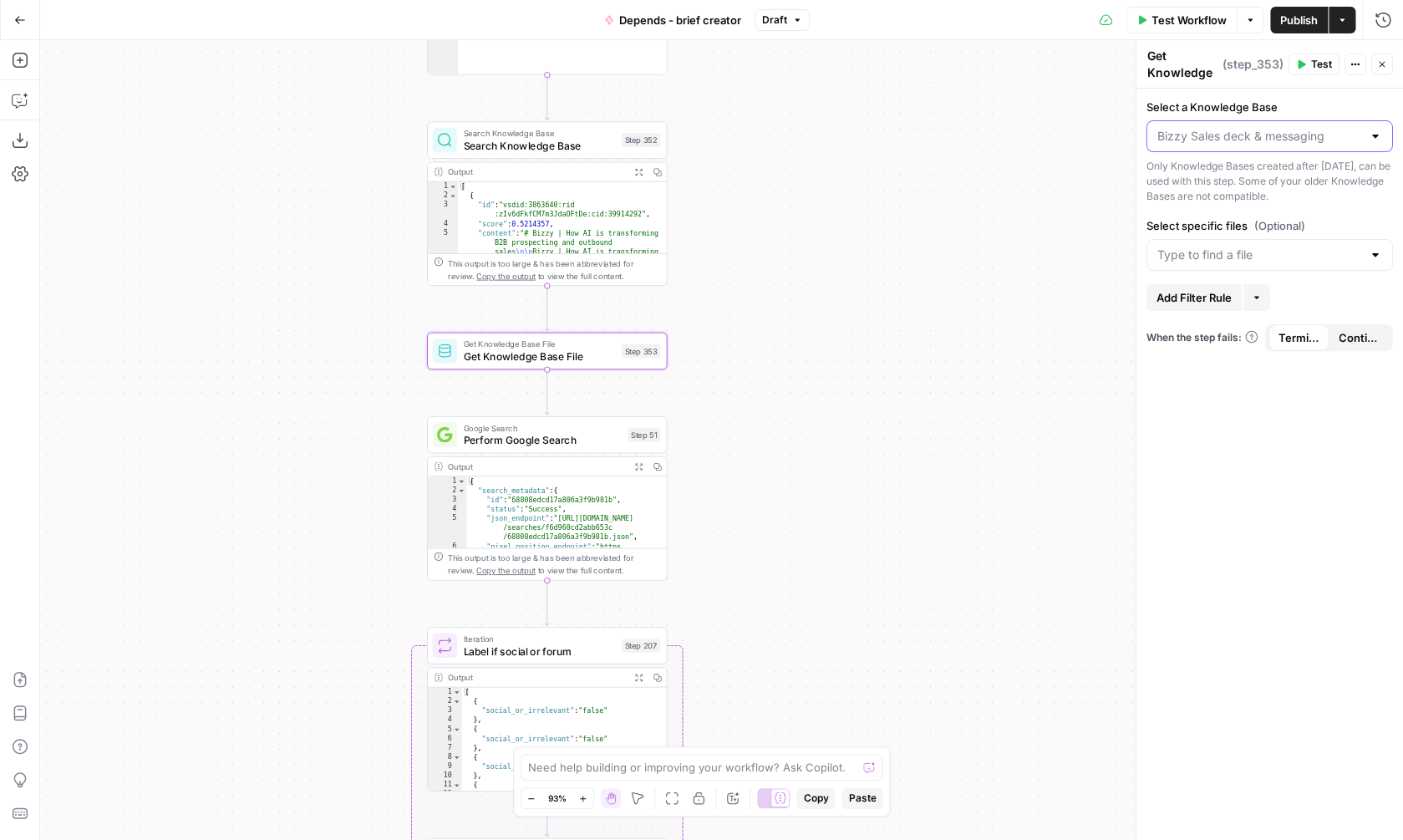
click at [1218, 143] on input "Select a Knowledge Base" at bounding box center [1259, 137] width 205 height 17
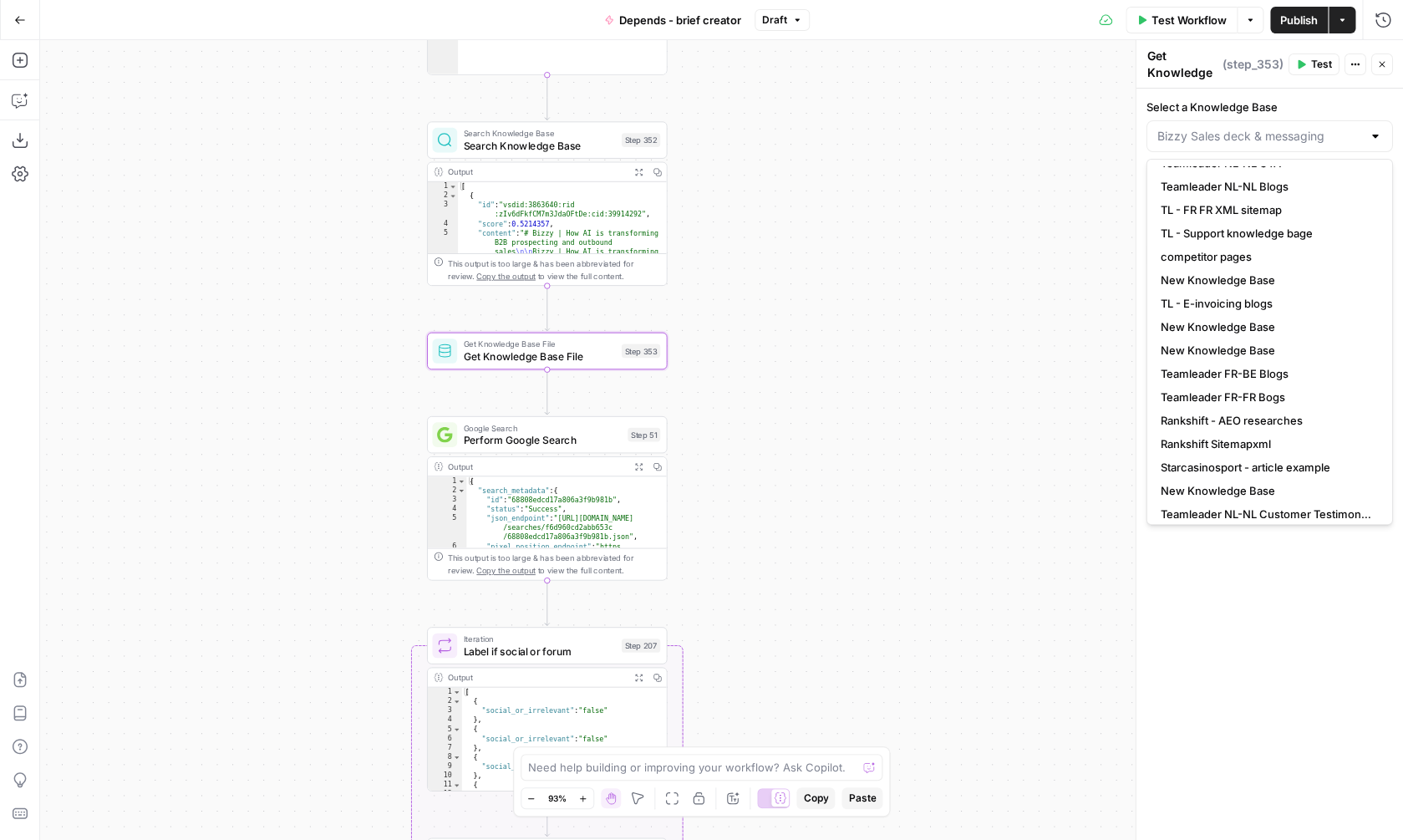
scroll to position [66, 0]
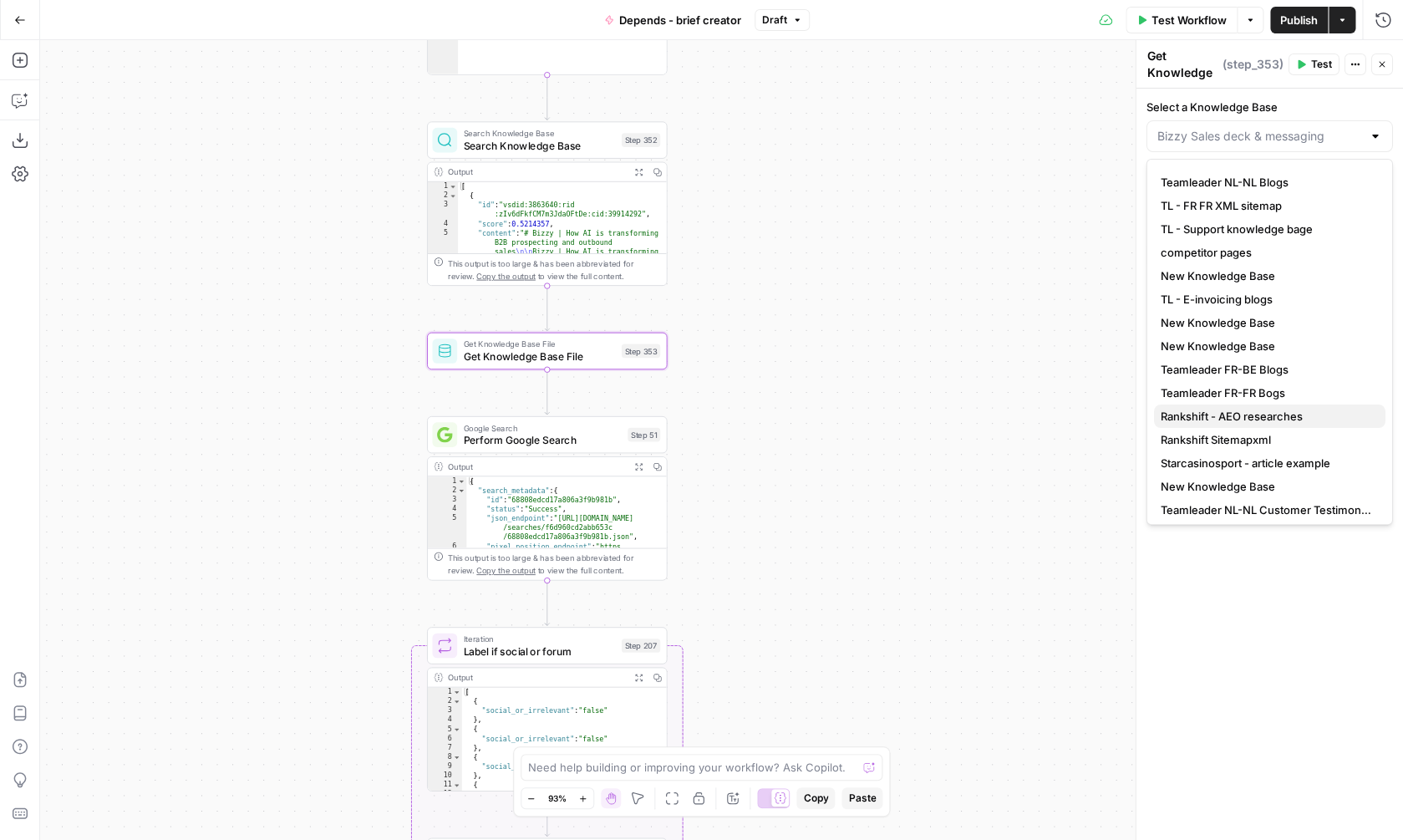
click at [1259, 416] on span "Rankshift - AEO researches" at bounding box center [1266, 416] width 211 height 17
type input "Rankshift - AEO researches"
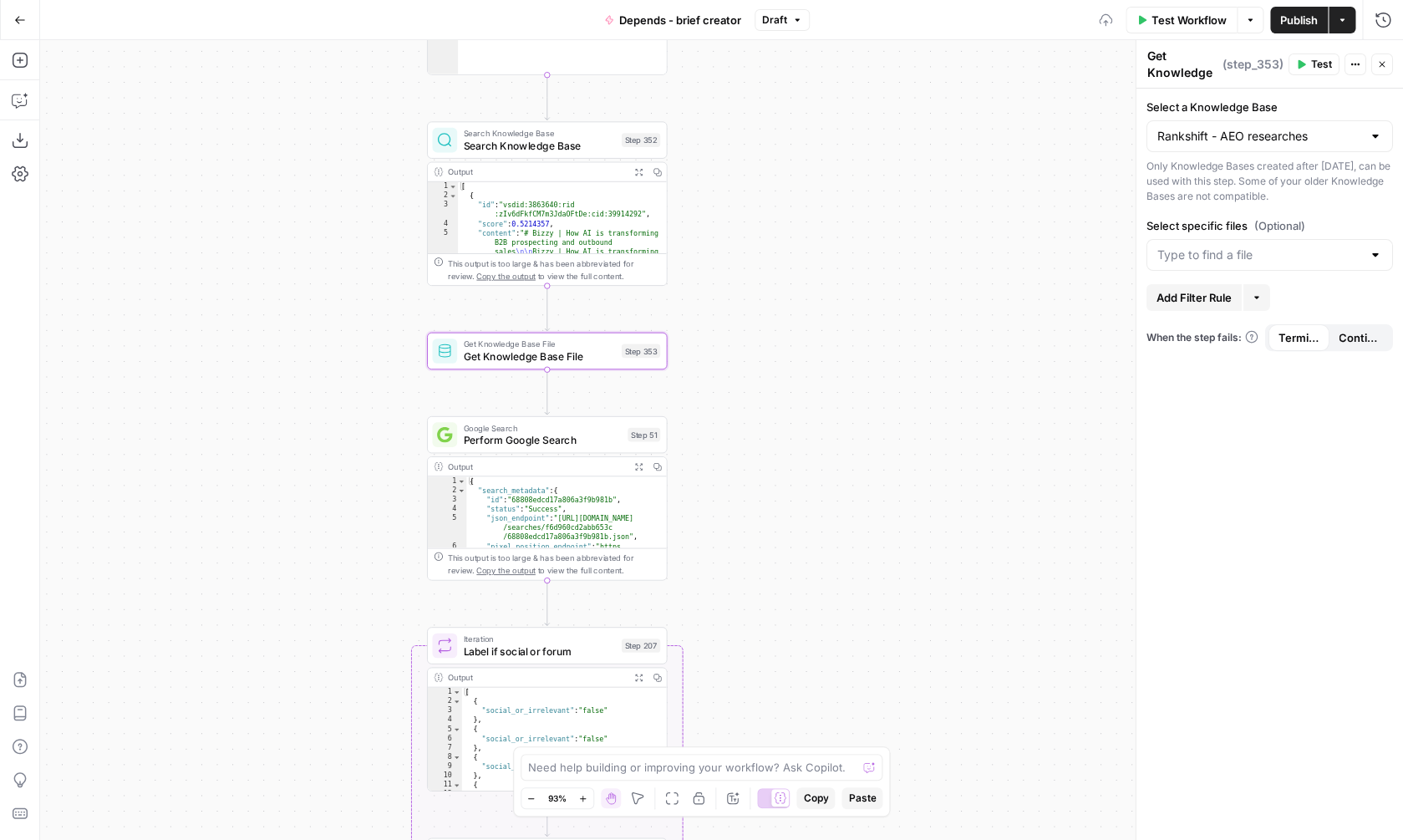
click at [1286, 244] on div at bounding box center [1270, 254] width 246 height 31
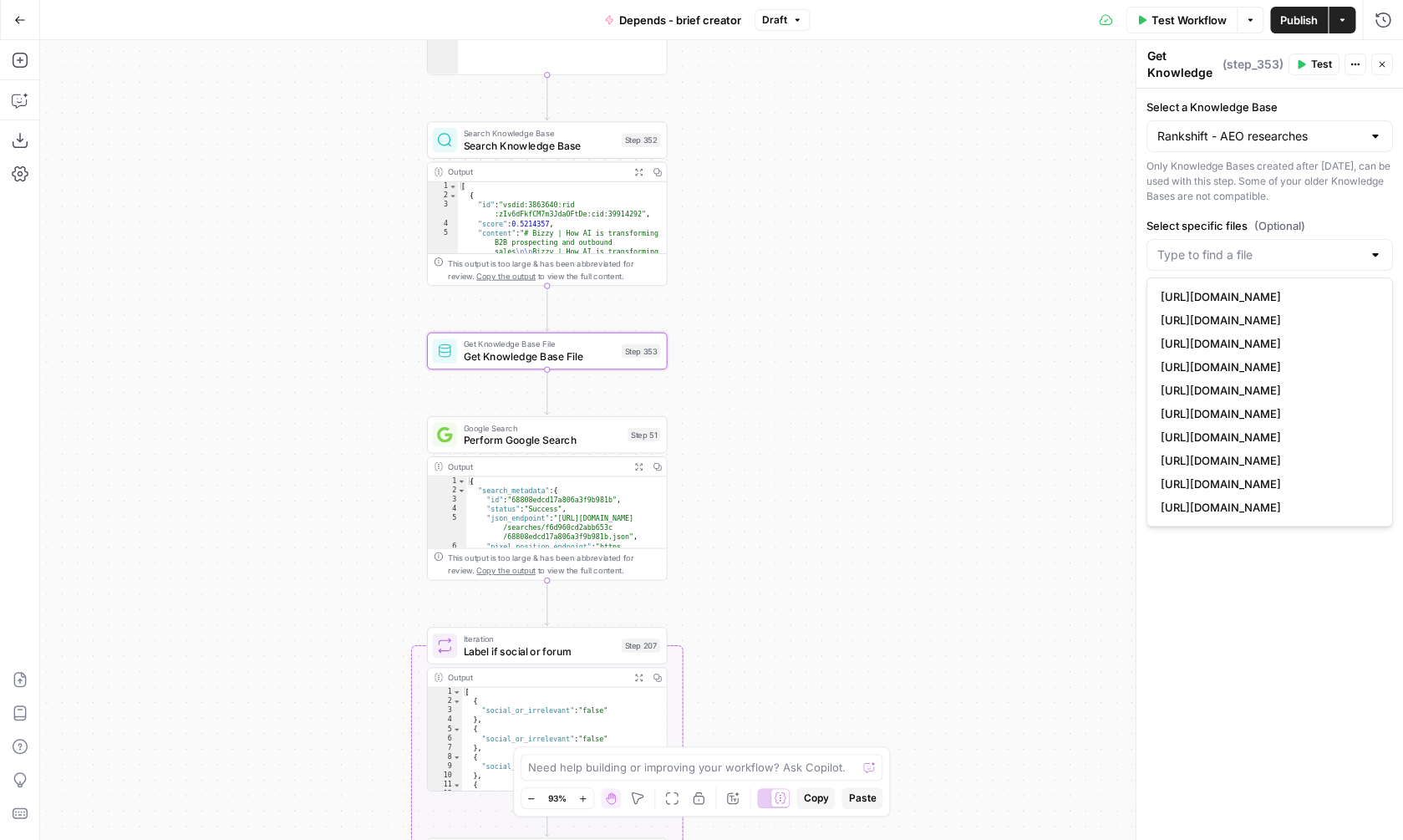
click at [1034, 267] on div "true false Workflow Set Inputs Inputs SEO Research Semrush Keyword Overview Ste…" at bounding box center [721, 440] width 1363 height 800
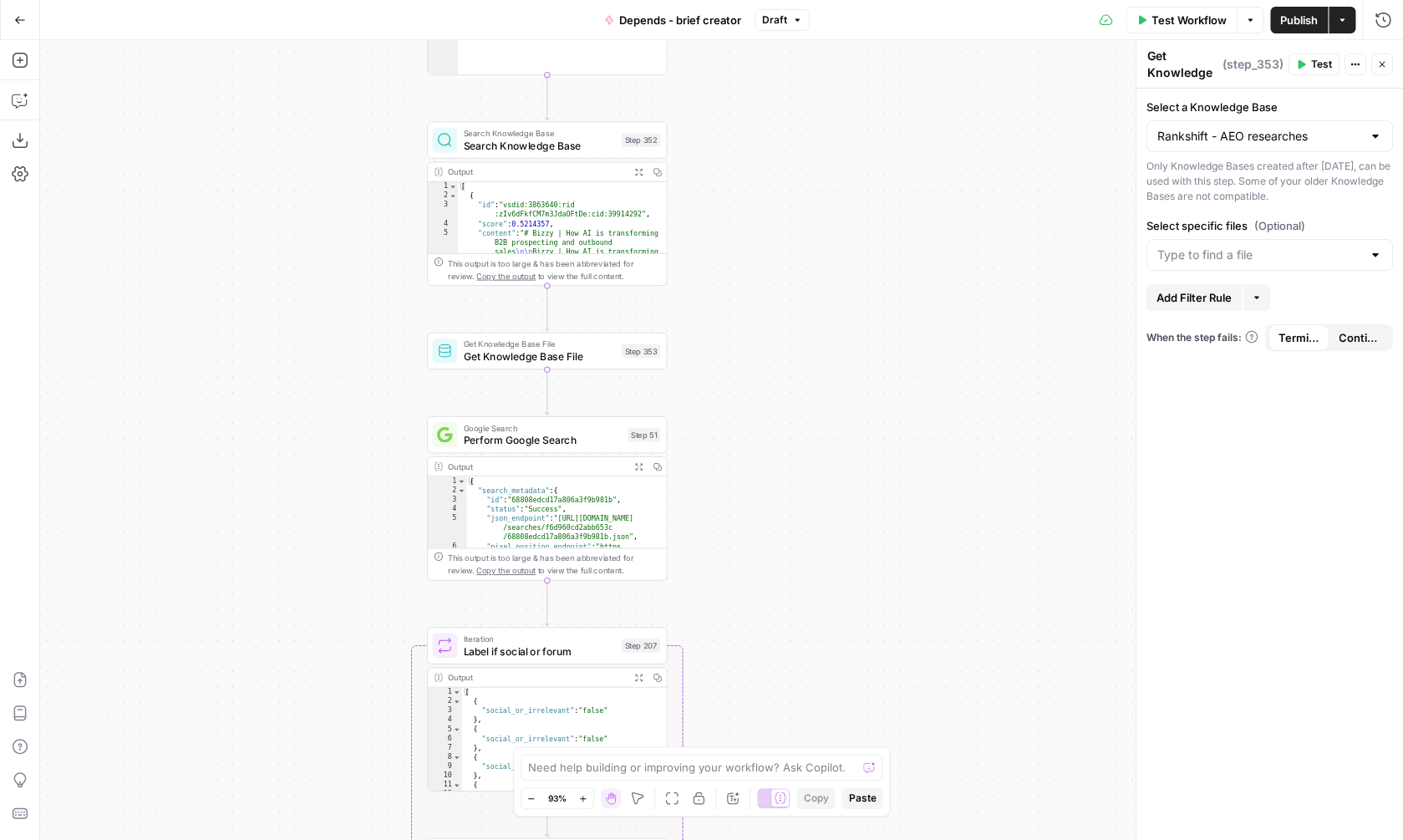
click at [564, 145] on span "Search Knowledge Base" at bounding box center [538, 145] width 152 height 16
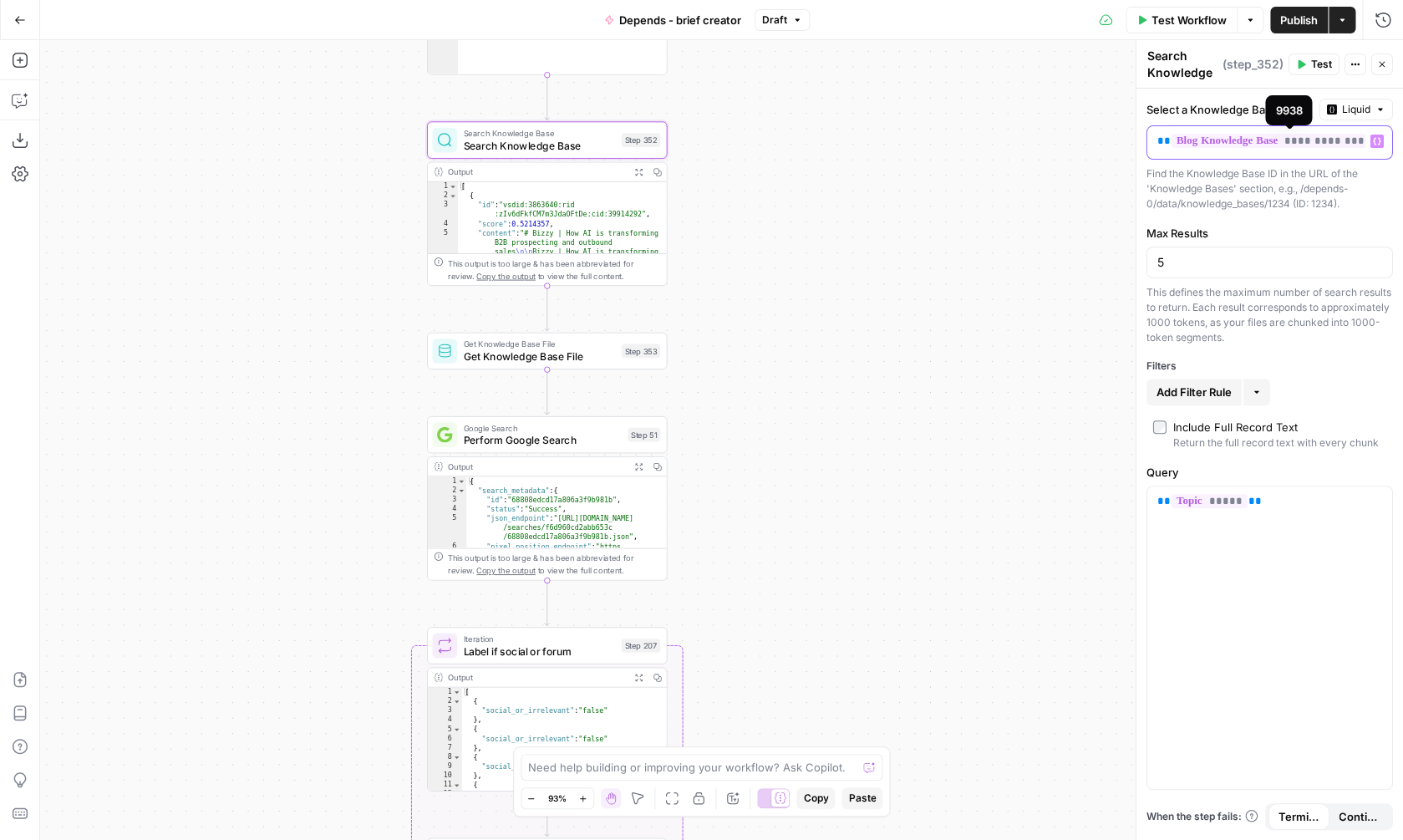
click at [1261, 136] on span "**********" at bounding box center [1288, 140] width 234 height 14
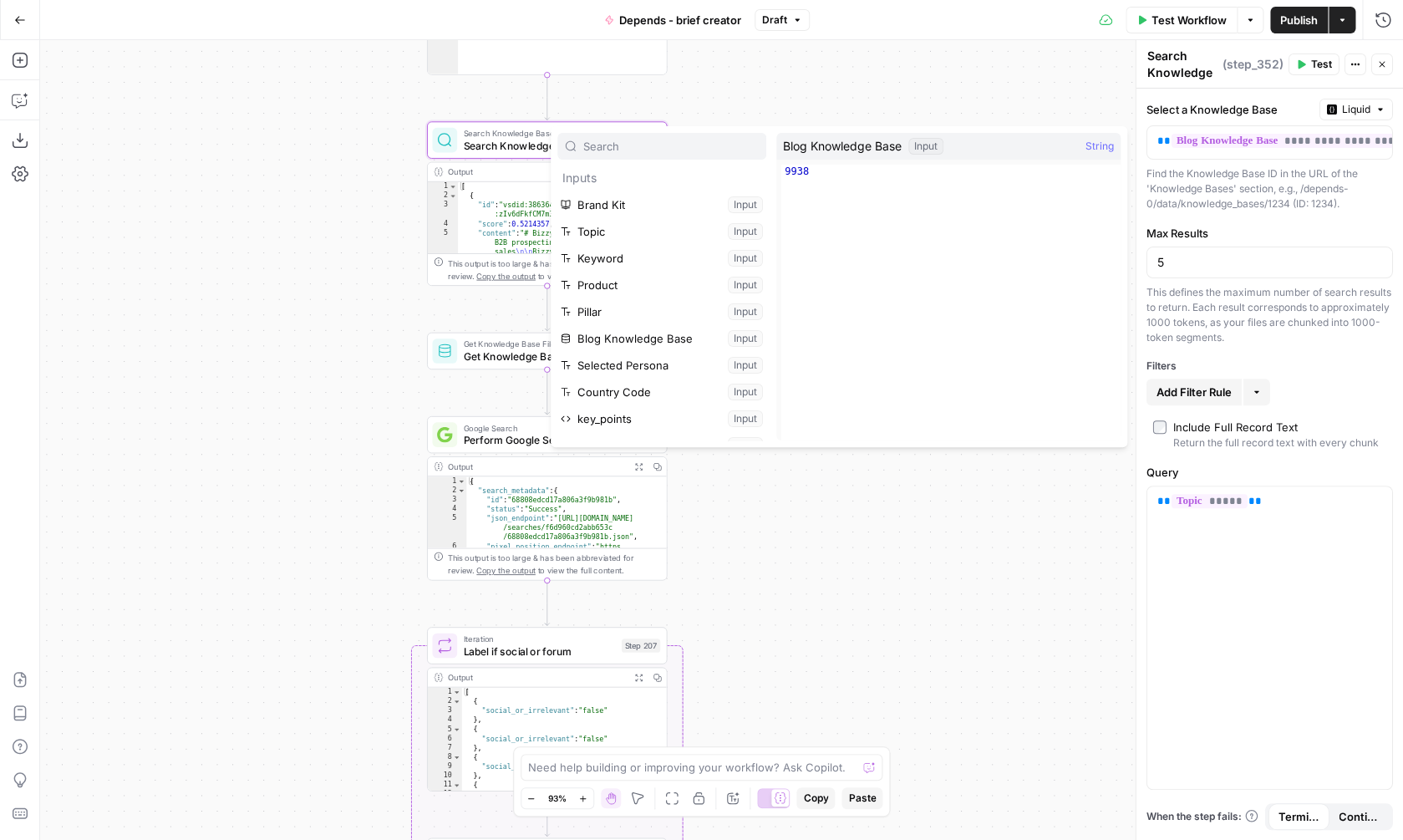
click at [1051, 102] on div "true false Workflow Set Inputs Inputs SEO Research Semrush Keyword Overview Ste…" at bounding box center [721, 440] width 1363 height 800
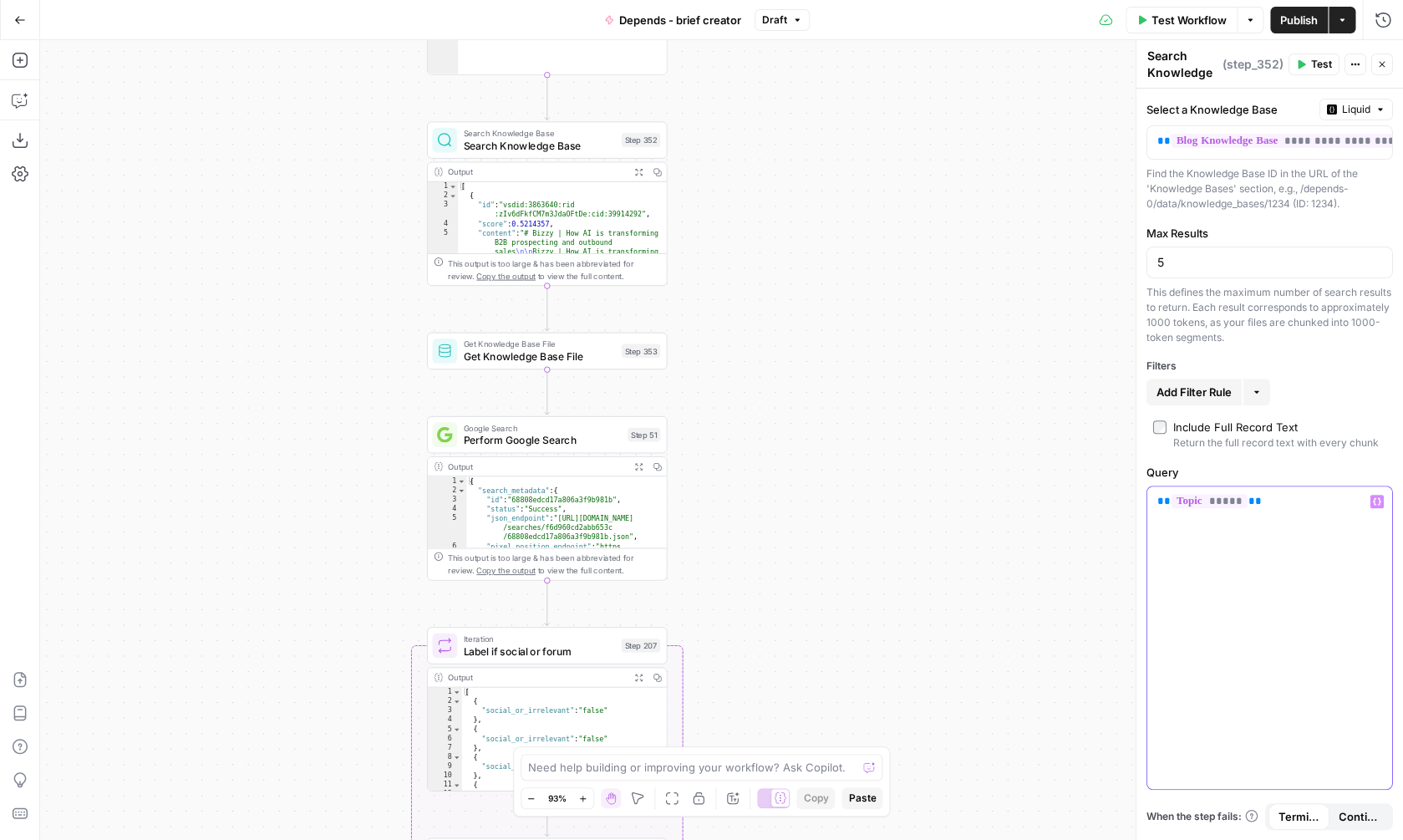
click at [1201, 503] on span "*****" at bounding box center [1209, 500] width 76 height 14
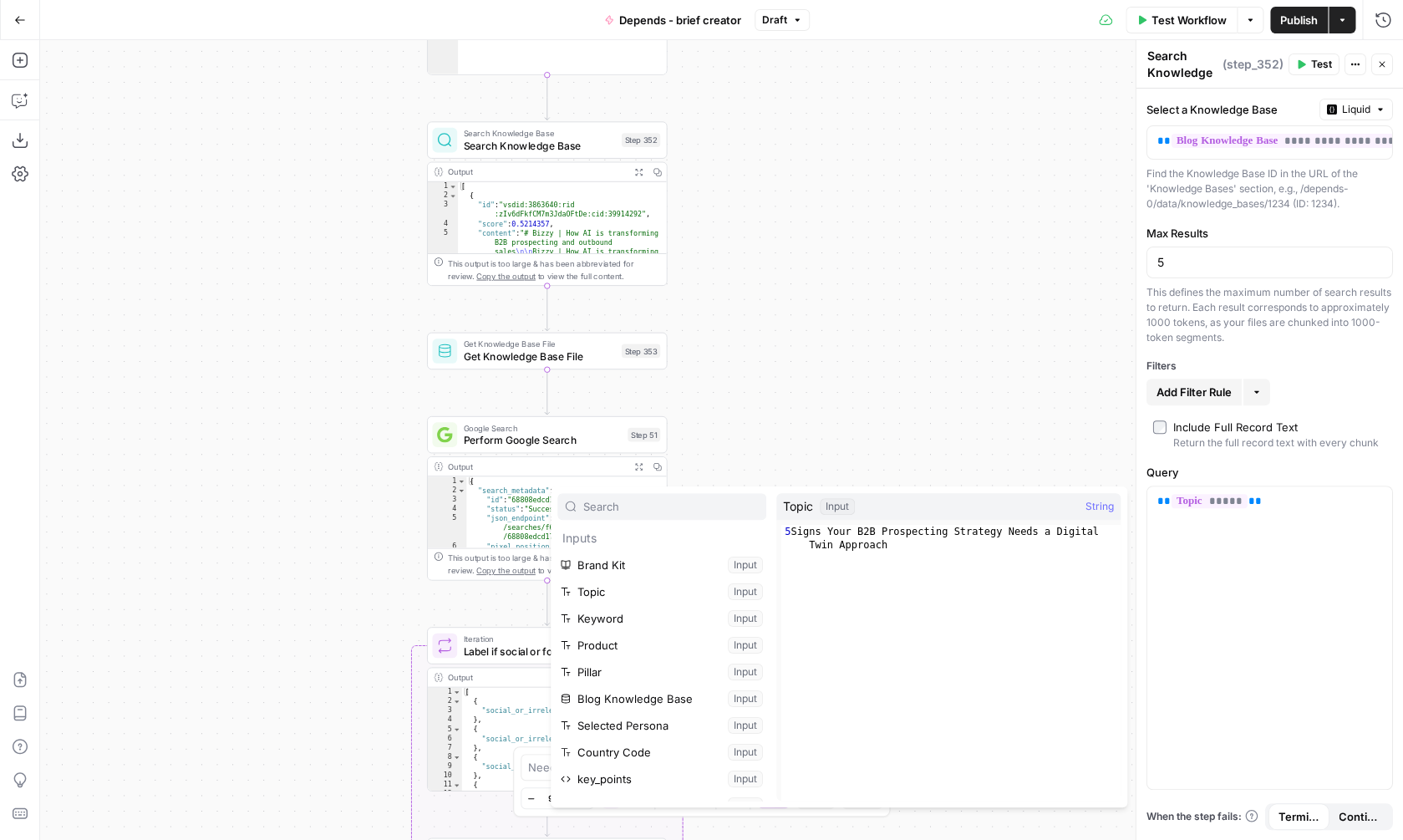
click at [910, 270] on div "true false Workflow Set Inputs Inputs SEO Research Semrush Keyword Overview Ste…" at bounding box center [721, 440] width 1363 height 800
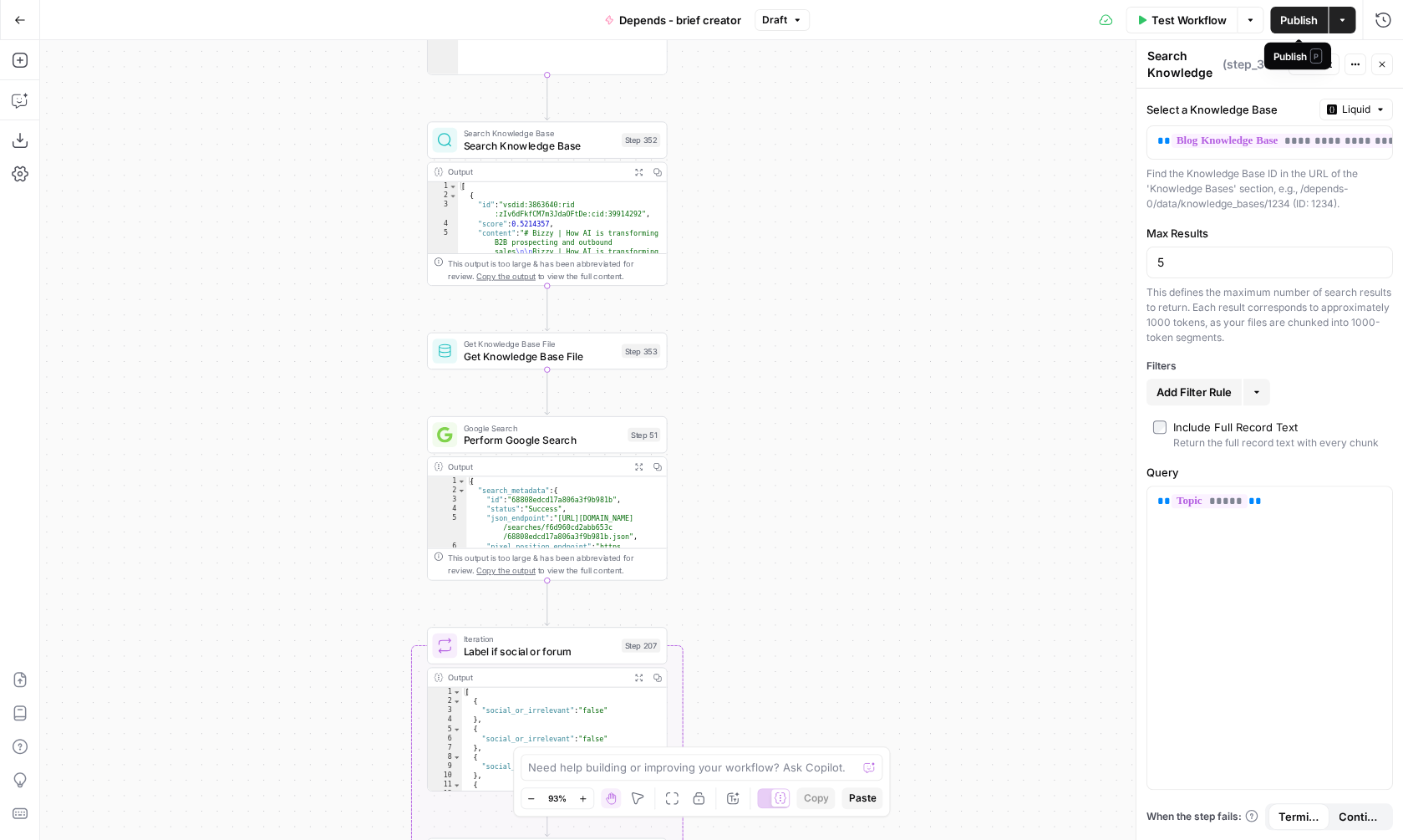
click at [1303, 23] on span "Publish" at bounding box center [1299, 20] width 37 height 17
click at [1388, 25] on span "button" at bounding box center [1383, 20] width 10 height 10
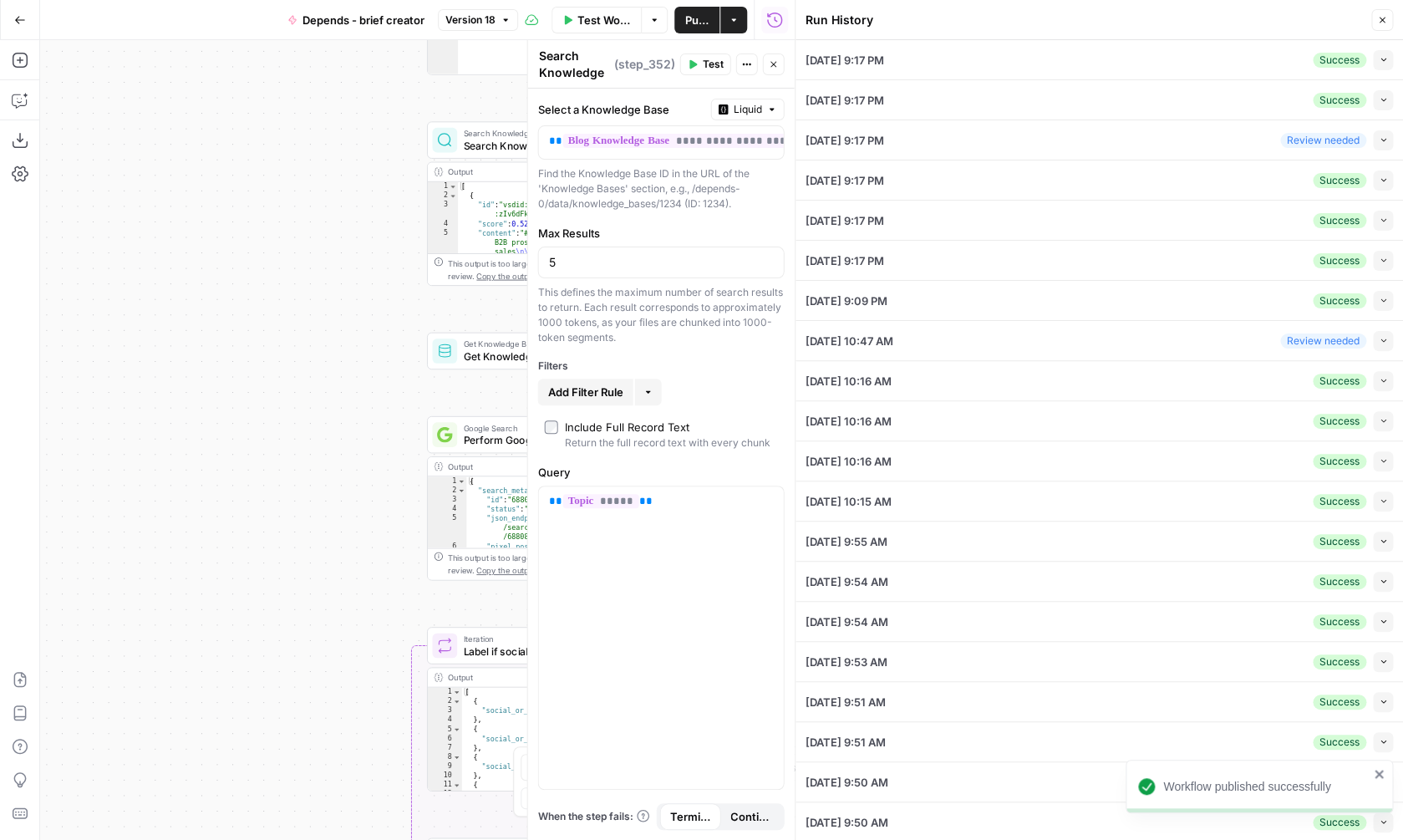
click at [1383, 65] on button "Collapse" at bounding box center [1383, 60] width 20 height 20
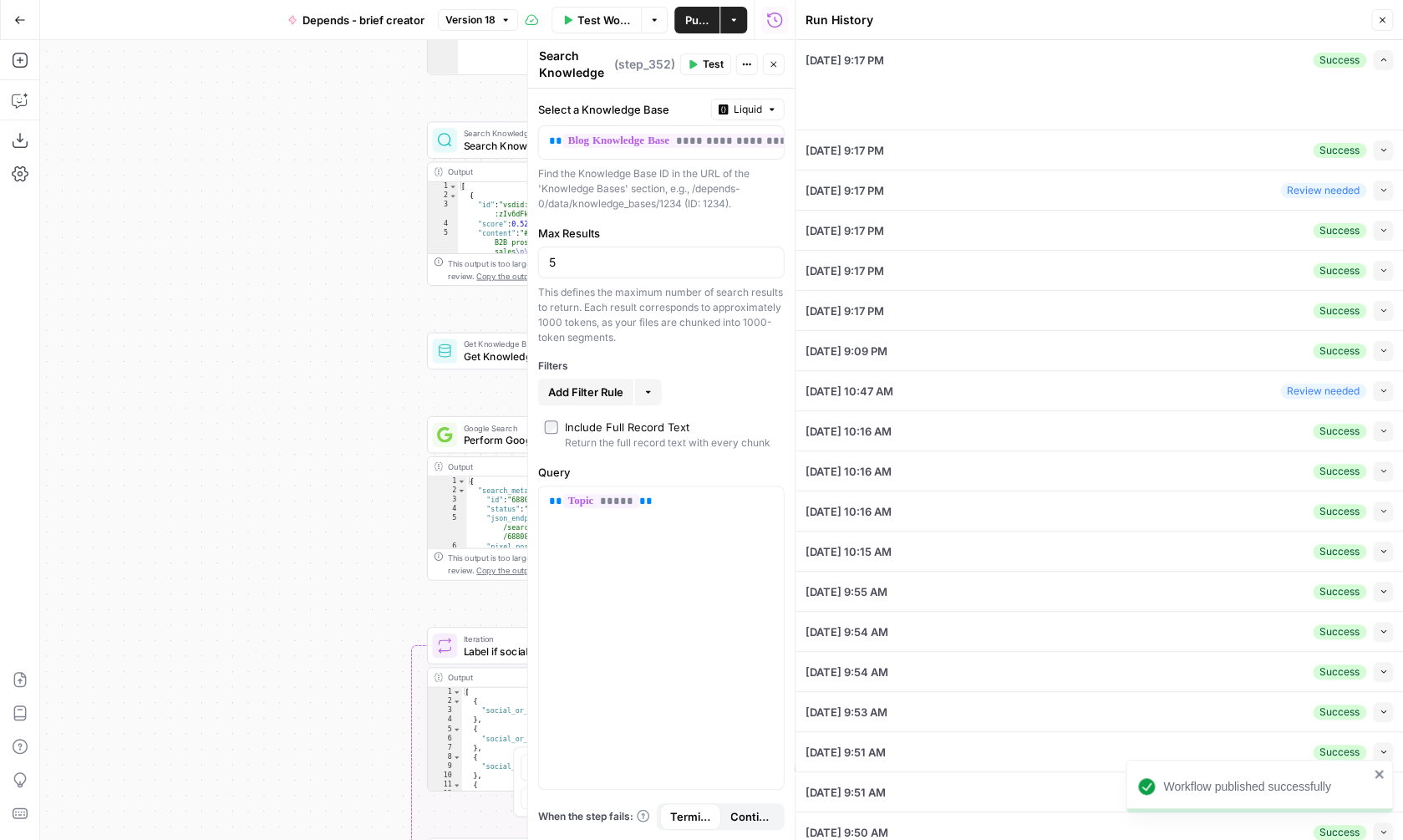
type input "Rankshift"
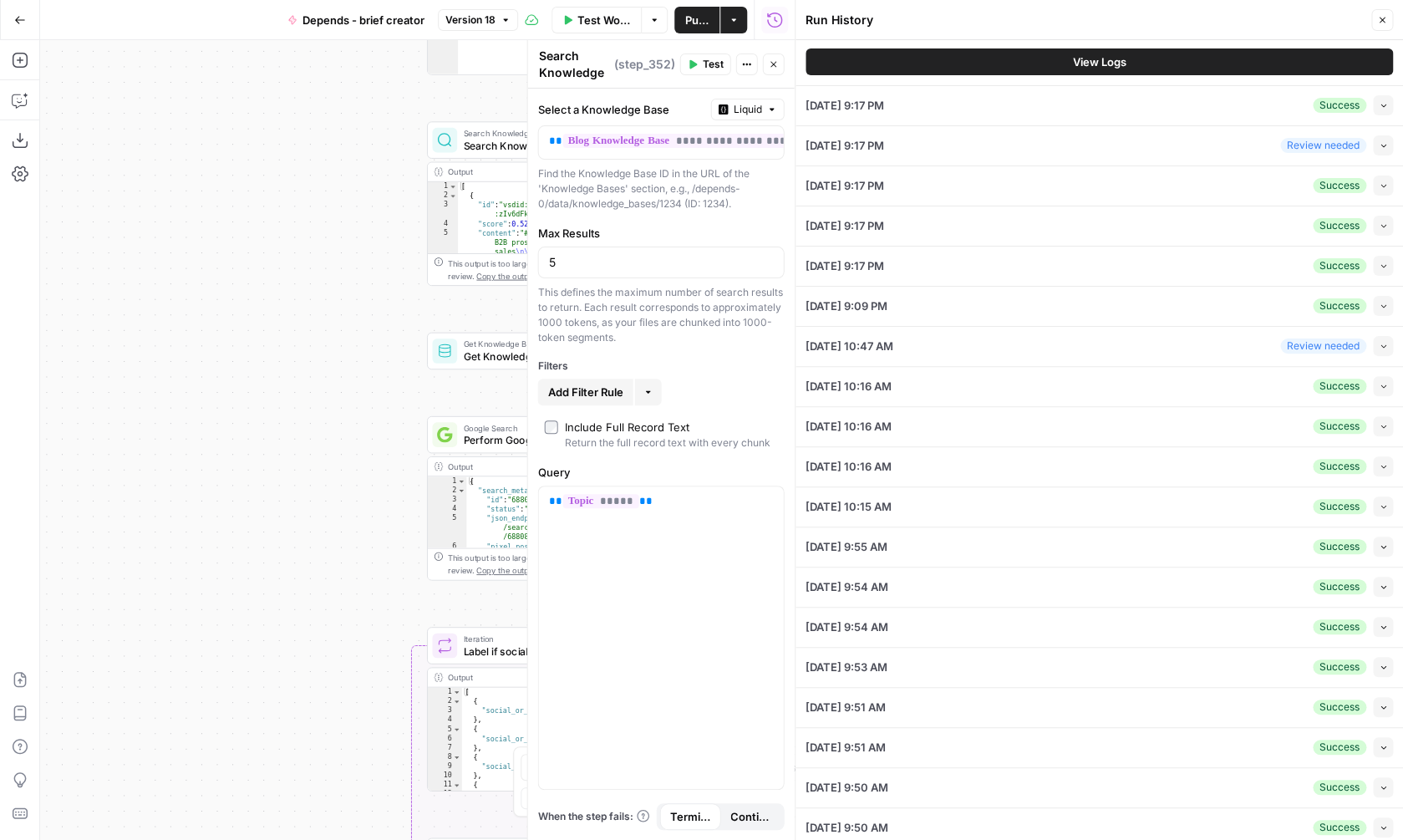
scroll to position [864, 0]
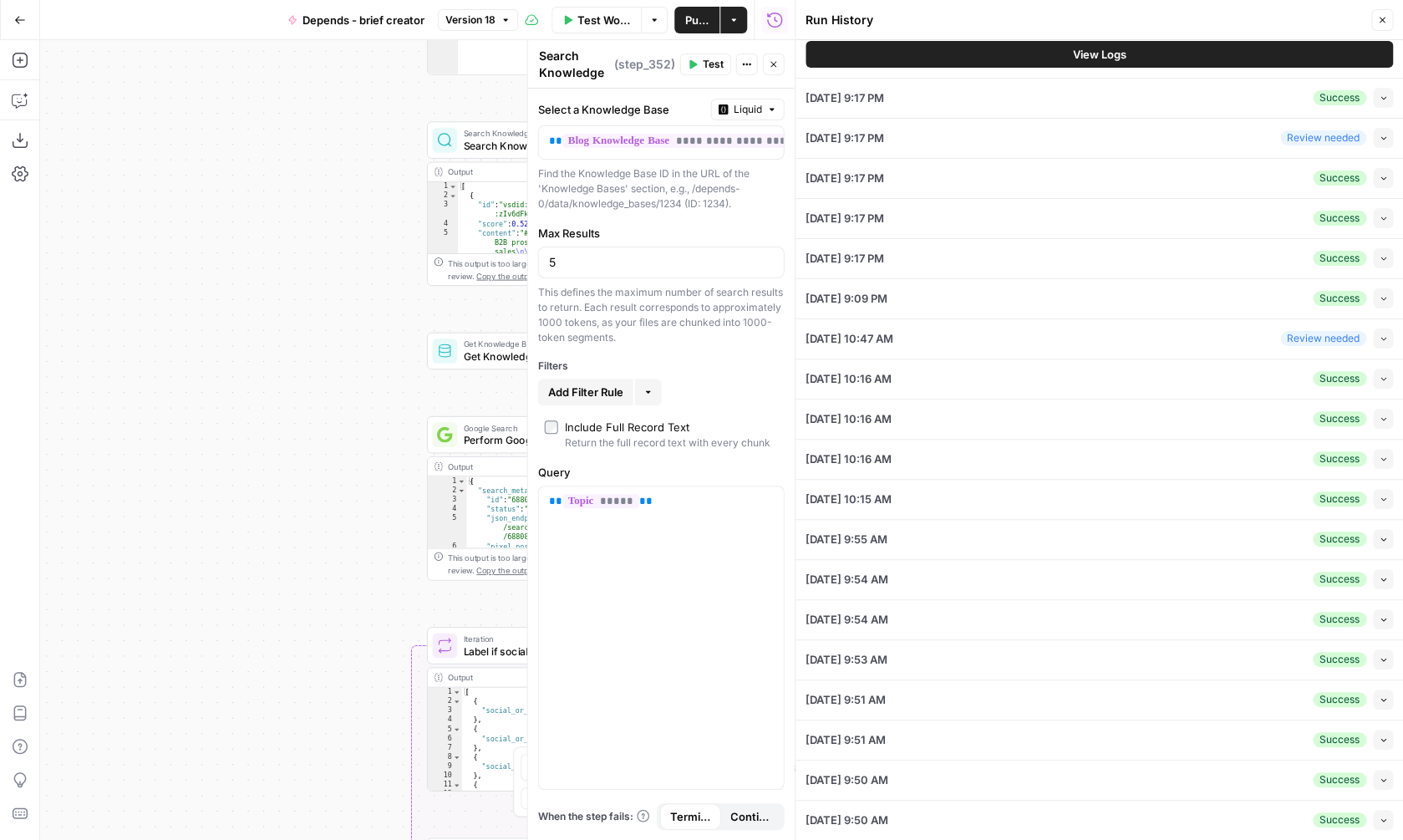
click at [1032, 59] on button "View Logs" at bounding box center [1099, 54] width 588 height 26
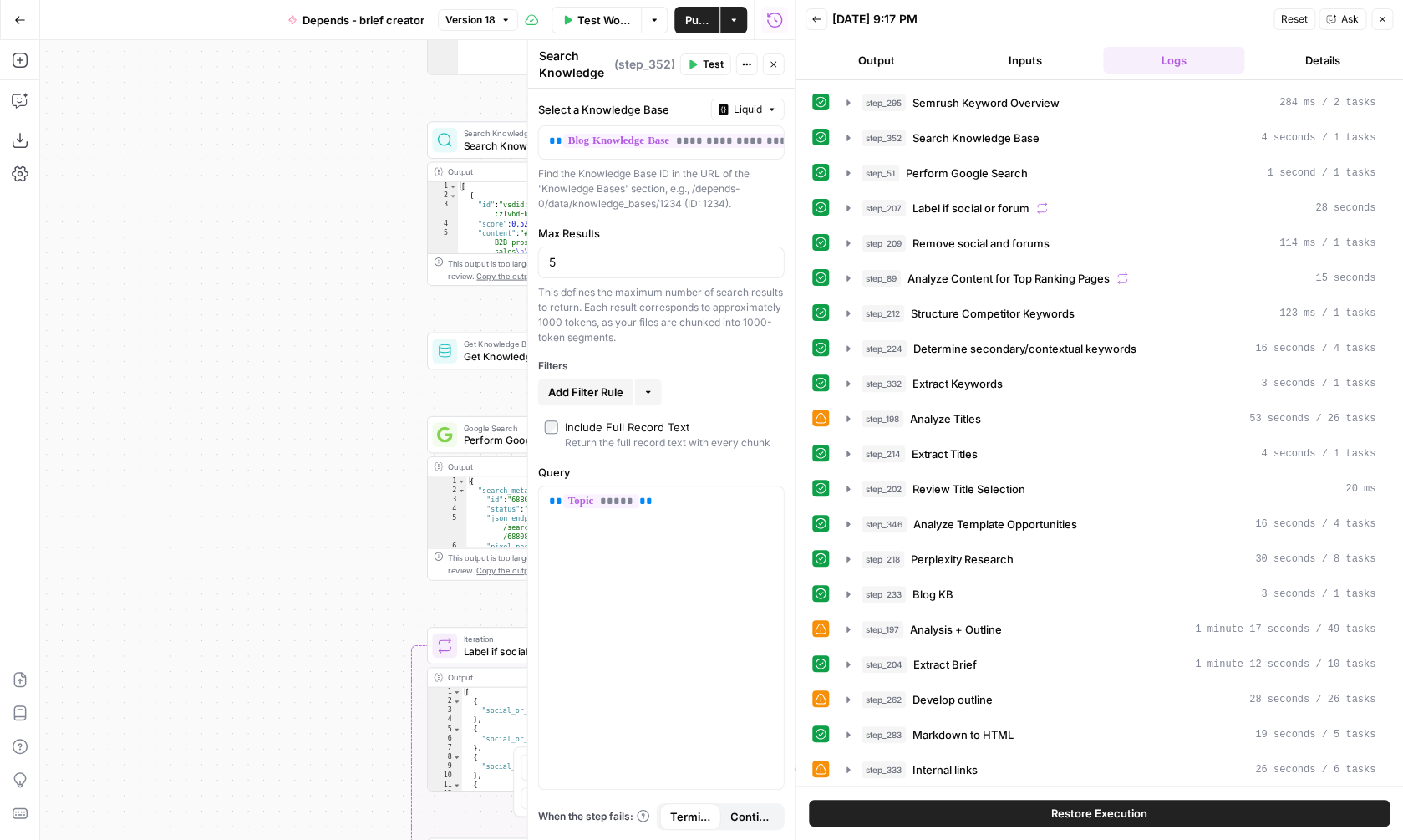
click at [1186, 812] on button "Restore Execution" at bounding box center [1099, 813] width 581 height 26
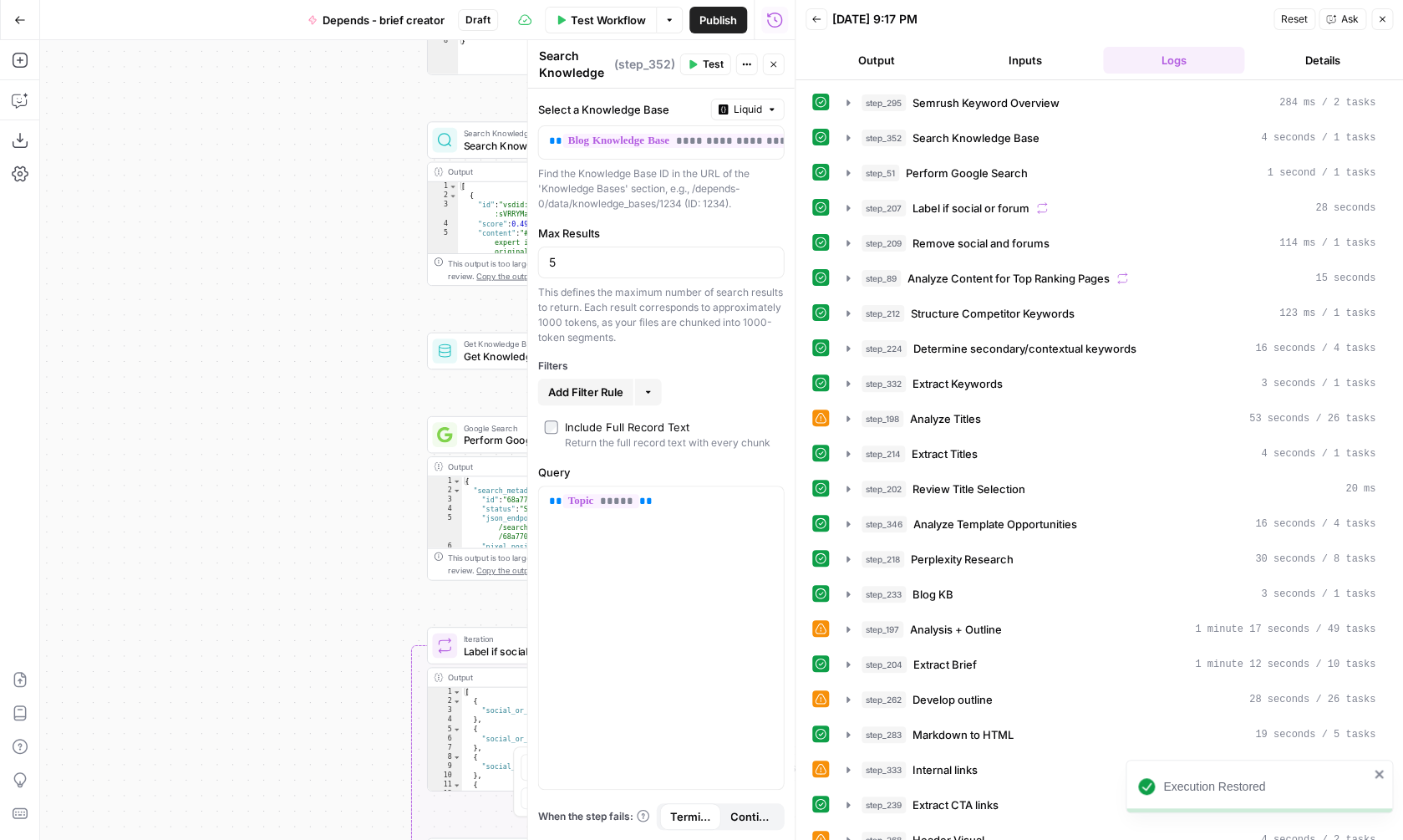
click at [1375, 16] on button "Close" at bounding box center [1383, 20] width 22 height 22
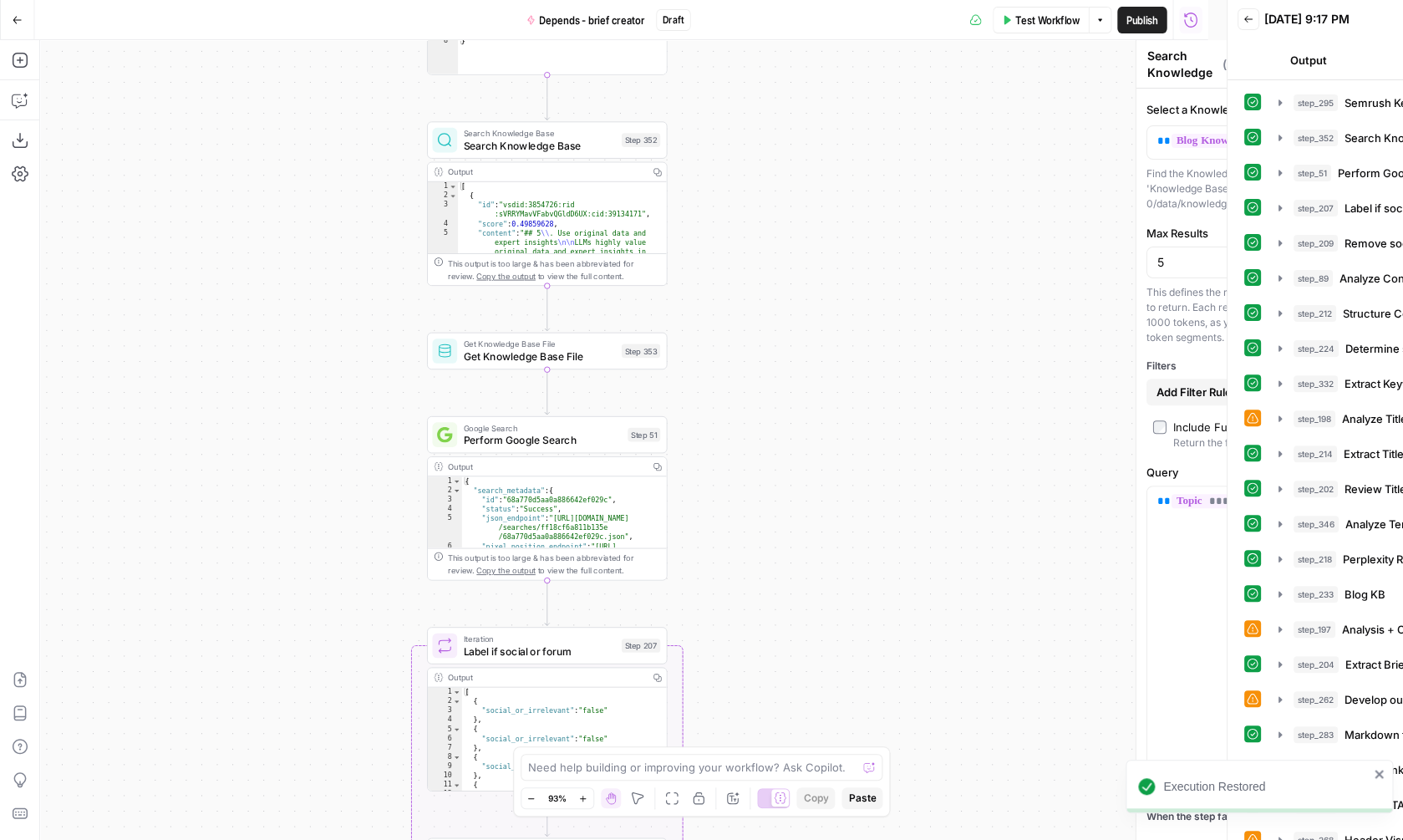
click at [1197, 16] on icon "button" at bounding box center [1190, 20] width 14 height 17
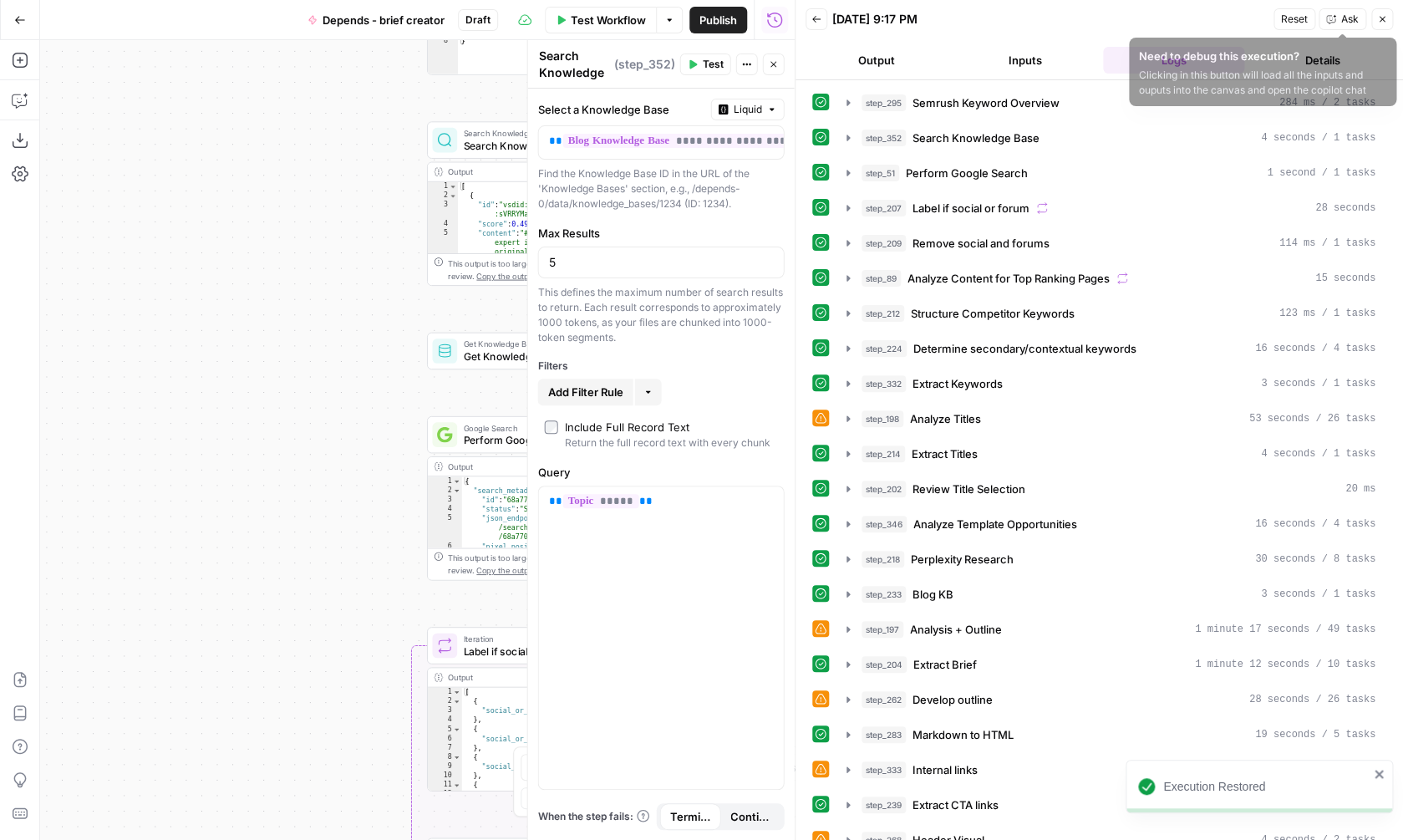
click at [1376, 18] on button "Close" at bounding box center [1383, 20] width 22 height 22
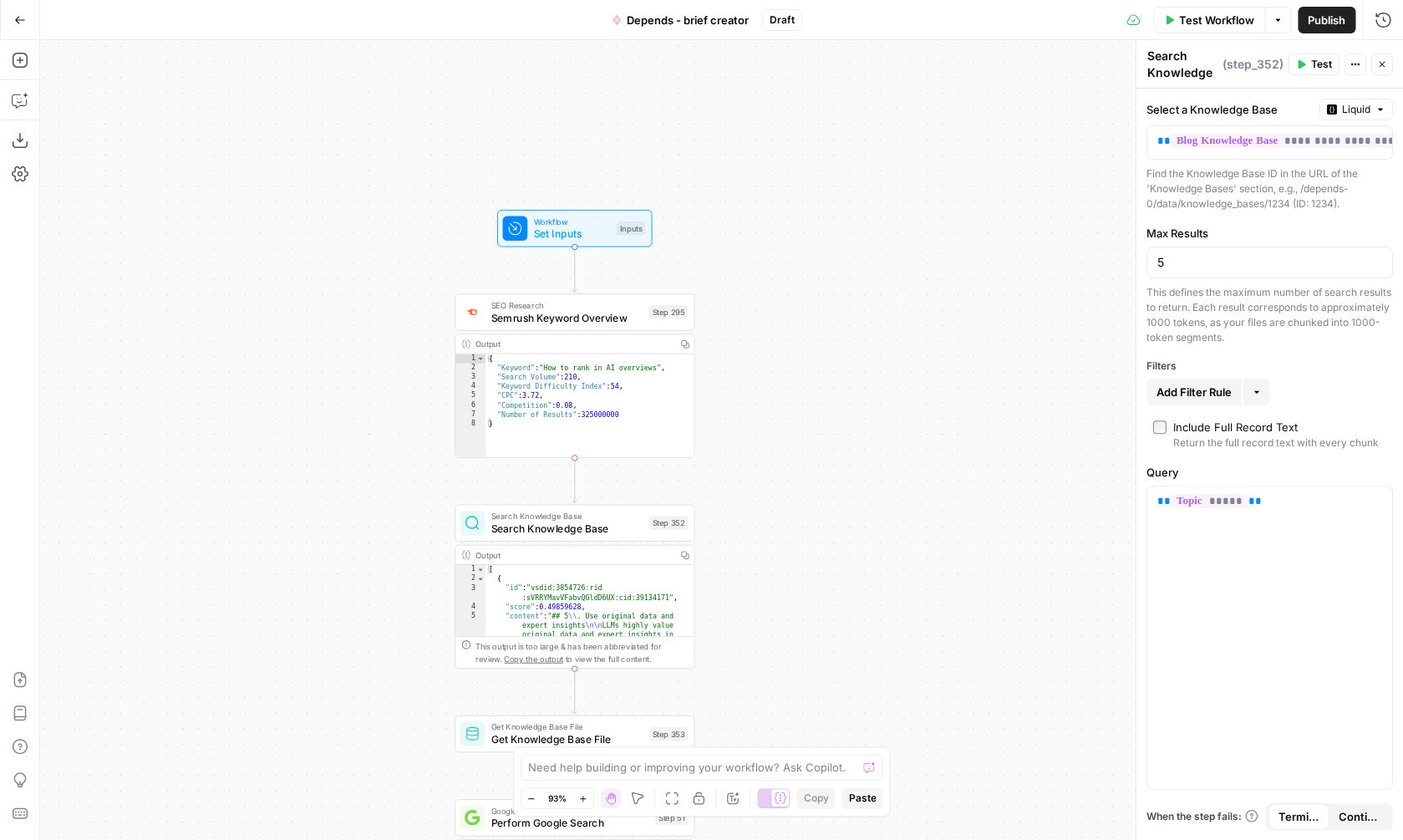
drag, startPoint x: 801, startPoint y: 167, endPoint x: 828, endPoint y: 550, distance: 384.0
click at [828, 550] on div "true false Workflow Set Inputs Inputs SEO Research Semrush Keyword Overview Ste…" at bounding box center [721, 440] width 1363 height 800
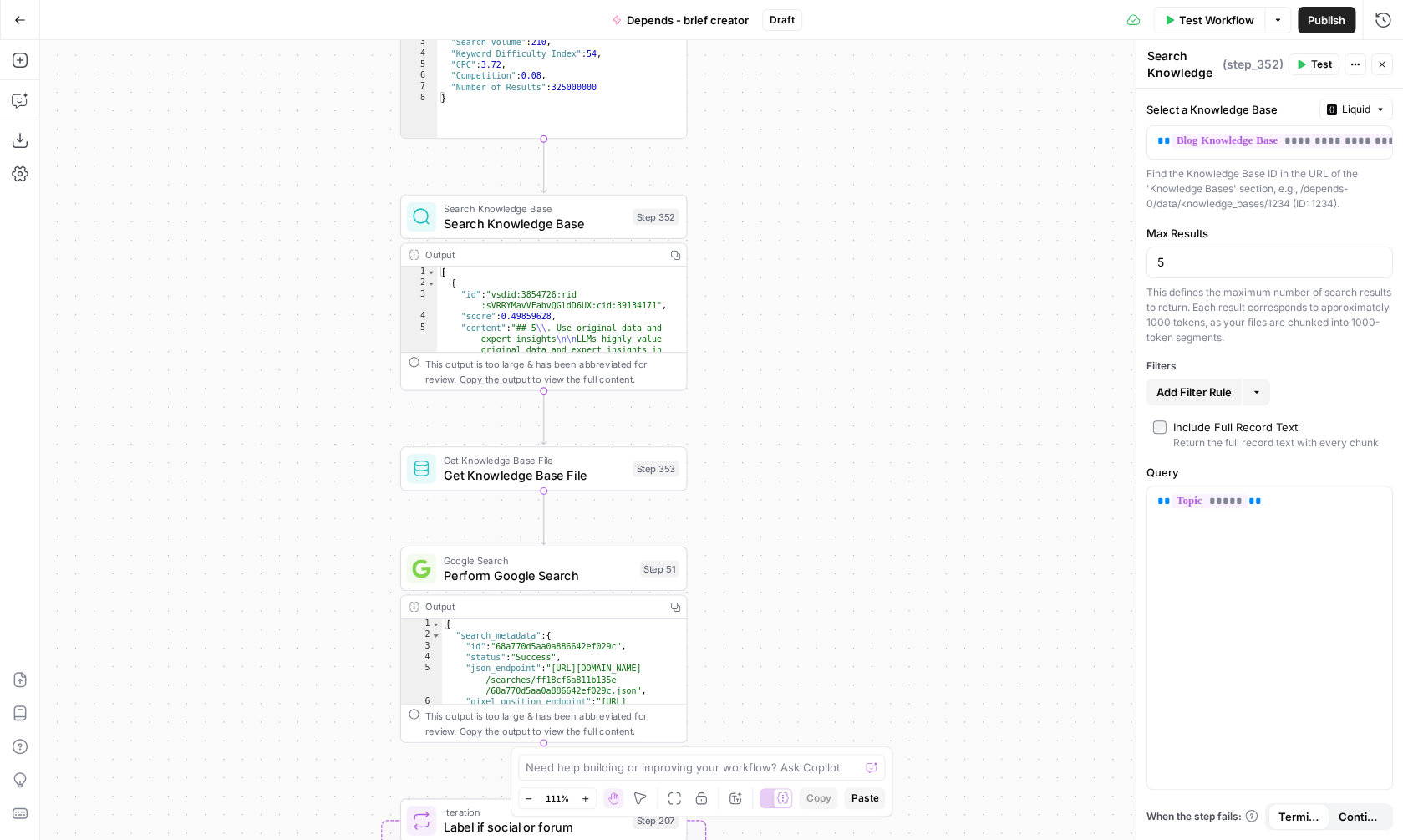
click at [580, 227] on span "Search Knowledge Base" at bounding box center [534, 223] width 182 height 19
click at [1384, 21] on icon "button" at bounding box center [1383, 20] width 15 height 15
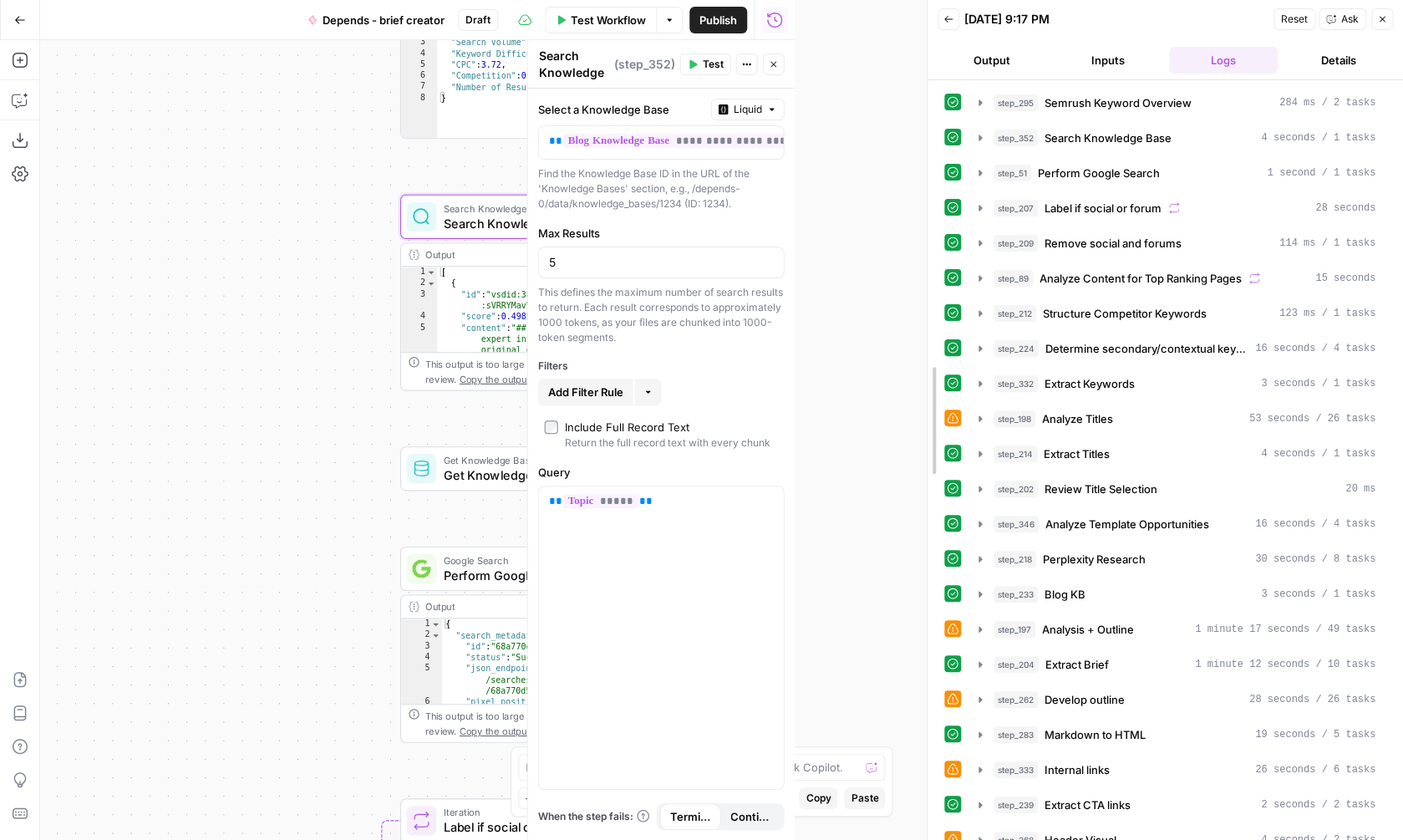
drag, startPoint x: 792, startPoint y: 229, endPoint x: 924, endPoint y: 229, distance: 132.0
click at [924, 229] on div at bounding box center [927, 420] width 17 height 840
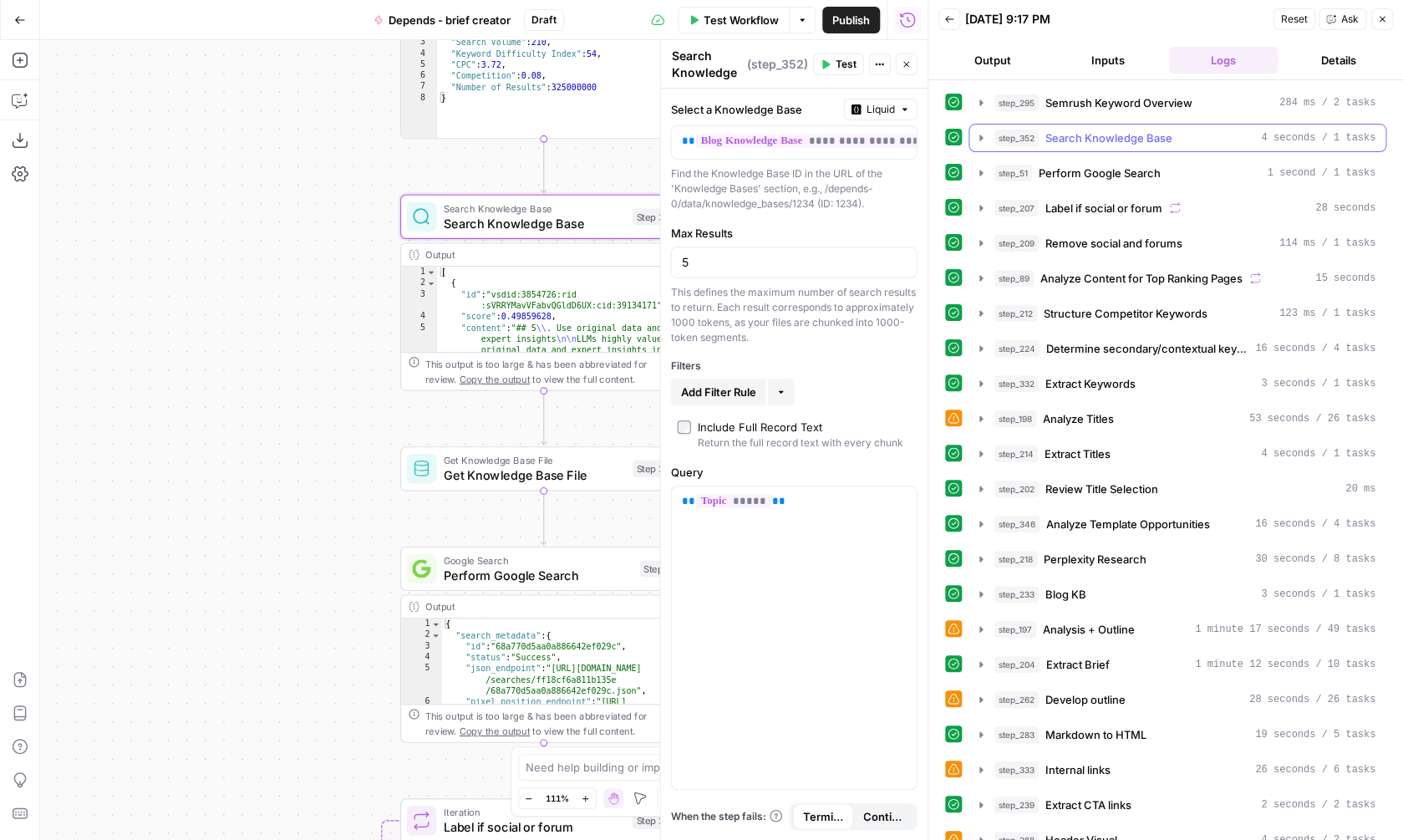
click at [1170, 139] on span "Search Knowledge Base" at bounding box center [1109, 138] width 127 height 17
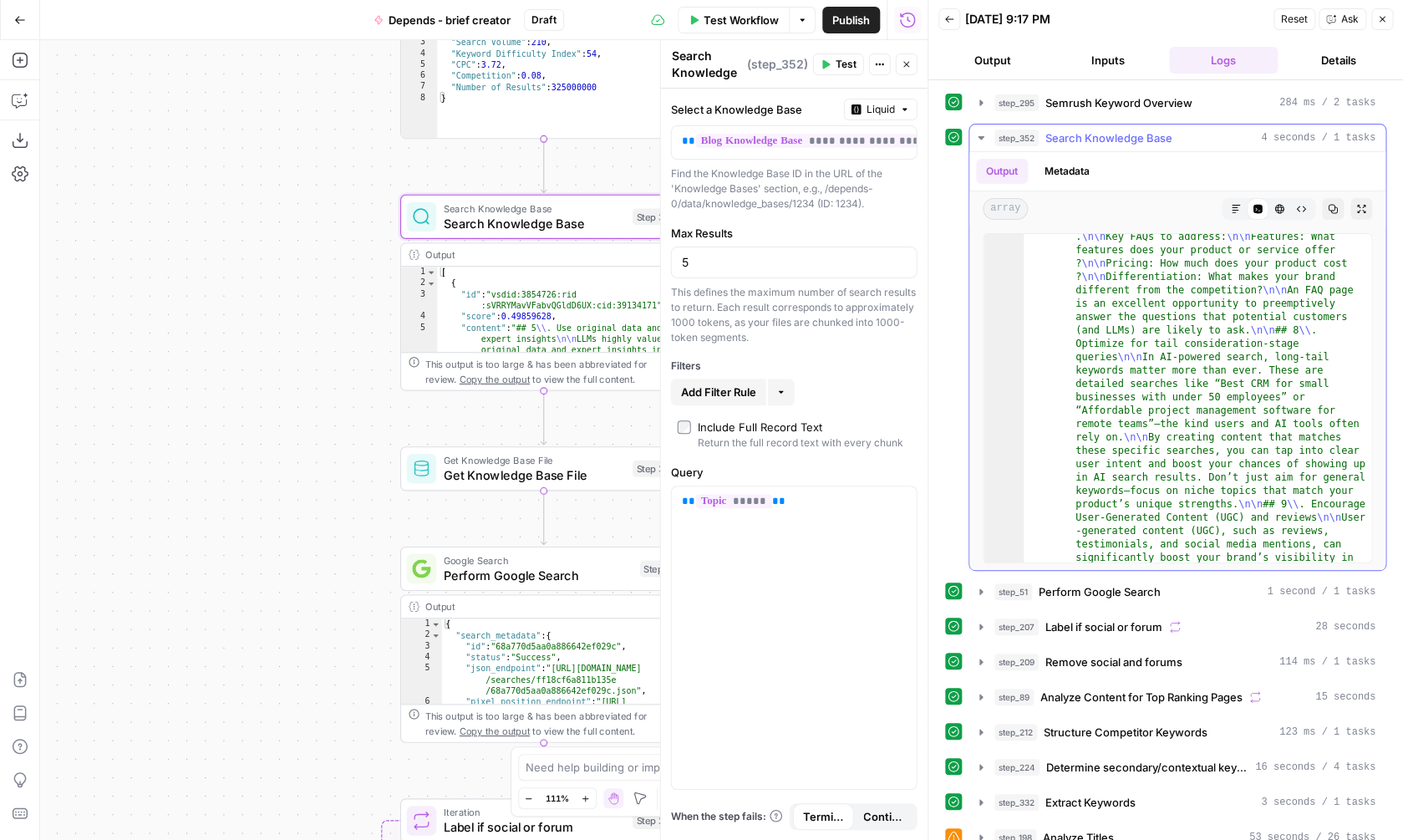
scroll to position [580, 0]
drag, startPoint x: 654, startPoint y: 361, endPoint x: 717, endPoint y: 355, distance: 63.3
click at [717, 355] on div "**********" at bounding box center [793, 440] width 268 height 800
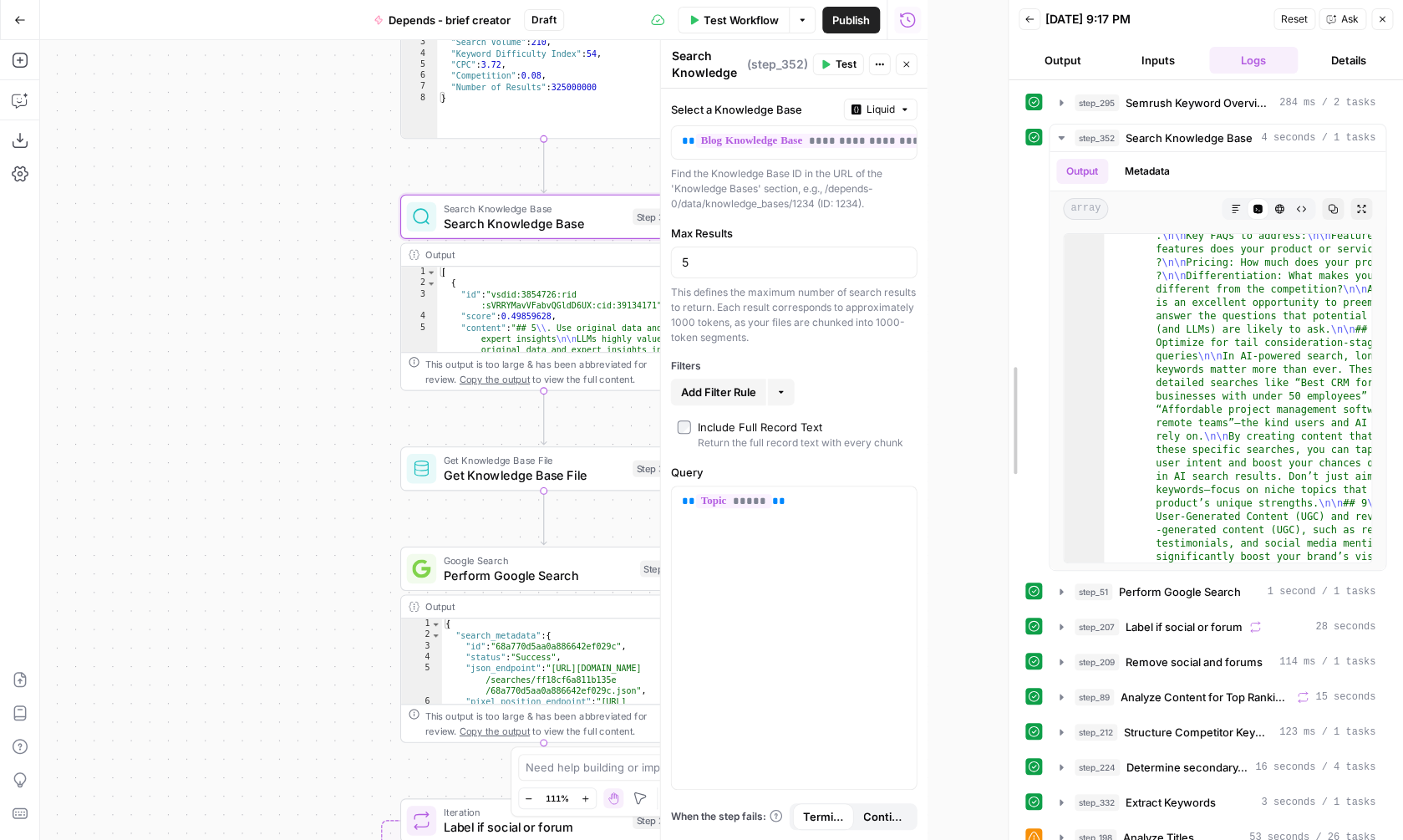
drag, startPoint x: 935, startPoint y: 369, endPoint x: 1015, endPoint y: 364, distance: 80.2
click at [1015, 364] on div "Back 08/21/25 at 9:17 PM Reset Ask Close Output Inputs Logs Details step_295 Se…" at bounding box center [1205, 420] width 395 height 840
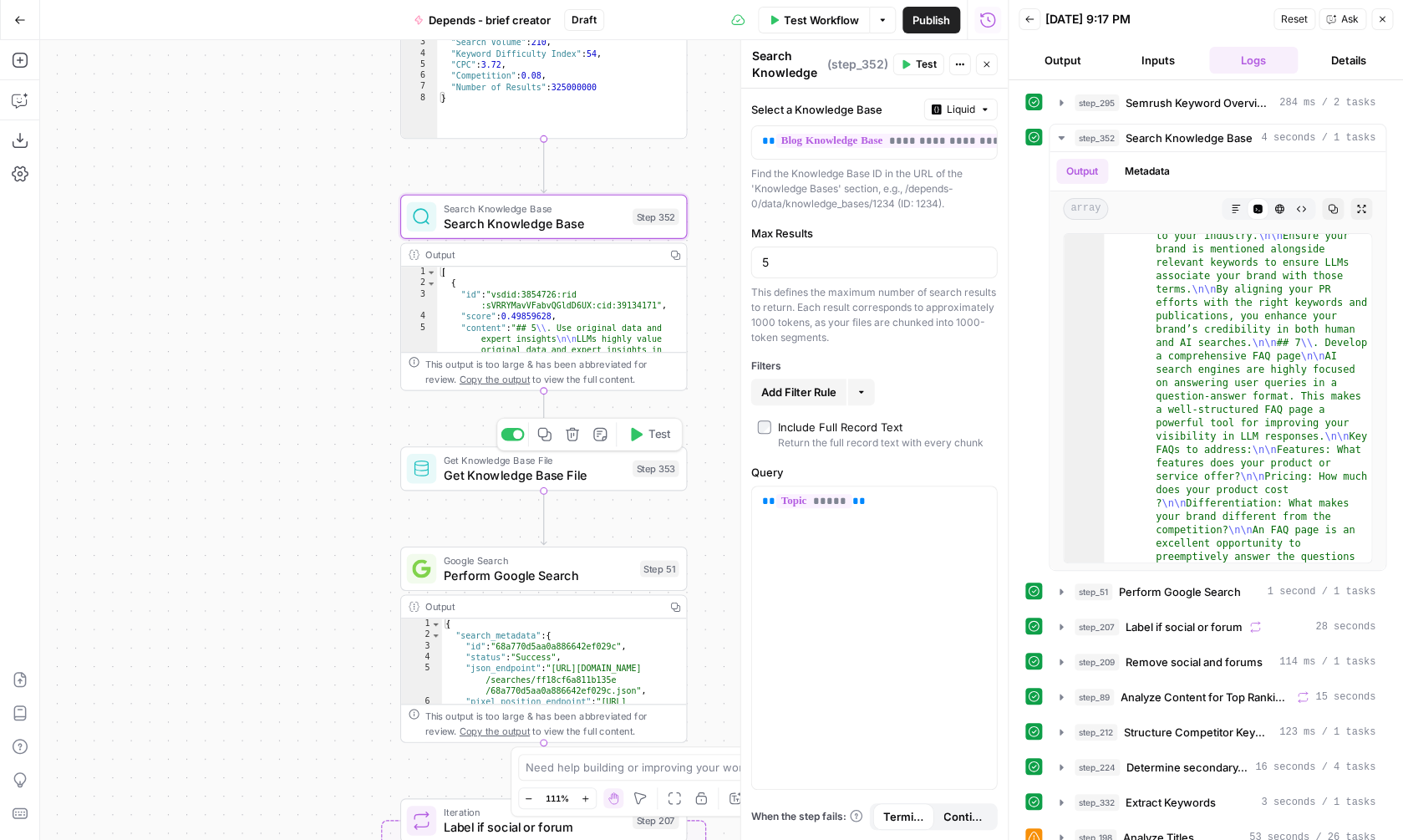
click at [564, 478] on span "Get Knowledge Base File" at bounding box center [534, 475] width 182 height 19
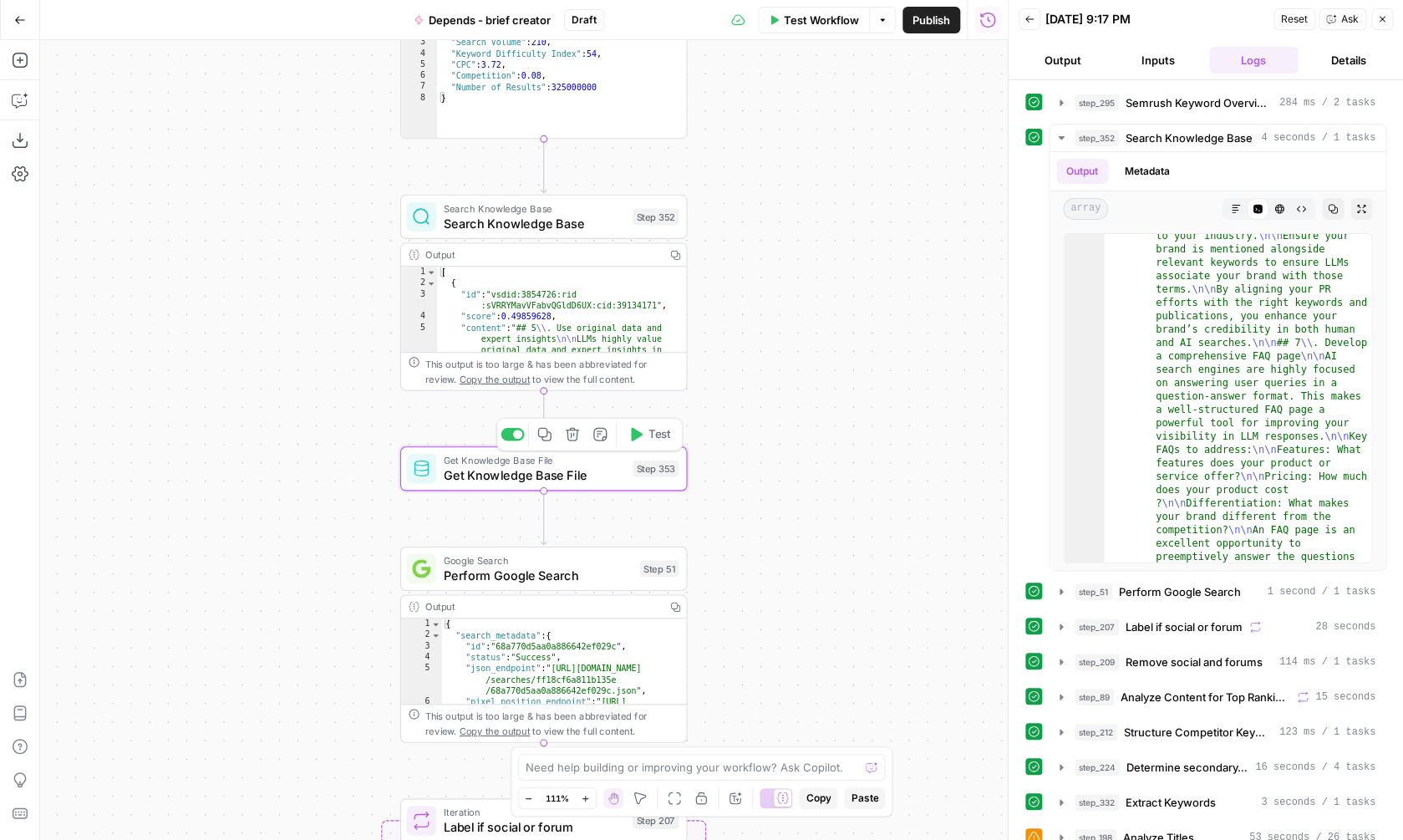
type textarea "Get Knowledge Base File"
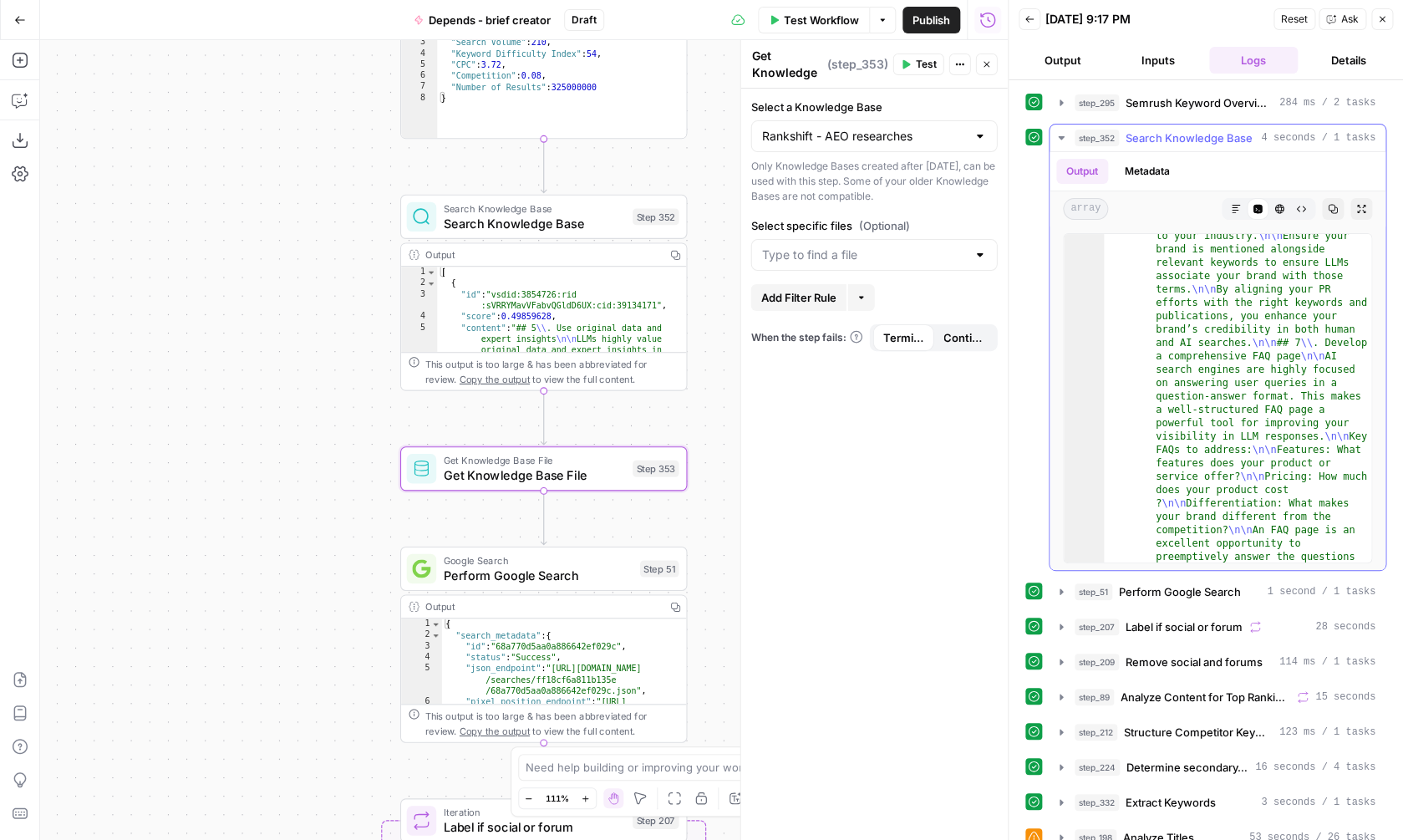
click at [1223, 147] on button "step_352 Search Knowledge Base 4 seconds / 1 tasks" at bounding box center [1218, 138] width 336 height 26
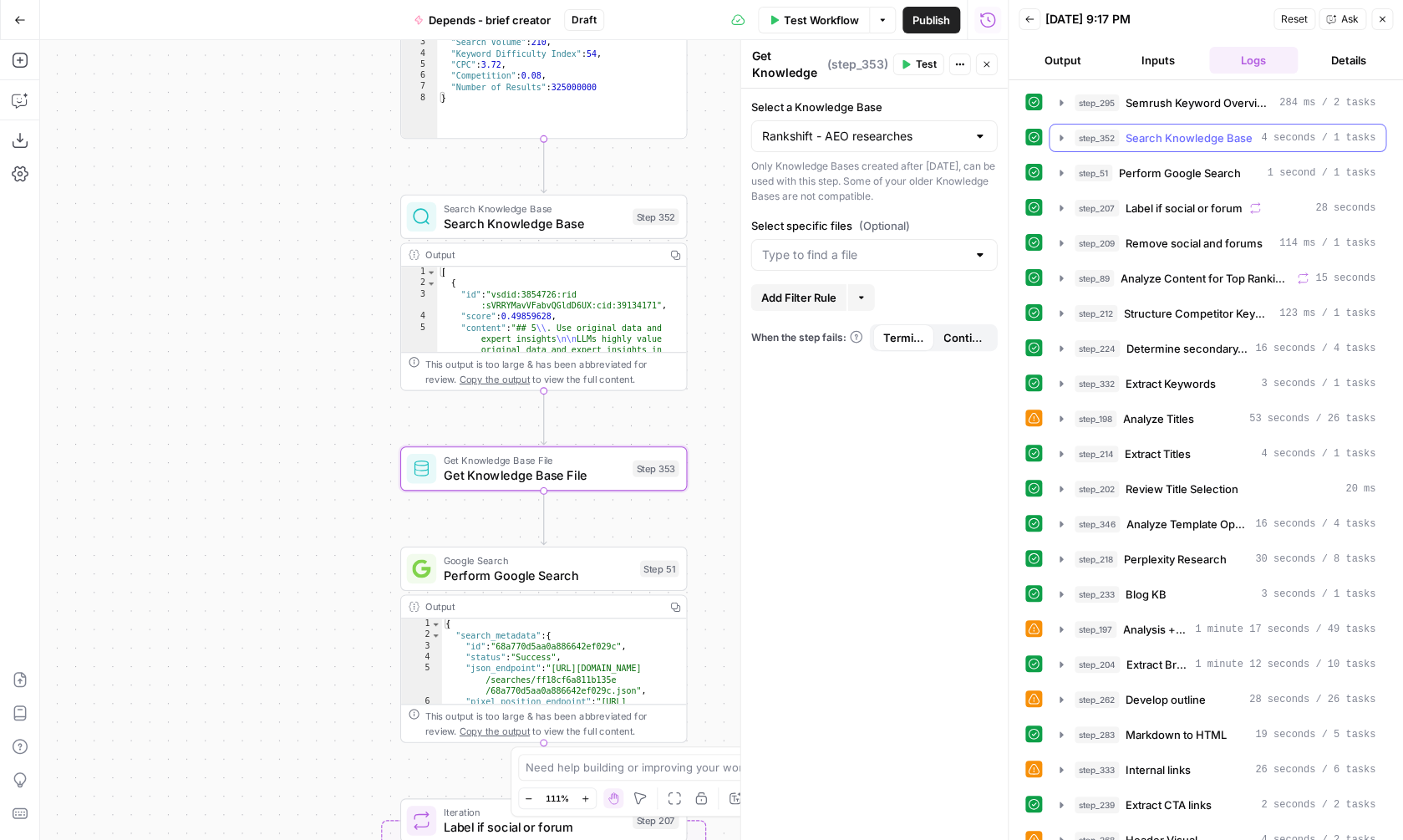
click at [1220, 149] on button "step_352 Search Knowledge Base 4 seconds / 1 tasks" at bounding box center [1218, 138] width 336 height 26
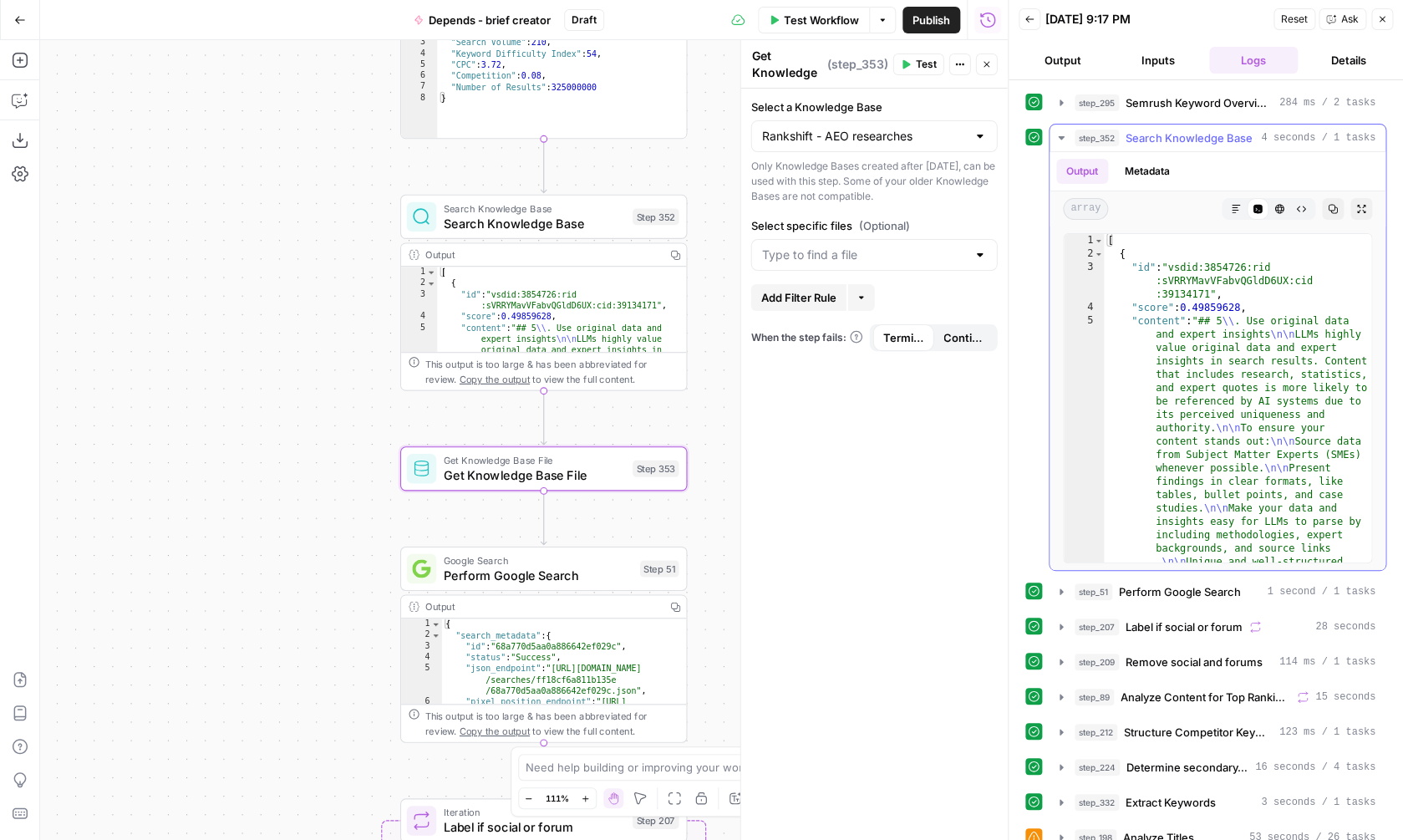
click at [1220, 149] on button "step_352 Search Knowledge Base 4 seconds / 1 tasks" at bounding box center [1218, 138] width 336 height 26
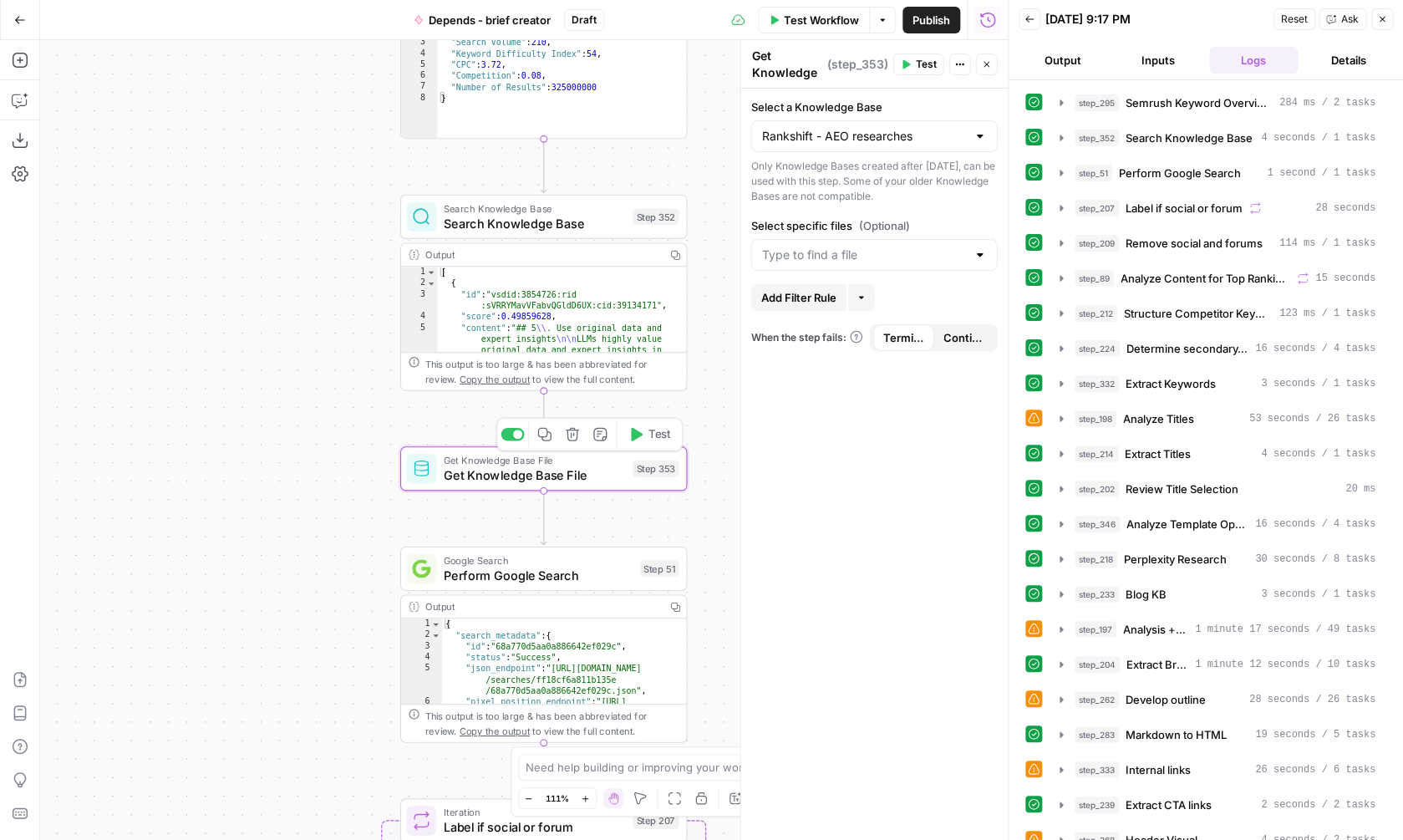
click at [590, 482] on span "Get Knowledge Base File" at bounding box center [534, 475] width 182 height 19
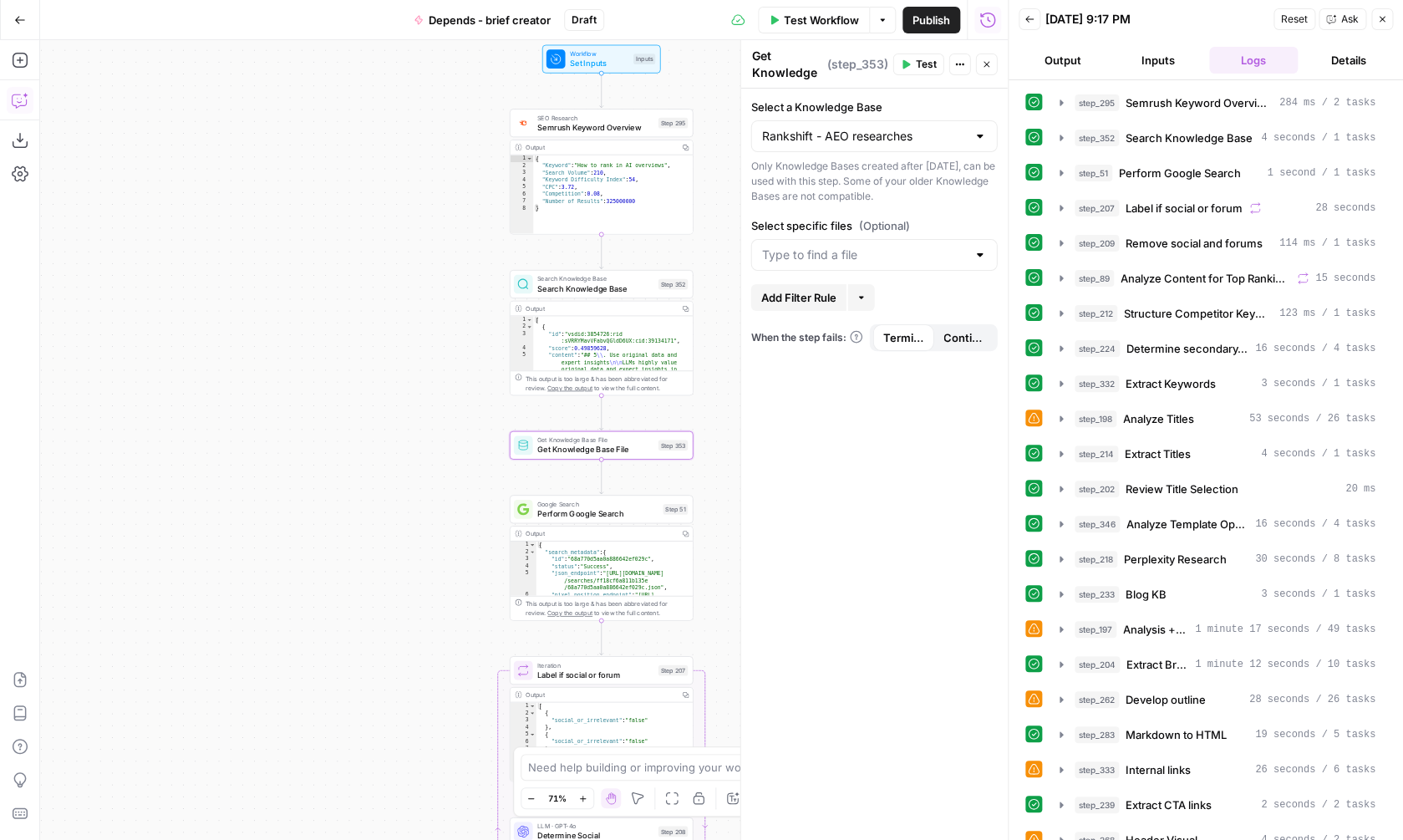
click at [25, 99] on icon "button" at bounding box center [20, 100] width 17 height 17
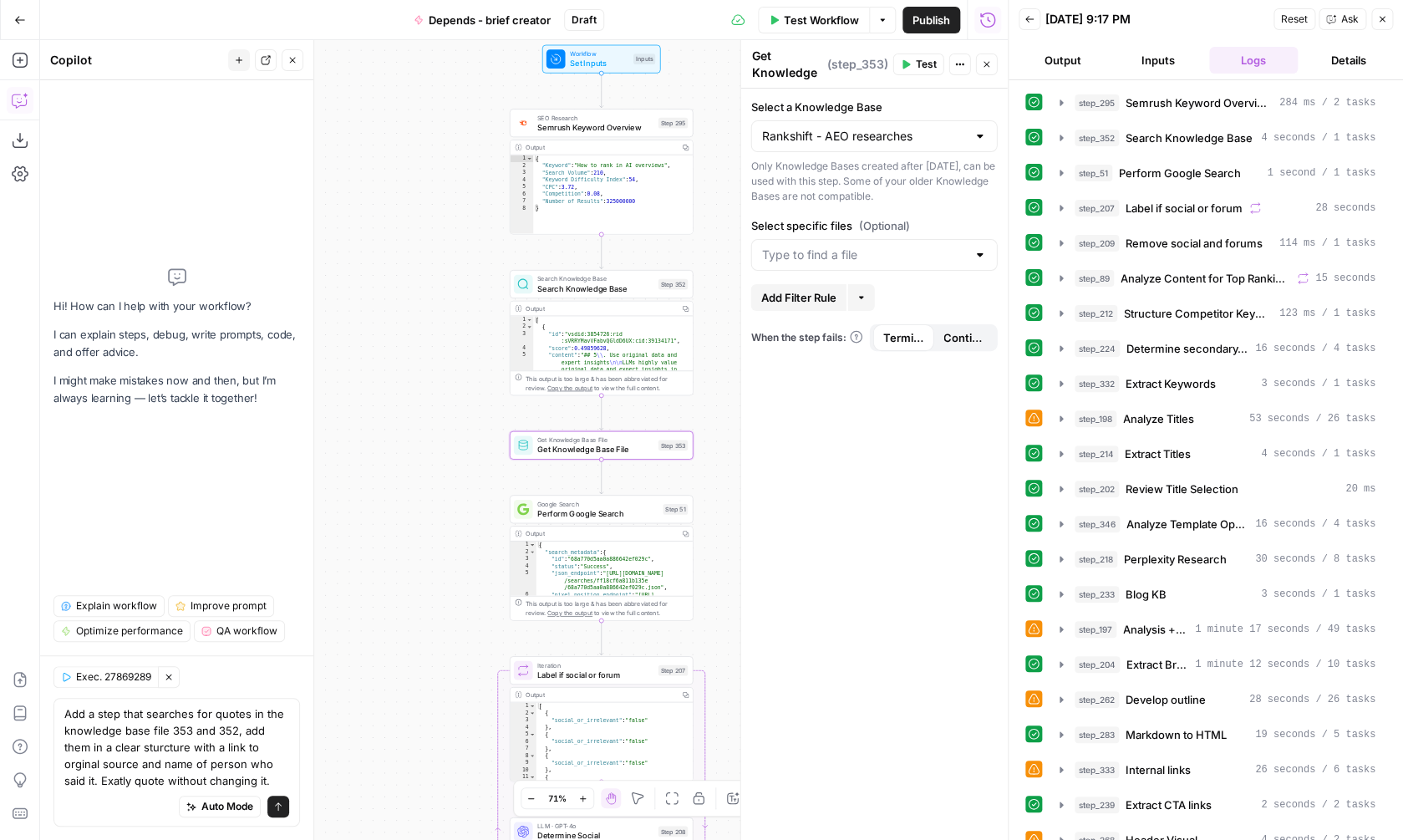
type textarea "Add a step that searches for quotes in the knowledge base file 353 and 352, add…"
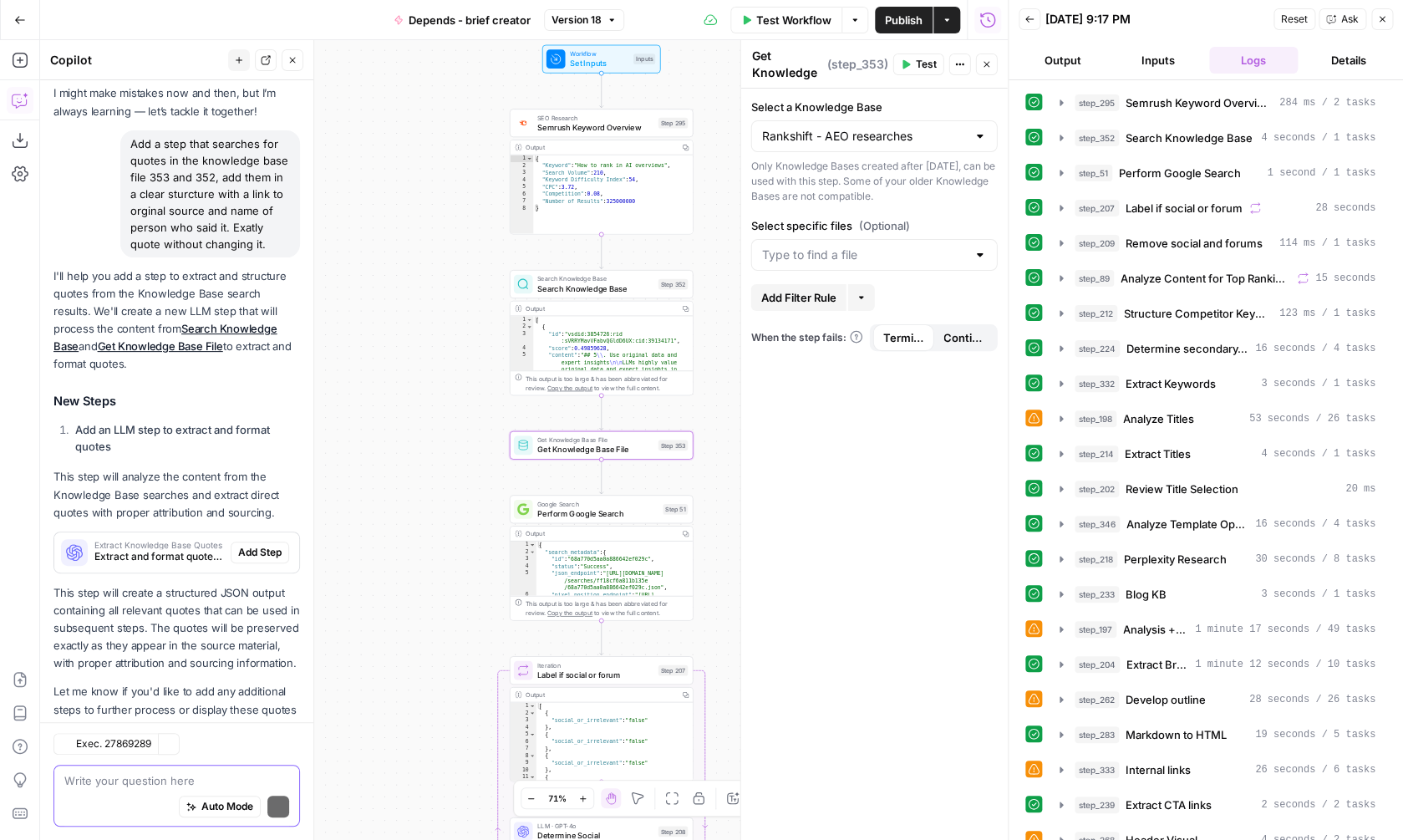
scroll to position [138, 0]
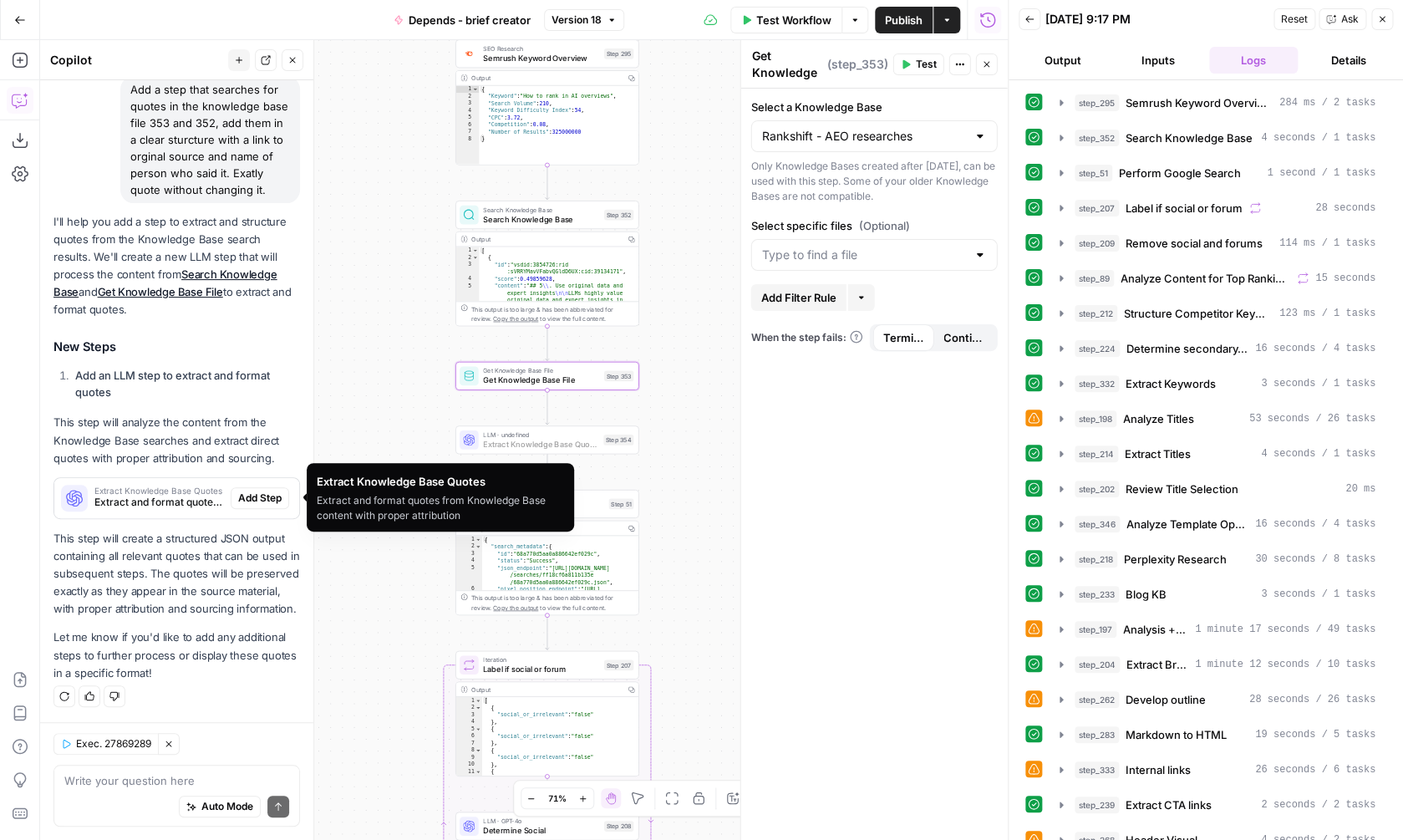
click at [262, 502] on span "Add Step" at bounding box center [259, 499] width 43 height 15
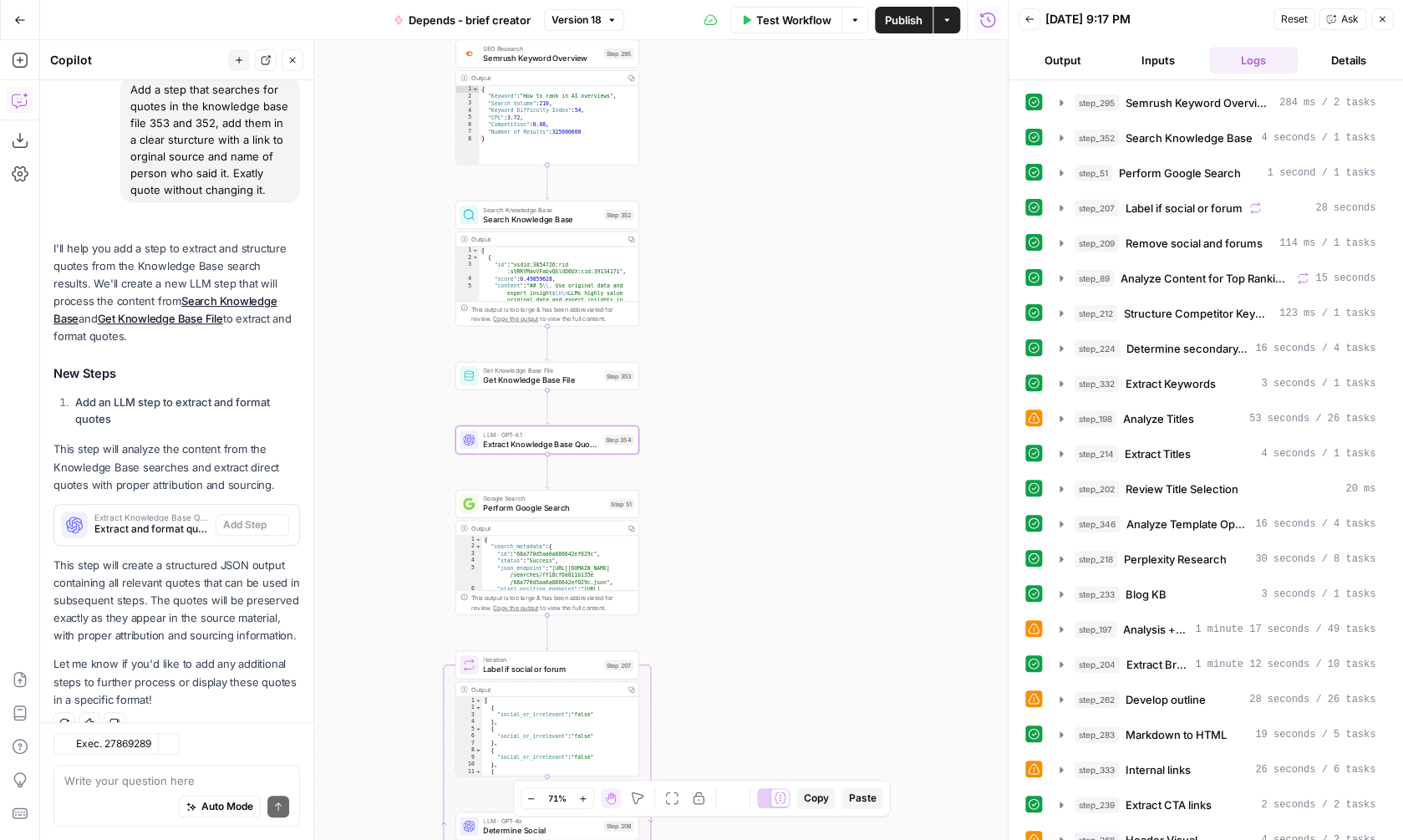
type textarea "Extract Knowledge Base Quotes"
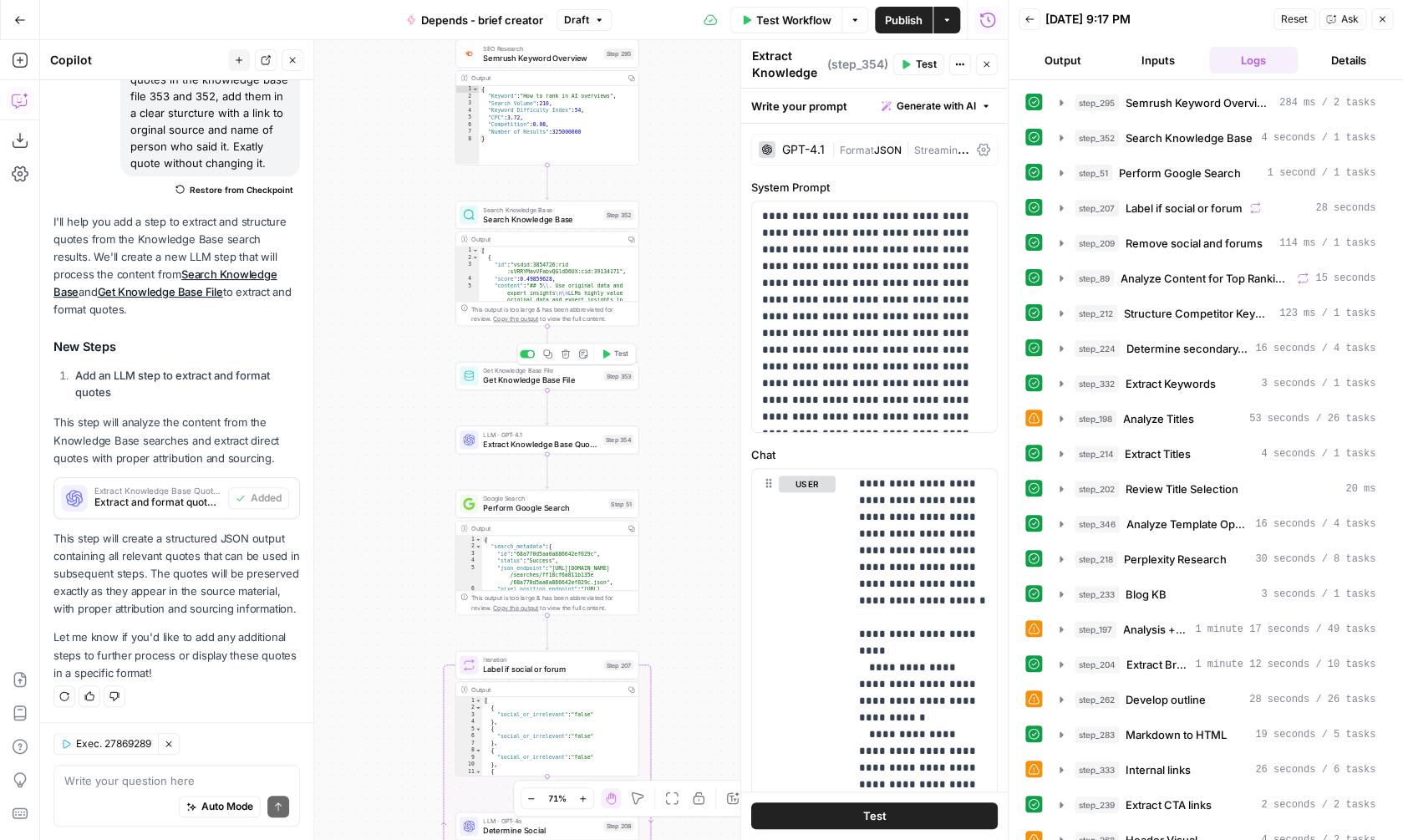
click at [614, 359] on span "Test" at bounding box center [621, 353] width 14 height 11
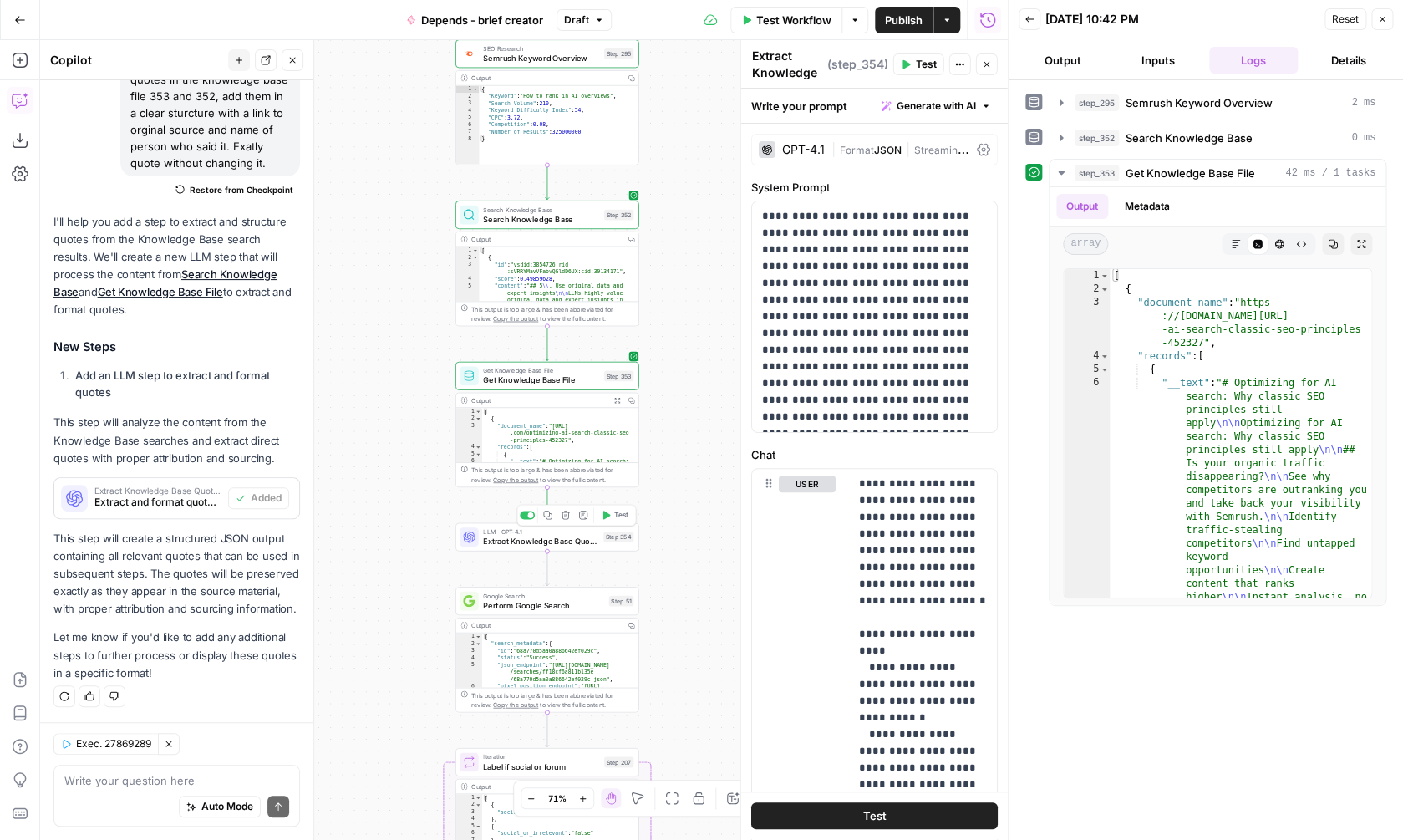
click at [612, 512] on button "Test" at bounding box center [614, 515] width 37 height 15
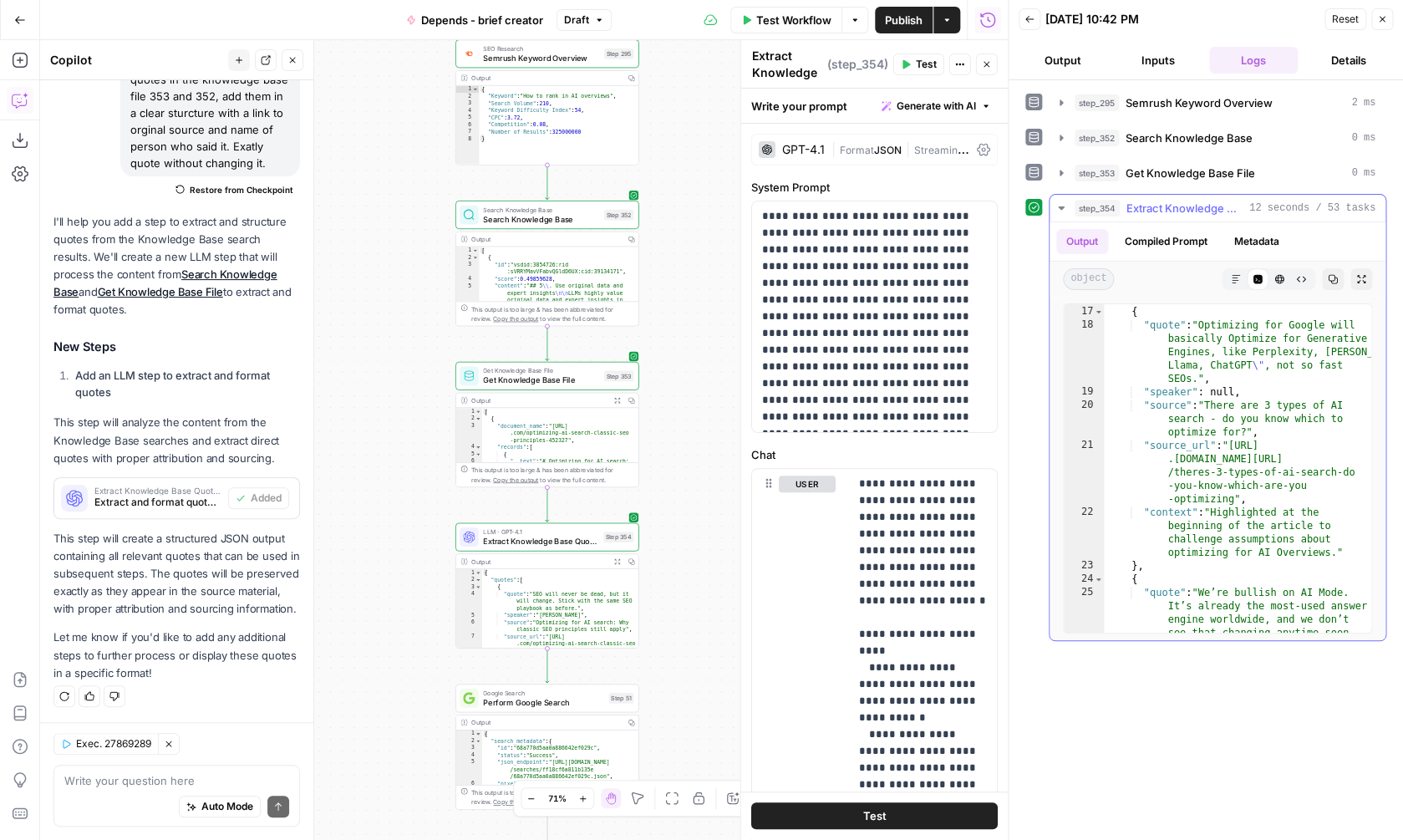
scroll to position [521, 0]
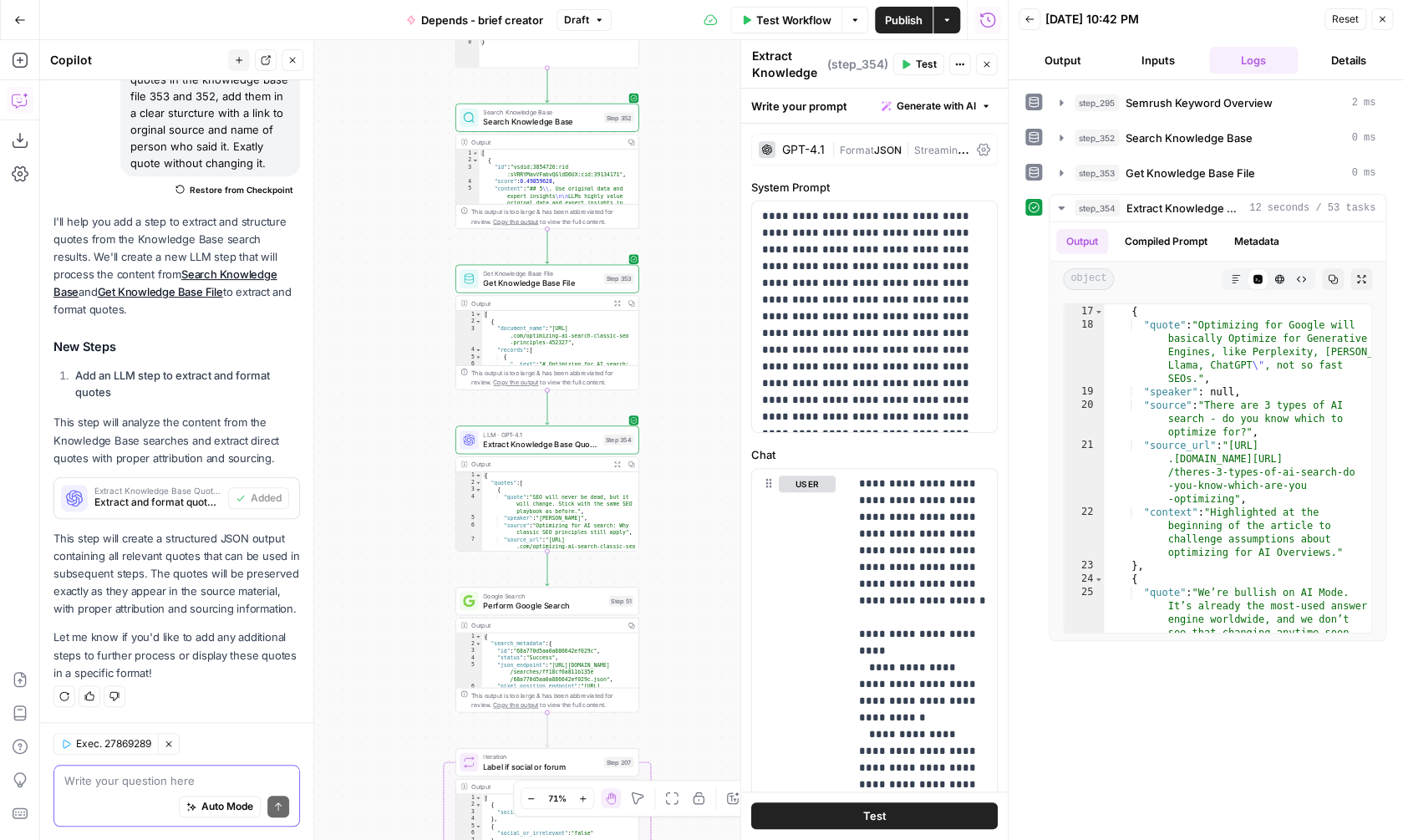
click at [144, 774] on textarea at bounding box center [177, 781] width 225 height 17
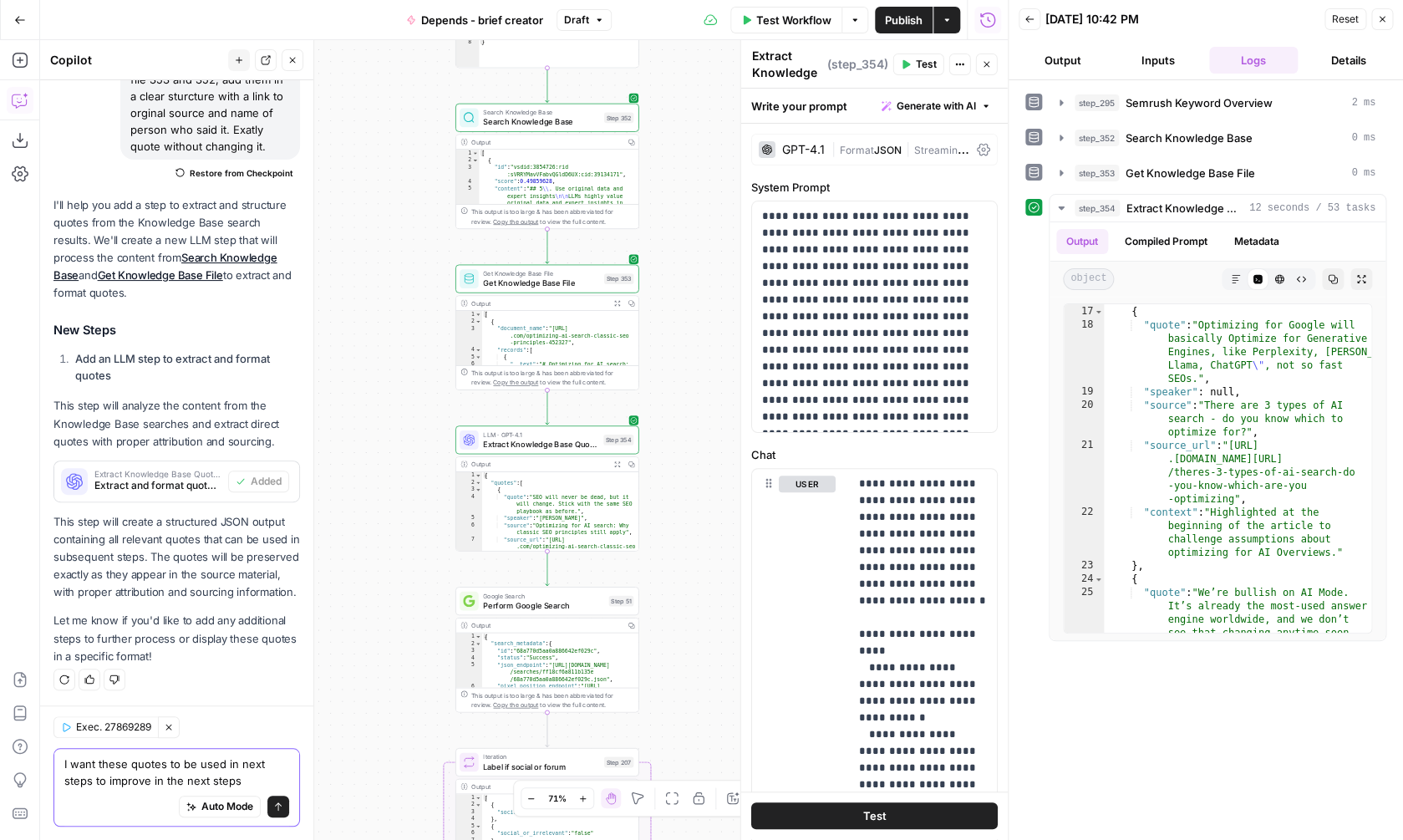
type textarea "I want these quotes to be used in next steps to improve in the next steps"
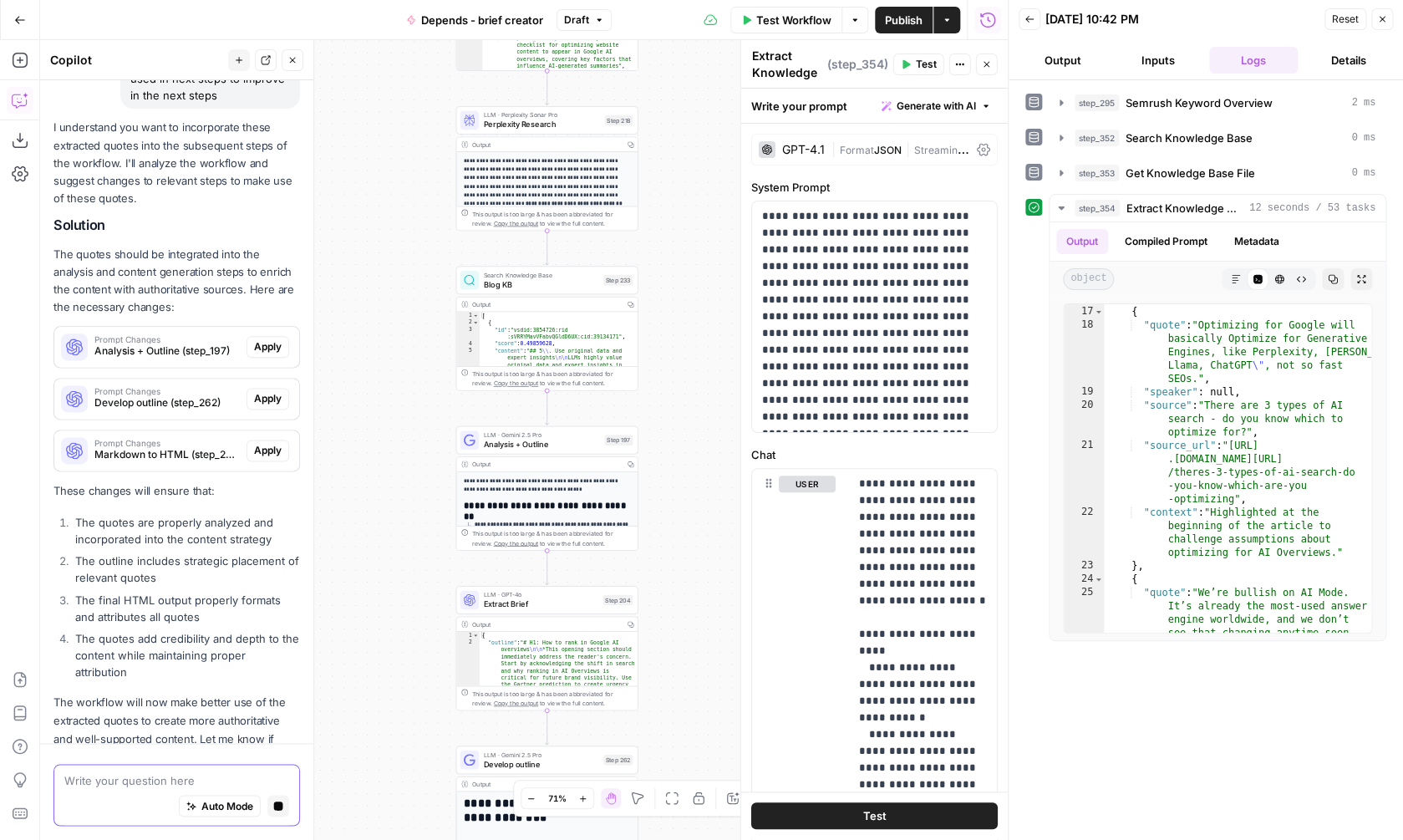
scroll to position [810, 0]
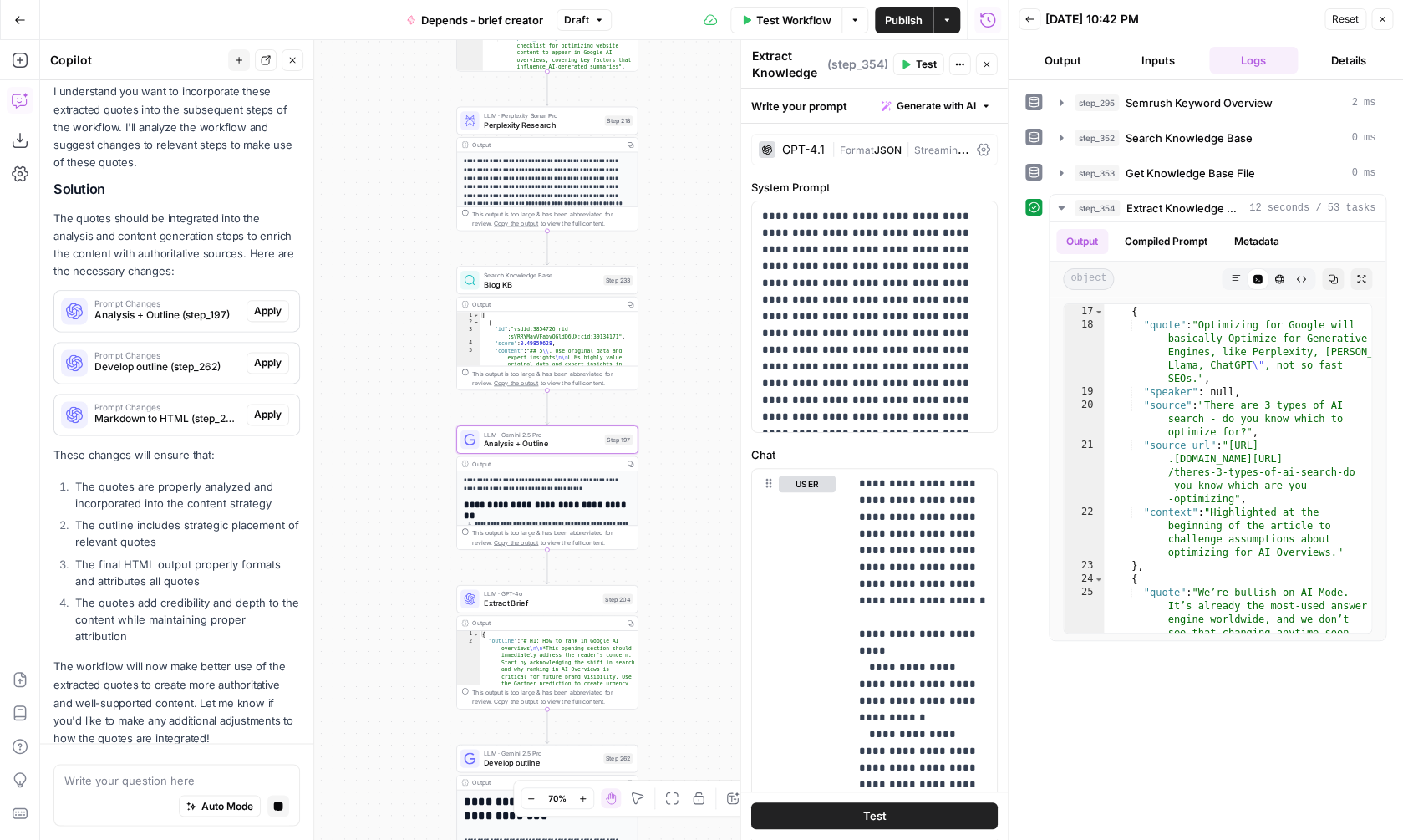
click at [269, 315] on span "Apply" at bounding box center [268, 311] width 27 height 15
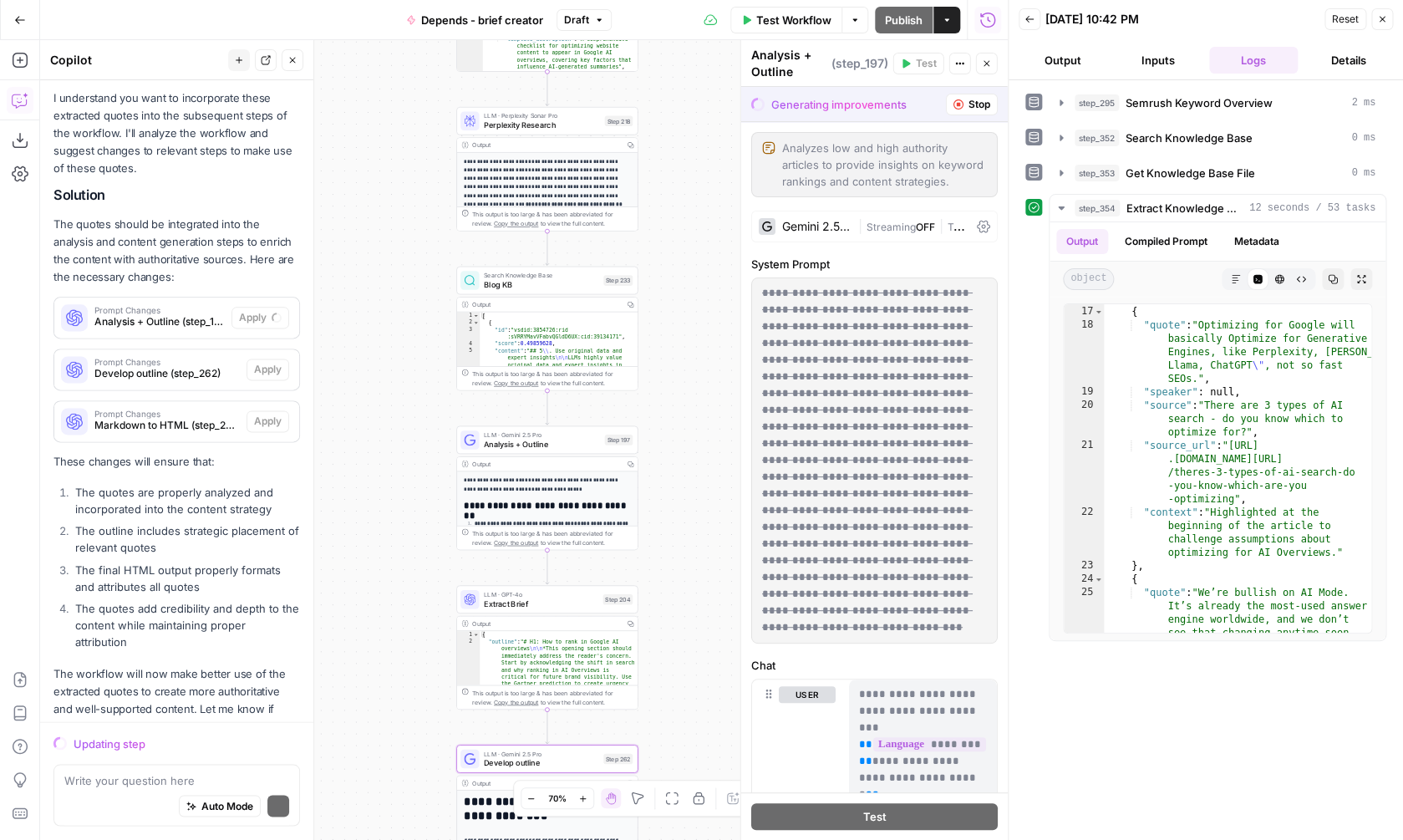
scroll to position [865, 0]
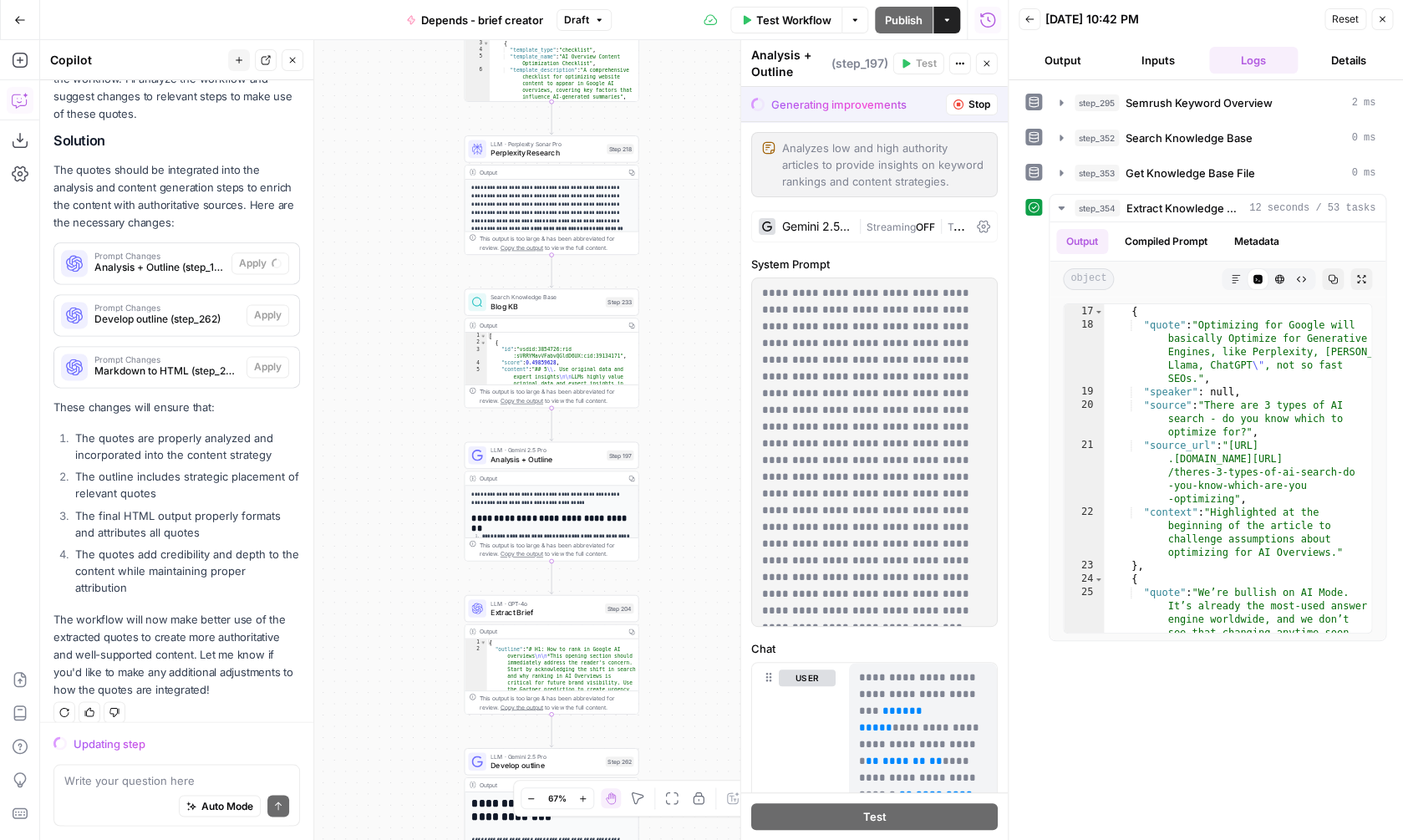
drag, startPoint x: 668, startPoint y: 177, endPoint x: 666, endPoint y: 499, distance: 322.0
click at [666, 499] on div "true false Workflow Set Inputs Inputs SEO Research Semrush Keyword Overview Ste…" at bounding box center [523, 440] width 967 height 800
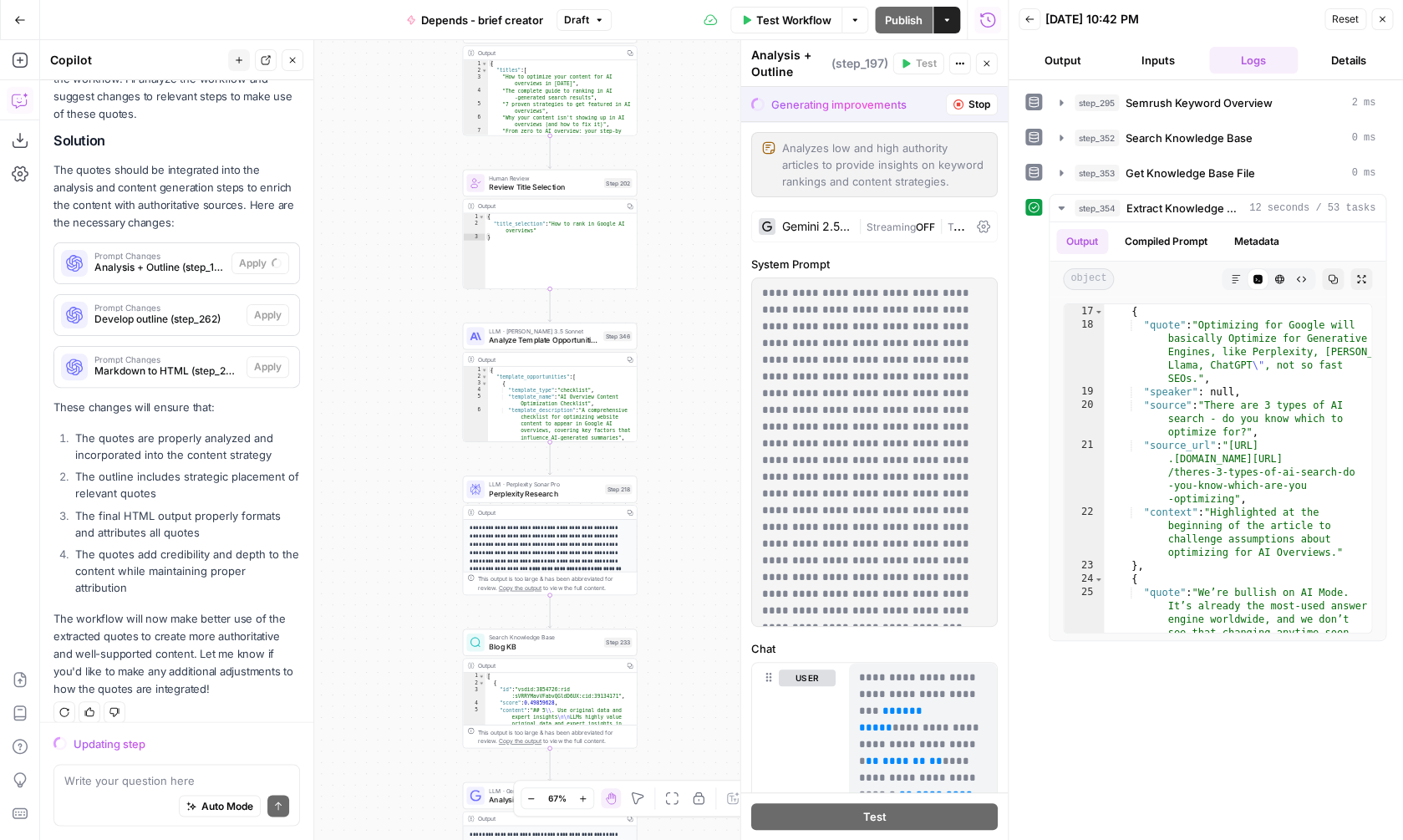
drag, startPoint x: 687, startPoint y: 264, endPoint x: 687, endPoint y: 633, distance: 369.0
click at [687, 633] on div "true false Workflow Set Inputs Inputs SEO Research Semrush Keyword Overview Ste…" at bounding box center [523, 440] width 967 height 800
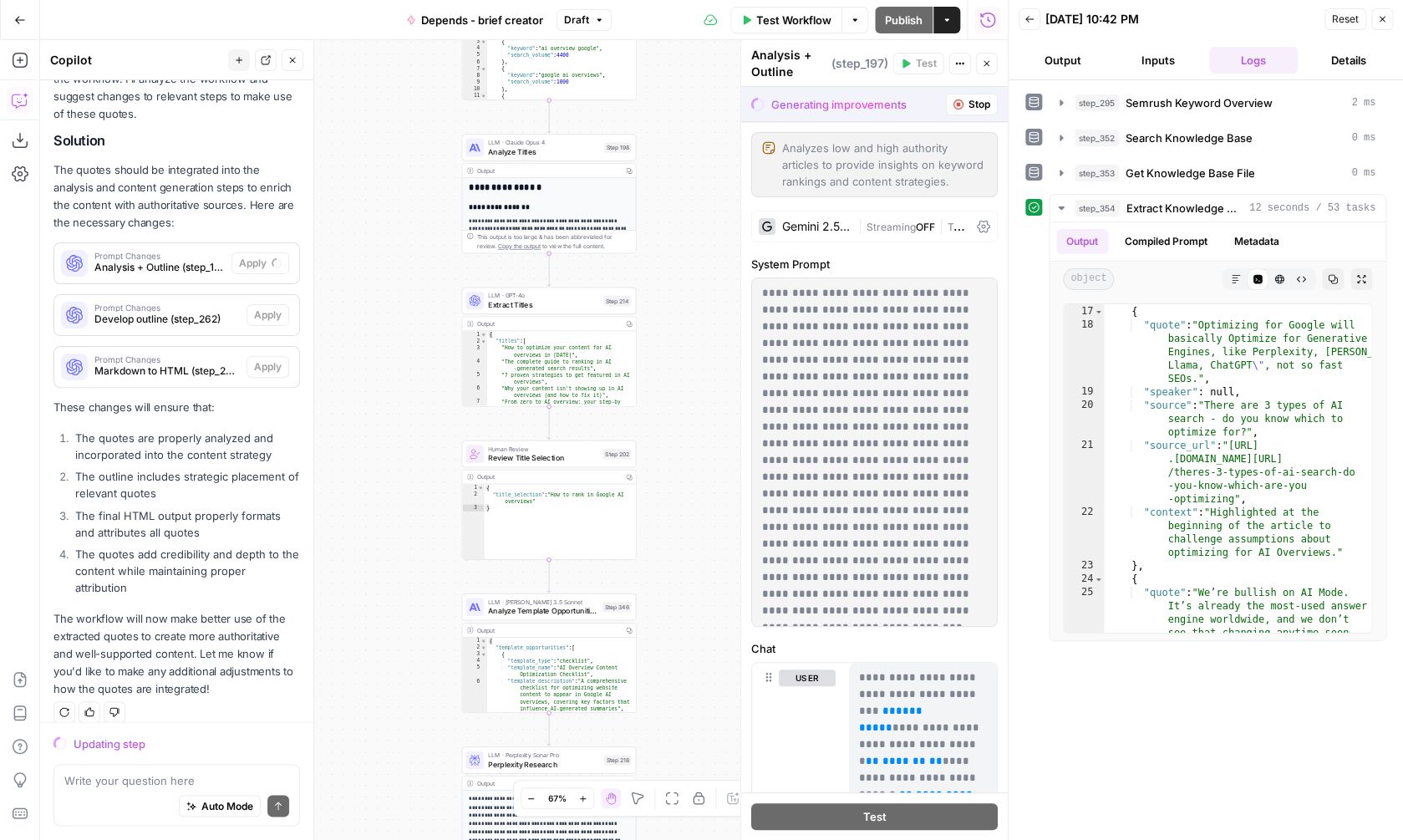
drag, startPoint x: 684, startPoint y: 608, endPoint x: 681, endPoint y: 770, distance: 162.0
click at [682, 770] on div "true false Workflow Set Inputs Inputs SEO Research Semrush Keyword Overview Ste…" at bounding box center [523, 440] width 967 height 800
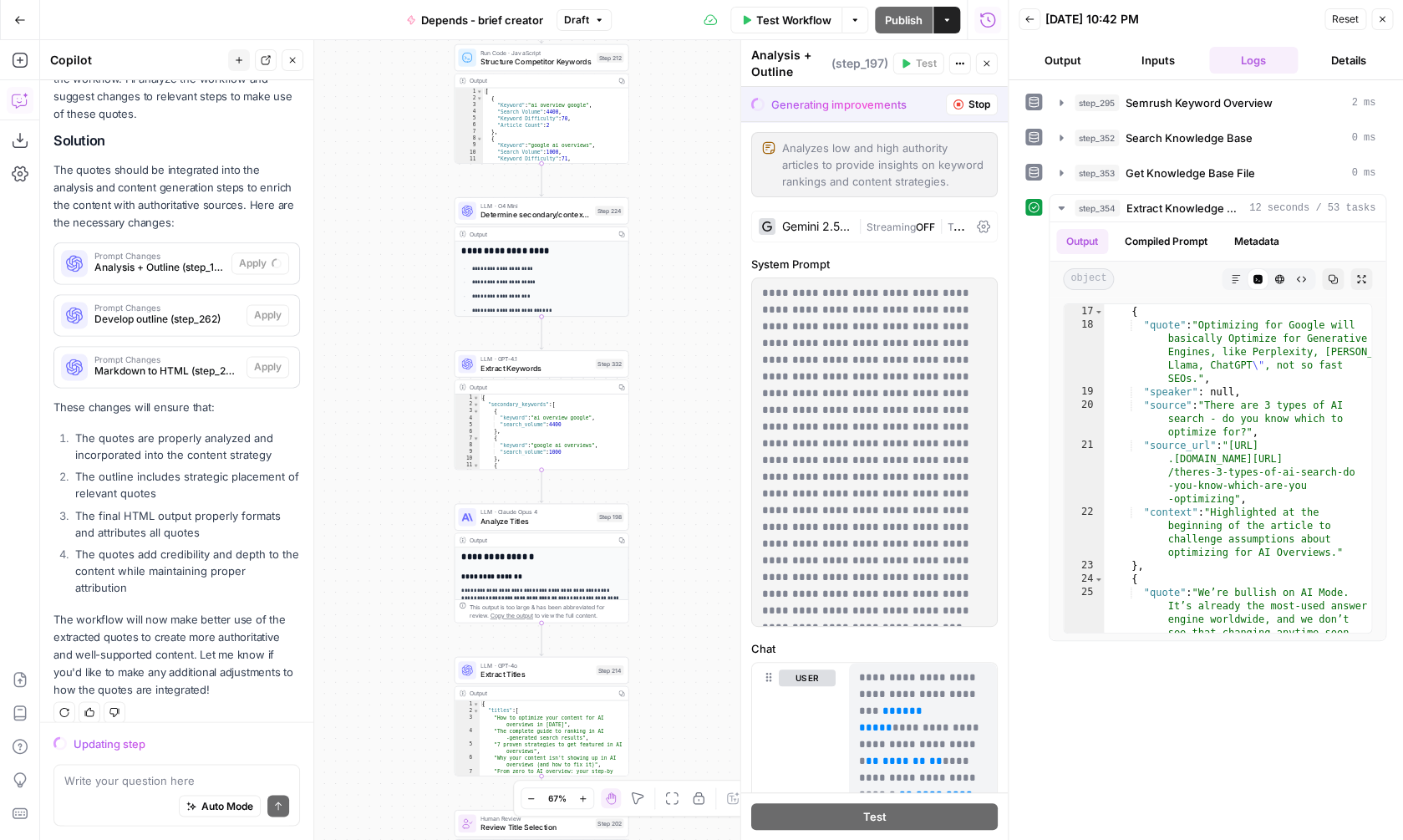
drag, startPoint x: 685, startPoint y: 371, endPoint x: 678, endPoint y: 574, distance: 203.1
click at [679, 577] on div "true false Workflow Set Inputs Inputs SEO Research Semrush Keyword Overview Ste…" at bounding box center [523, 440] width 967 height 800
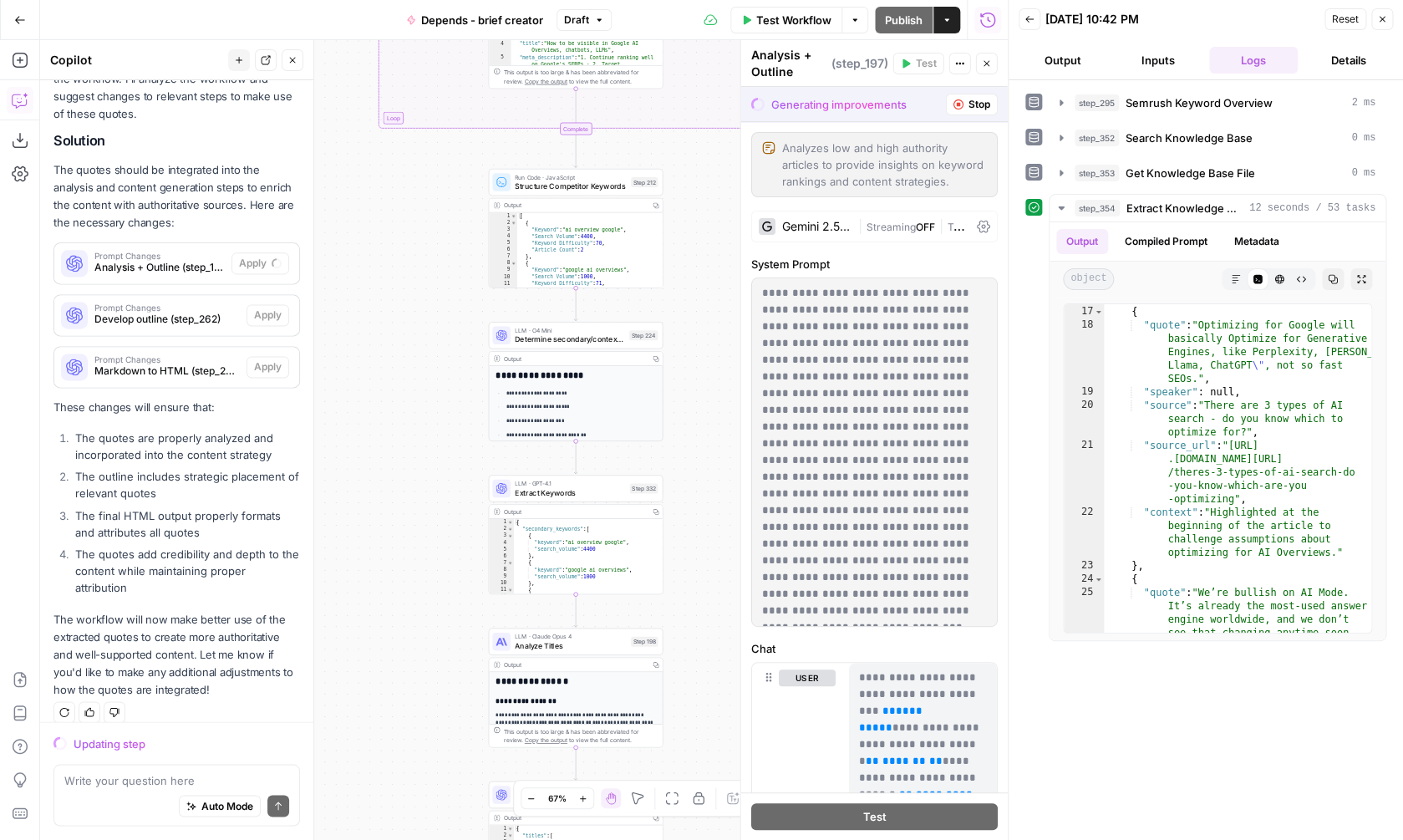
drag, startPoint x: 690, startPoint y: 228, endPoint x: 725, endPoint y: 305, distance: 84.6
click at [725, 305] on div "true false Workflow Set Inputs Inputs SEO Research Semrush Keyword Overview Ste…" at bounding box center [523, 440] width 967 height 800
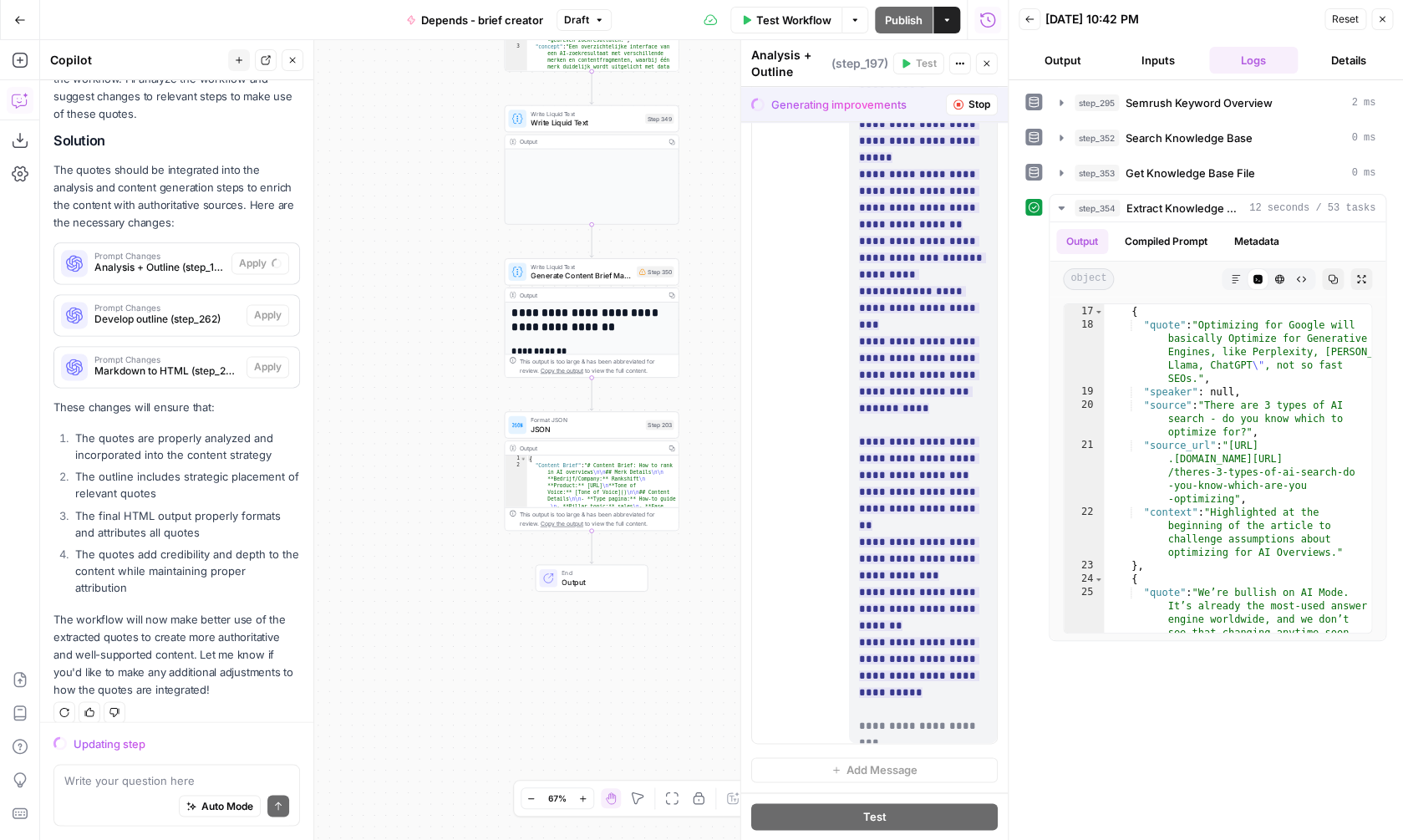
scroll to position [0, 0]
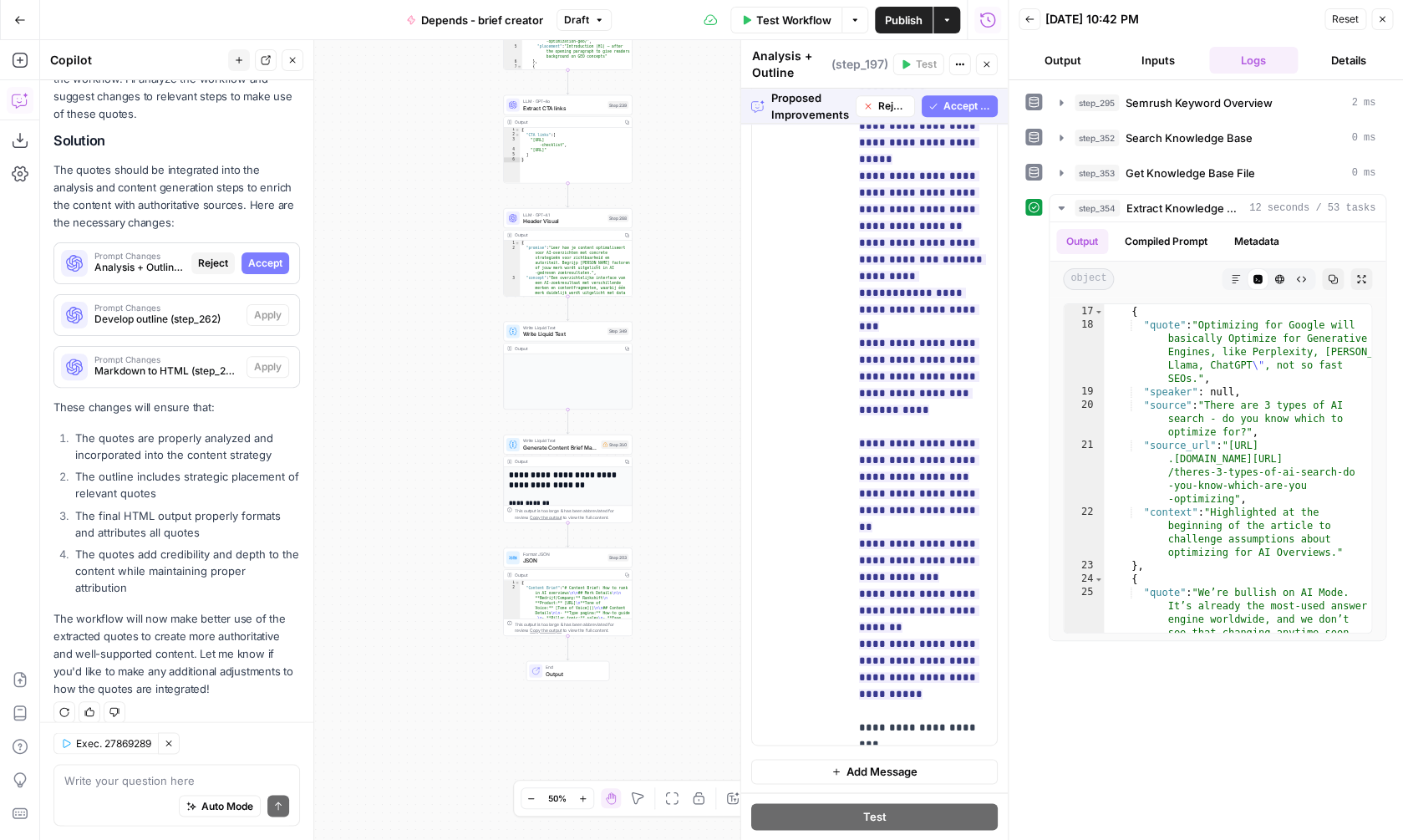
drag, startPoint x: 685, startPoint y: 198, endPoint x: 679, endPoint y: 214, distance: 17.1
click at [681, 214] on div "true false Workflow Set Inputs Inputs SEO Research Semrush Keyword Overview Ste…" at bounding box center [523, 440] width 967 height 800
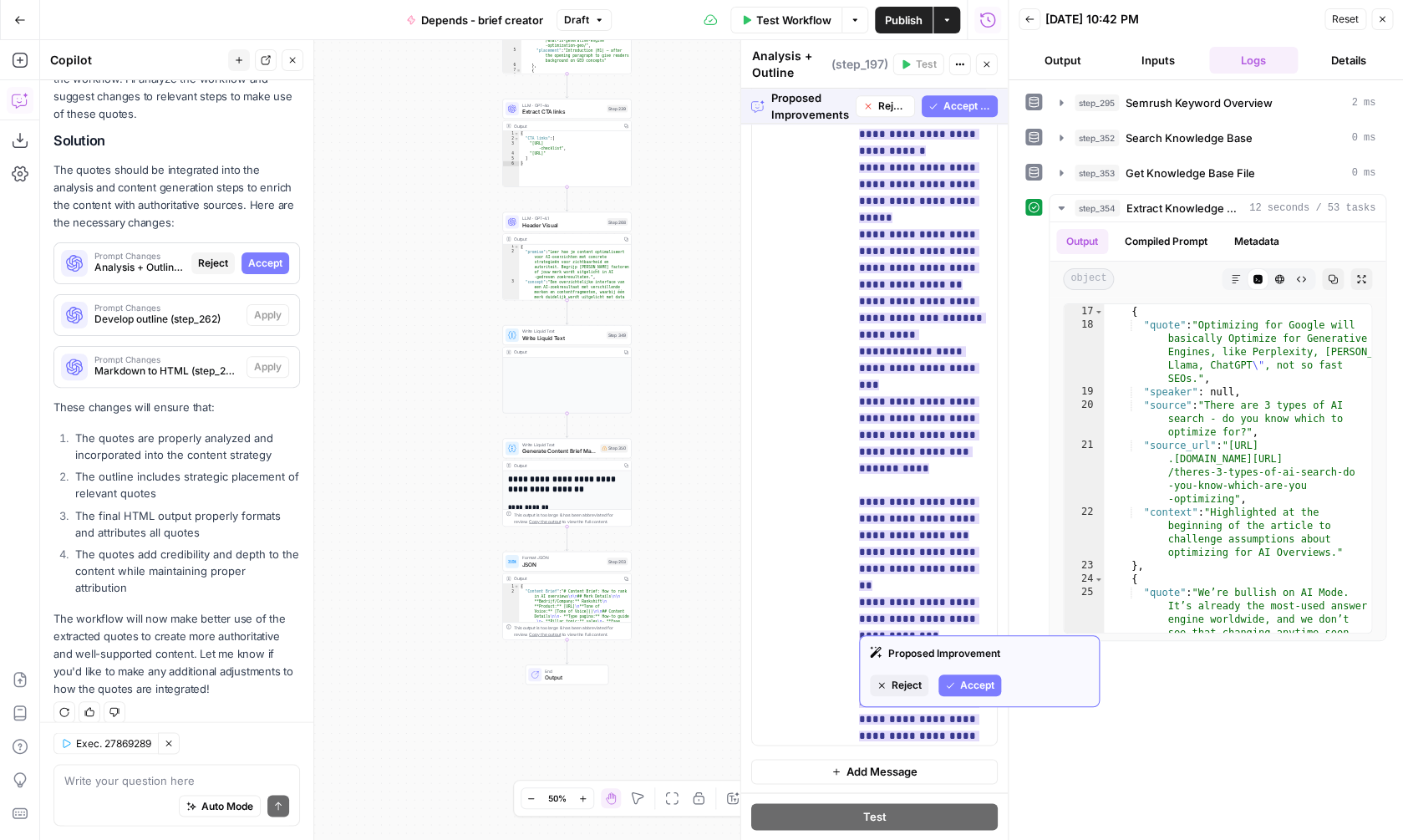
scroll to position [2229, 0]
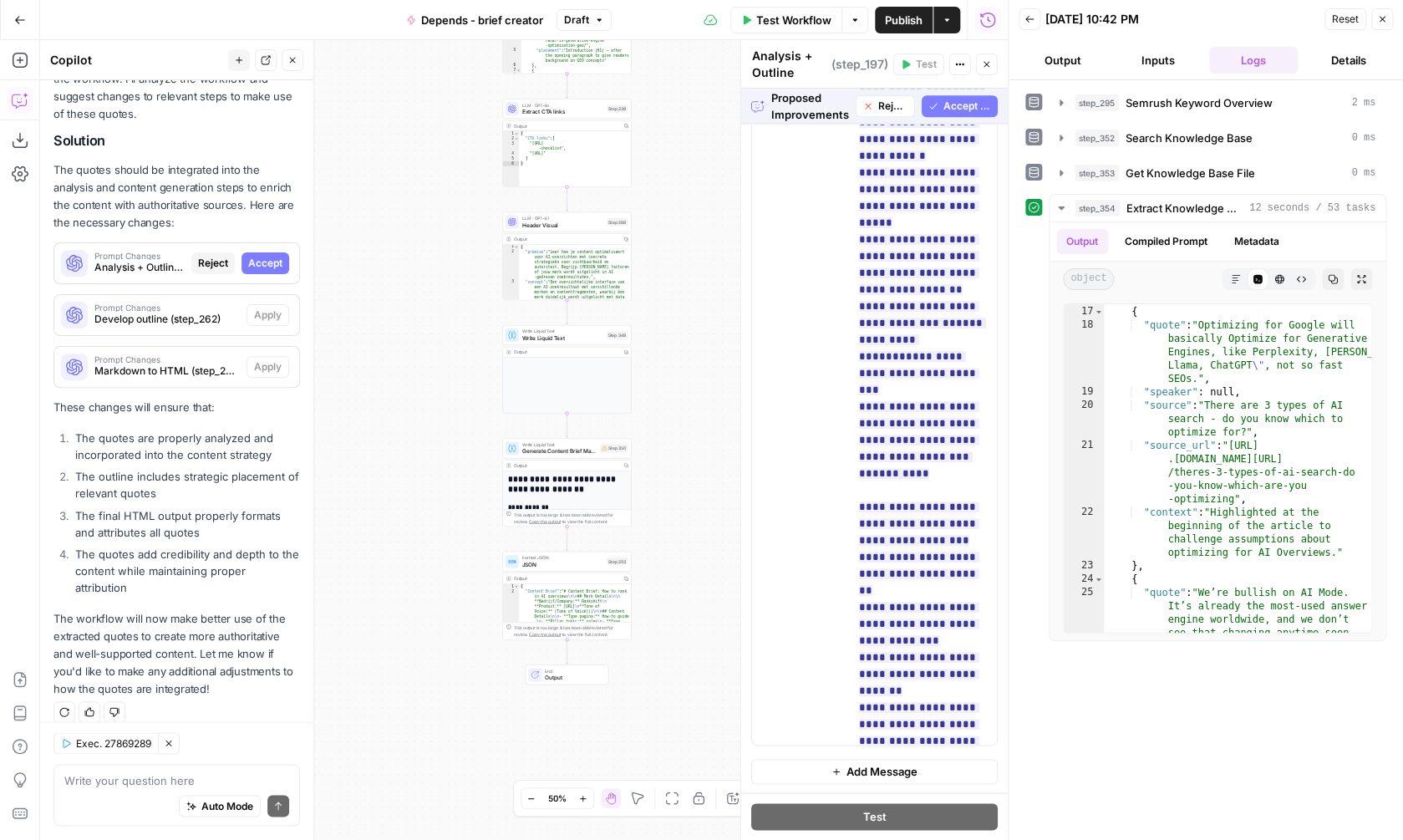
click at [964, 99] on span "Accept All" at bounding box center [966, 106] width 48 height 15
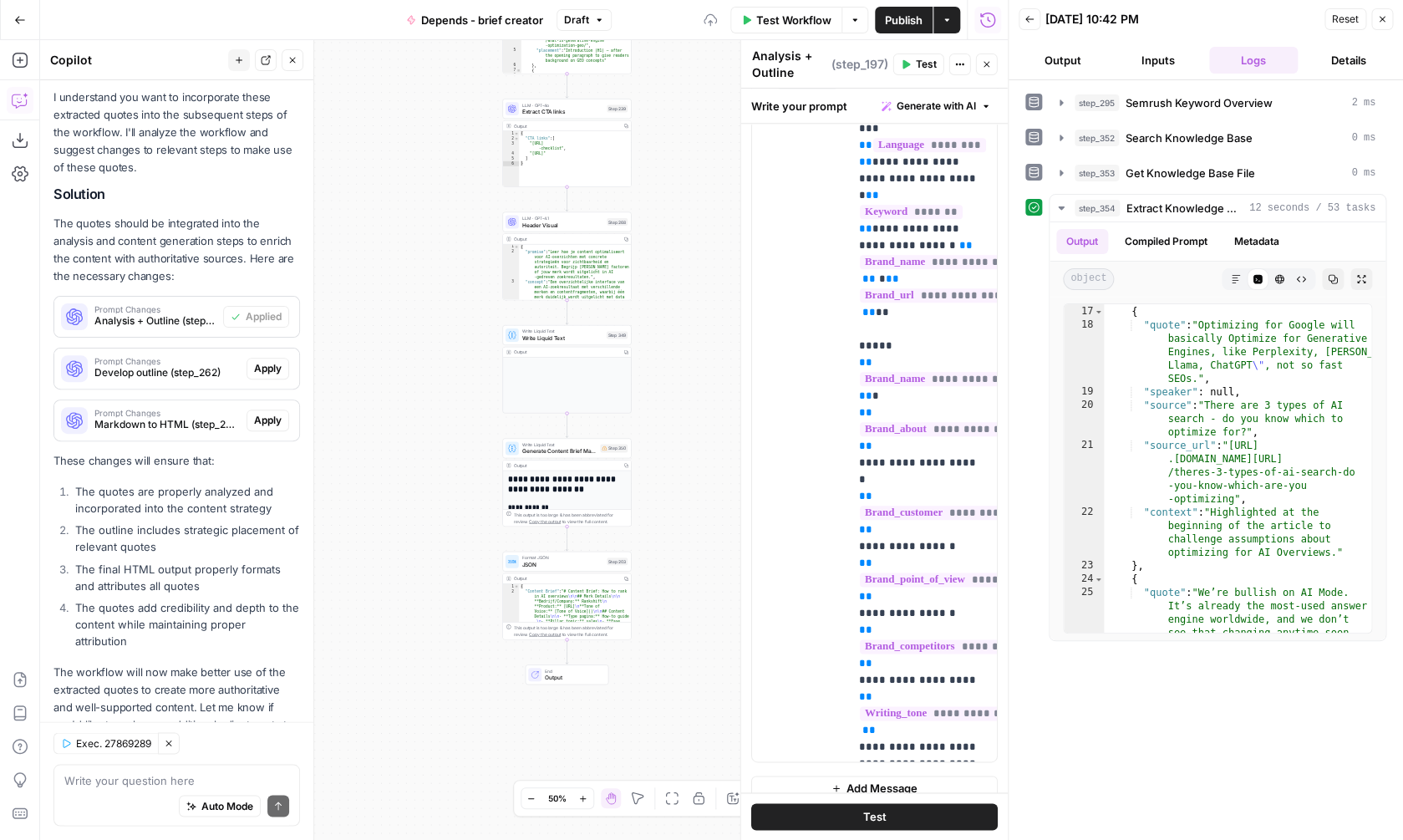
scroll to position [0, 0]
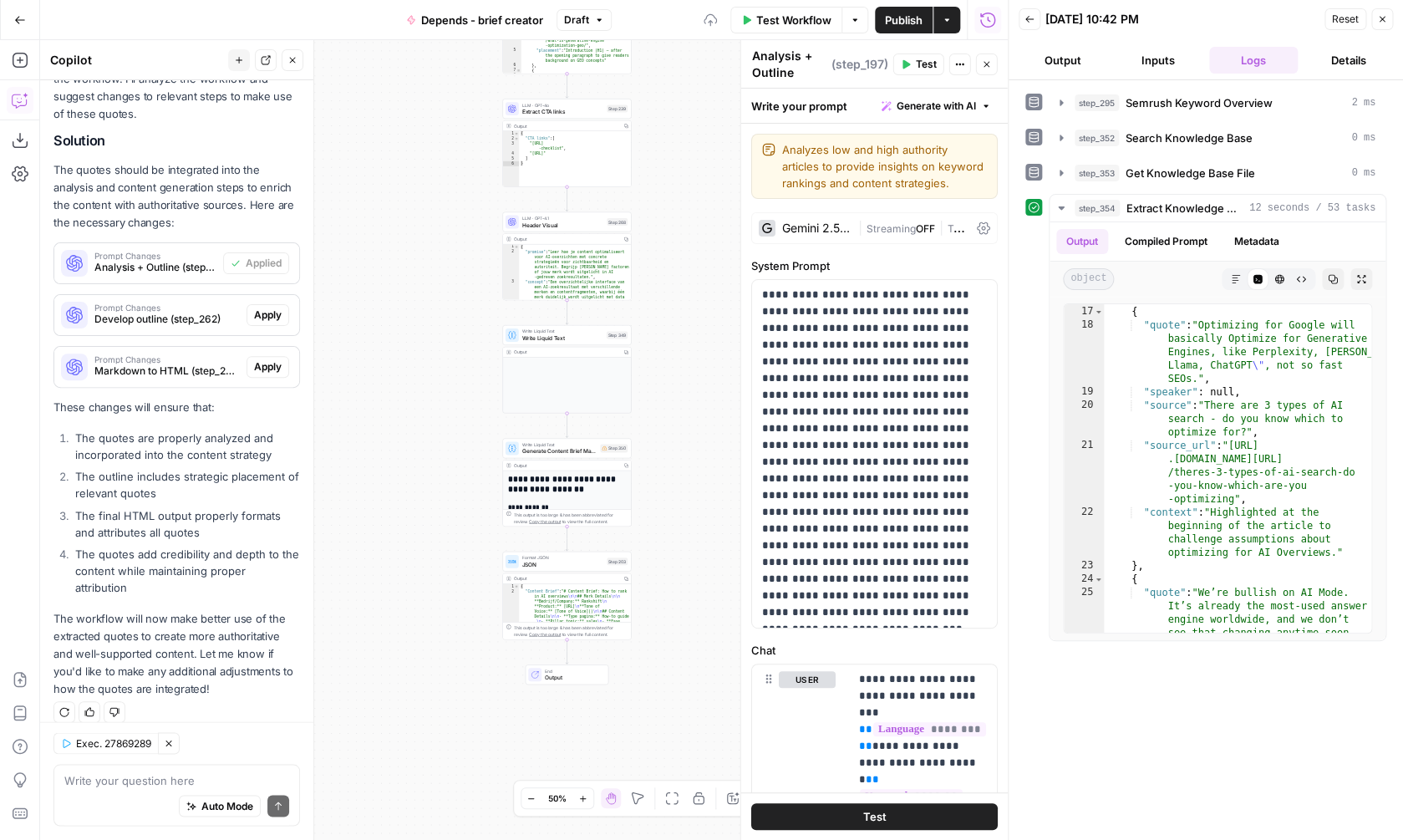
click at [277, 322] on span "Apply" at bounding box center [268, 315] width 27 height 15
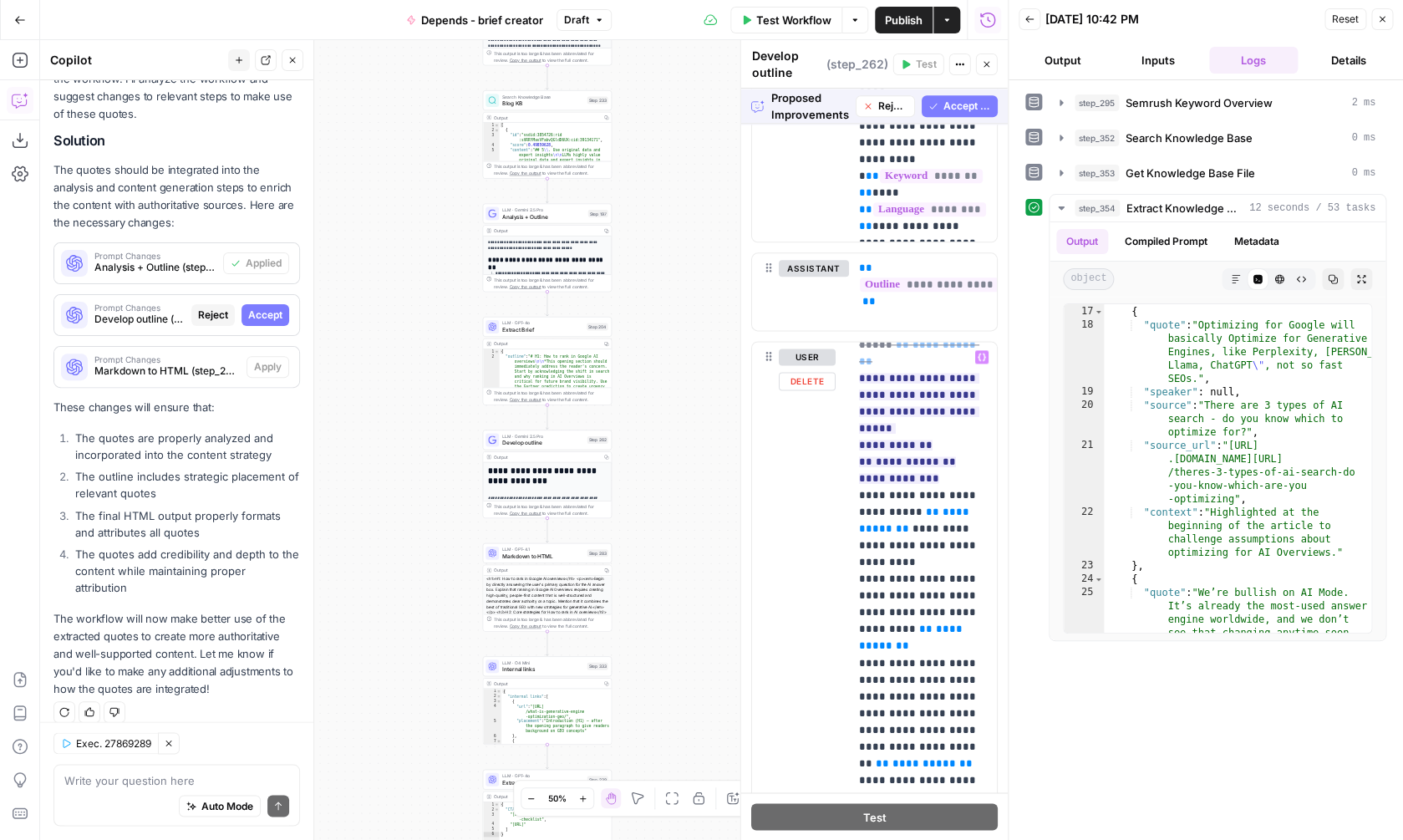
scroll to position [3297, 0]
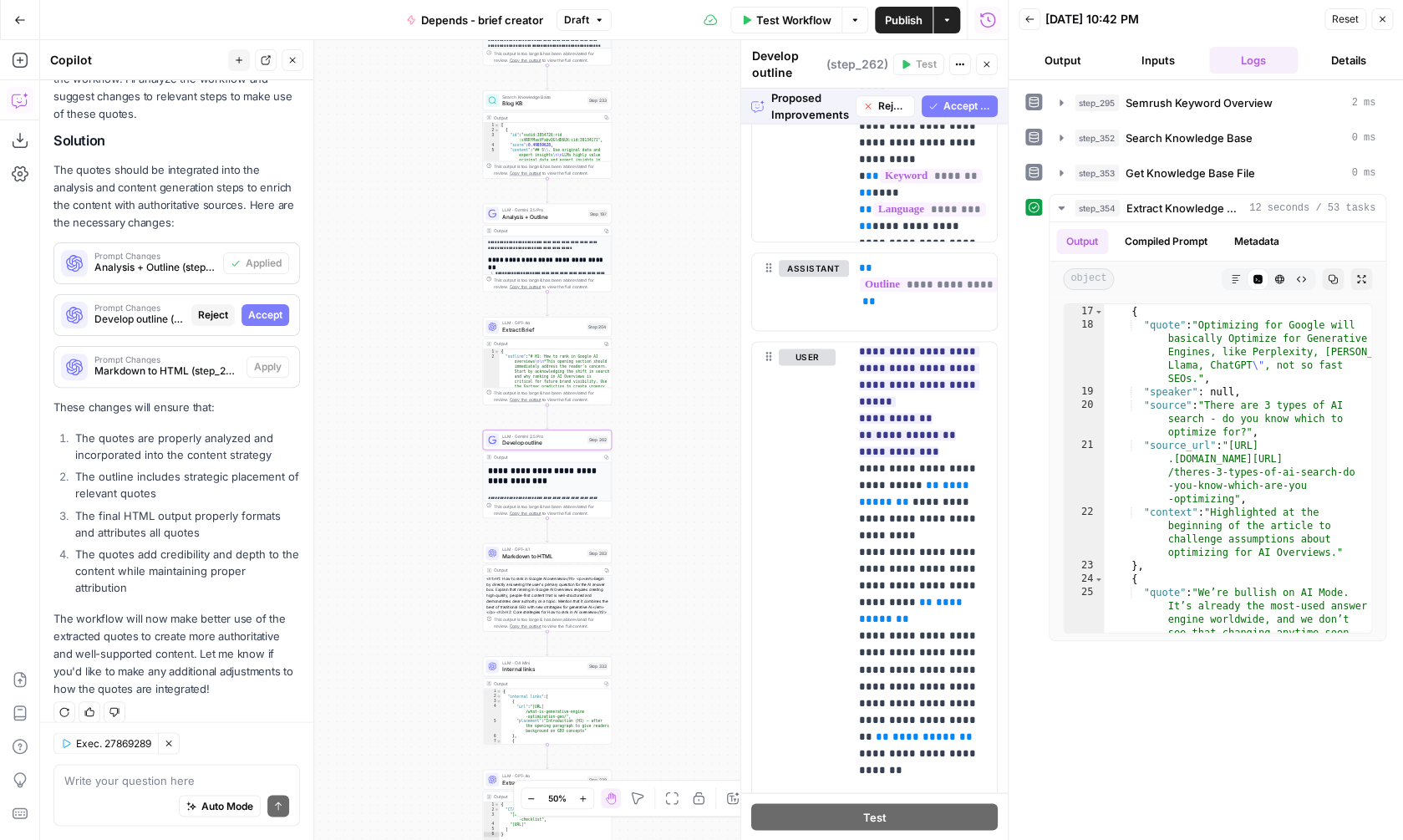
click at [271, 313] on span "Accept" at bounding box center [265, 315] width 34 height 15
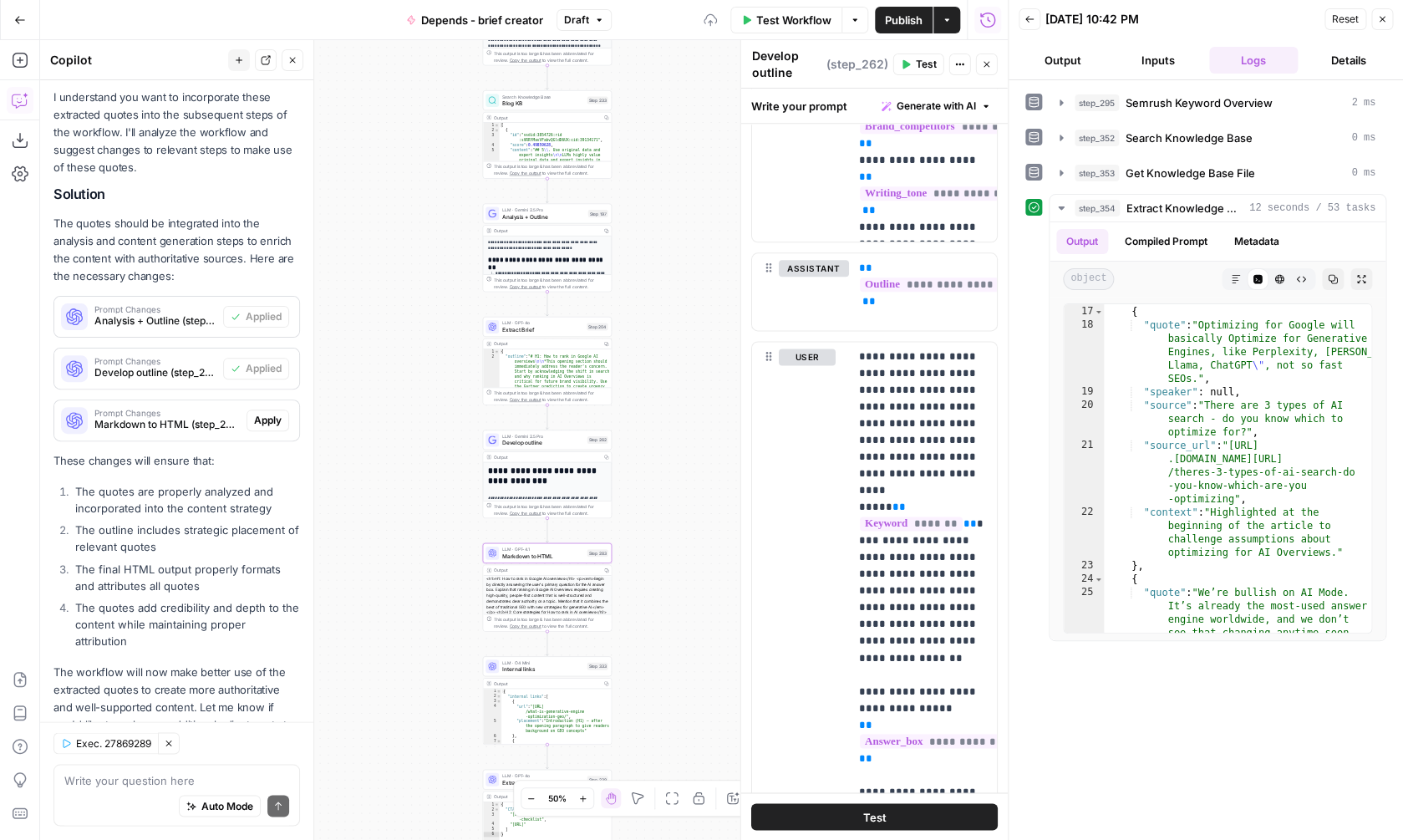
click at [279, 413] on span "Apply" at bounding box center [268, 420] width 27 height 15
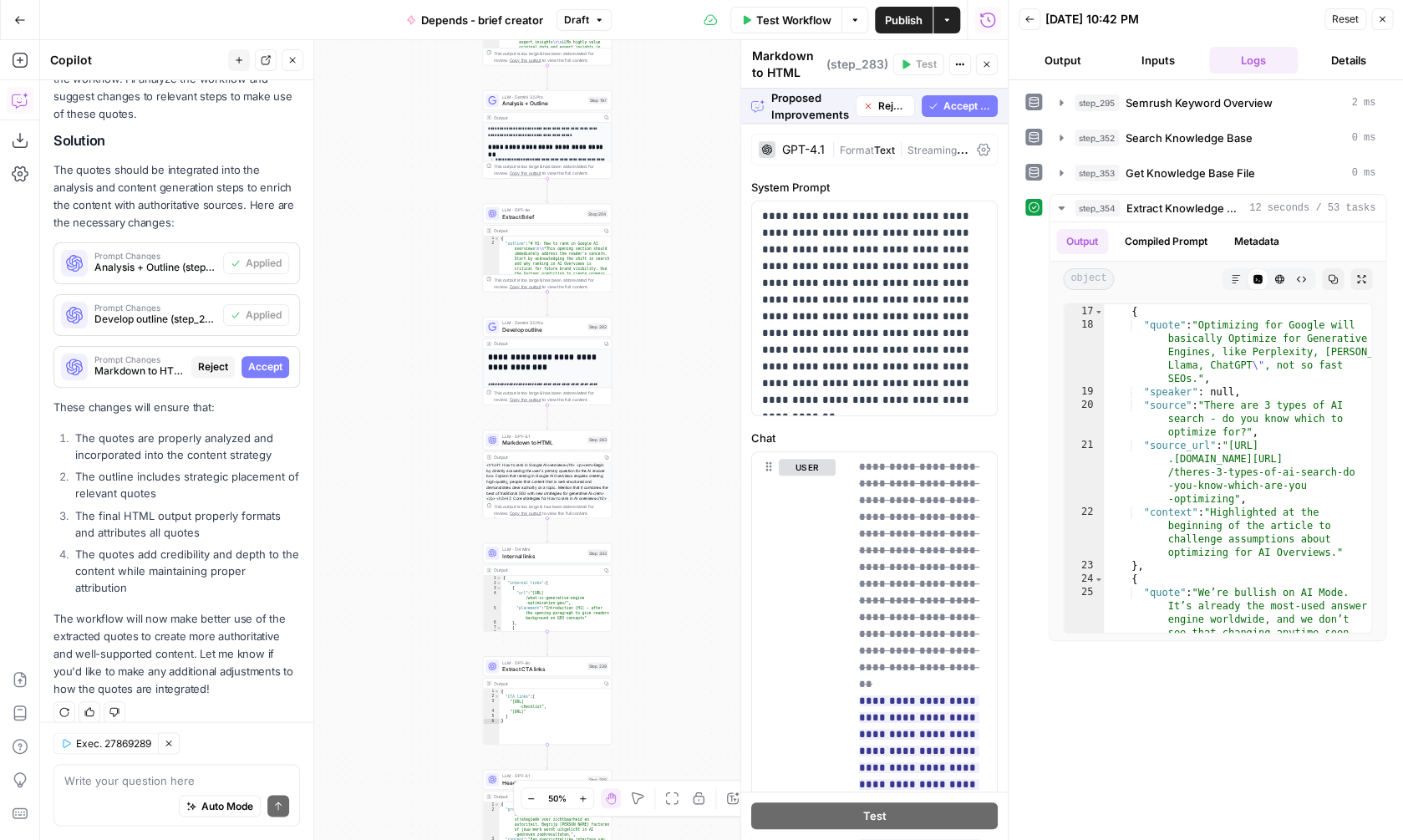
click at [966, 110] on span "Accept All" at bounding box center [966, 106] width 48 height 15
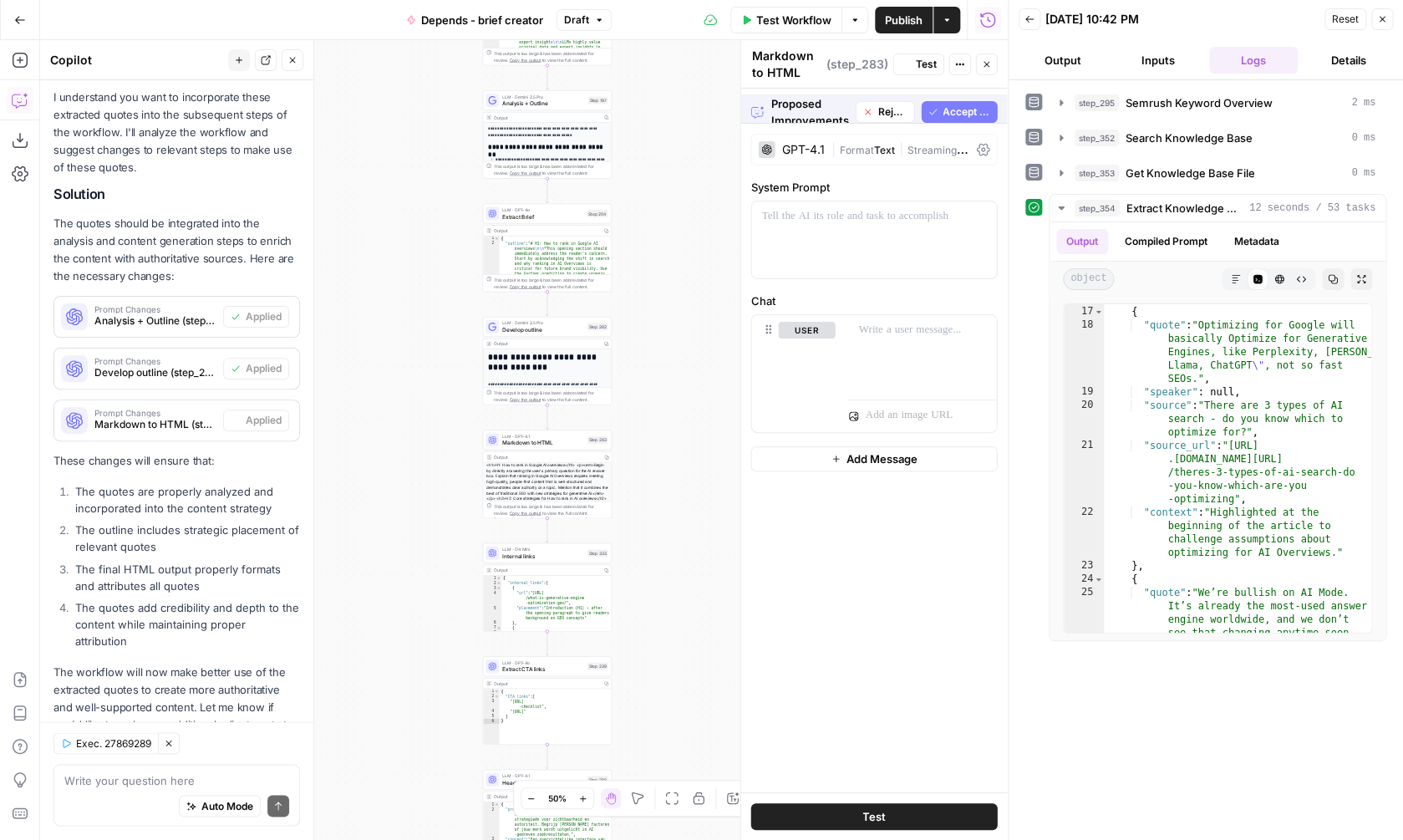
scroll to position [918, 0]
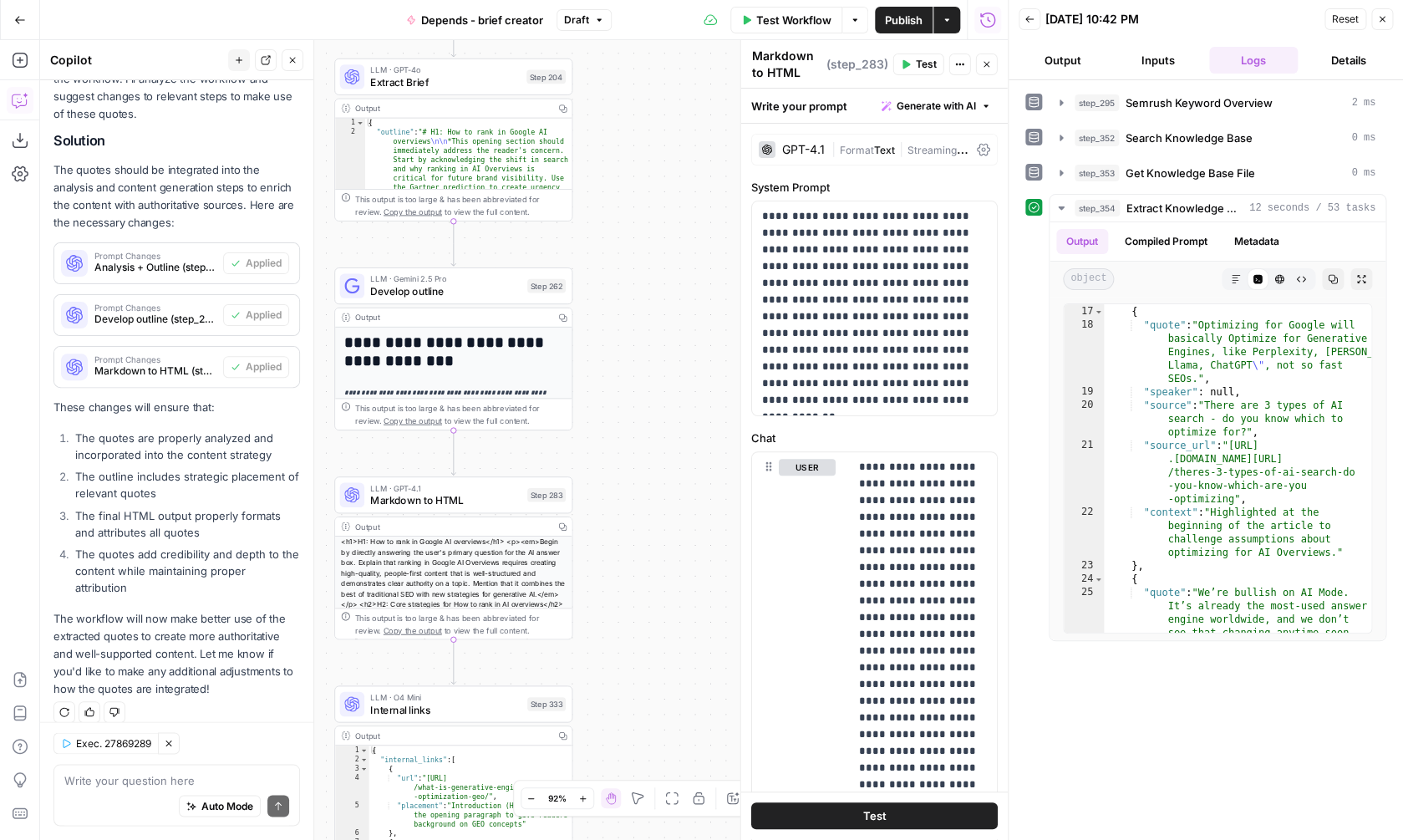
click at [803, 22] on span "Test Workflow" at bounding box center [793, 20] width 76 height 17
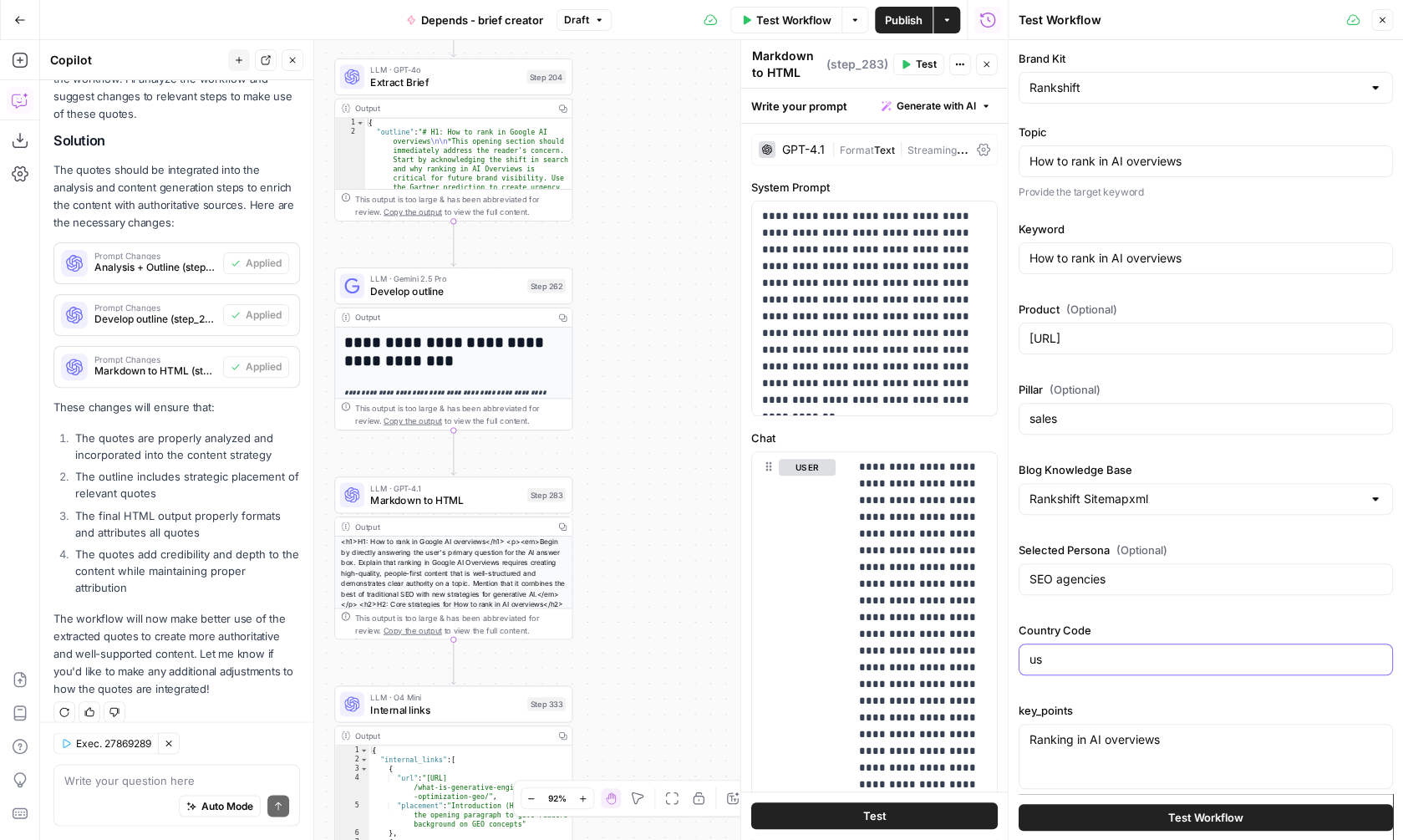
click at [1087, 657] on input "us" at bounding box center [1205, 659] width 352 height 17
click at [1140, 821] on button "Test Workflow" at bounding box center [1205, 816] width 375 height 26
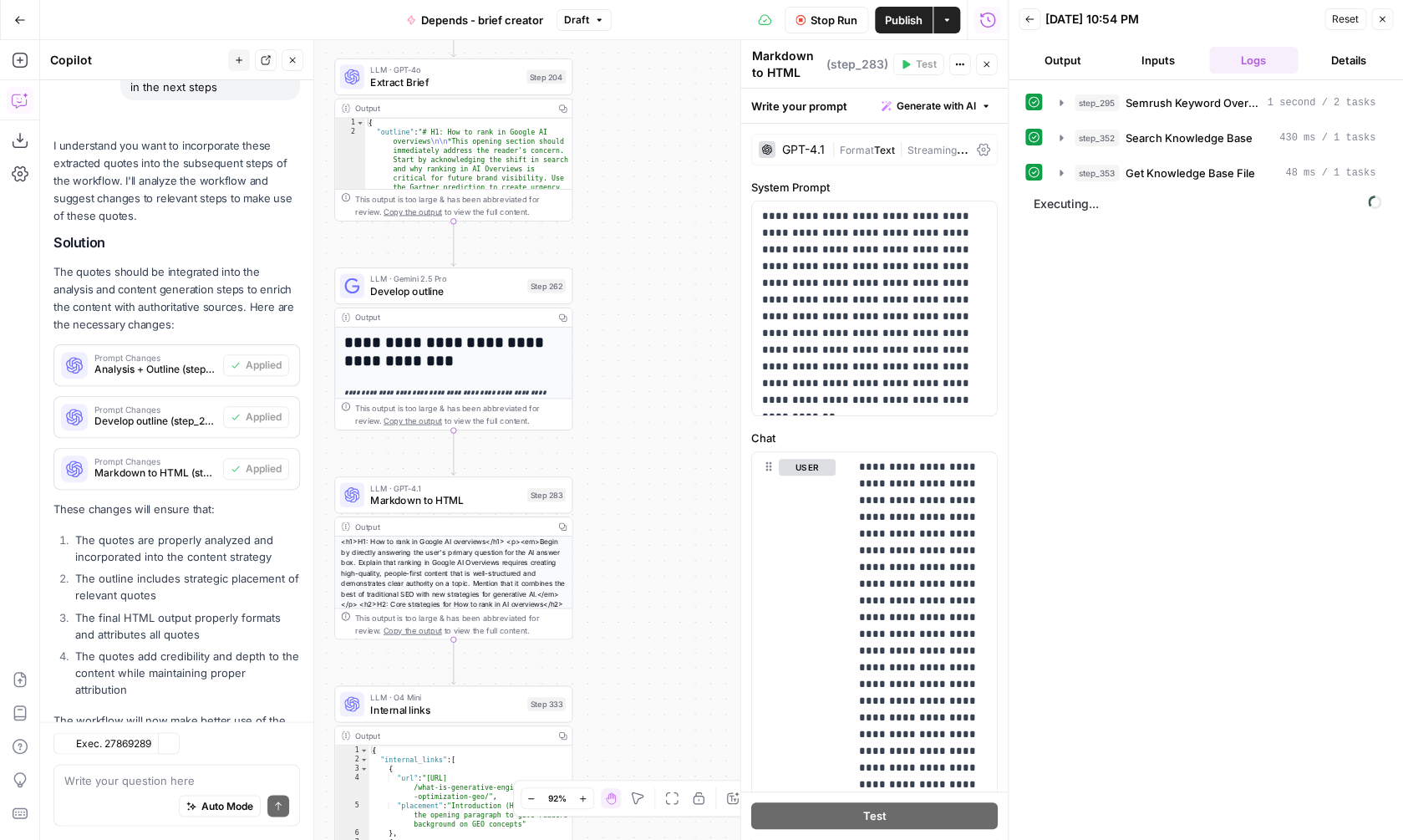
scroll to position [918, 0]
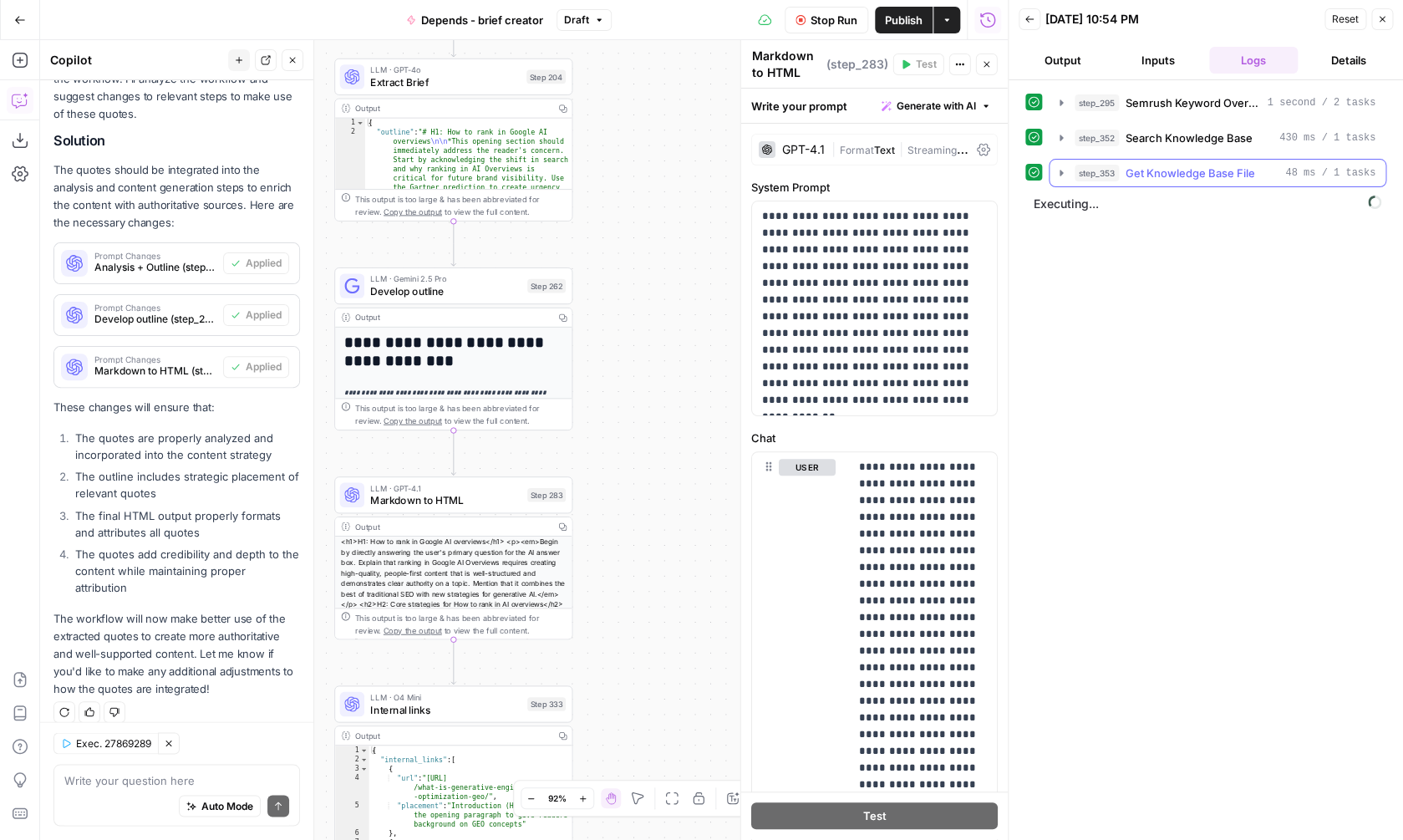
click at [1190, 171] on span "Get Knowledge Base File" at bounding box center [1190, 173] width 130 height 17
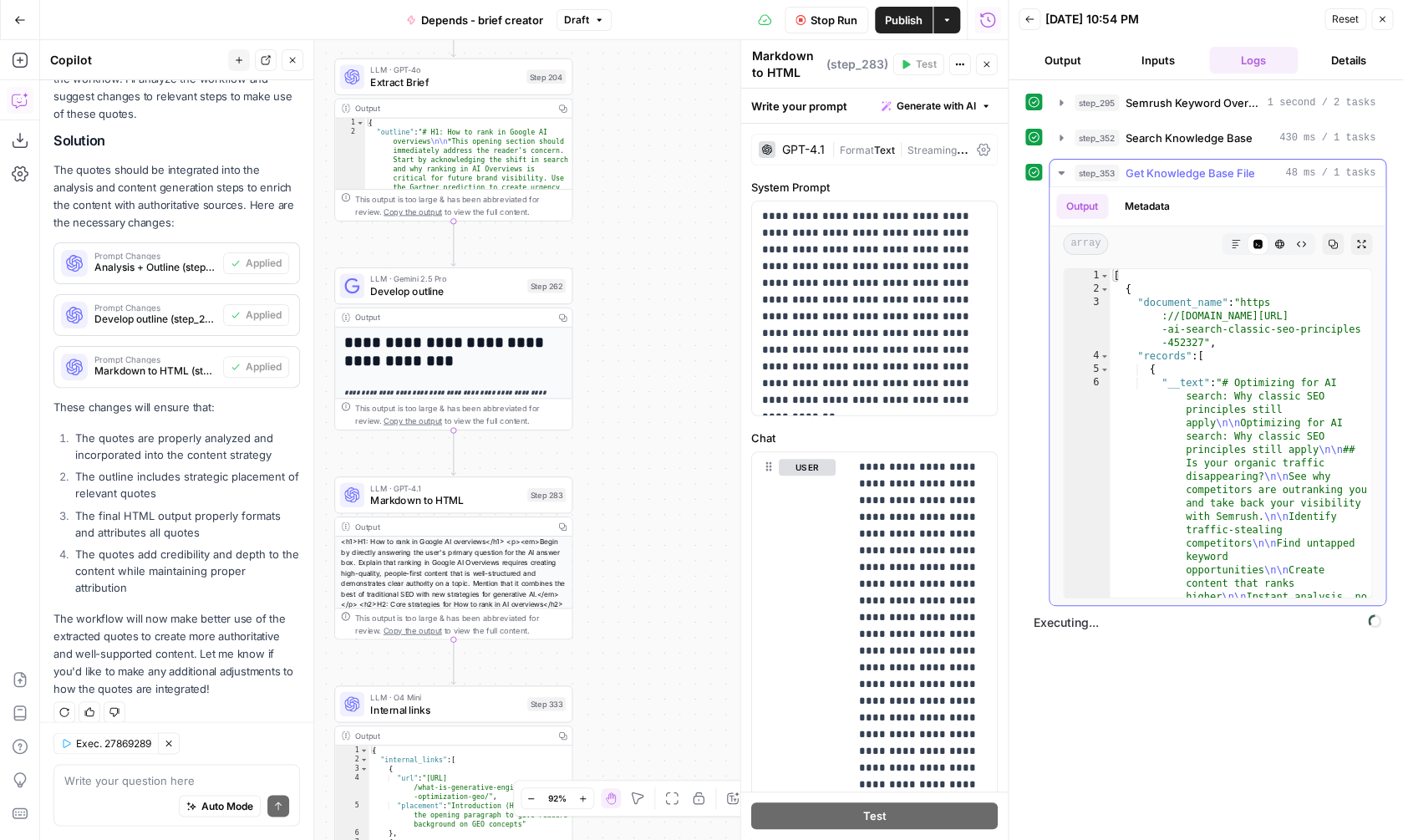
click at [1190, 172] on span "Get Knowledge Base File" at bounding box center [1190, 173] width 130 height 17
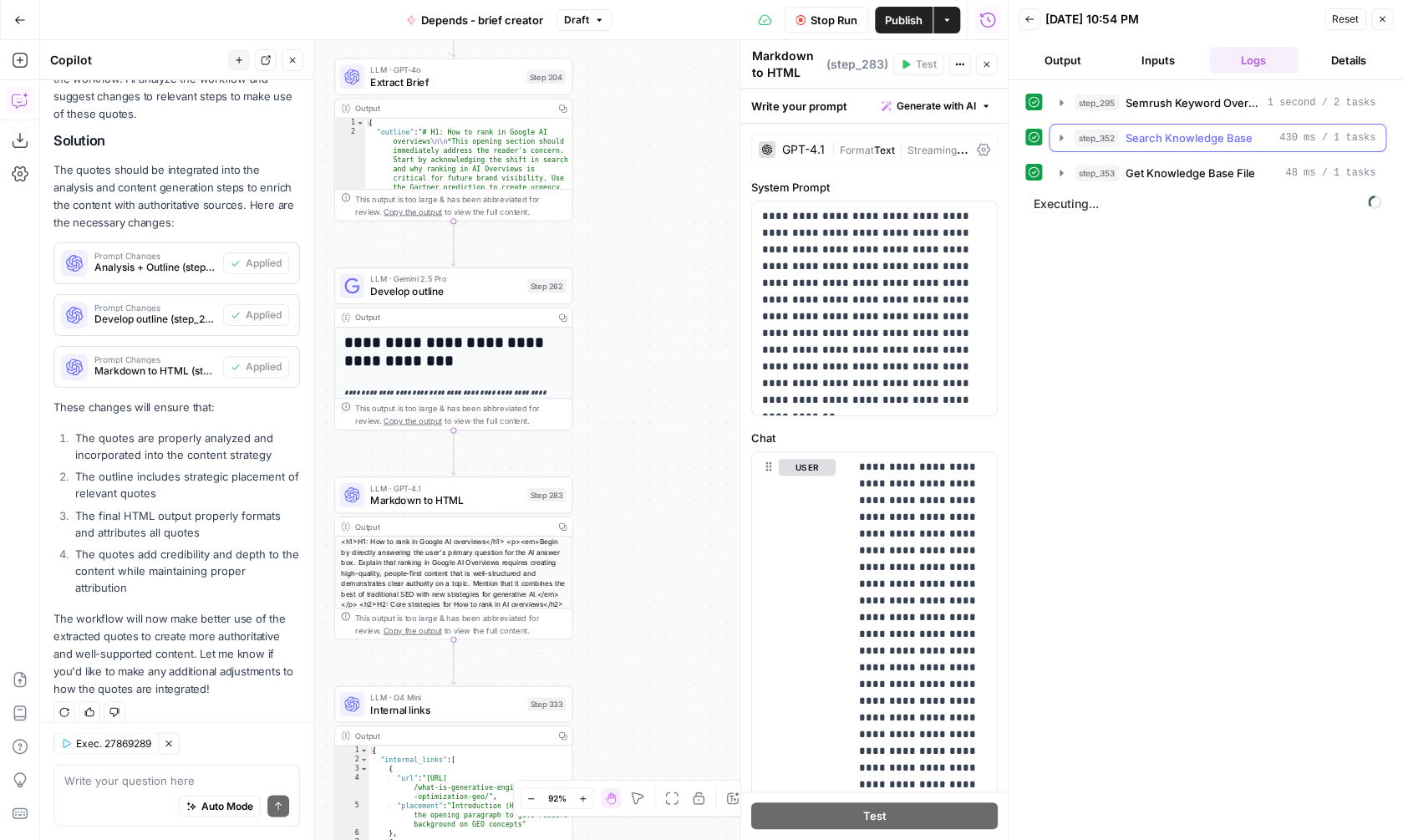
click at [1191, 133] on span "Search Knowledge Base" at bounding box center [1189, 138] width 127 height 17
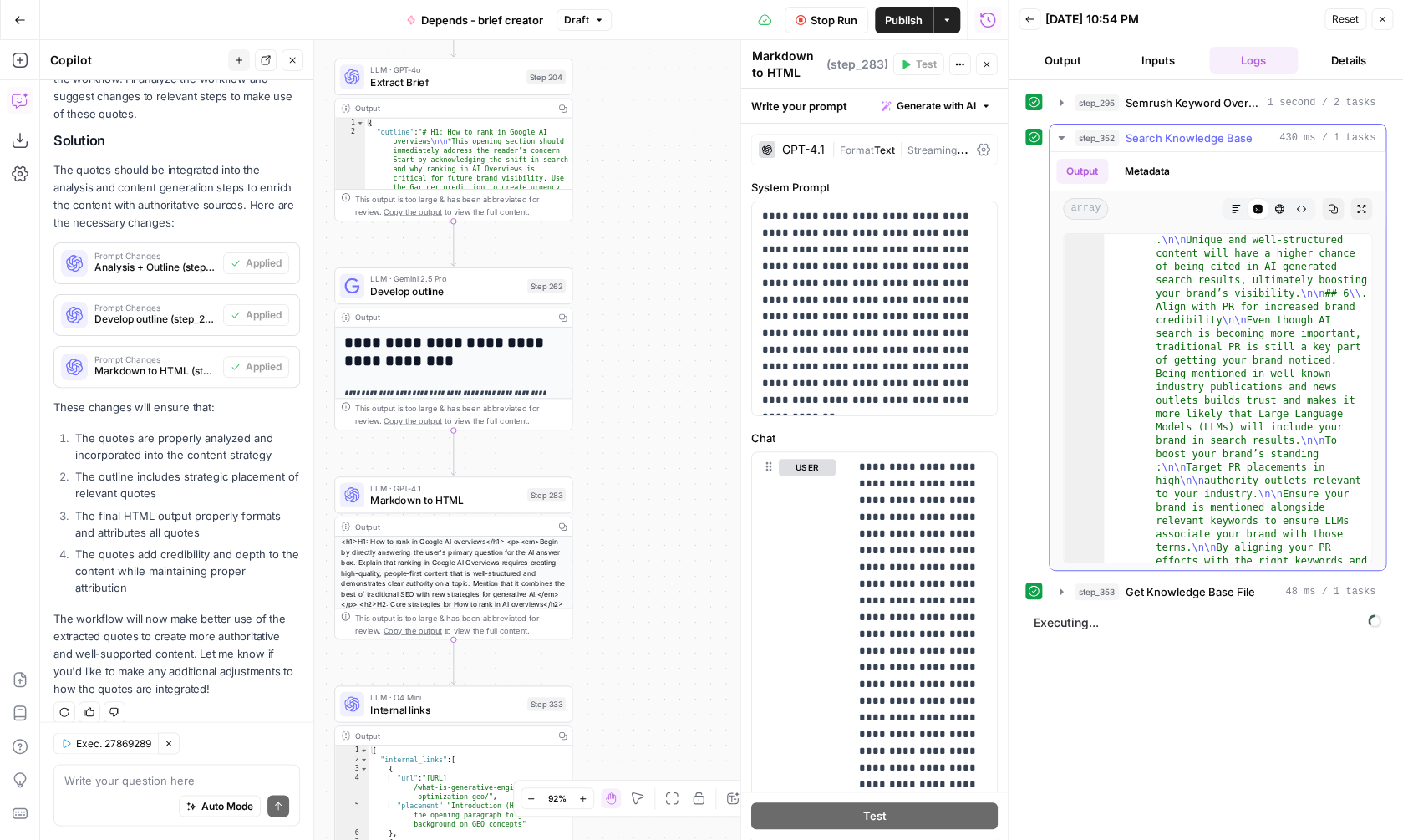
scroll to position [481, 0]
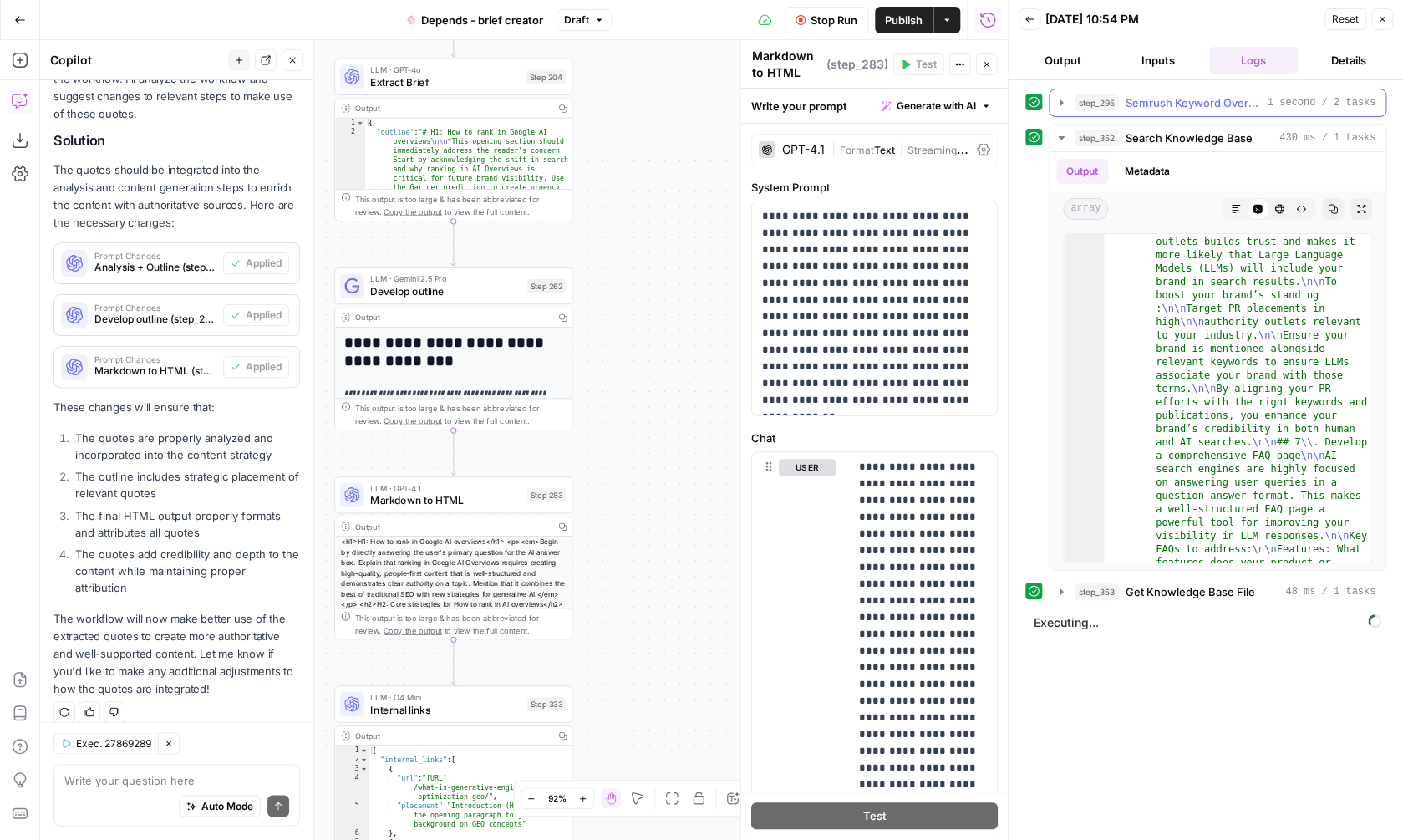
click at [1186, 114] on button "step_295 Semrush Keyword Overview 1 second / 2 tasks" at bounding box center [1218, 102] width 336 height 26
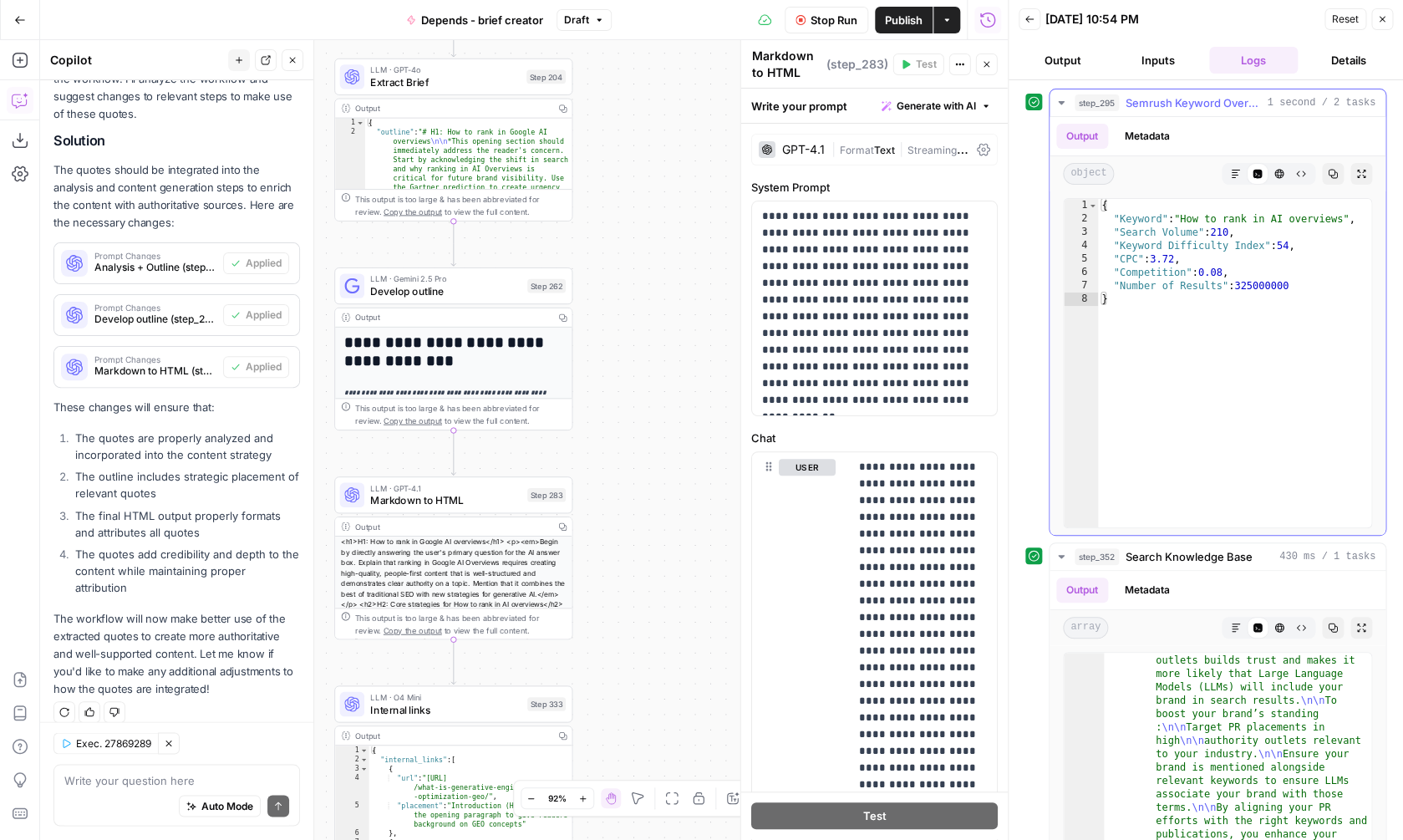
click at [1186, 114] on button "step_295 Semrush Keyword Overview 1 second / 2 tasks" at bounding box center [1218, 102] width 336 height 26
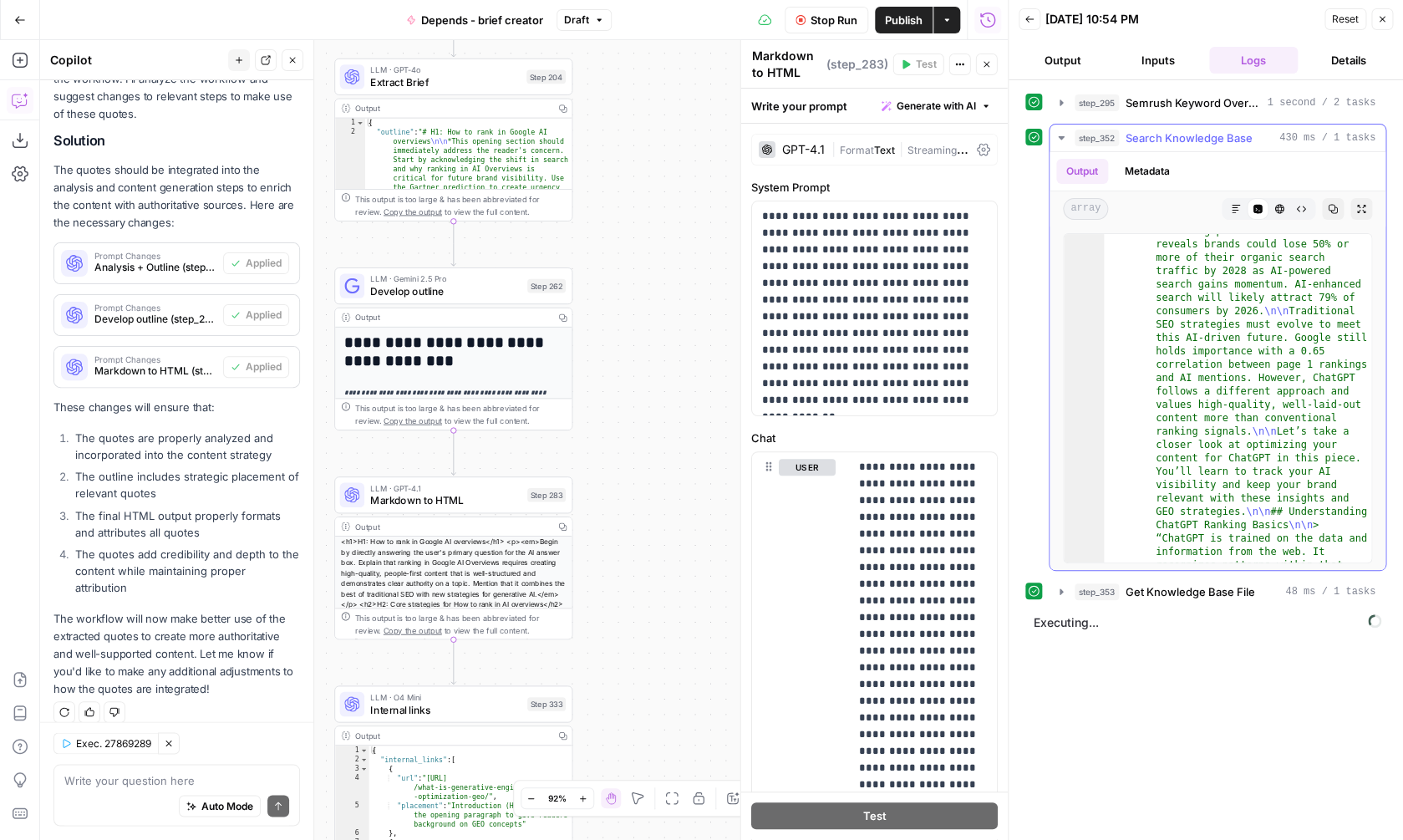
scroll to position [2389, 0]
click at [1208, 140] on span "Search Knowledge Base" at bounding box center [1189, 138] width 127 height 17
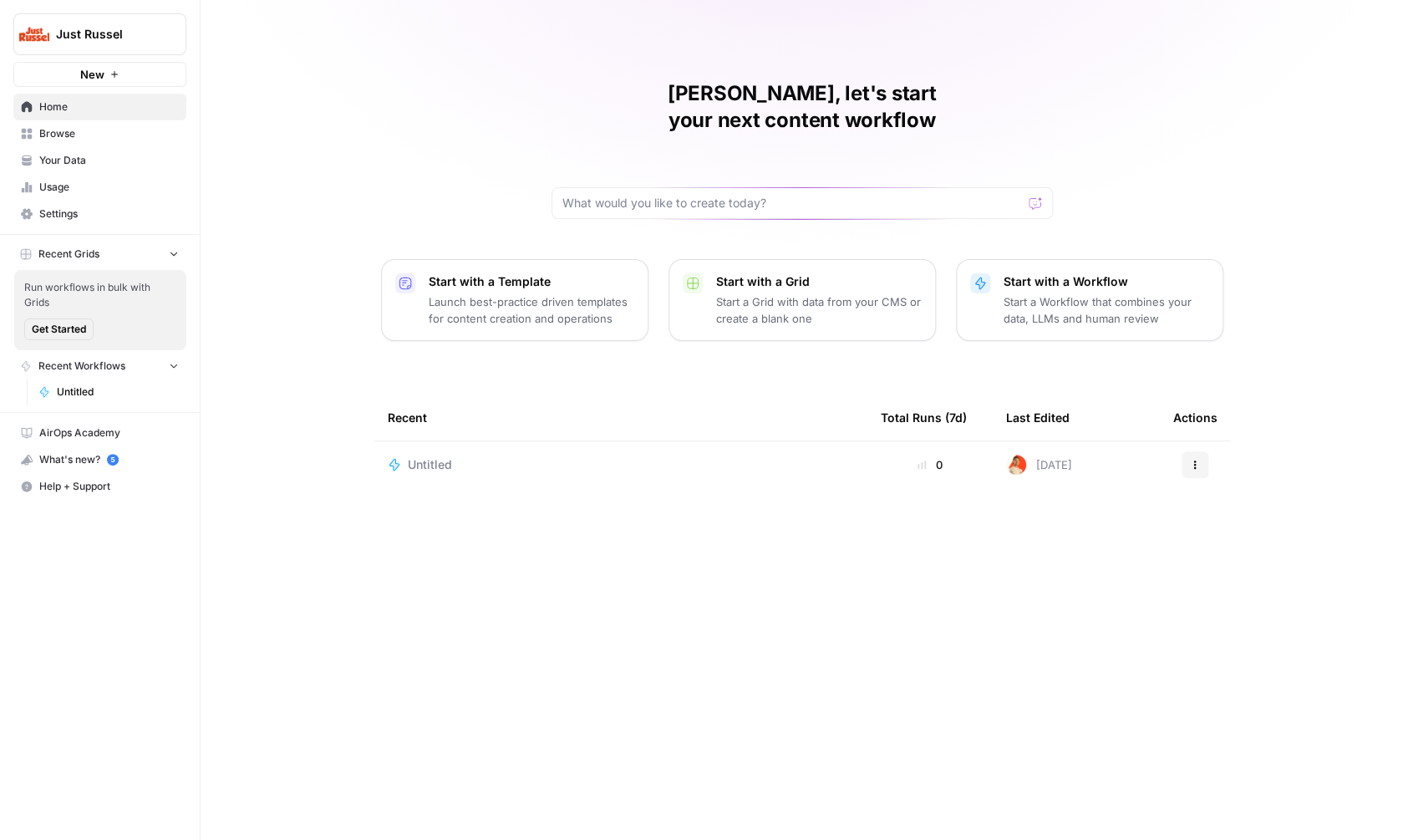
click at [645, 456] on div "Untitled" at bounding box center [621, 465] width 466 height 17
click at [167, 134] on span "Browse" at bounding box center [109, 134] width 139 height 15
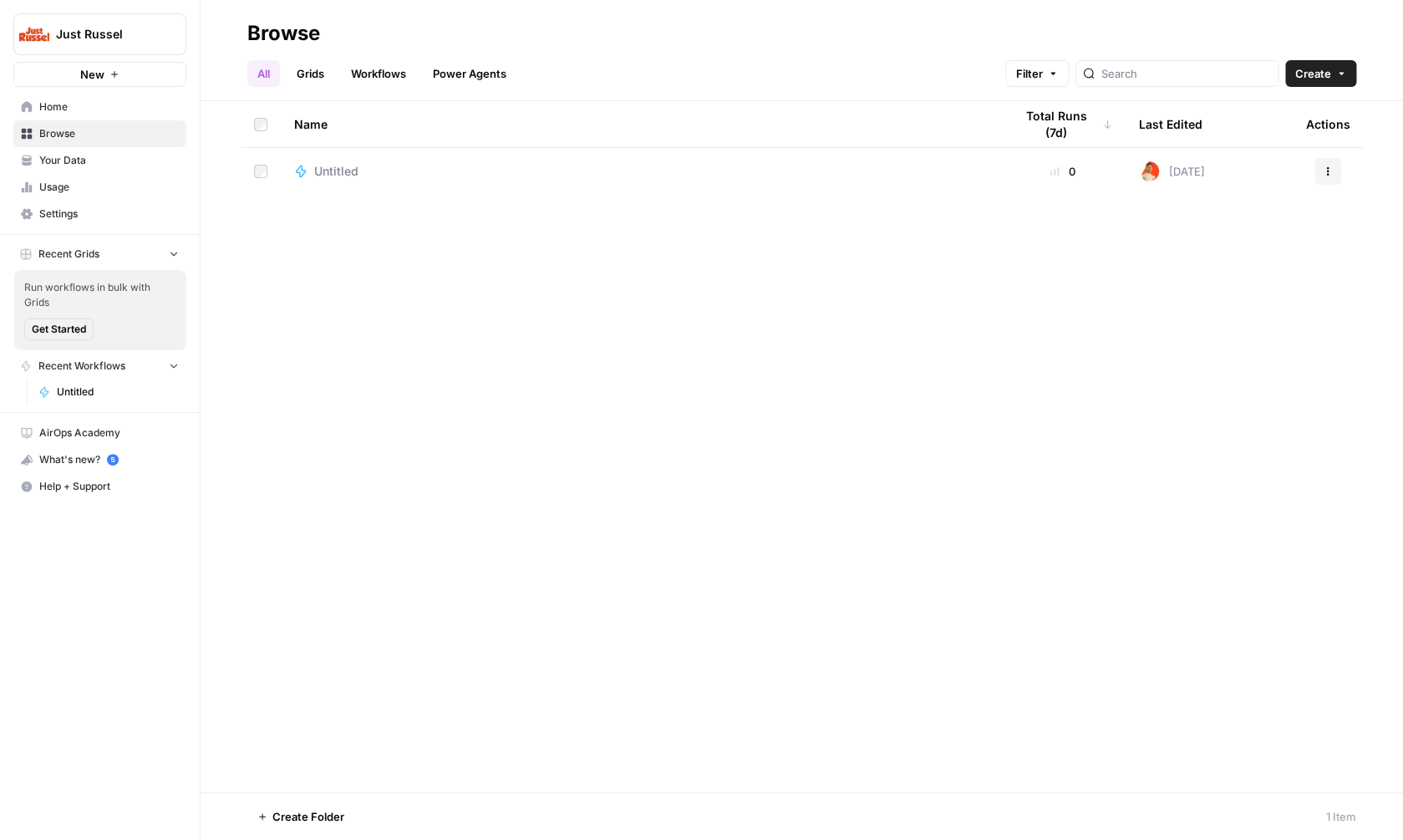
click at [1318, 76] on span "Create" at bounding box center [1313, 74] width 36 height 17
click at [1281, 133] on span "Grid" at bounding box center [1288, 137] width 93 height 17
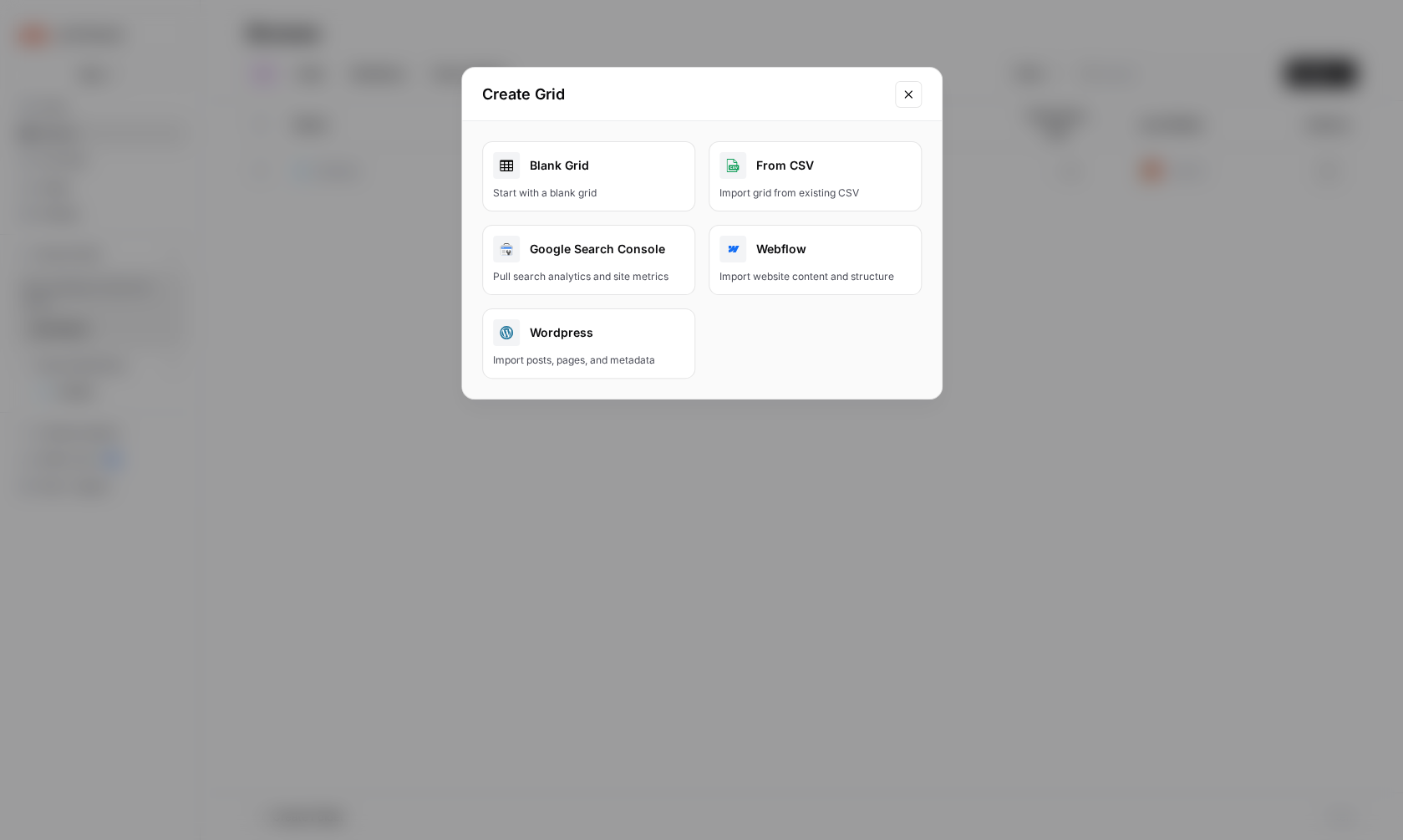
click at [637, 180] on link "Blank Grid Start with a blank grid" at bounding box center [589, 176] width 213 height 70
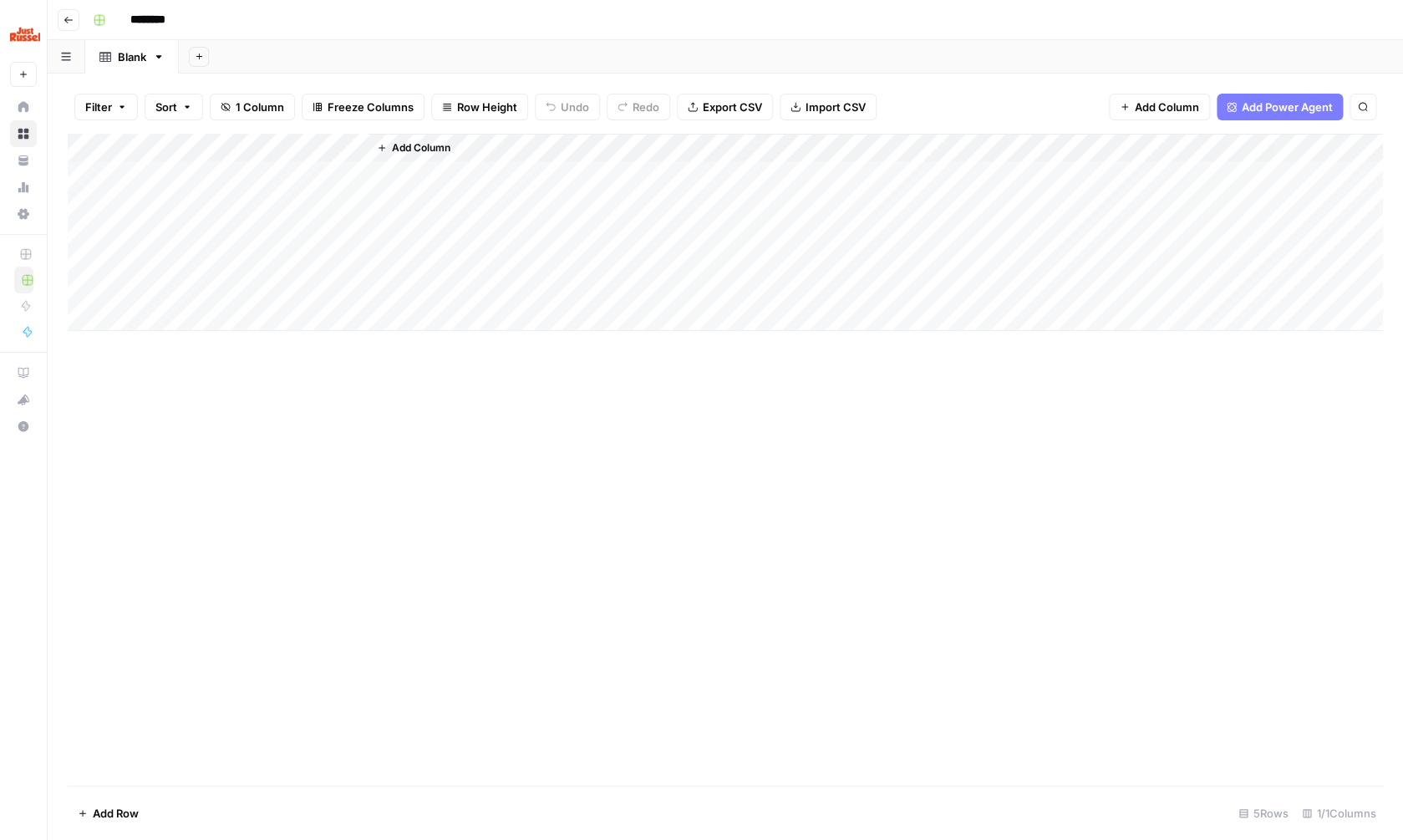
click at [426, 141] on span "Add Column" at bounding box center [420, 148] width 59 height 15
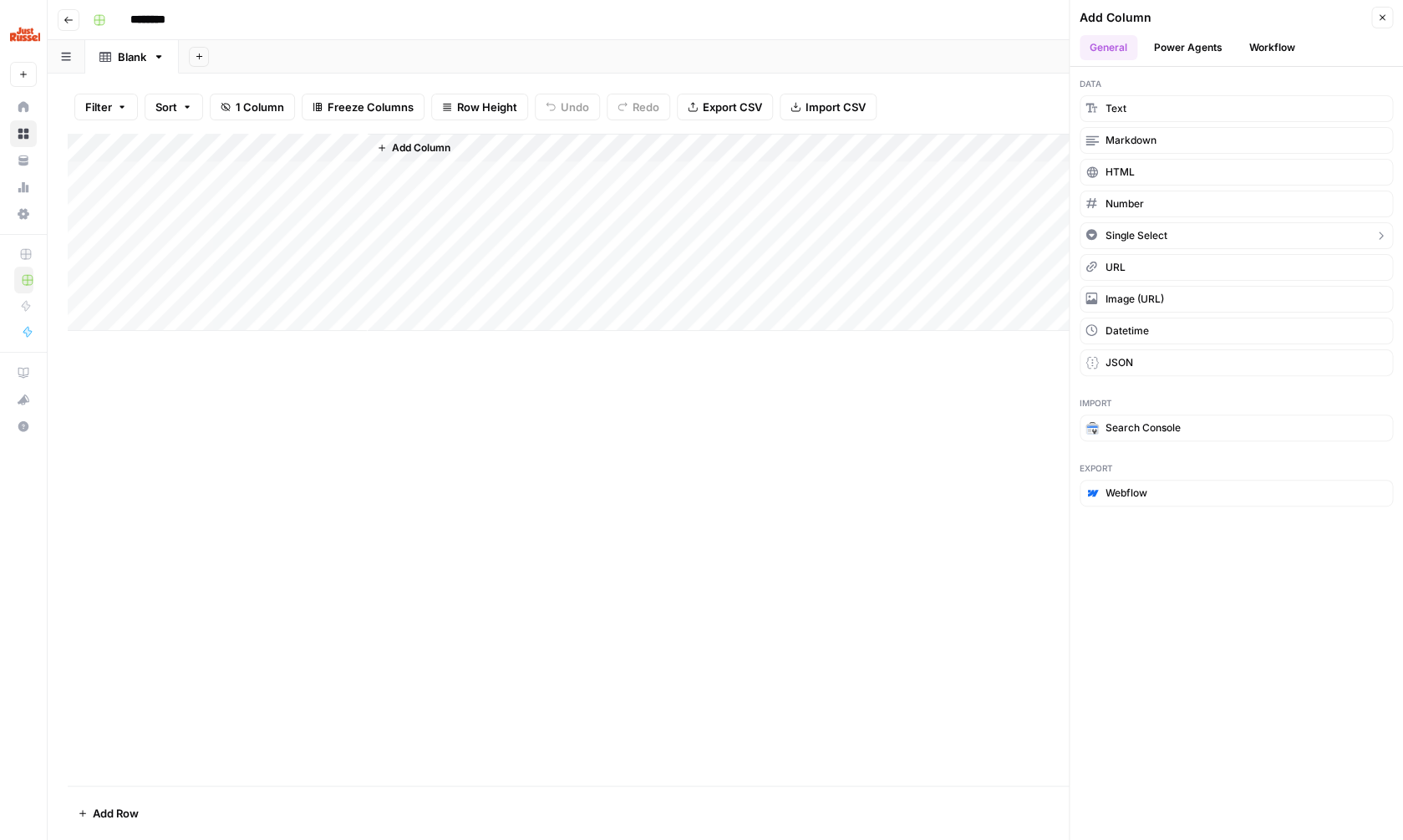
click at [1180, 232] on button "Single Select" at bounding box center [1236, 235] width 313 height 26
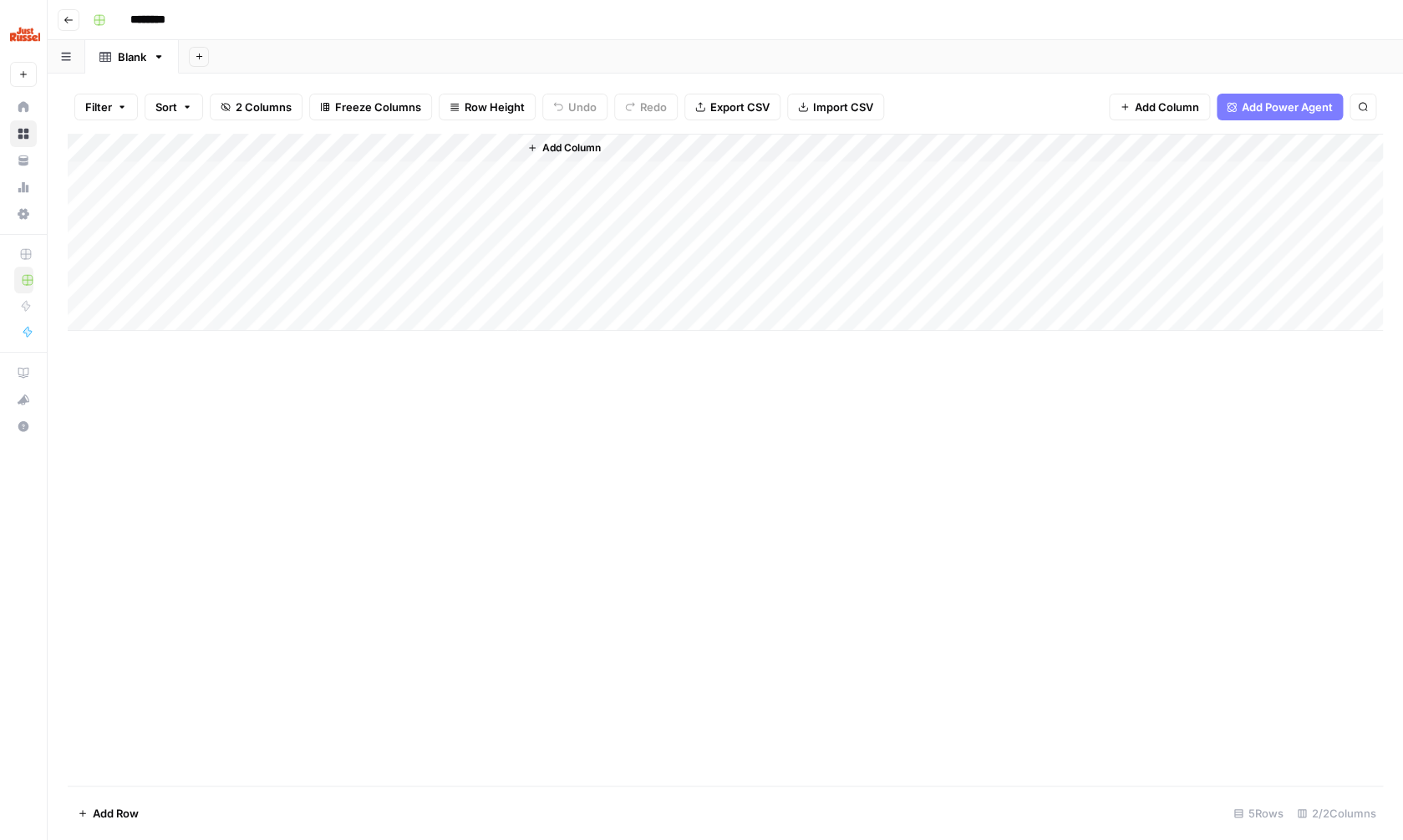
click at [435, 141] on div "Add Column" at bounding box center [725, 232] width 1316 height 197
click at [433, 182] on input "New Column" at bounding box center [483, 185] width 203 height 17
type input "Language"
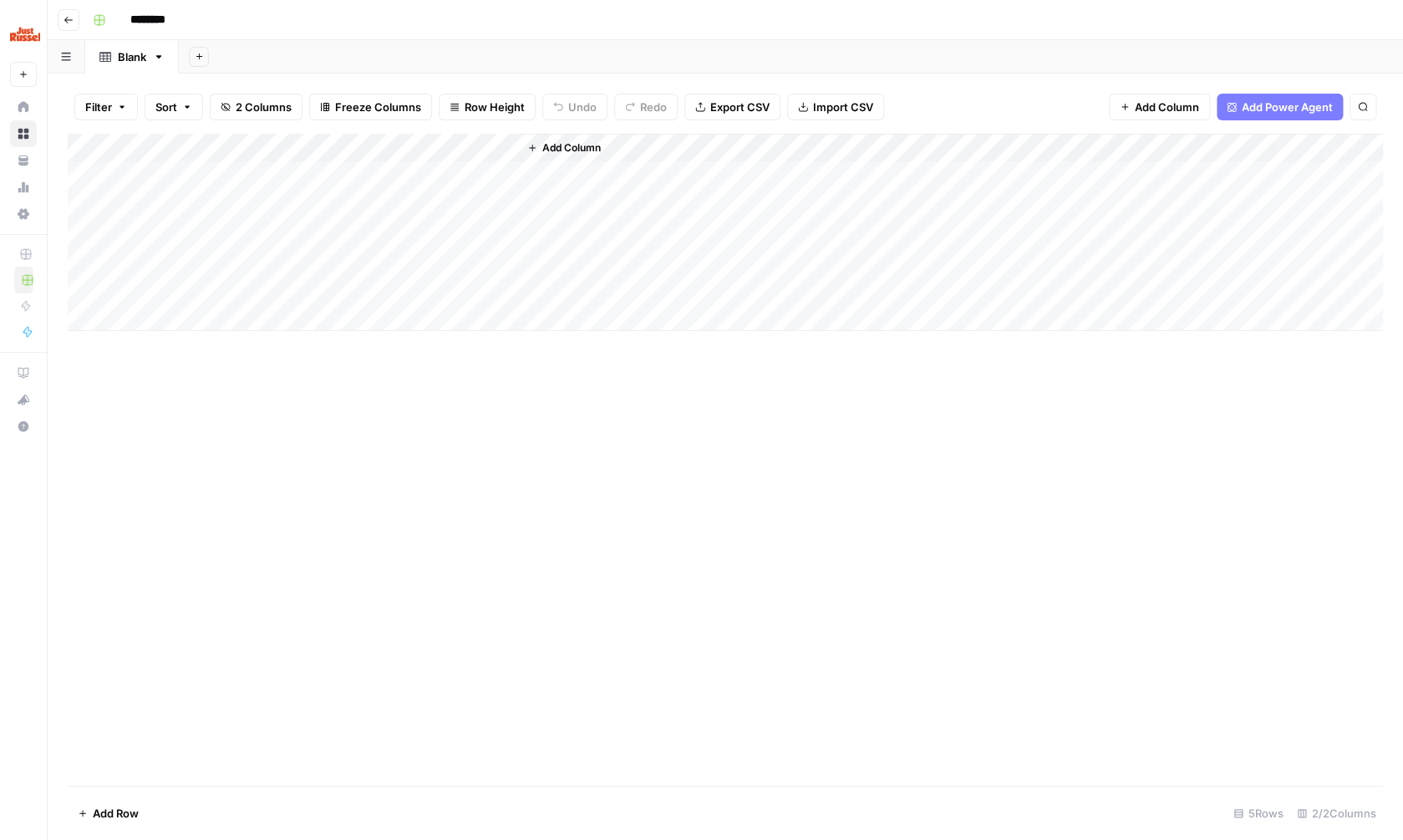
click at [571, 142] on span "Add Column" at bounding box center [572, 148] width 59 height 15
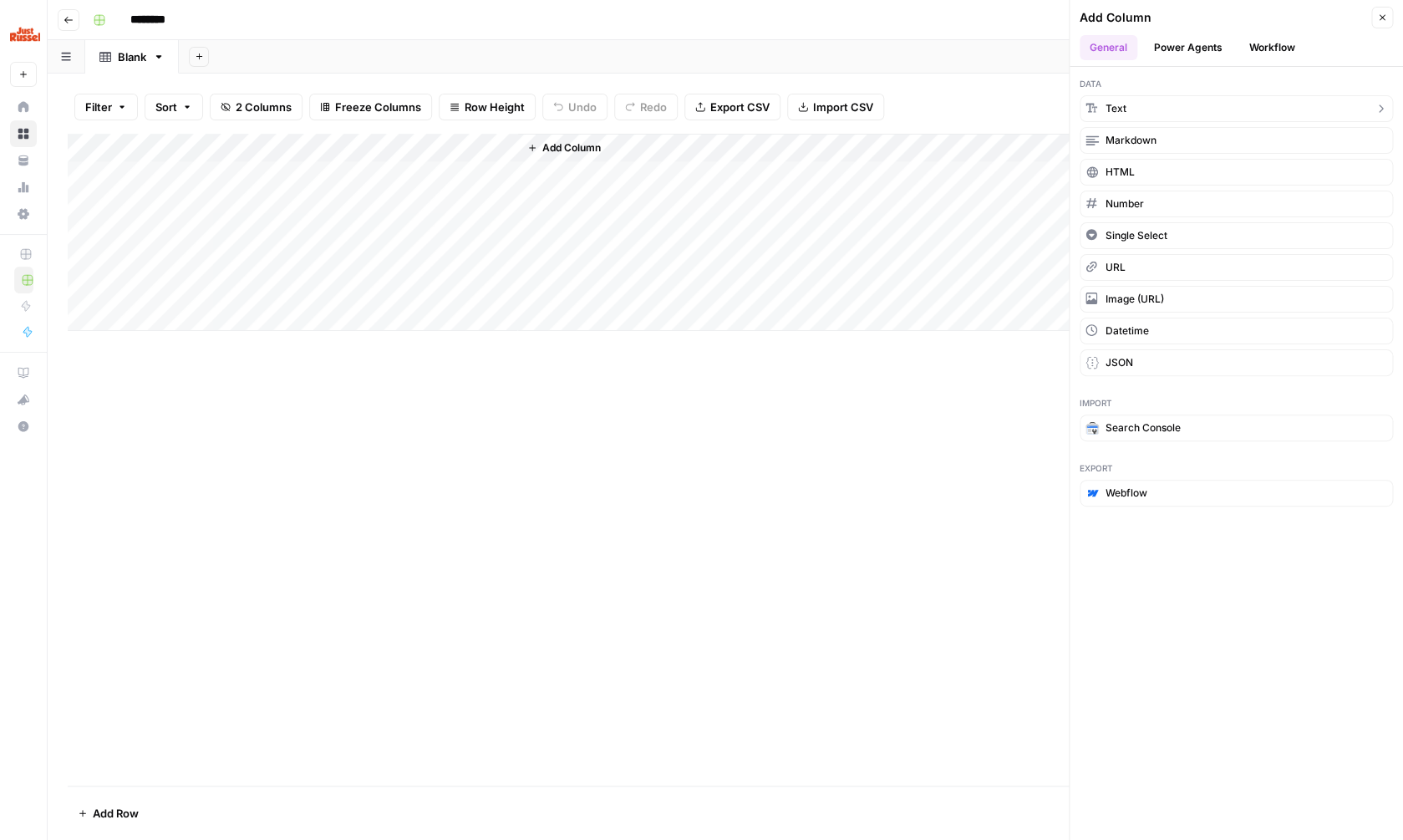
click at [1220, 103] on button "Text" at bounding box center [1236, 108] width 313 height 26
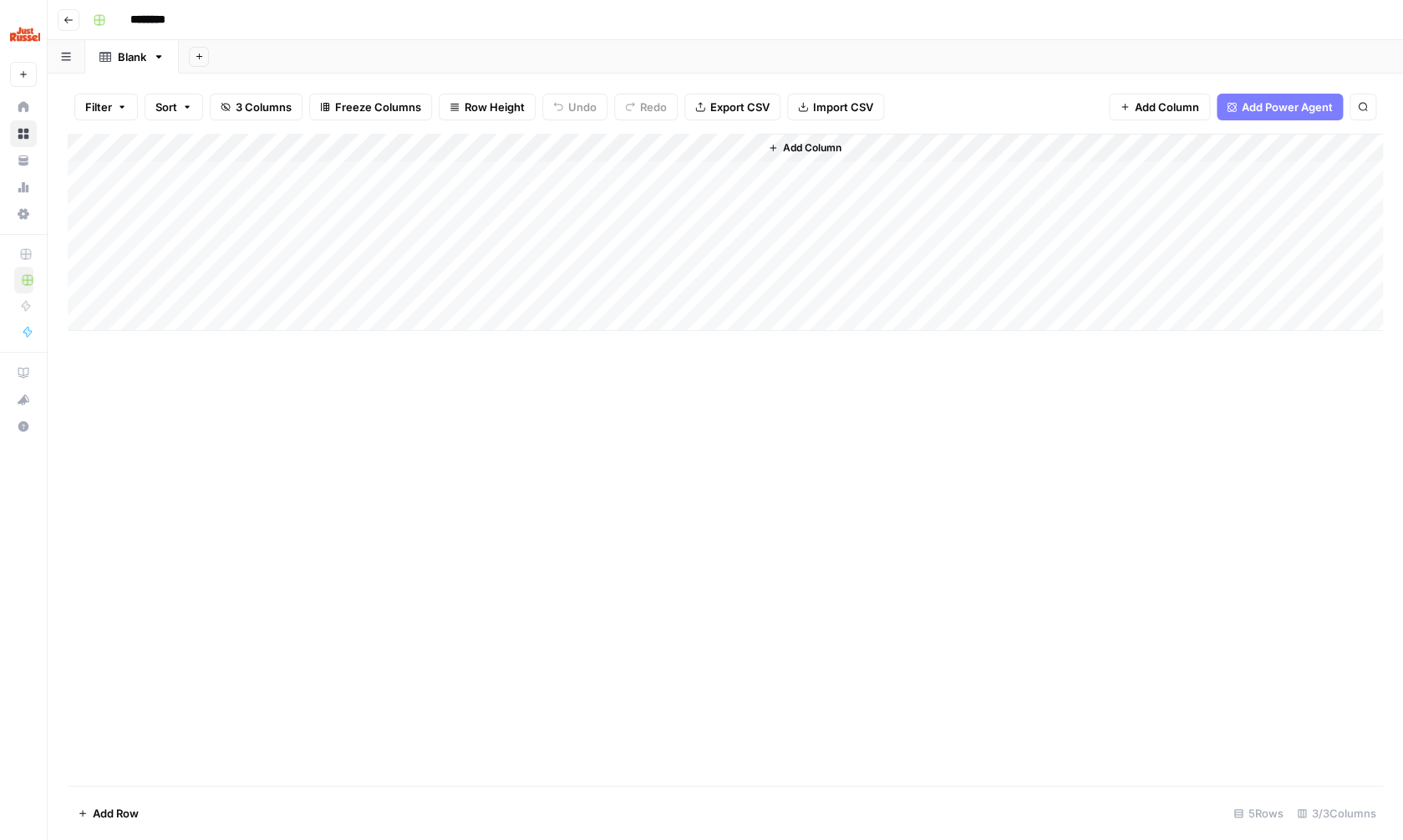
click at [582, 140] on div "Add Column" at bounding box center [725, 232] width 1316 height 197
click at [580, 187] on input "New Column" at bounding box center [617, 185] width 170 height 17
click at [580, 188] on input "New Column" at bounding box center [617, 185] width 170 height 17
type input "Primary keyword"
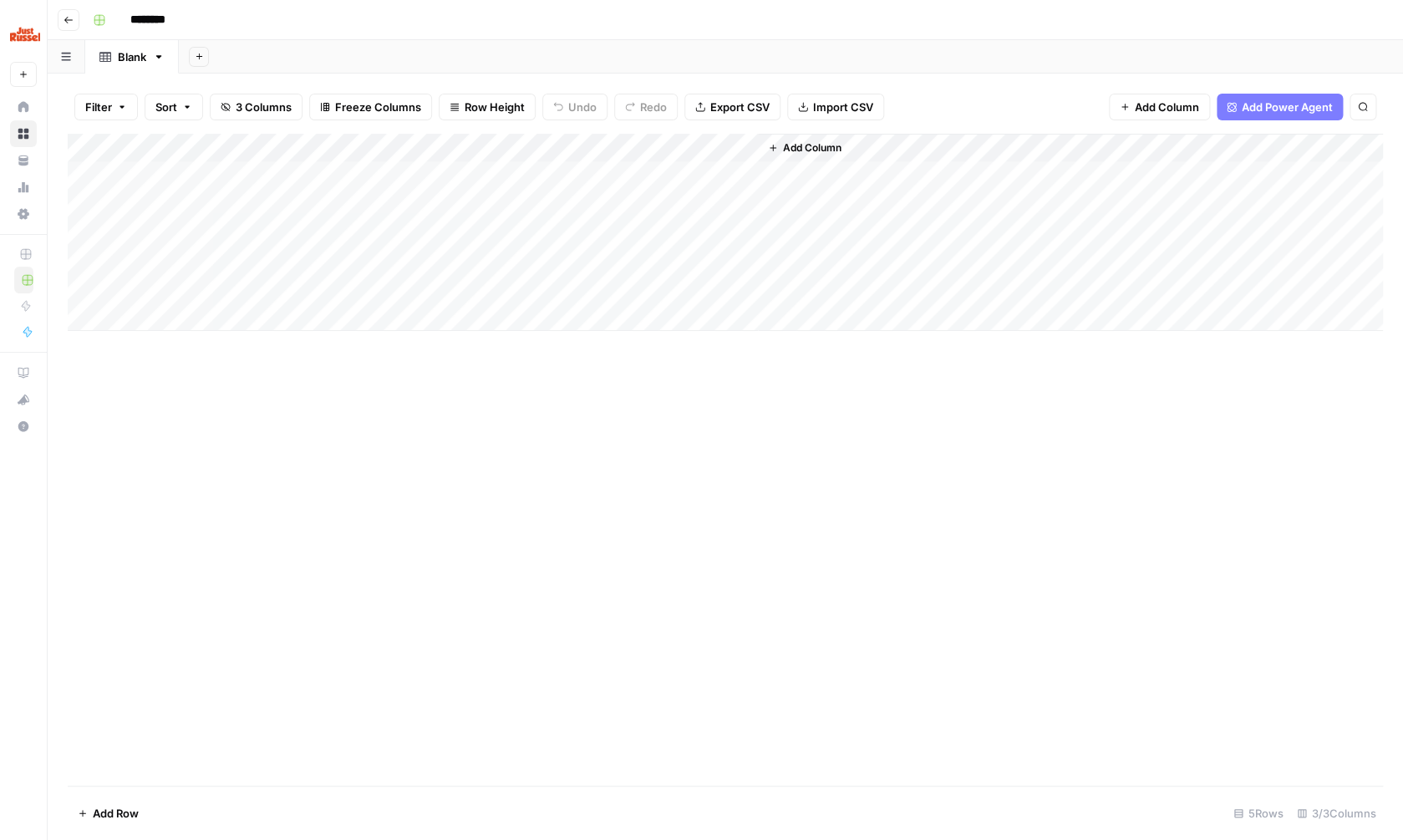
click at [651, 448] on div "Add Column" at bounding box center [725, 459] width 1316 height 651
click at [818, 150] on span "Add Column" at bounding box center [812, 148] width 59 height 15
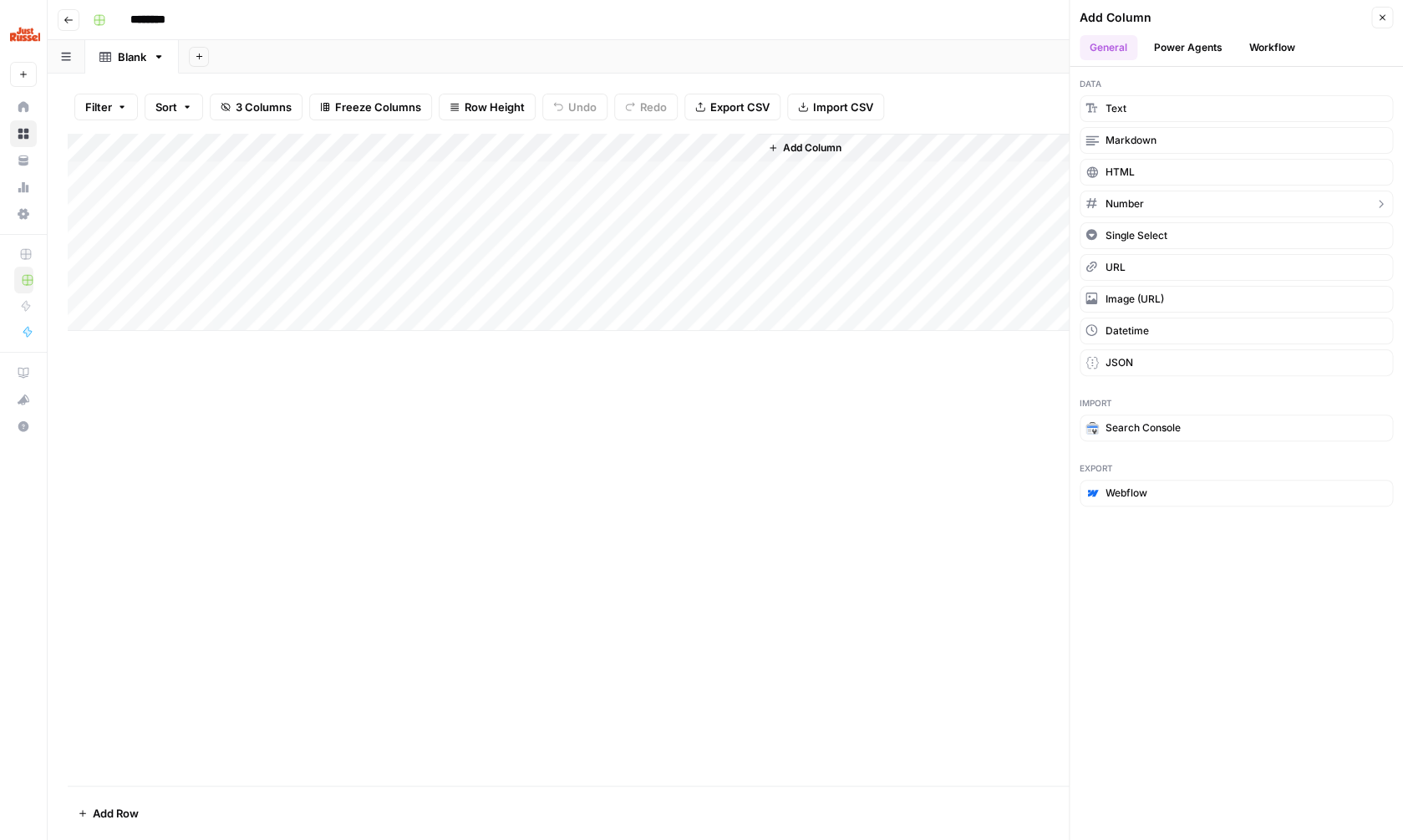
click at [1142, 201] on span "Number" at bounding box center [1124, 204] width 38 height 15
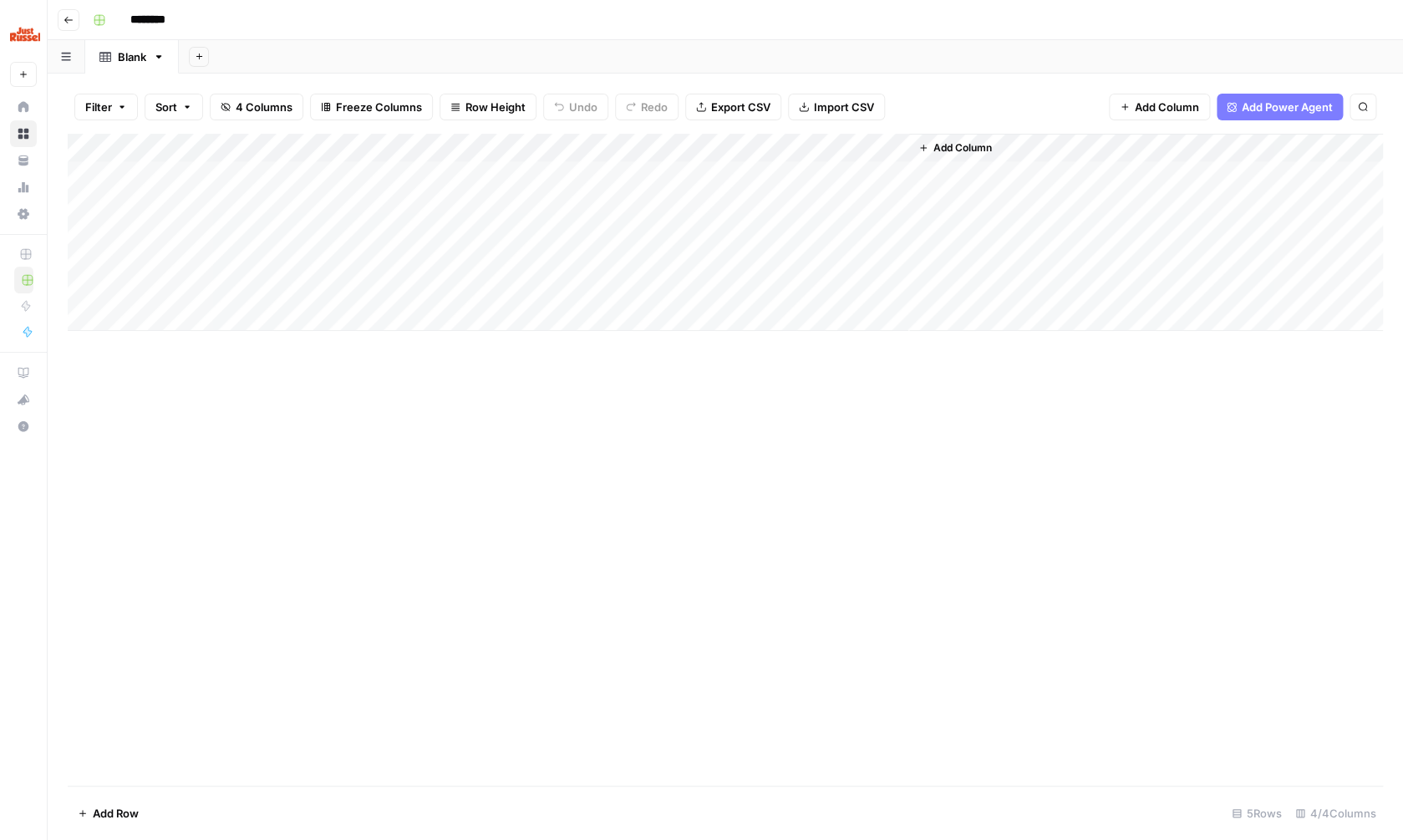
click at [807, 146] on div "Add Column" at bounding box center [725, 232] width 1316 height 197
click at [808, 147] on div at bounding box center [833, 146] width 151 height 33
click at [813, 182] on input "New Column" at bounding box center [858, 185] width 170 height 17
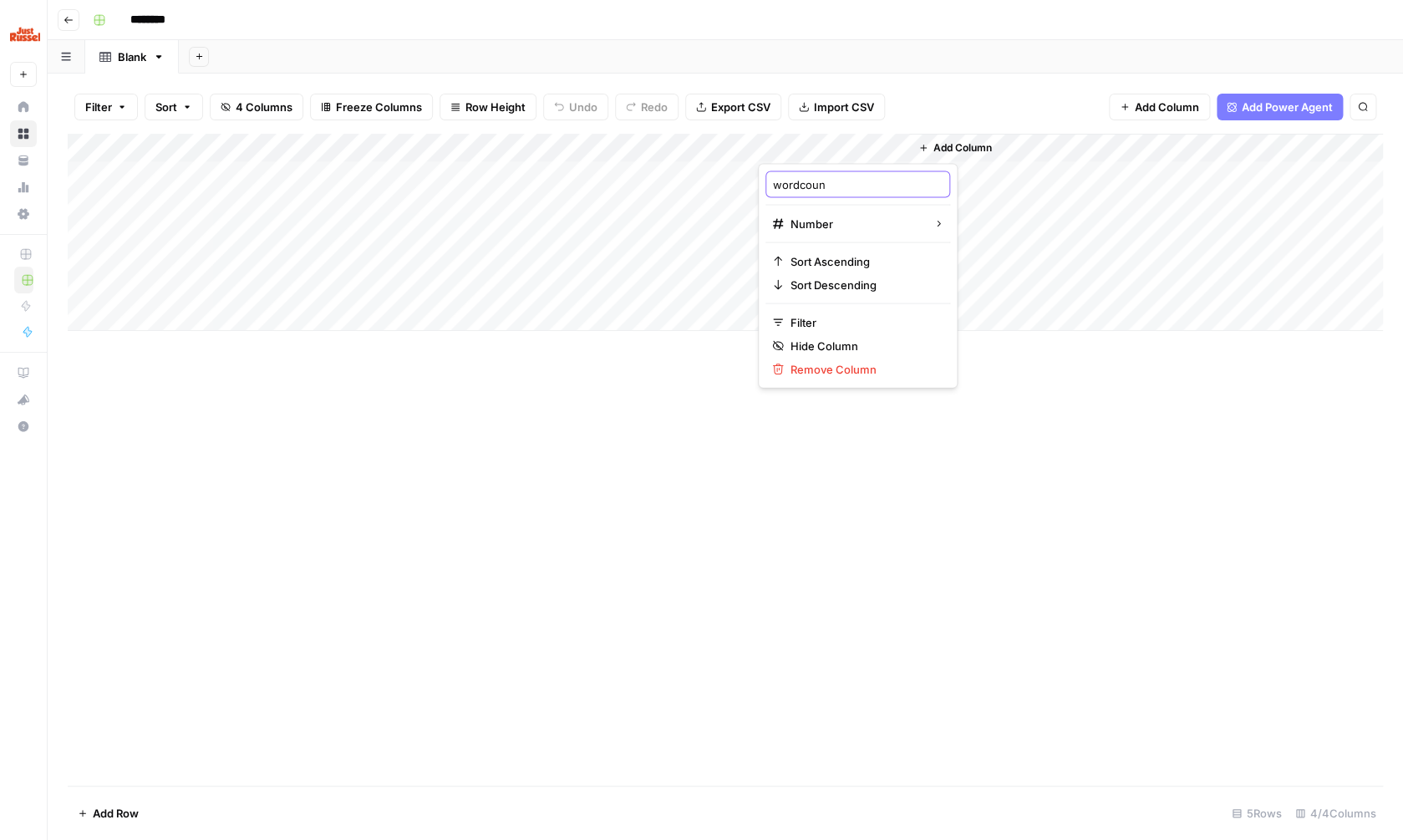
type input "wordcount"
click at [809, 466] on div "Add Column" at bounding box center [725, 459] width 1316 height 651
click at [234, 174] on div "Add Column" at bounding box center [725, 232] width 1316 height 197
click at [419, 175] on div "Add Column" at bounding box center [725, 232] width 1316 height 197
click at [502, 144] on div "Add Column" at bounding box center [725, 232] width 1316 height 197
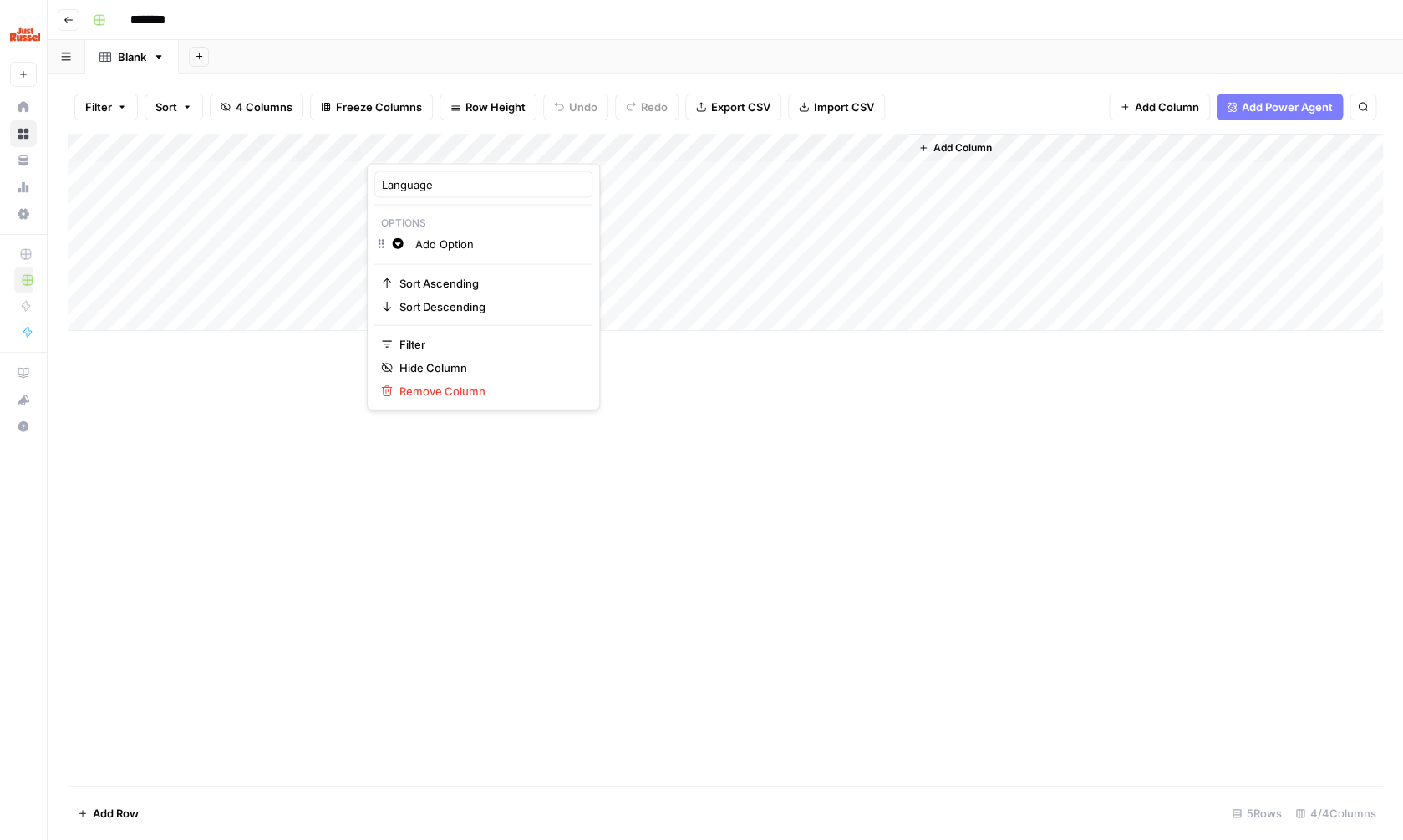
click at [476, 243] on input "Add Option" at bounding box center [500, 244] width 170 height 17
type input "Dutch-[GEOGRAPHIC_DATA]"
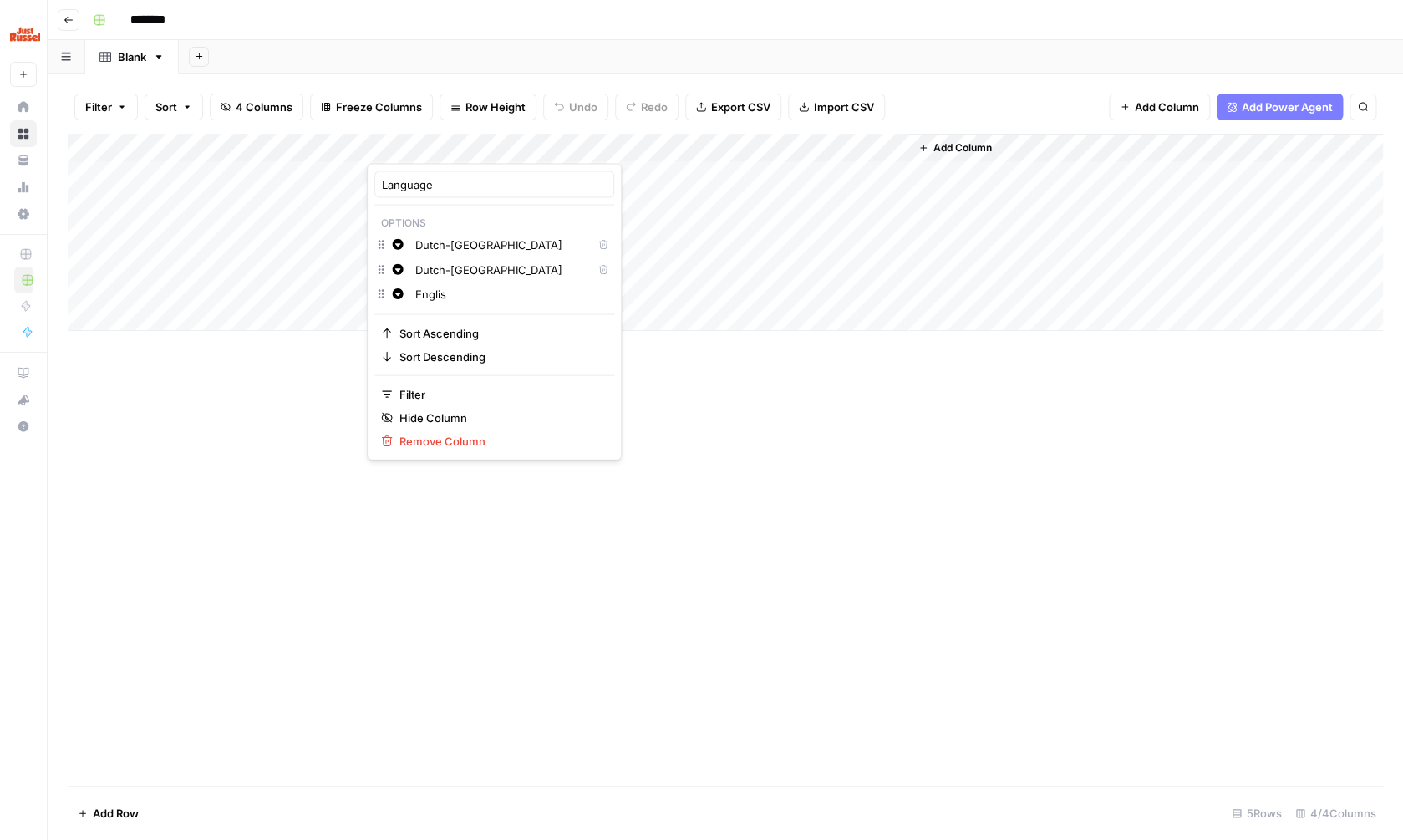
type input "English"
type input "German"
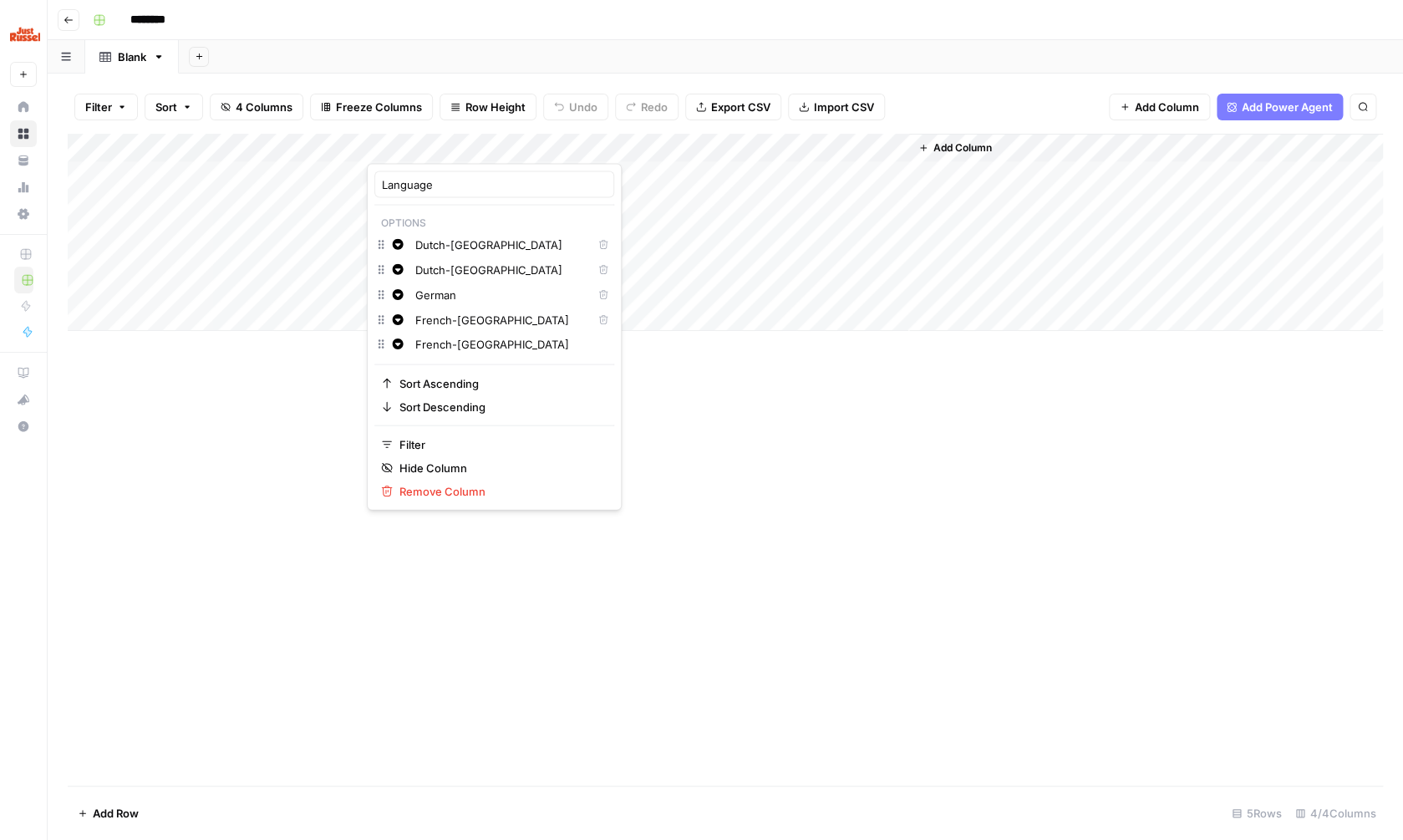
type input "French-[GEOGRAPHIC_DATA]"
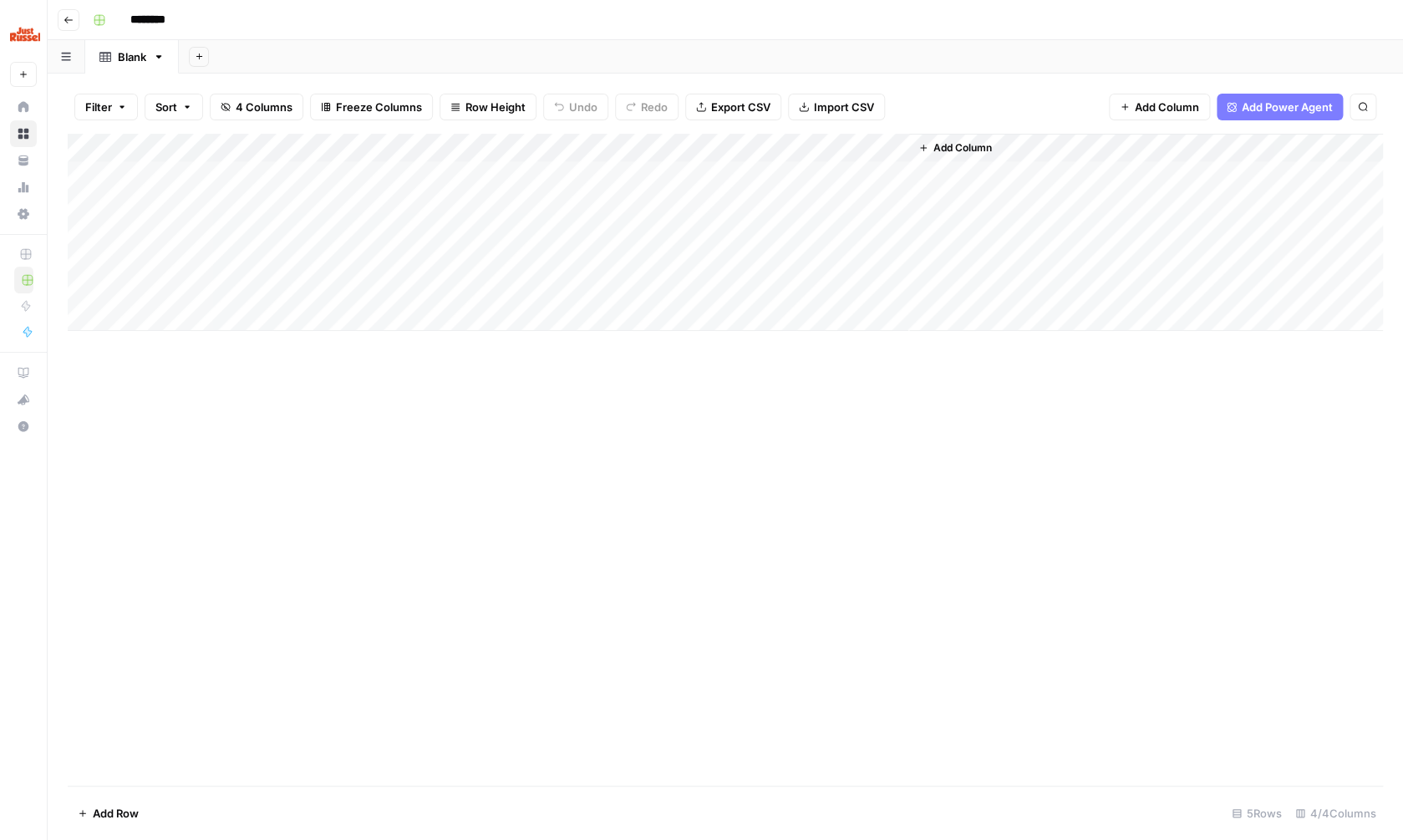
click at [736, 381] on div "Add Column" at bounding box center [725, 459] width 1316 height 651
click at [480, 177] on div "Add Column" at bounding box center [725, 232] width 1316 height 197
click at [480, 178] on div "Add Column" at bounding box center [725, 232] width 1316 height 197
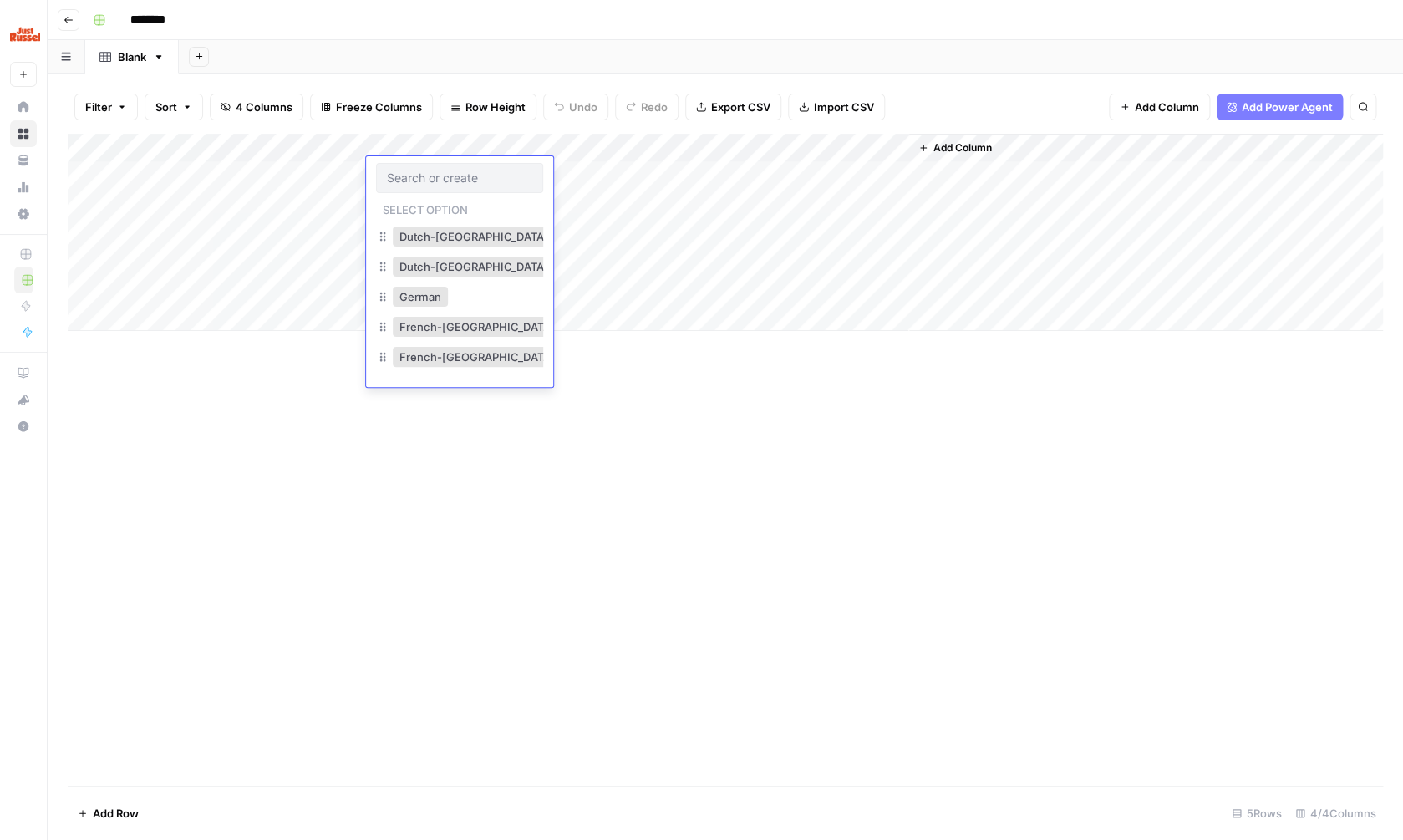
click at [570, 426] on div "Add Column" at bounding box center [725, 459] width 1316 height 651
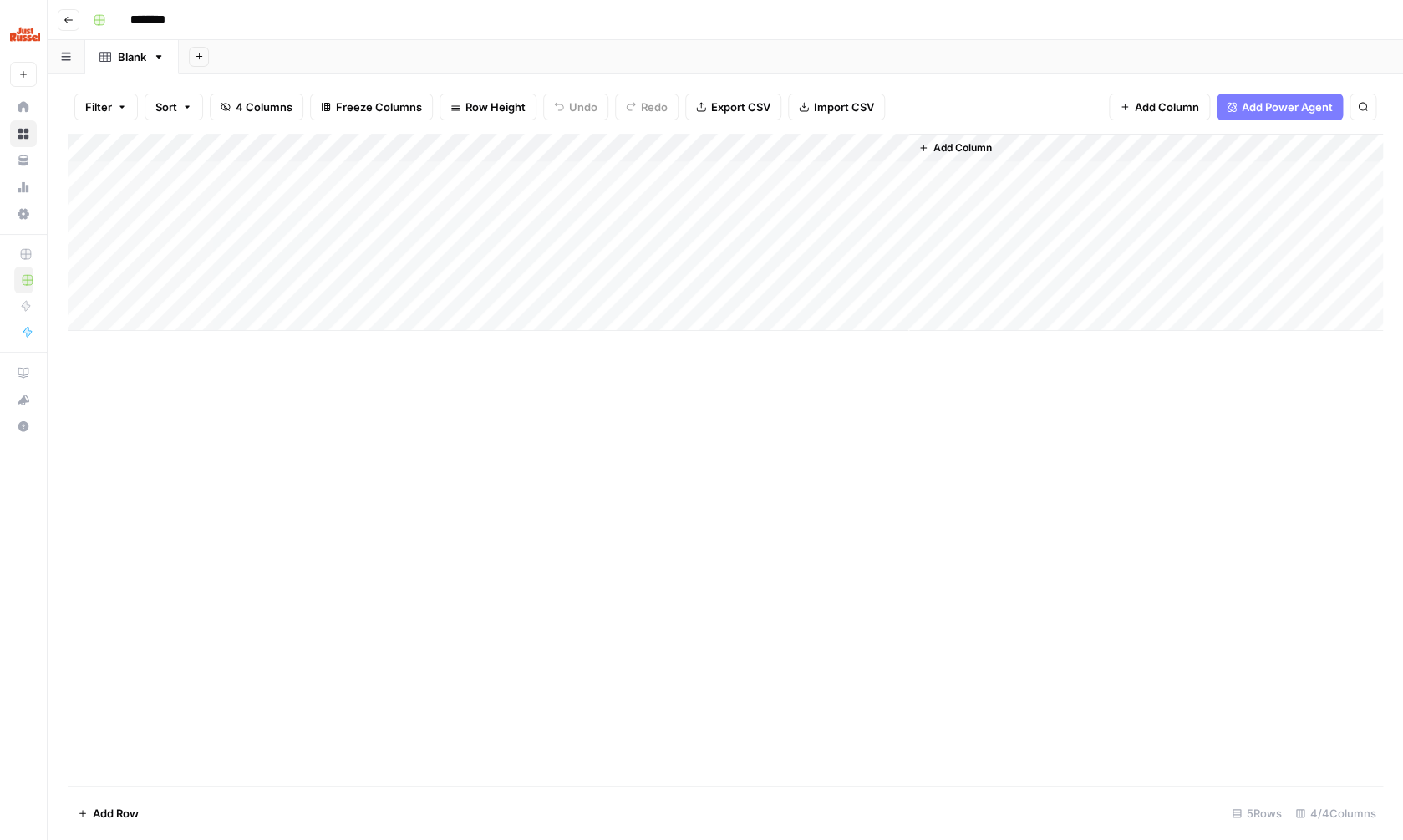
click at [959, 144] on span "Add Column" at bounding box center [962, 148] width 59 height 15
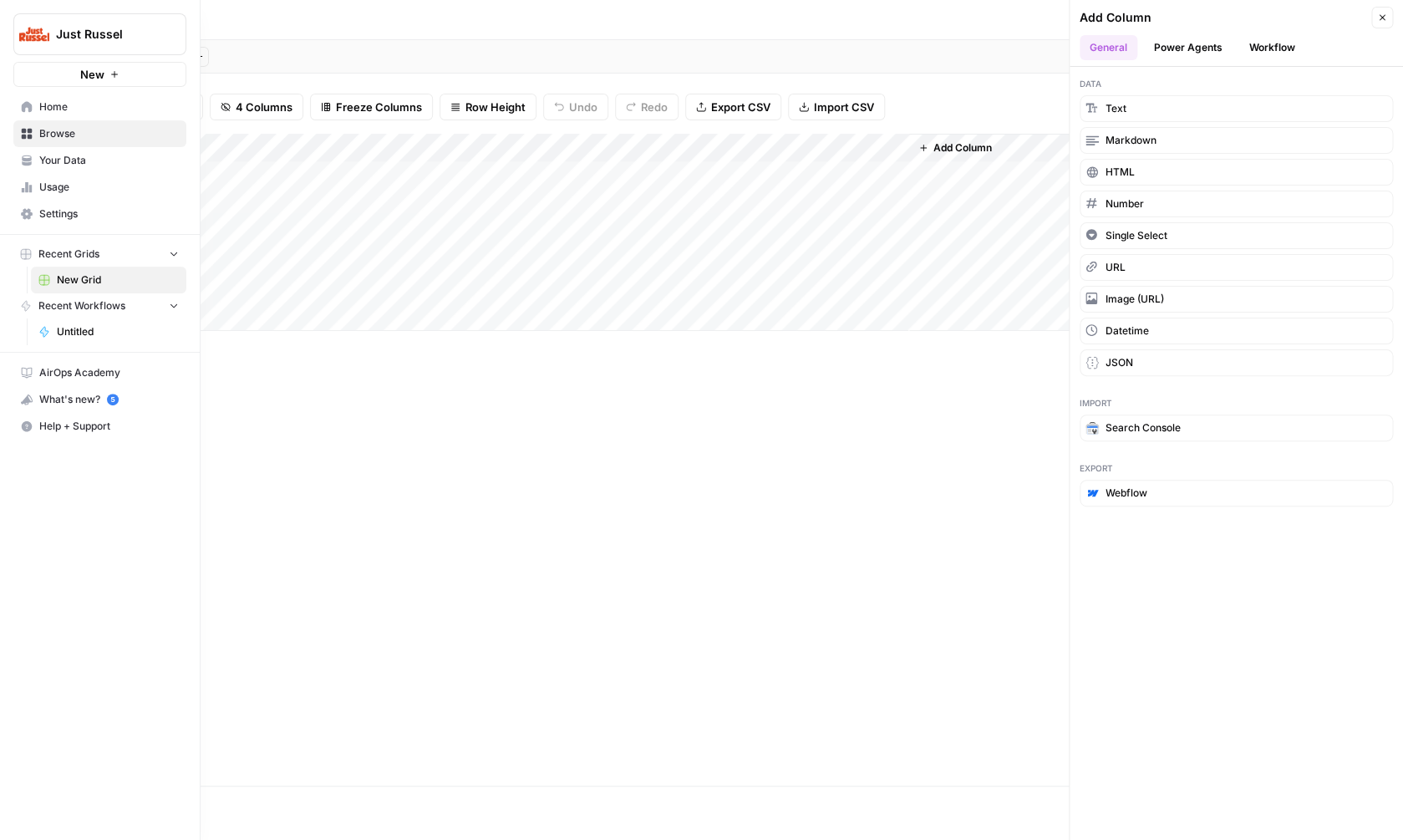
click at [30, 166] on link "Your Data" at bounding box center [100, 160] width 173 height 26
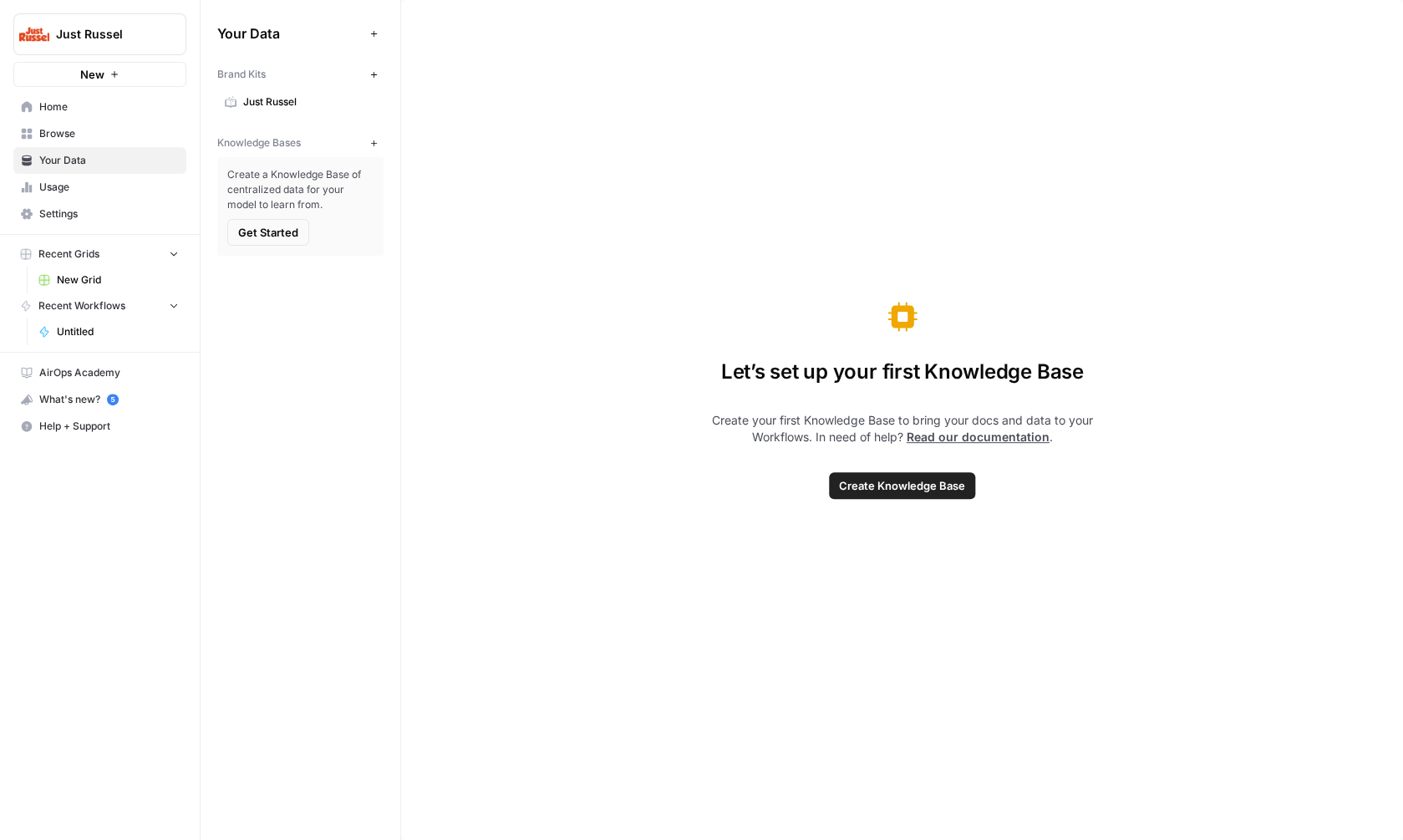
click at [880, 482] on span "Create Knowledge Base" at bounding box center [902, 486] width 127 height 17
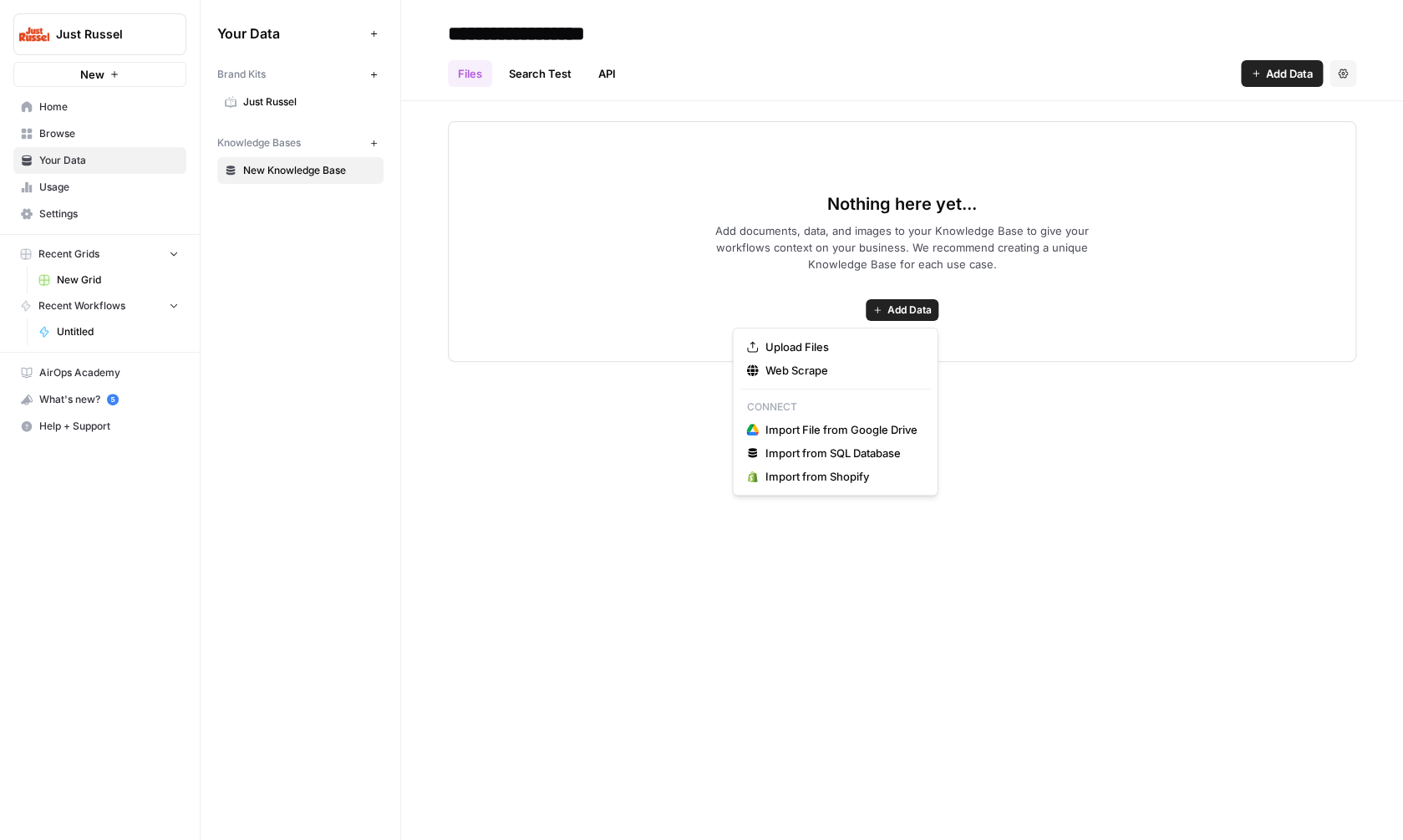
click at [913, 307] on span "Add Data" at bounding box center [910, 310] width 44 height 15
click at [876, 374] on span "Web Scrape" at bounding box center [841, 370] width 152 height 17
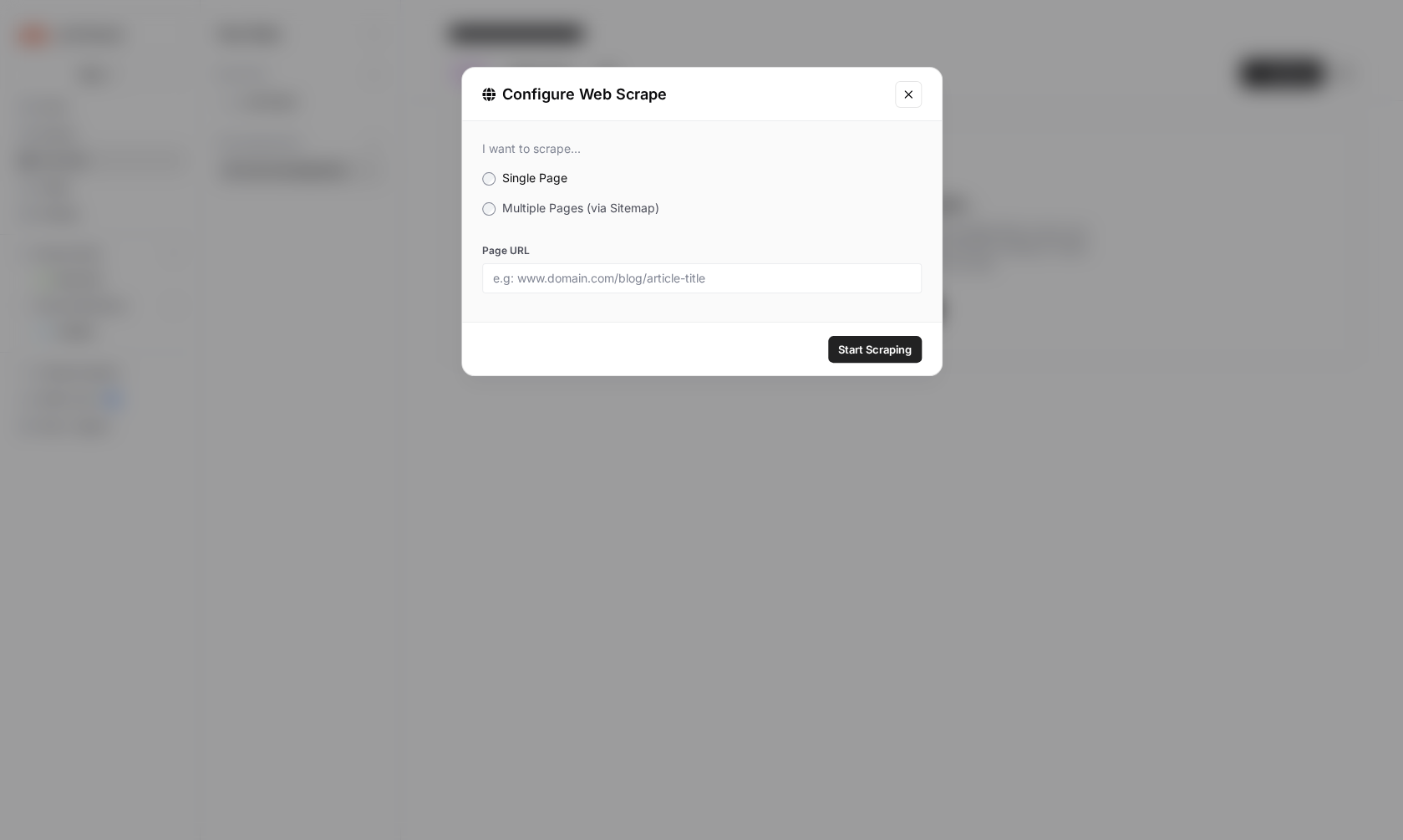
click at [576, 207] on span "Multiple Pages (via Sitemap)" at bounding box center [580, 207] width 157 height 14
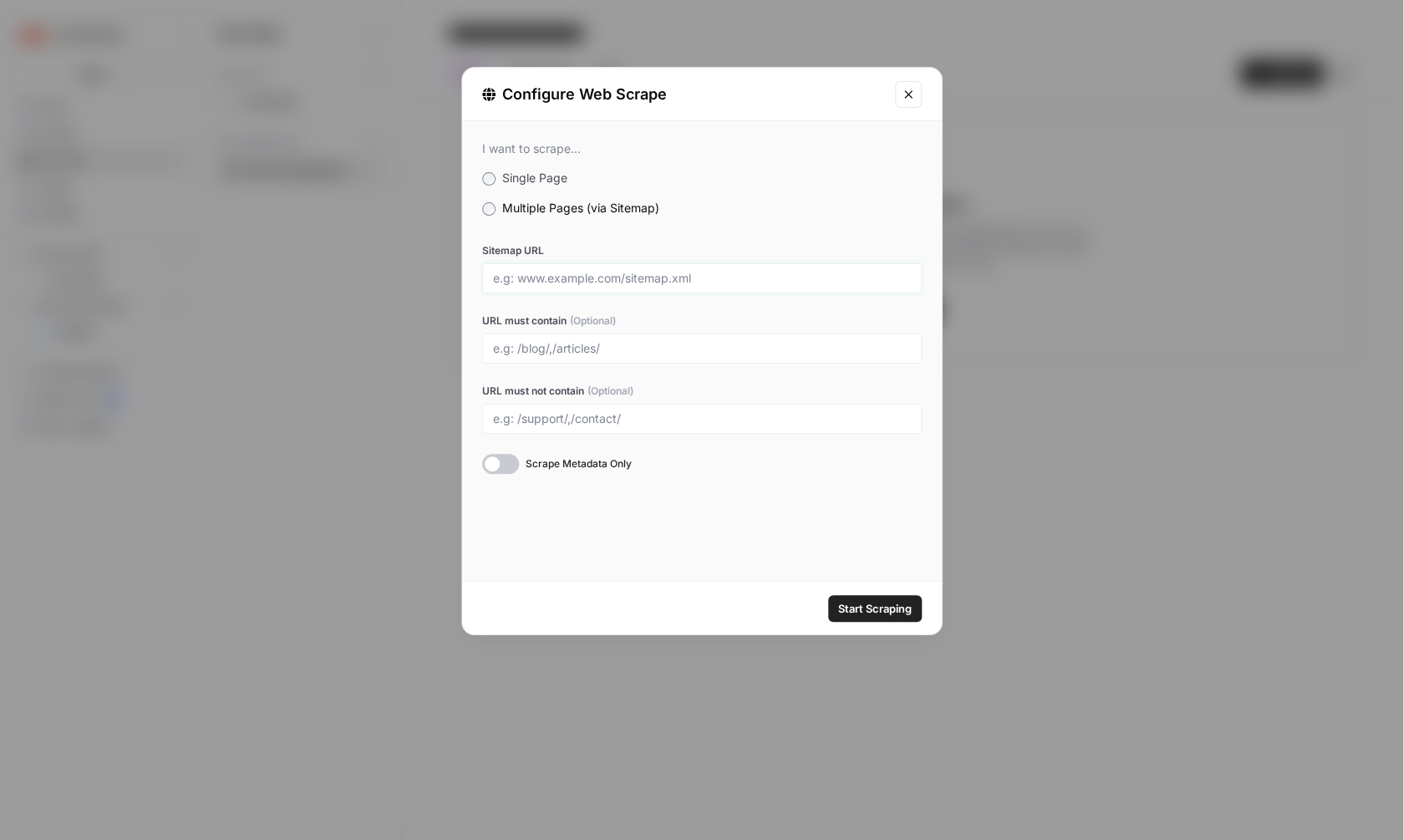
click at [640, 273] on input "Sitemap URL" at bounding box center [702, 279] width 418 height 15
paste input "[URL][DOMAIN_NAME]"
type input "[URL][DOMAIN_NAME]"
click at [849, 613] on span "Start Scraping" at bounding box center [875, 608] width 74 height 17
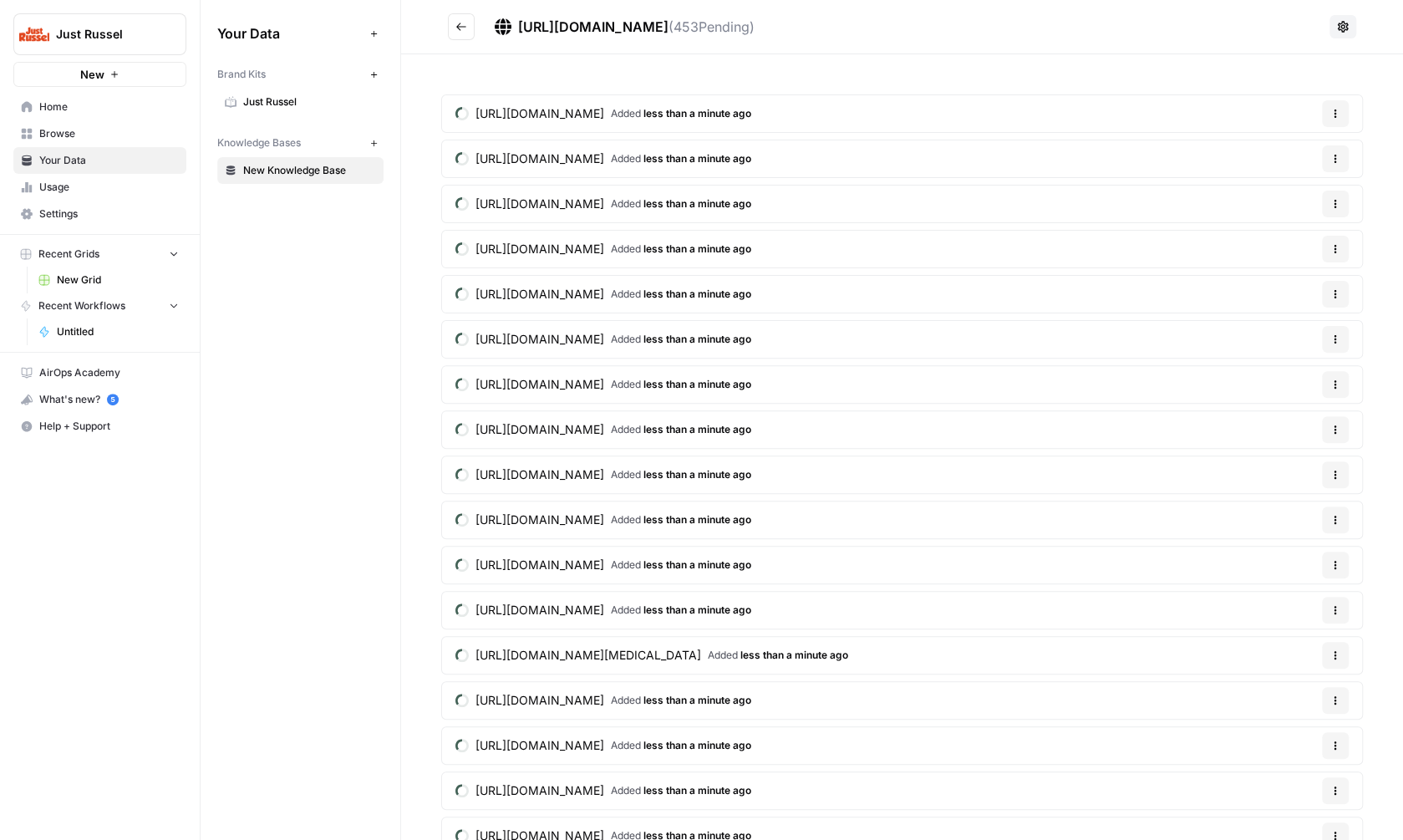
click at [461, 26] on icon "Go back" at bounding box center [461, 26] width 10 height 8
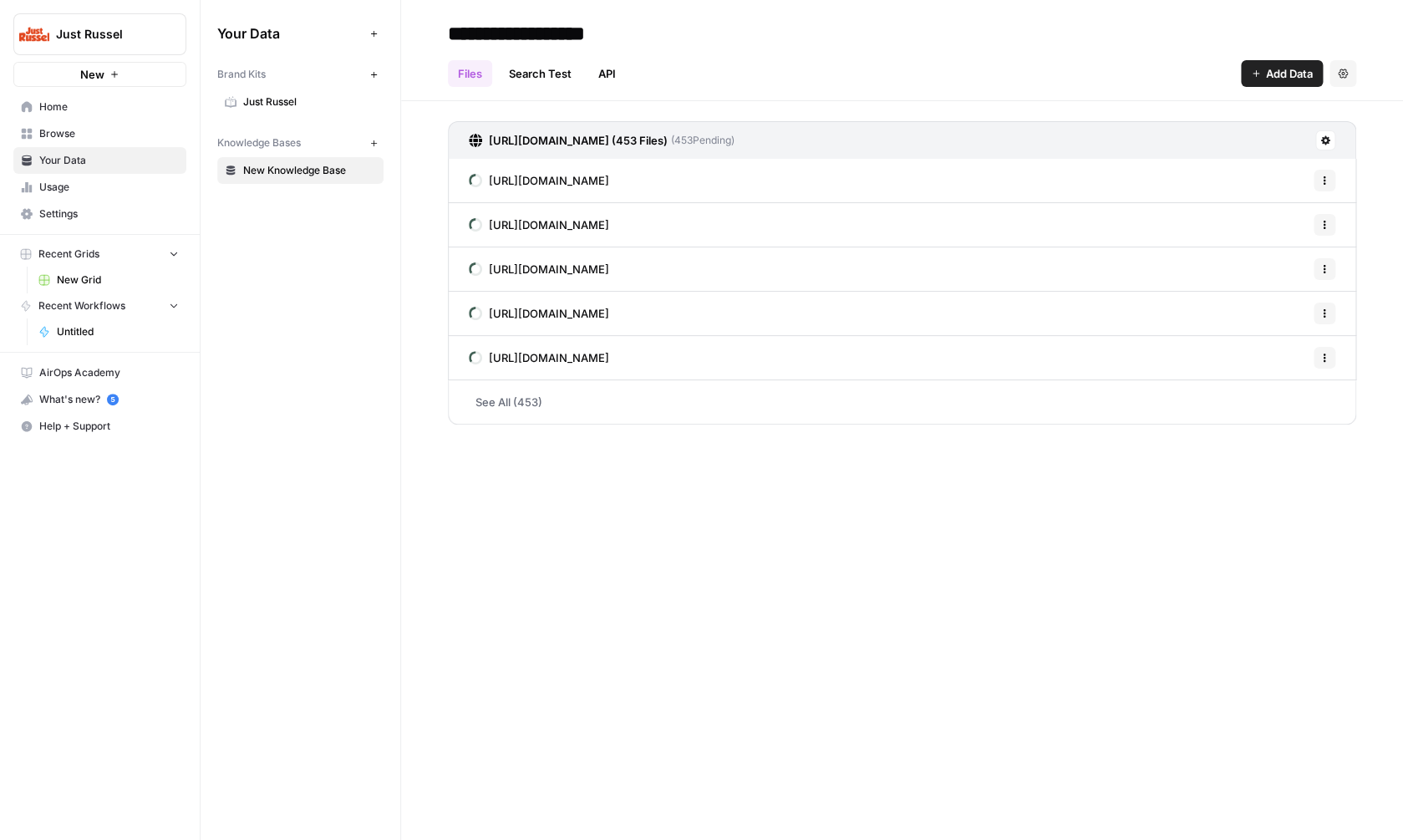
click at [576, 32] on input "**********" at bounding box center [574, 33] width 268 height 33
type input "**********"
click at [699, 572] on div "**********" at bounding box center [902, 420] width 1002 height 840
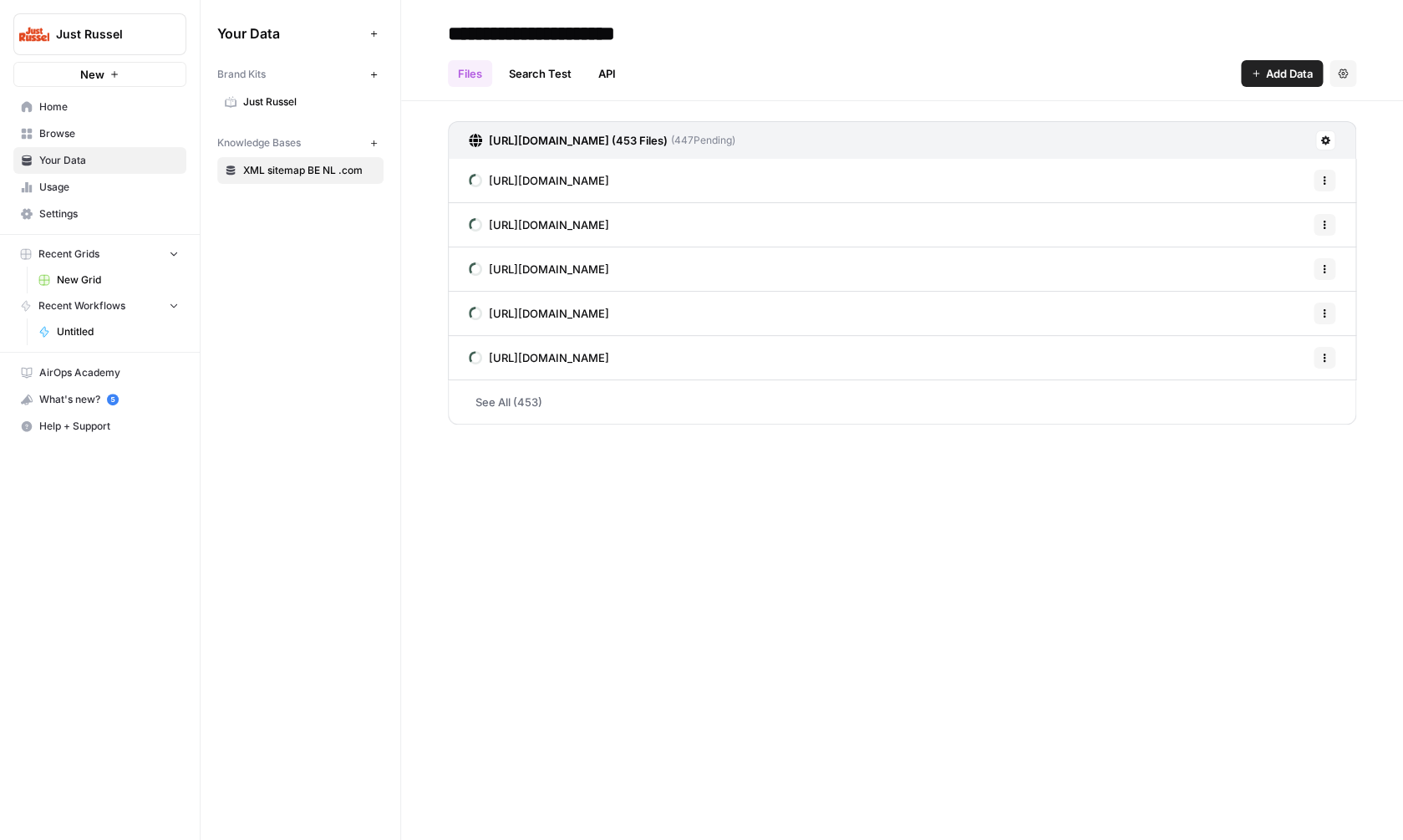
click at [379, 144] on button "New" at bounding box center [374, 143] width 20 height 20
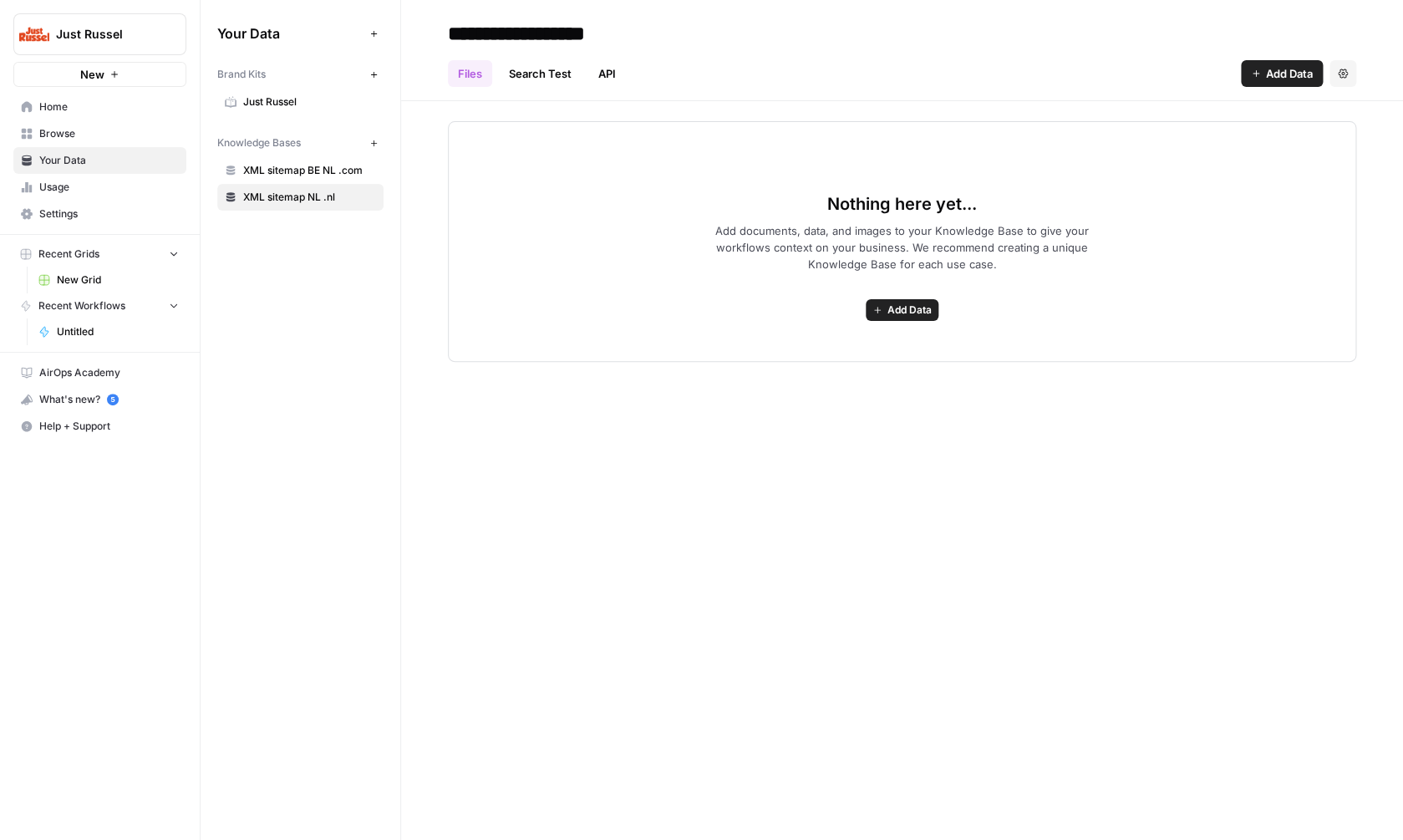
type input "**********"
click at [846, 499] on div "**********" at bounding box center [902, 420] width 1002 height 840
click at [905, 318] on button "Add Data" at bounding box center [902, 310] width 73 height 22
click at [859, 370] on span "Web Scrape" at bounding box center [841, 370] width 152 height 17
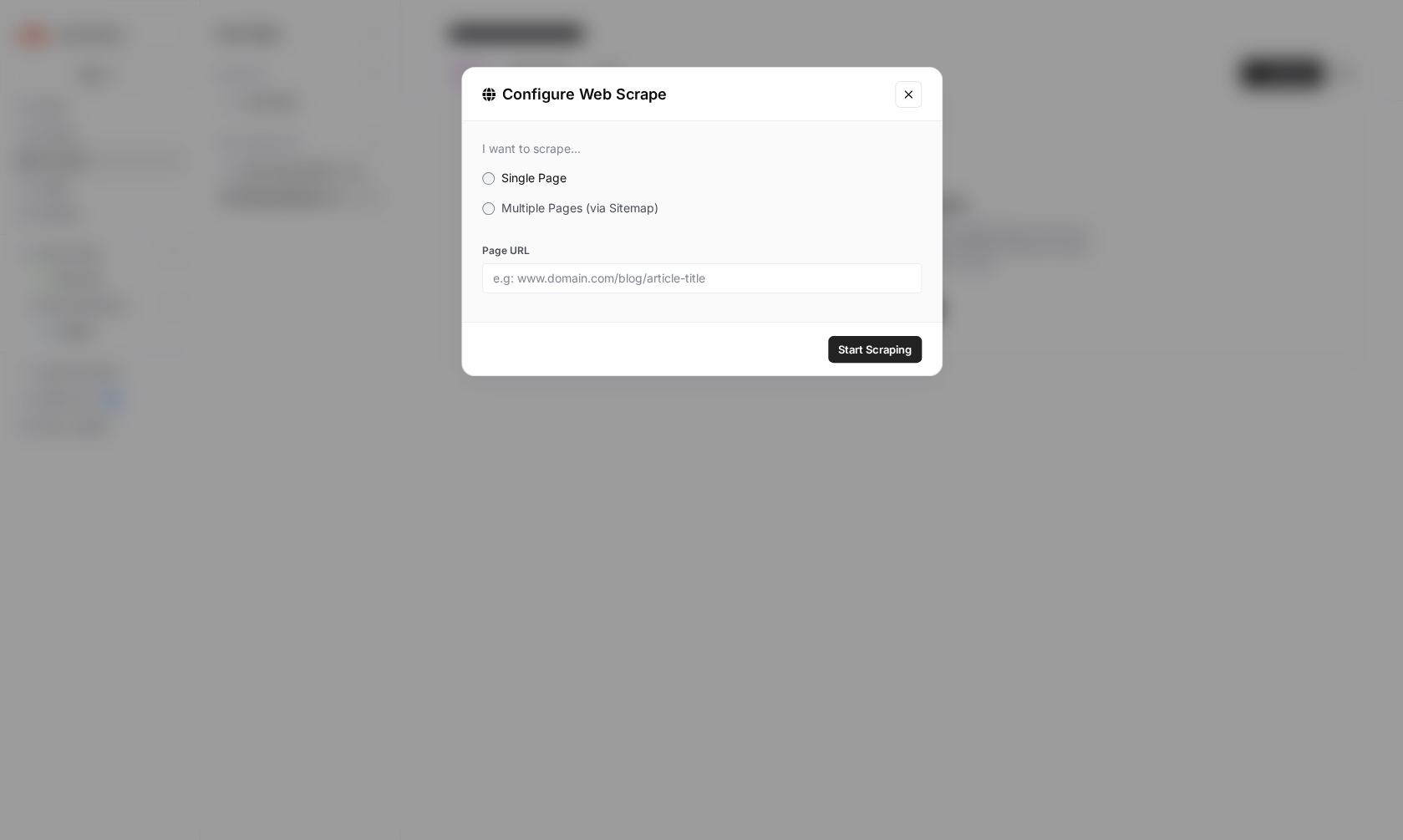
click at [590, 208] on span "Multiple Pages (via Sitemap)" at bounding box center [579, 207] width 157 height 14
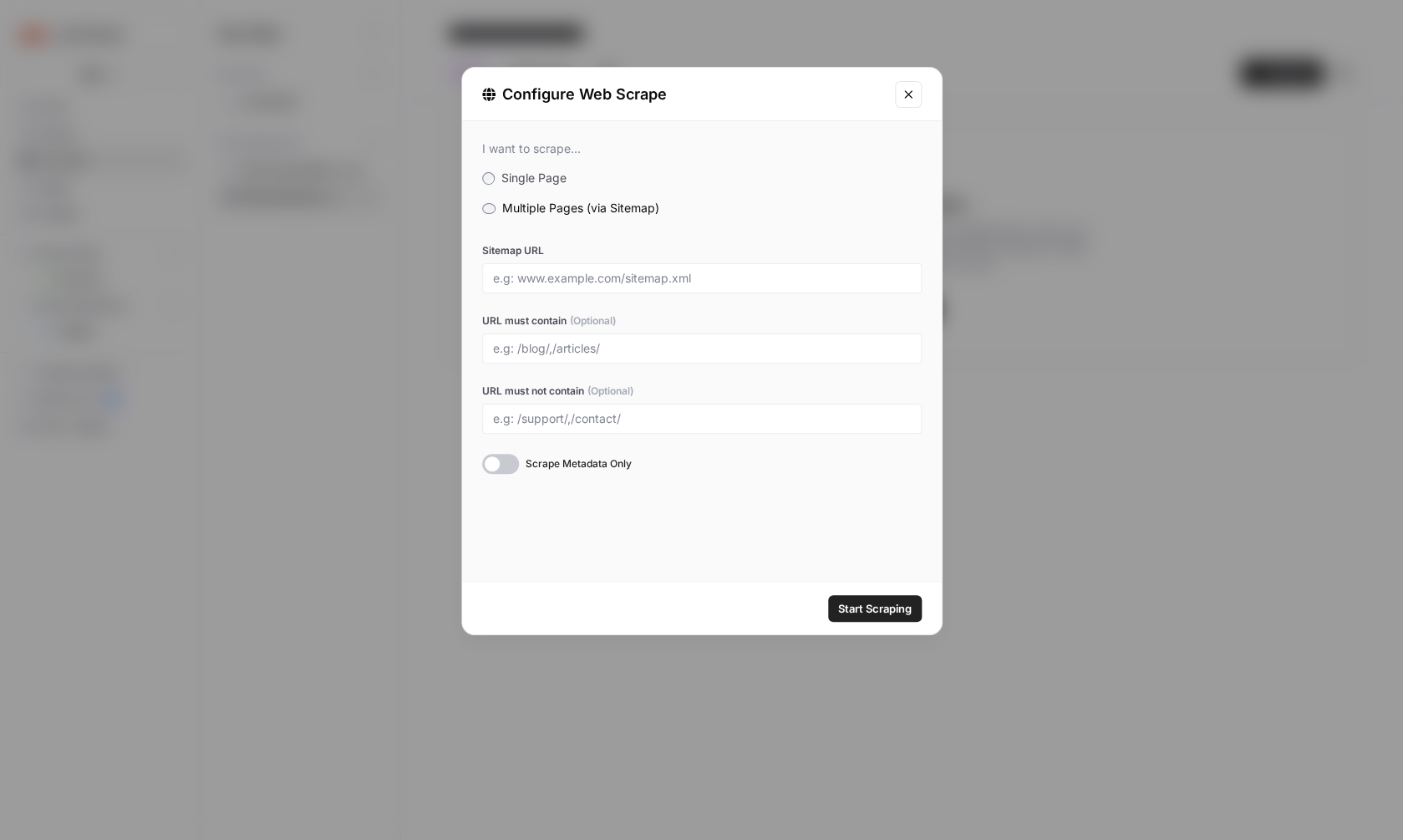
click at [589, 287] on div at bounding box center [702, 278] width 440 height 30
click at [592, 276] on input "Sitemap URL" at bounding box center [702, 279] width 418 height 15
paste input "[URL][DOMAIN_NAME]"
type input "[URL][DOMAIN_NAME]"
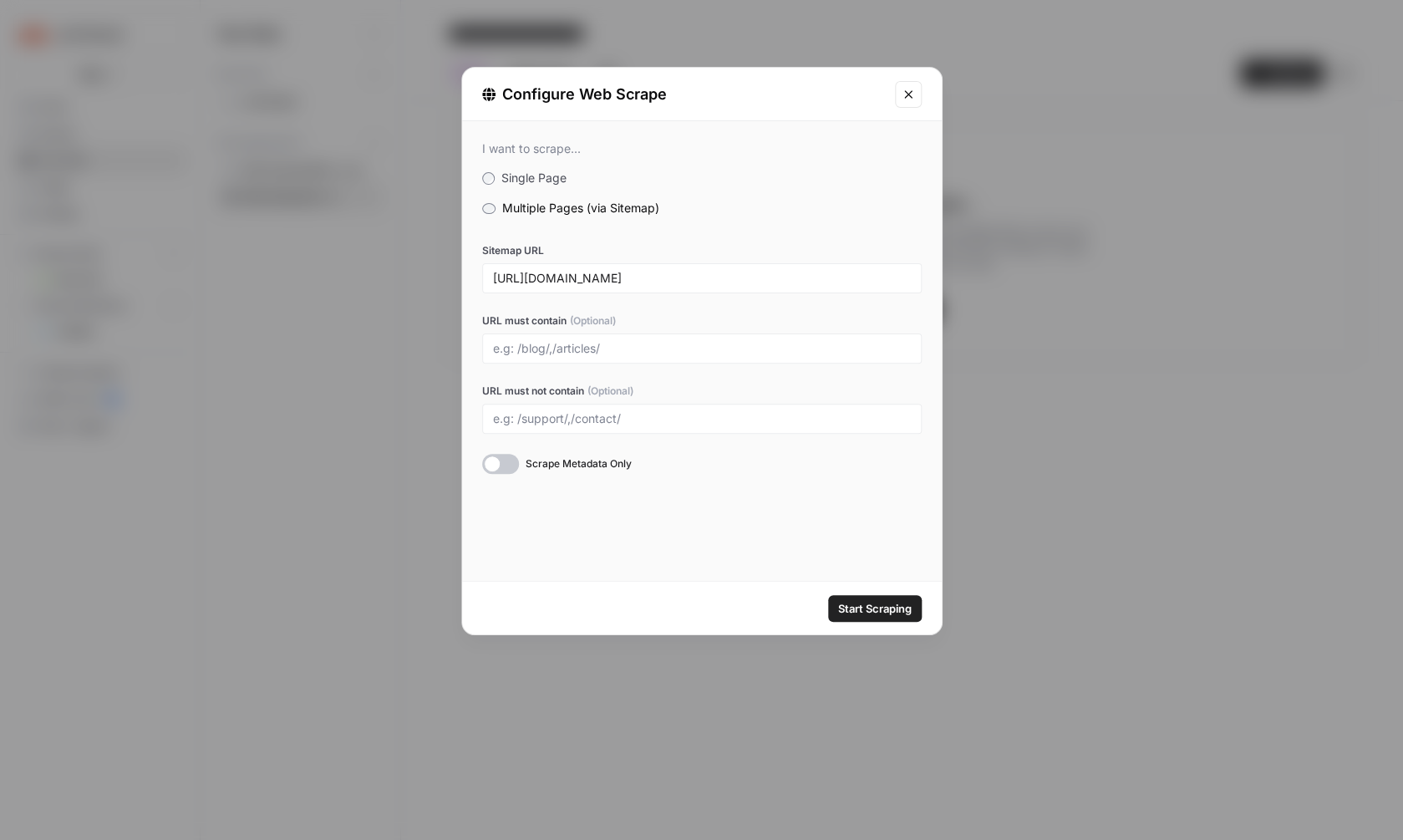
click at [865, 607] on span "Start Scraping" at bounding box center [875, 608] width 74 height 17
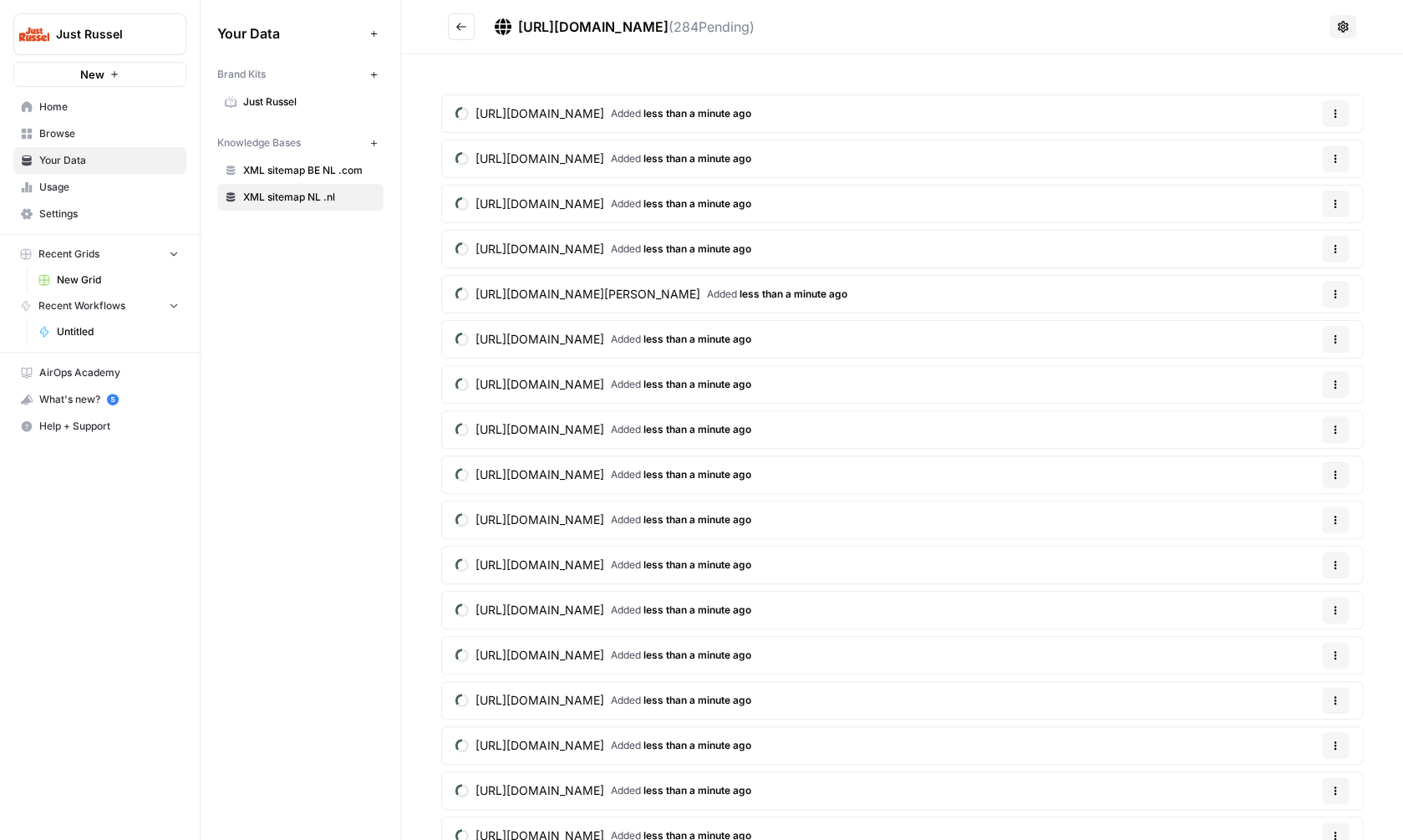
click at [302, 273] on div "Your Data Add Data Brand Kits New Just [PERSON_NAME] Knowledge Bases New XML si…" at bounding box center [300, 420] width 200 height 840
click at [375, 139] on icon "button" at bounding box center [374, 143] width 9 height 9
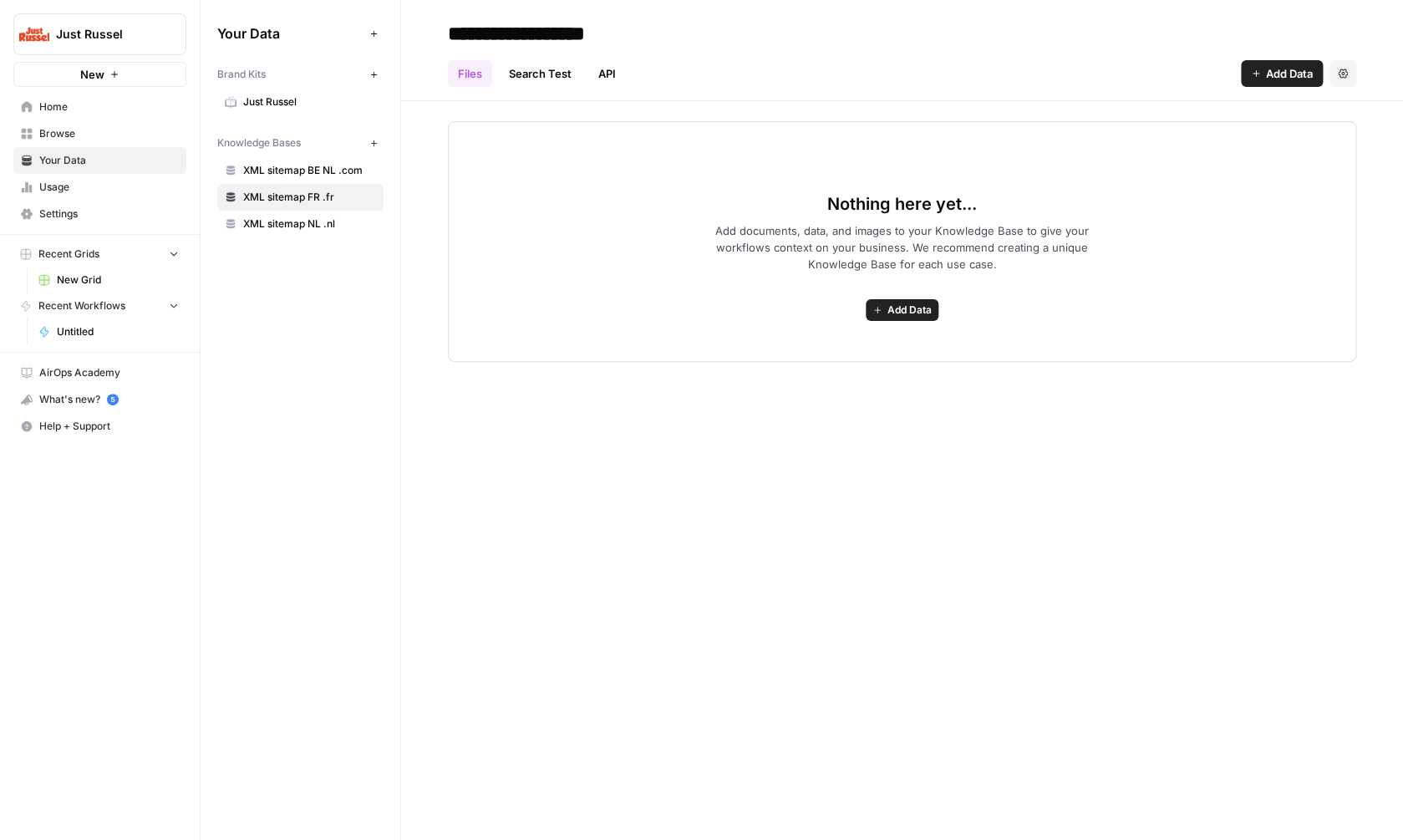
type input "**********"
click at [686, 182] on div "Nothing here yet... Add documents, data, and images to your Knowledge Base to g…" at bounding box center [901, 241] width 908 height 240
click at [877, 305] on button "Add Data" at bounding box center [902, 310] width 73 height 22
click at [861, 369] on span "Web Scrape" at bounding box center [841, 370] width 152 height 17
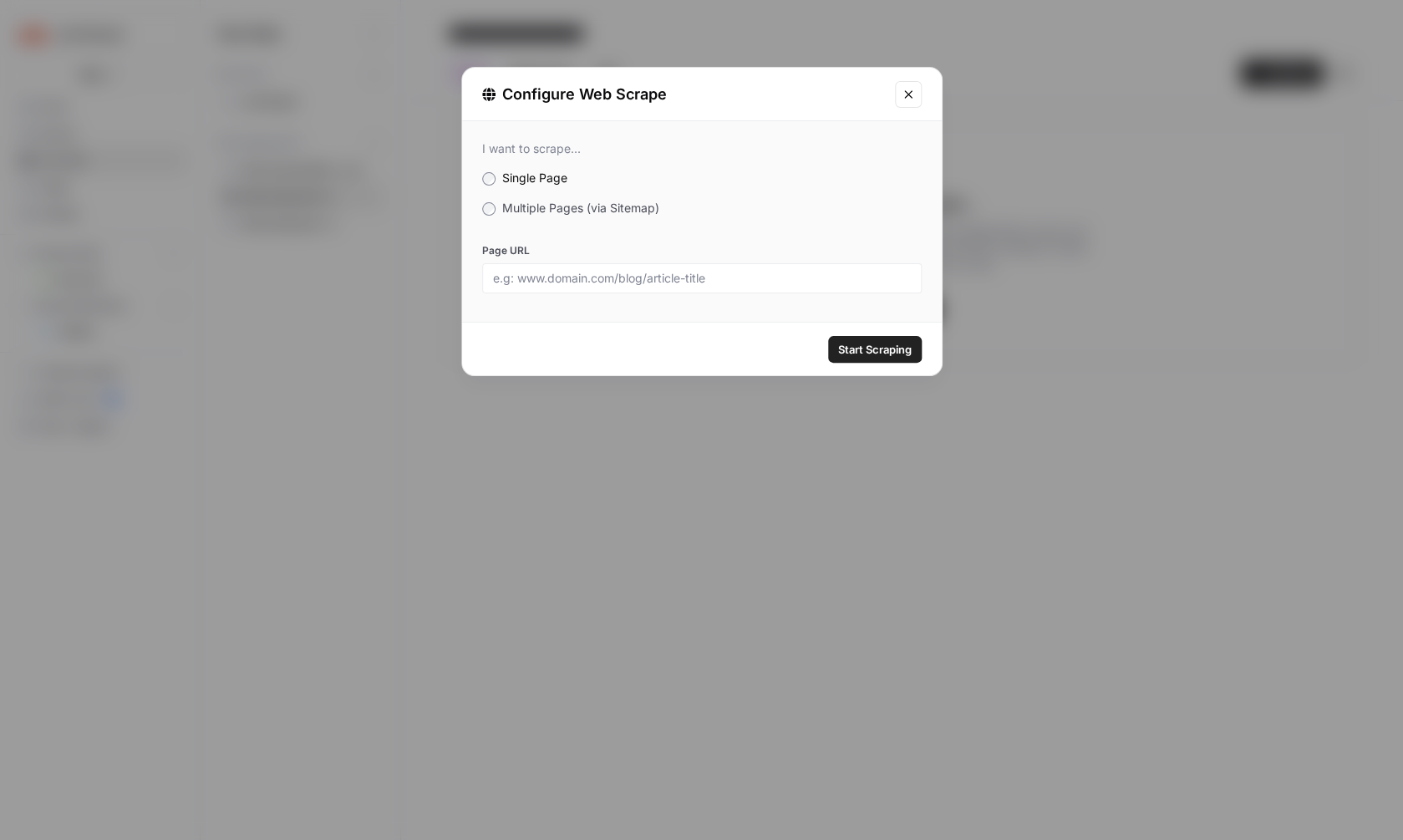
click at [544, 210] on span "Multiple Pages (via Sitemap)" at bounding box center [580, 207] width 157 height 14
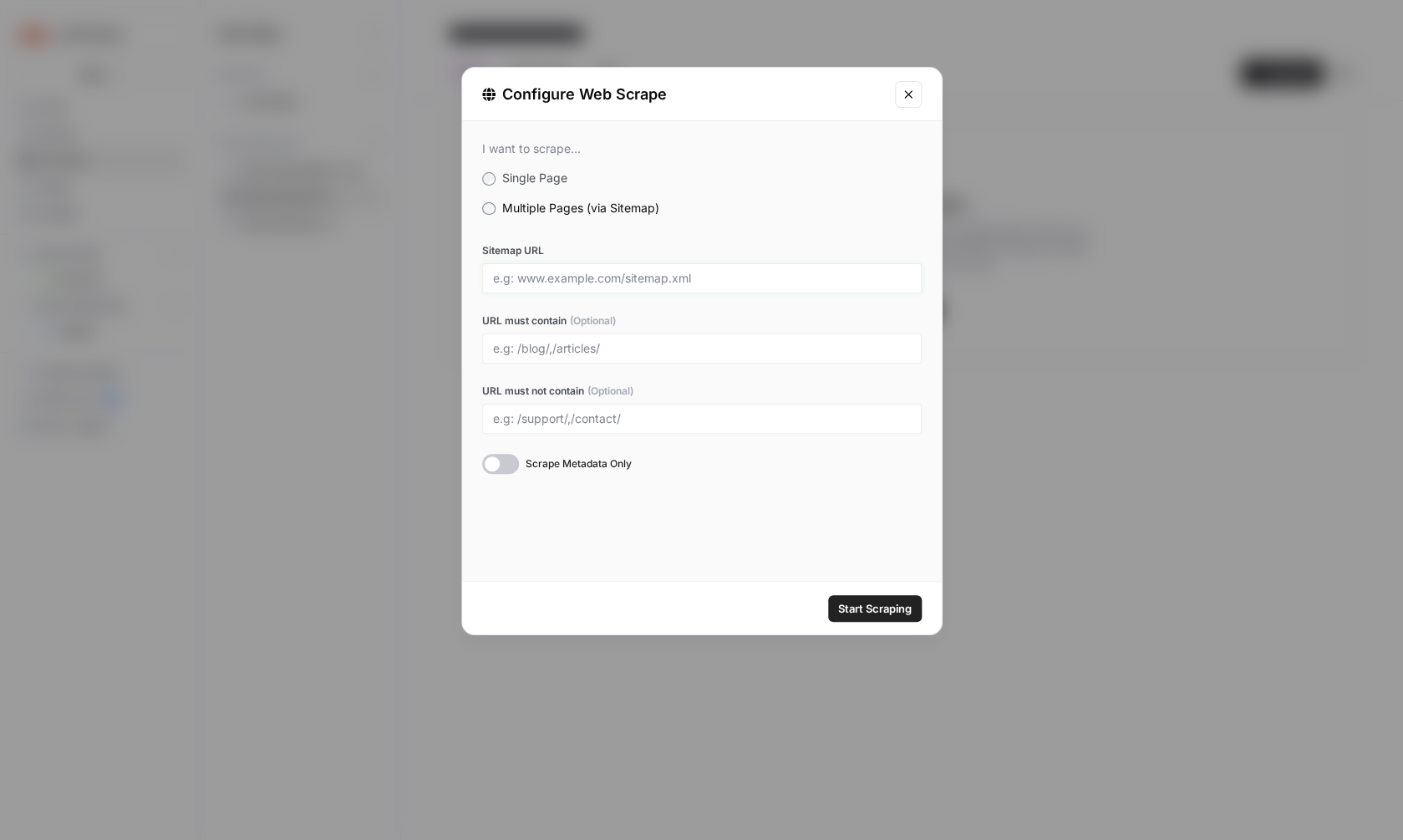
click at [583, 284] on input "Sitemap URL" at bounding box center [702, 279] width 418 height 15
paste input "https://justrussel.fr/sitemap.xml"
type input "https://justrussel.fr/sitemap.xml"
click at [838, 604] on span "Start Scraping" at bounding box center [875, 608] width 74 height 17
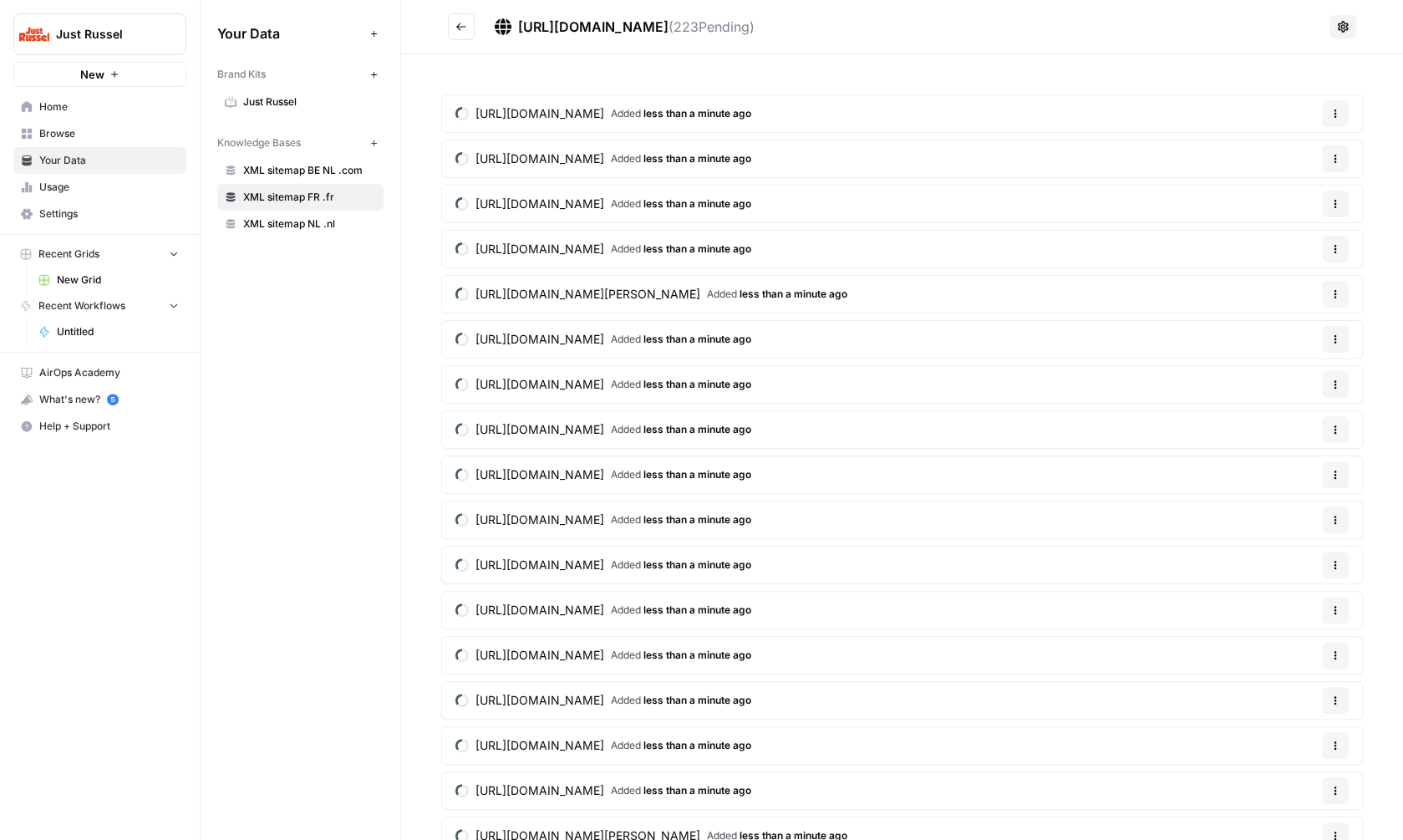
click at [371, 134] on button "New" at bounding box center [374, 143] width 20 height 20
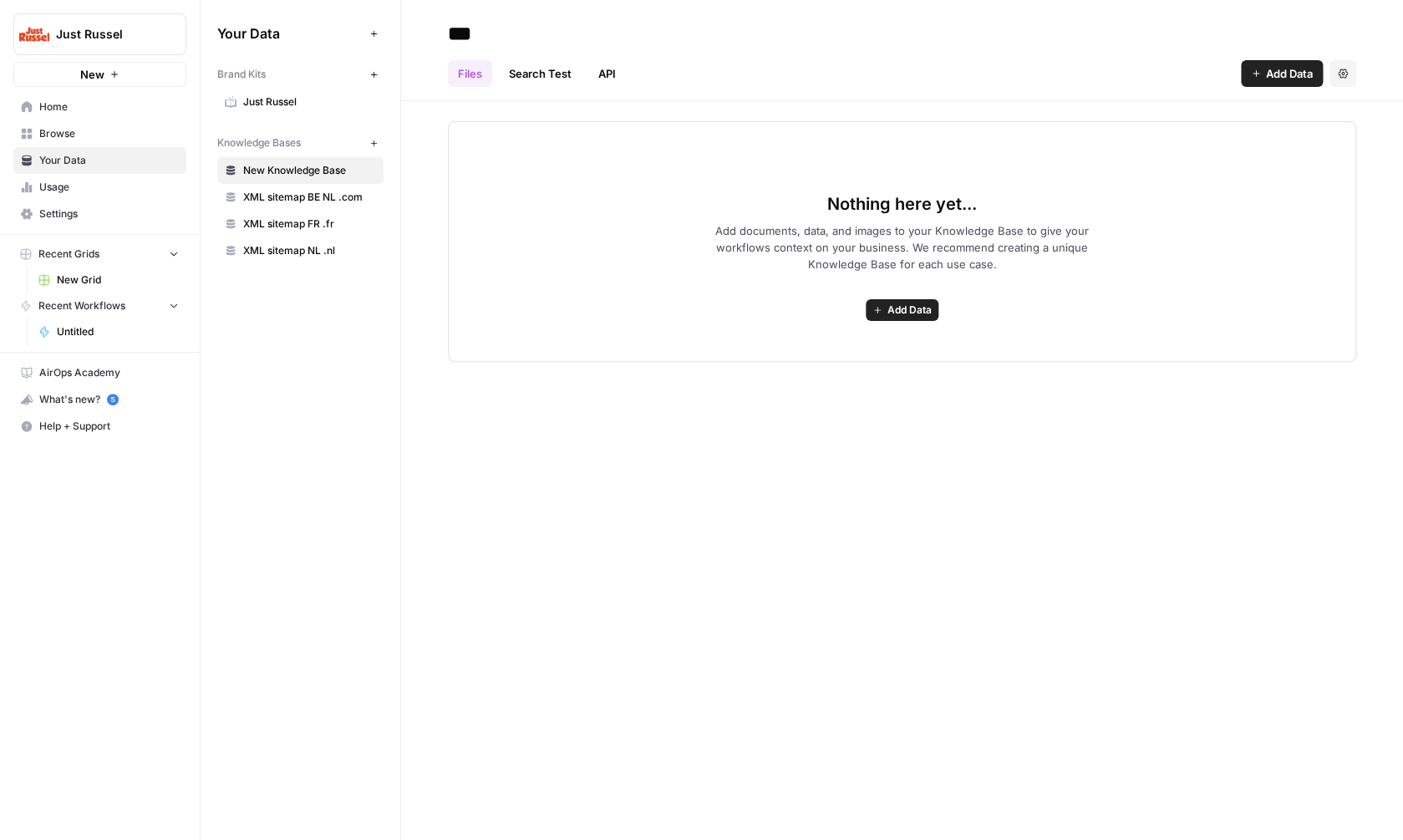
type input "****"
type input "**********"
click at [658, 258] on div "Nothing here yet... Add documents, data, and images to your Knowledge Base to g…" at bounding box center [901, 241] width 908 height 240
click at [912, 312] on span "Add Data" at bounding box center [910, 310] width 44 height 15
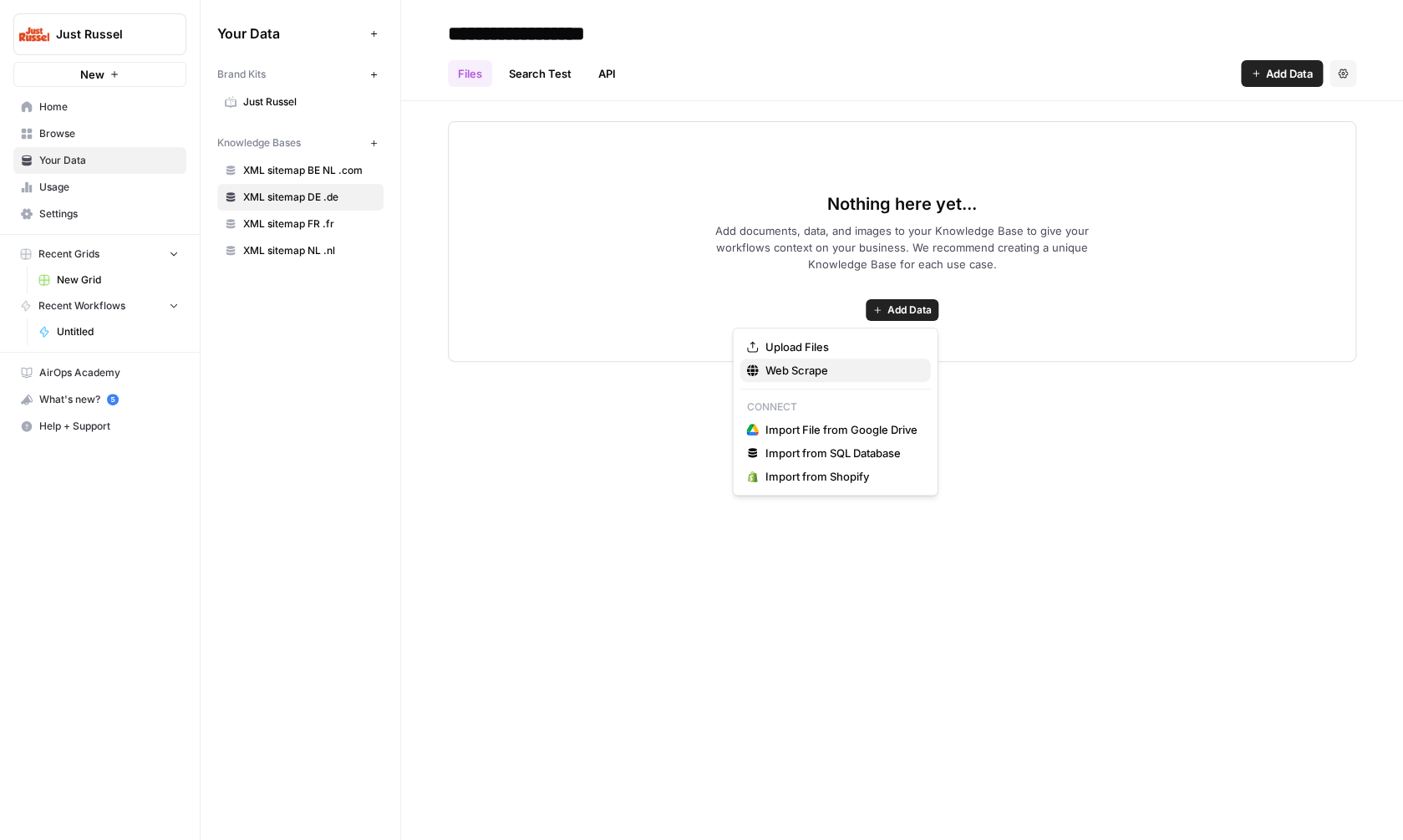
click at [857, 371] on span "Web Scrape" at bounding box center [841, 370] width 152 height 17
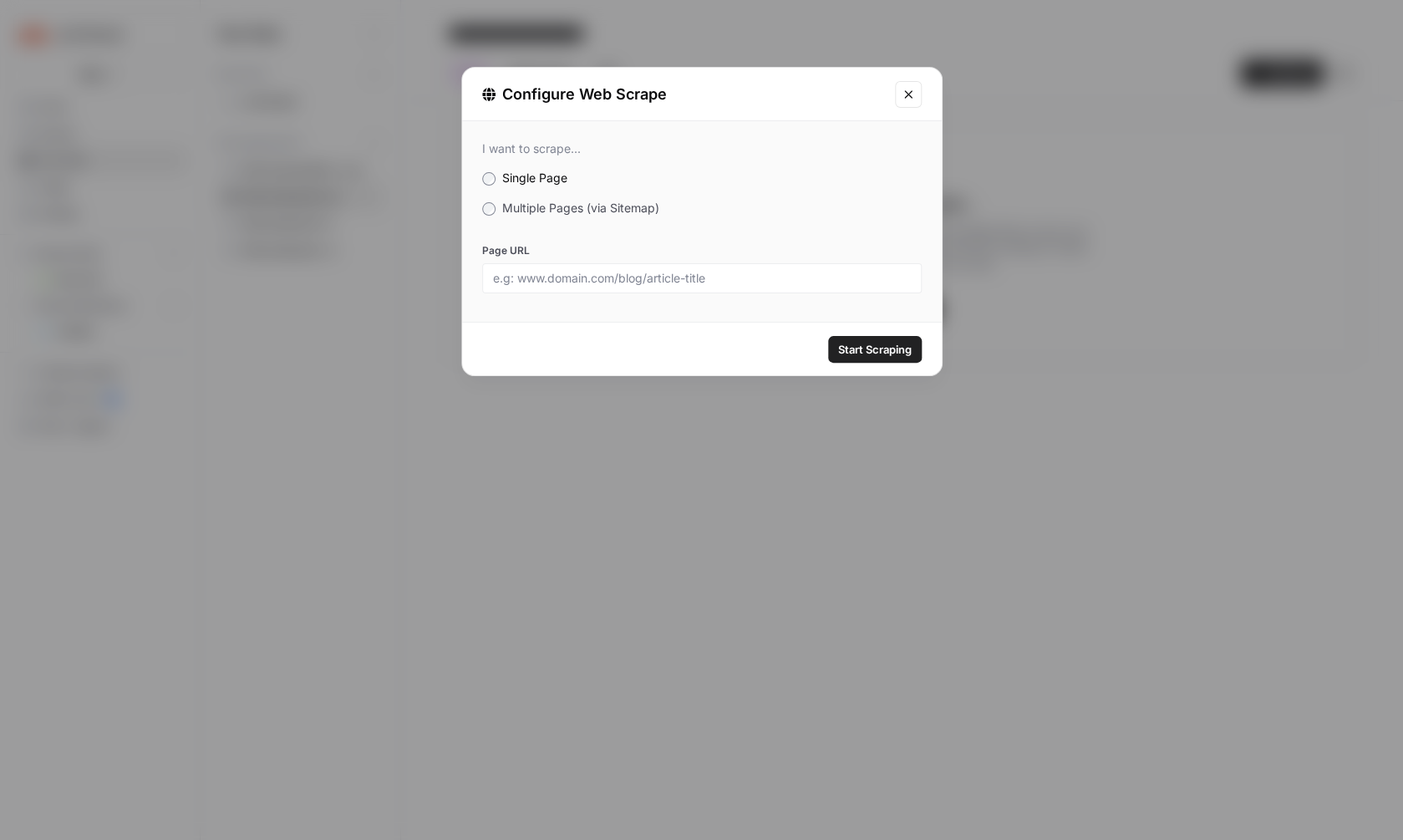
click at [578, 206] on span "Multiple Pages (via Sitemap)" at bounding box center [580, 207] width 157 height 14
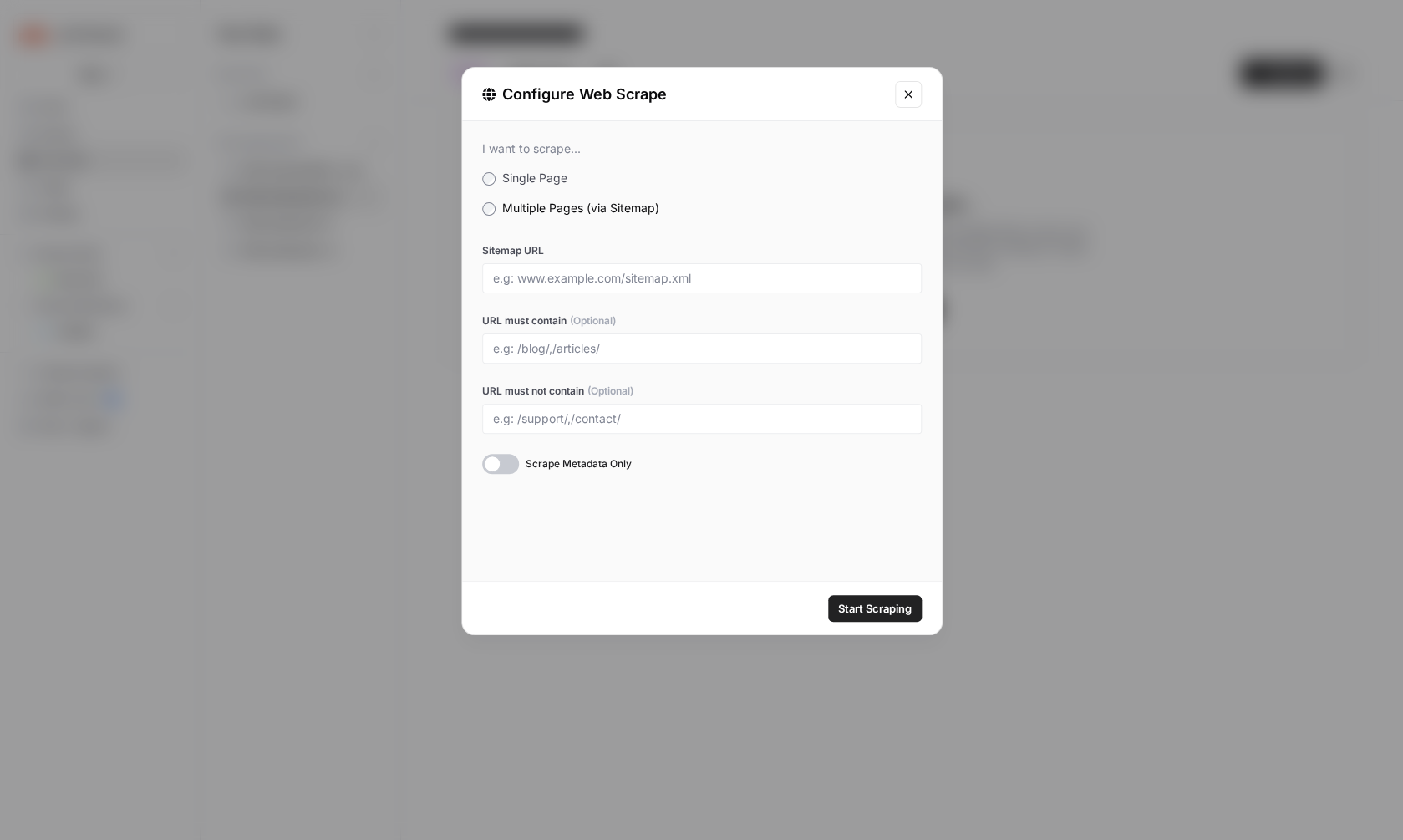
click at [583, 268] on div at bounding box center [702, 278] width 440 height 30
click at [583, 268] on div at bounding box center [702, 278] width 440 height 30
click at [583, 277] on input "Sitemap URL" at bounding box center [702, 279] width 418 height 15
paste input "https://justrussel.de/sitemap.xml"
type input "https://justrussel.de/sitemap.xml"
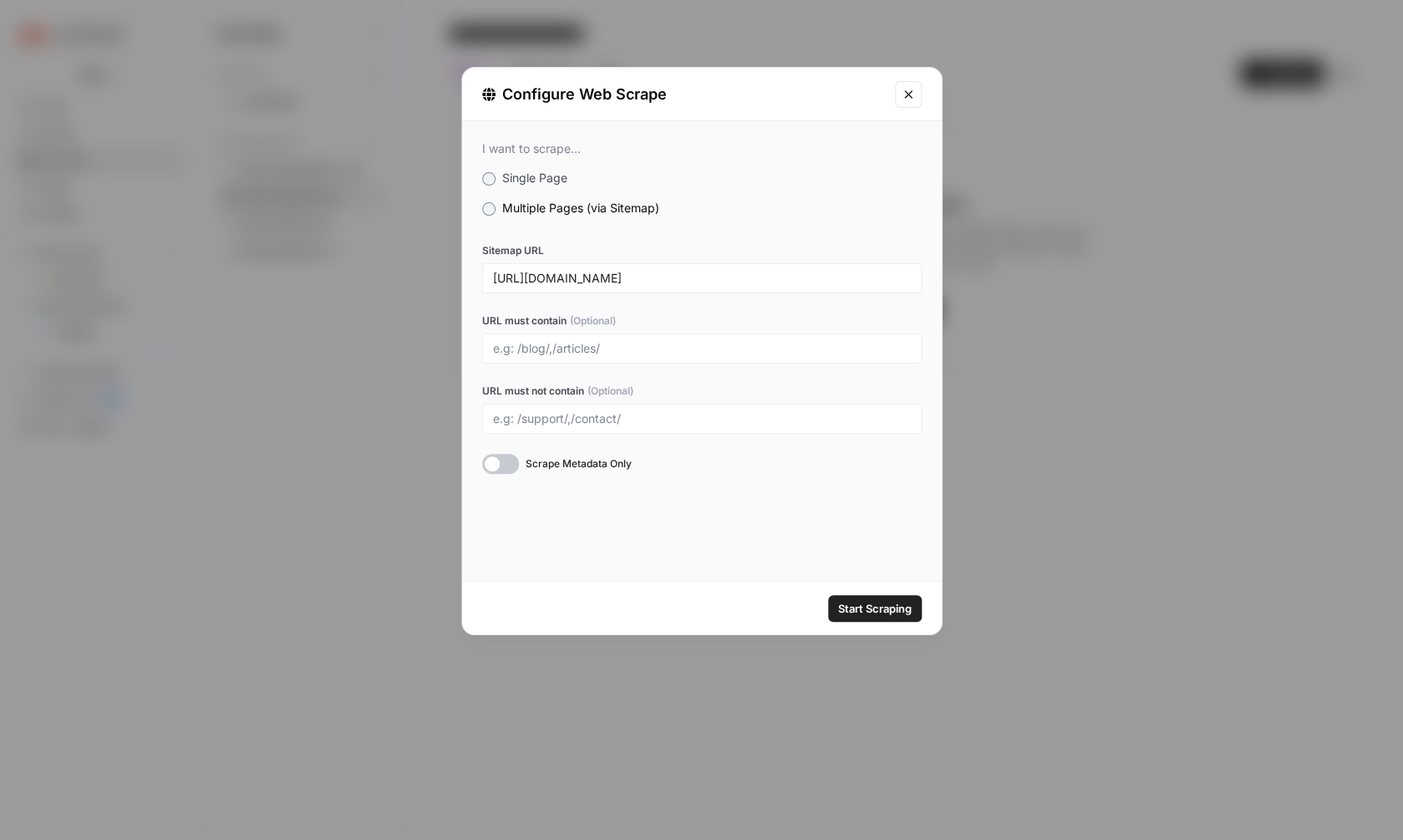
click at [888, 616] on span "Start Scraping" at bounding box center [875, 608] width 74 height 17
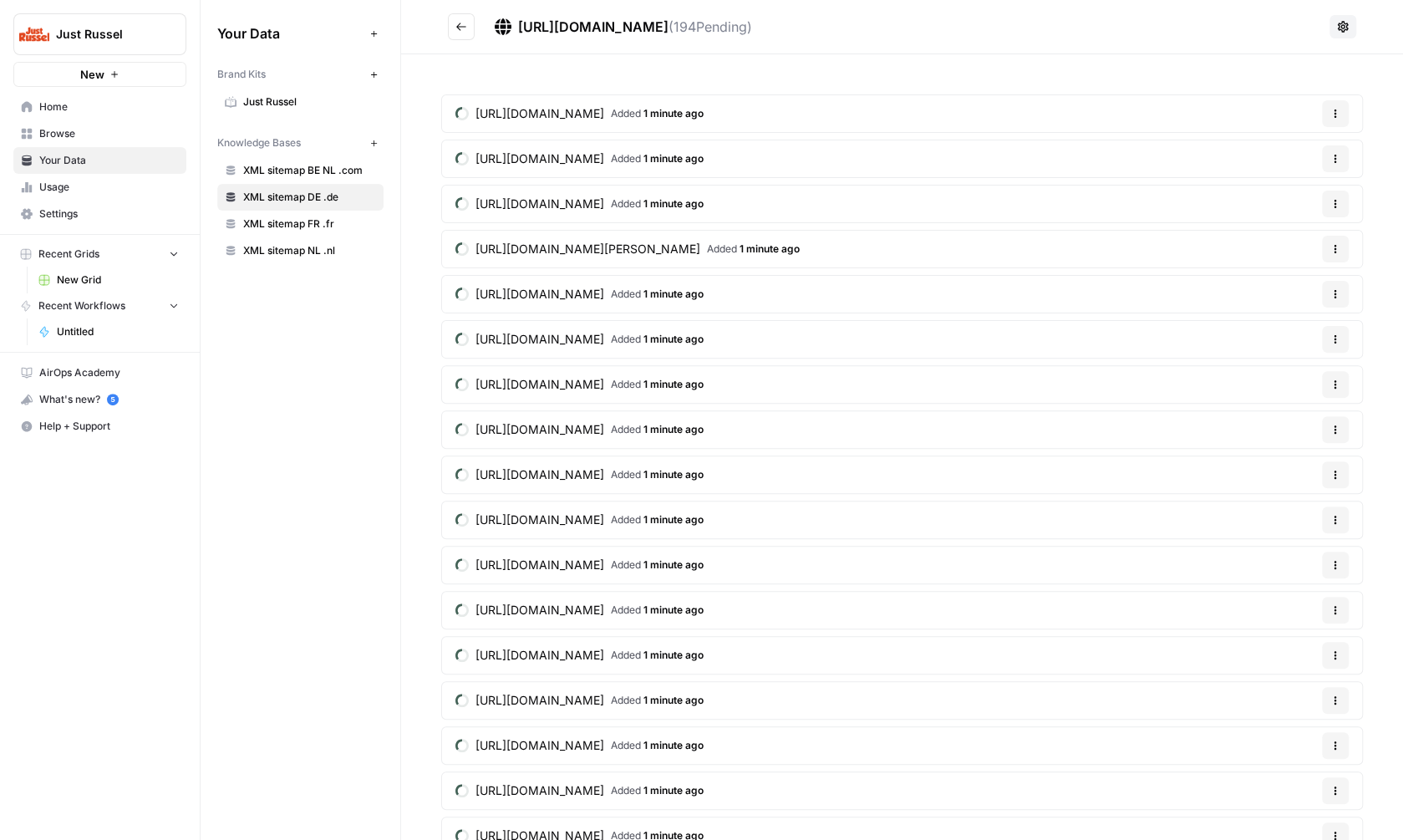
click at [332, 105] on span "Just Russel" at bounding box center [309, 102] width 132 height 15
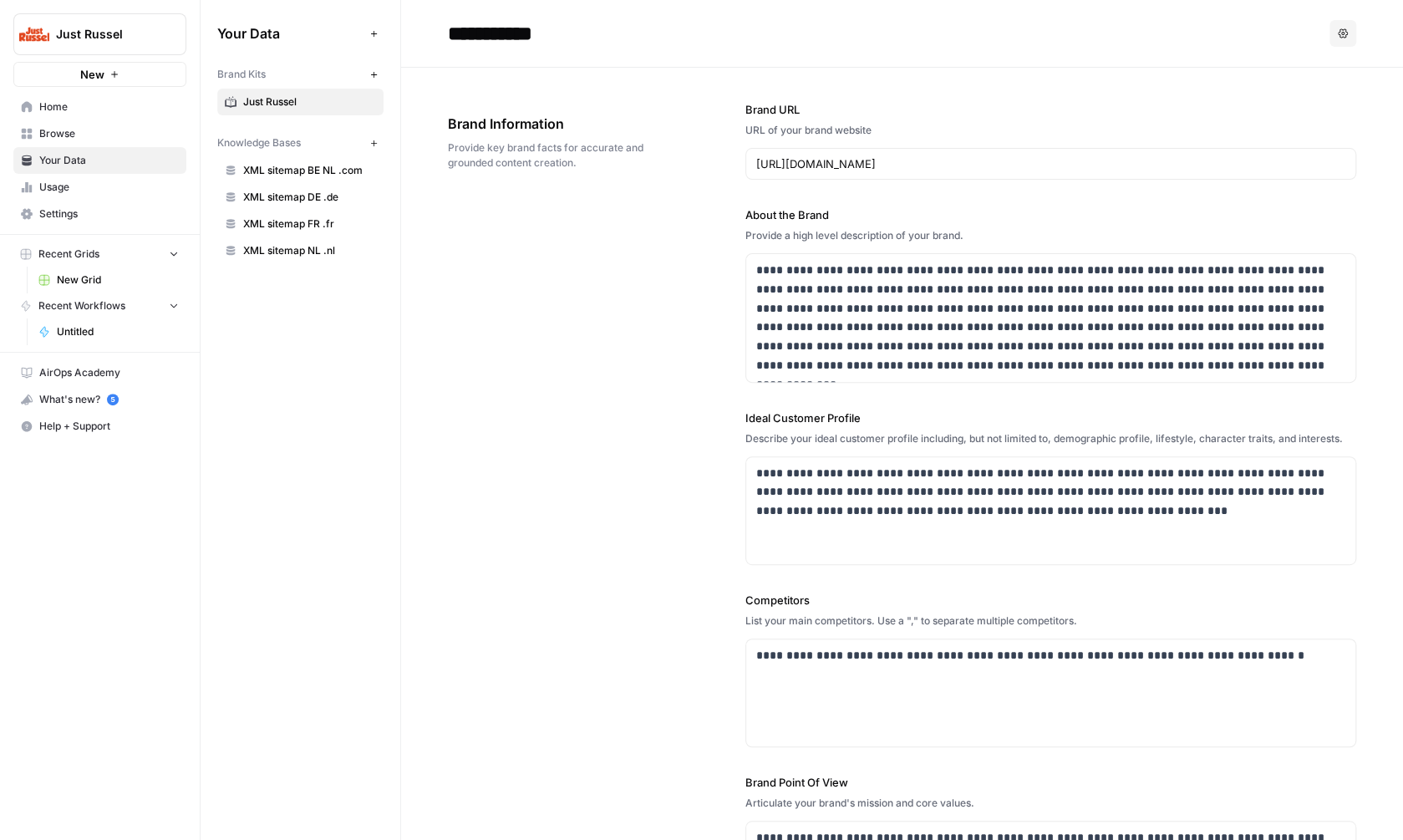
click at [132, 184] on span "Usage" at bounding box center [109, 188] width 139 height 15
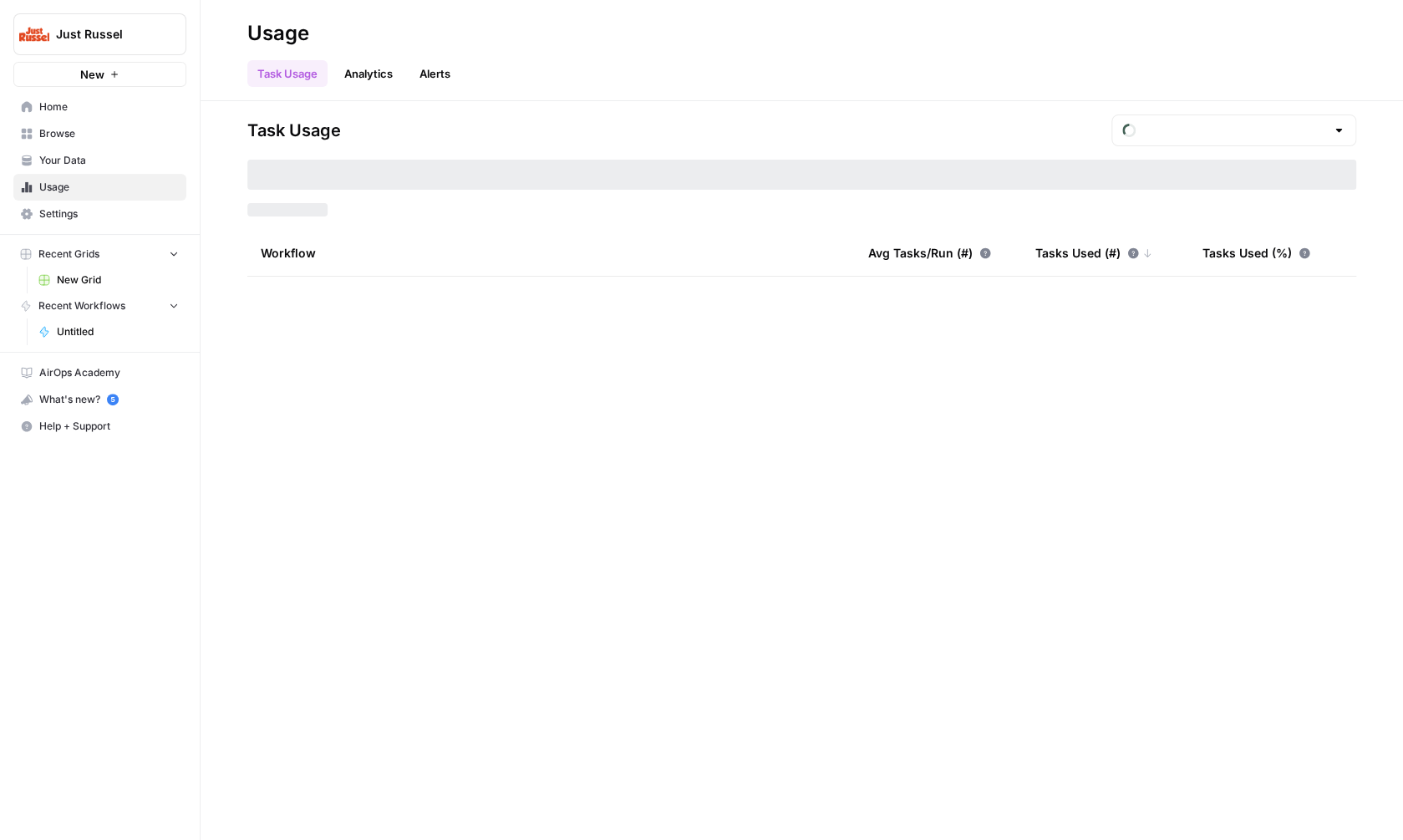
type input "August Tasks"
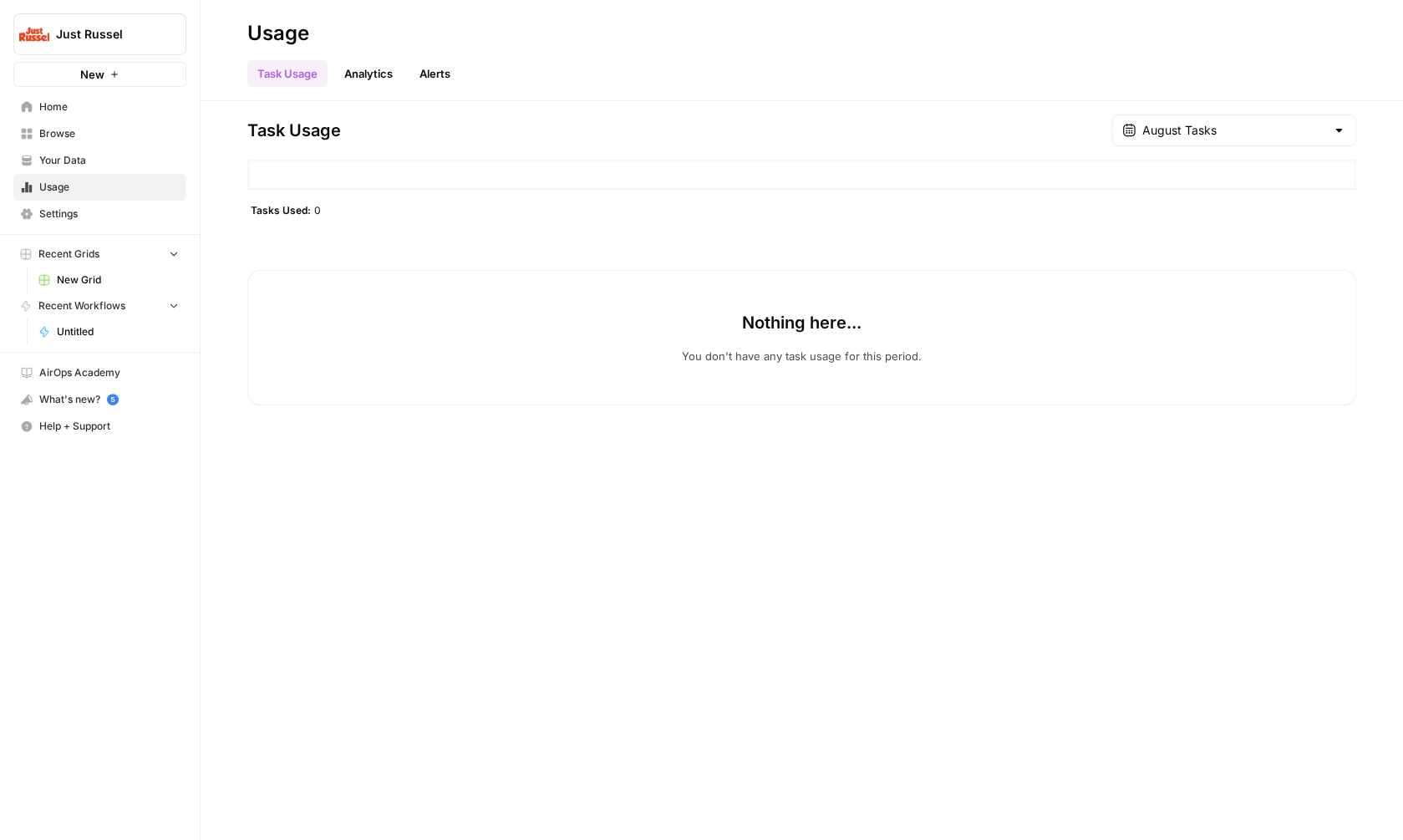
click at [134, 164] on span "Your Data" at bounding box center [109, 161] width 139 height 15
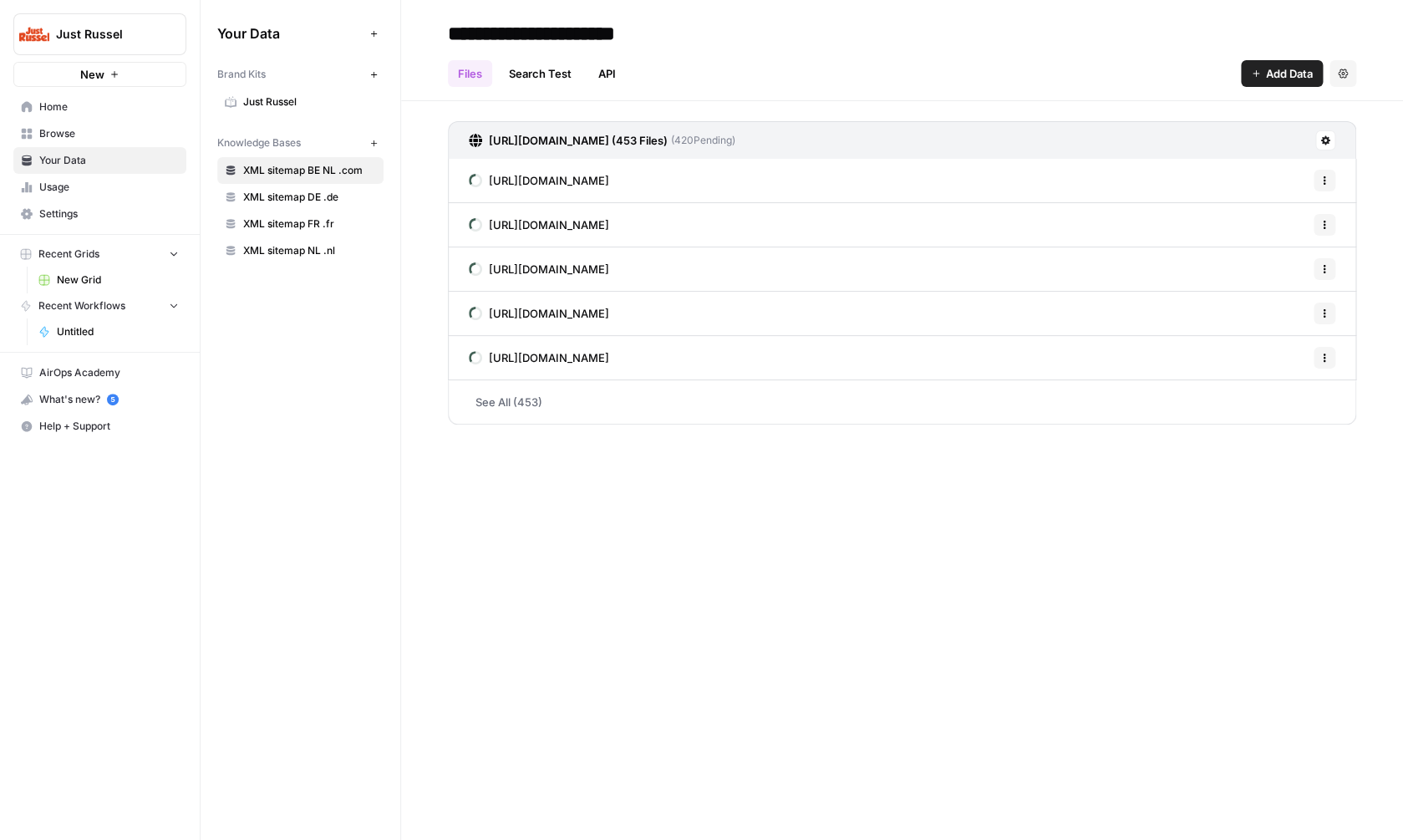
click at [110, 221] on span "Settings" at bounding box center [109, 214] width 139 height 15
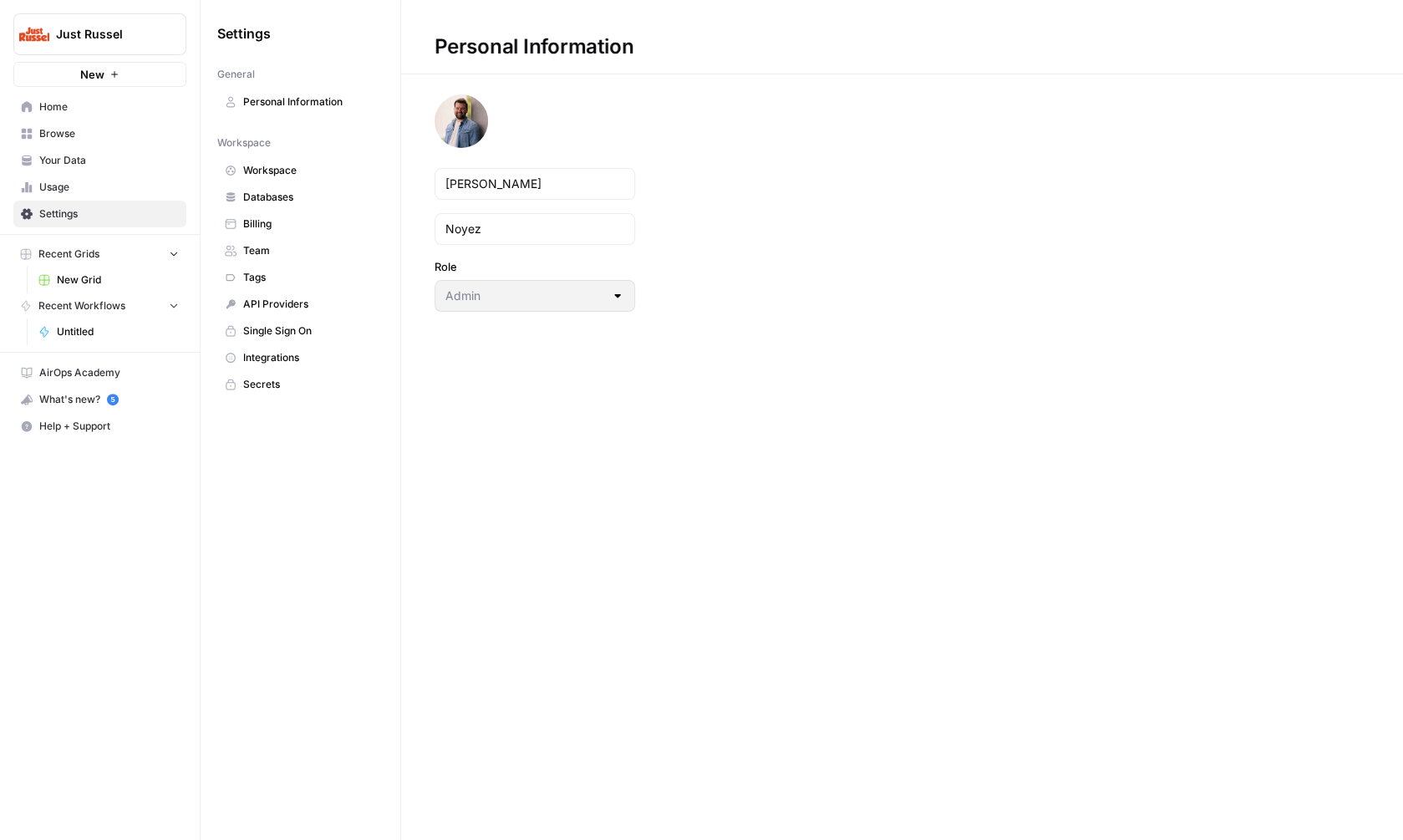
click at [121, 144] on link "Browse" at bounding box center [100, 133] width 173 height 26
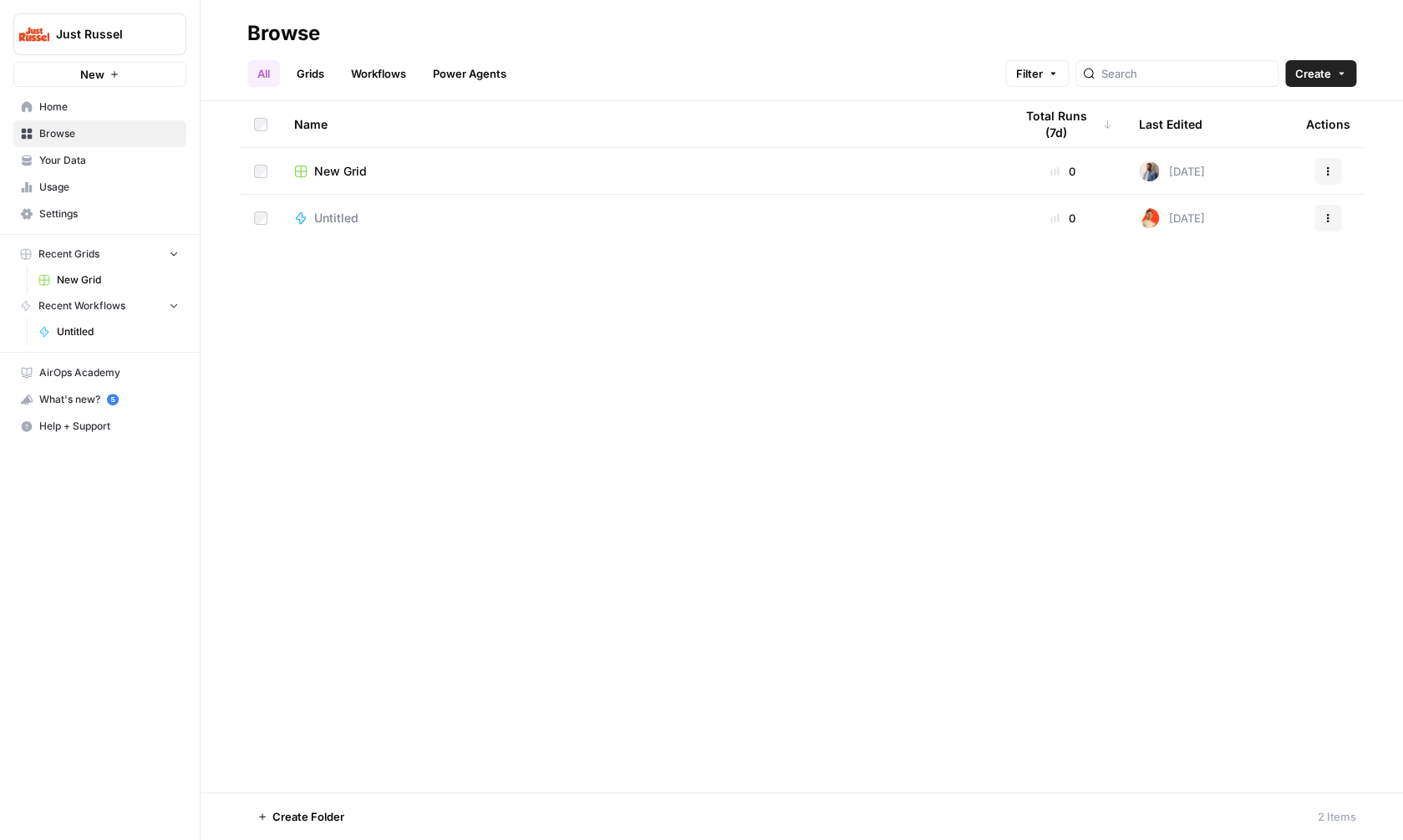
click at [358, 175] on span "New Grid" at bounding box center [341, 172] width 53 height 17
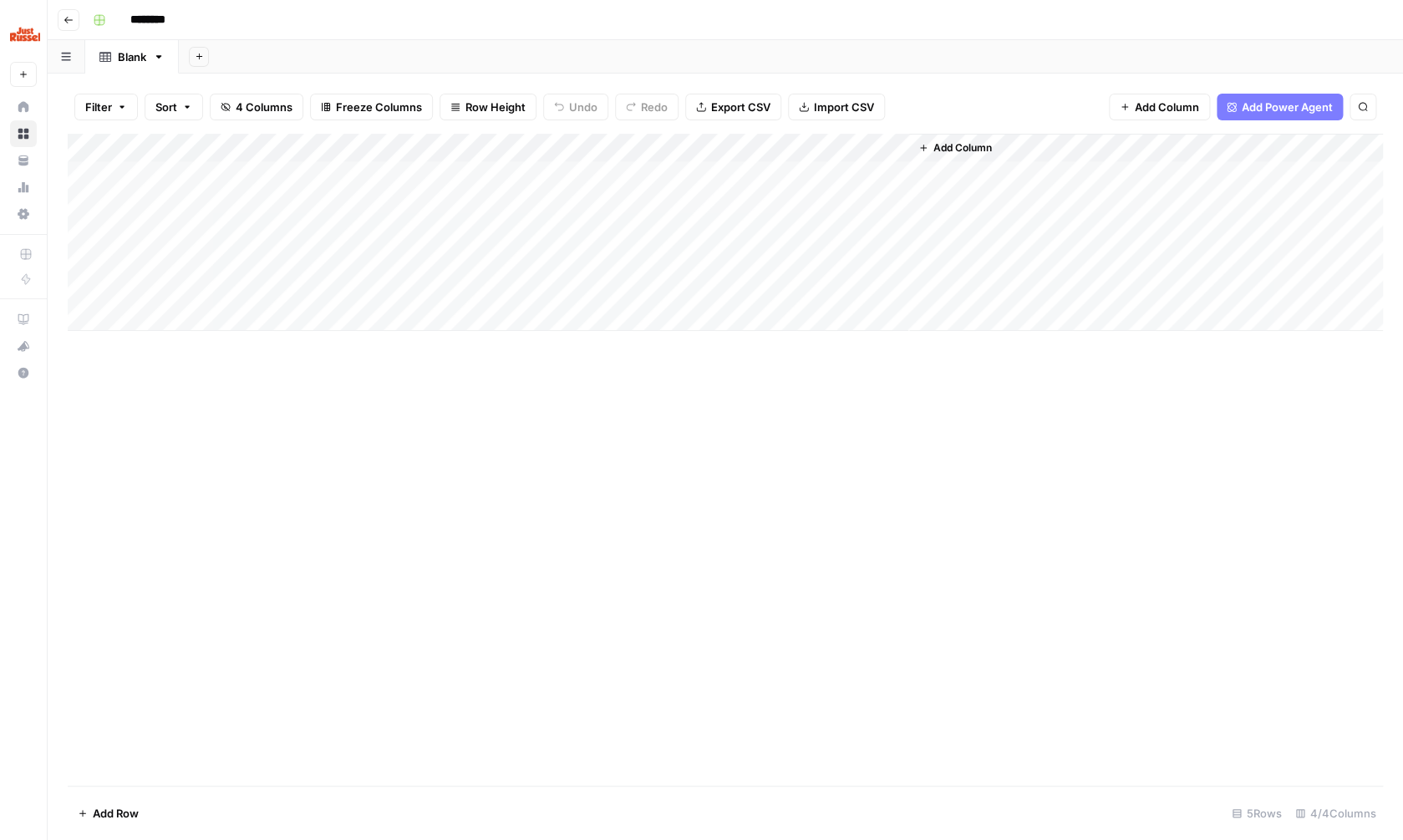
click at [154, 30] on input "********" at bounding box center [170, 20] width 93 height 26
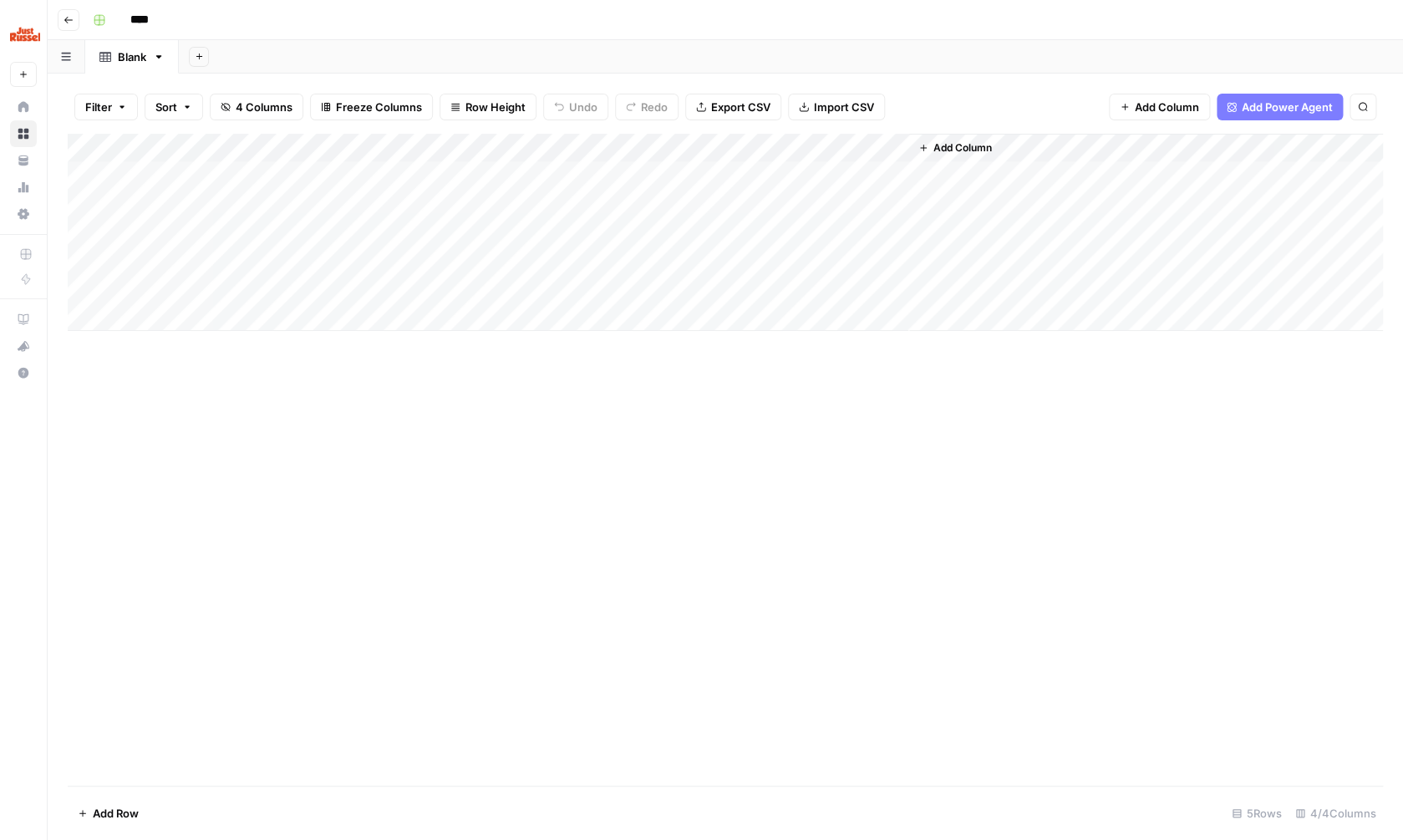
type input "*****"
type input "**********"
click at [336, 25] on div "**********" at bounding box center [735, 20] width 1300 height 26
click at [143, 63] on div "Blank" at bounding box center [132, 57] width 28 height 17
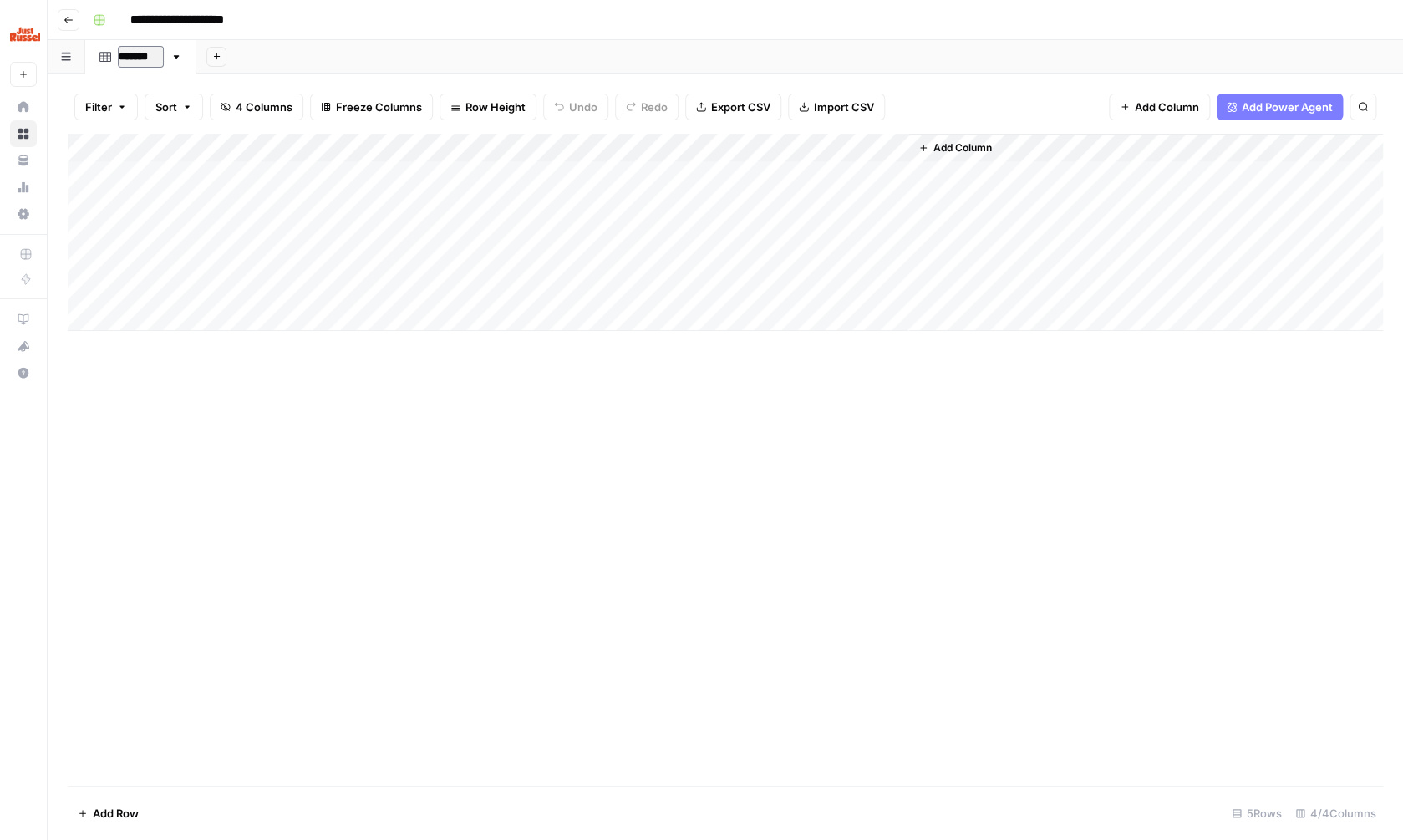
type input "********"
type input "**********"
click at [332, 62] on div "Add Sheet" at bounding box center [821, 56] width 1163 height 33
click at [252, 174] on div "Add Column" at bounding box center [725, 232] width 1316 height 197
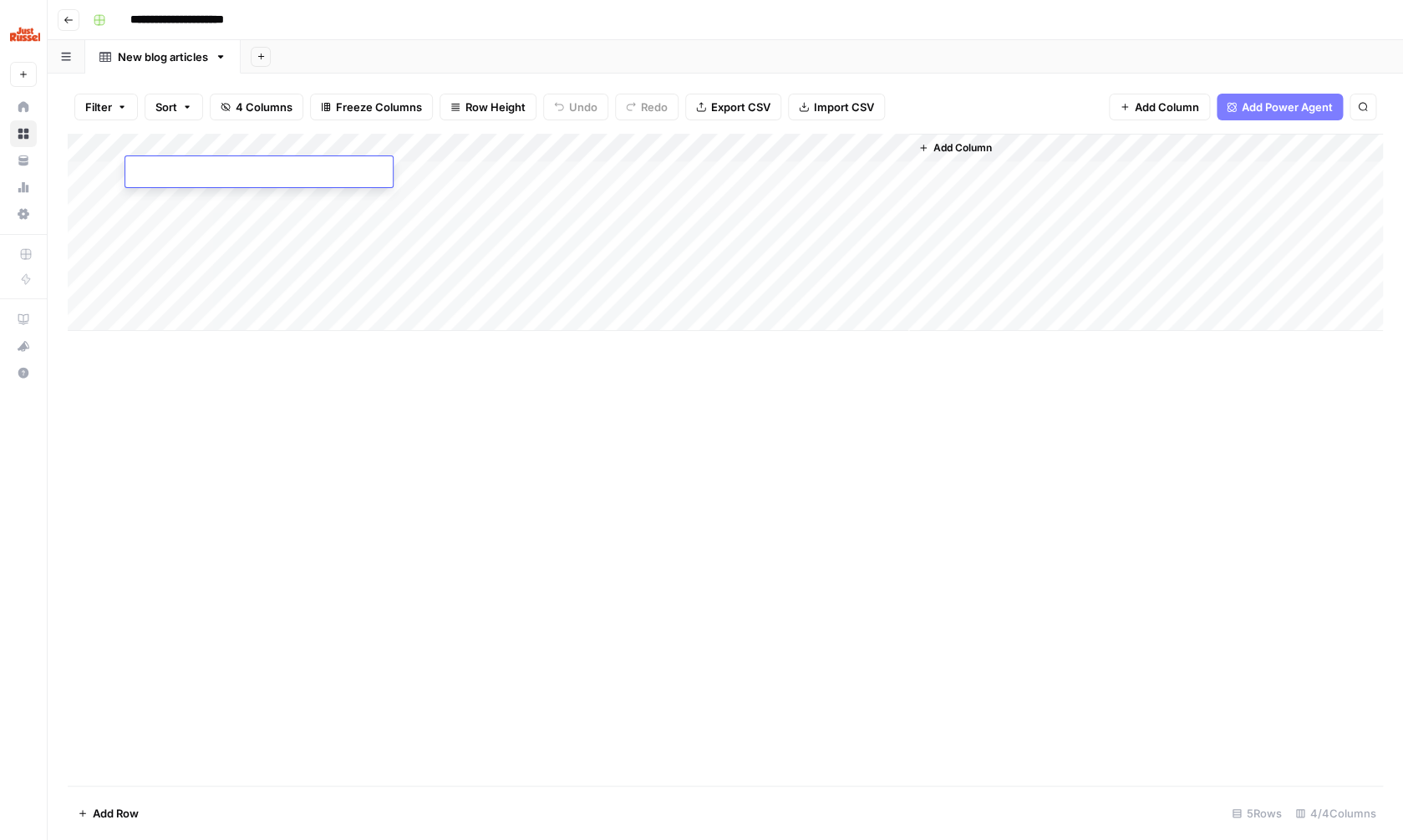
type textarea "**********"
click at [301, 444] on div "Add Column" at bounding box center [725, 459] width 1316 height 651
click at [554, 178] on div "Add Column" at bounding box center [725, 232] width 1316 height 197
click at [571, 175] on div "Add Column" at bounding box center [725, 232] width 1316 height 197
click at [571, 175] on textarea at bounding box center [650, 173] width 268 height 24
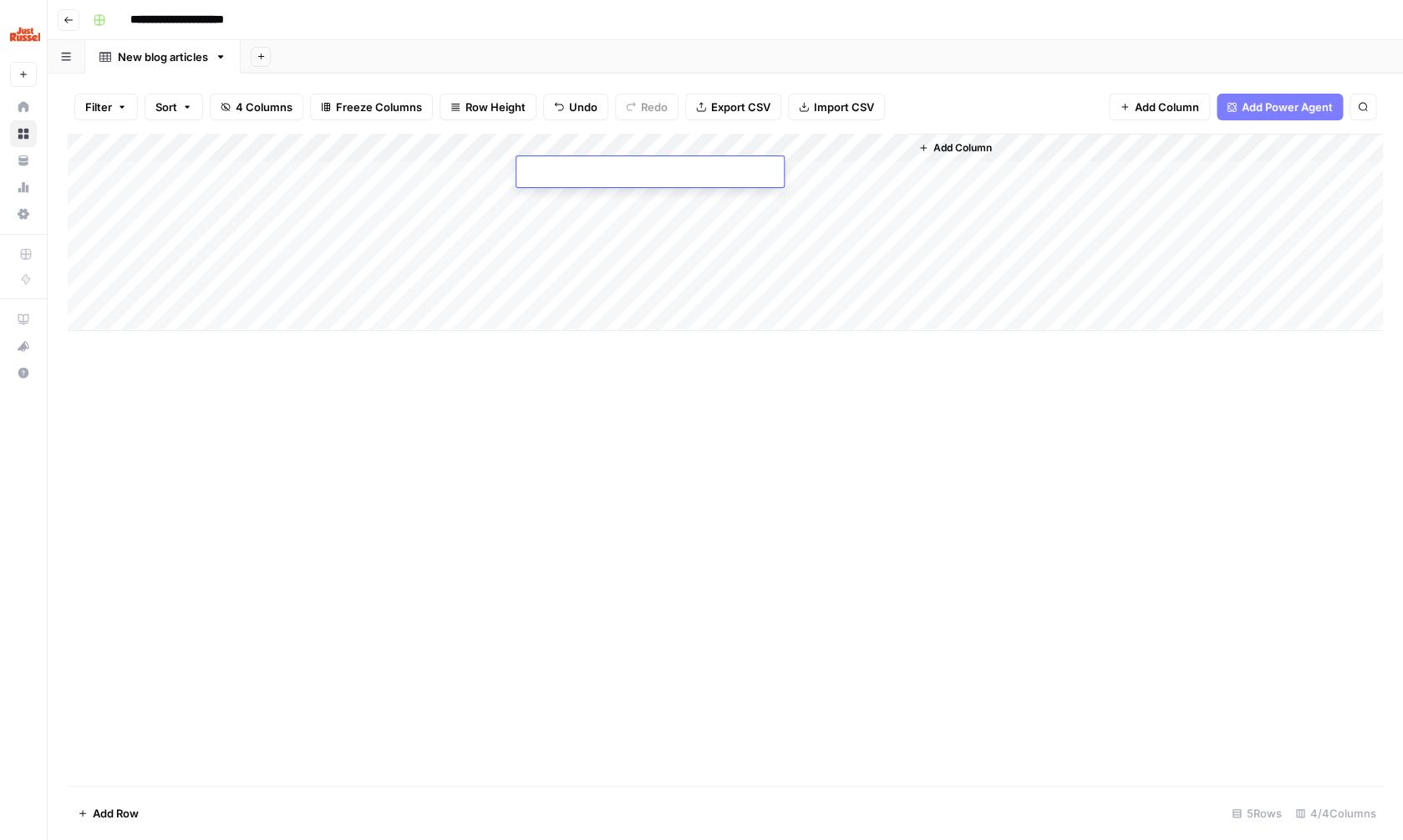
type textarea "**********"
click at [530, 342] on div "Add Column" at bounding box center [725, 459] width 1316 height 651
click at [454, 175] on div "Add Column" at bounding box center [725, 232] width 1316 height 197
click at [454, 174] on div "Add Column" at bounding box center [725, 232] width 1316 height 197
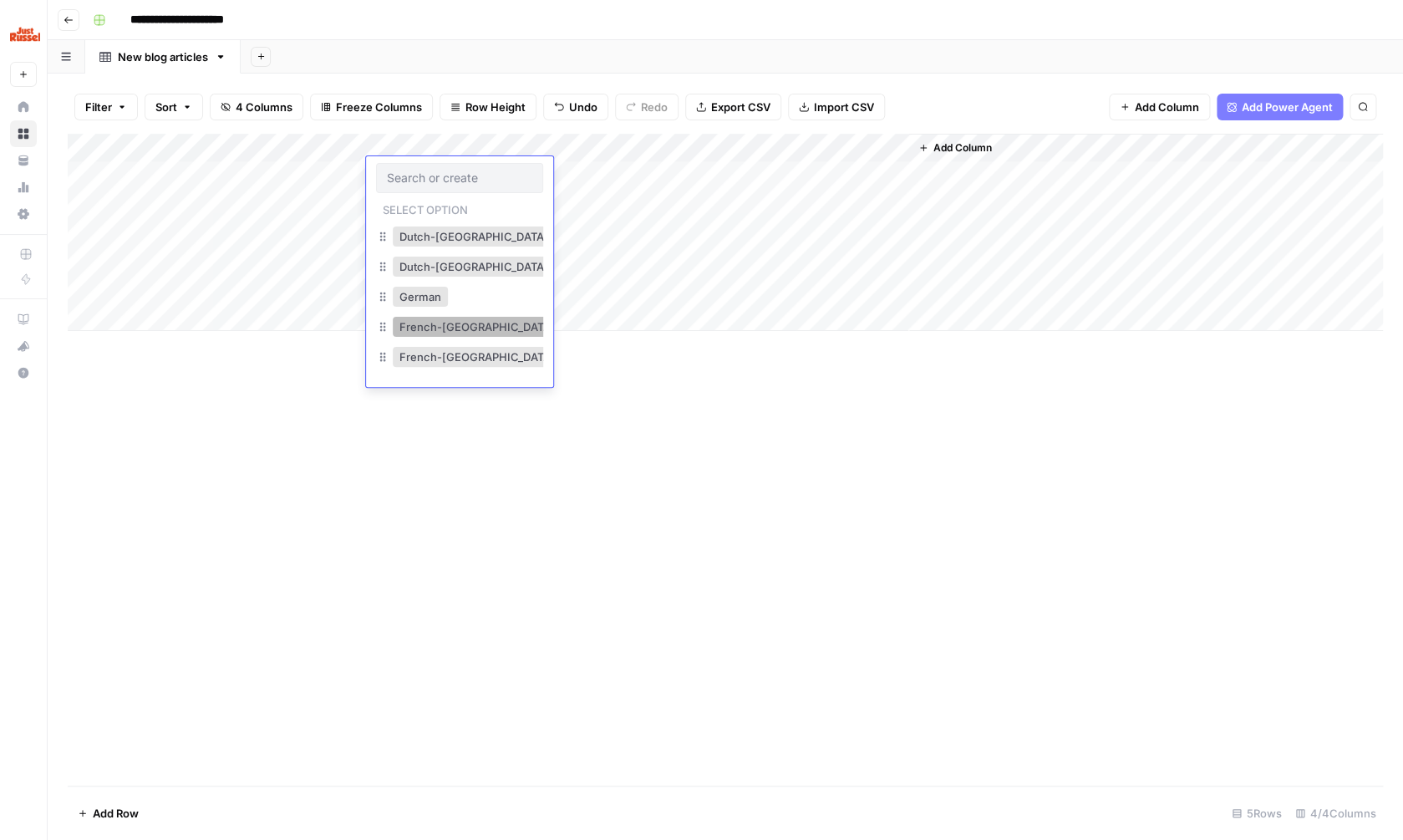
click at [470, 335] on button "French-France" at bounding box center [476, 327] width 169 height 20
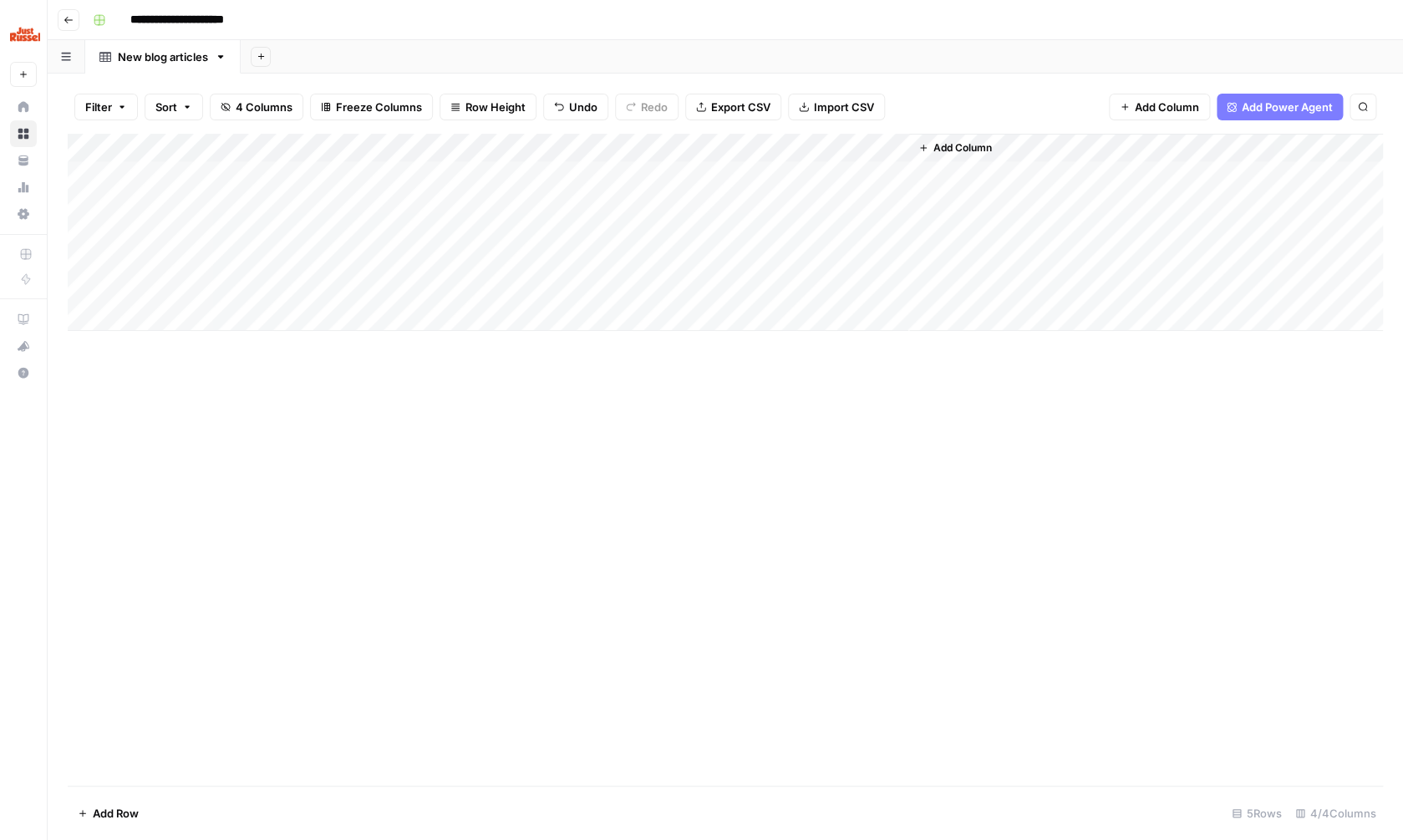
click at [546, 445] on div "Add Column" at bounding box center [725, 459] width 1316 height 651
click at [825, 177] on div "Add Column" at bounding box center [725, 232] width 1316 height 197
click at [825, 176] on div "Add Column" at bounding box center [725, 232] width 1316 height 197
type input "1500"
click at [870, 309] on div "Add Column" at bounding box center [725, 232] width 1316 height 197
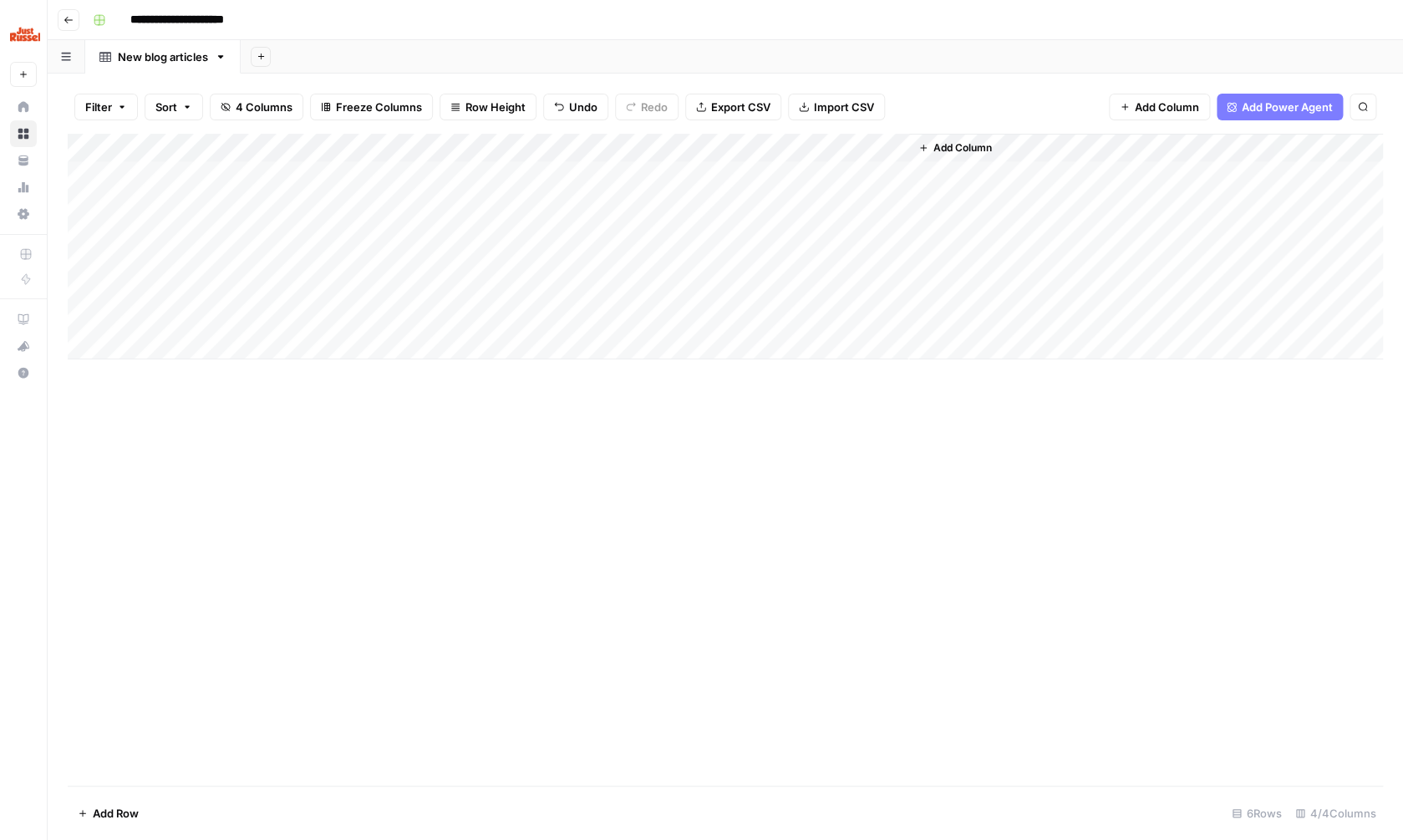
click at [870, 389] on div "Add Column" at bounding box center [725, 459] width 1316 height 651
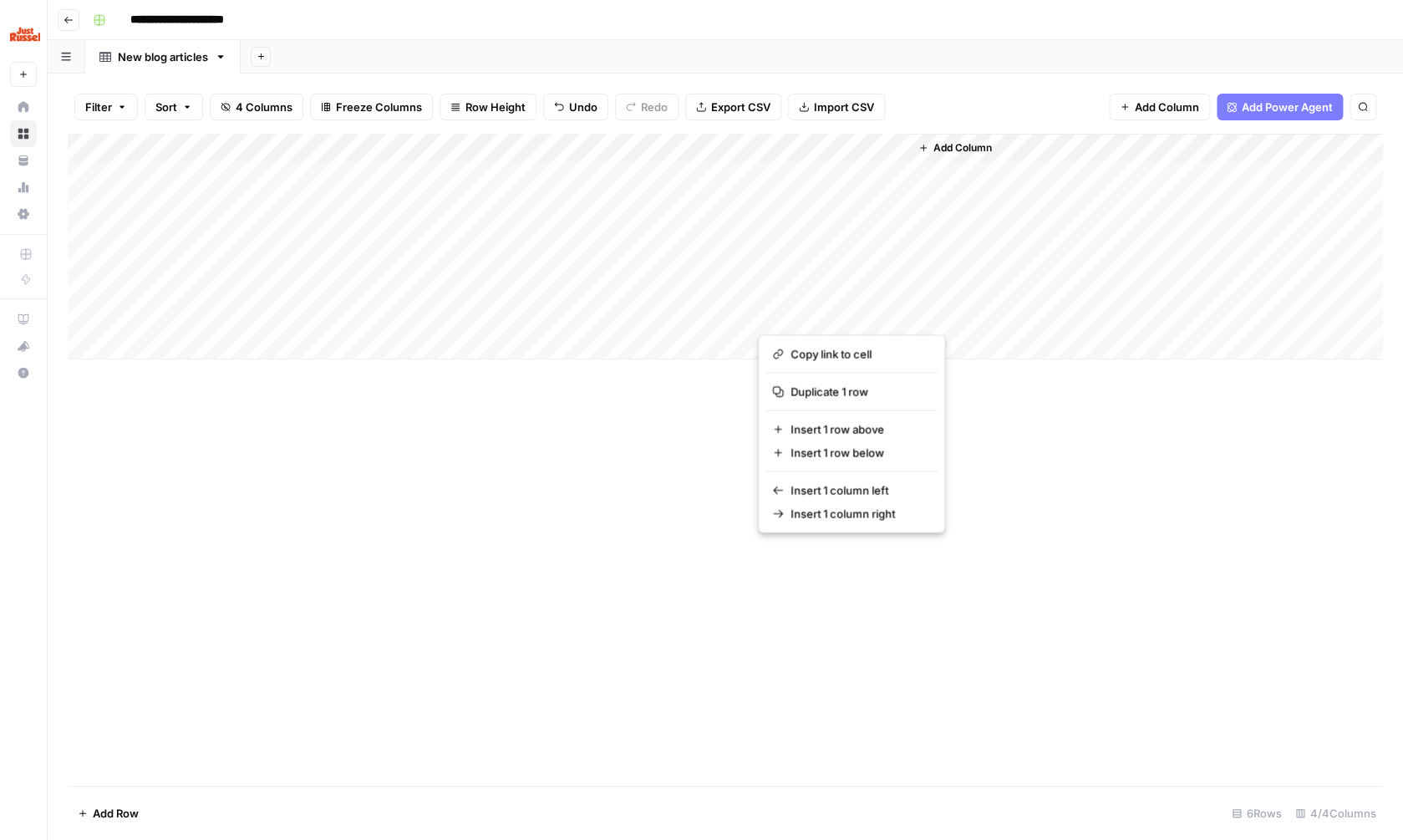
click at [444, 440] on div "Add Column" at bounding box center [725, 459] width 1316 height 651
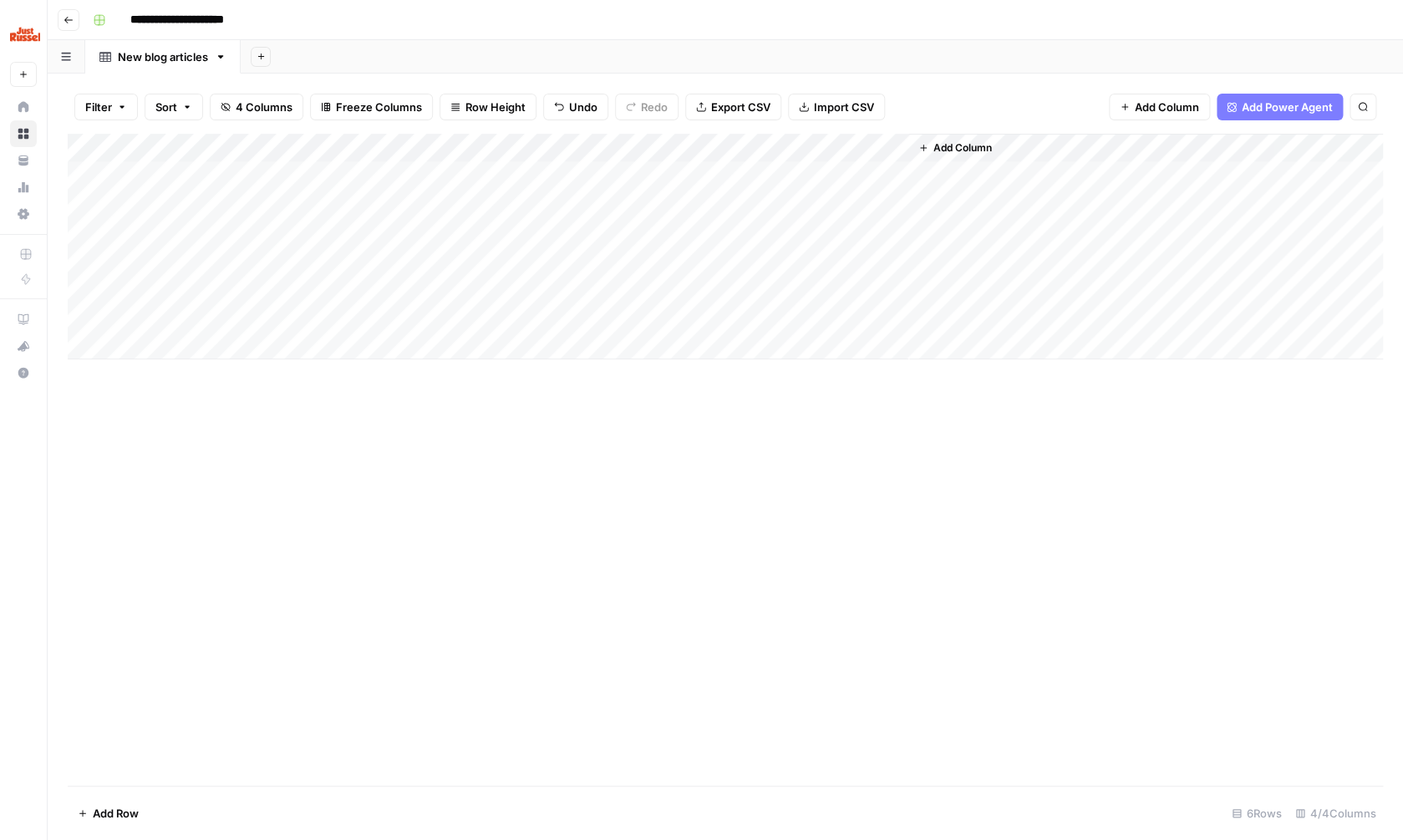
click at [802, 312] on div "Add Column" at bounding box center [725, 246] width 1316 height 226
click at [833, 447] on div "Add Column" at bounding box center [725, 459] width 1316 height 651
click at [971, 140] on span "Add Column" at bounding box center [962, 148] width 59 height 15
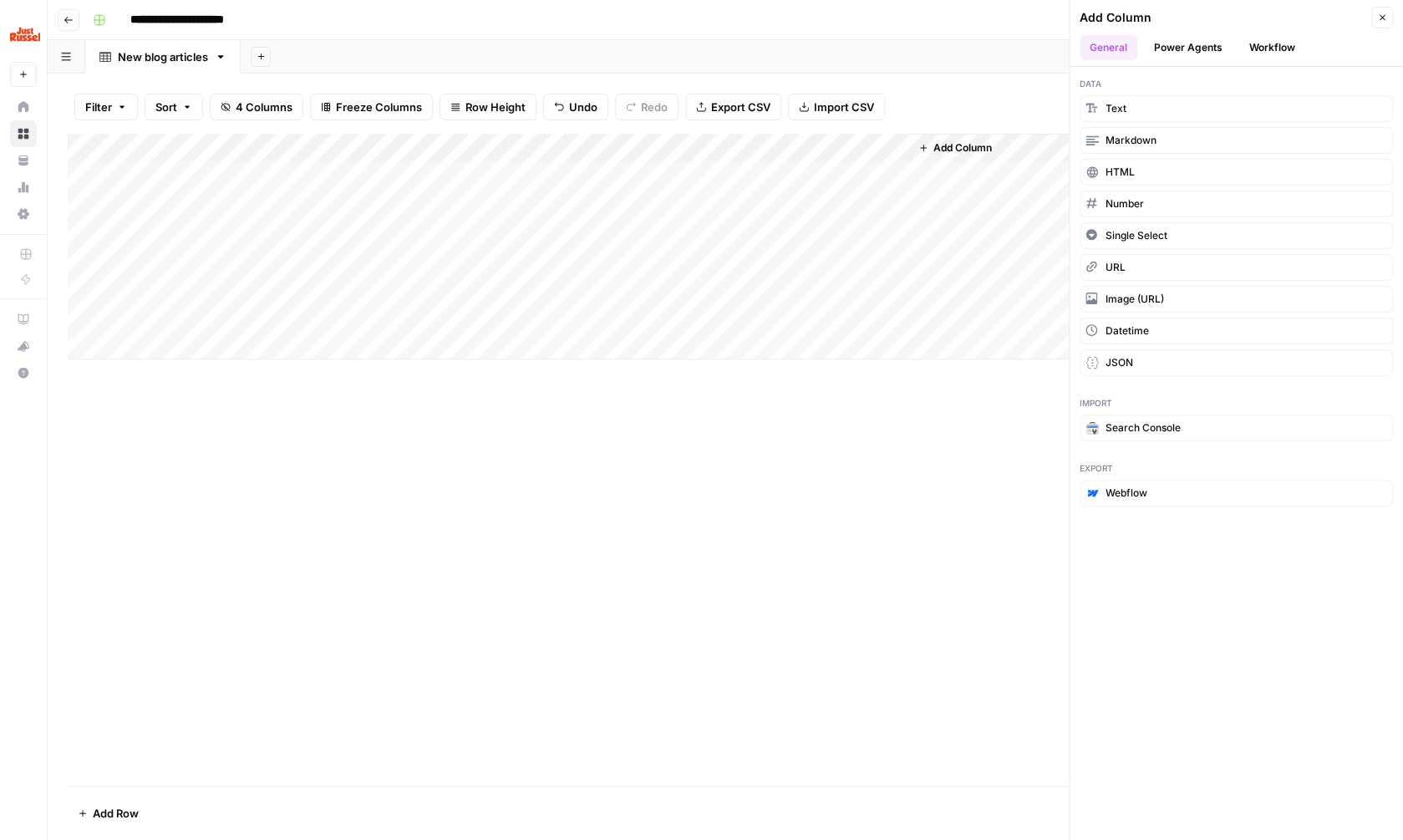
click at [491, 456] on div "Add Column" at bounding box center [725, 459] width 1316 height 651
click at [626, 405] on div "Add Column" at bounding box center [725, 459] width 1316 height 651
click at [974, 151] on span "Add Column" at bounding box center [962, 148] width 59 height 15
click at [959, 484] on div "Add Column" at bounding box center [725, 459] width 1316 height 651
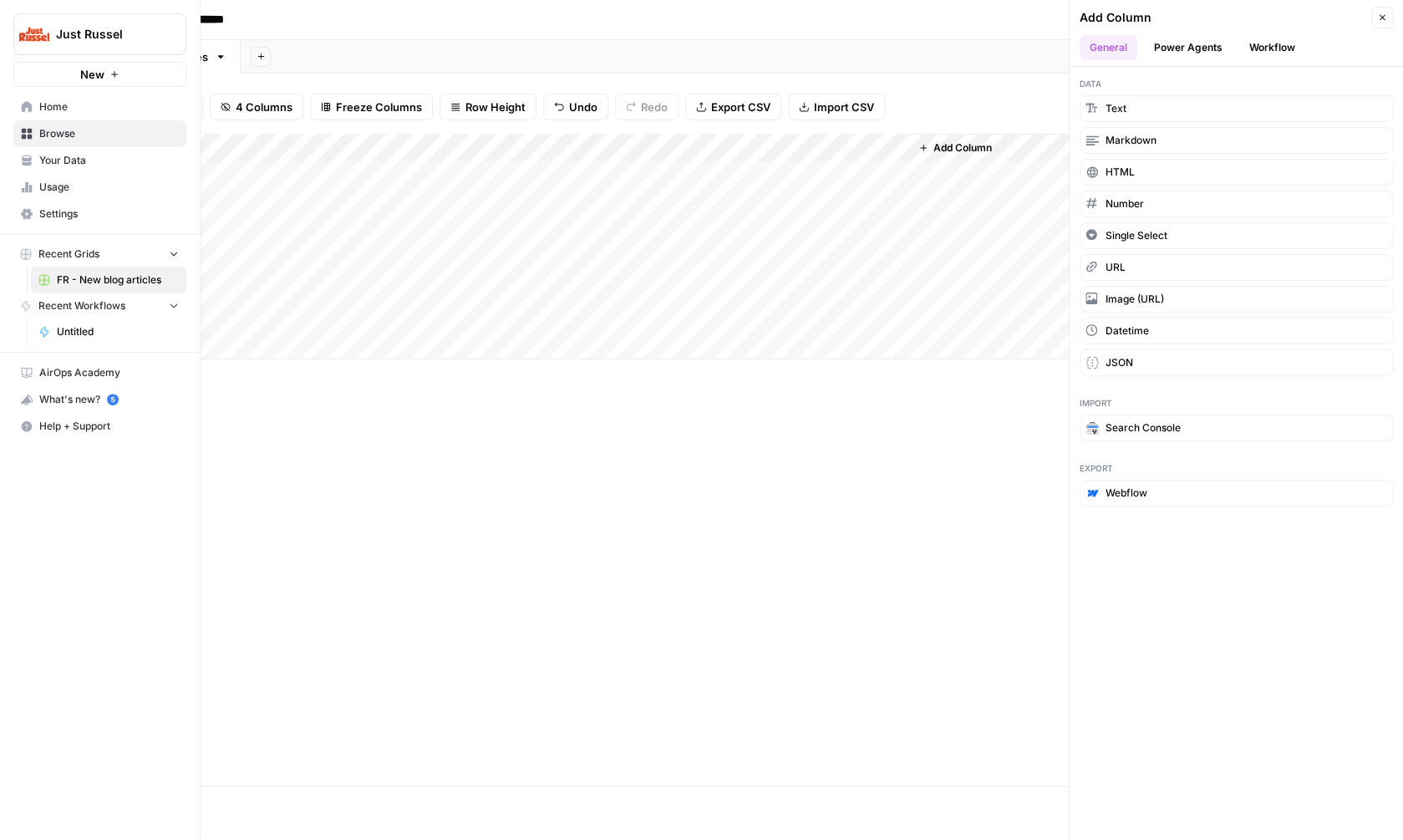
click at [27, 110] on icon at bounding box center [27, 107] width 12 height 12
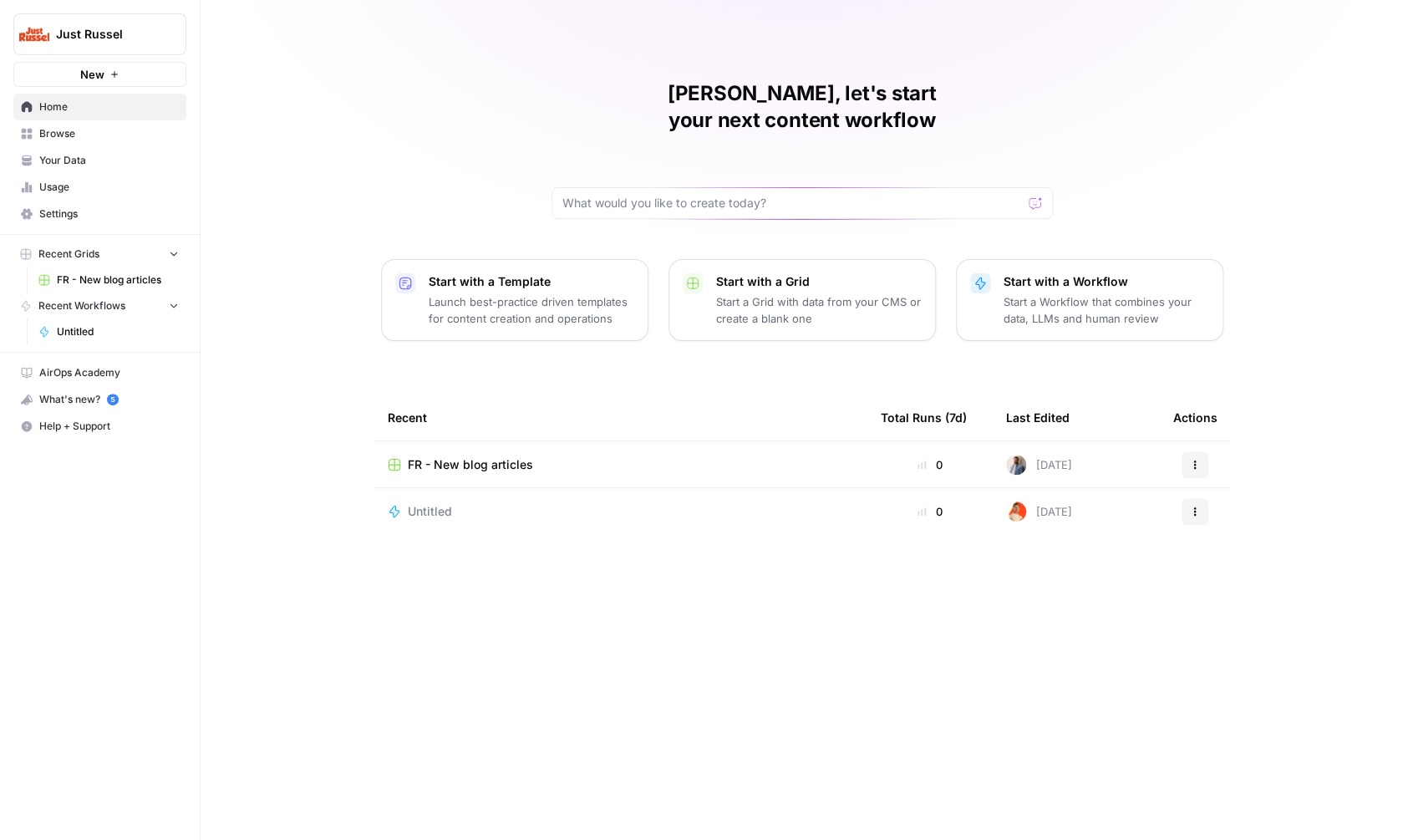
click at [601, 297] on p "Launch best-practice driven templates for content creation and operations" at bounding box center [532, 309] width 206 height 33
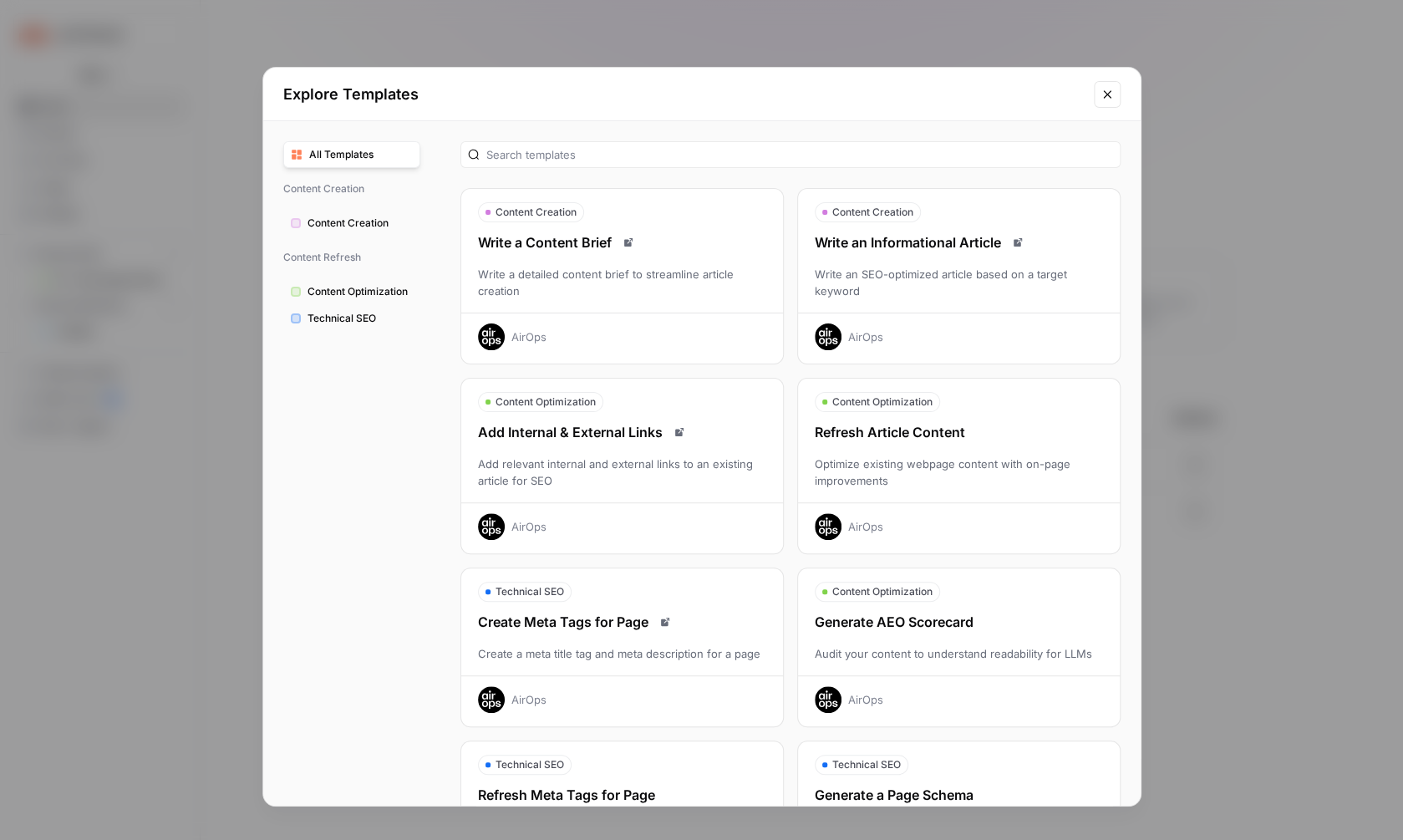
click at [398, 224] on span "Content Creation" at bounding box center [360, 223] width 105 height 15
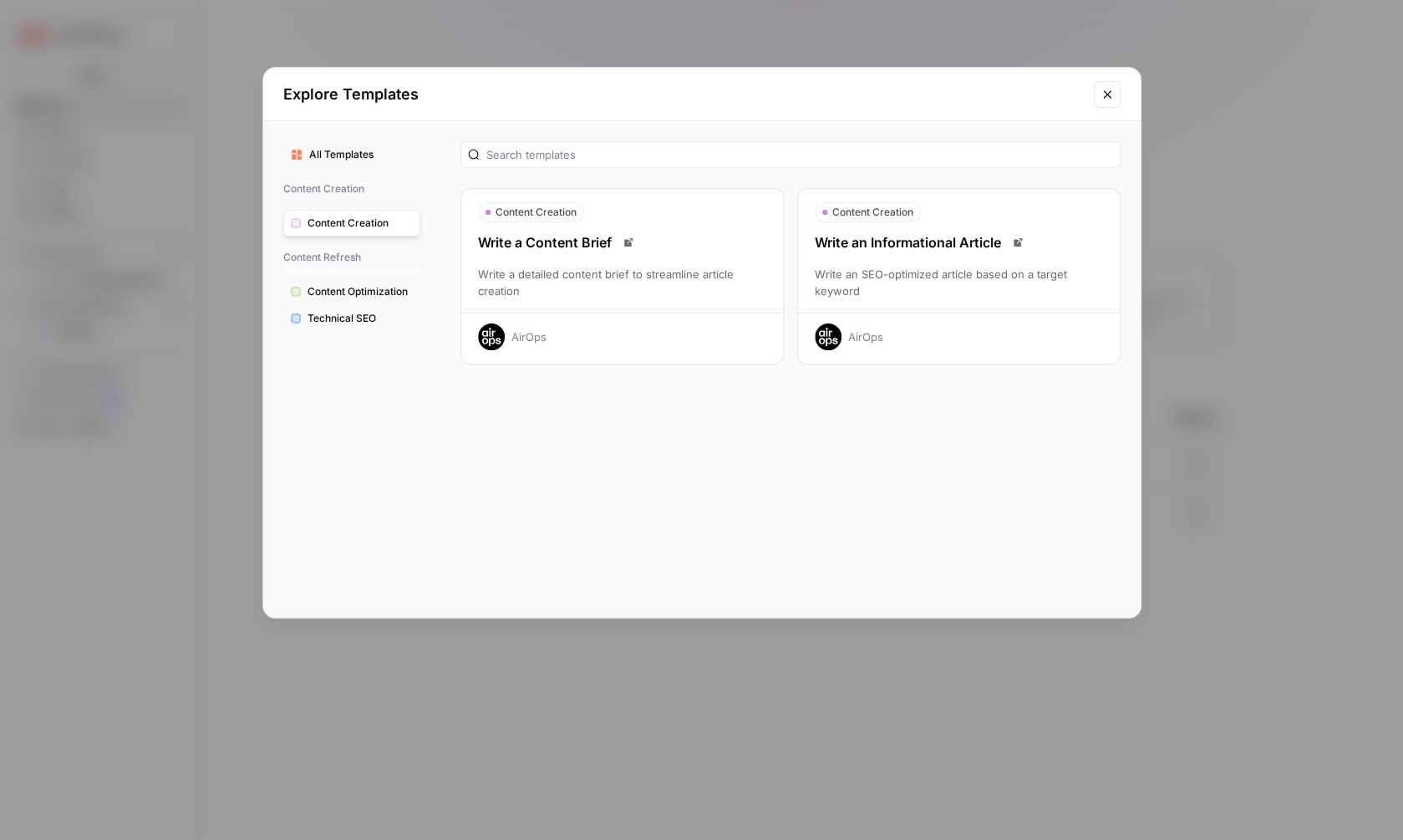
click at [891, 290] on div "Write an SEO-optimized article based on a target keyword" at bounding box center [959, 282] width 322 height 33
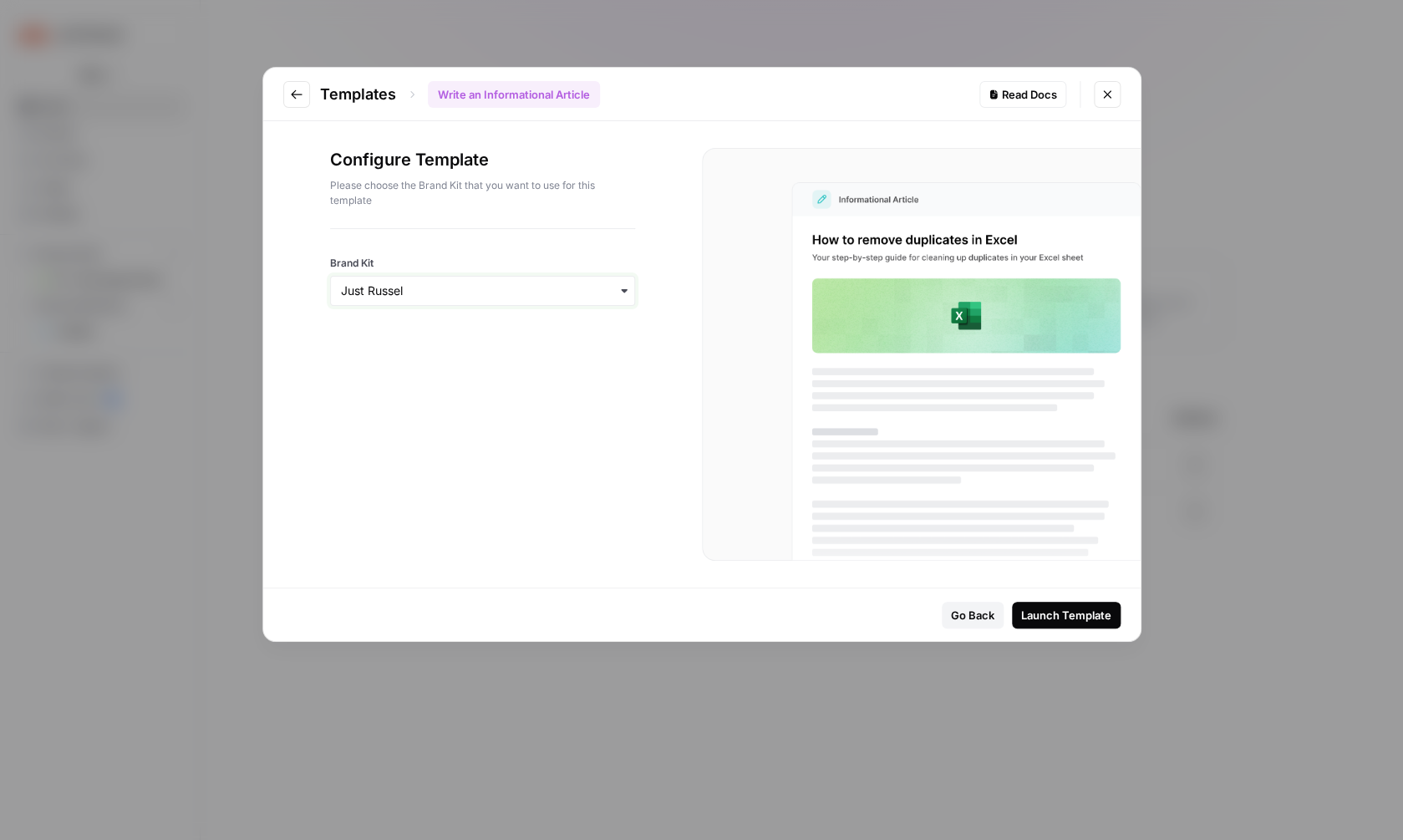
click at [510, 291] on input "Brand Kit" at bounding box center [482, 291] width 284 height 17
click at [1098, 94] on button "Close modal" at bounding box center [1107, 93] width 26 height 26
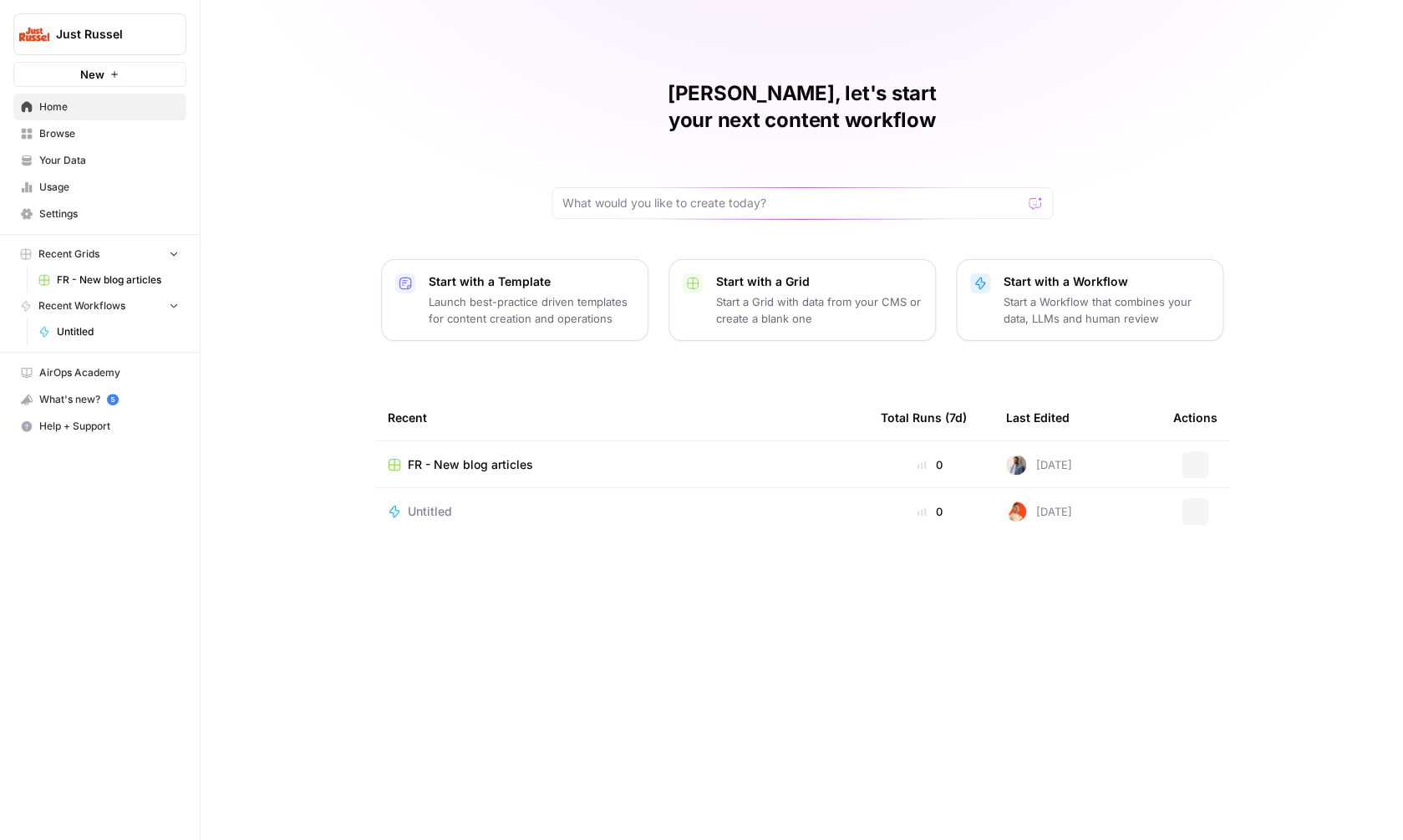
click at [1102, 94] on div "Mathias, let's start your next content workflow Start with a Template Launch be…" at bounding box center [802, 420] width 1203 height 840
click at [84, 153] on span "Your Data" at bounding box center [109, 161] width 139 height 15
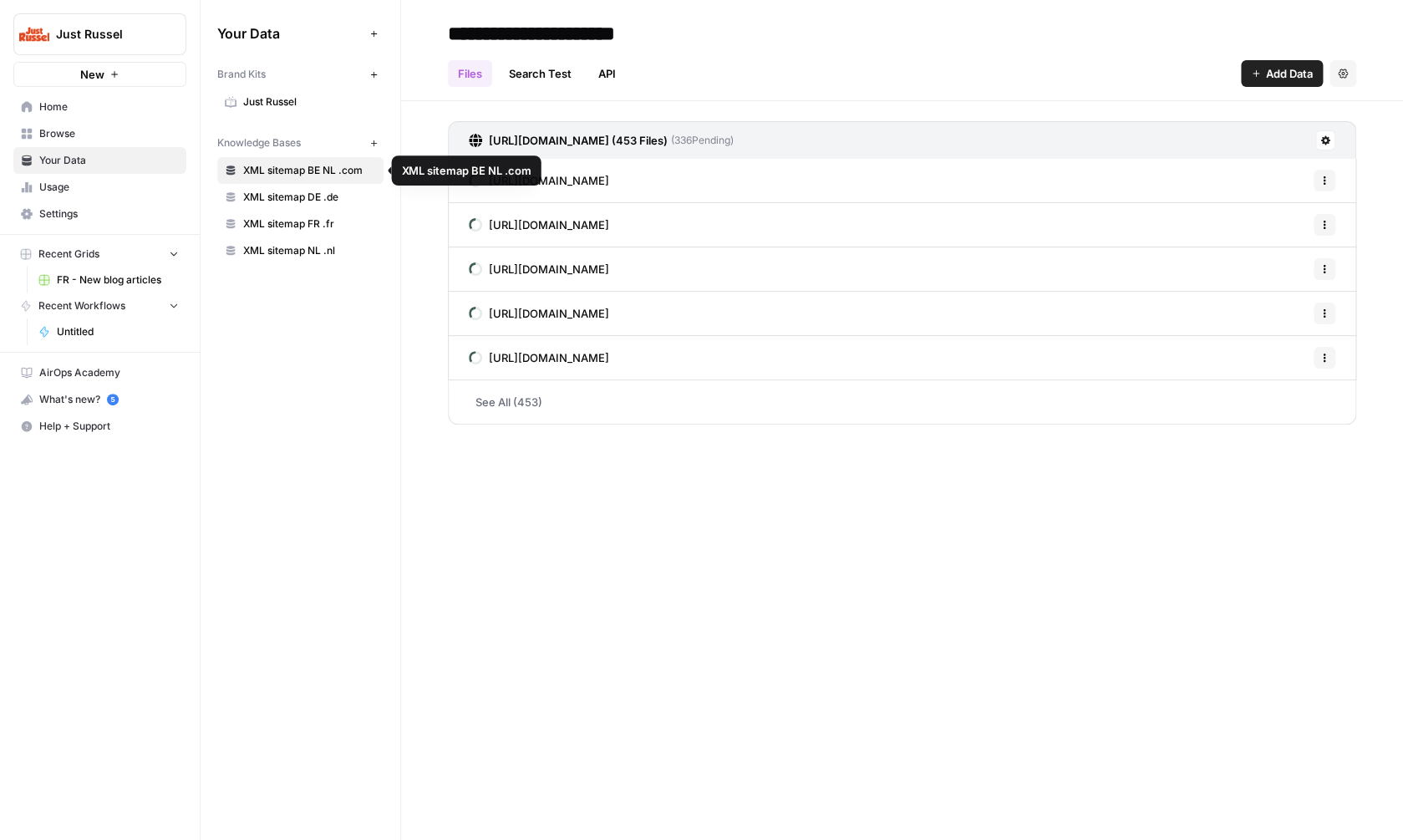
click at [312, 193] on span "XML sitemap DE .de" at bounding box center [309, 197] width 132 height 15
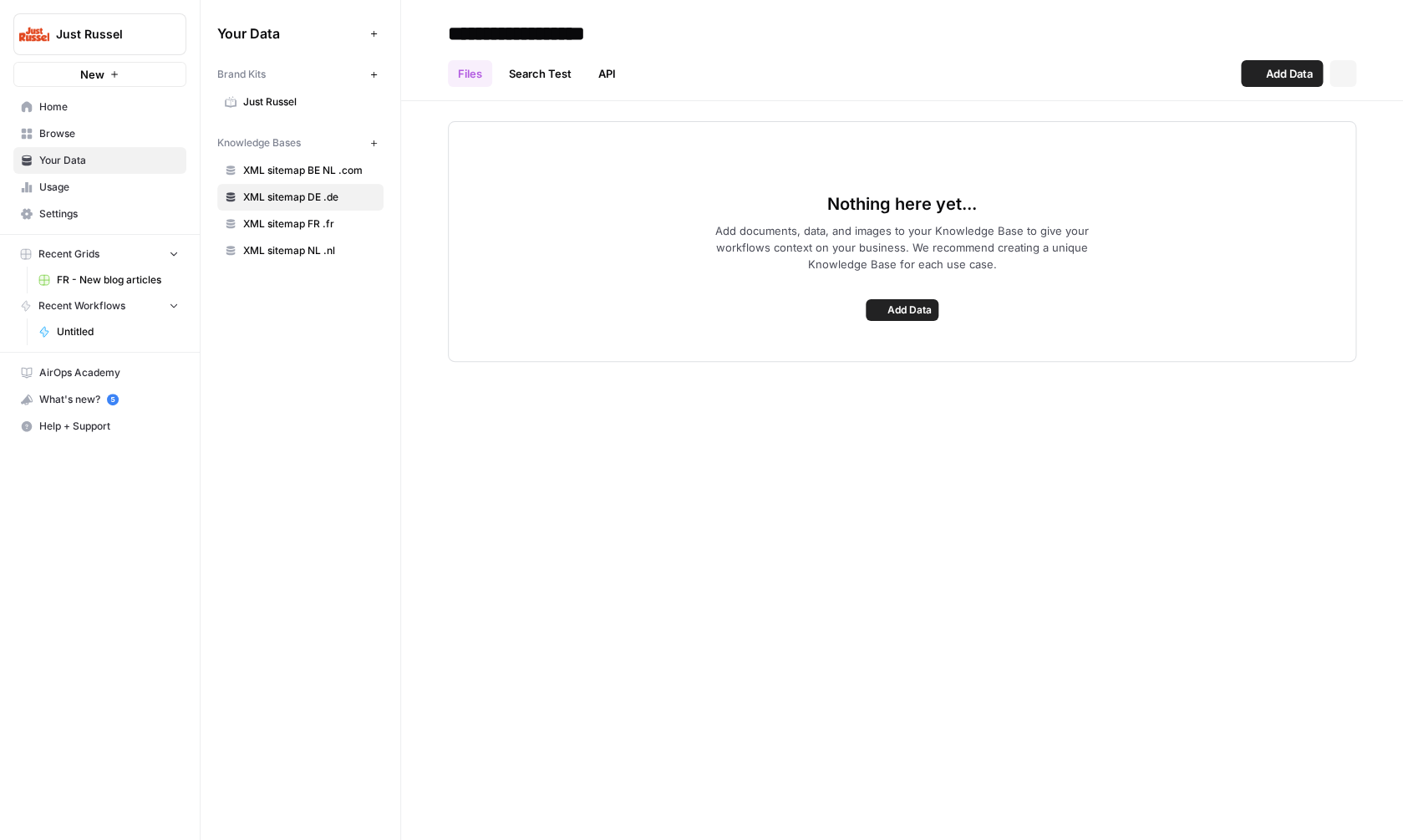
click at [289, 246] on span "XML sitemap NL .nl" at bounding box center [309, 251] width 132 height 15
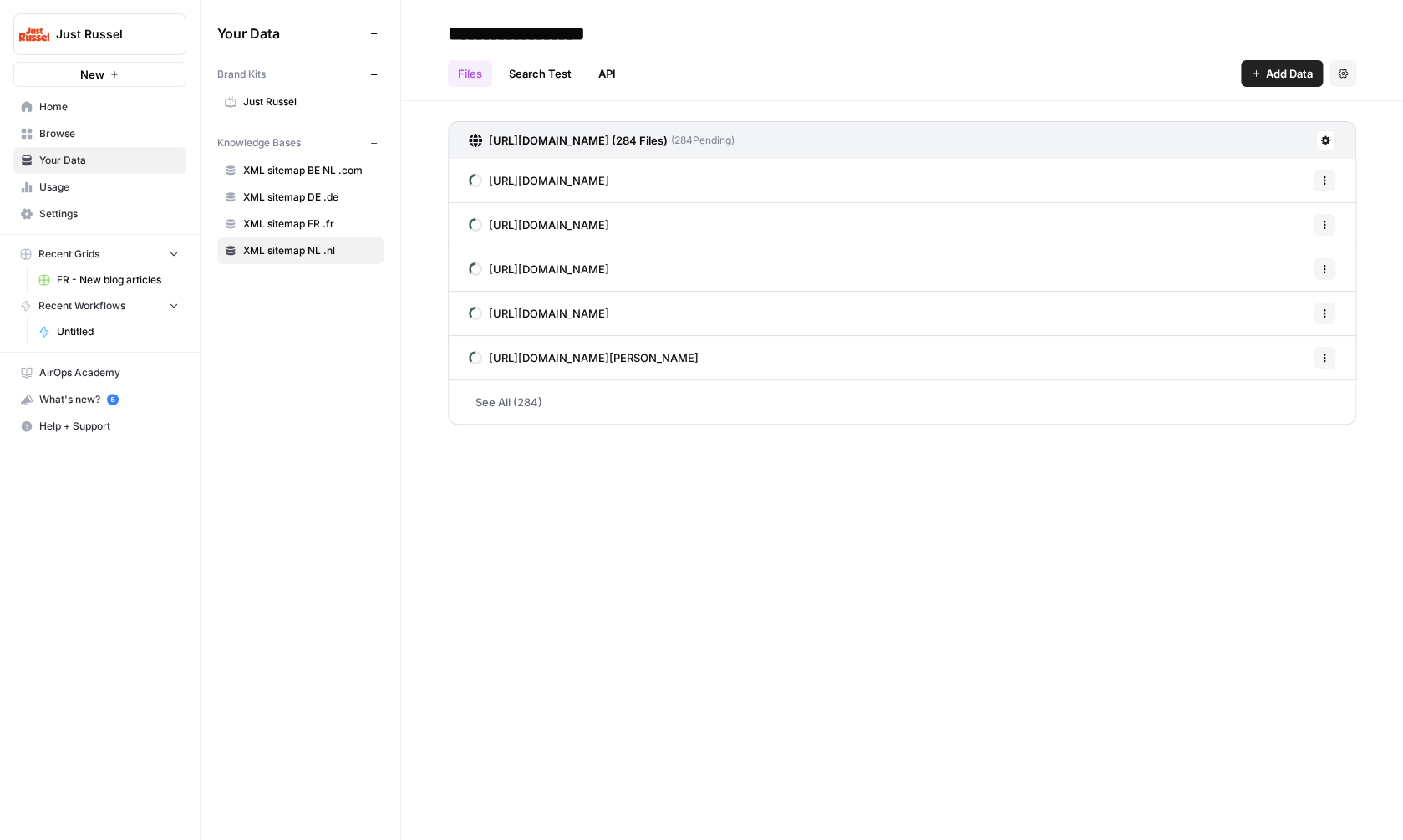
click at [325, 227] on span "XML sitemap FR .fr" at bounding box center [309, 224] width 132 height 15
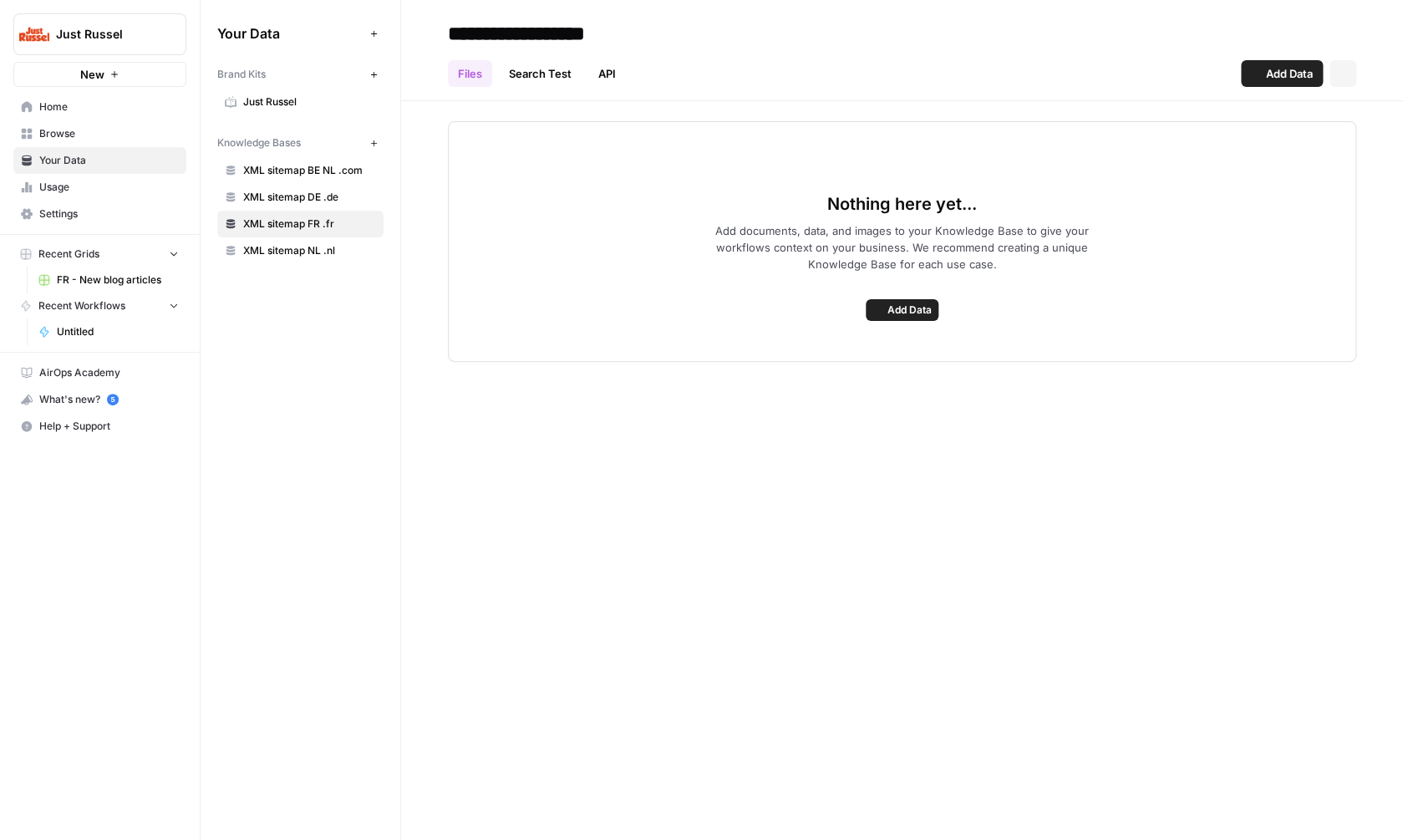
click at [317, 196] on span "XML sitemap DE .de" at bounding box center [309, 197] width 132 height 15
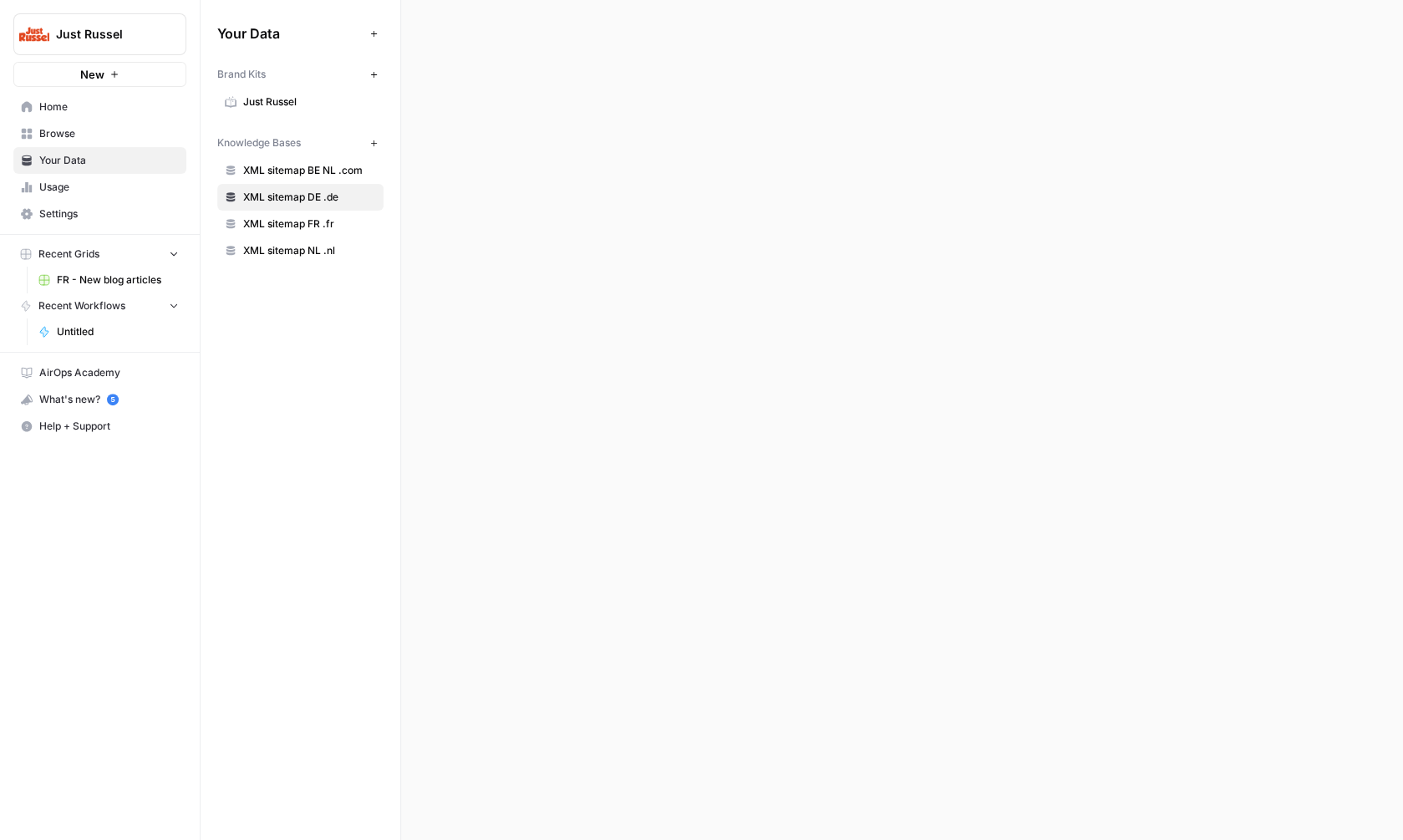
click at [320, 172] on span "XML sitemap BE NL .com" at bounding box center [309, 171] width 132 height 15
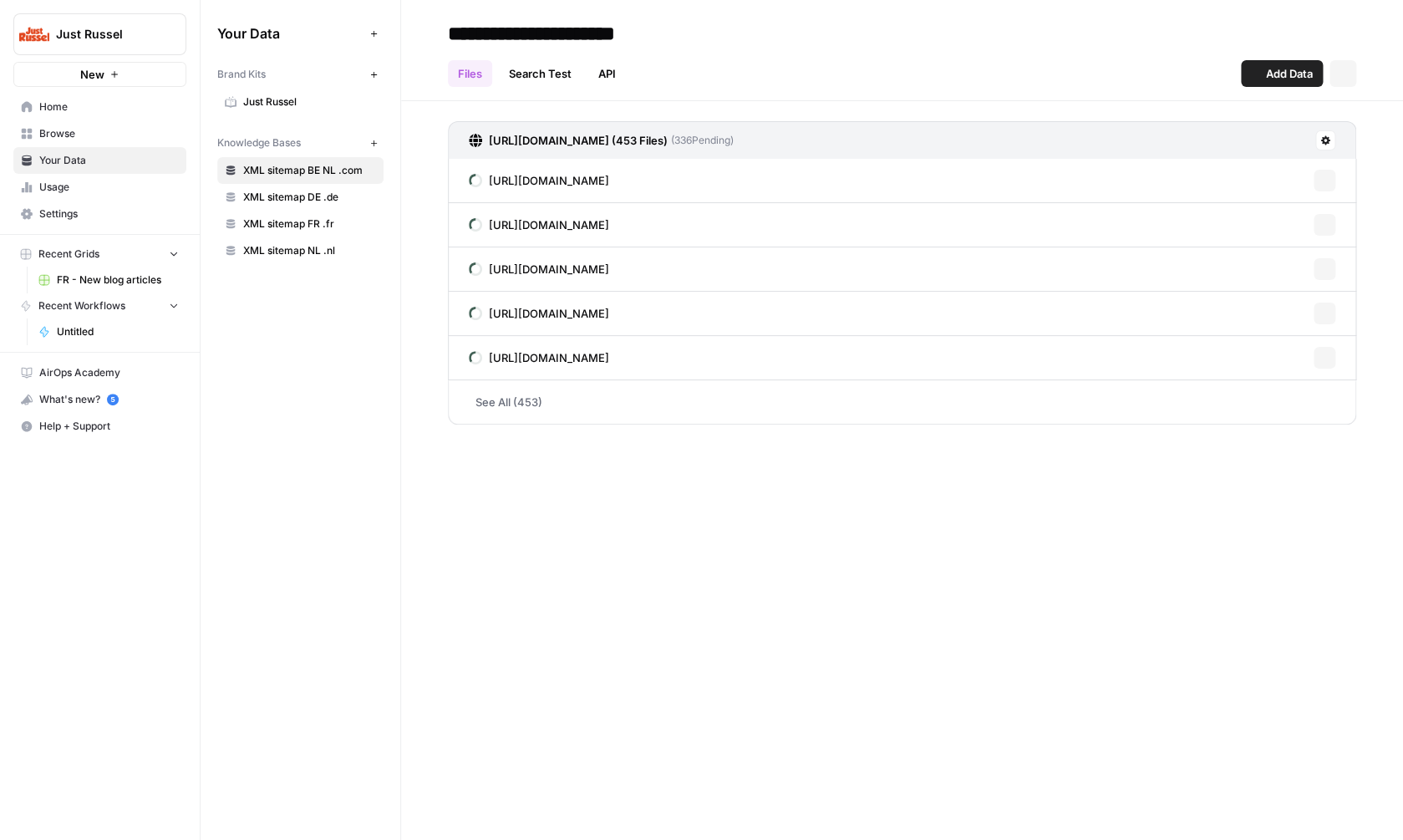
click at [307, 110] on link "Just Russel" at bounding box center [301, 101] width 166 height 26
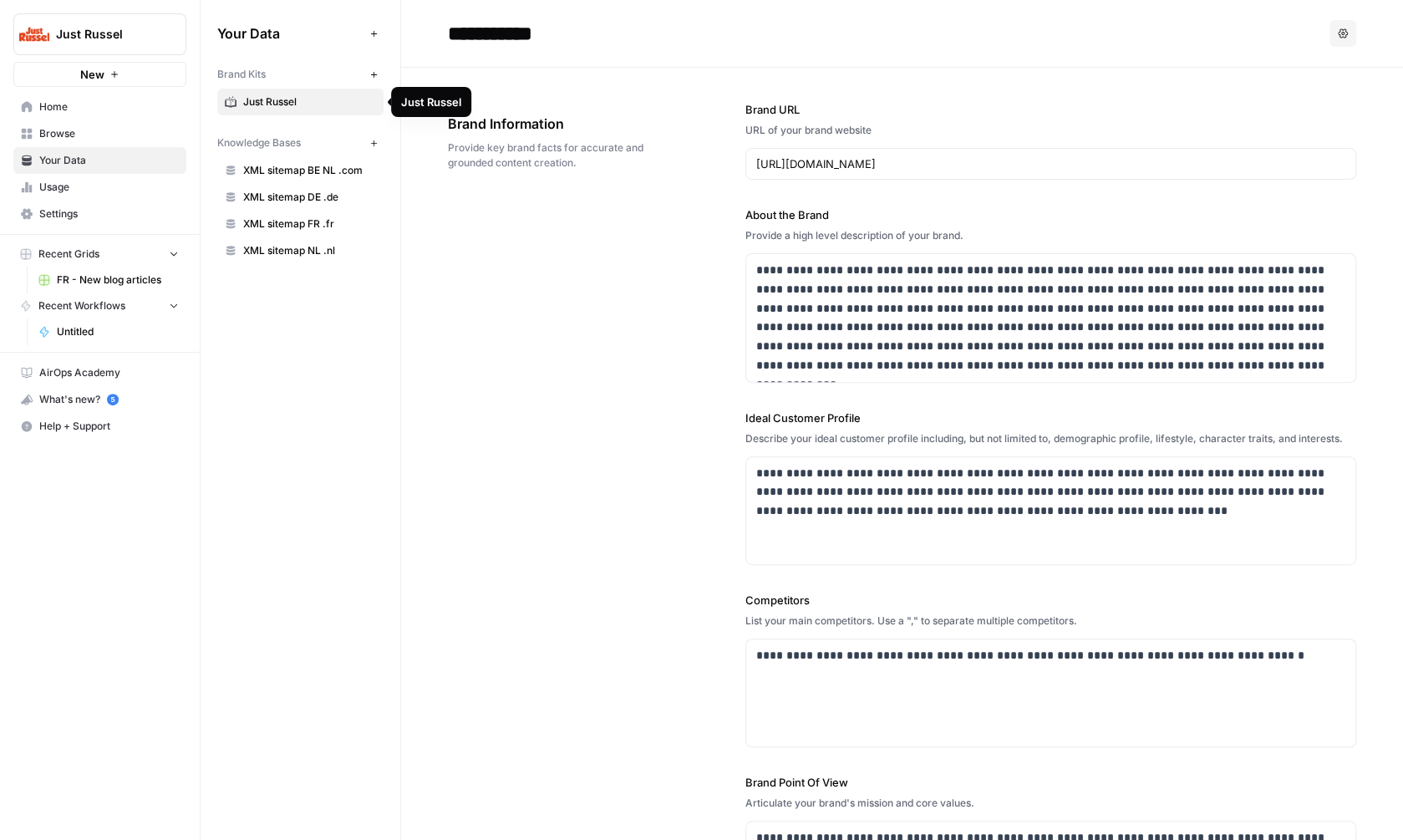
click at [350, 99] on span "Just Russel" at bounding box center [309, 102] width 132 height 15
click at [372, 78] on icon "button" at bounding box center [374, 75] width 9 height 9
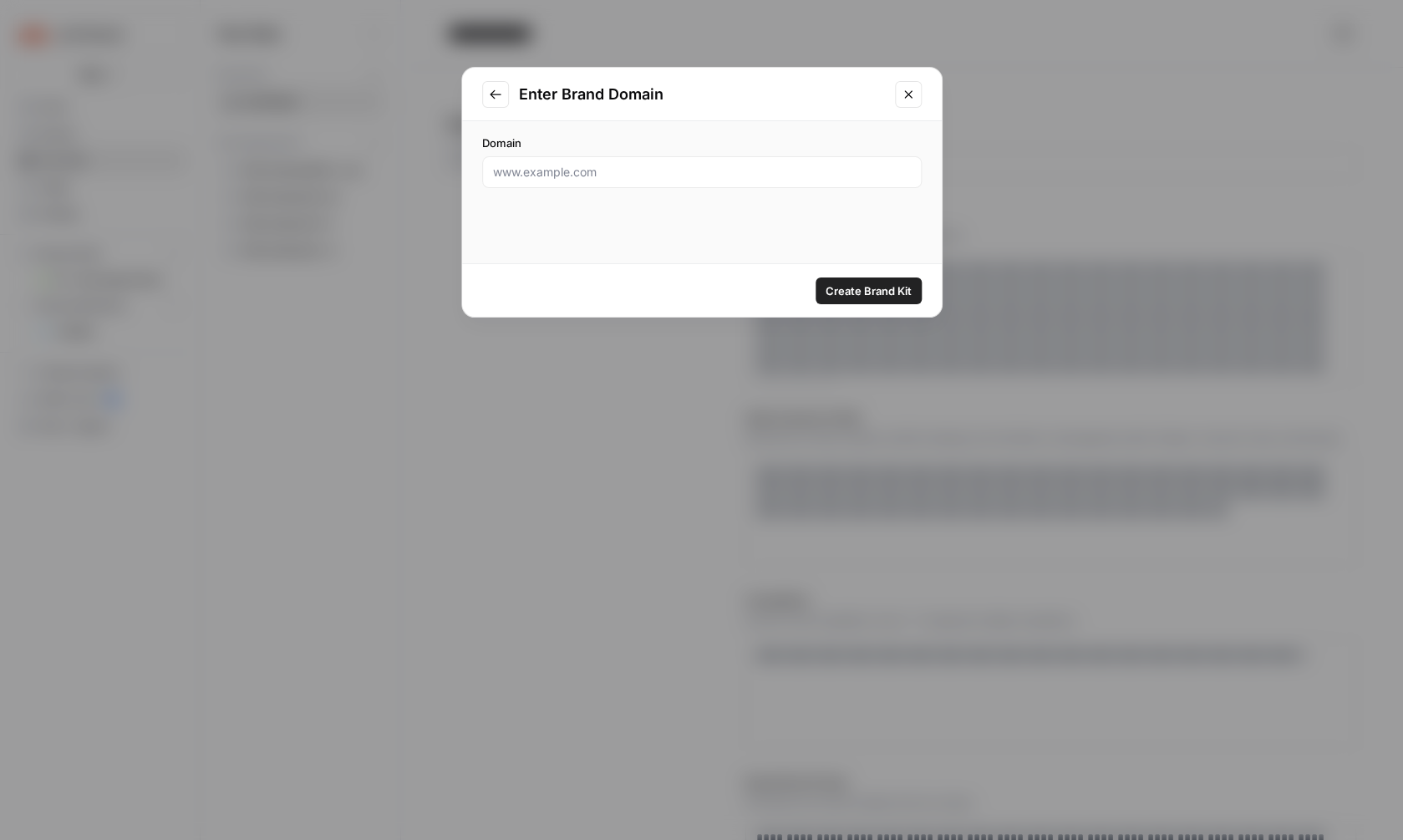
click at [909, 87] on button "Close modal" at bounding box center [908, 93] width 26 height 26
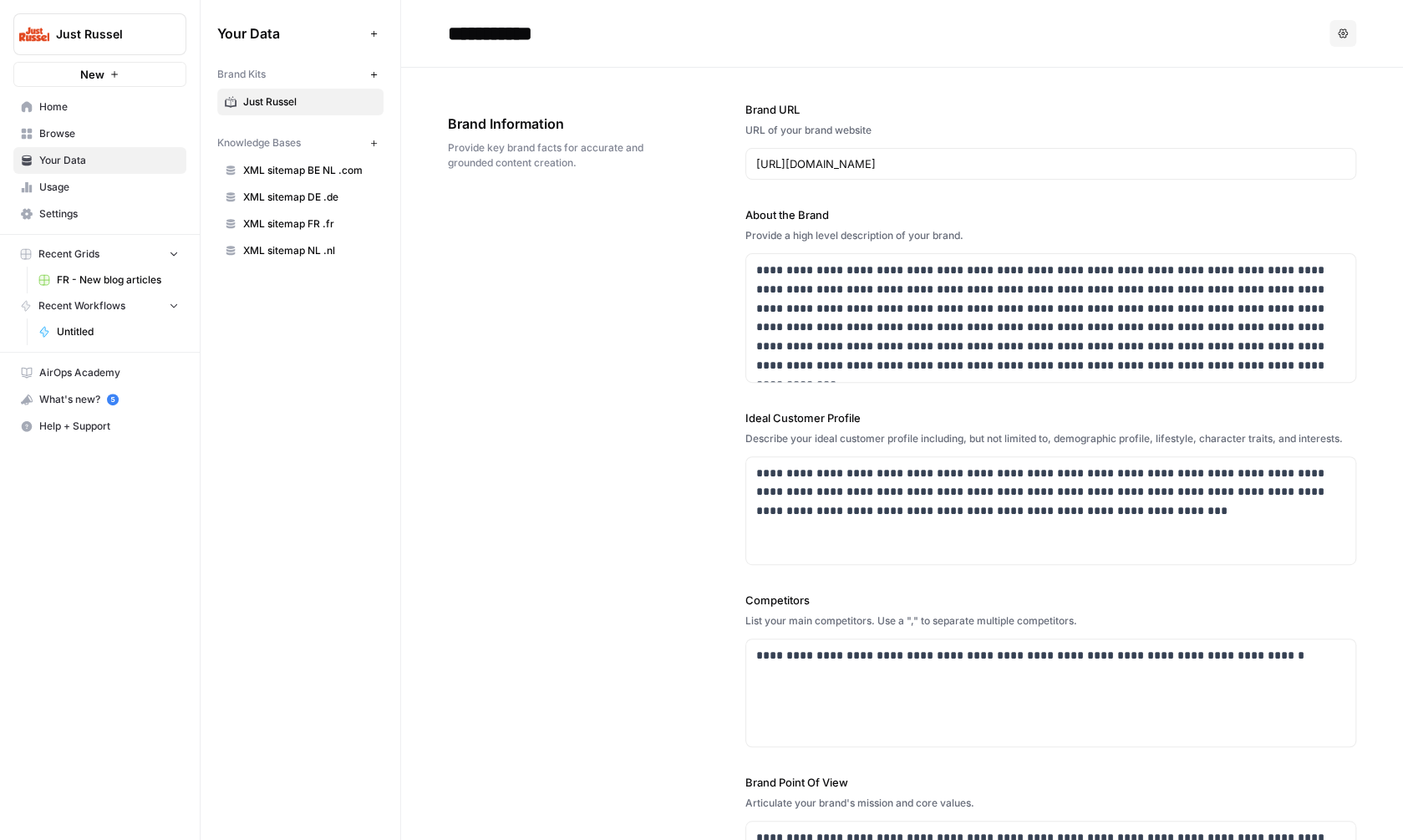
click at [569, 31] on input "**********" at bounding box center [574, 33] width 268 height 33
type input "**********"
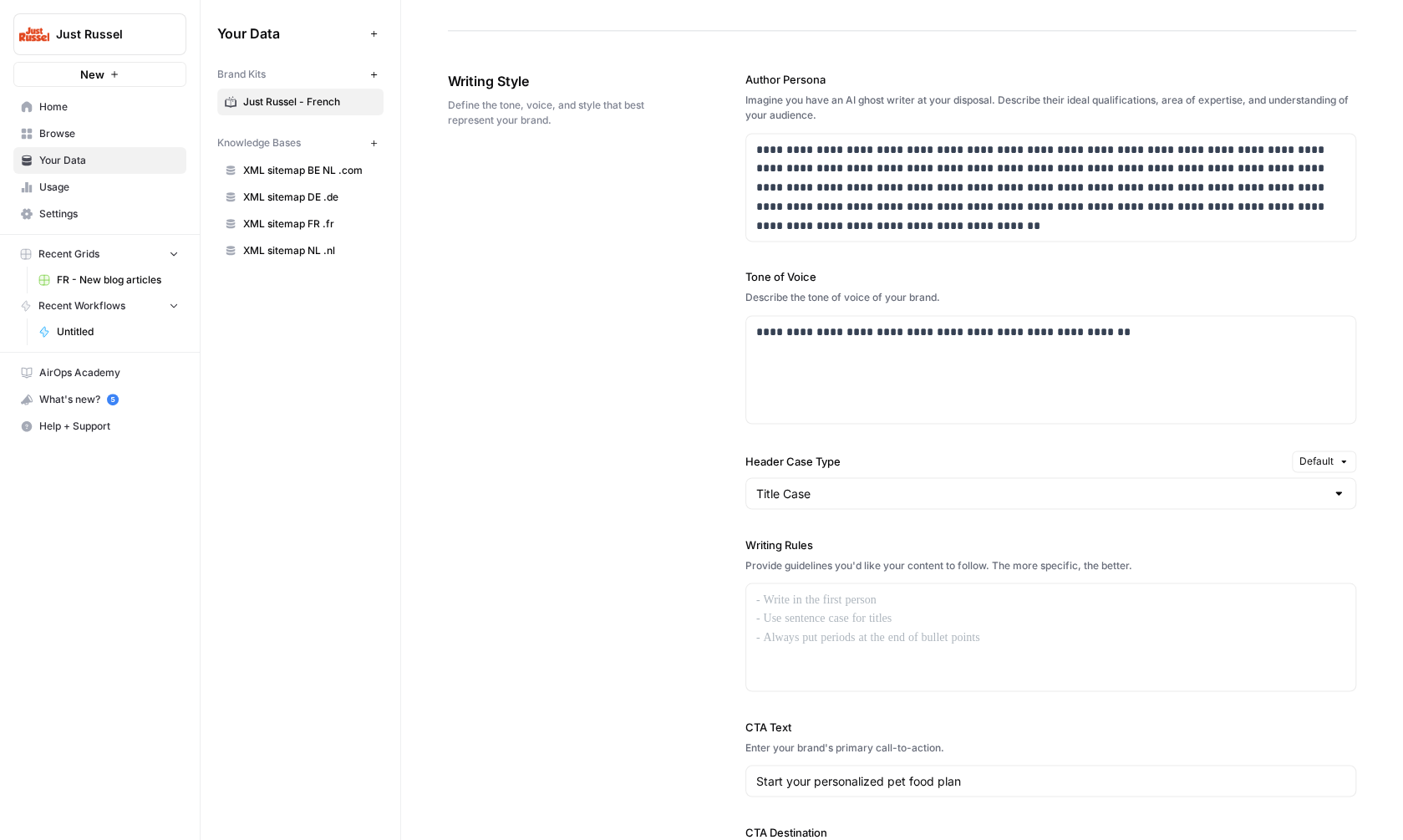
scroll to position [941, 0]
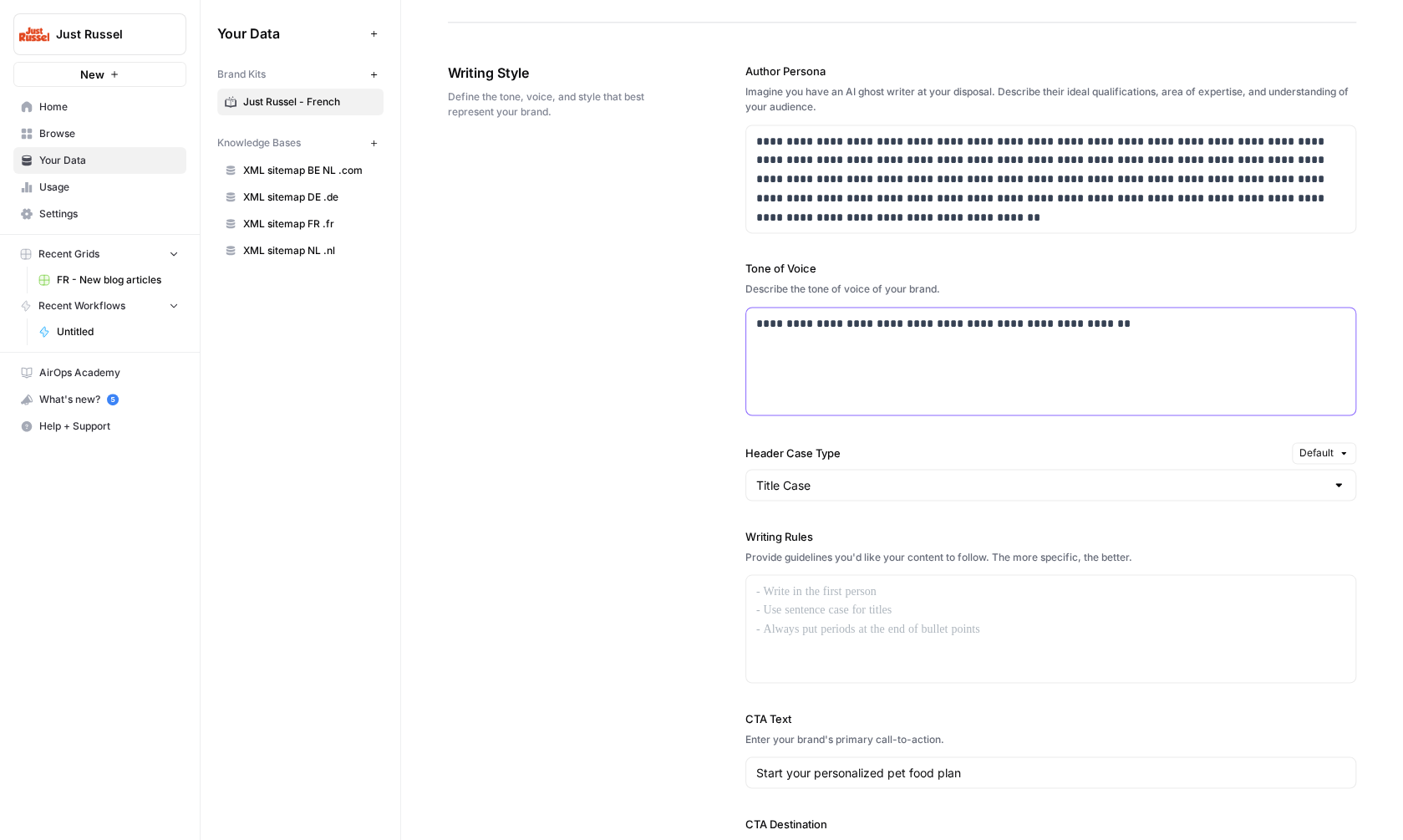
click at [843, 327] on p "**********" at bounding box center [1051, 324] width 589 height 20
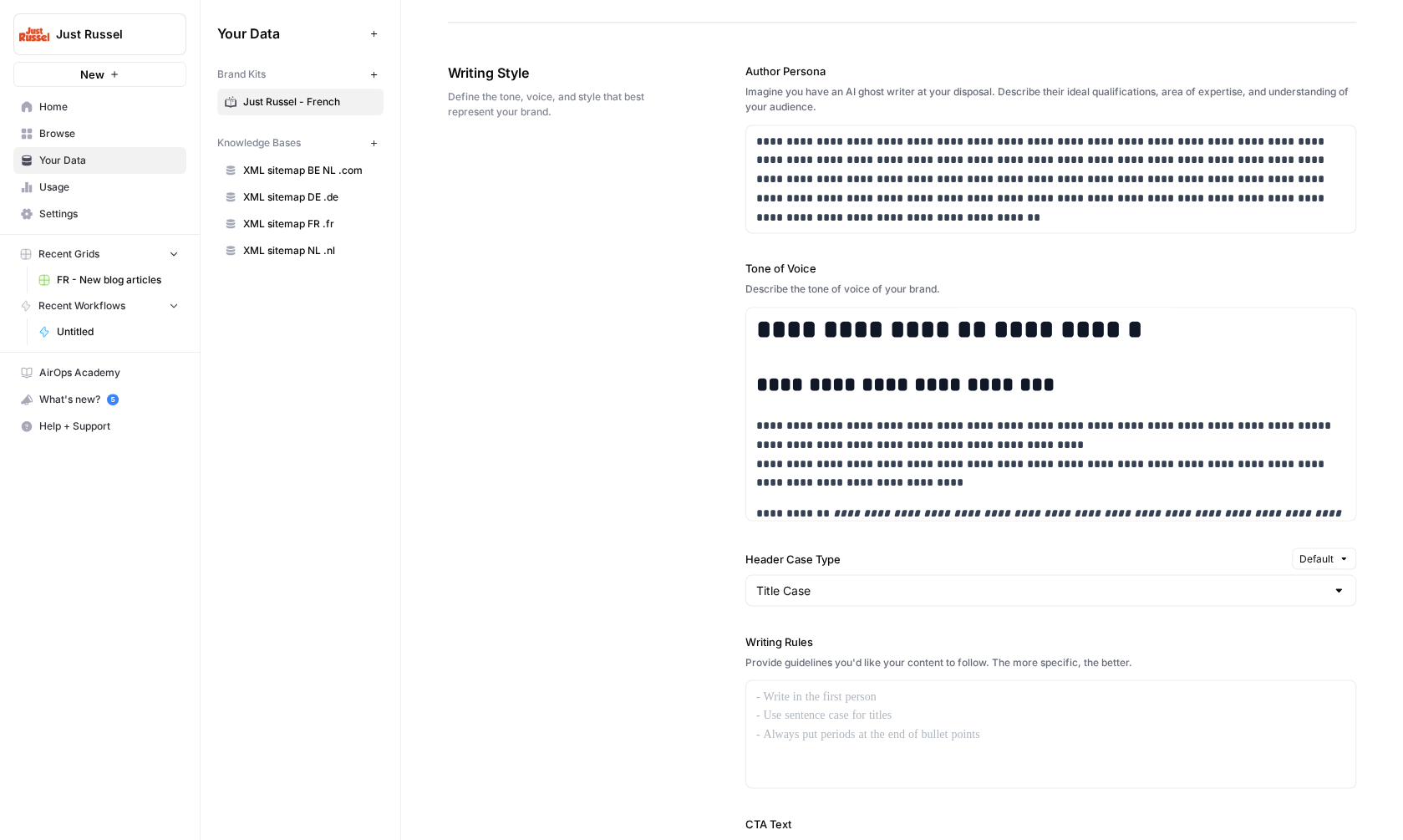
click at [802, 572] on div "Header Case Type Default Title Case" at bounding box center [1051, 576] width 611 height 59
click at [802, 583] on input "Header Case Type" at bounding box center [1040, 590] width 569 height 17
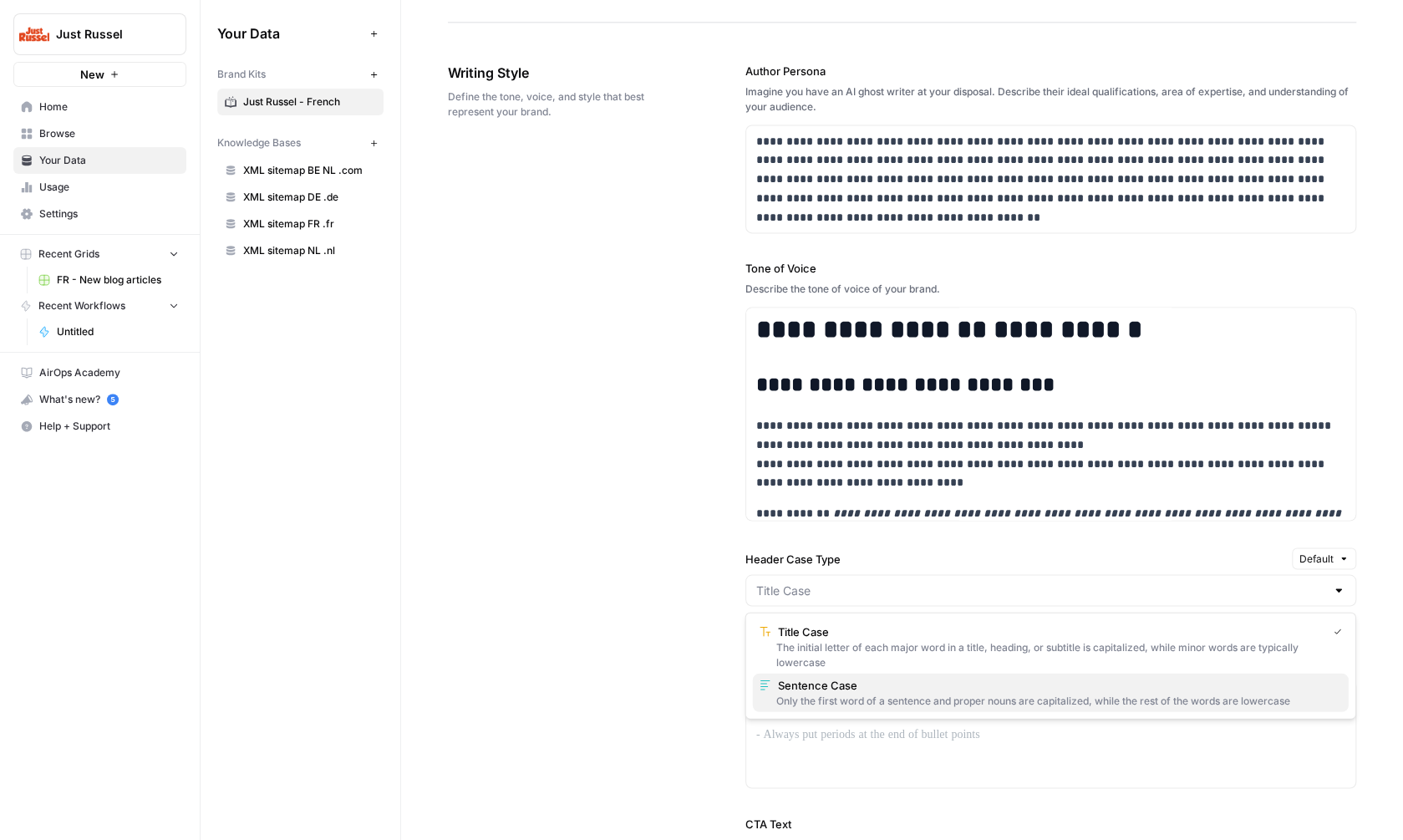
click at [806, 690] on span "Sentence Case" at bounding box center [1056, 685] width 557 height 17
type input "Sentence Case"
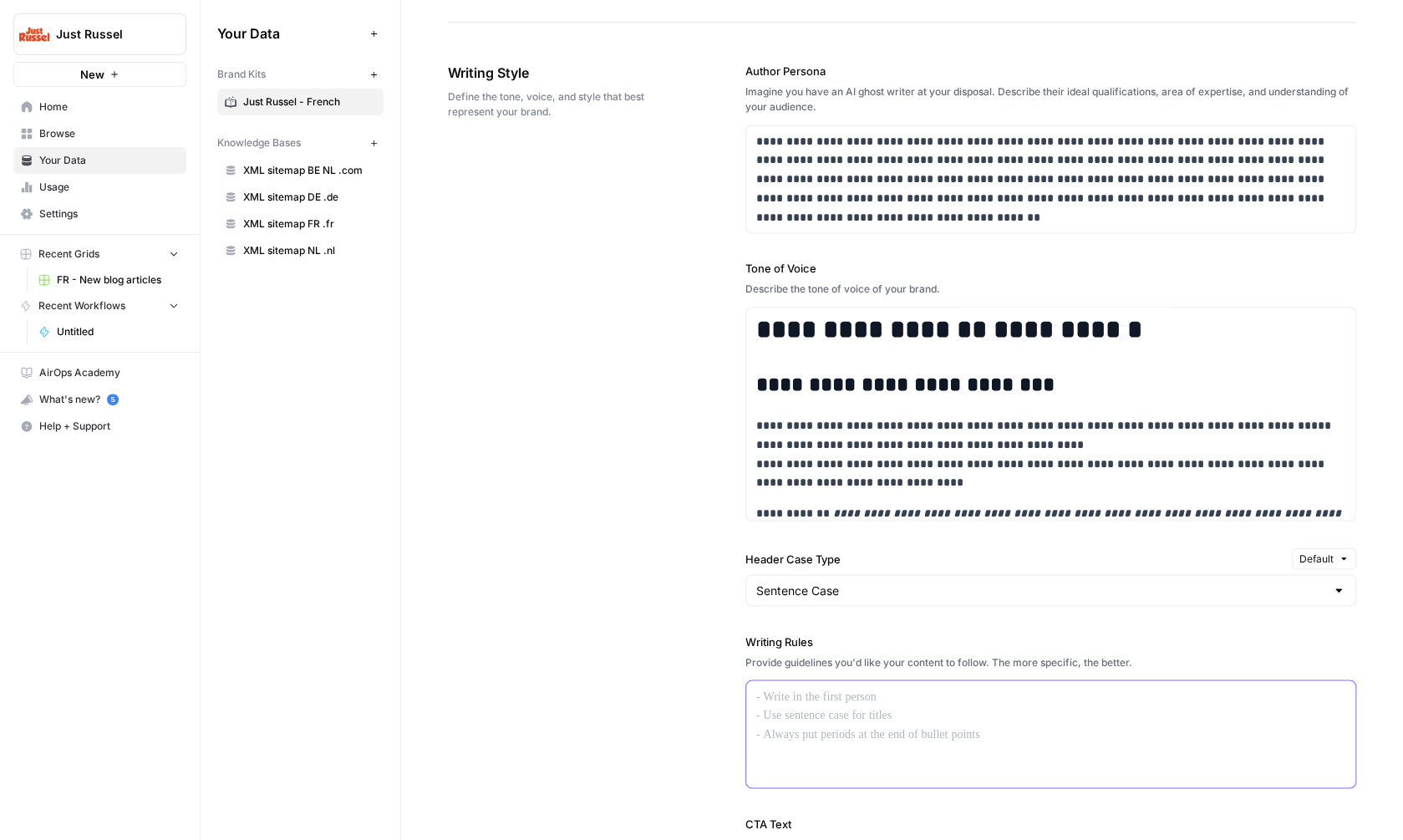
click at [838, 718] on div at bounding box center [1051, 734] width 609 height 107
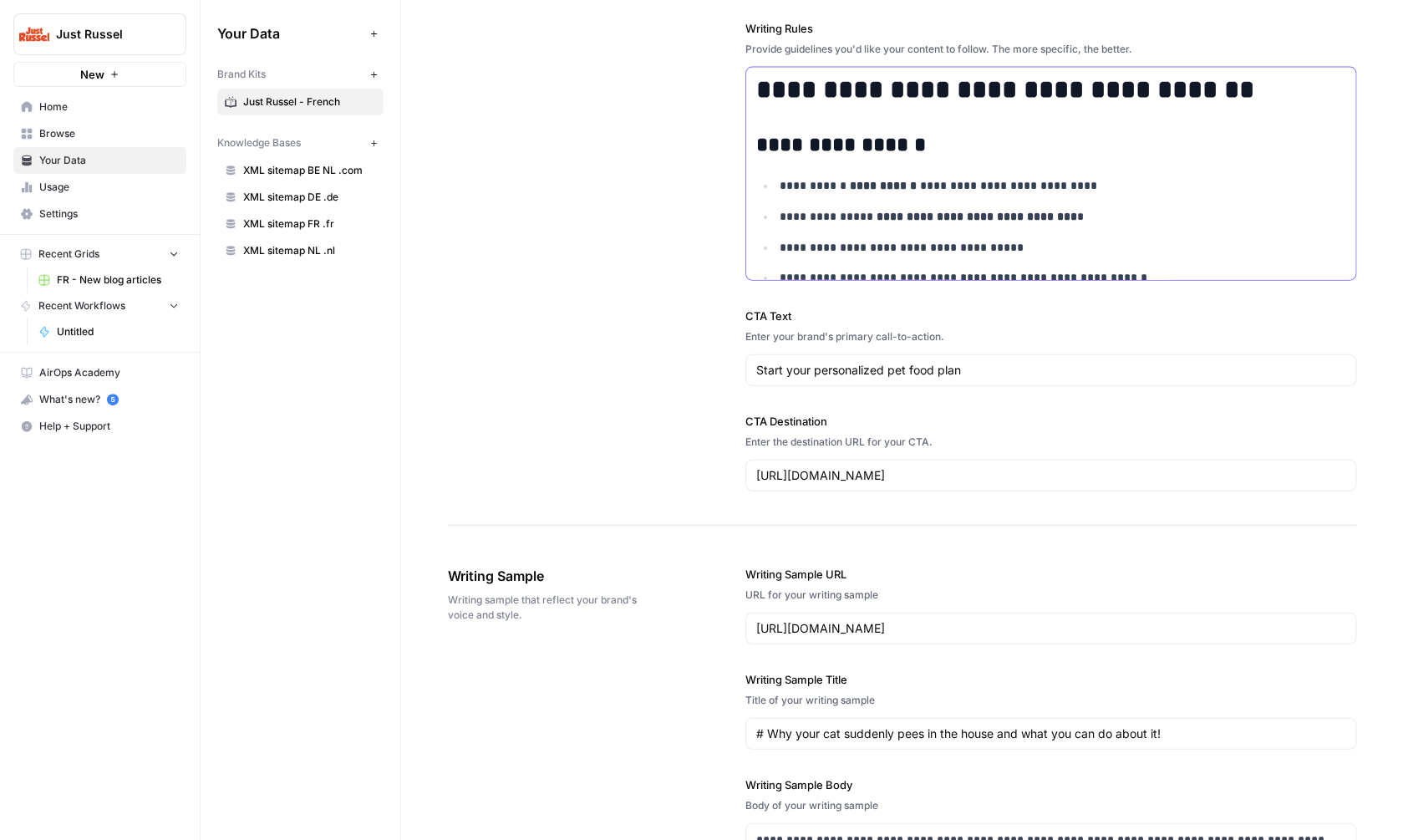
scroll to position [1679, 0]
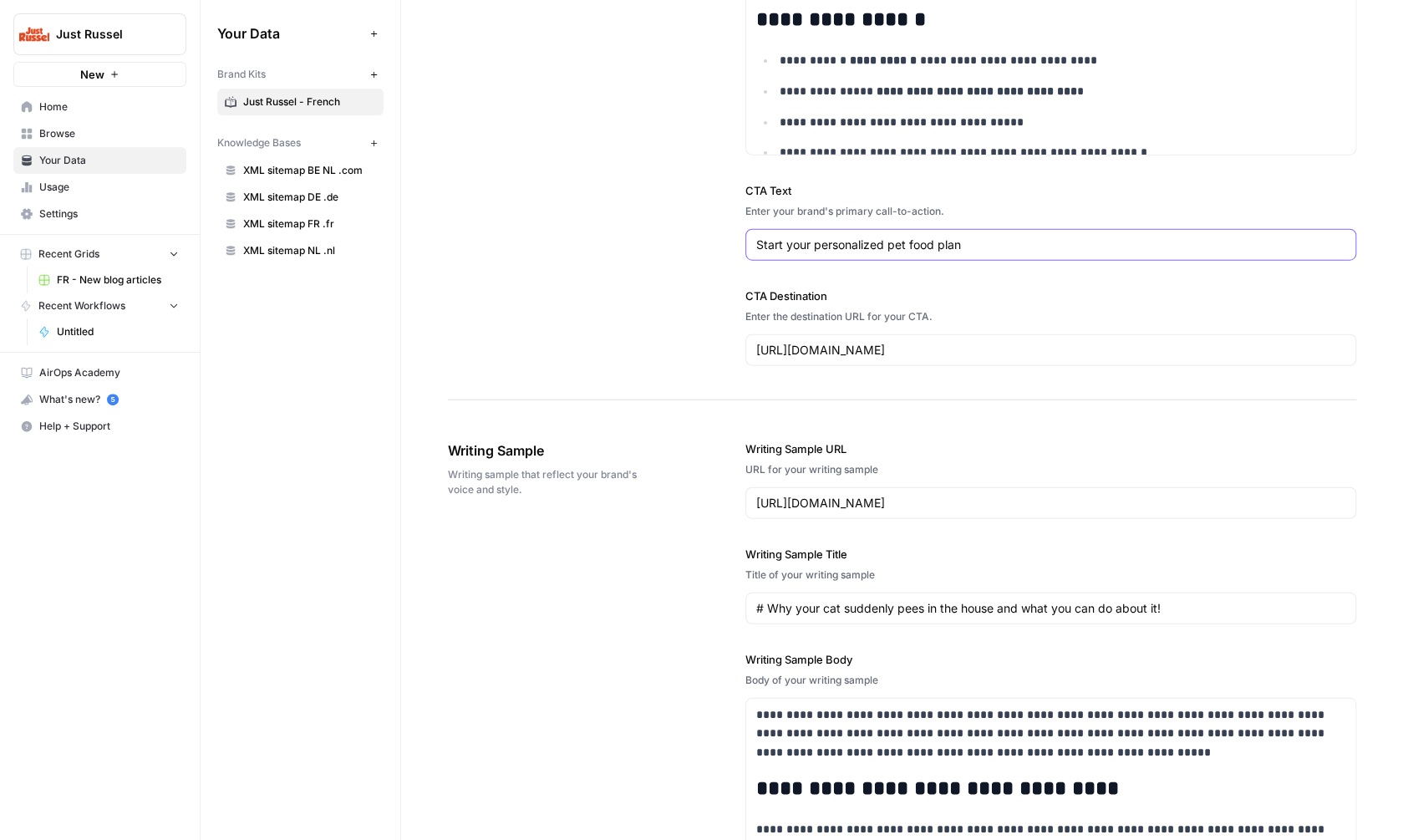
click at [806, 249] on input "Start your personalized pet food plan" at bounding box center [1051, 245] width 589 height 17
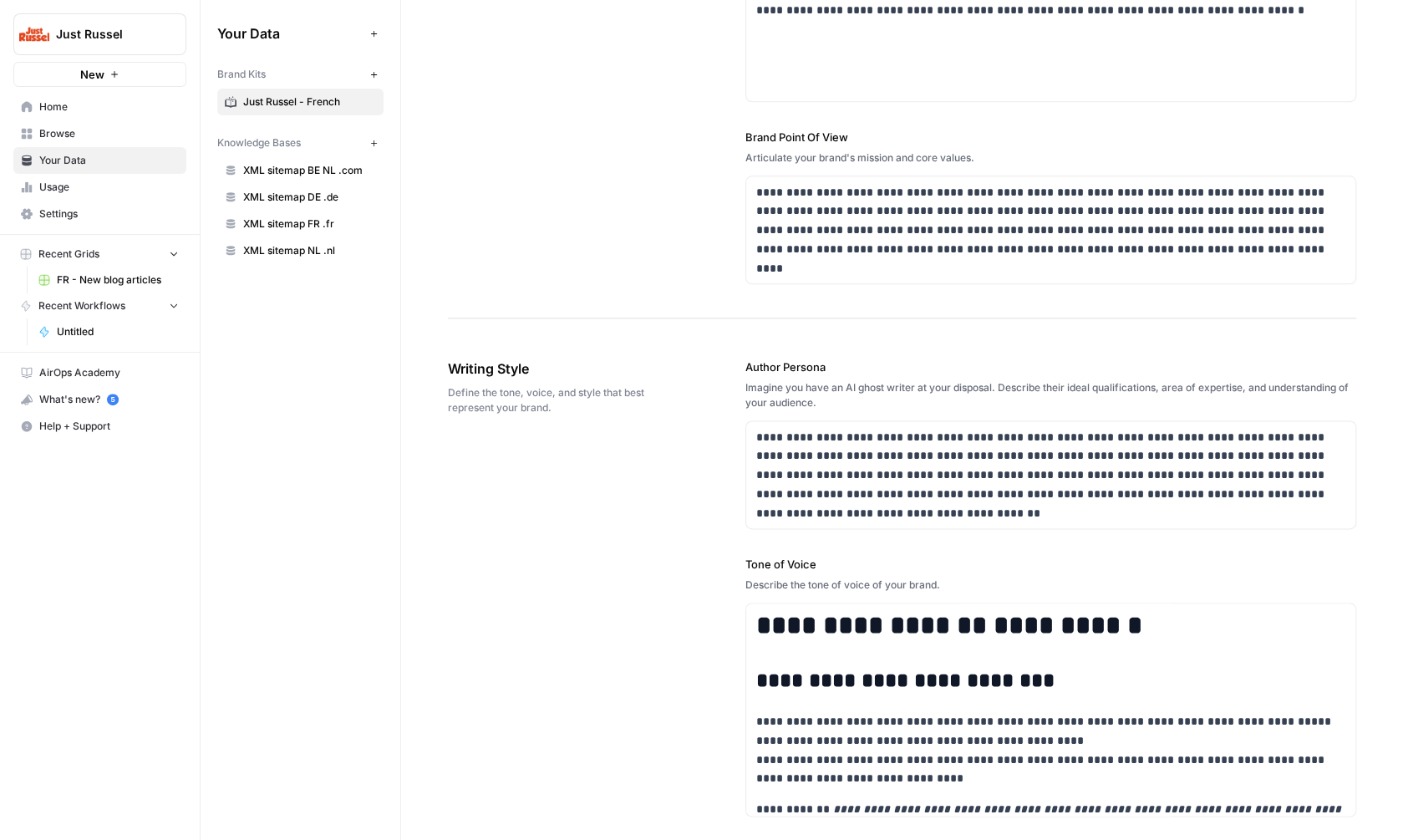
scroll to position [610, 0]
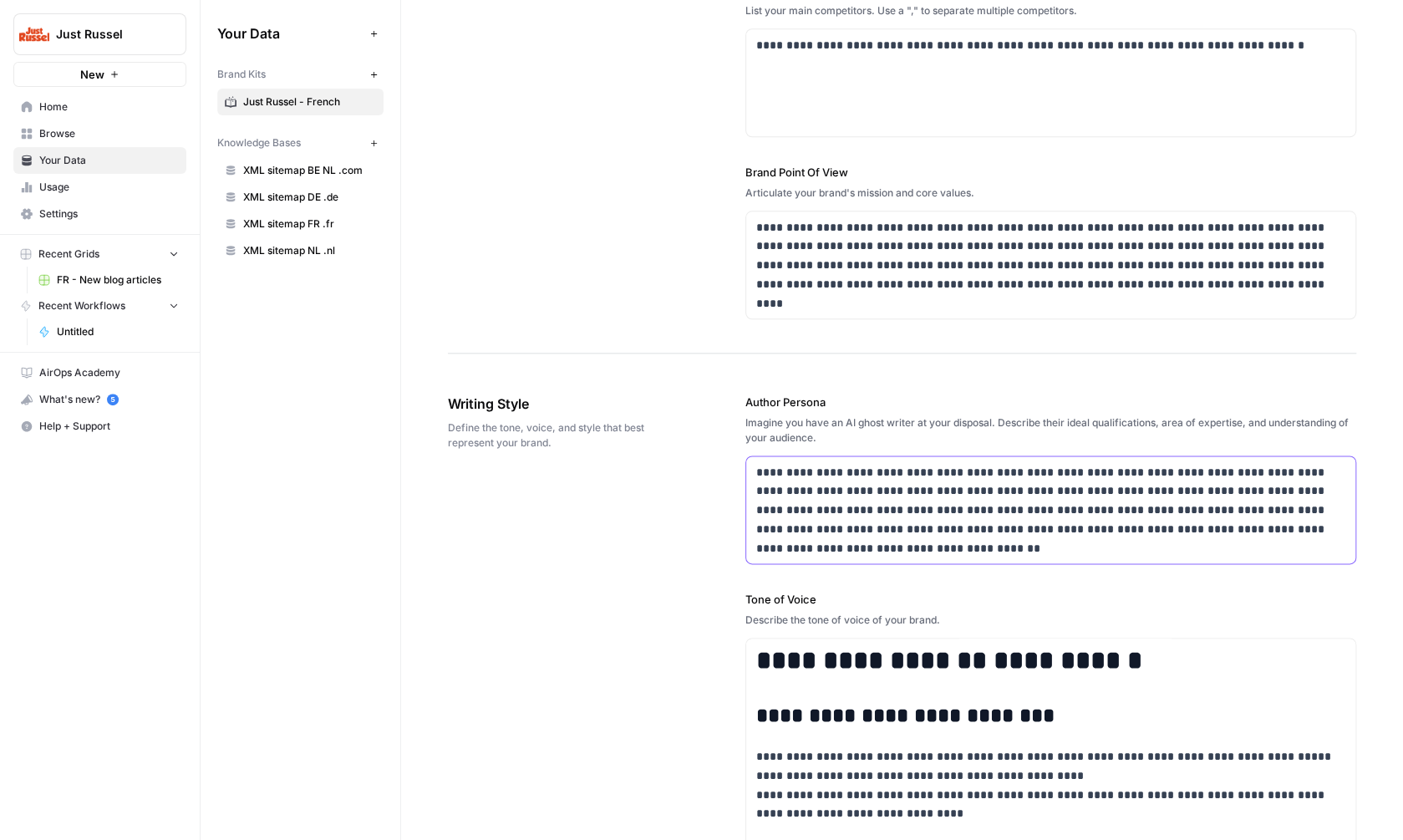
click at [878, 458] on div "**********" at bounding box center [1051, 510] width 609 height 107
click at [765, 428] on div "Imagine you have an AI ghost writer at your disposal. Describe their ideal qual…" at bounding box center [1051, 430] width 611 height 30
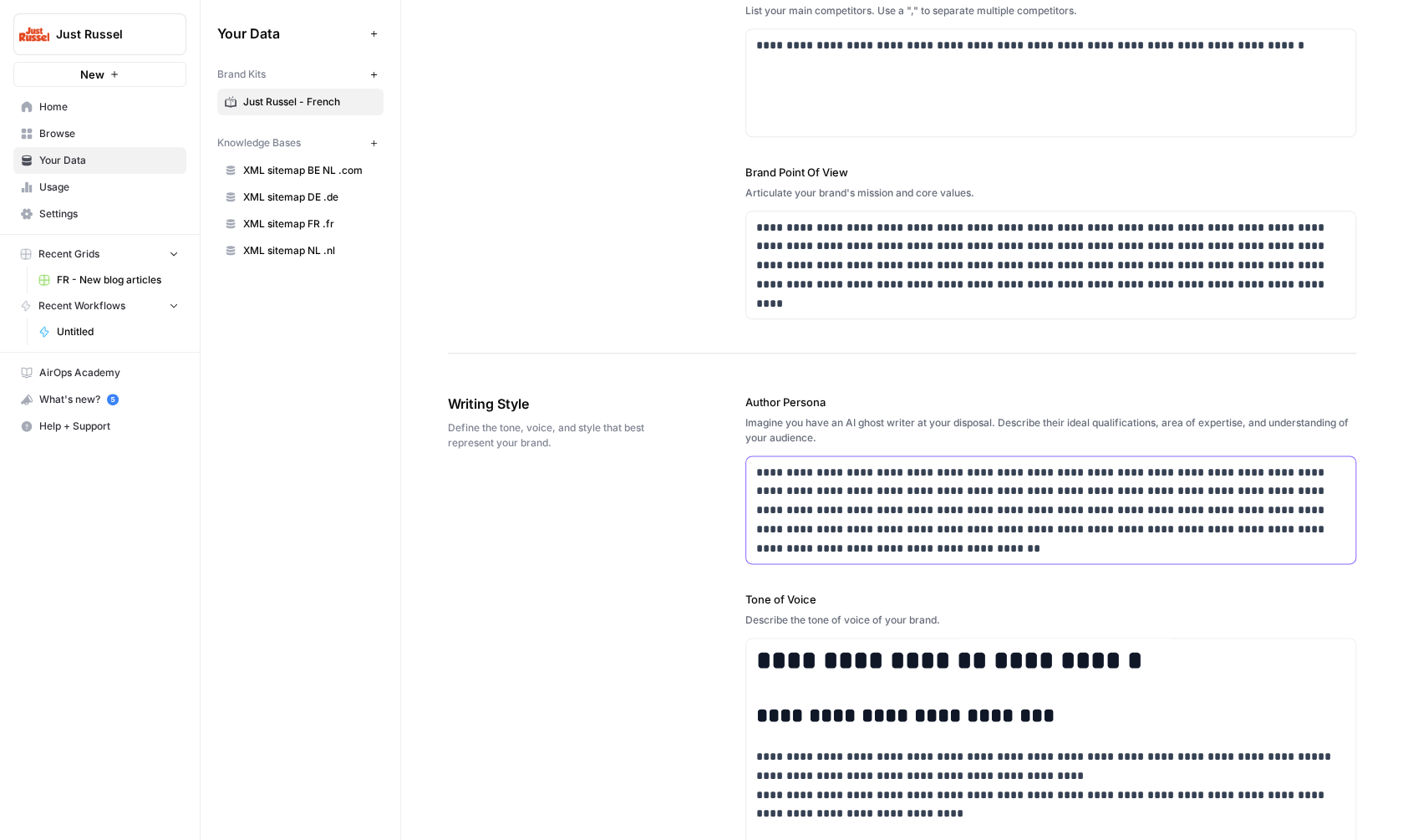
click at [897, 492] on p "**********" at bounding box center [1051, 501] width 589 height 76
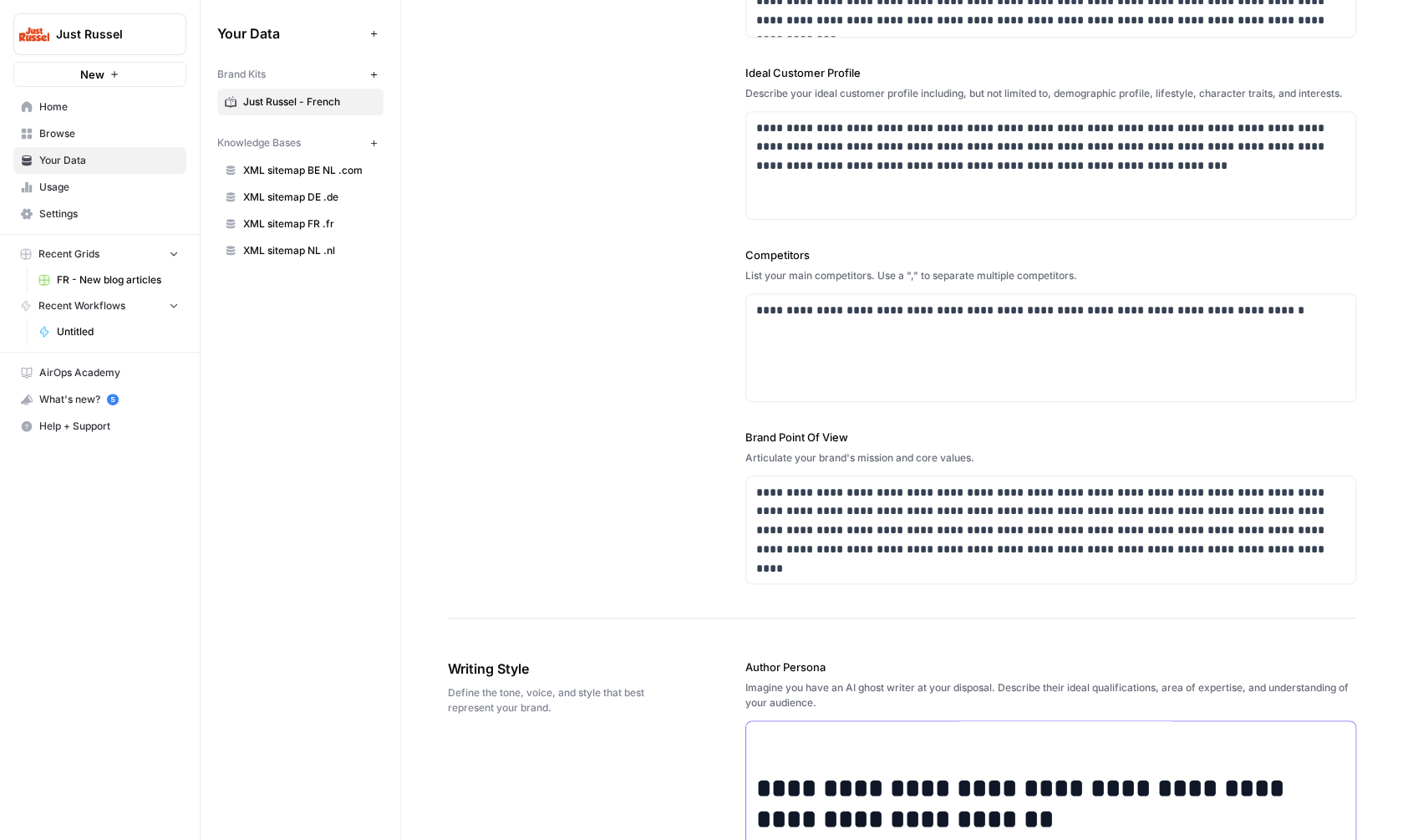
scroll to position [343, 0]
click at [897, 492] on p "**********" at bounding box center [1051, 523] width 589 height 76
click at [815, 440] on label "Brand Point Of View" at bounding box center [1051, 439] width 611 height 17
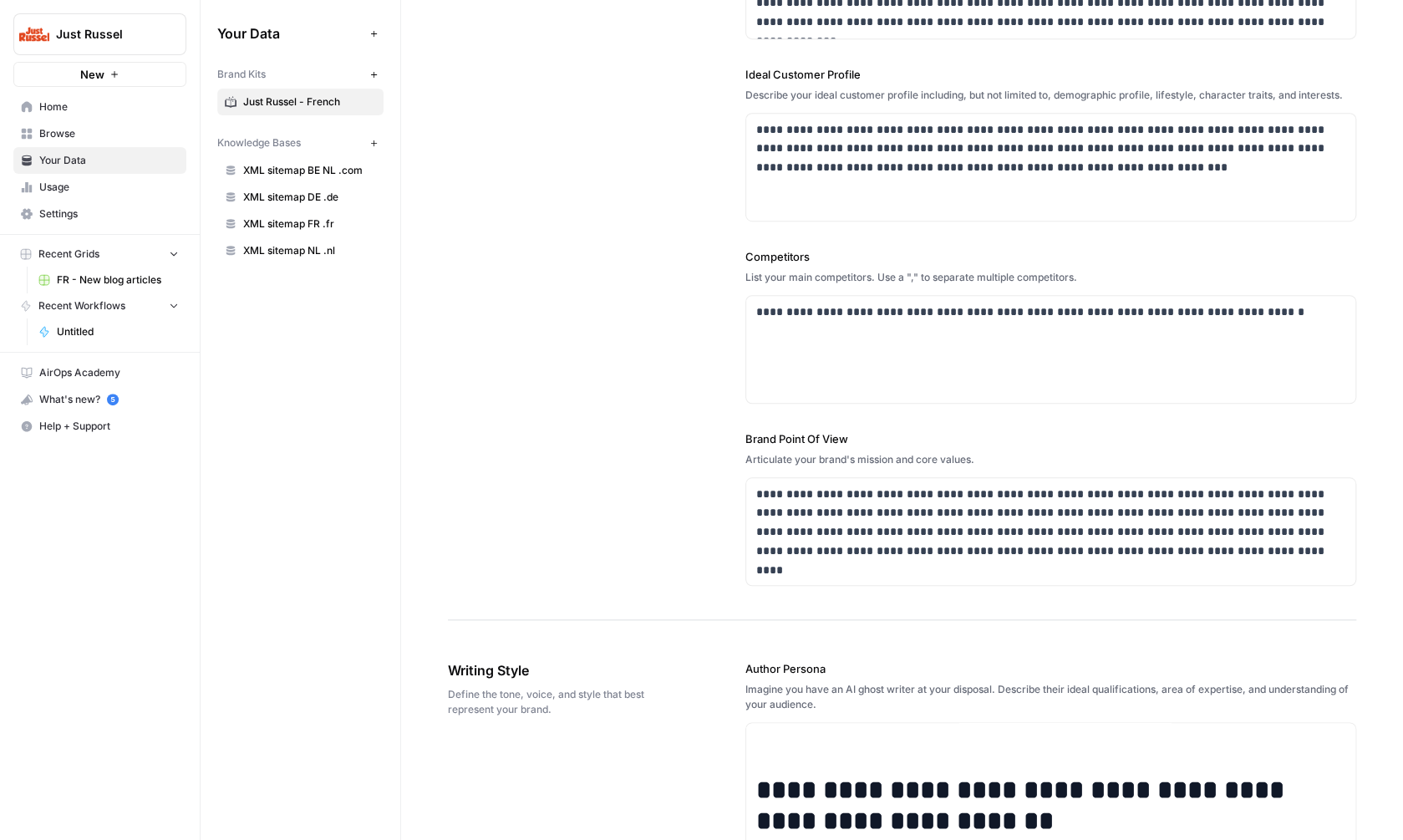
click at [815, 440] on label "Brand Point Of View" at bounding box center [1051, 439] width 611 height 17
click at [904, 517] on p "**********" at bounding box center [1051, 523] width 589 height 76
click at [905, 517] on p "**********" at bounding box center [1051, 523] width 589 height 76
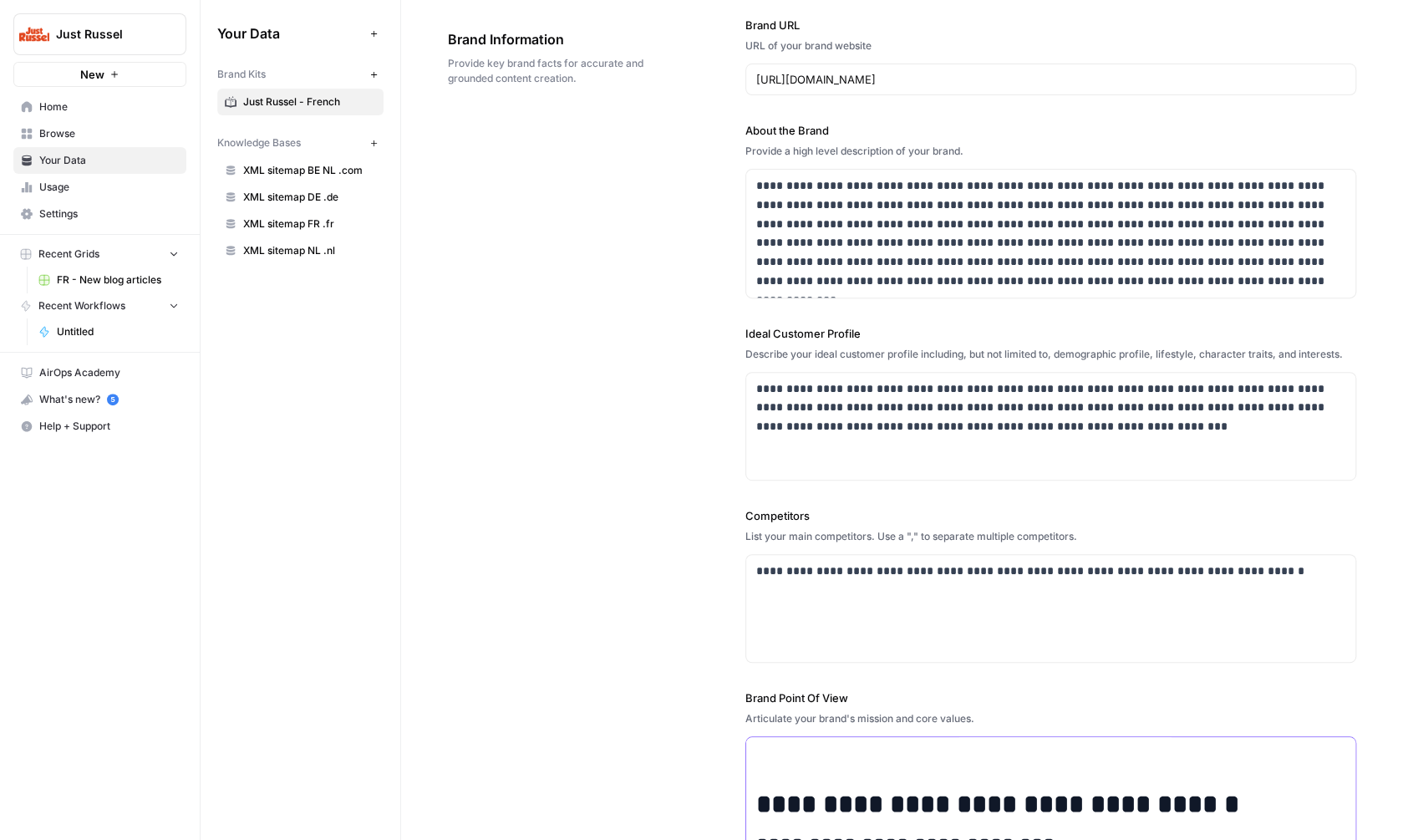
scroll to position [83, 0]
click at [803, 334] on label "Ideal Customer Profile" at bounding box center [1051, 335] width 611 height 17
click at [880, 417] on p "**********" at bounding box center [1051, 409] width 589 height 57
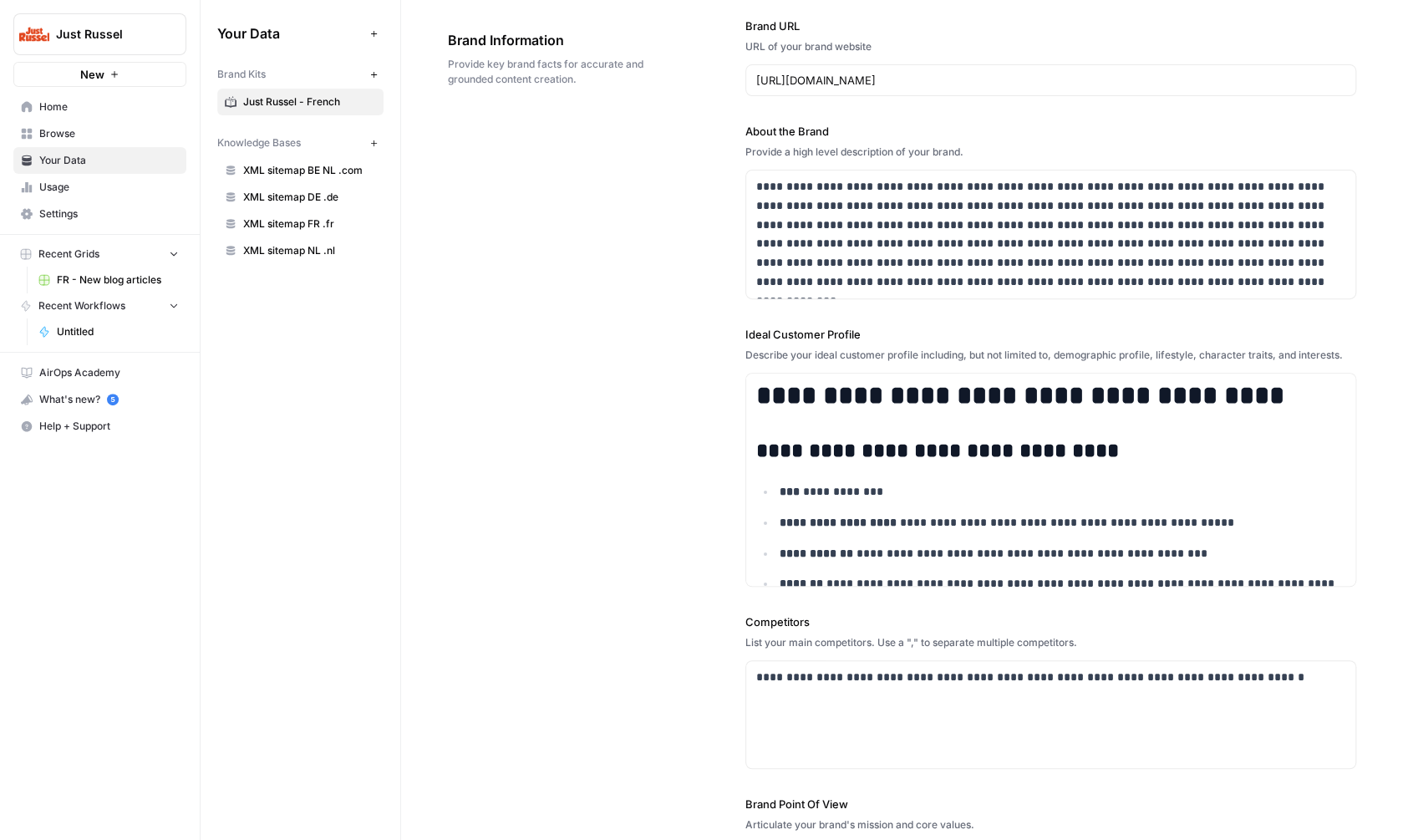
click at [763, 131] on label "About the Brand" at bounding box center [1051, 132] width 611 height 17
click at [947, 155] on div "Provide a high level description of your brand." at bounding box center [1051, 152] width 611 height 15
click at [816, 131] on label "About the Brand" at bounding box center [1051, 132] width 611 height 17
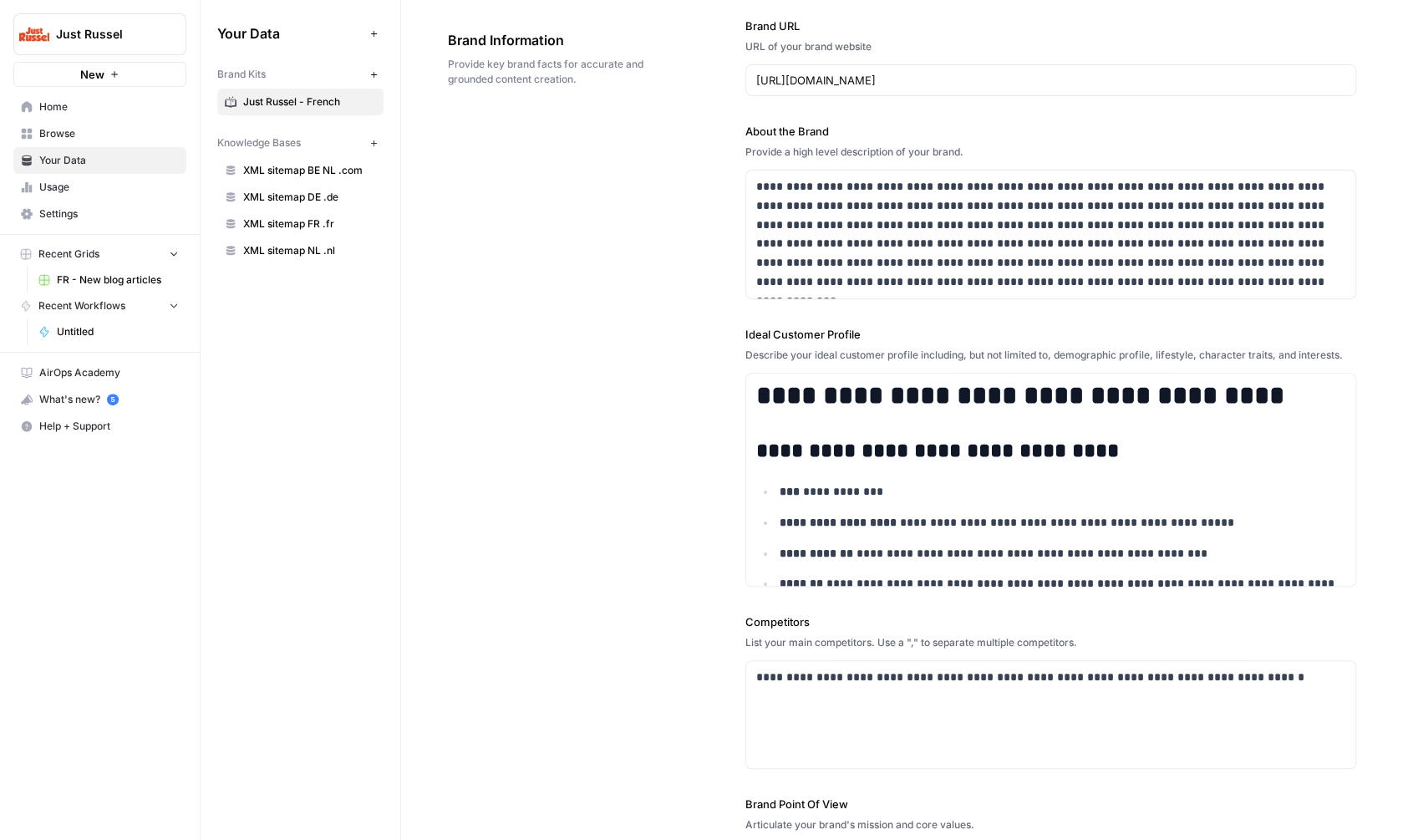
click at [816, 131] on label "About the Brand" at bounding box center [1051, 132] width 611 height 17
click at [800, 251] on p "**********" at bounding box center [1051, 234] width 589 height 115
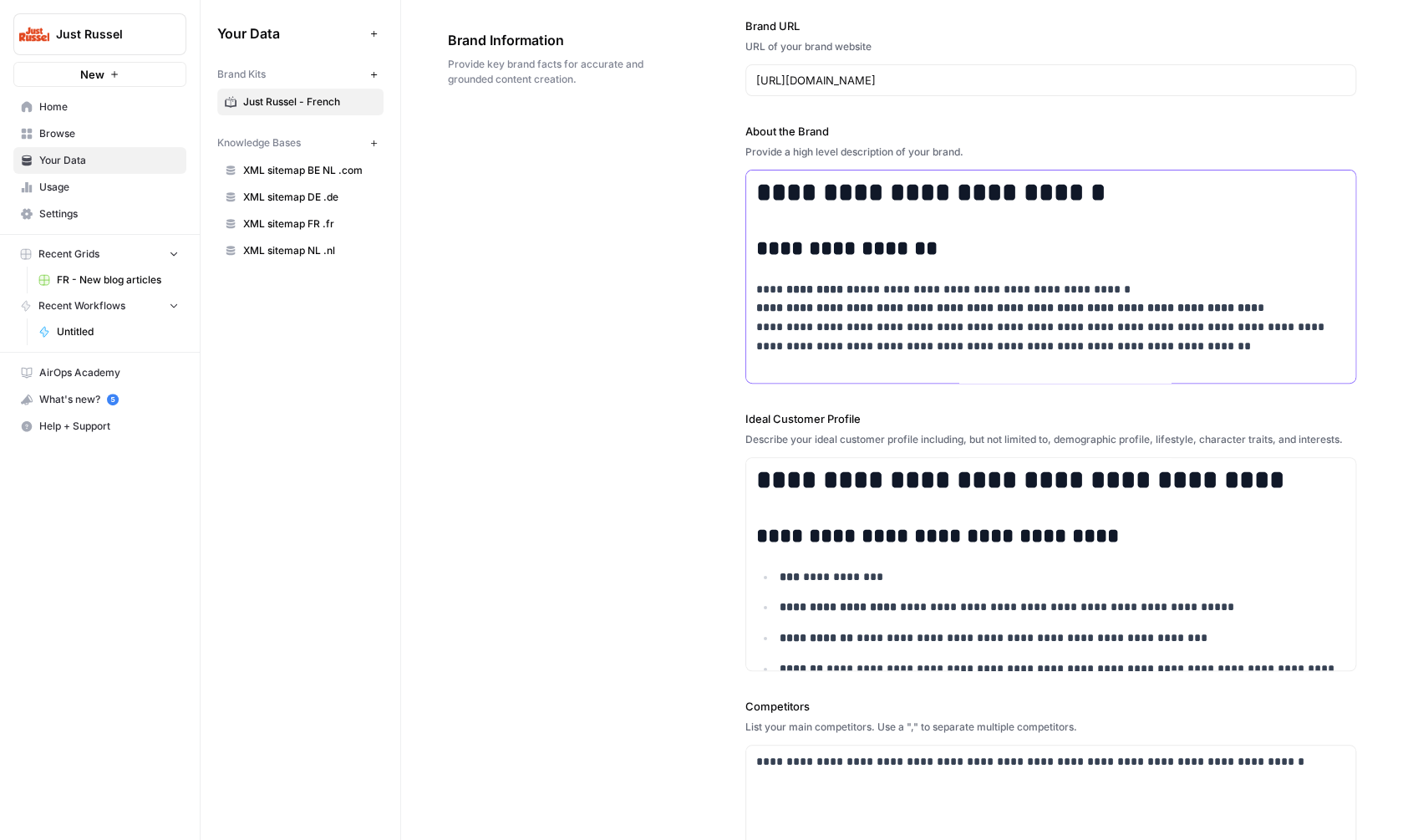
scroll to position [0, 0]
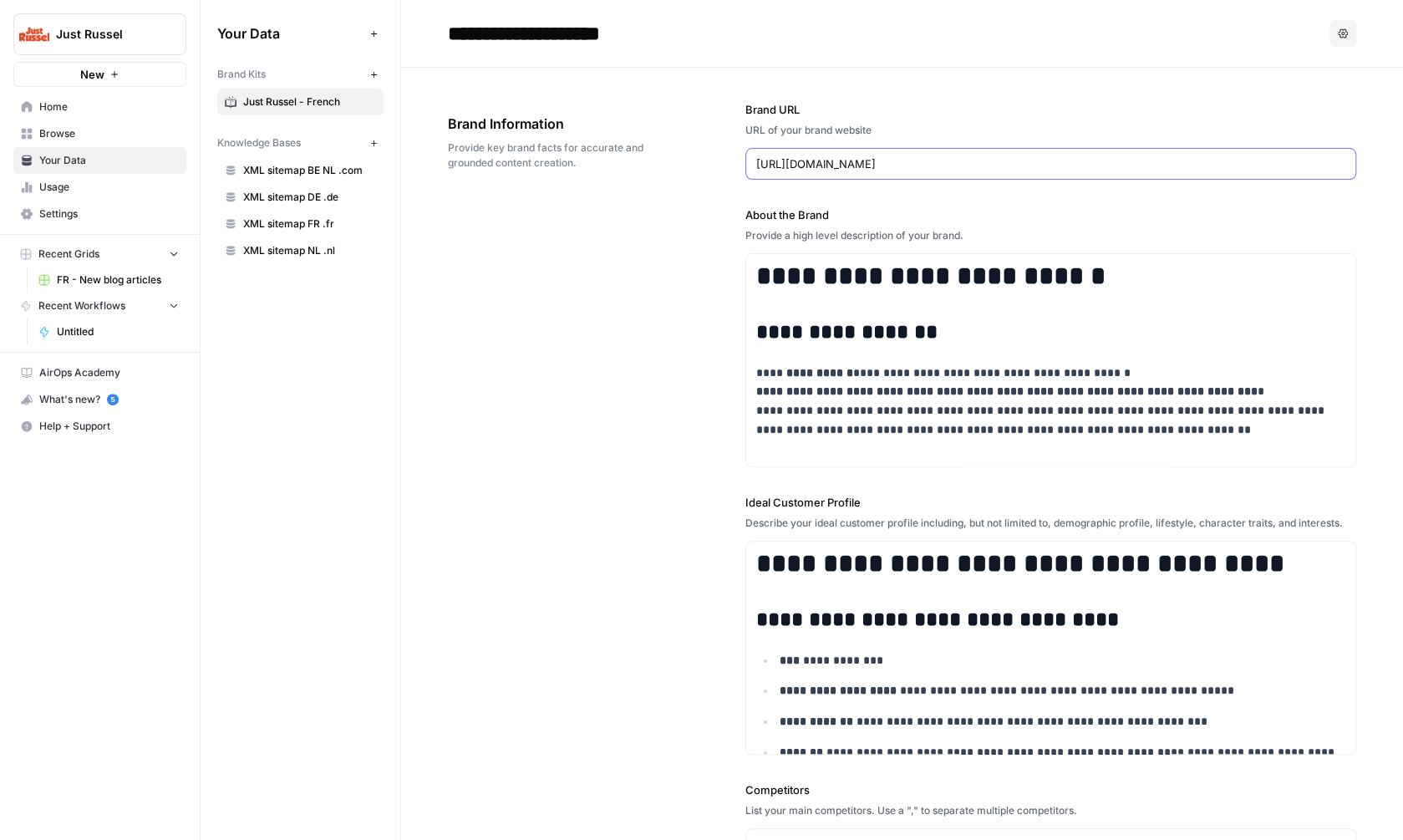
click at [855, 158] on input "https://justrussel.com/" at bounding box center [1051, 164] width 589 height 17
click at [856, 164] on input "https://justrussel.com/" at bounding box center [1051, 164] width 589 height 17
click at [857, 164] on input "https://justrussel.com/" at bounding box center [1051, 164] width 589 height 17
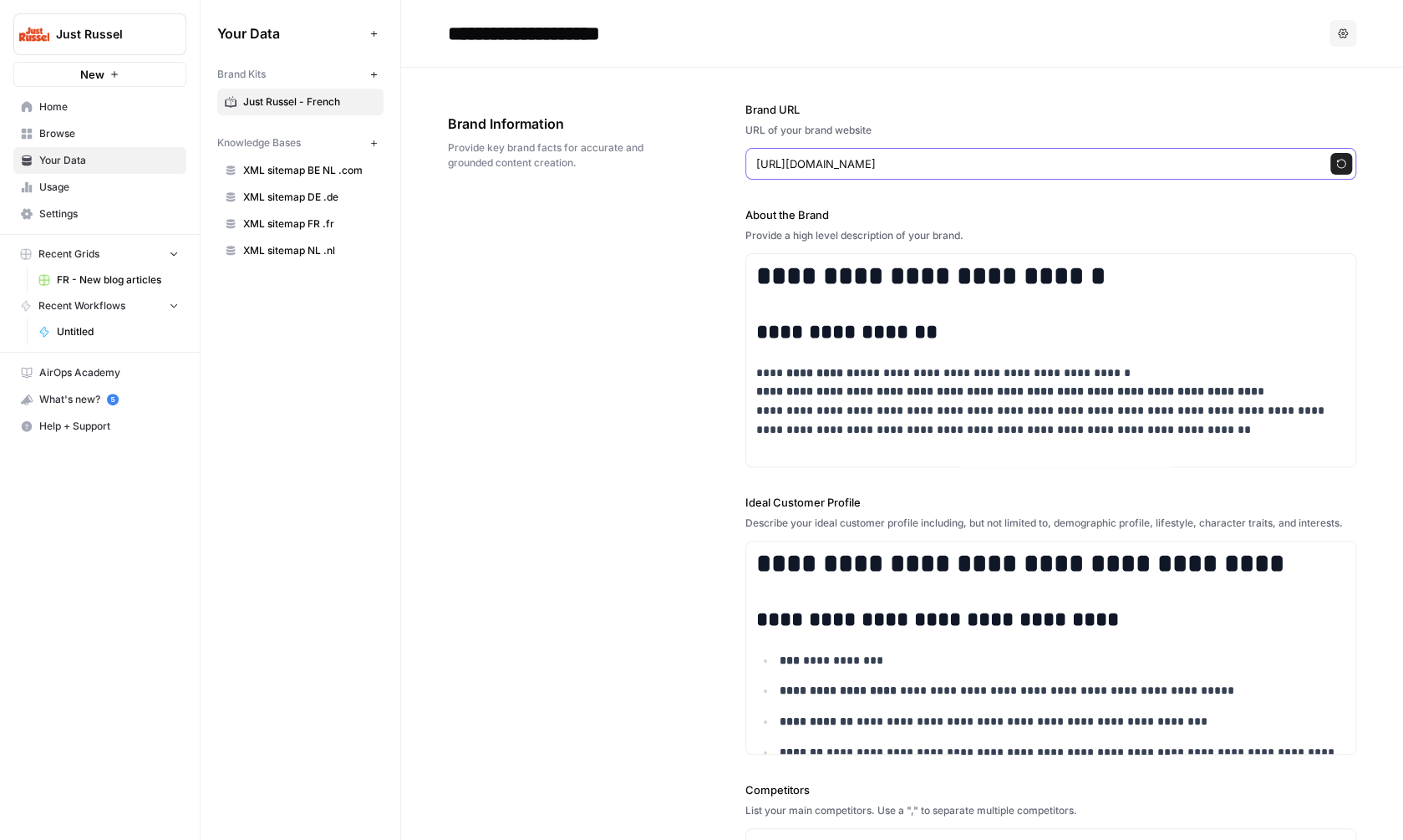
type input "https://justrussel.fr/"
click at [942, 104] on label "Brand URL" at bounding box center [1051, 110] width 611 height 17
click at [942, 155] on input "https://justrussel.fr/" at bounding box center [1034, 164] width 555 height 17
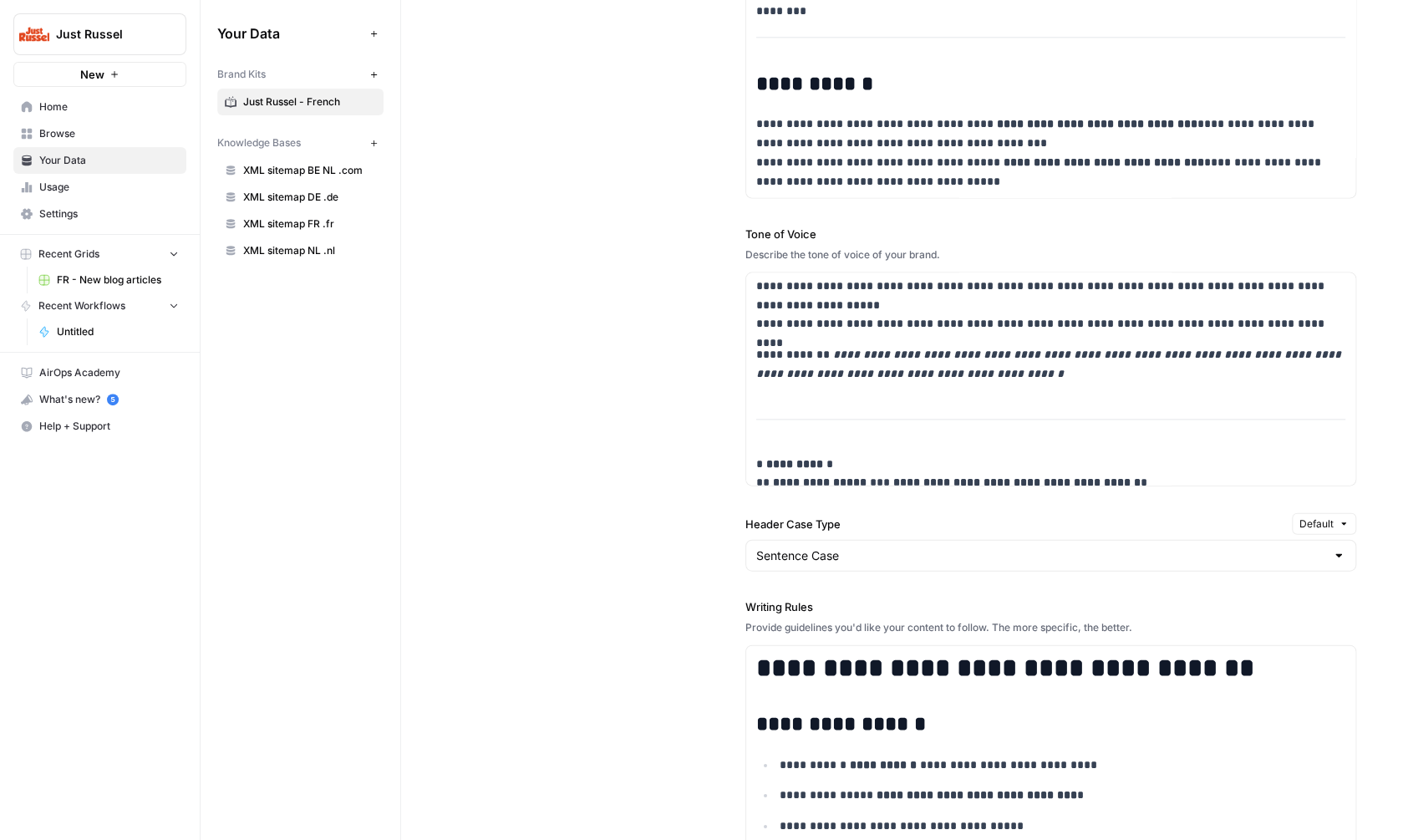
scroll to position [982, 0]
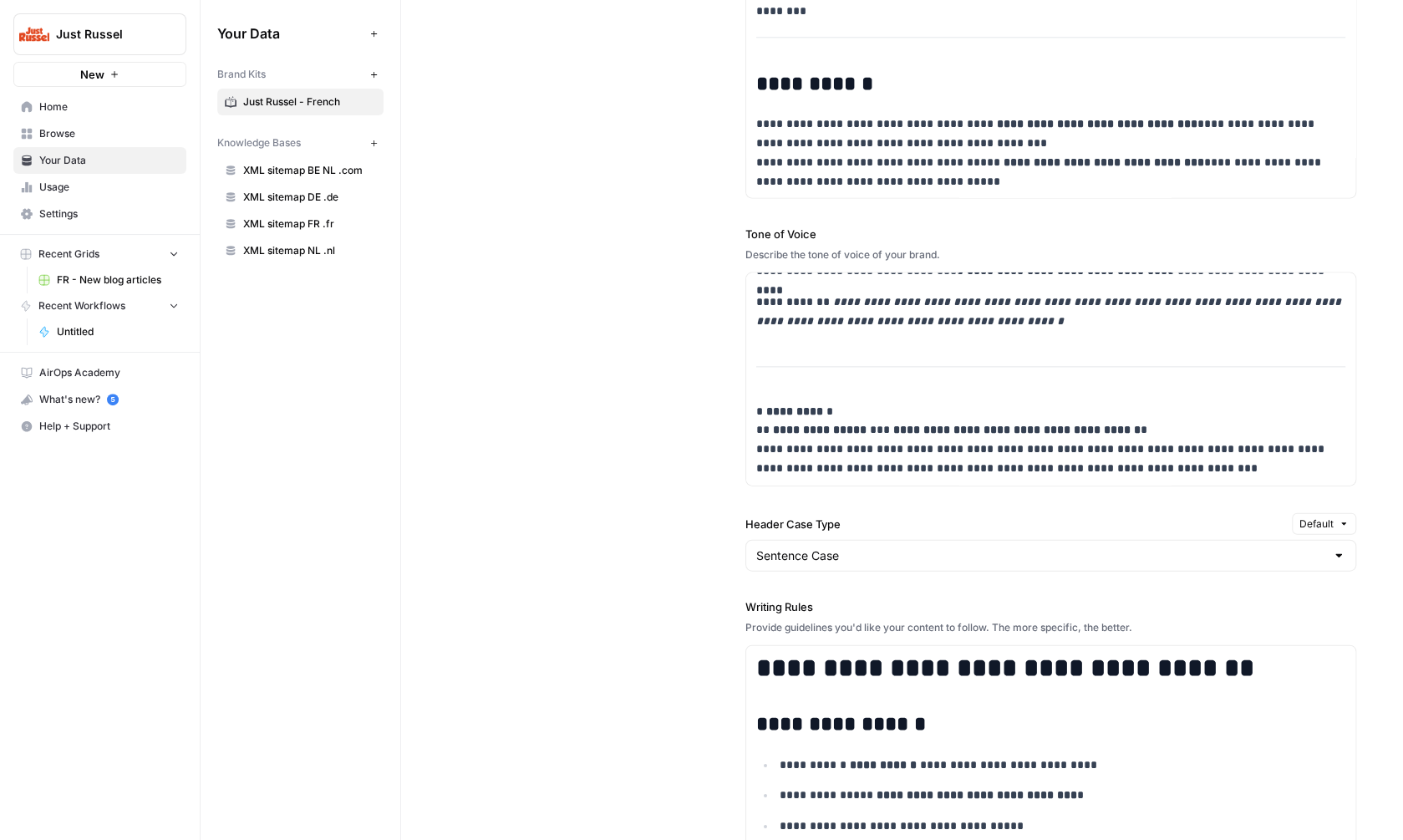
click at [662, 572] on div "**********" at bounding box center [901, 496] width 908 height 1215
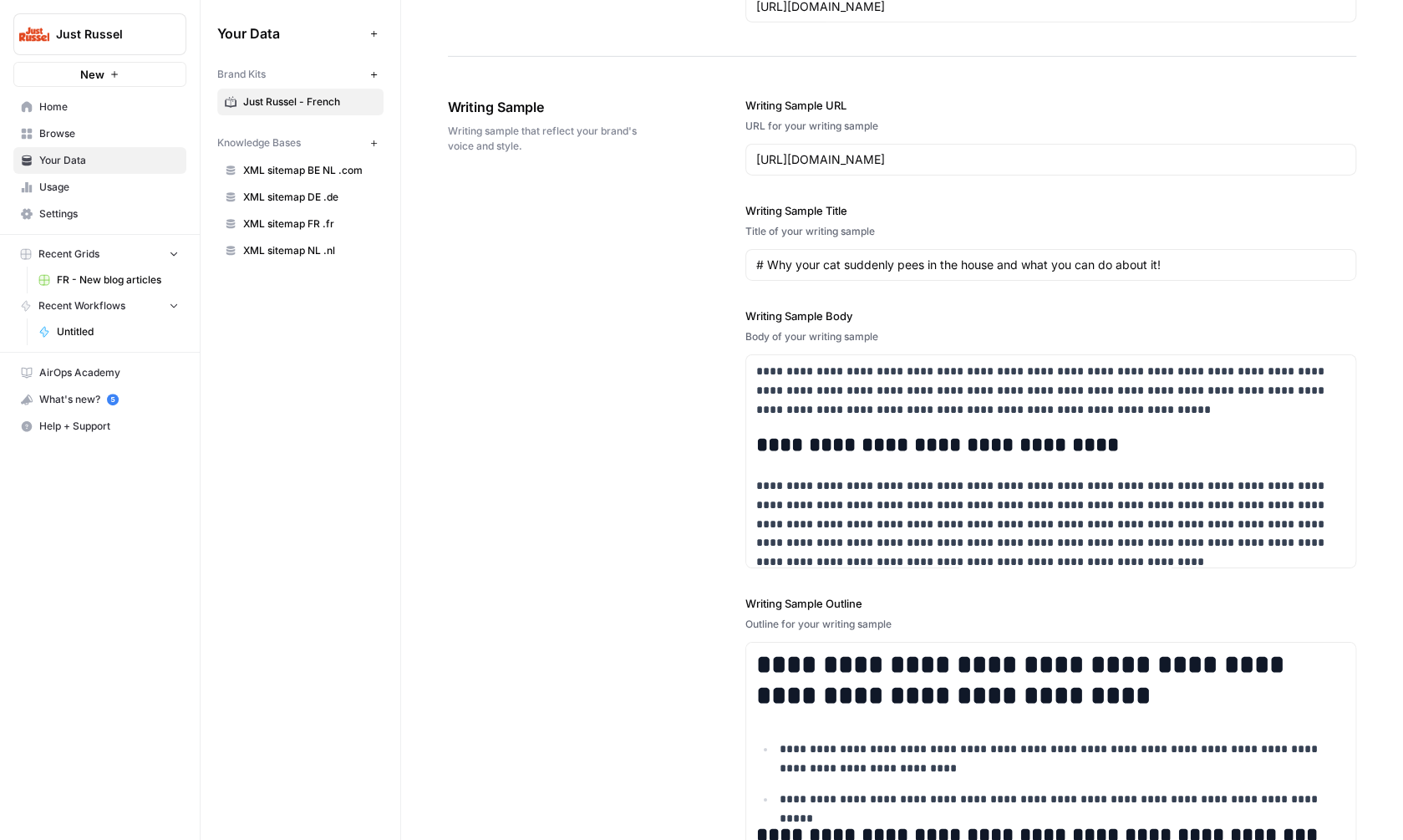
scroll to position [2440, 0]
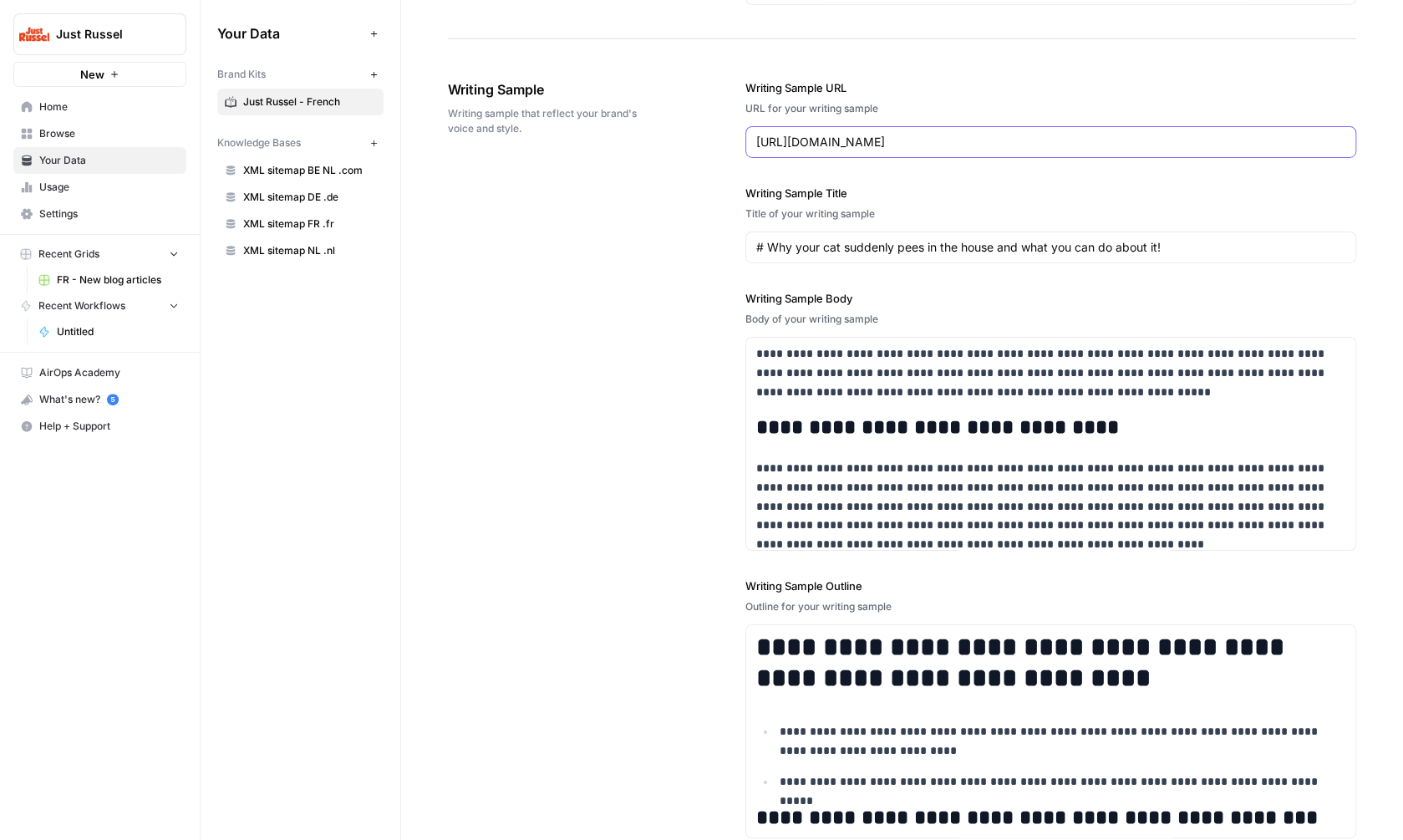
click at [828, 140] on input "https://justrussel.com/en/blog/why-your-cat-suddenly-pees-in-the-house-and-what…" at bounding box center [1051, 142] width 589 height 17
paste input "Guide d’éducation pour chiots, l’outil des maîtres !"
type input "https://justrussel.com/en/blog/why-your-cat-suddenly-pees-in-the-house-and-what…"
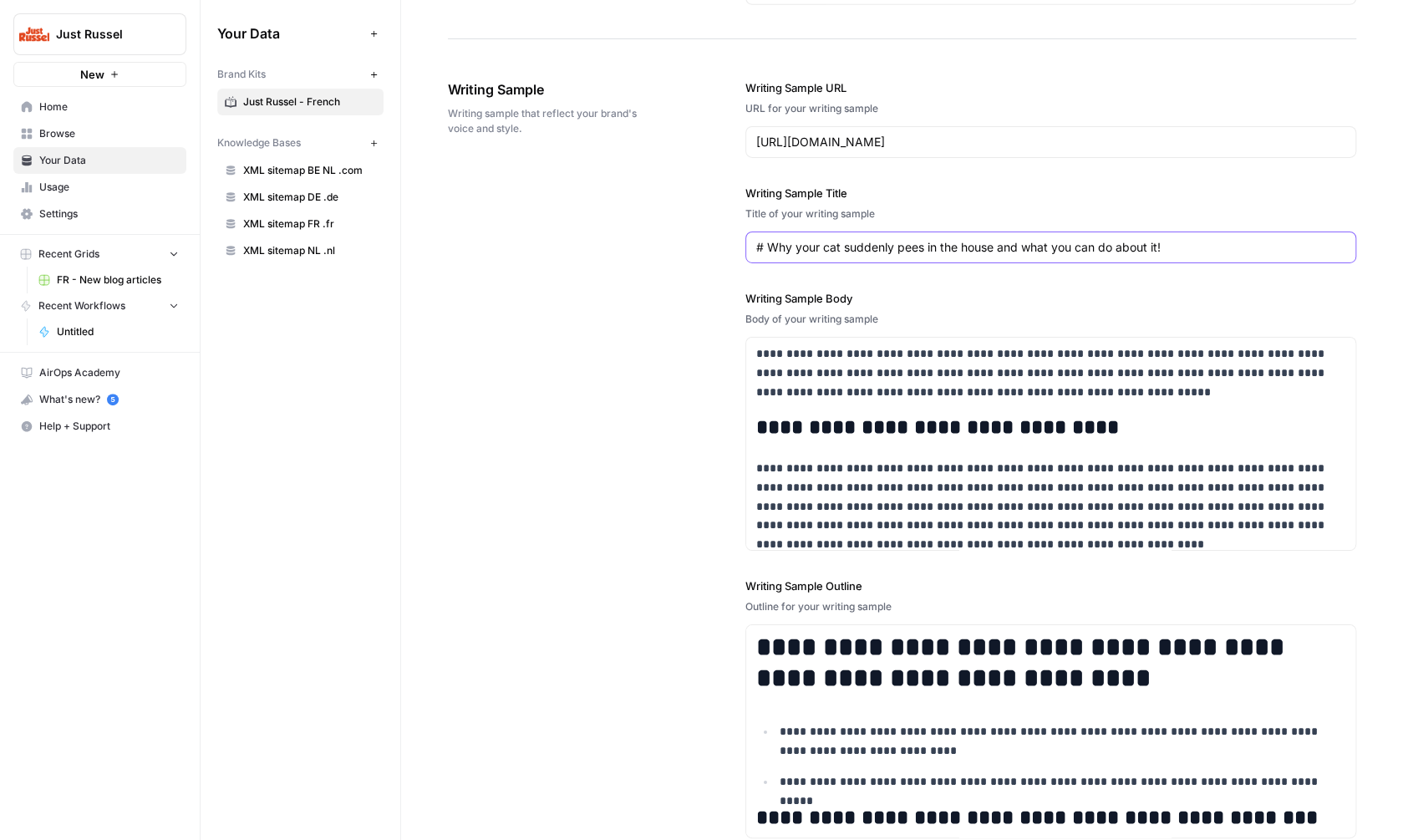
click at [830, 247] on input "# Why your cat suddenly pees in the house and what you can do about it!" at bounding box center [1051, 247] width 589 height 17
click at [785, 251] on input "# Why your cat suddenly pees in the house and what you can do about it!" at bounding box center [1051, 247] width 589 height 17
drag, startPoint x: 768, startPoint y: 248, endPoint x: 1254, endPoint y: 259, distance: 486.1
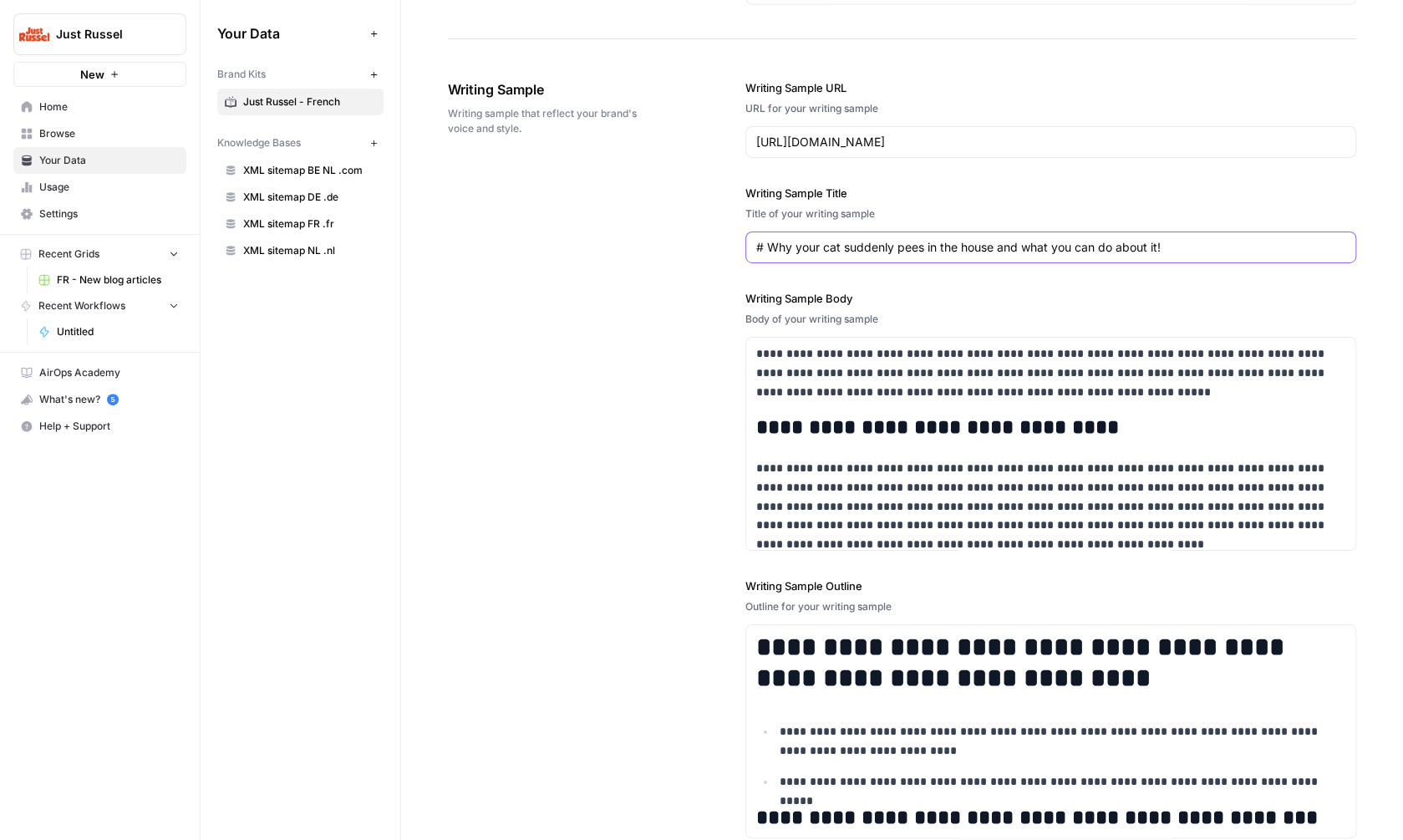
click at [1254, 256] on input "# Why your cat suddenly pees in the house and what you can do about it!" at bounding box center [1051, 247] width 589 height 17
paste input "Guide d’éducation pour chiots, l’outil des maîtres"
type input "# Guide d’éducation pour chiots, l’outil des maîtres !"
click at [881, 139] on input "https://justrussel.com/en/blog/why-your-cat-suddenly-pees-in-the-house-and-what…" at bounding box center [1051, 142] width 589 height 17
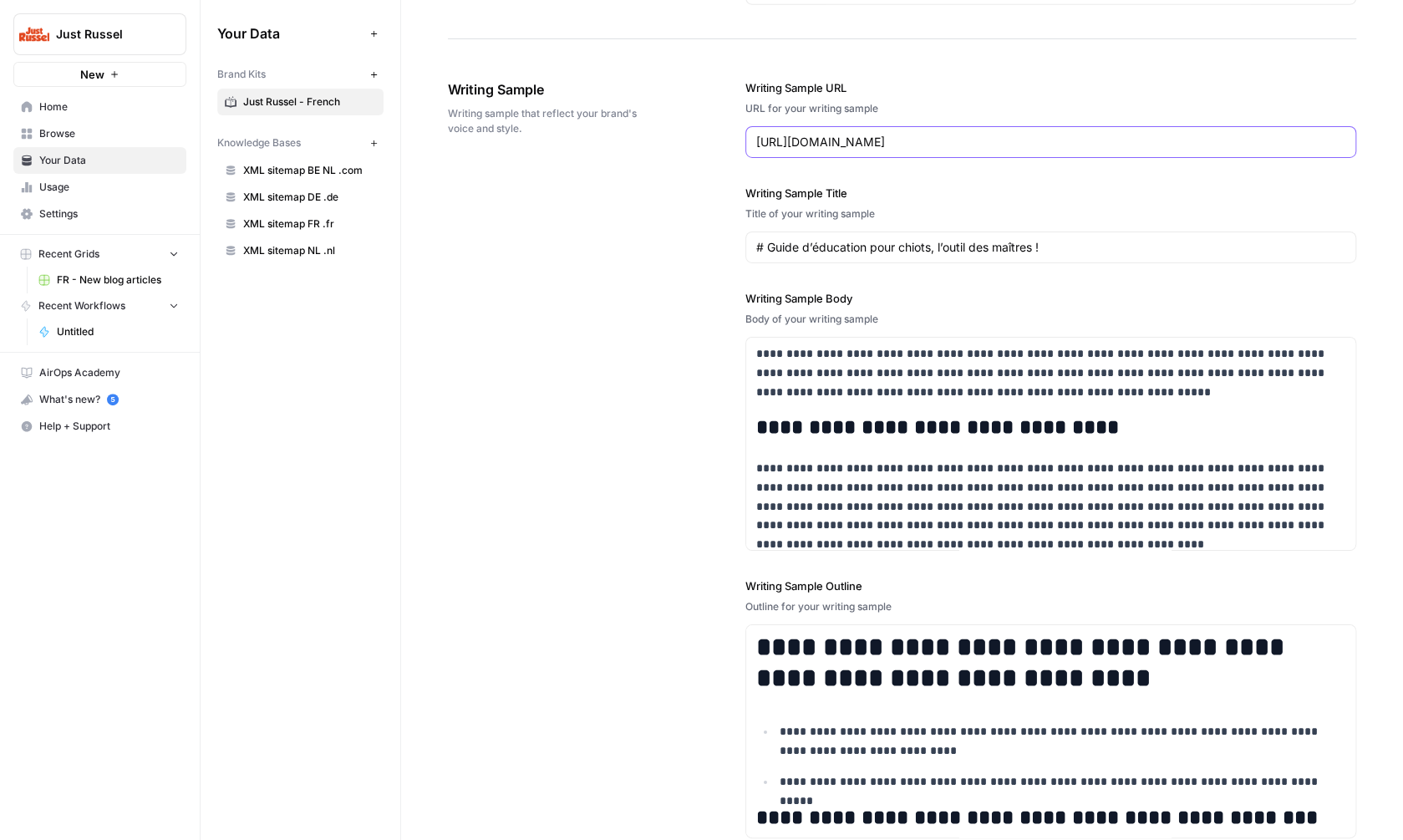
click at [881, 139] on input "https://justrussel.com/en/blog/why-your-cat-suddenly-pees-in-the-house-and-what…" at bounding box center [1051, 142] width 589 height 17
paste input "fr/blog/guide-education-indispensable-chiots"
type input "https://justrussel.fr/blog/guide-education-indispensable-chiots/"
click at [623, 354] on div "**********" at bounding box center [901, 459] width 908 height 826
click at [904, 398] on p "**********" at bounding box center [1051, 372] width 589 height 57
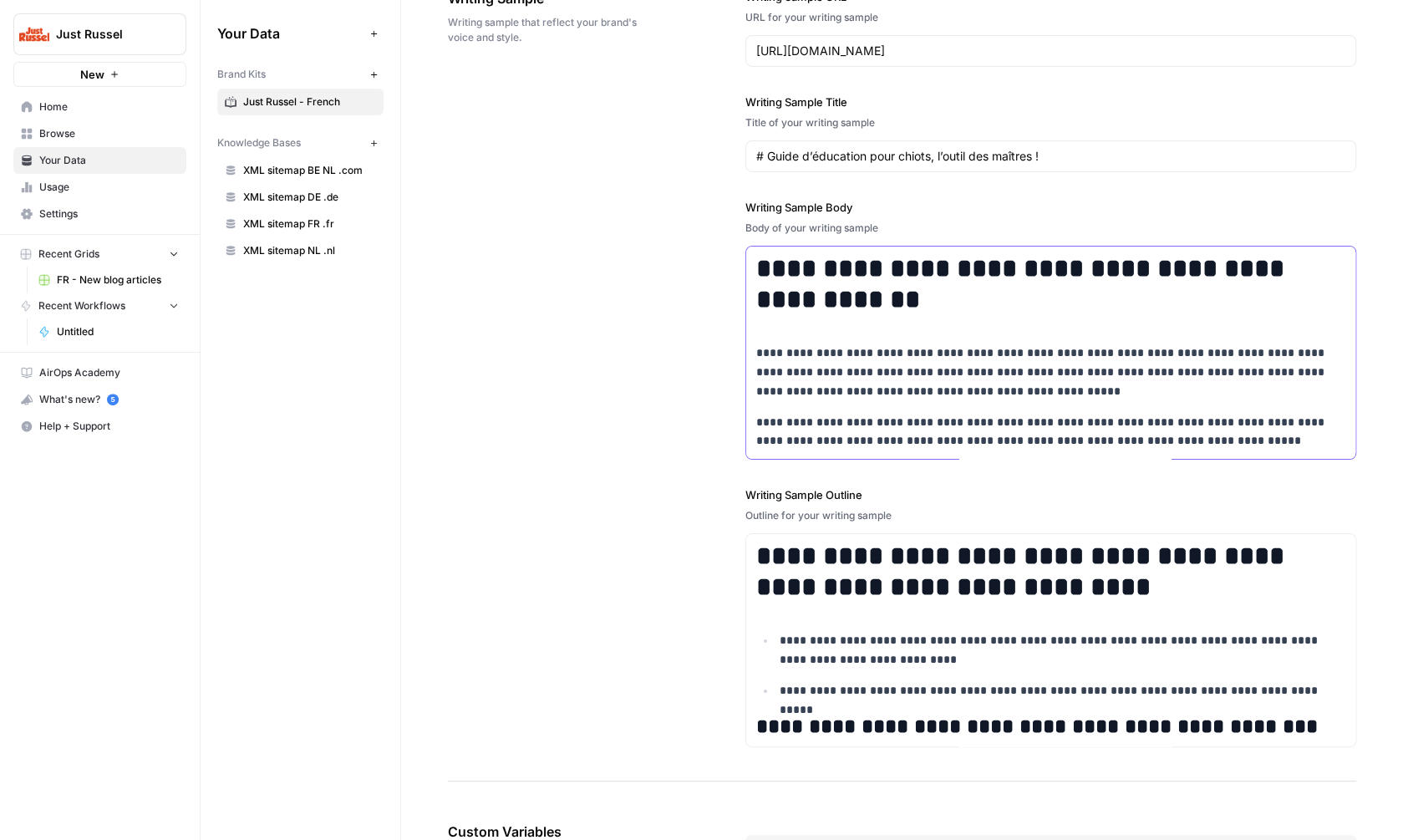
scroll to position [2619, 0]
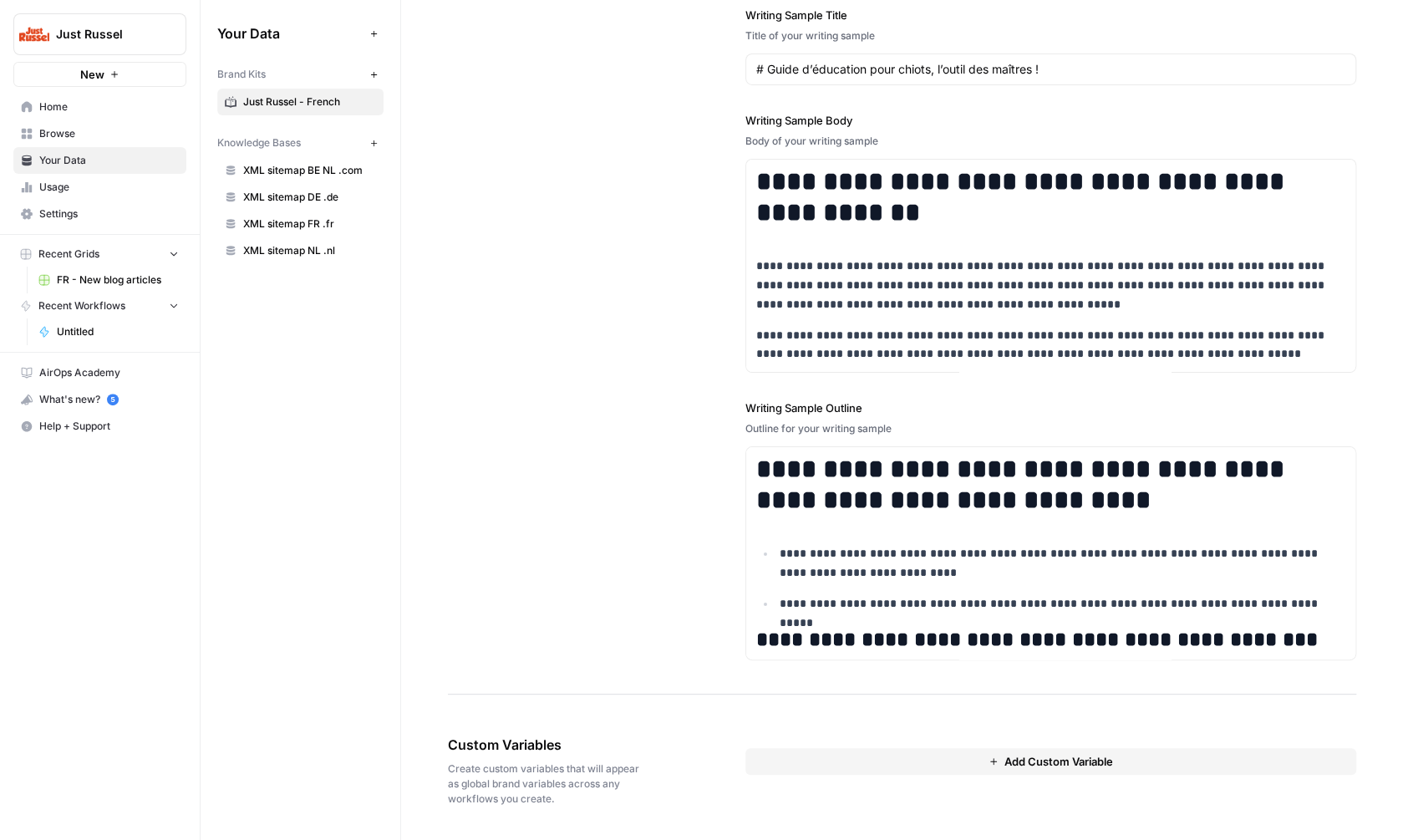
click at [792, 406] on label "Writing Sample Outline" at bounding box center [1051, 408] width 611 height 17
click at [846, 606] on p "**********" at bounding box center [1062, 604] width 566 height 20
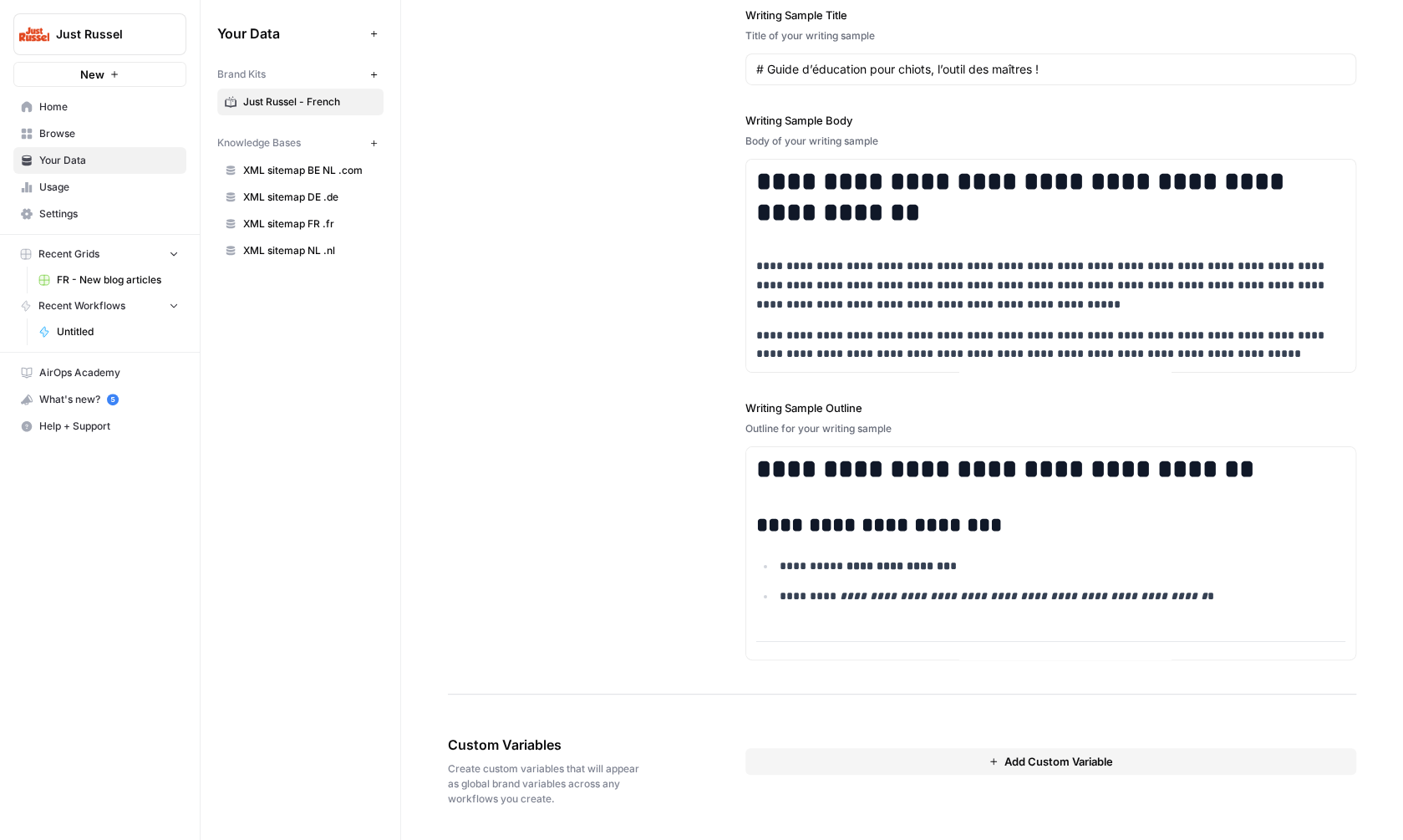
click at [656, 534] on div "**********" at bounding box center [901, 281] width 908 height 826
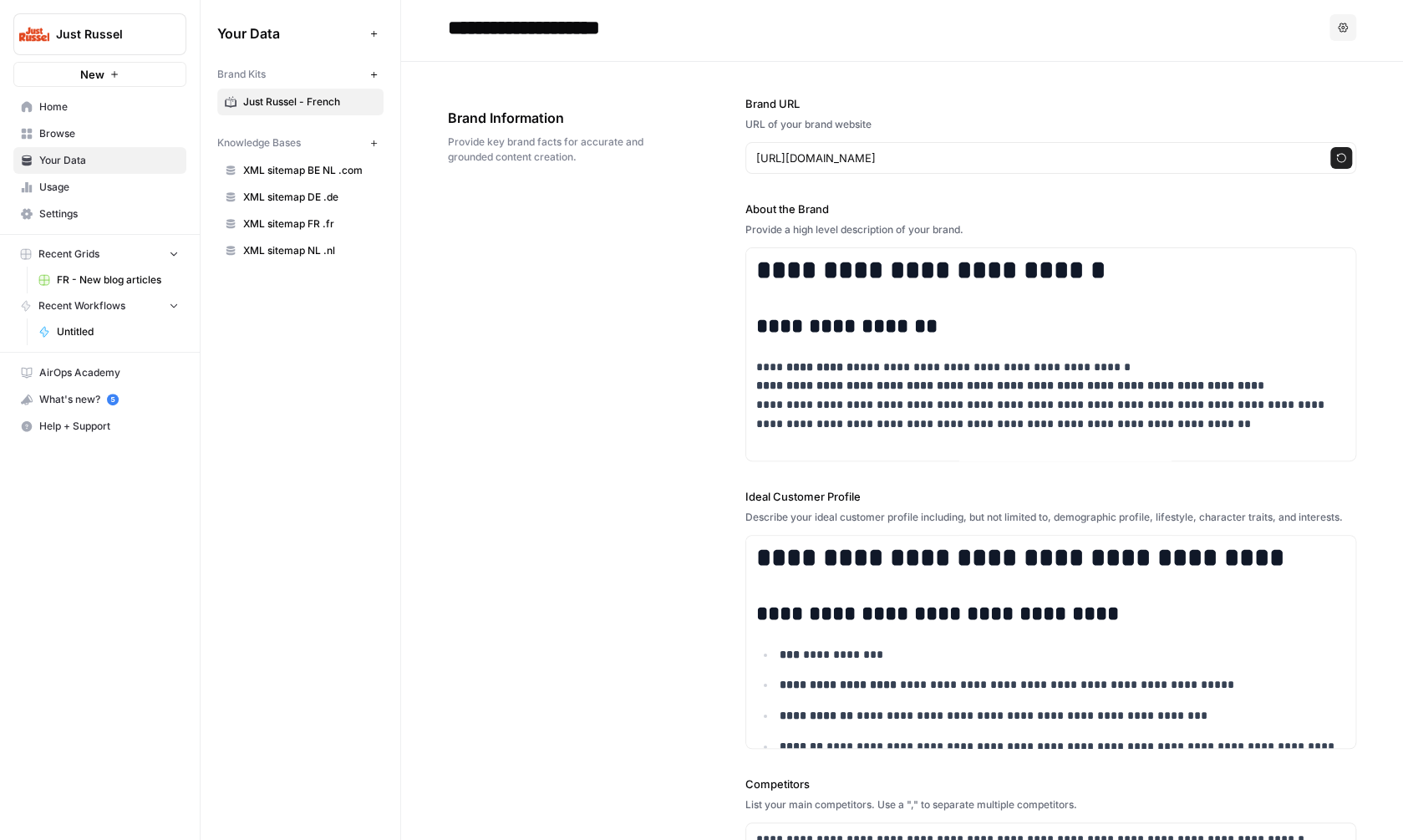
scroll to position [0, 0]
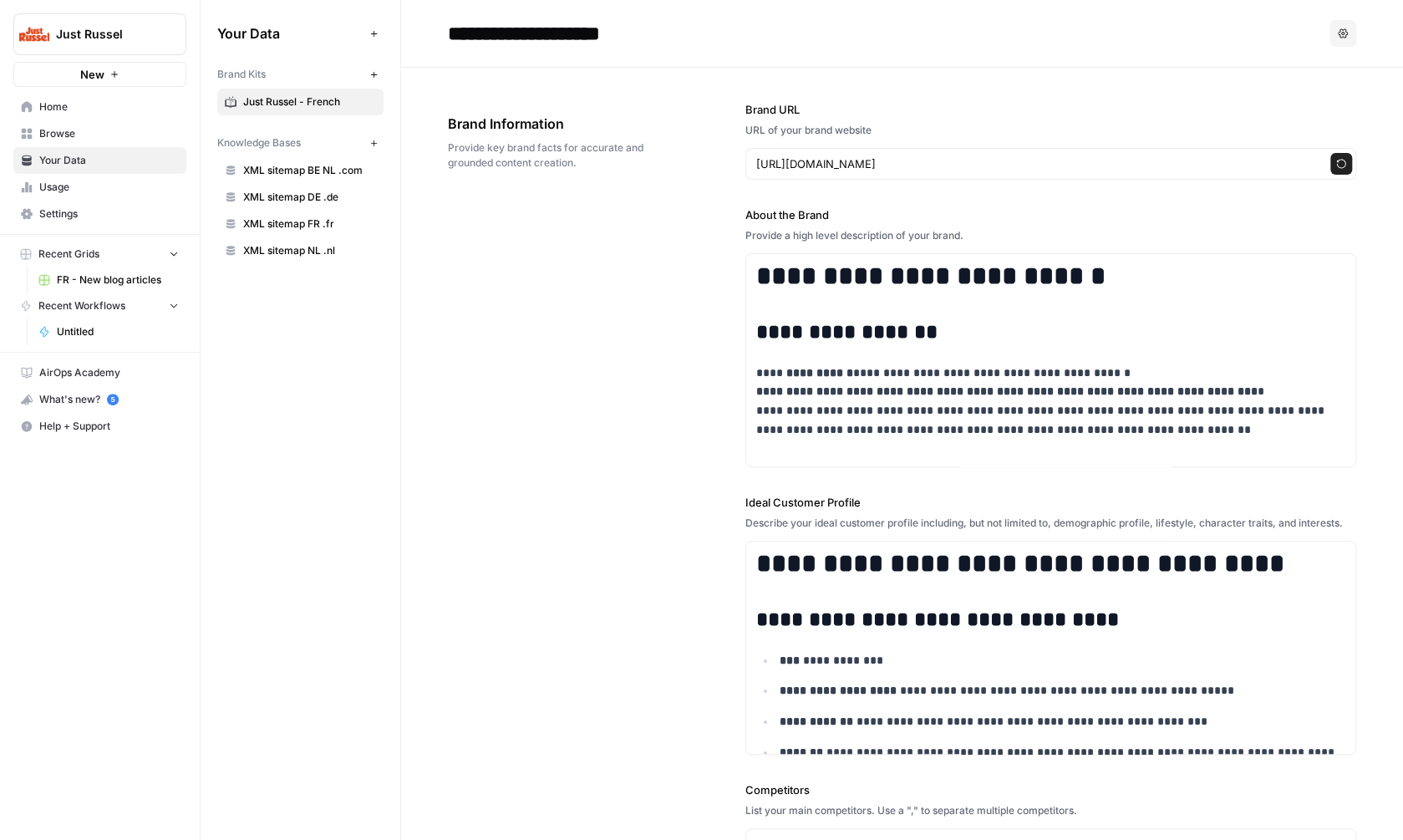
click at [594, 275] on div "**********" at bounding box center [901, 663] width 908 height 1191
click at [615, 34] on input "**********" at bounding box center [574, 33] width 268 height 33
type input "**********"
click at [634, 255] on div "**********" at bounding box center [901, 663] width 908 height 1191
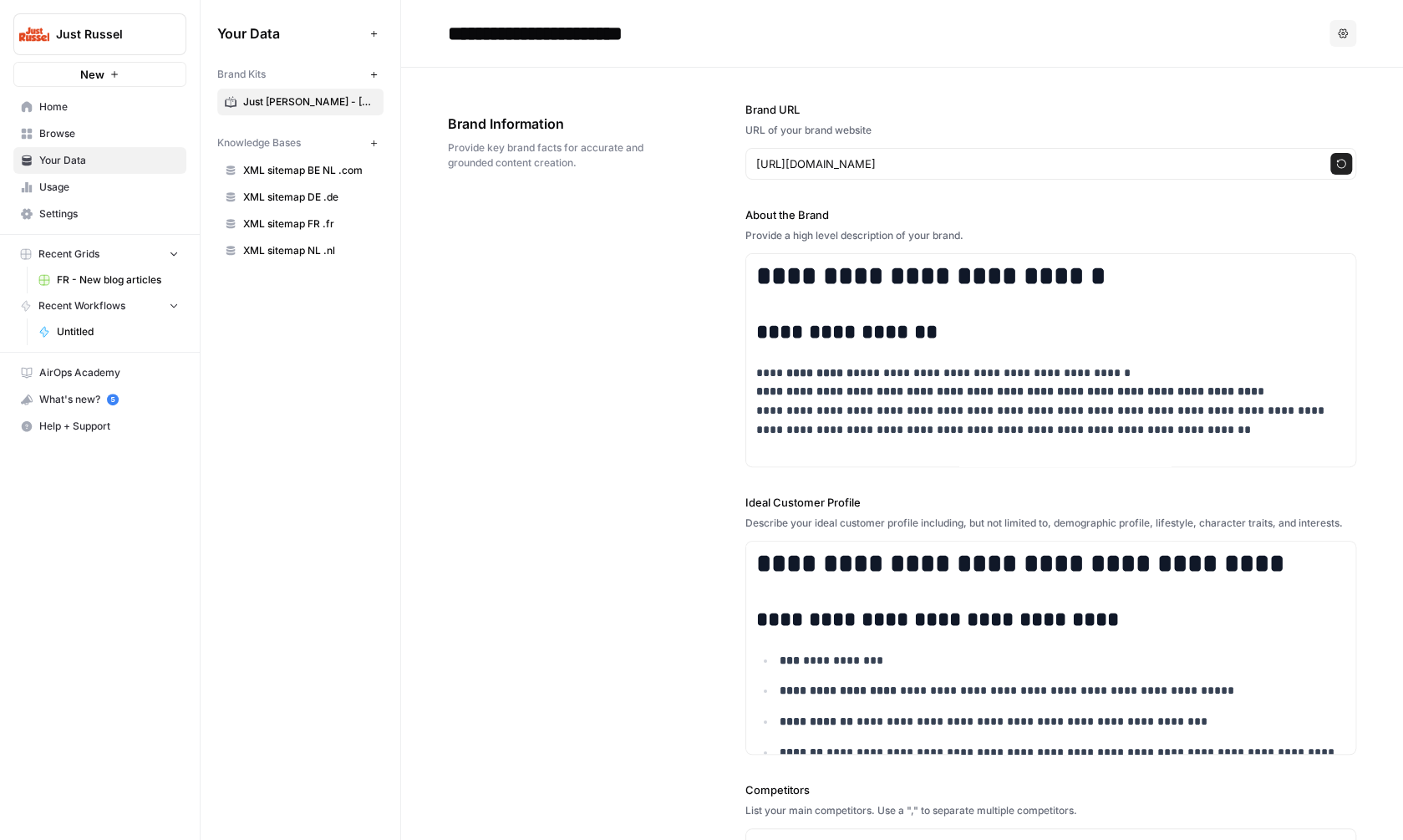
click at [85, 106] on span "Home" at bounding box center [109, 107] width 139 height 15
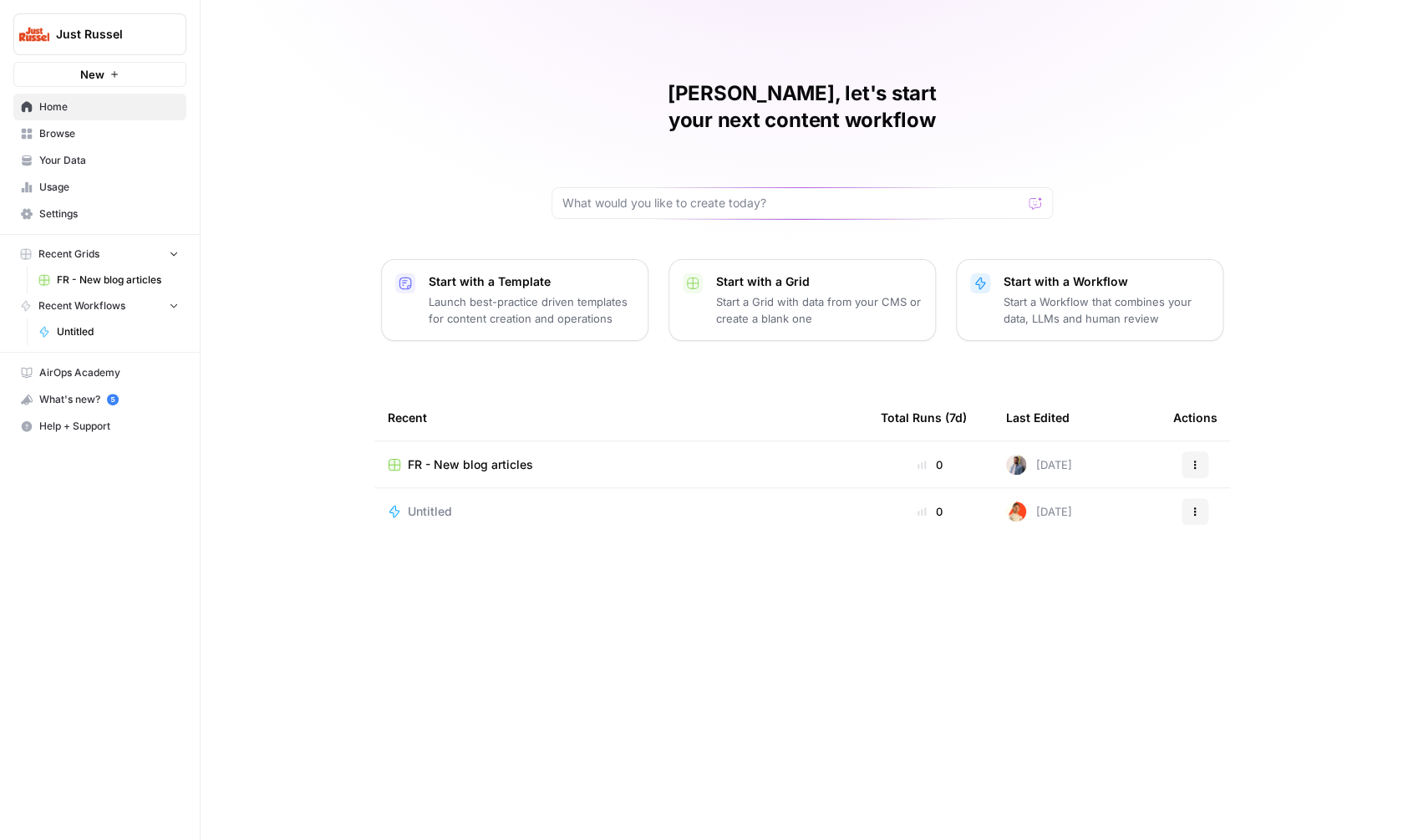
click at [1105, 293] on p "Start a Workflow that combines your data, LLMs and human review" at bounding box center [1107, 309] width 206 height 33
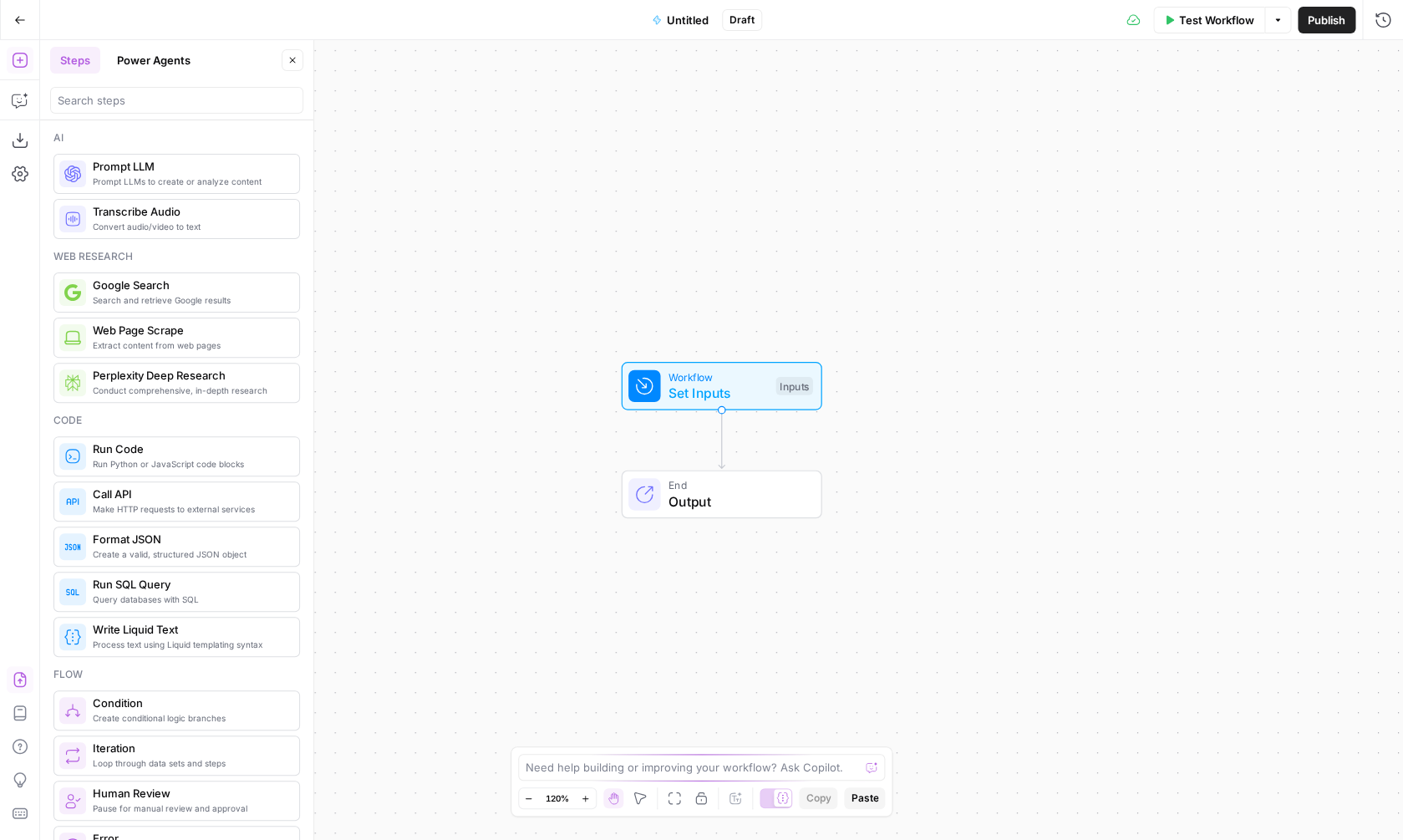
click at [22, 682] on icon "button" at bounding box center [20, 679] width 17 height 17
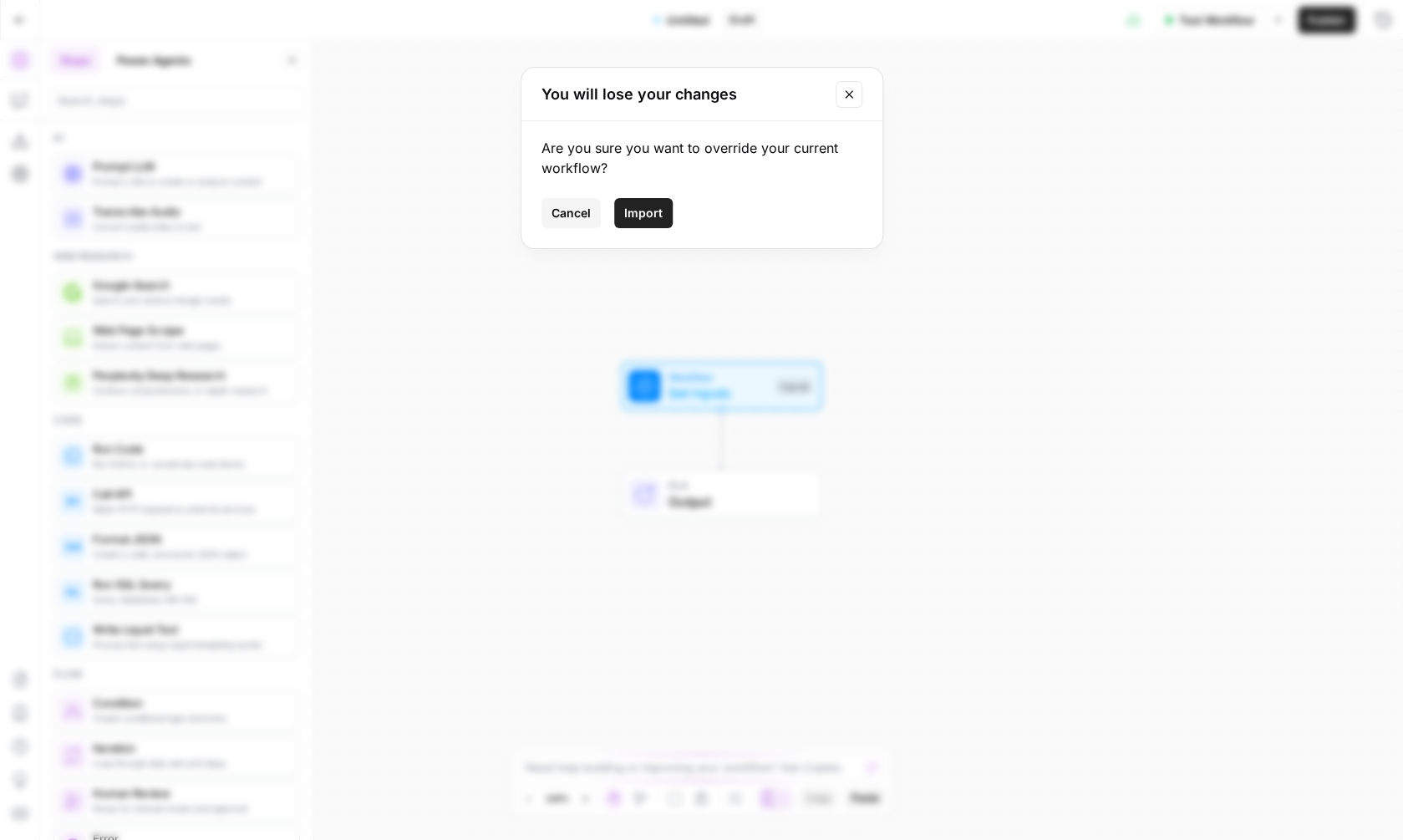
click at [654, 208] on span "Import" at bounding box center [643, 213] width 38 height 17
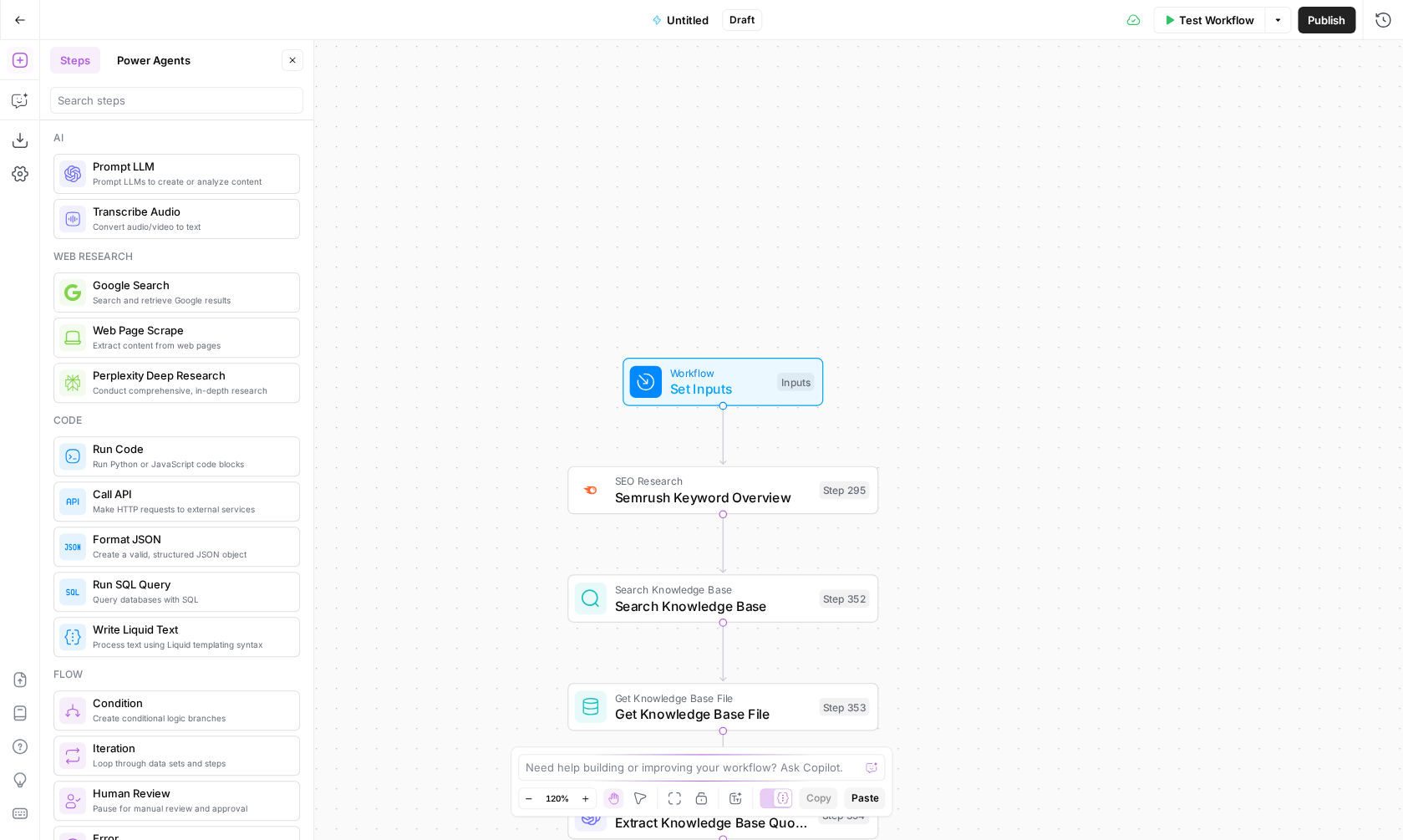
click at [668, 22] on span "Untitled" at bounding box center [687, 20] width 42 height 17
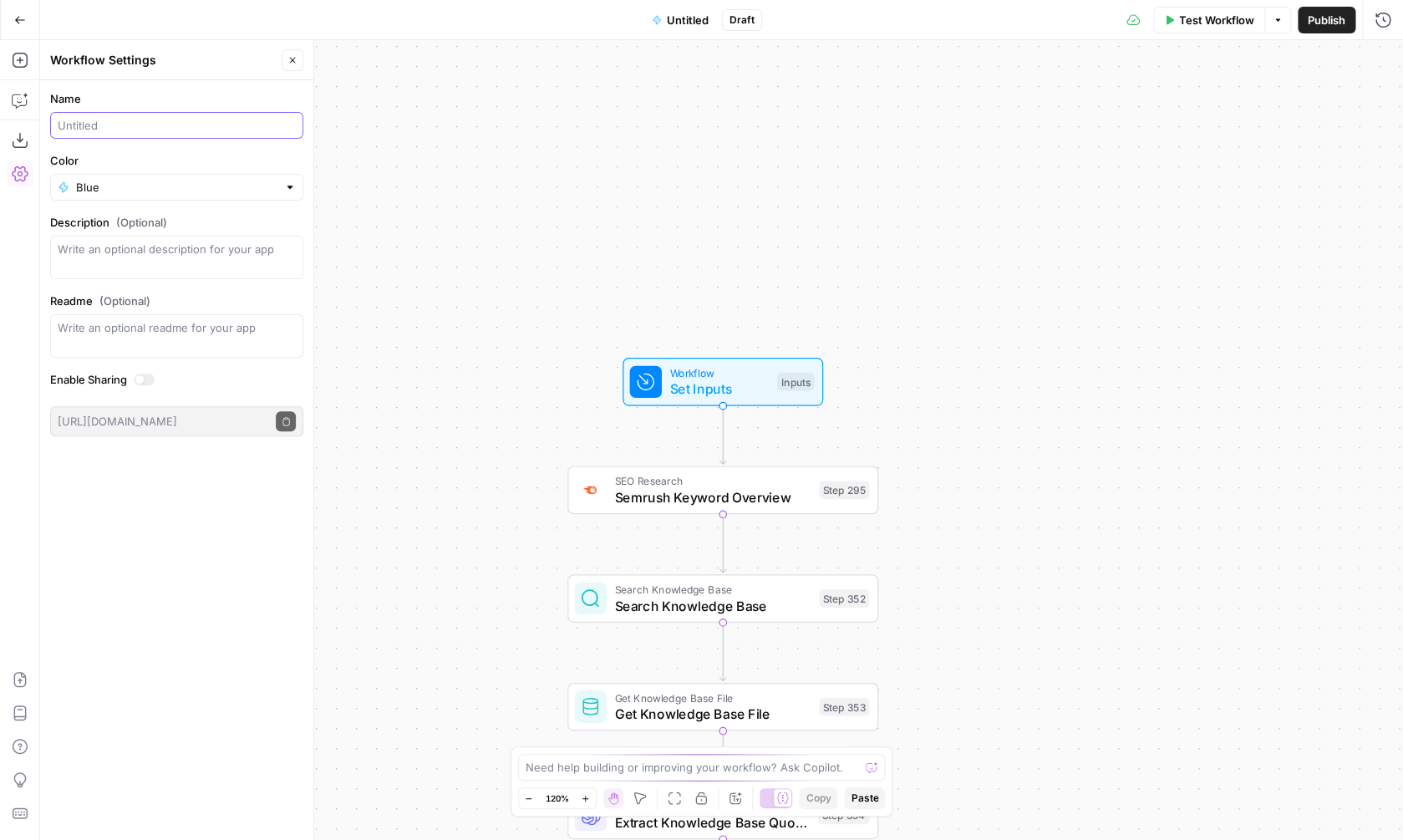
click at [178, 125] on input "Name" at bounding box center [177, 126] width 238 height 17
type input "Briefing"
type input "JR briefing creator"
click at [1045, 182] on div "true false Workflow Set Inputs Inputs SEO Research Semrush Keyword Overview Ste…" at bounding box center [721, 440] width 1363 height 800
click at [1338, 16] on span "Publish" at bounding box center [1327, 20] width 37 height 17
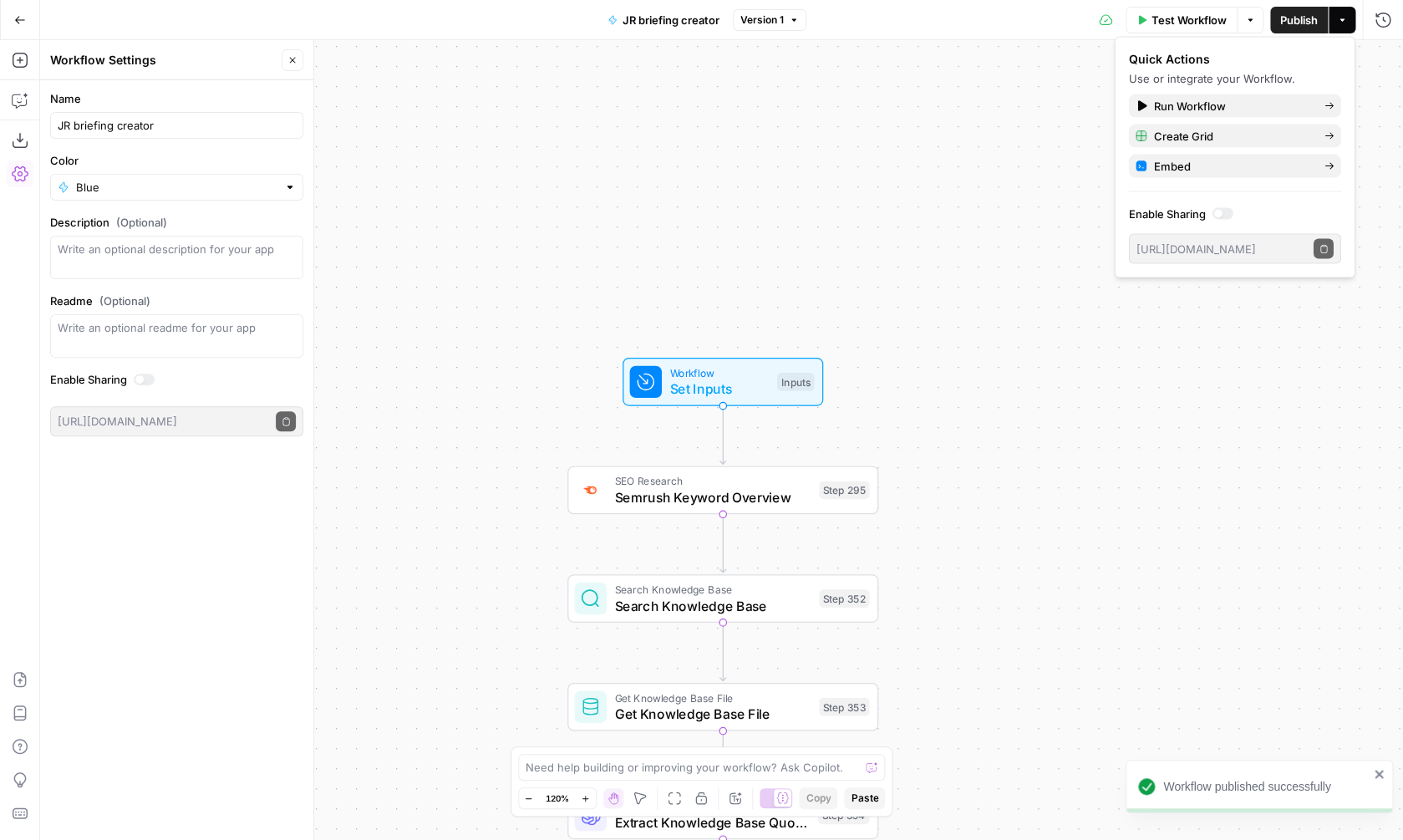
click at [823, 140] on div "true false Workflow Set Inputs Inputs SEO Research Semrush Keyword Overview Ste…" at bounding box center [721, 440] width 1363 height 800
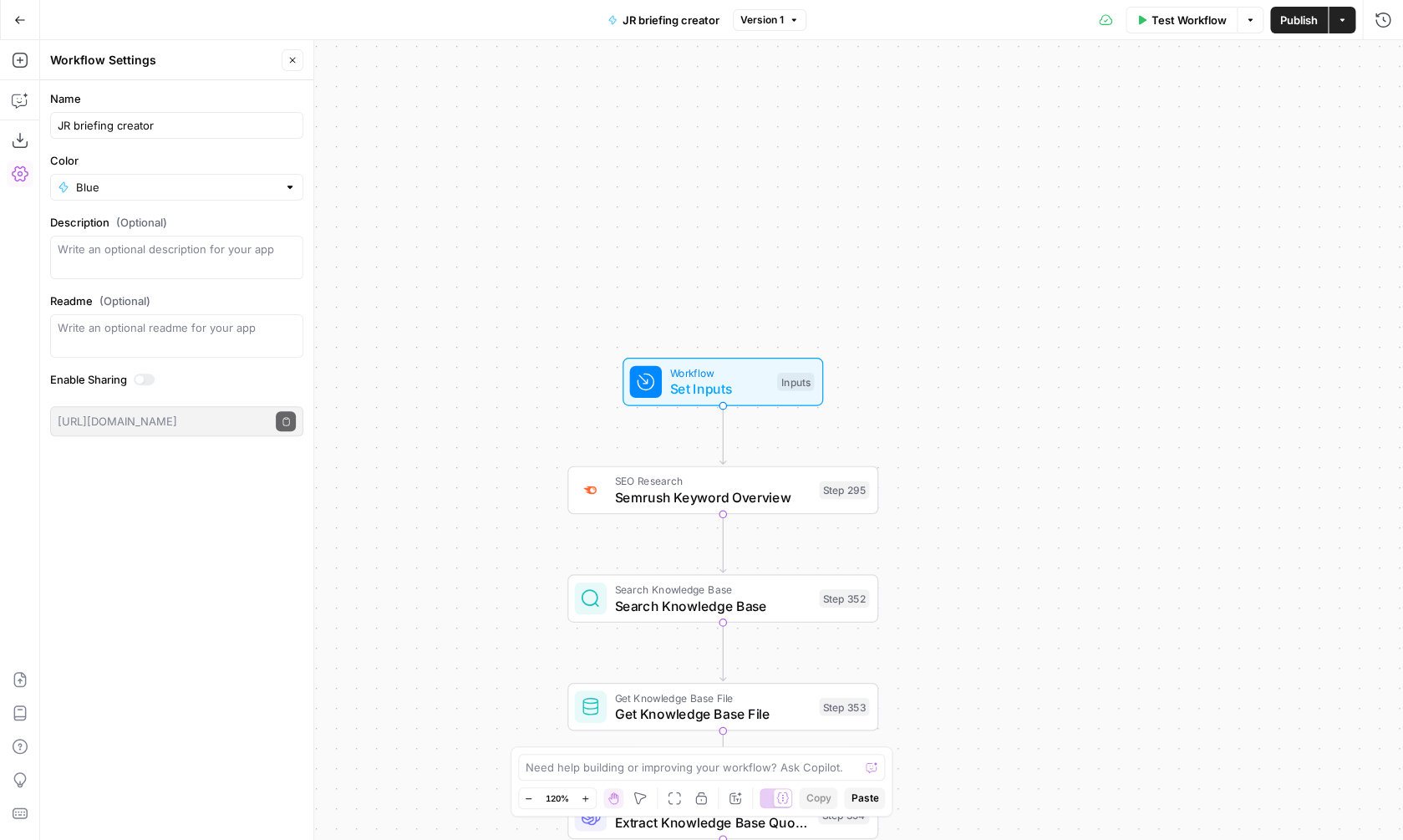
click at [19, 25] on icon "button" at bounding box center [20, 20] width 12 height 12
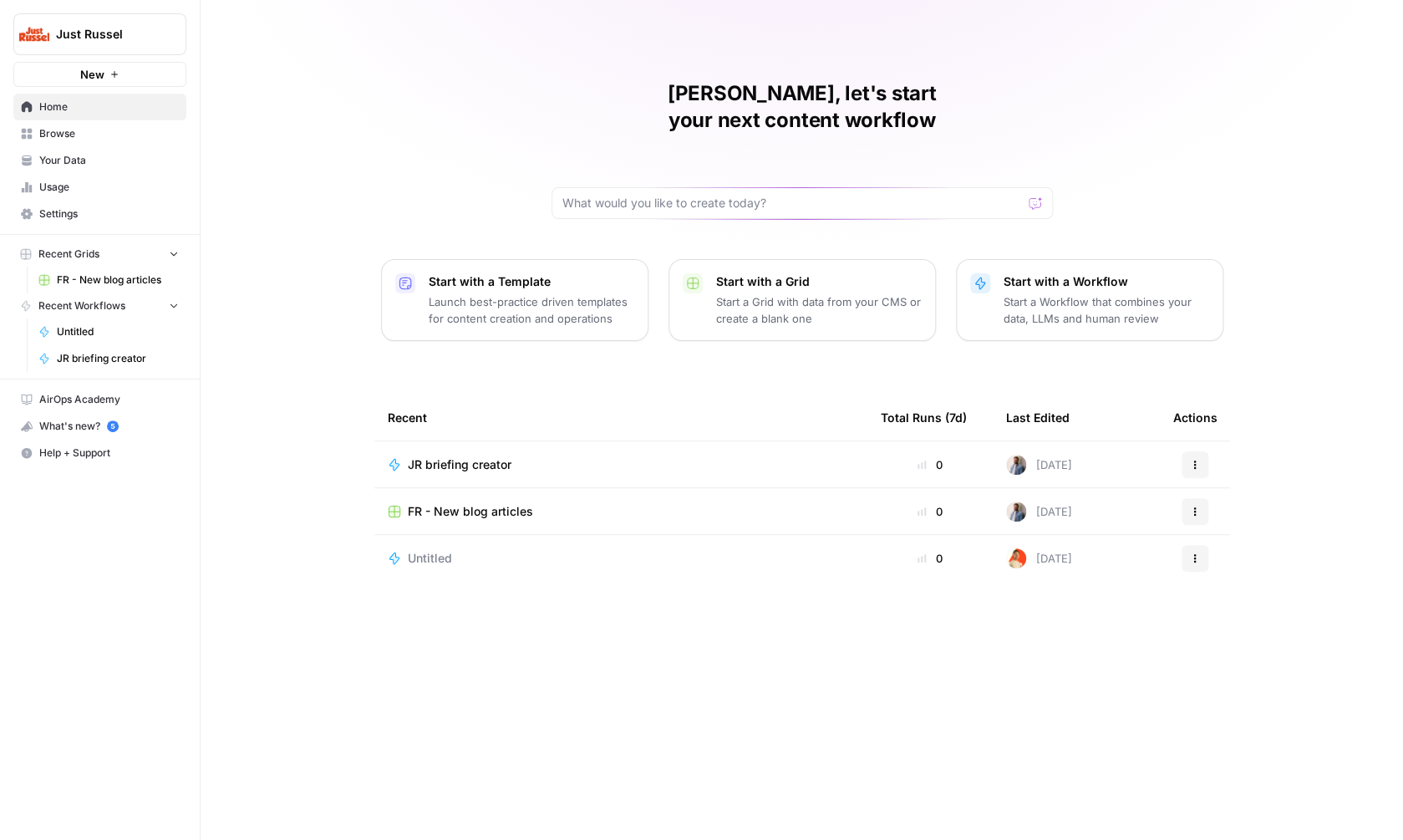
click at [482, 503] on span "FR - New blog articles" at bounding box center [470, 511] width 126 height 17
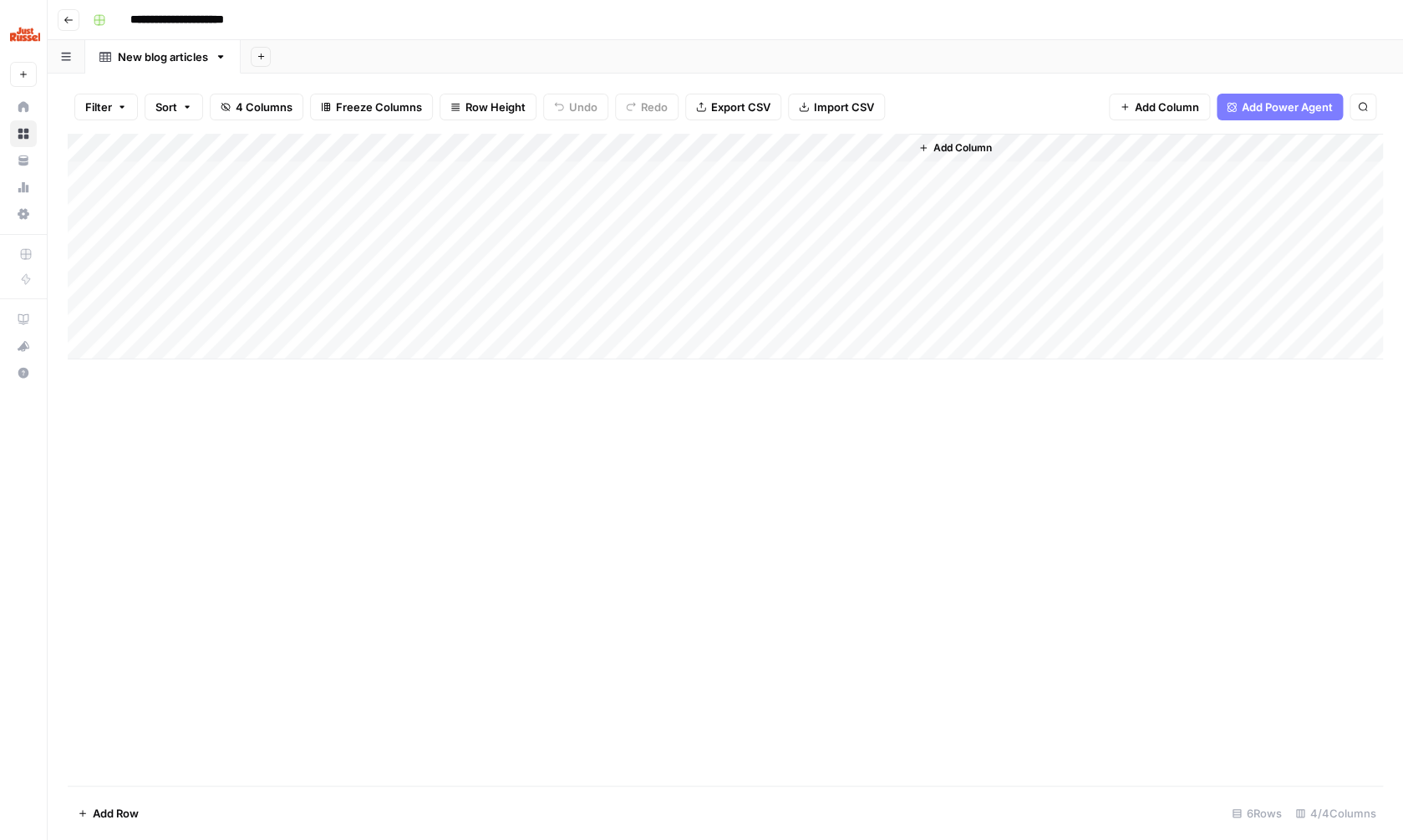
click at [962, 146] on span "Add Column" at bounding box center [962, 148] width 59 height 15
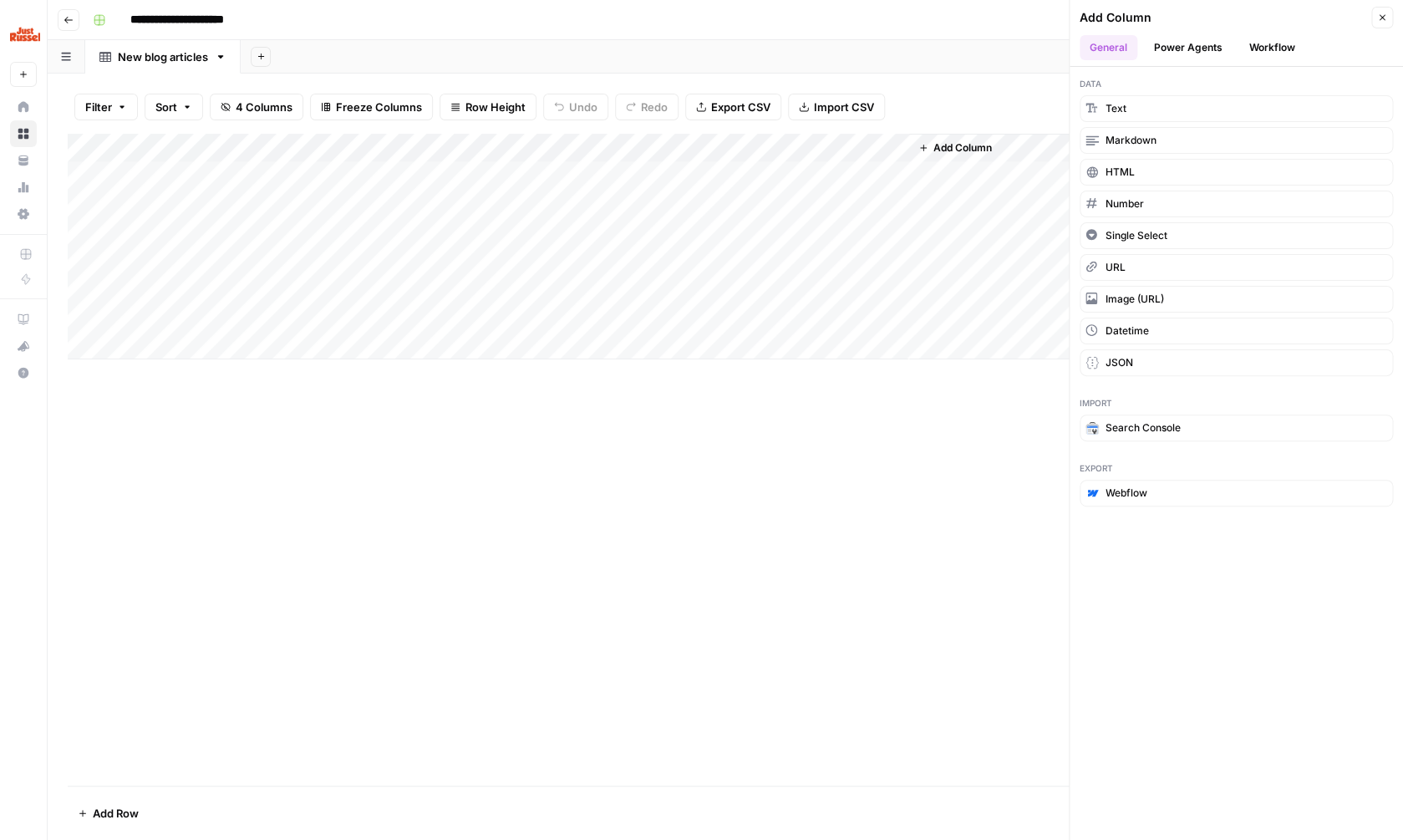
click at [1279, 48] on button "Workflow" at bounding box center [1272, 48] width 66 height 25
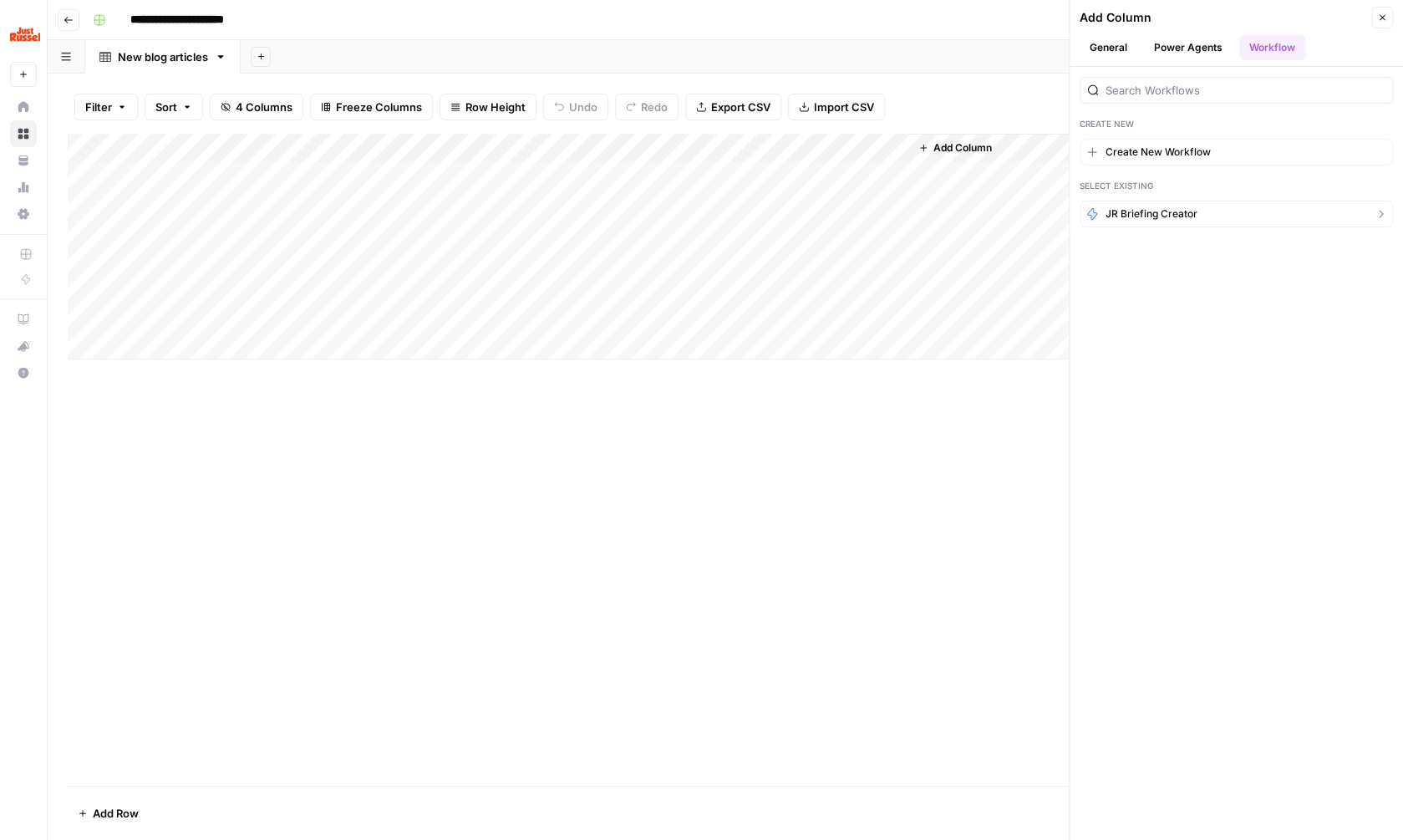
click at [1166, 214] on span "JR briefing creator" at bounding box center [1152, 214] width 92 height 15
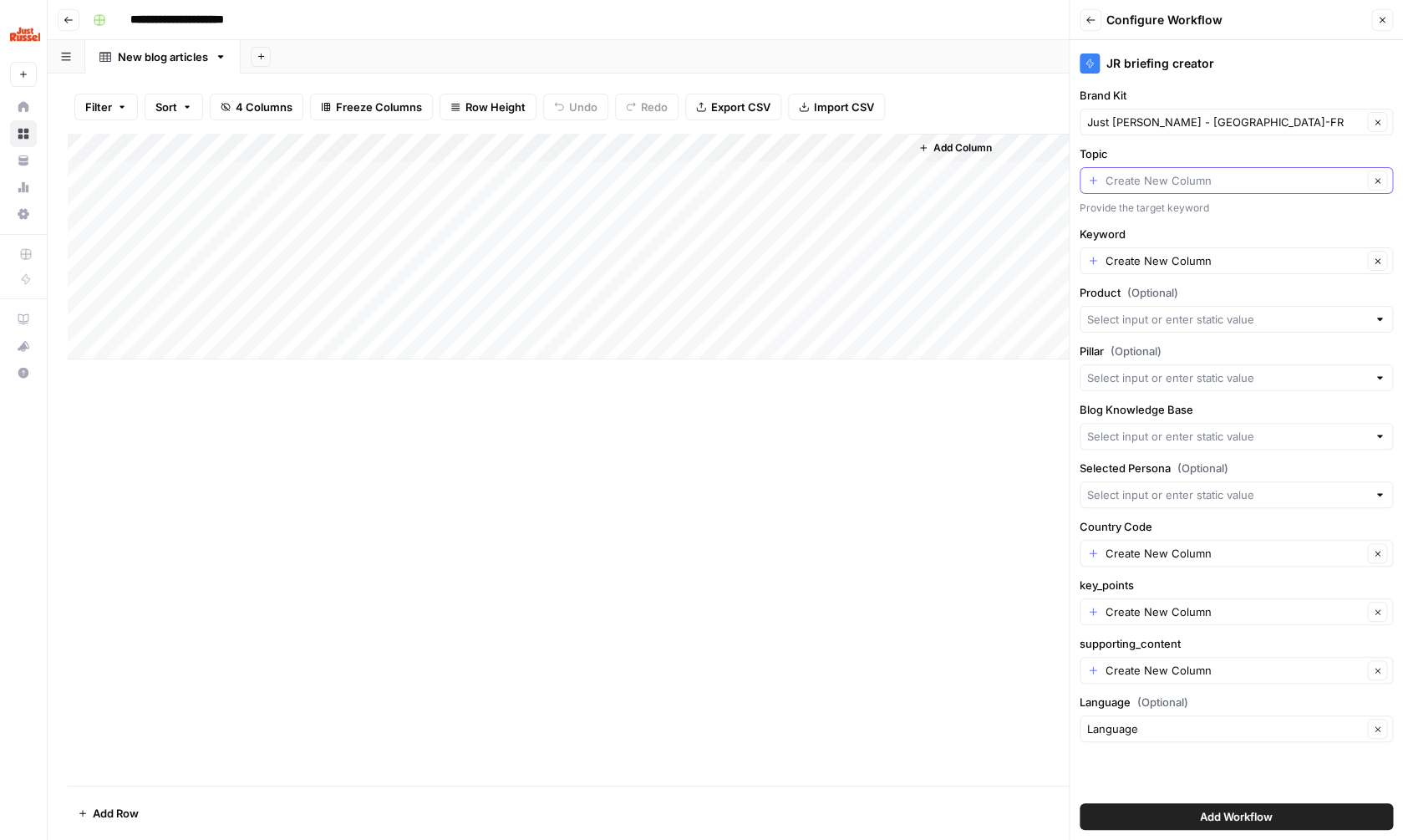
click at [1205, 188] on input "Topic" at bounding box center [1234, 181] width 256 height 17
click at [1157, 268] on span "Title" at bounding box center [1233, 273] width 279 height 17
type input "Title"
click at [1158, 265] on input "Keyword" at bounding box center [1234, 261] width 256 height 17
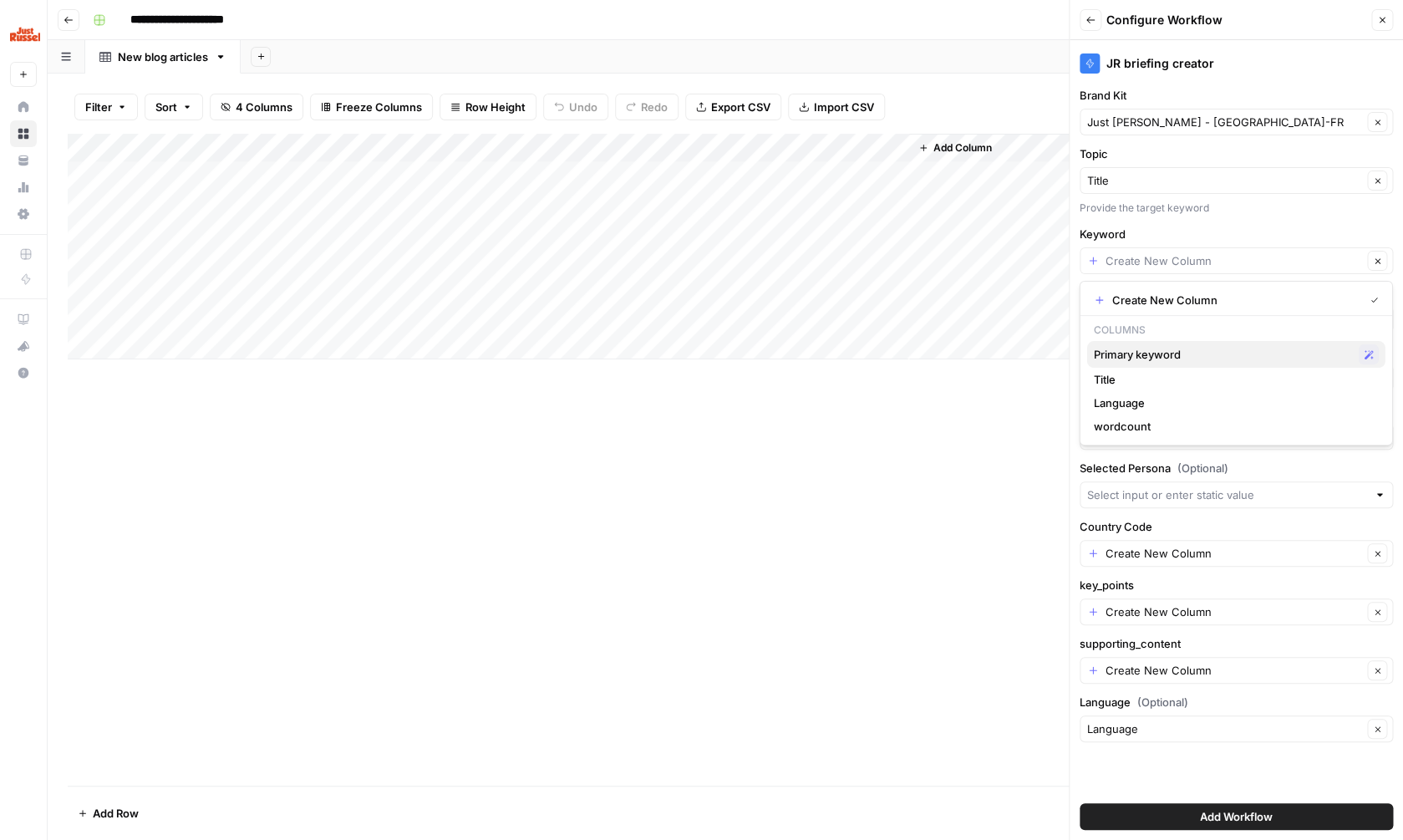
click at [1134, 358] on span "Primary keyword" at bounding box center [1223, 354] width 258 height 17
type input "Primary keyword"
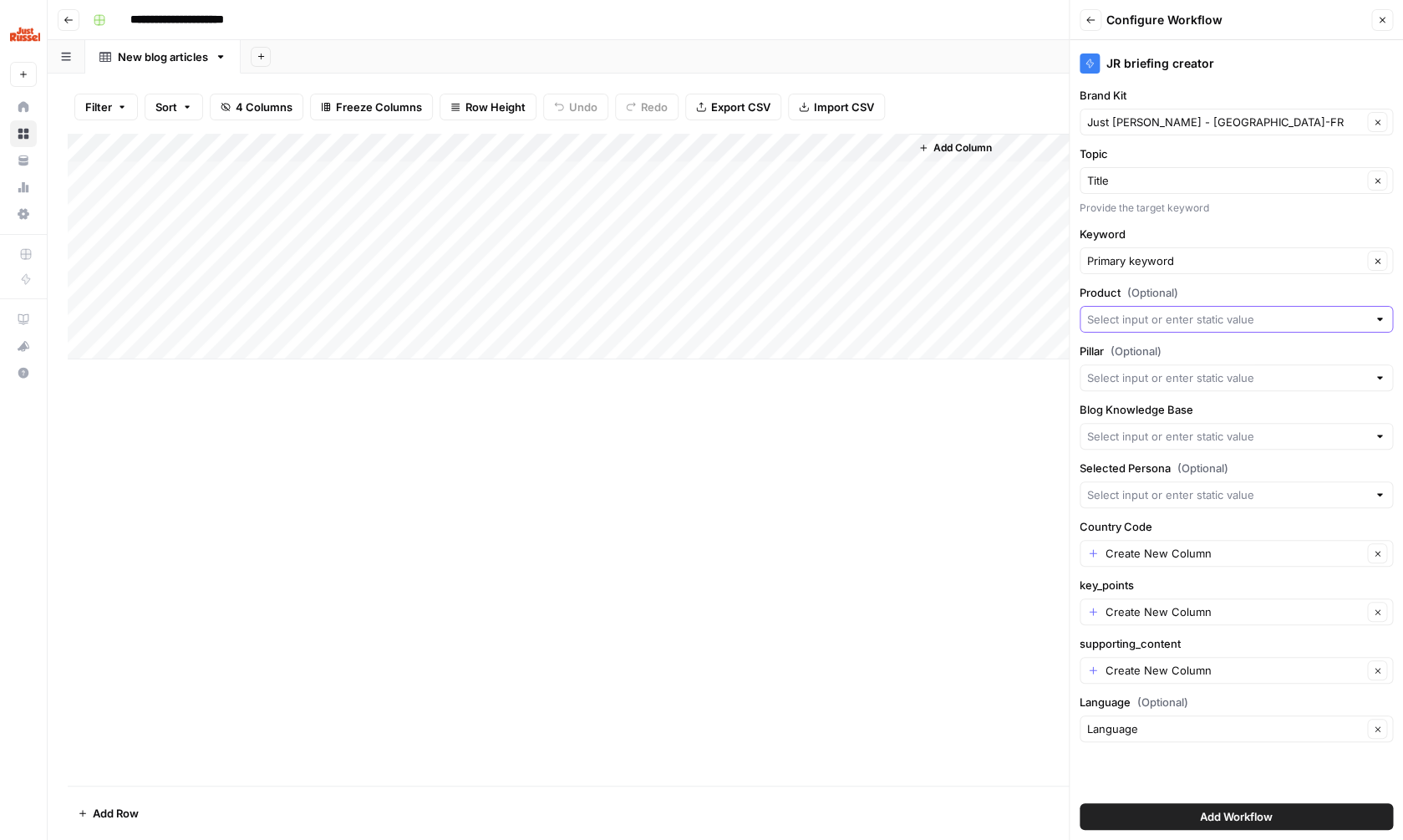
click at [1149, 319] on input "Product (Optional)" at bounding box center [1227, 319] width 280 height 17
click at [1228, 289] on label "Product (Optional)" at bounding box center [1236, 293] width 313 height 17
click at [1228, 311] on input "Product (Optional)" at bounding box center [1227, 319] width 280 height 17
type input "Dogfood"
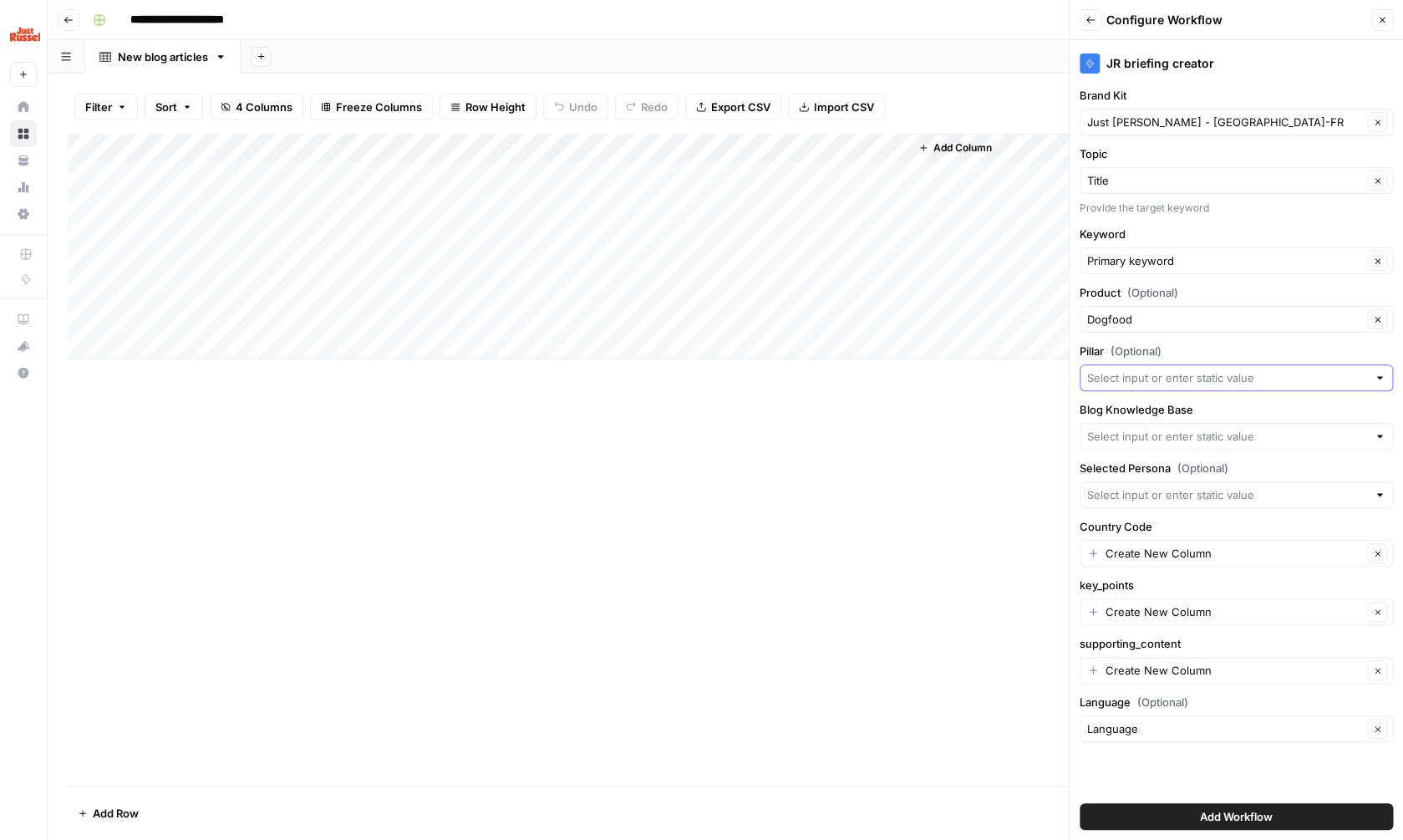
click at [1238, 380] on input "Pillar (Optional)" at bounding box center [1227, 378] width 280 height 17
type input "Dogfood"
click at [1238, 428] on div at bounding box center [1236, 436] width 313 height 26
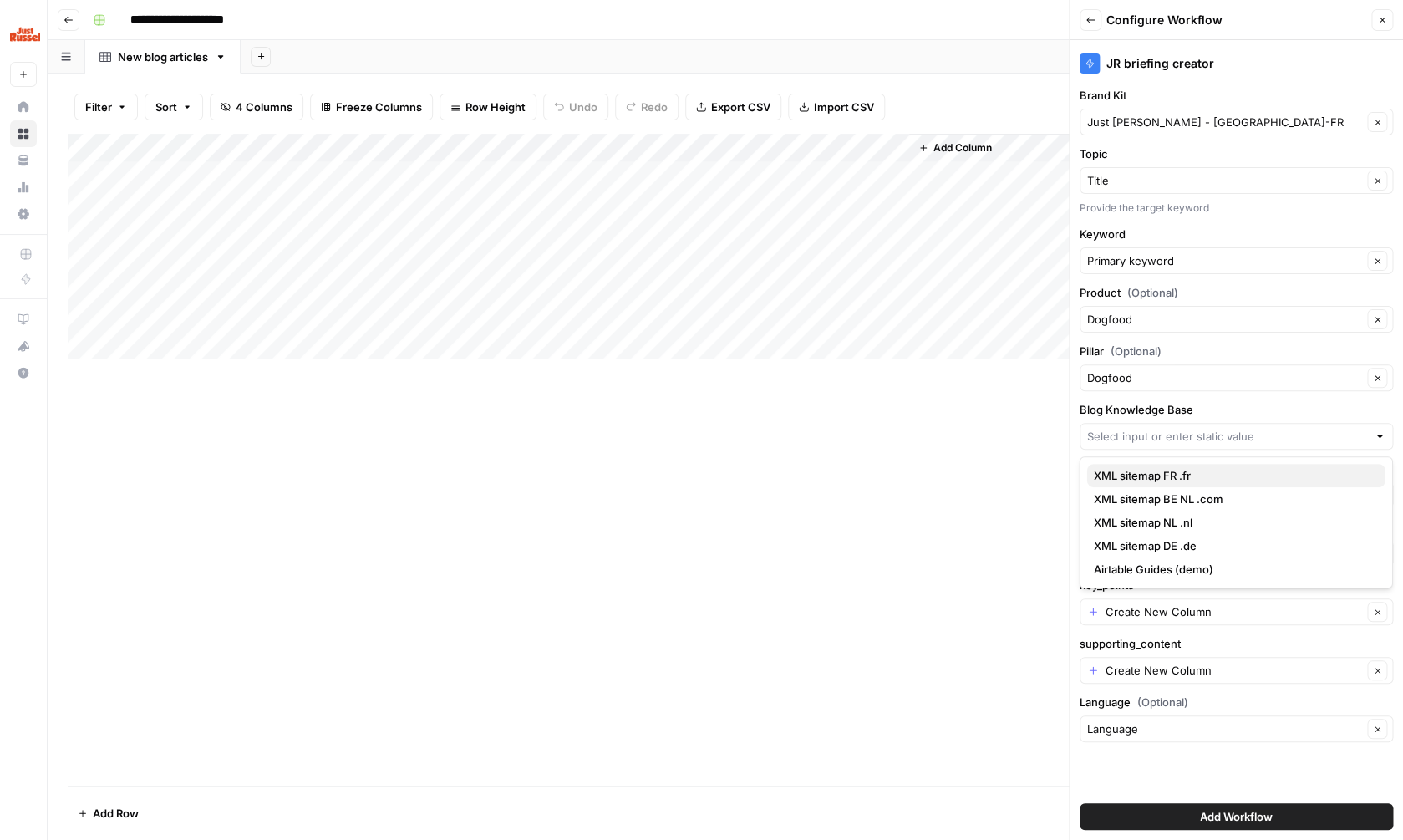
click at [1204, 472] on span "XML sitemap FR .fr" at bounding box center [1233, 476] width 279 height 17
type input "XML sitemap FR .fr"
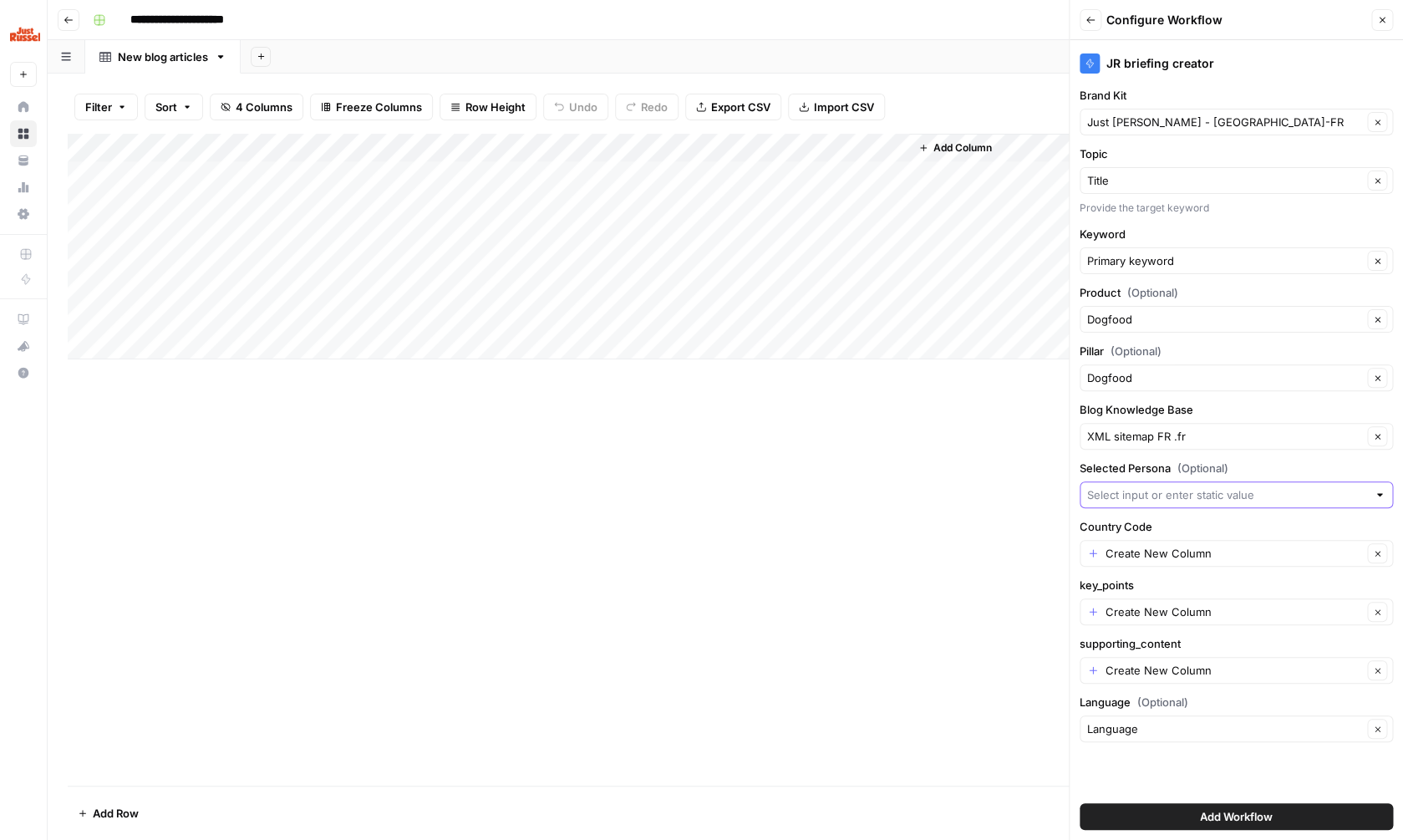
click at [1201, 488] on input "Selected Persona (Optional)" at bounding box center [1227, 495] width 280 height 17
click at [1198, 493] on input "Selected Persona (Optional)" at bounding box center [1227, 495] width 280 height 17
type input "Dog owner"
click at [1194, 564] on div "Create New Column Clear" at bounding box center [1236, 553] width 313 height 26
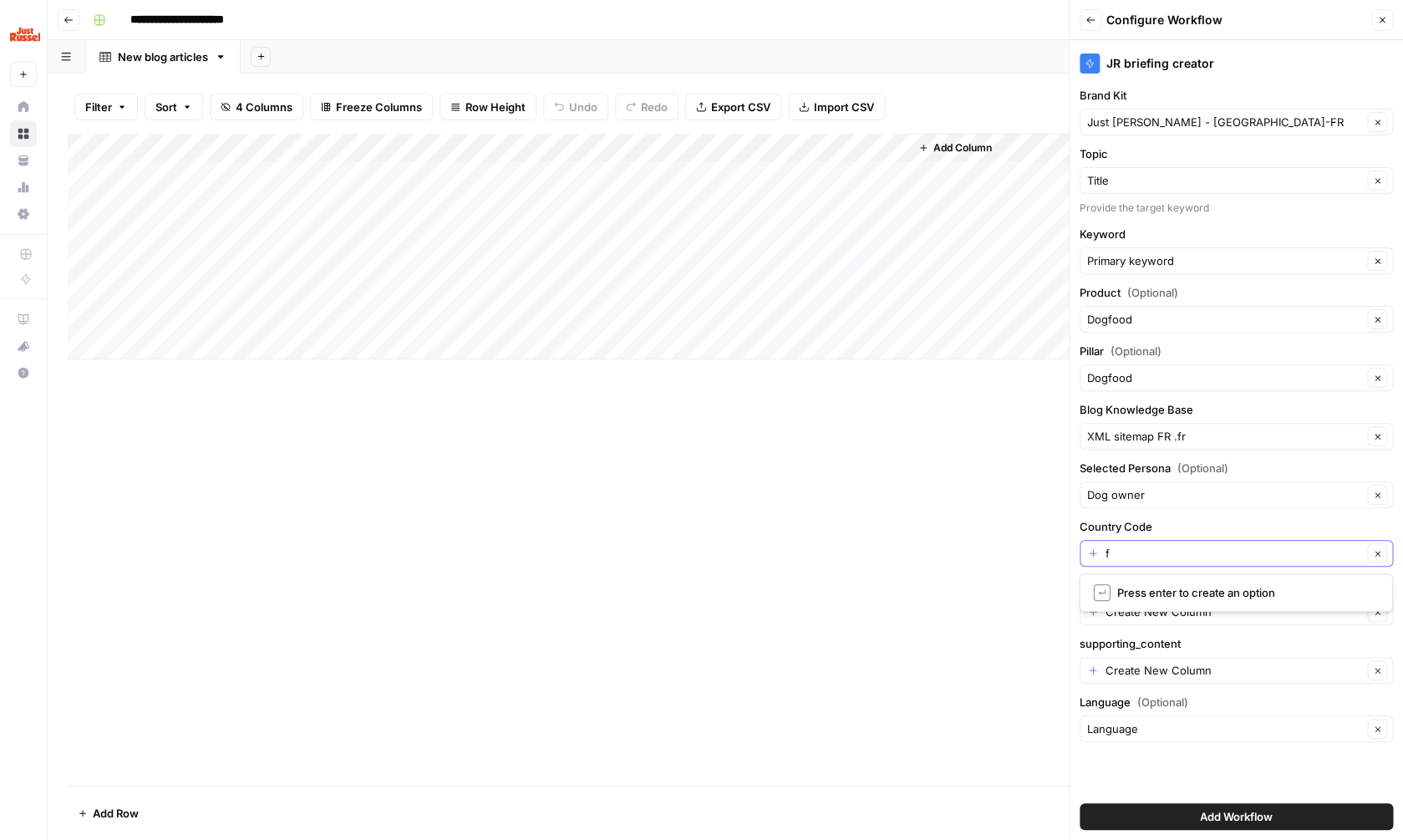
type input "fr"
click at [1198, 612] on input "key_points" at bounding box center [1234, 612] width 256 height 17
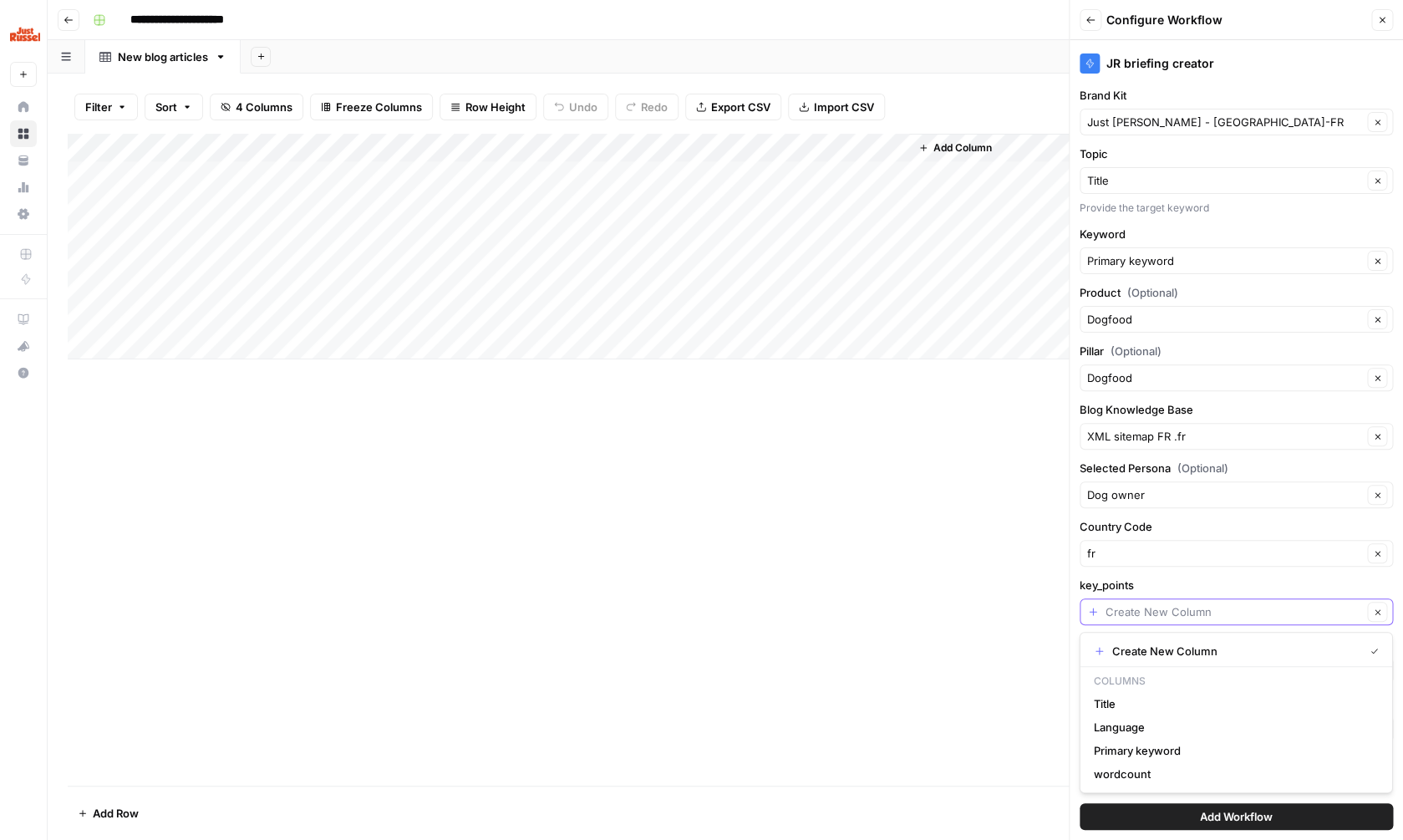
type input "-"
click at [1164, 663] on input "supporting_content" at bounding box center [1234, 670] width 256 height 17
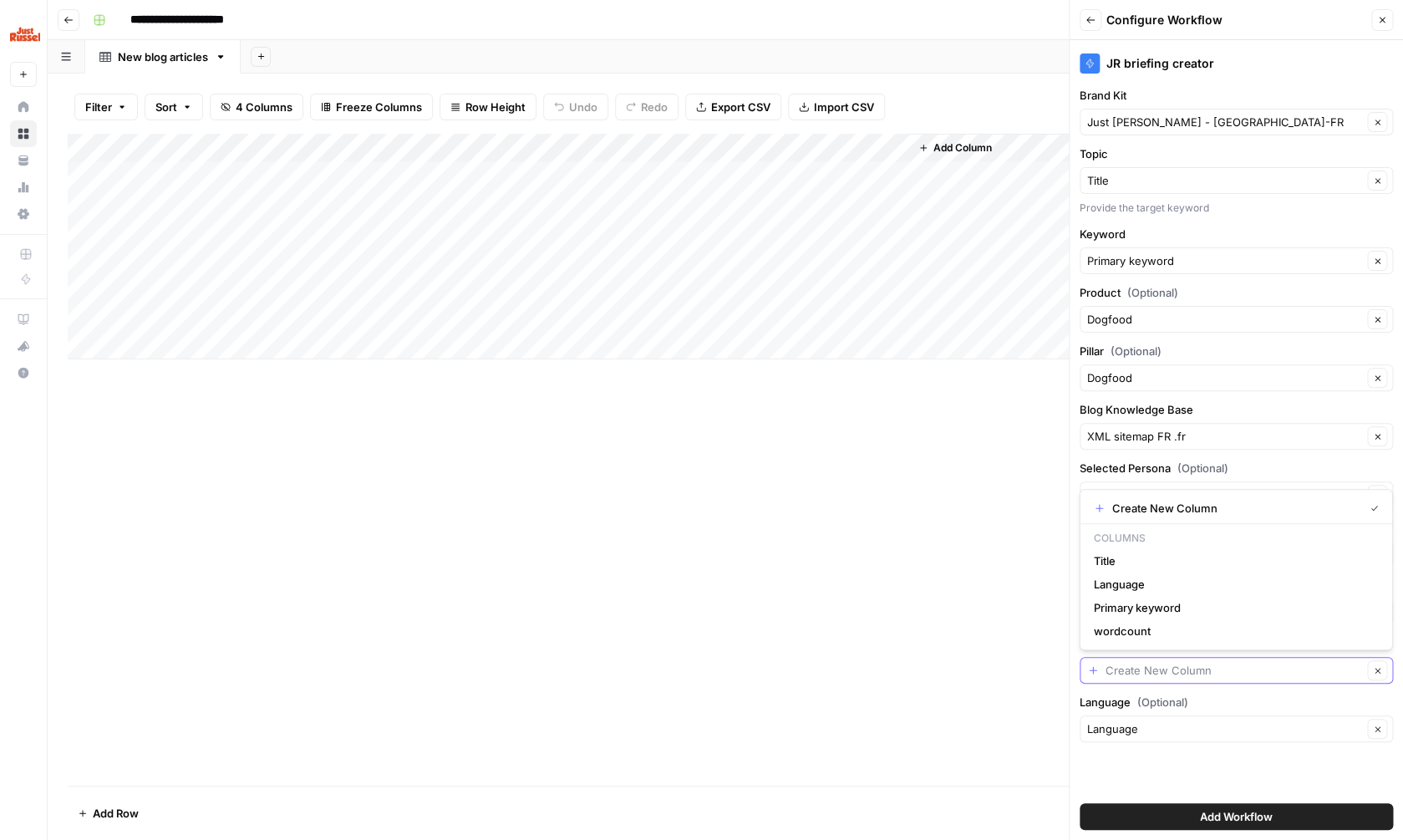
type input "-"
click at [1140, 716] on div "Language Clear" at bounding box center [1236, 728] width 313 height 26
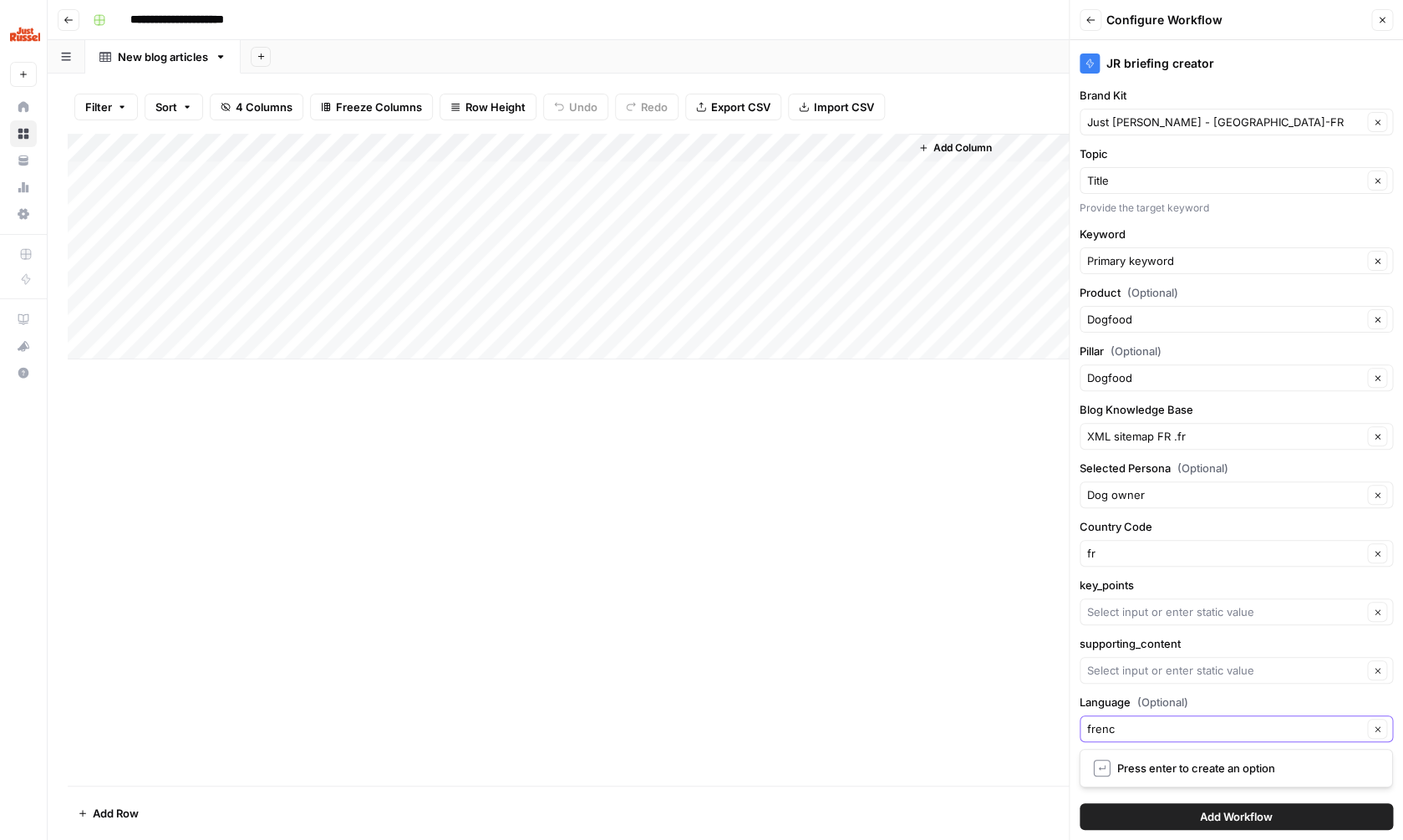
type input "french"
click at [1150, 778] on div "JR briefing creator Brand Kit Just Russel - France-FR Clear Topic Title Clear P…" at bounding box center [1236, 440] width 334 height 800
click at [1170, 820] on button "Add Workflow" at bounding box center [1236, 816] width 313 height 26
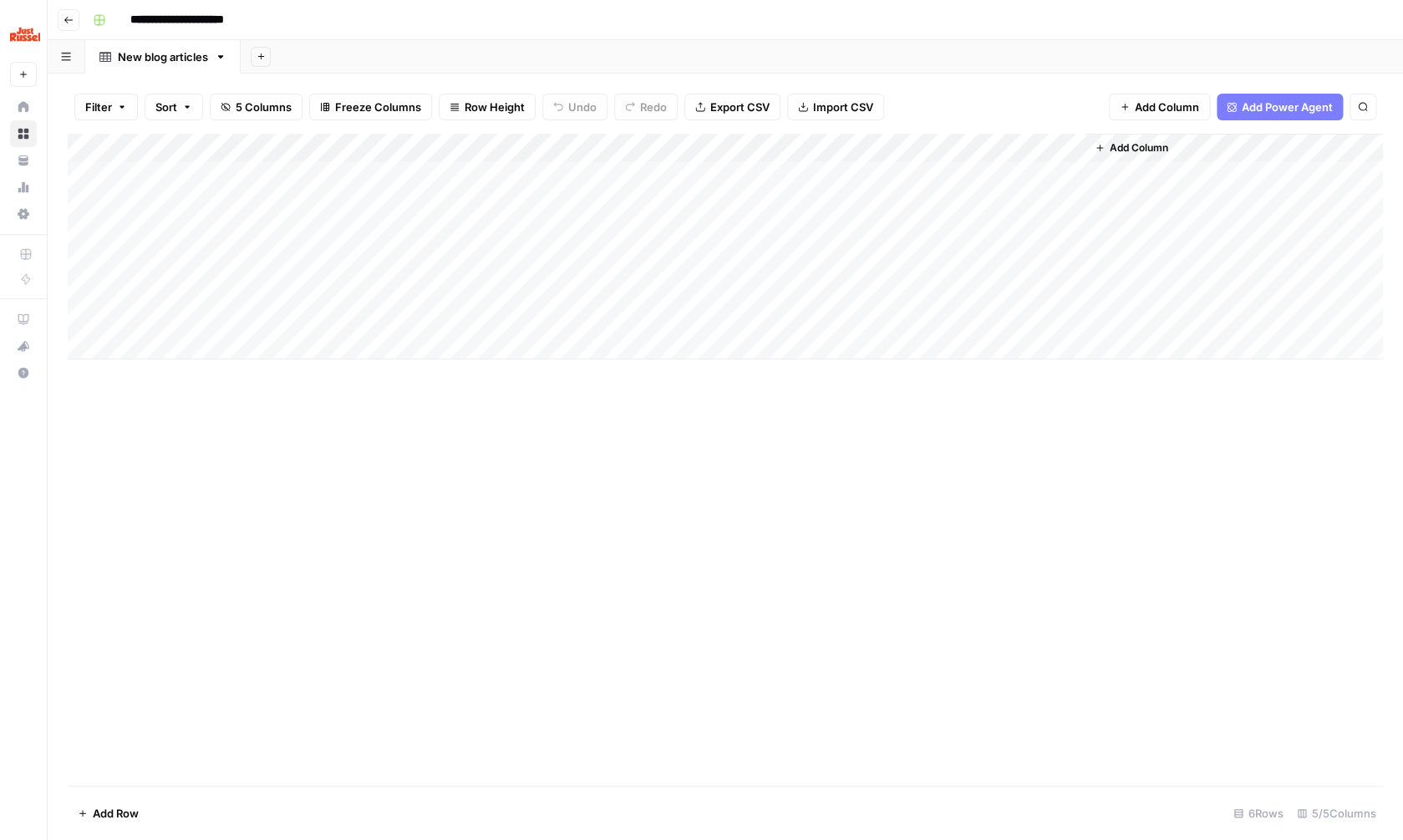
click at [995, 172] on div "Add Column" at bounding box center [725, 246] width 1316 height 226
click at [1049, 142] on div "Add Column" at bounding box center [725, 246] width 1316 height 226
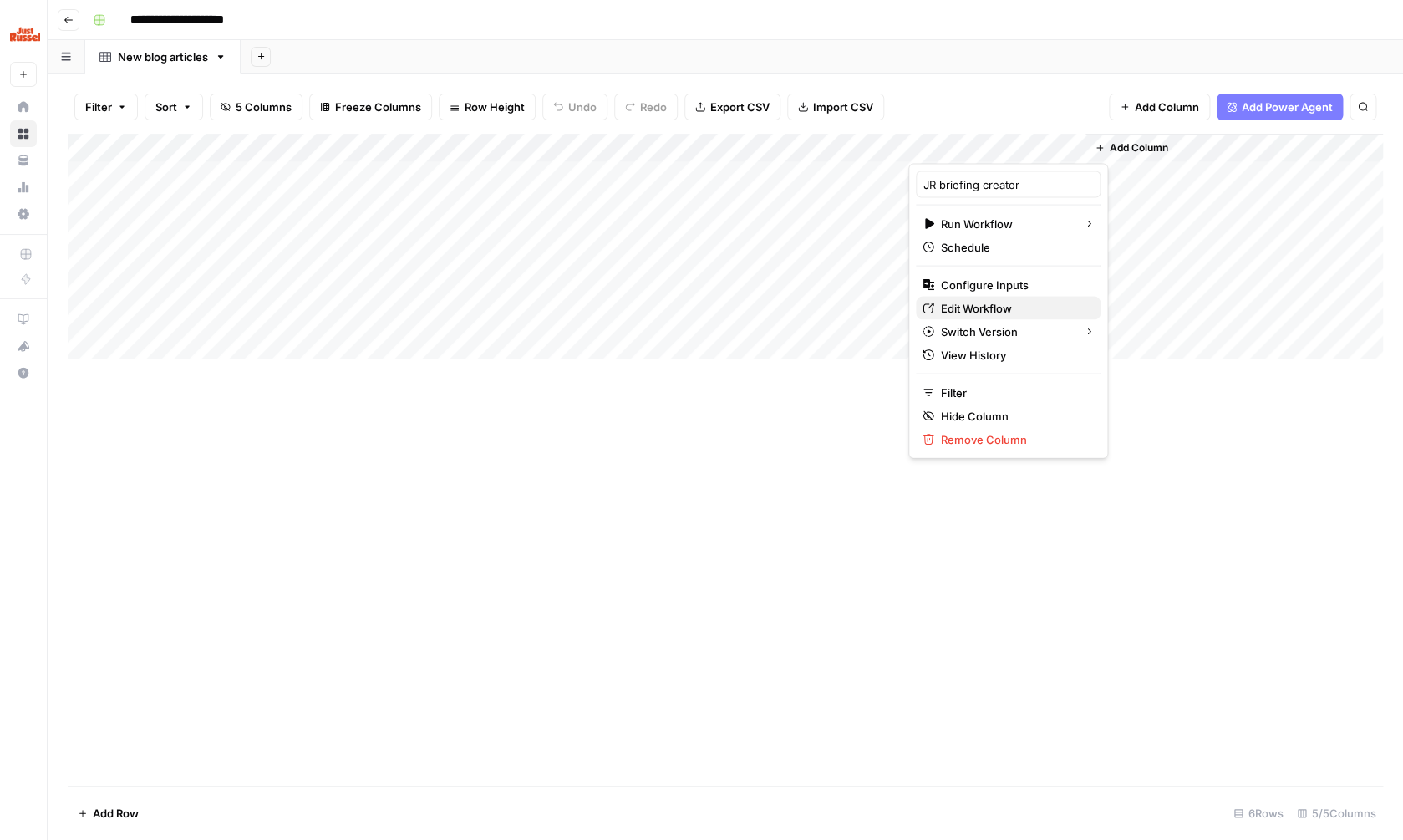
click at [983, 307] on span "Edit Workflow" at bounding box center [1014, 308] width 146 height 17
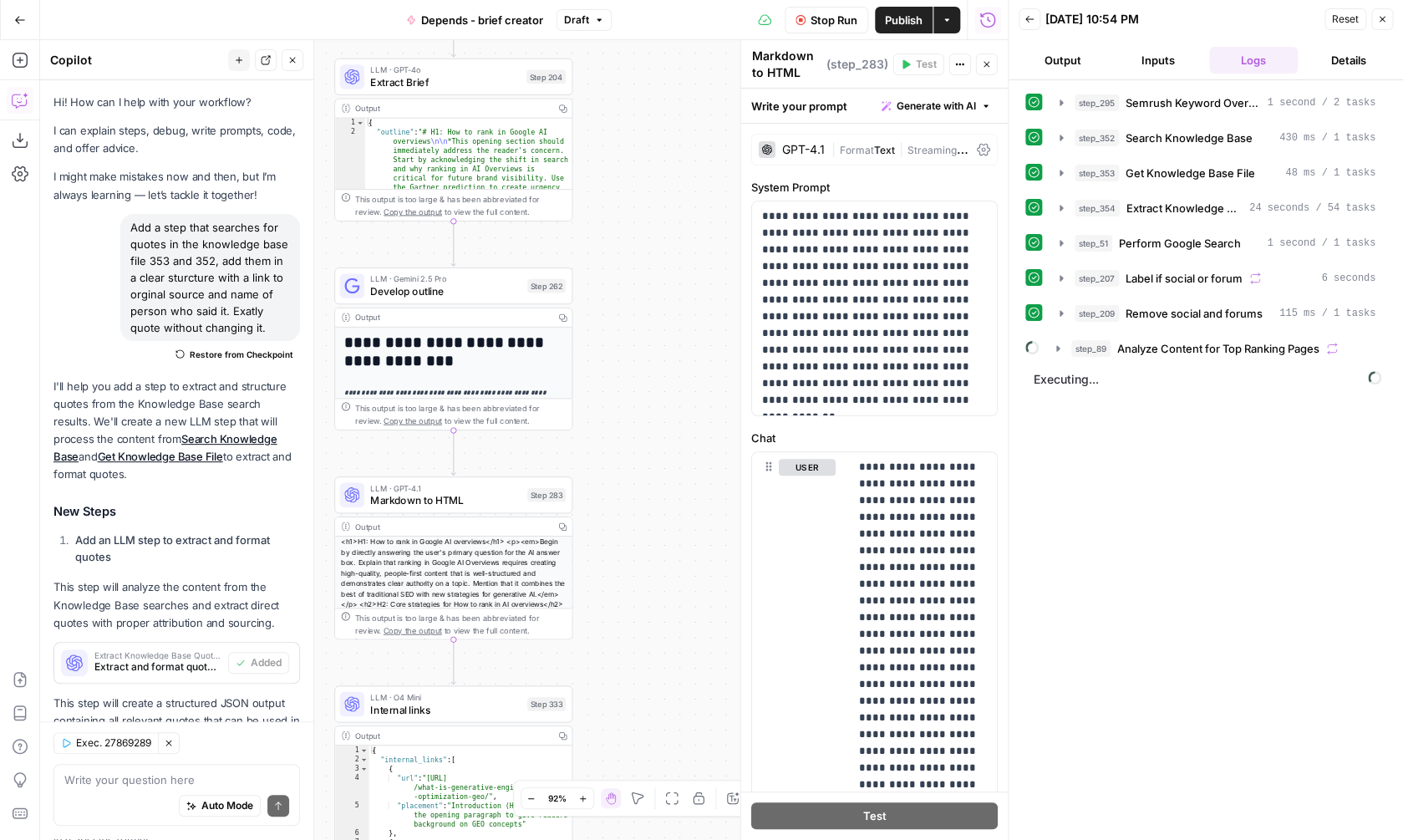
scroll to position [918, 0]
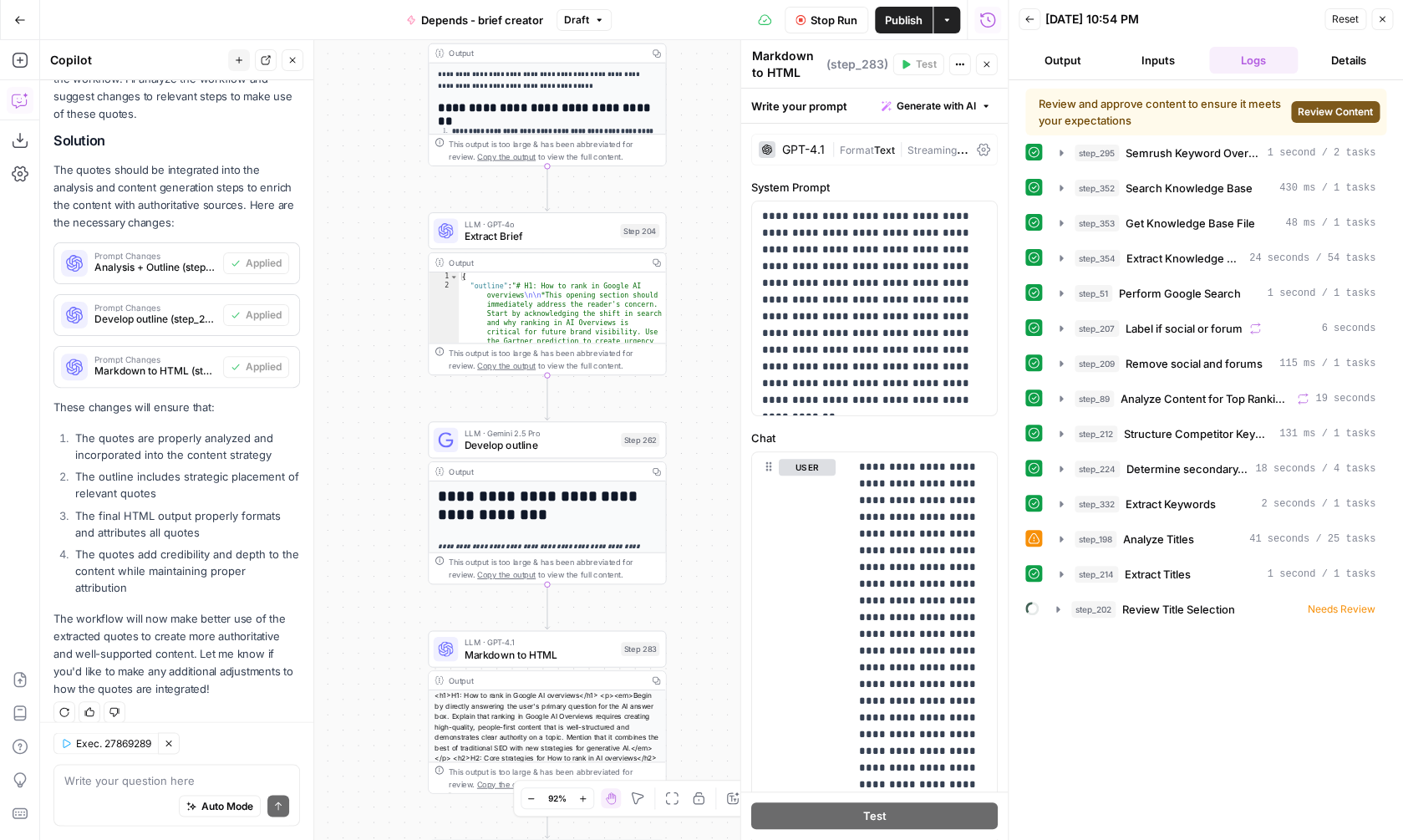
click at [1327, 109] on span "Review Content" at bounding box center [1335, 112] width 76 height 15
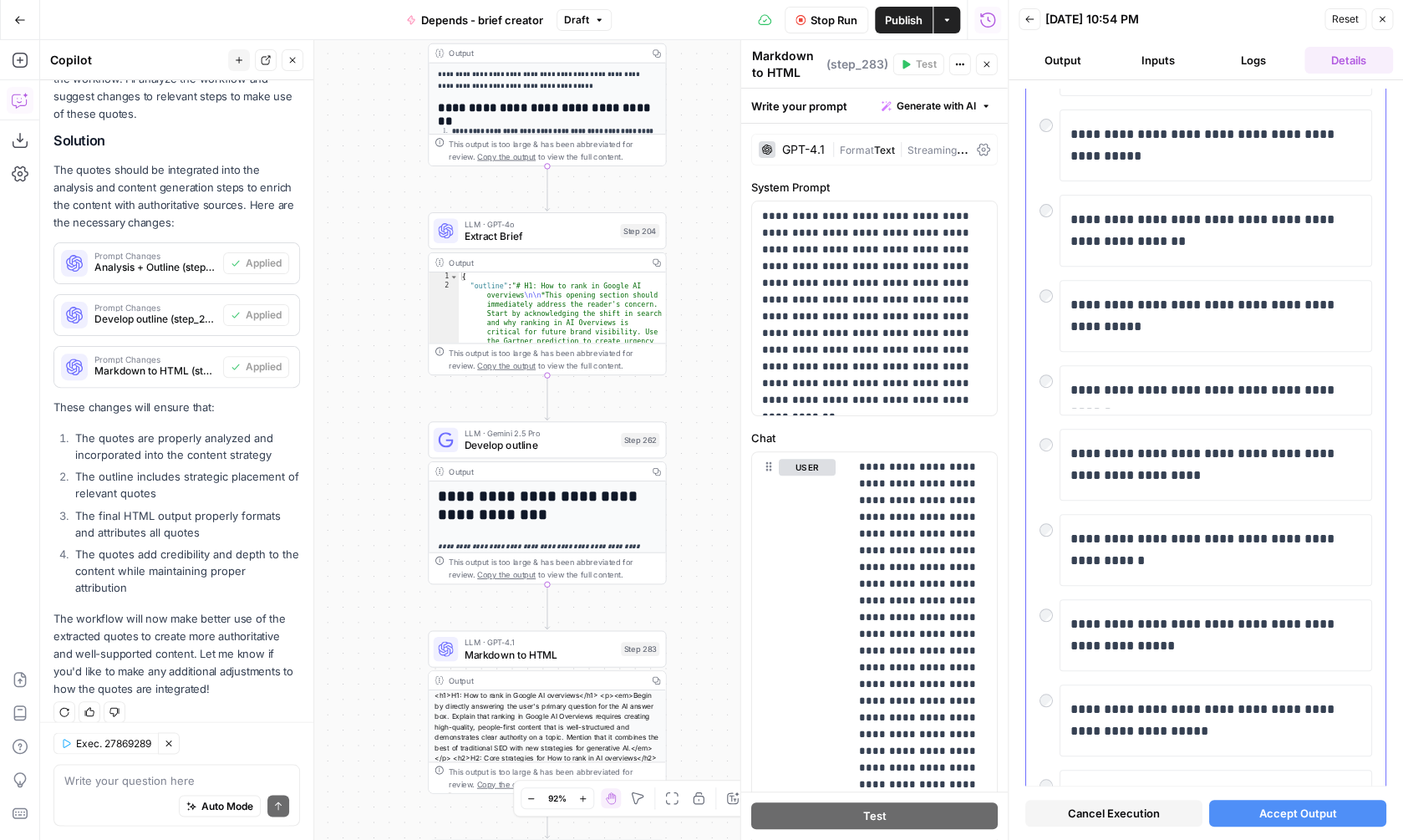
scroll to position [312, 0]
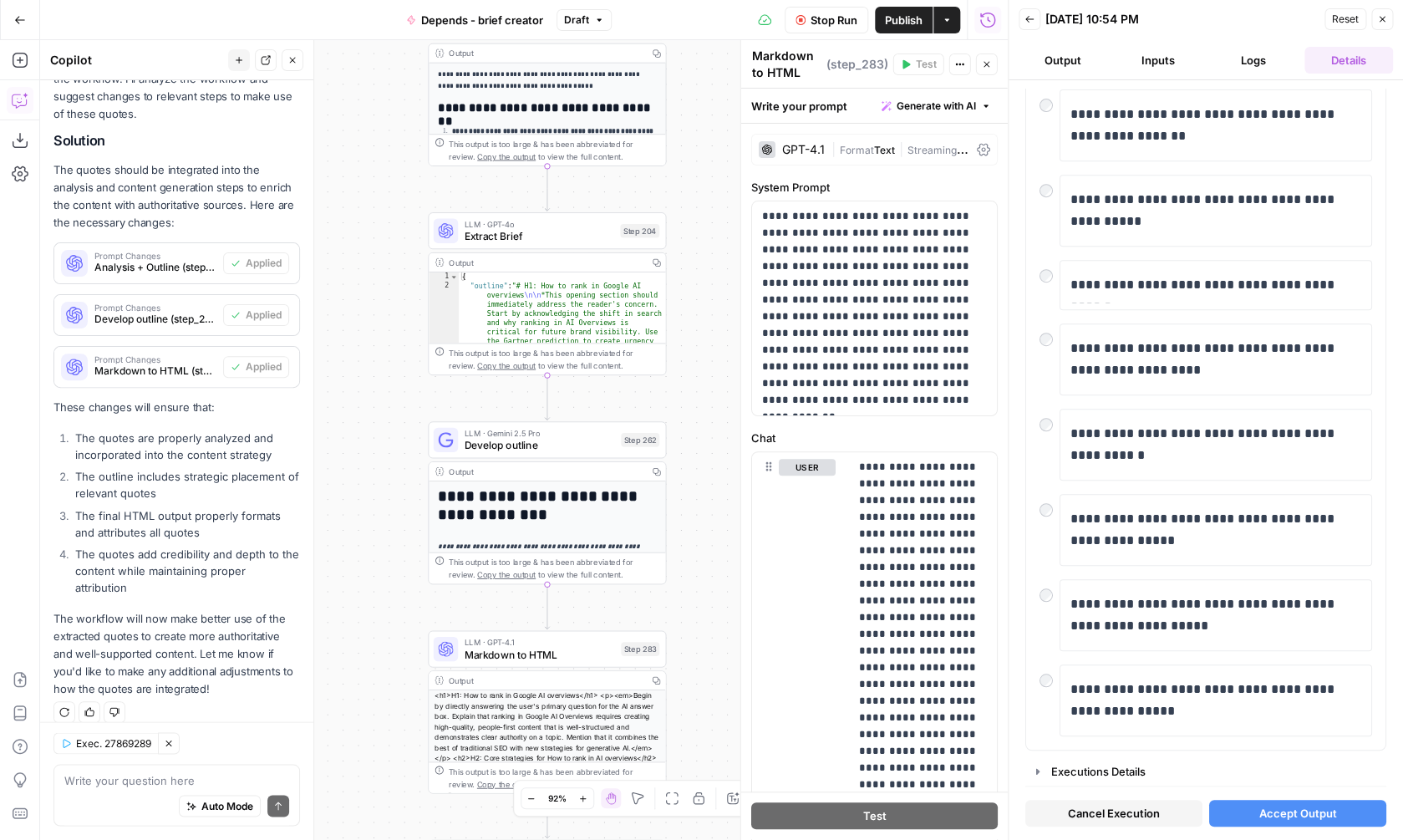
click at [1250, 805] on button "Accept Output" at bounding box center [1298, 813] width 177 height 26
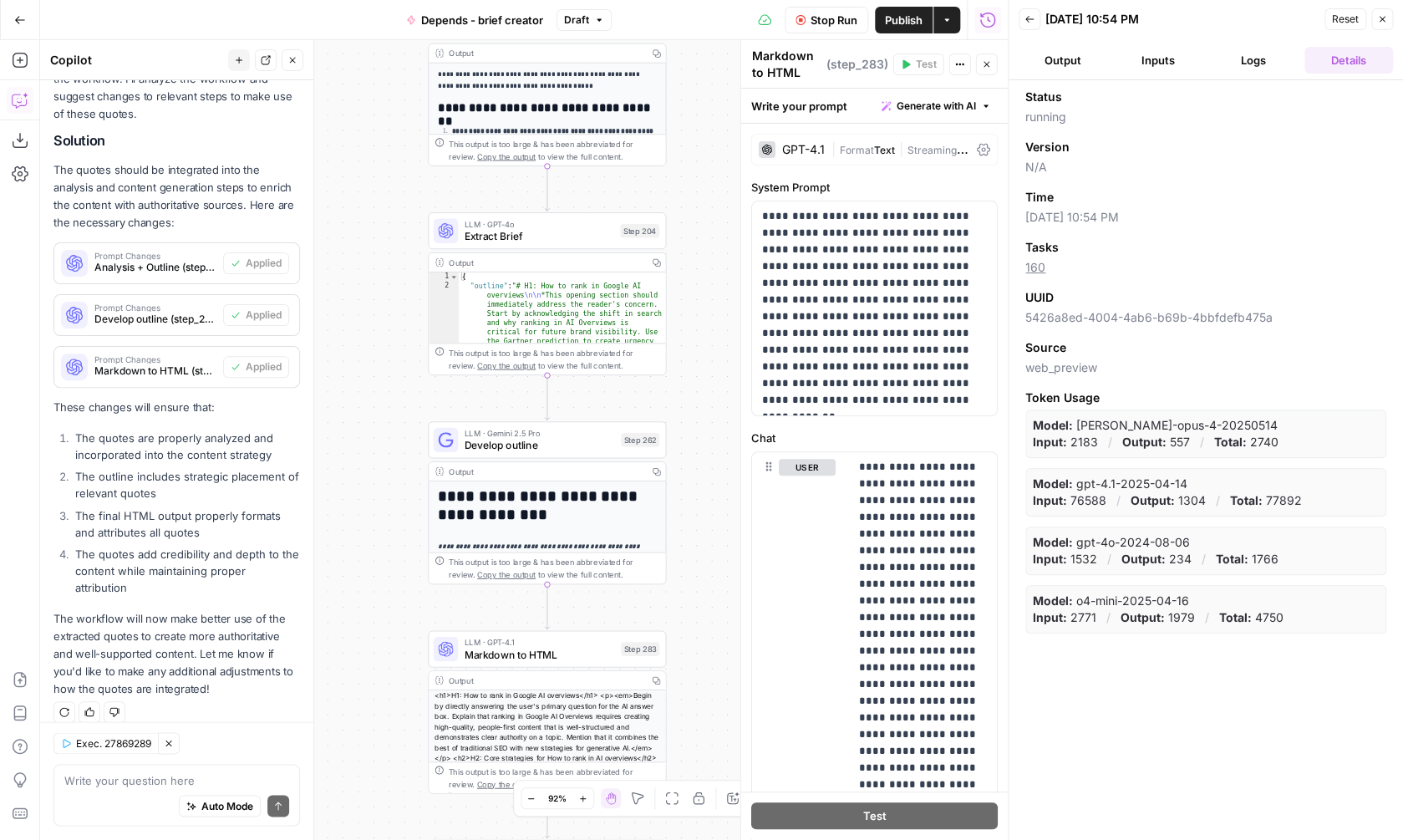
click at [1250, 70] on button "Logs" at bounding box center [1254, 59] width 88 height 26
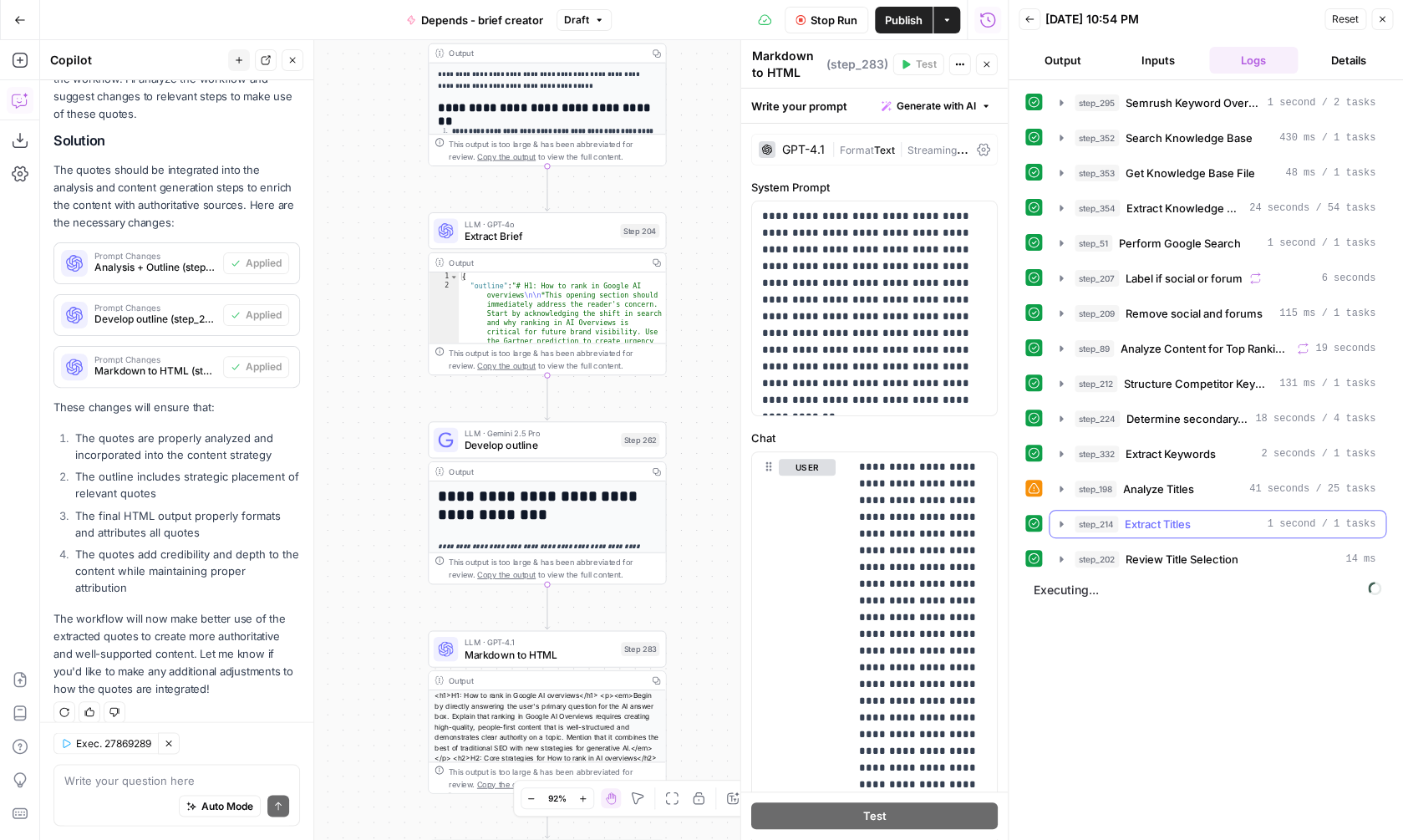
click at [1214, 527] on div "step_214 Extract Titles 1 second / 1 tasks" at bounding box center [1225, 524] width 301 height 17
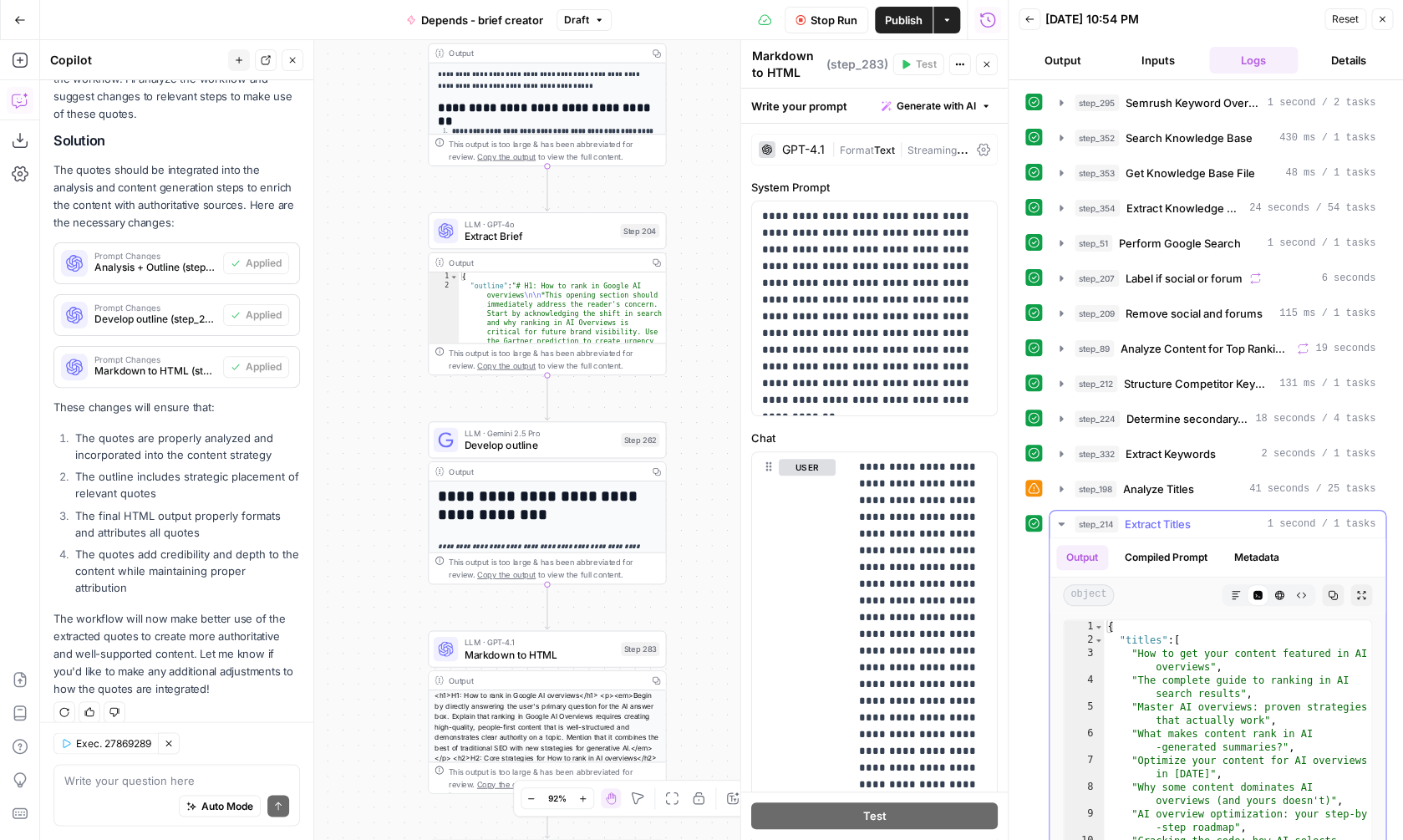
click at [1214, 527] on div "step_214 Extract Titles 1 second / 1 tasks" at bounding box center [1225, 524] width 301 height 17
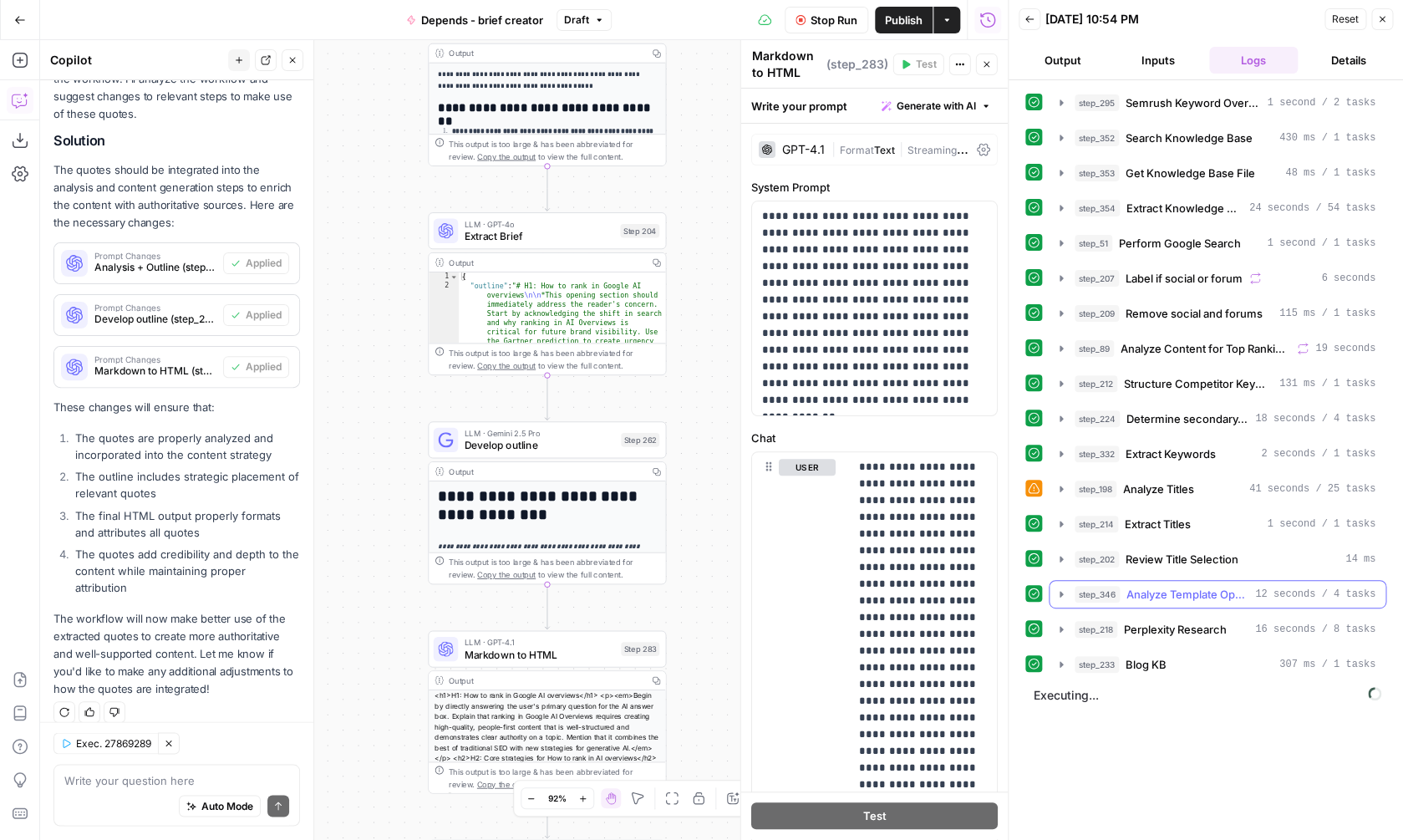
click at [1198, 600] on span "Analyze Template Opportunities" at bounding box center [1187, 595] width 122 height 17
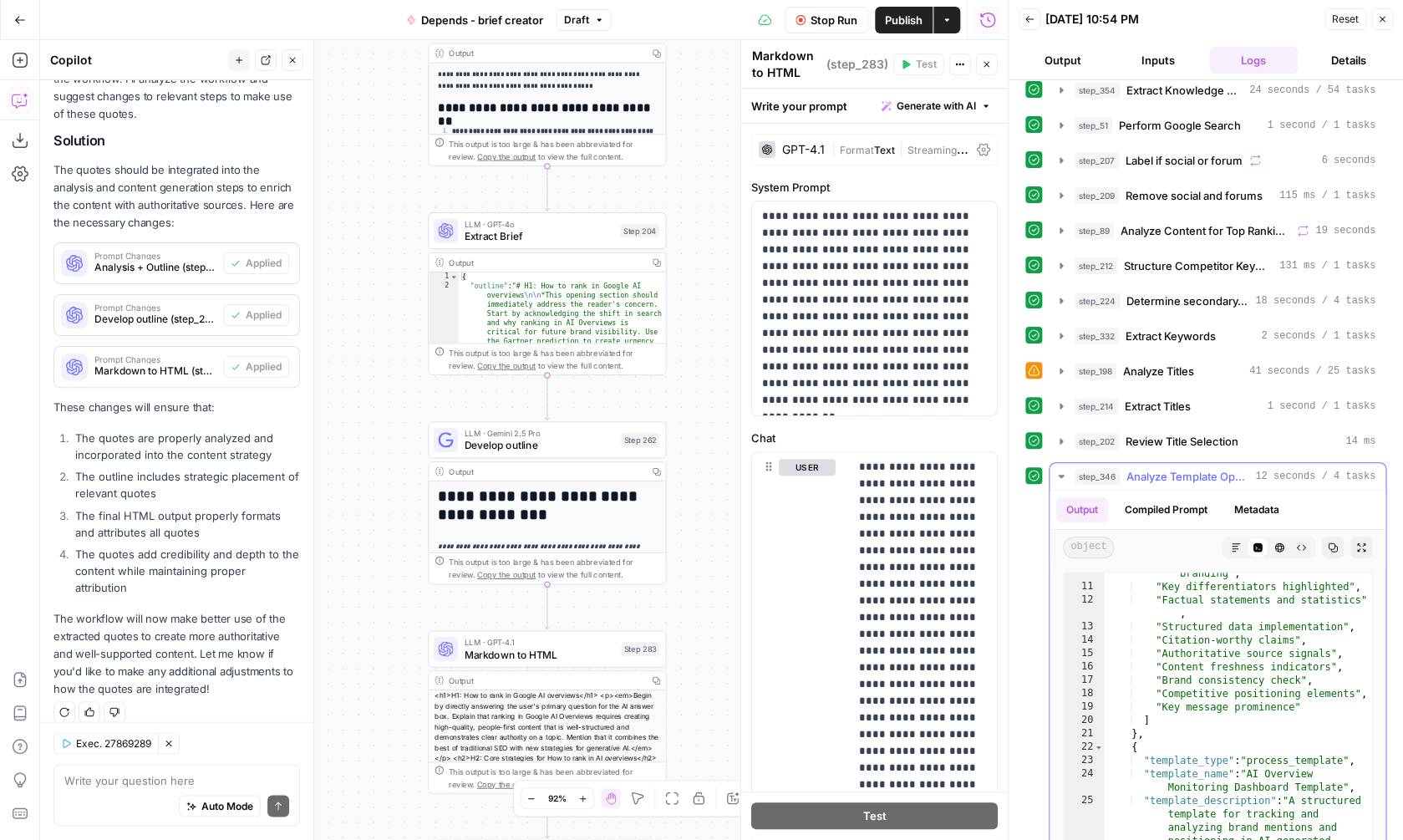
scroll to position [266, 0]
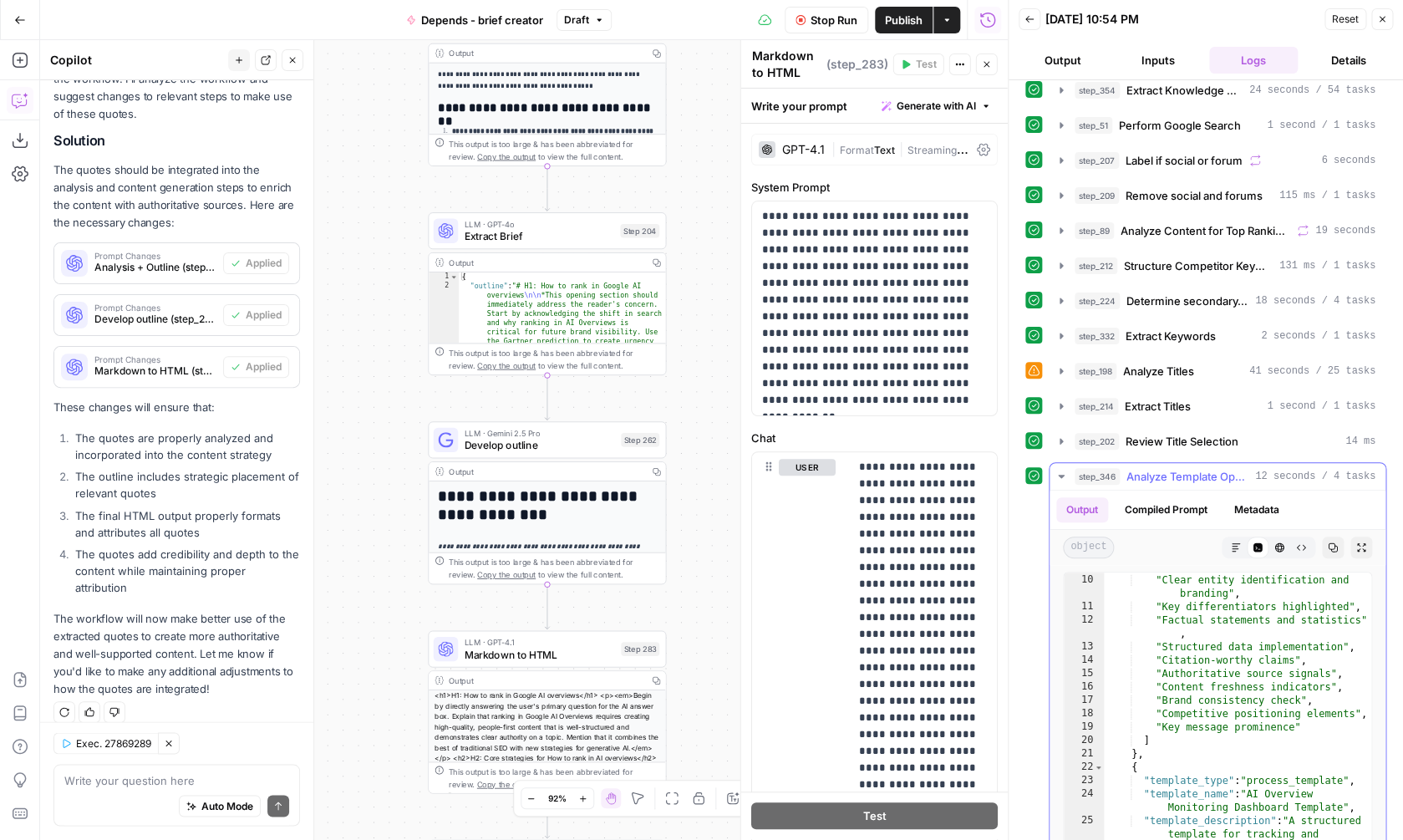
click at [1198, 448] on span "Review Title Selection" at bounding box center [1181, 442] width 113 height 17
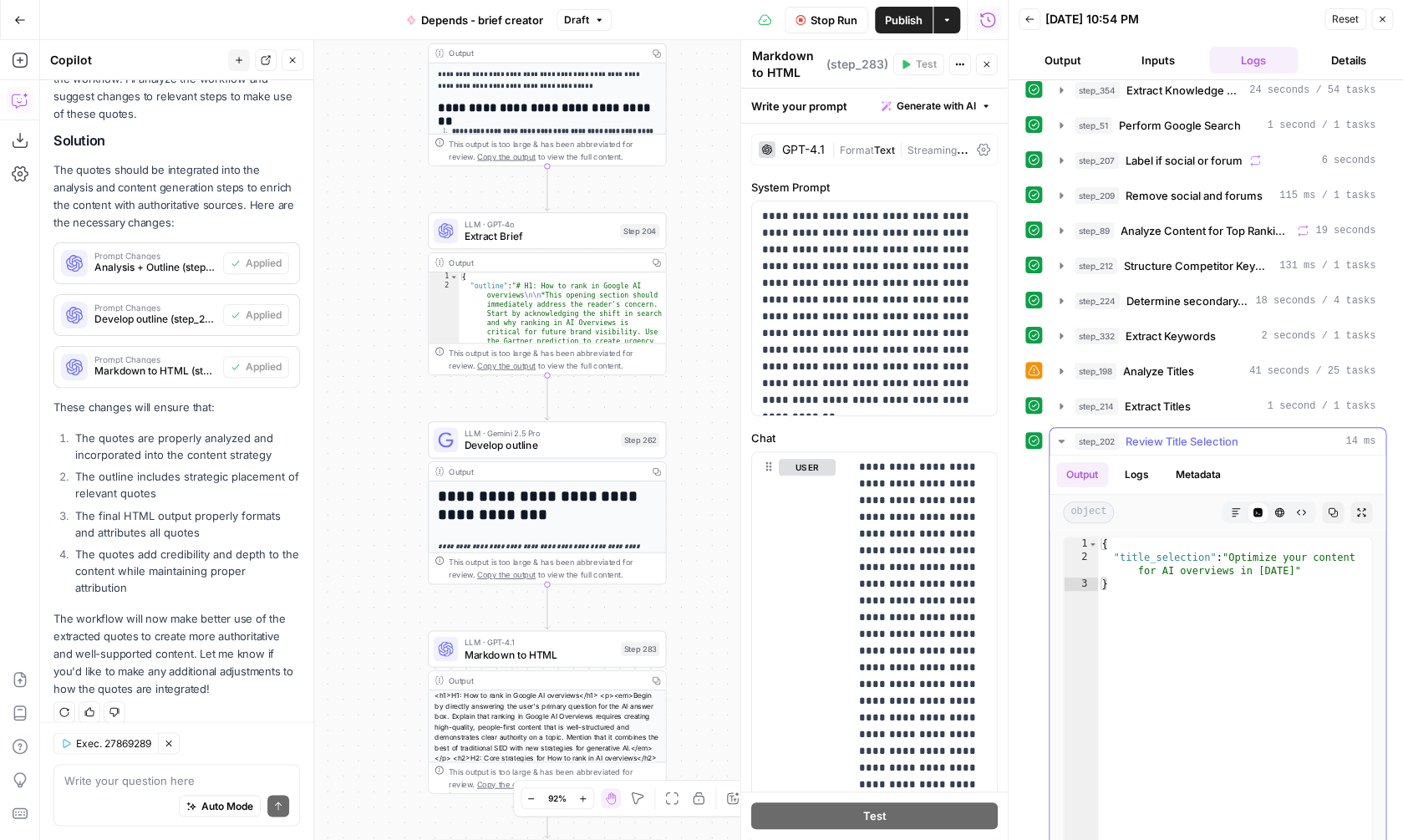
click at [1198, 447] on span "Review Title Selection" at bounding box center [1181, 442] width 113 height 17
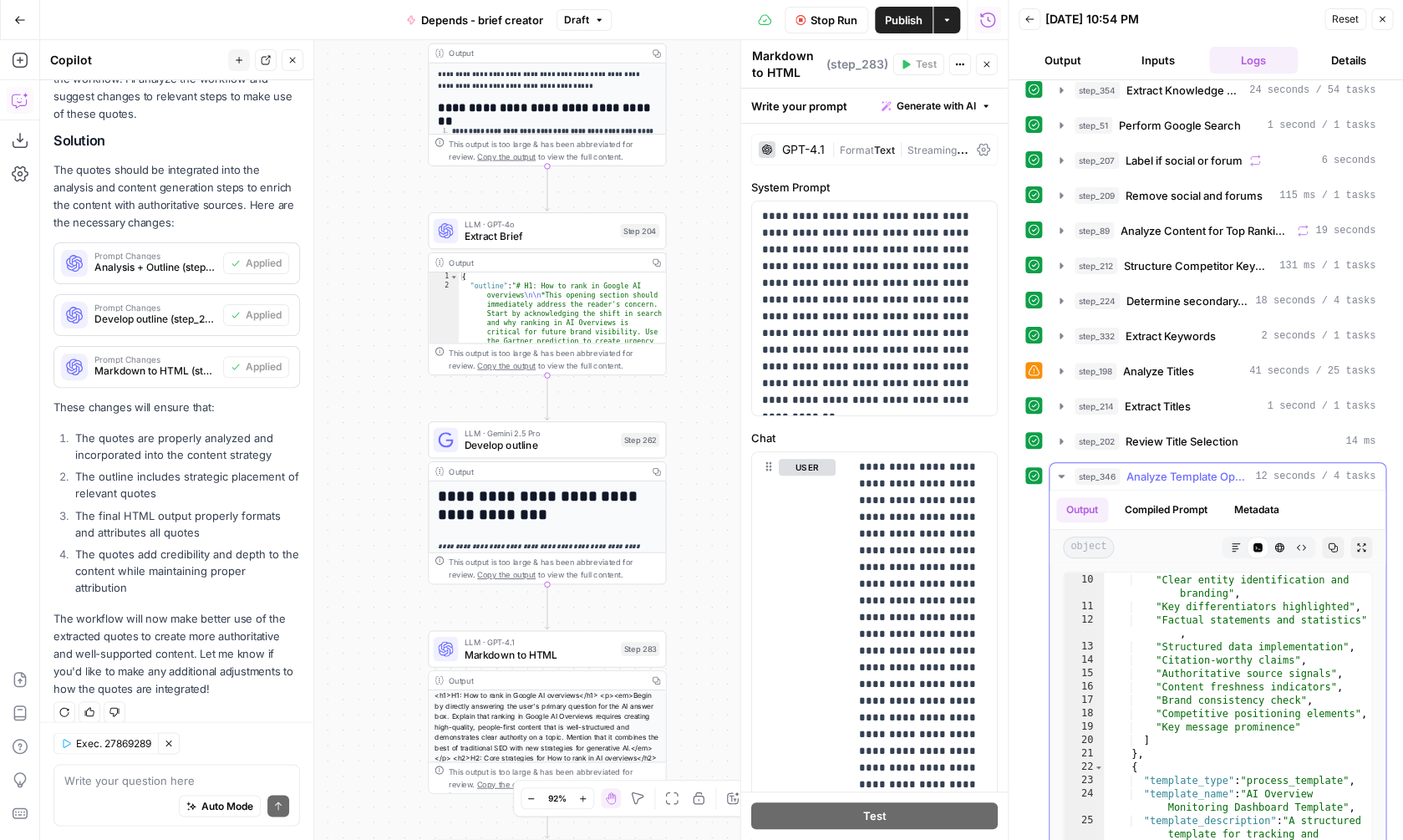
click at [1177, 475] on span "Analyze Template Opportunities" at bounding box center [1187, 476] width 122 height 17
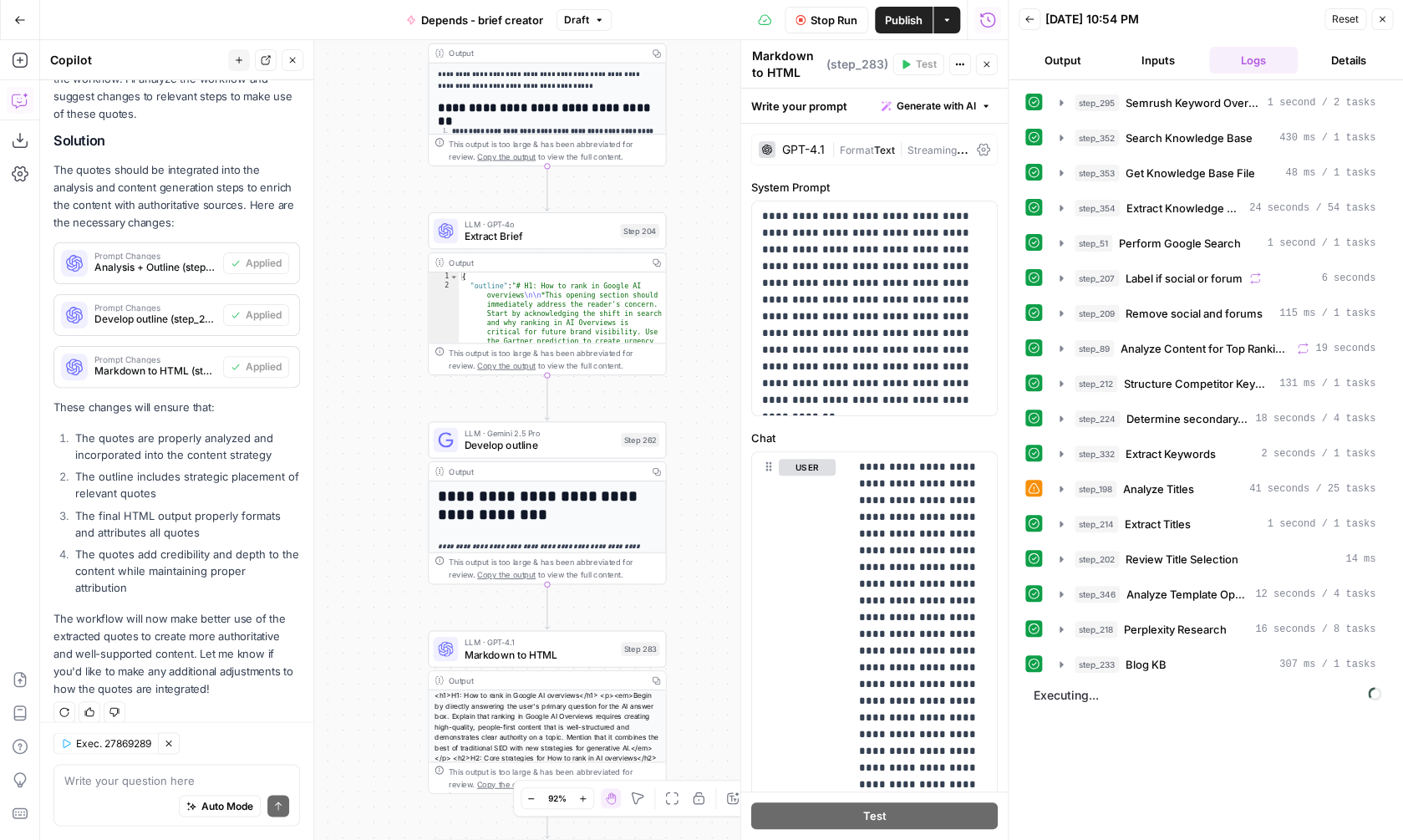
click at [1152, 657] on span "Blog KB" at bounding box center [1146, 664] width 41 height 17
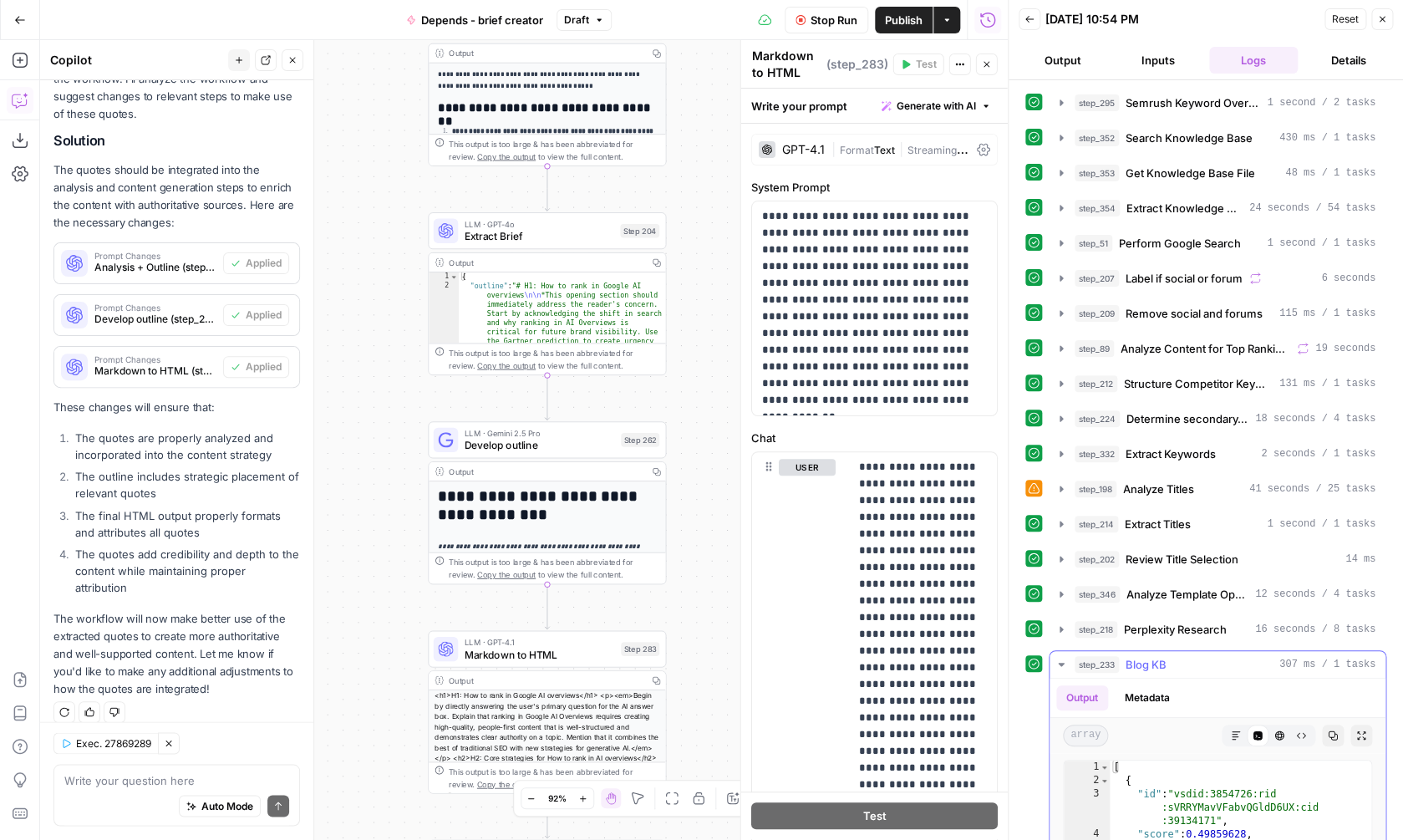
click at [1152, 657] on span "Blog KB" at bounding box center [1146, 664] width 41 height 17
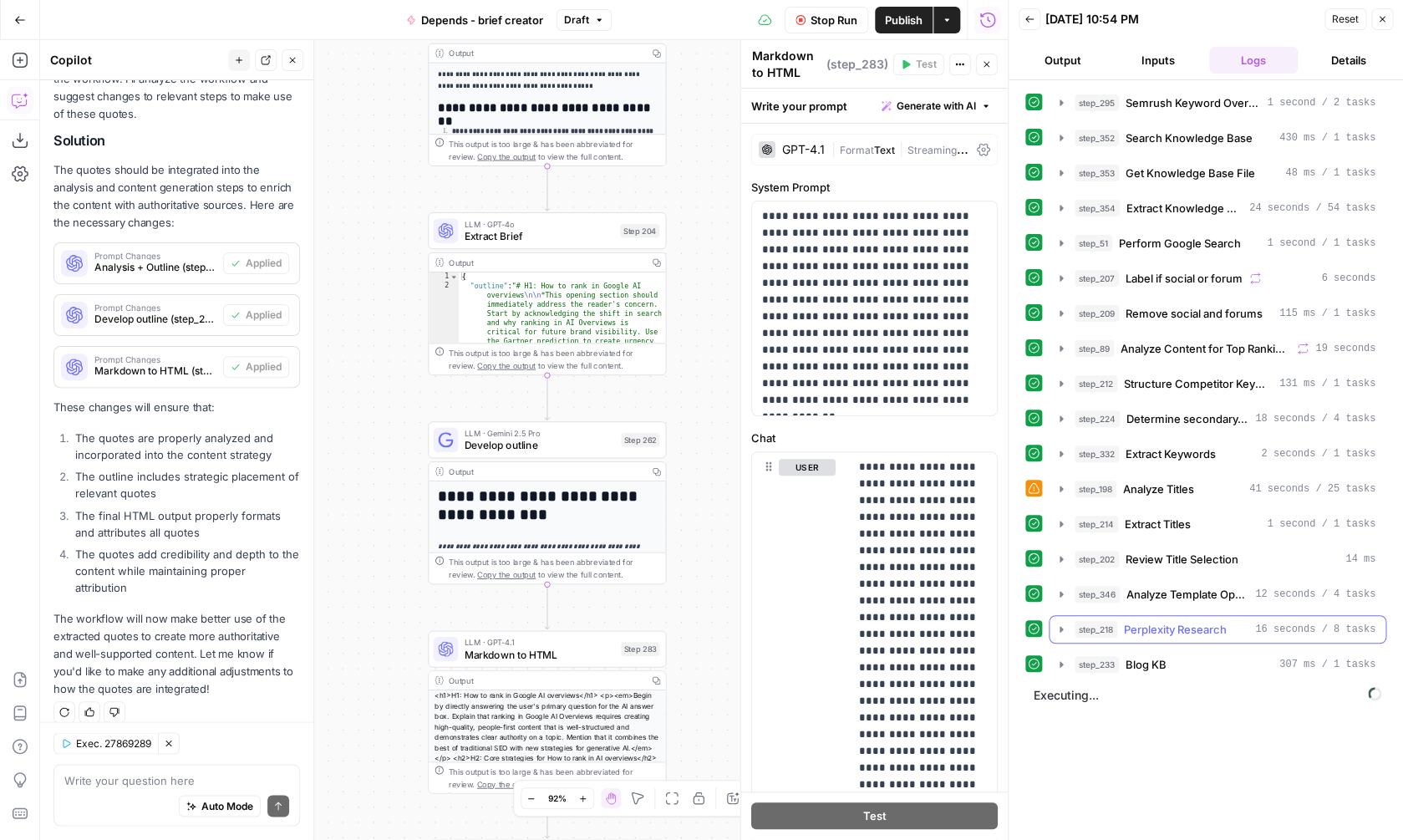
click at [1158, 620] on button "step_218 Perplexity Research 16 seconds / 8 tasks" at bounding box center [1218, 629] width 336 height 26
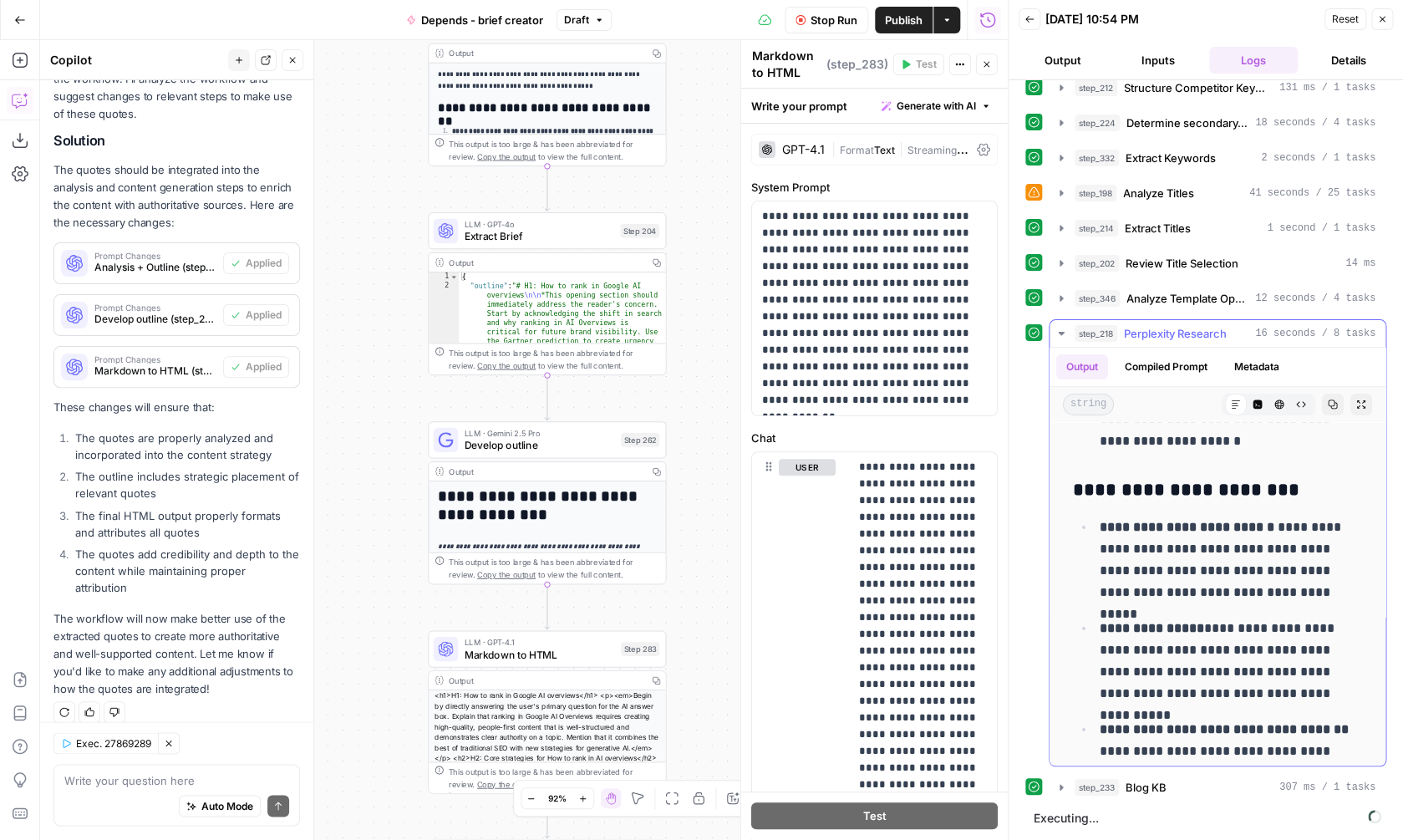
scroll to position [2492, 0]
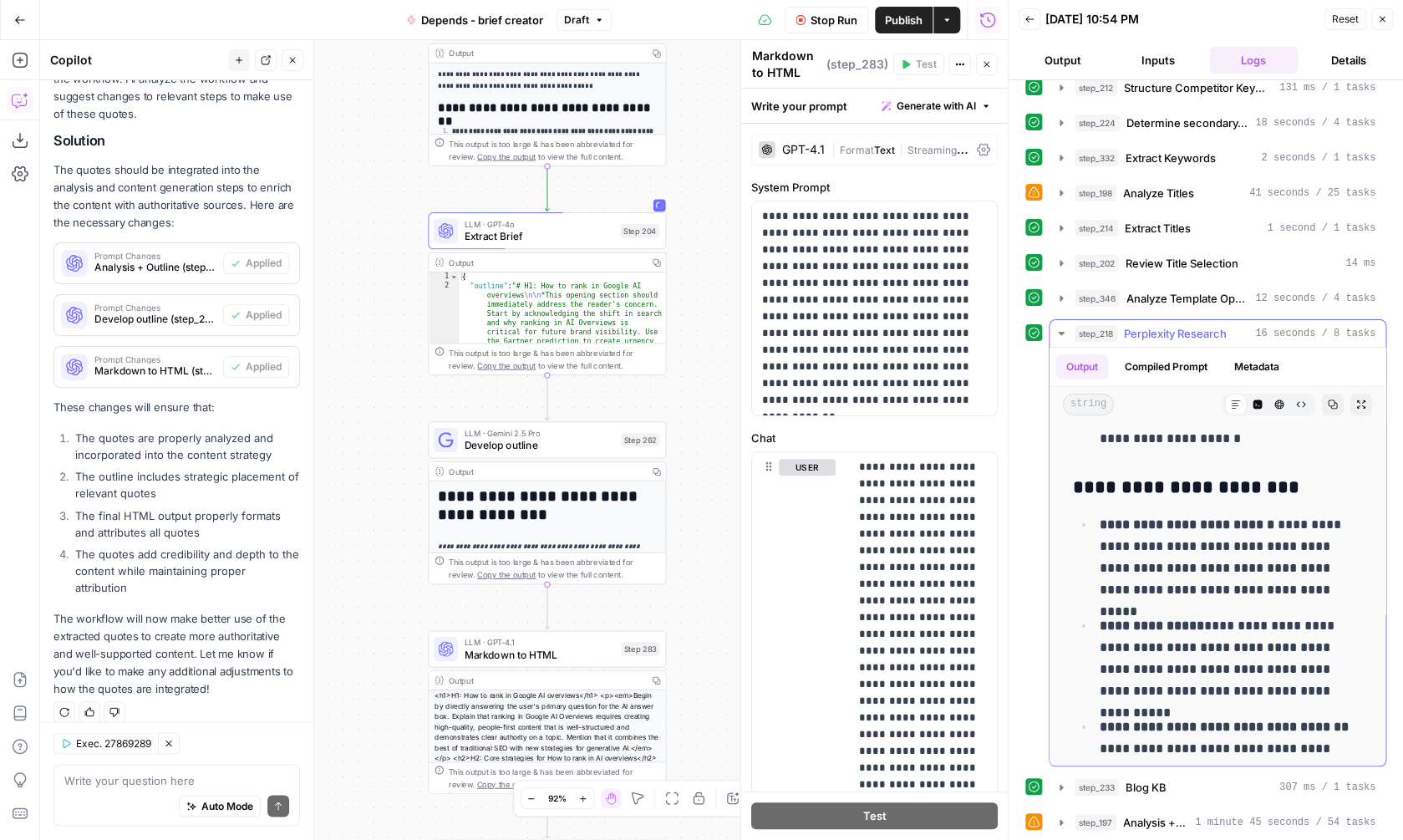
click at [1293, 337] on span "16 seconds / 8 tasks" at bounding box center [1316, 334] width 121 height 15
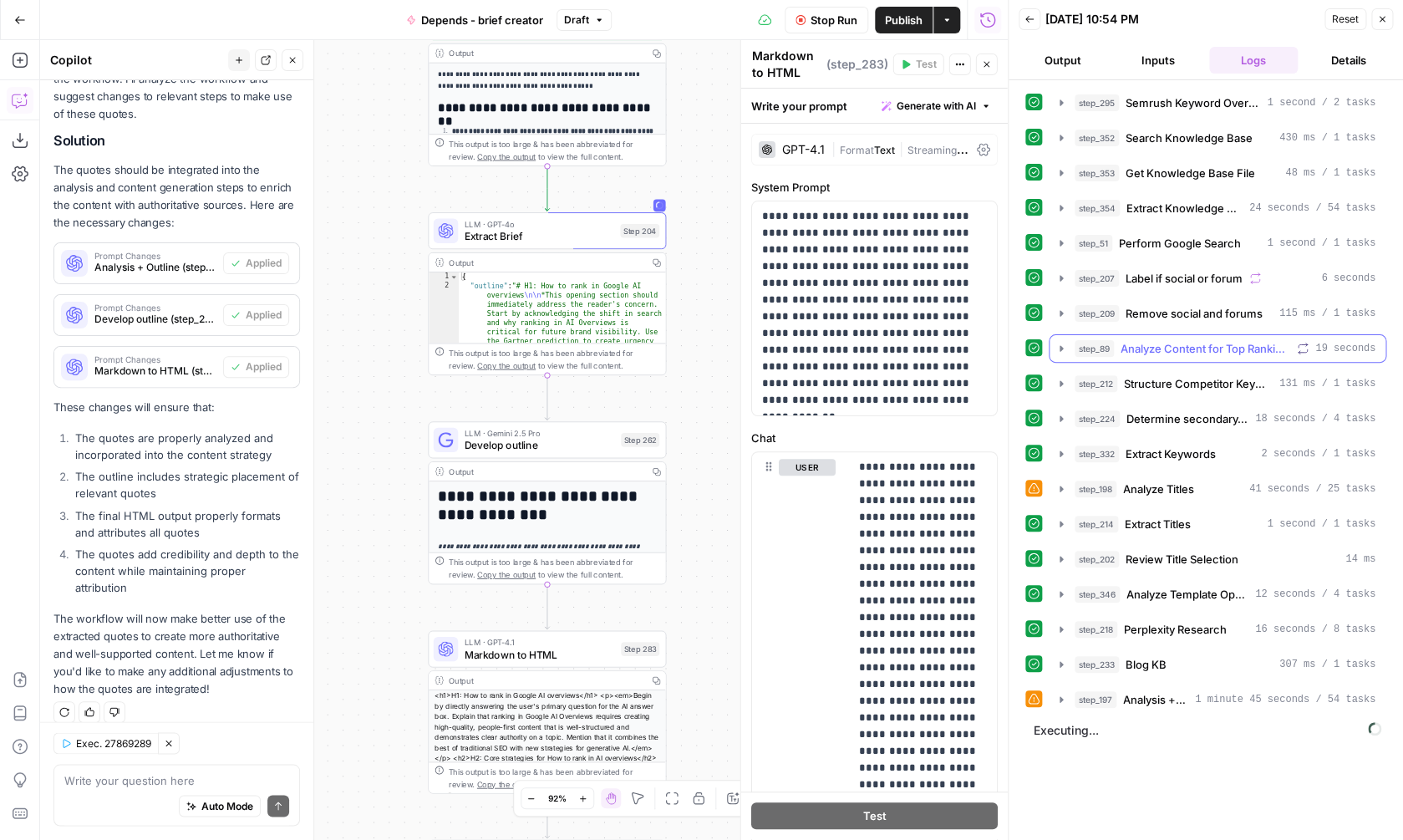
scroll to position [0, 0]
click at [1190, 696] on div "step_197 Analysis + Outline 1 minute 45 seconds / 54 tasks" at bounding box center [1225, 700] width 301 height 17
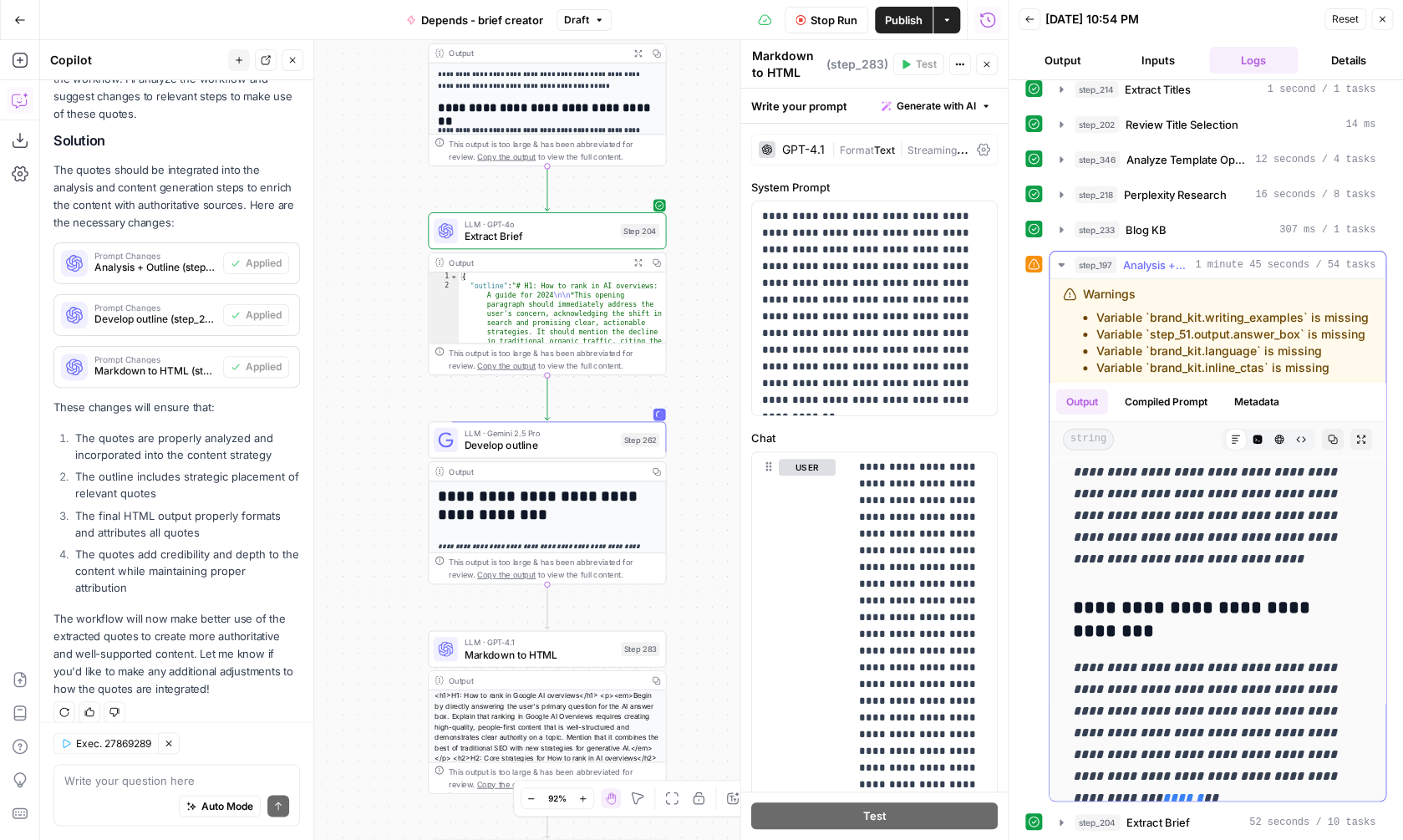
scroll to position [16233, 0]
click at [1191, 262] on div "step_197 Analysis + Outline 1 minute 45 seconds / 54 tasks" at bounding box center [1225, 265] width 301 height 17
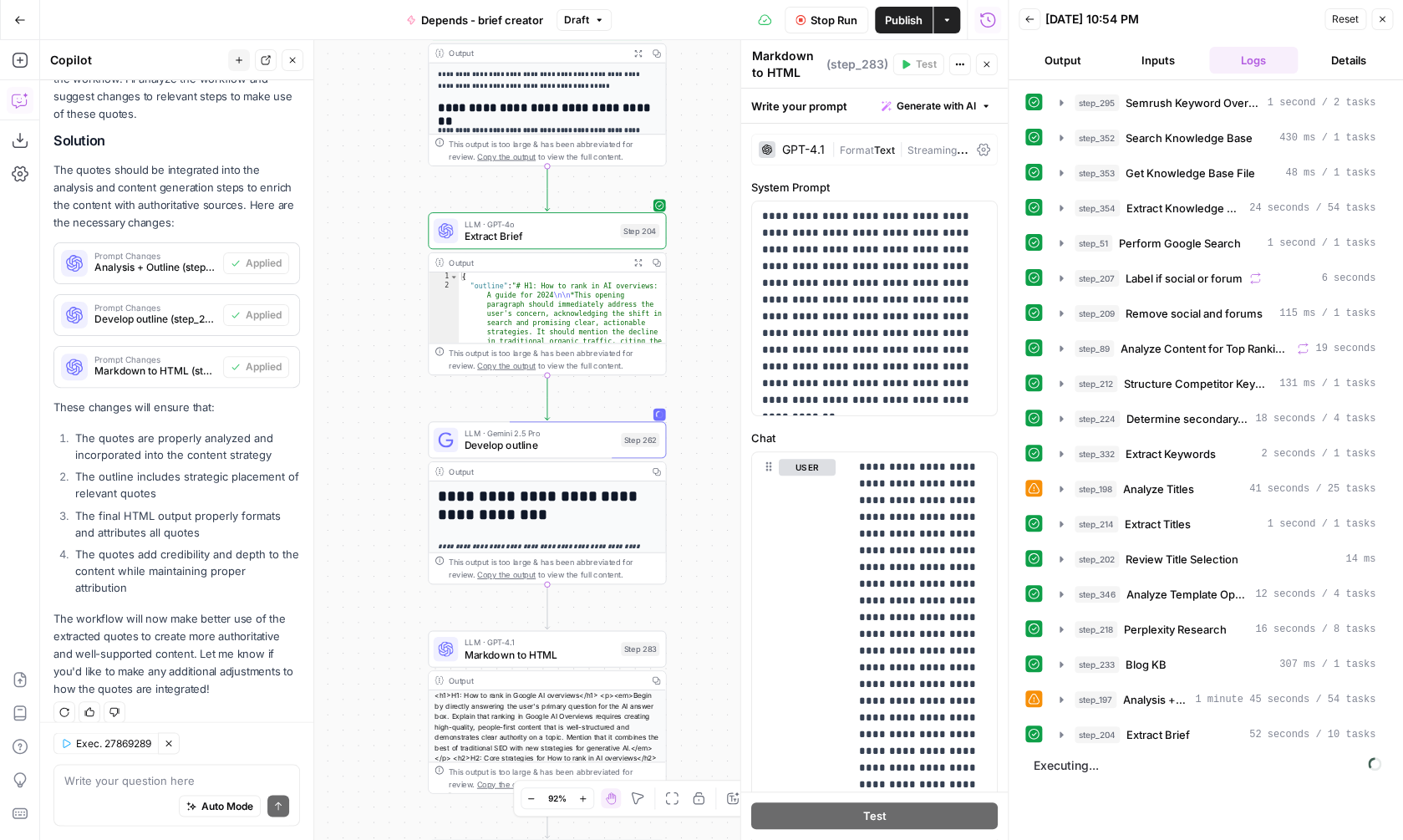
scroll to position [0, 0]
click at [1199, 724] on button "step_204 Extract Brief 52 seconds / 10 tasks" at bounding box center [1218, 734] width 336 height 26
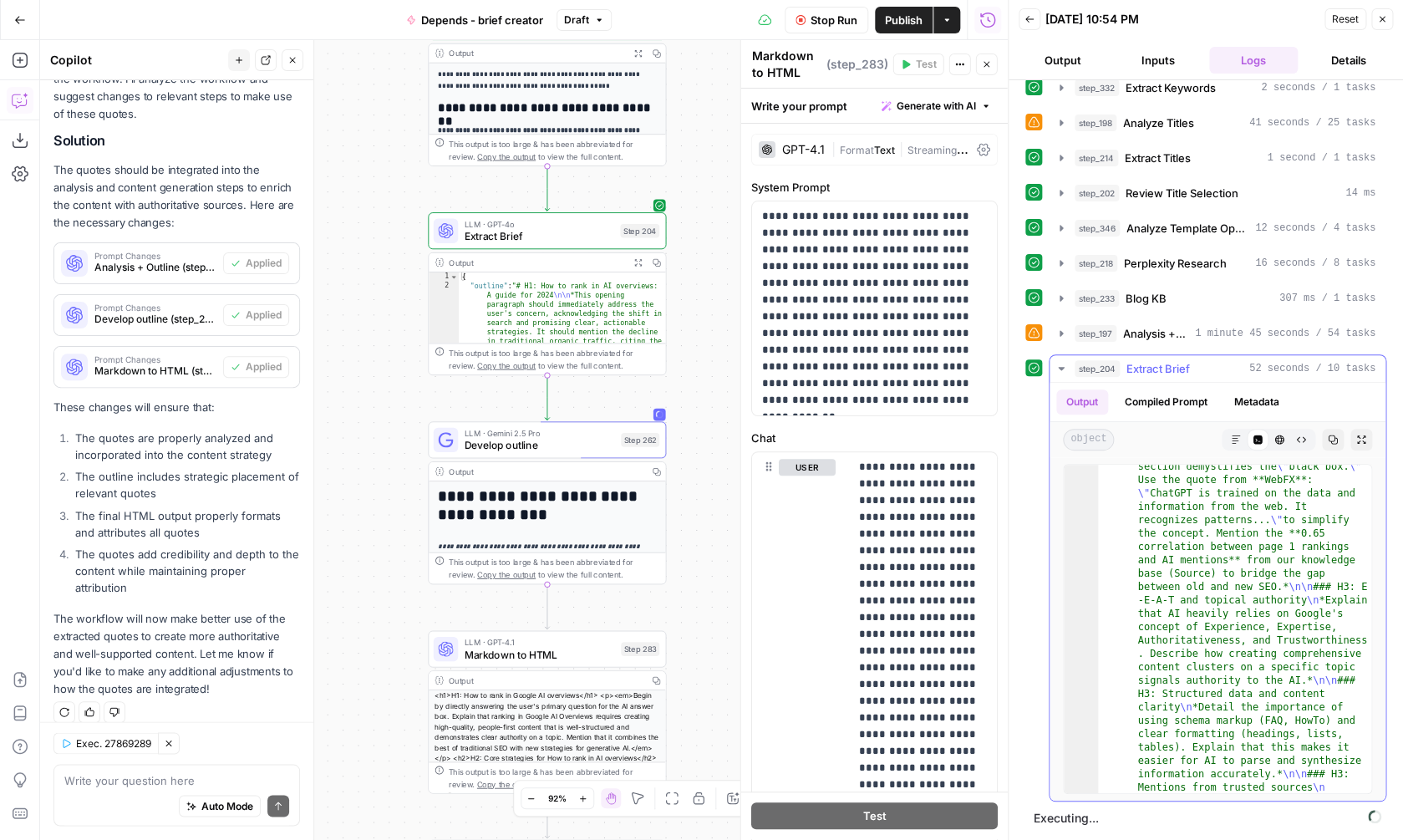
scroll to position [380, 0]
click at [1233, 437] on icon "button" at bounding box center [1236, 440] width 10 height 10
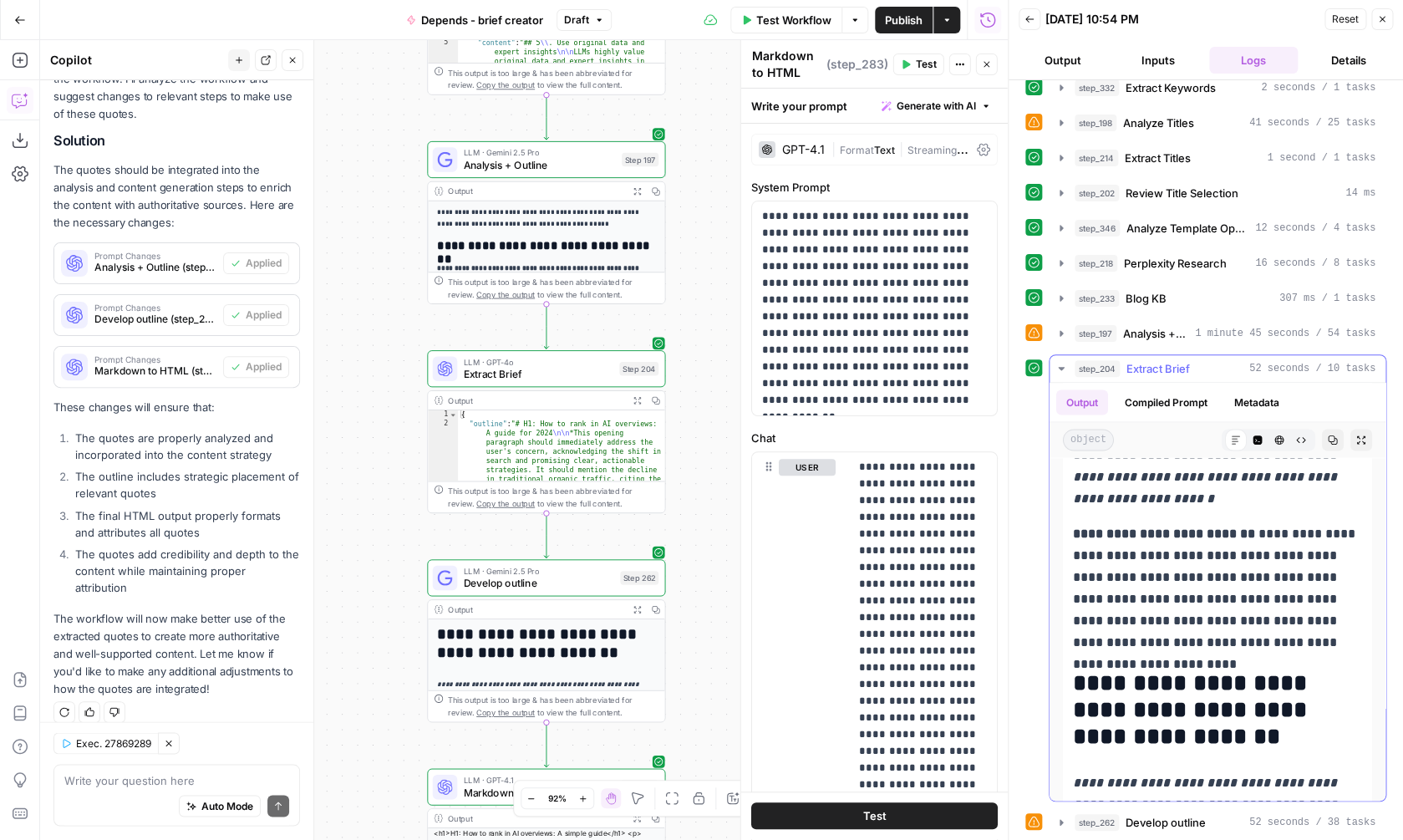
scroll to position [1589, 0]
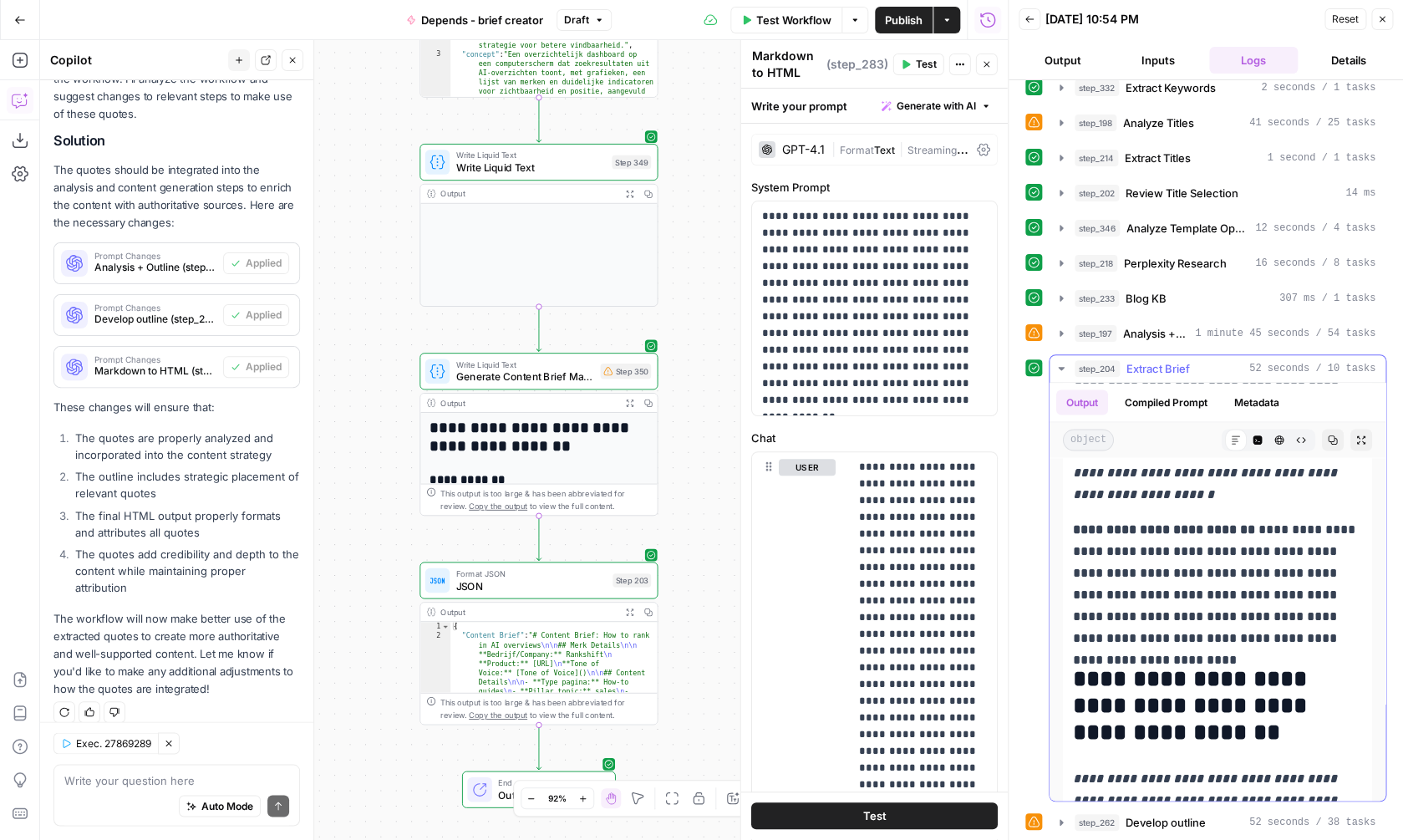
click at [1234, 363] on div "step_204 Extract Brief 52 seconds / 10 tasks" at bounding box center [1225, 369] width 301 height 17
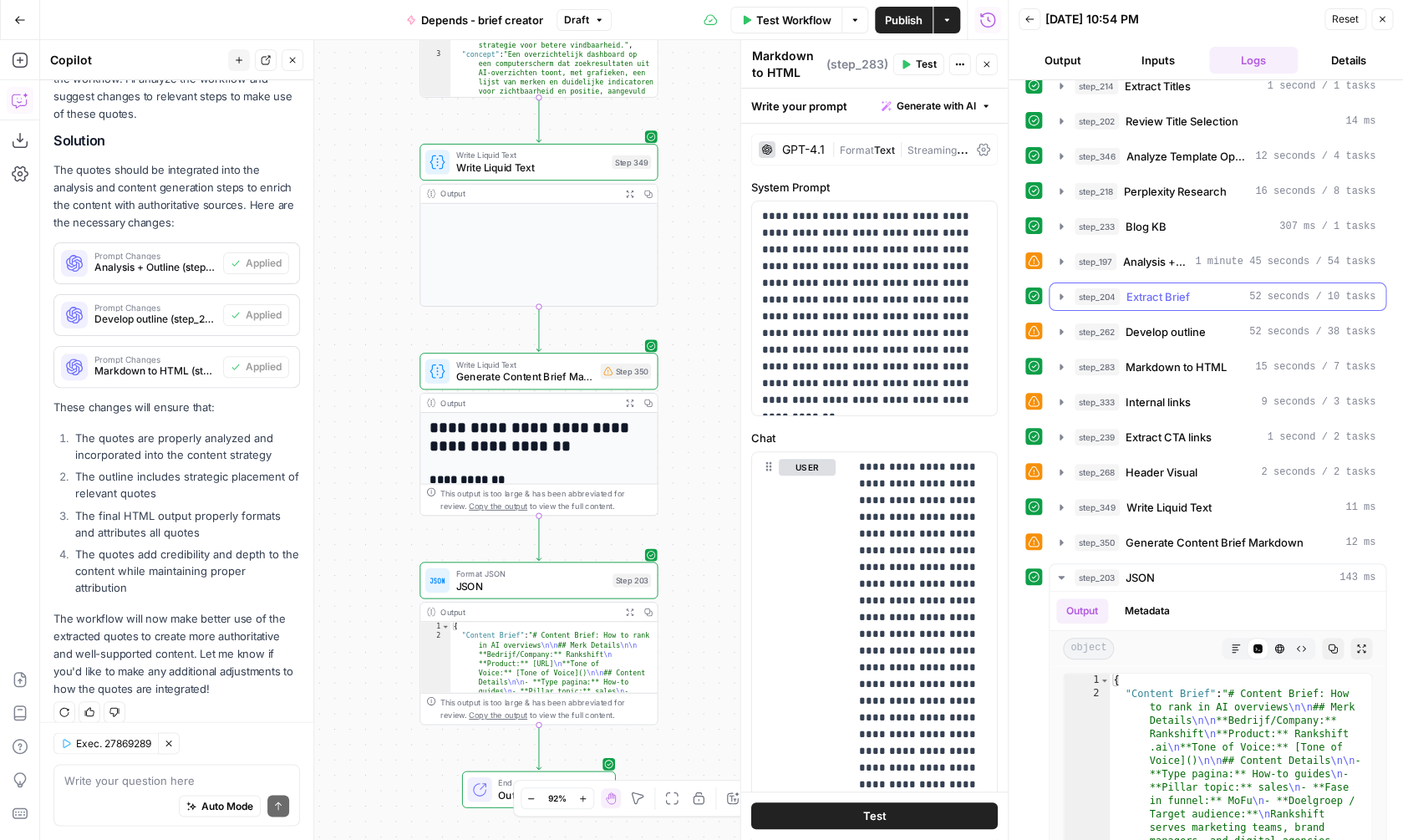
scroll to position [617, 0]
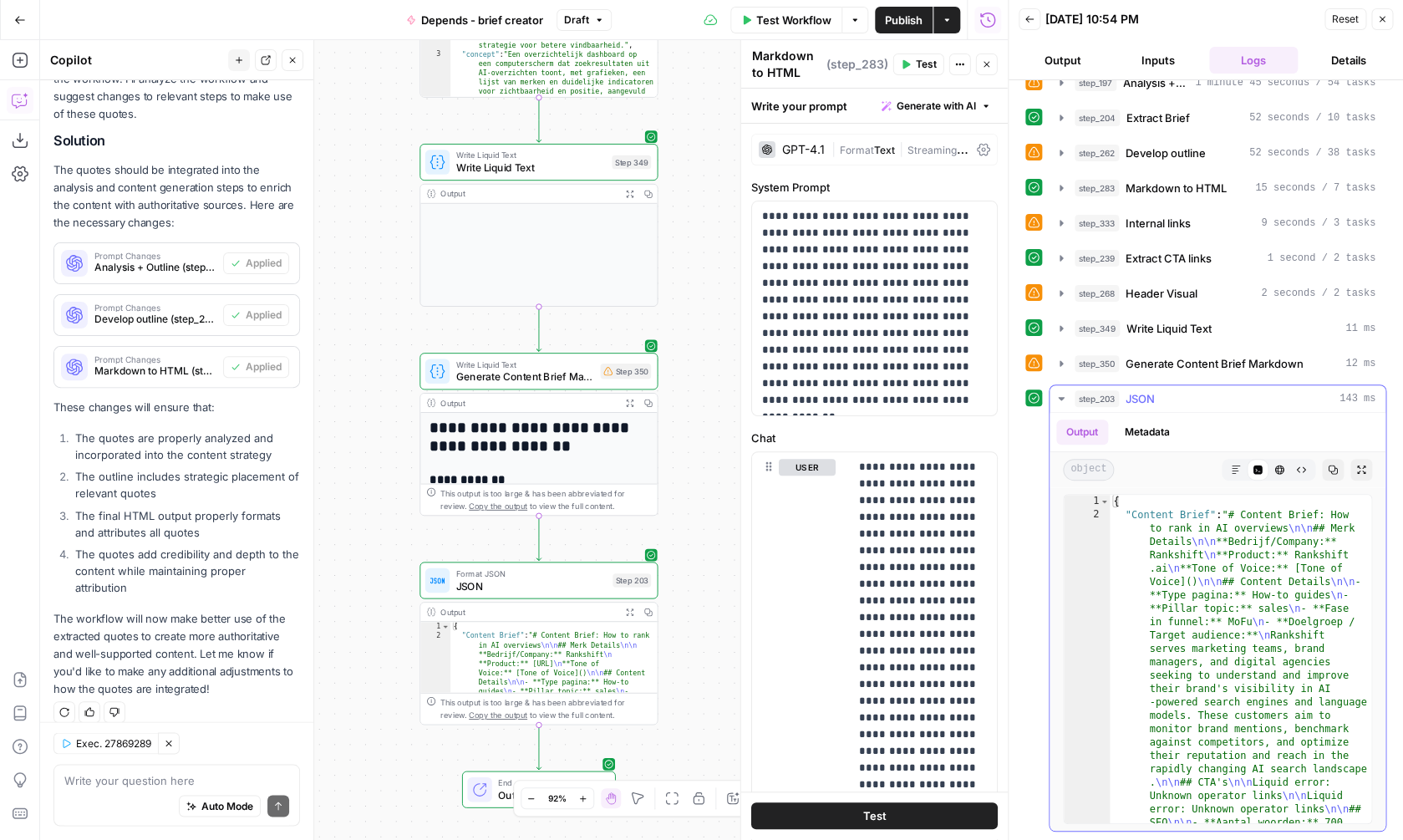
click at [1231, 469] on icon "button" at bounding box center [1236, 470] width 10 height 10
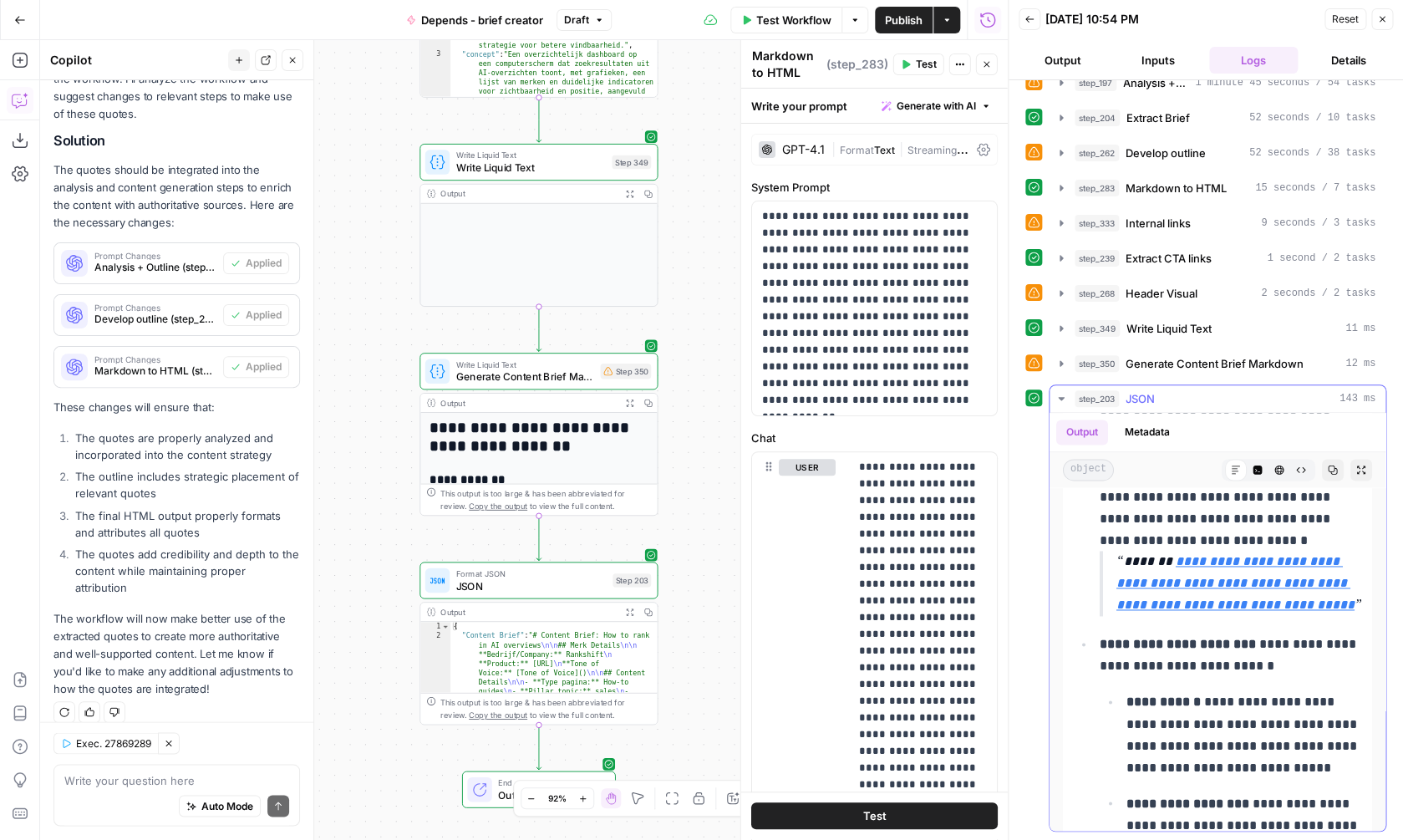
scroll to position [6706, 0]
click at [626, 375] on div "Step 350" at bounding box center [625, 371] width 51 height 15
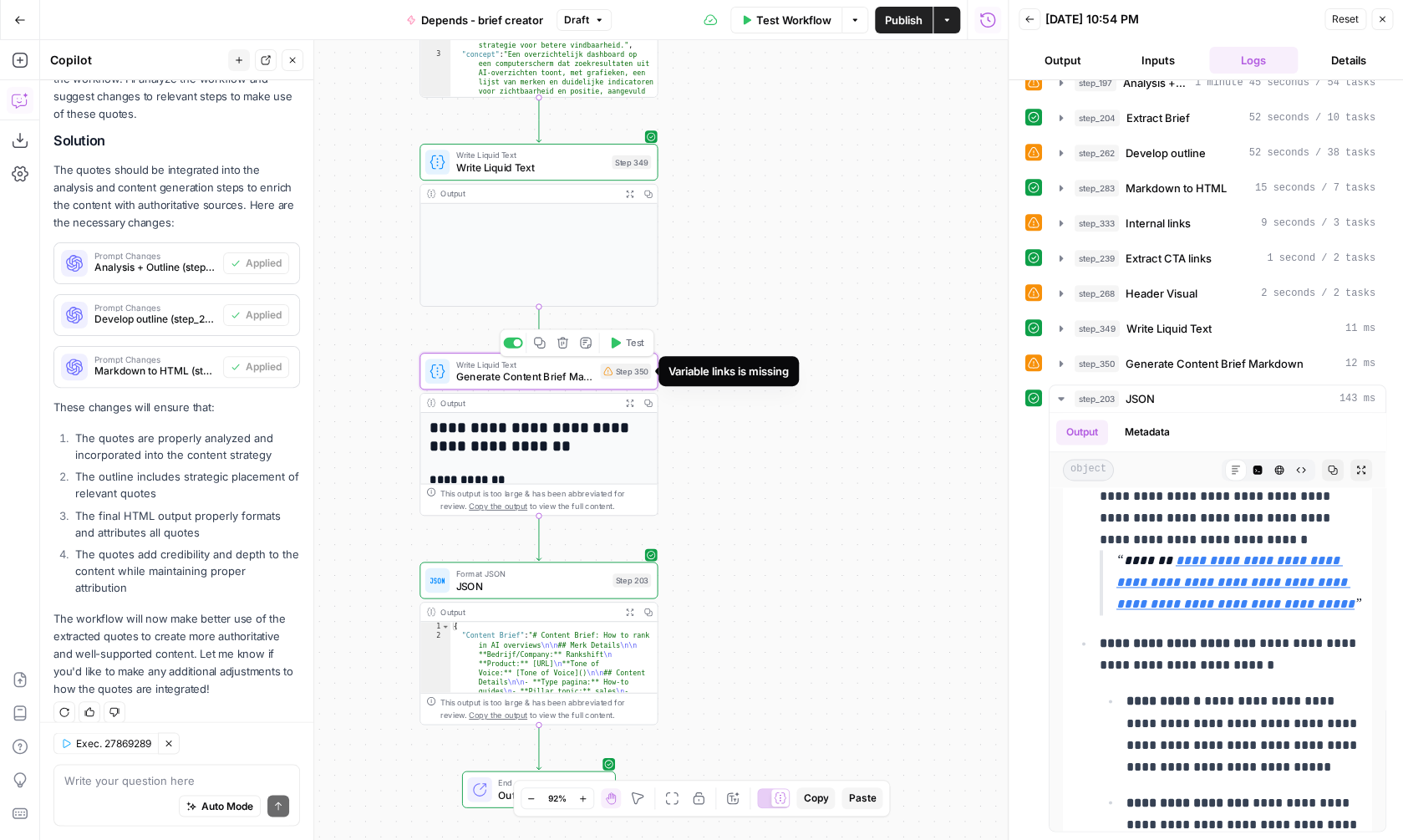
type textarea "Generate Content Brief Markdown"
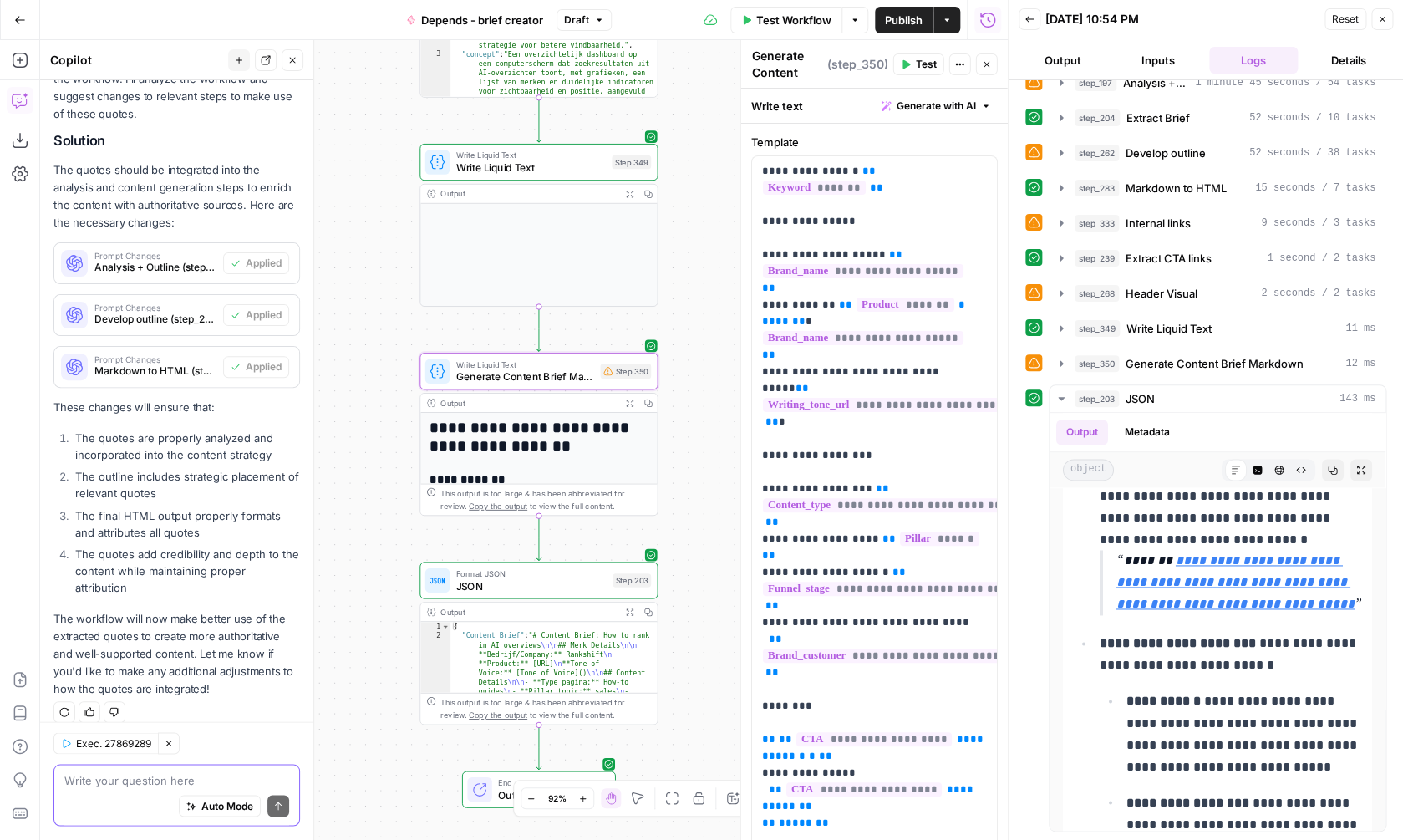
click at [150, 785] on textarea at bounding box center [177, 781] width 225 height 17
type textarea "Step 350: Variable links missing"
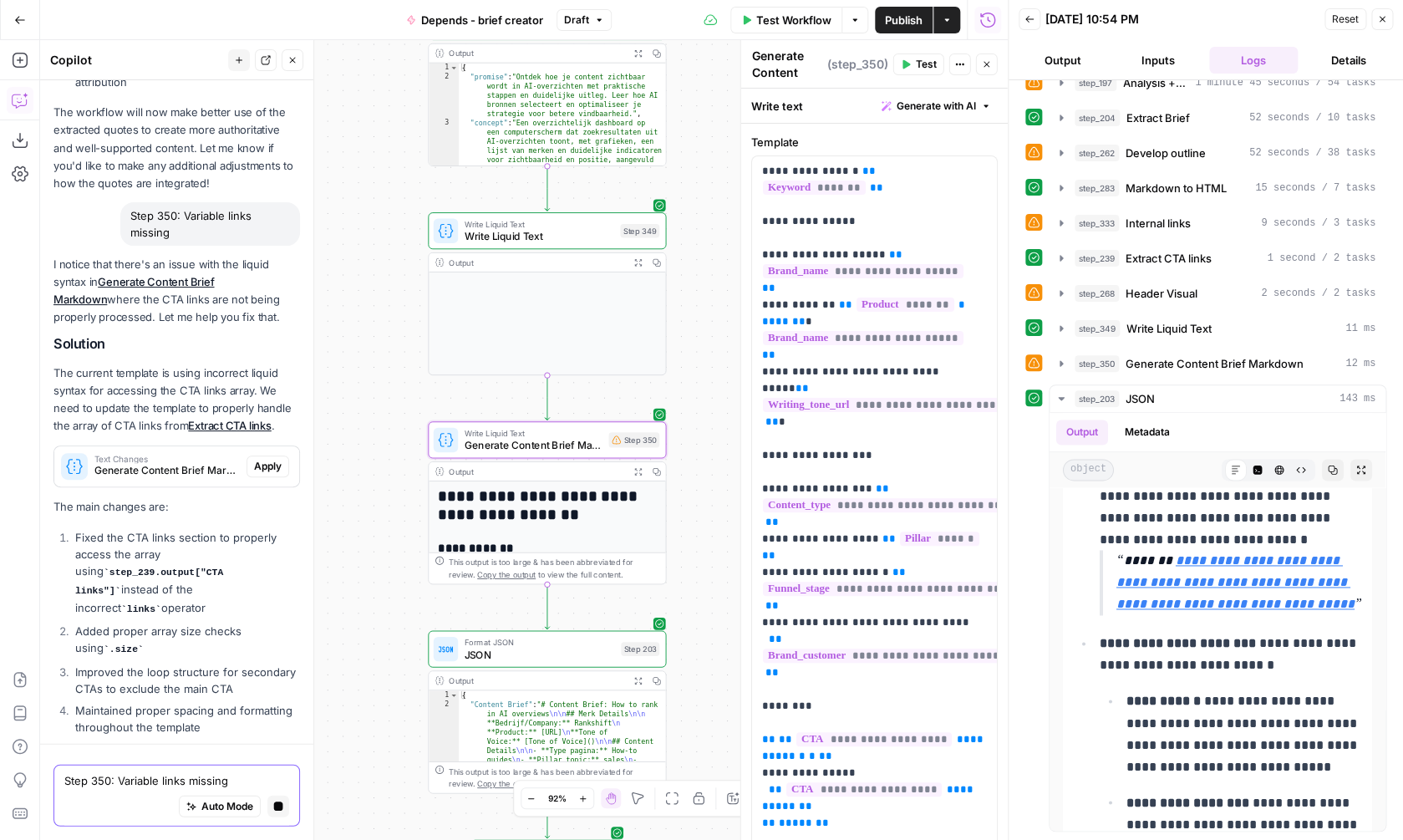
scroll to position [1361, 0]
click at [266, 462] on span "Apply" at bounding box center [268, 470] width 27 height 15
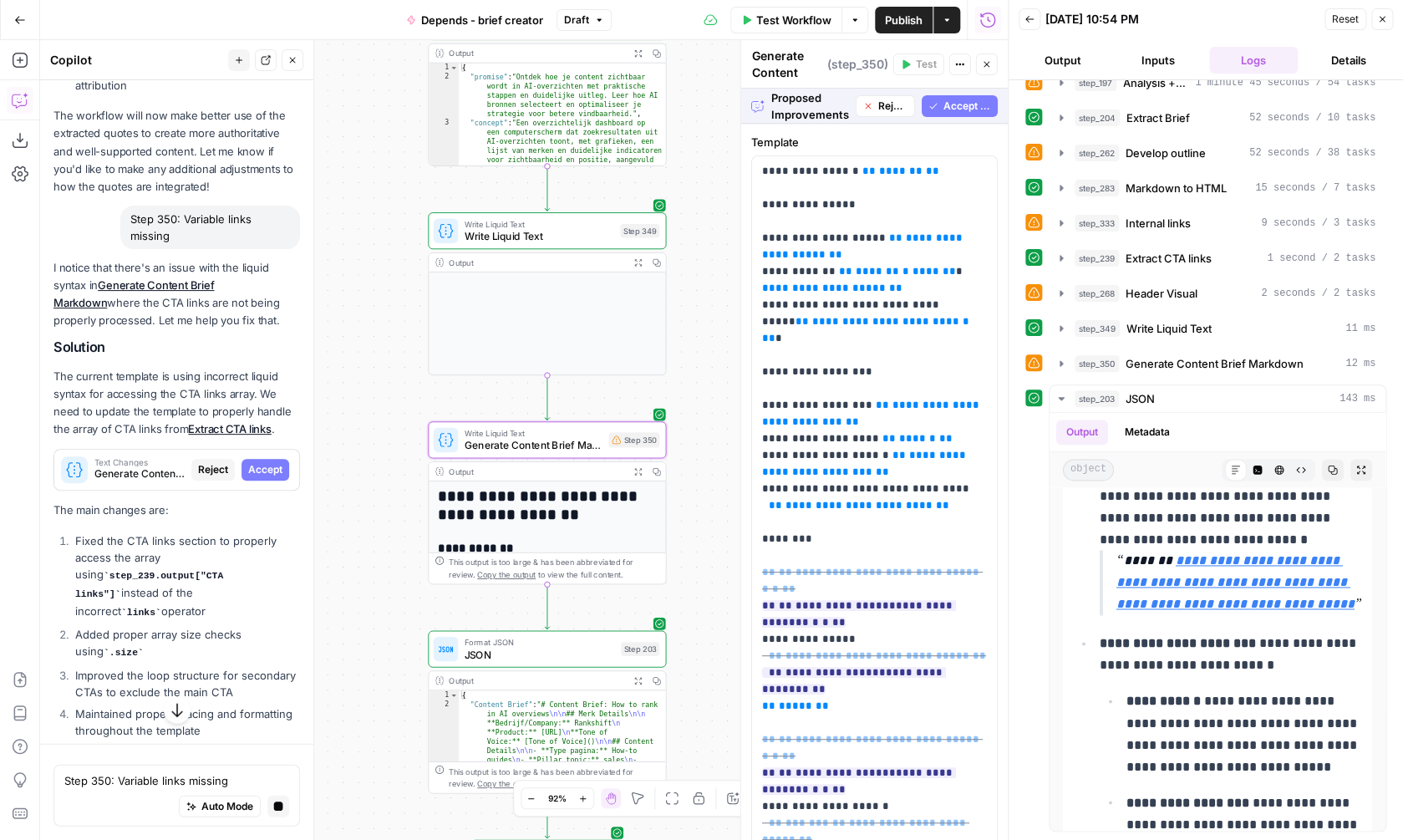
click at [266, 462] on span "Accept" at bounding box center [265, 470] width 34 height 15
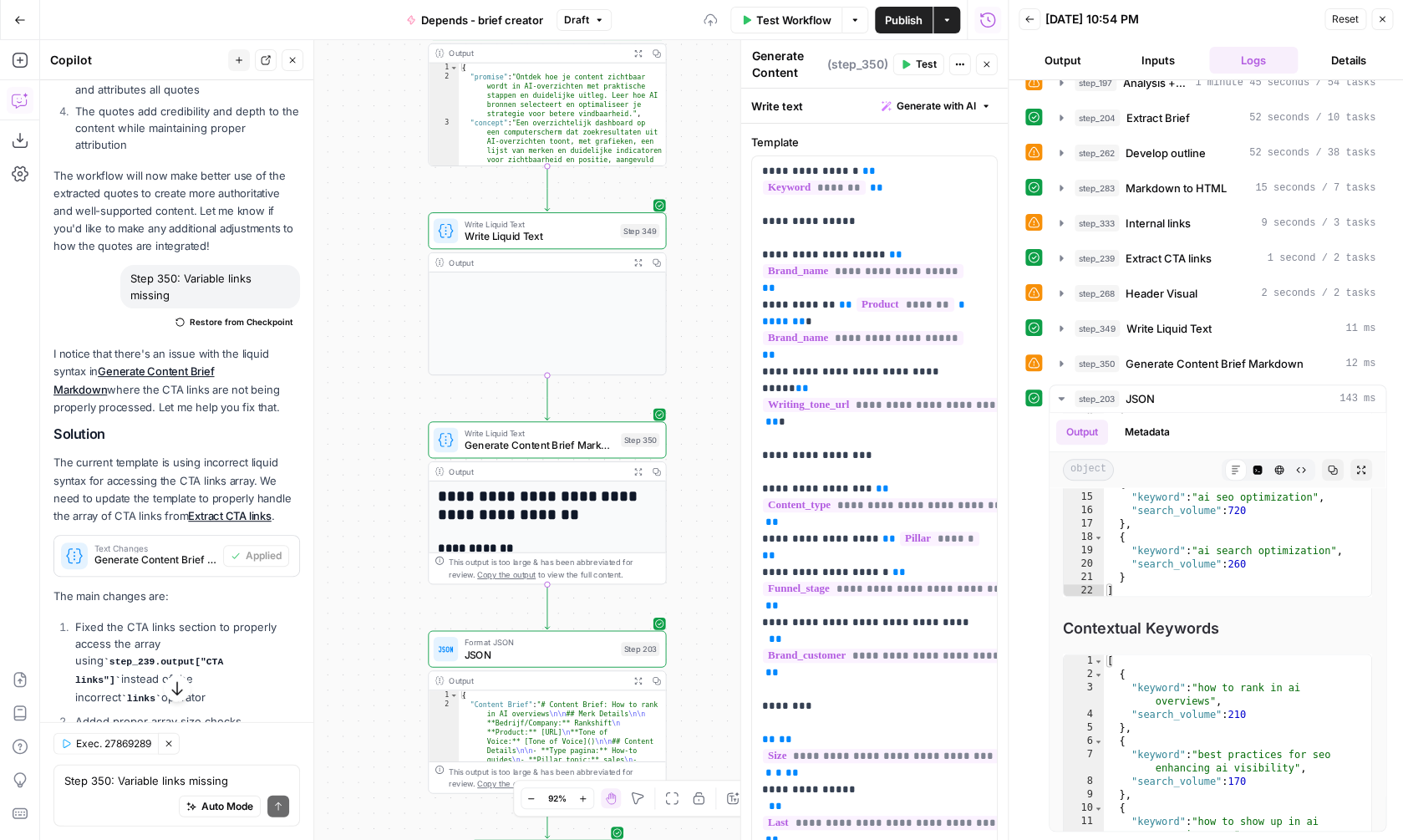
scroll to position [1421, 0]
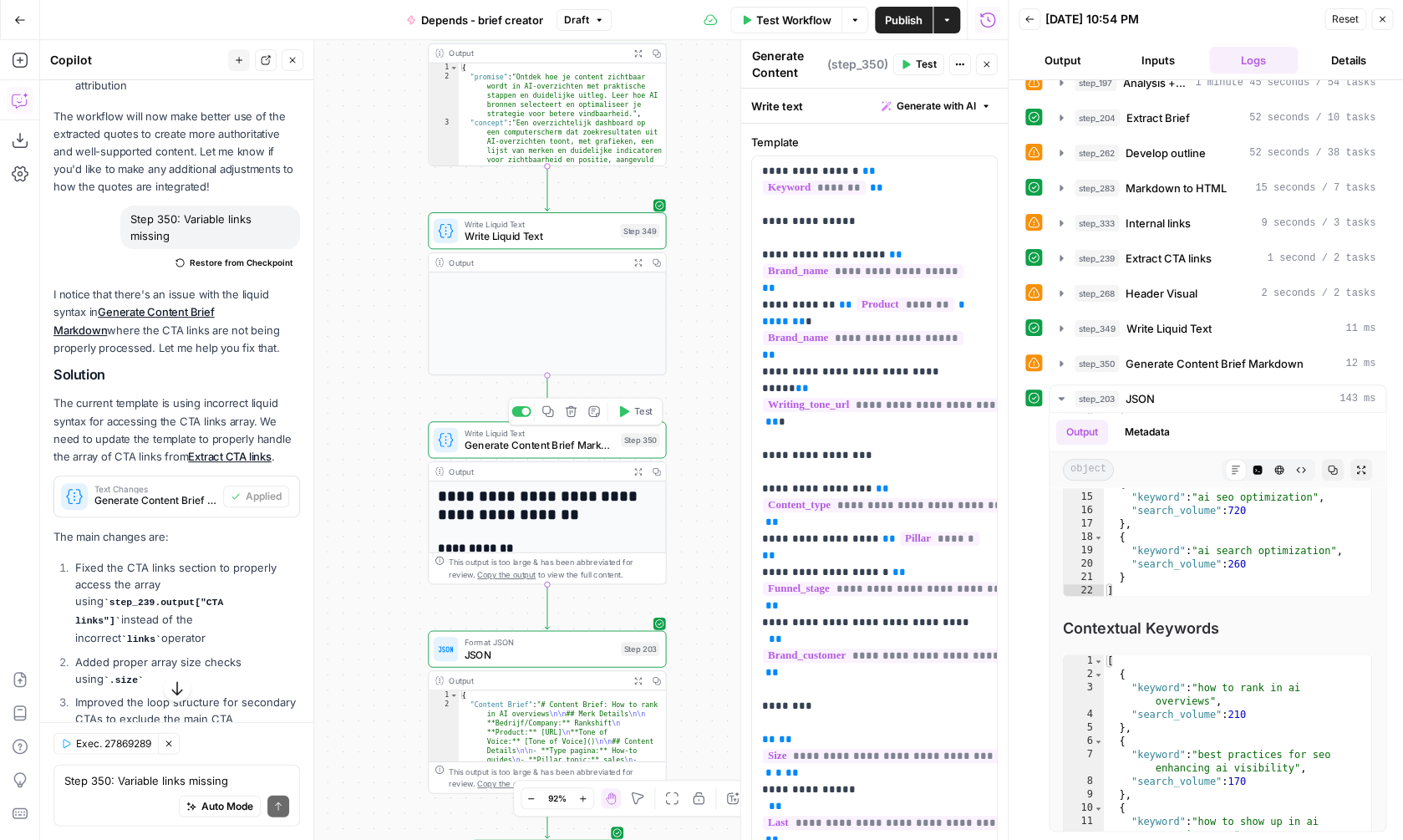
click at [645, 415] on span "Test" at bounding box center [644, 411] width 19 height 14
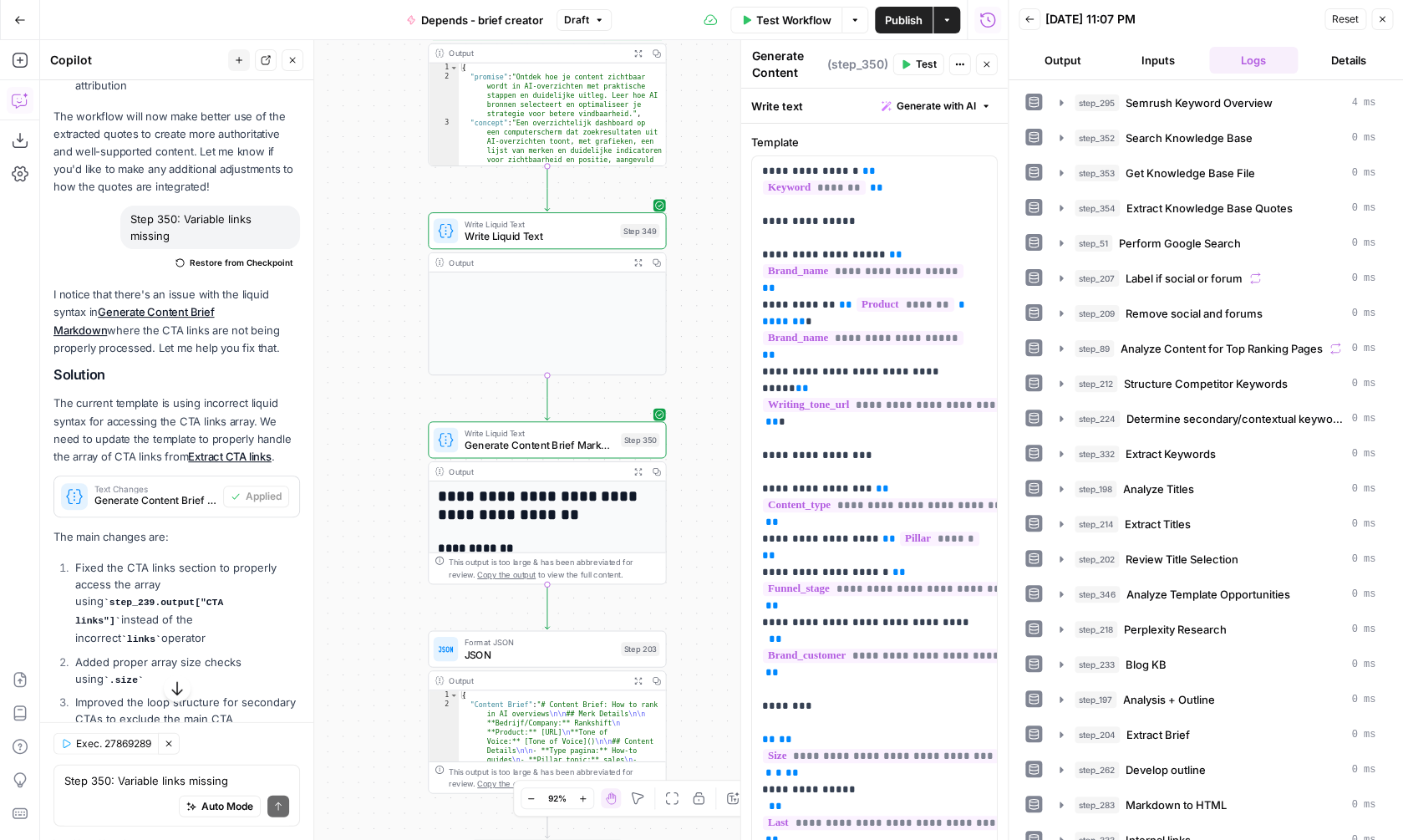
click at [642, 476] on button "Expand Output" at bounding box center [638, 471] width 19 height 19
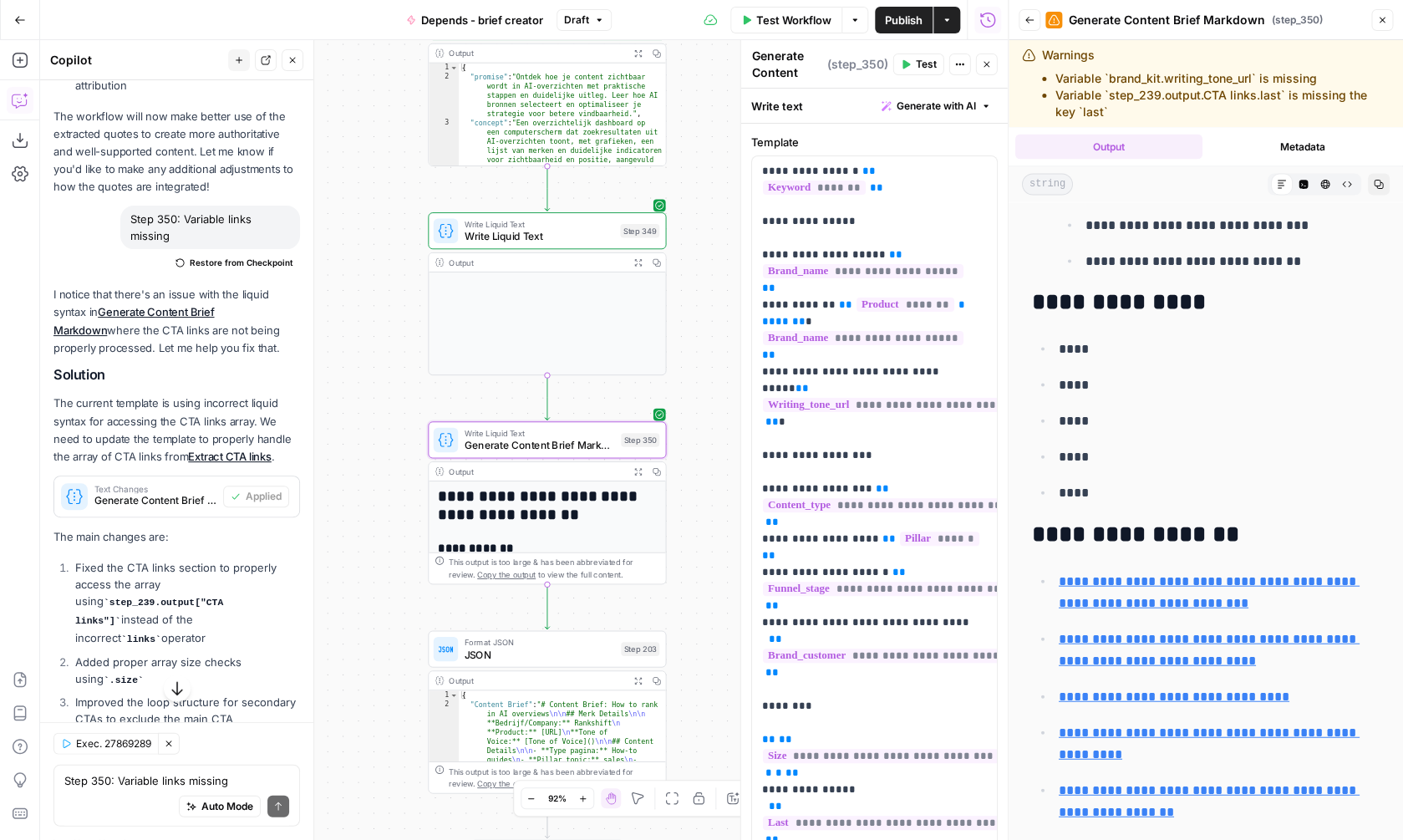
scroll to position [1482, 0]
click at [108, 793] on div "Auto Mode Send" at bounding box center [177, 807] width 225 height 37
type textarea "The internal links are empty? step 350"
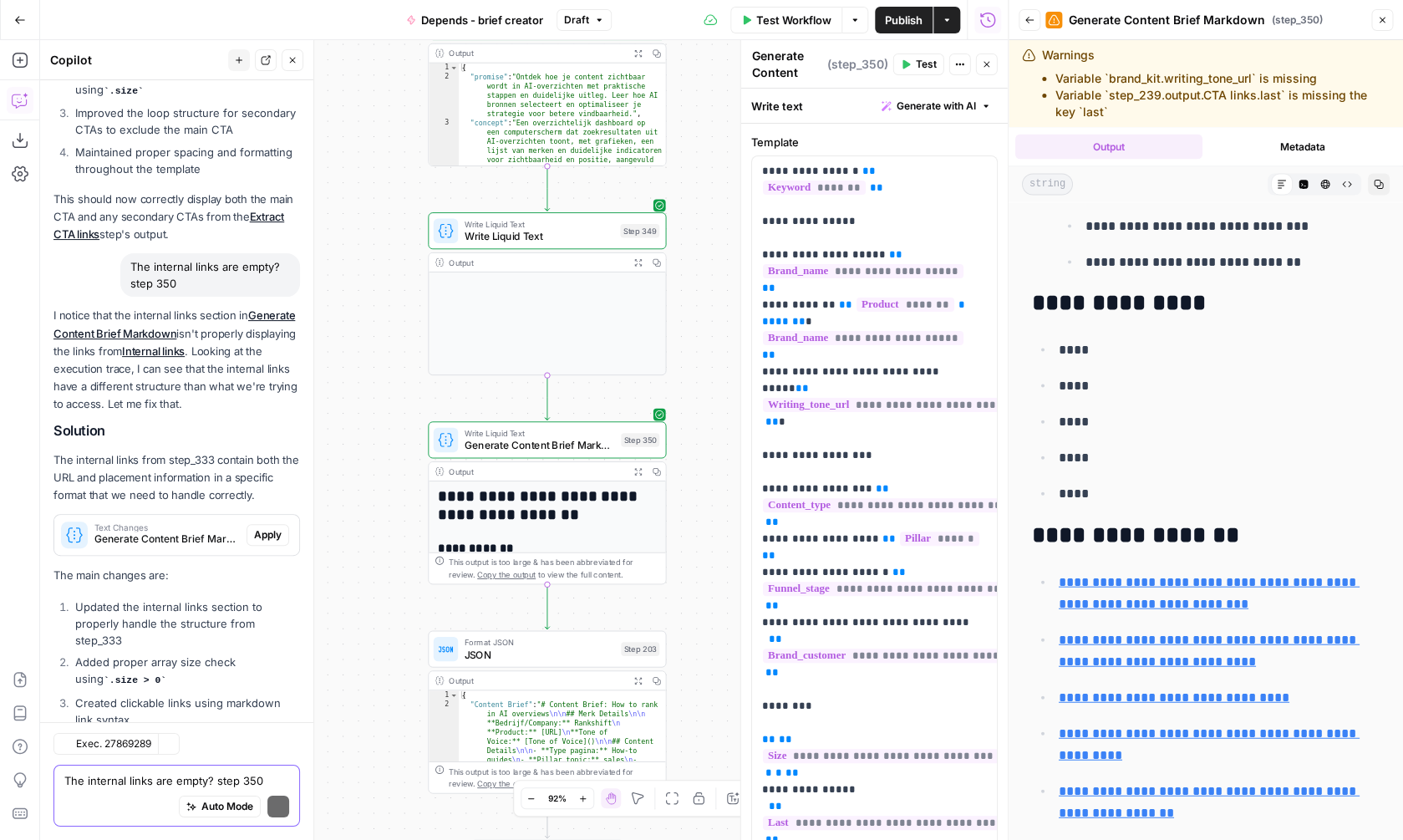
scroll to position [2145, 0]
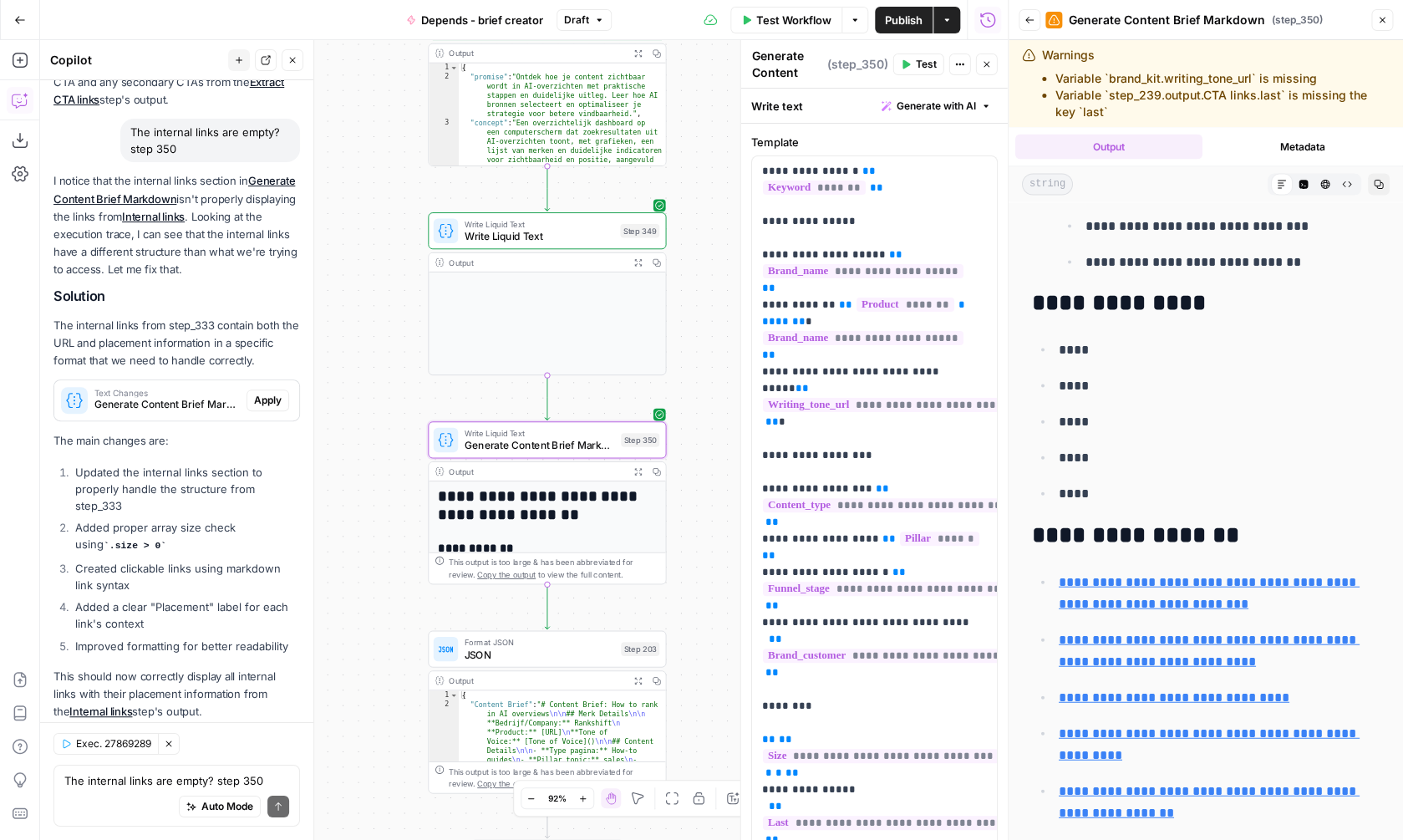
click at [262, 392] on span "Apply" at bounding box center [268, 400] width 27 height 15
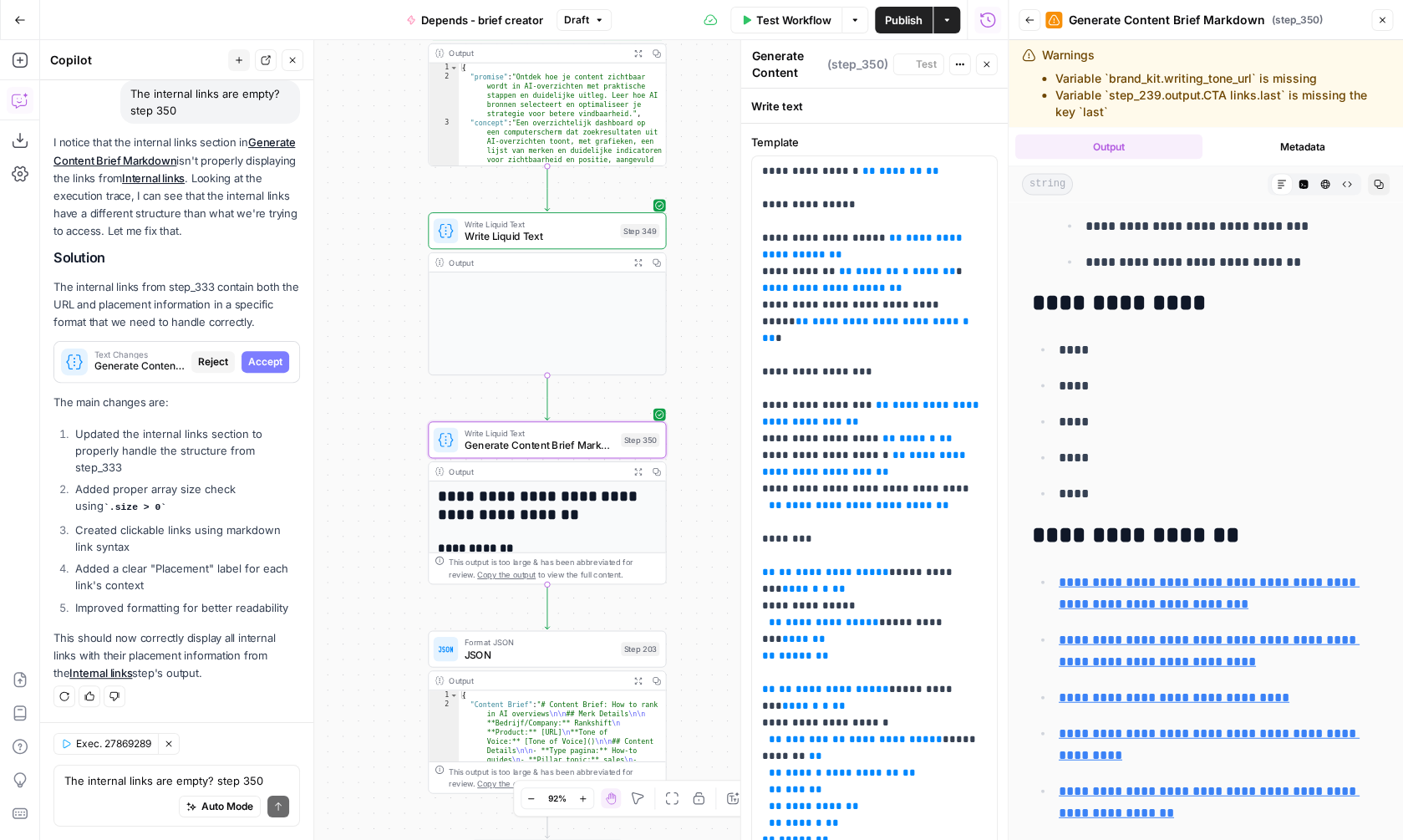
scroll to position [2064, 0]
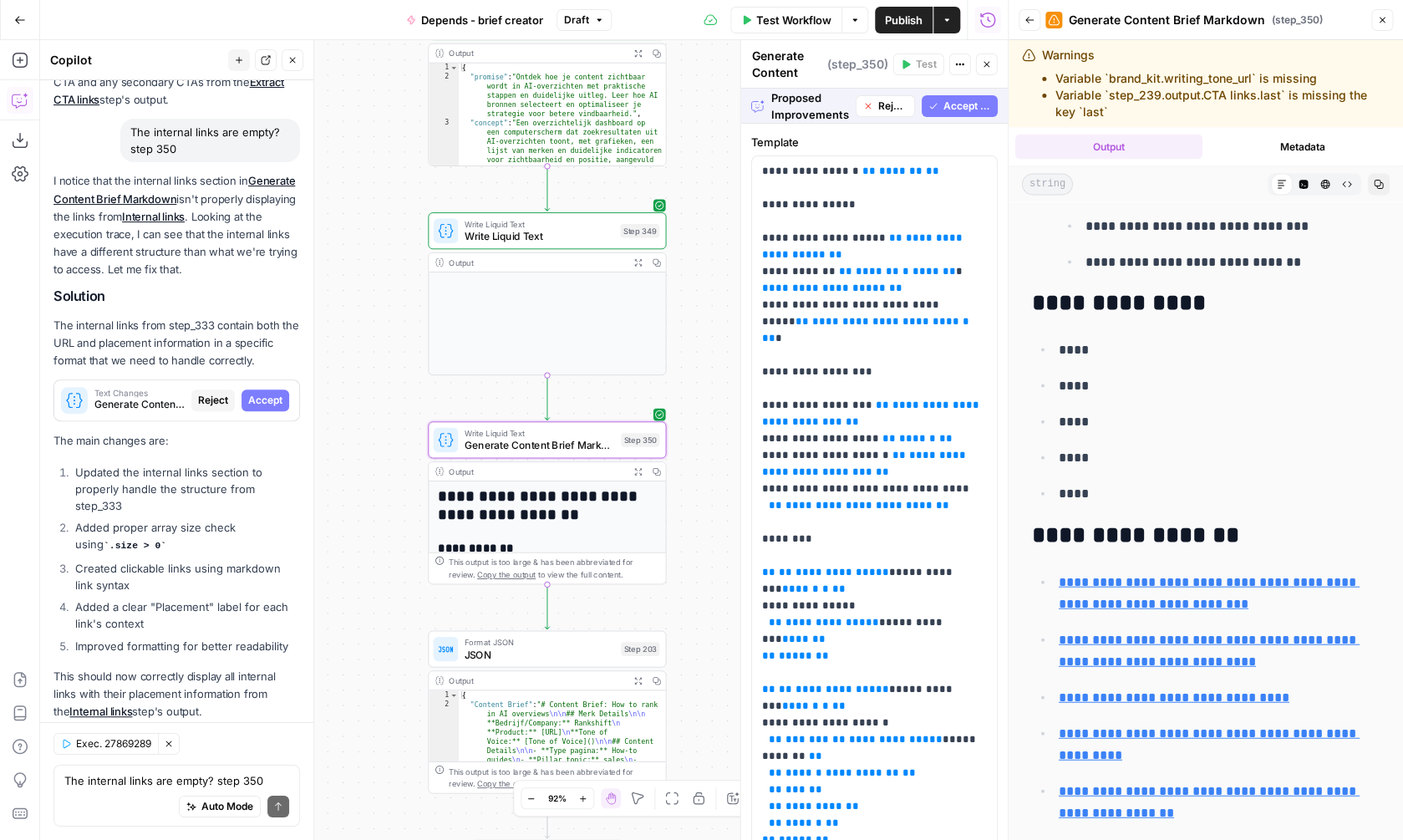
click at [262, 392] on span "Accept" at bounding box center [265, 400] width 34 height 15
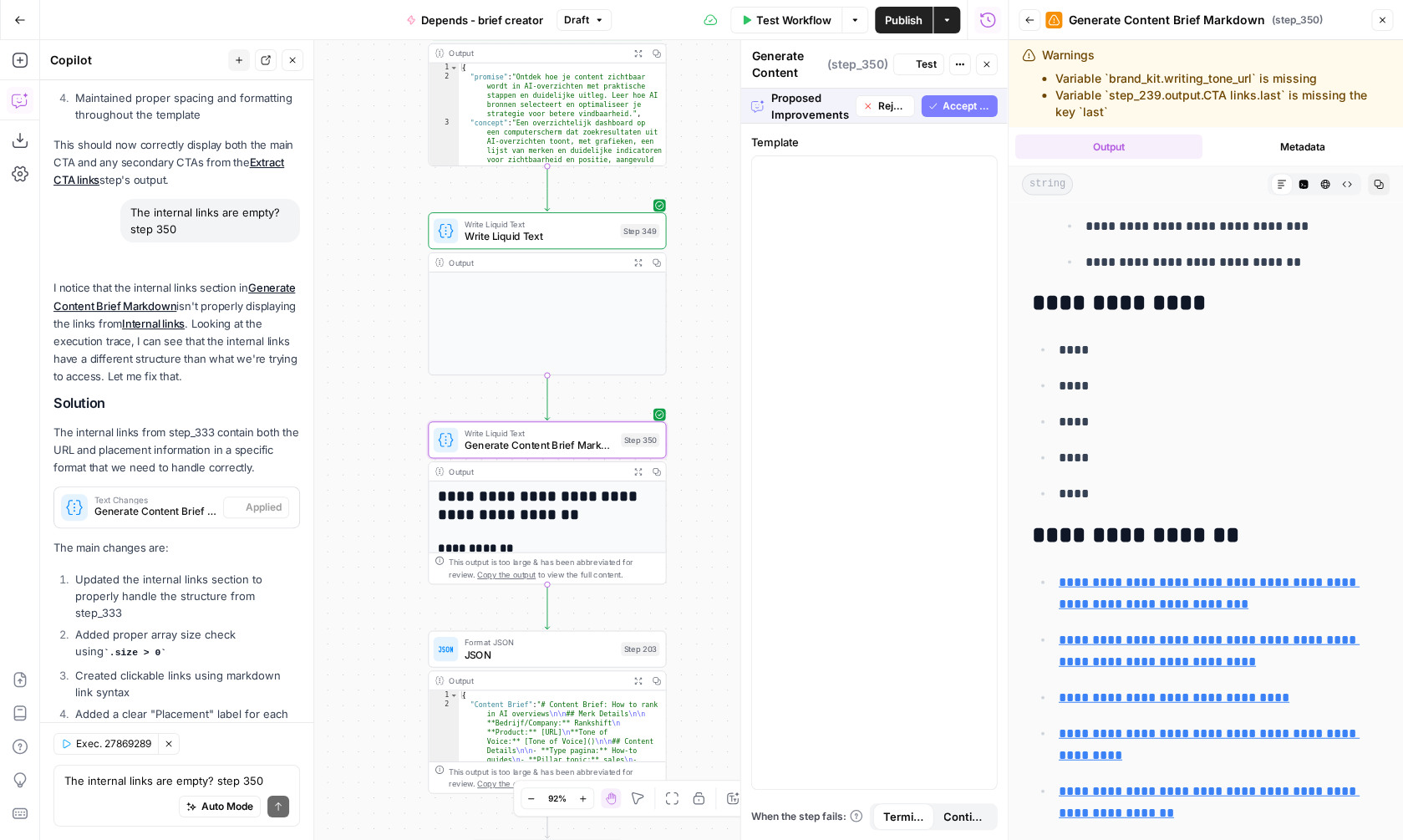
scroll to position [0, 0]
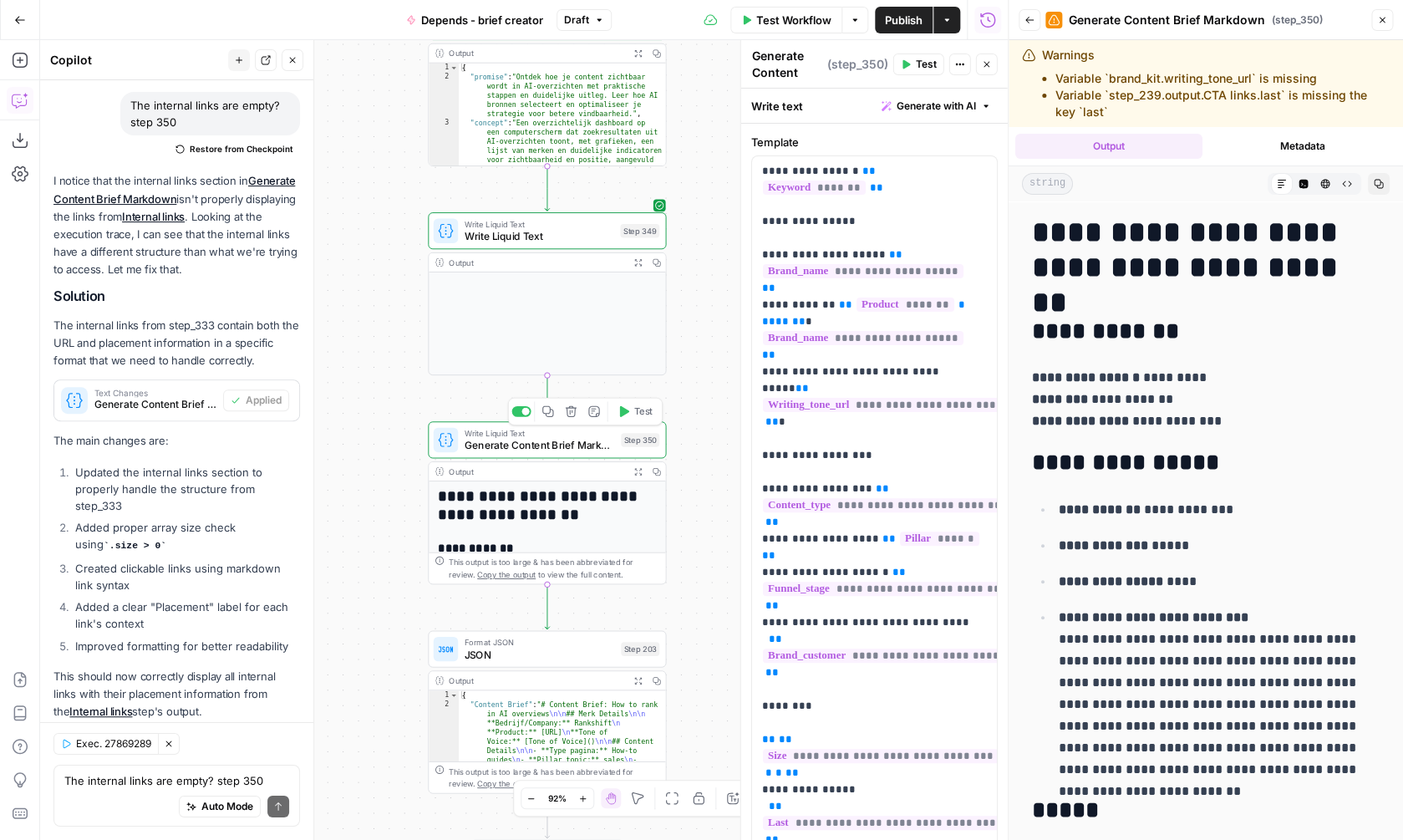
click at [633, 408] on button "Test" at bounding box center [634, 411] width 48 height 20
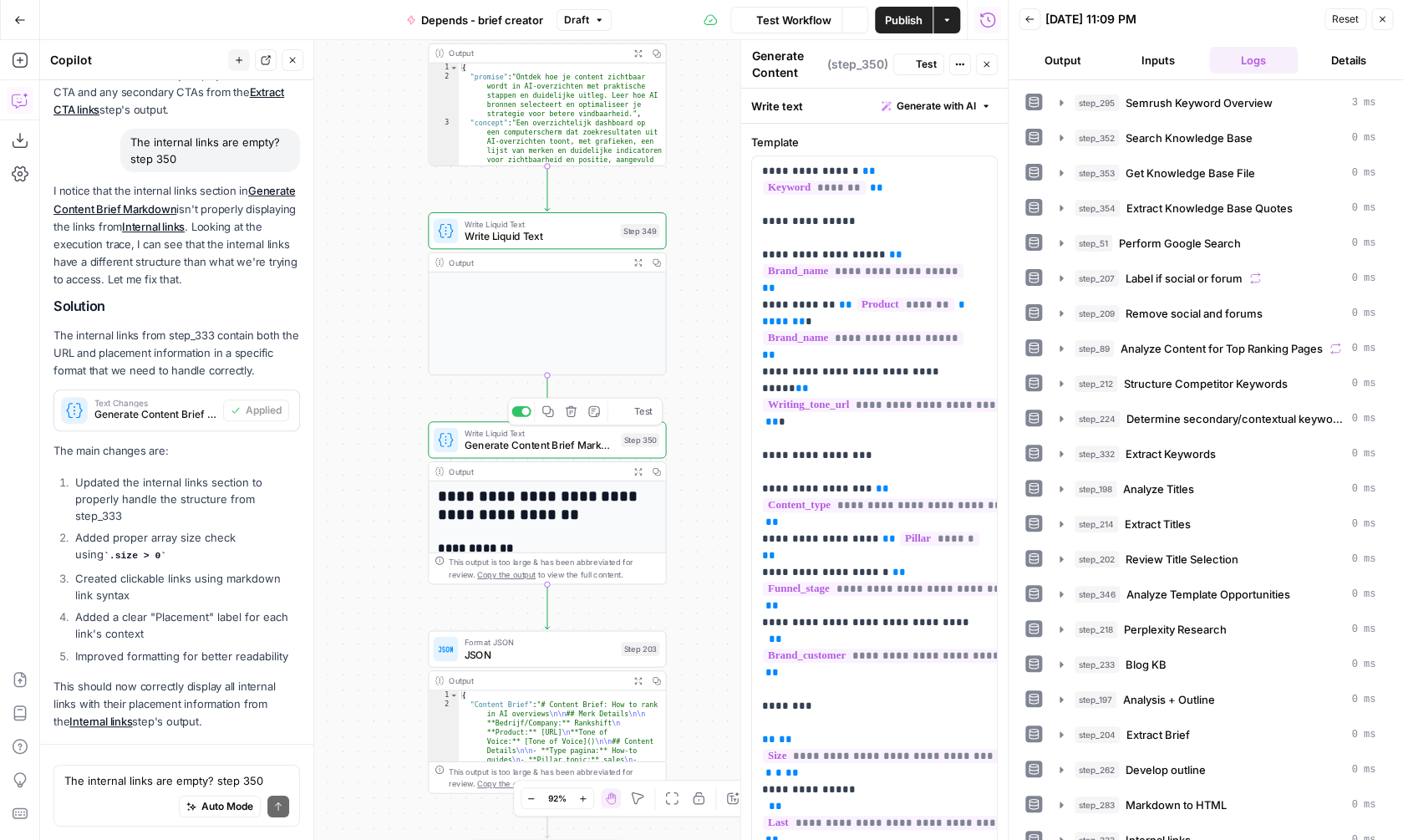
scroll to position [2015, 0]
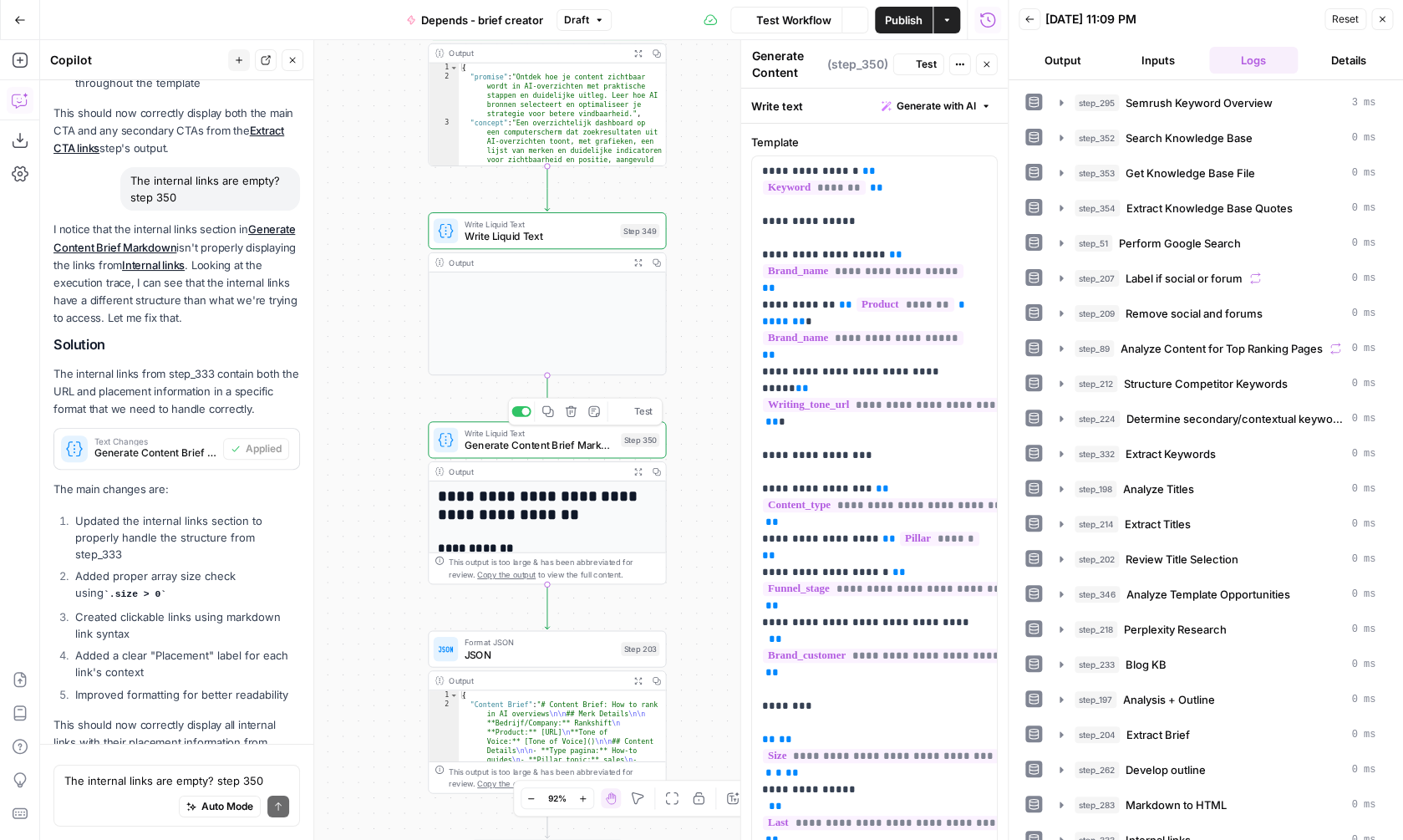
click at [570, 237] on span "Write Liquid Text" at bounding box center [538, 236] width 149 height 15
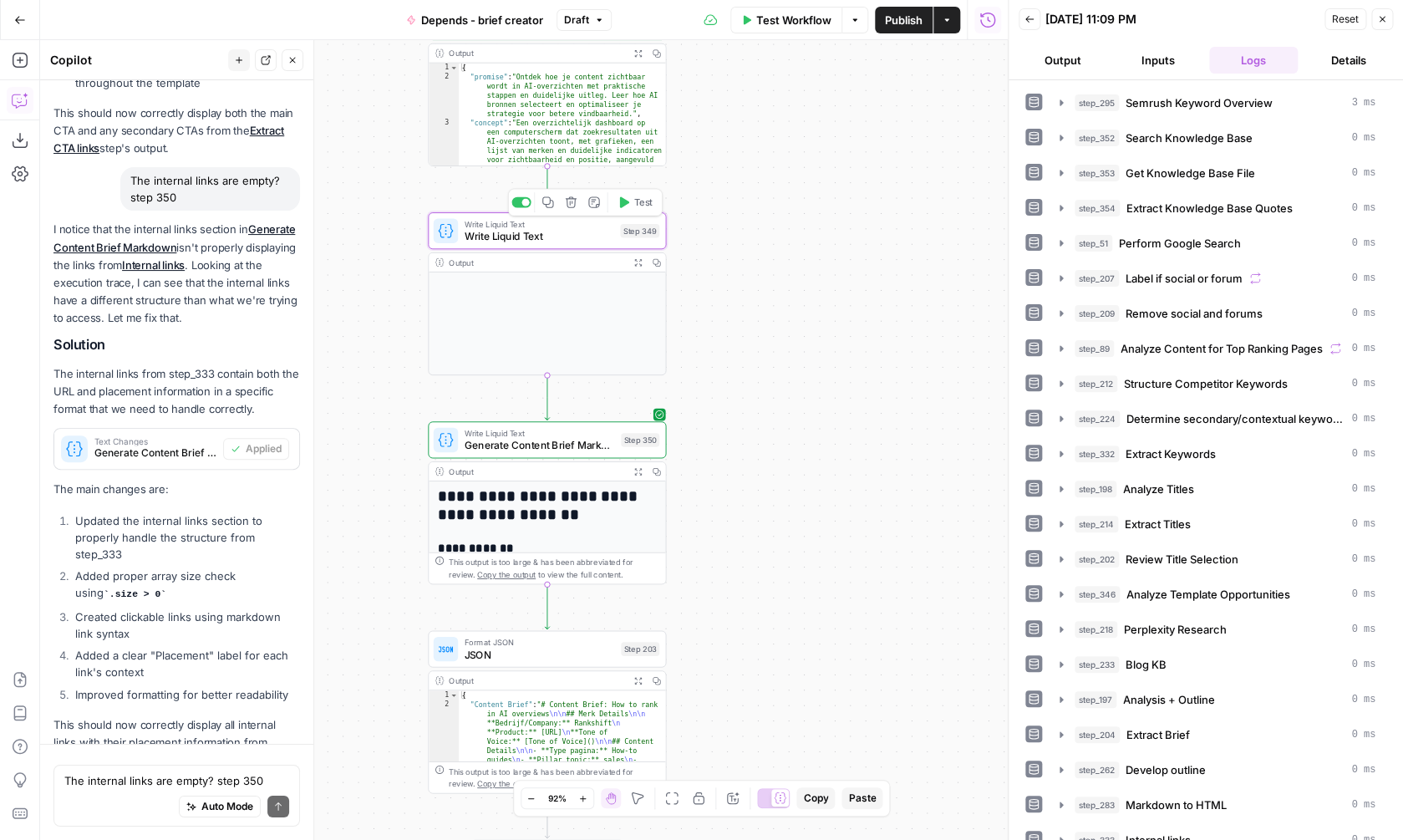
type textarea "Write Liquid Text"
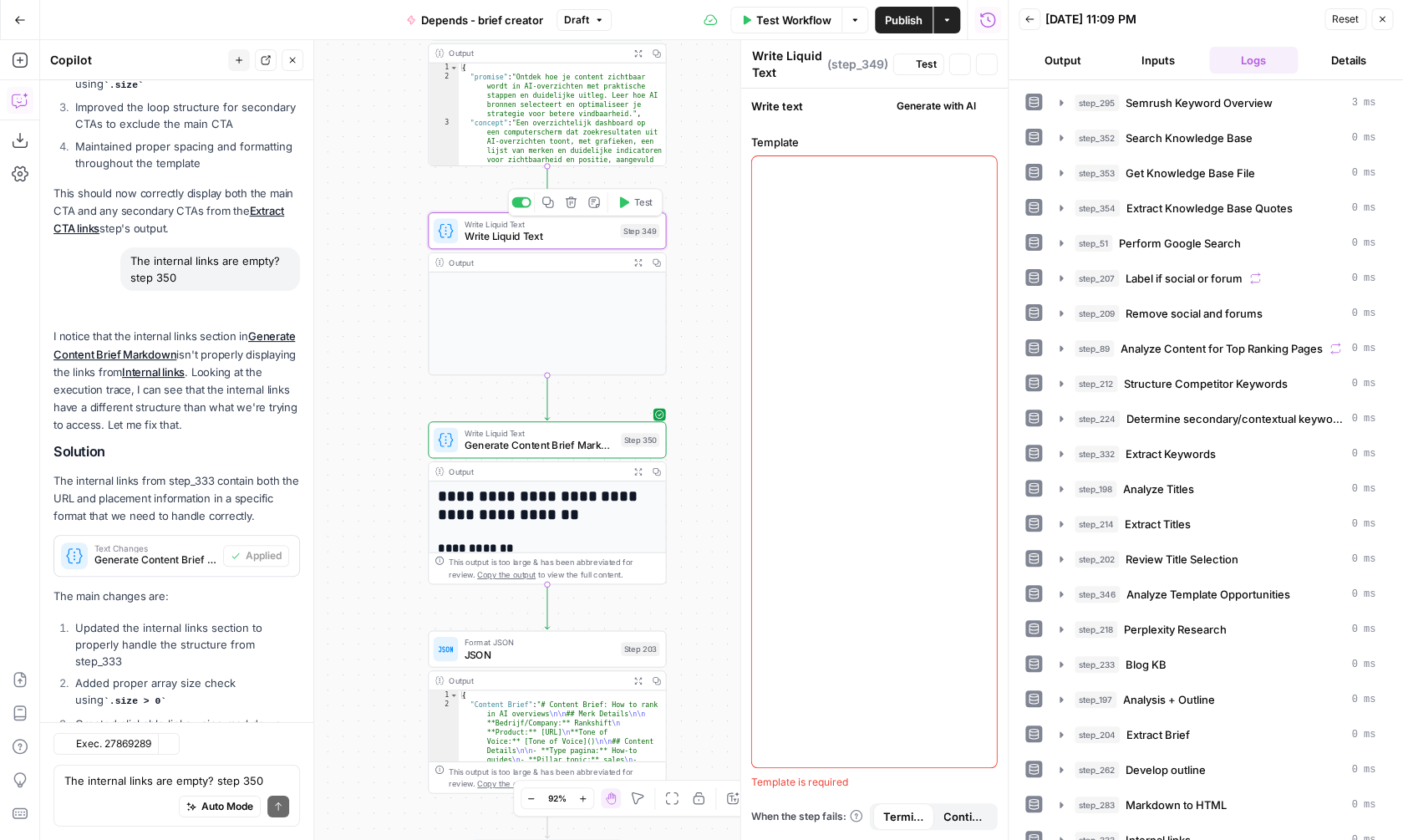
scroll to position [2171, 0]
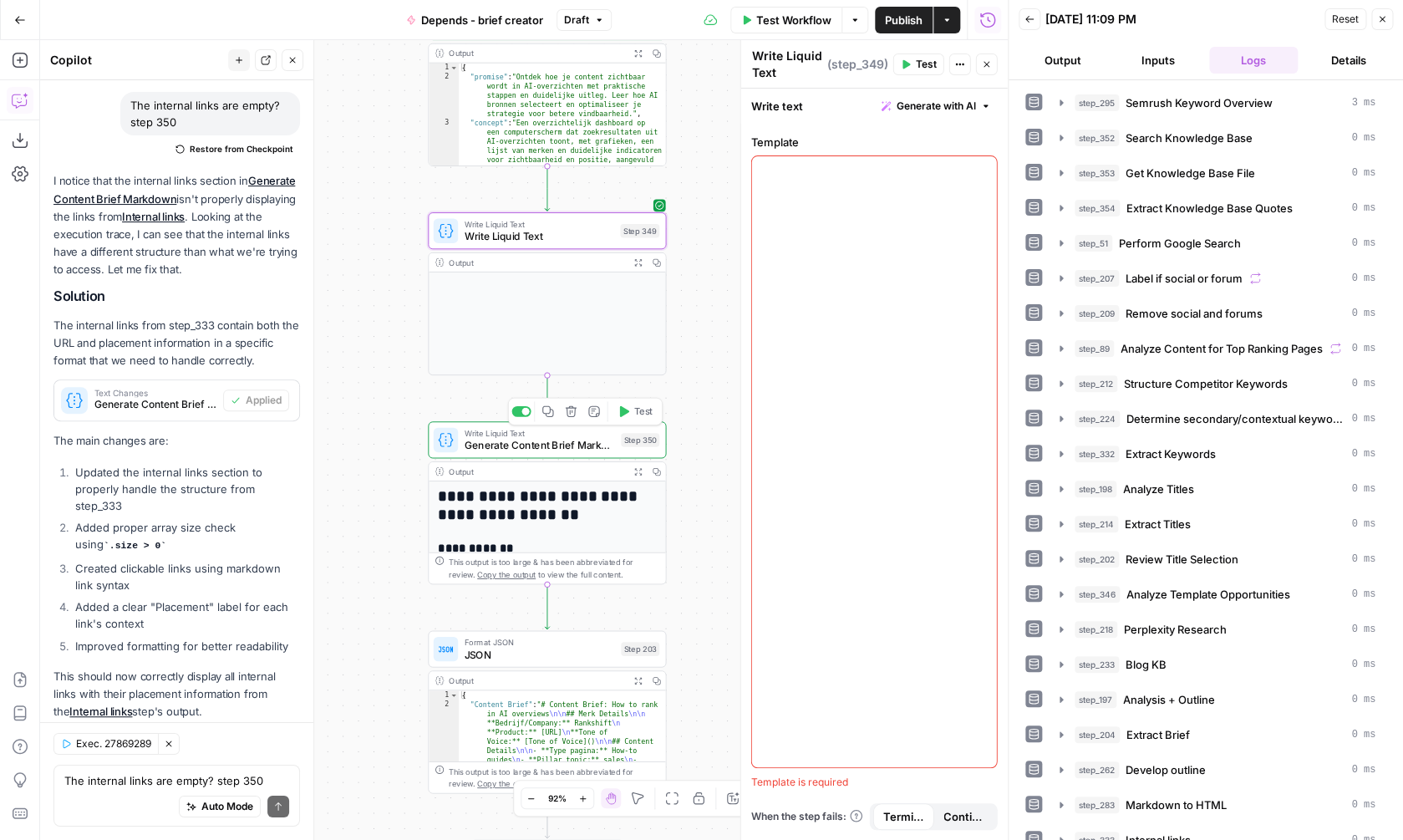
click at [631, 471] on button "Expand Output" at bounding box center [638, 471] width 19 height 19
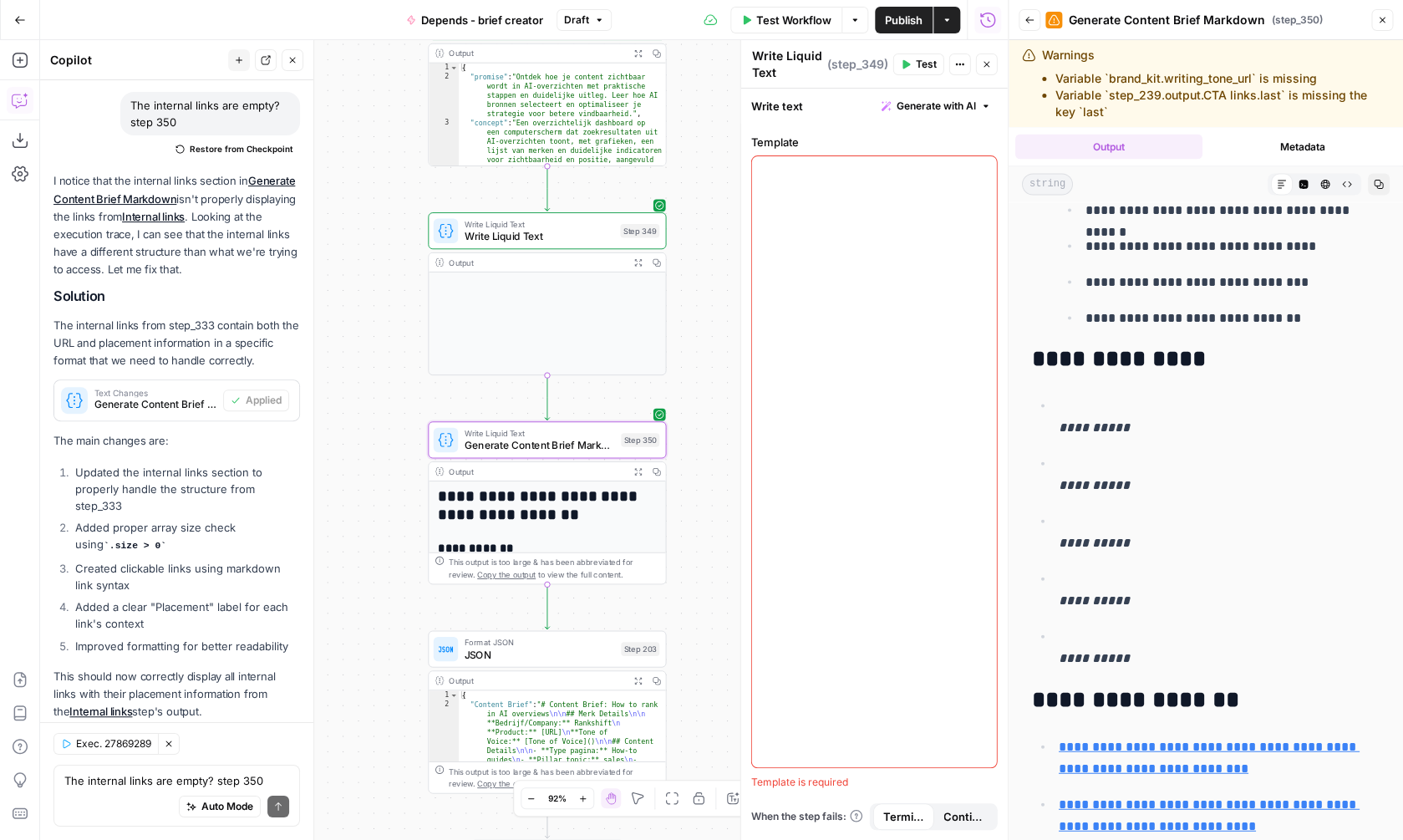
scroll to position [1426, 0]
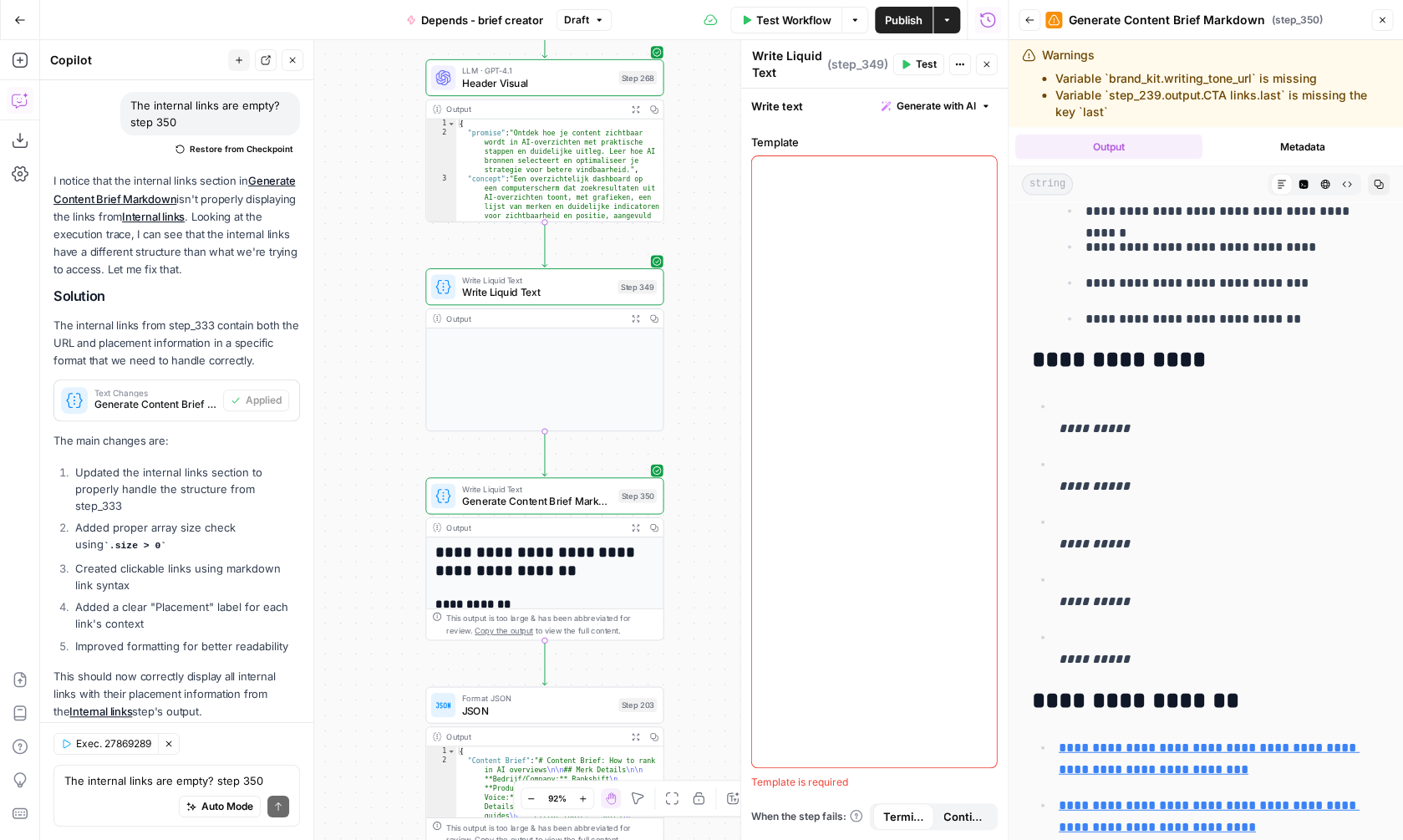
drag, startPoint x: 696, startPoint y: 240, endPoint x: 694, endPoint y: 296, distance: 56.0
click at [694, 296] on div "true false Workflow Set Inputs Inputs SEO Research Semrush Keyword Overview Ste…" at bounding box center [523, 440] width 967 height 800
click at [596, 499] on span "Generate Content Brief Markdown" at bounding box center [536, 500] width 150 height 15
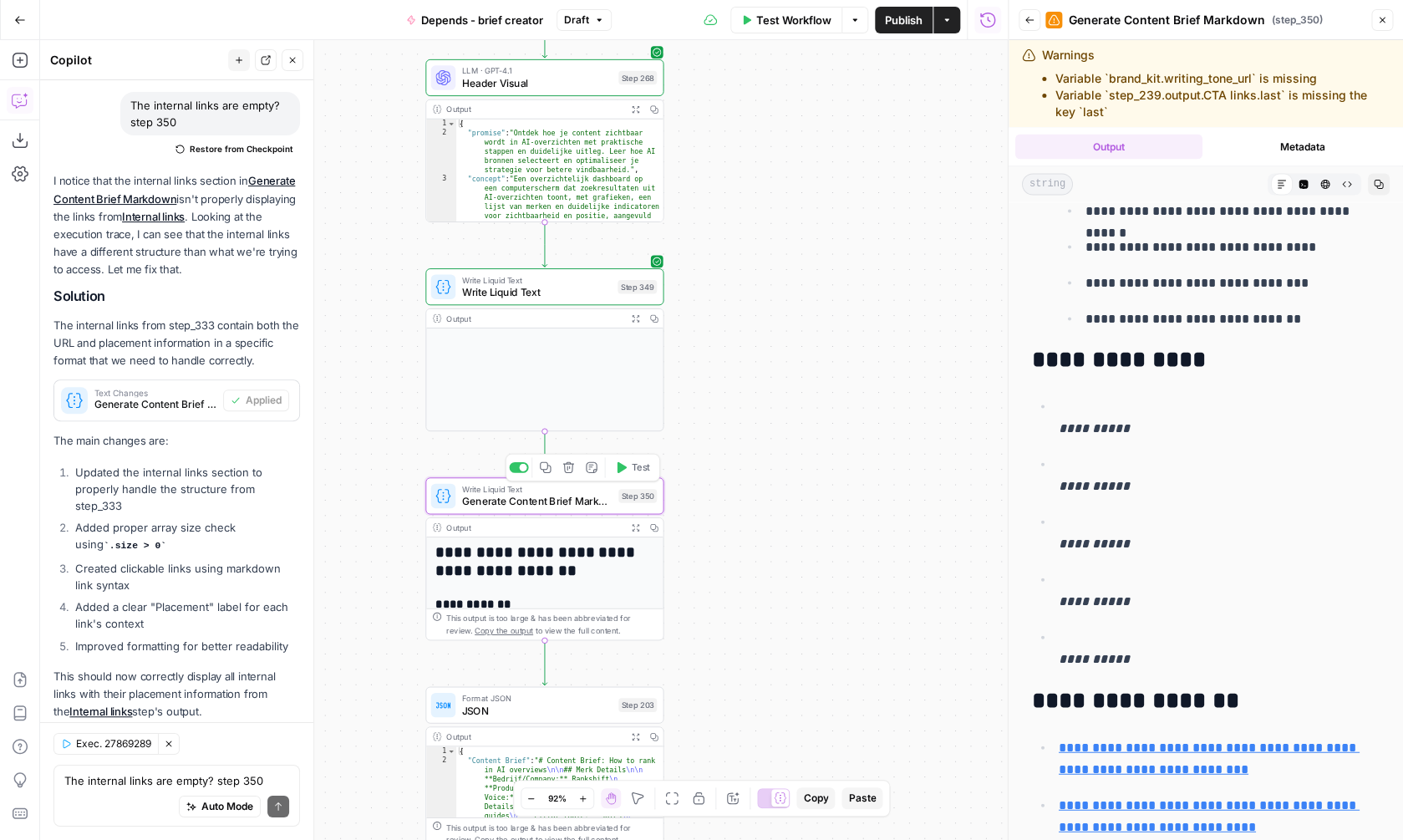
type textarea "Generate Content Brief Markdown"
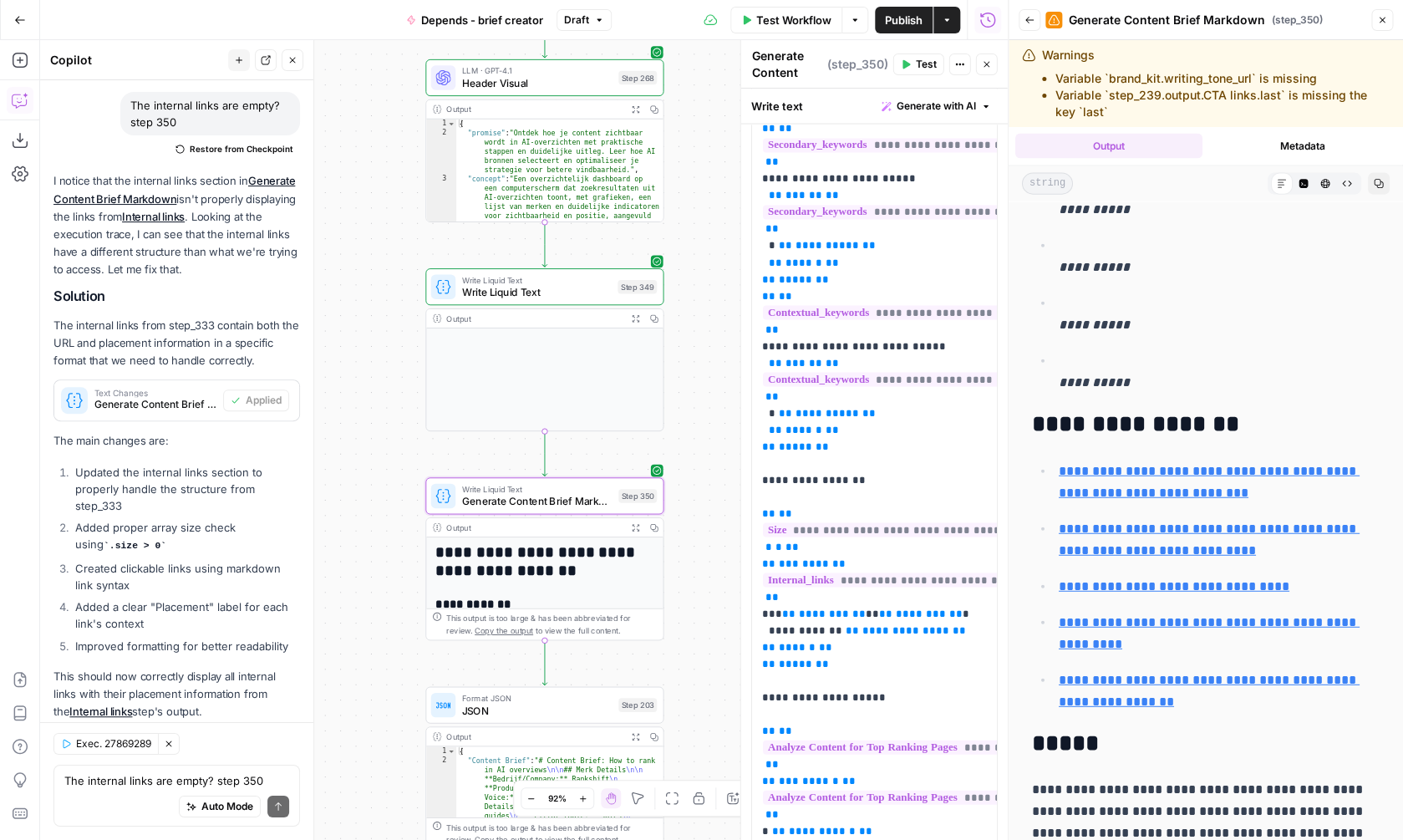
scroll to position [1230, 0]
click at [864, 572] on span "**********" at bounding box center [896, 578] width 267 height 14
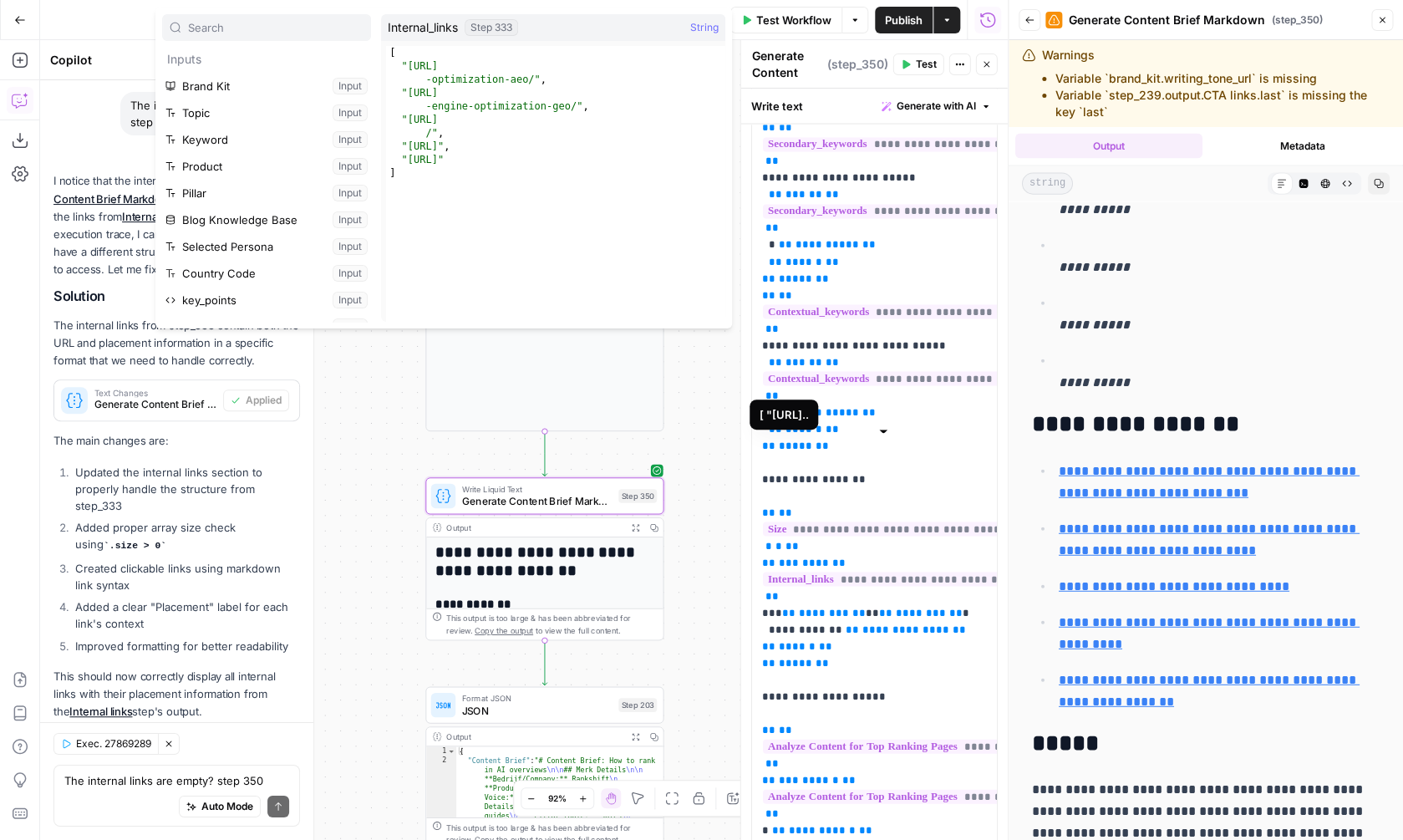
scroll to position [794, 0]
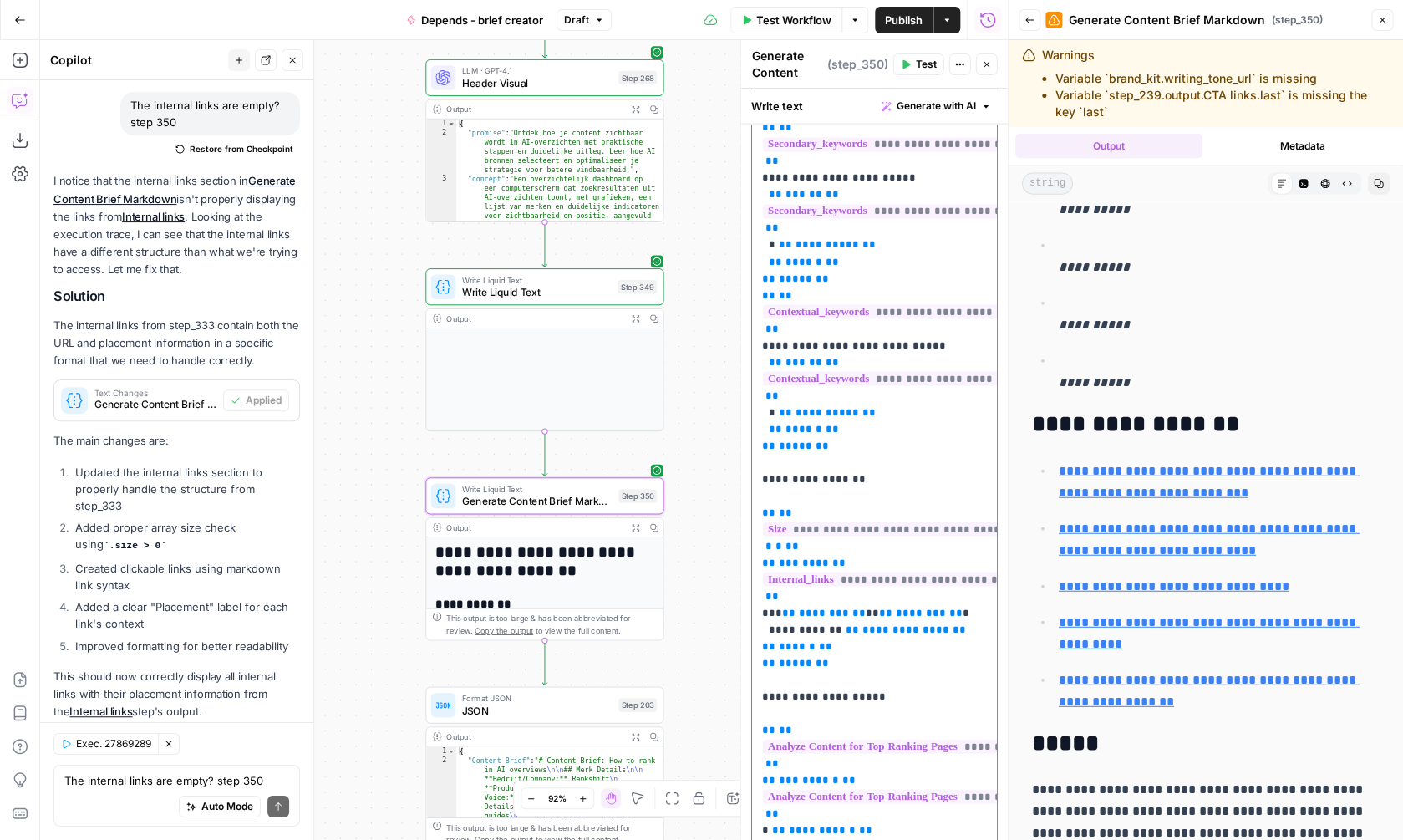
drag, startPoint x: 855, startPoint y: 548, endPoint x: 758, endPoint y: 387, distance: 188.0
click at [903, 623] on span "**********" at bounding box center [905, 629] width 87 height 11
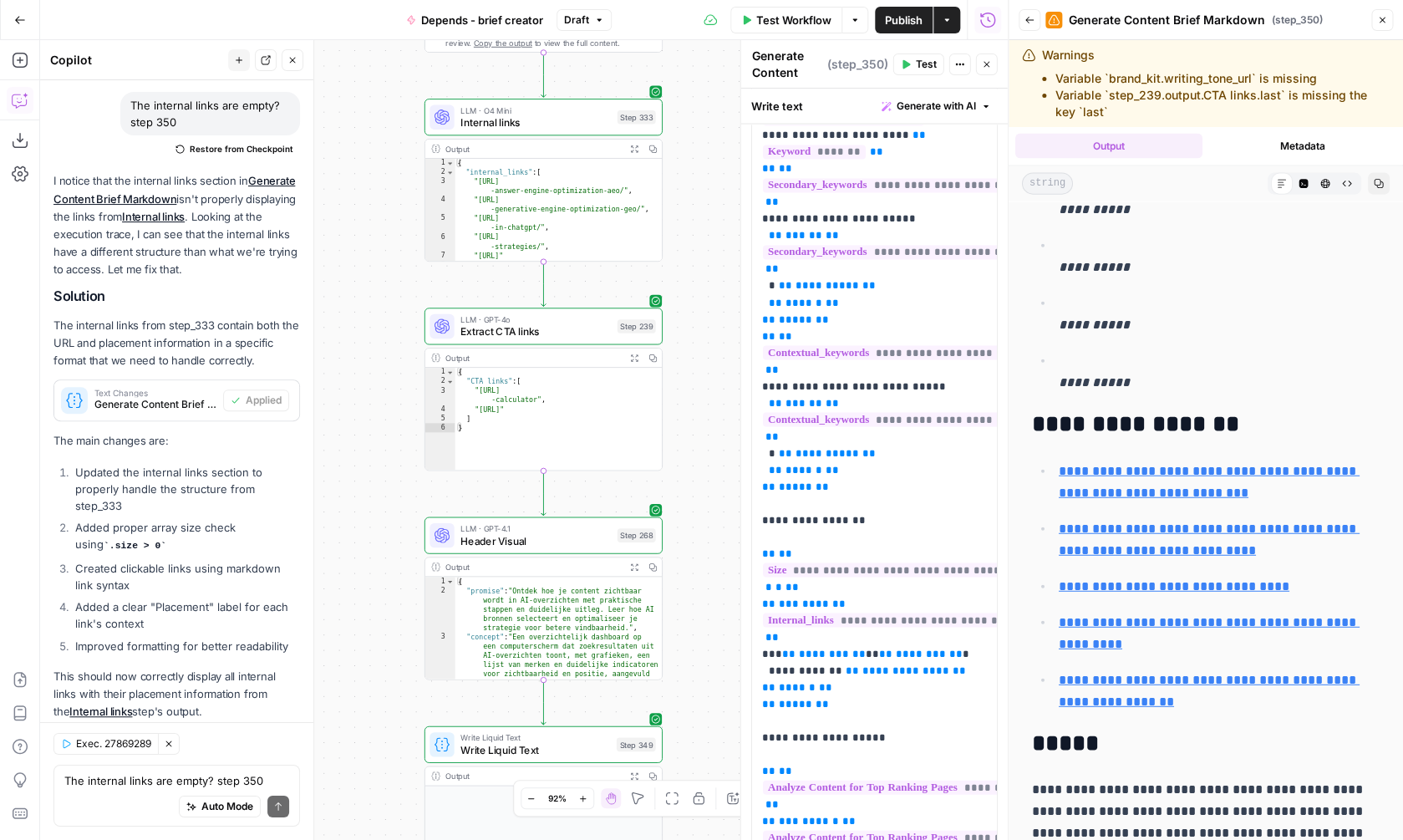
click at [649, 150] on icon "button" at bounding box center [652, 149] width 8 height 8
click at [199, 782] on textarea "The internal links are empty? step 350" at bounding box center [177, 781] width 225 height 17
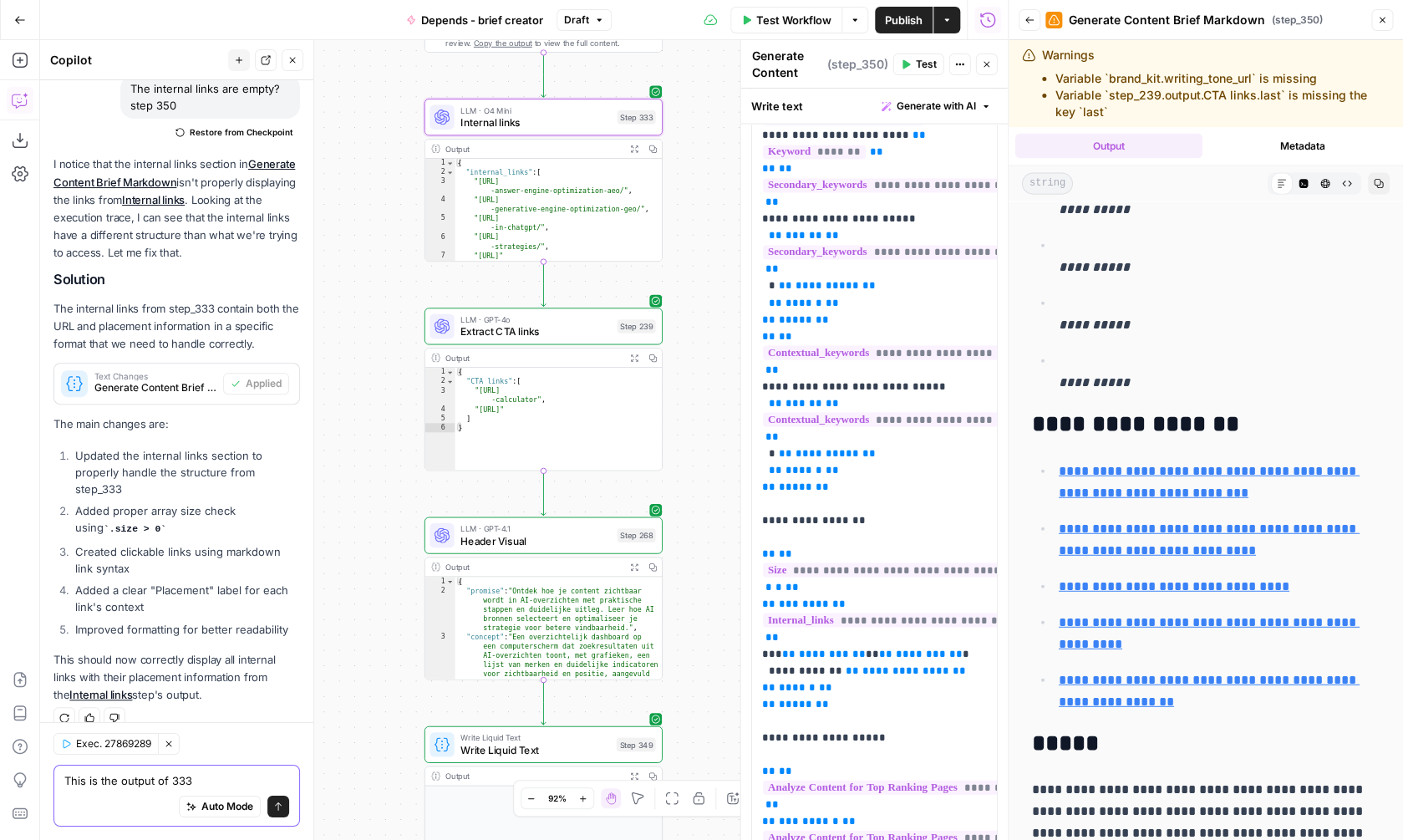
paste textarea "{ "internal_links": [ "https://www.rankshift.ai/blog/what-is-answer-engine-opti…"
type textarea "This is the output of 333 { "internal_links": [ "https://www.rankshift.ai/blog/…"
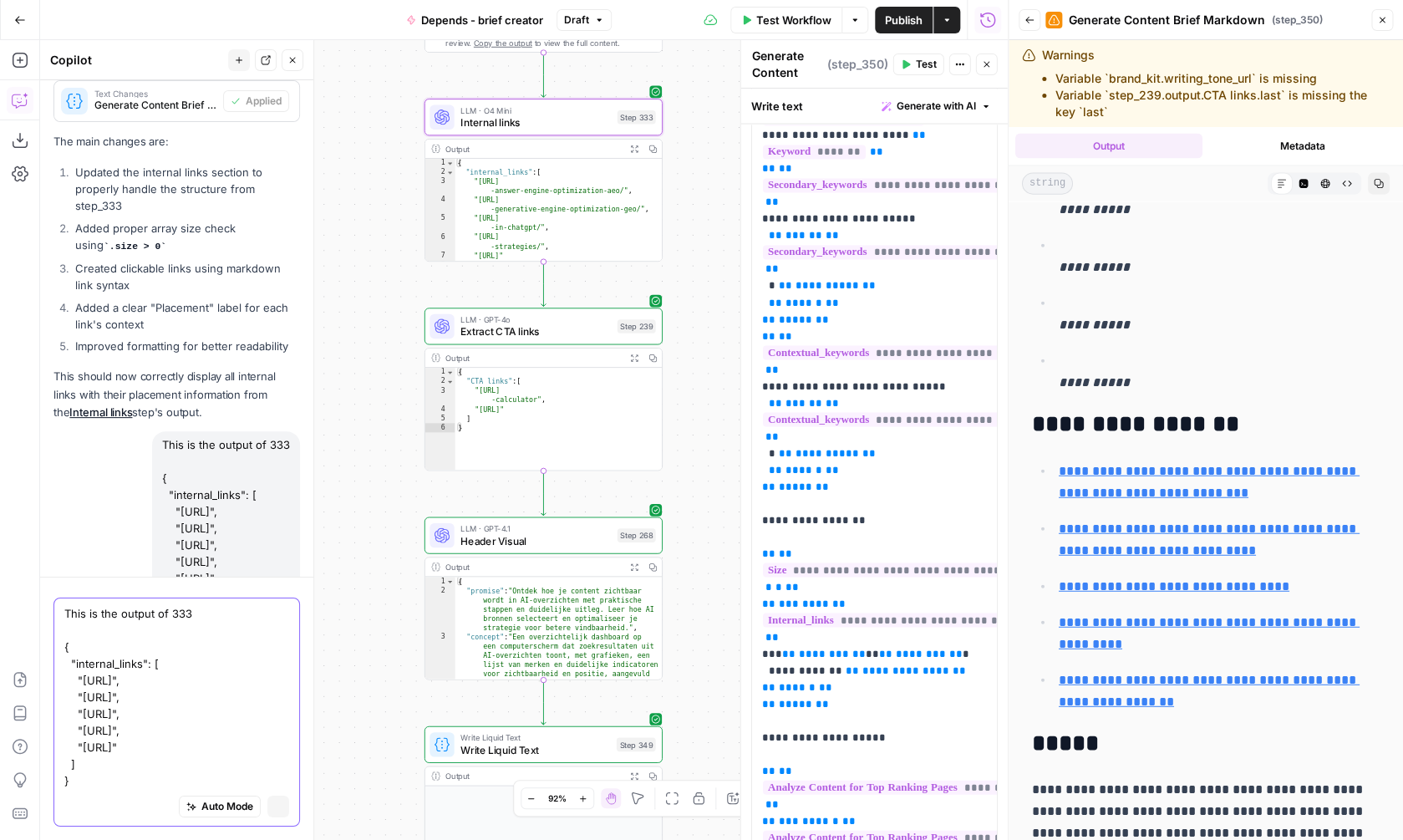
scroll to position [0, 0]
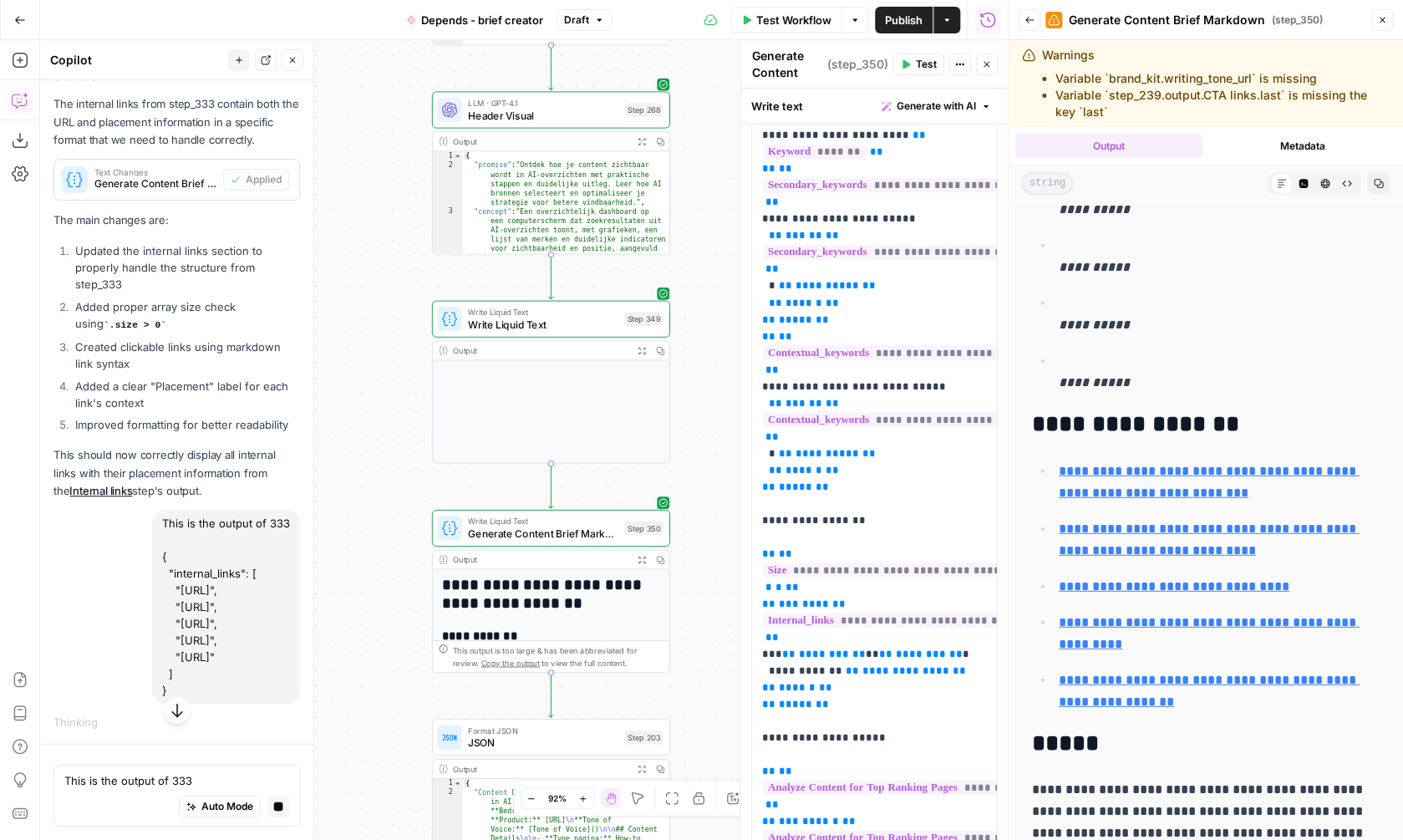
drag, startPoint x: 358, startPoint y: 559, endPoint x: 364, endPoint y: 135, distance: 424.0
click at [364, 135] on div "true false Workflow Set Inputs Inputs SEO Research Semrush Keyword Overview Ste…" at bounding box center [523, 440] width 967 height 800
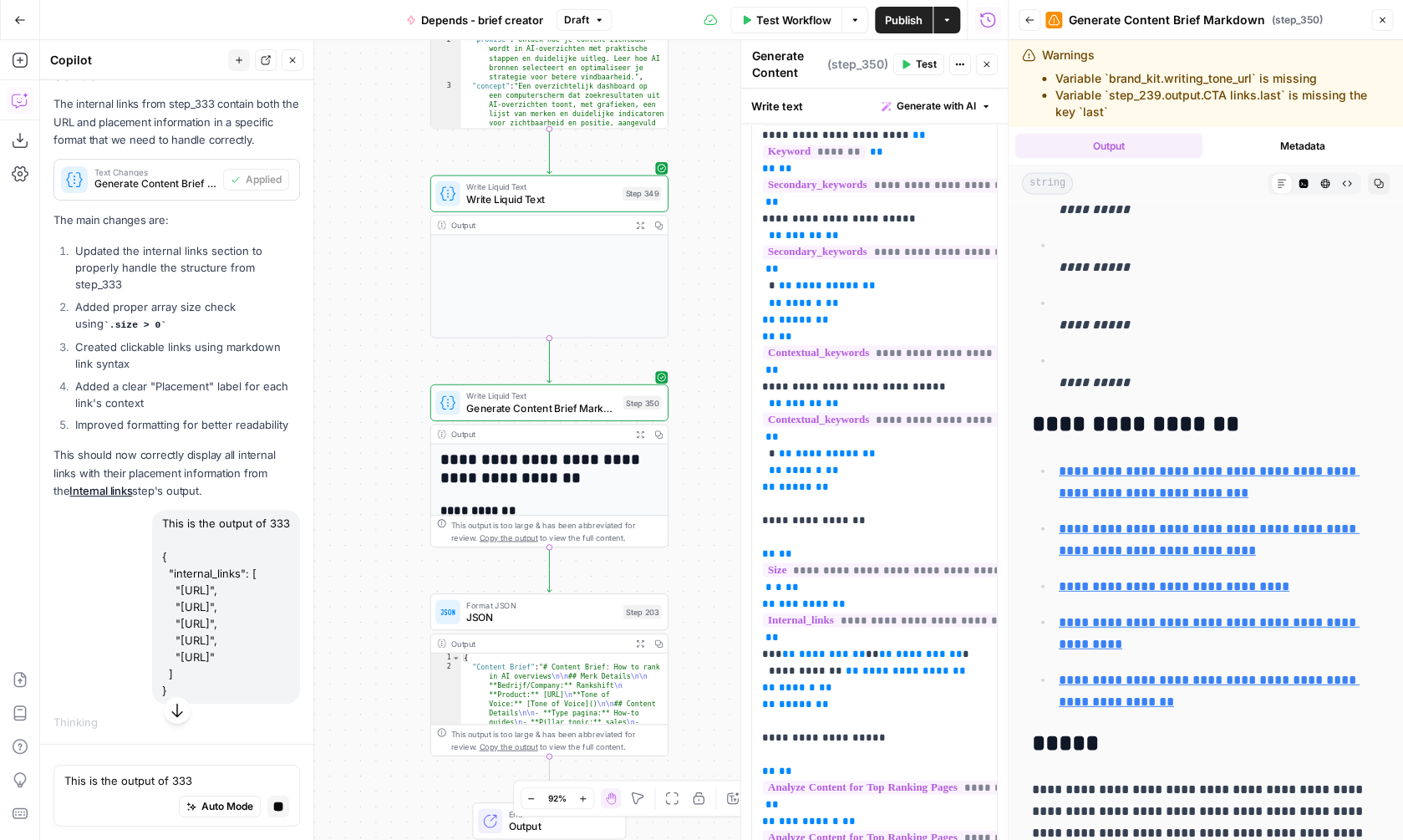
drag, startPoint x: 338, startPoint y: 472, endPoint x: 337, endPoint y: 346, distance: 126.0
click at [337, 346] on div "true false Workflow Set Inputs Inputs SEO Research Semrush Keyword Overview Ste…" at bounding box center [523, 440] width 967 height 800
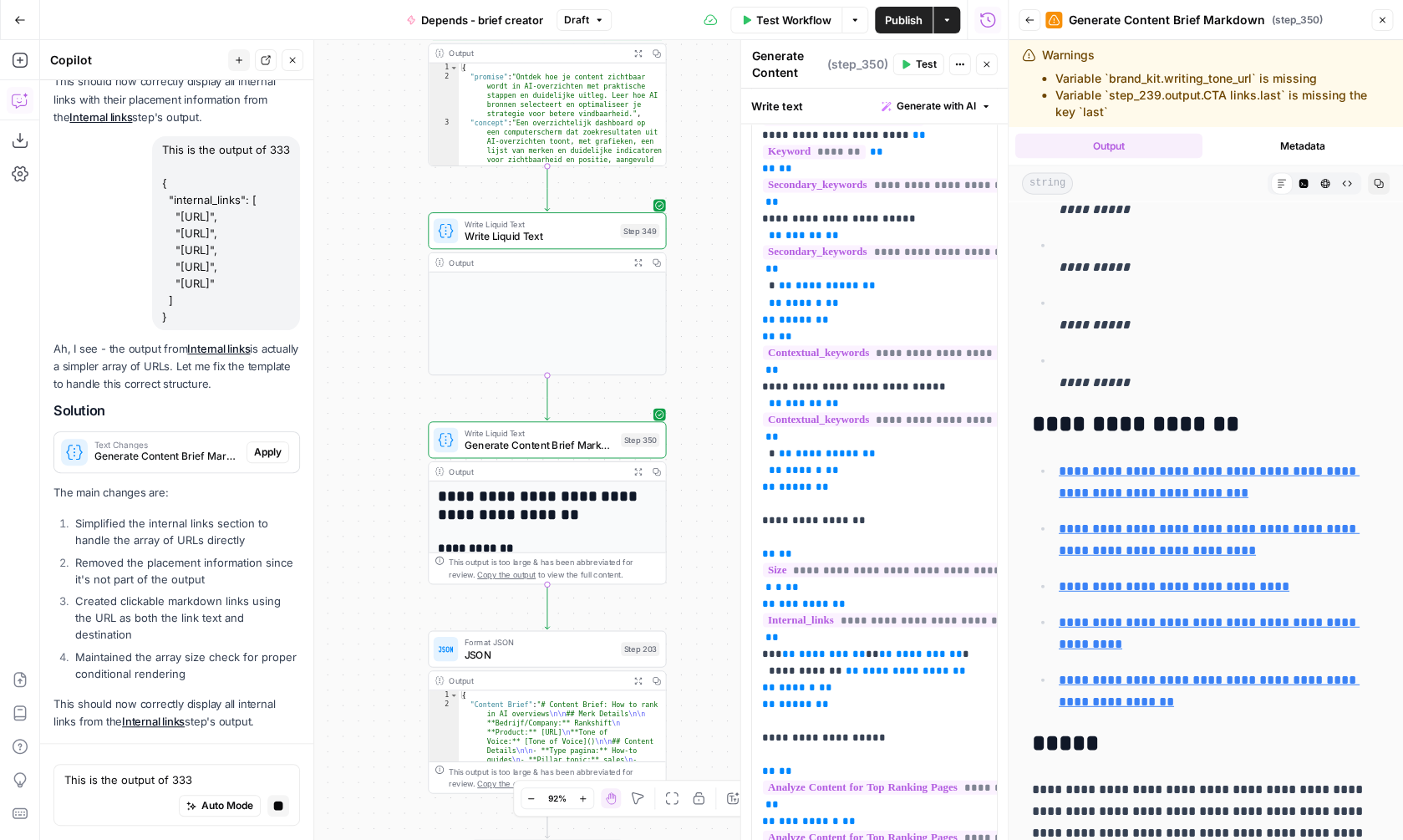
scroll to position [2679, 0]
click at [256, 459] on span "Apply" at bounding box center [268, 452] width 27 height 15
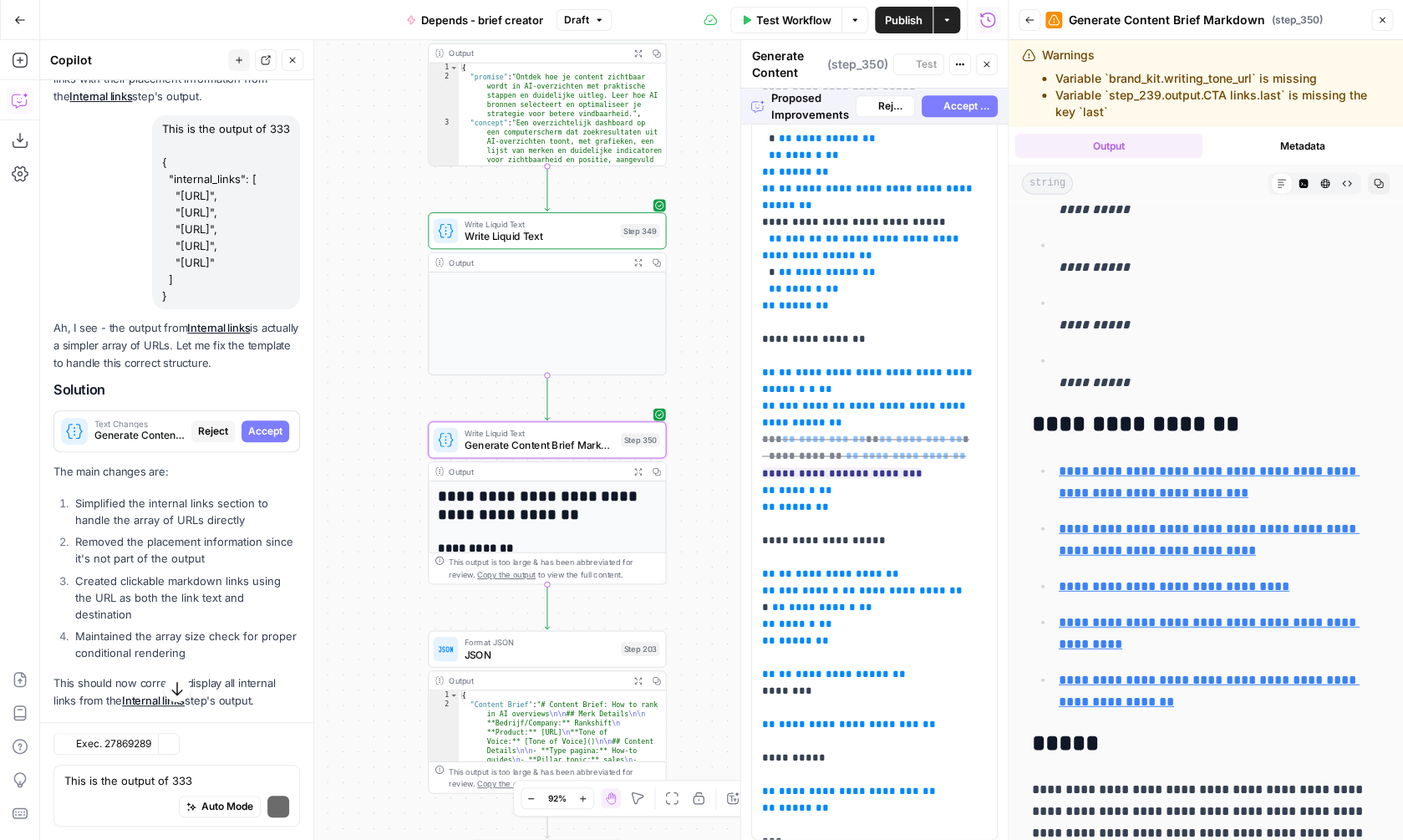
scroll to position [2685, 0]
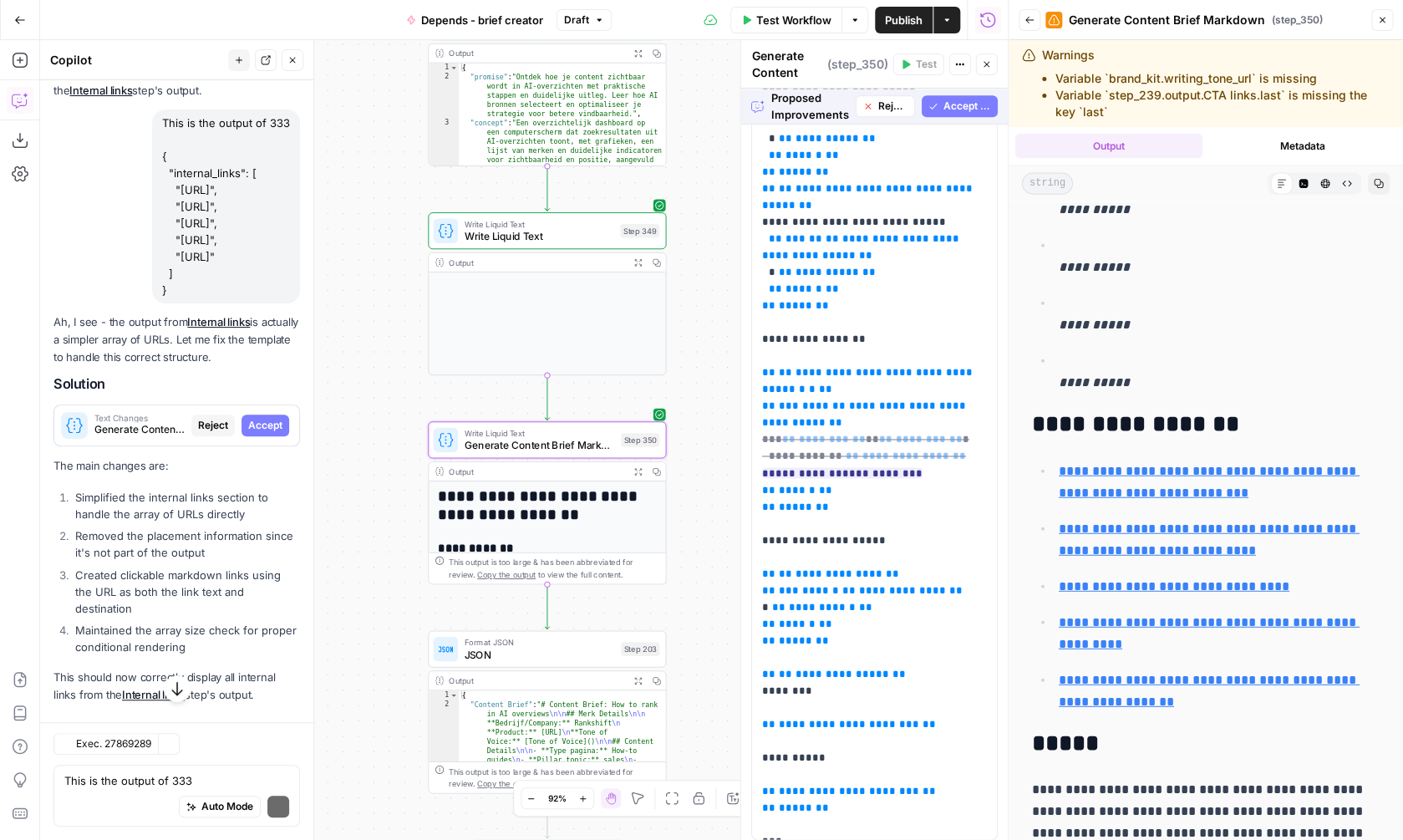
click at [256, 433] on span "Accept" at bounding box center [265, 426] width 34 height 15
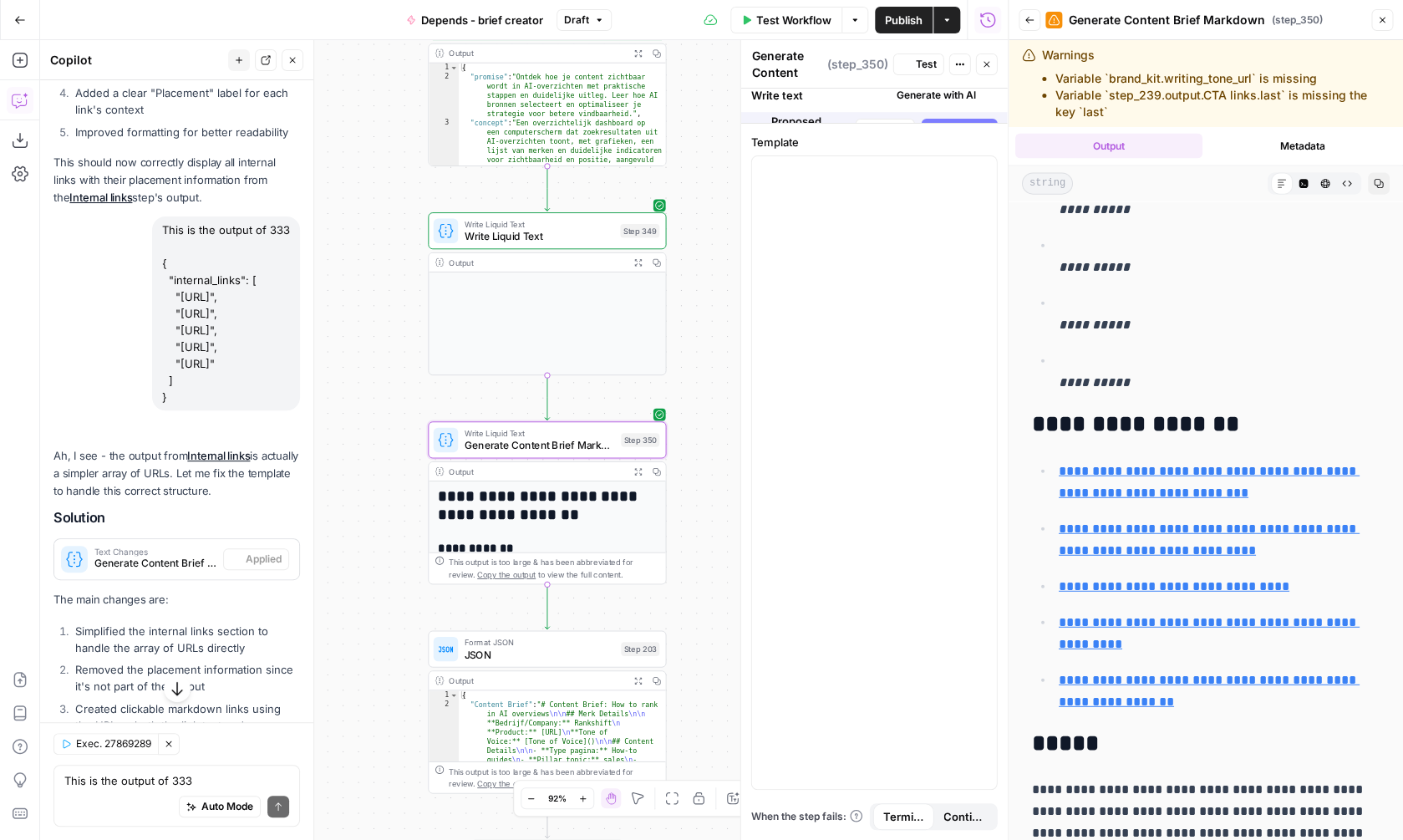
scroll to position [0, 0]
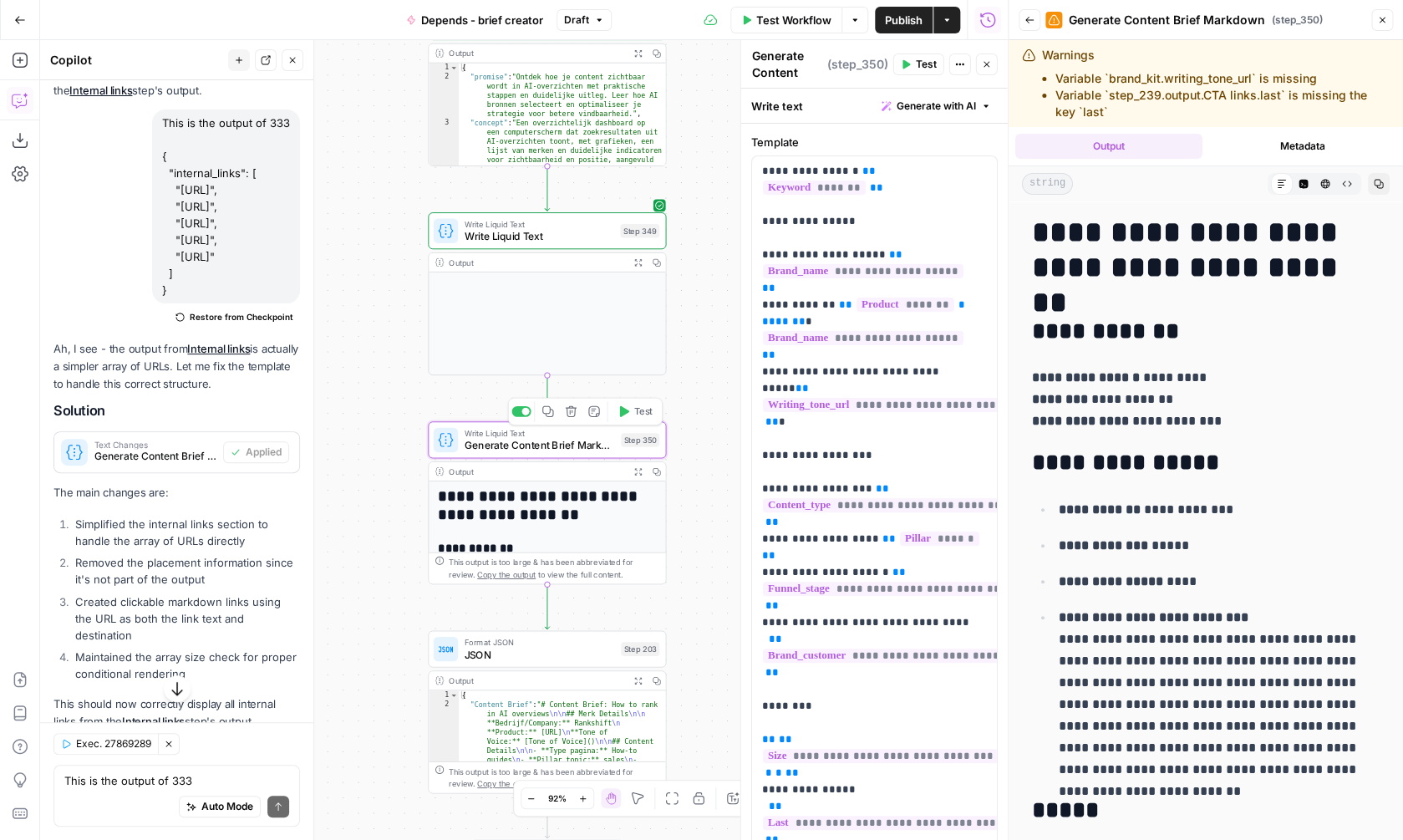
click at [634, 413] on button "Test" at bounding box center [634, 411] width 48 height 20
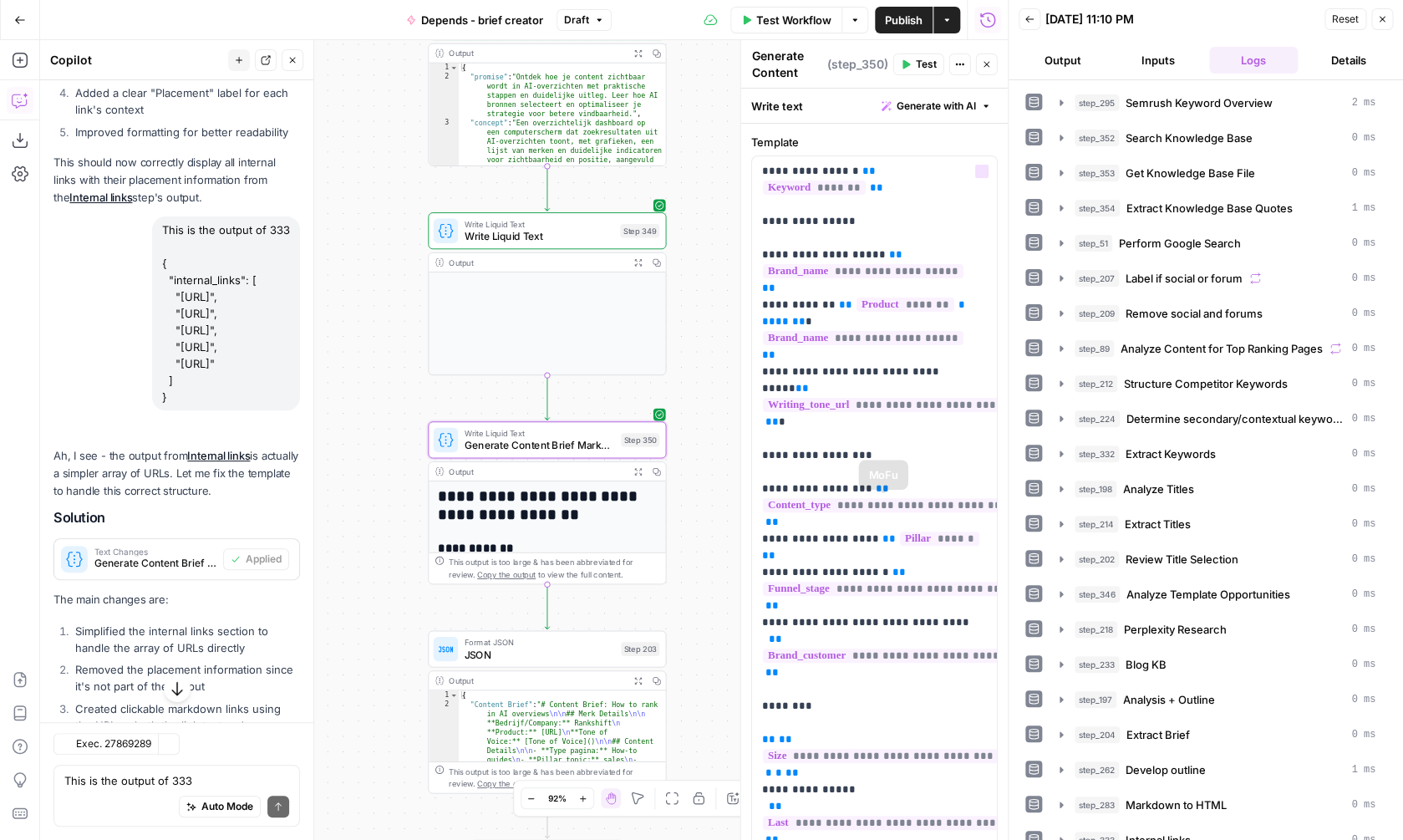
scroll to position [2792, 0]
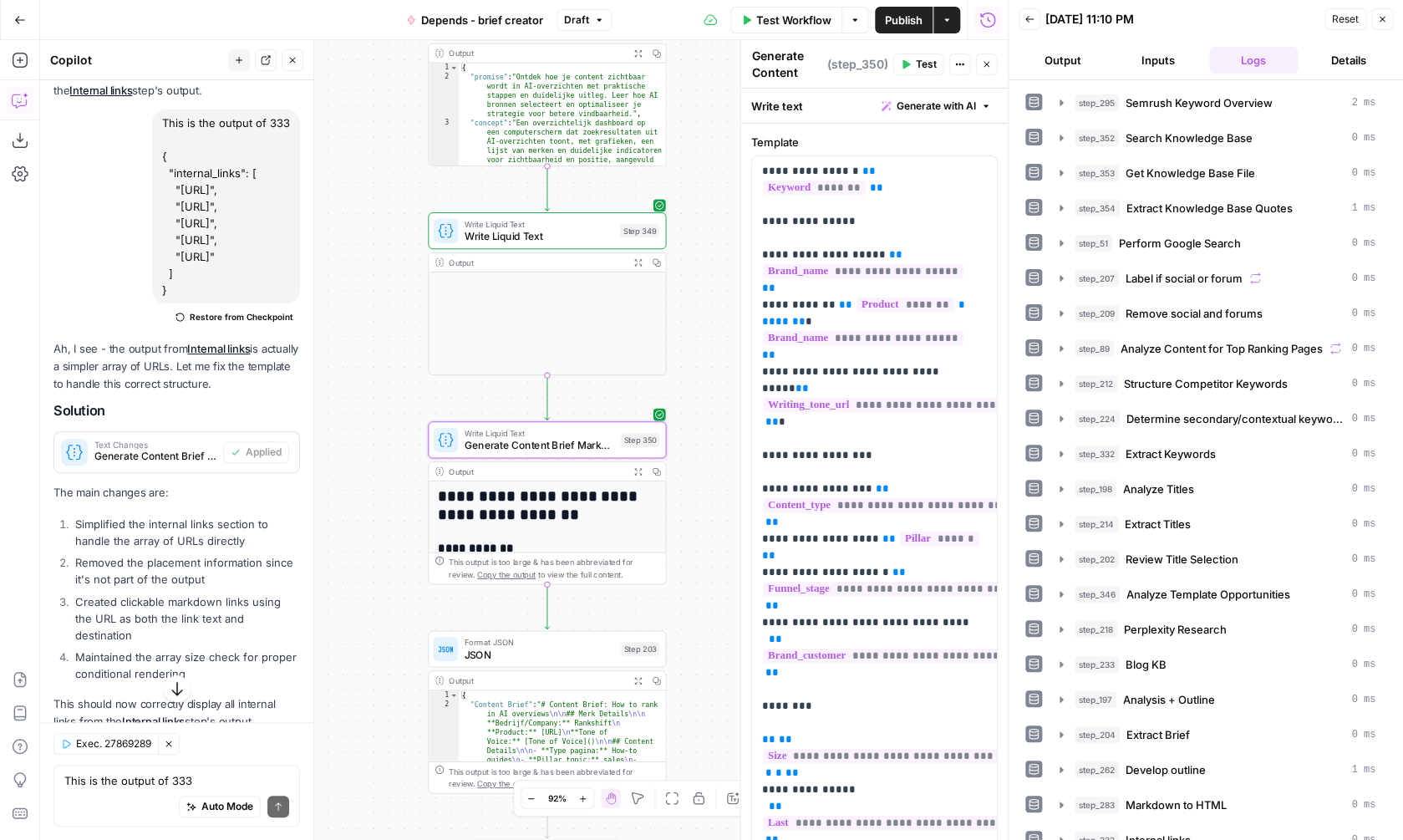
click at [643, 474] on button "Expand Output" at bounding box center [638, 471] width 19 height 19
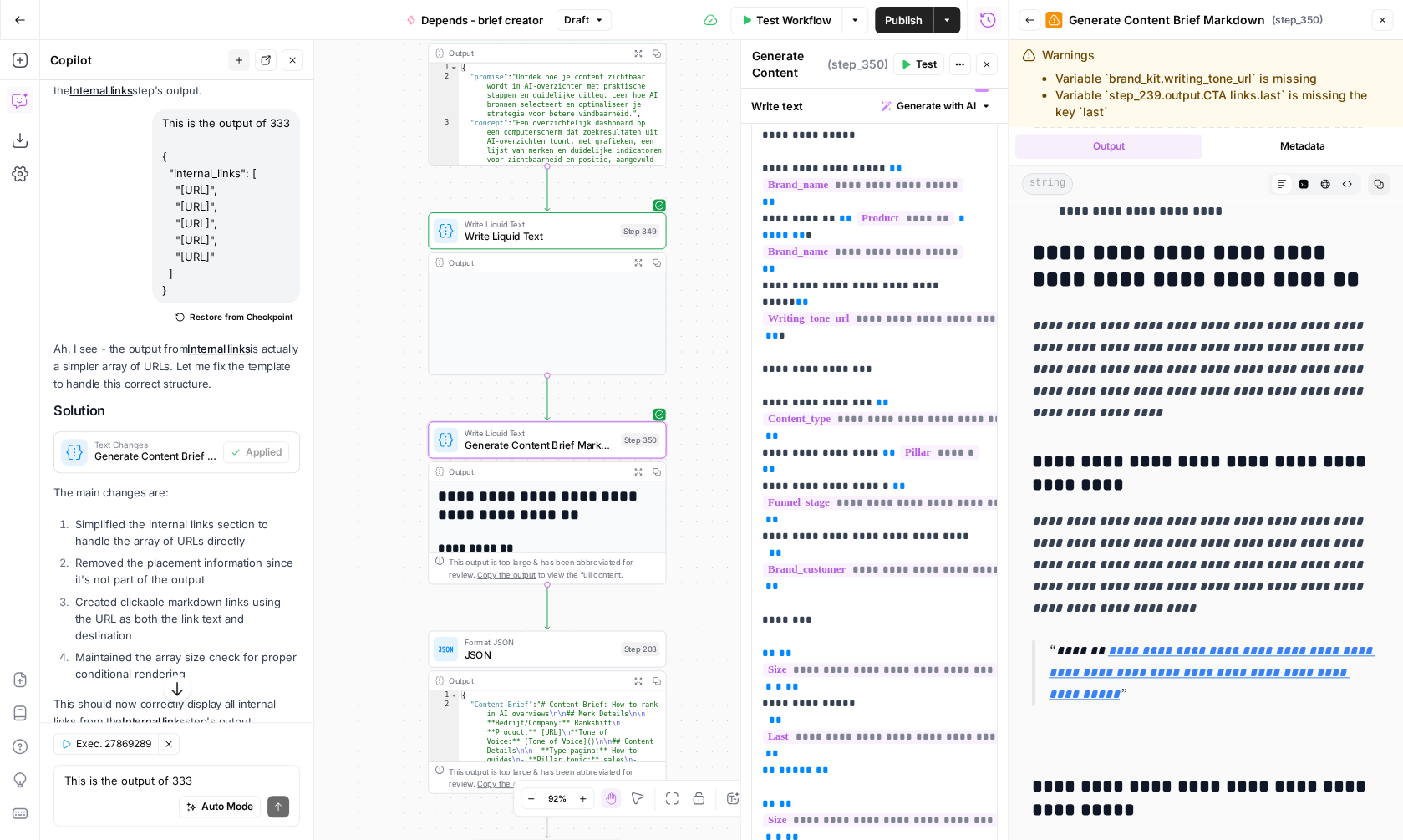
scroll to position [62, 0]
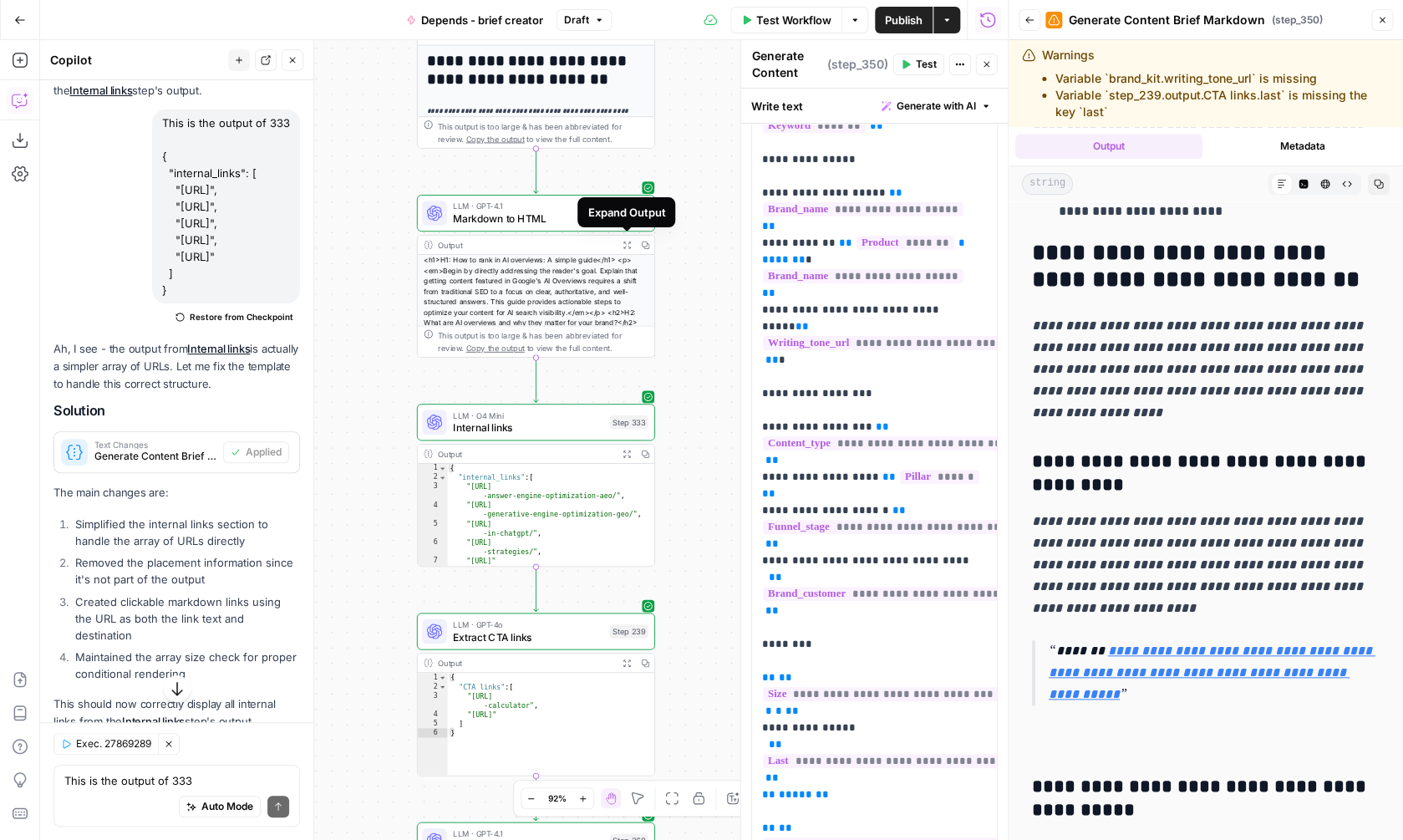
click at [629, 245] on icon "button" at bounding box center [627, 245] width 7 height 7
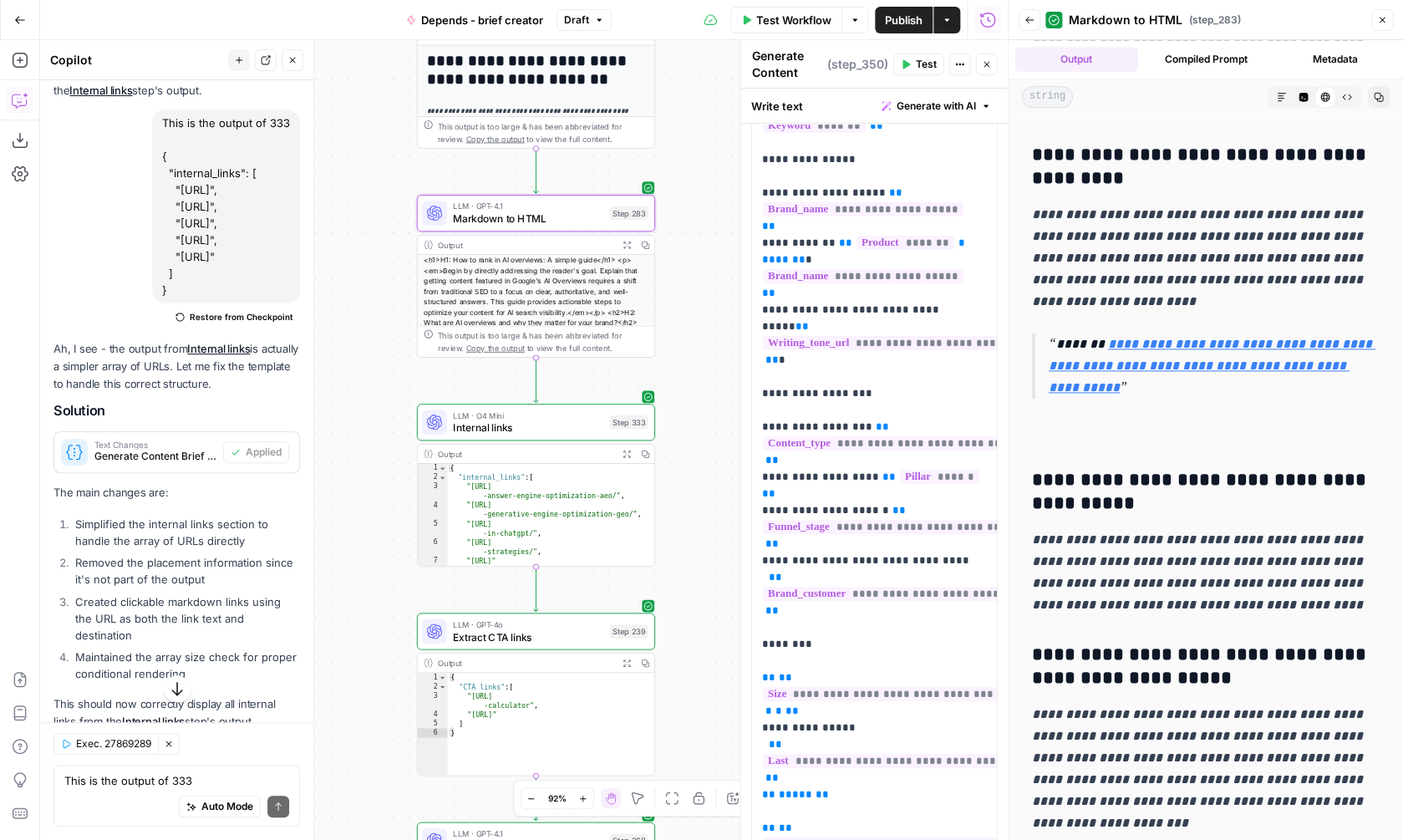
scroll to position [798, 0]
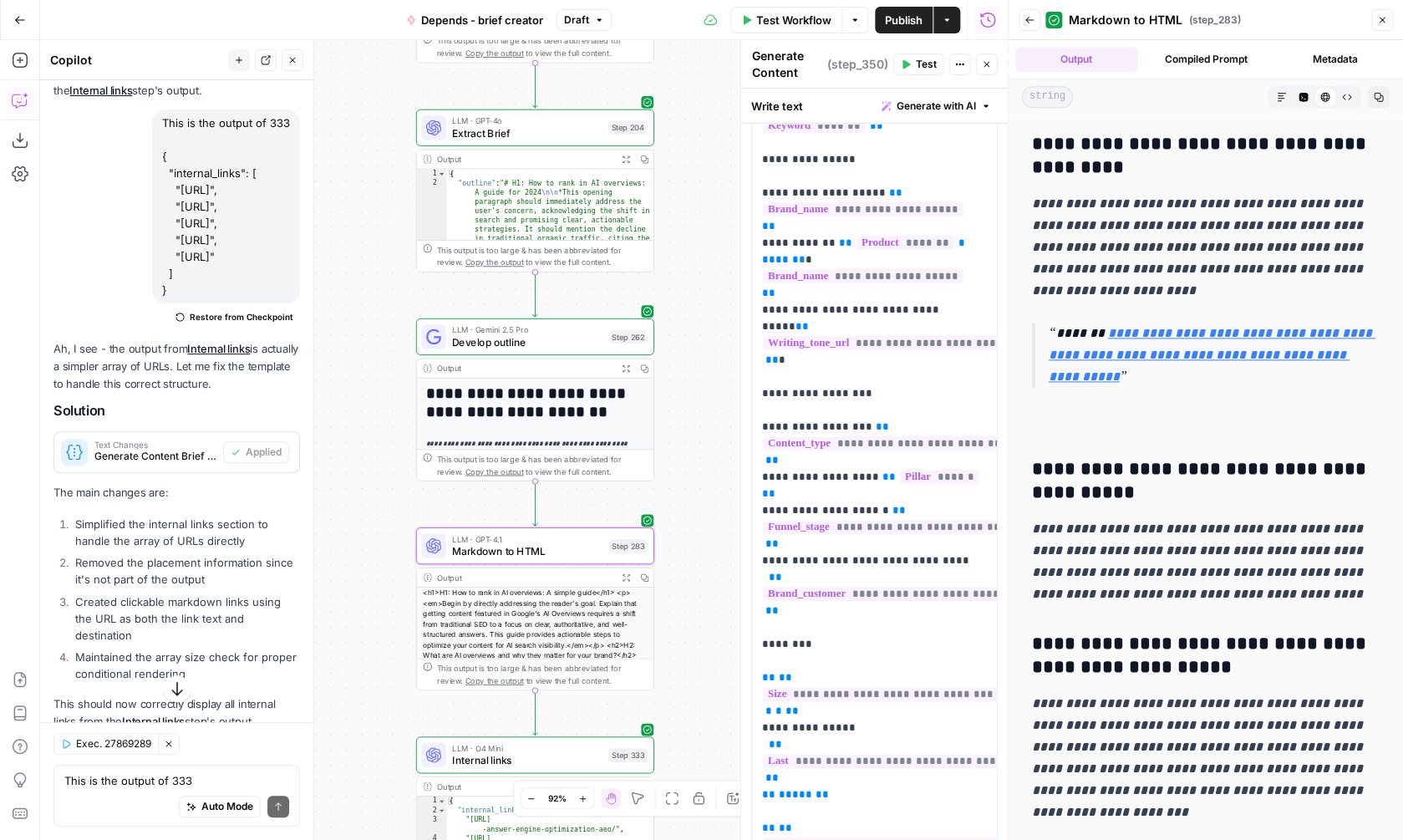
drag, startPoint x: 684, startPoint y: 215, endPoint x: 679, endPoint y: 547, distance: 332.0
click at [681, 547] on div "true false Workflow Set Inputs Inputs SEO Research Semrush Keyword Overview Ste…" at bounding box center [523, 440] width 967 height 800
click at [632, 369] on button "Expand Output" at bounding box center [624, 369] width 19 height 19
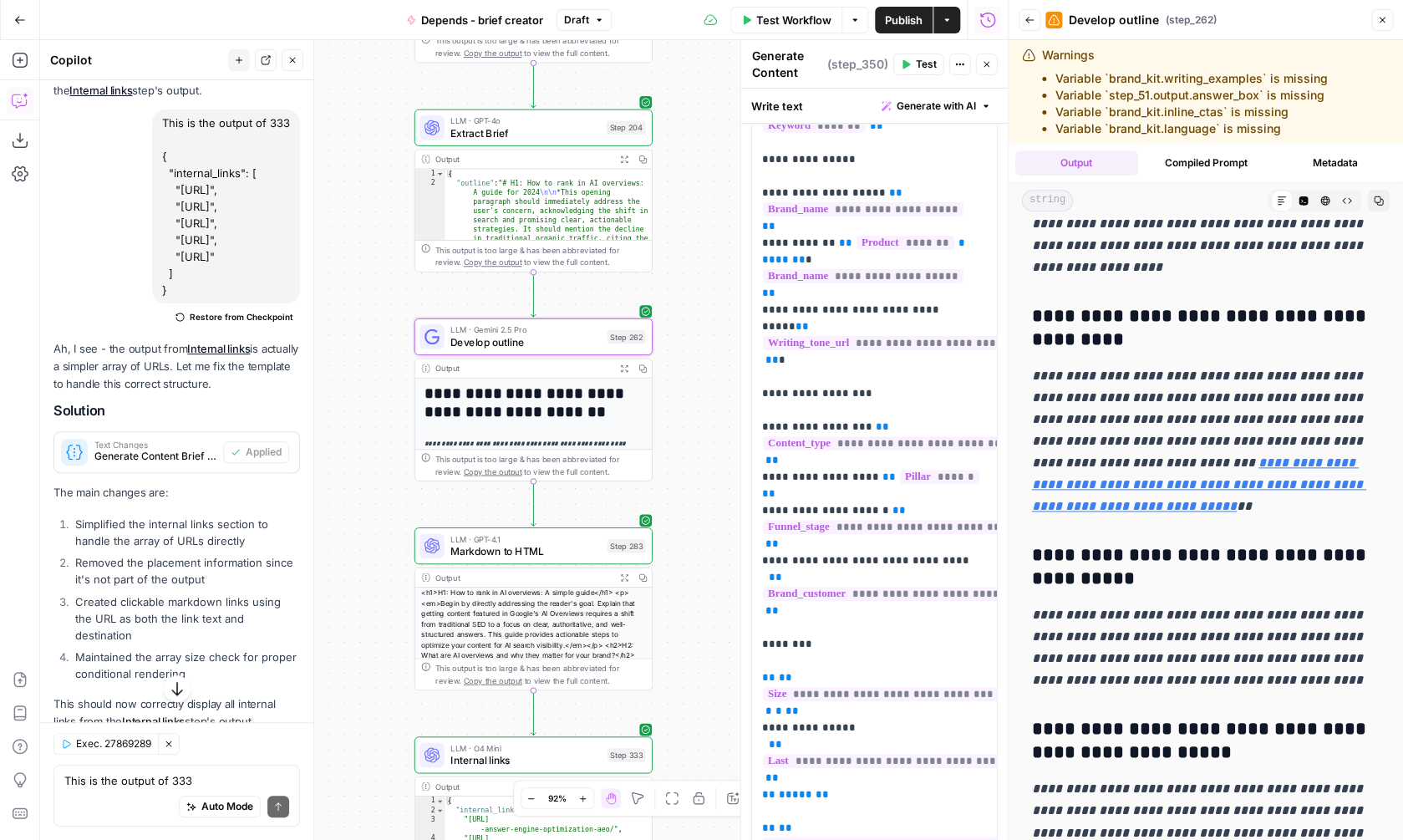
scroll to position [730, 0]
click at [540, 347] on span "Develop outline" at bounding box center [525, 342] width 150 height 15
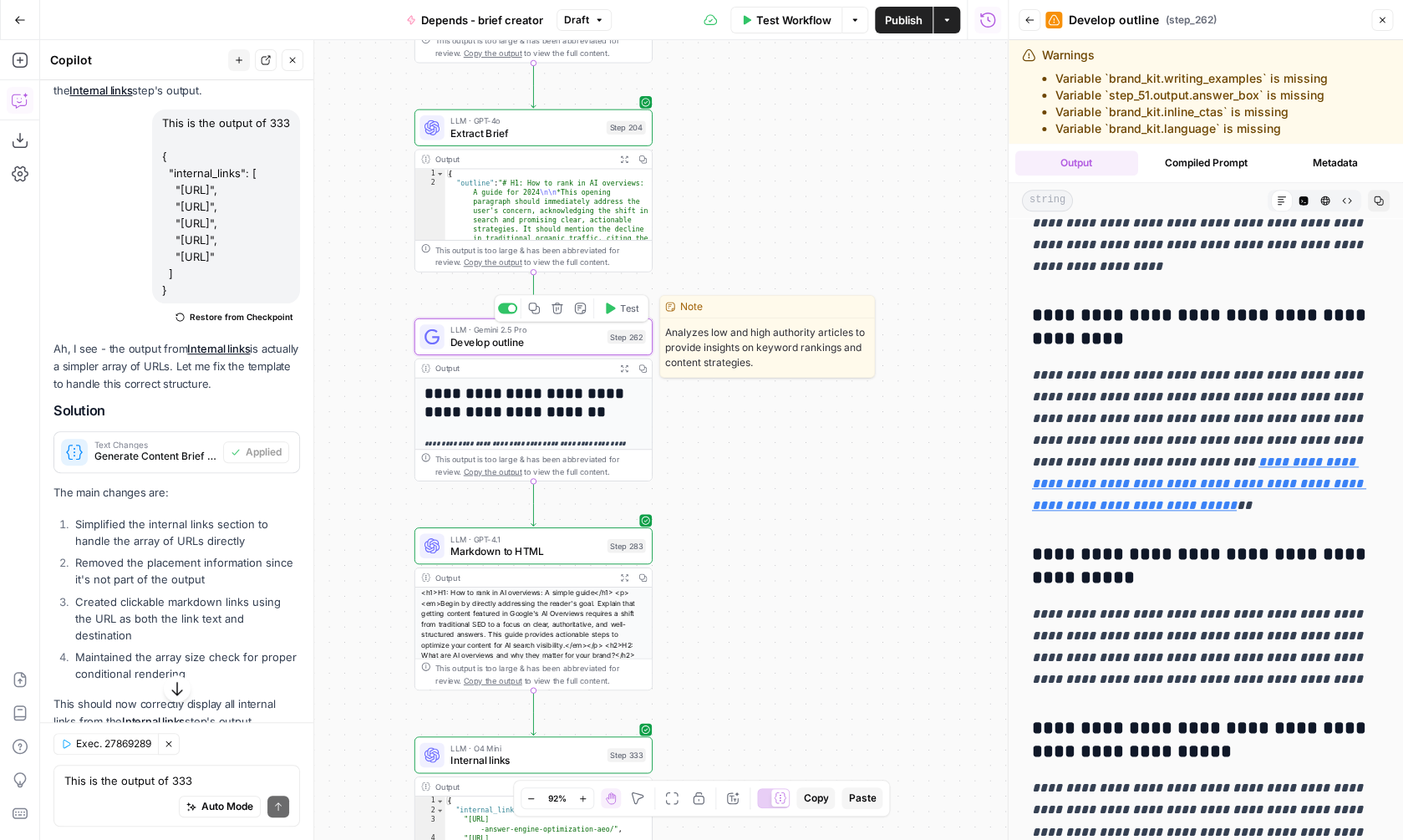
type textarea "Develop outline"
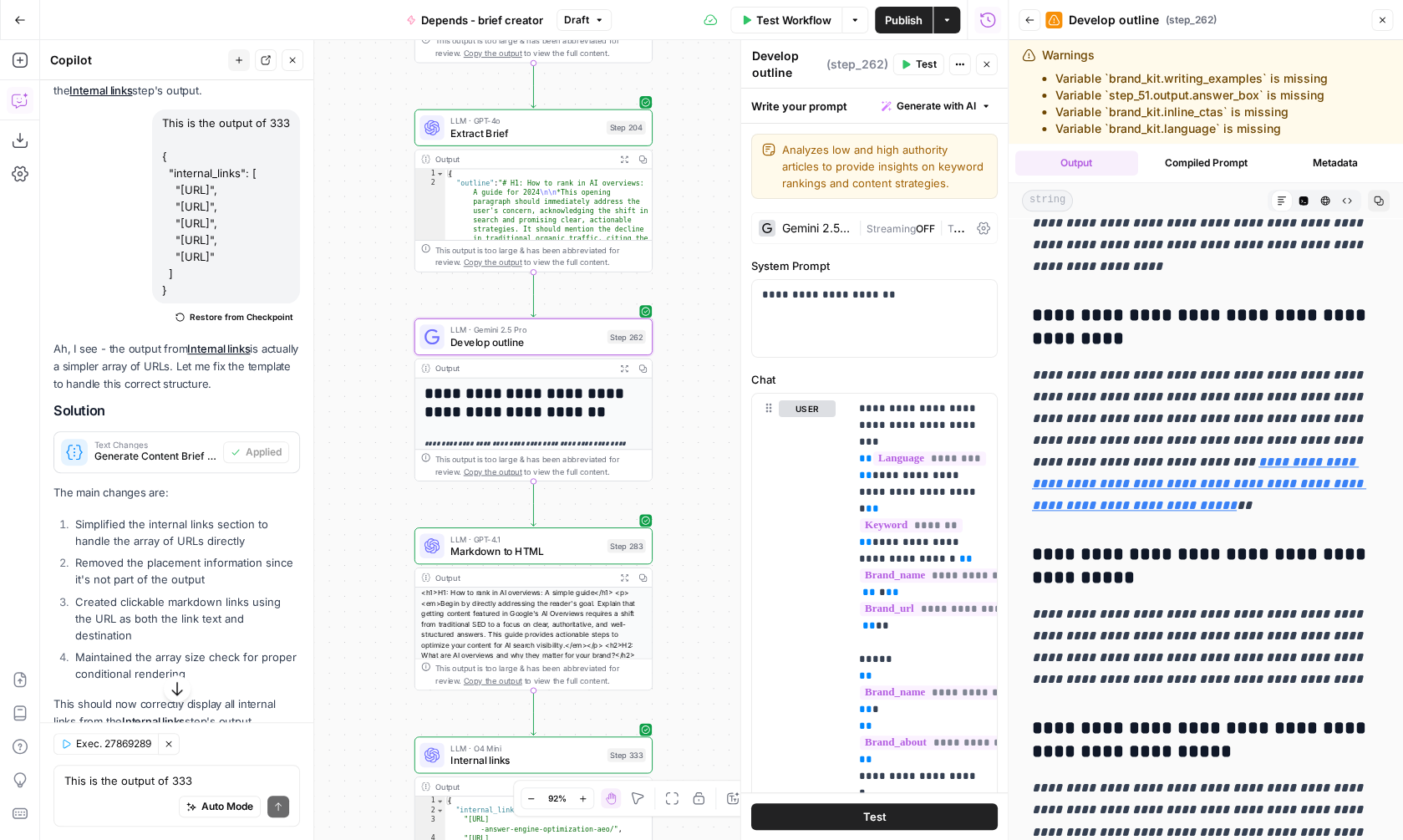
click at [895, 230] on span "Streaming" at bounding box center [890, 228] width 49 height 13
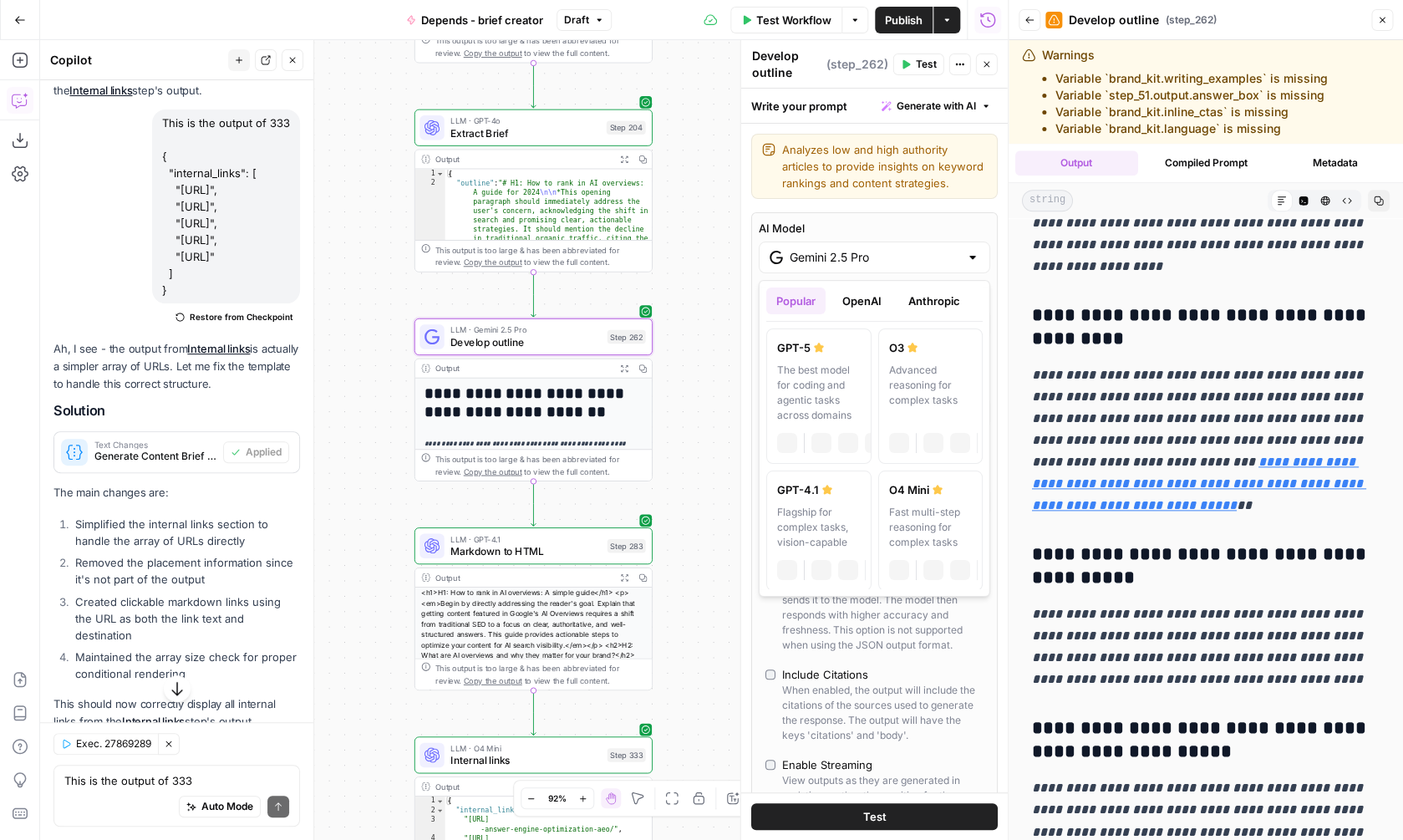
click at [892, 254] on input "Gemini 2.5 Pro" at bounding box center [875, 257] width 170 height 17
click at [925, 294] on button "Anthropic" at bounding box center [934, 300] width 72 height 26
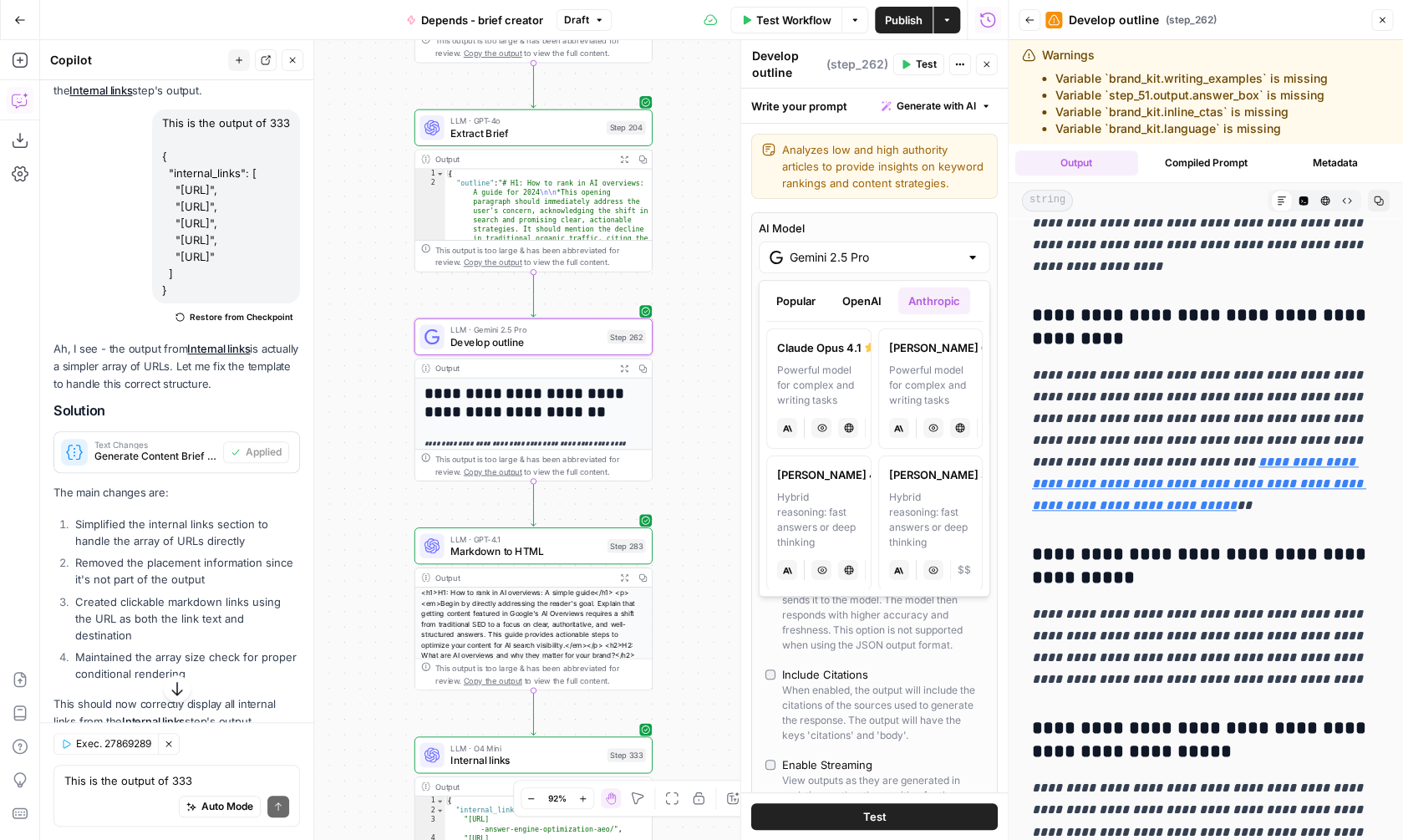
click at [818, 385] on div "Powerful model for complex and writing tasks" at bounding box center [819, 385] width 83 height 45
type input "Claude Opus 4.1"
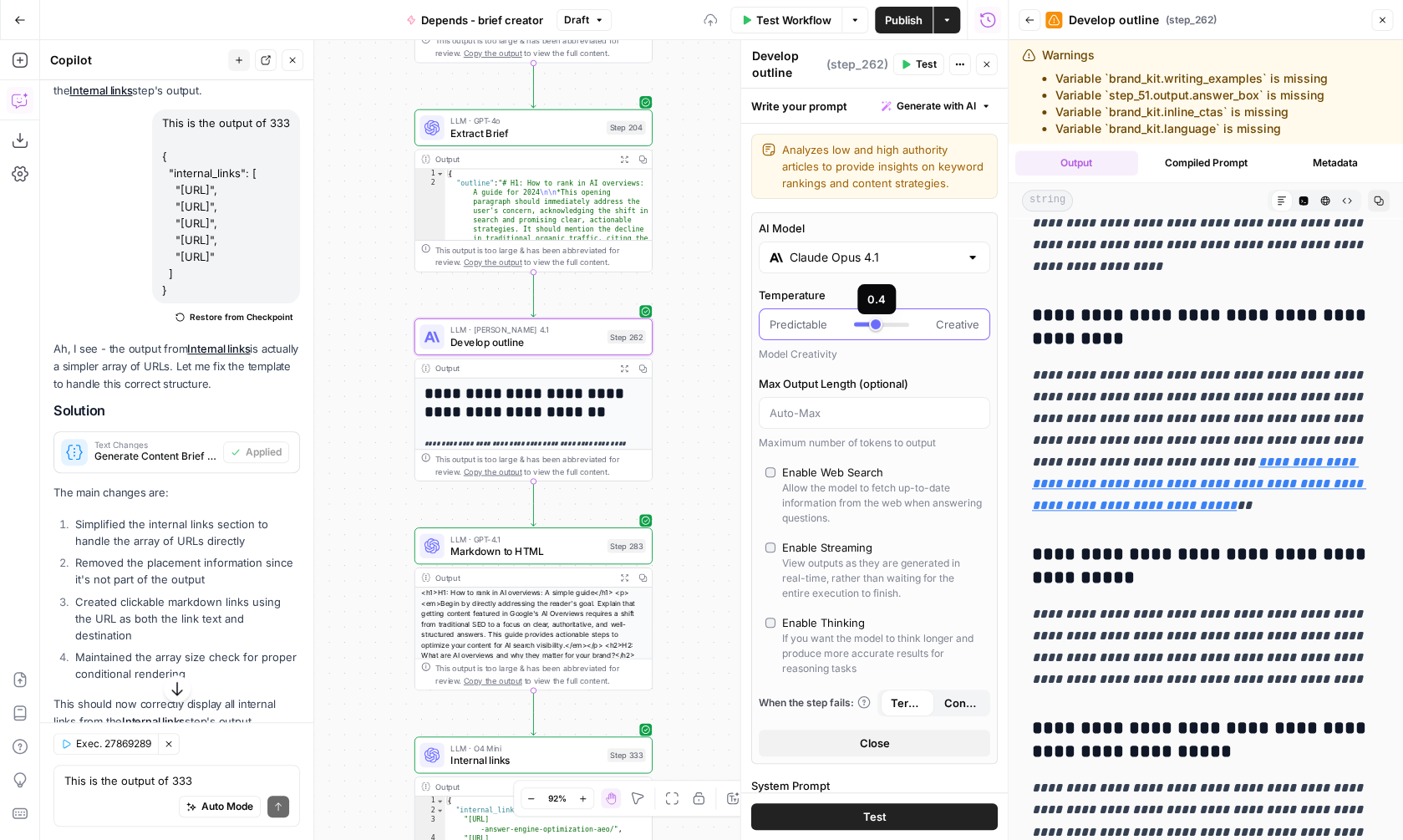
drag, startPoint x: 893, startPoint y: 321, endPoint x: 878, endPoint y: 323, distance: 15.1
click at [878, 323] on div at bounding box center [882, 324] width 55 height 17
type input "***"
click at [881, 323] on div at bounding box center [882, 324] width 55 height 17
click at [716, 268] on div "true false Workflow Set Inputs Inputs SEO Research Semrush Keyword Overview Ste…" at bounding box center [523, 440] width 967 height 800
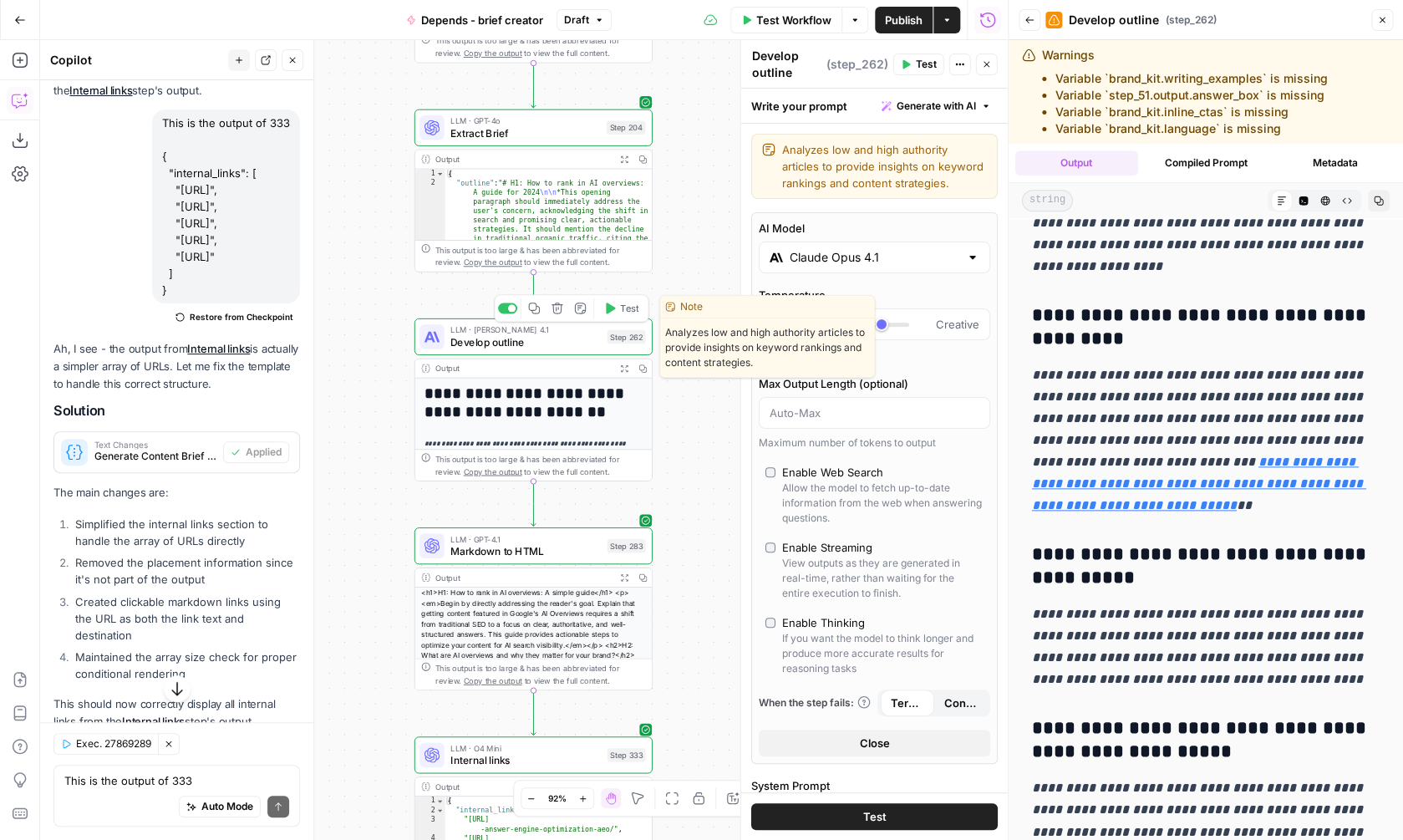
click at [617, 313] on button "Test" at bounding box center [621, 308] width 48 height 20
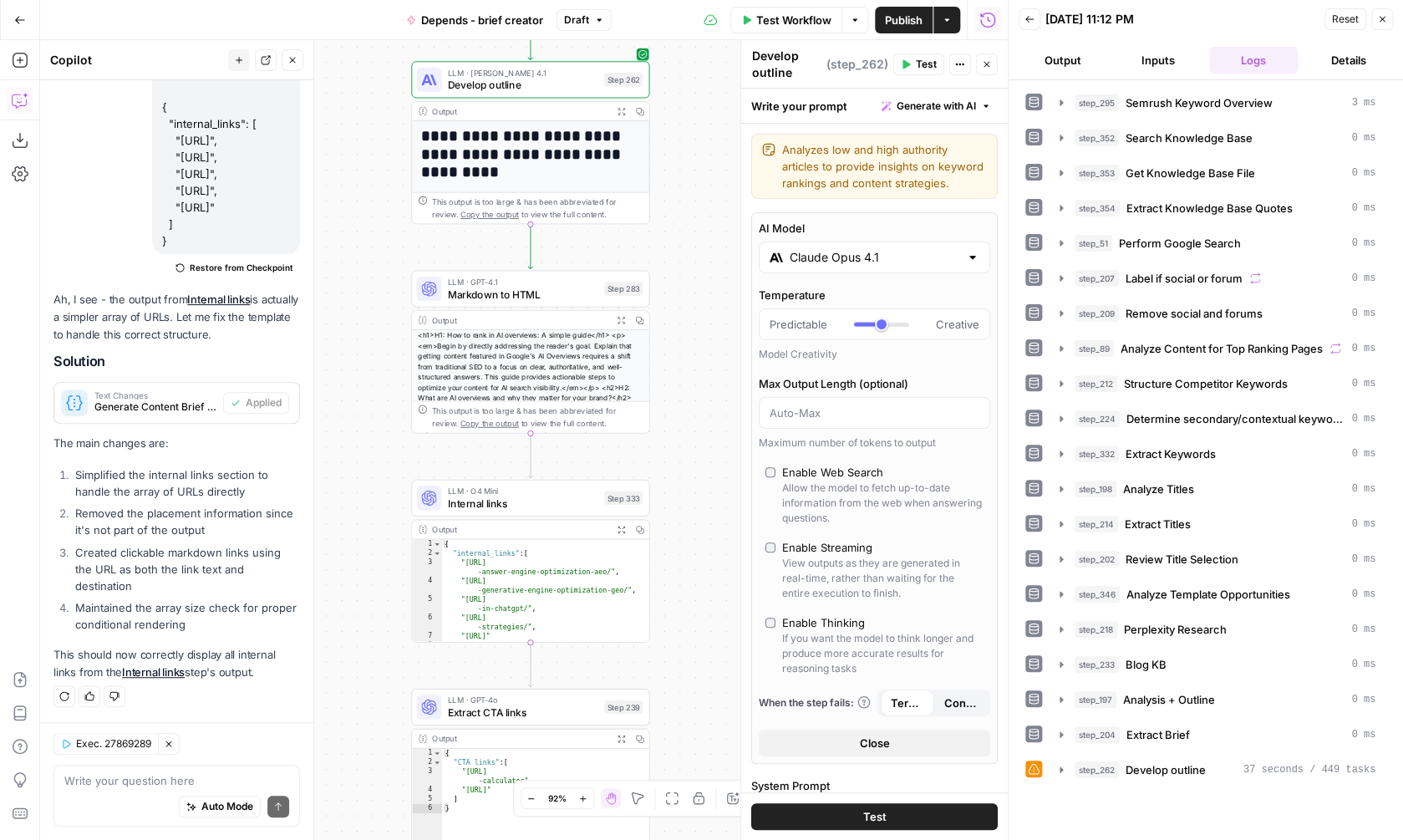
scroll to position [2903, 0]
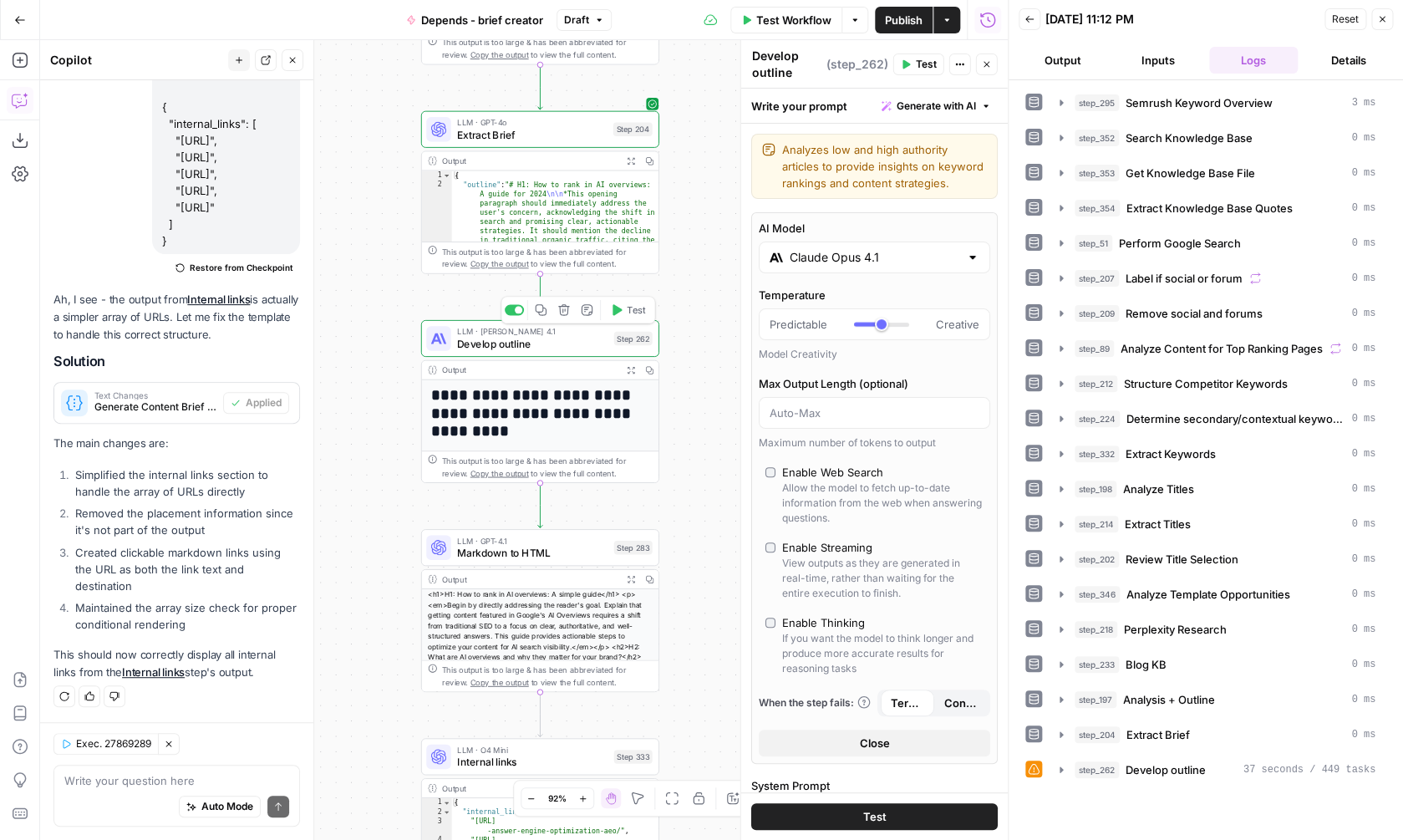
click at [631, 374] on button "Expand Output" at bounding box center [631, 370] width 19 height 19
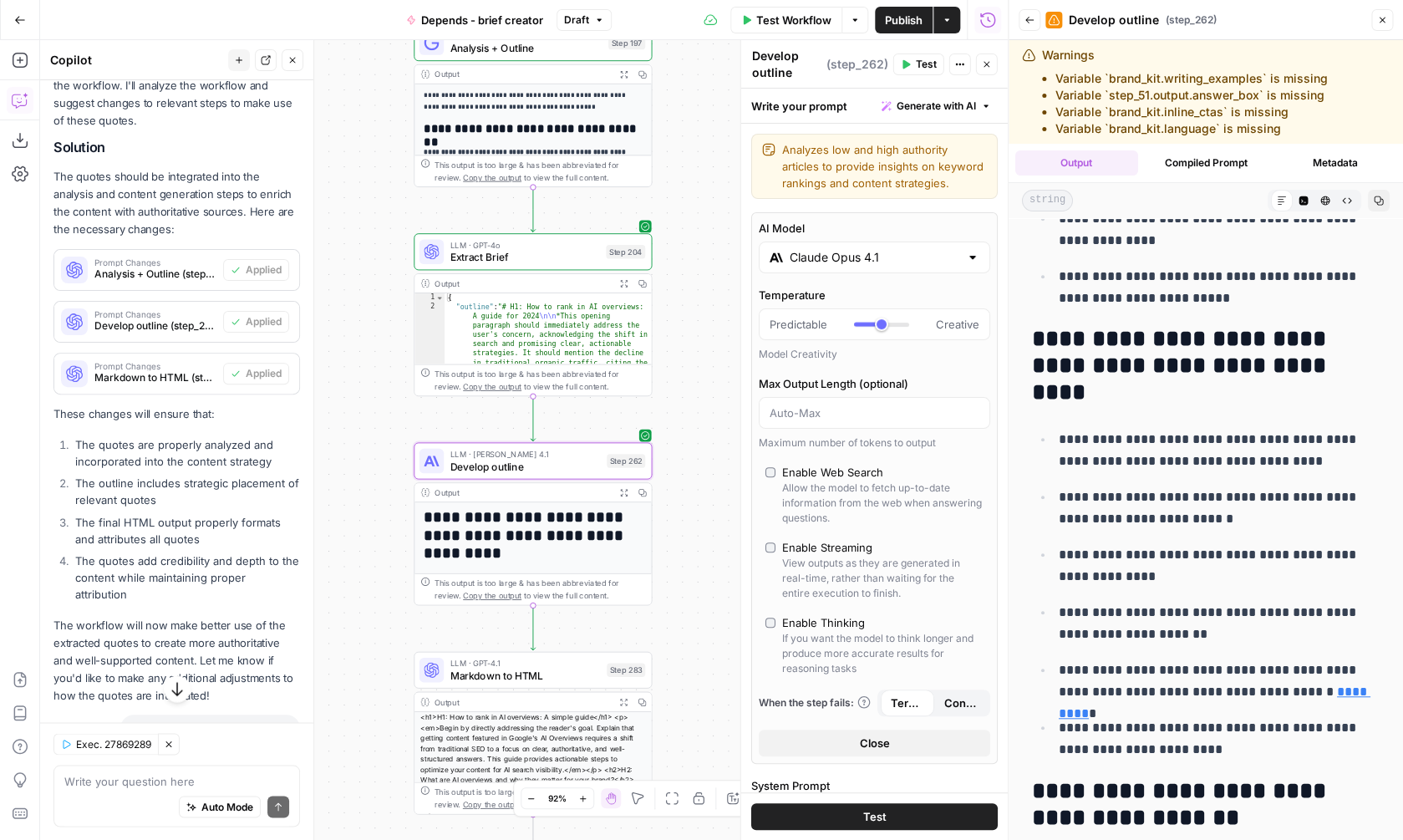
scroll to position [910, 0]
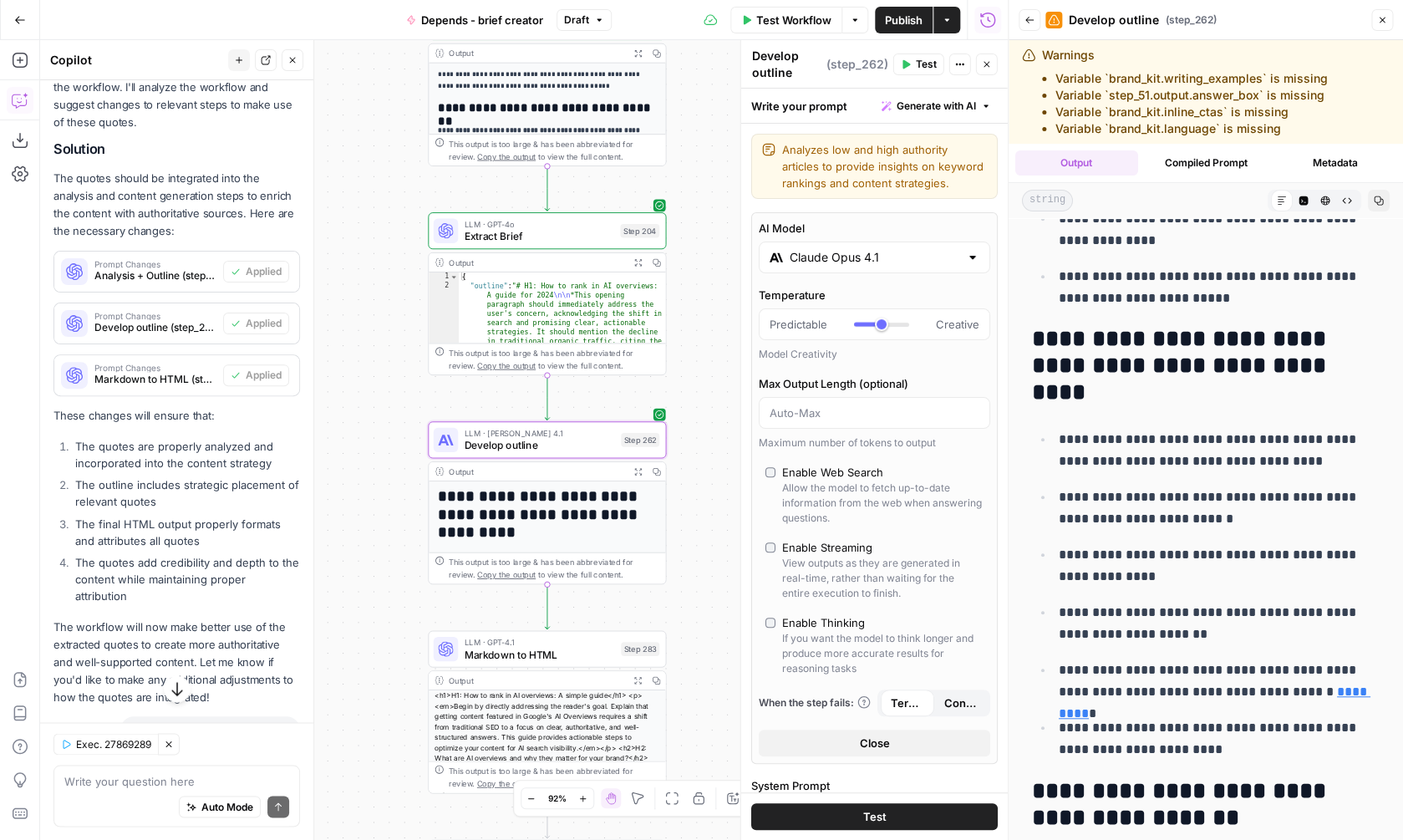
click at [145, 324] on span "Develop outline (step_262)" at bounding box center [155, 328] width 122 height 15
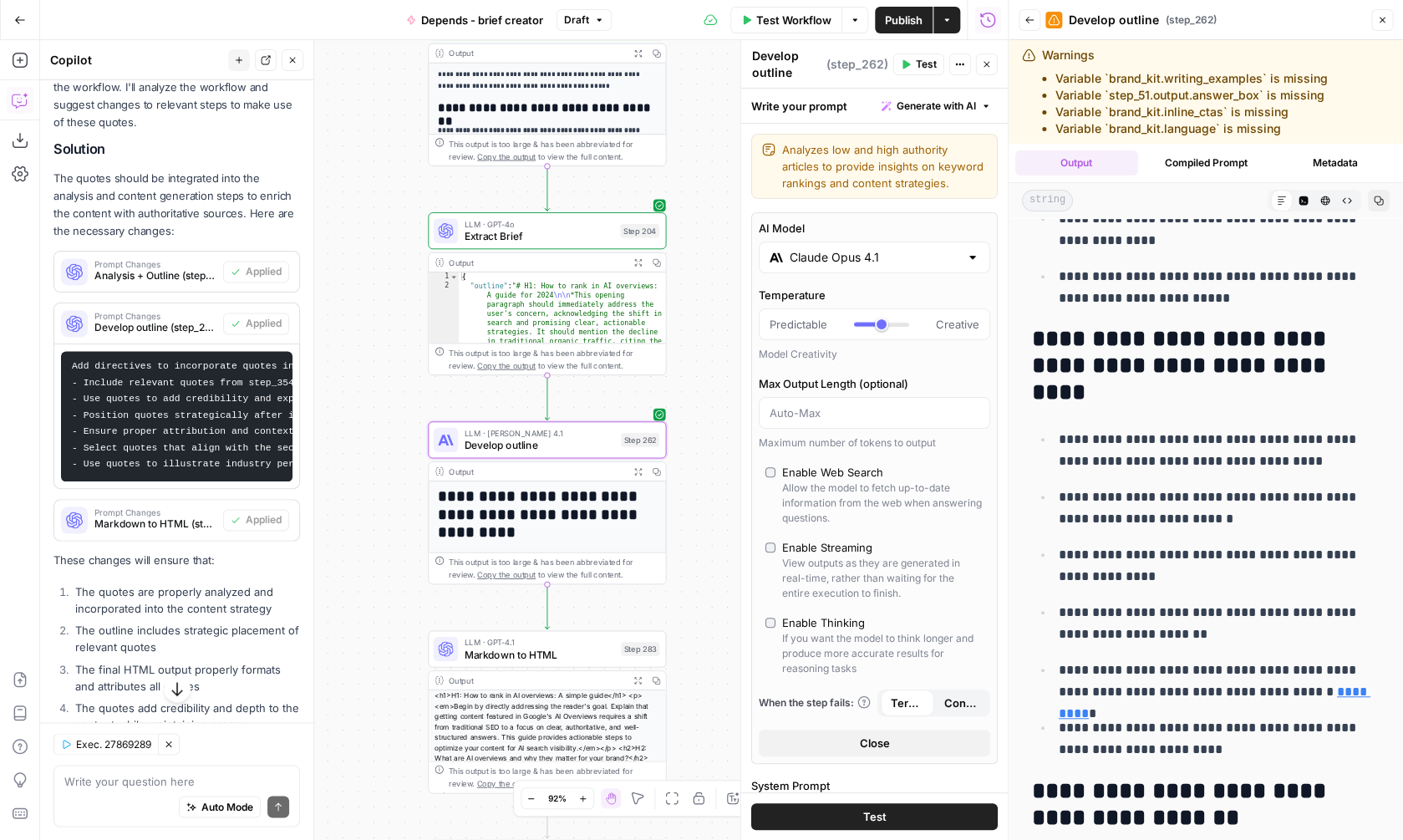
click at [145, 324] on span "Develop outline (step_262)" at bounding box center [155, 328] width 122 height 15
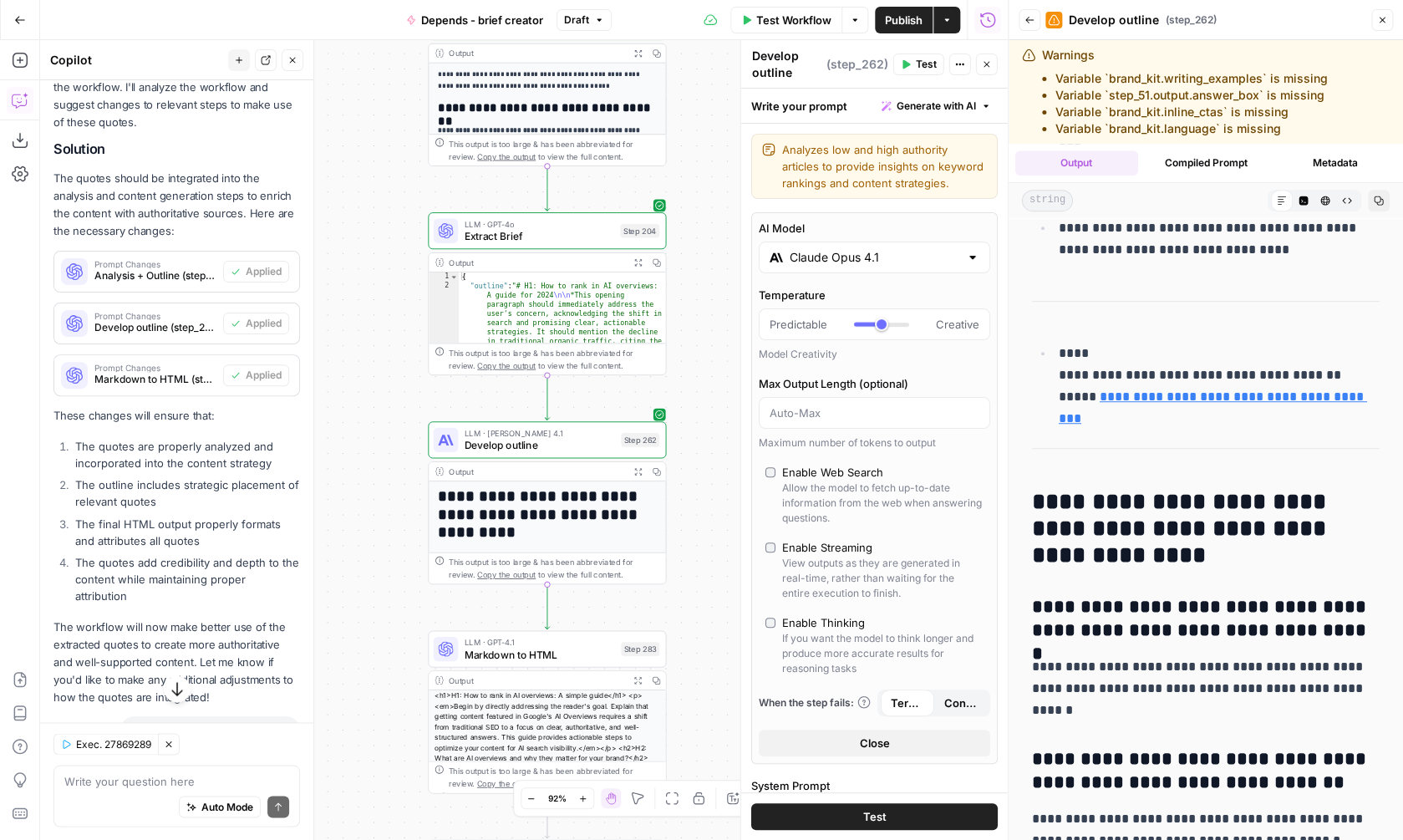
scroll to position [3427, 0]
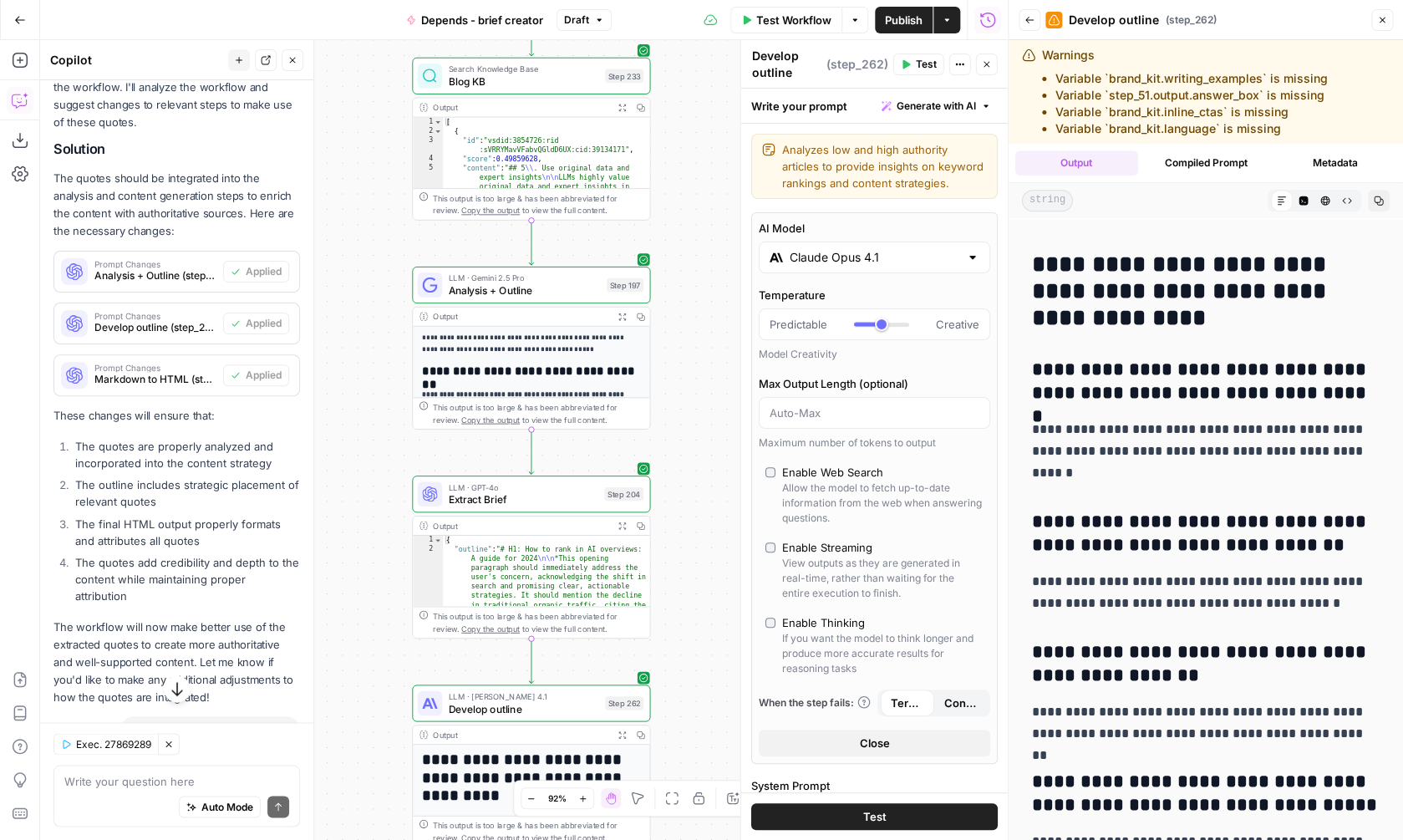
drag, startPoint x: 709, startPoint y: 337, endPoint x: 690, endPoint y: 599, distance: 262.7
click at [691, 599] on div "true false Workflow Set Inputs Inputs SEO Research Semrush Keyword Overview Ste…" at bounding box center [523, 440] width 967 height 800
click at [617, 313] on icon "button" at bounding box center [619, 315] width 8 height 8
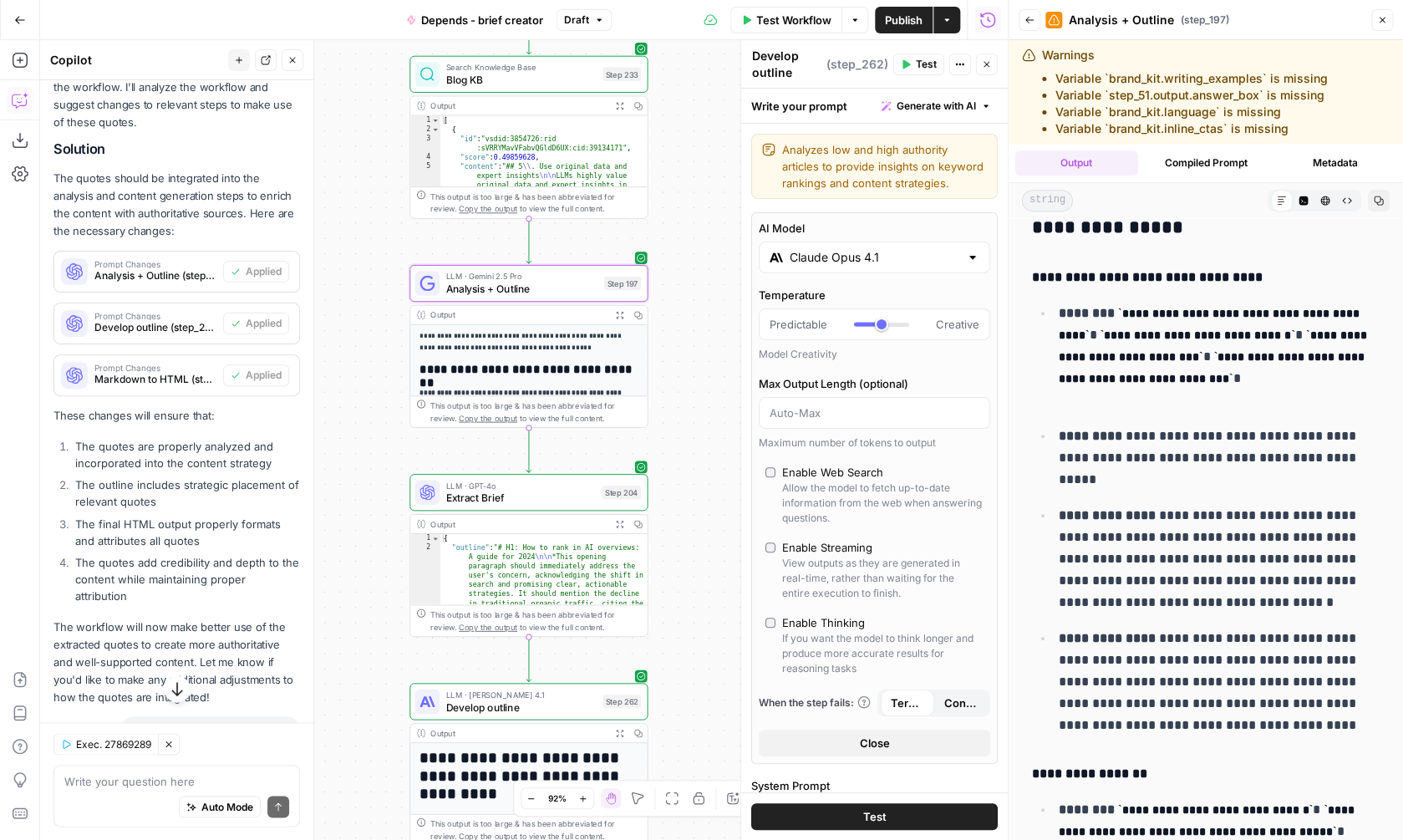
scroll to position [3242, 0]
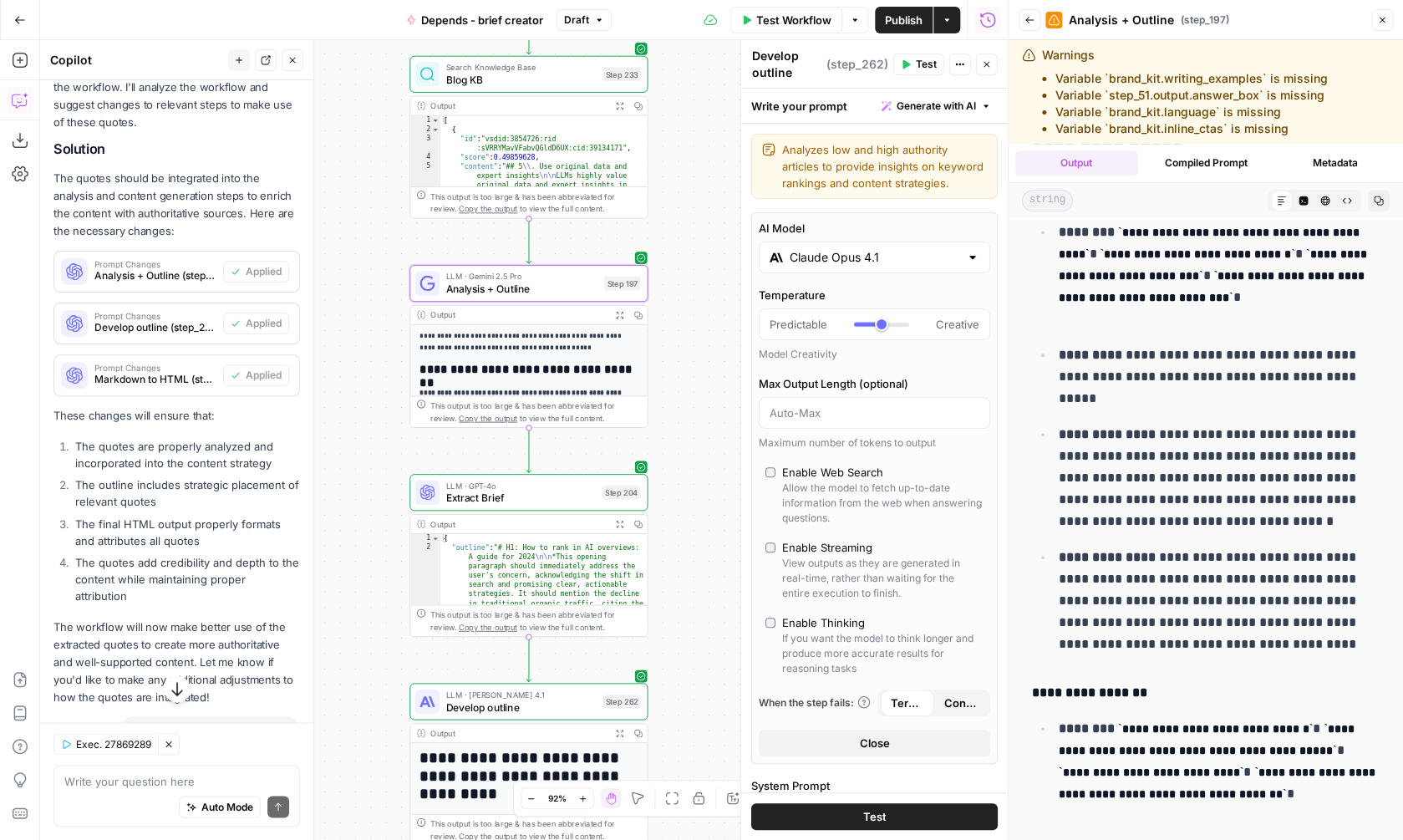
click at [619, 738] on button "Expand Output" at bounding box center [619, 733] width 19 height 19
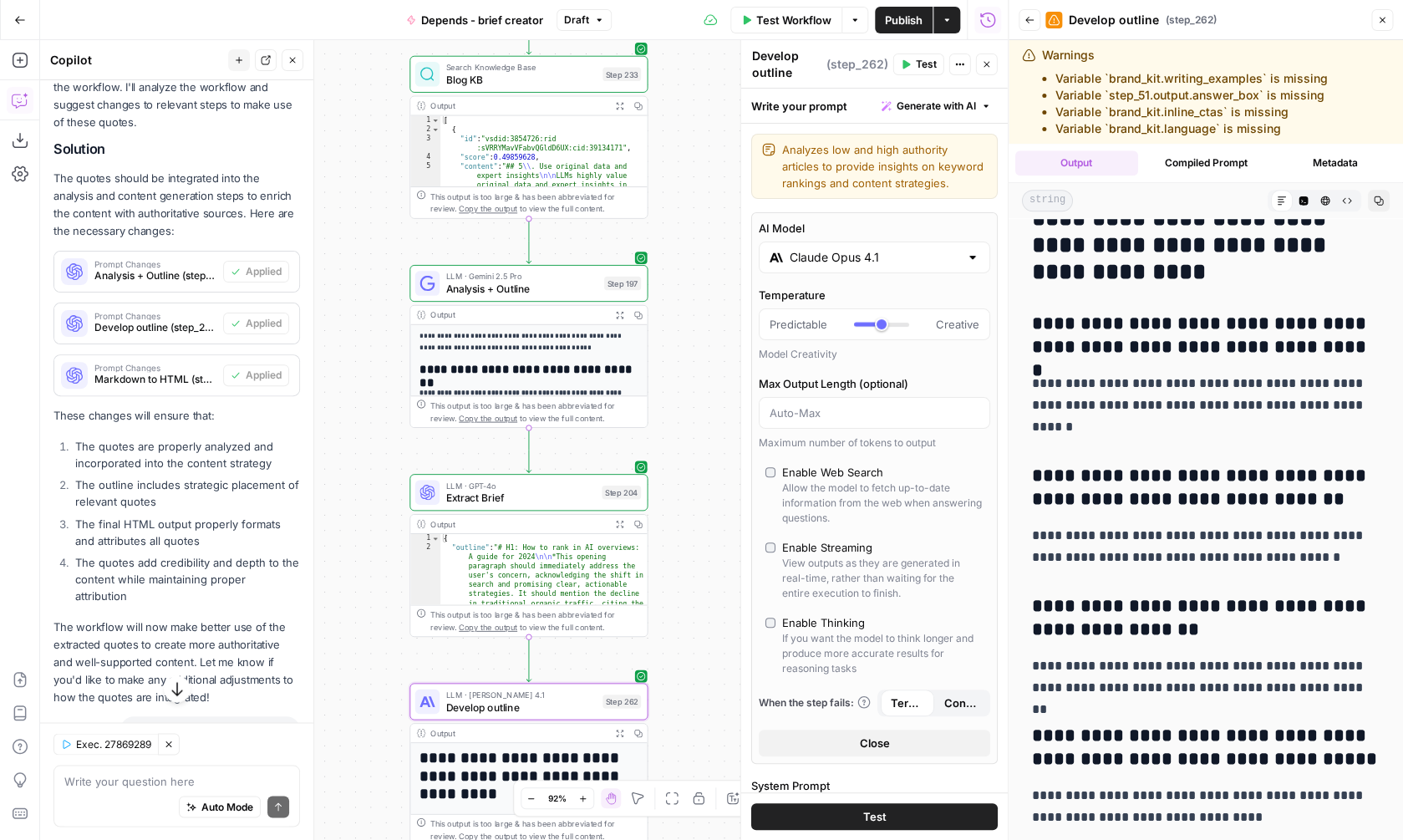
scroll to position [3474, 0]
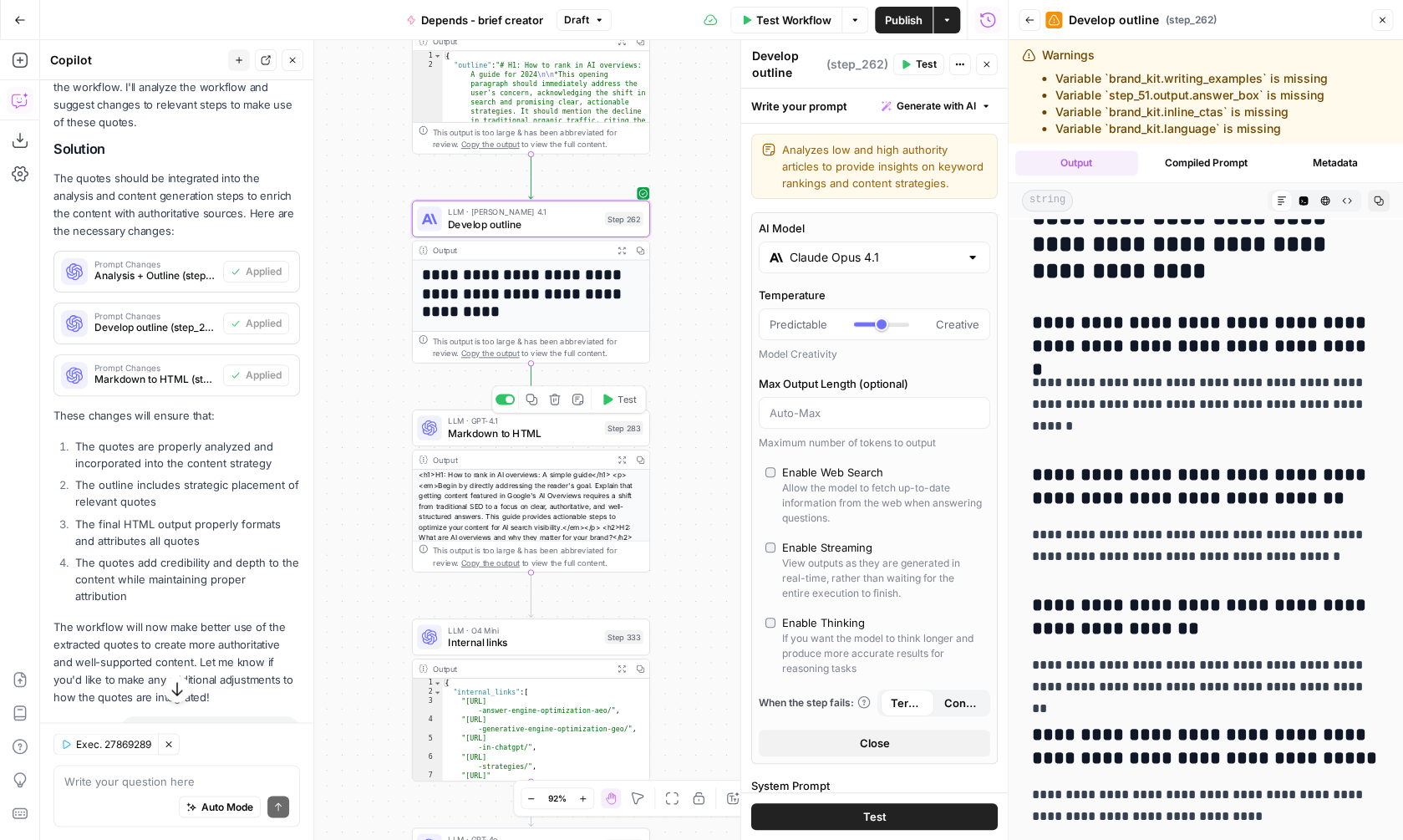
click at [623, 403] on span "Test" at bounding box center [627, 399] width 19 height 14
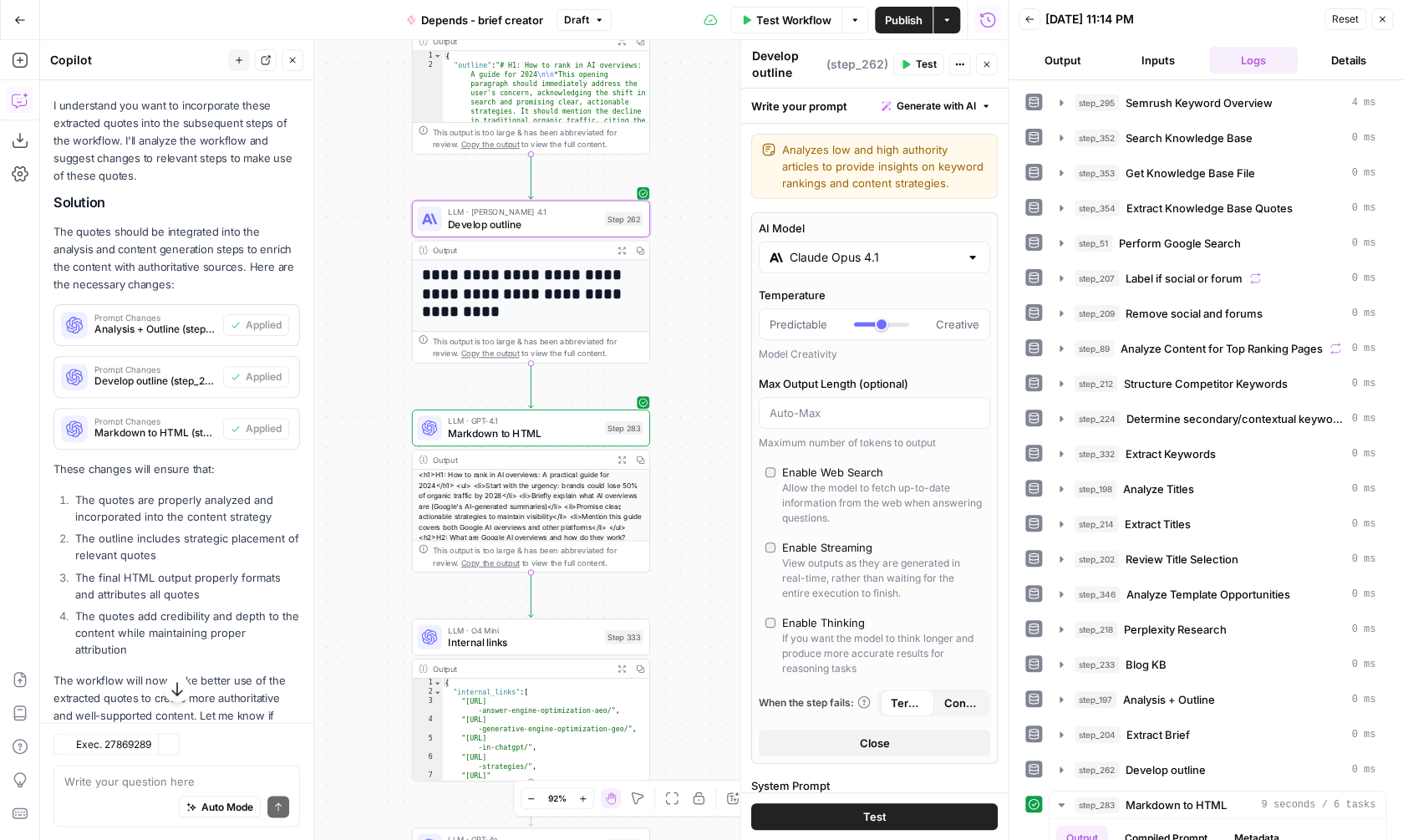
scroll to position [910, 0]
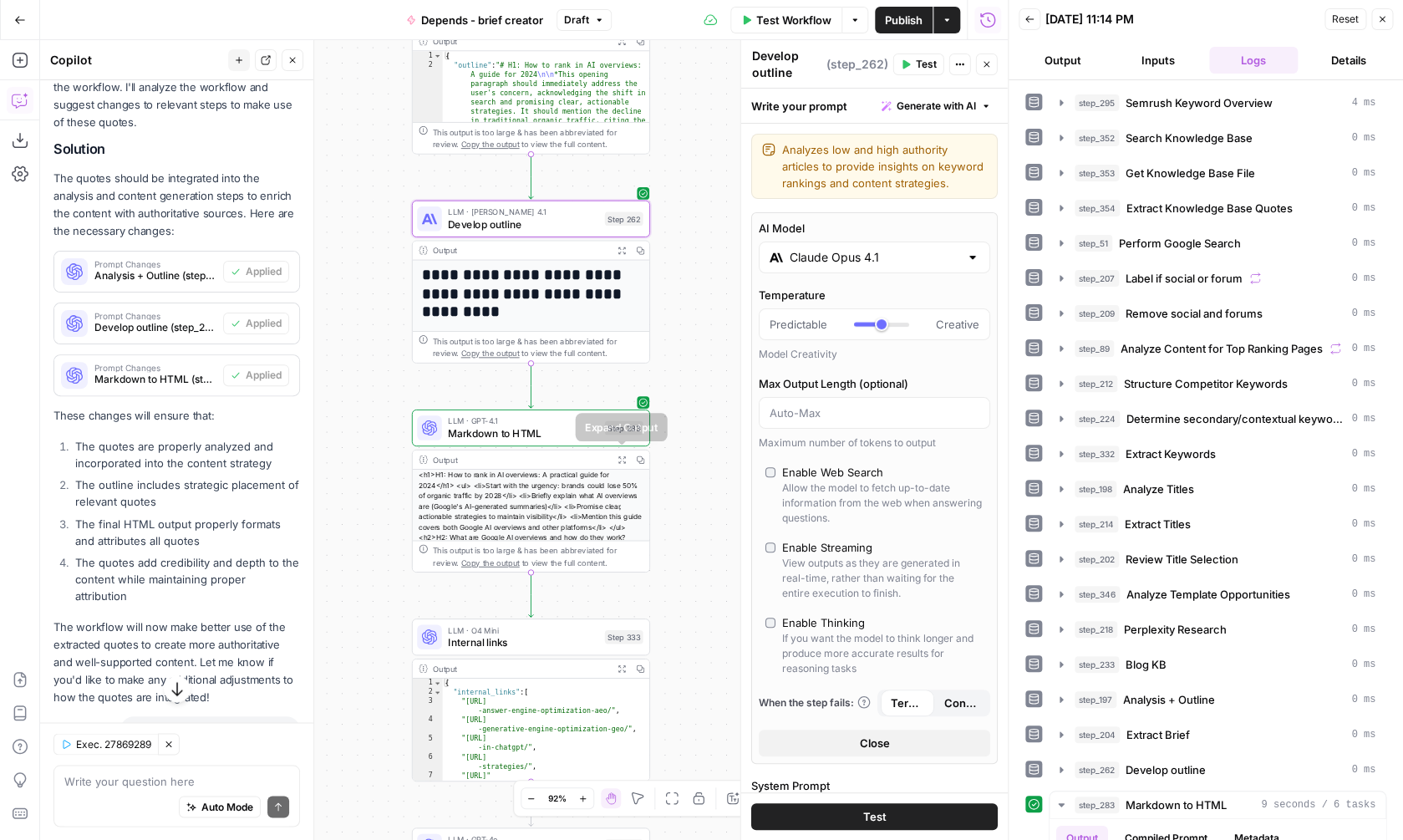
click at [617, 459] on button "Expand Output" at bounding box center [622, 459] width 19 height 19
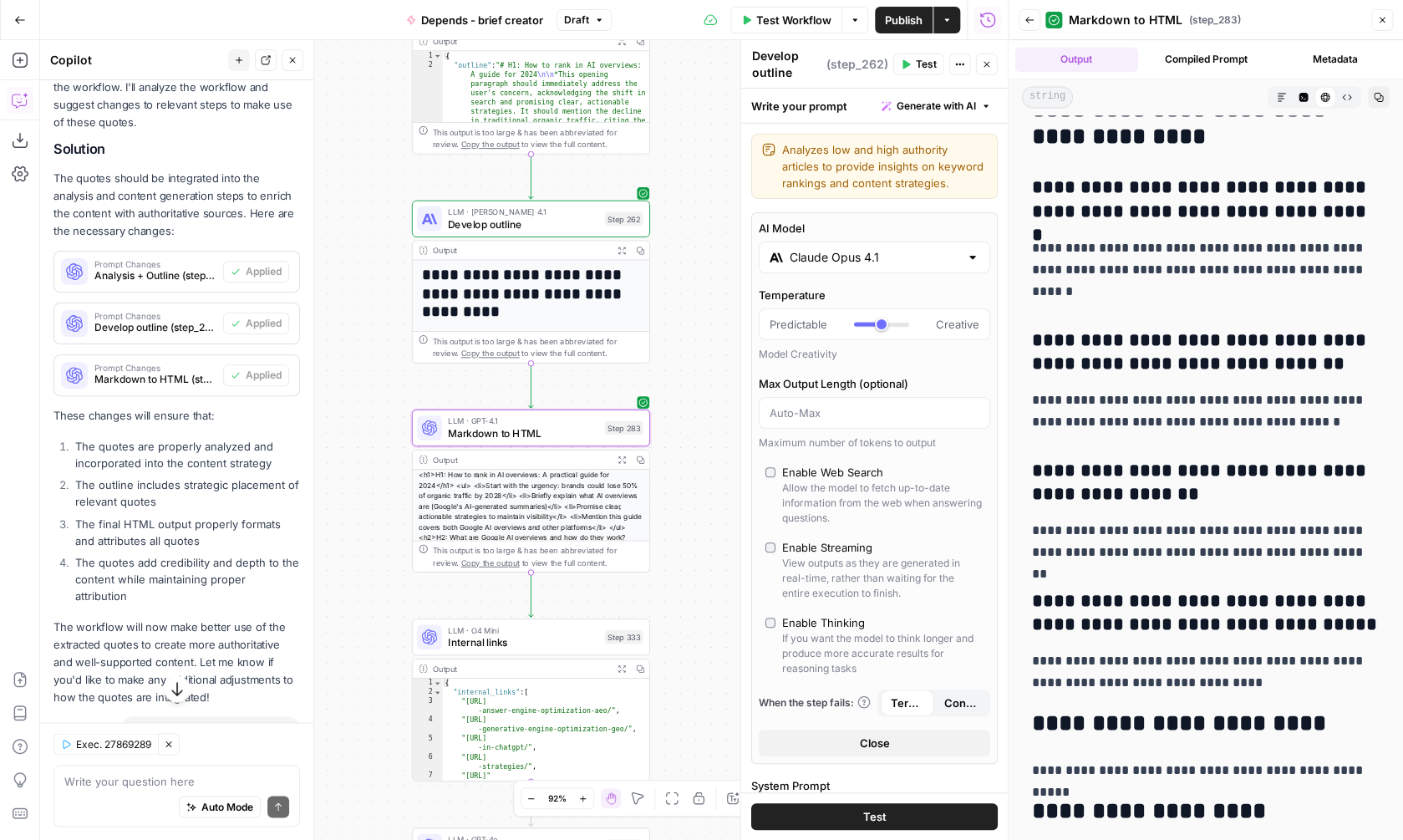
scroll to position [4217, 0]
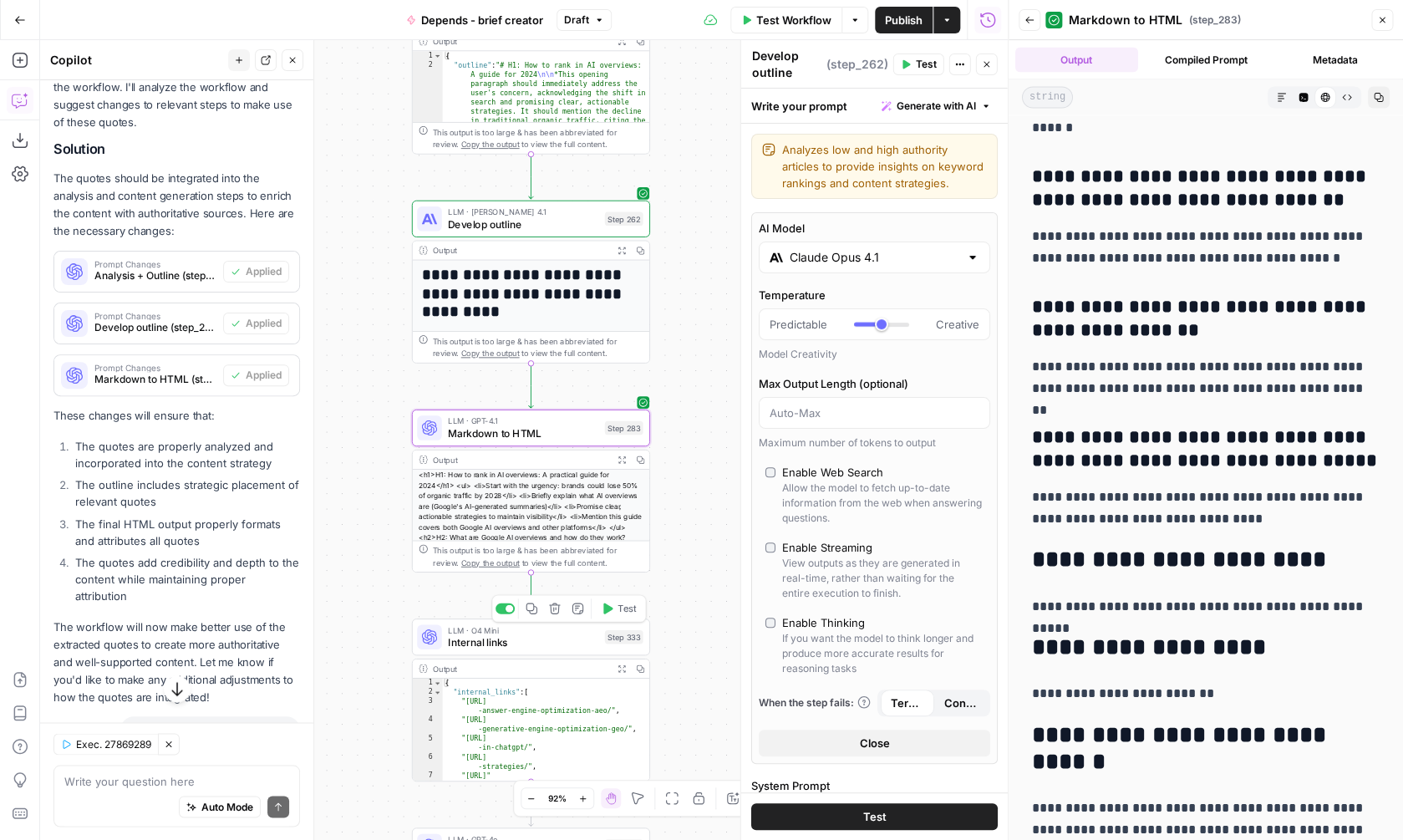
click at [620, 612] on span "Test" at bounding box center [627, 608] width 19 height 14
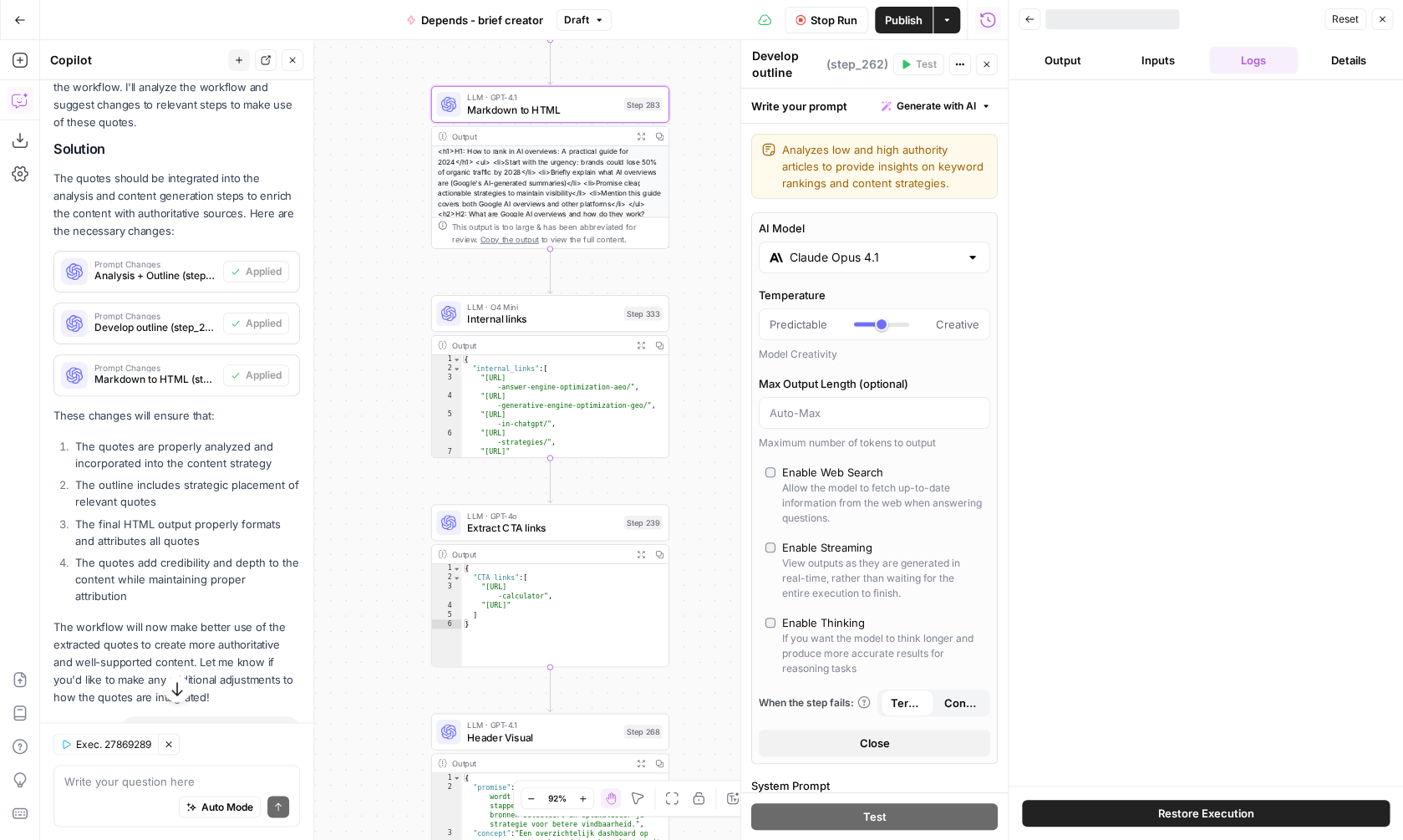
drag, startPoint x: 697, startPoint y: 583, endPoint x: 716, endPoint y: 259, distance: 324.6
click at [716, 259] on div "true false Workflow Set Inputs Inputs SEO Research Semrush Keyword Overview Ste…" at bounding box center [523, 440] width 967 height 800
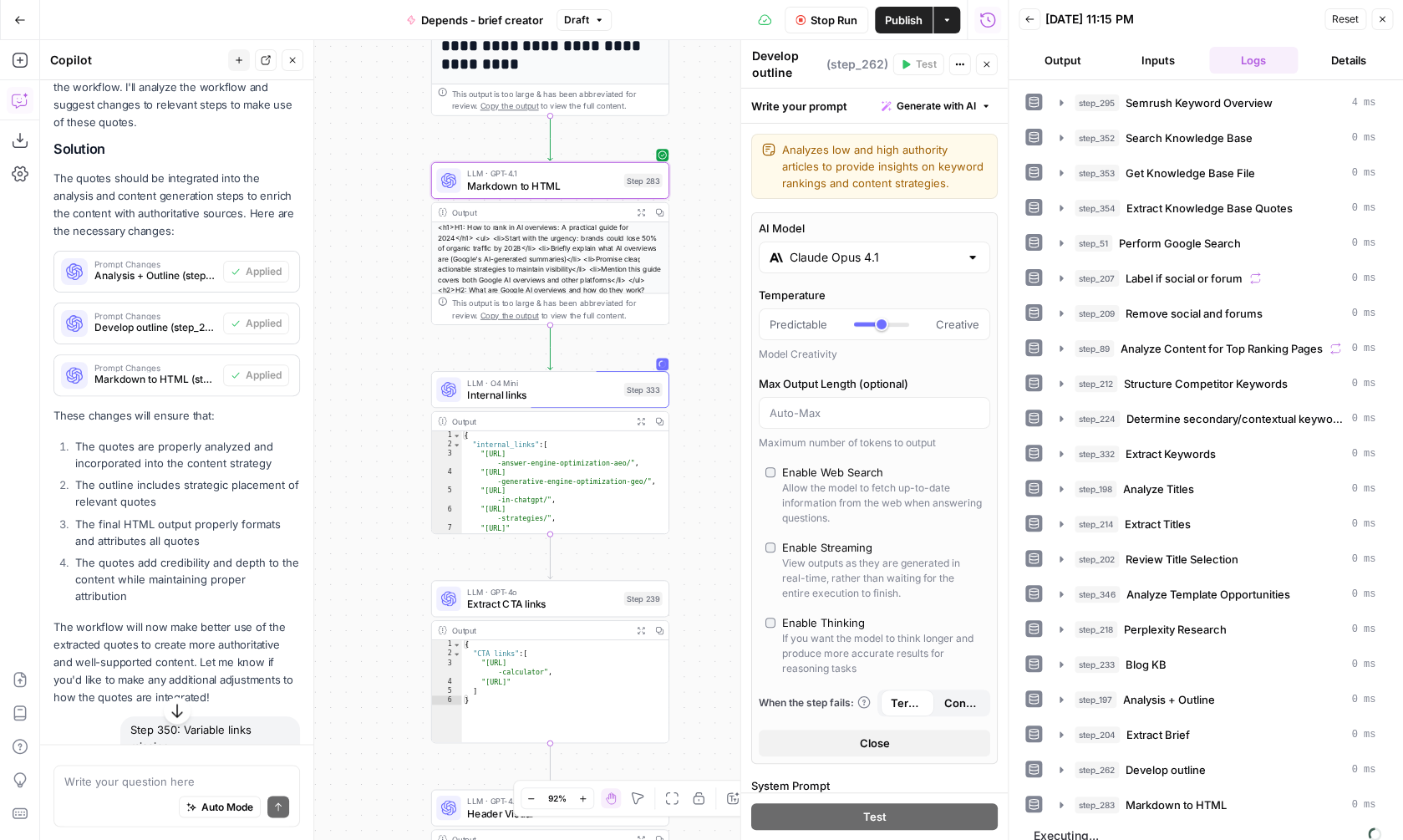
scroll to position [910, 0]
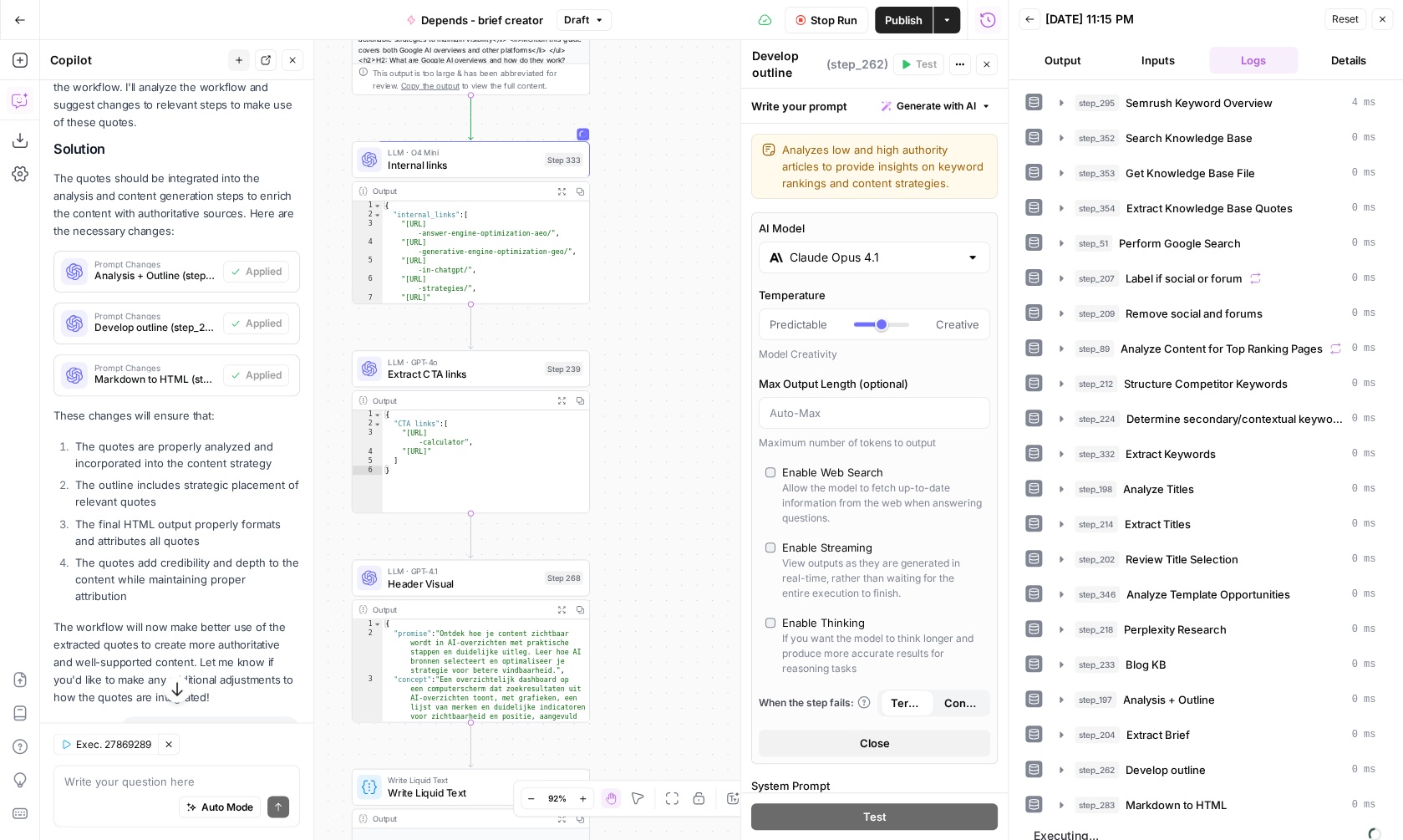
drag, startPoint x: 699, startPoint y: 375, endPoint x: 619, endPoint y: 222, distance: 172.7
click at [619, 222] on div "true false Workflow Set Inputs Inputs SEO Research Semrush Keyword Overview Ste…" at bounding box center [523, 440] width 967 height 800
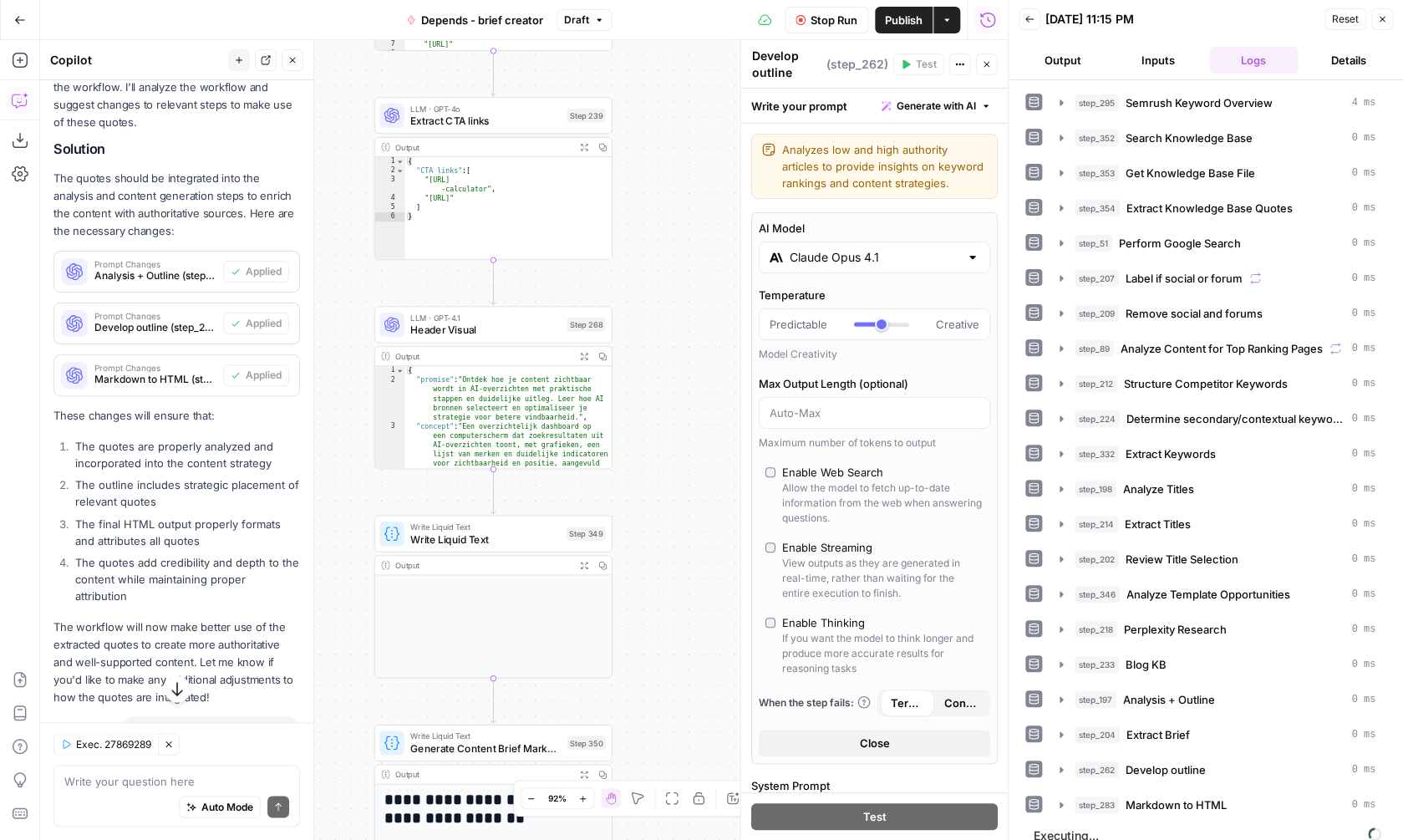
drag, startPoint x: 629, startPoint y: 513, endPoint x: 660, endPoint y: 184, distance: 330.5
click at [660, 184] on div "true false Workflow Set Inputs Inputs SEO Research Semrush Keyword Overview Ste…" at bounding box center [523, 440] width 967 height 800
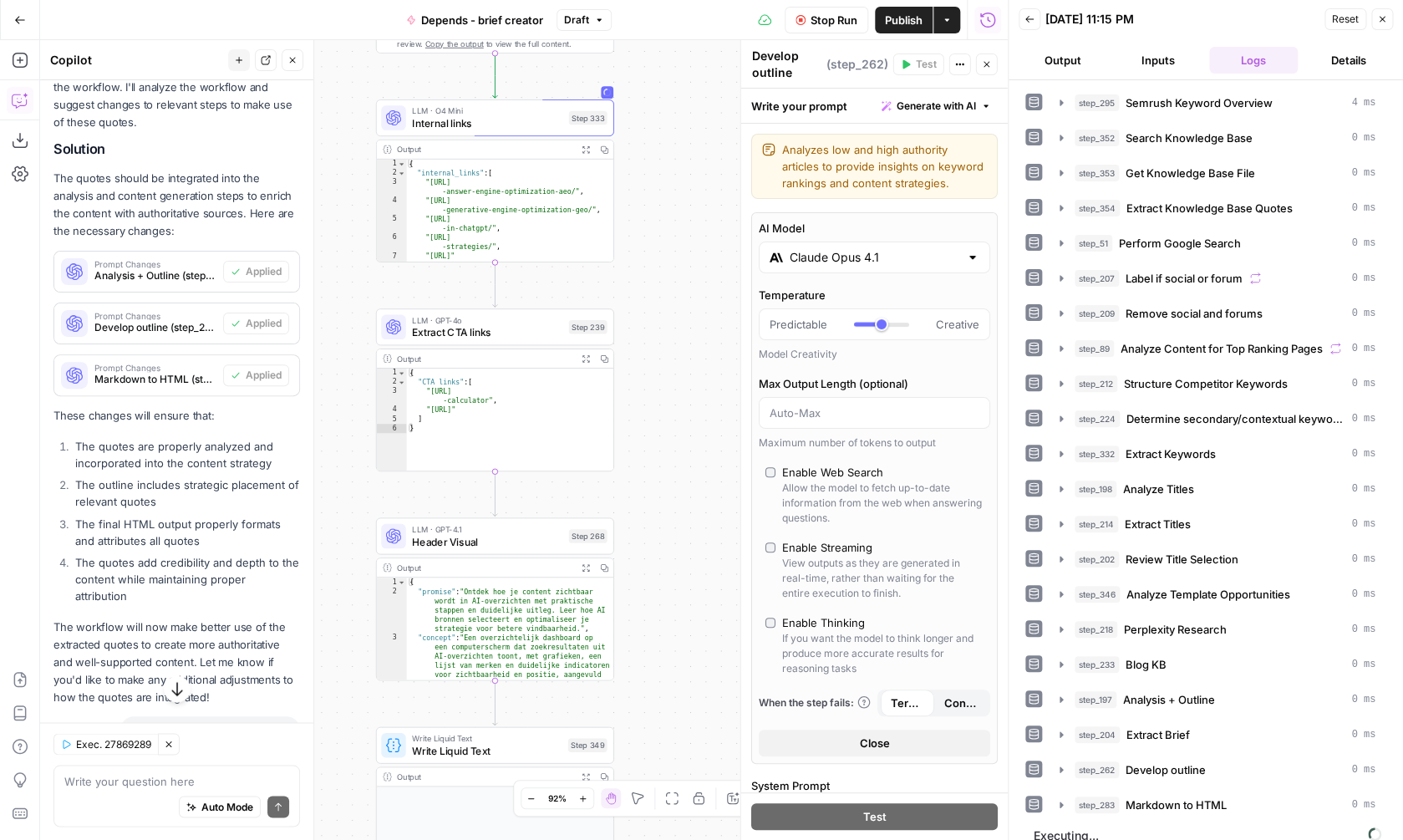
drag, startPoint x: 664, startPoint y: 305, endPoint x: 653, endPoint y: 616, distance: 311.2
click at [654, 616] on div "true false Workflow Set Inputs Inputs SEO Research Semrush Keyword Overview Ste…" at bounding box center [523, 440] width 967 height 800
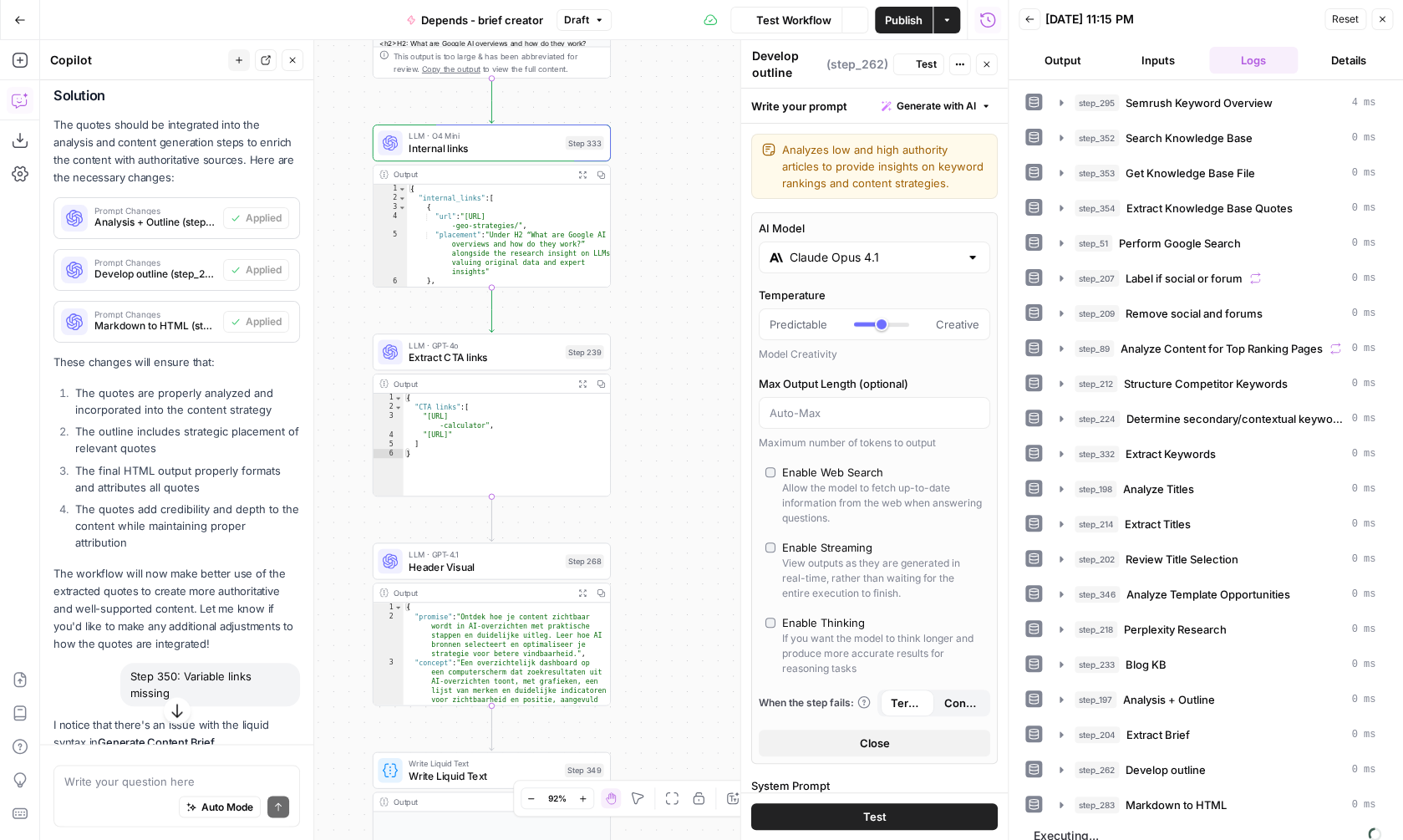
scroll to position [856, 0]
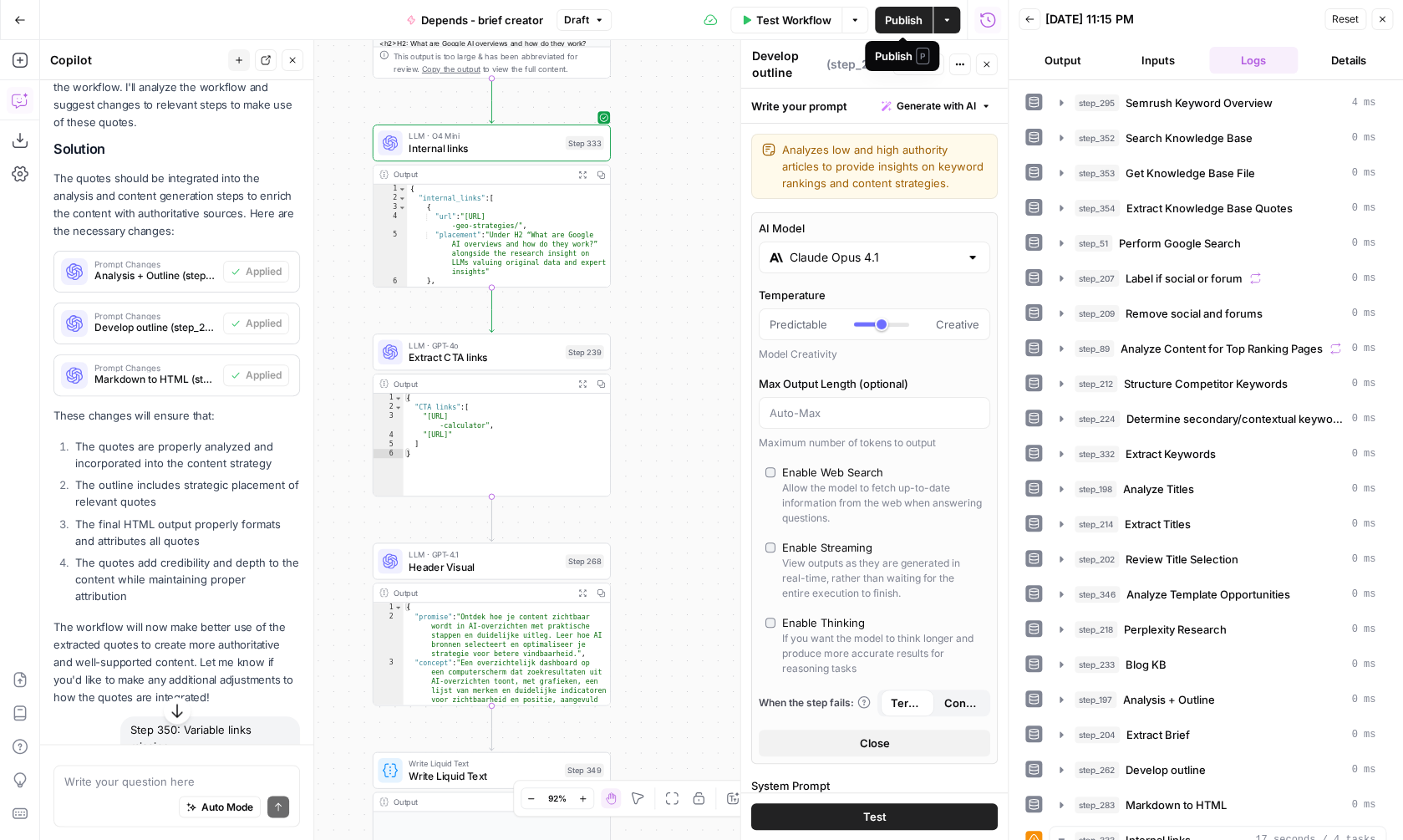
click at [897, 19] on span "Publish" at bounding box center [904, 20] width 37 height 17
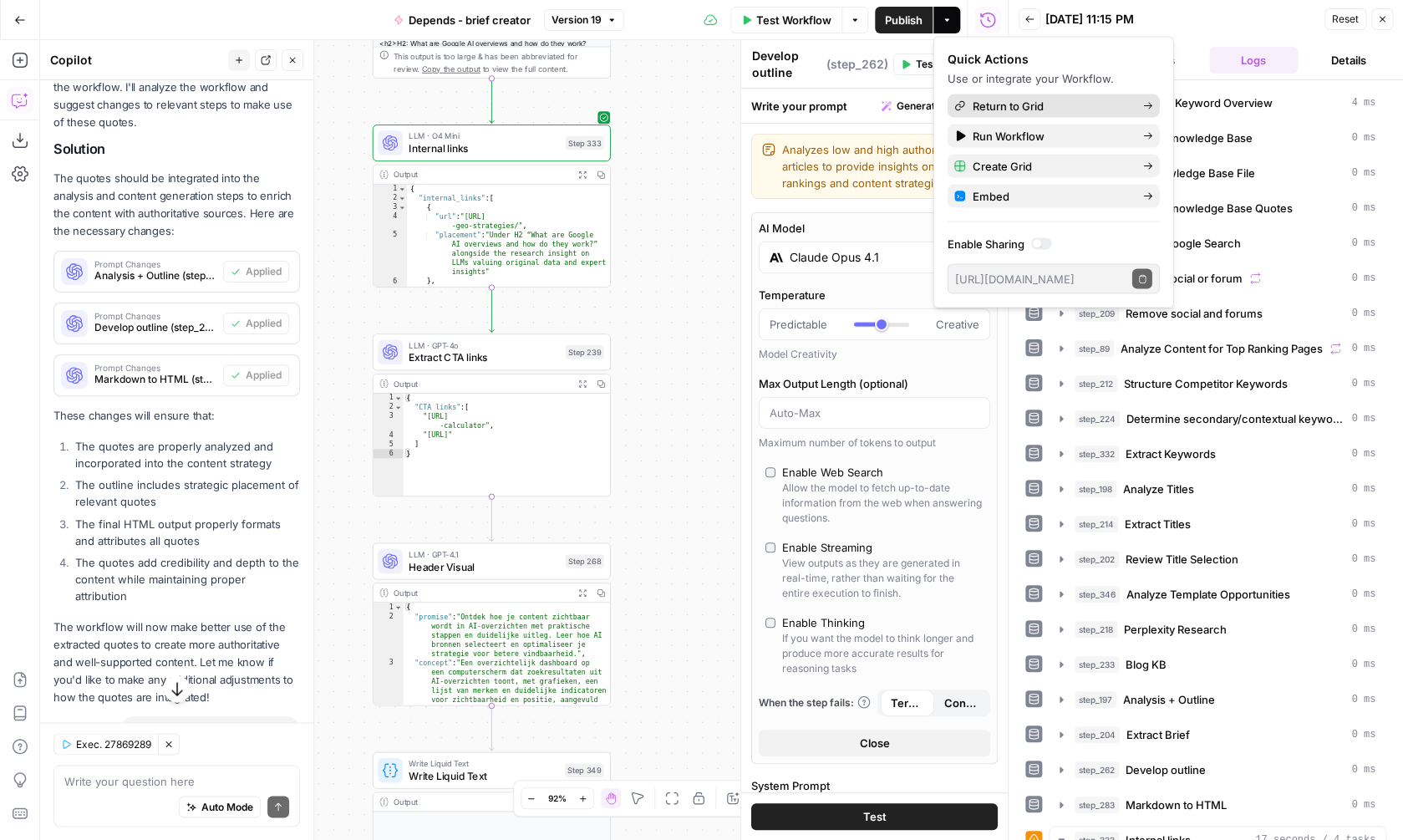
click at [1021, 104] on span "Return to Grid" at bounding box center [1051, 106] width 157 height 17
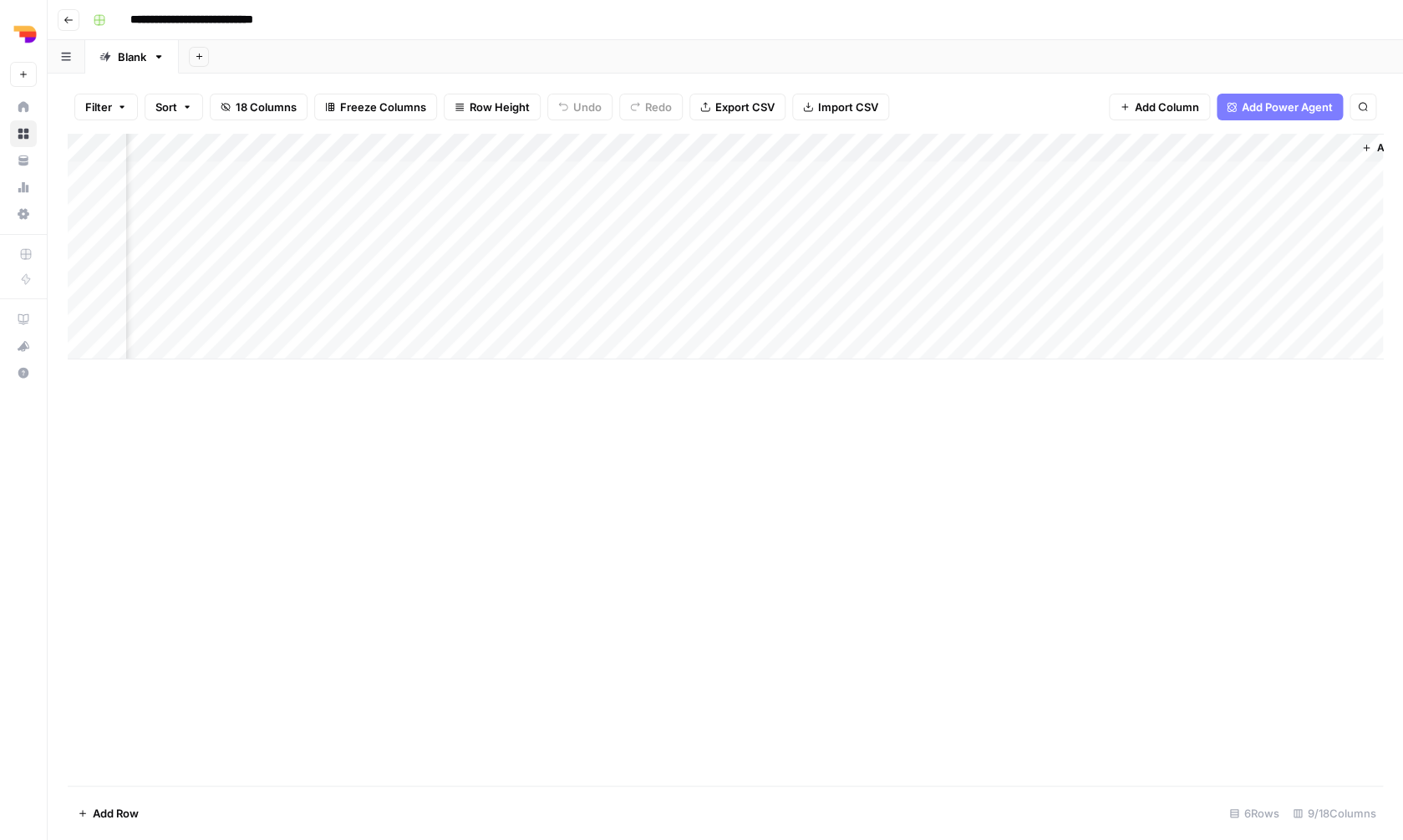
scroll to position [0, 247]
click at [887, 257] on div "Add Column" at bounding box center [725, 246] width 1316 height 226
click at [888, 229] on div "Add Column" at bounding box center [725, 246] width 1316 height 226
click at [865, 227] on div "Add Column" at bounding box center [725, 246] width 1316 height 226
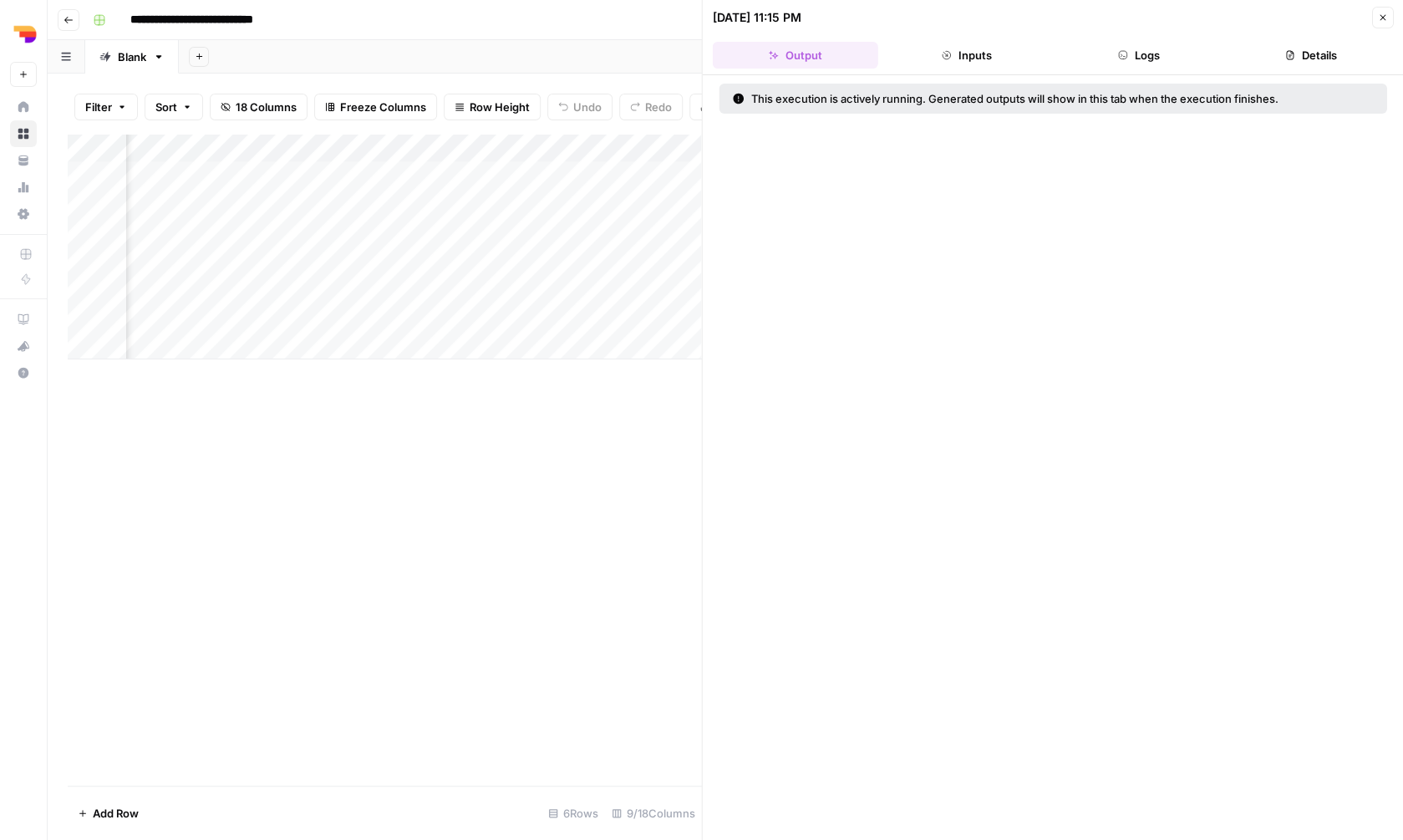
click at [1117, 59] on button "Logs" at bounding box center [1139, 54] width 166 height 26
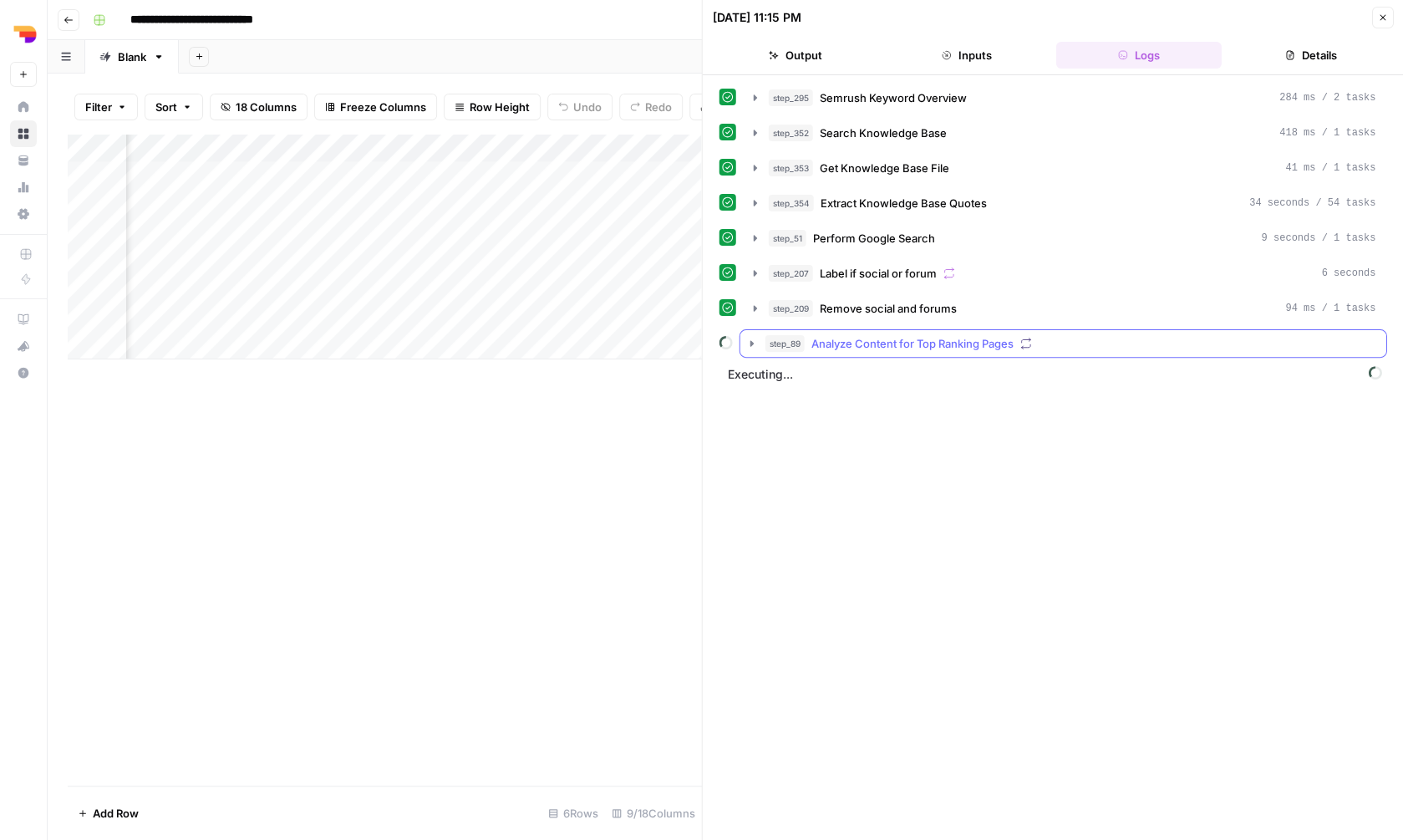
click at [1113, 353] on button "step_89 Analyze Content for Top Ranking Pages" at bounding box center [1063, 343] width 646 height 26
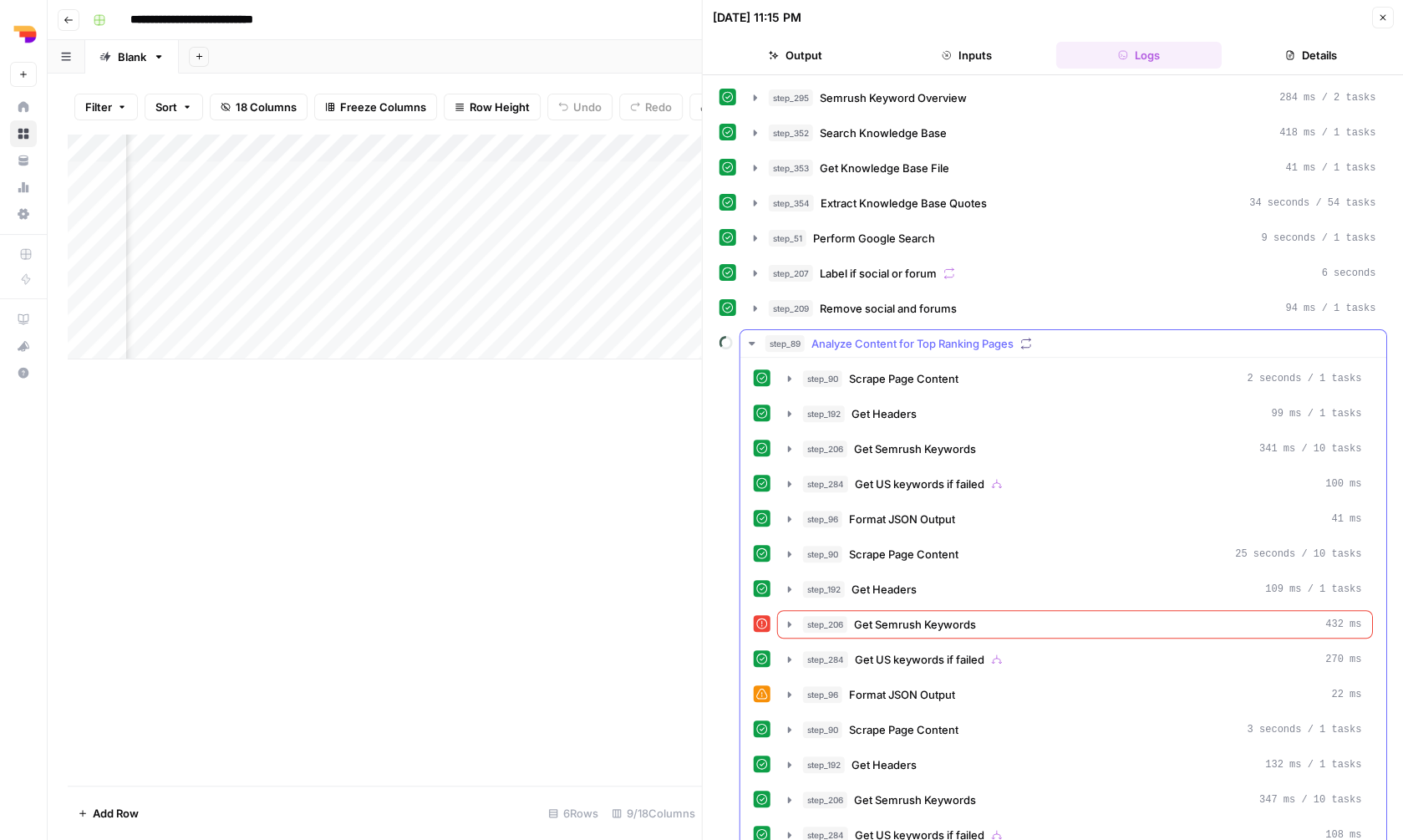
click at [1113, 353] on button "step_89 Analyze Content for Top Ranking Pages" at bounding box center [1063, 343] width 646 height 26
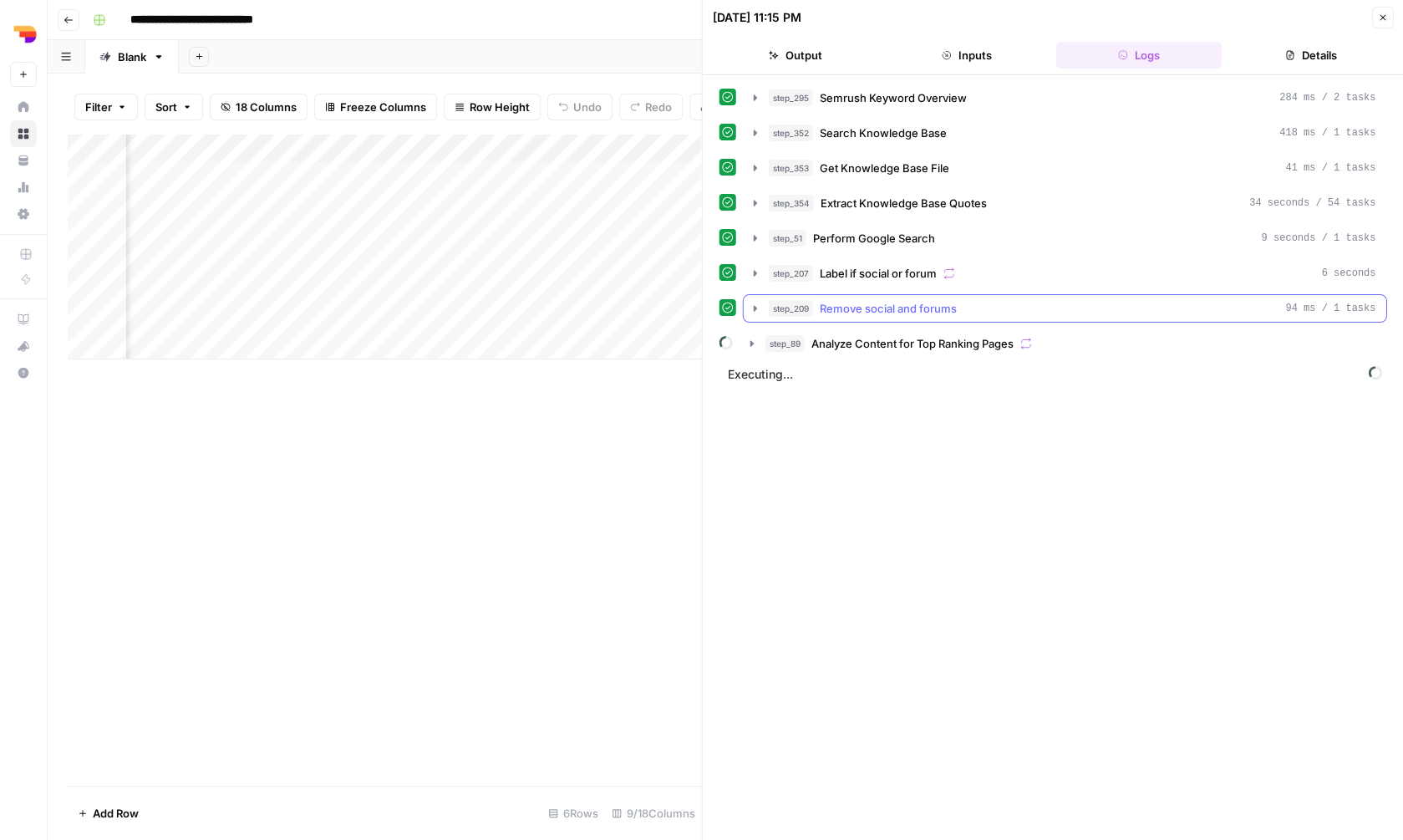
click at [1100, 298] on button "step_209 Remove social and forums 94 ms / 1 tasks" at bounding box center [1065, 307] width 643 height 26
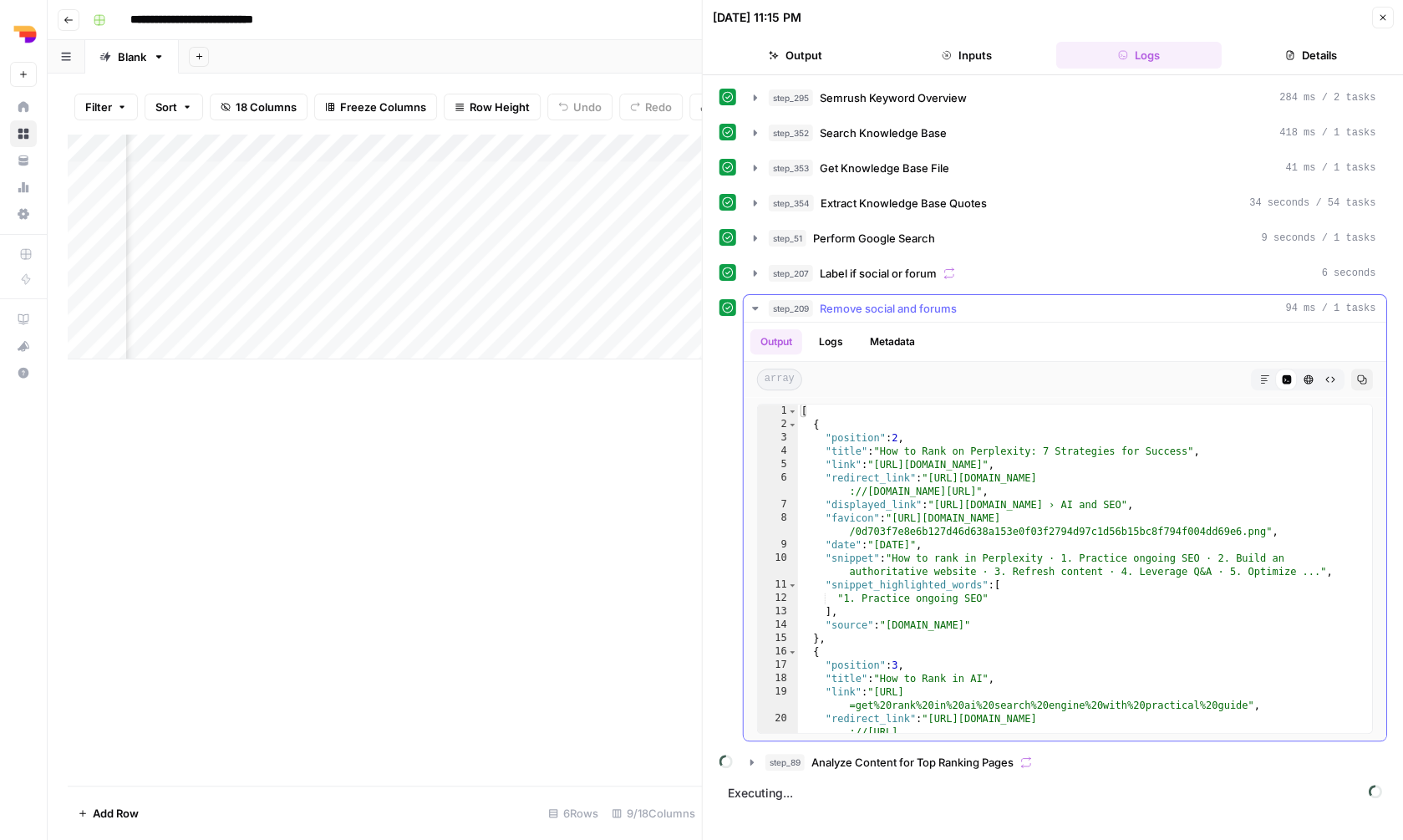
click at [1100, 298] on button "step_209 Remove social and forums 94 ms / 1 tasks" at bounding box center [1065, 307] width 643 height 26
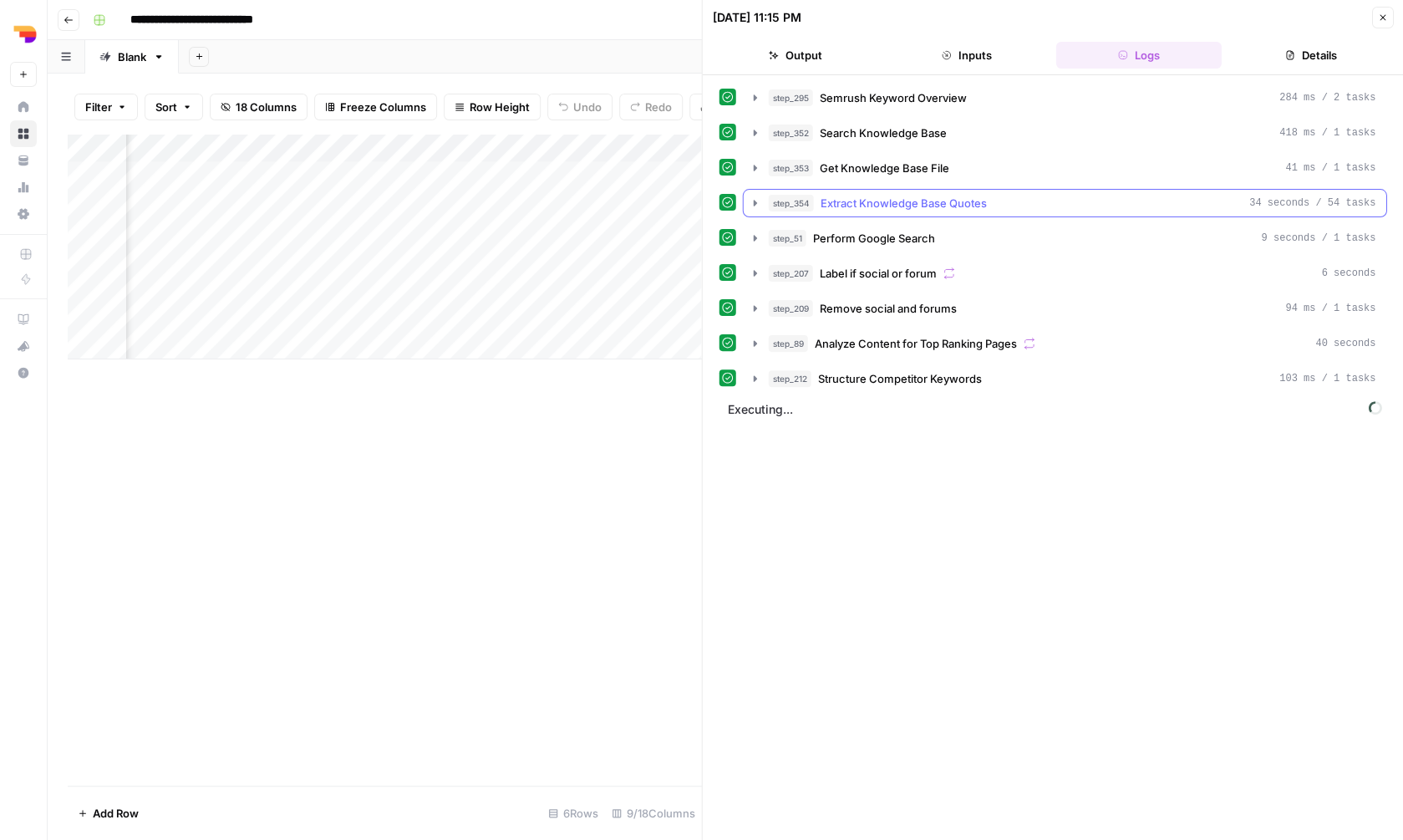
click at [1089, 211] on div "step_354 Extract Knowledge Base Quotes 34 seconds / 54 tasks" at bounding box center [1072, 203] width 607 height 17
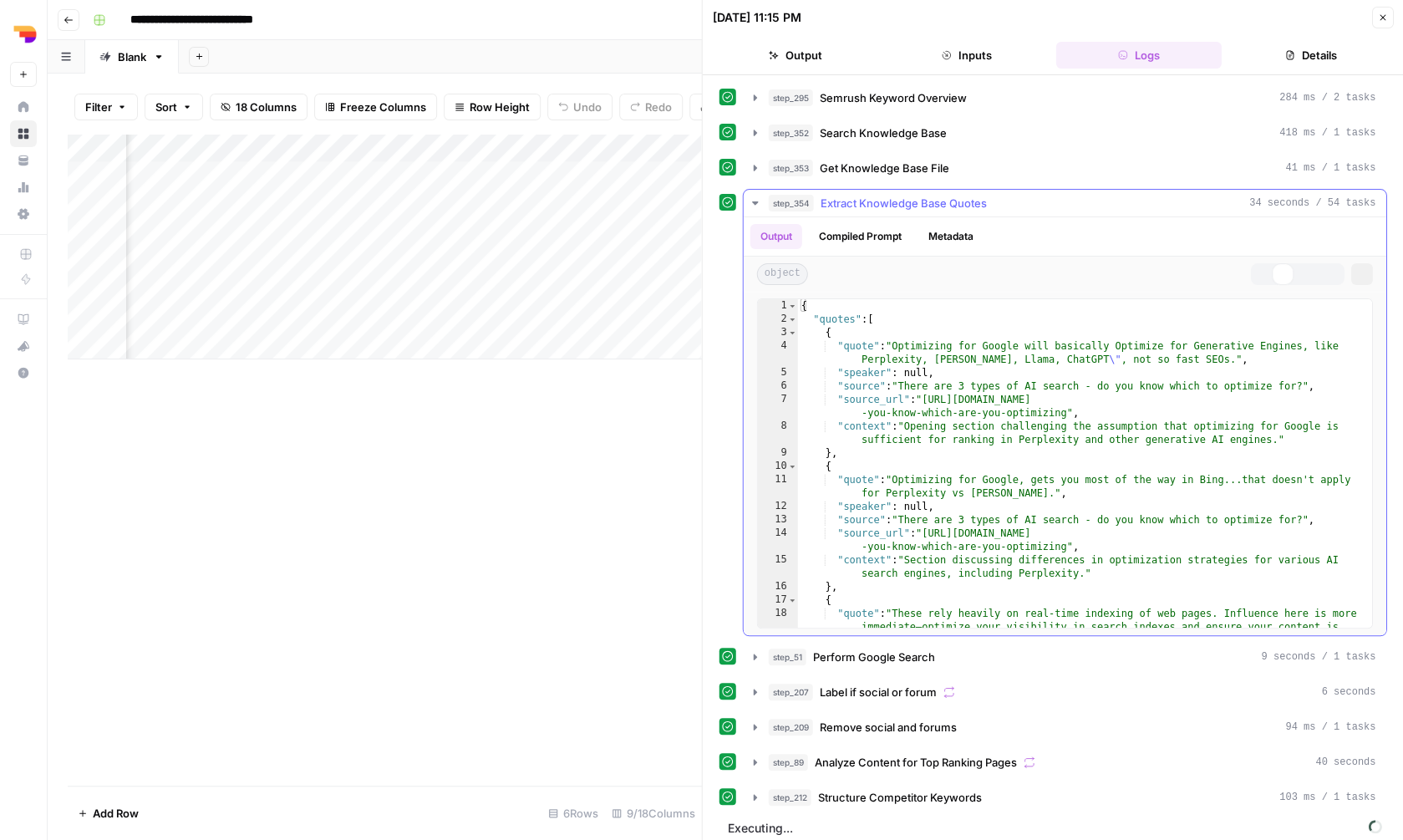
click at [1089, 211] on div "step_354 Extract Knowledge Base Quotes 34 seconds / 54 tasks" at bounding box center [1072, 203] width 607 height 17
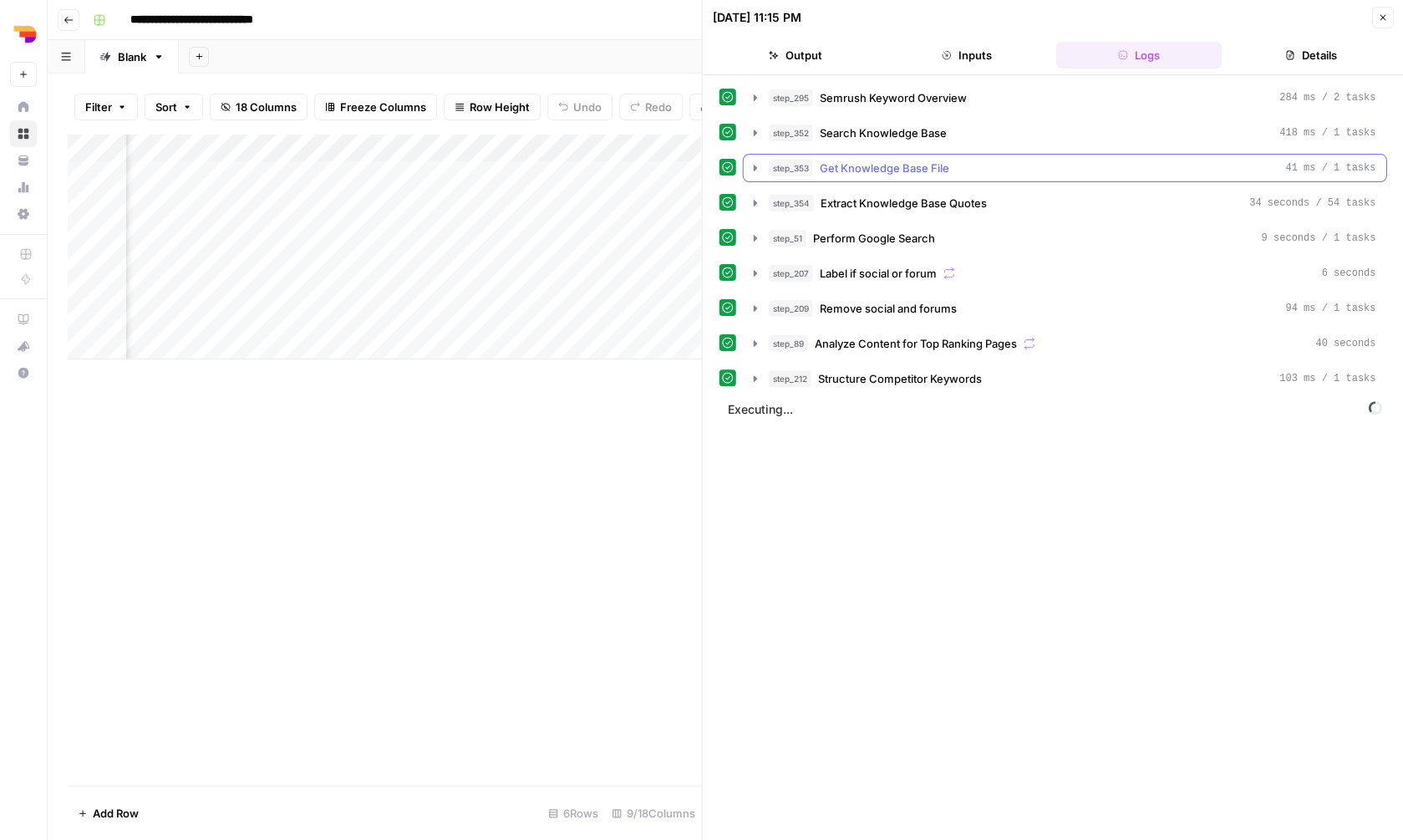
click at [1081, 162] on div "step_353 Get Knowledge Base File 41 ms / 1 tasks" at bounding box center [1072, 168] width 607 height 17
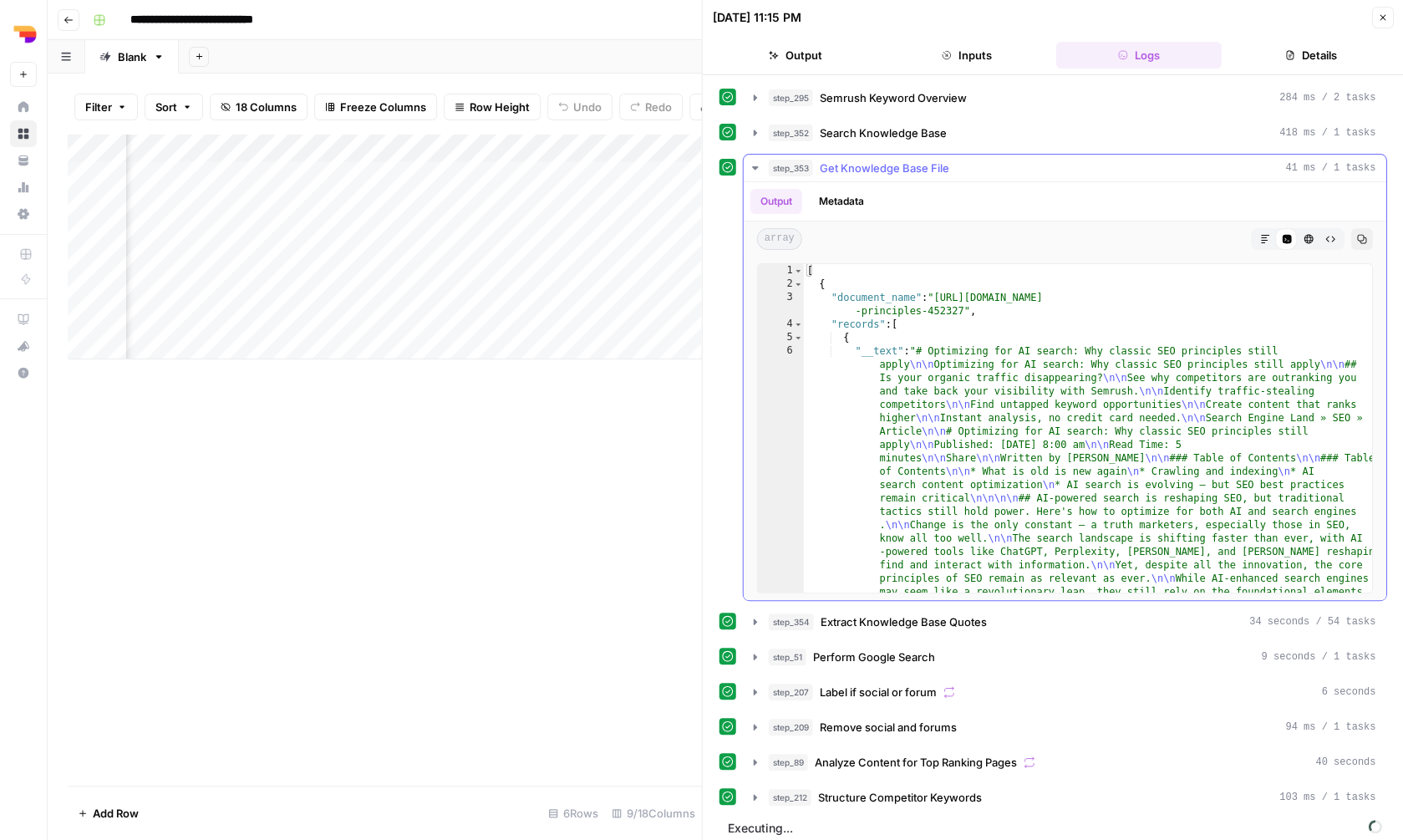
click at [1081, 161] on div "step_353 Get Knowledge Base File 41 ms / 1 tasks" at bounding box center [1072, 168] width 607 height 17
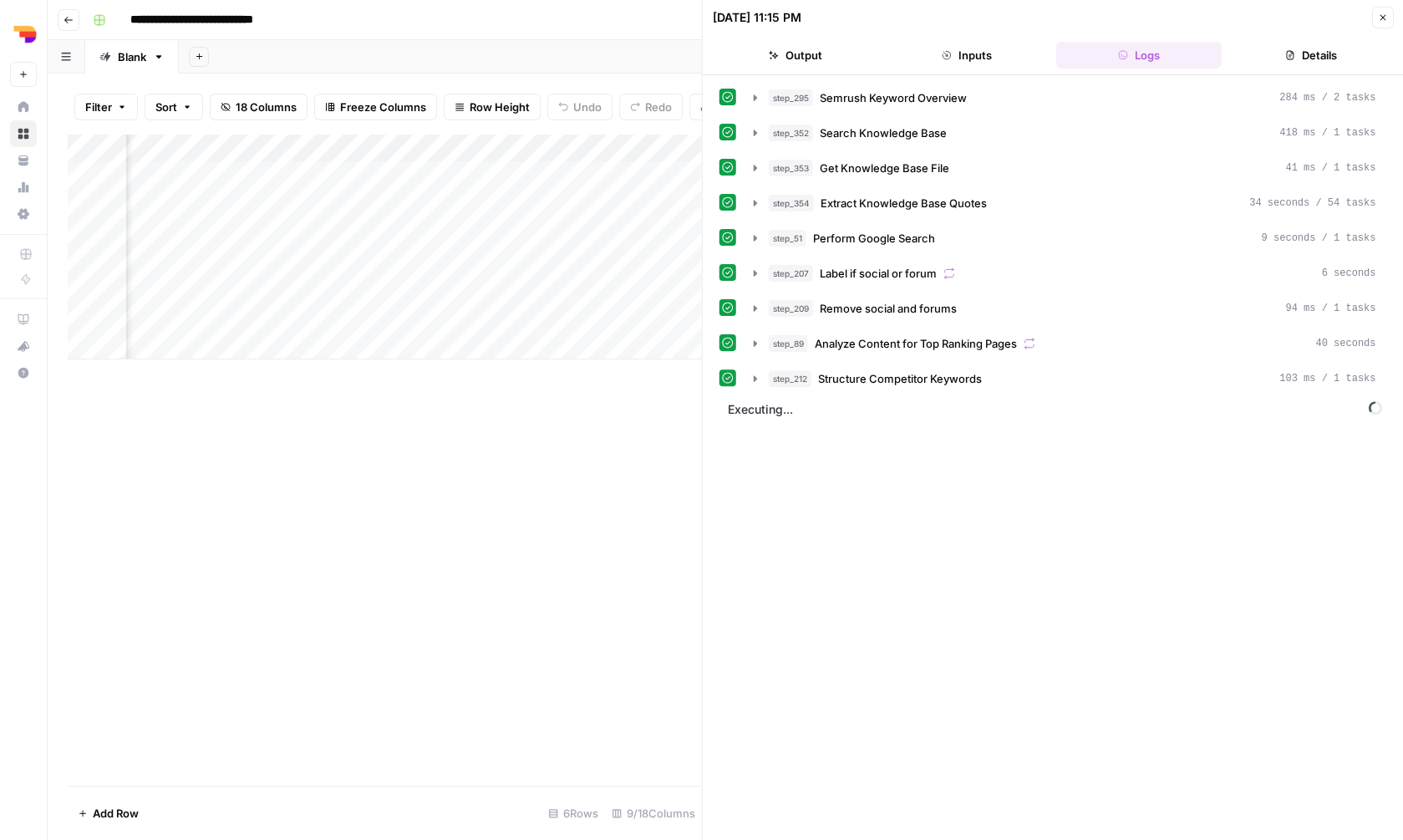
click at [1061, 395] on div "step_295 Semrush Keyword Overview 284 ms / 2 tasks step_352 Search Knowledge Ba…" at bounding box center [1053, 457] width 668 height 748
click at [1061, 386] on div "step_212 Structure Competitor Keywords 103 ms / 1 tasks" at bounding box center [1072, 379] width 607 height 17
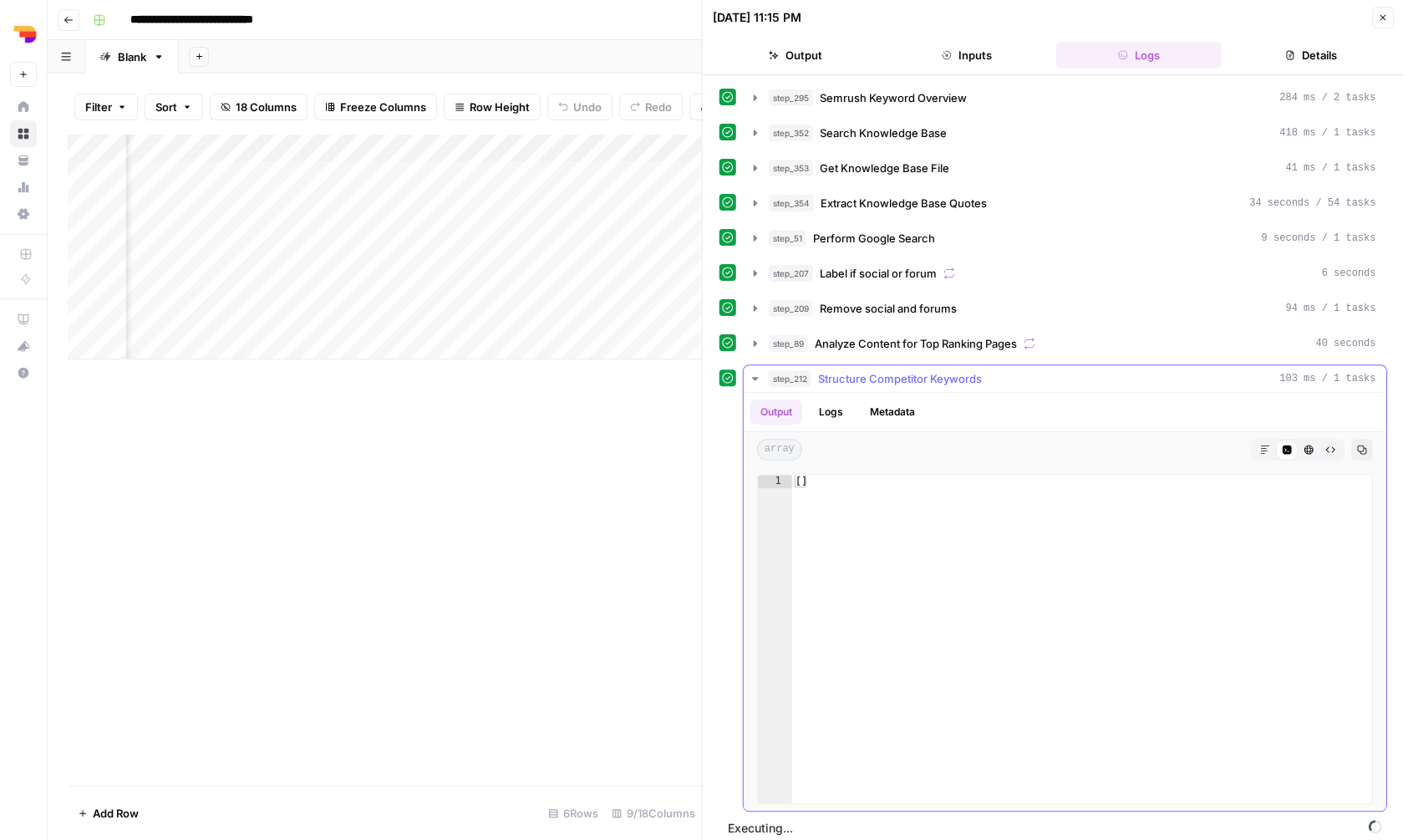
click at [1061, 386] on div "step_212 Structure Competitor Keywords 103 ms / 1 tasks" at bounding box center [1072, 379] width 607 height 17
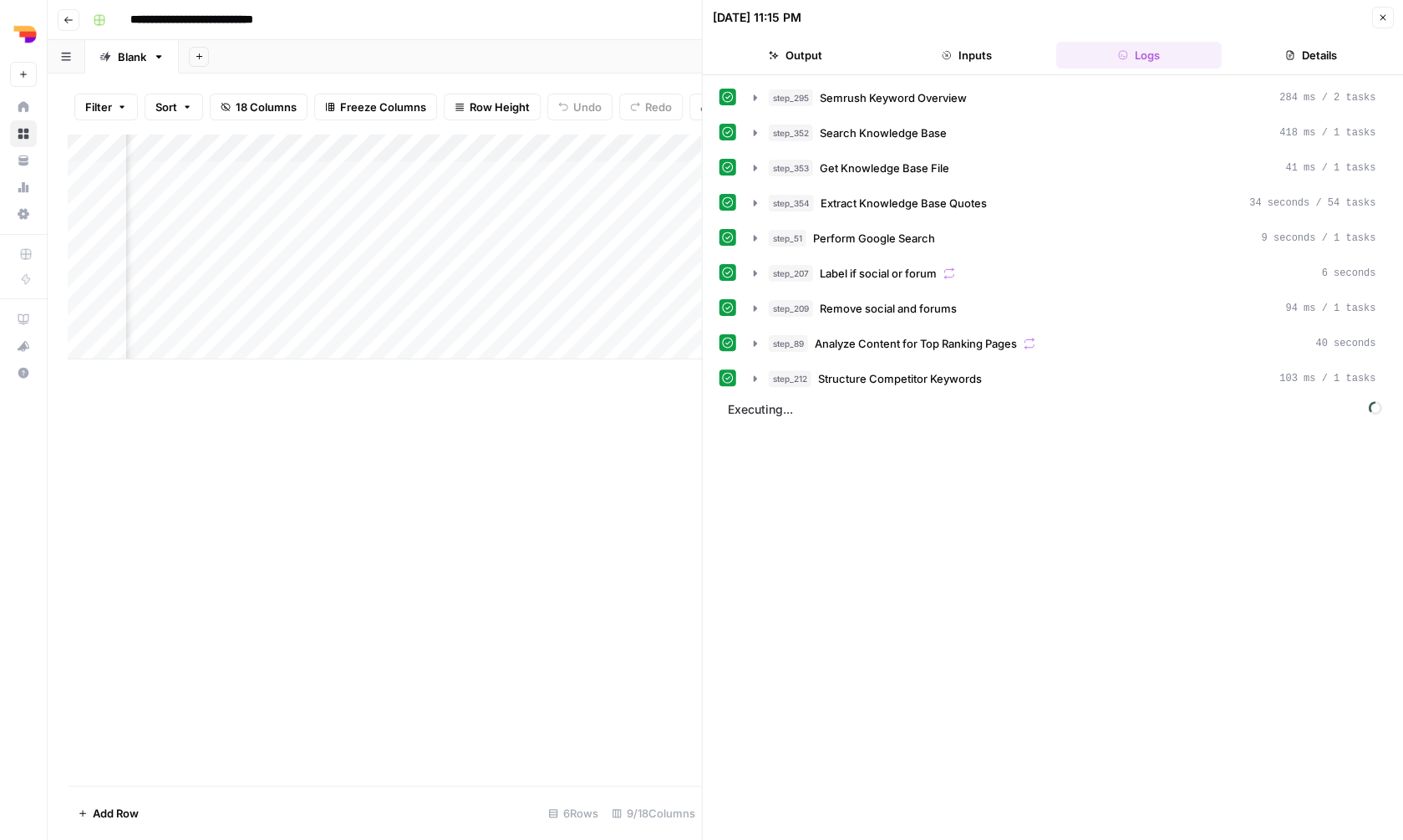
click at [578, 554] on div "Add Column" at bounding box center [385, 459] width 634 height 651
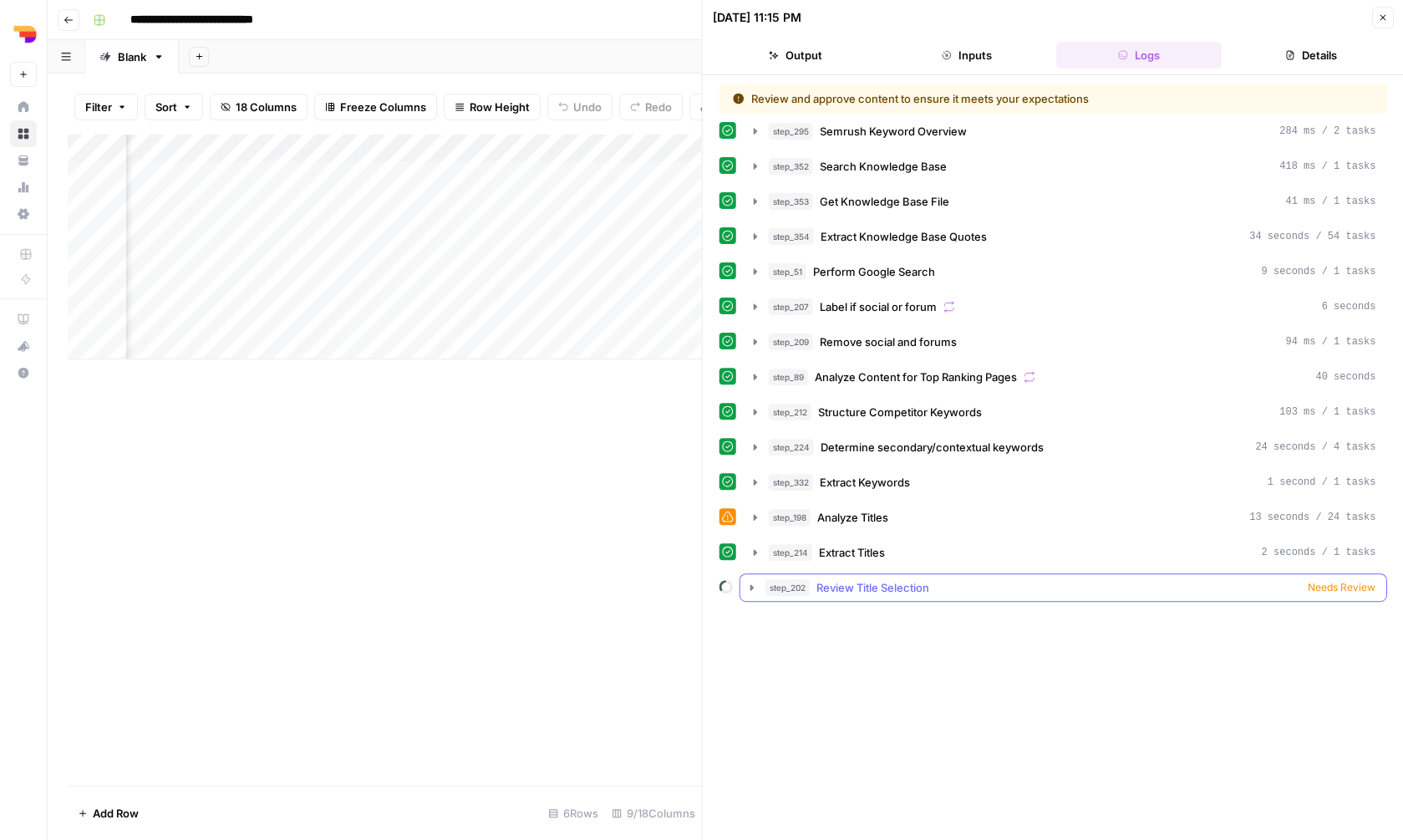
click at [1214, 596] on button "step_202 Review Title Selection Needs Review" at bounding box center [1063, 587] width 646 height 26
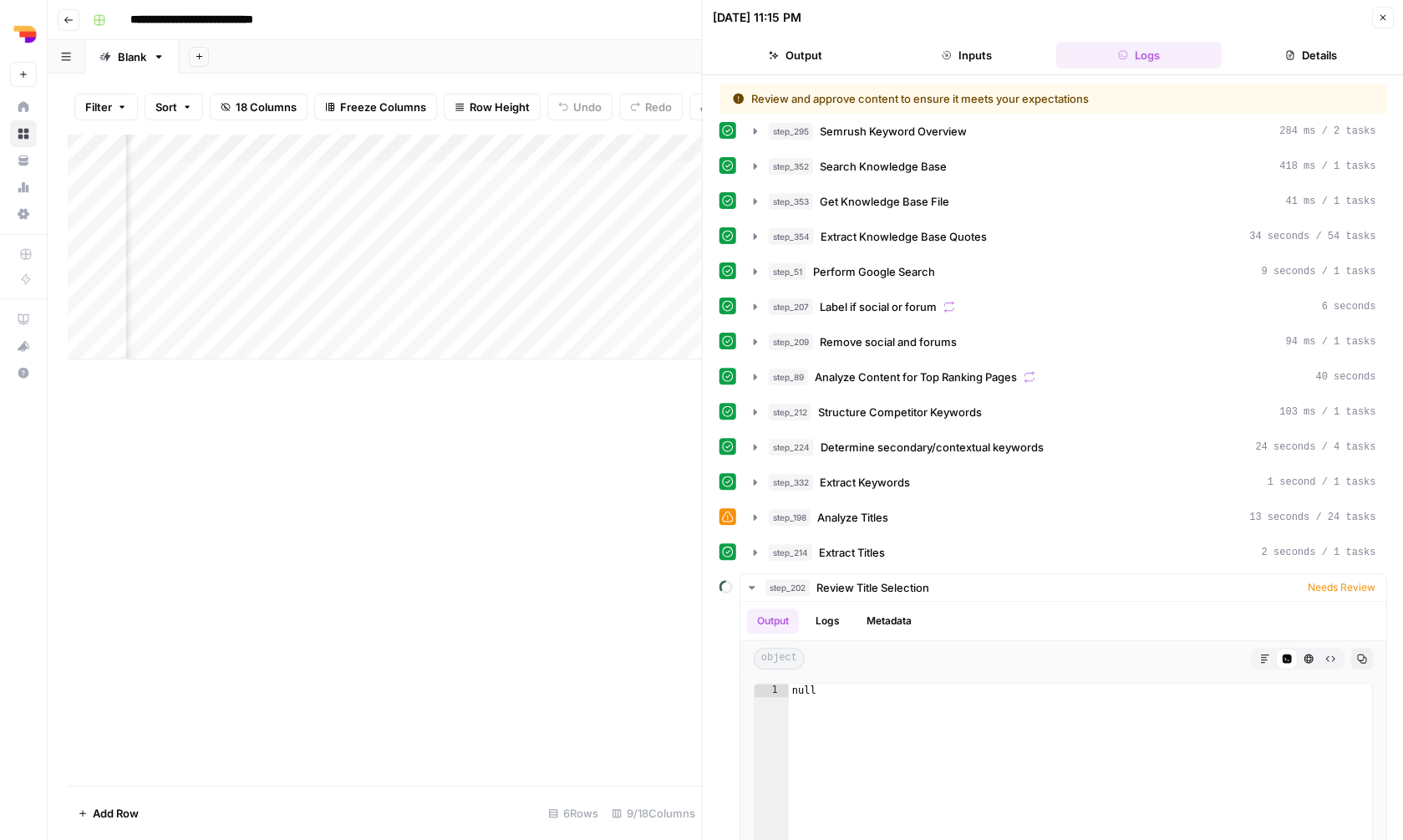
click at [1384, 20] on icon "button" at bounding box center [1382, 18] width 6 height 6
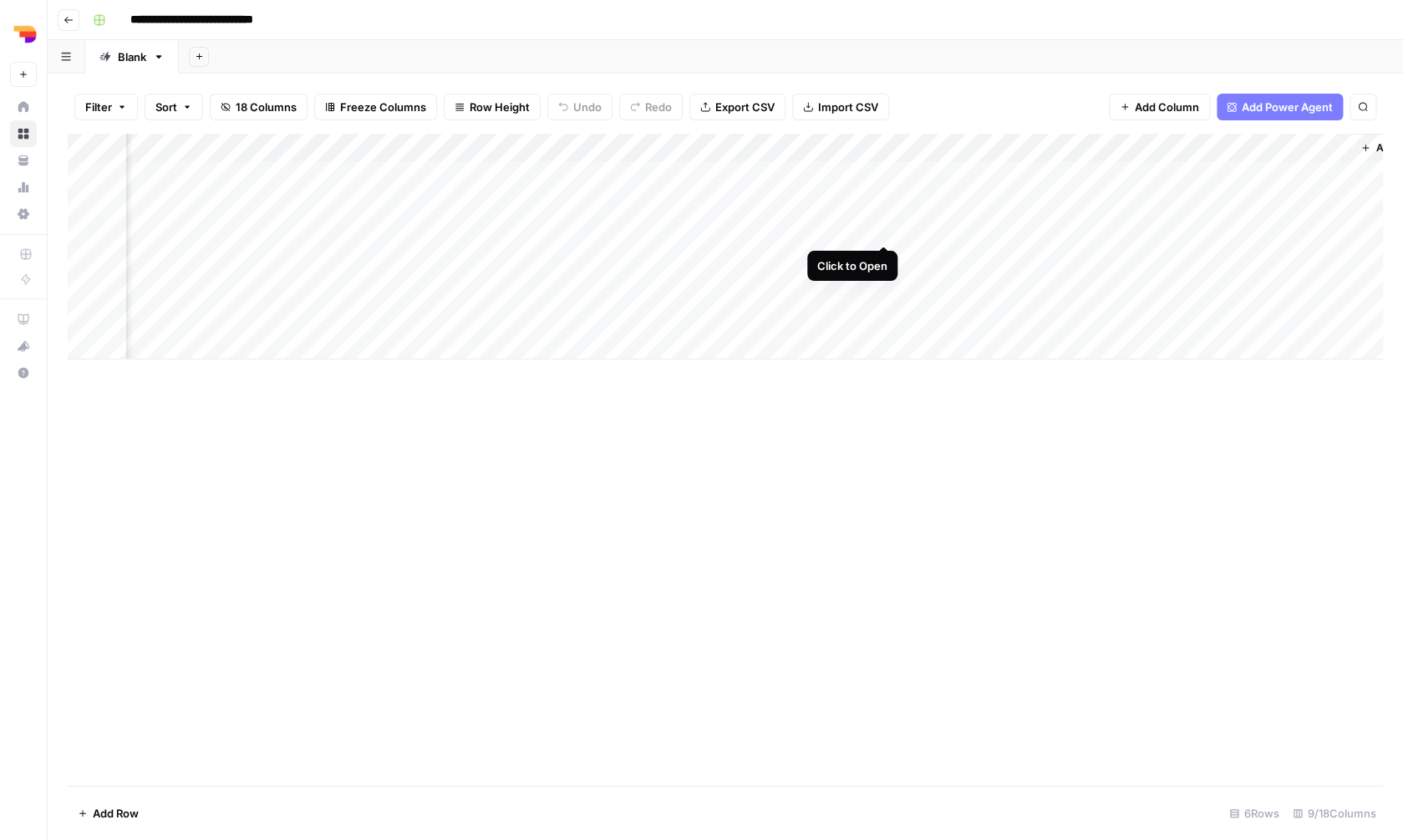
click at [883, 228] on div "Add Column" at bounding box center [725, 246] width 1316 height 226
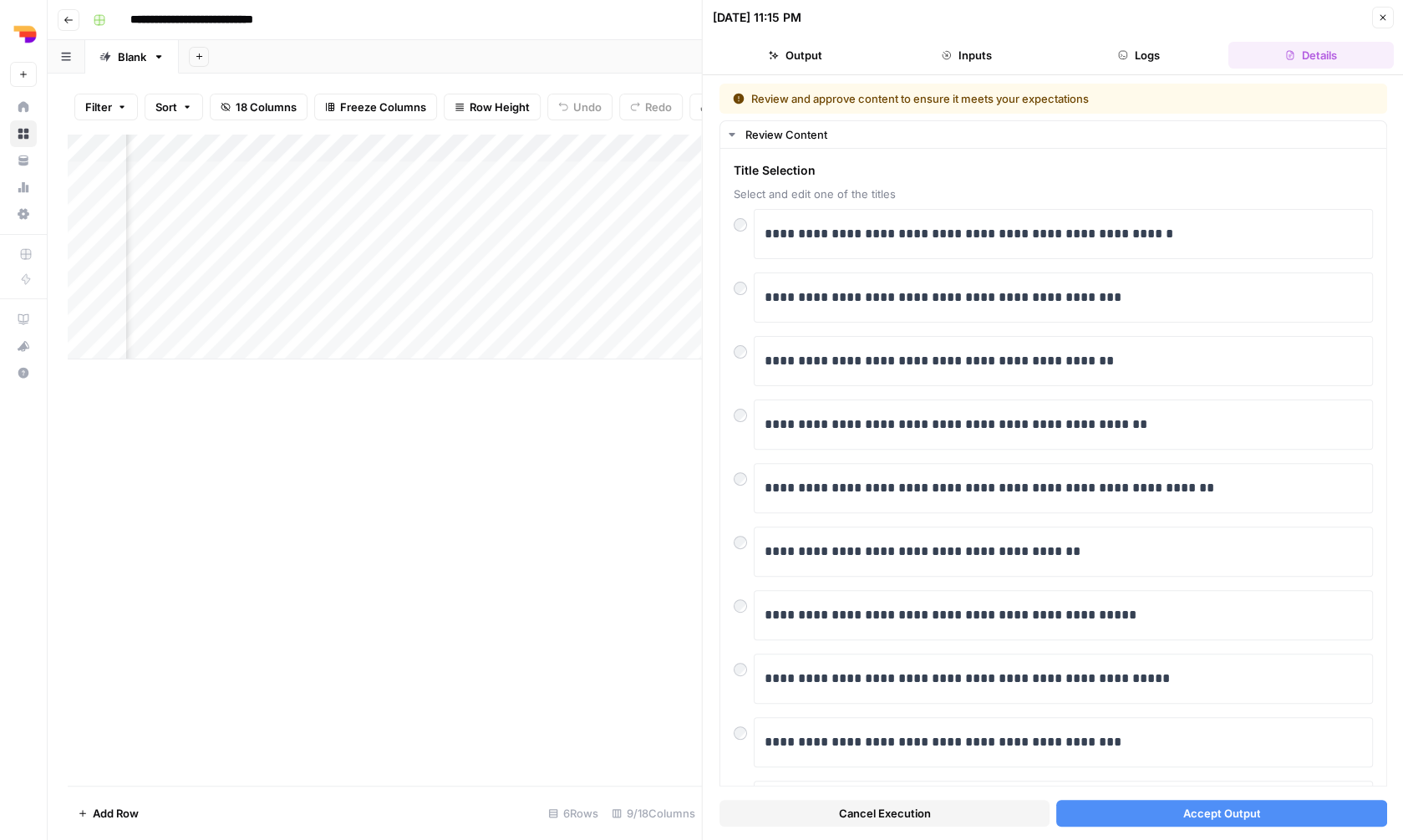
click at [1162, 818] on button "Accept Output" at bounding box center [1221, 813] width 330 height 26
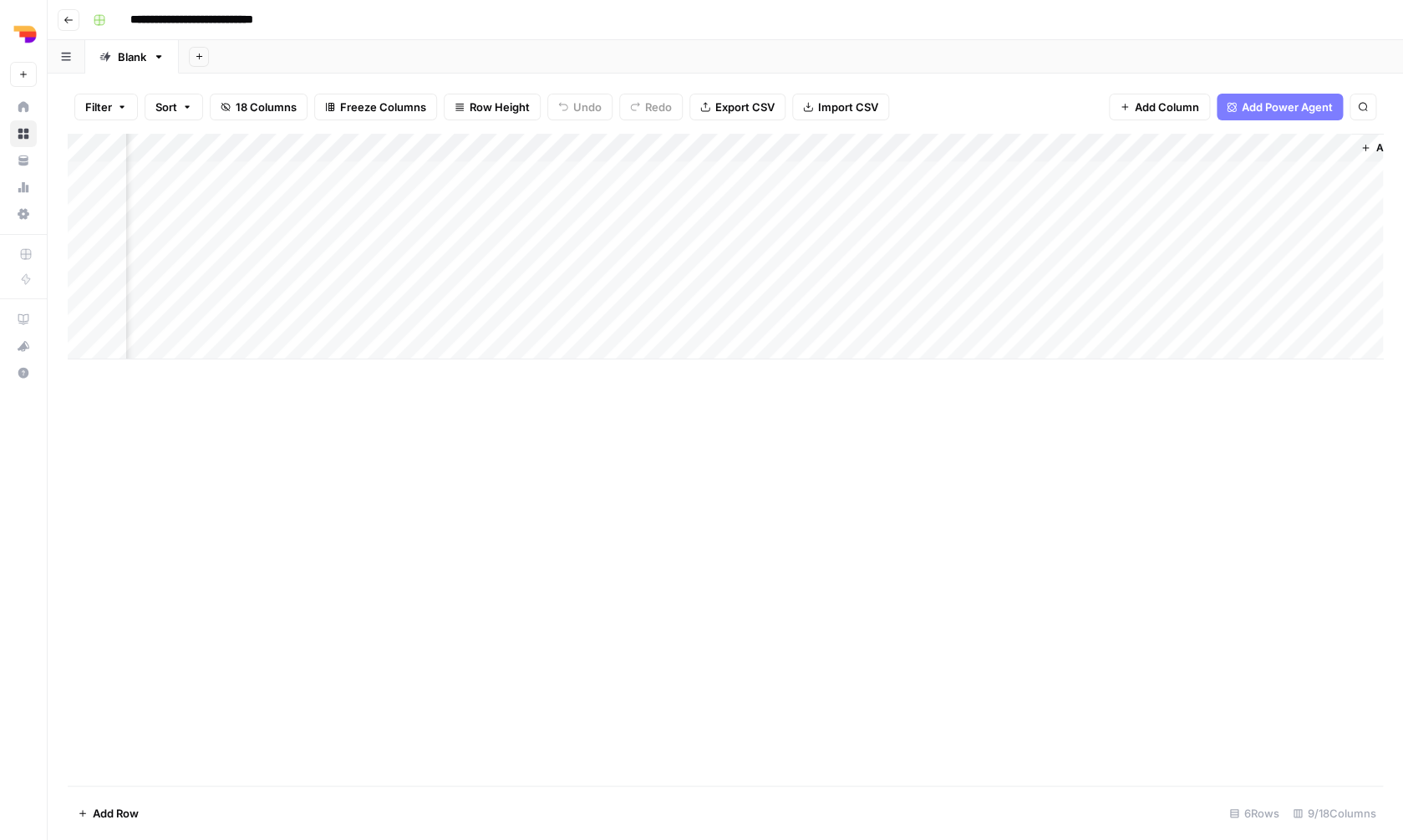
click at [864, 141] on div "Add Column" at bounding box center [725, 246] width 1316 height 226
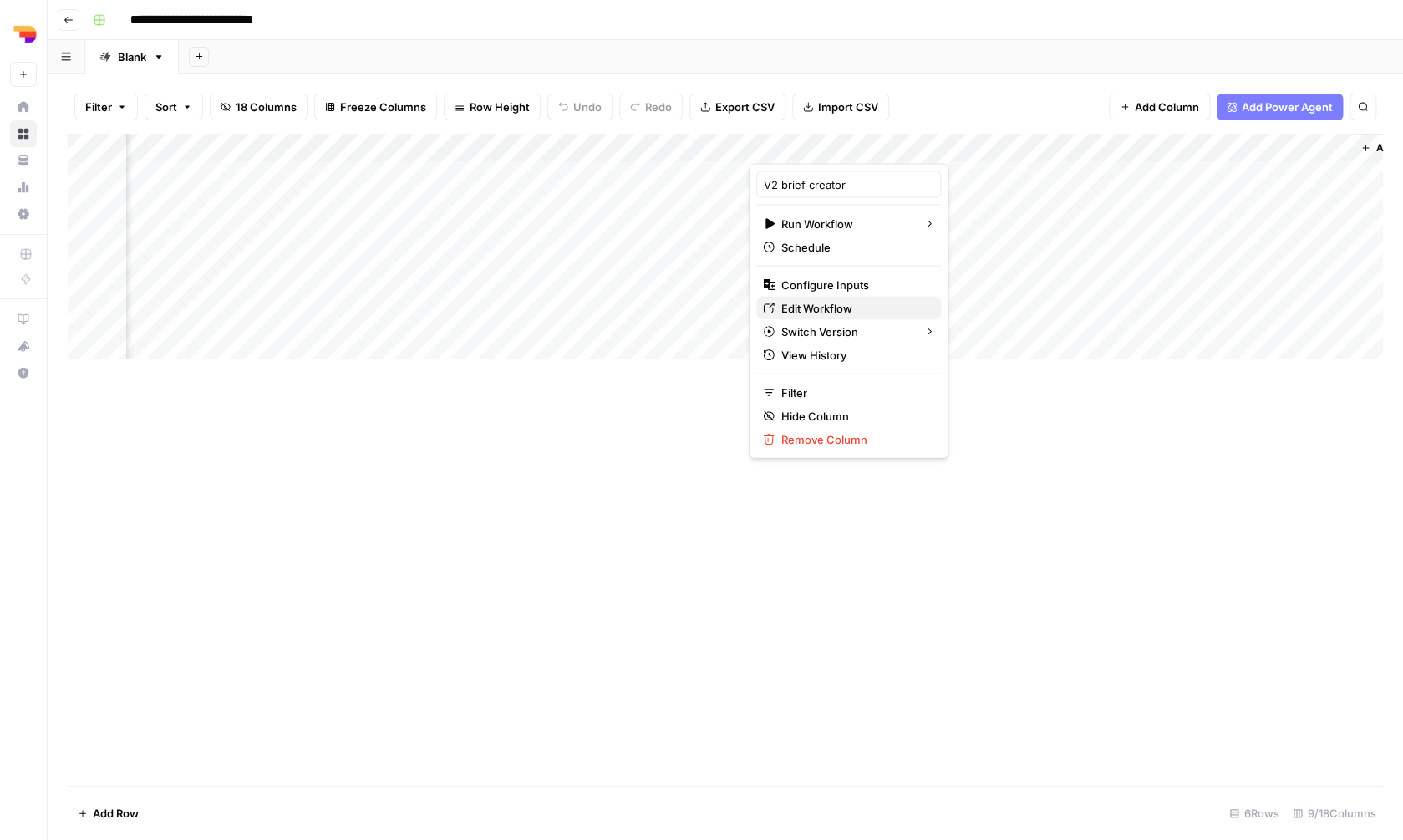
click at [813, 309] on span "Edit Workflow" at bounding box center [854, 308] width 146 height 17
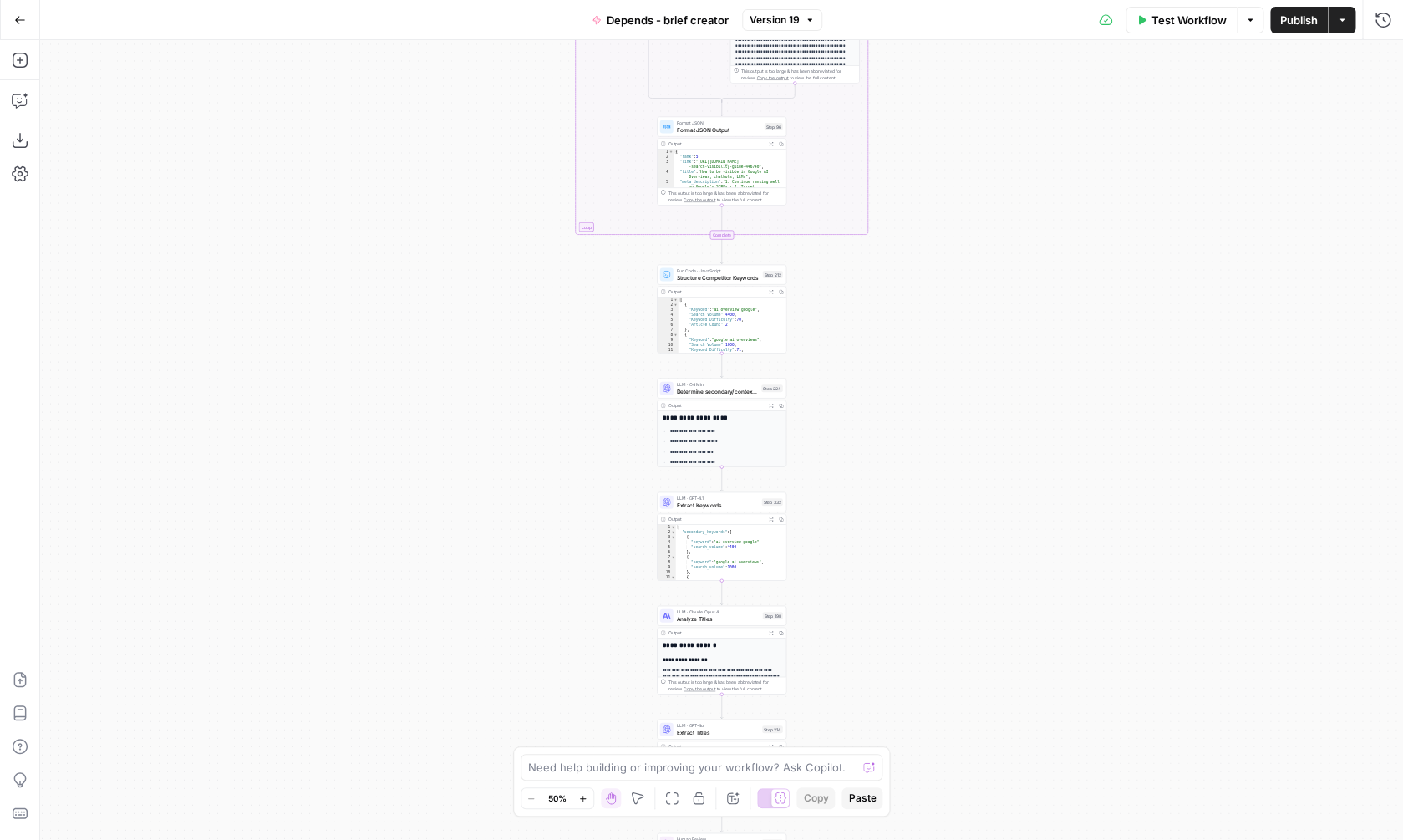
click at [1351, 21] on button "Actions" at bounding box center [1341, 20] width 26 height 26
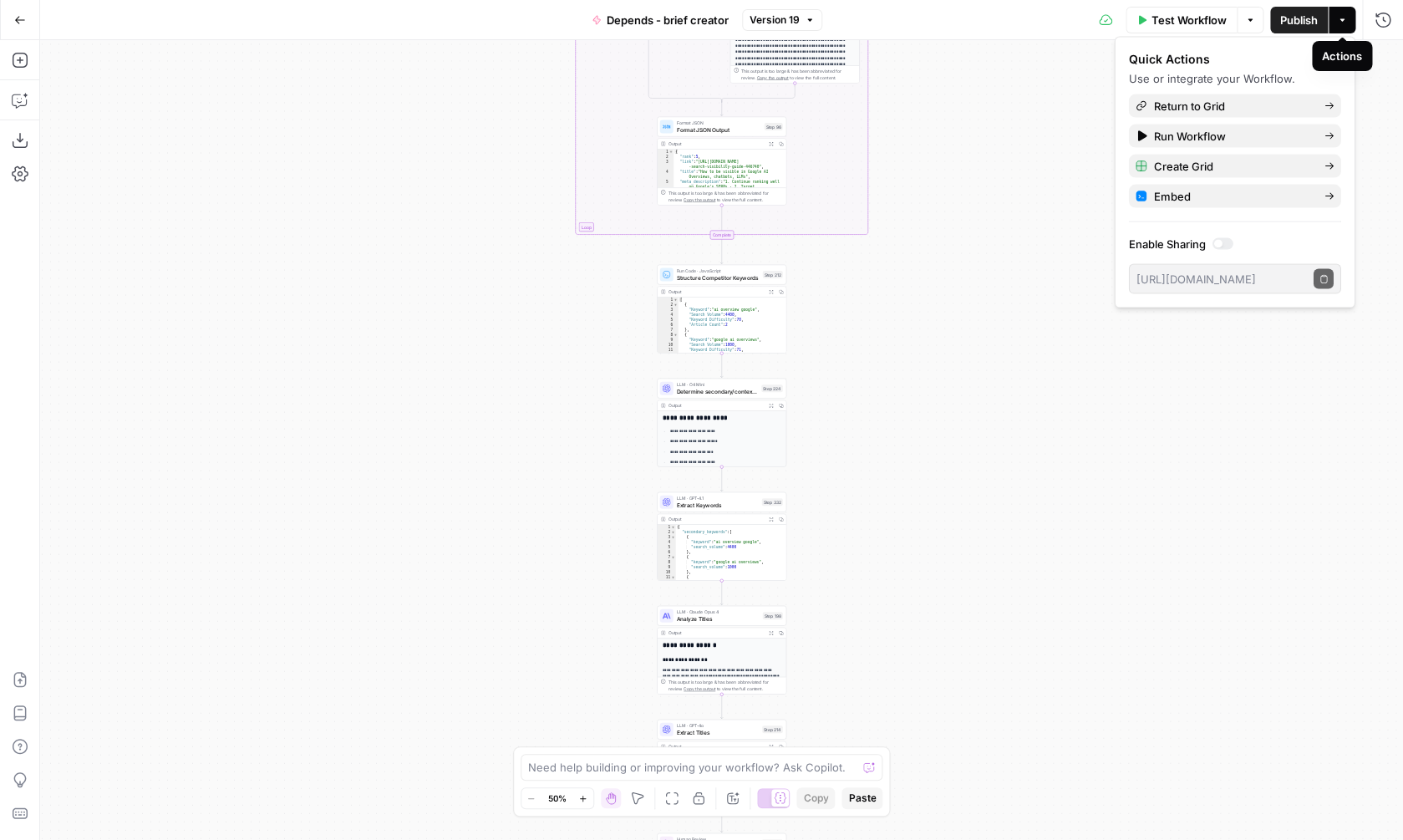
click at [1350, 22] on button "Actions" at bounding box center [1341, 20] width 26 height 26
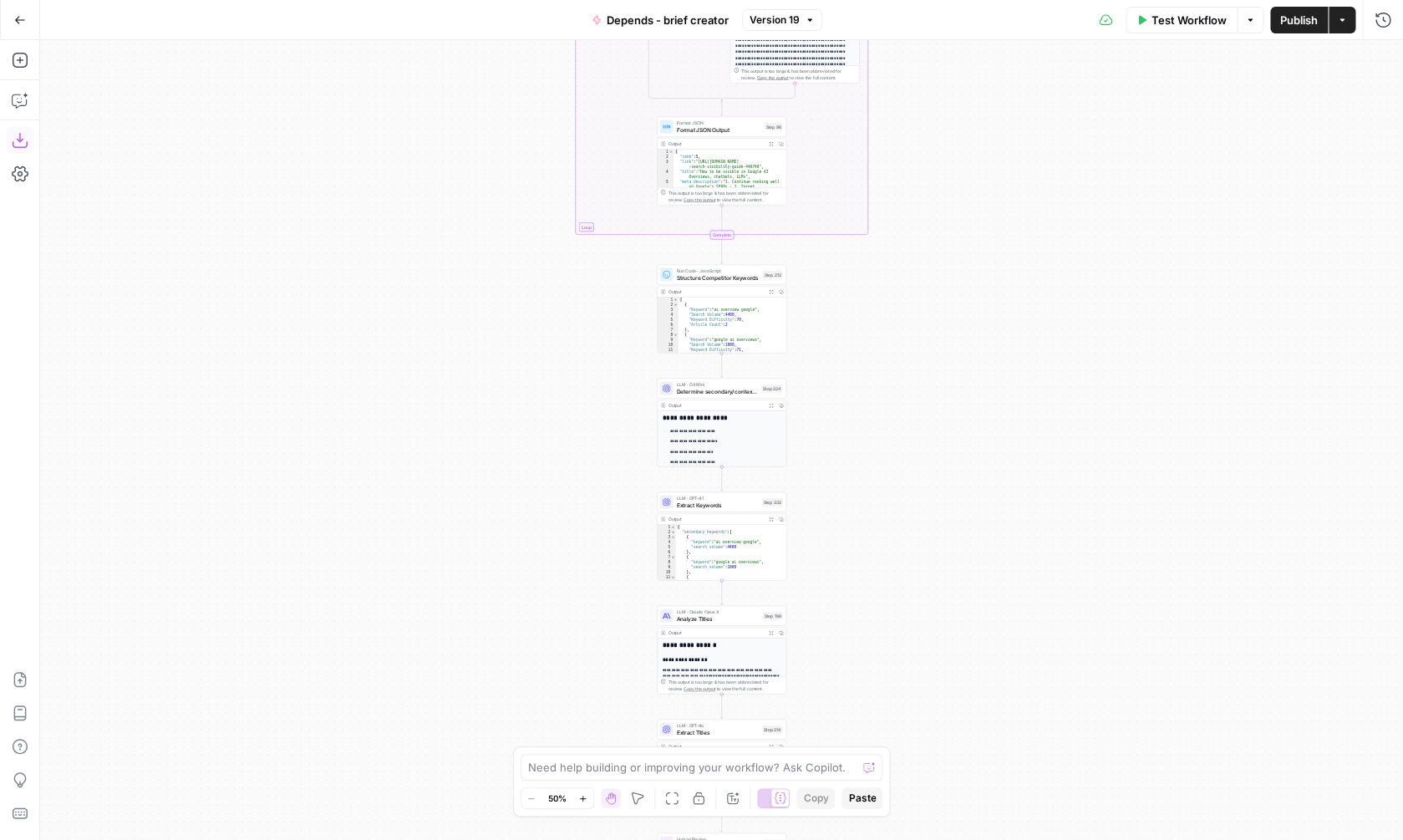
click at [18, 144] on icon "button" at bounding box center [20, 140] width 17 height 17
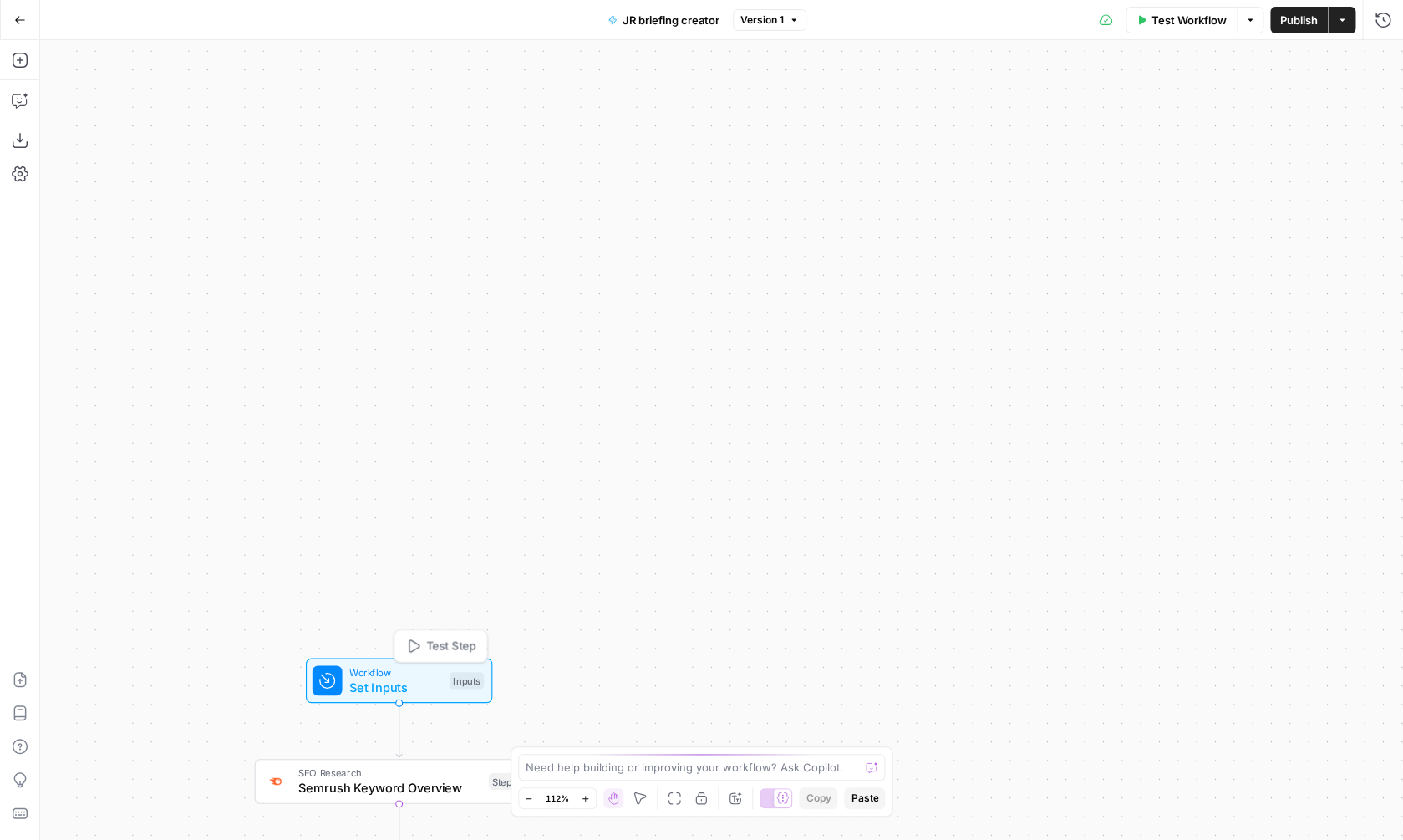
click at [410, 684] on span "Set Inputs" at bounding box center [395, 687] width 93 height 19
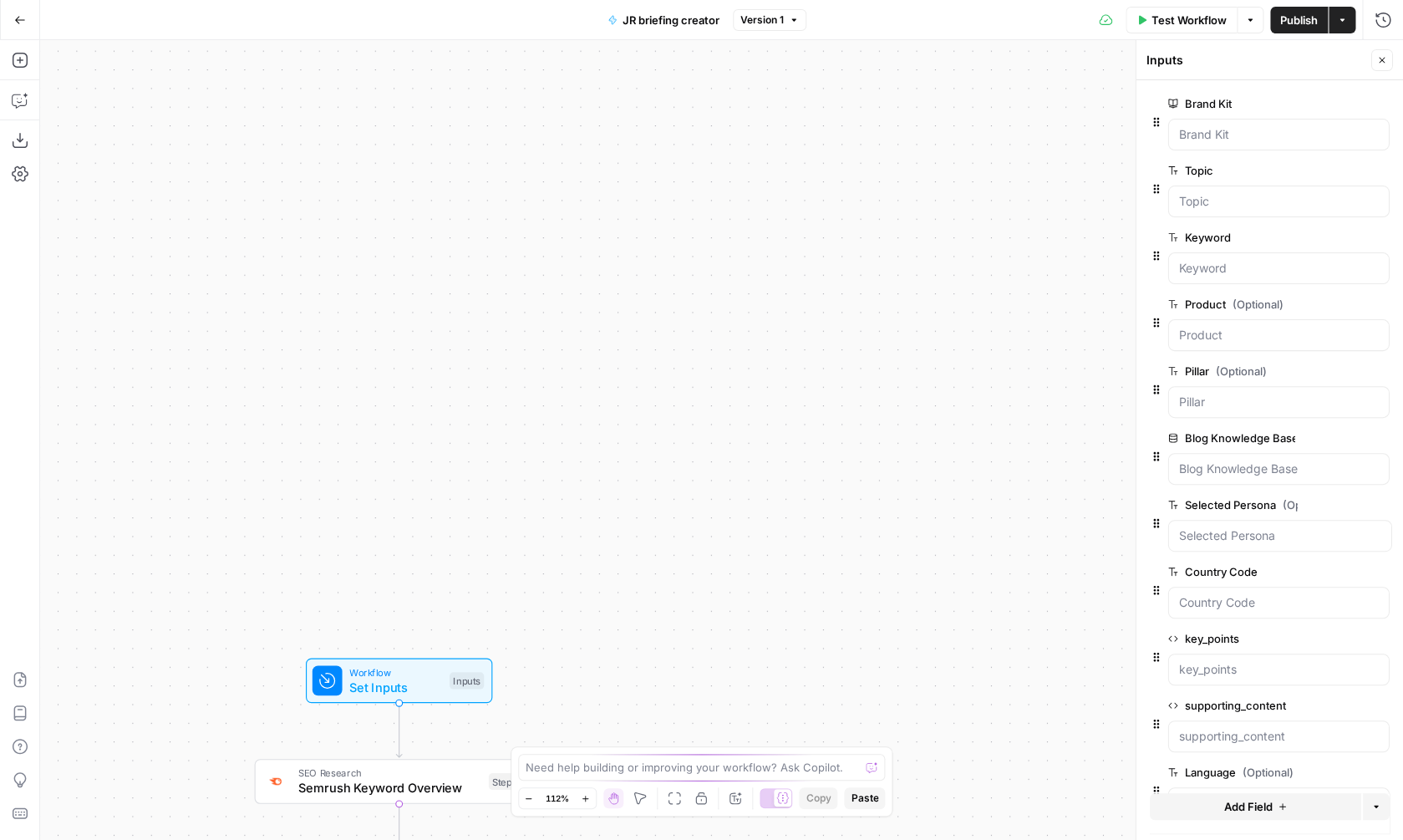
scroll to position [49, 0]
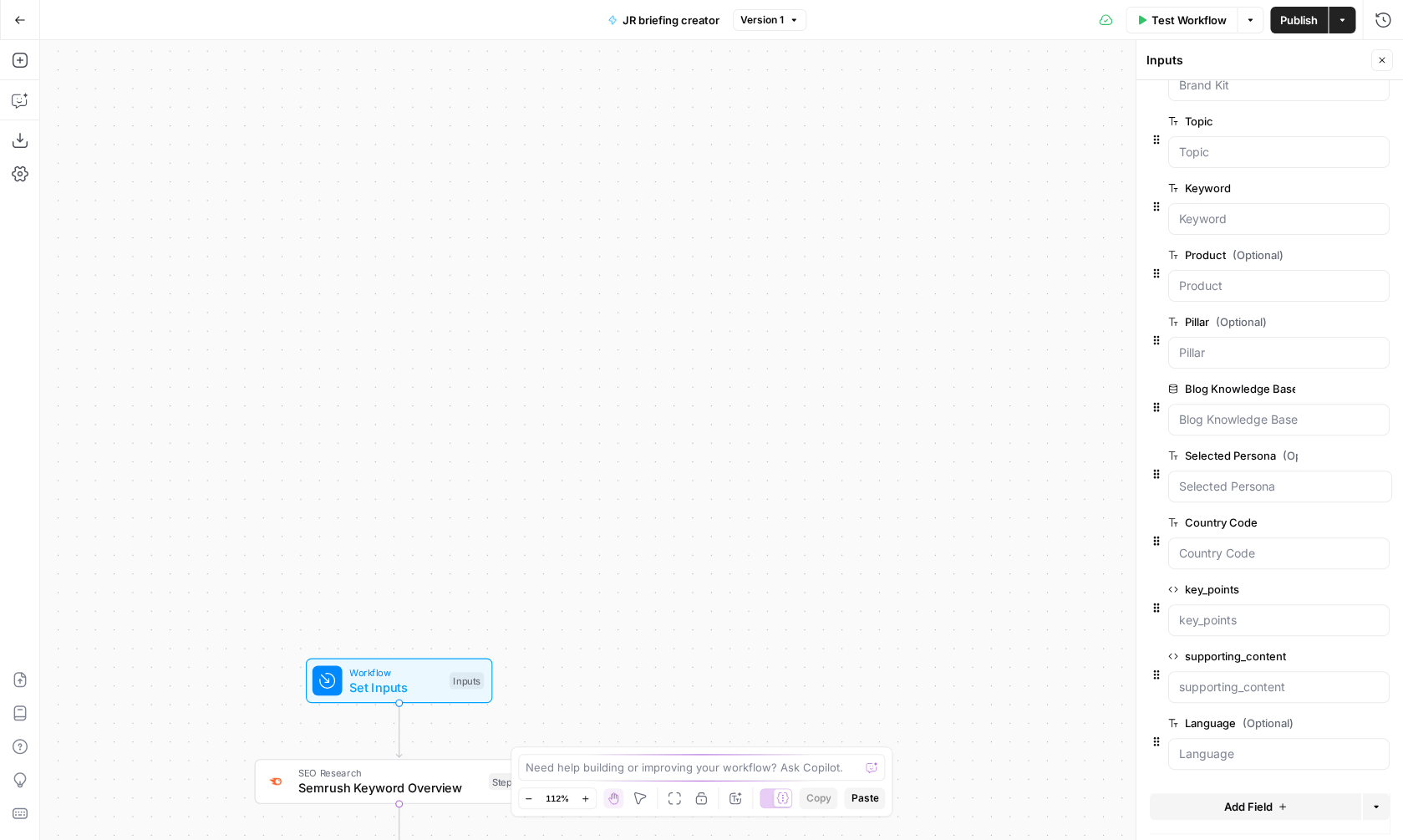
click at [1376, 657] on icon "button" at bounding box center [1379, 656] width 8 height 8
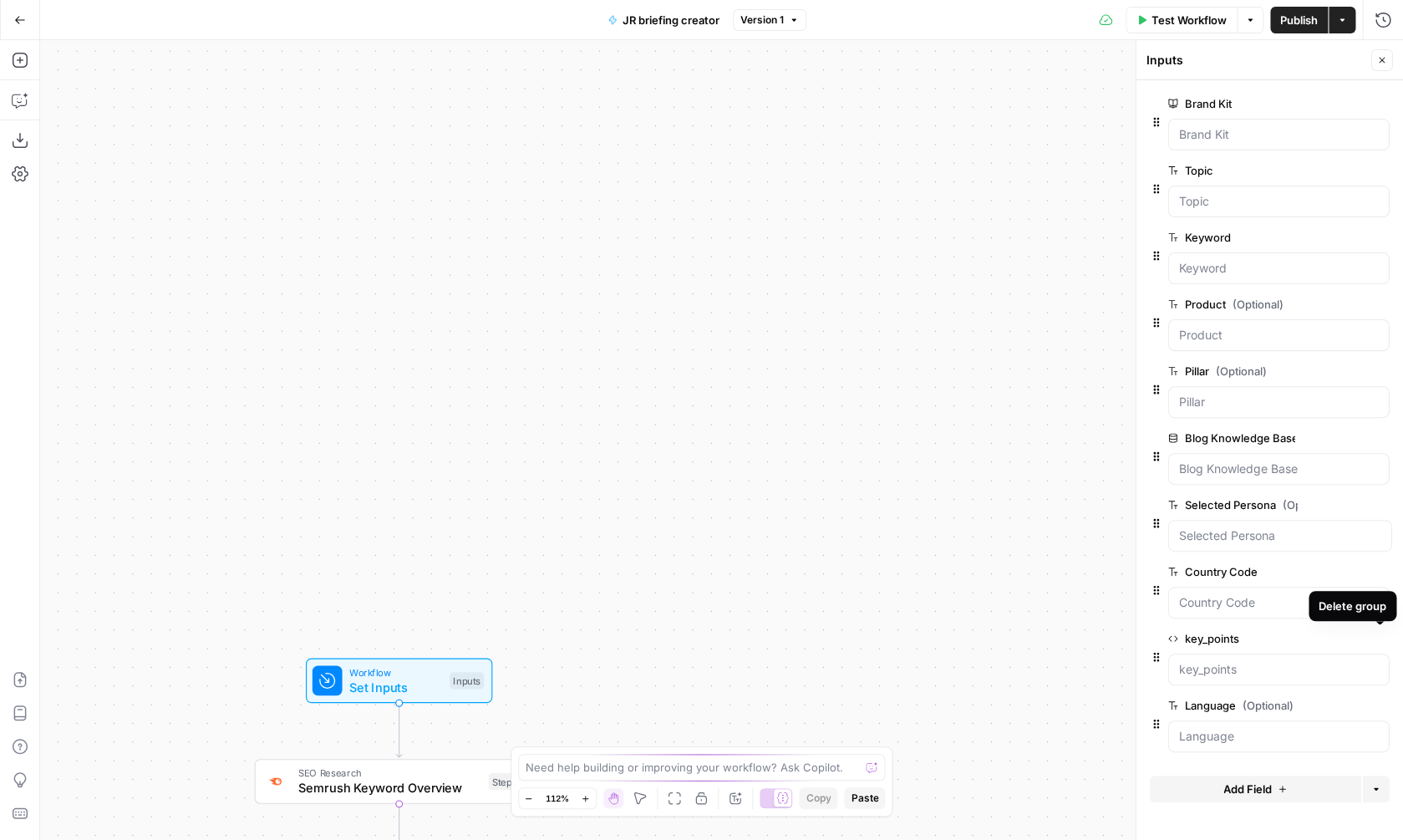
click at [1381, 641] on icon "button" at bounding box center [1378, 639] width 9 height 9
click at [1306, 27] on span "Publish" at bounding box center [1299, 20] width 37 height 17
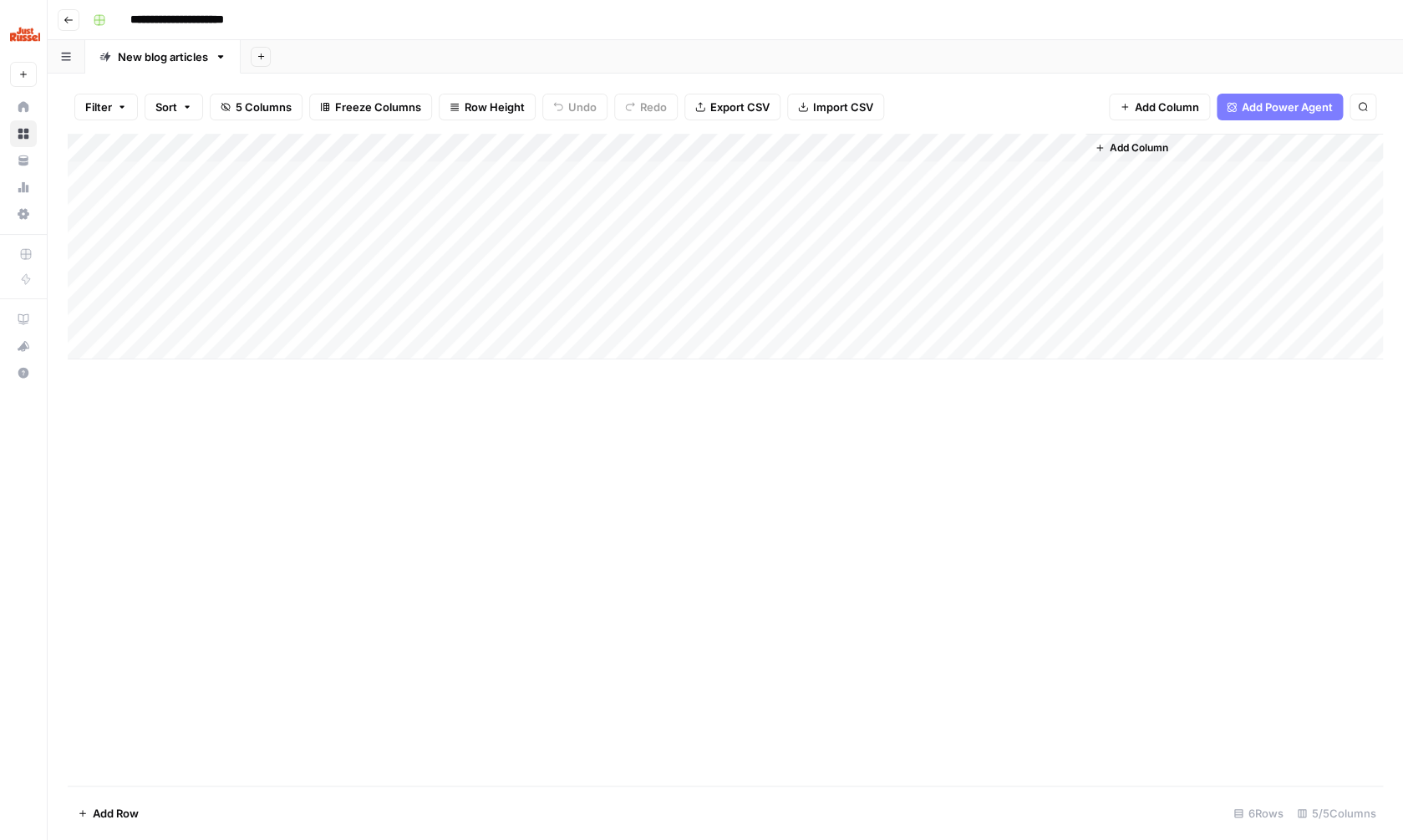
click at [1049, 144] on div "Add Column" at bounding box center [725, 246] width 1316 height 226
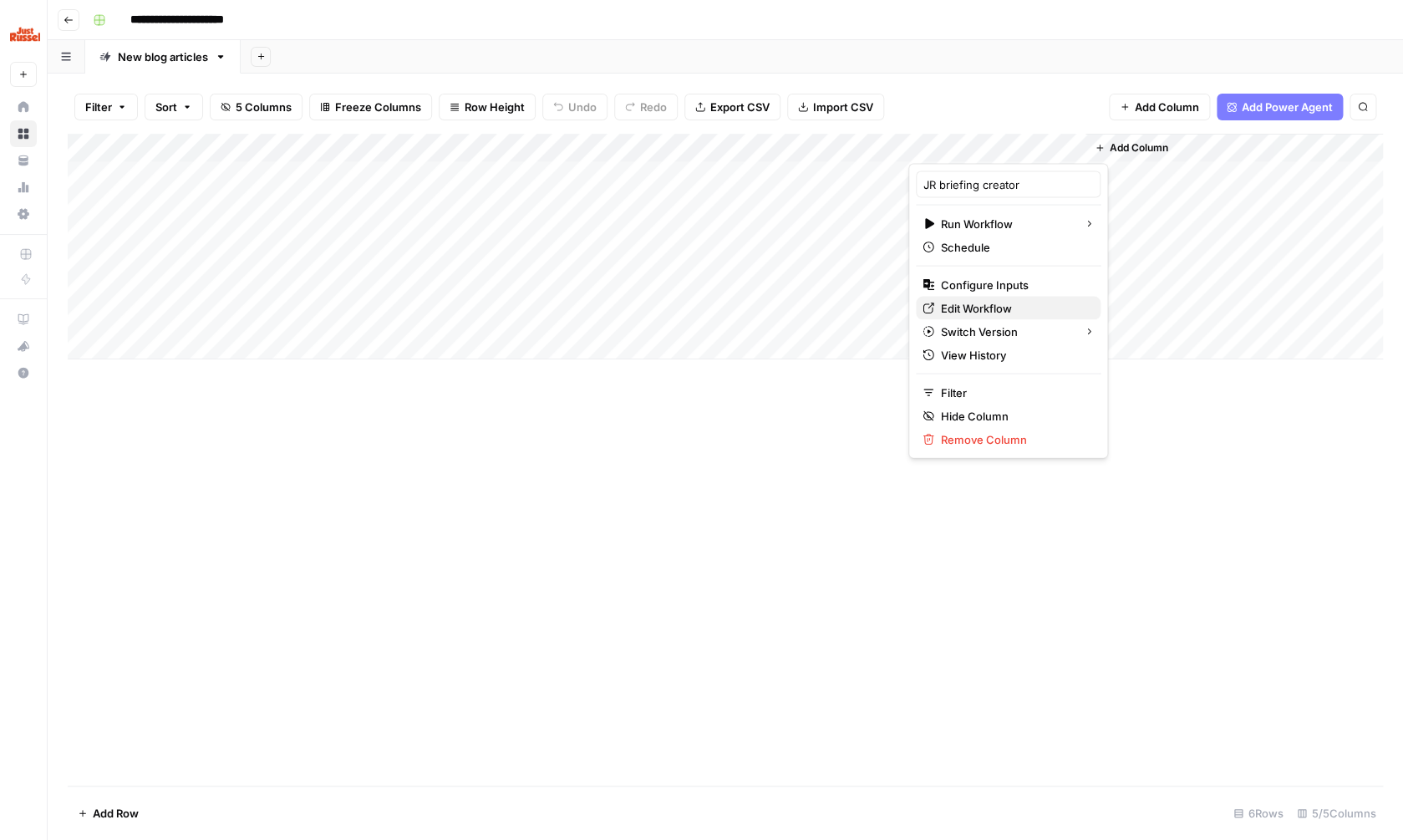
click at [999, 311] on span "Edit Workflow" at bounding box center [1014, 308] width 146 height 17
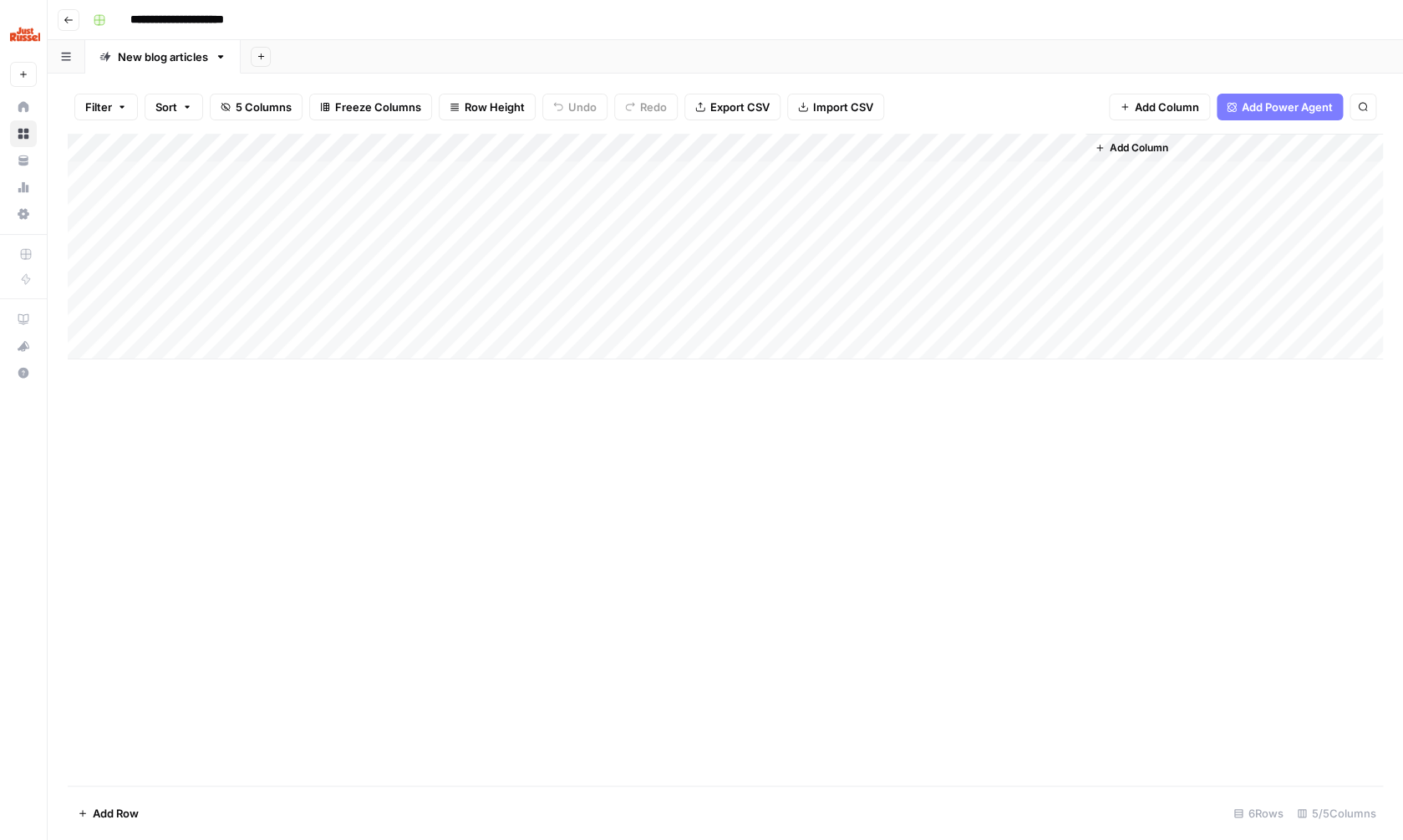
click at [1049, 144] on div "Add Column" at bounding box center [725, 246] width 1316 height 226
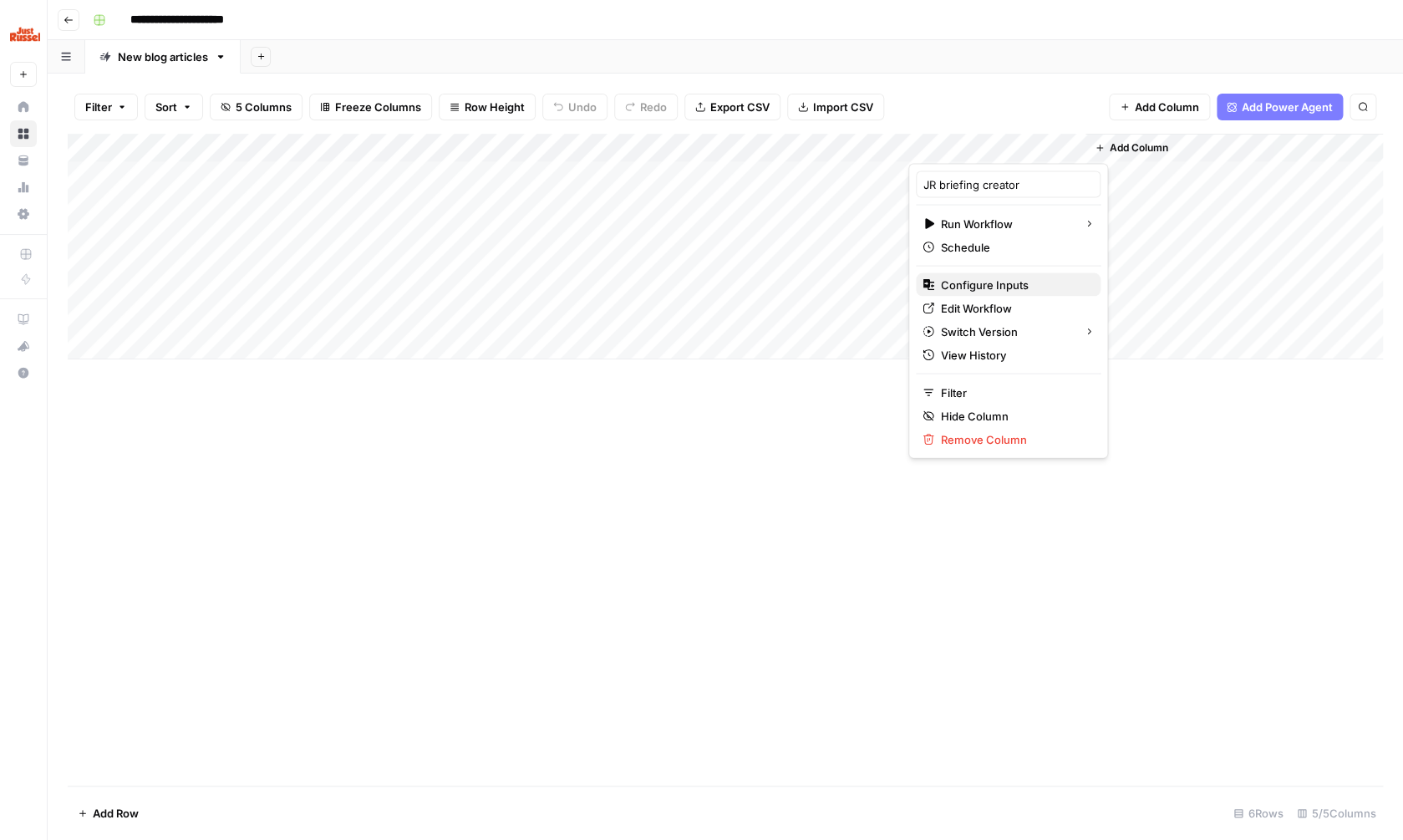
click at [1008, 285] on span "Configure Inputs" at bounding box center [1014, 285] width 146 height 17
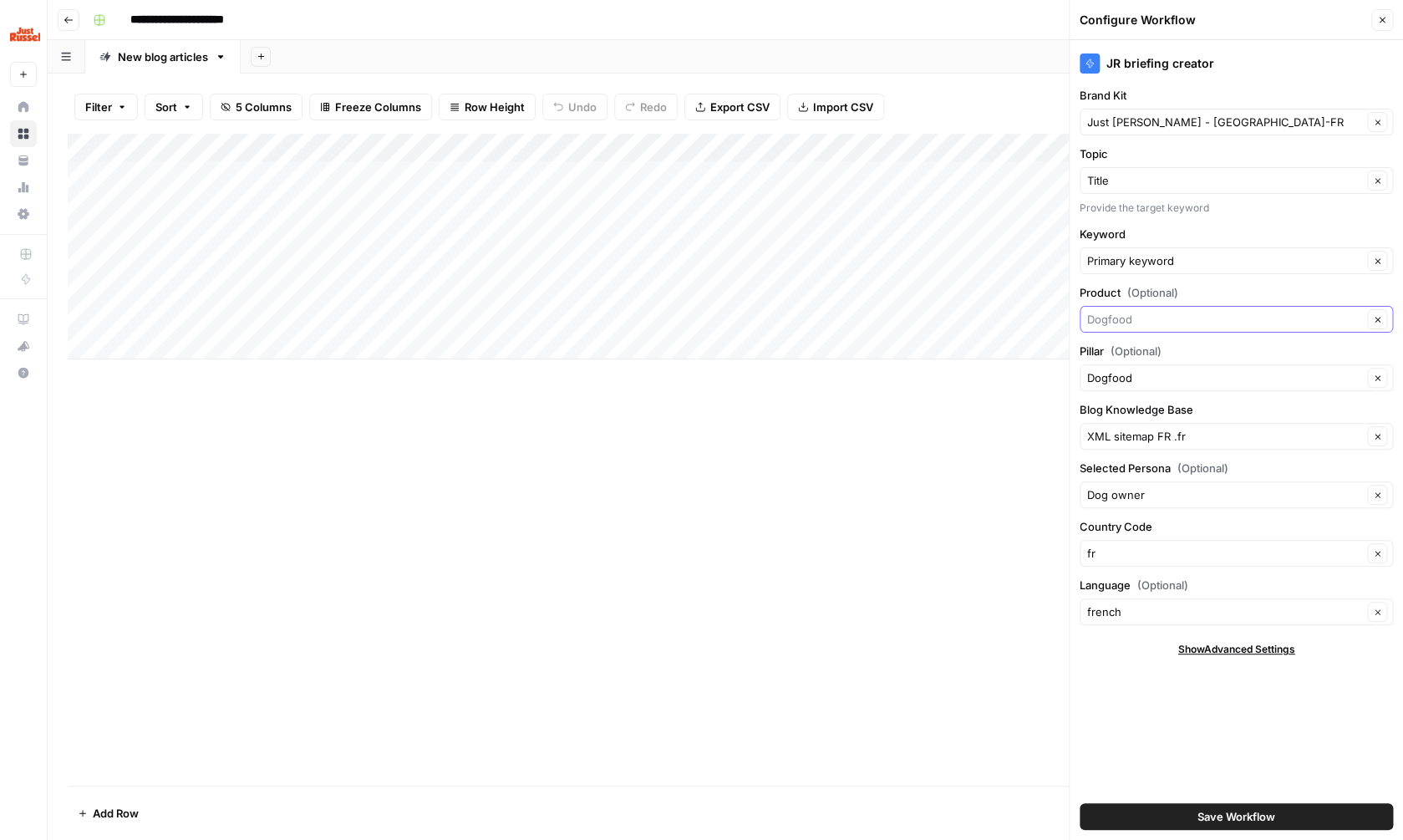
click at [1164, 324] on input "Product (Optional)" at bounding box center [1225, 319] width 275 height 17
type input "personalised dogfood"
click at [1218, 805] on button "Save Workflow" at bounding box center [1236, 816] width 313 height 26
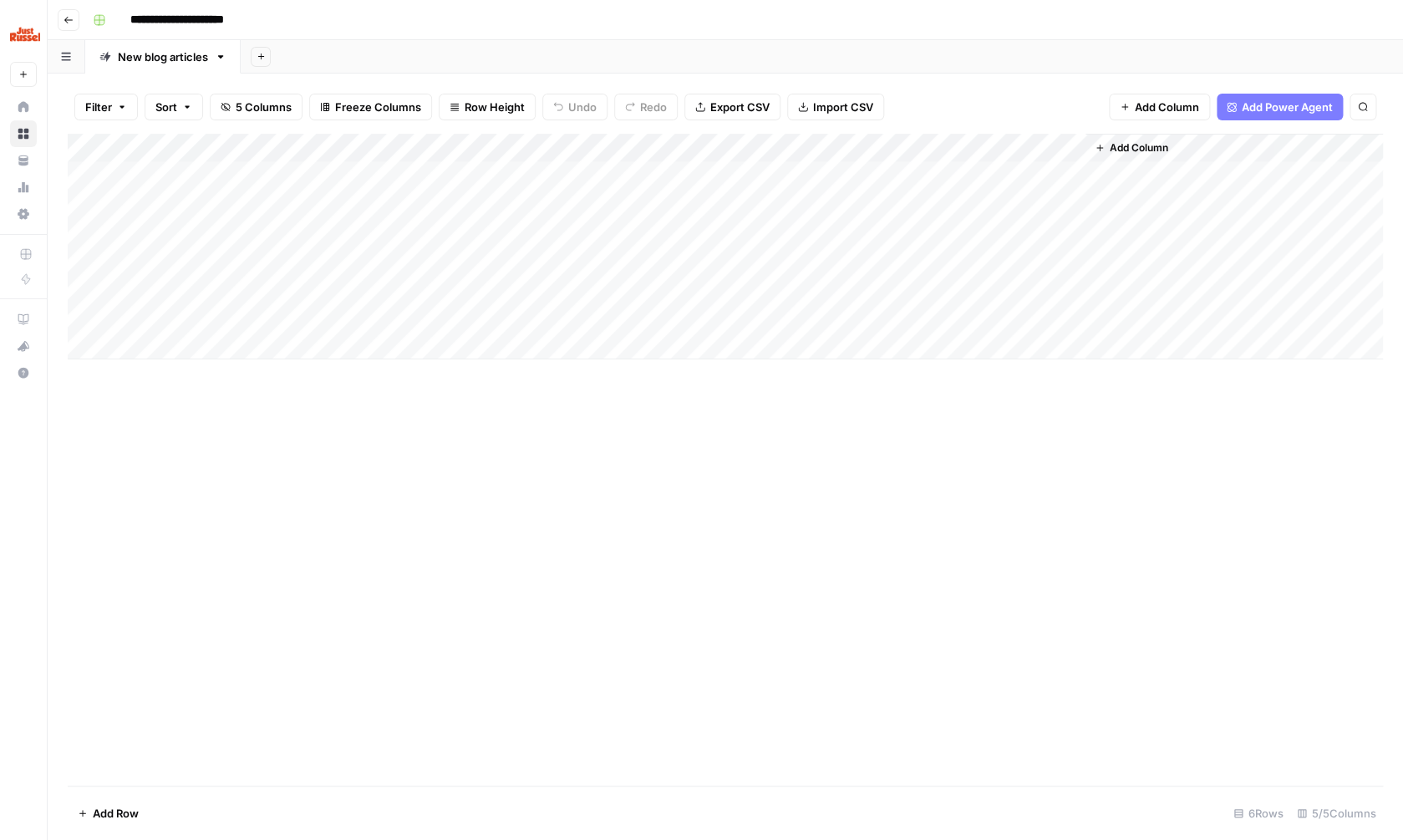
click at [997, 174] on div "Add Column" at bounding box center [725, 246] width 1316 height 226
click at [1050, 172] on div "Add Column" at bounding box center [725, 246] width 1316 height 226
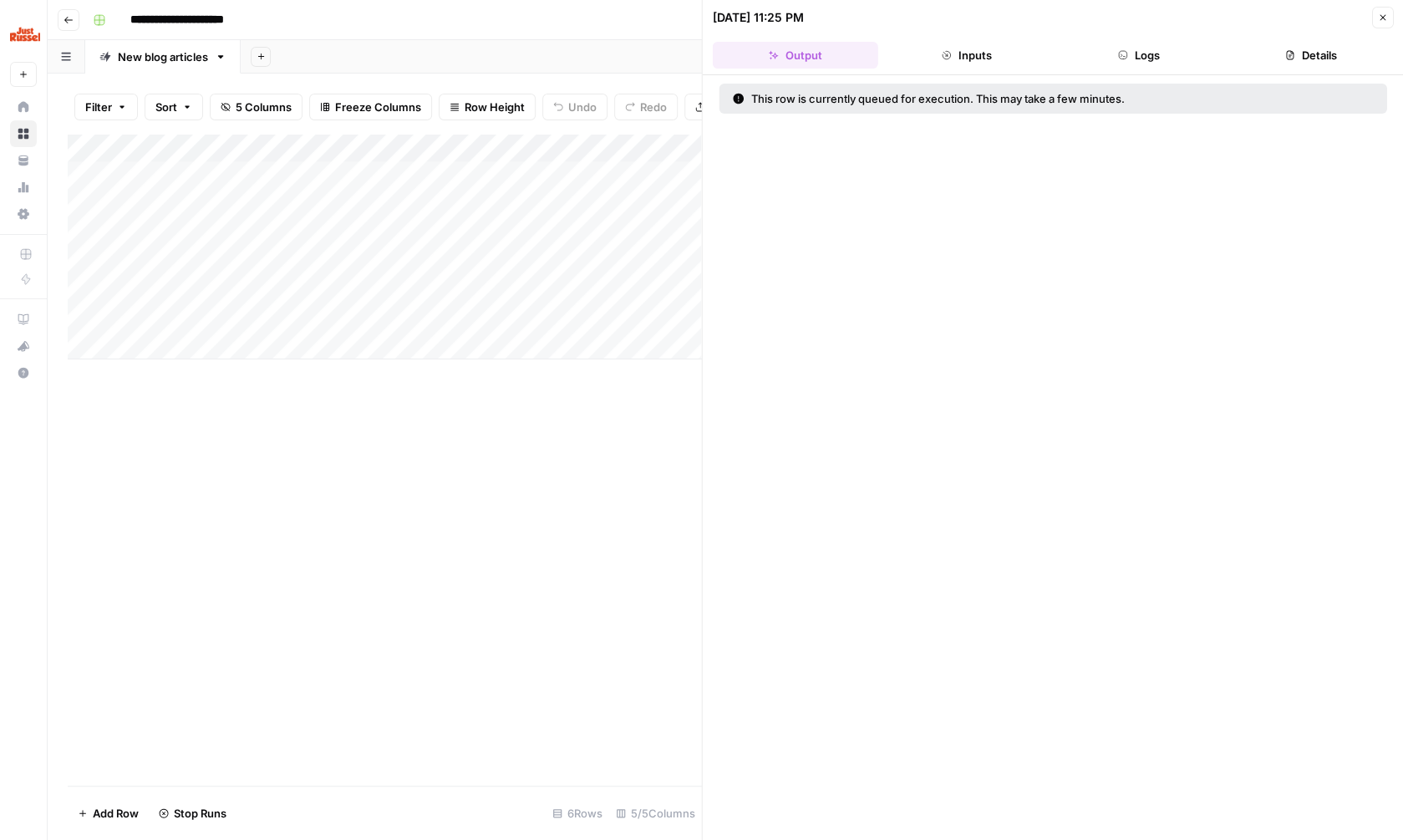
click at [1133, 65] on button "Logs" at bounding box center [1139, 54] width 166 height 26
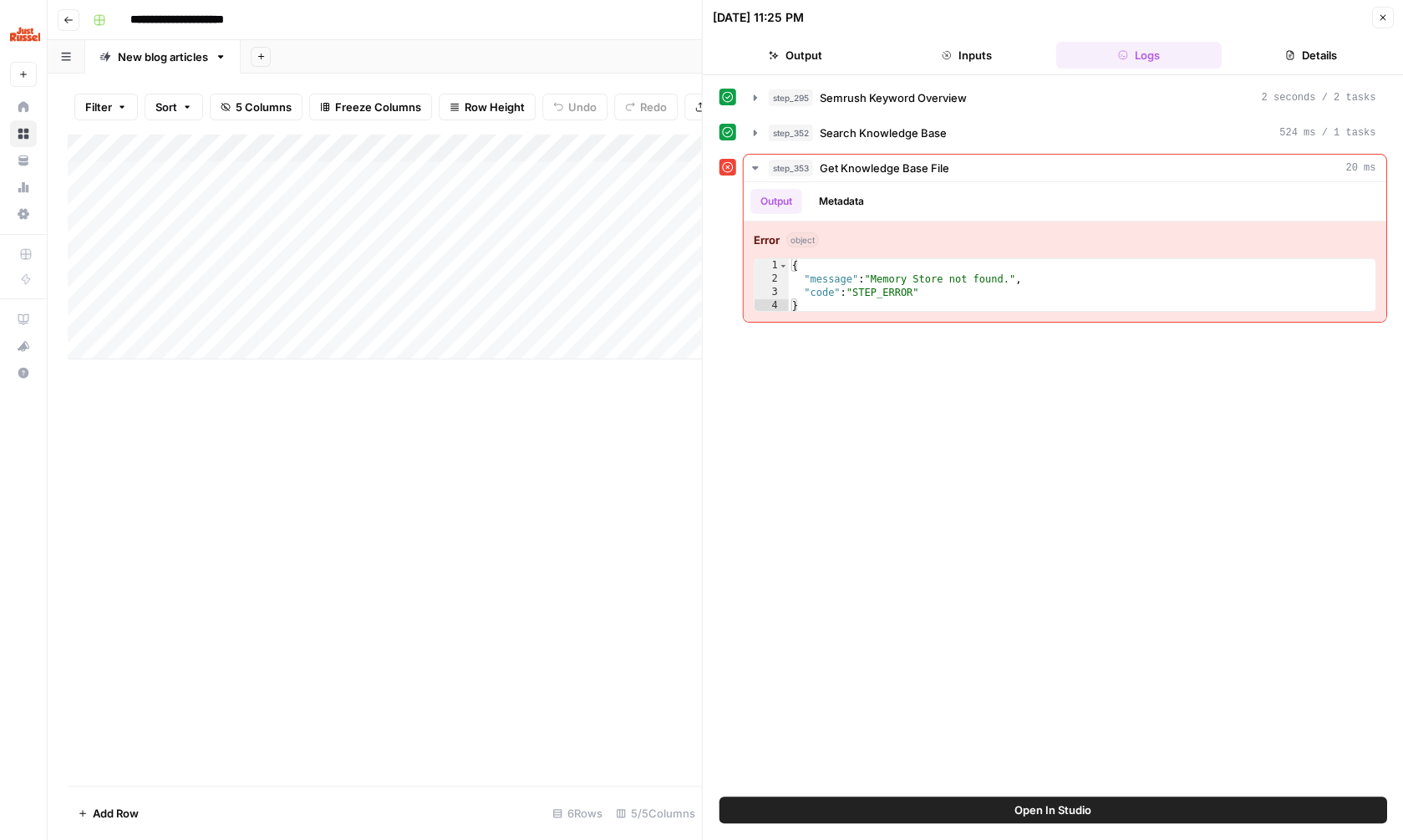
click at [1379, 19] on icon "button" at bounding box center [1382, 18] width 10 height 10
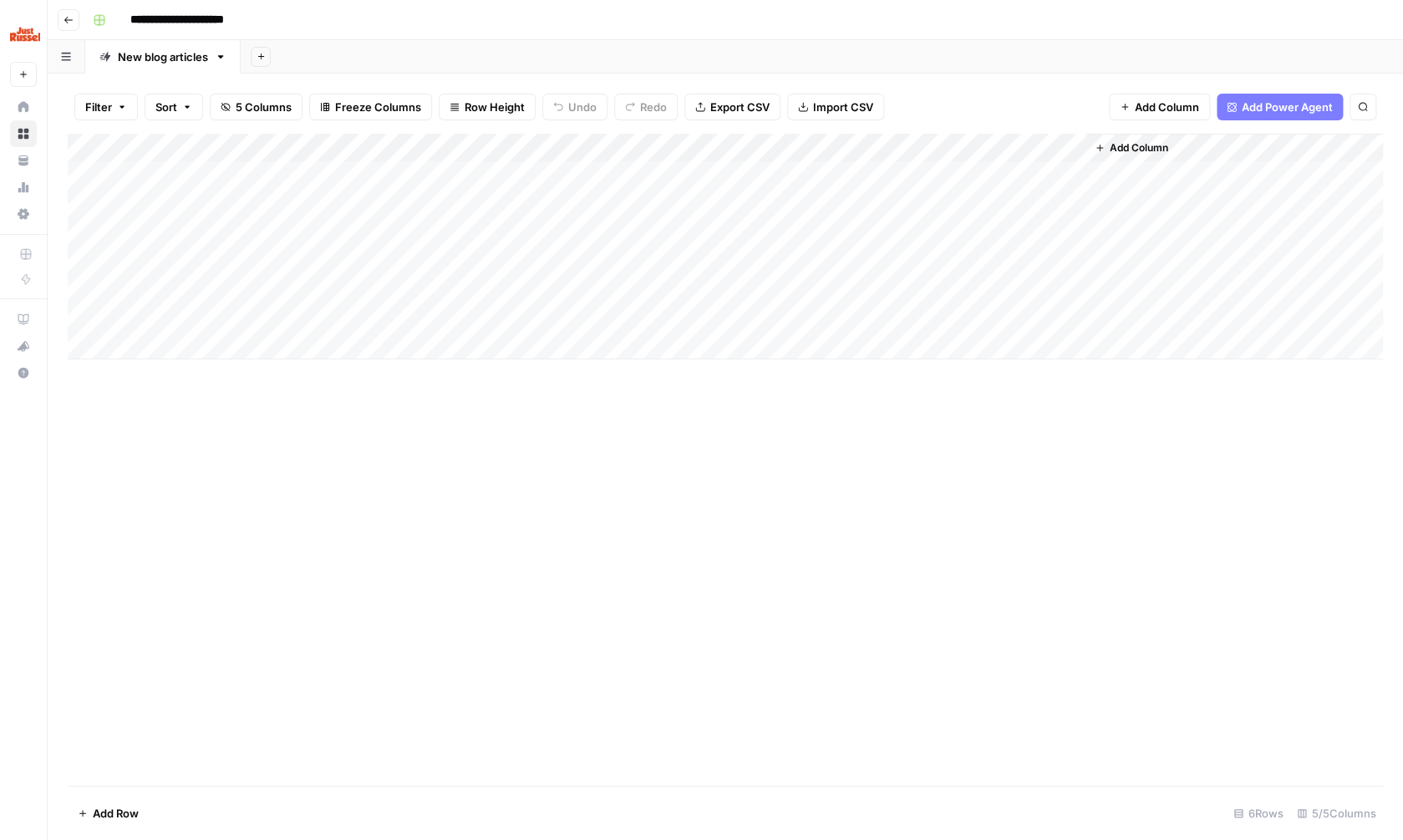
click at [1053, 140] on div "Add Column" at bounding box center [725, 246] width 1316 height 226
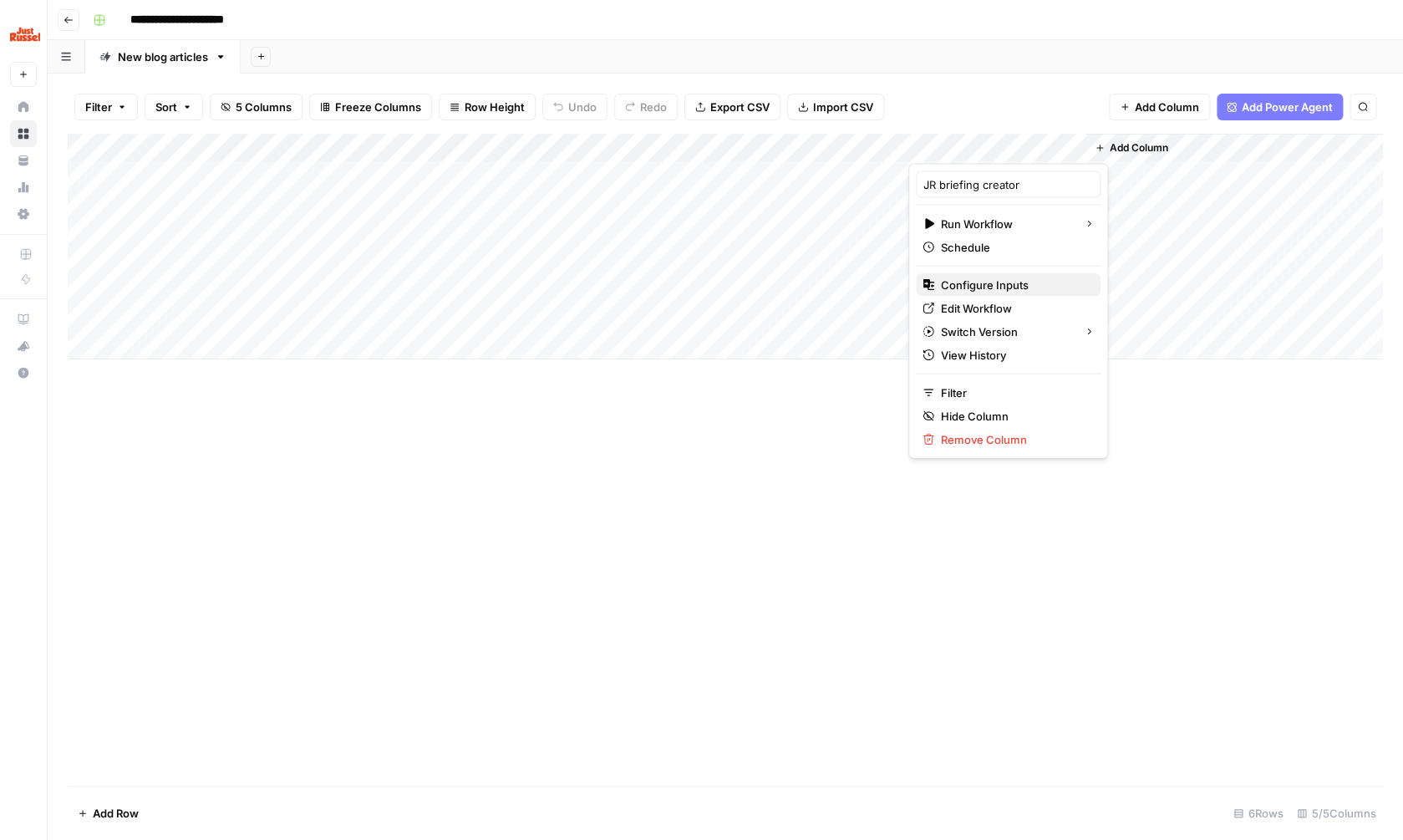
click at [976, 287] on span "Configure Inputs" at bounding box center [1014, 285] width 146 height 17
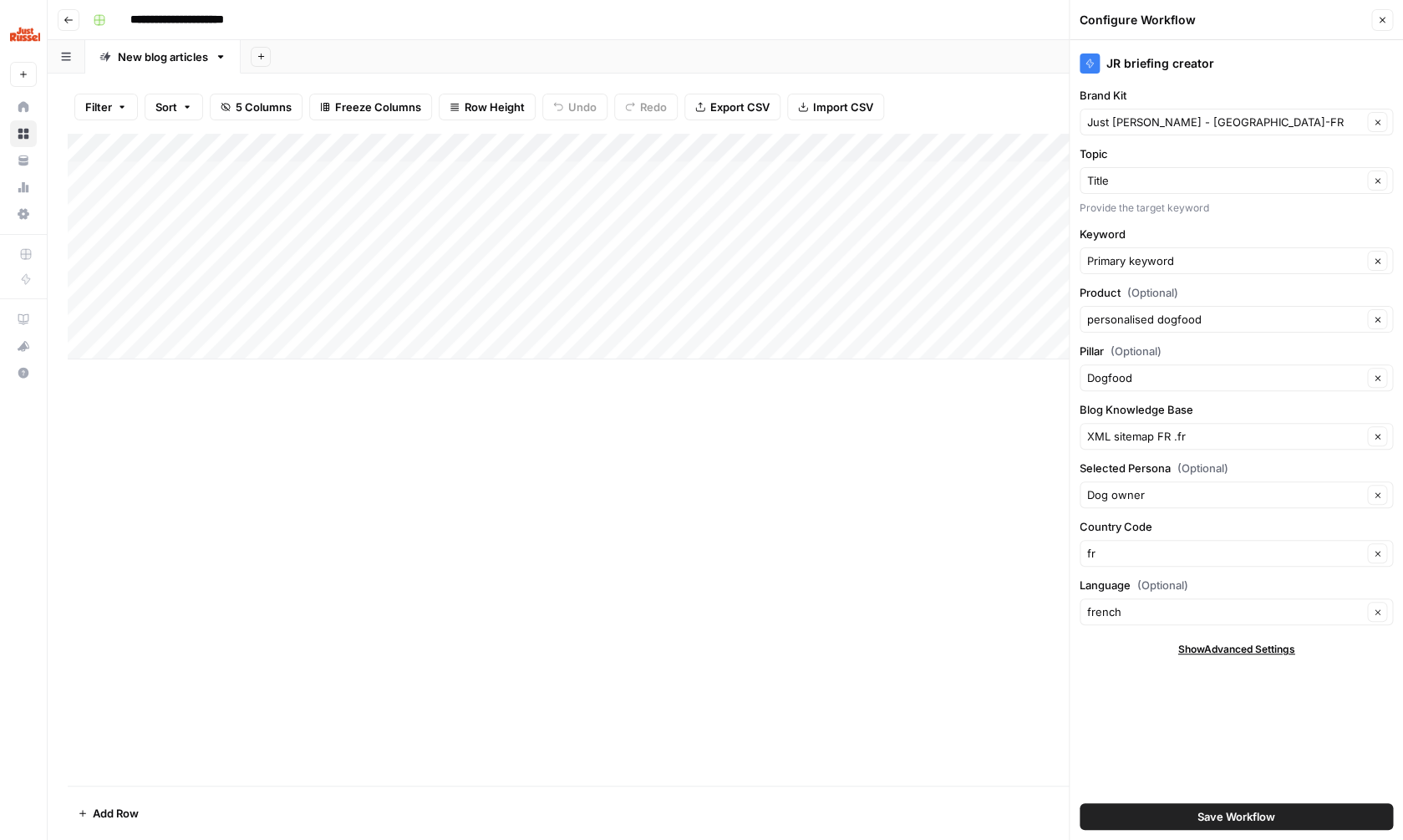
click at [1383, 21] on icon "button" at bounding box center [1382, 20] width 10 height 10
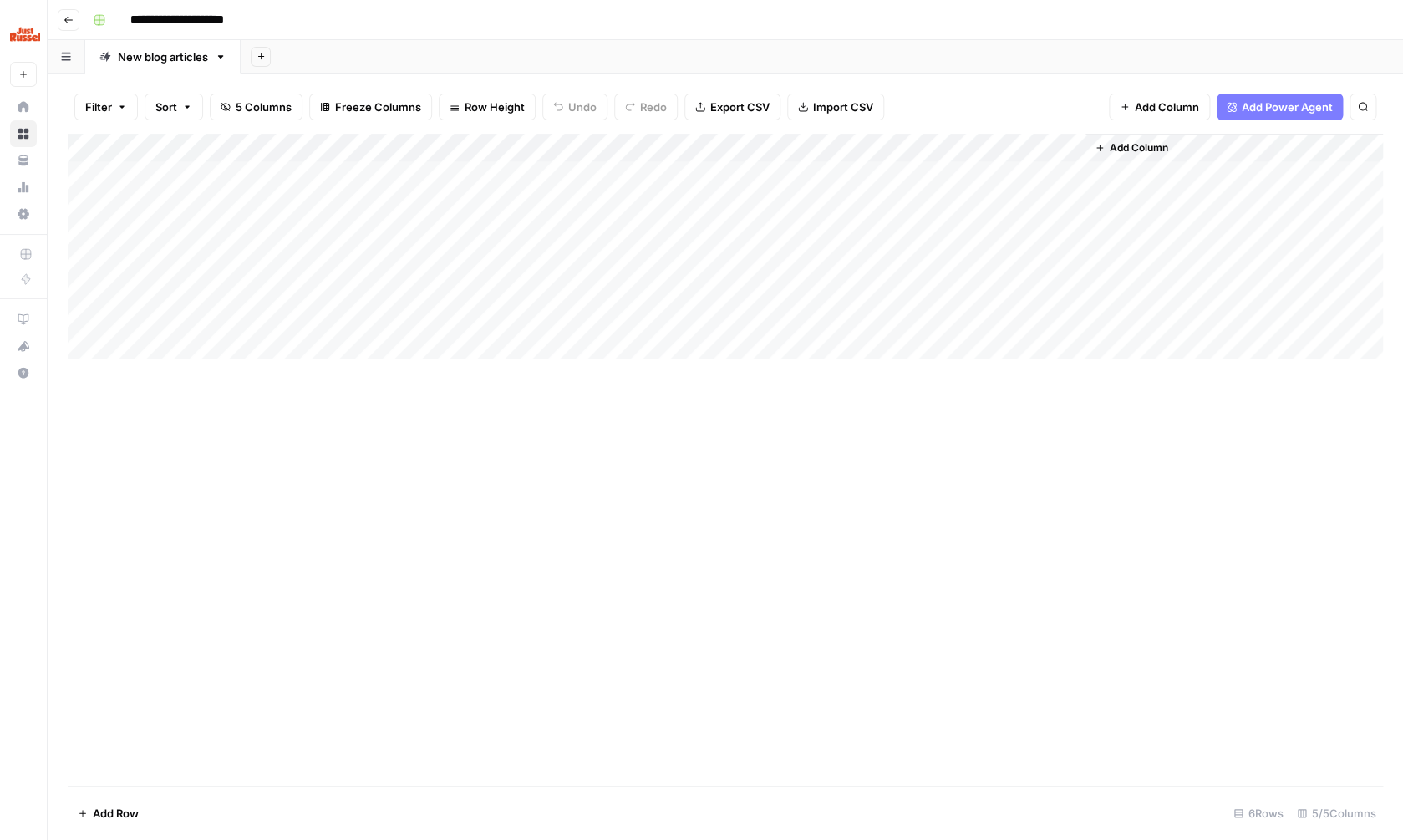
click at [1050, 142] on div "Add Column" at bounding box center [725, 246] width 1316 height 226
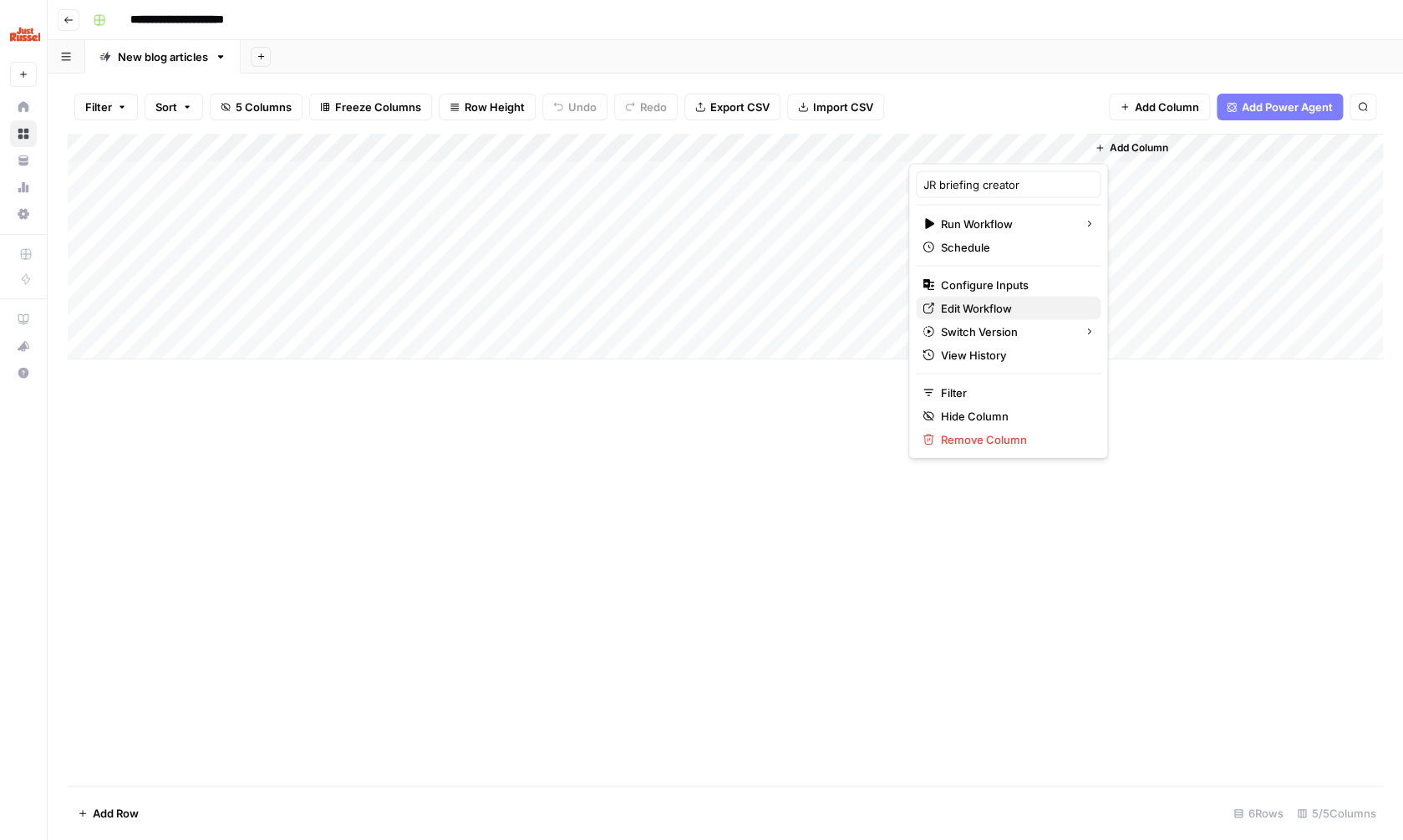
click at [970, 307] on span "Edit Workflow" at bounding box center [1014, 308] width 146 height 17
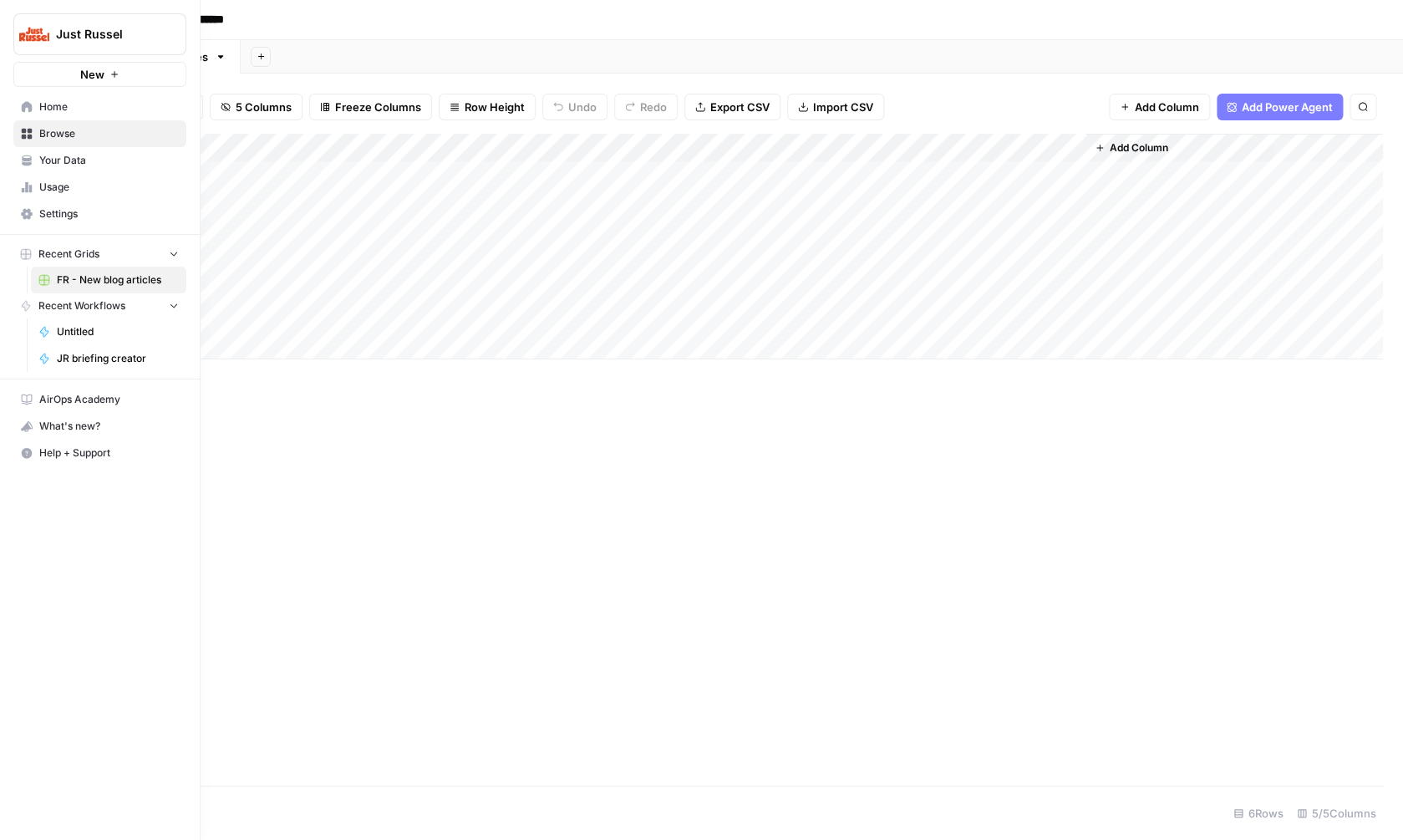
click at [30, 111] on icon at bounding box center [27, 106] width 11 height 11
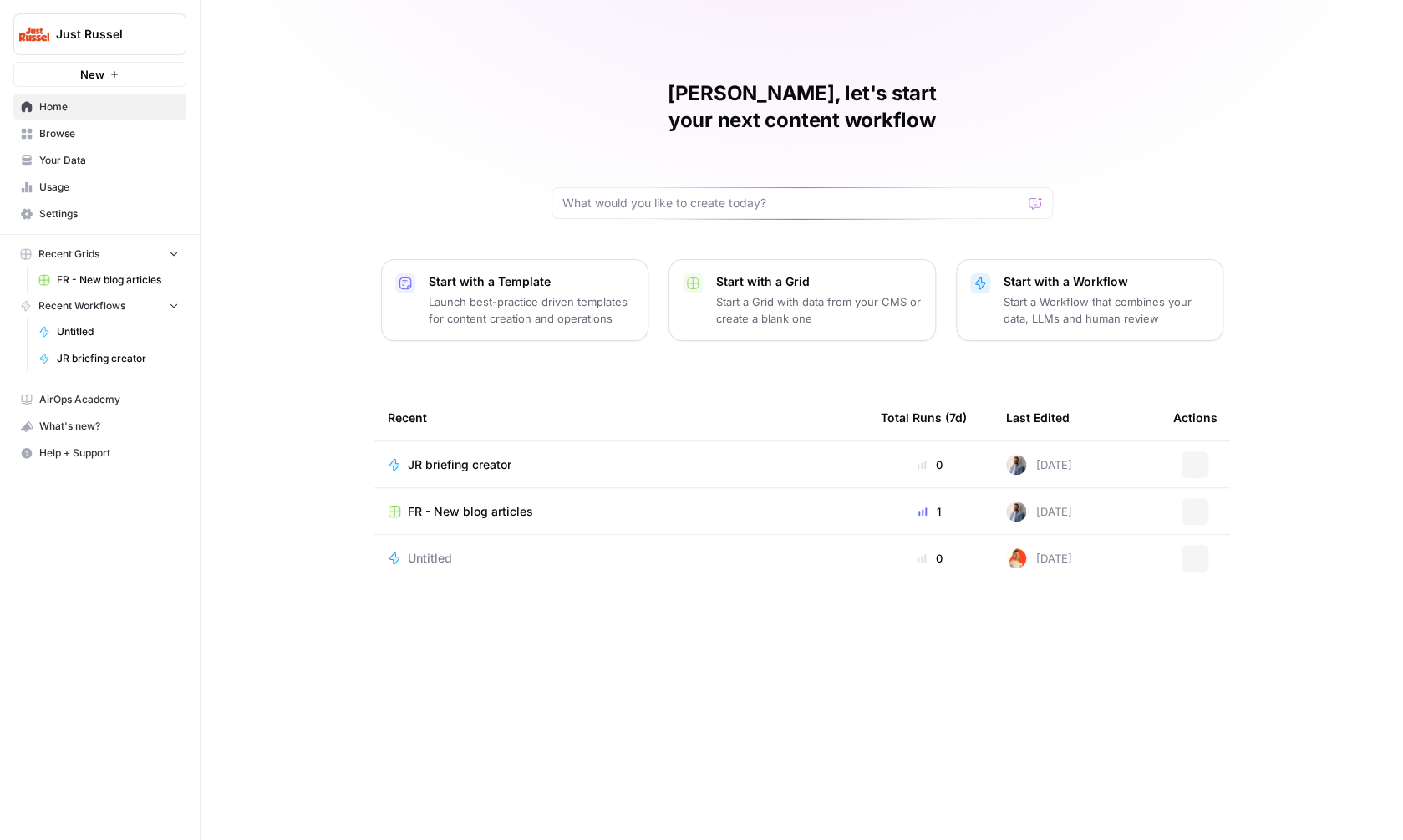
click at [79, 168] on span "Your Data" at bounding box center [109, 161] width 139 height 15
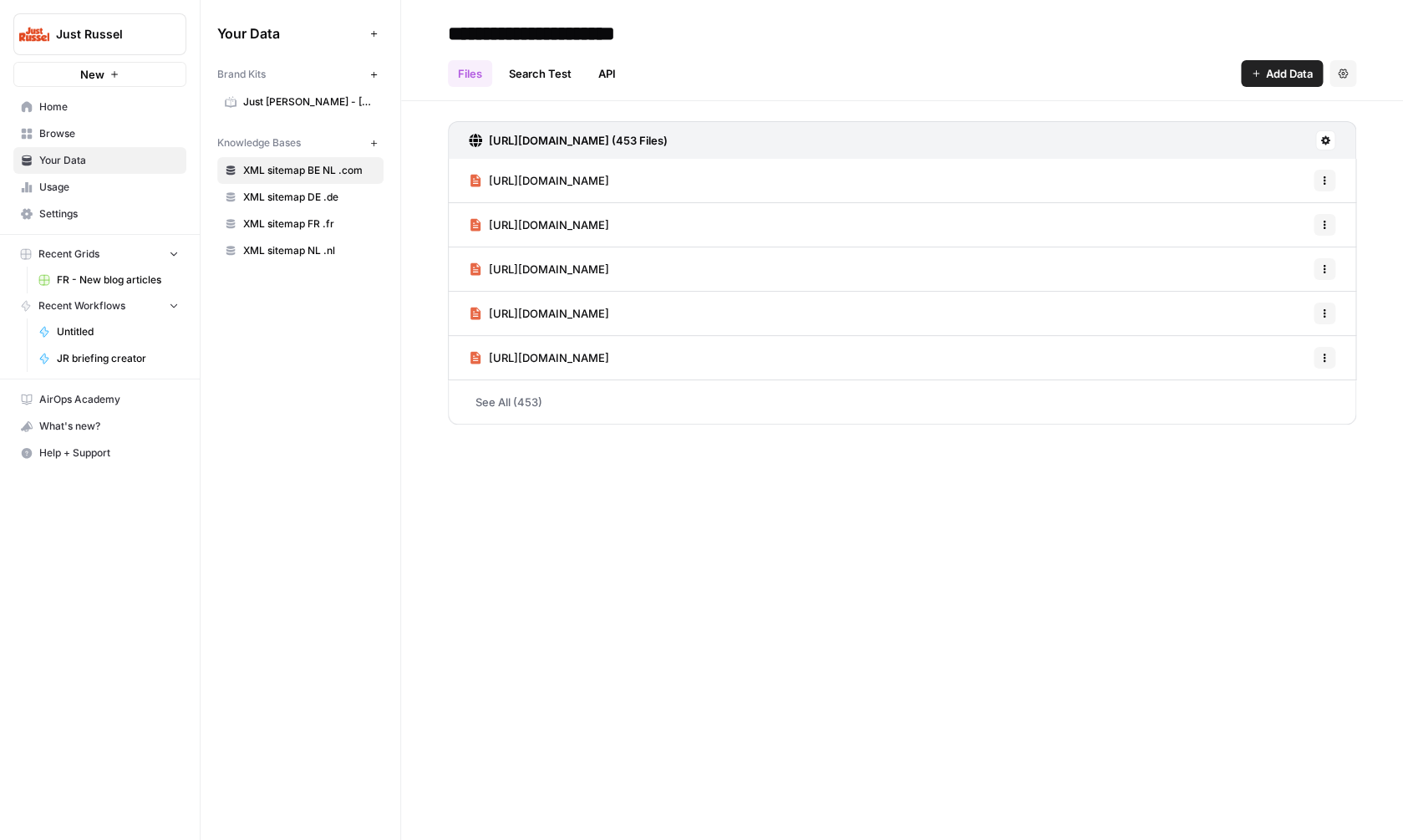
click at [330, 229] on span "XML sitemap FR .fr" at bounding box center [309, 224] width 132 height 15
click at [504, 387] on link "See All (223)" at bounding box center [901, 402] width 908 height 43
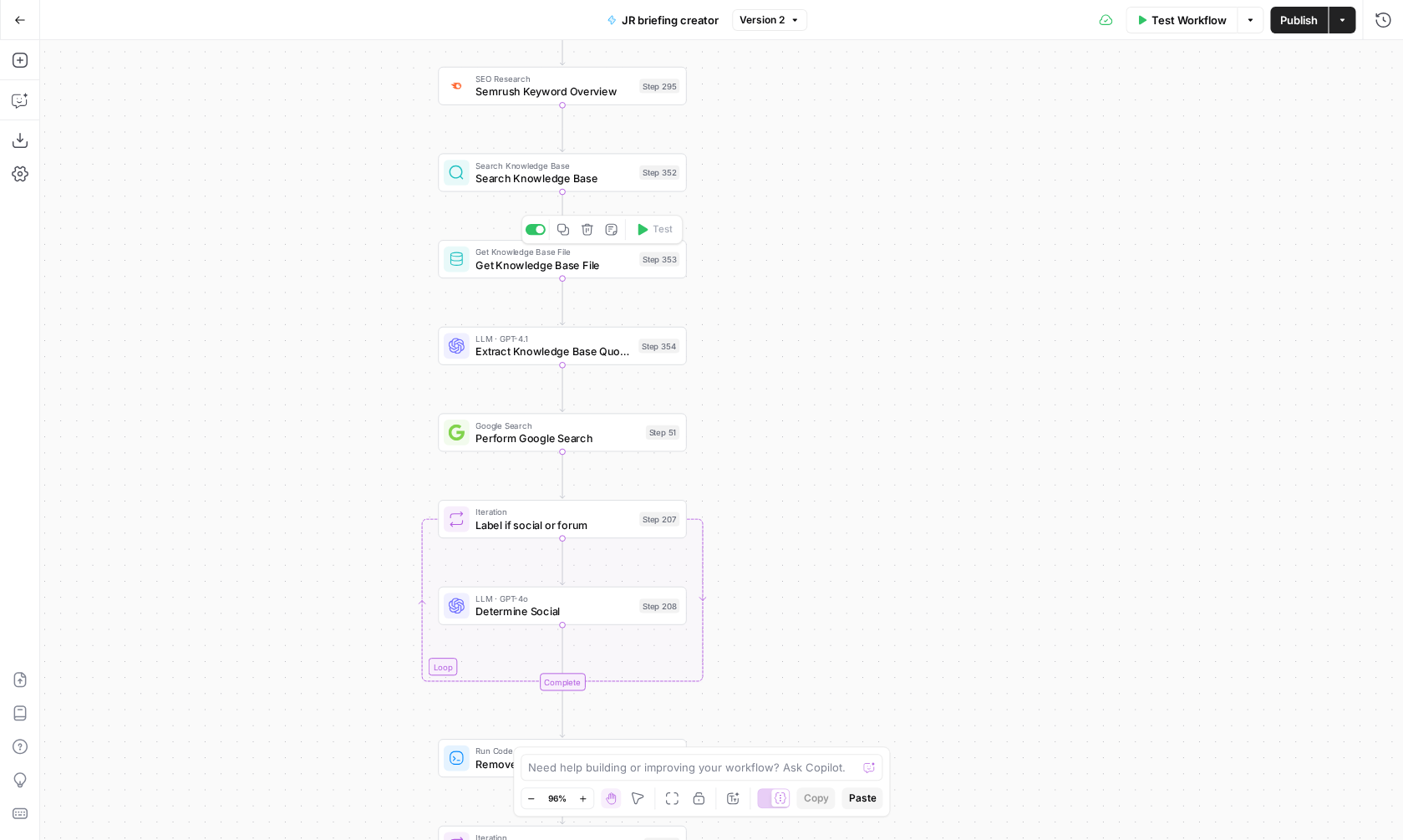
click at [617, 270] on span "Get Knowledge Base File" at bounding box center [554, 264] width 157 height 16
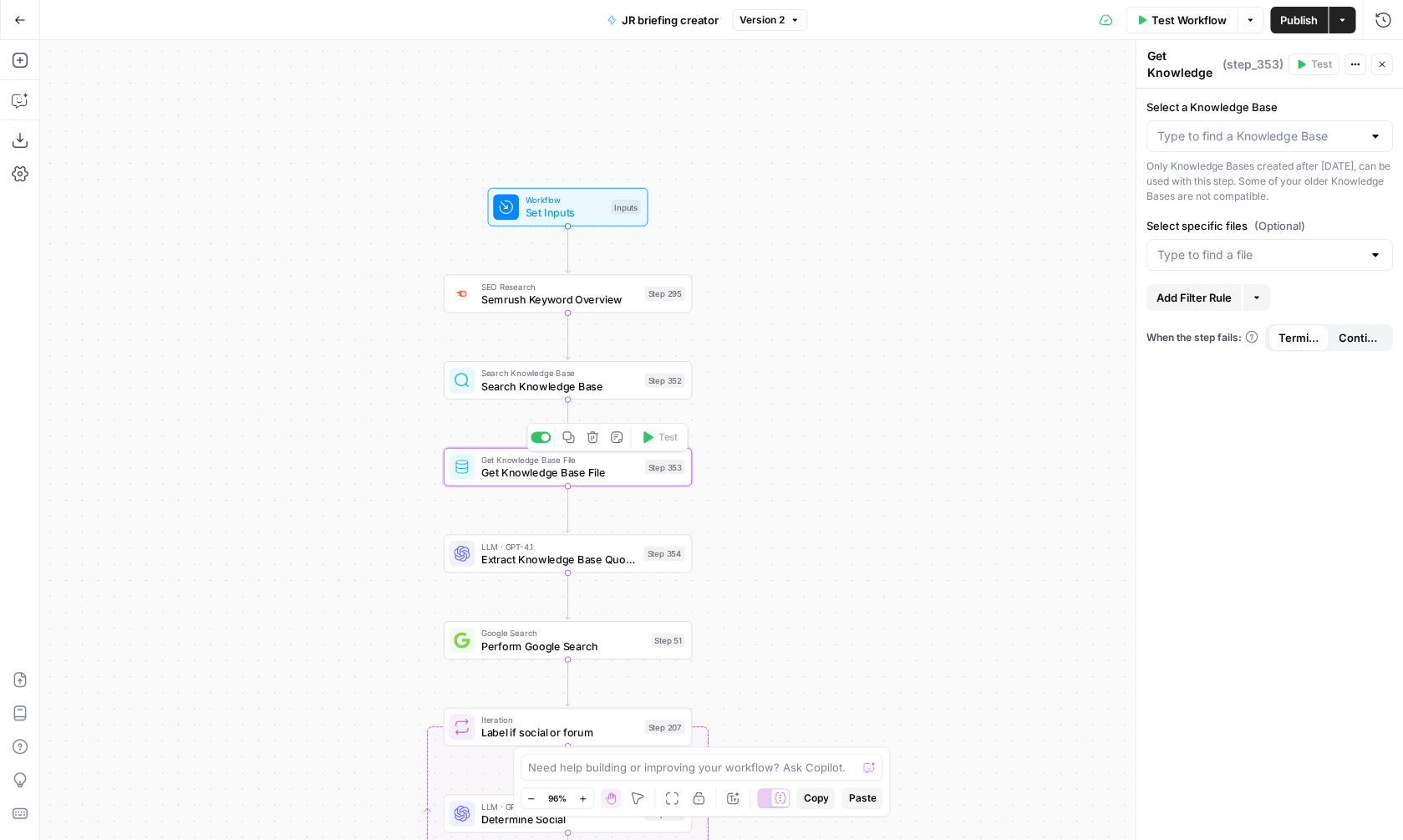
click at [540, 442] on div at bounding box center [541, 437] width 20 height 11
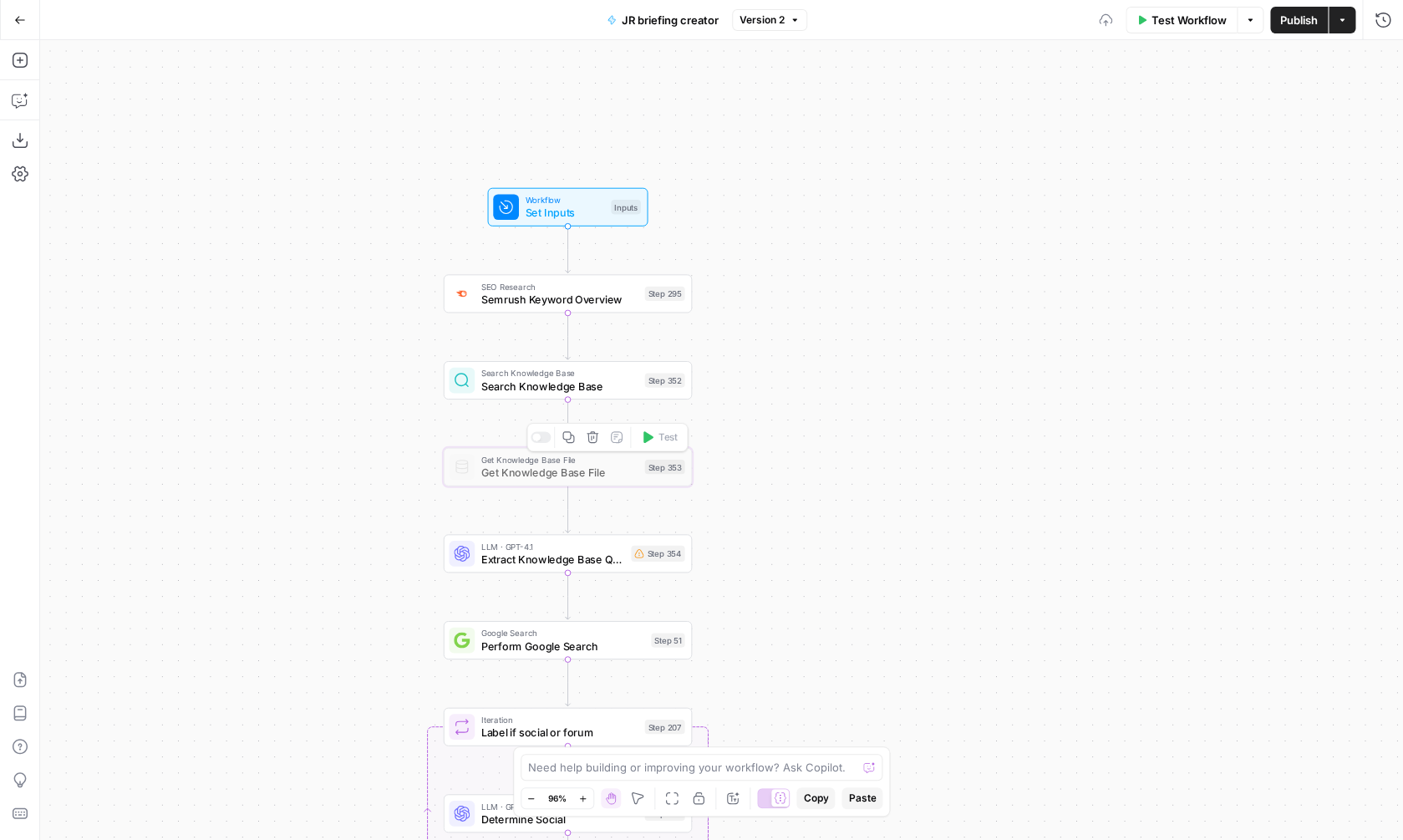
click at [789, 425] on div "true false Workflow Set Inputs Inputs SEO Research Semrush Keyword Overview Ste…" at bounding box center [721, 440] width 1363 height 800
click at [1383, 29] on button "Run History" at bounding box center [1383, 20] width 26 height 26
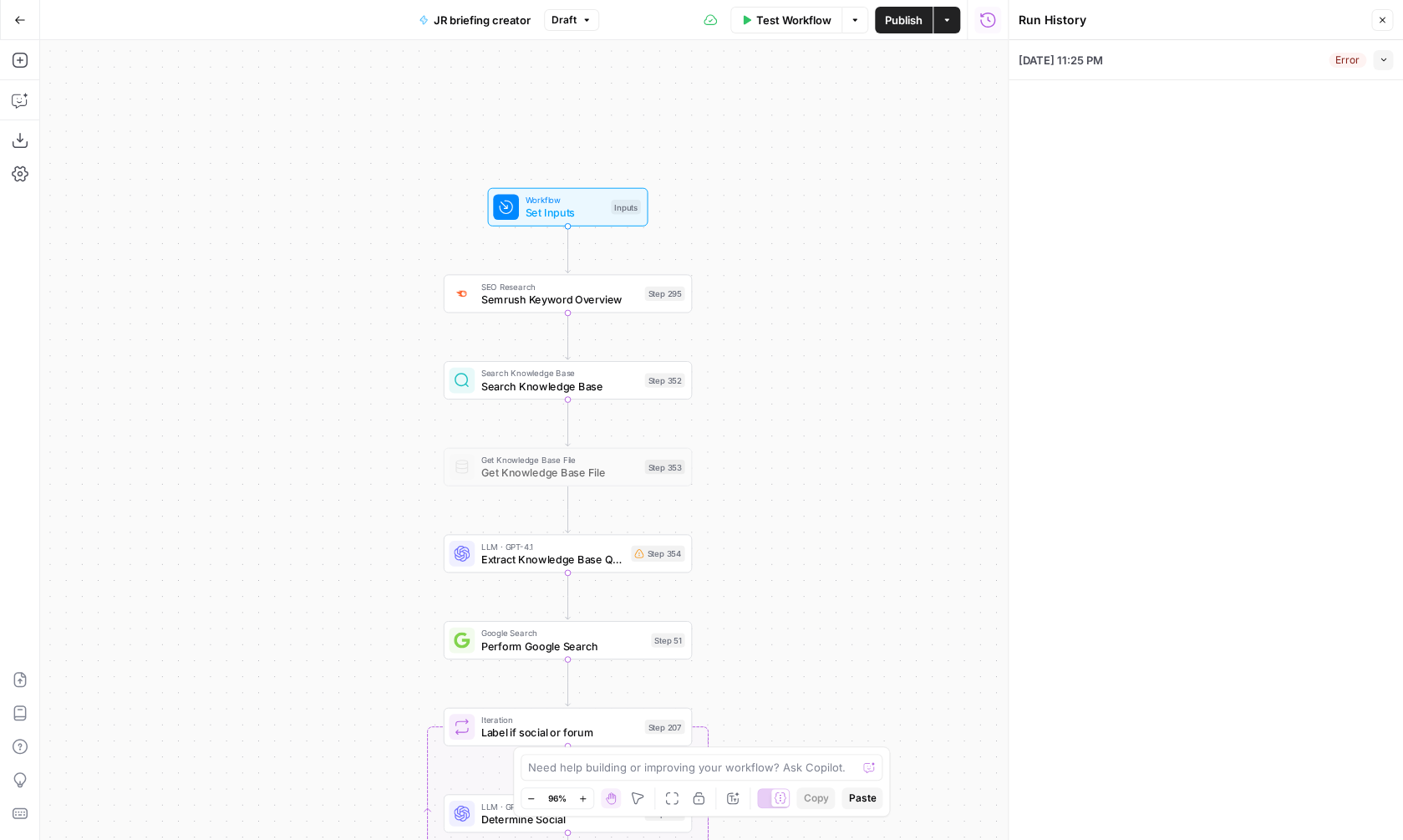
click at [1380, 62] on icon "button" at bounding box center [1383, 59] width 9 height 9
type input "Just [PERSON_NAME] - [GEOGRAPHIC_DATA]-FR"
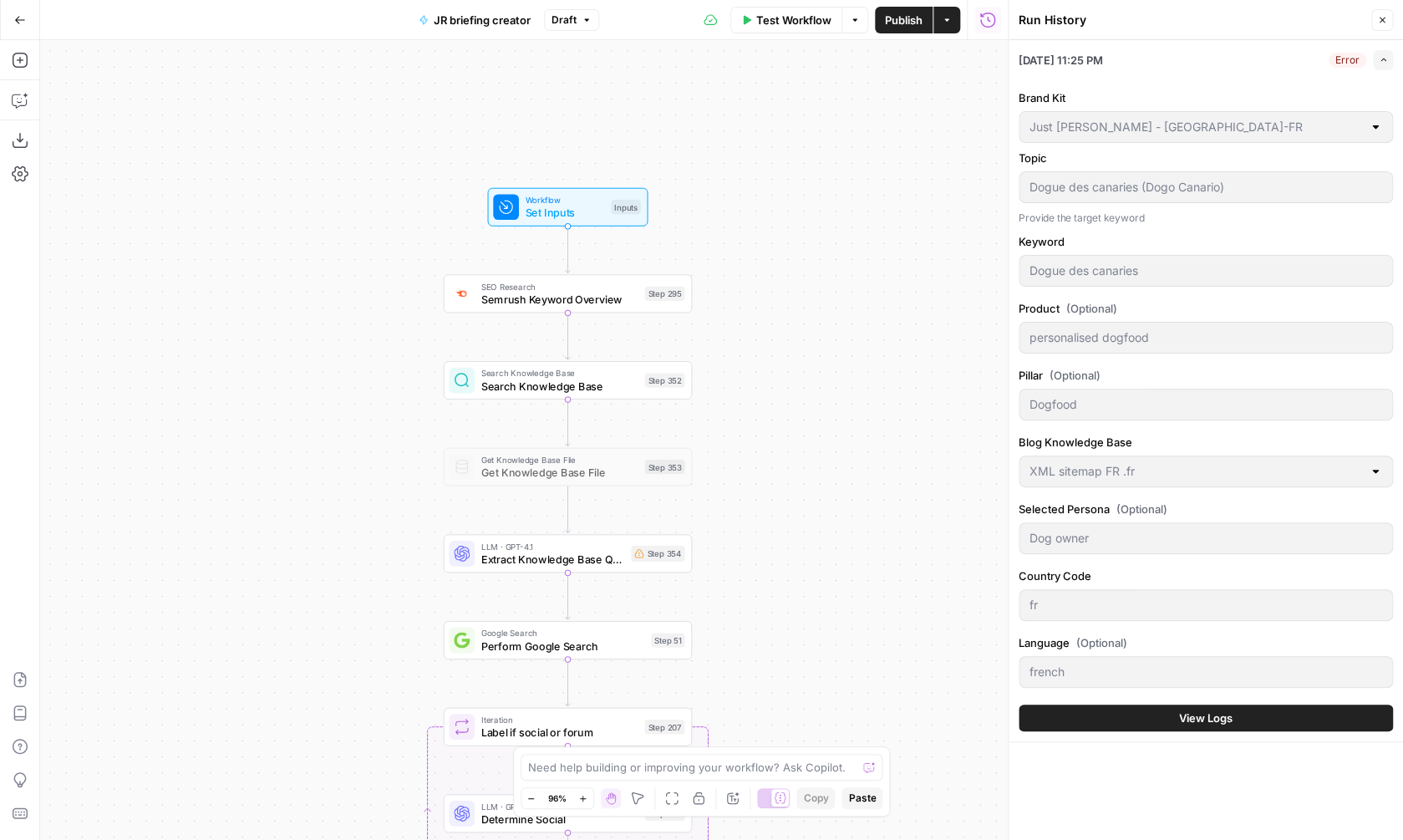
click at [1186, 712] on span "View Logs" at bounding box center [1205, 718] width 54 height 17
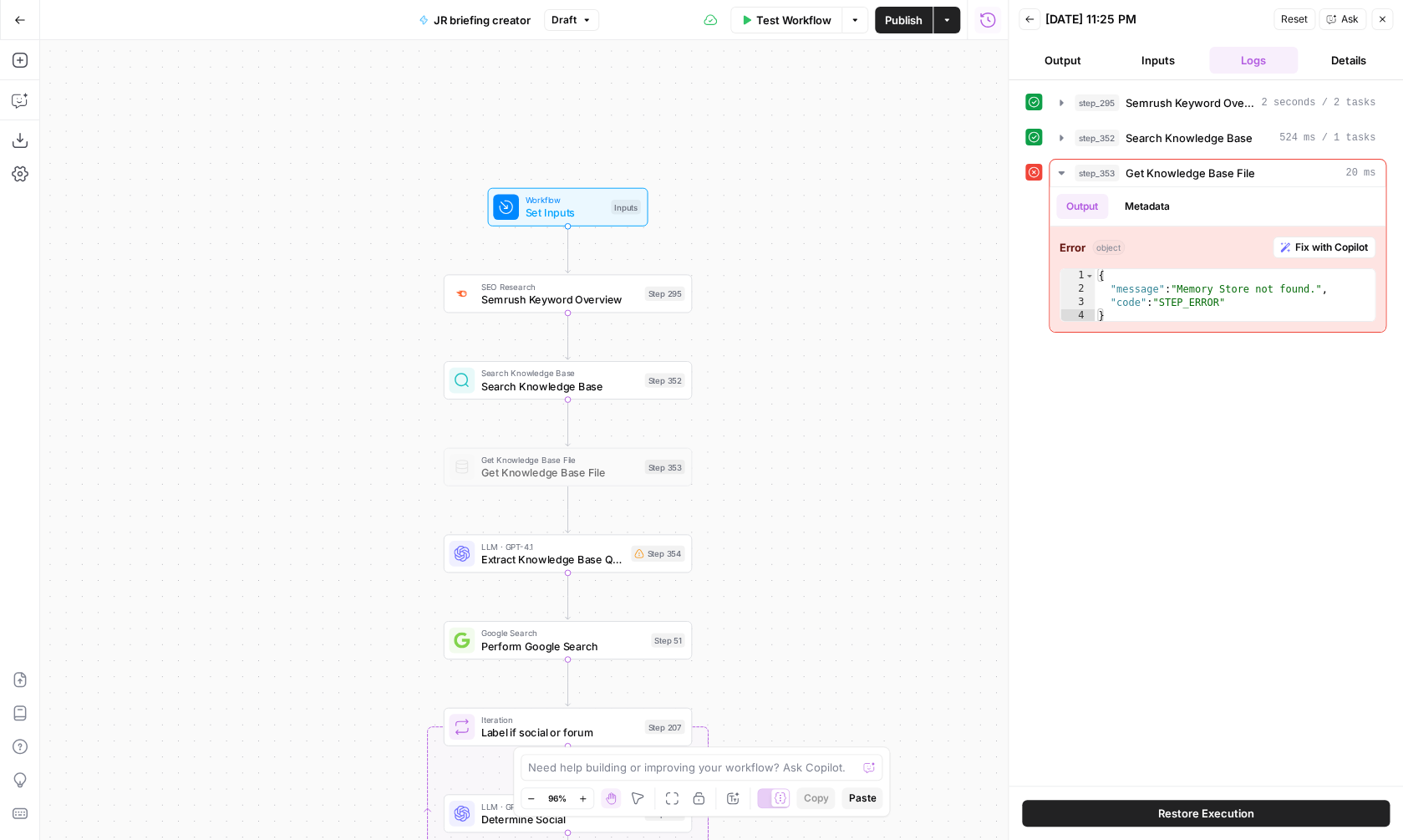
click at [1210, 818] on span "Restore Execution" at bounding box center [1206, 813] width 96 height 17
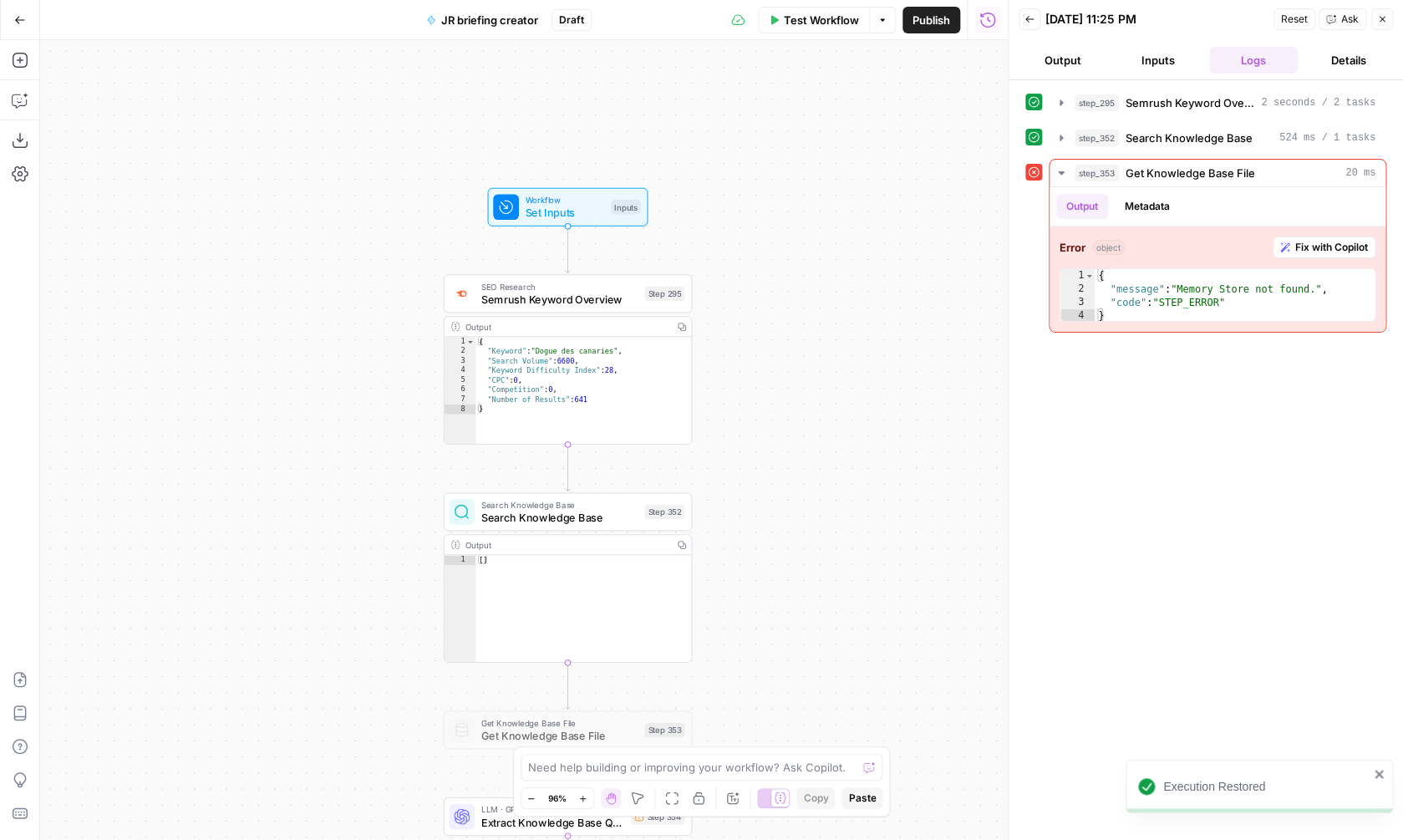
click at [1377, 17] on icon "button" at bounding box center [1382, 20] width 10 height 10
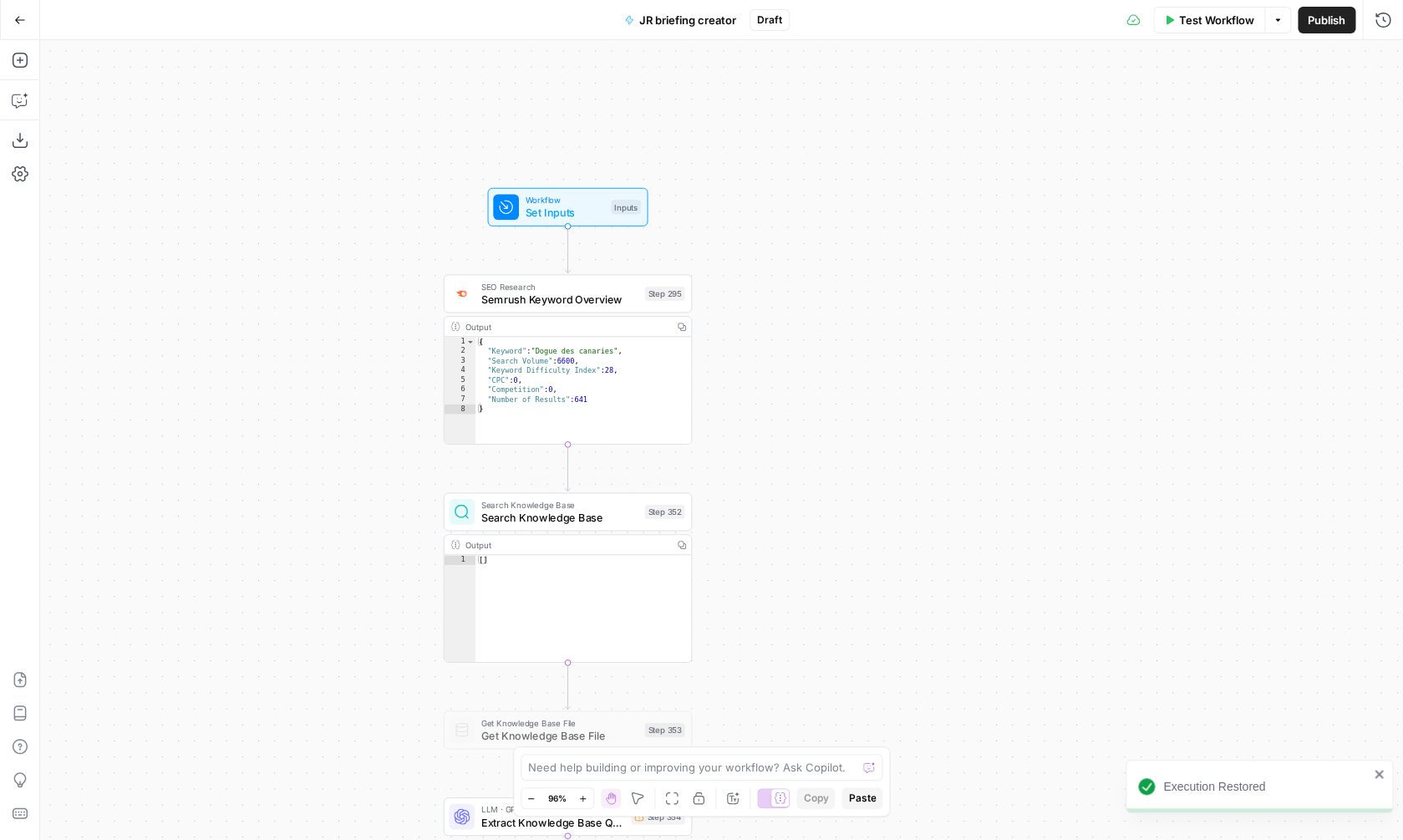
click at [611, 509] on span "Search Knowledge Base" at bounding box center [560, 504] width 157 height 13
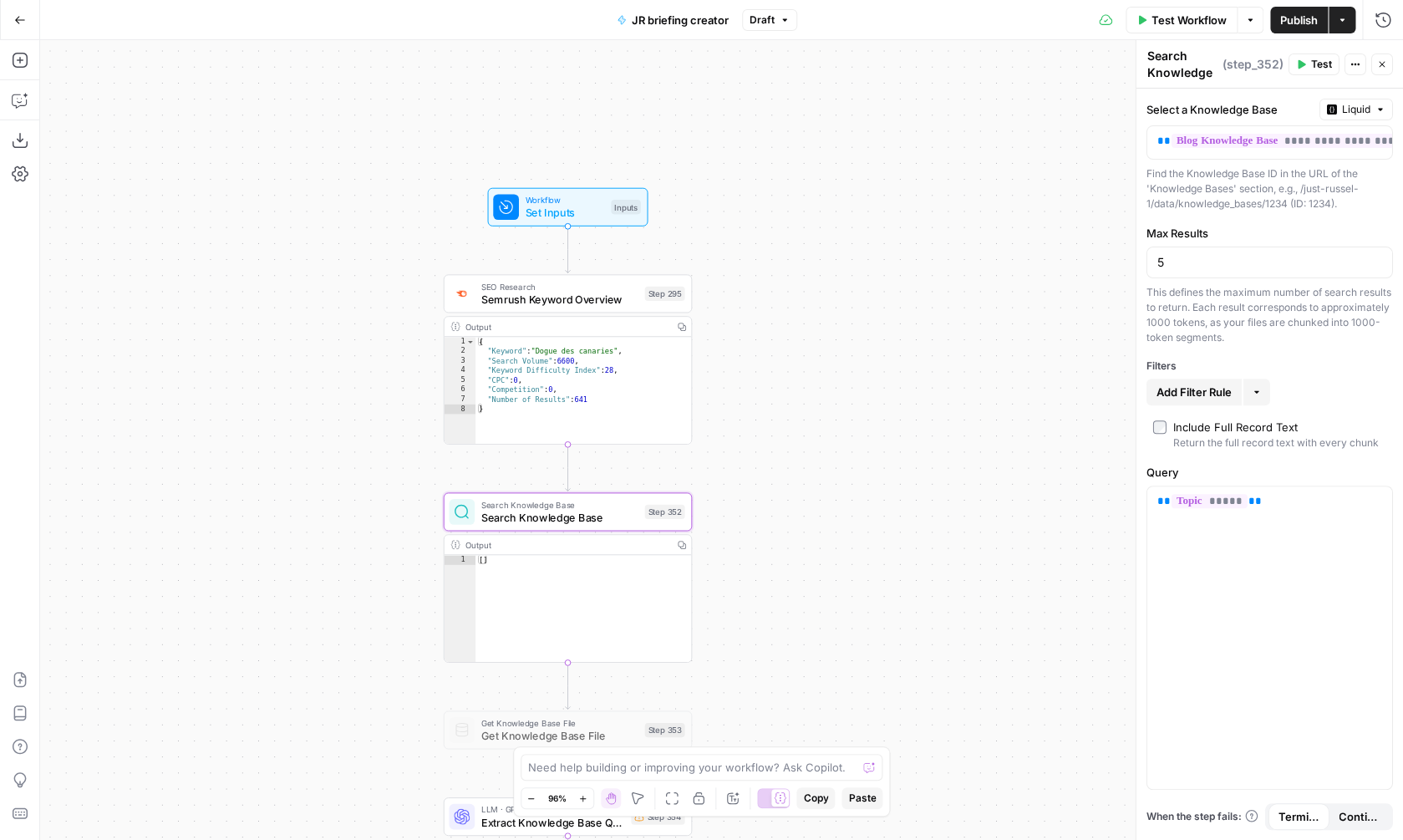
click at [1213, 12] on span "Test Workflow" at bounding box center [1189, 20] width 76 height 17
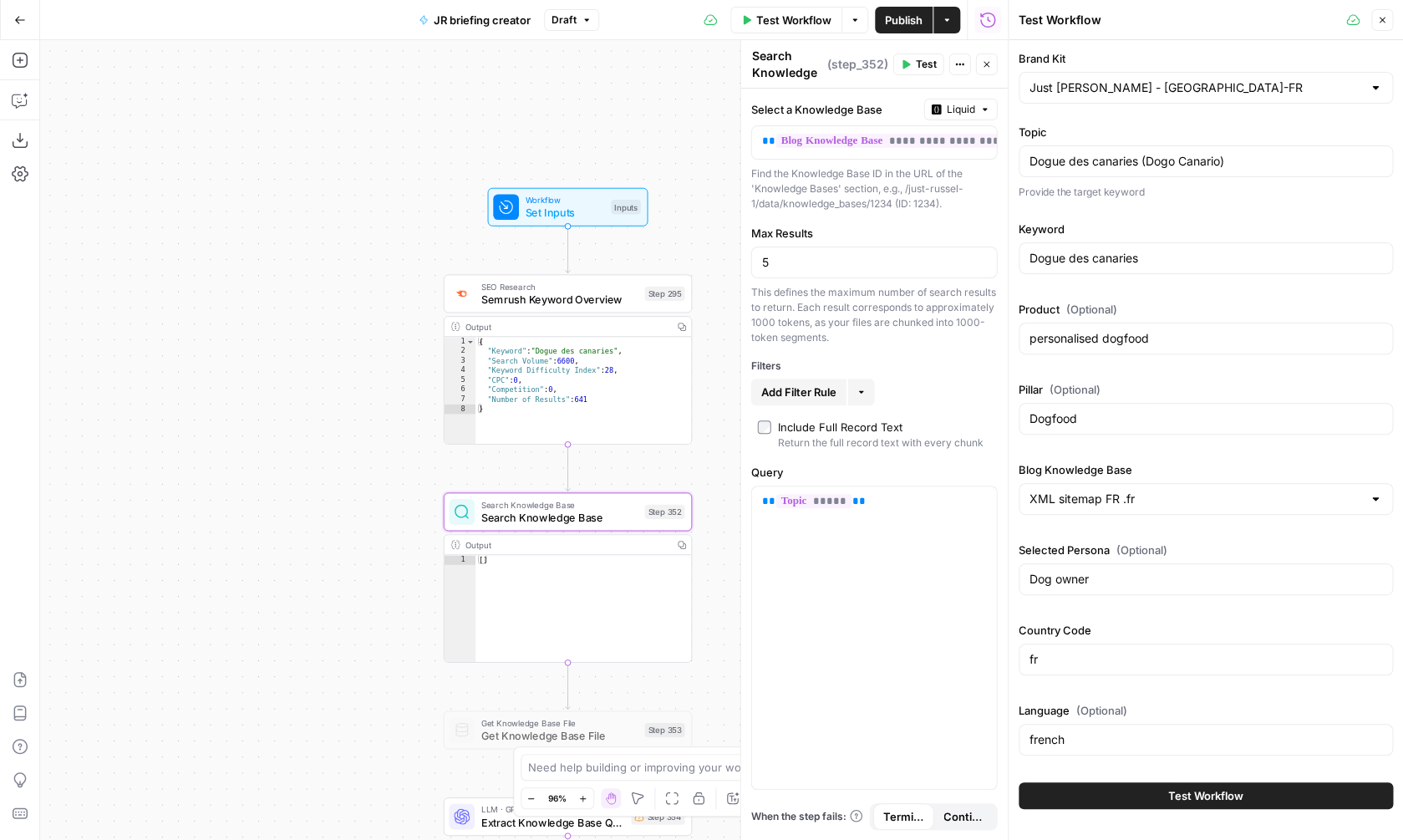
click at [1186, 792] on span "Test Workflow" at bounding box center [1205, 796] width 76 height 17
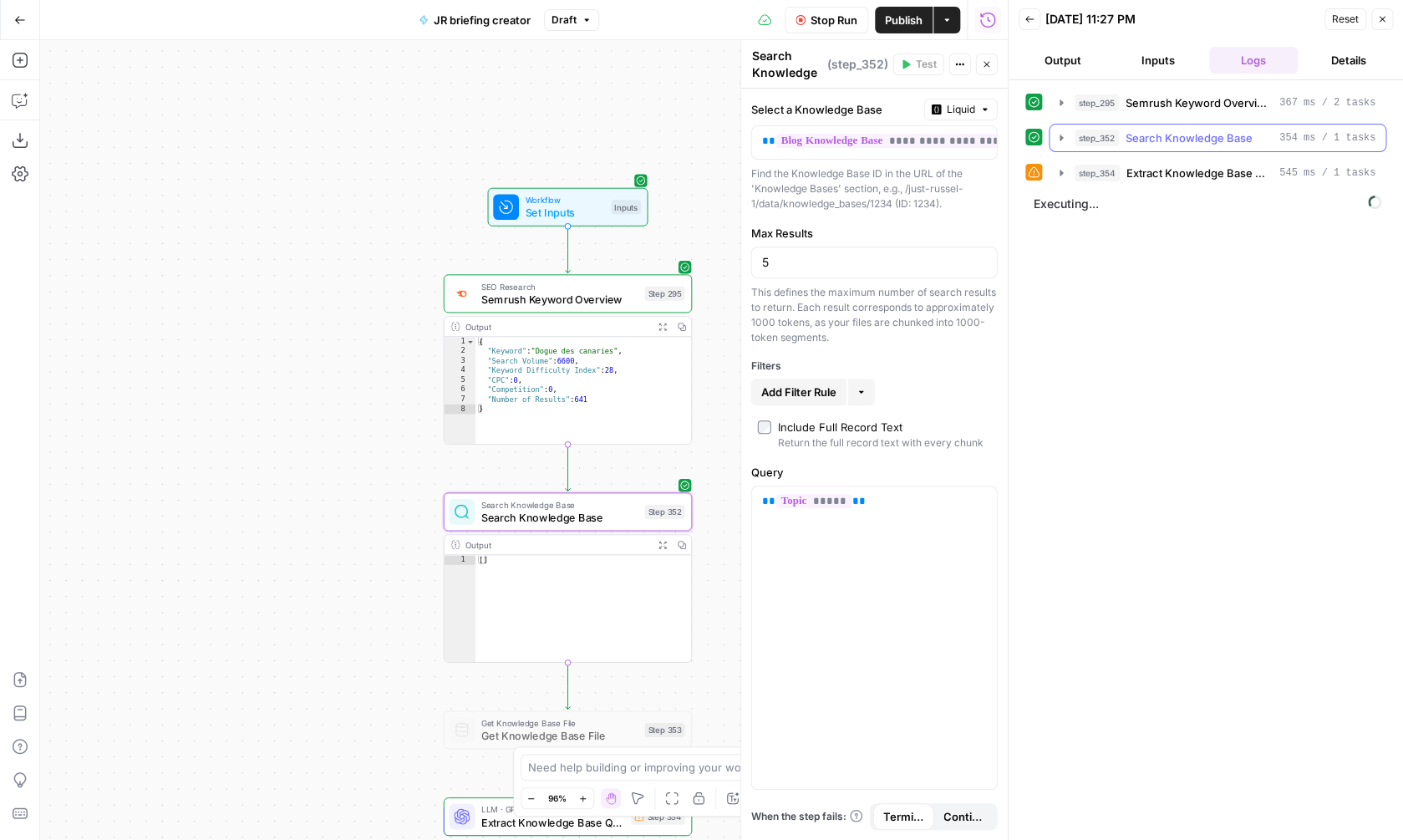
click at [1263, 136] on div "step_352 Search Knowledge Base 354 ms / 1 tasks" at bounding box center [1225, 138] width 301 height 17
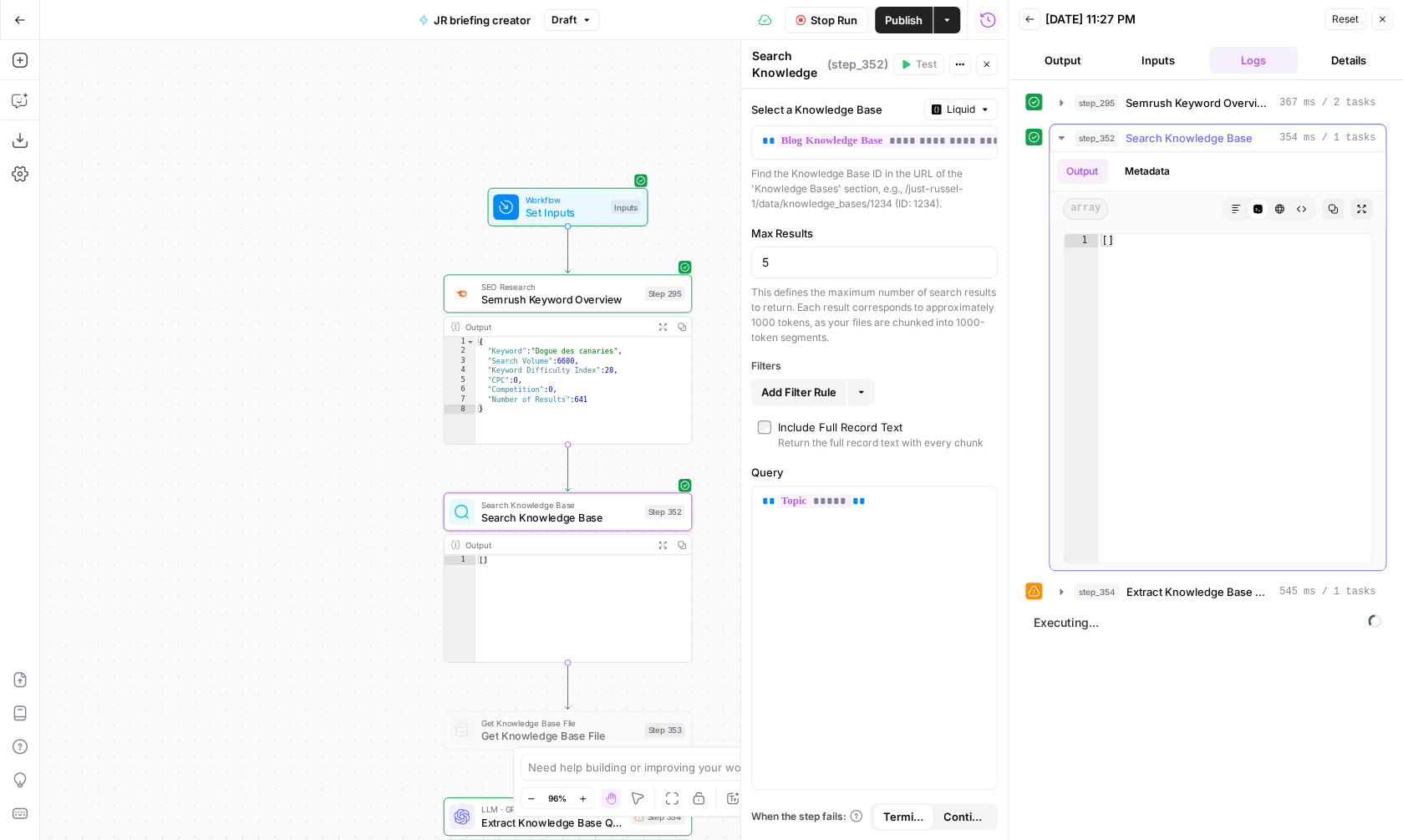
click at [1263, 136] on div "step_352 Search Knowledge Base 354 ms / 1 tasks" at bounding box center [1225, 138] width 301 height 17
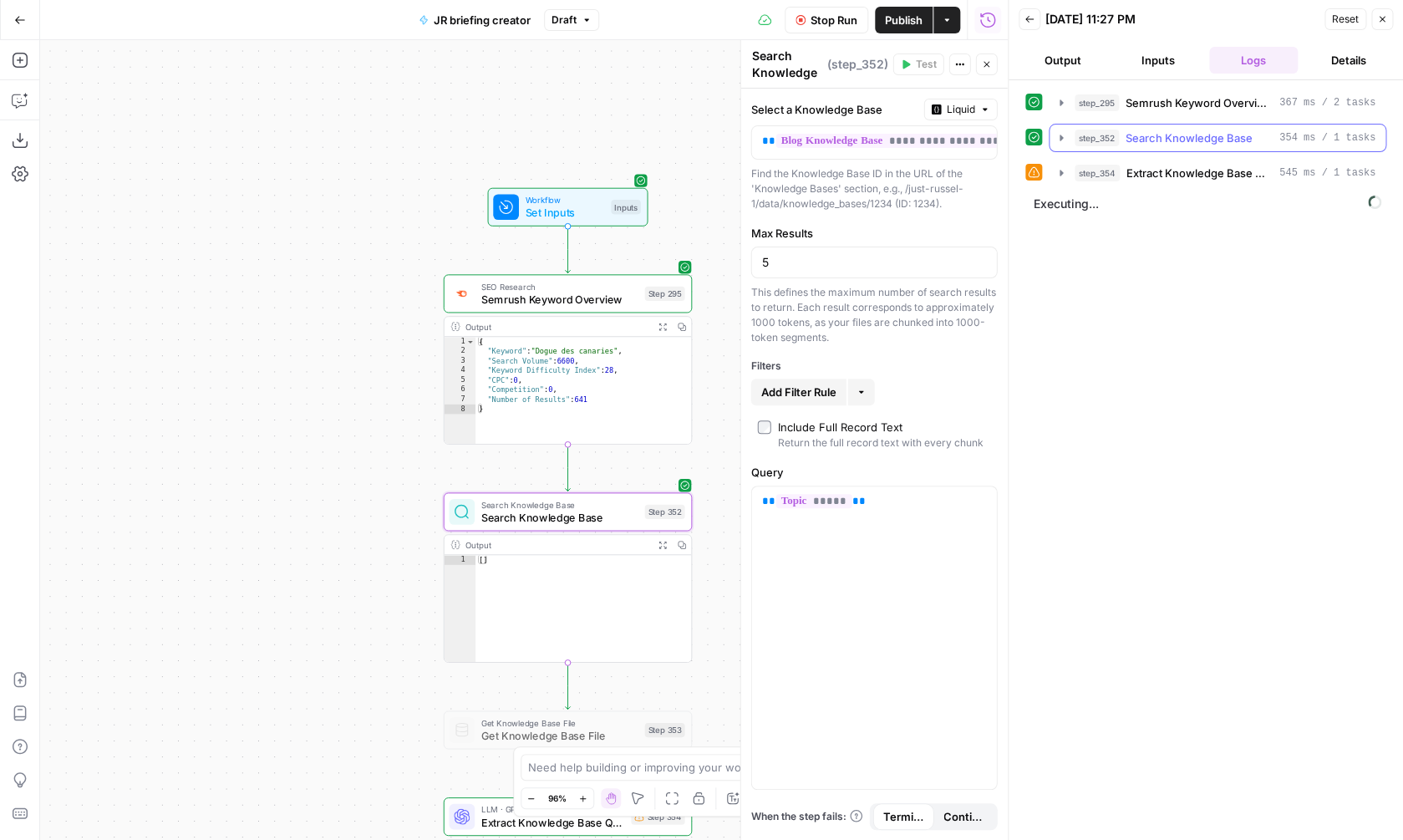
click at [1249, 138] on span "Search Knowledge Base" at bounding box center [1189, 138] width 127 height 17
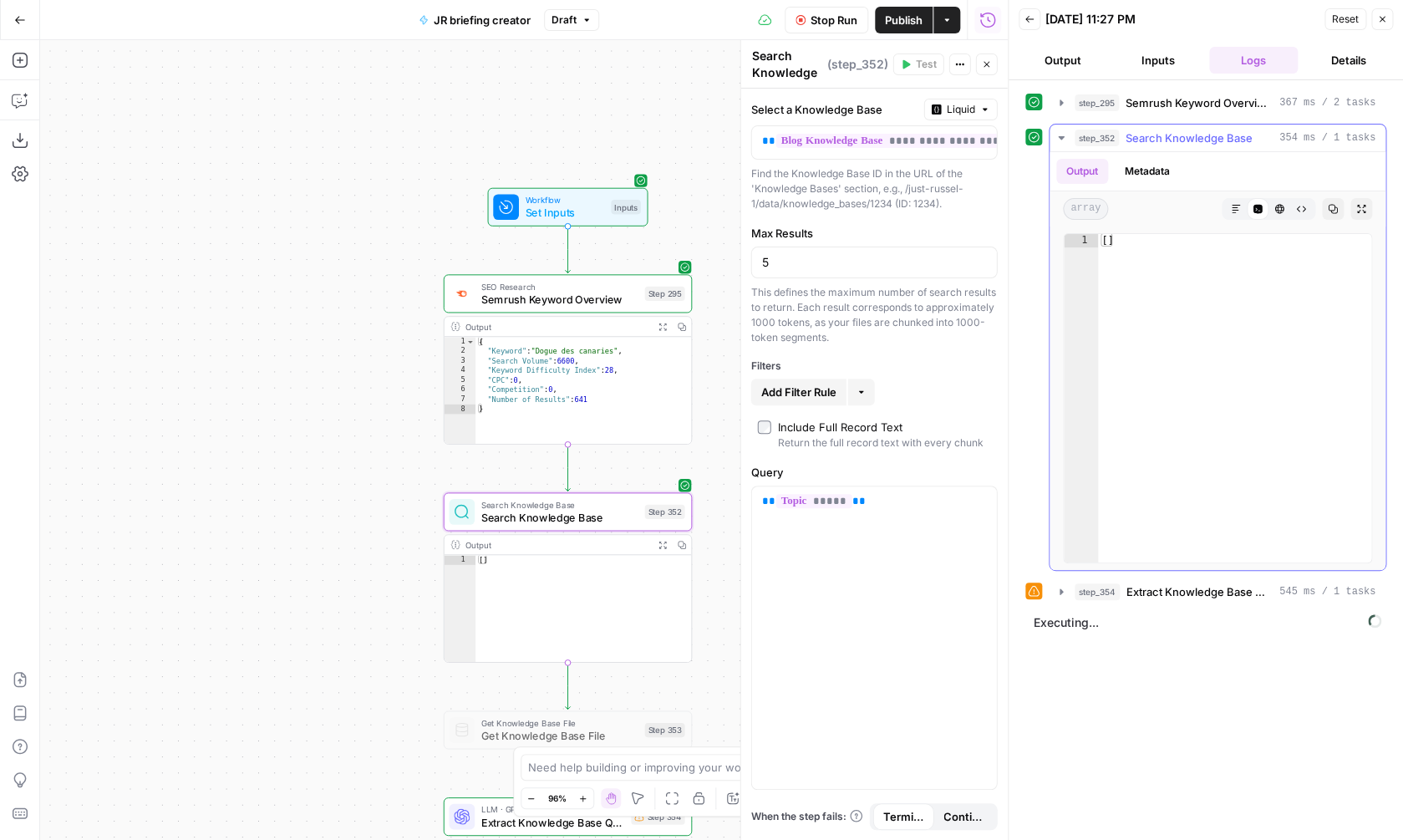
click at [1249, 138] on span "Search Knowledge Base" at bounding box center [1189, 138] width 127 height 17
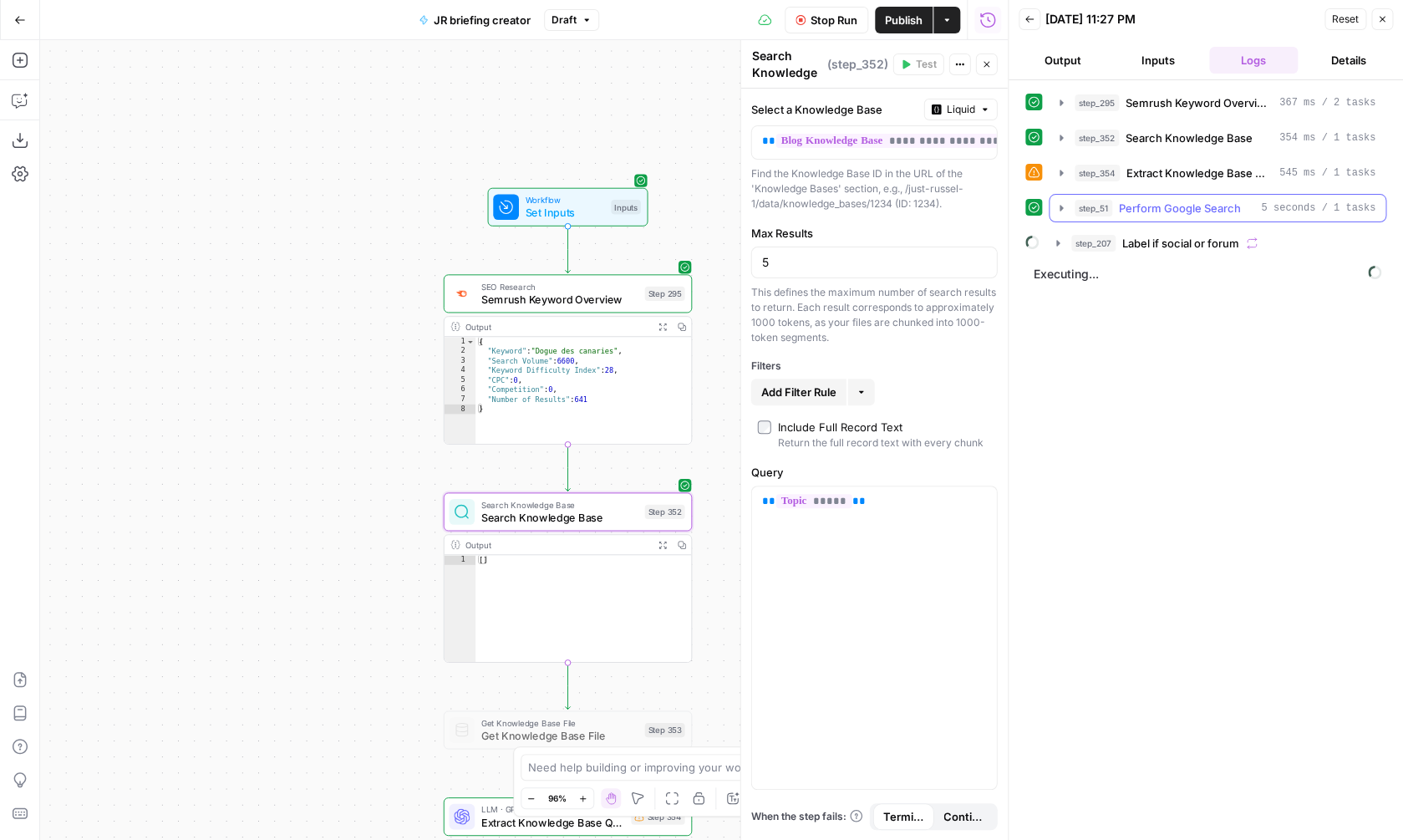
click at [1230, 206] on span "Perform Google Search" at bounding box center [1180, 208] width 122 height 17
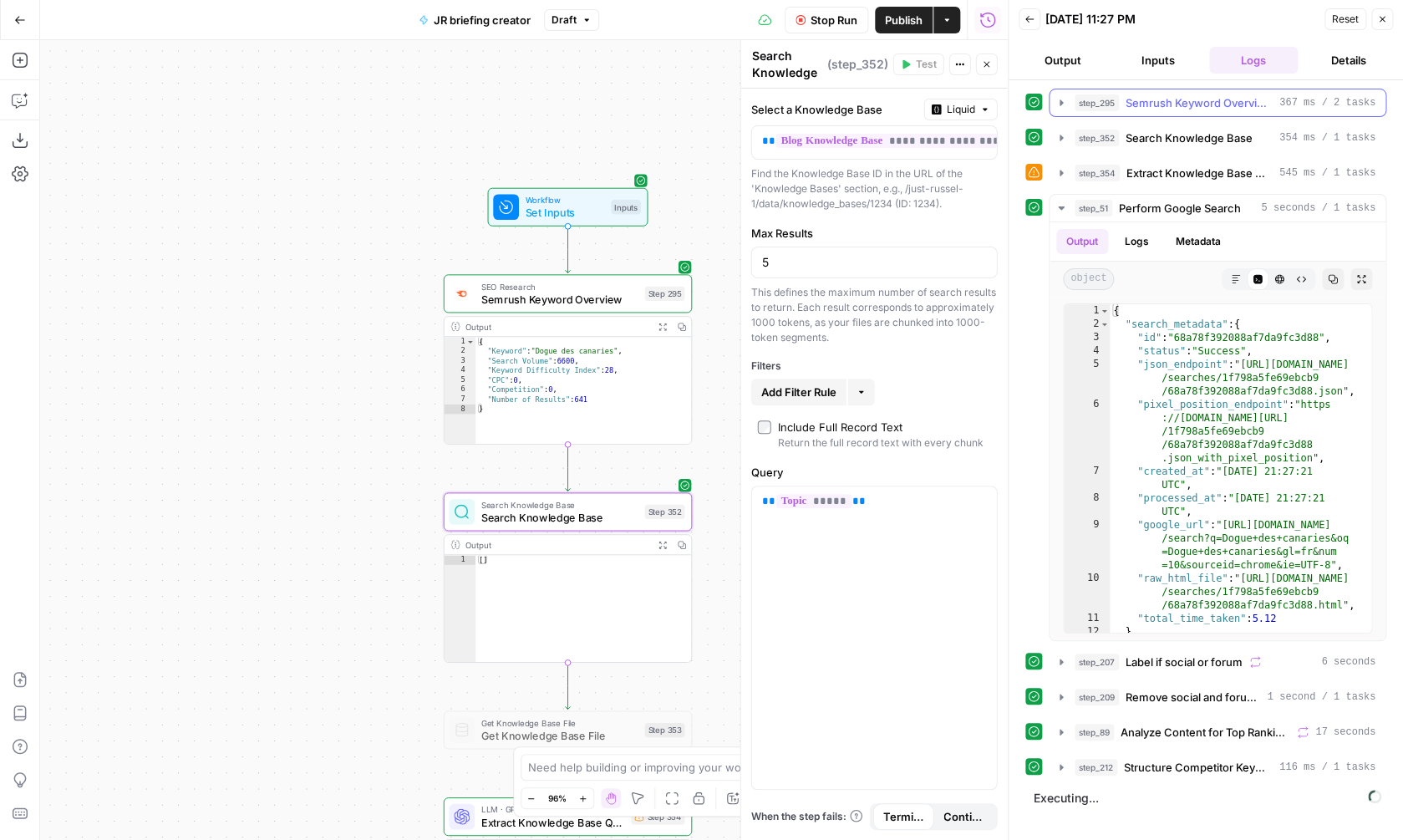
click at [1203, 101] on span "Semrush Keyword Overview" at bounding box center [1198, 103] width 147 height 17
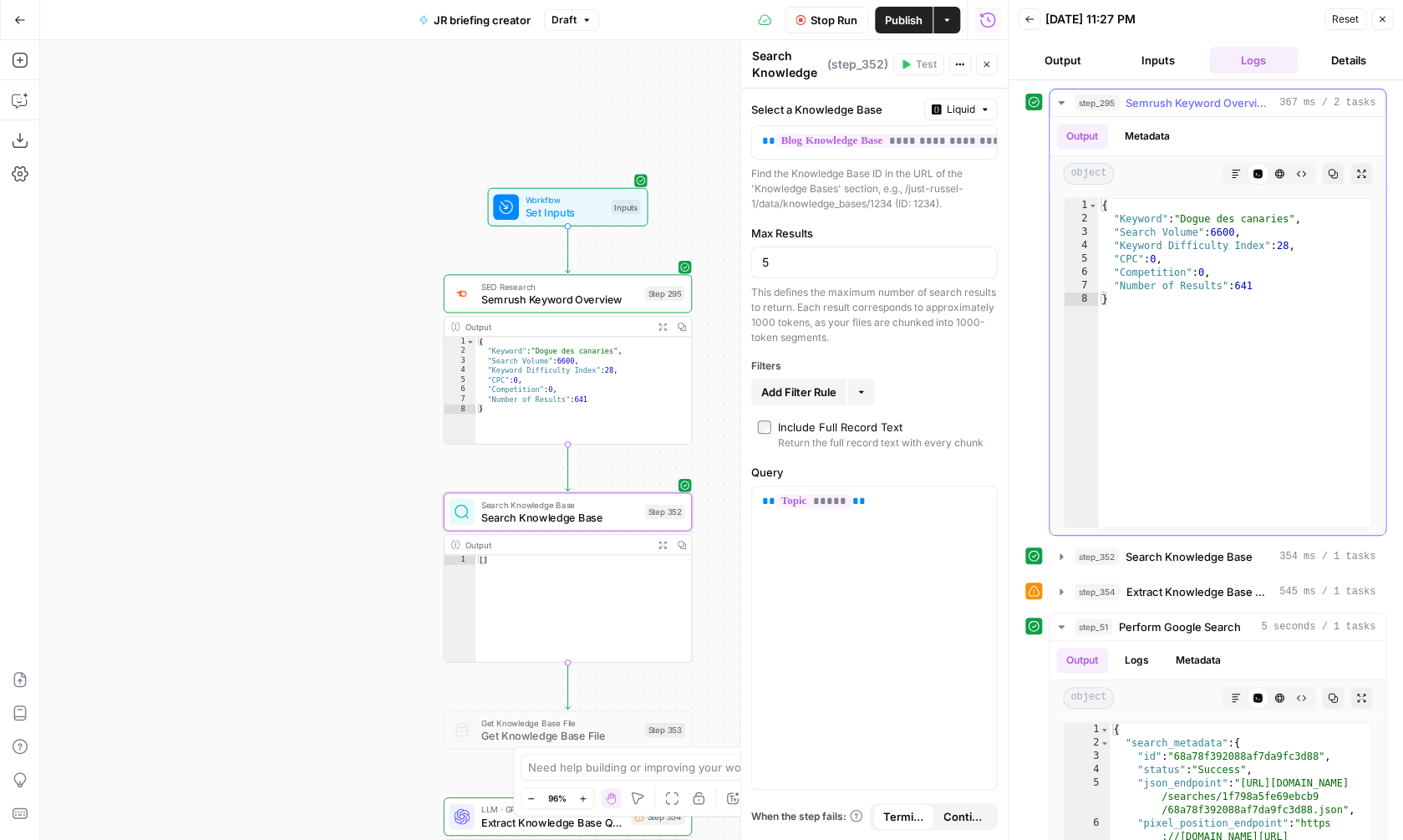
click at [1207, 92] on button "step_295 Semrush Keyword Overview 367 ms / 2 tasks" at bounding box center [1218, 102] width 336 height 26
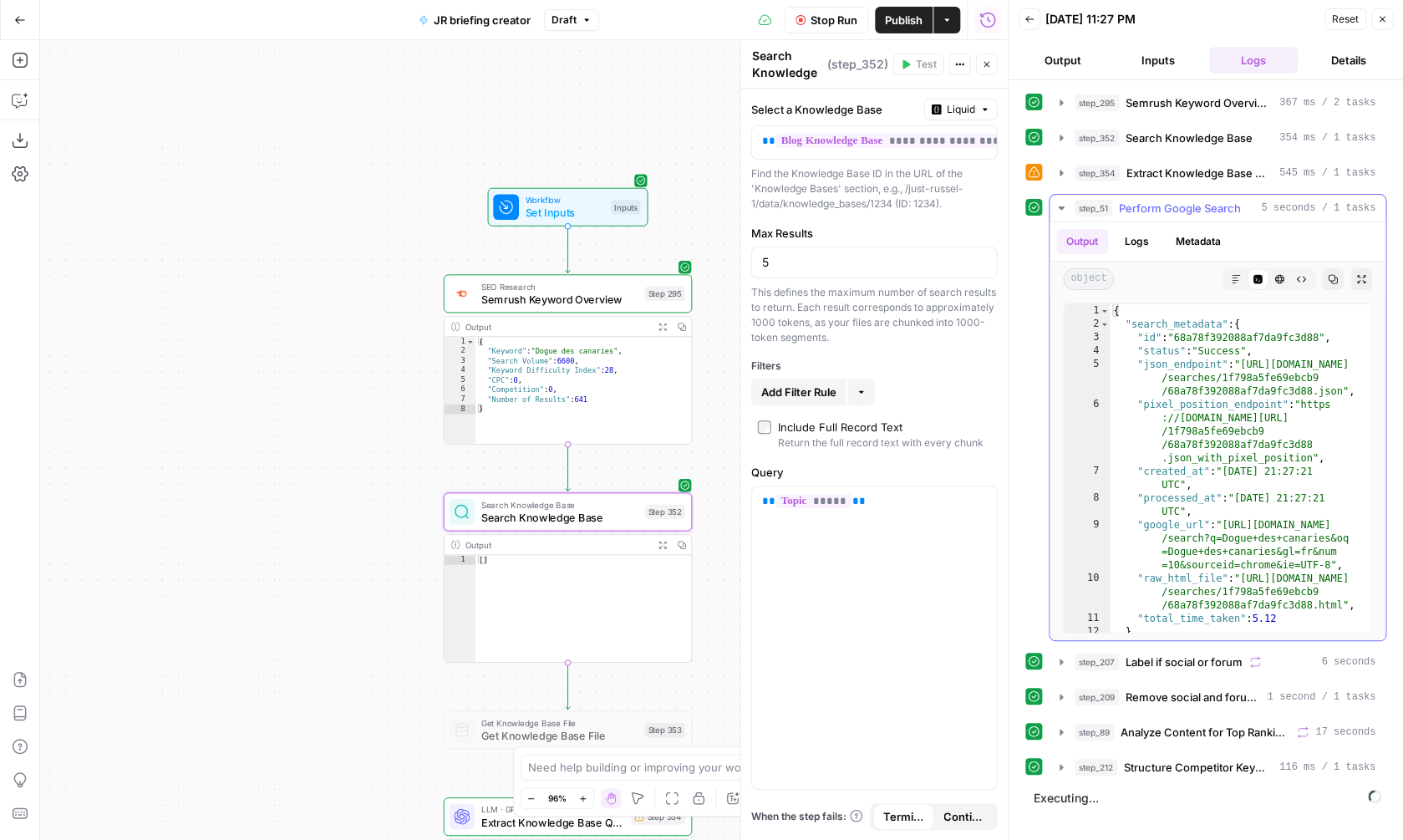
click at [1163, 215] on span "Perform Google Search" at bounding box center [1180, 208] width 122 height 17
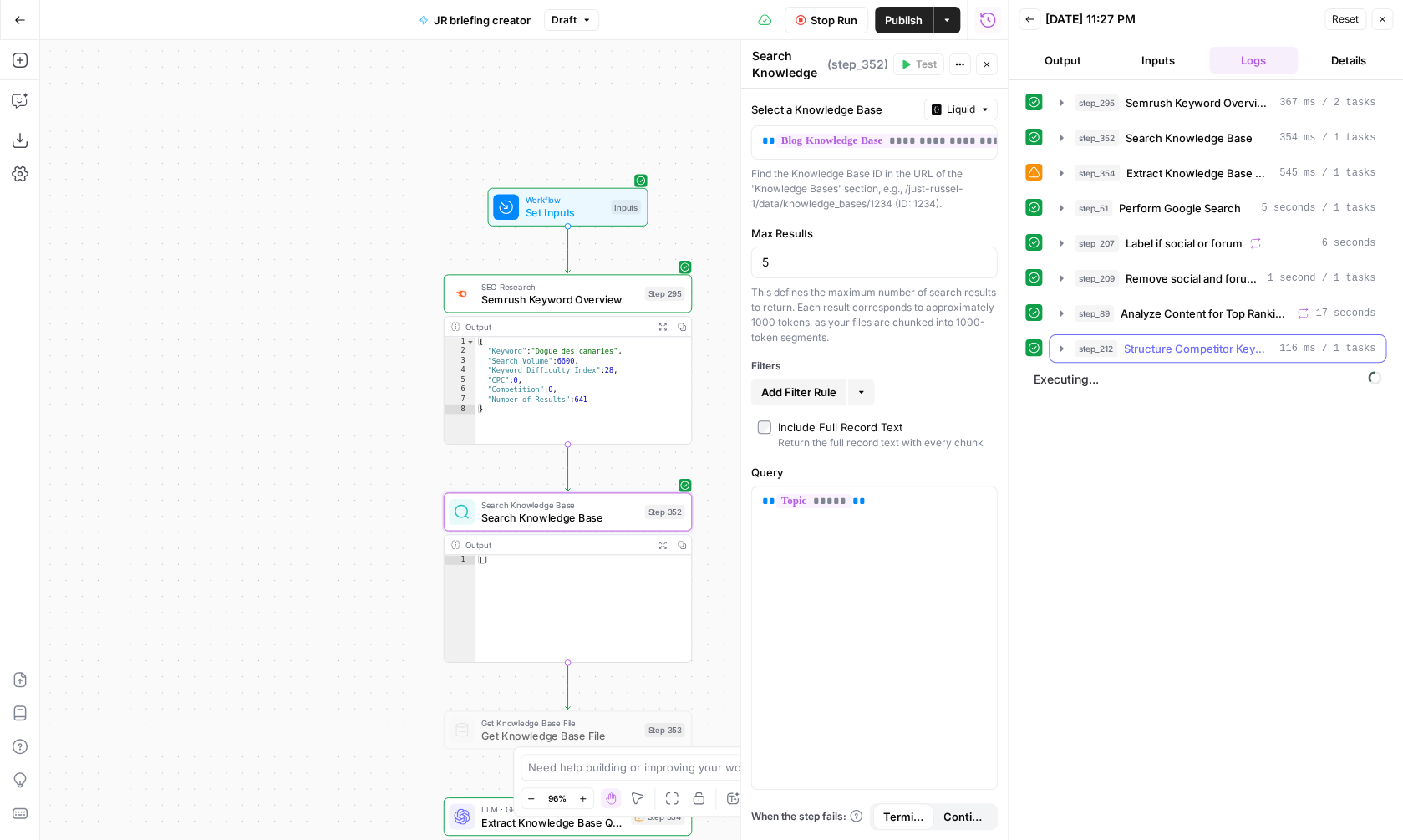
click at [1161, 350] on span "Structure Competitor Keywords" at bounding box center [1197, 348] width 149 height 17
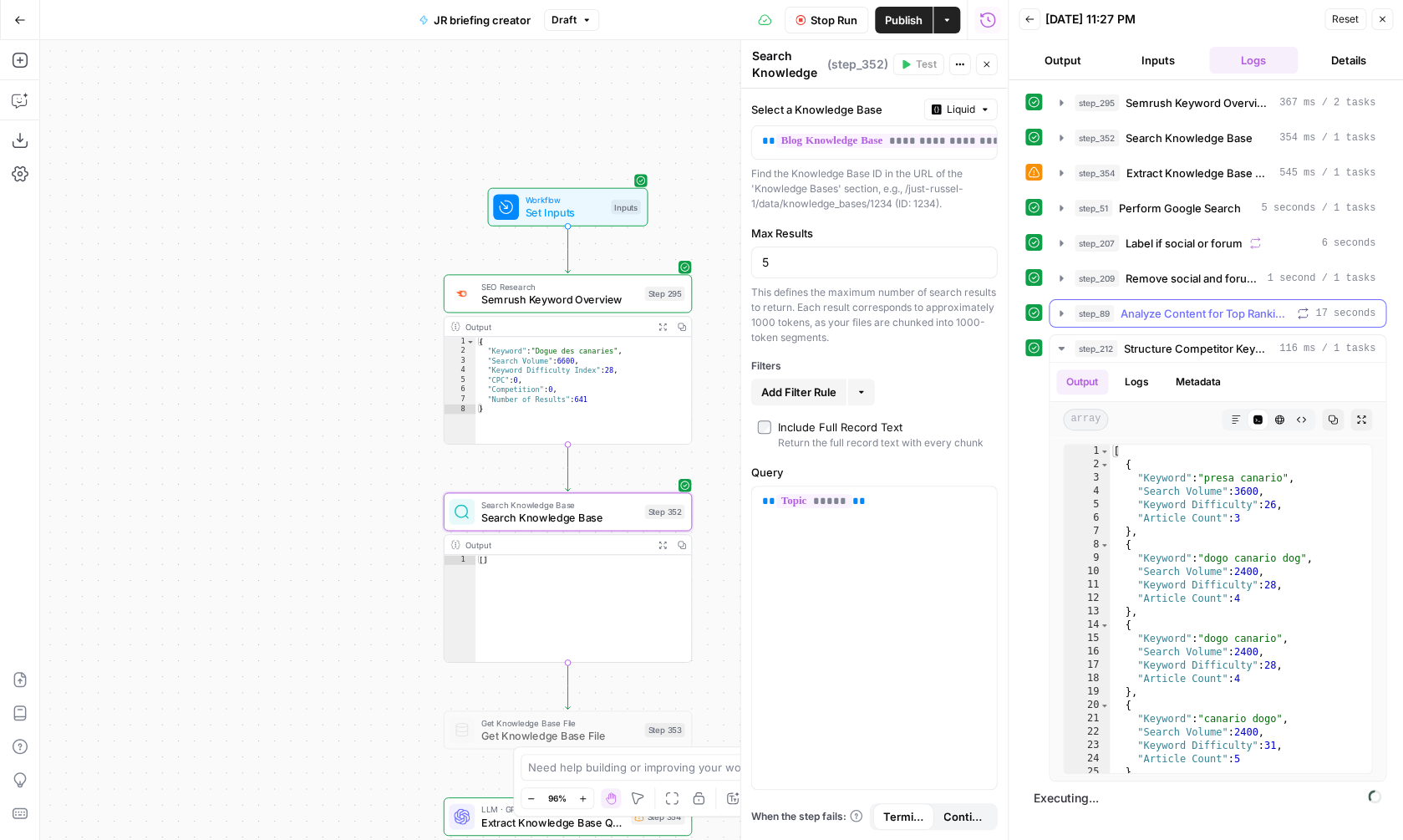
click at [1152, 302] on button "step_89 Analyze Content for Top Ranking Pages 17 seconds" at bounding box center [1218, 313] width 336 height 26
click at [1162, 284] on span "Remove social and forums" at bounding box center [1192, 279] width 134 height 17
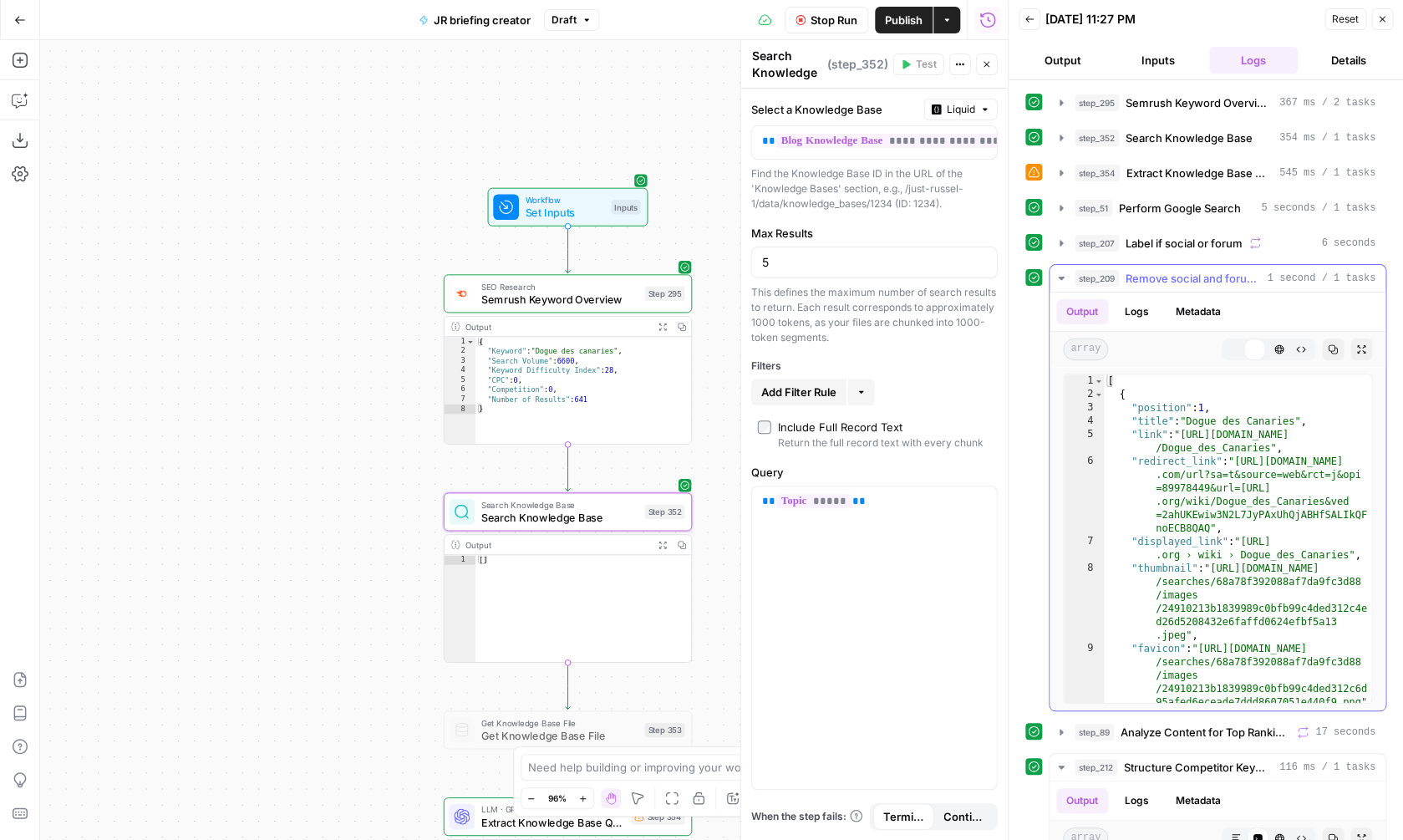
click at [1162, 284] on span "Remove social and forums" at bounding box center [1192, 279] width 134 height 17
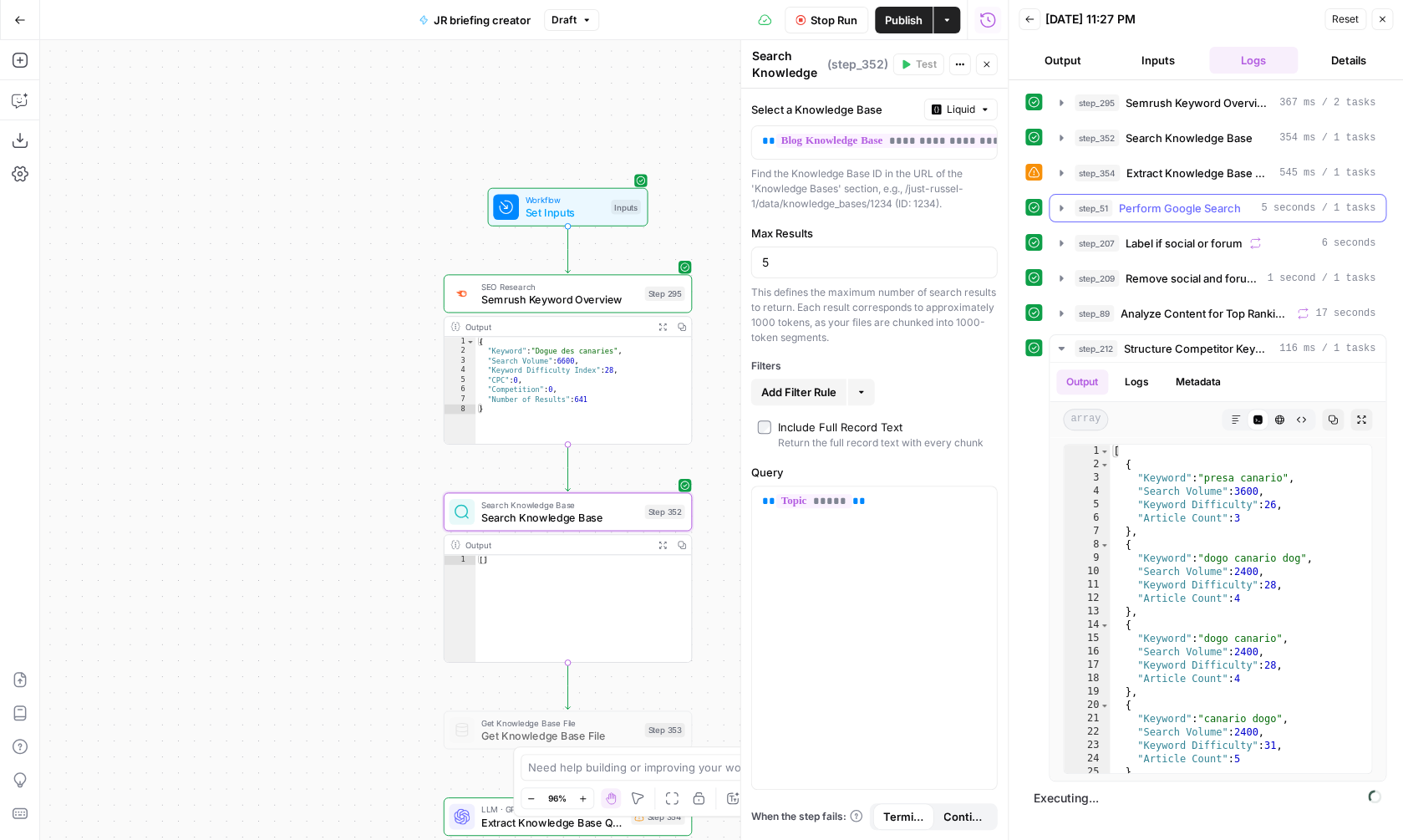
click at [1178, 197] on button "step_51 Perform Google Search 5 seconds / 1 tasks" at bounding box center [1218, 207] width 336 height 26
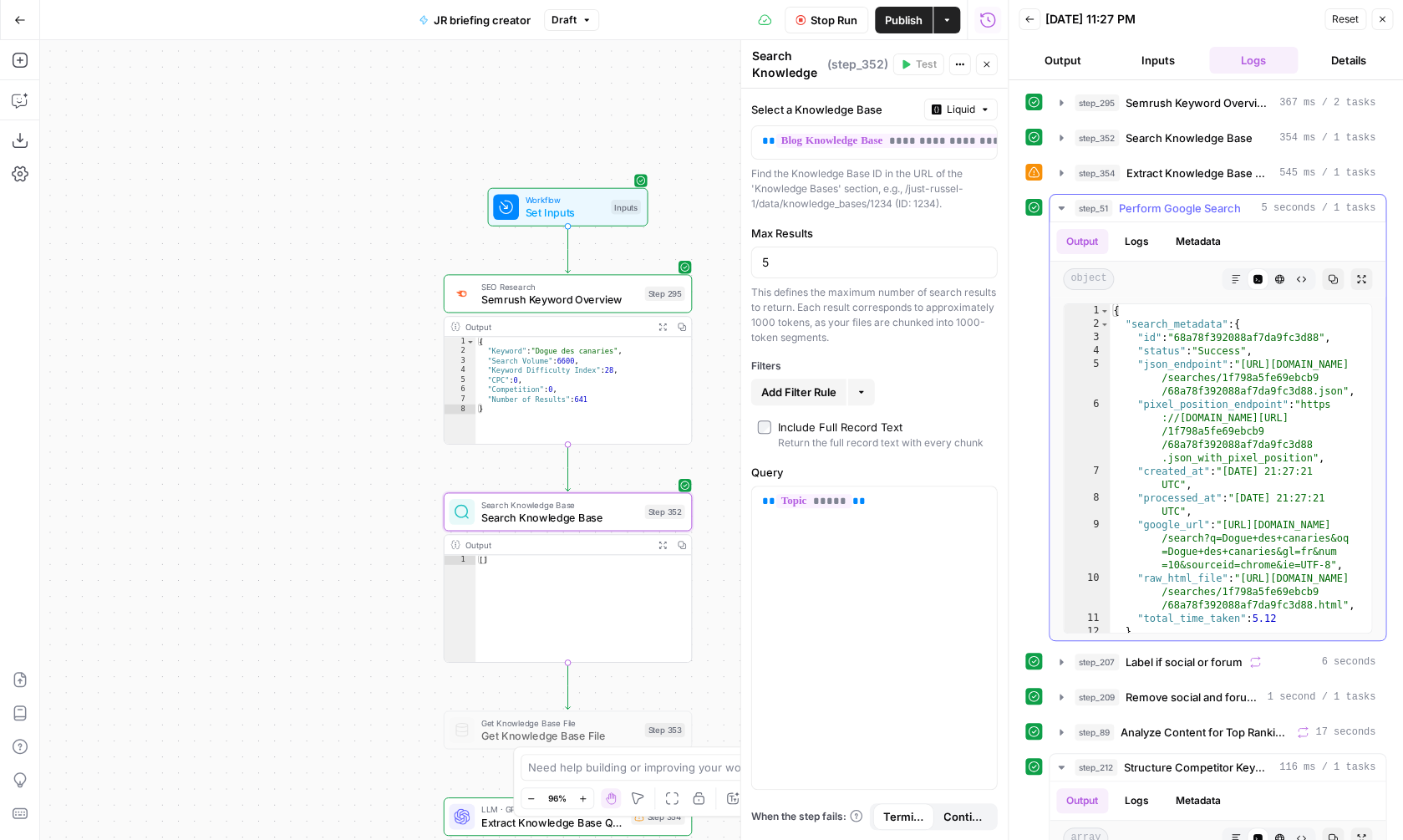
click at [1179, 198] on button "step_51 Perform Google Search 5 seconds / 1 tasks" at bounding box center [1218, 207] width 336 height 26
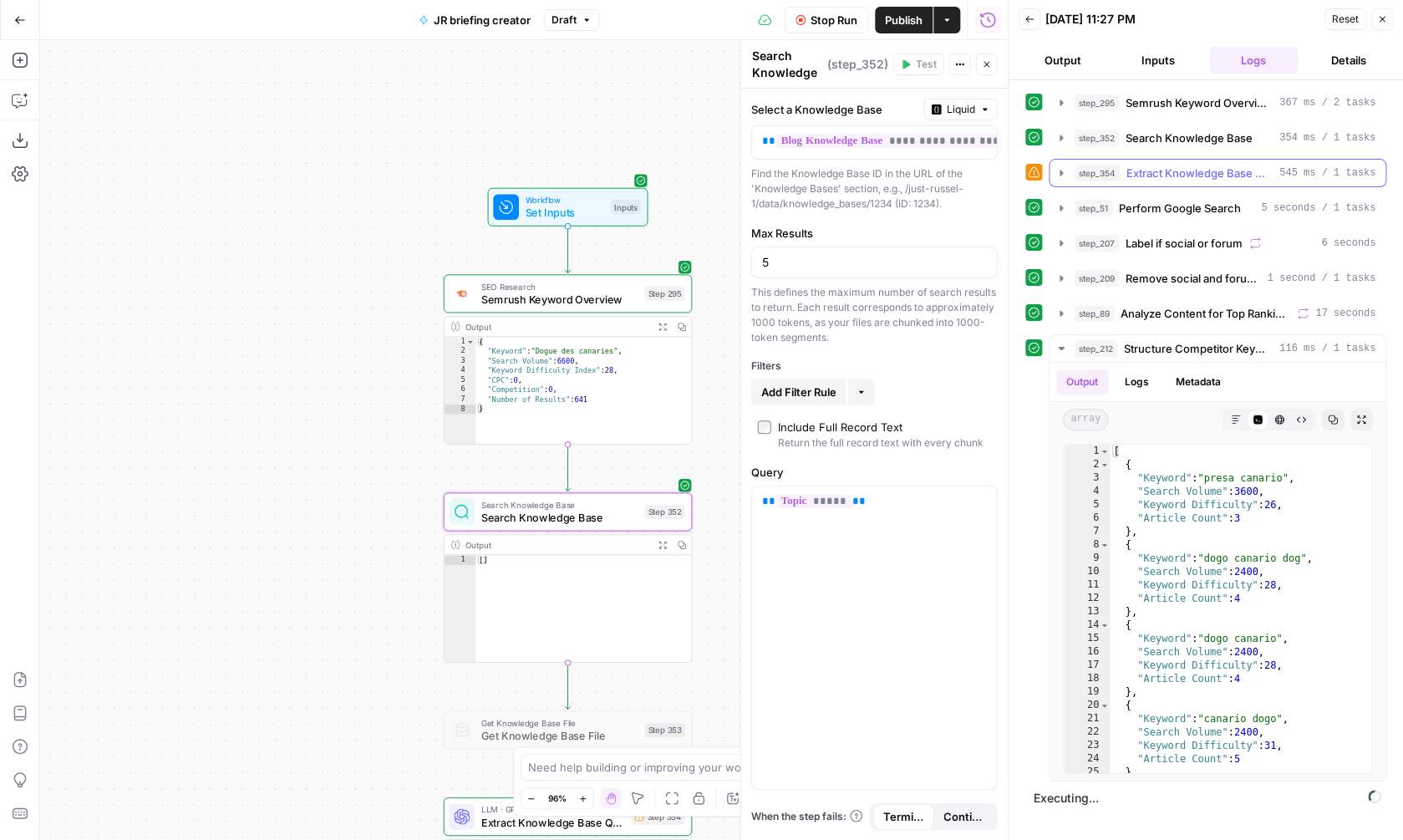
click at [1178, 178] on span "Extract Knowledge Base Quotes" at bounding box center [1199, 173] width 146 height 17
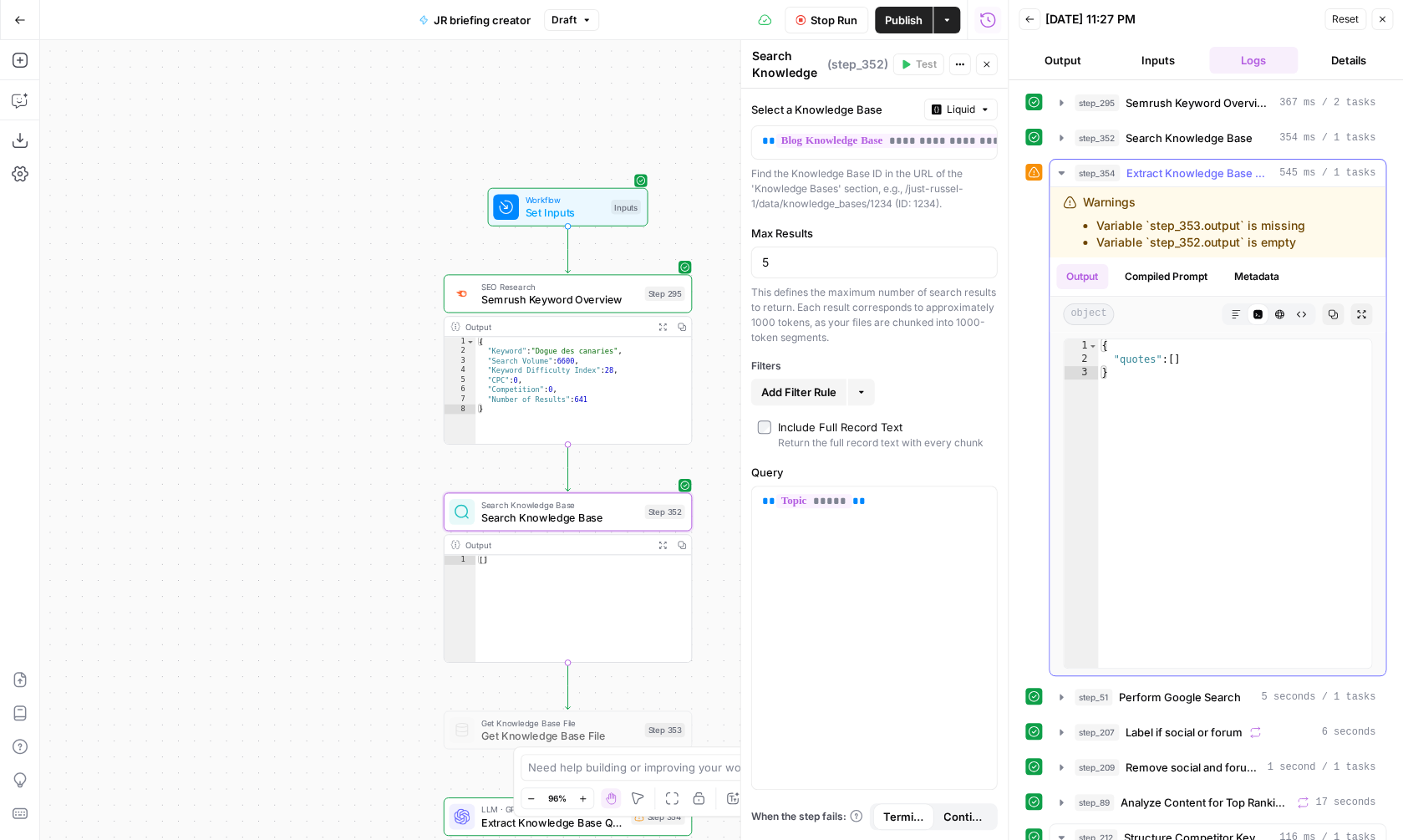
click at [1178, 178] on span "Extract Knowledge Base Quotes" at bounding box center [1199, 173] width 146 height 17
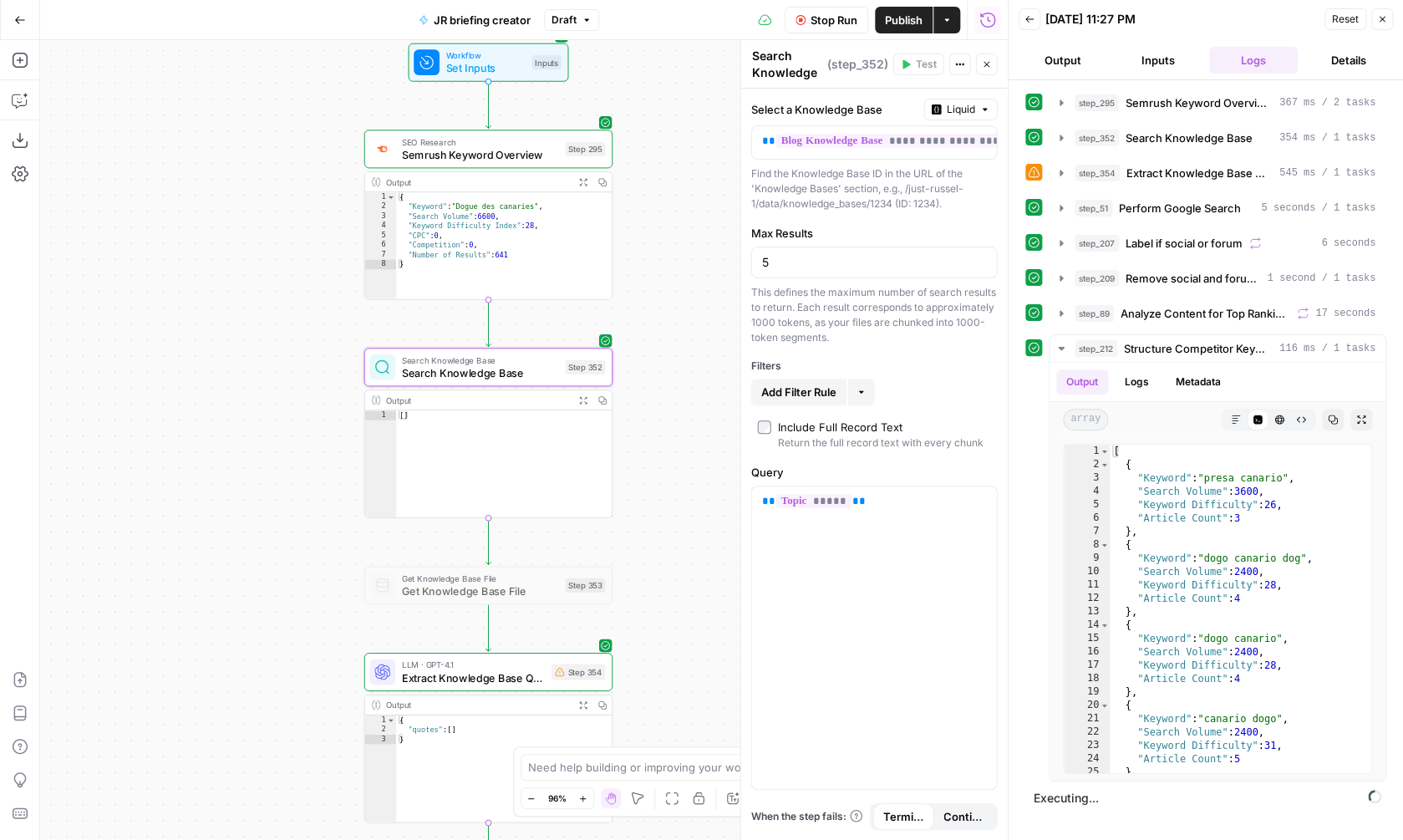
drag, startPoint x: 412, startPoint y: 228, endPoint x: 305, endPoint y: 42, distance: 214.6
click at [306, 42] on div "true false Workflow Set Inputs Inputs SEO Research Semrush Keyword Overview Ste…" at bounding box center [523, 440] width 967 height 800
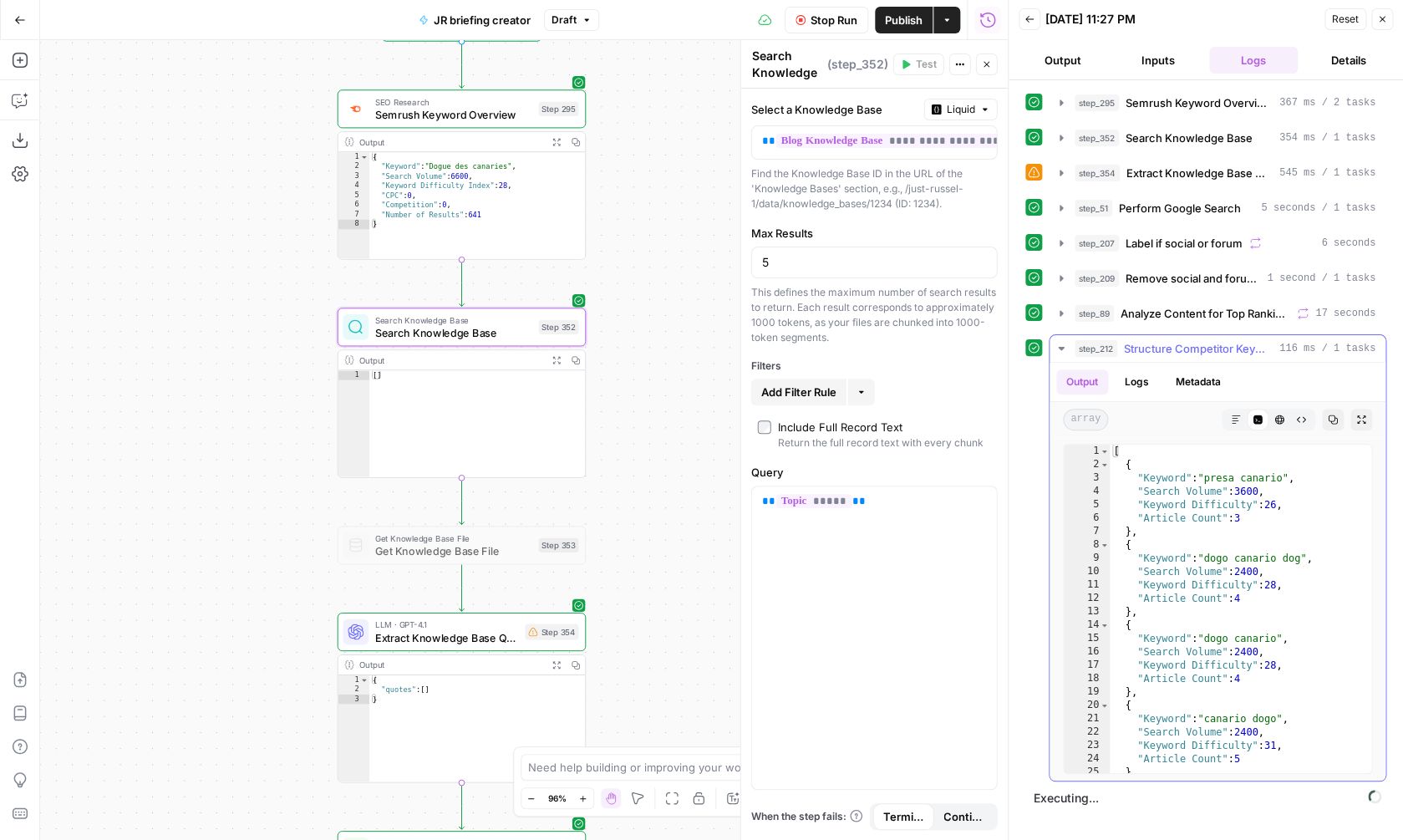
click at [1190, 350] on span "Structure Competitor Keywords" at bounding box center [1197, 348] width 149 height 17
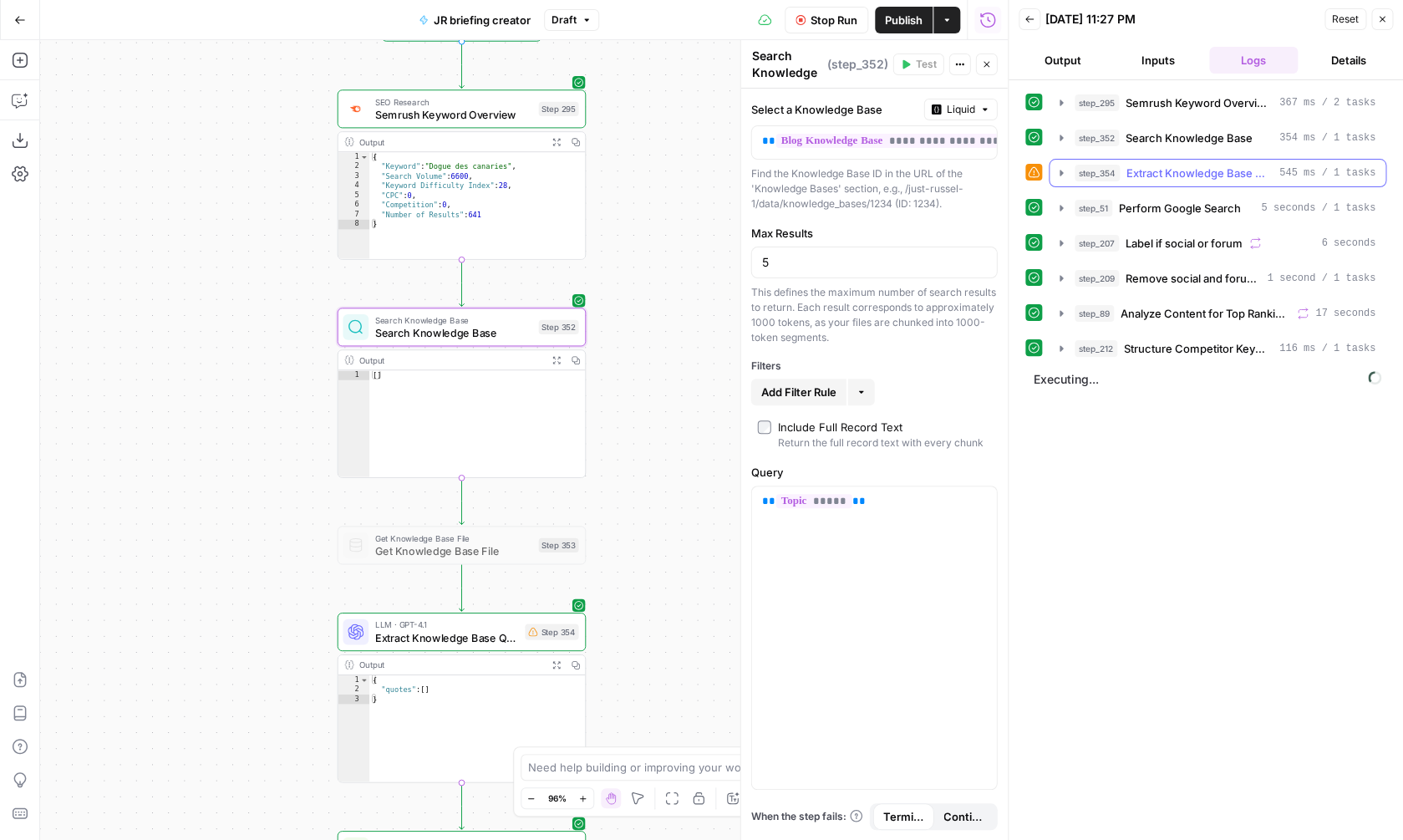
click at [1212, 178] on span "Extract Knowledge Base Quotes" at bounding box center [1199, 173] width 146 height 17
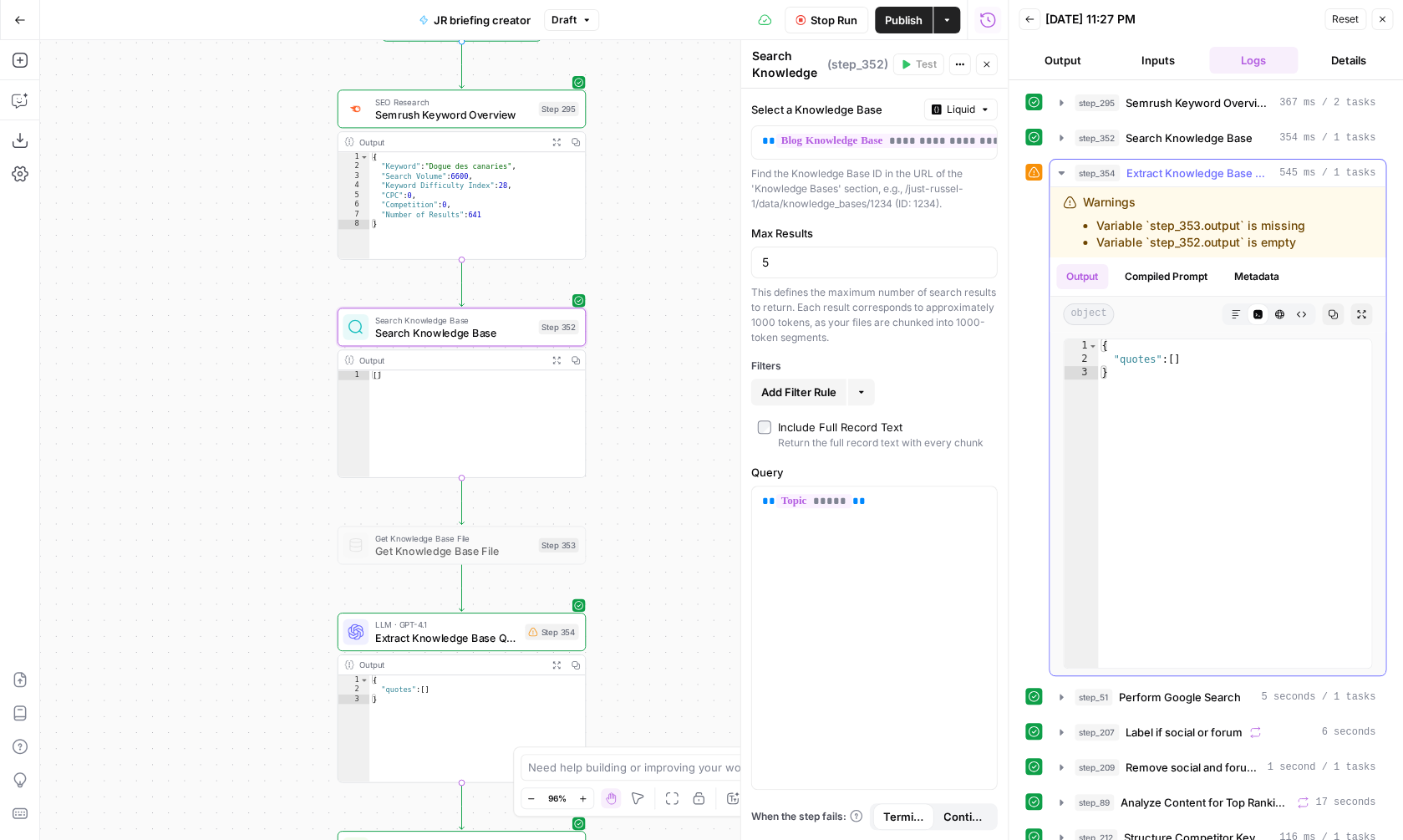
click at [1212, 178] on span "Extract Knowledge Base Quotes" at bounding box center [1199, 173] width 146 height 17
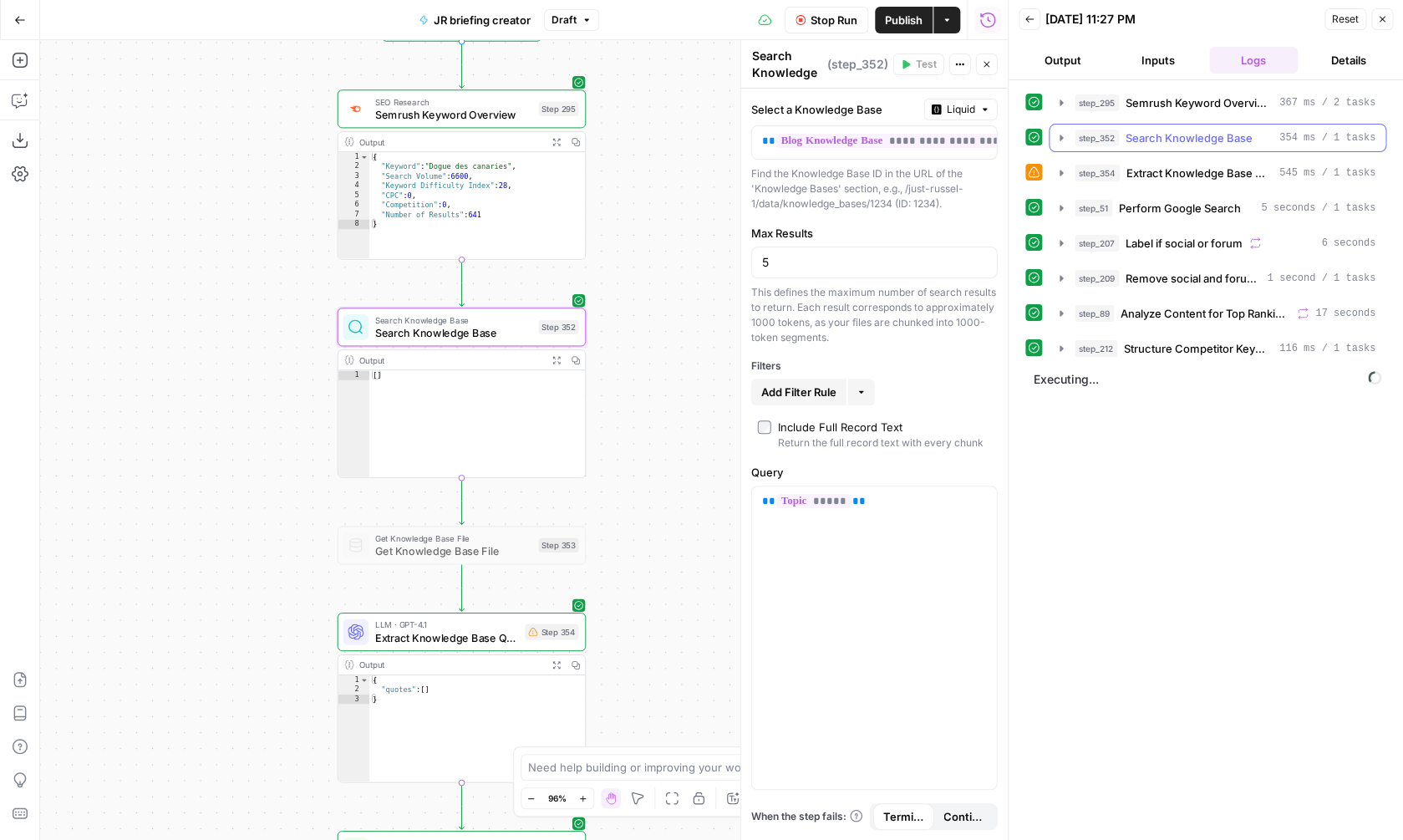
click at [1215, 146] on button "step_352 Search Knowledge Base 354 ms / 1 tasks" at bounding box center [1218, 138] width 336 height 26
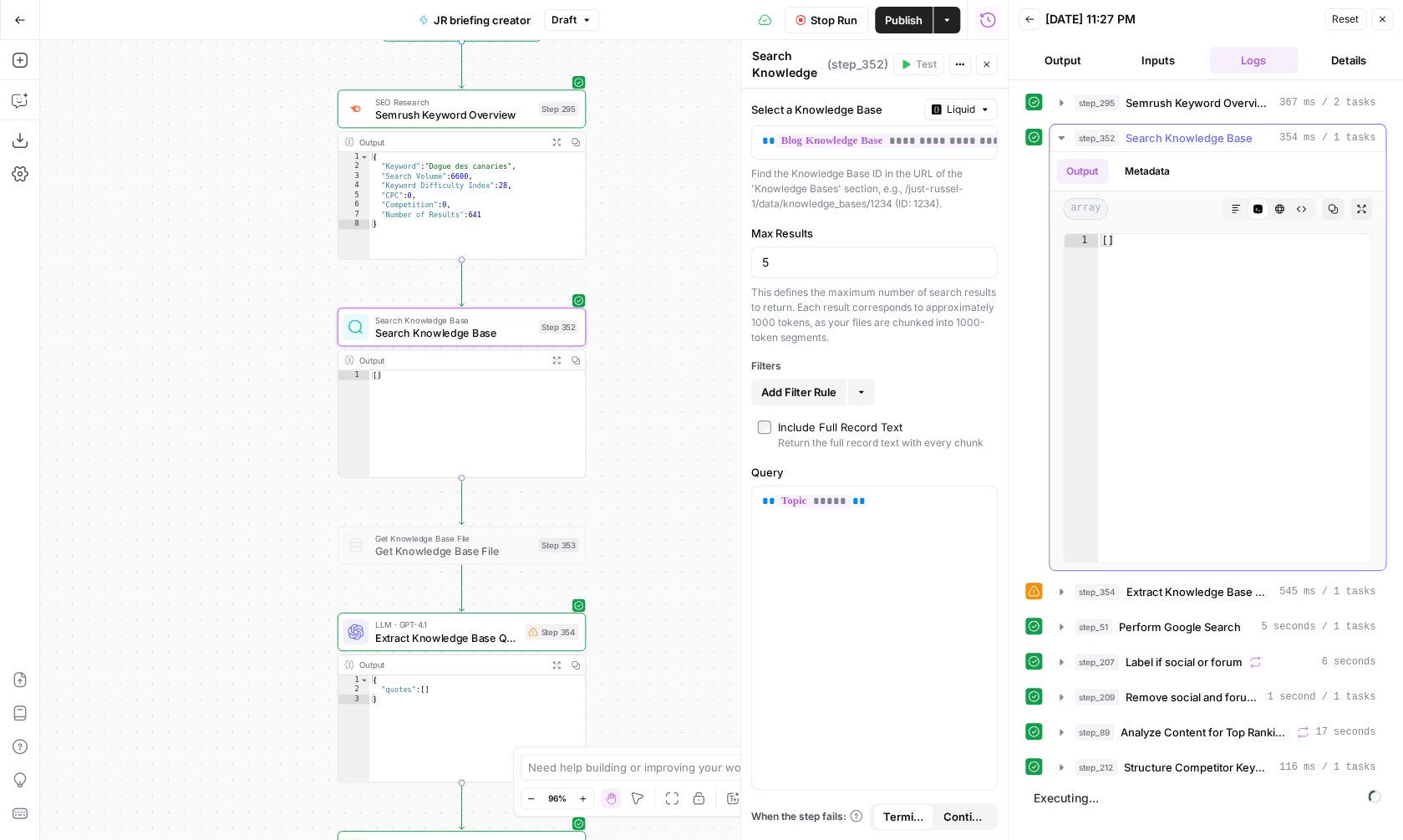
click at [1215, 146] on button "step_352 Search Knowledge Base 354 ms / 1 tasks" at bounding box center [1218, 138] width 336 height 26
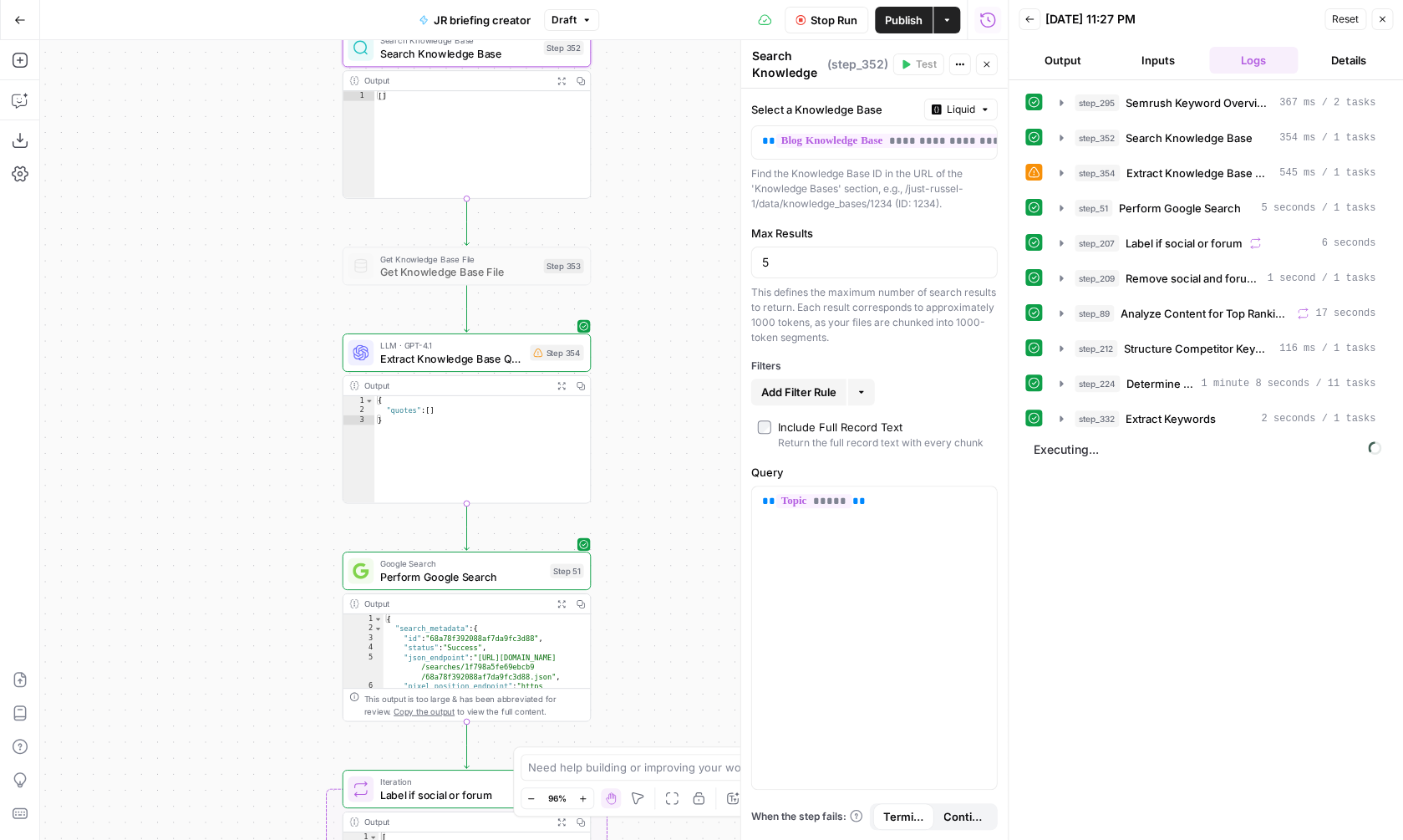
drag, startPoint x: 653, startPoint y: 453, endPoint x: 658, endPoint y: 168, distance: 285.0
click at [658, 168] on div "true false Workflow Set Inputs Inputs SEO Research Semrush Keyword Overview Ste…" at bounding box center [523, 440] width 967 height 800
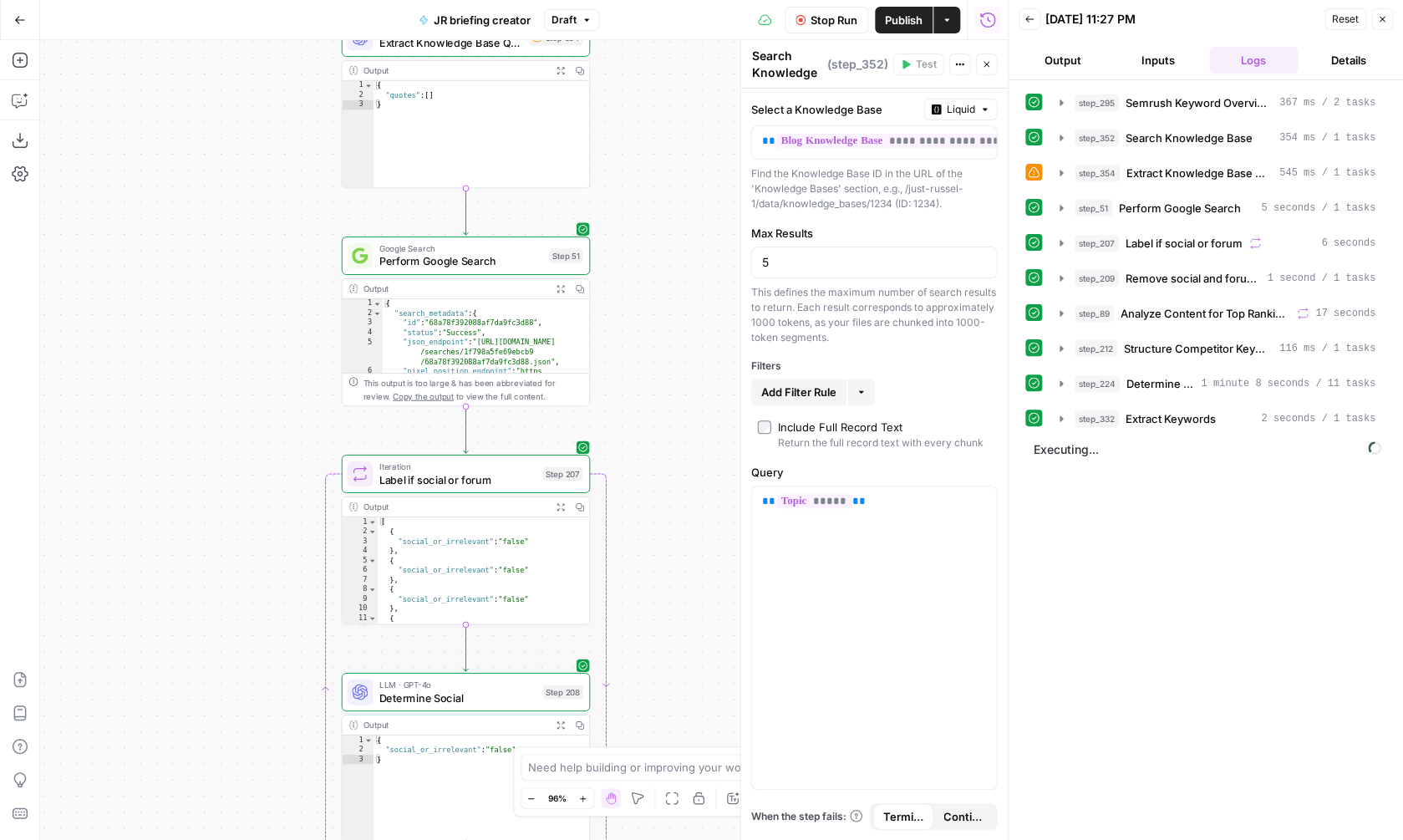
drag, startPoint x: 695, startPoint y: 515, endPoint x: 693, endPoint y: 202, distance: 313.0
click at [694, 202] on div "true false Workflow Set Inputs Inputs SEO Research Semrush Keyword Overview Ste…" at bounding box center [523, 440] width 967 height 800
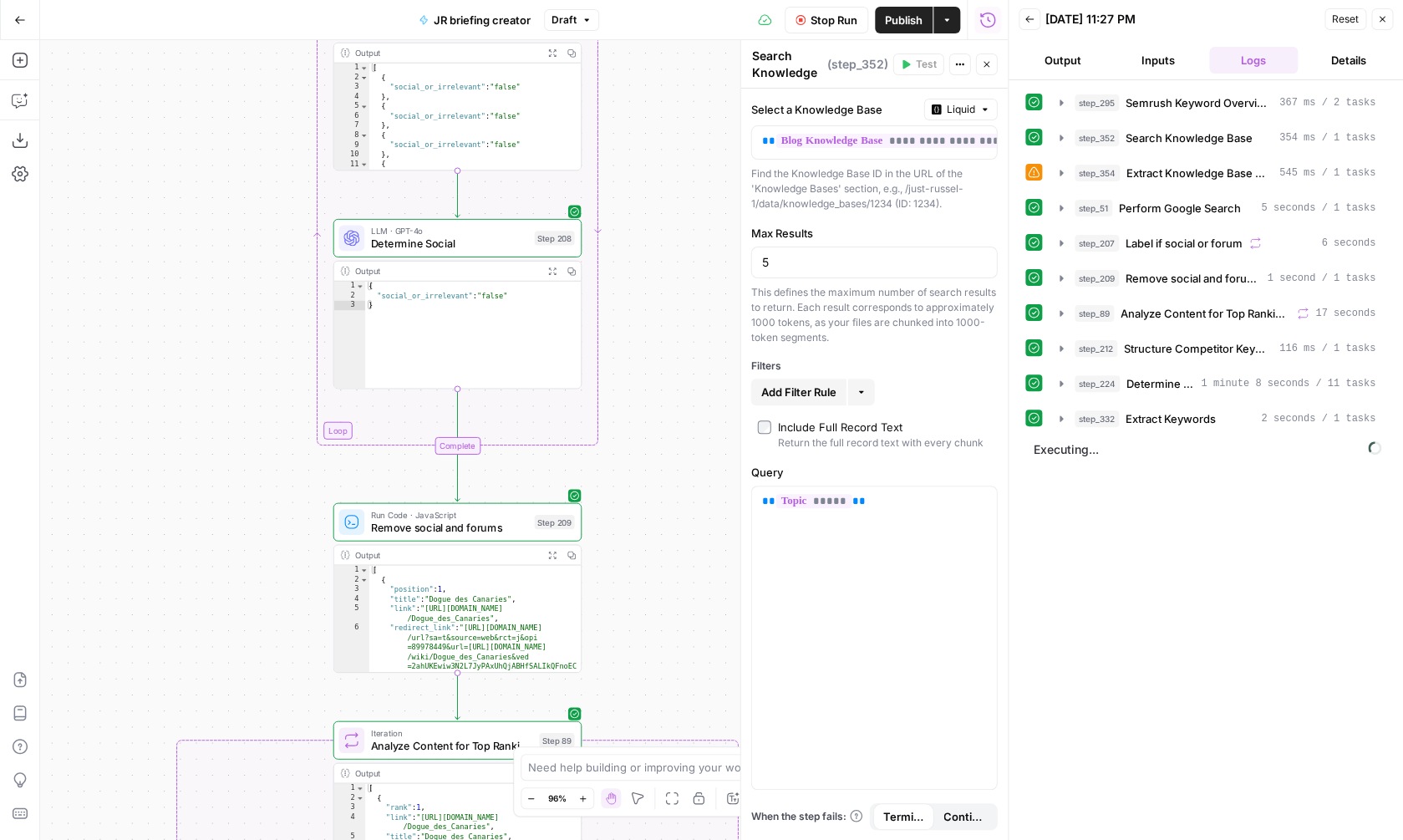
drag, startPoint x: 703, startPoint y: 636, endPoint x: 695, endPoint y: 169, distance: 467.1
click at [695, 167] on div "true false Workflow Set Inputs Inputs SEO Research Semrush Keyword Overview Ste…" at bounding box center [523, 440] width 967 height 800
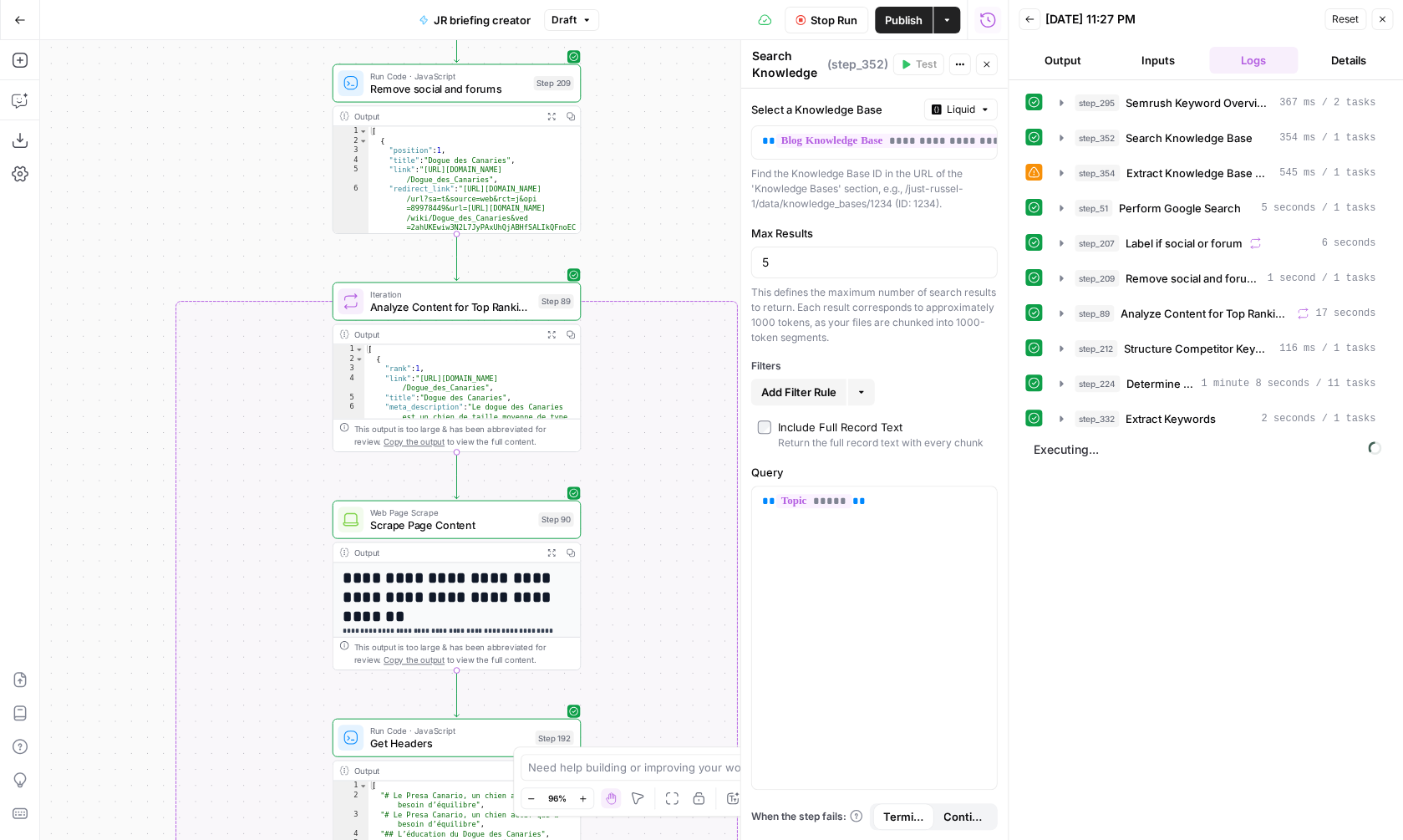
drag, startPoint x: 671, startPoint y: 491, endPoint x: 670, endPoint y: 42, distance: 449.0
click at [670, 42] on div "true false Workflow Set Inputs Inputs SEO Research Semrush Keyword Overview Ste…" at bounding box center [523, 440] width 967 height 800
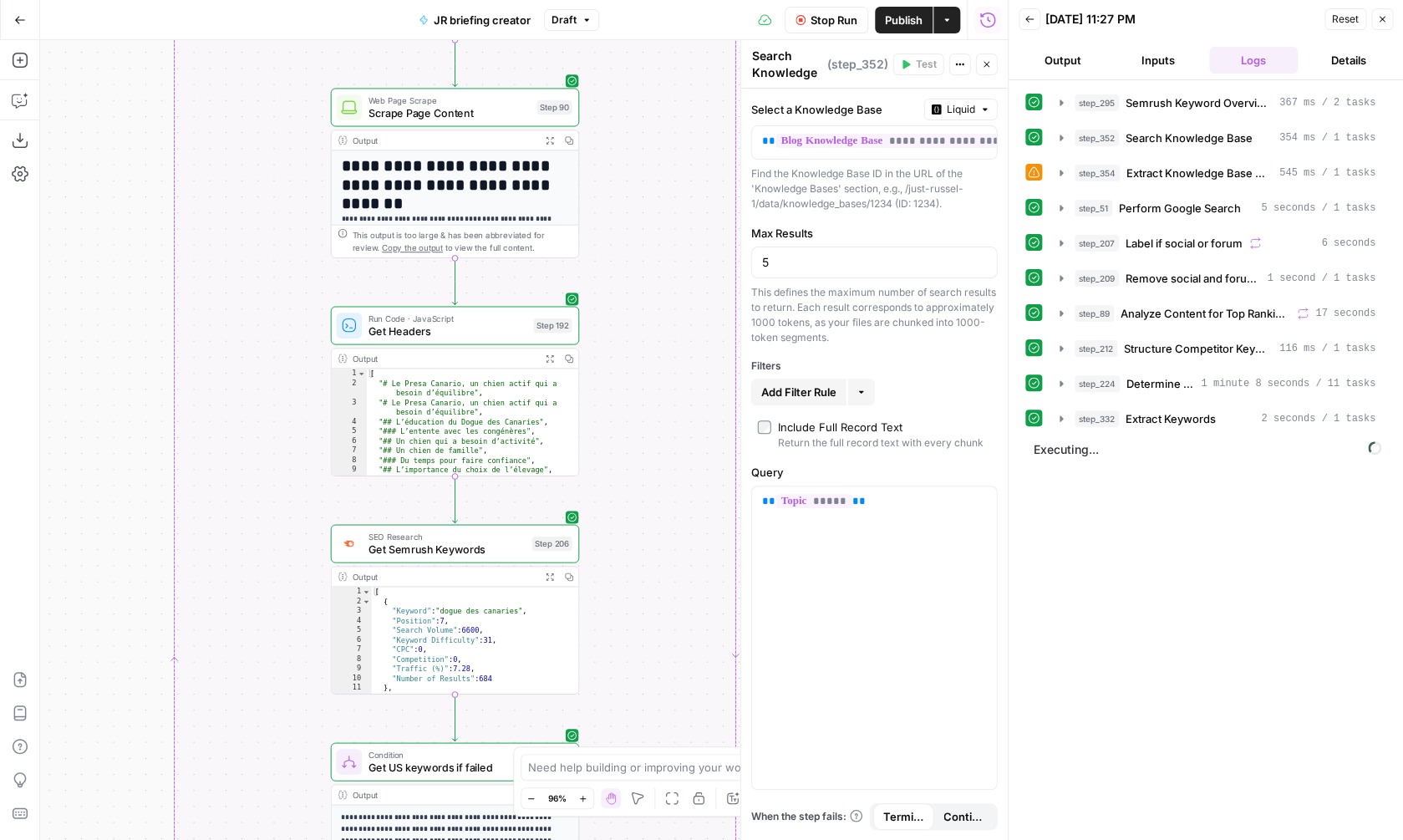
drag, startPoint x: 688, startPoint y: 399, endPoint x: 681, endPoint y: -25, distance: 424.1
click at [681, 40] on div "true false Workflow Set Inputs Inputs SEO Research Semrush Keyword Overview Ste…" at bounding box center [523, 440] width 967 height 800
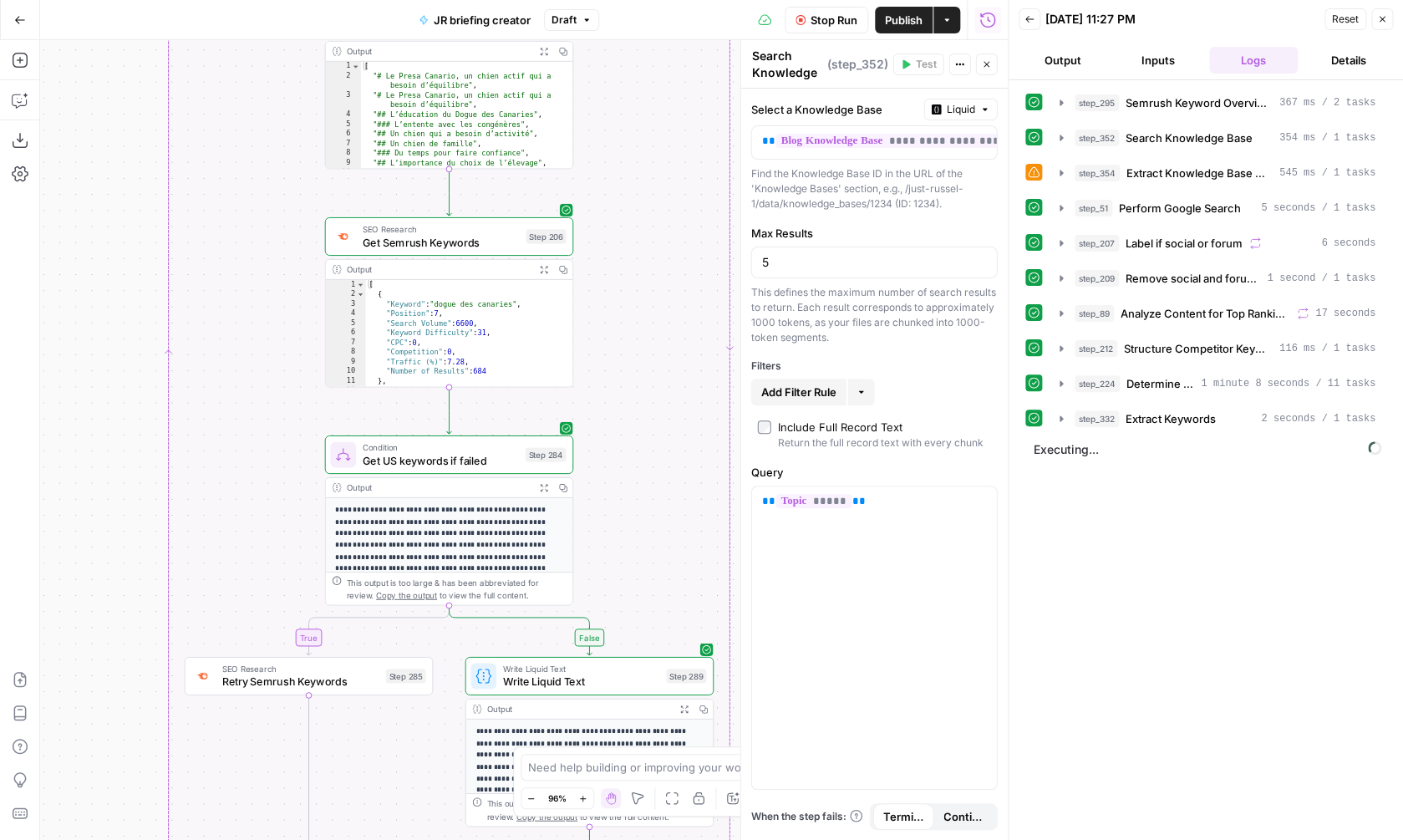
drag, startPoint x: 678, startPoint y: 493, endPoint x: 677, endPoint y: 65, distance: 428.0
click at [678, 65] on div "true false Workflow Set Inputs Inputs SEO Research Semrush Keyword Overview Ste…" at bounding box center [523, 440] width 967 height 800
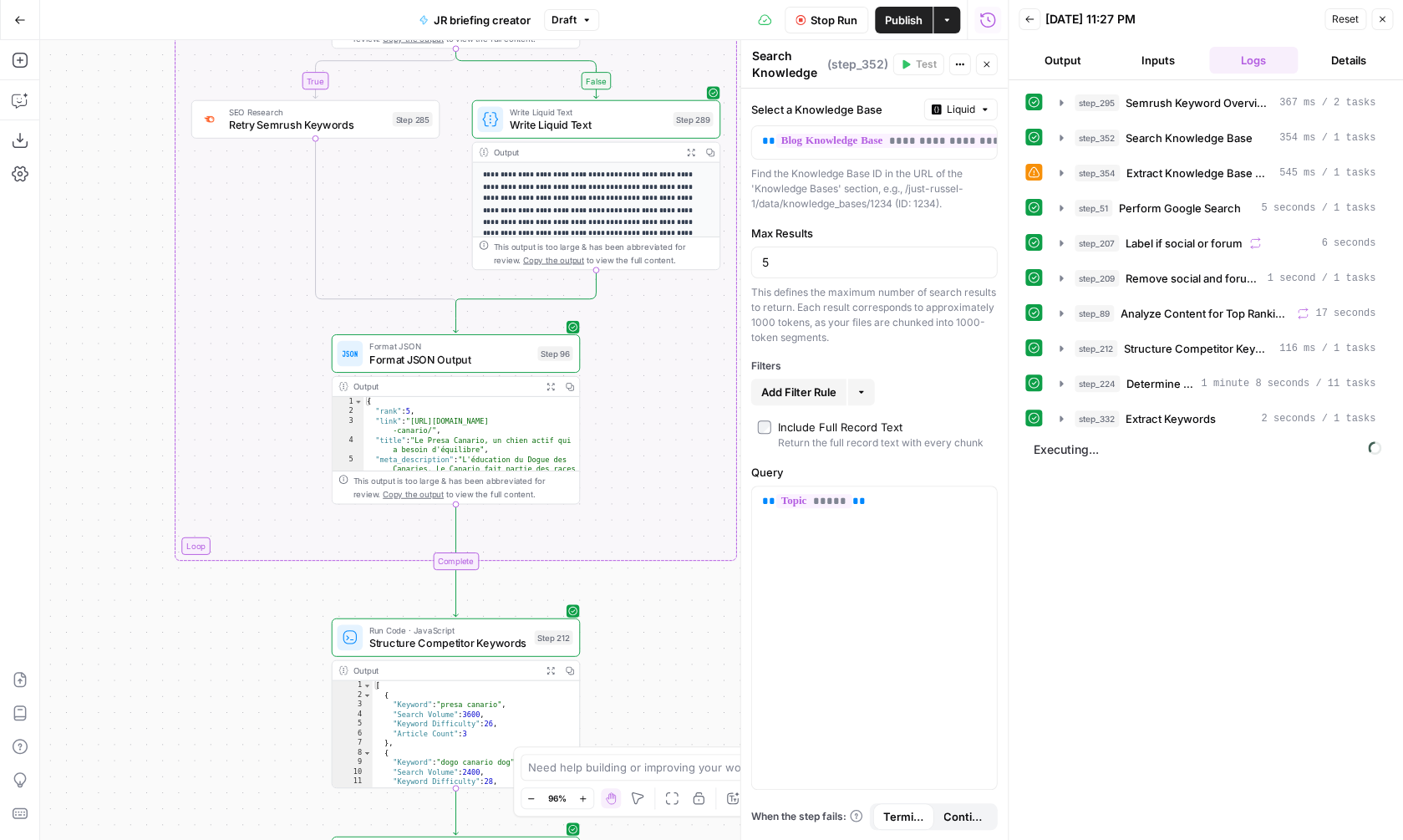
drag, startPoint x: 666, startPoint y: 395, endPoint x: 673, endPoint y: -4, distance: 399.1
click at [673, 40] on div "true false Workflow Set Inputs Inputs SEO Research Semrush Keyword Overview Ste…" at bounding box center [523, 440] width 967 height 800
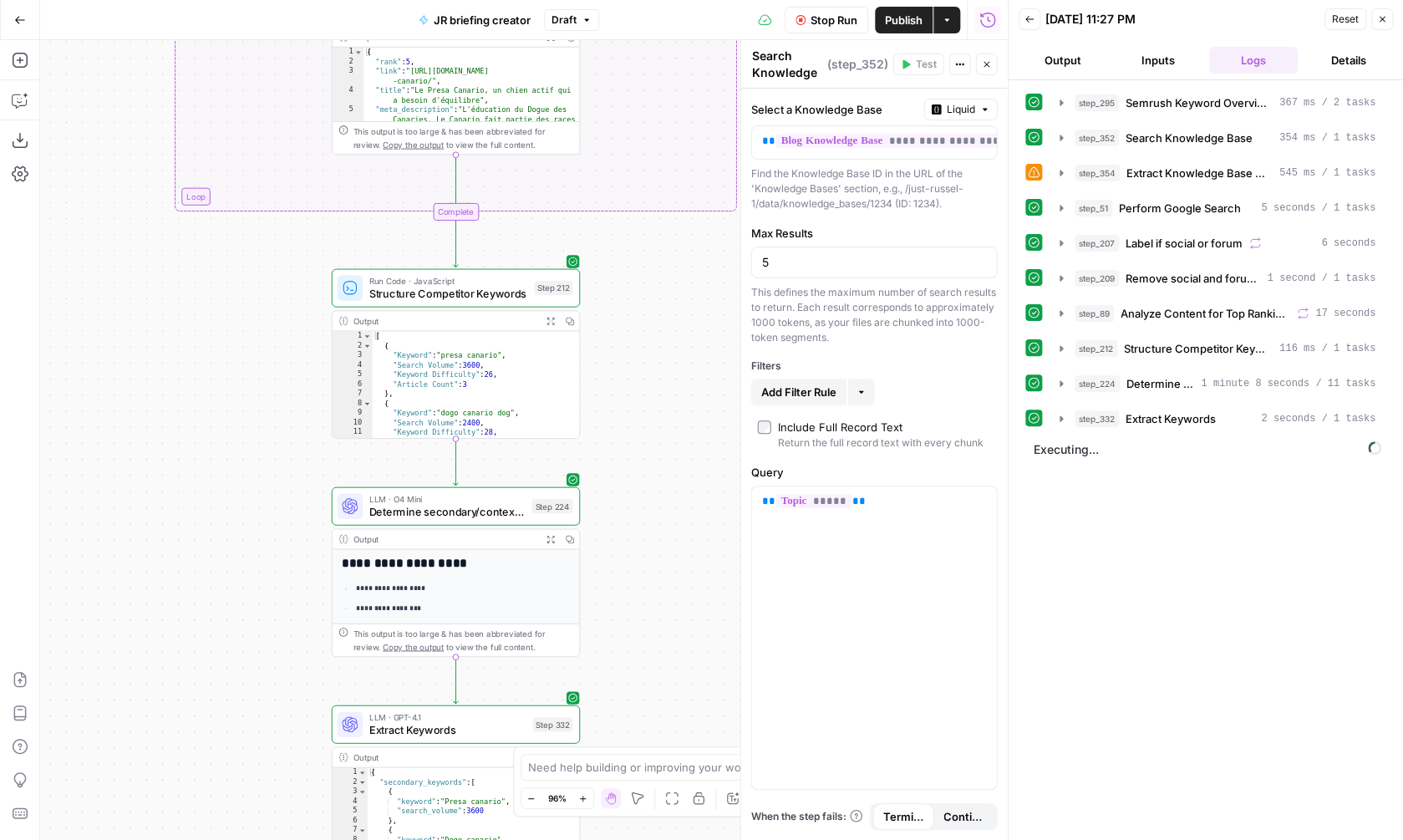
drag, startPoint x: 662, startPoint y: 606, endPoint x: 661, endPoint y: 262, distance: 344.0
click at [661, 262] on div "true false Workflow Set Inputs Inputs SEO Research Semrush Keyword Overview Ste…" at bounding box center [523, 440] width 967 height 800
drag, startPoint x: 662, startPoint y: 381, endPoint x: 670, endPoint y: 72, distance: 309.1
click at [670, 72] on div "true false Workflow Set Inputs Inputs SEO Research Semrush Keyword Overview Ste…" at bounding box center [523, 440] width 967 height 800
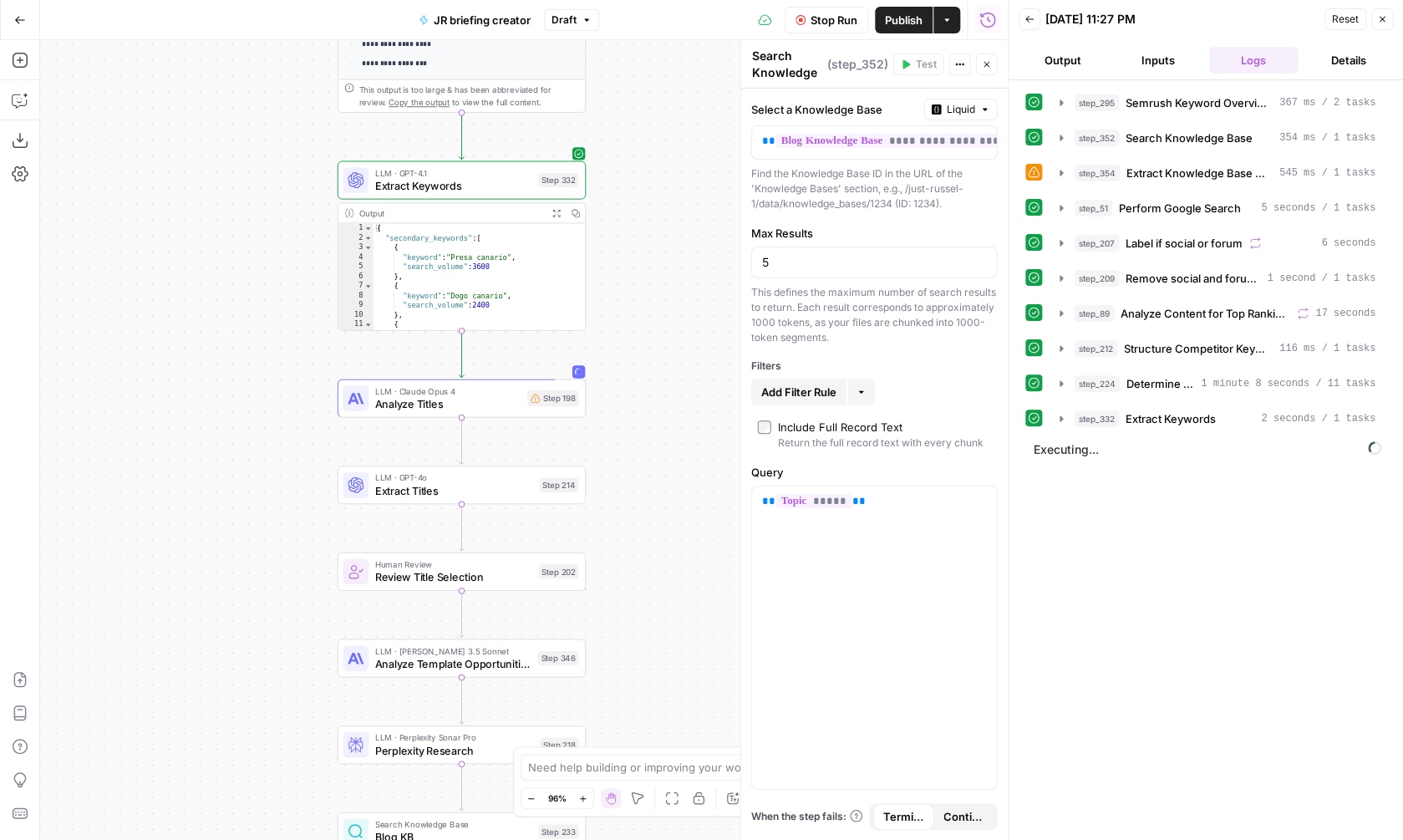
drag, startPoint x: 641, startPoint y: 442, endPoint x: 640, endPoint y: 206, distance: 236.0
click at [640, 206] on div "true false Workflow Set Inputs Inputs SEO Research Semrush Keyword Overview Ste…" at bounding box center [523, 440] width 967 height 800
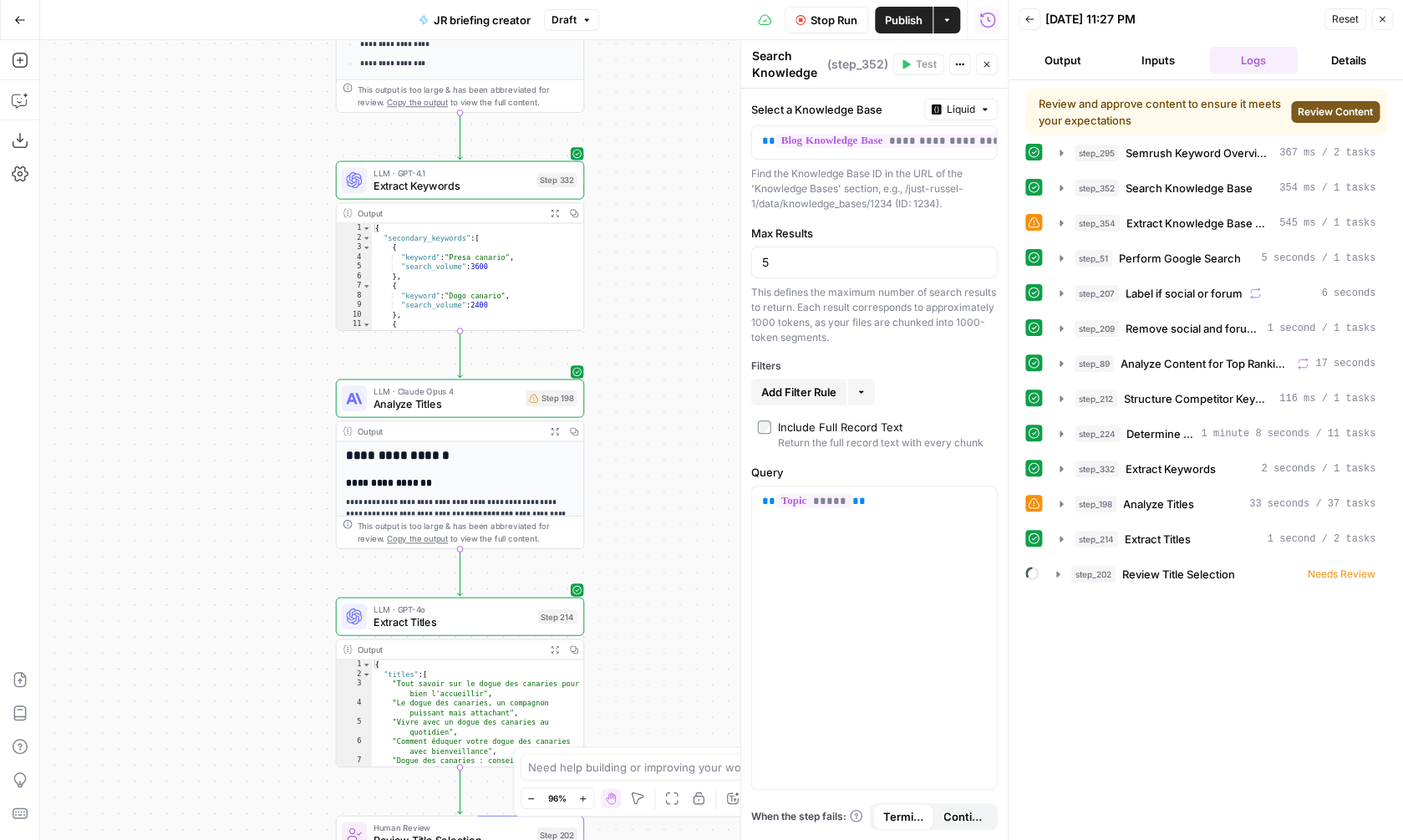
click at [1326, 104] on button "Review Content" at bounding box center [1335, 112] width 88 height 22
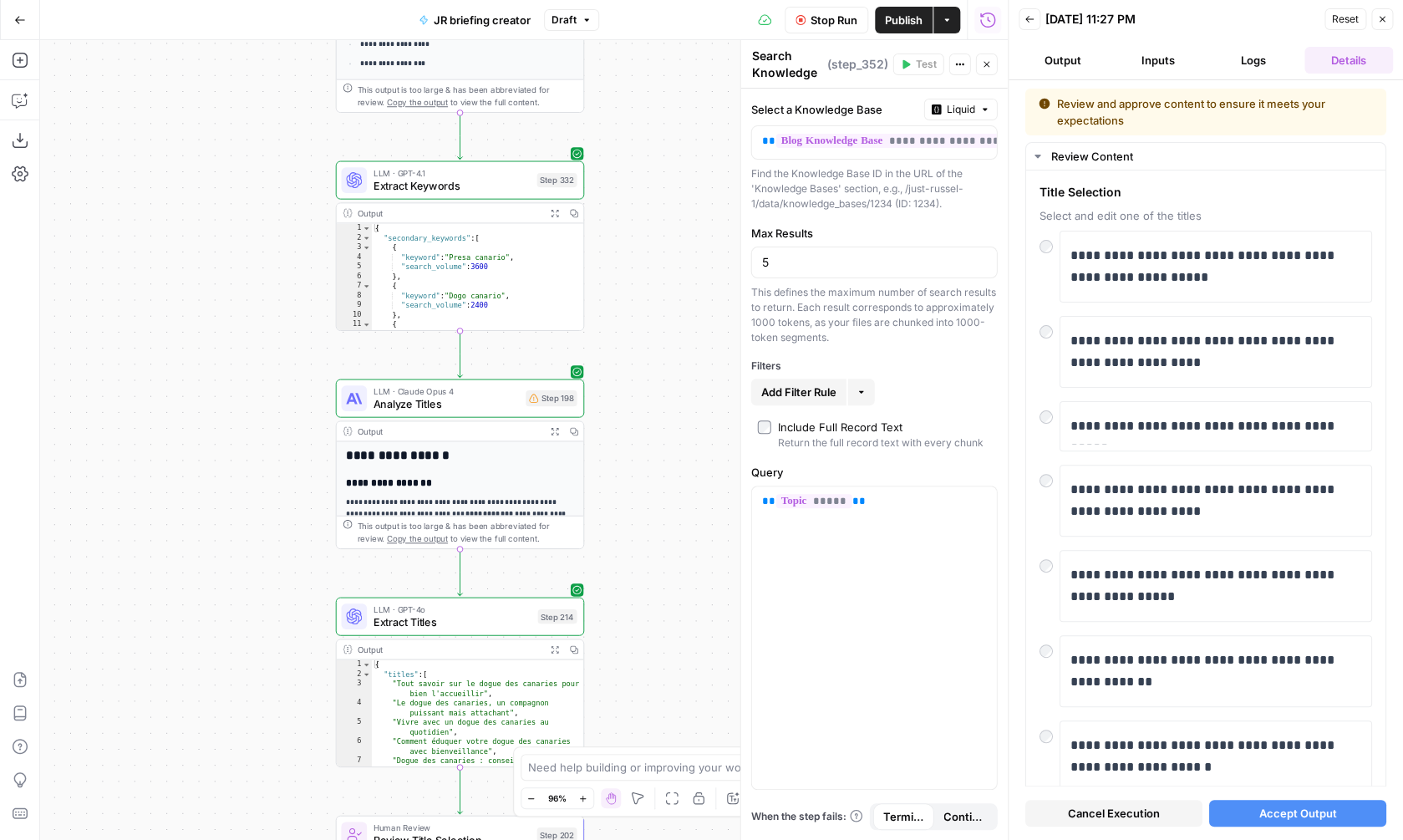
click at [1277, 817] on span "Accept Output" at bounding box center [1299, 813] width 78 height 17
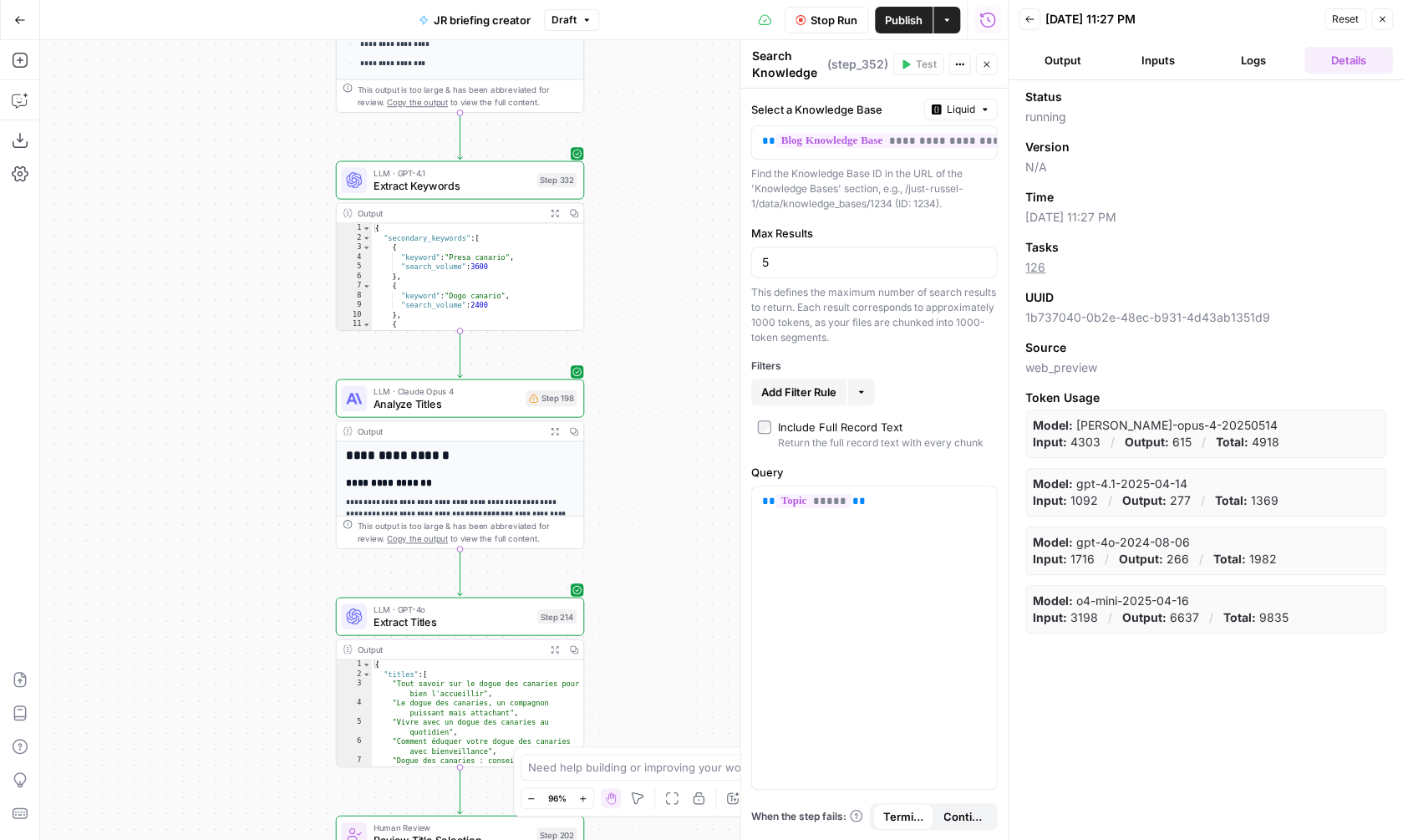
click at [1227, 55] on button "Logs" at bounding box center [1254, 59] width 88 height 26
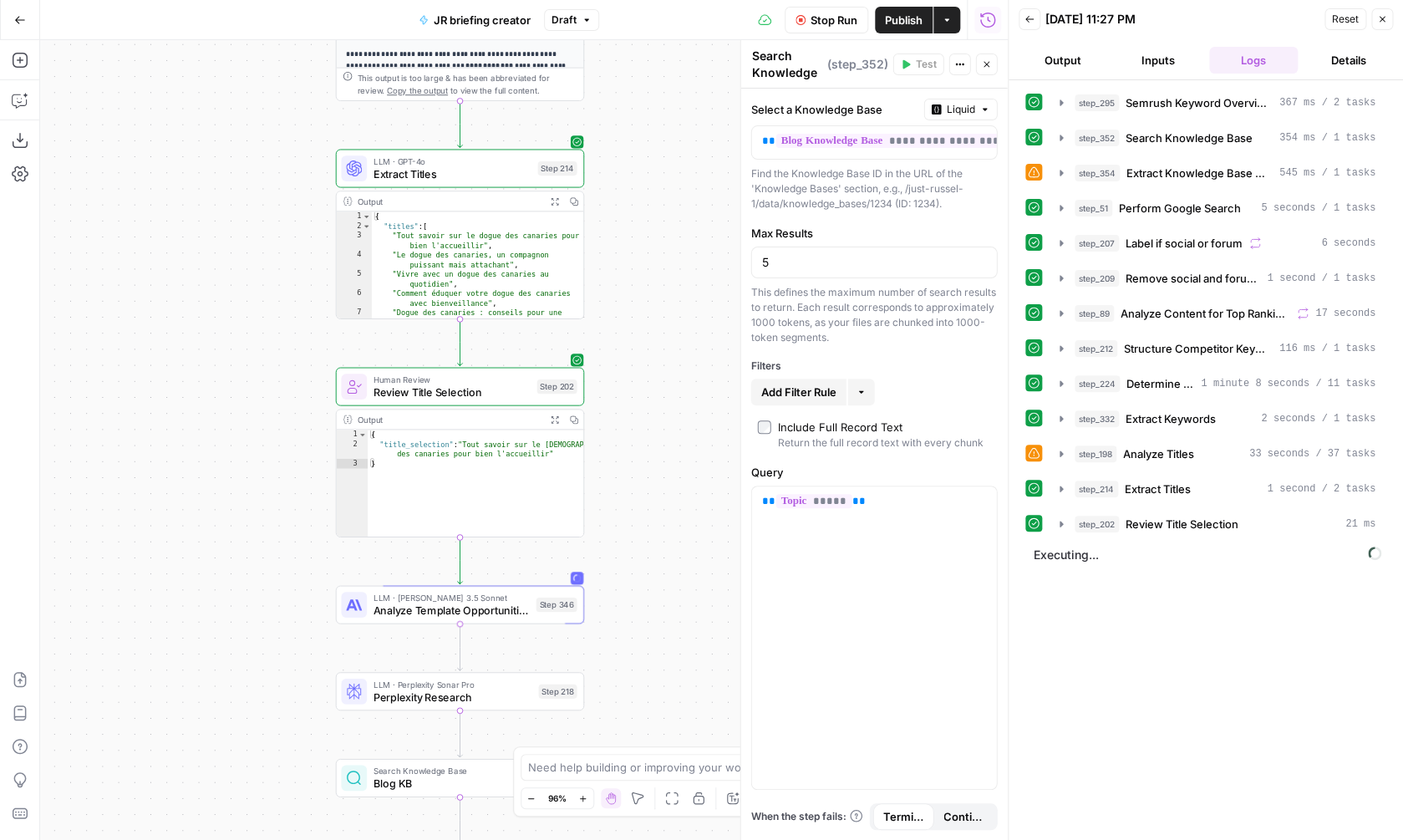
drag, startPoint x: 696, startPoint y: 685, endPoint x: 691, endPoint y: 159, distance: 526.0
click at [691, 160] on div "true false Workflow Set Inputs Inputs SEO Research Semrush Keyword Overview Ste…" at bounding box center [523, 440] width 967 height 800
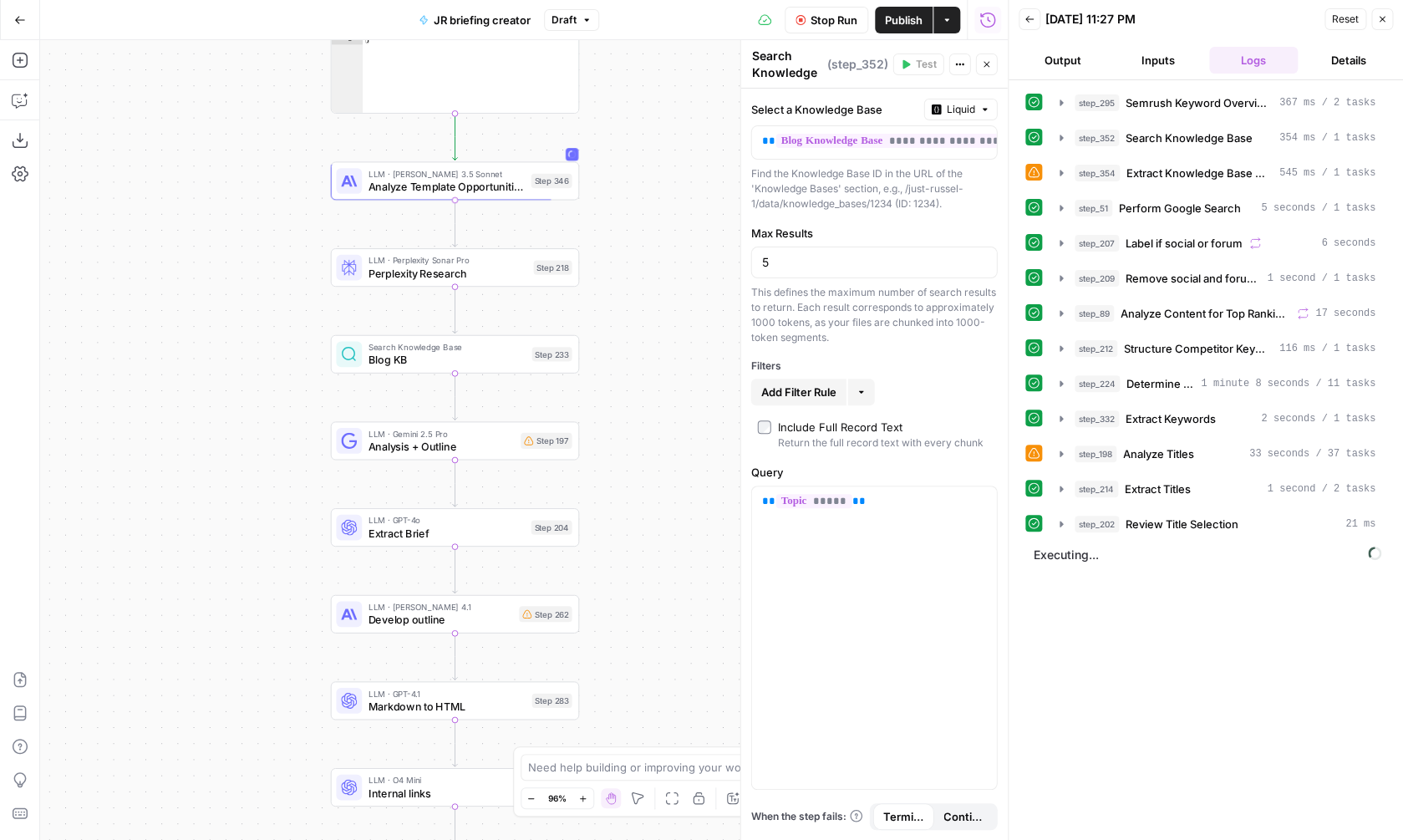
drag, startPoint x: 618, startPoint y: 492, endPoint x: 618, endPoint y: 149, distance: 343.0
click at [618, 149] on div "true false Workflow Set Inputs Inputs SEO Research Semrush Keyword Overview Ste…" at bounding box center [523, 440] width 967 height 800
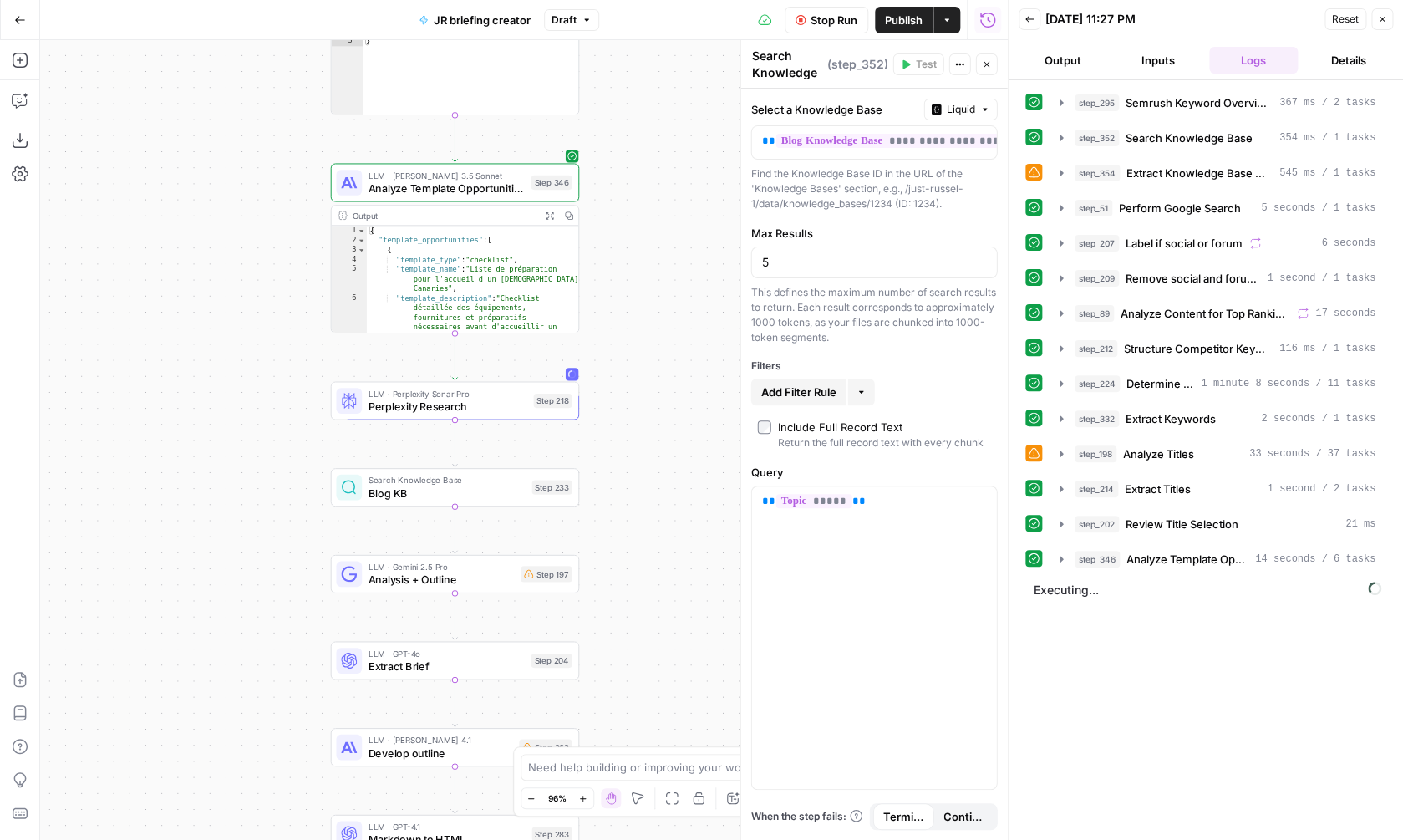
click at [546, 217] on icon "button" at bounding box center [549, 215] width 8 height 8
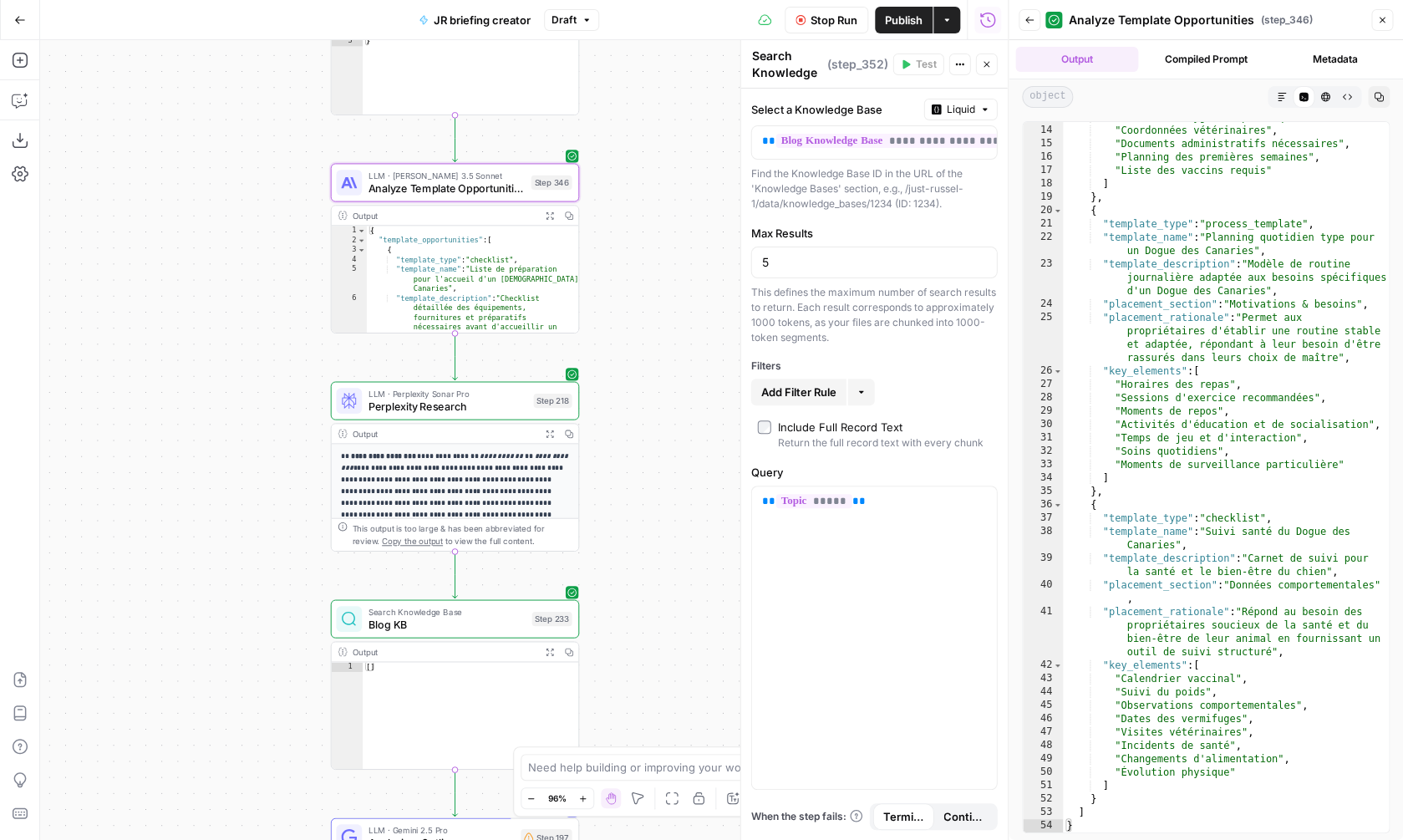
click at [543, 432] on button "Expand Output" at bounding box center [549, 433] width 20 height 20
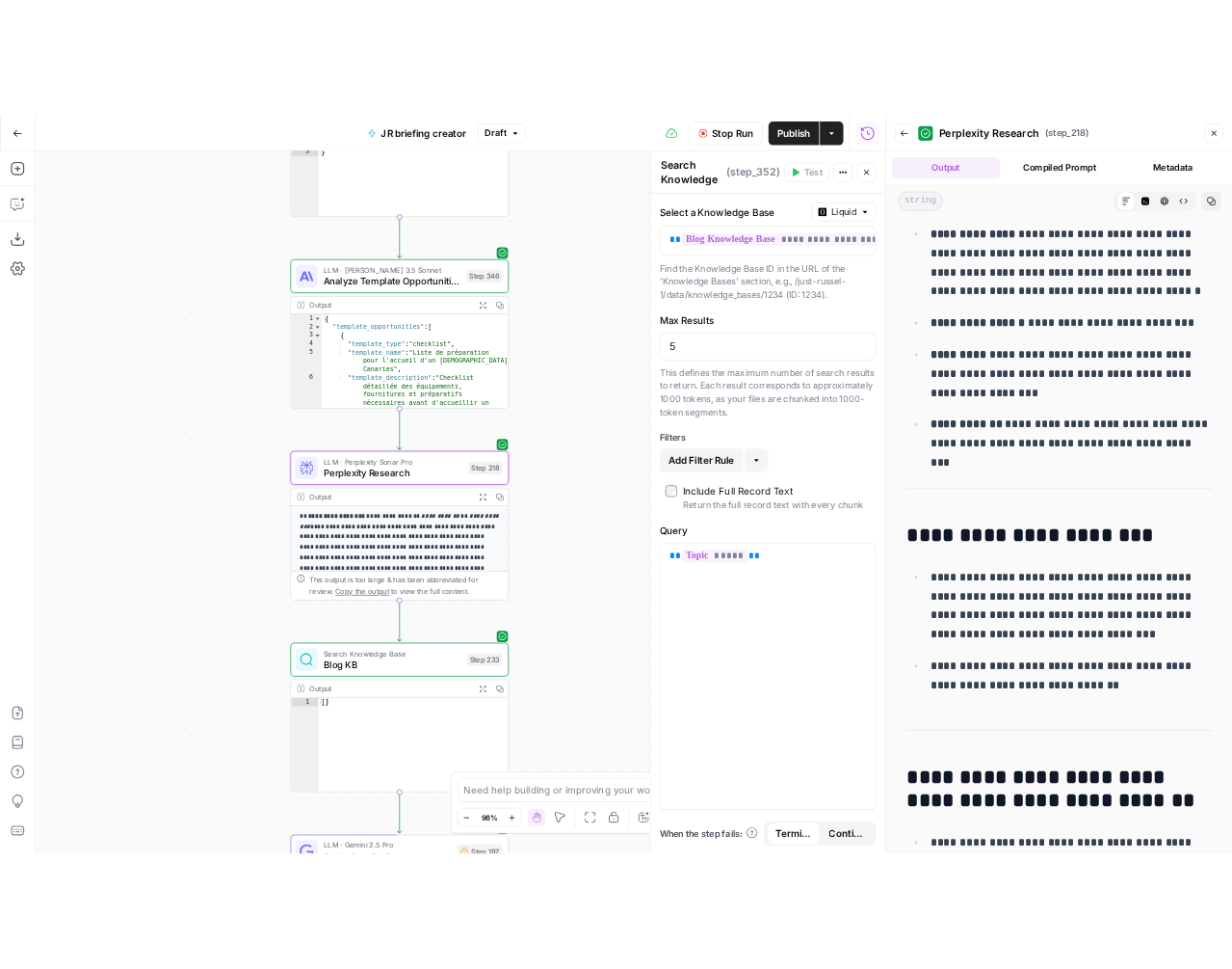
scroll to position [2809, 0]
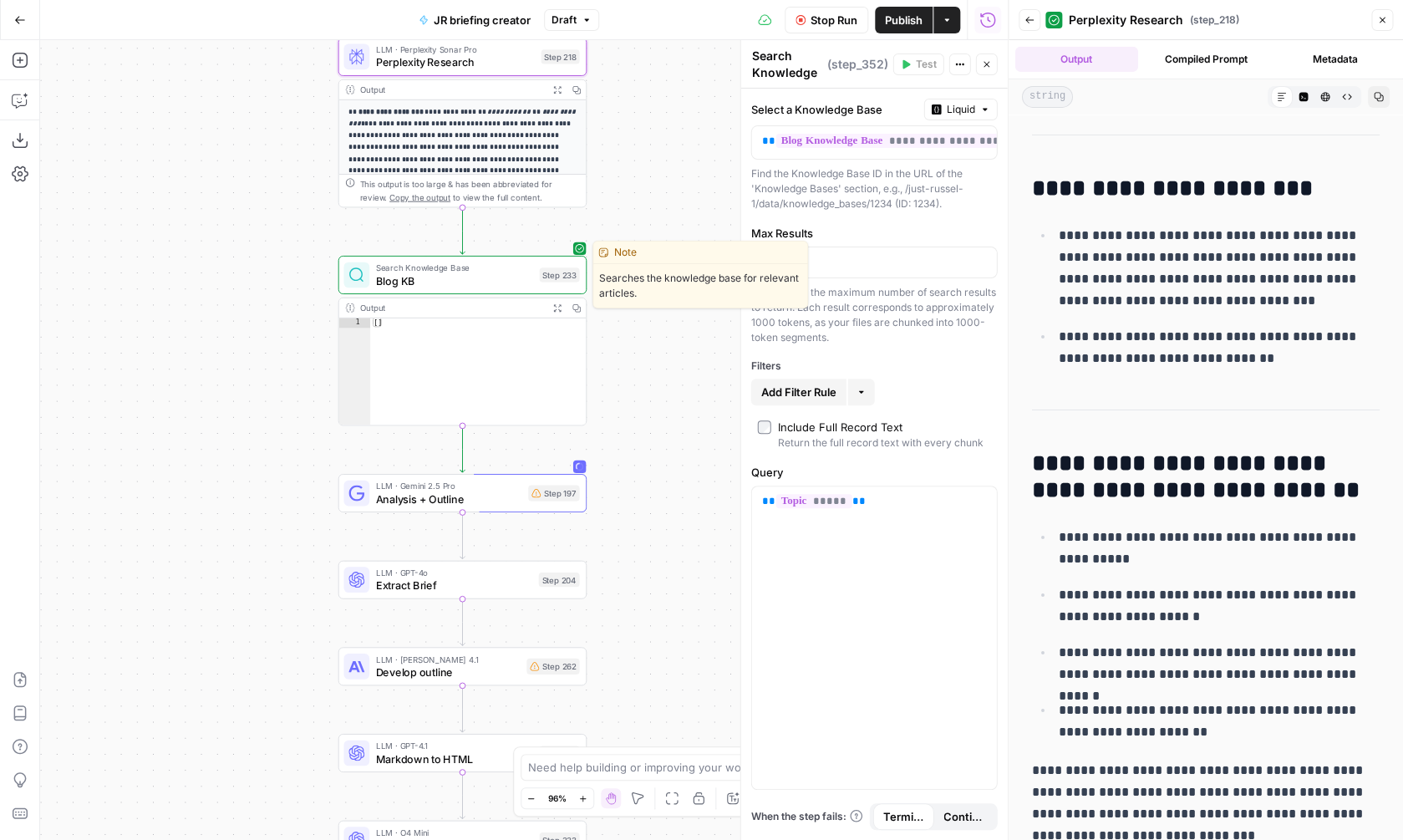
click at [515, 278] on span "Blog KB" at bounding box center [454, 280] width 157 height 16
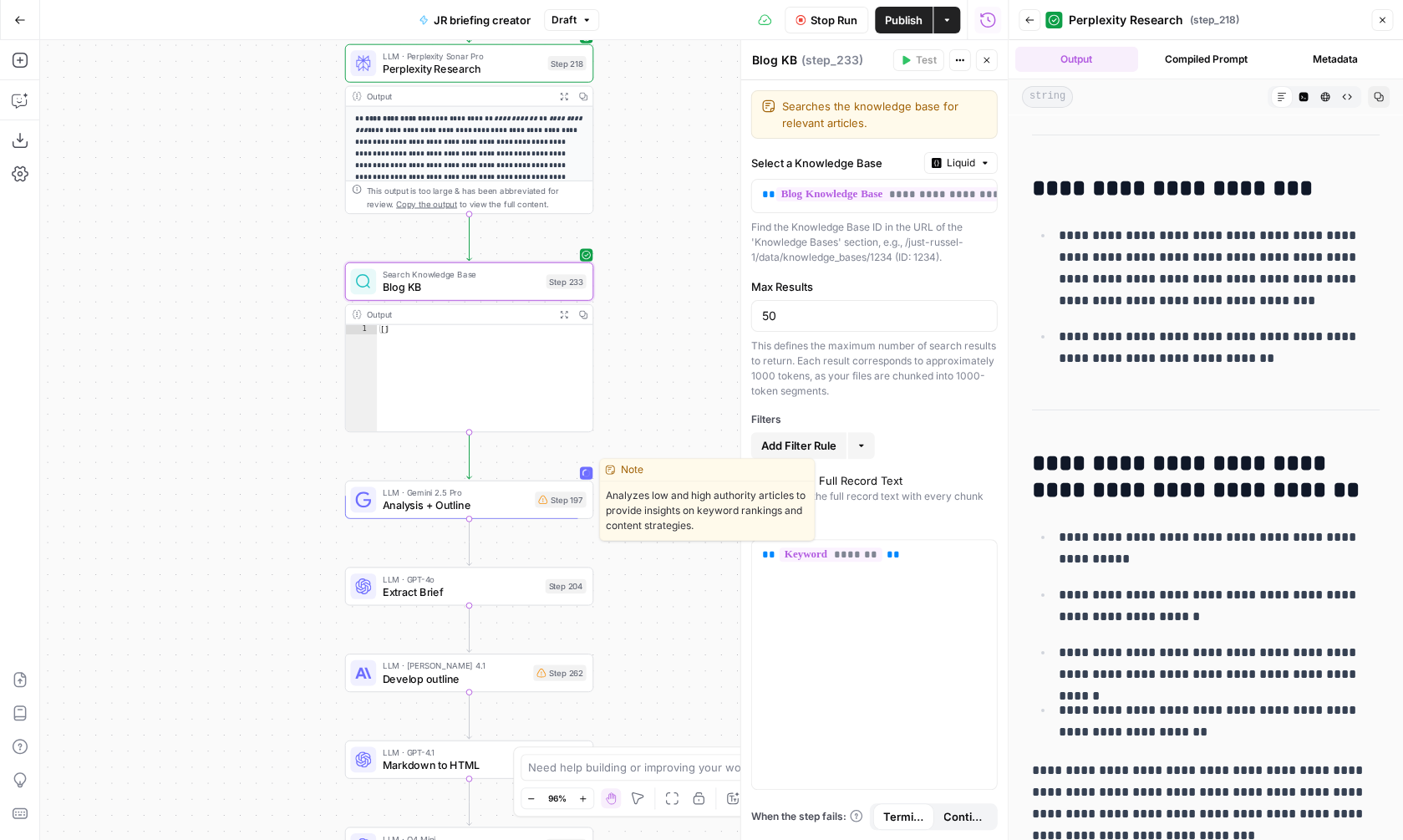
click at [495, 491] on span "LLM · Gemini 2.5 Pro" at bounding box center [456, 492] width 146 height 13
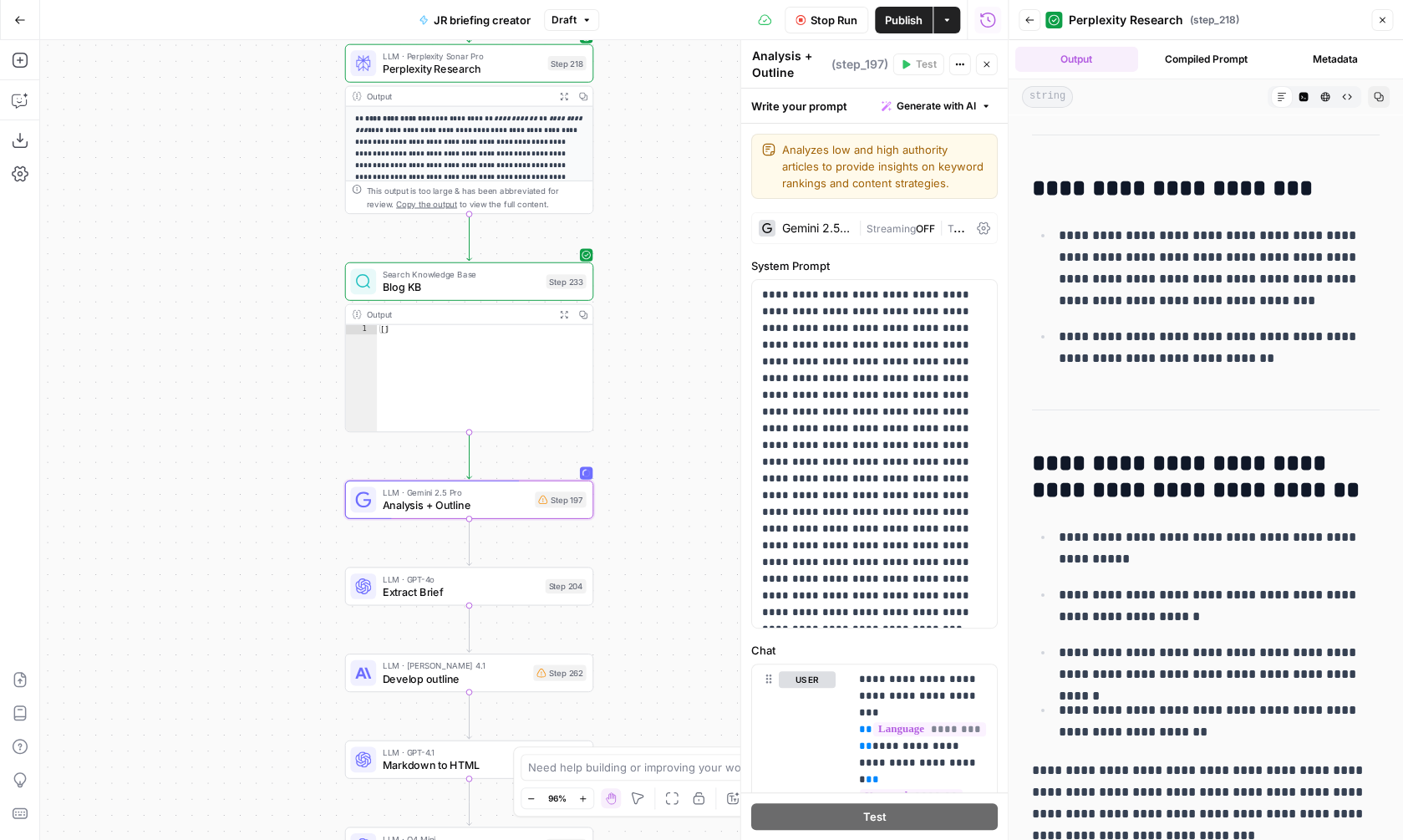
click at [650, 401] on div "true false Workflow Set Inputs Inputs SEO Research Semrush Keyword Overview Ste…" at bounding box center [523, 440] width 967 height 800
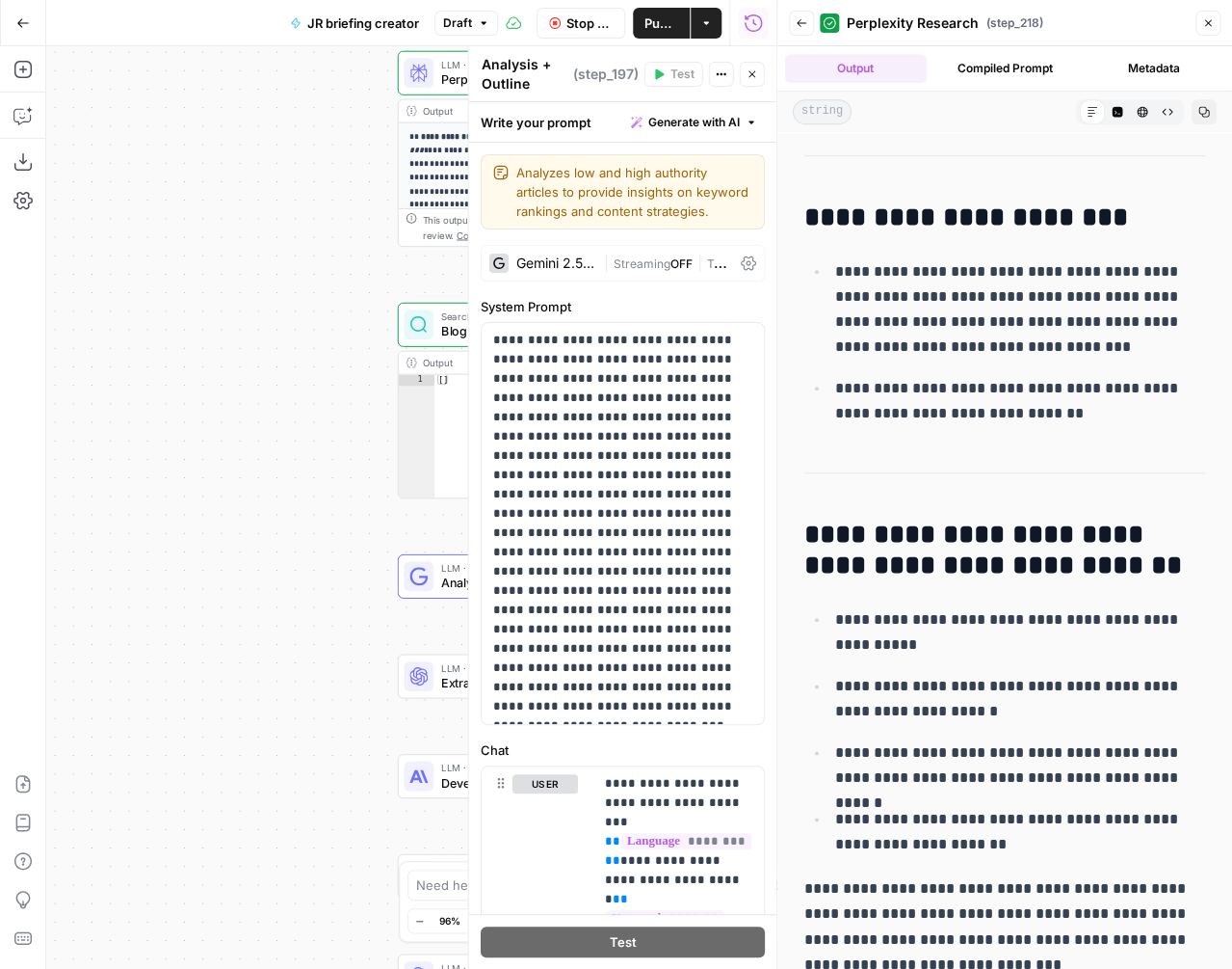
scroll to position [0, 0]
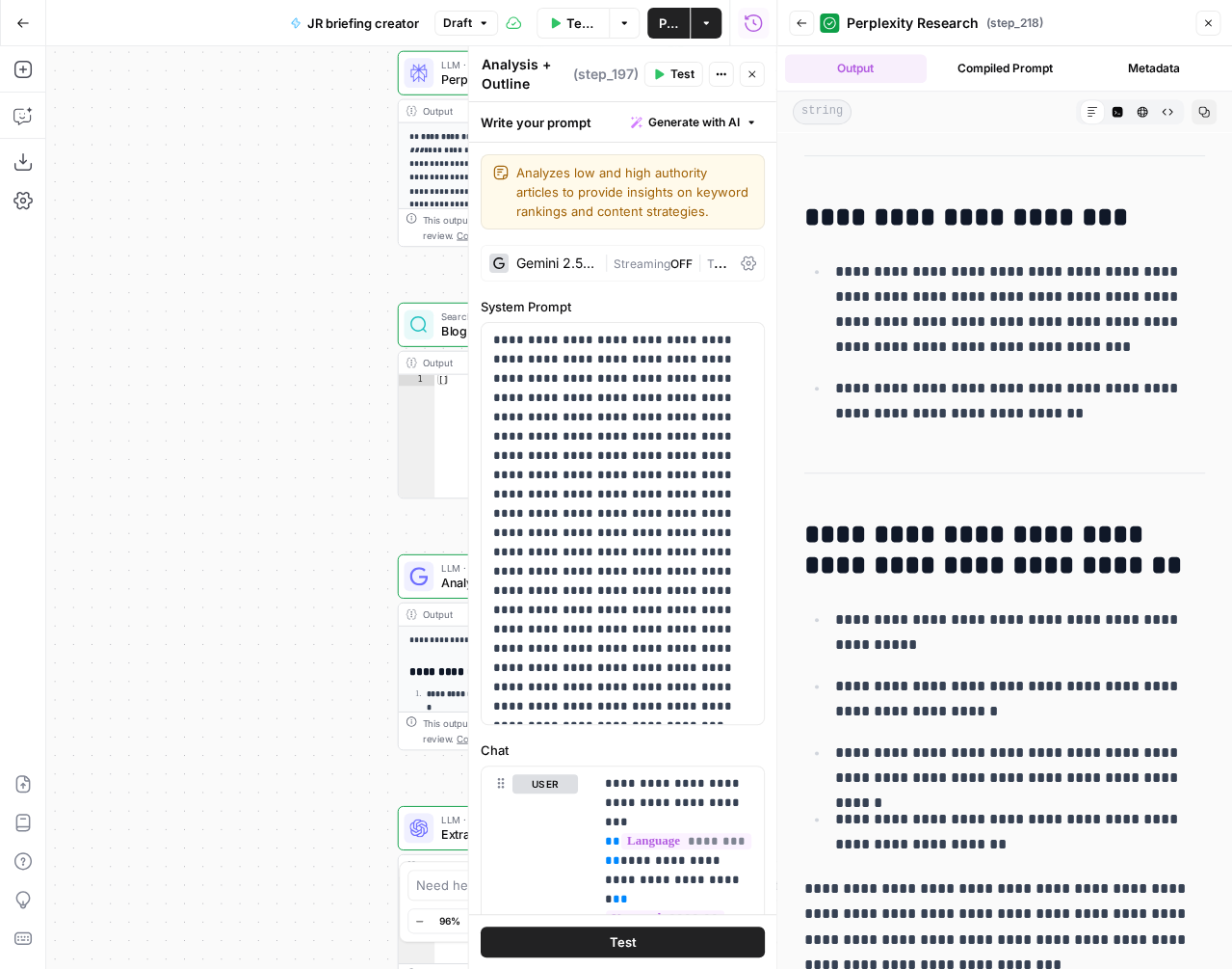
click at [803, 24] on icon "button" at bounding box center [802, 24] width 12 height 12
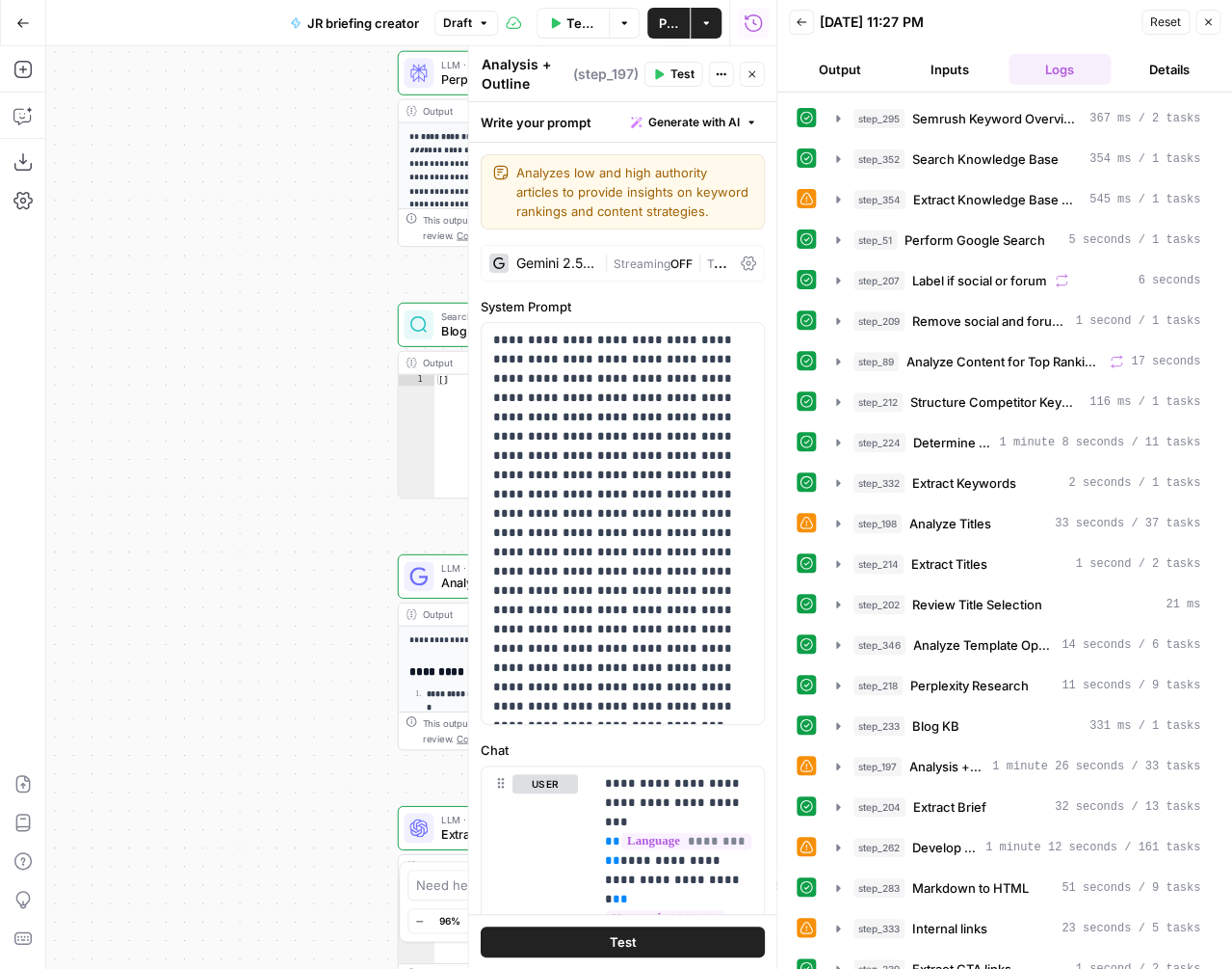
scroll to position [733, 0]
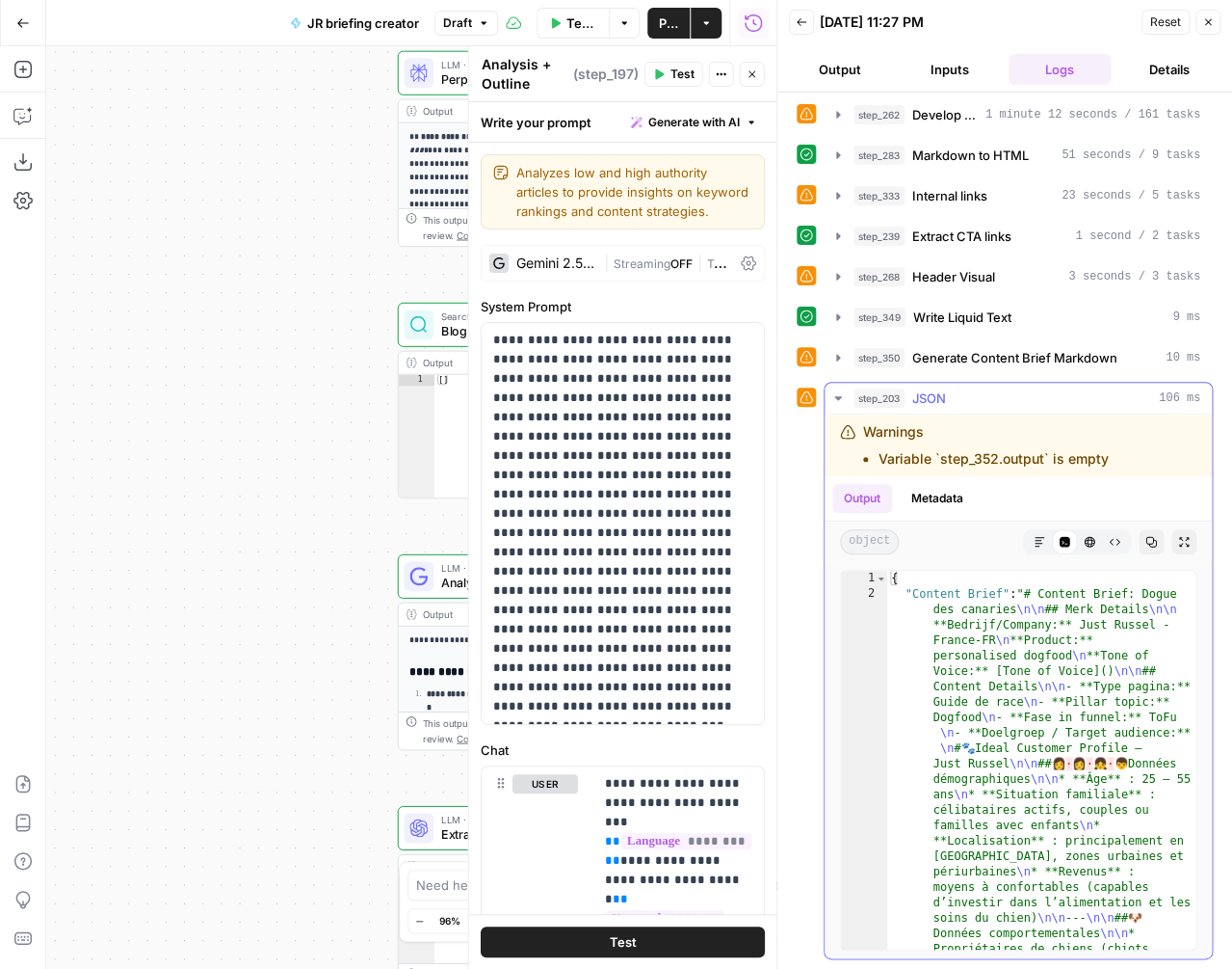
click at [1047, 542] on button "Markdown" at bounding box center [1040, 542] width 25 height 25
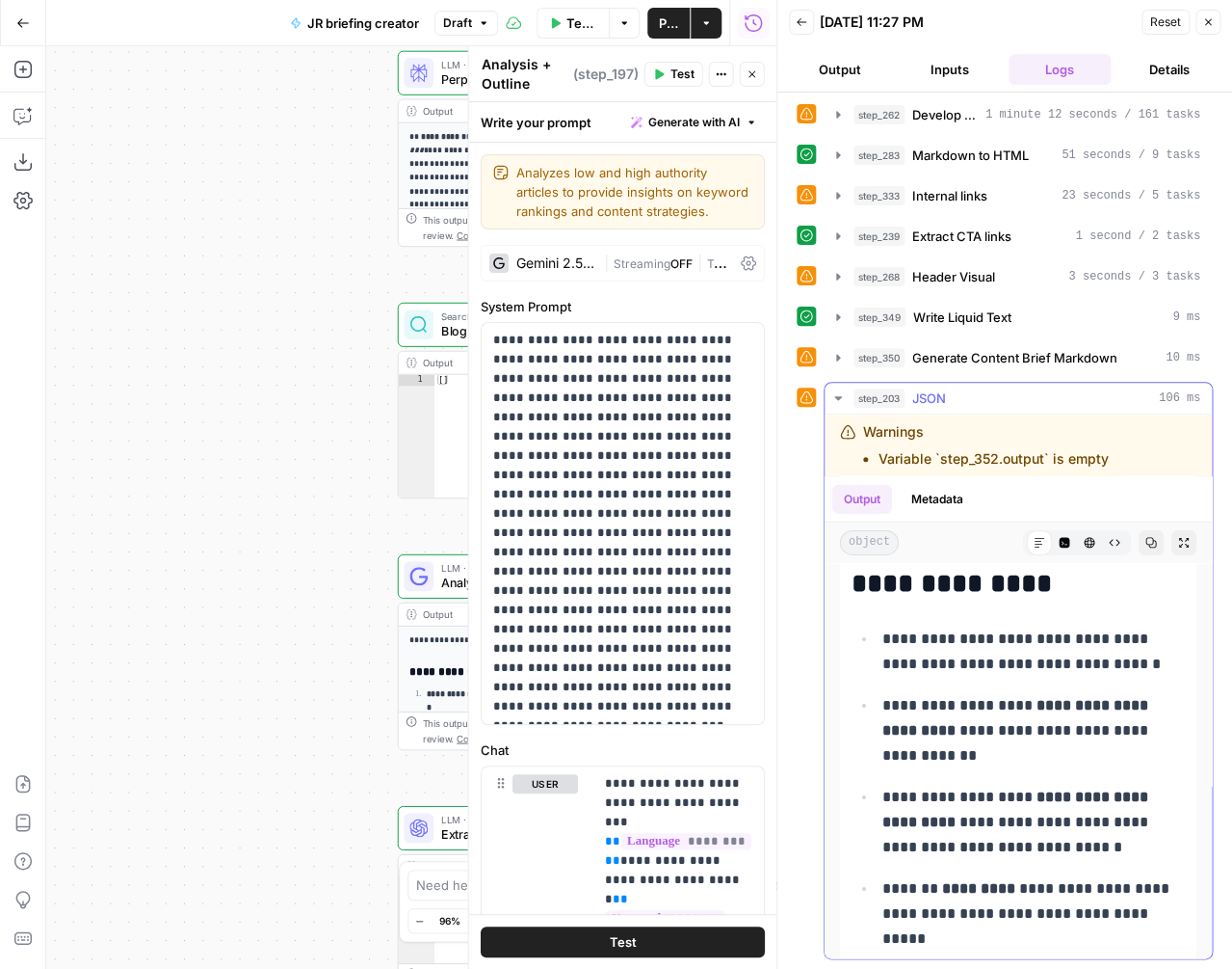
scroll to position [2146, 0]
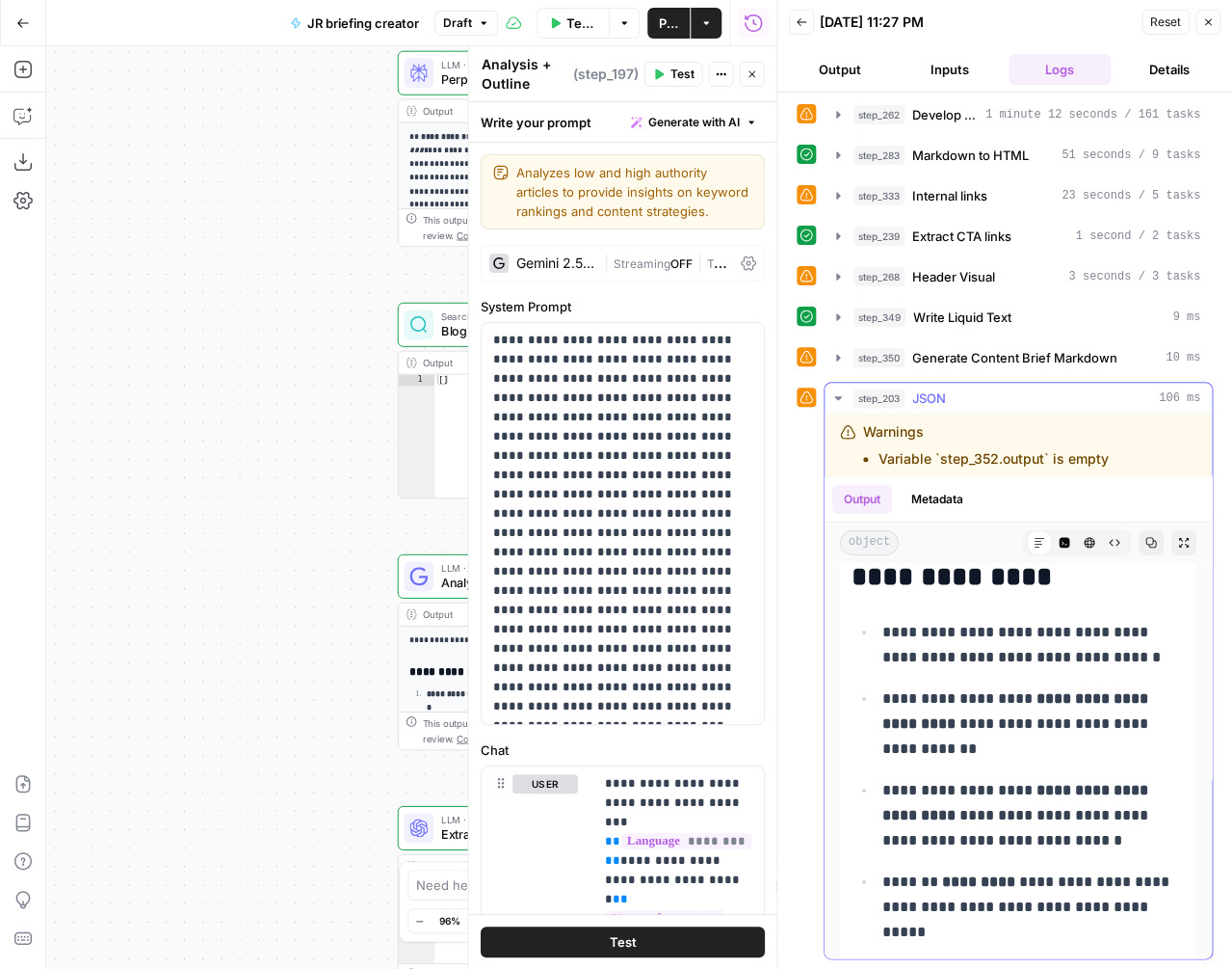
click at [1177, 545] on button "Expand Output" at bounding box center [1184, 542] width 25 height 25
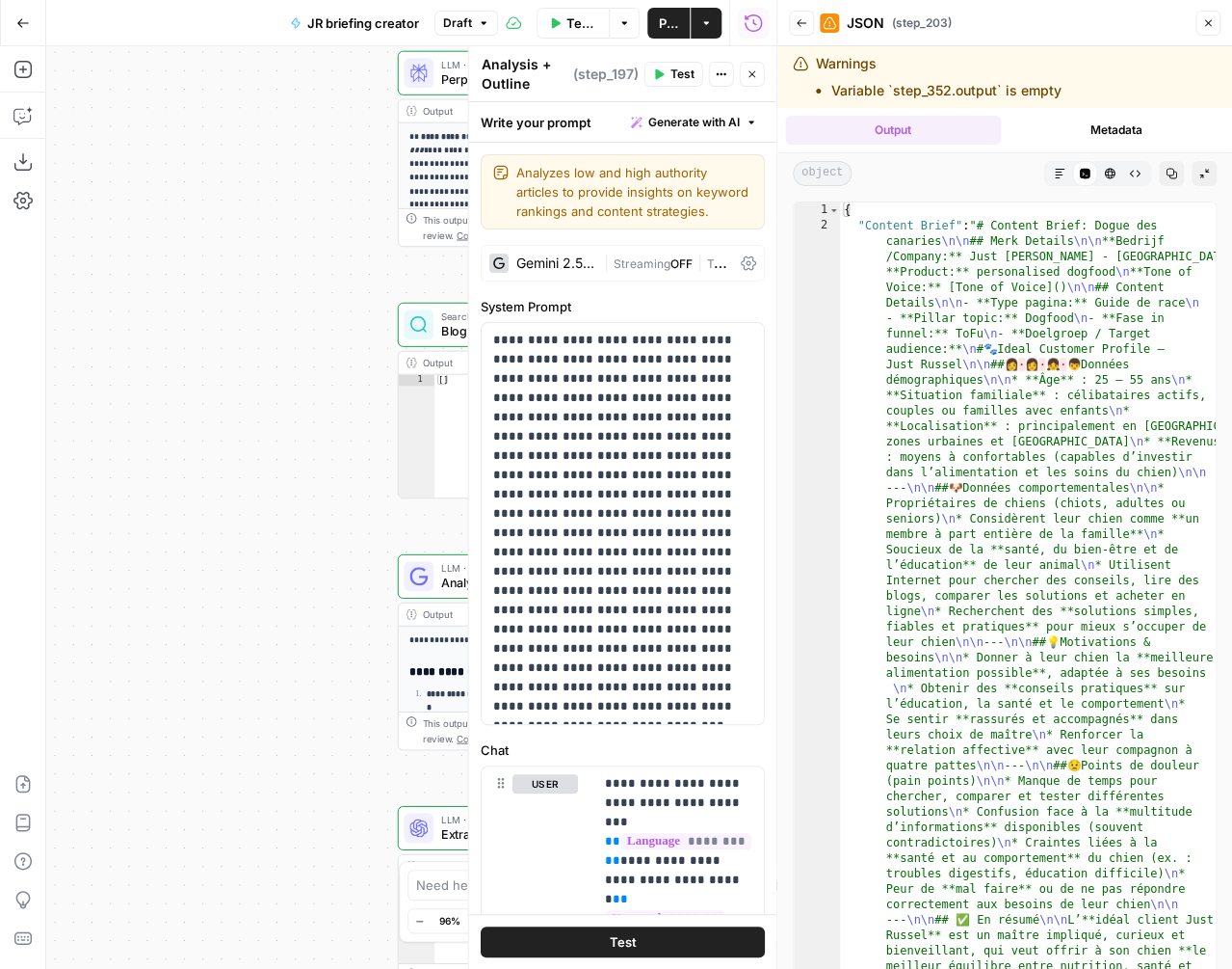
click at [1065, 167] on button "Markdown" at bounding box center [1060, 173] width 25 height 25
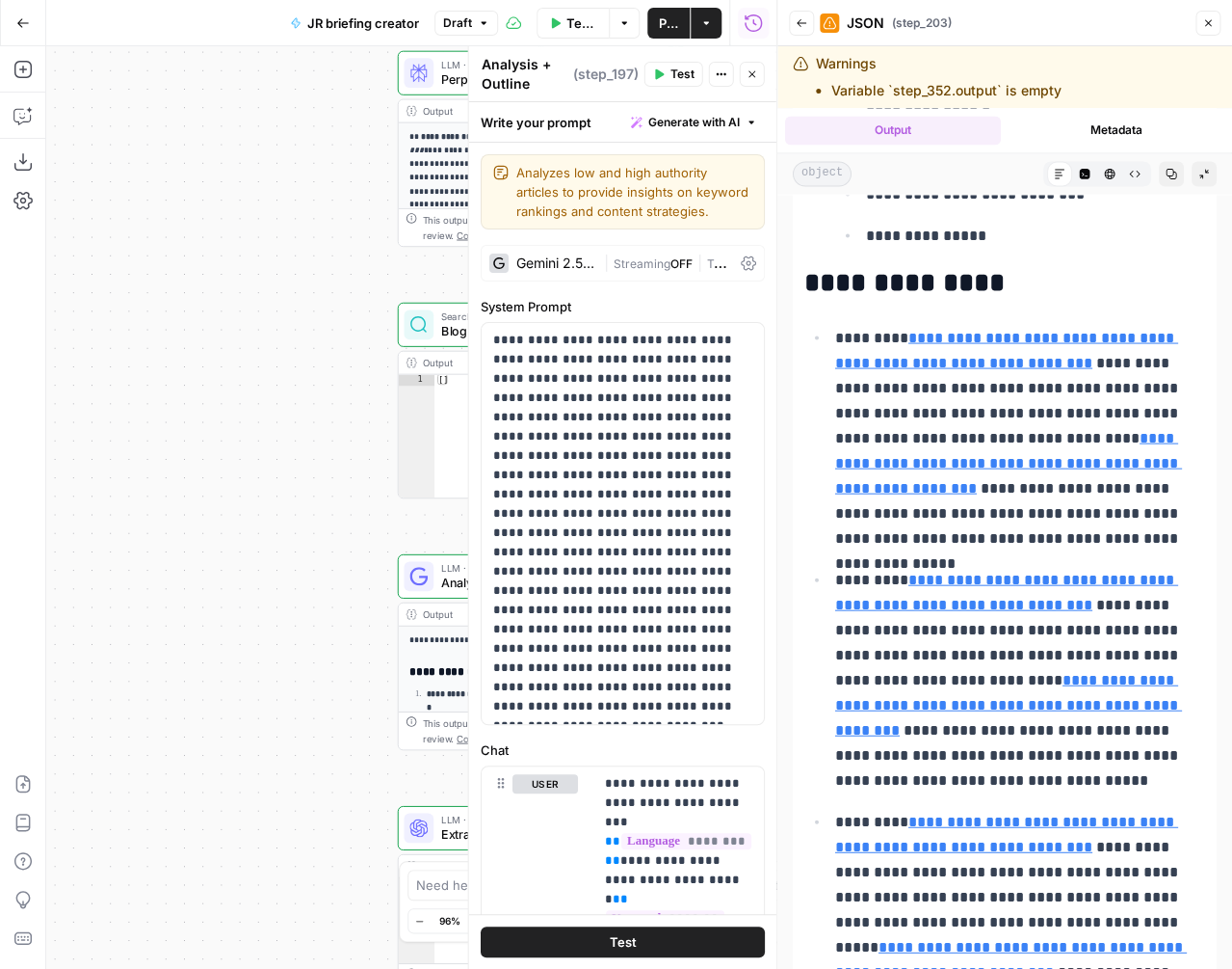
scroll to position [3615, 0]
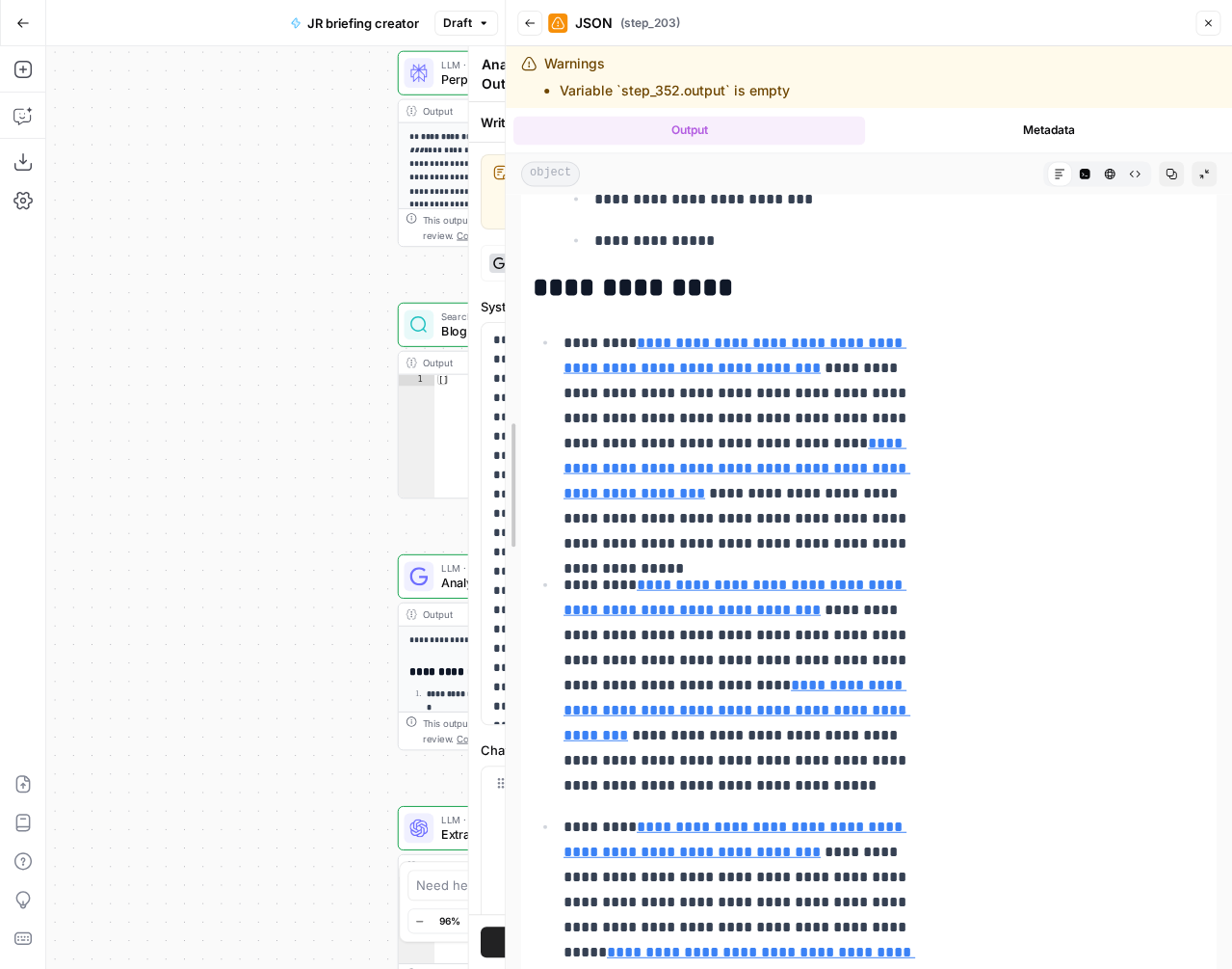
drag, startPoint x: 506, startPoint y: 458, endPoint x: 725, endPoint y: 529, distance: 230.2
click at [508, 458] on div "**********" at bounding box center [869, 484] width 728 height 969
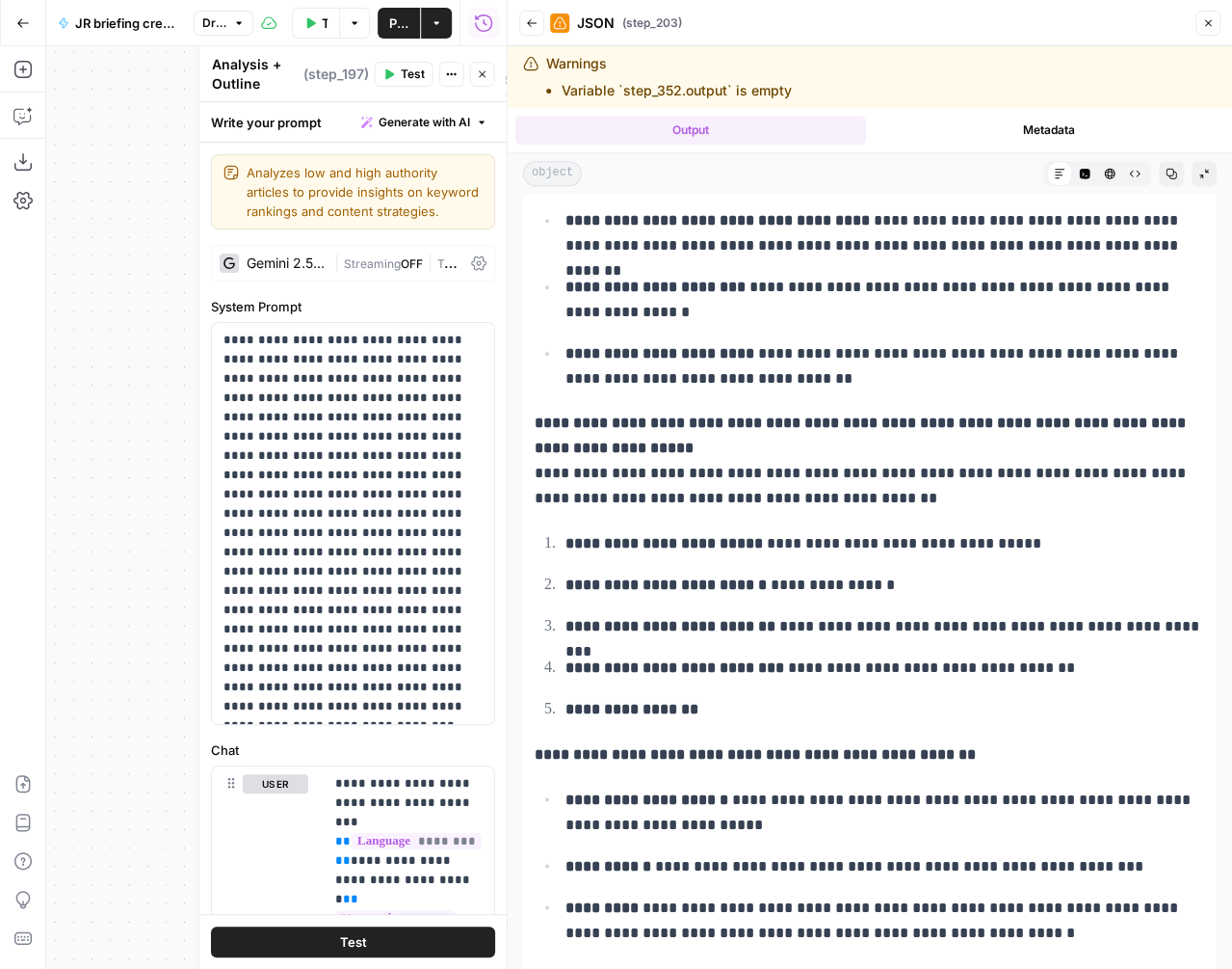
scroll to position [18161, 0]
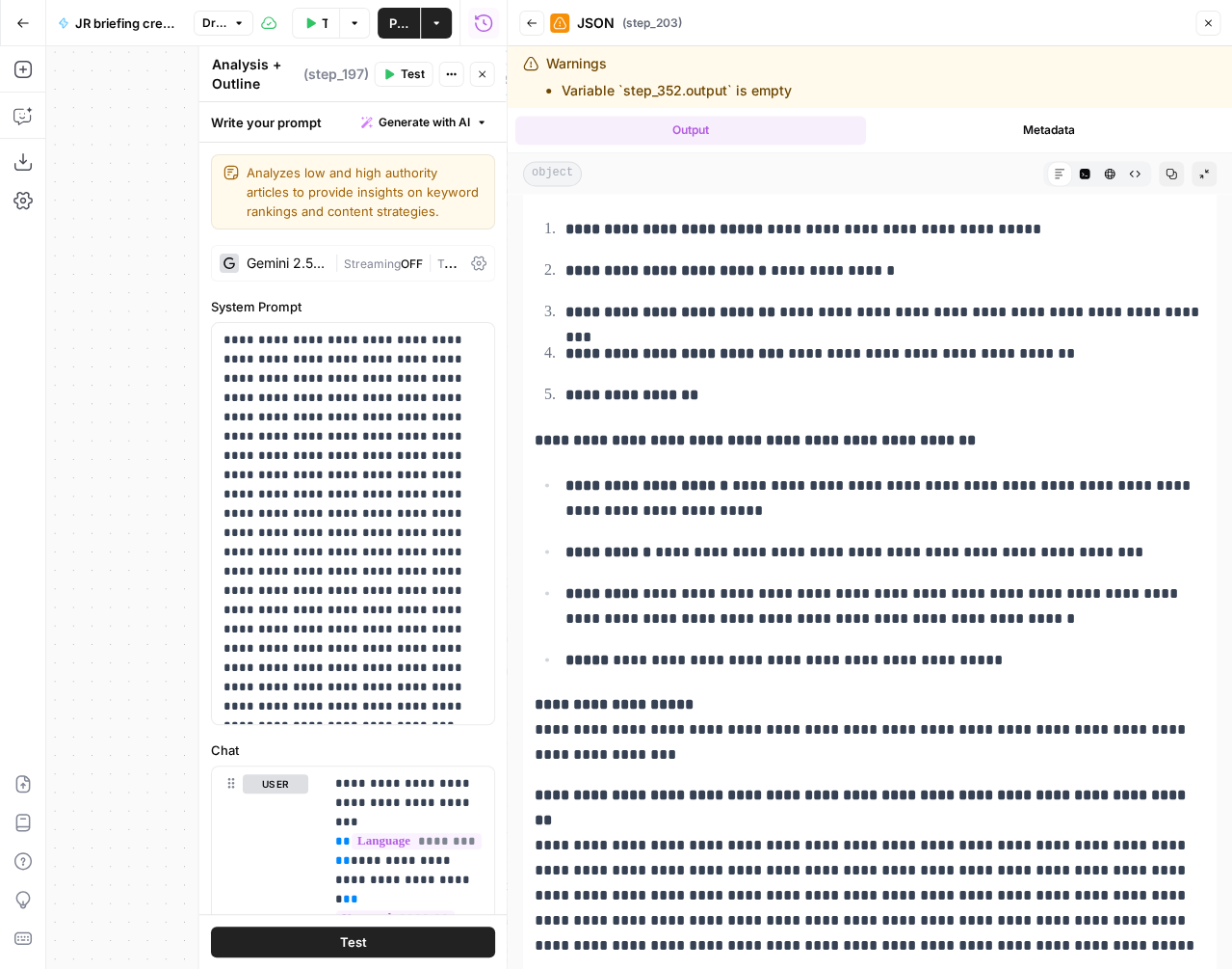
click at [1211, 18] on icon "button" at bounding box center [1208, 24] width 12 height 12
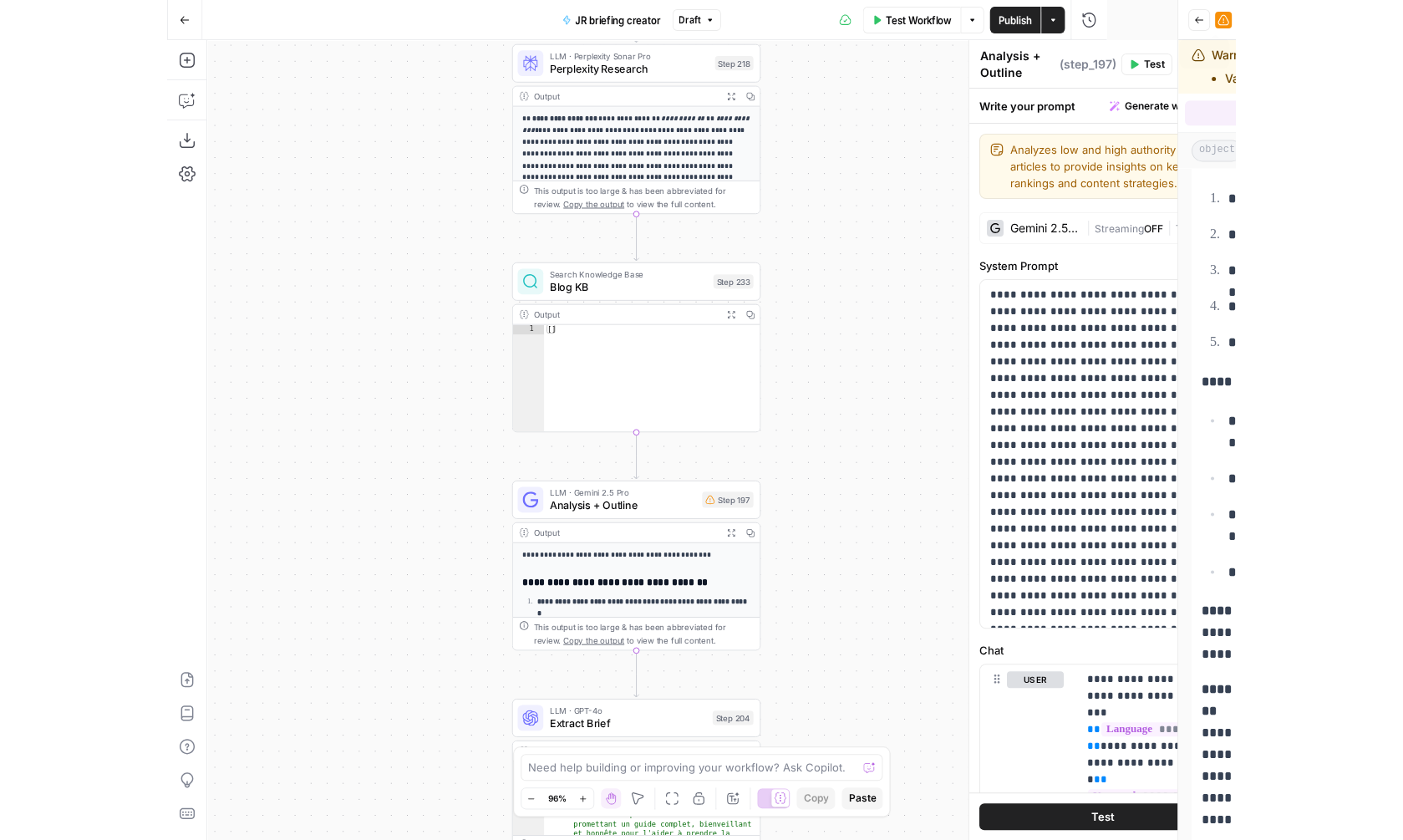
scroll to position [0, 0]
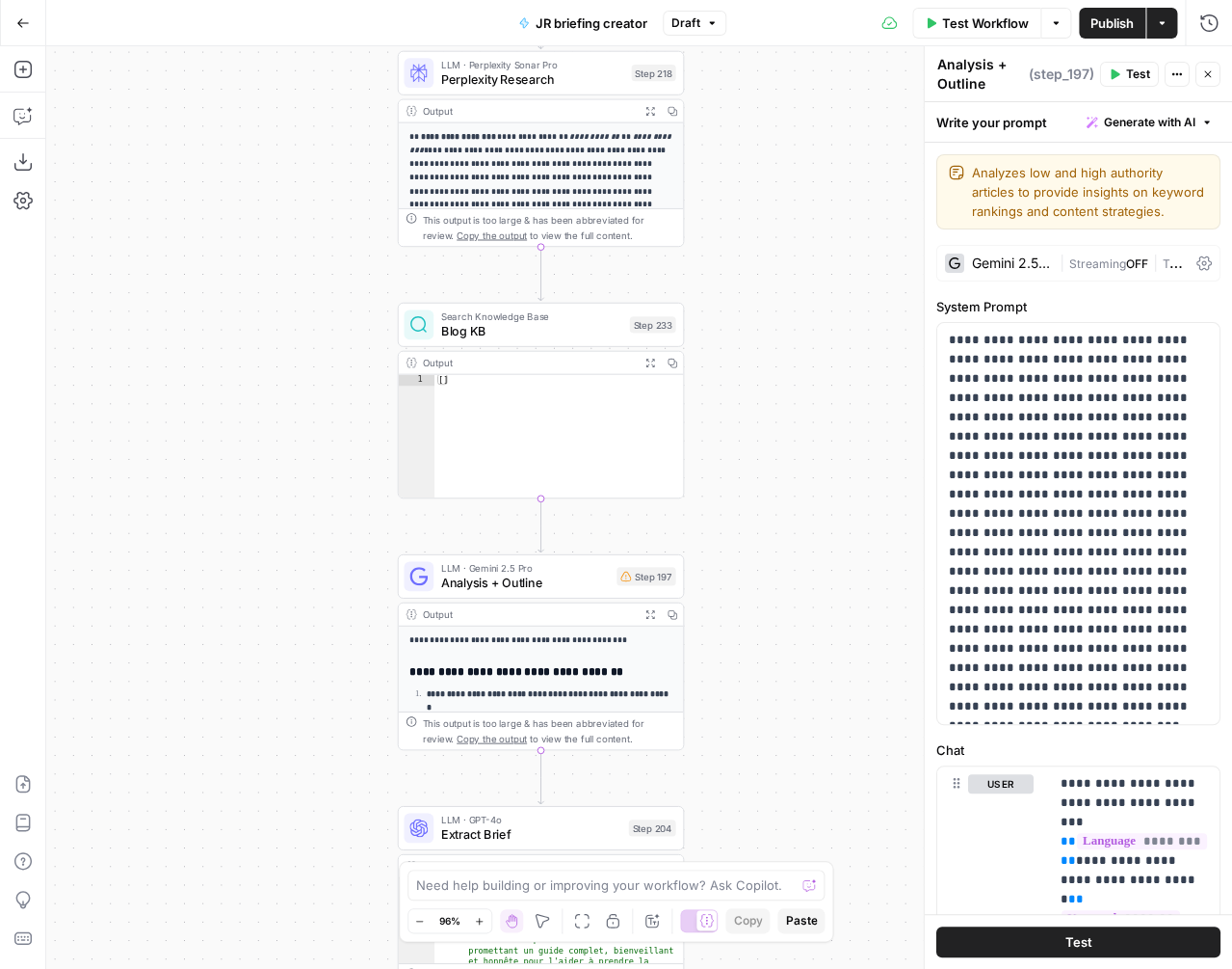
click at [1113, 22] on span "Publish" at bounding box center [1113, 24] width 43 height 20
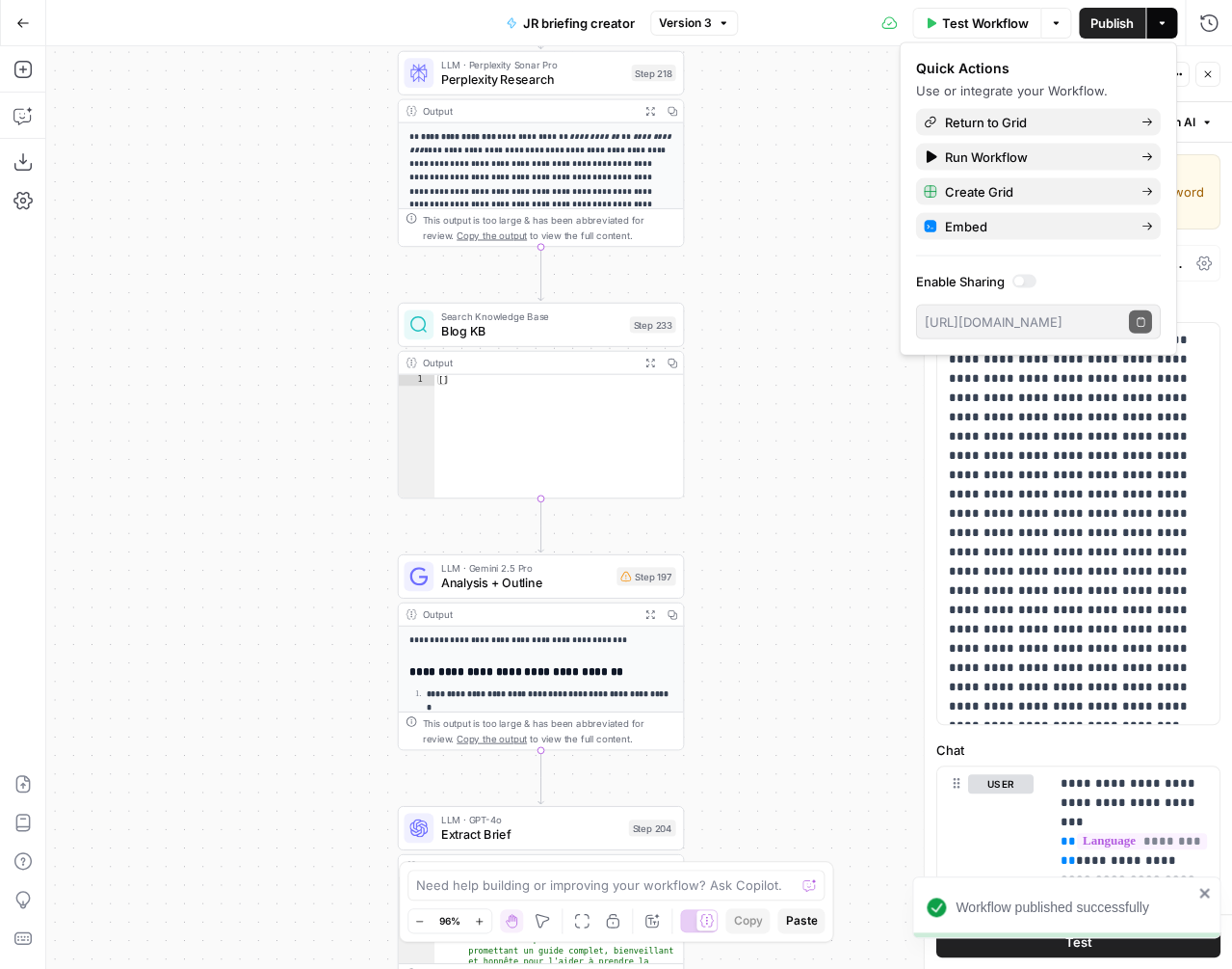
click at [758, 88] on div "true false Workflow Set Inputs Inputs SEO Research Semrush Keyword Overview Ste…" at bounding box center [639, 508] width 1186 height 923
